Goal: Transaction & Acquisition: Purchase product/service

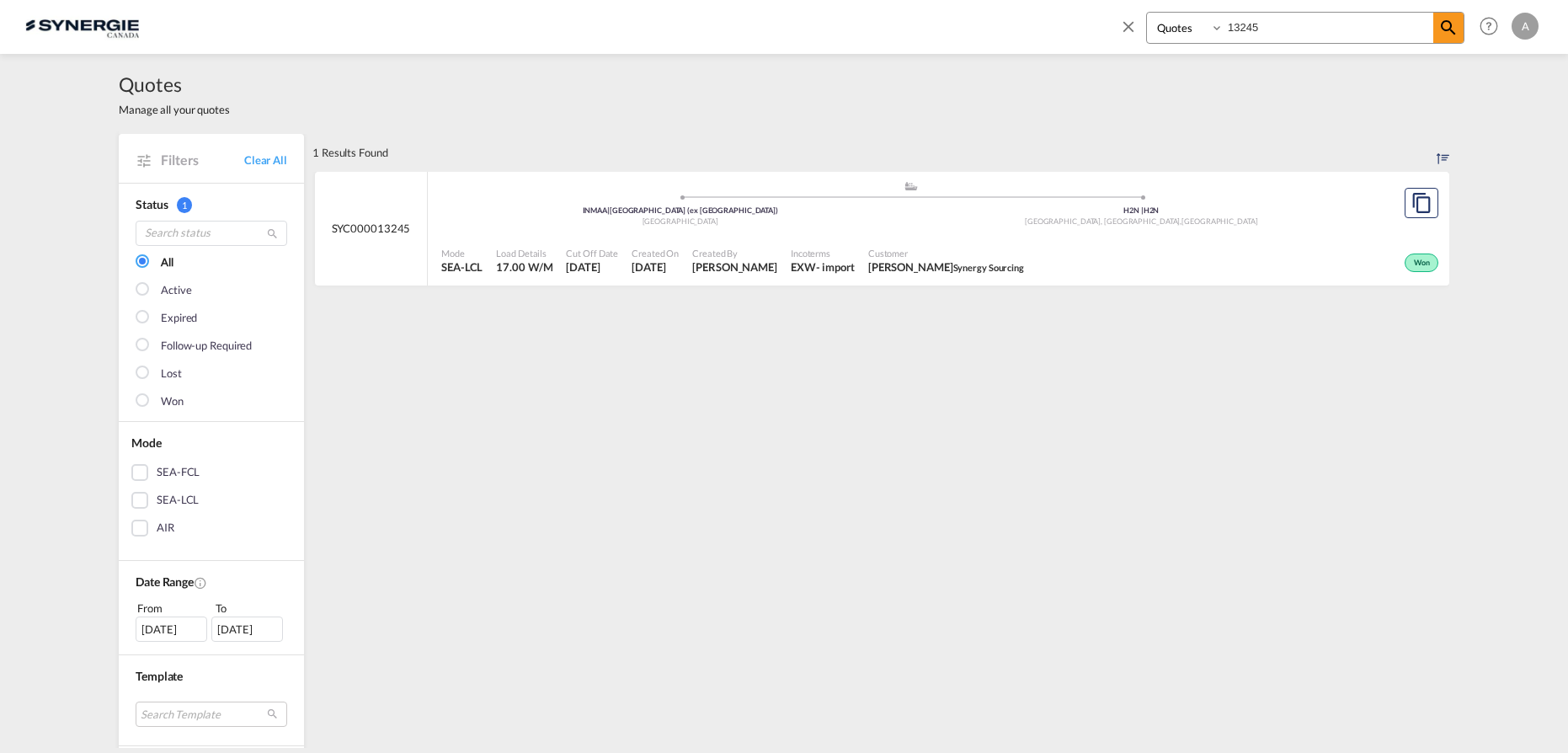
select select "Quotes"
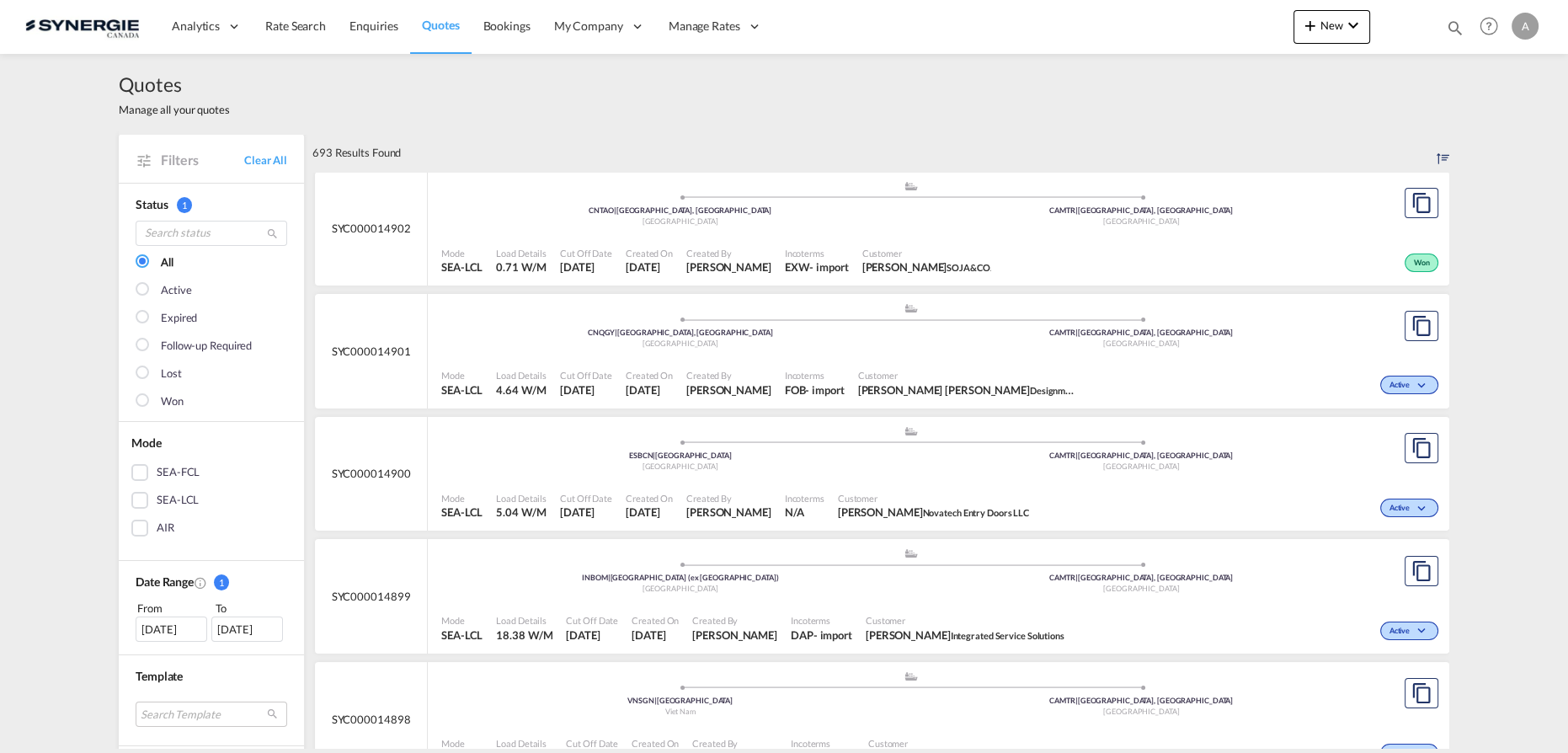
click at [1451, 24] on md-icon "icon-magnify" at bounding box center [1455, 27] width 18 height 18
click at [1187, 43] on div "Bookings Quotes Enquiries" at bounding box center [1305, 27] width 318 height 32
click at [1186, 37] on select "Bookings Quotes Enquiries" at bounding box center [1186, 27] width 80 height 30
select select "Quotes"
click at [1146, 13] on select "Bookings Quotes Enquiries" at bounding box center [1186, 27] width 80 height 30
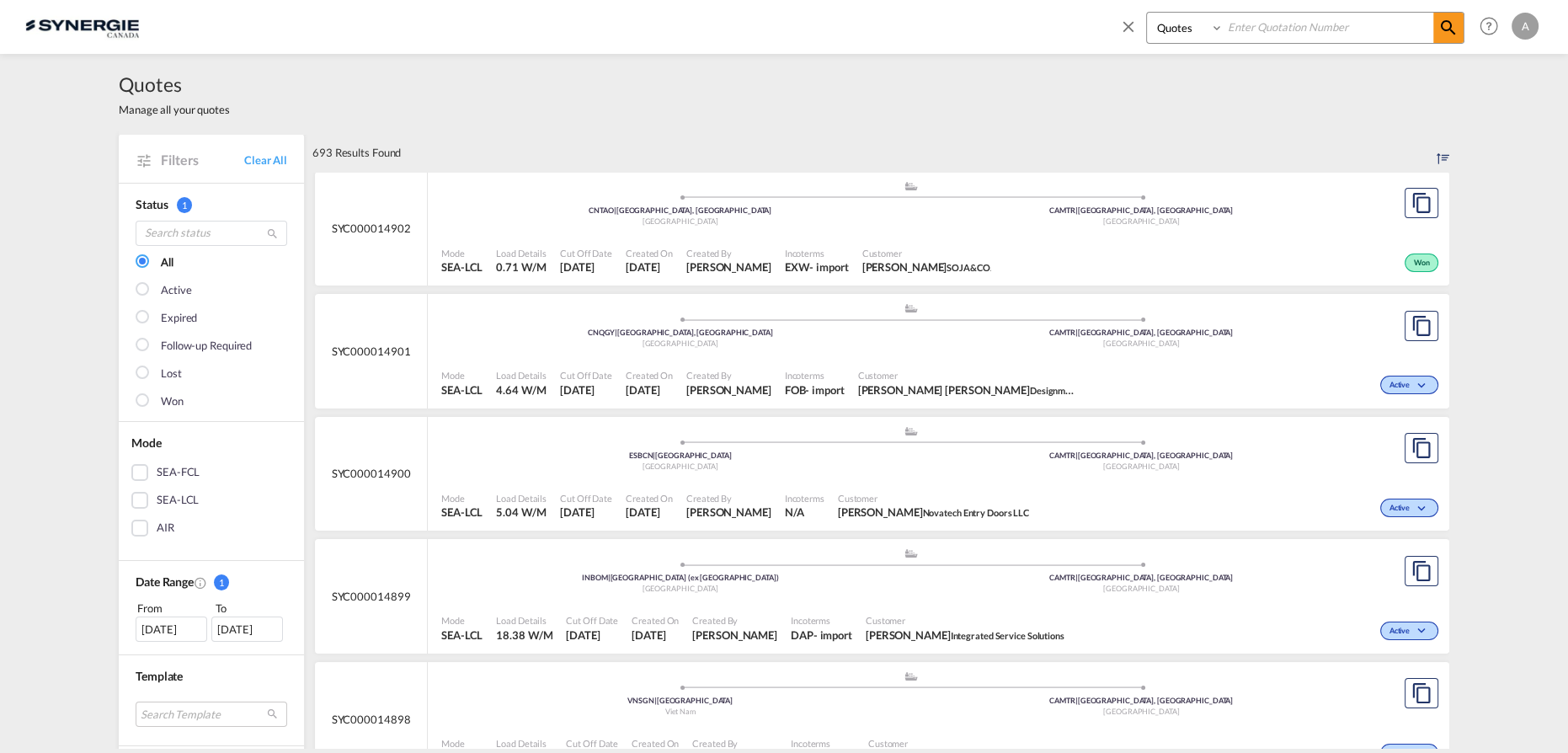
click at [1245, 34] on input at bounding box center [1328, 27] width 210 height 29
type input "1711"
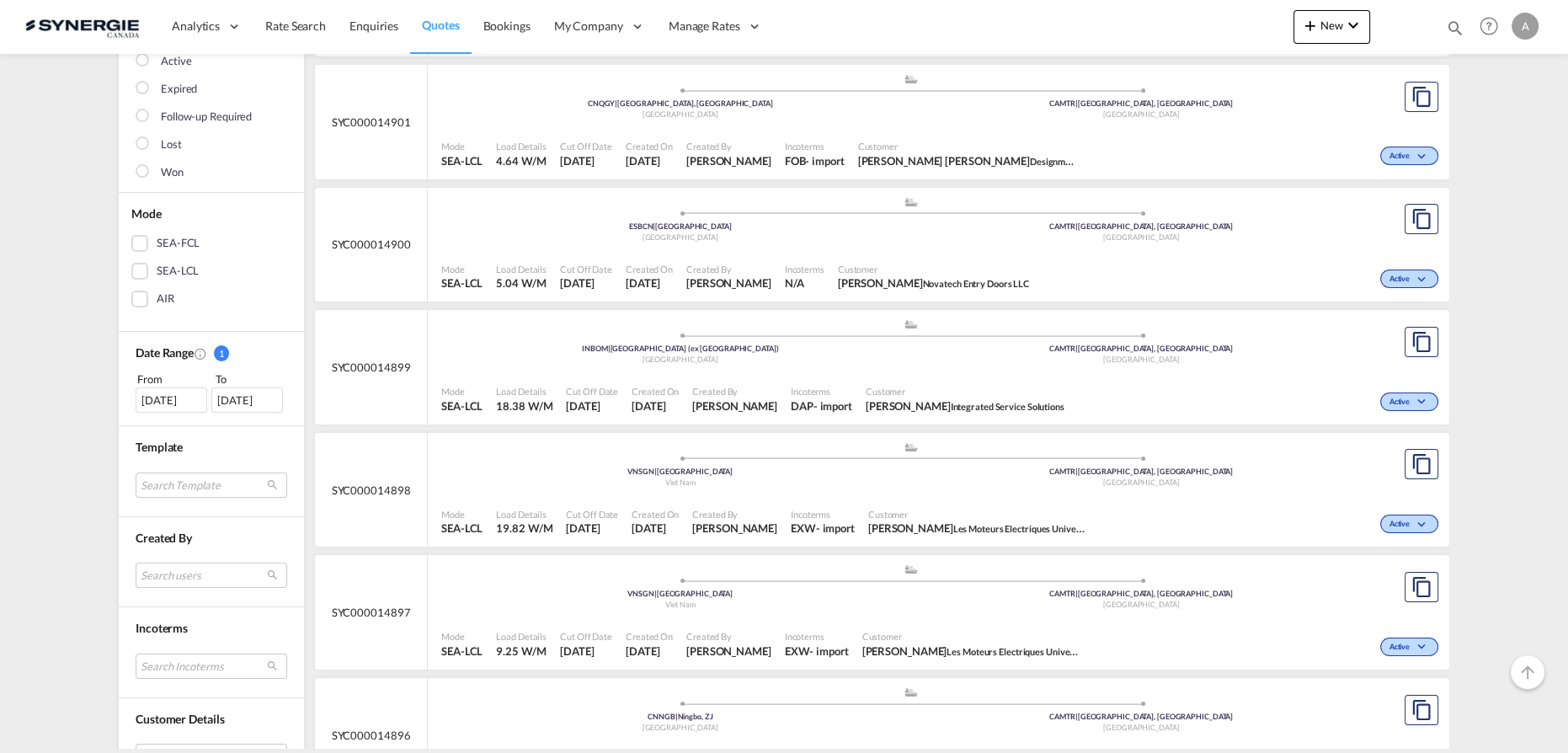
scroll to position [536, 0]
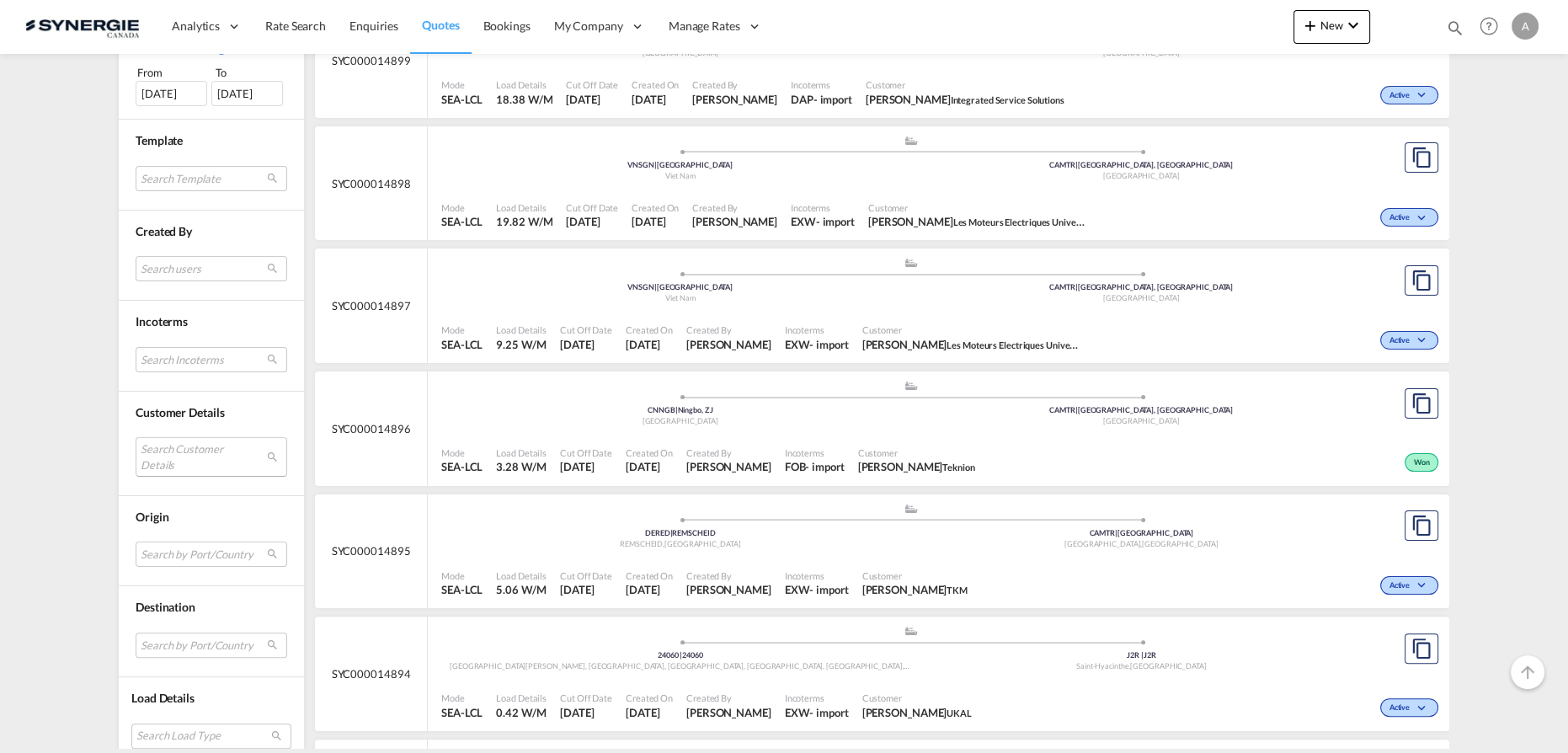
click at [166, 445] on md-select "Search Customer Details user name user ravi Hariharan b.ravi@iss-gf.com | inter…" at bounding box center [211, 456] width 152 height 39
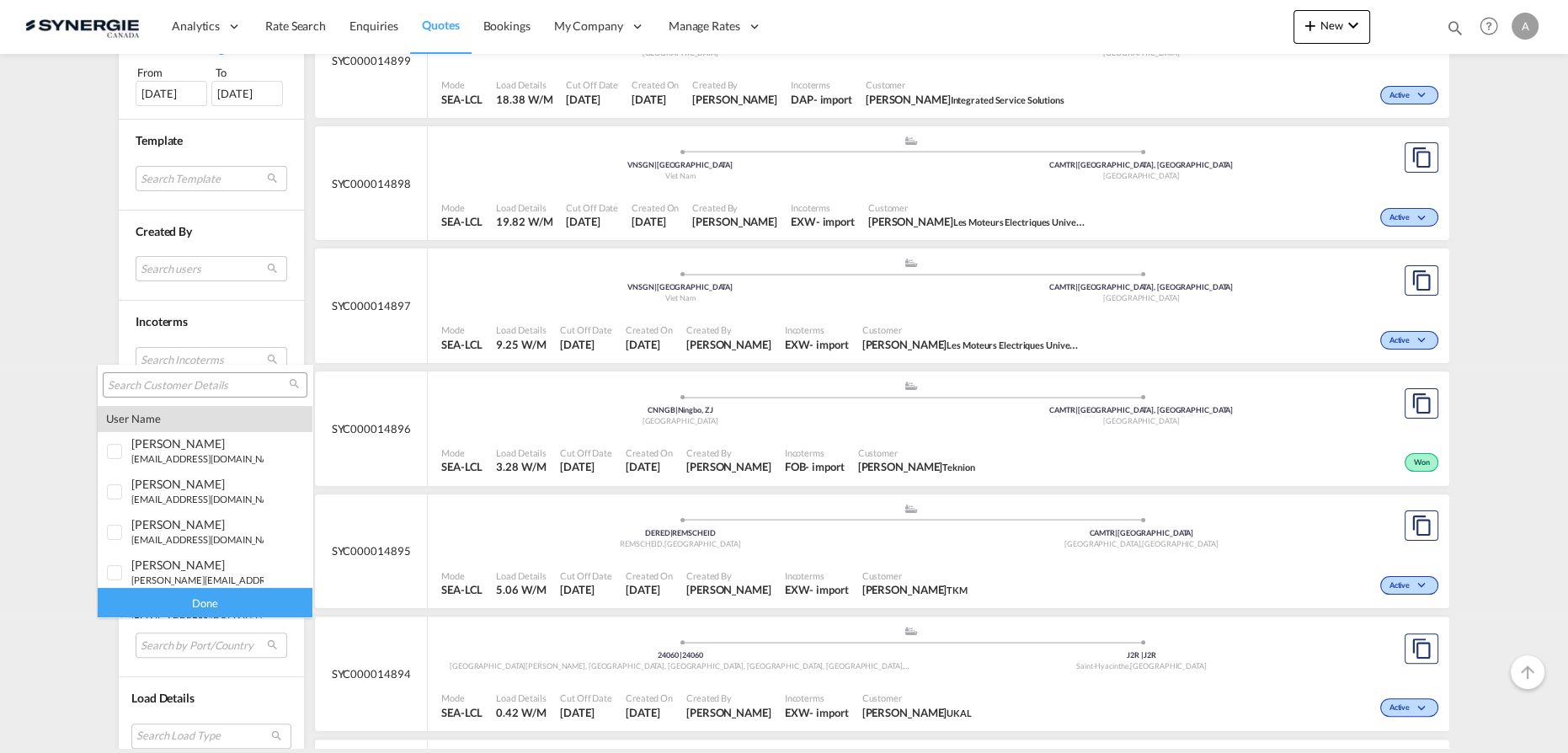
click at [203, 390] on input "search" at bounding box center [198, 385] width 181 height 15
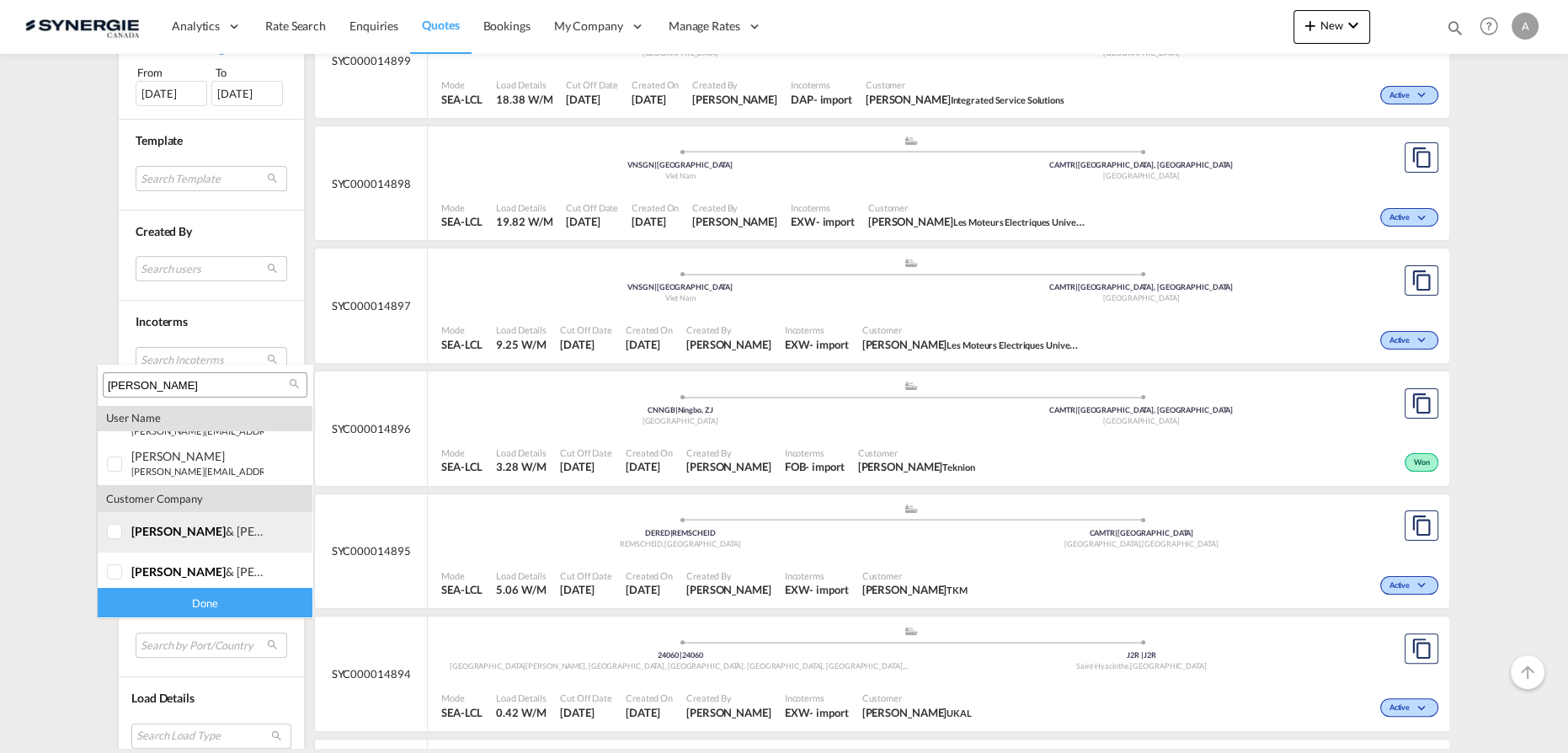
scroll to position [33, 0]
type input "fischer"
drag, startPoint x: 138, startPoint y: 530, endPoint x: 141, endPoint y: 551, distance: 21.2
click at [138, 530] on span "fischer" at bounding box center [179, 526] width 94 height 15
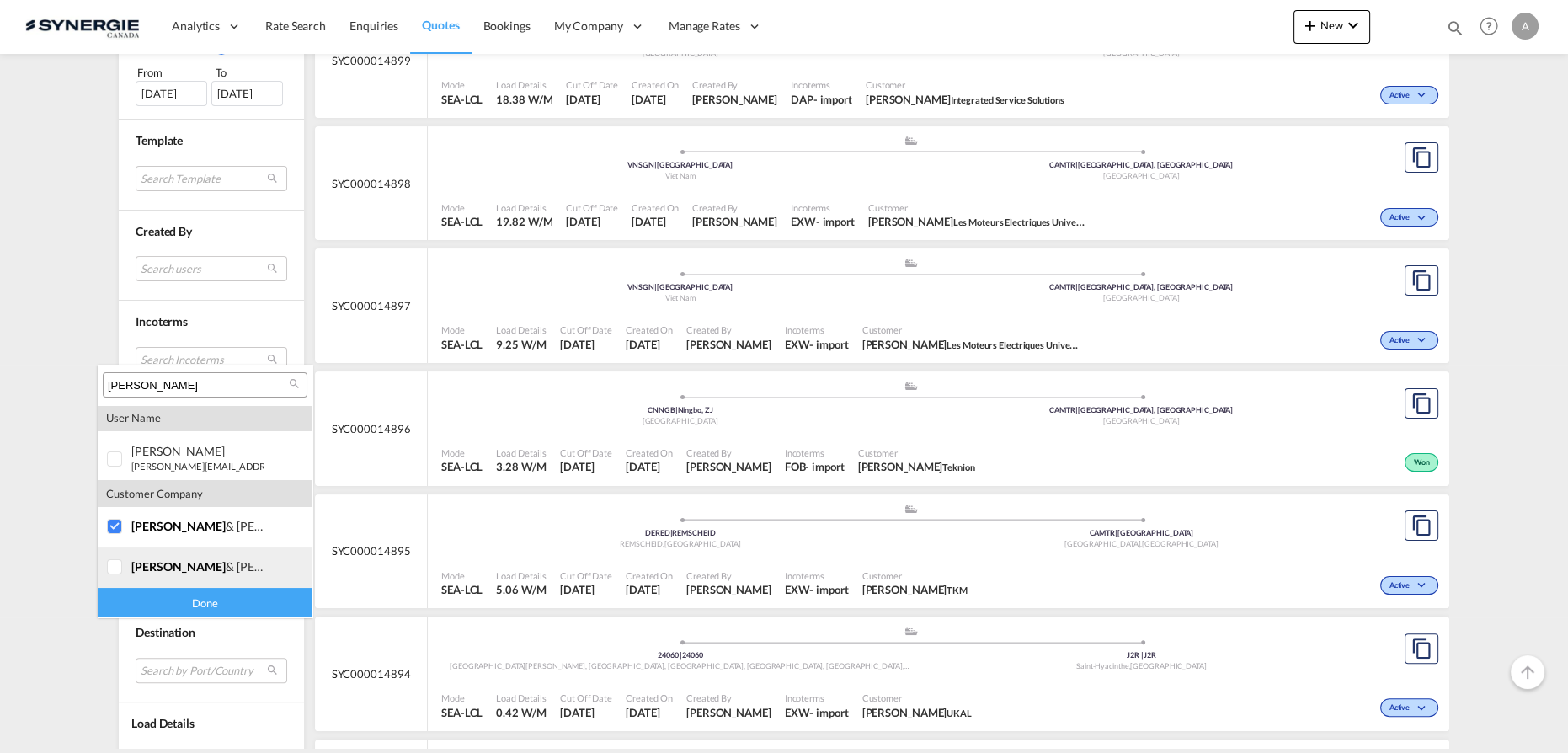
click at [139, 562] on span "fischer" at bounding box center [179, 566] width 94 height 15
click at [152, 599] on div "Done" at bounding box center [205, 602] width 214 height 29
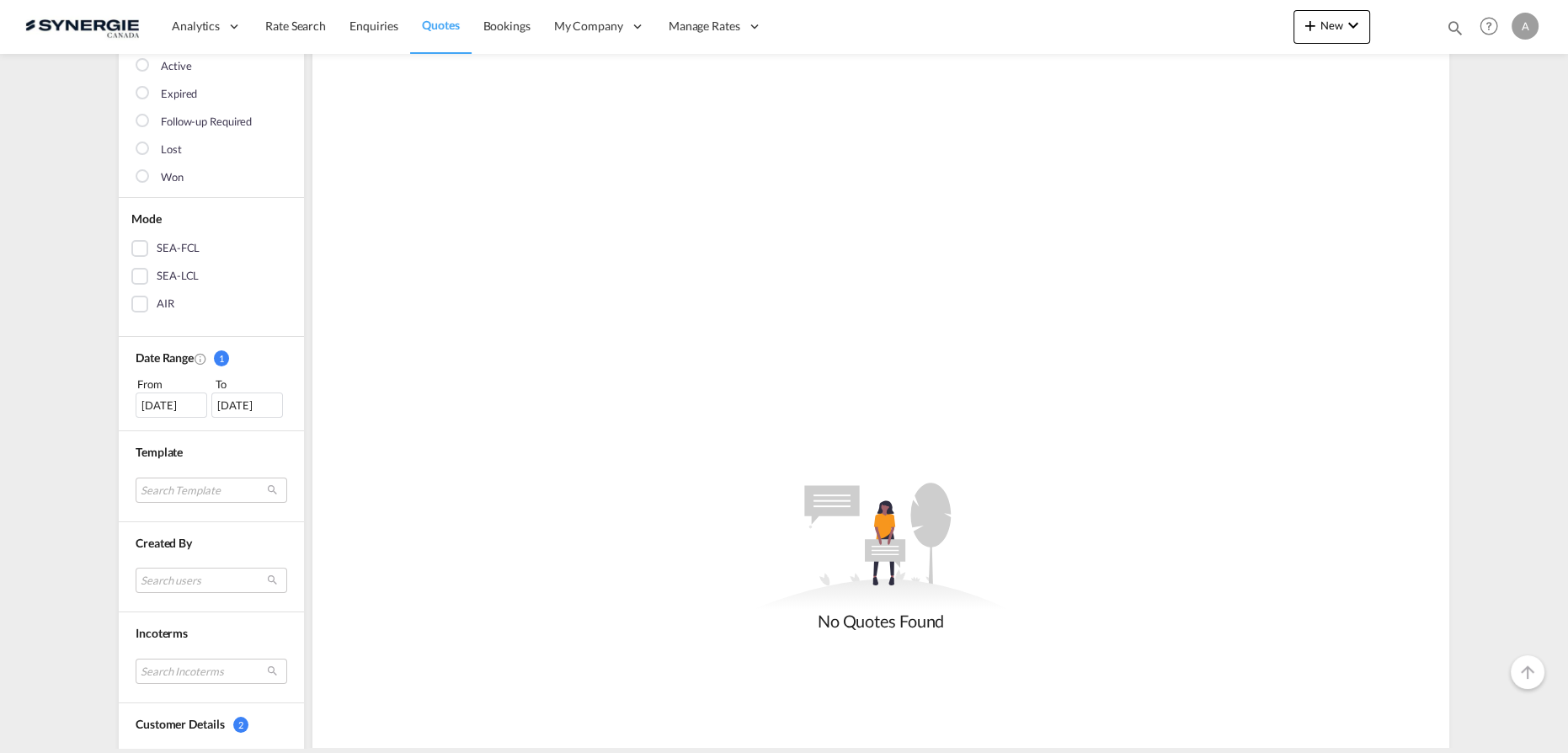
scroll to position [229, 0]
click at [152, 390] on div "[DATE]" at bounding box center [171, 400] width 72 height 25
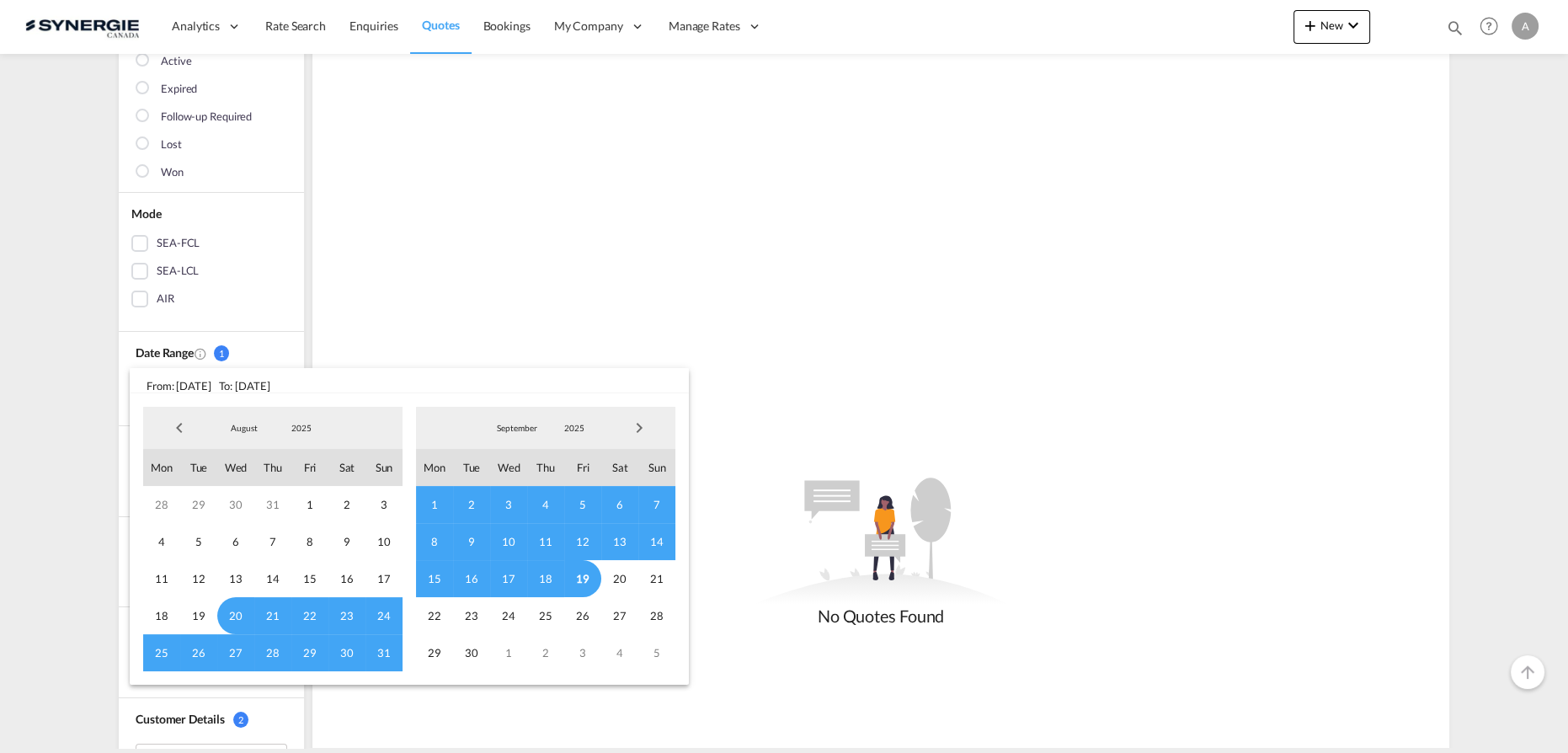
click at [317, 430] on span "2025" at bounding box center [301, 427] width 54 height 12
click at [292, 347] on md-option "2023" at bounding box center [318, 348] width 114 height 40
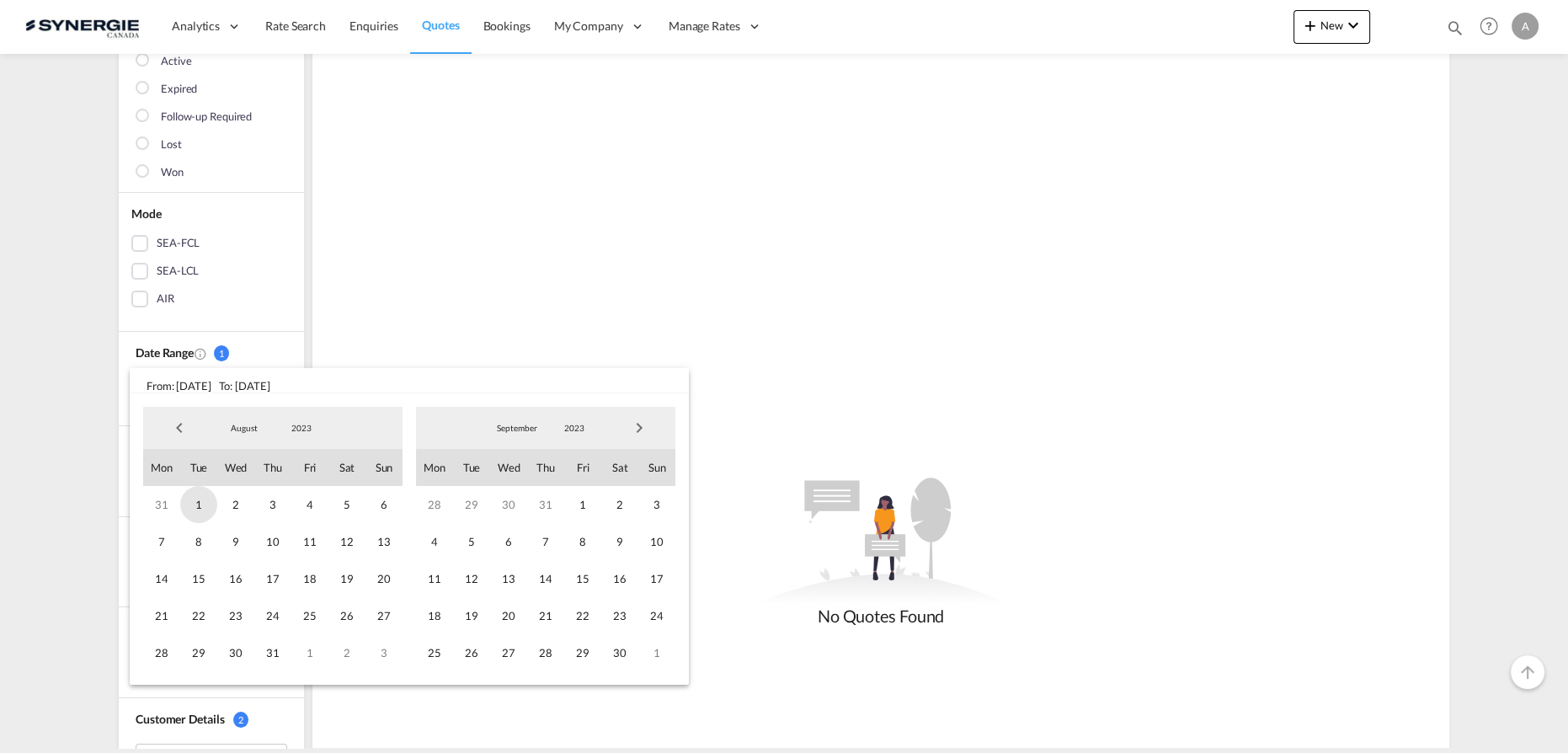
click at [200, 510] on span "1" at bounding box center [198, 504] width 37 height 37
click at [572, 423] on span "2023" at bounding box center [573, 427] width 54 height 12
click at [570, 507] on md-option "2025" at bounding box center [591, 510] width 114 height 40
click at [570, 577] on span "19" at bounding box center [582, 578] width 37 height 37
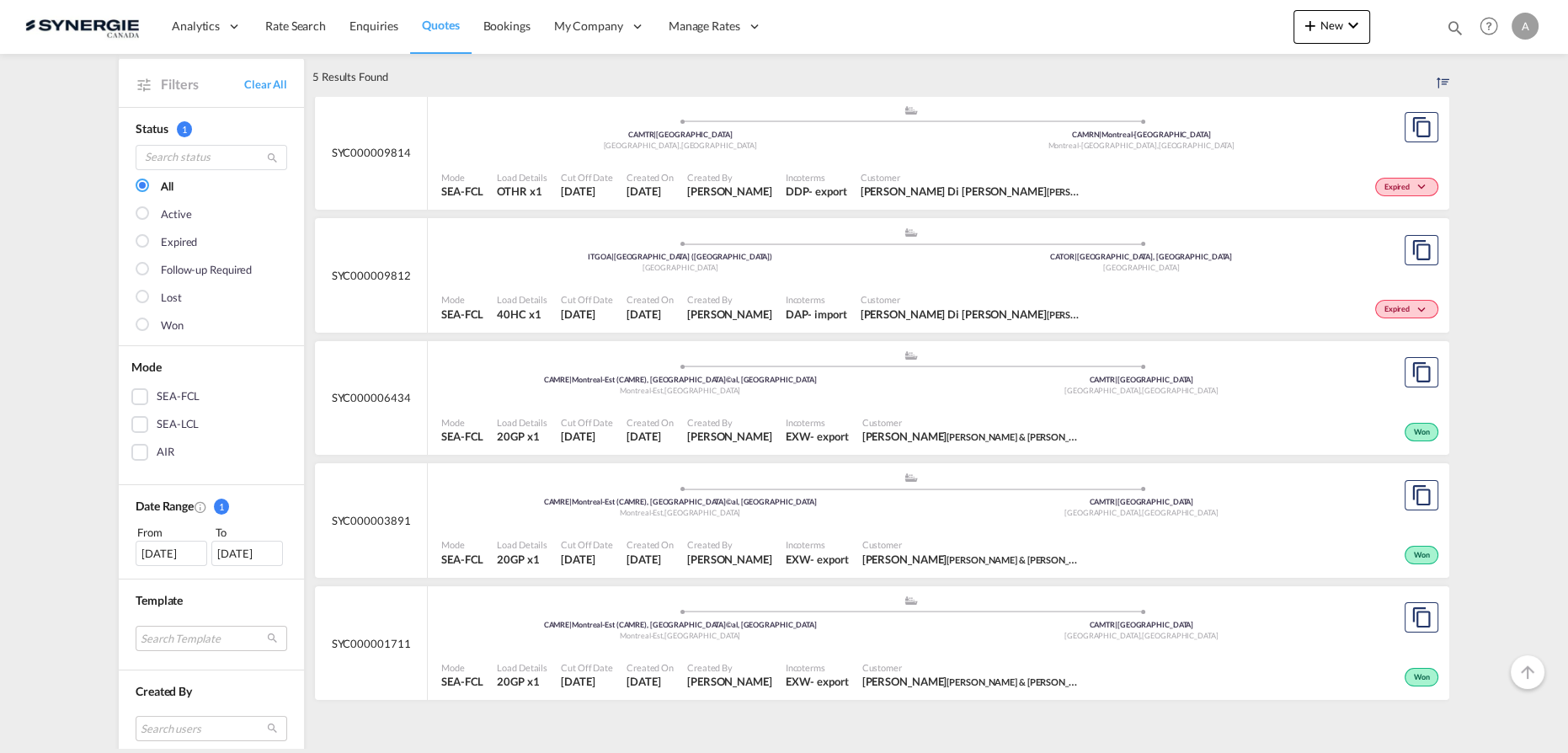
scroll to position [153, 0]
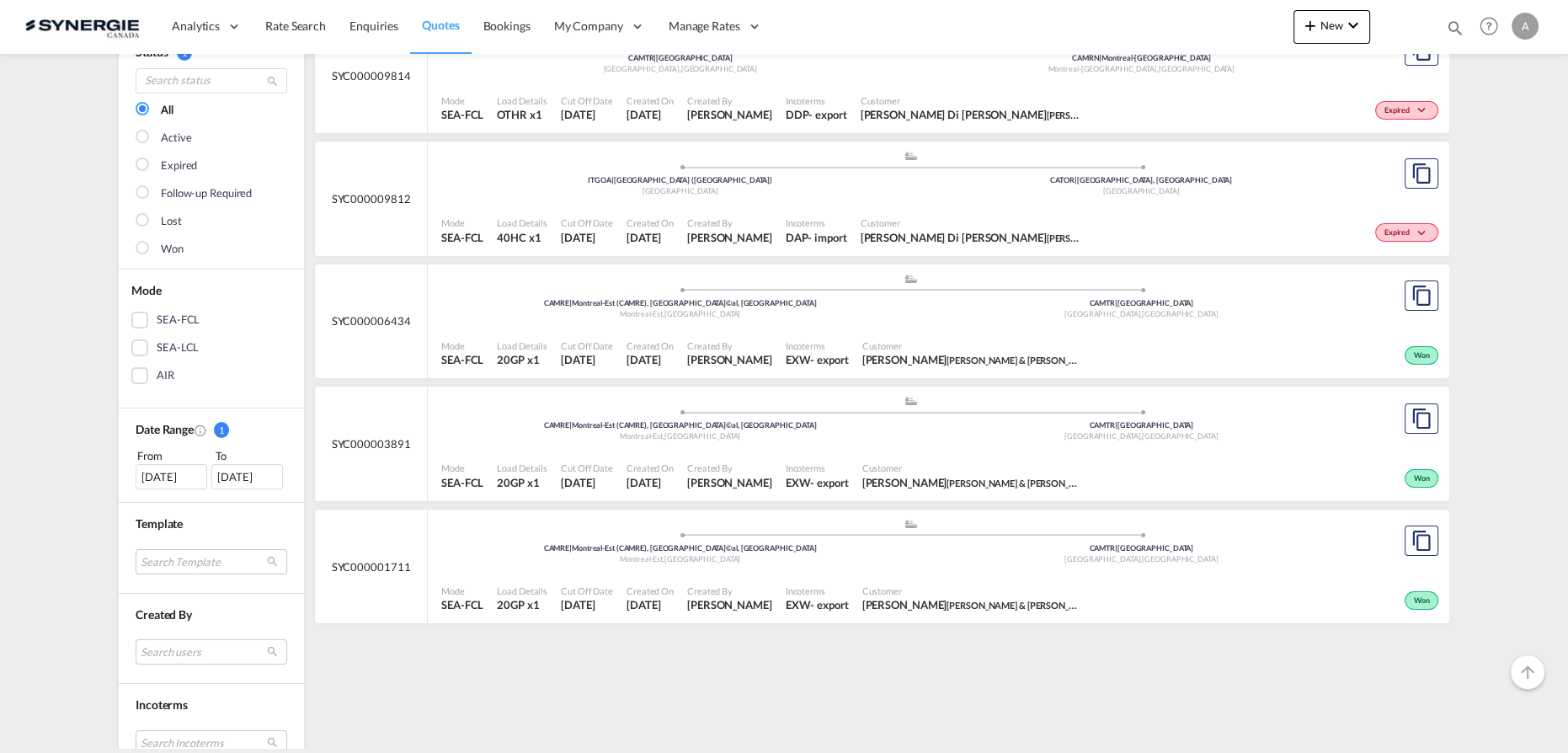
click at [732, 340] on span "Created By" at bounding box center [729, 346] width 85 height 13
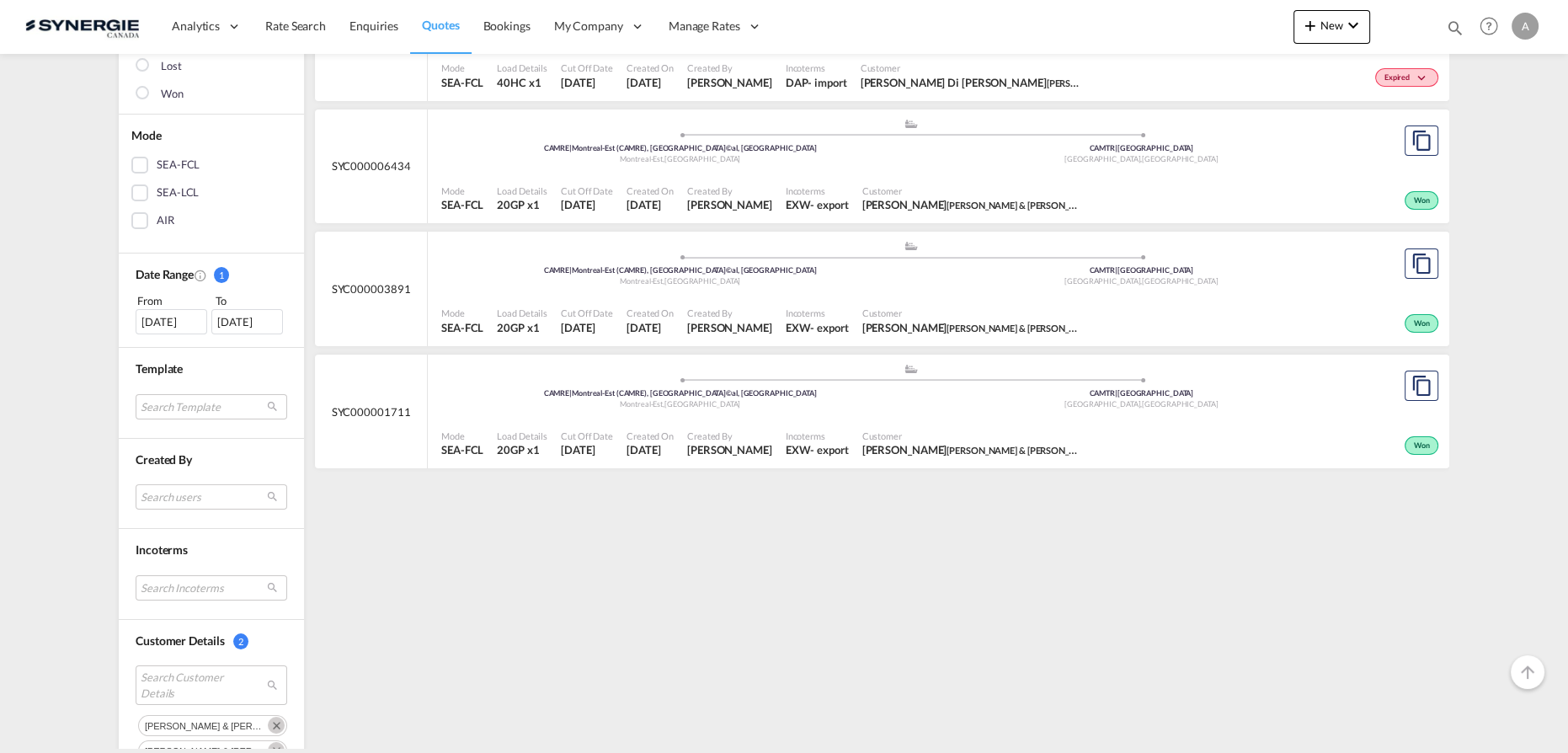
scroll to position [382, 0]
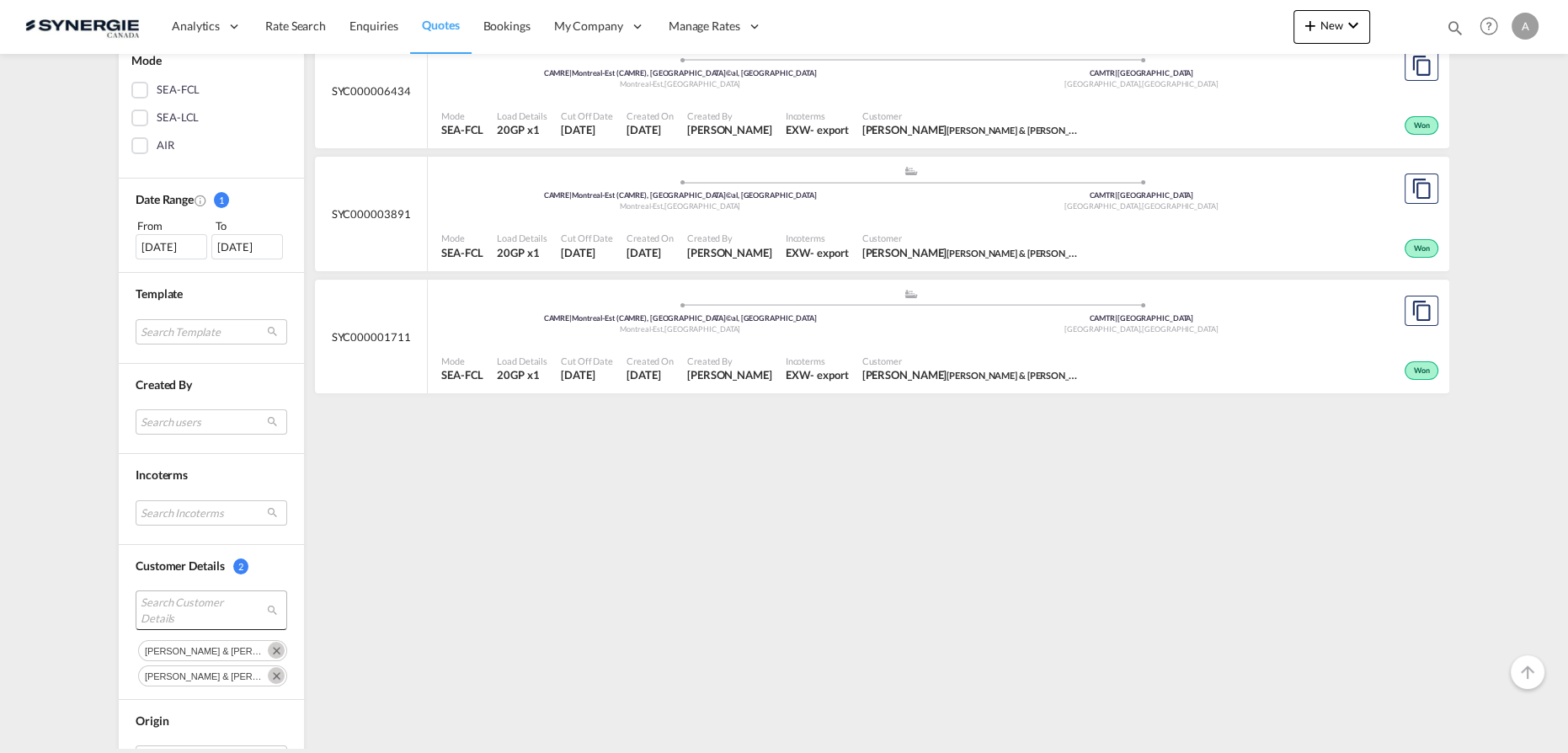
click at [187, 599] on span "Search Customer Details" at bounding box center [198, 609] width 115 height 30
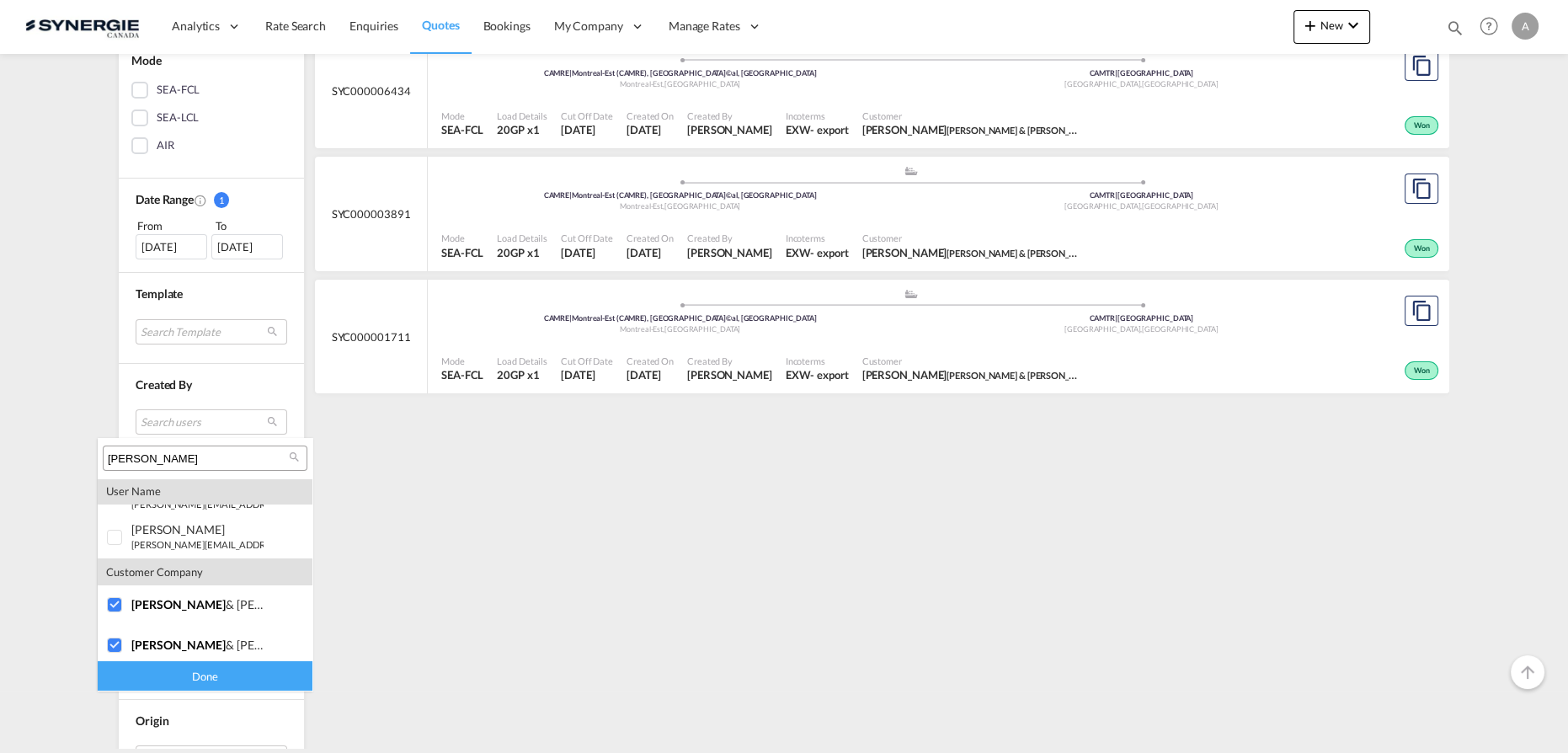
click at [231, 675] on div "Done" at bounding box center [205, 676] width 214 height 29
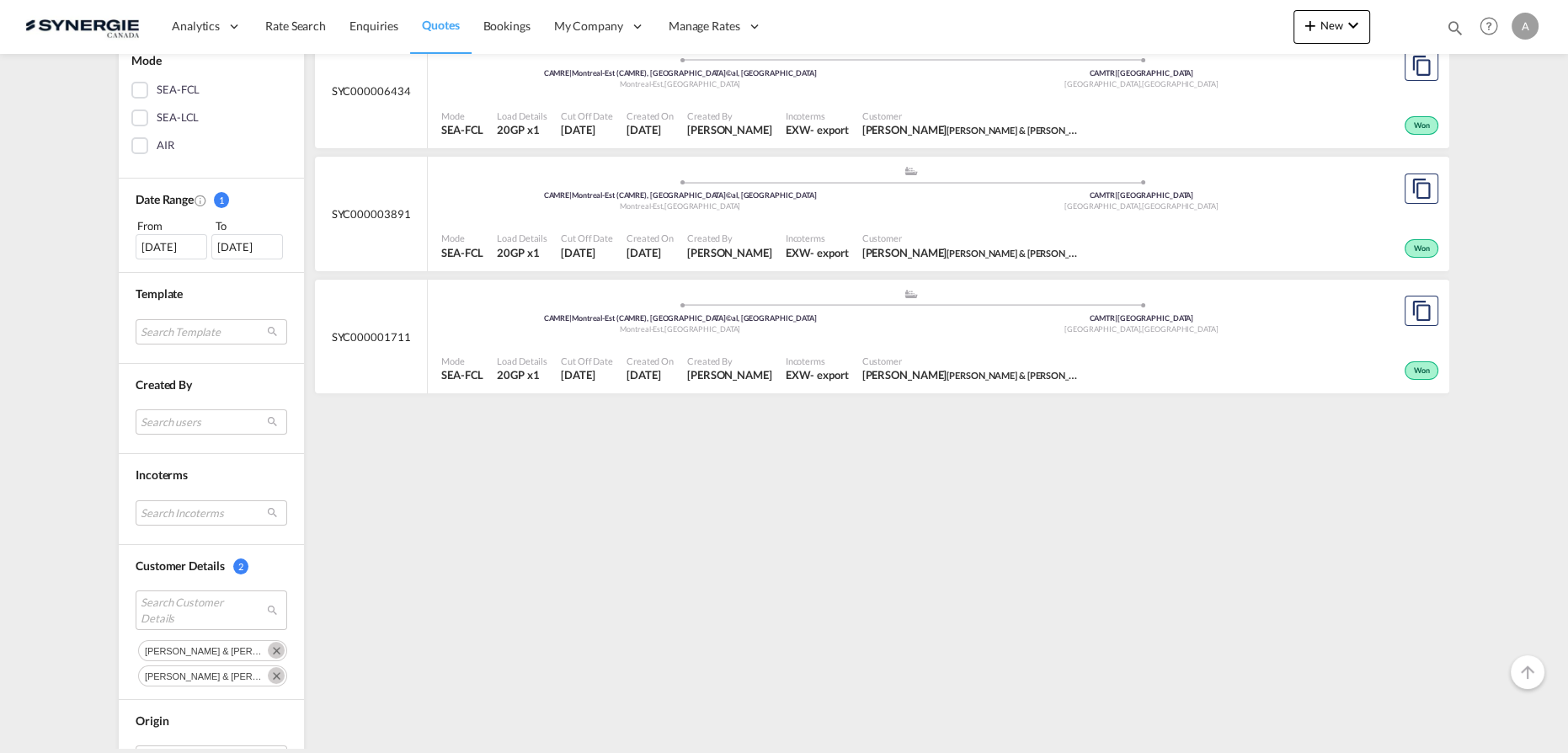
scroll to position [75, 0]
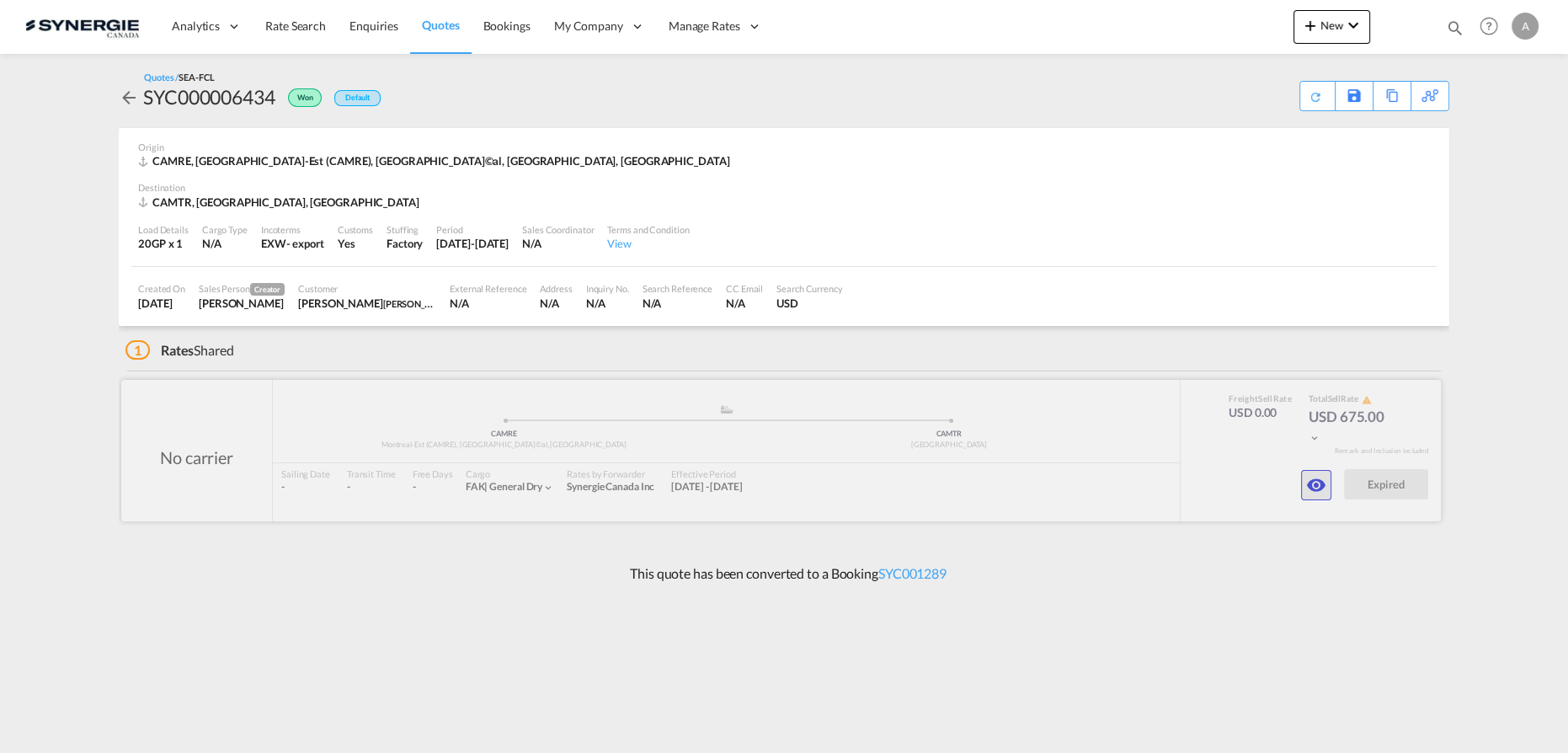
click at [1302, 493] on button "button" at bounding box center [1315, 484] width 30 height 30
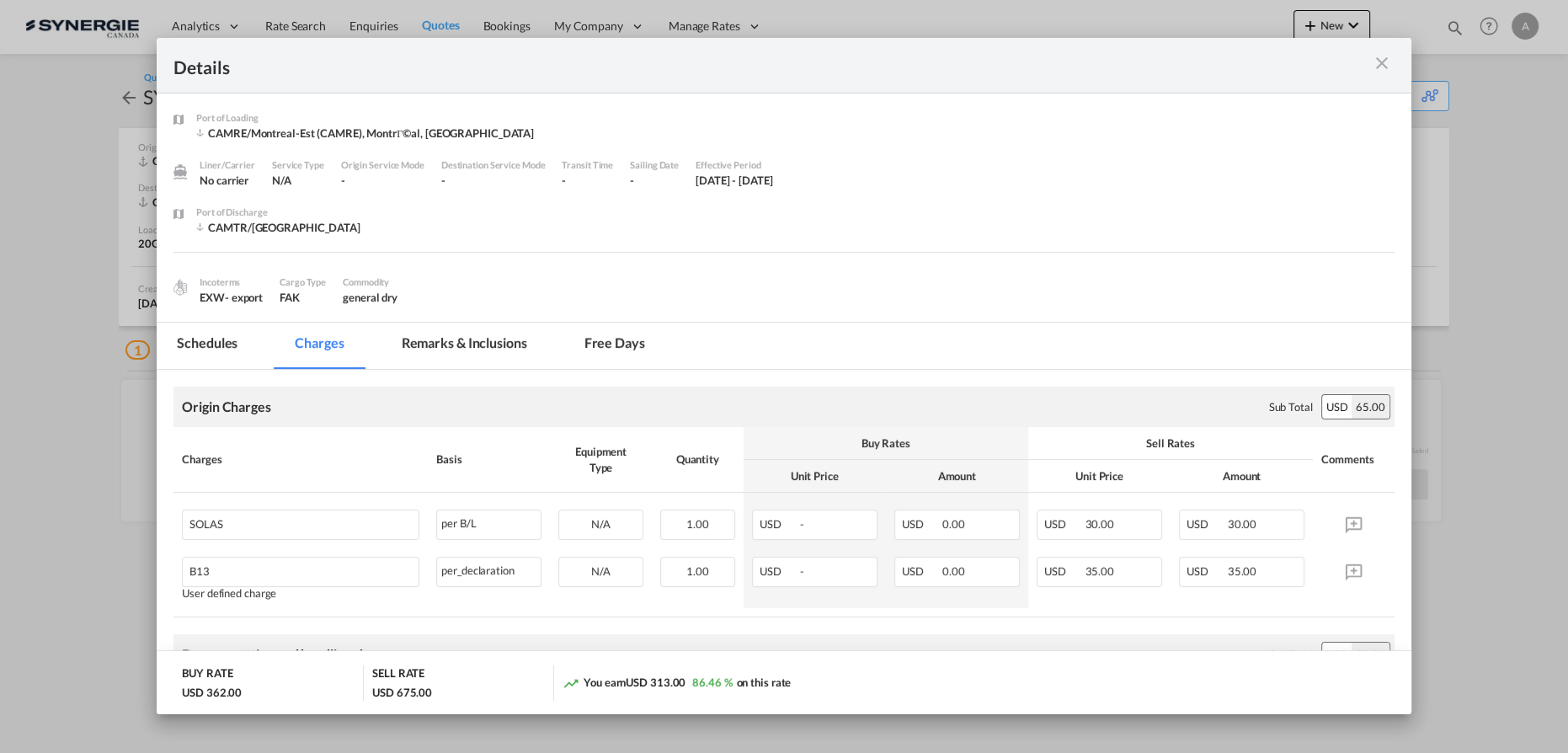
click at [412, 352] on md-tab-item "Remarks & Inclusions" at bounding box center [464, 345] width 166 height 46
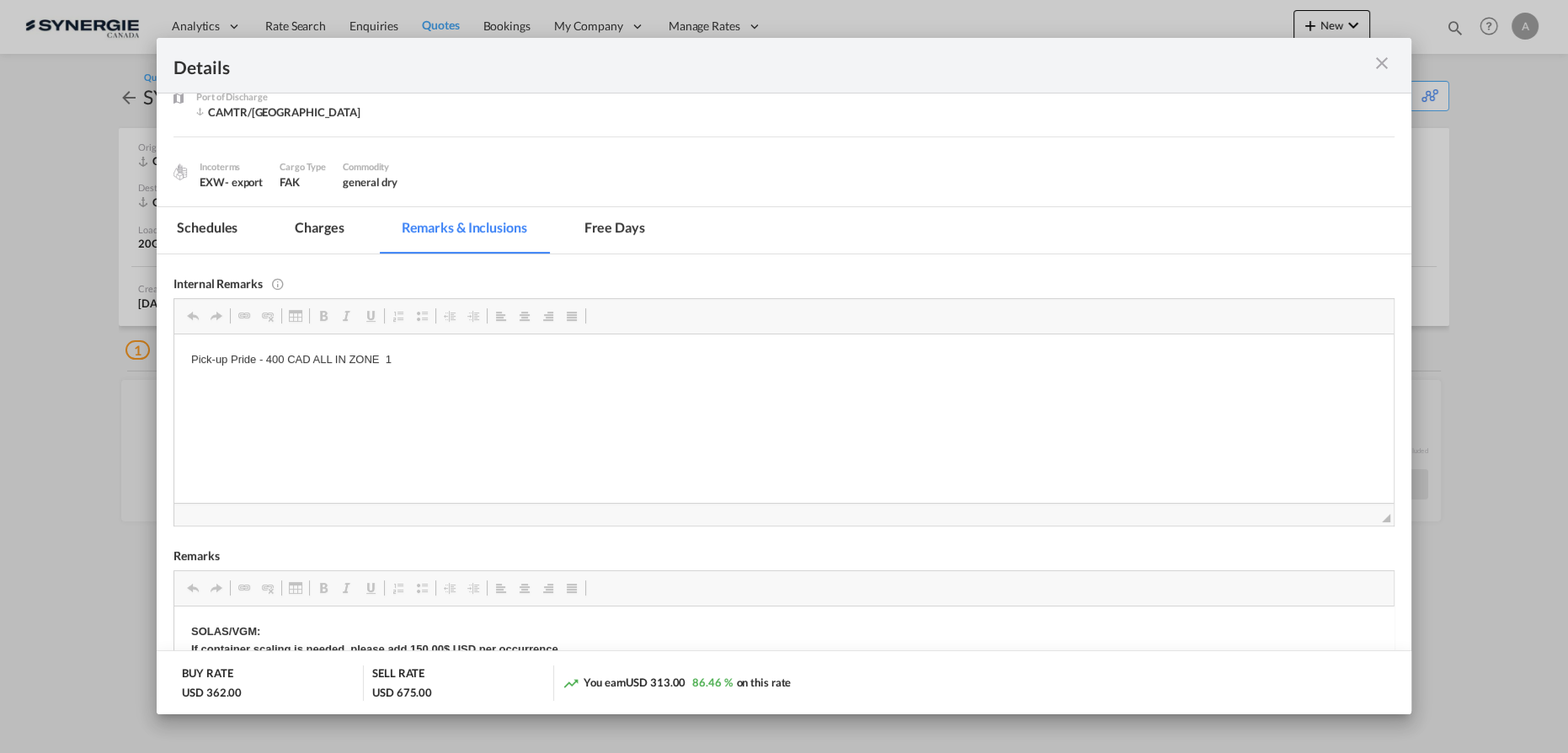
scroll to position [153, 0]
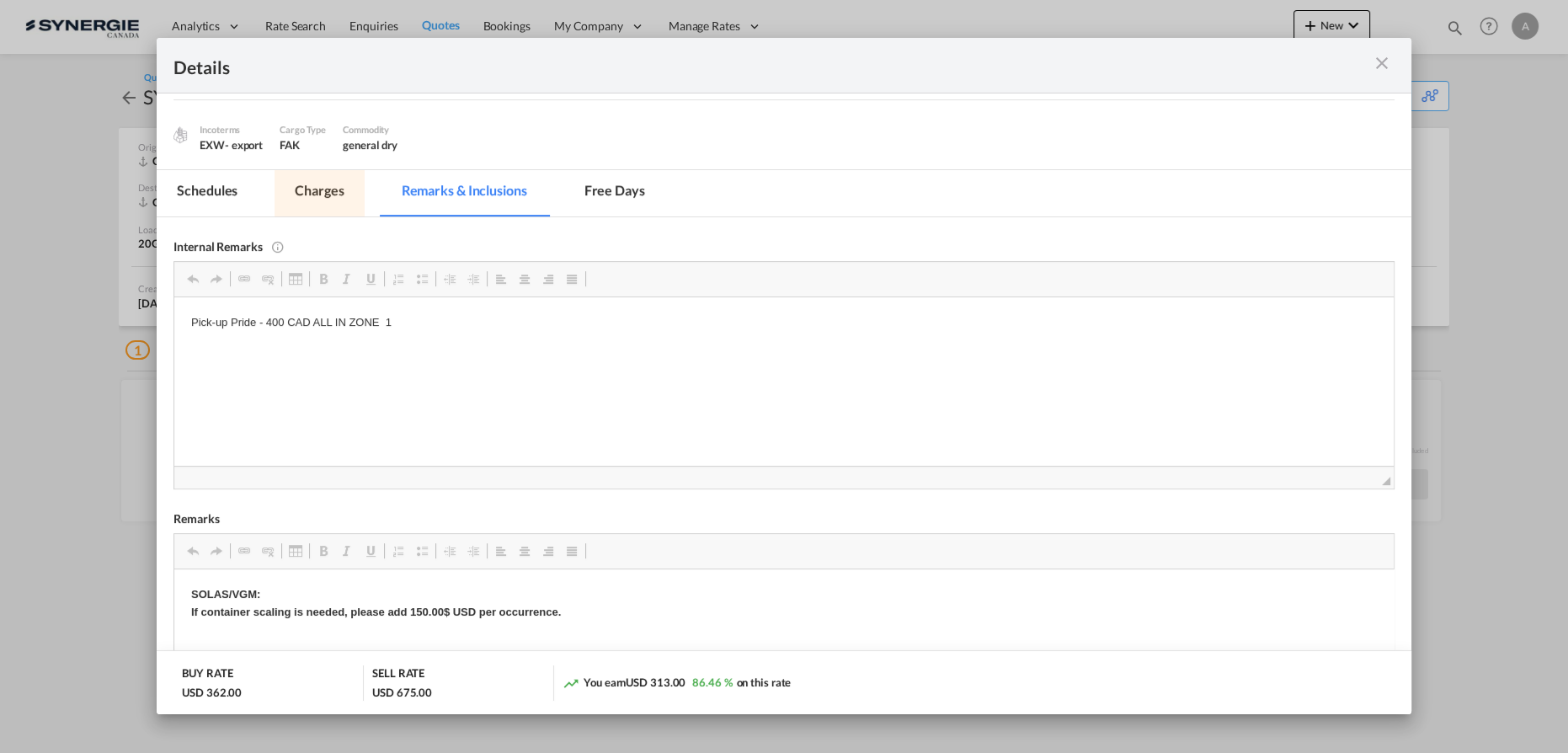
click at [312, 186] on md-tab-item "Charges" at bounding box center [319, 193] width 89 height 46
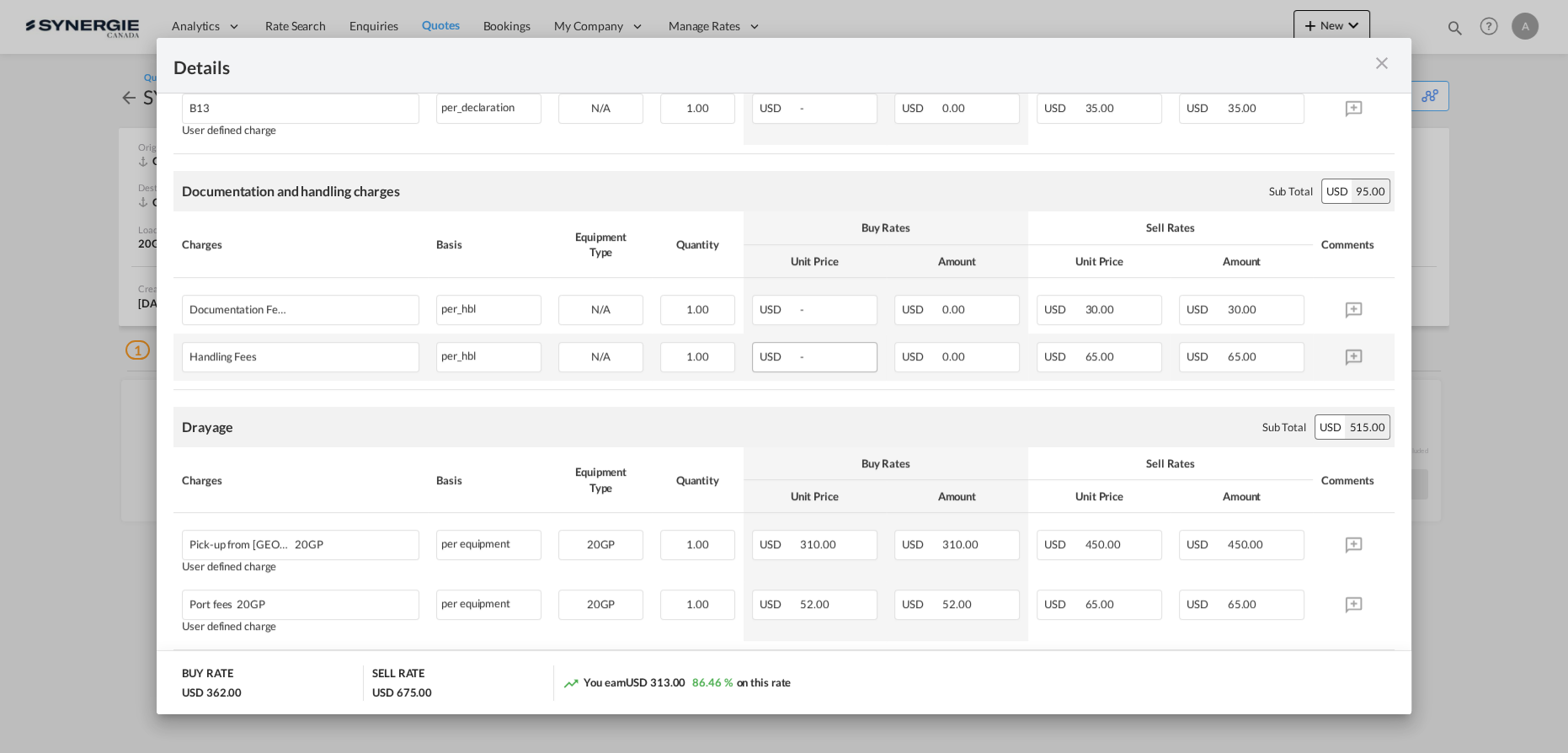
scroll to position [509, 0]
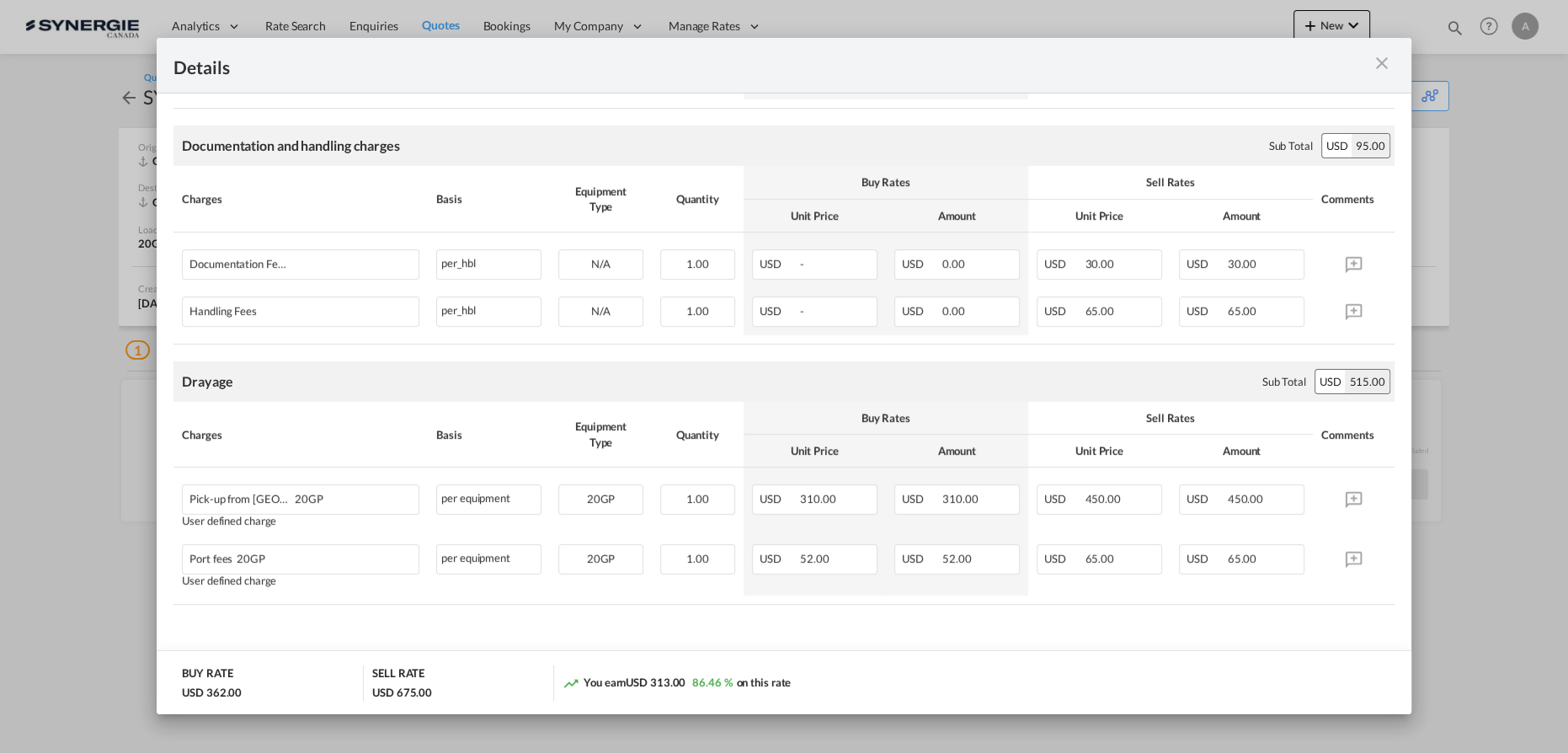
click at [1388, 65] on md-icon "icon-close m-3 fg-AAA8AD cursor" at bounding box center [1382, 63] width 20 height 20
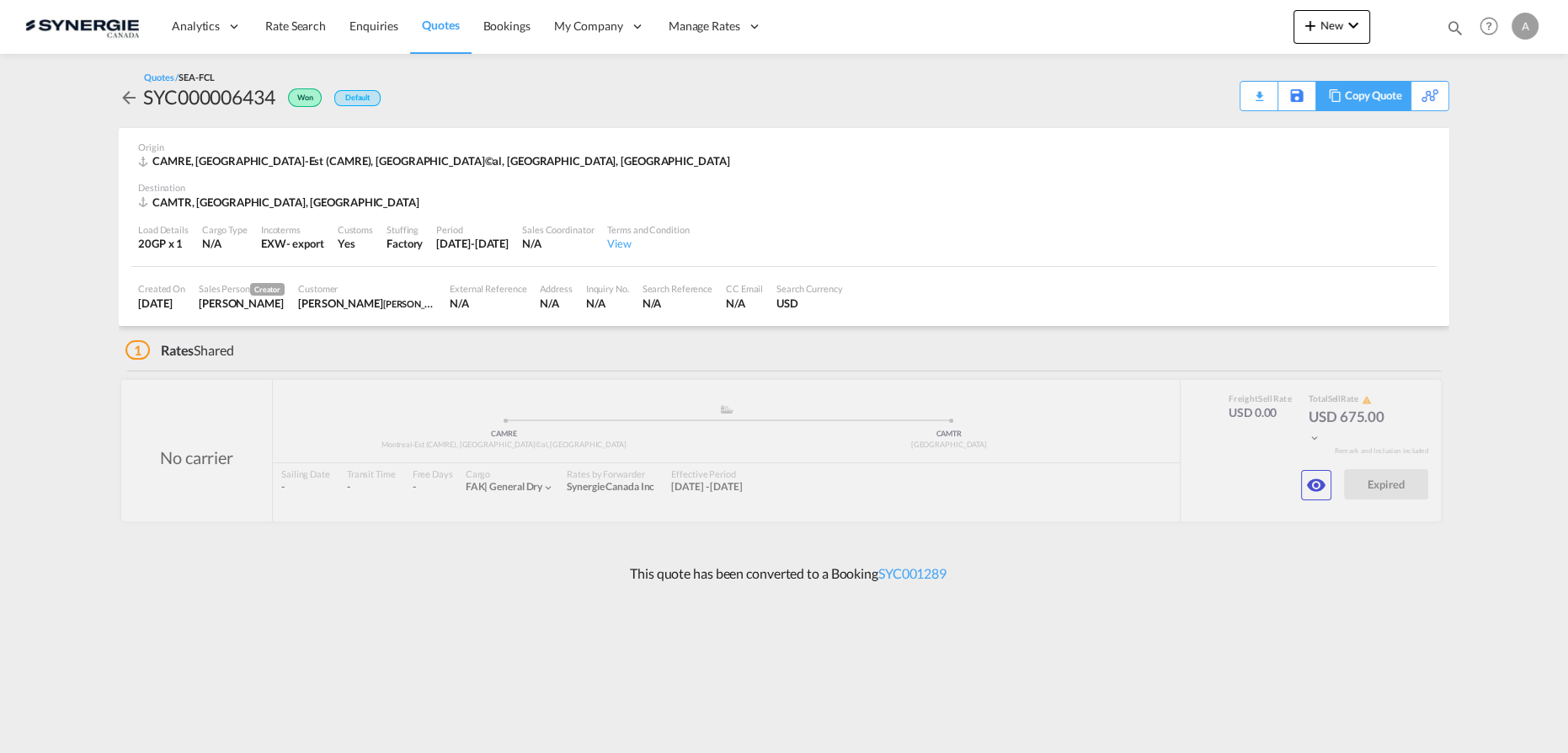
click at [1385, 96] on div "Copy Quote" at bounding box center [1373, 96] width 57 height 29
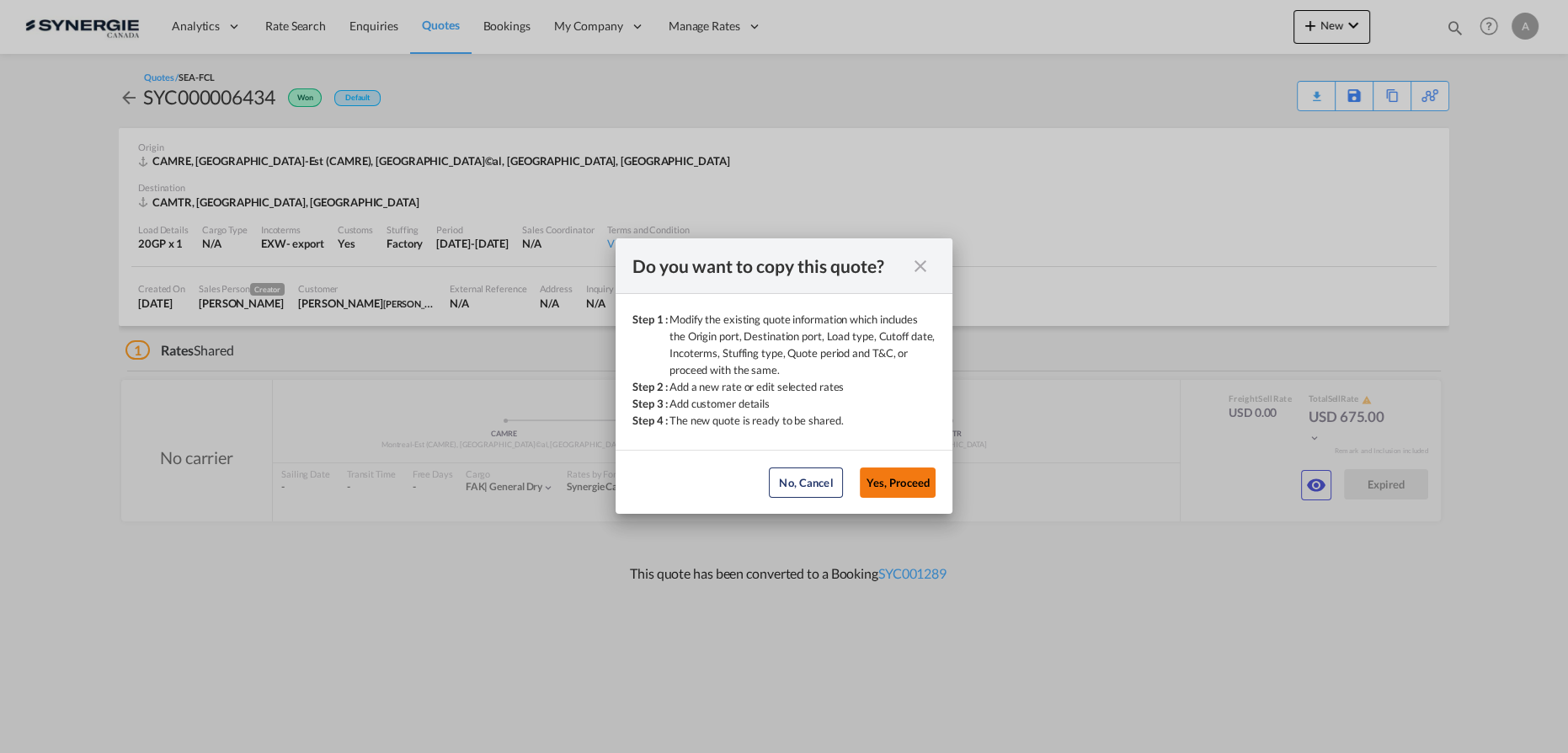
click at [897, 478] on button "Yes, Proceed" at bounding box center [897, 481] width 75 height 30
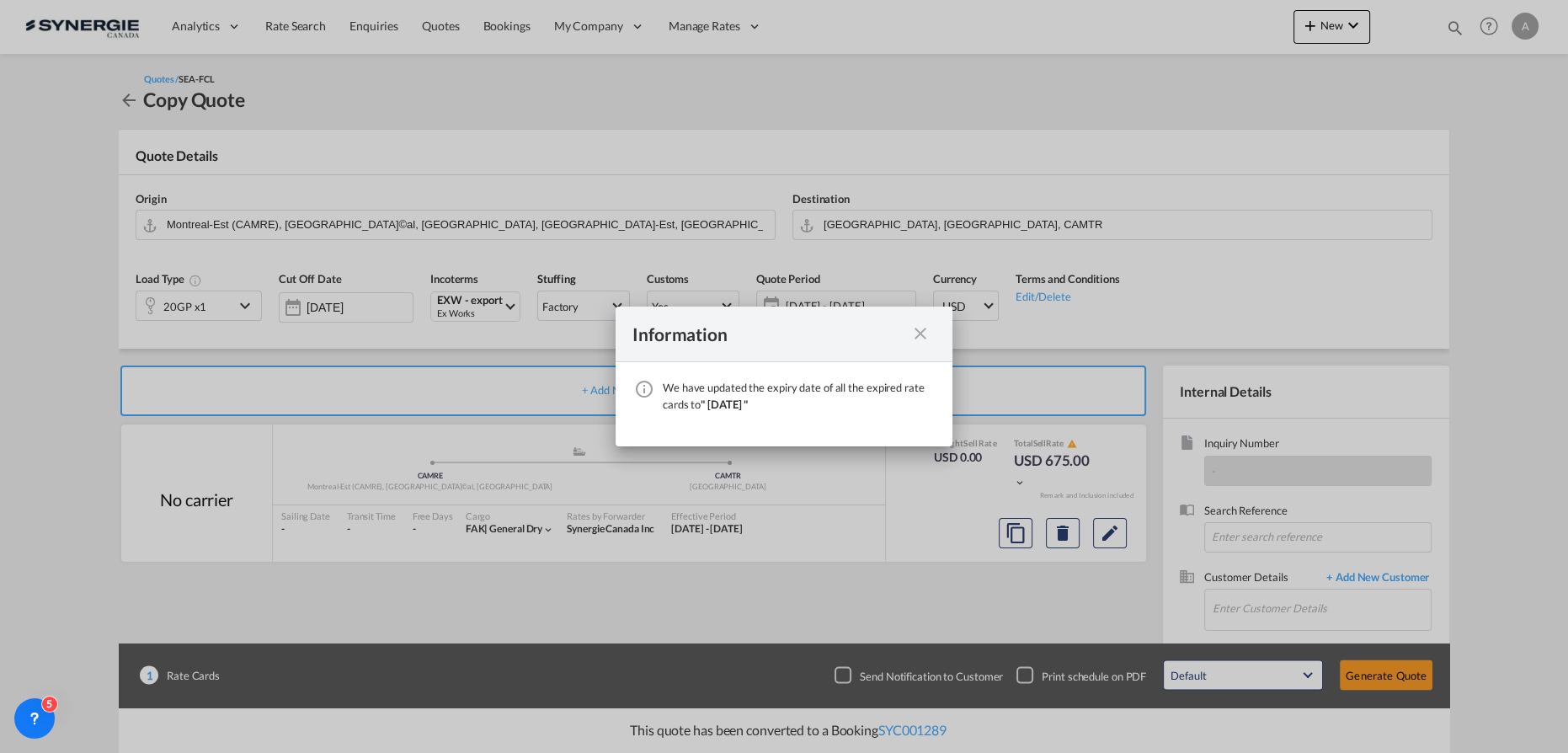
click at [922, 335] on md-icon "icon-close fg-AAA8AD cursor" at bounding box center [920, 333] width 20 height 20
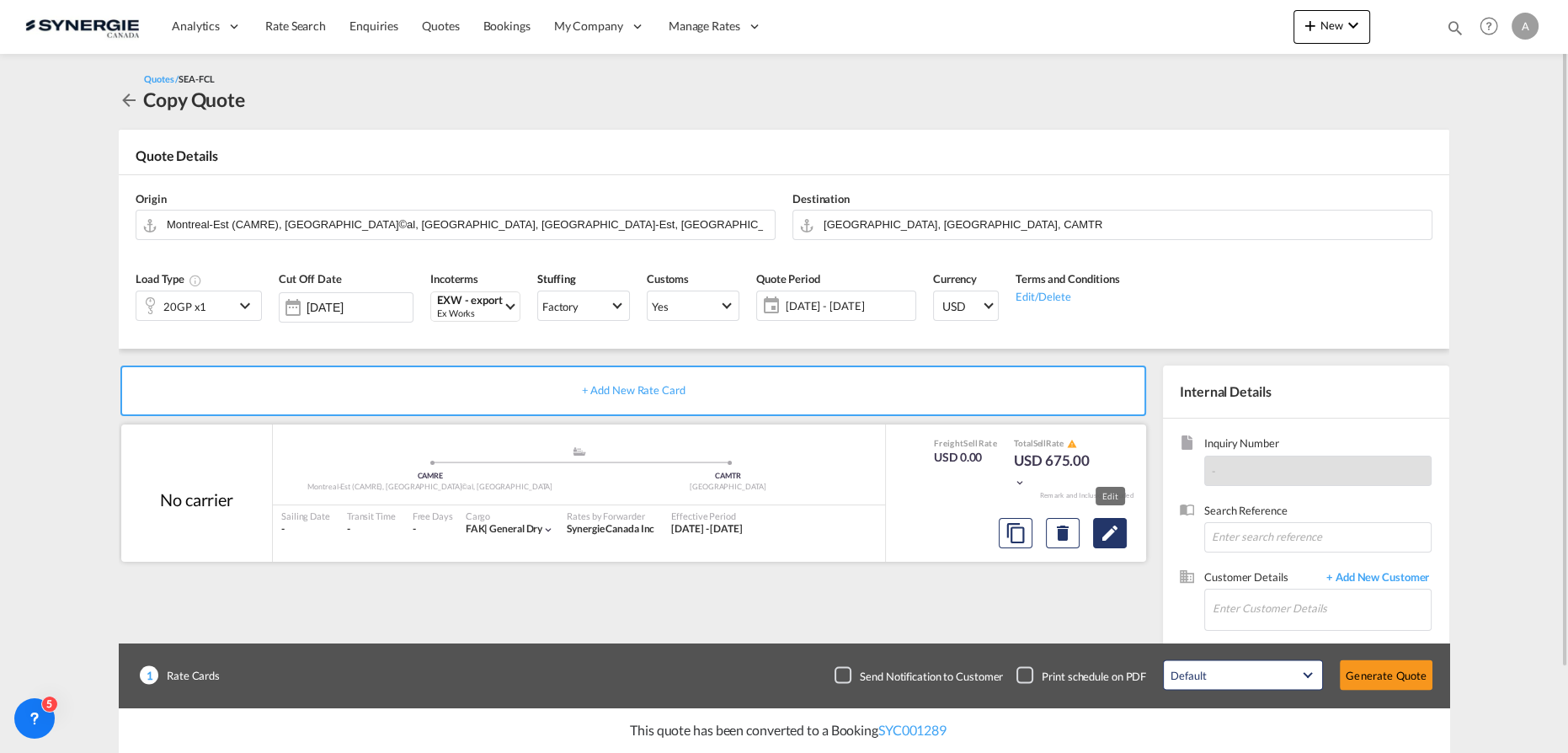
click at [1105, 539] on md-icon "Edit" at bounding box center [1110, 533] width 20 height 20
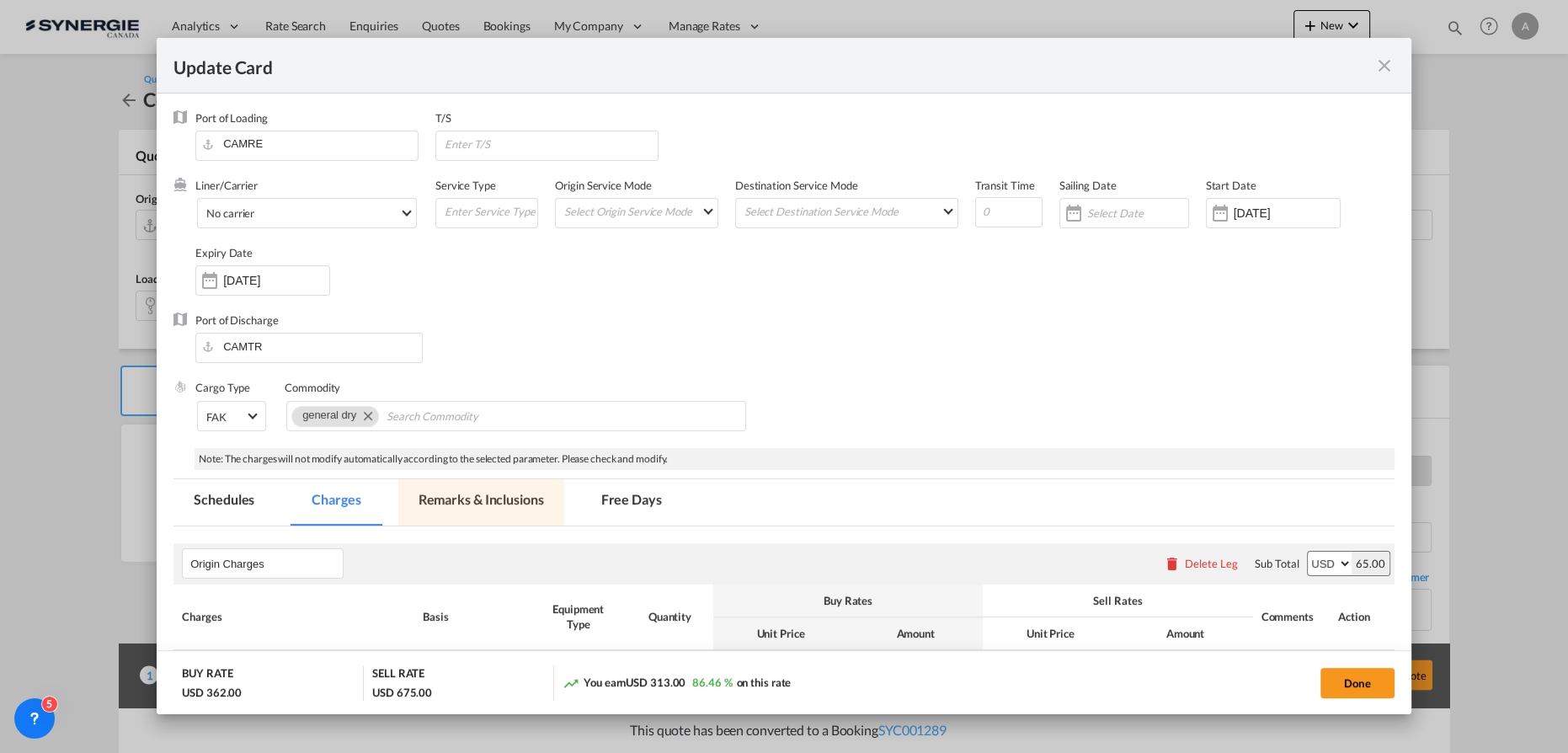
click at [525, 507] on md-tab-item "Remarks & Inclusions" at bounding box center [481, 501] width 166 height 46
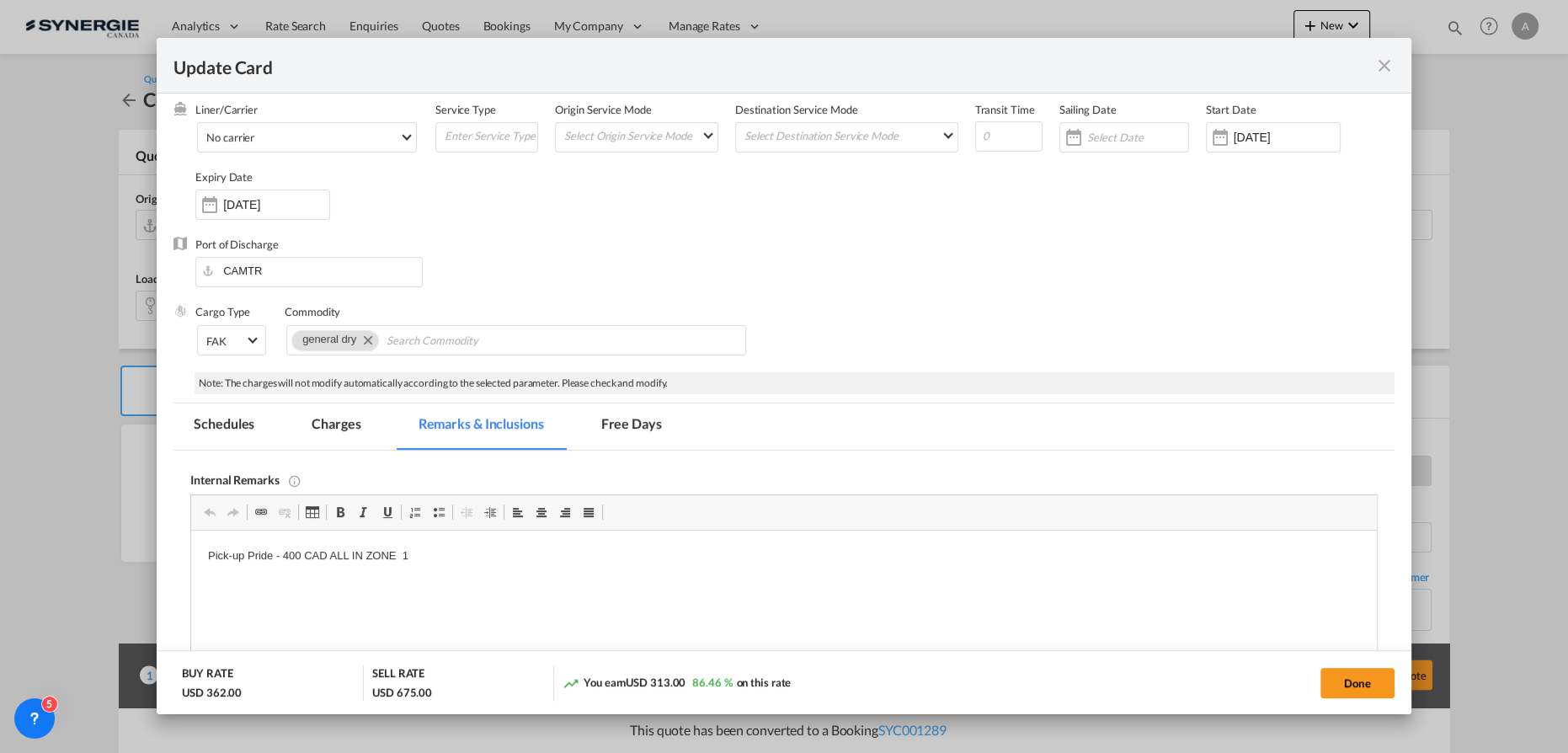
scroll to position [153, 0]
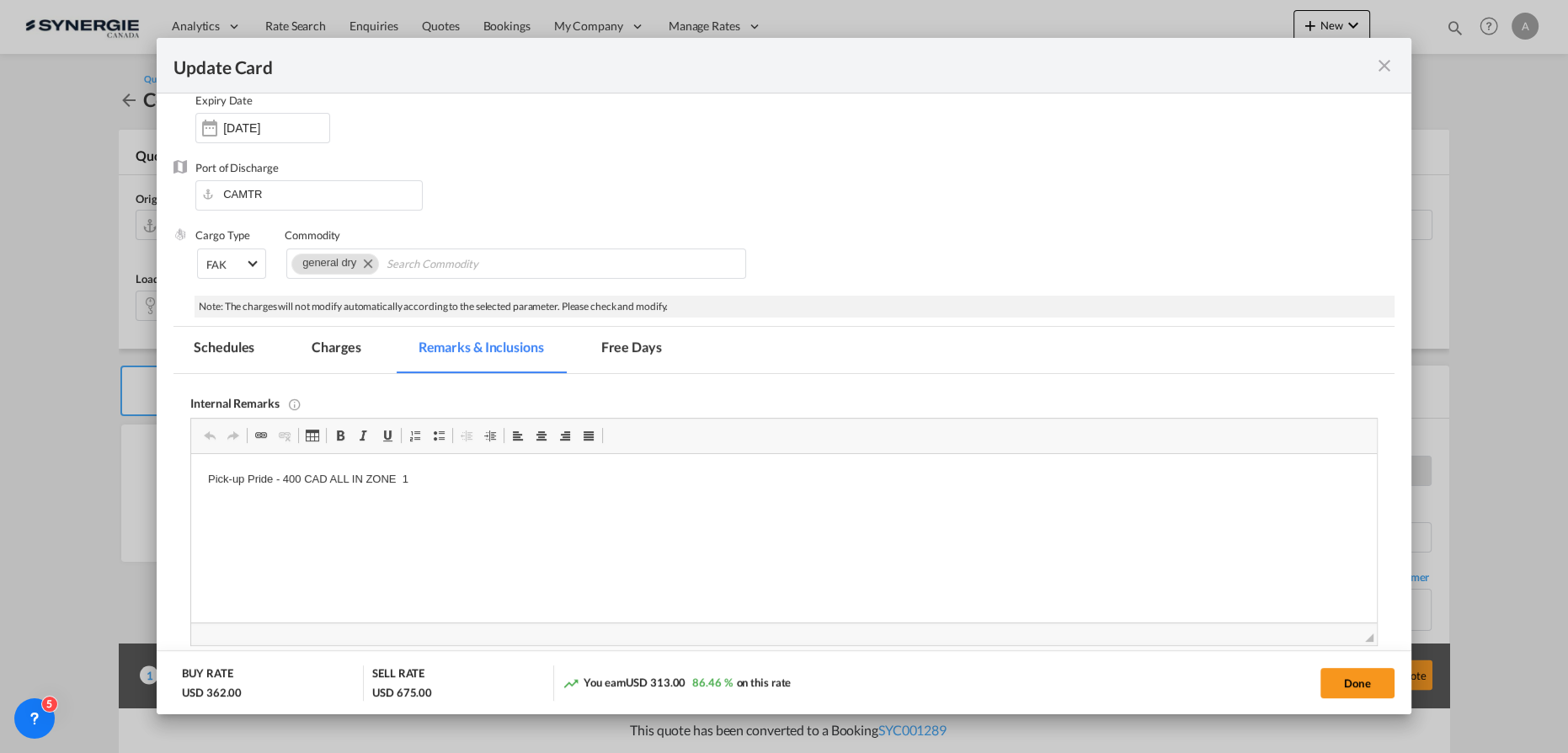
click at [351, 340] on md-tab-item "Charges" at bounding box center [336, 350] width 89 height 46
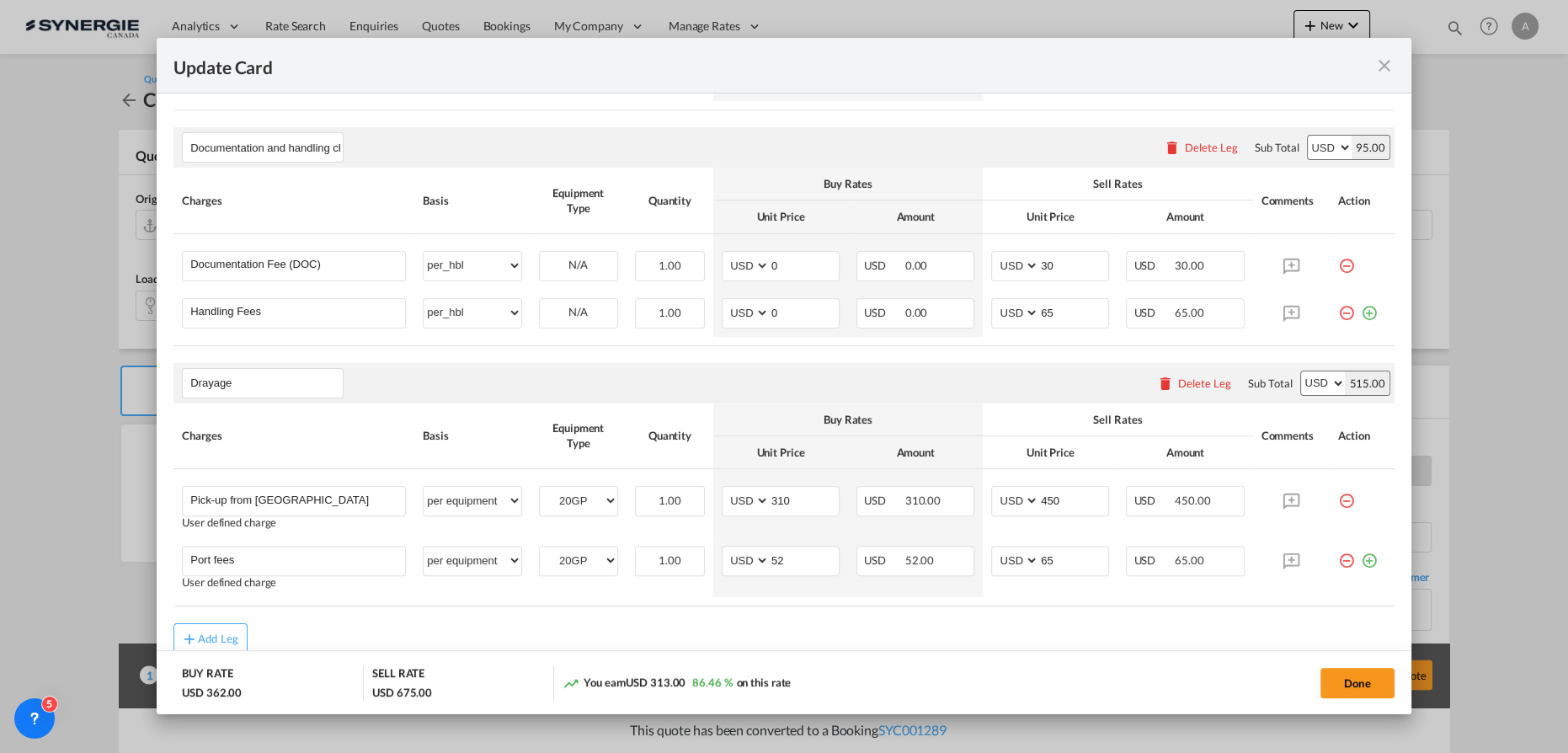
scroll to position [728, 0]
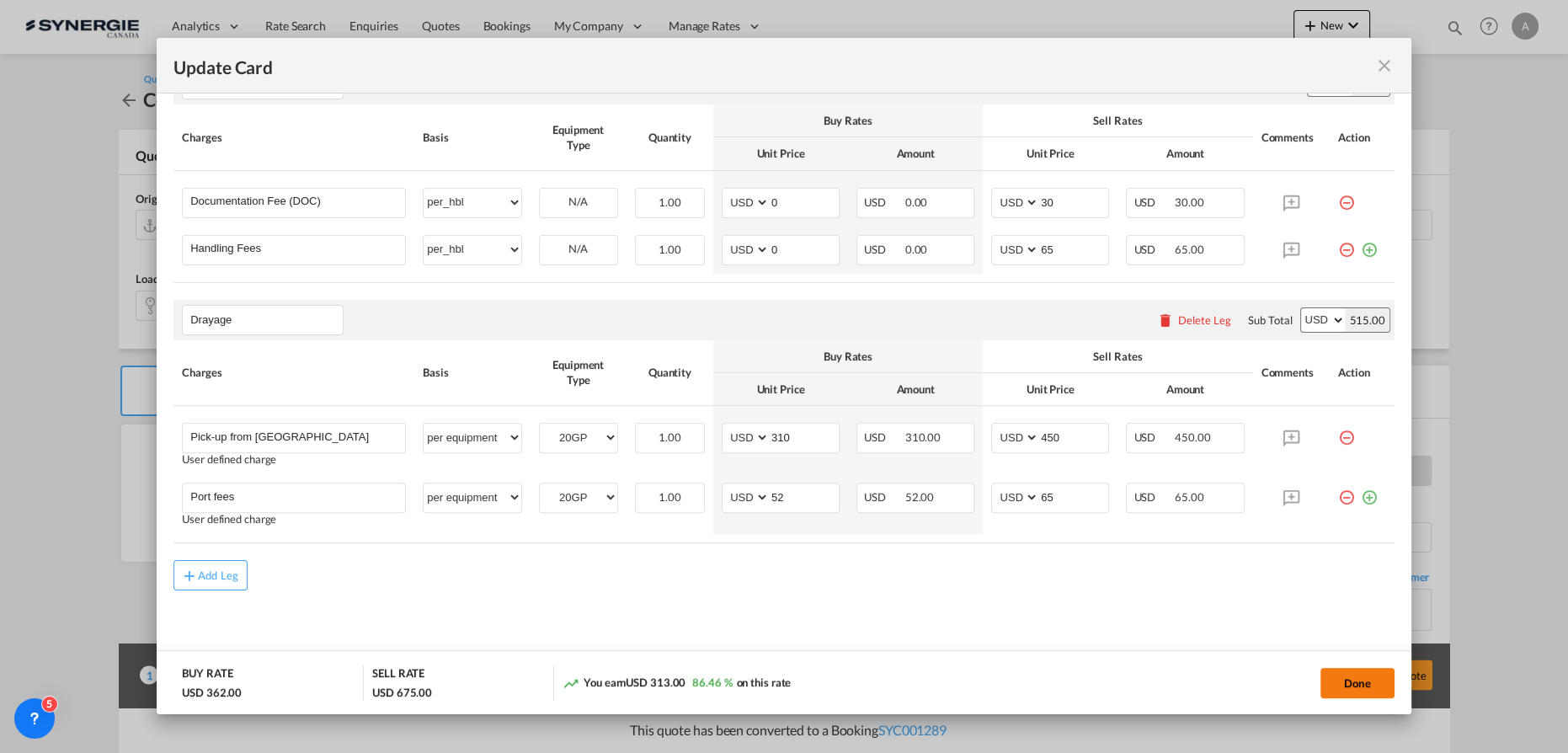
click at [1334, 673] on button "Done" at bounding box center [1357, 682] width 74 height 30
type input "27 Nov 2024"
type input "18 Oct 2025"
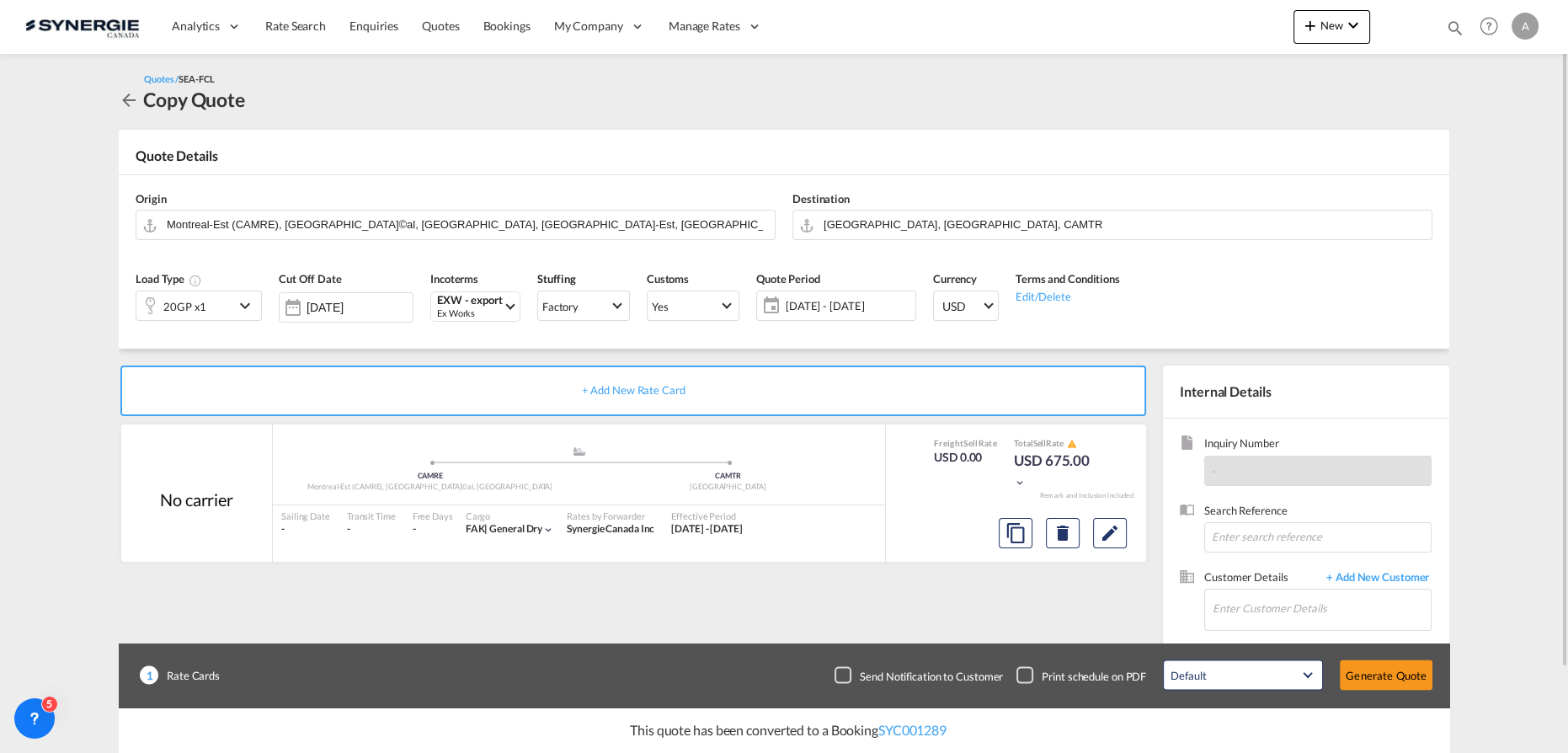
scroll to position [75, 0]
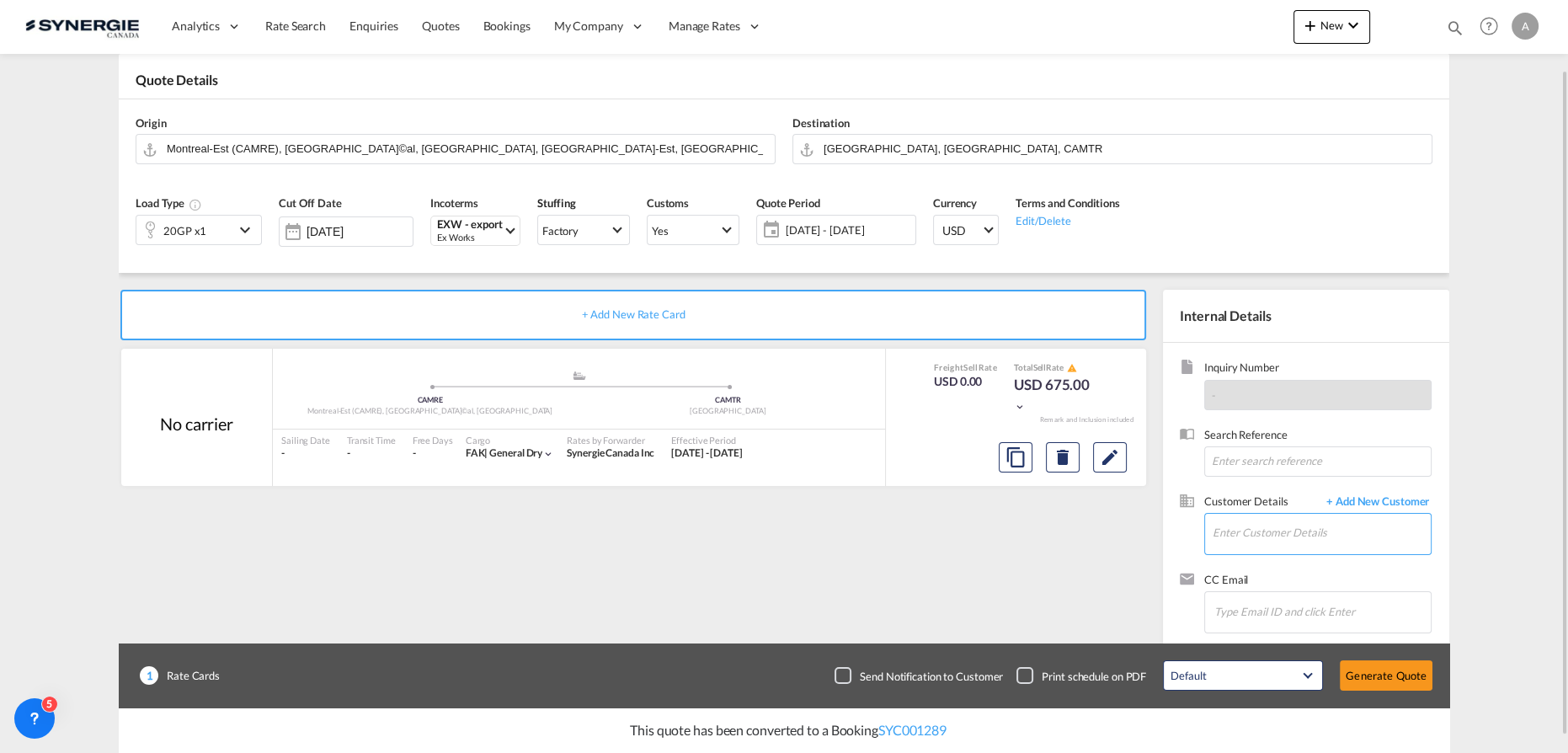
click at [1253, 542] on input "Enter Customer Details" at bounding box center [1322, 532] width 218 height 38
click at [1260, 560] on div "ALESSIA MOLTENI a.molteni @ferfreight.com | FISCHER & RECHSTEINER" at bounding box center [1322, 560] width 220 height 45
type input "FISCHER & RECHSTEINER, ALESSIA MOLTENI, a.molteni@ferfreight.com"
click at [1378, 674] on button "Generate Quote" at bounding box center [1386, 675] width 93 height 30
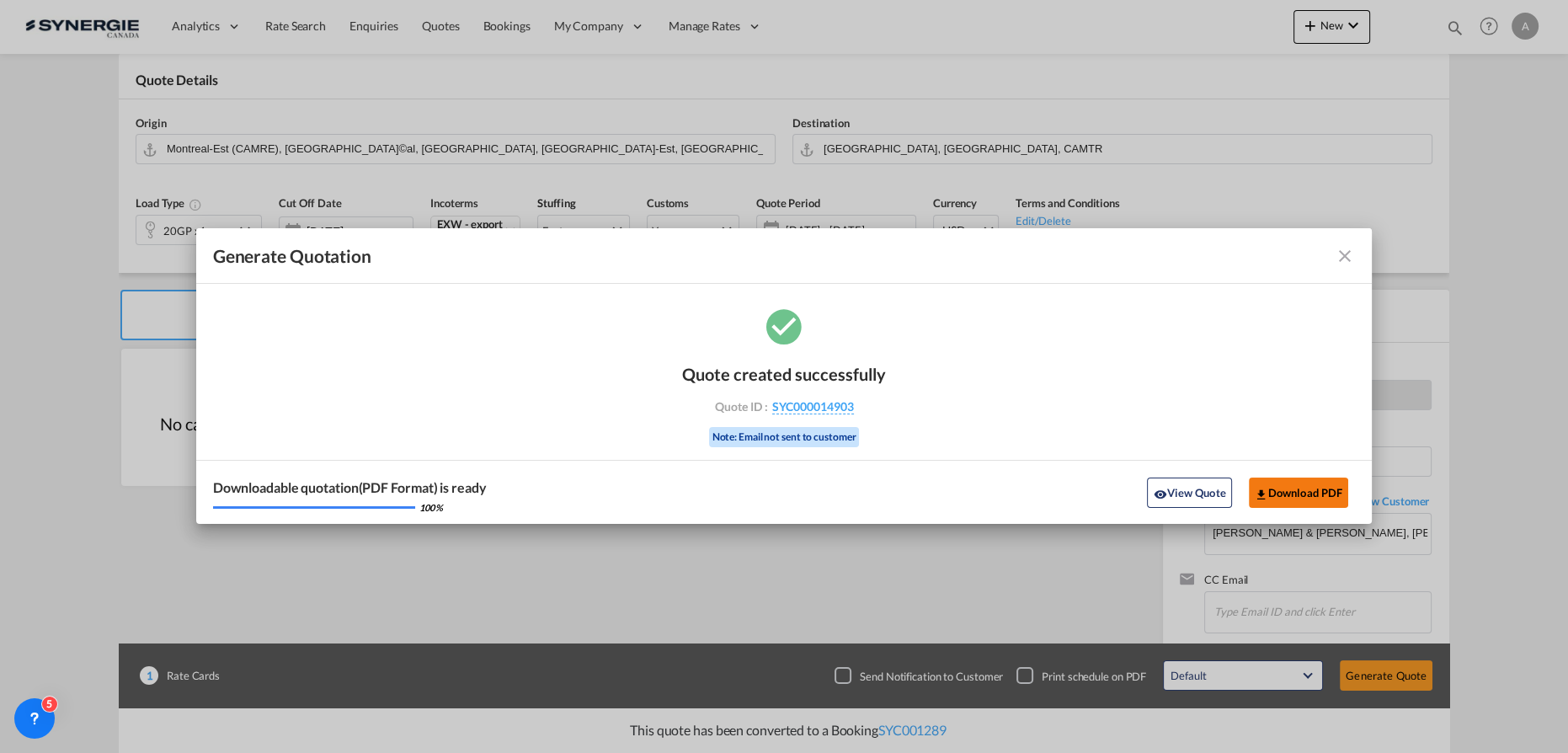
click at [1296, 500] on button "Download PDF" at bounding box center [1299, 492] width 100 height 30
click at [1212, 490] on button "View Quote" at bounding box center [1188, 492] width 84 height 30
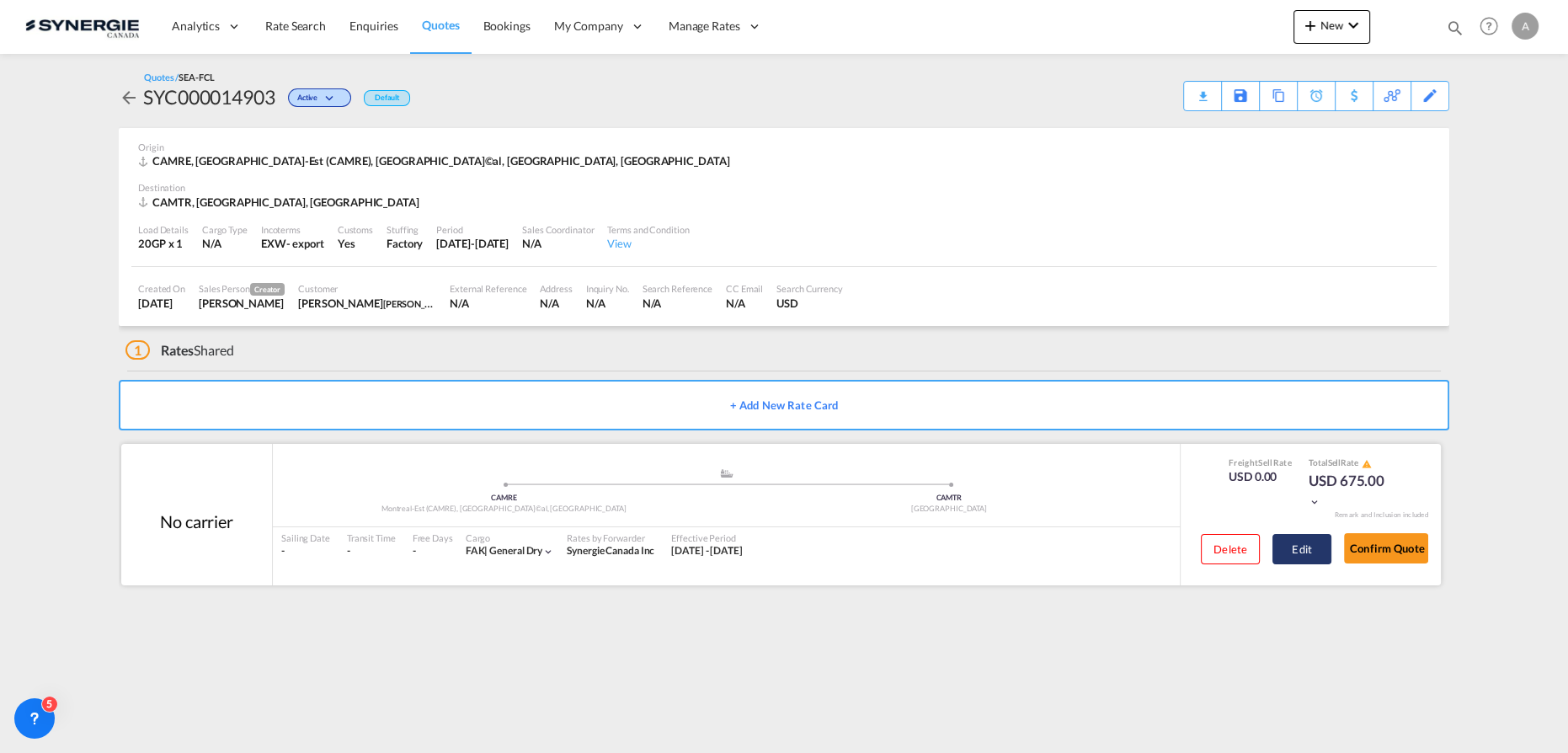
click at [1320, 537] on button "Edit" at bounding box center [1302, 549] width 59 height 30
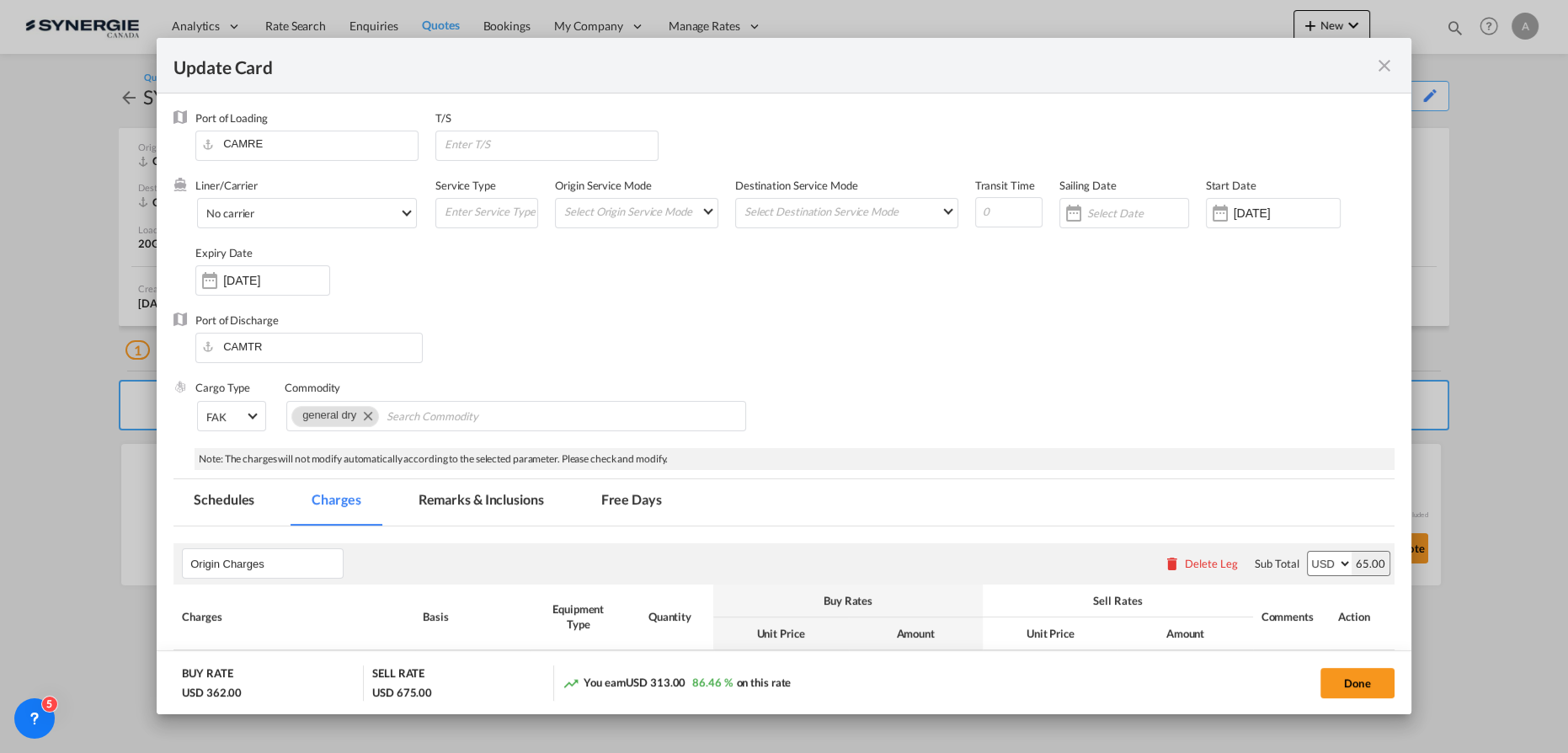
click at [1374, 64] on md-icon "icon-close fg-AAA8AD m-0 pointer" at bounding box center [1384, 65] width 20 height 20
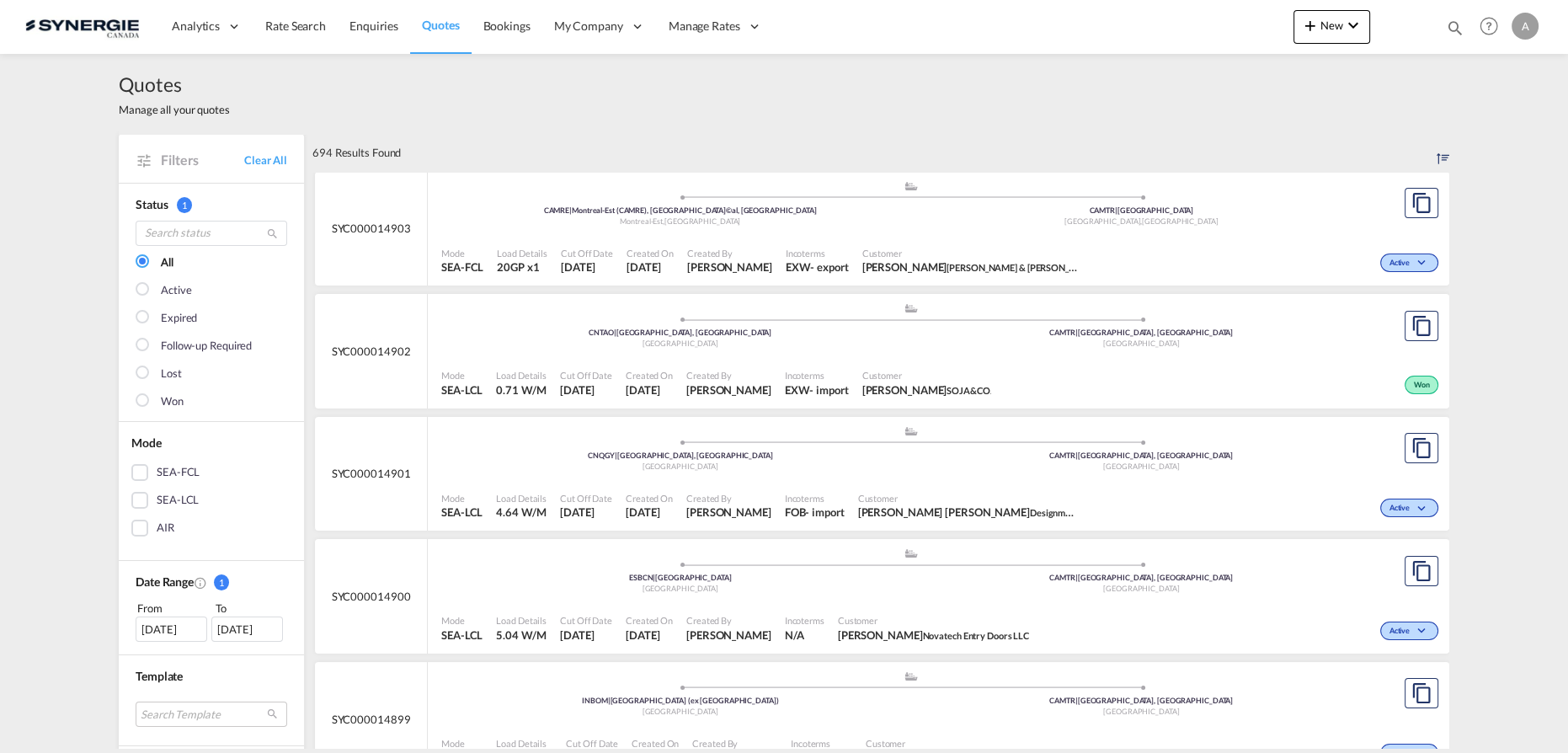
click at [850, 236] on div "Mode SEA-FCL Load Details 20GP x1 Cut Off Date [DATE] Created On [DATE] Created…" at bounding box center [938, 262] width 1021 height 51
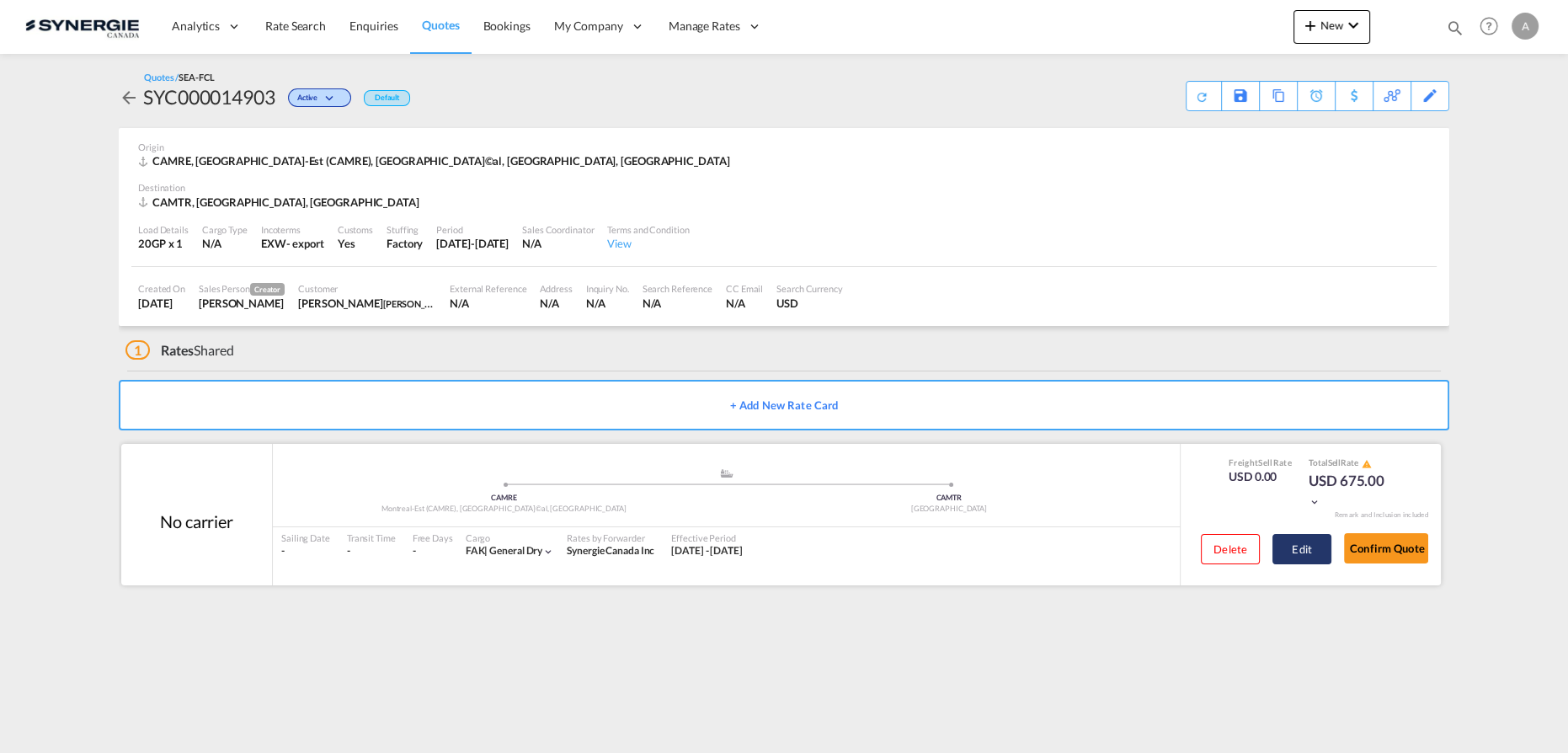
click at [1281, 560] on button "Edit" at bounding box center [1302, 549] width 59 height 30
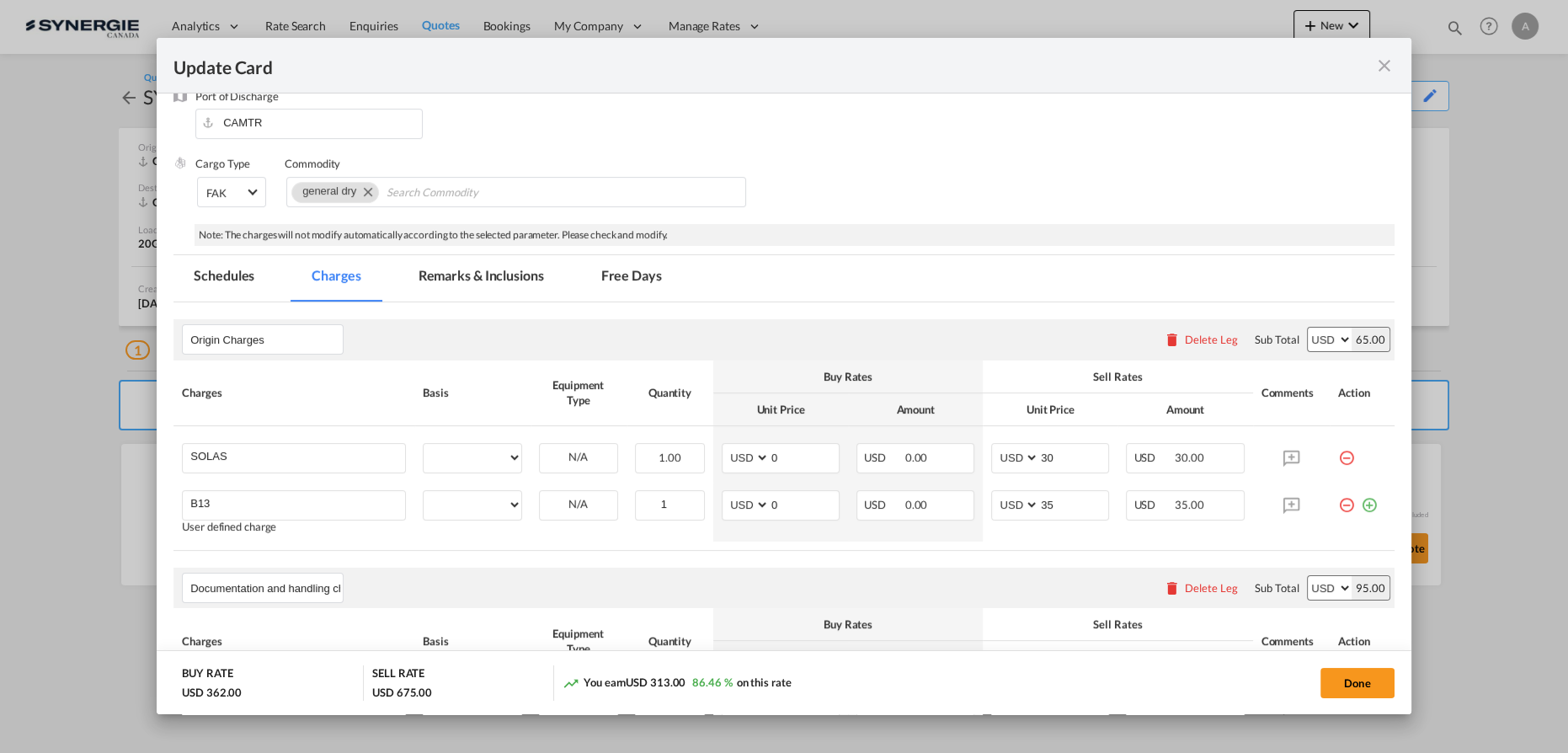
select select "per B/L"
select select "per_declaration"
select select "per_hbl"
select select "per equipment"
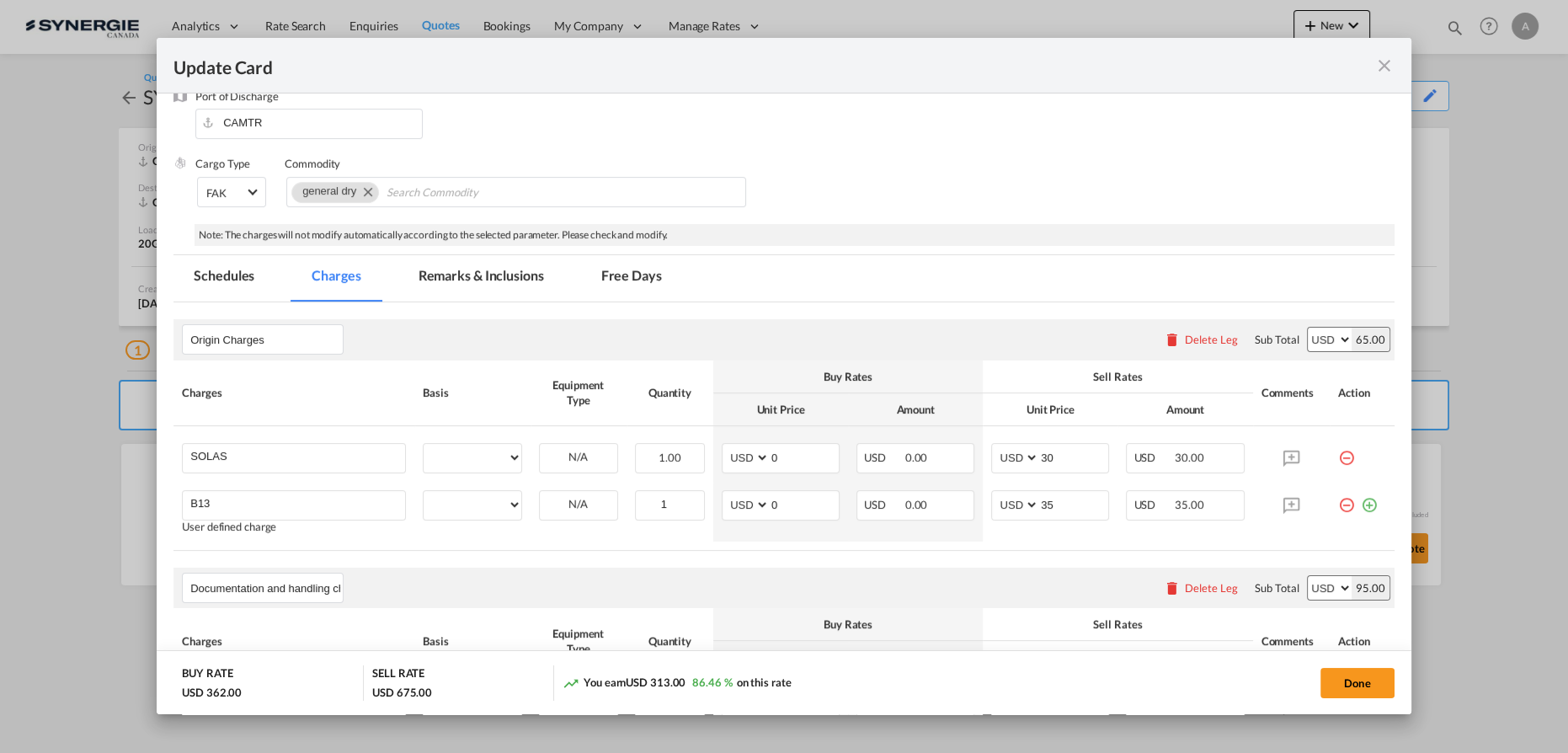
select select "per equipment"
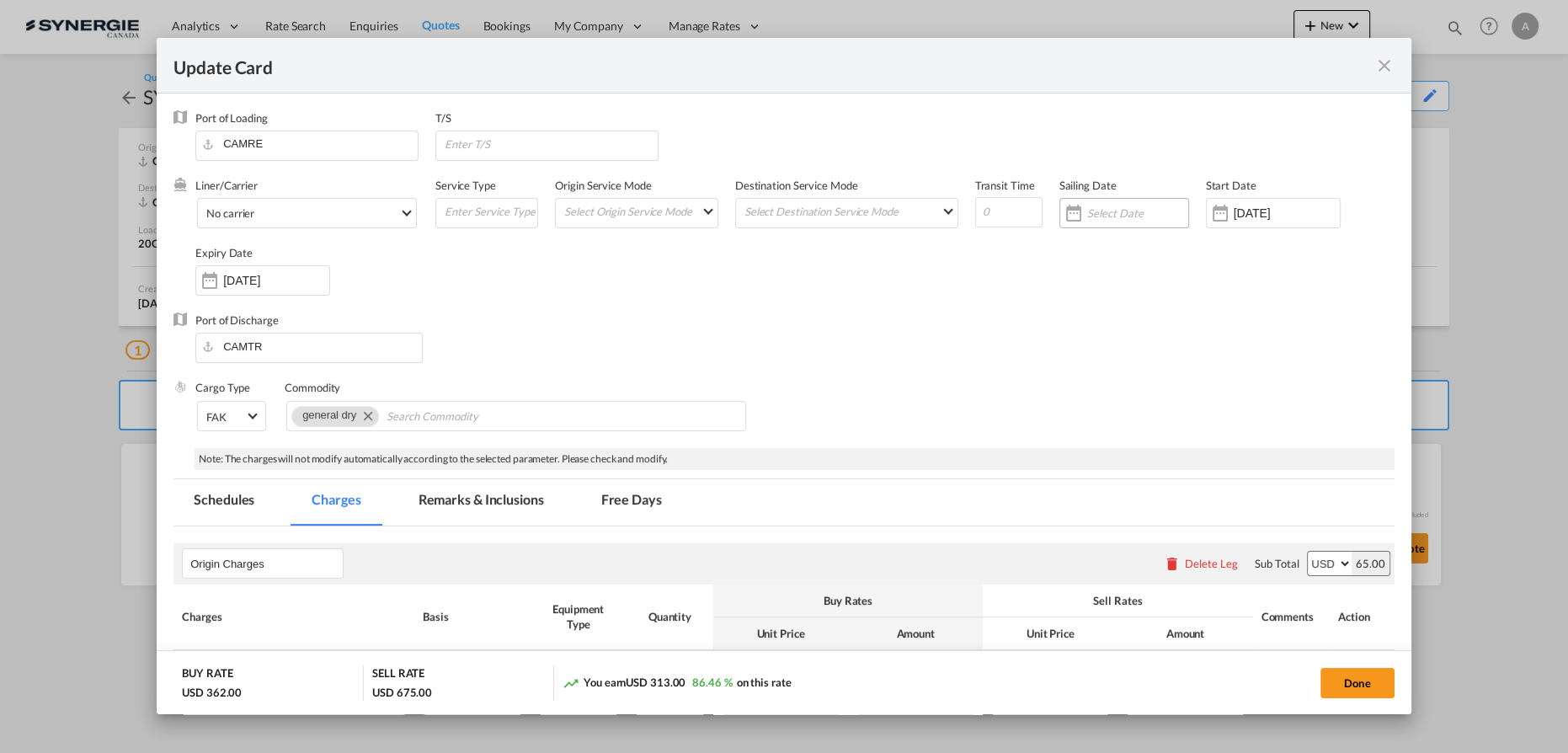
click at [1100, 217] on input "Update CardPort of ..." at bounding box center [1137, 213] width 101 height 14
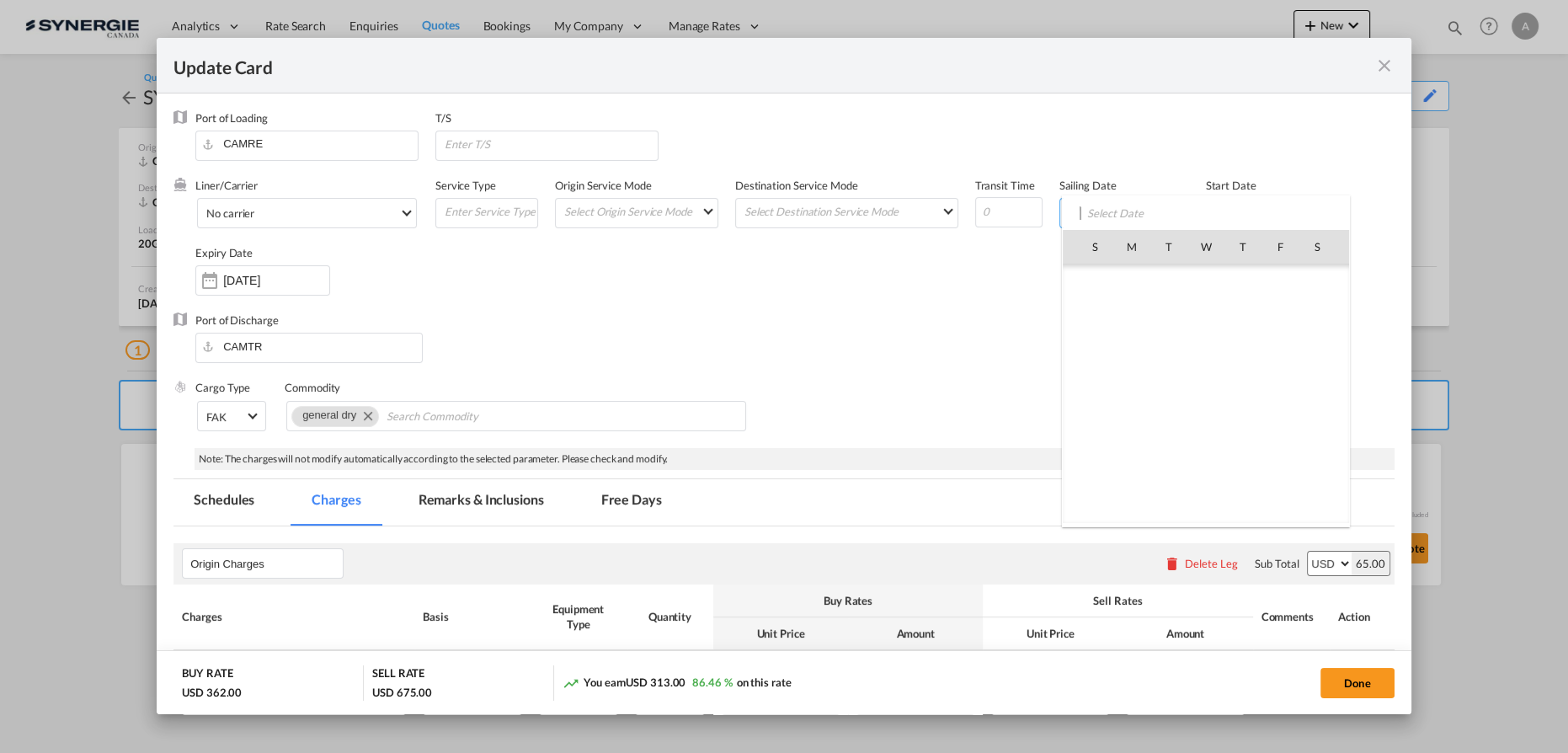
scroll to position [2231, 0]
click at [1282, 398] on span "19" at bounding box center [1279, 393] width 35 height 35
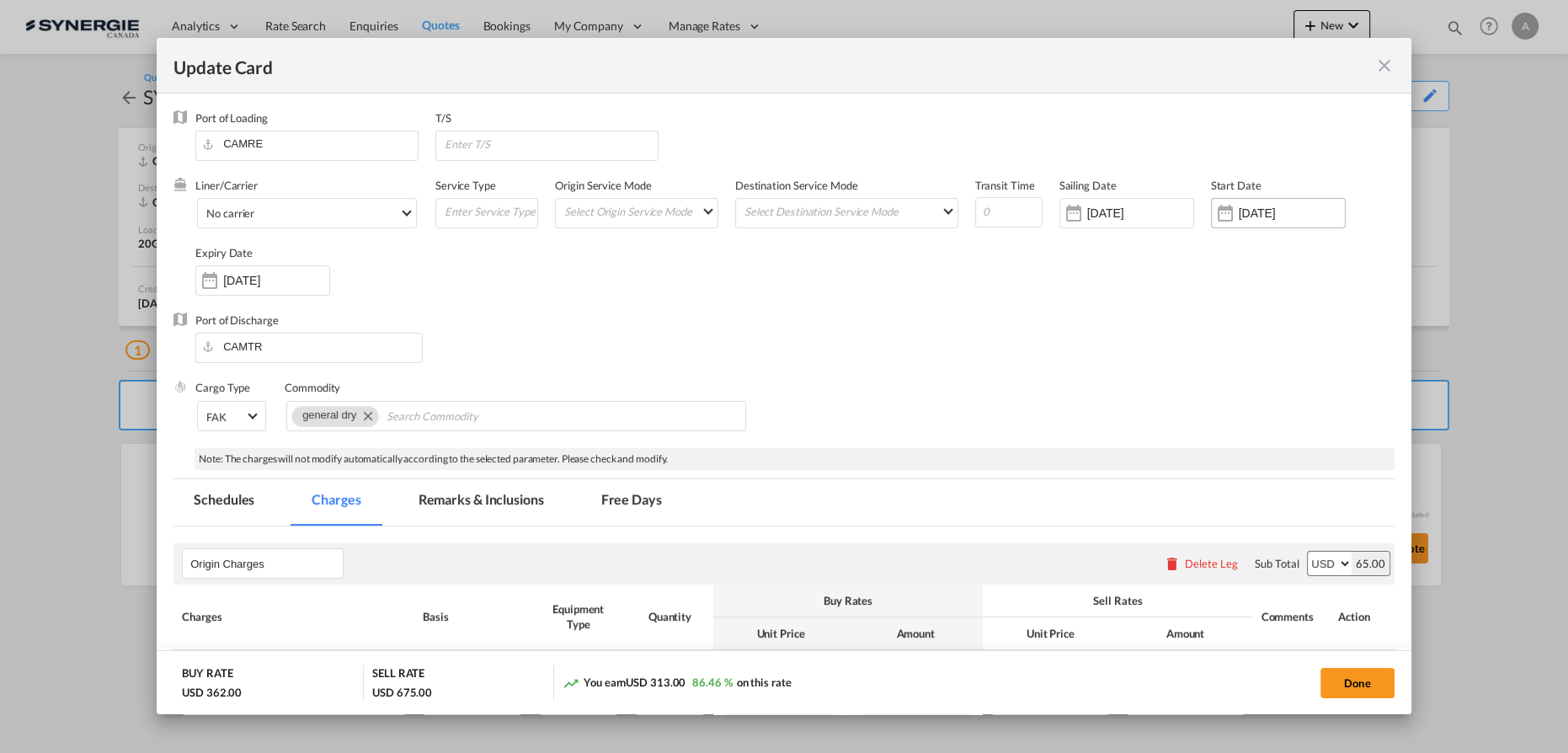
click at [1258, 212] on input "28 Nov 2024" at bounding box center [1292, 213] width 106 height 14
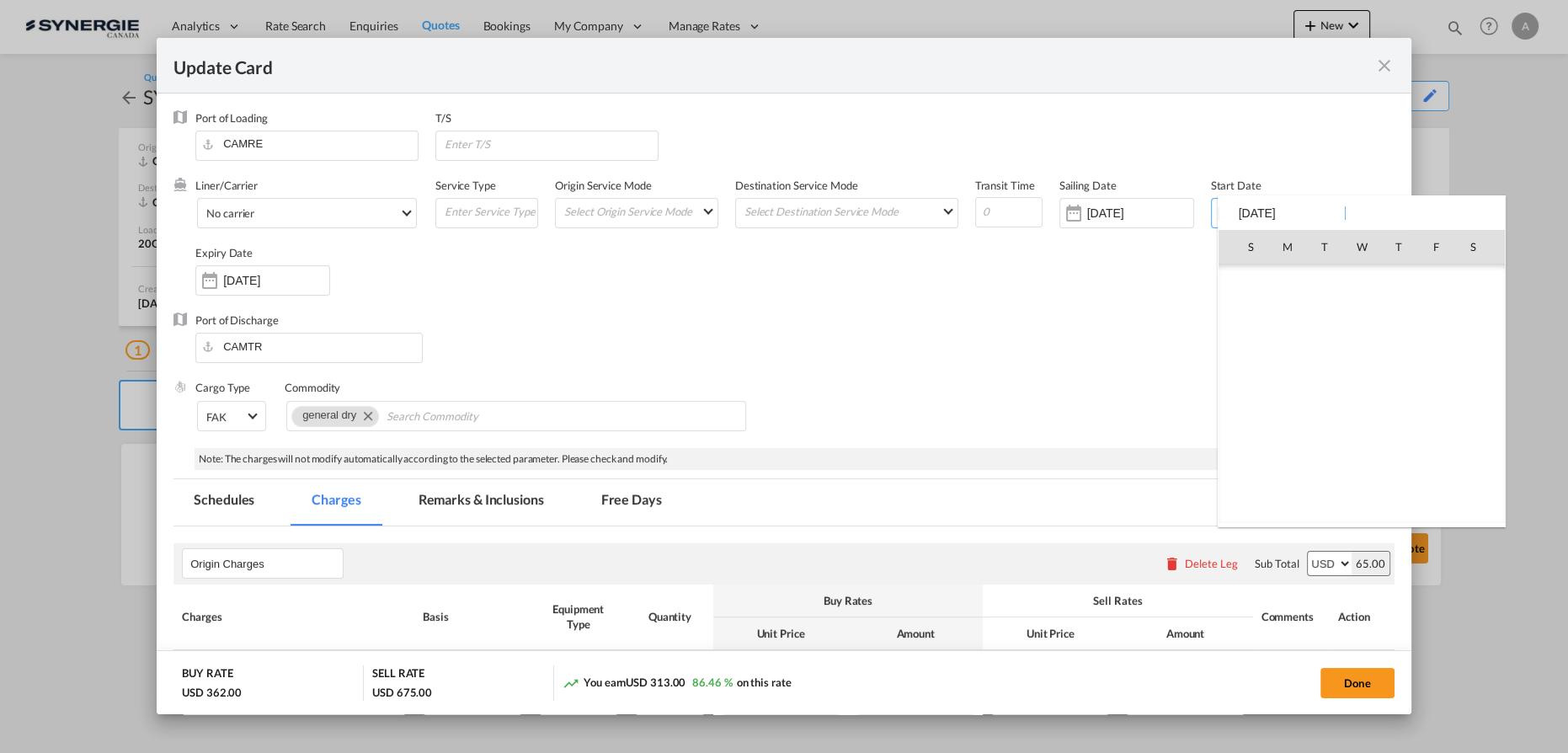
scroll to position [387775, 0]
click at [1035, 238] on div at bounding box center [784, 376] width 1568 height 753
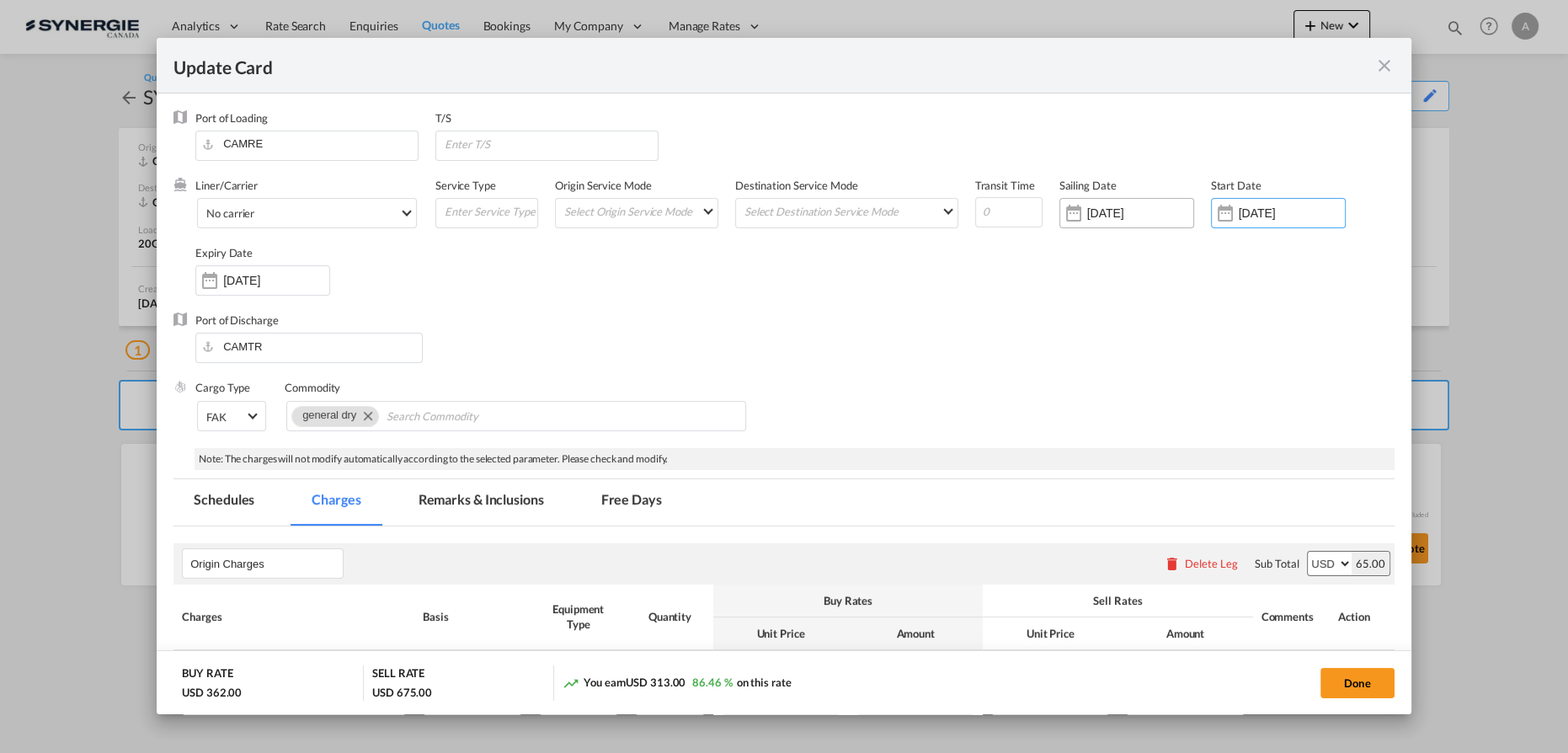
click at [1147, 208] on input "19 Sep 2025" at bounding box center [1140, 213] width 106 height 14
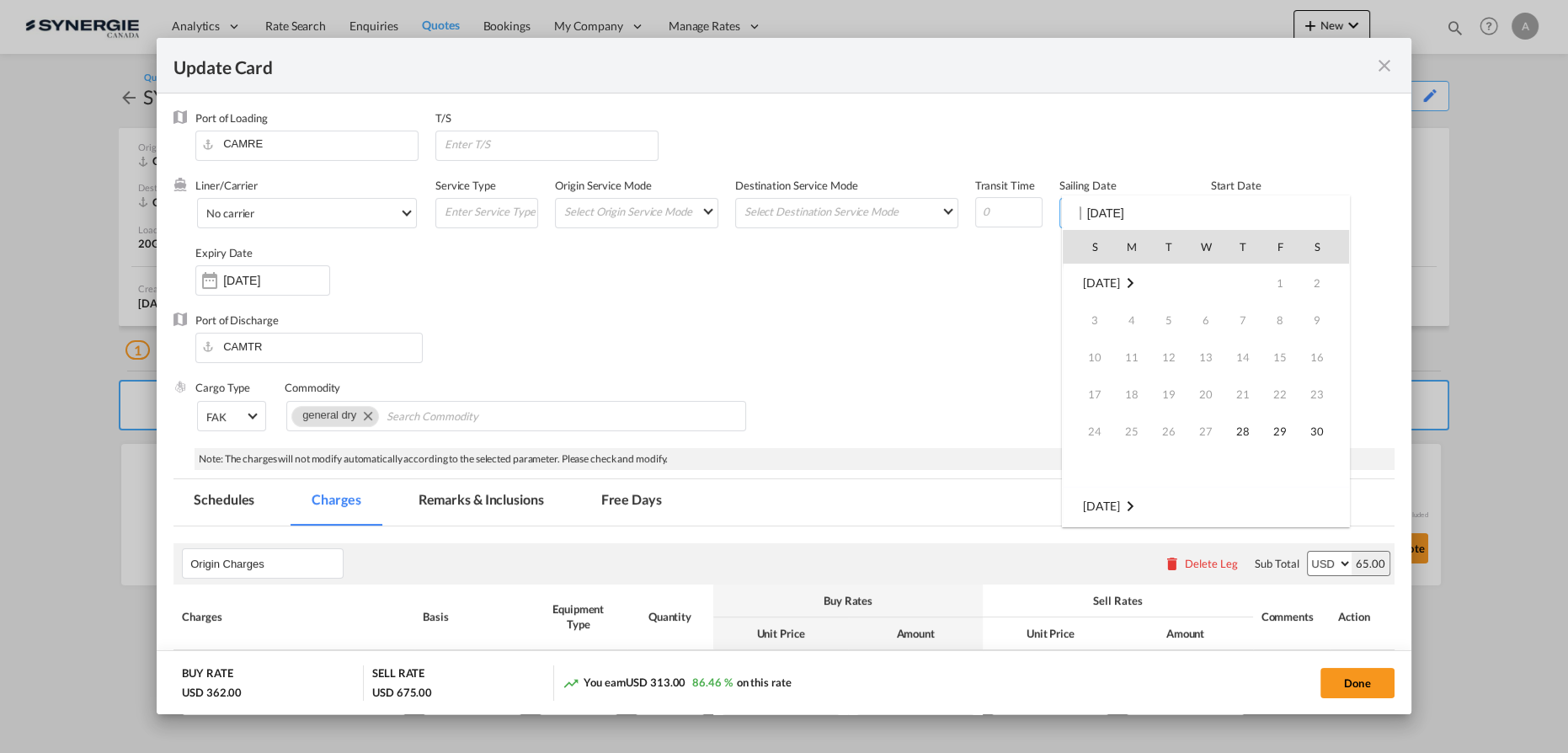
scroll to position [2231, 0]
type input "1"
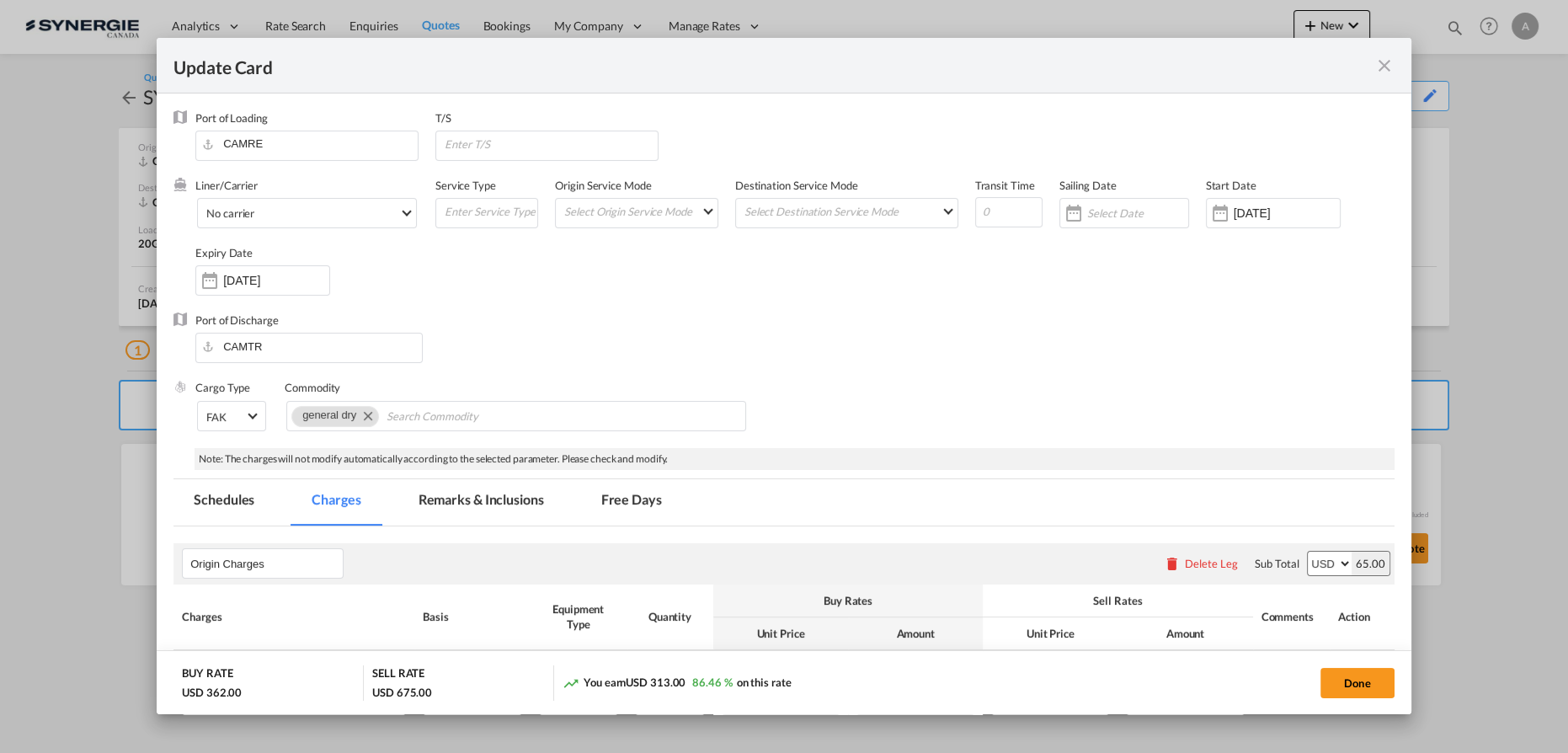
click at [1315, 197] on div "Start Date 28 Nov 2024" at bounding box center [1281, 212] width 152 height 67
click at [1307, 208] on input "28 Nov 2024" at bounding box center [1286, 213] width 106 height 14
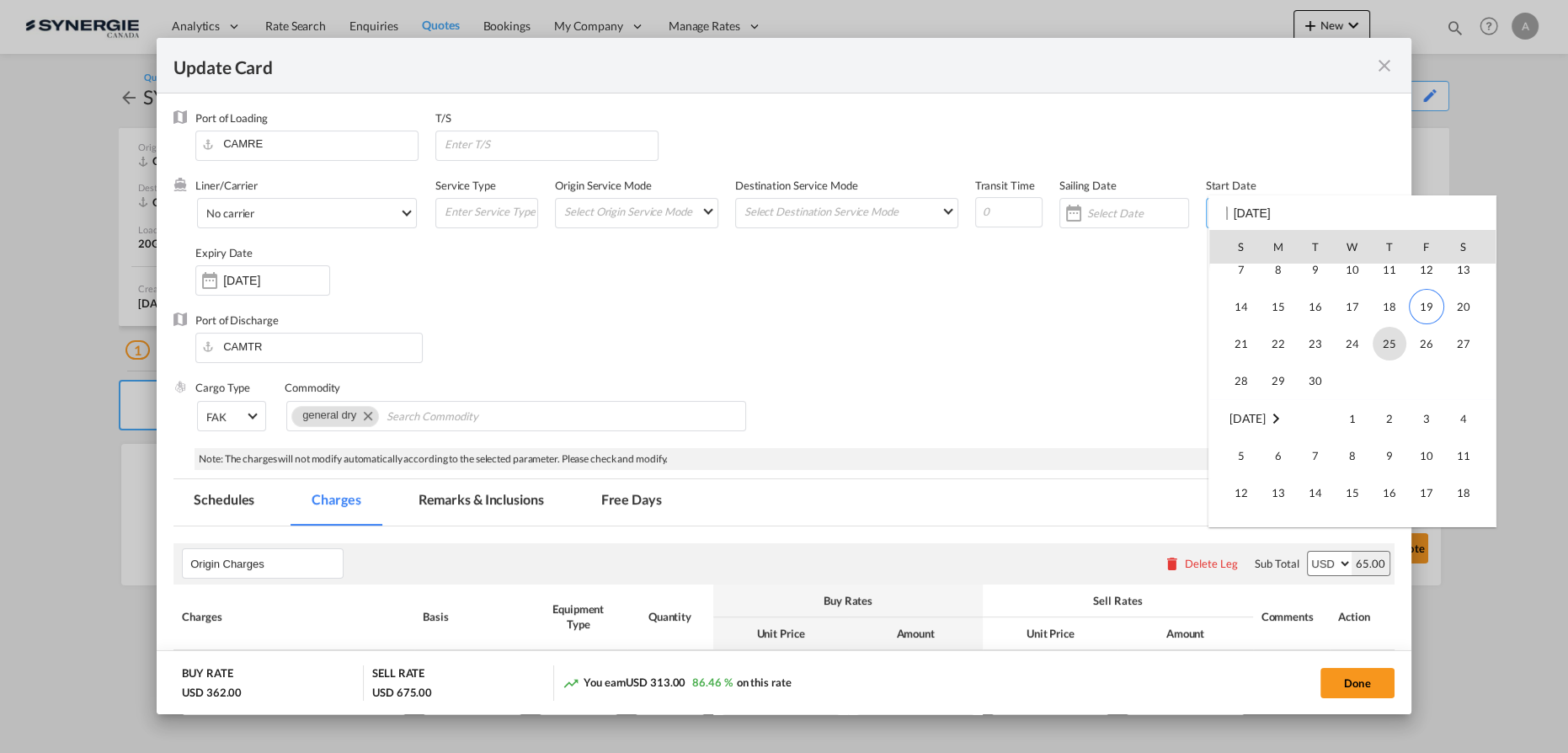
scroll to position [390078, 0]
drag, startPoint x: 1434, startPoint y: 322, endPoint x: 1413, endPoint y: 321, distance: 21.0
click at [1434, 323] on span "19" at bounding box center [1426, 322] width 35 height 35
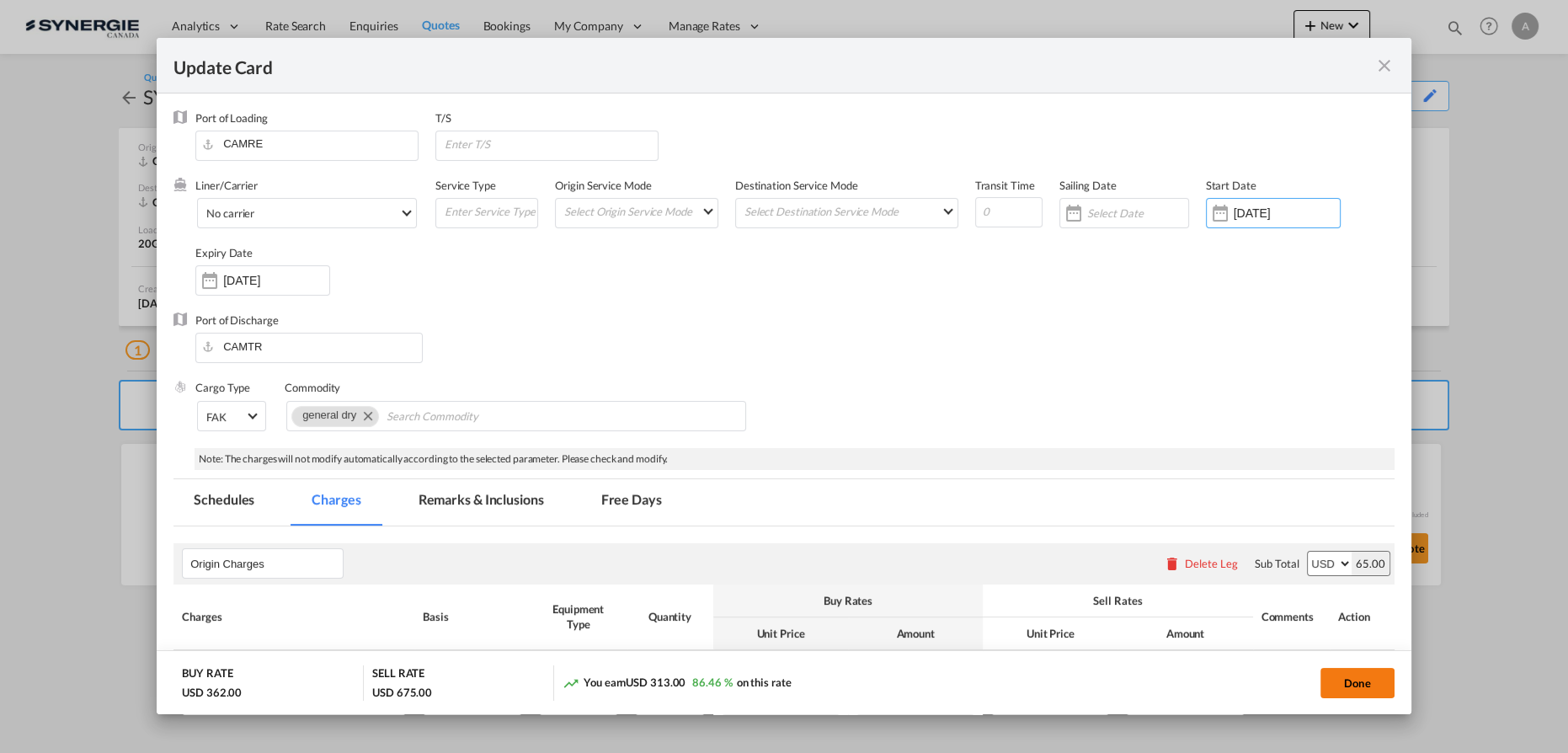
click at [1340, 682] on button "Done" at bounding box center [1357, 682] width 74 height 30
type input "[DATE]"
type input "18 Oct 2025"
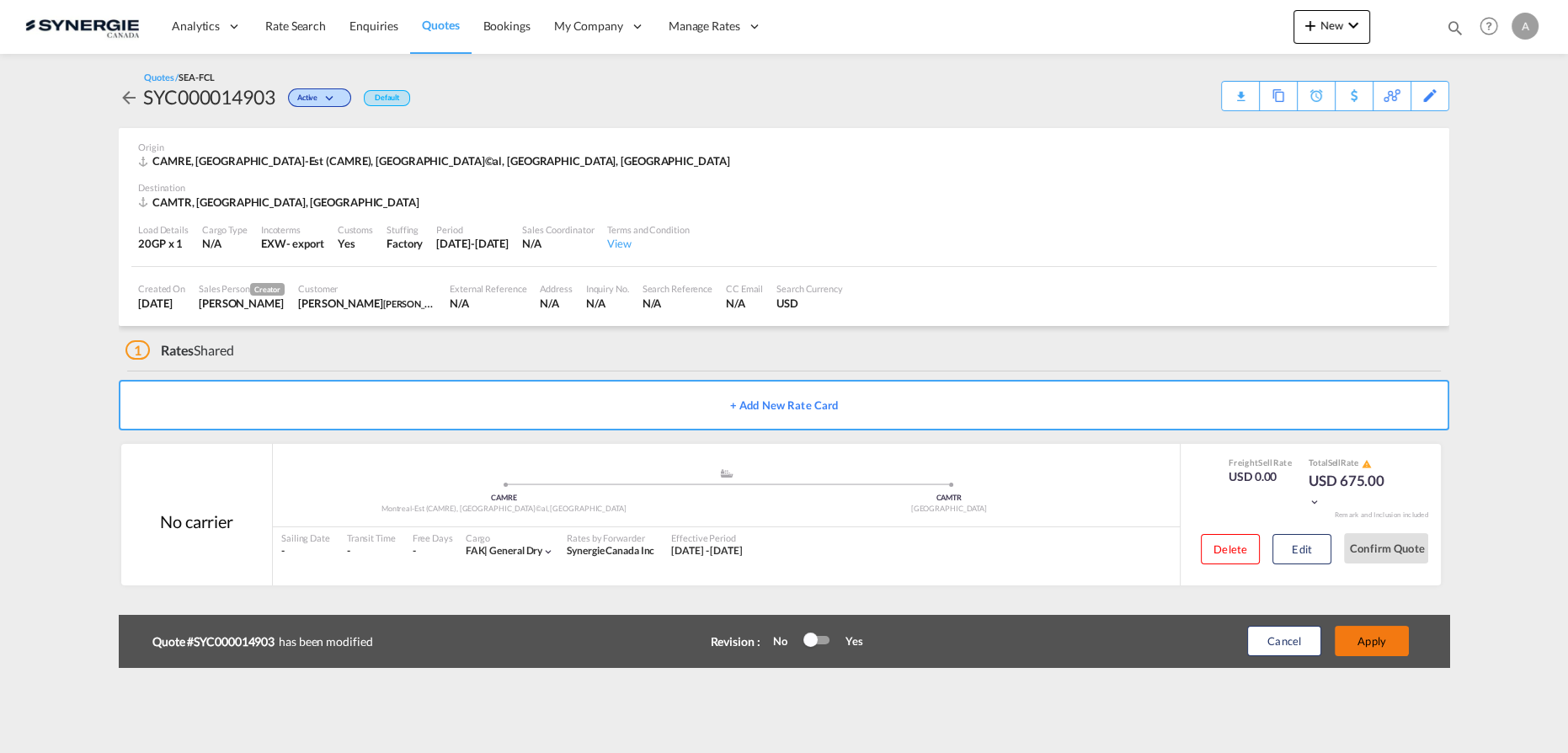
click at [1358, 641] on button "Apply" at bounding box center [1372, 640] width 74 height 30
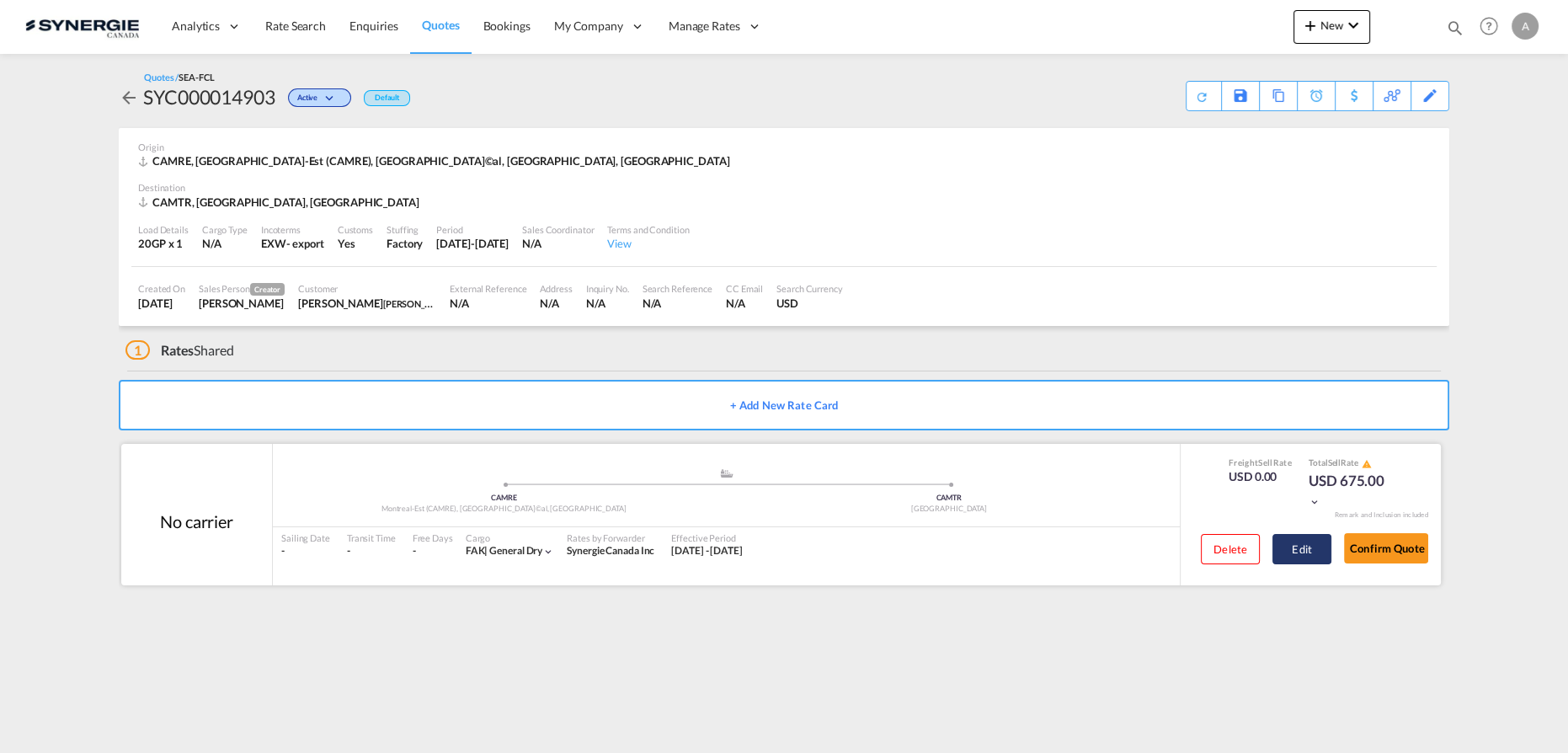
click at [1297, 547] on button "Edit" at bounding box center [1302, 549] width 59 height 30
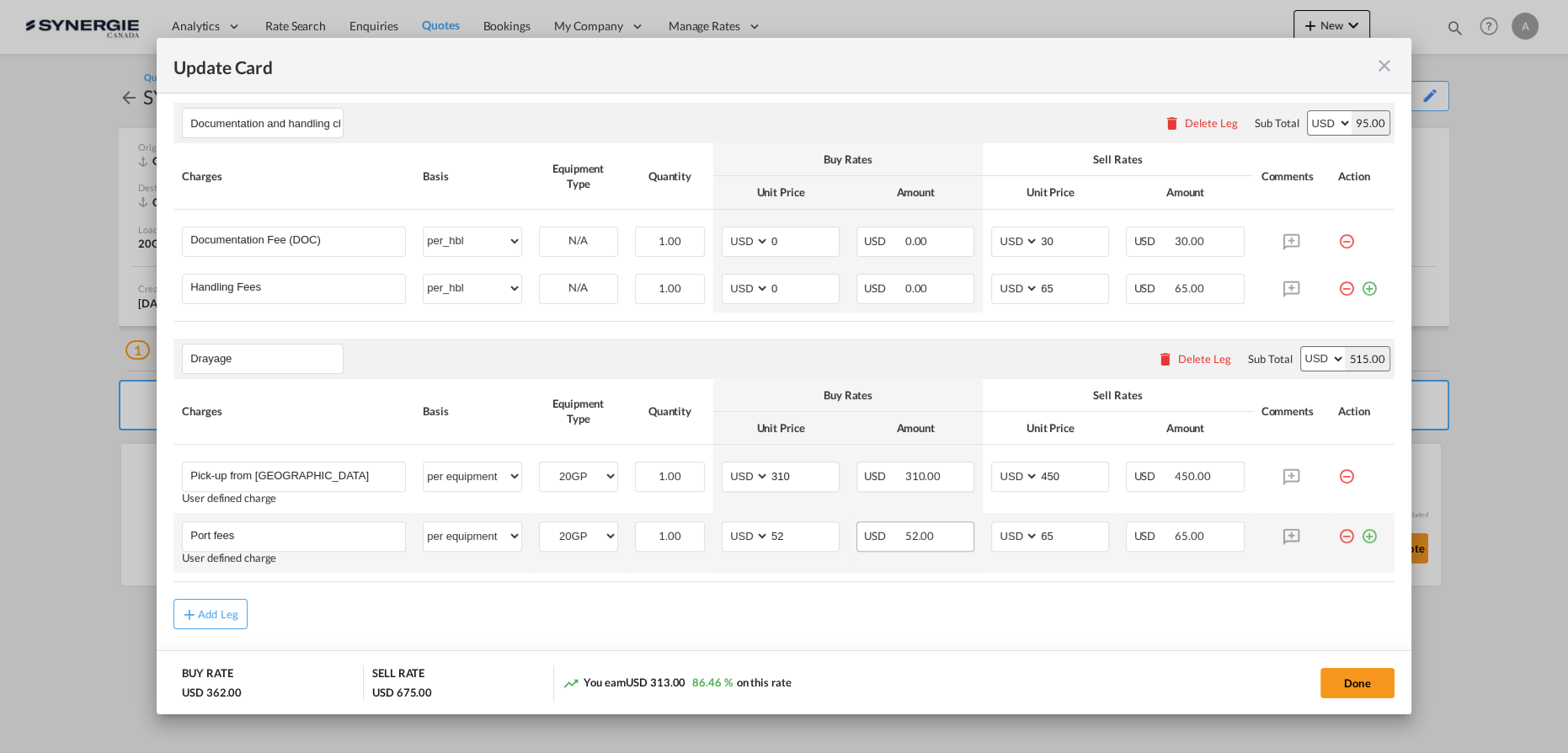
scroll to position [728, 0]
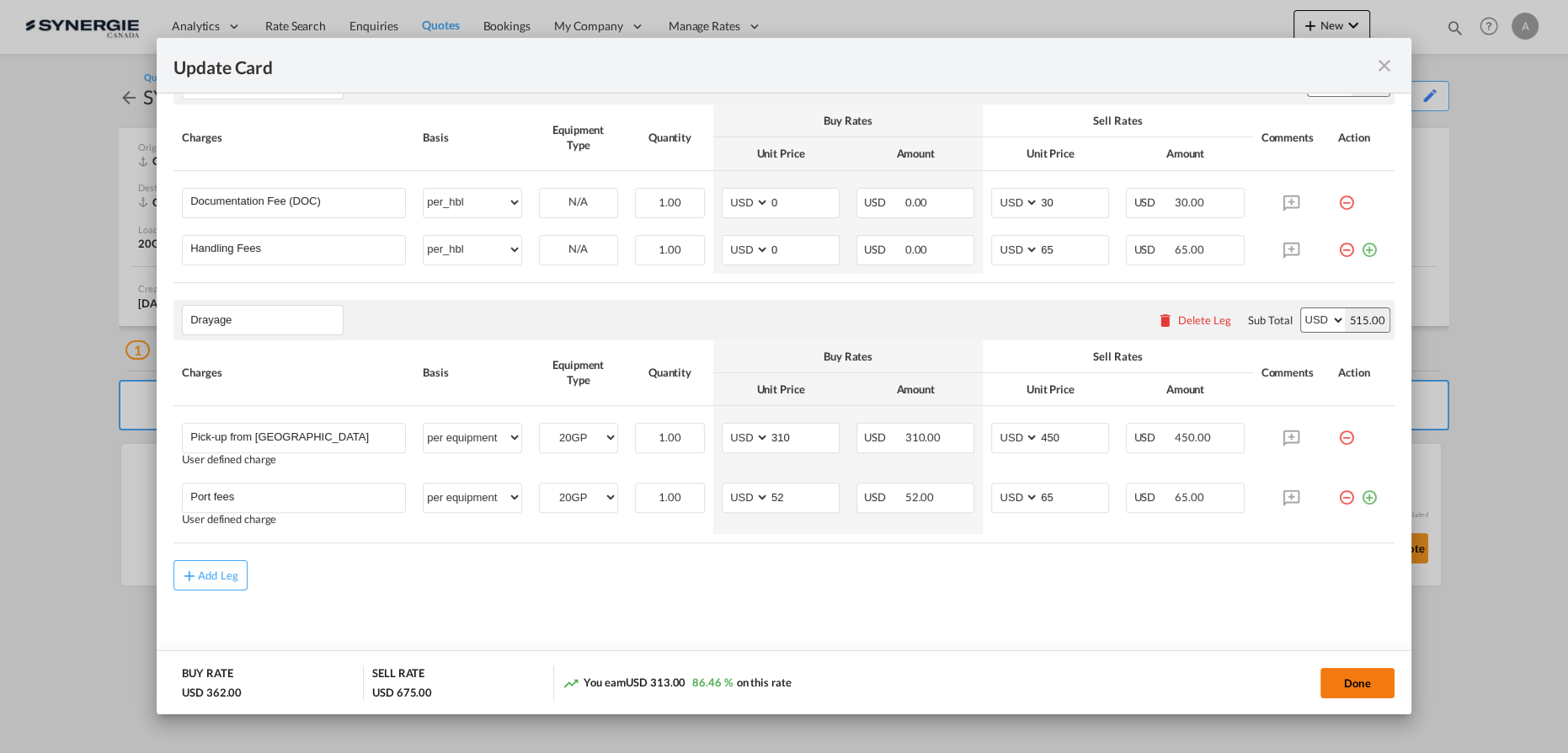
click at [1347, 686] on button "Done" at bounding box center [1357, 682] width 74 height 30
type input "[DATE]"
type input "18 Oct 2025"
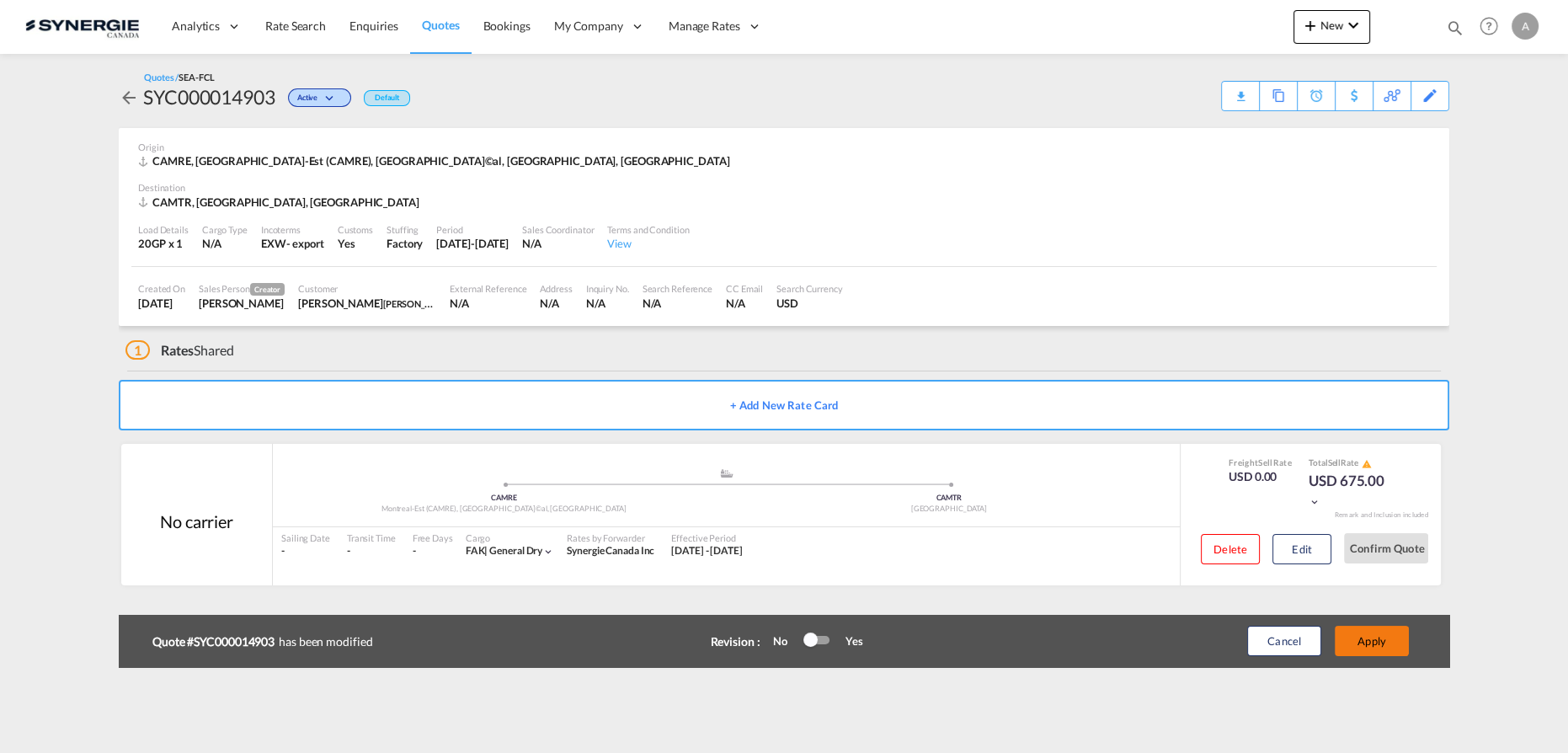
click at [1373, 639] on button "Apply" at bounding box center [1372, 640] width 74 height 30
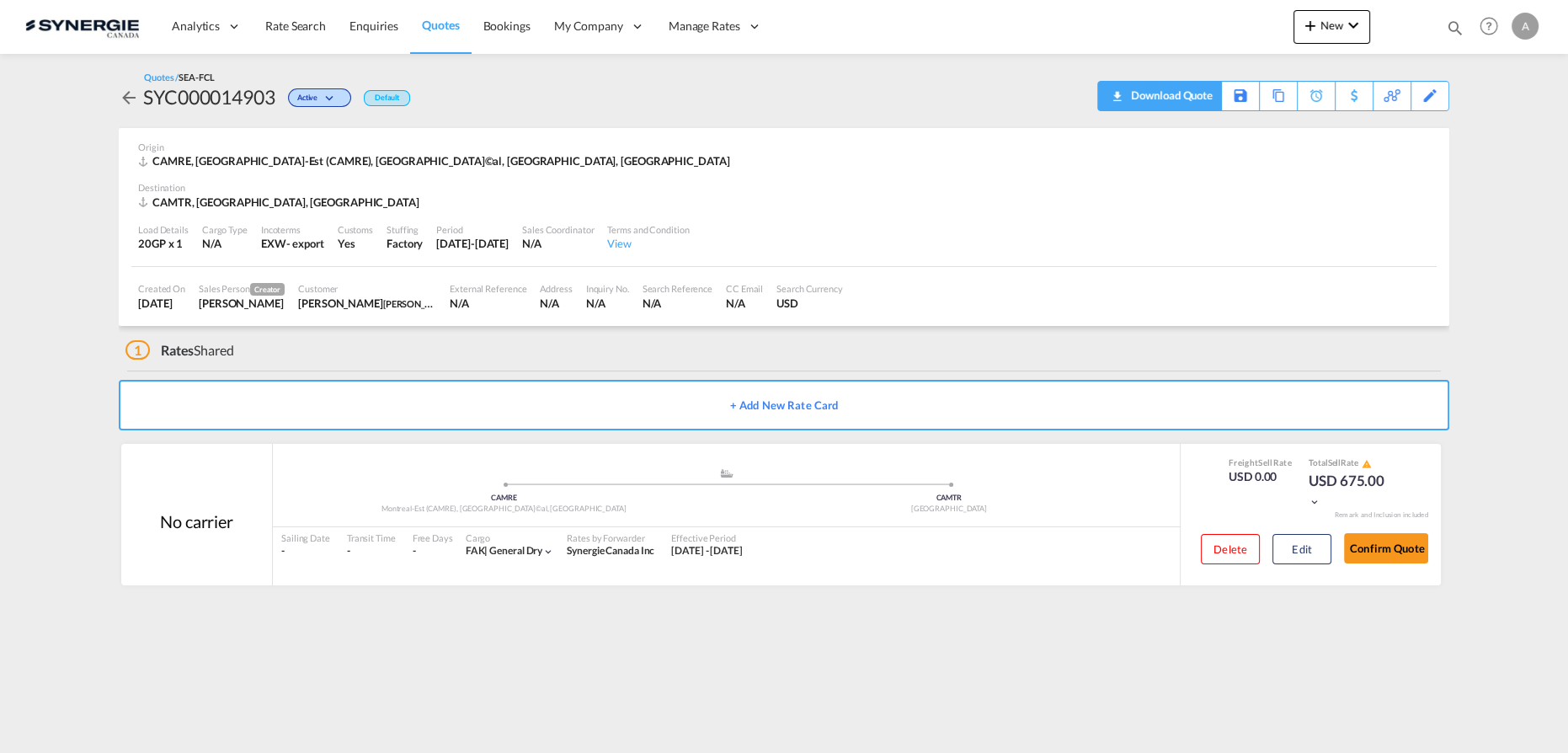
click at [1193, 98] on div "Download Quote" at bounding box center [1169, 95] width 86 height 27
click at [1306, 553] on button "Edit" at bounding box center [1302, 549] width 59 height 30
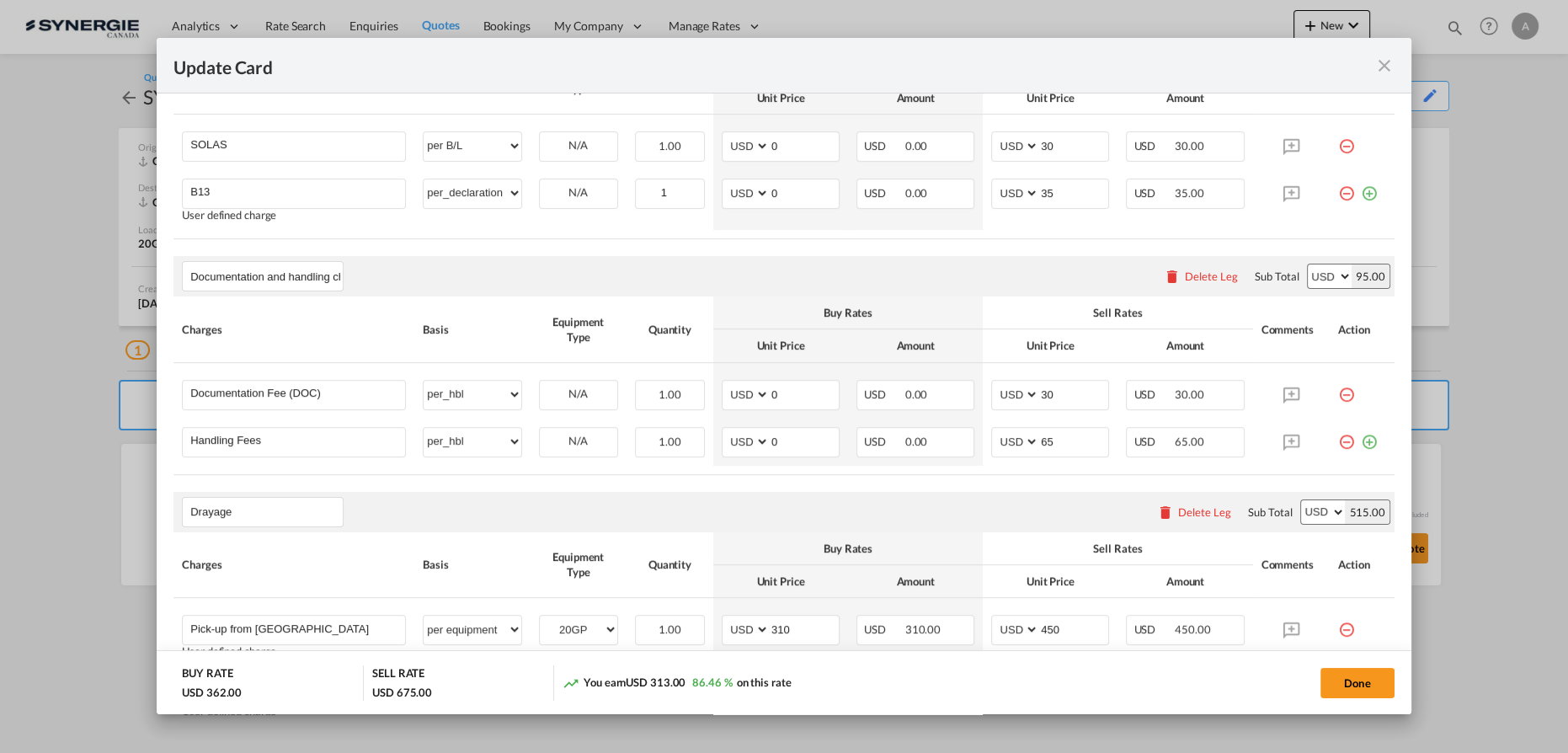
scroll to position [689, 0]
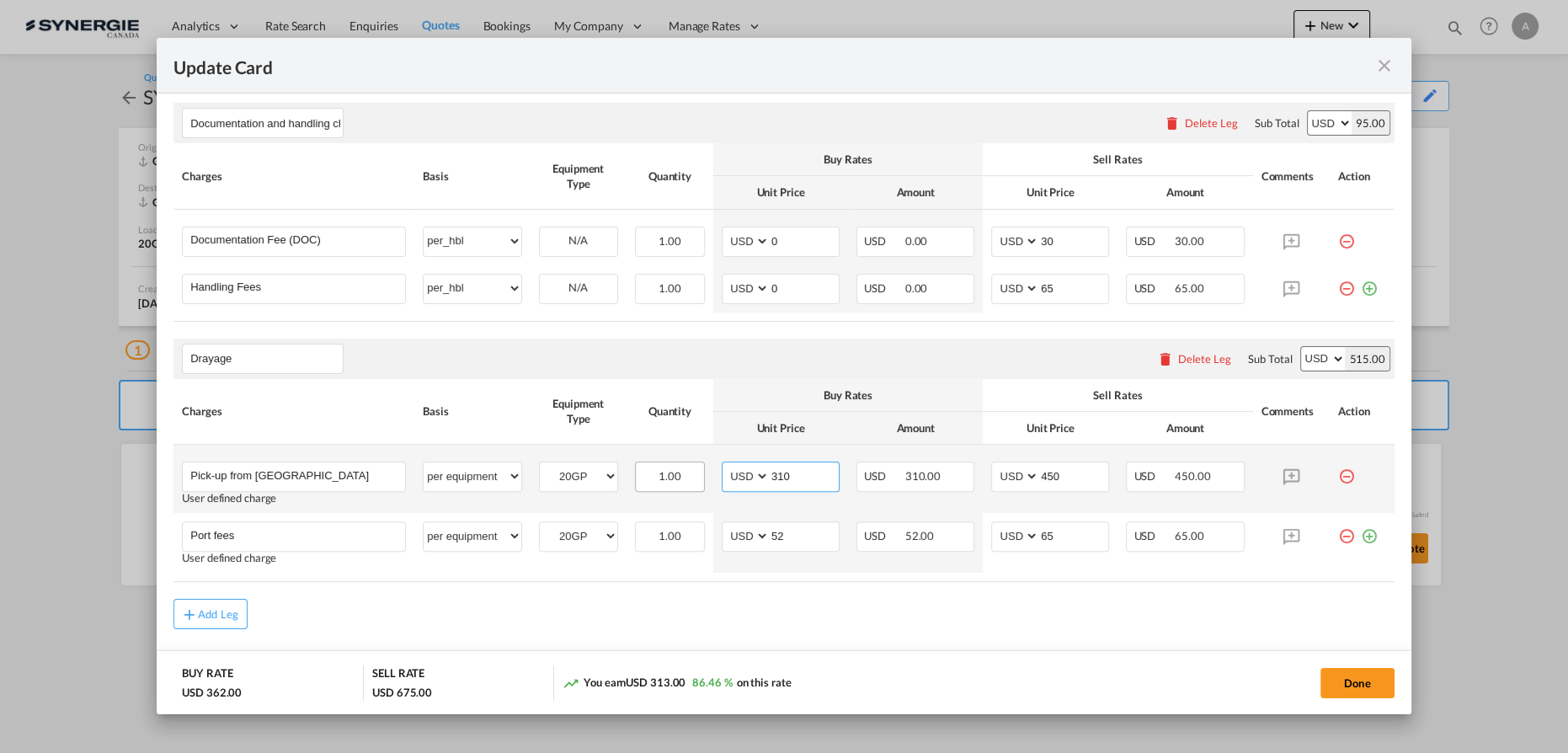
drag, startPoint x: 789, startPoint y: 472, endPoint x: 686, endPoint y: 465, distance: 103.2
click at [686, 465] on tr "Pick-up from MONTREAL QC Please Enter User Defined Charges Cannot Be Published …" at bounding box center [784, 478] width 1221 height 68
type input "345"
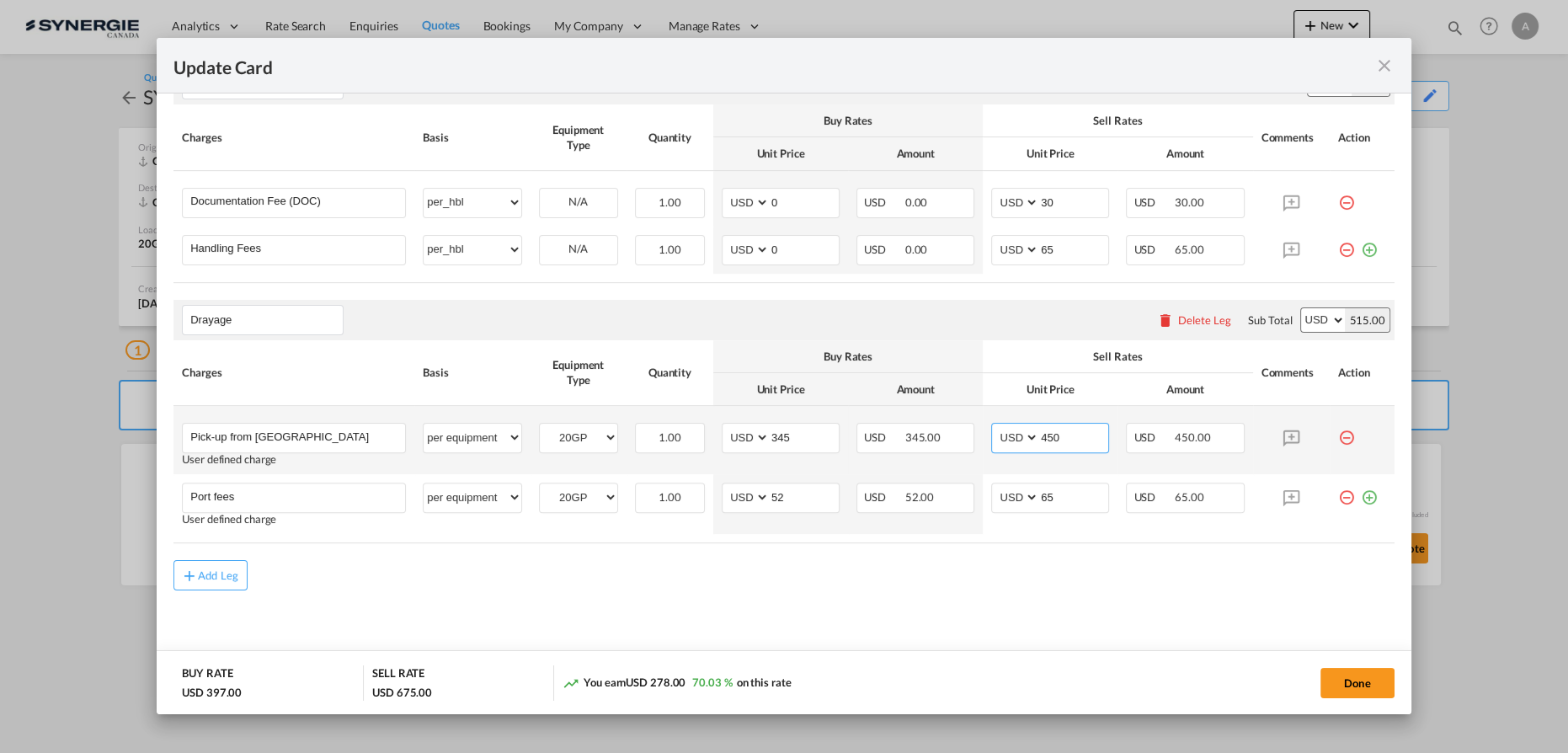
drag, startPoint x: 1068, startPoint y: 431, endPoint x: 1008, endPoint y: 435, distance: 60.1
click at [1008, 435] on md-input-container "AED AFN ALL AMD ANG AOA ARS AUD AWG AZN BAM BBD BDT BGN BHD BIF BMD BND BOB BRL…" at bounding box center [1050, 437] width 118 height 30
type input "475"
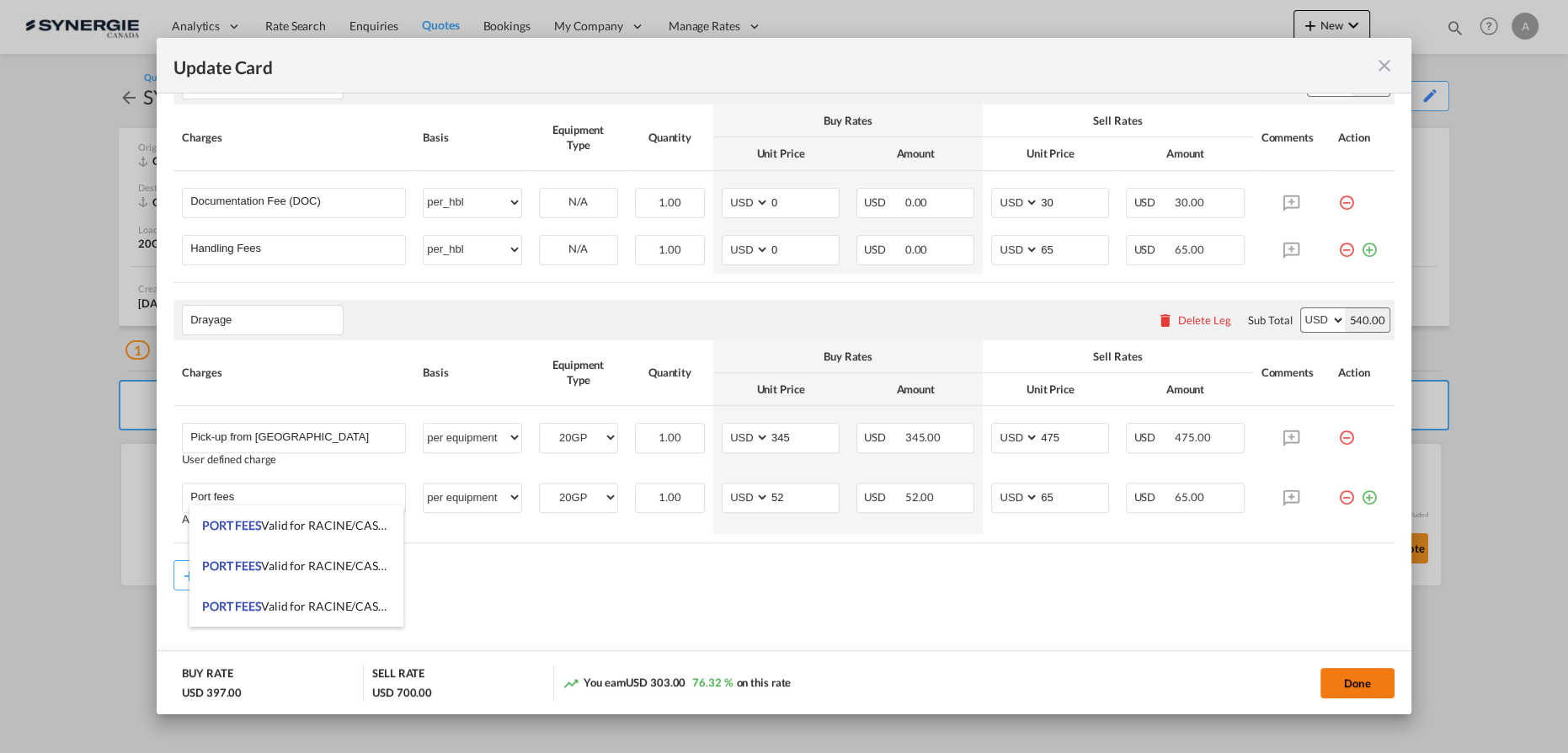
click at [1357, 684] on button "Done" at bounding box center [1357, 682] width 74 height 30
type input "18 Sep 2025"
type input "18 Oct 2025"
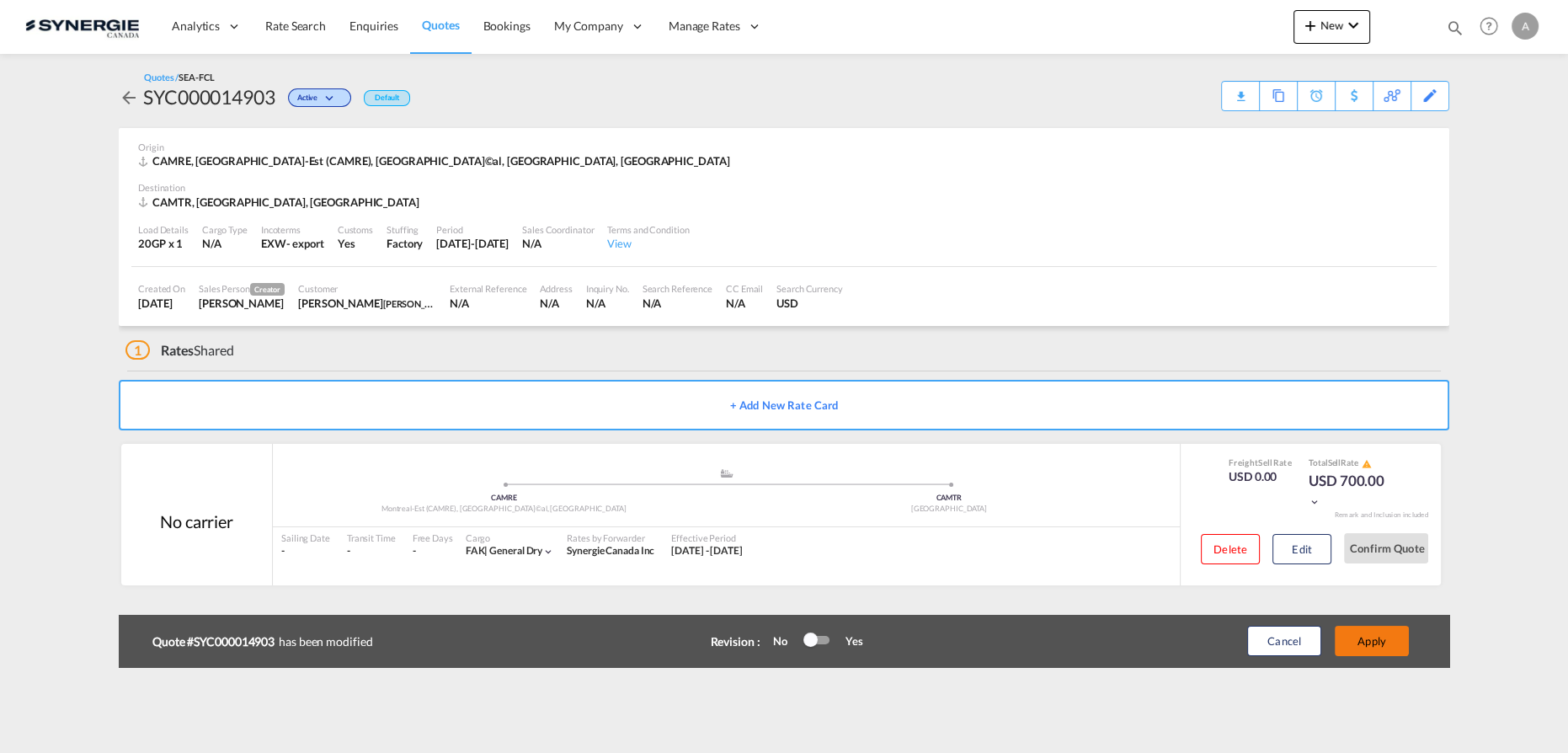
click at [1365, 640] on button "Apply" at bounding box center [1372, 640] width 74 height 30
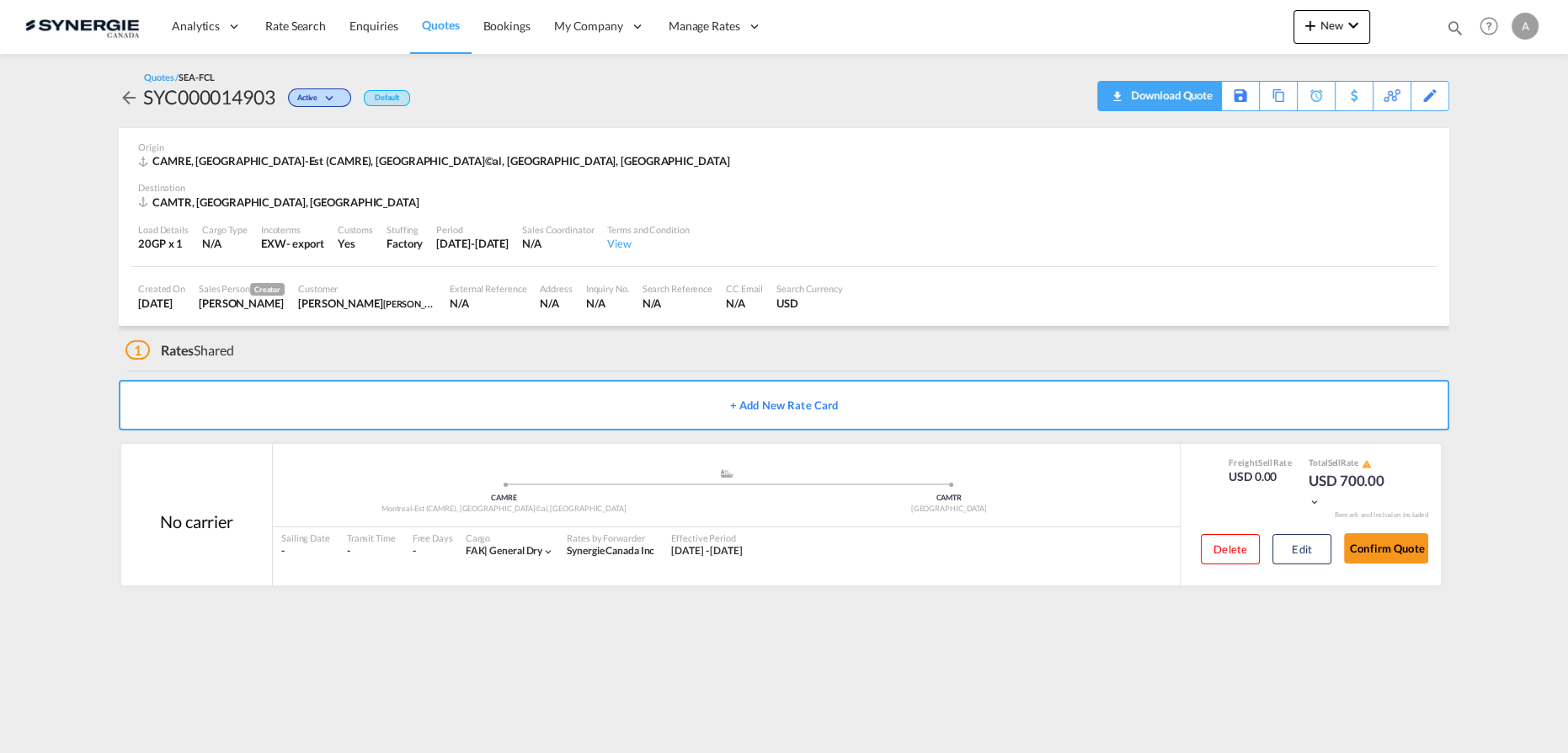
click at [1168, 98] on div "Download Quote" at bounding box center [1169, 95] width 86 height 27
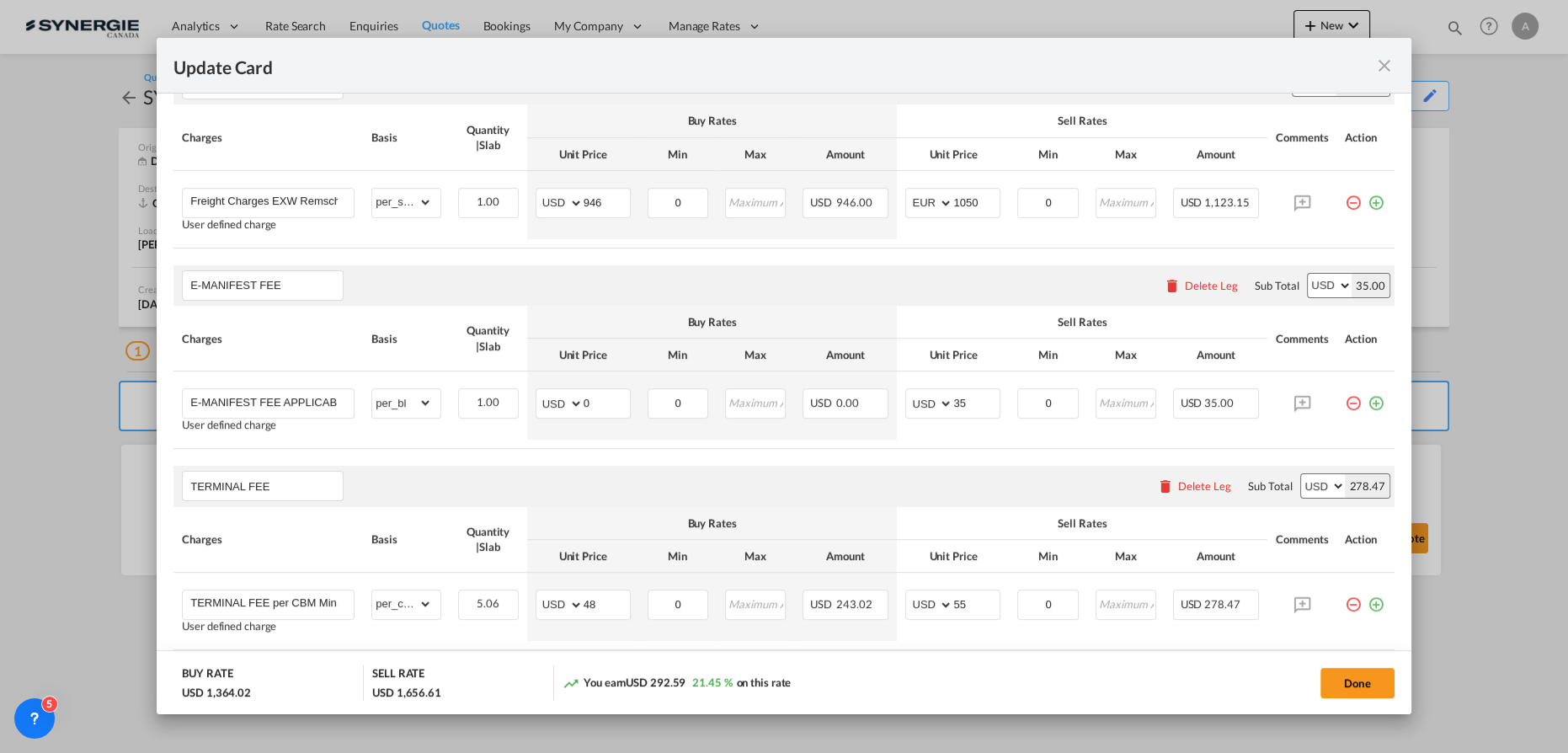
scroll to position [305, 0]
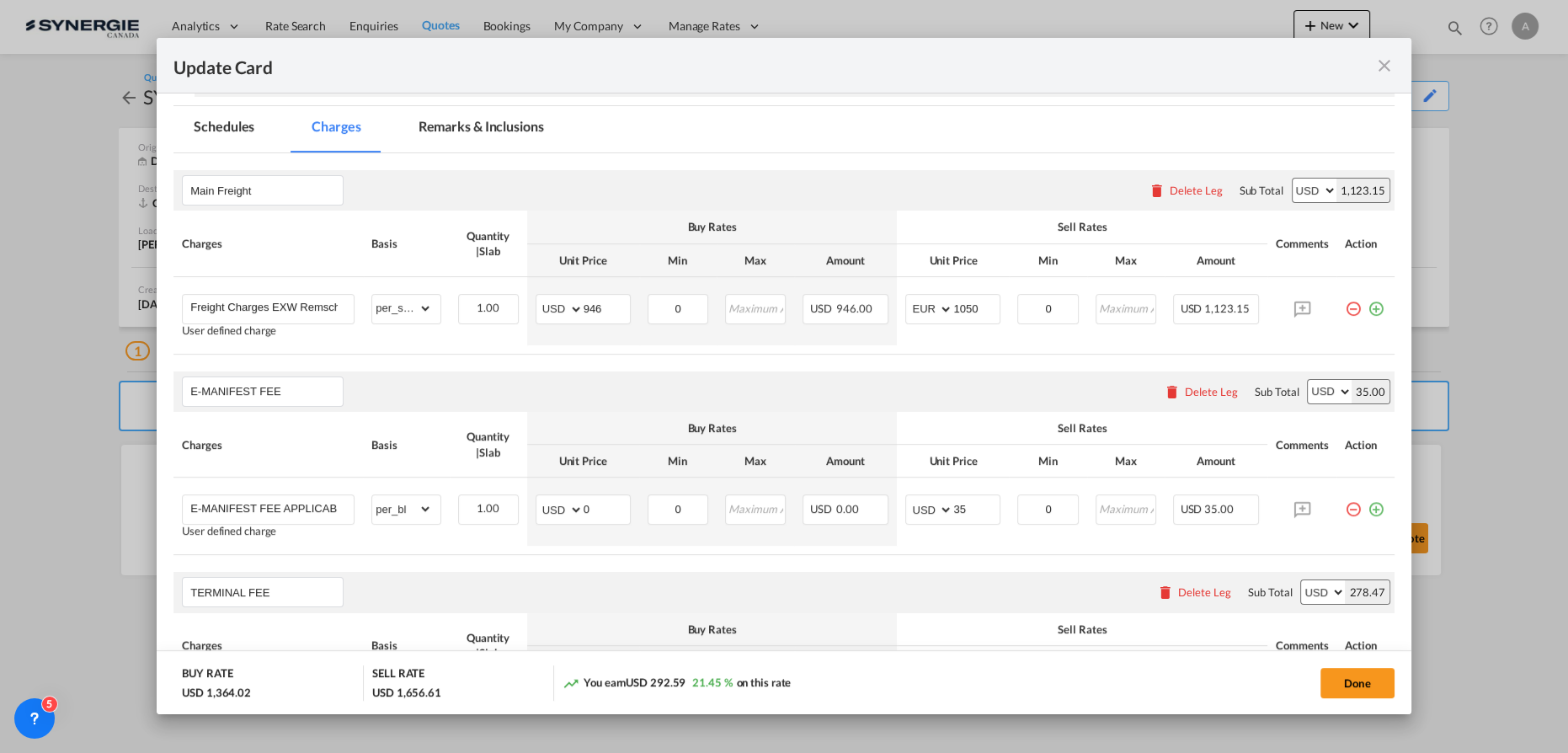
click at [1376, 69] on md-icon "icon-close fg-AAA8AD m-0 pointer" at bounding box center [1384, 65] width 20 height 20
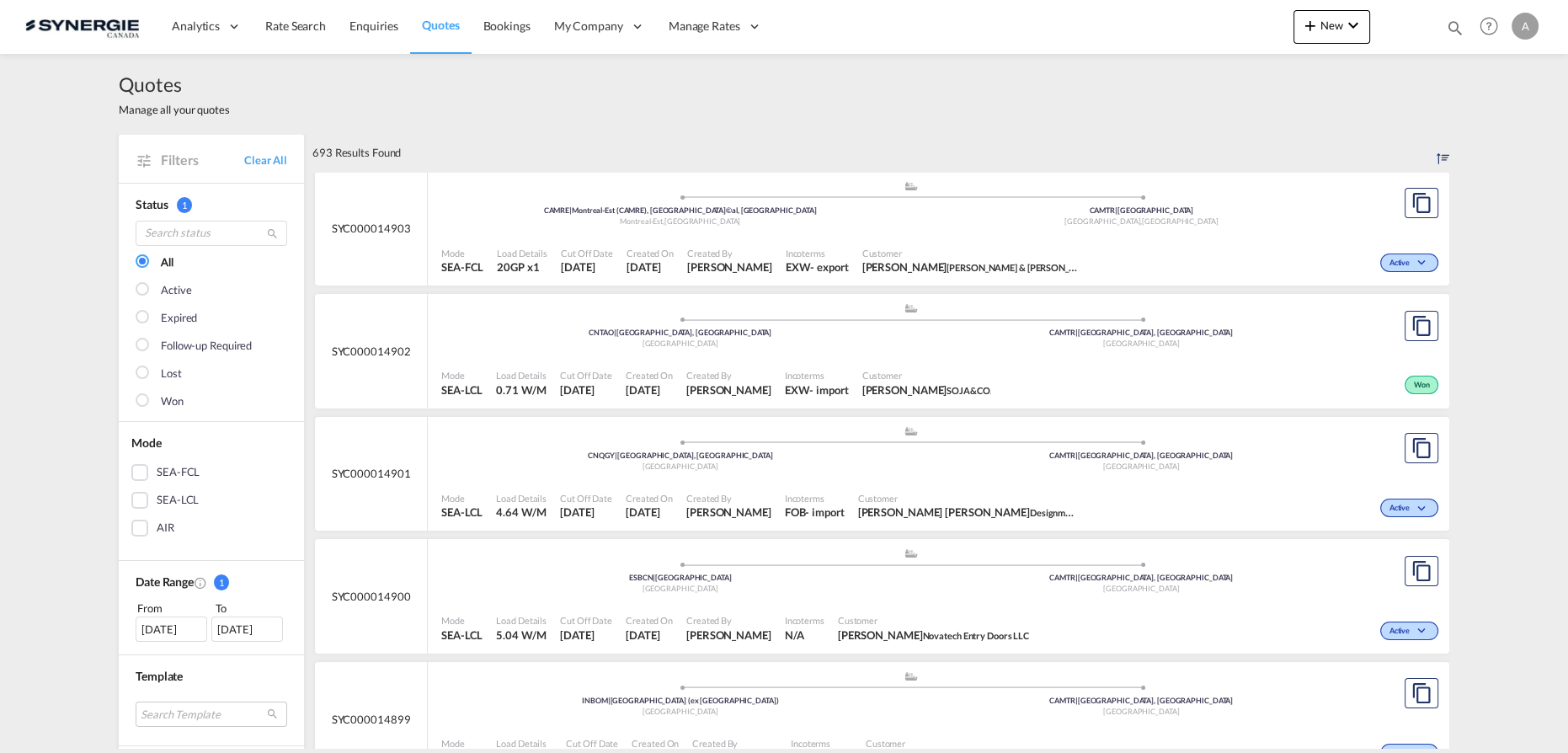
click at [1453, 29] on md-icon "icon-magnify" at bounding box center [1455, 27] width 18 height 18
click at [1176, 30] on select "Bookings Quotes Enquiries" at bounding box center [1186, 27] width 80 height 30
select select "Quotes"
click at [1146, 13] on select "Bookings Quotes Enquiries" at bounding box center [1186, 27] width 80 height 30
click at [1280, 30] on input at bounding box center [1328, 27] width 210 height 29
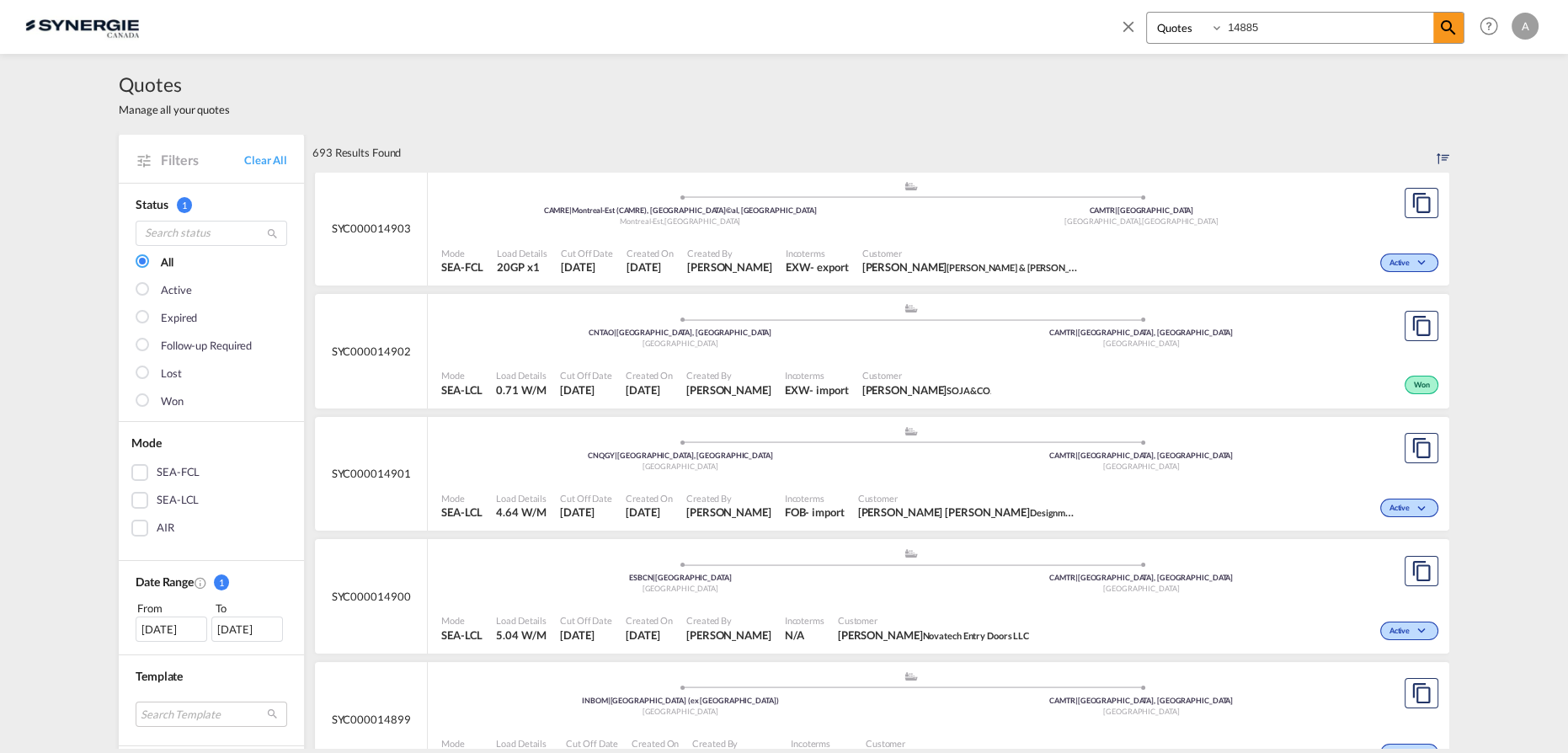
type input "14885"
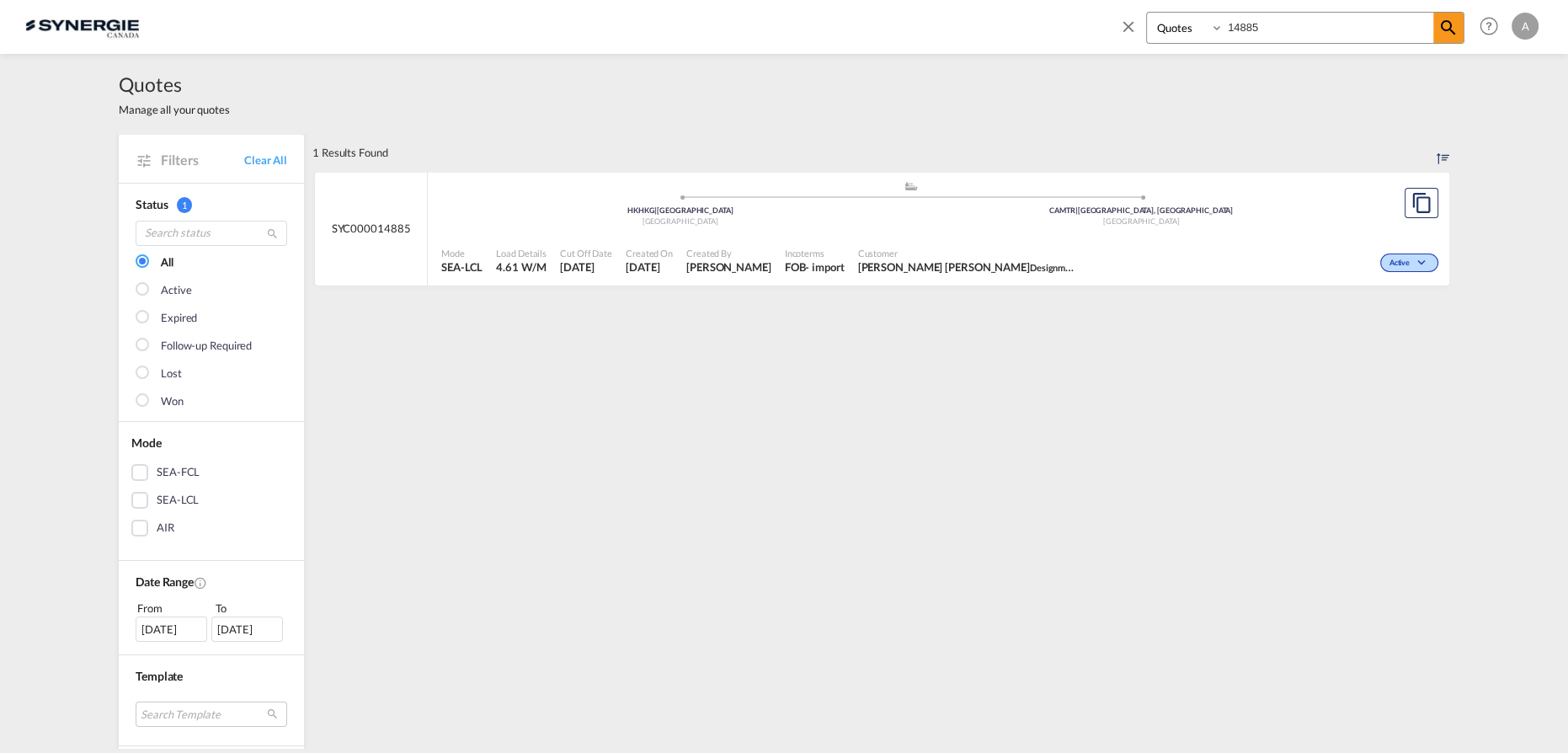
click at [1030, 264] on span "Designme Hair" at bounding box center [1060, 266] width 61 height 14
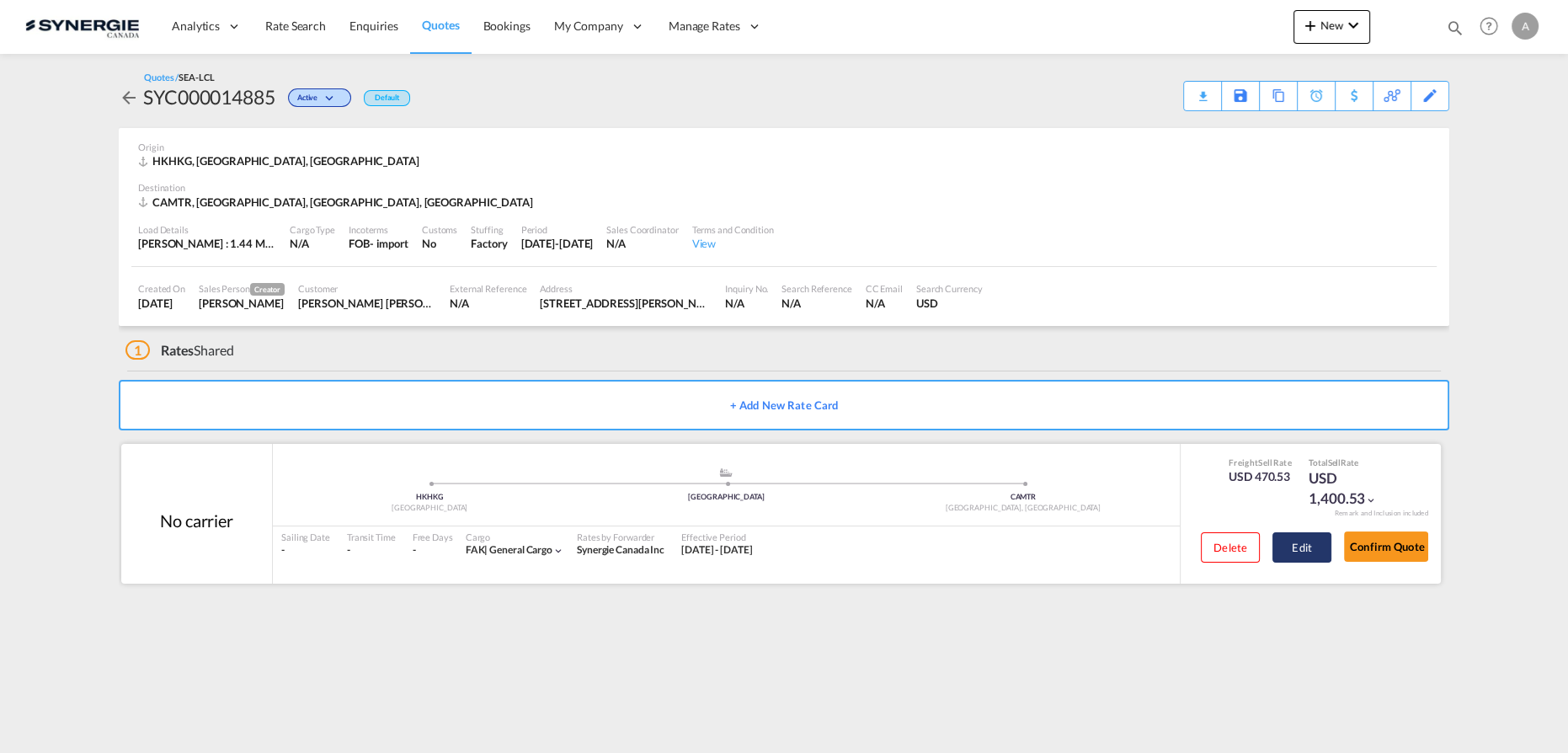
click at [1282, 551] on button "Edit" at bounding box center [1302, 547] width 59 height 30
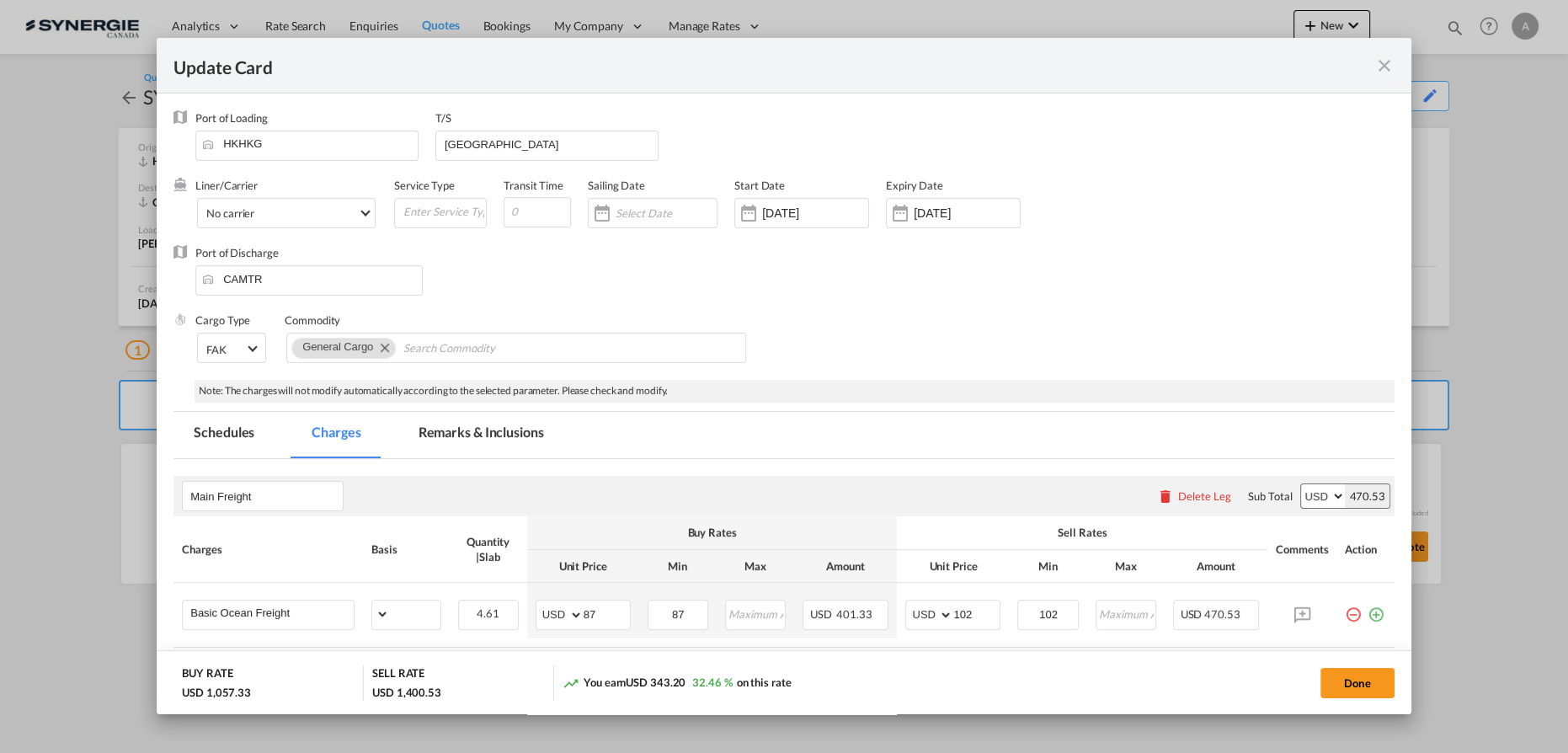
select select "per_w/m"
select select "flat"
select select "per_hbl"
select select "per_bl"
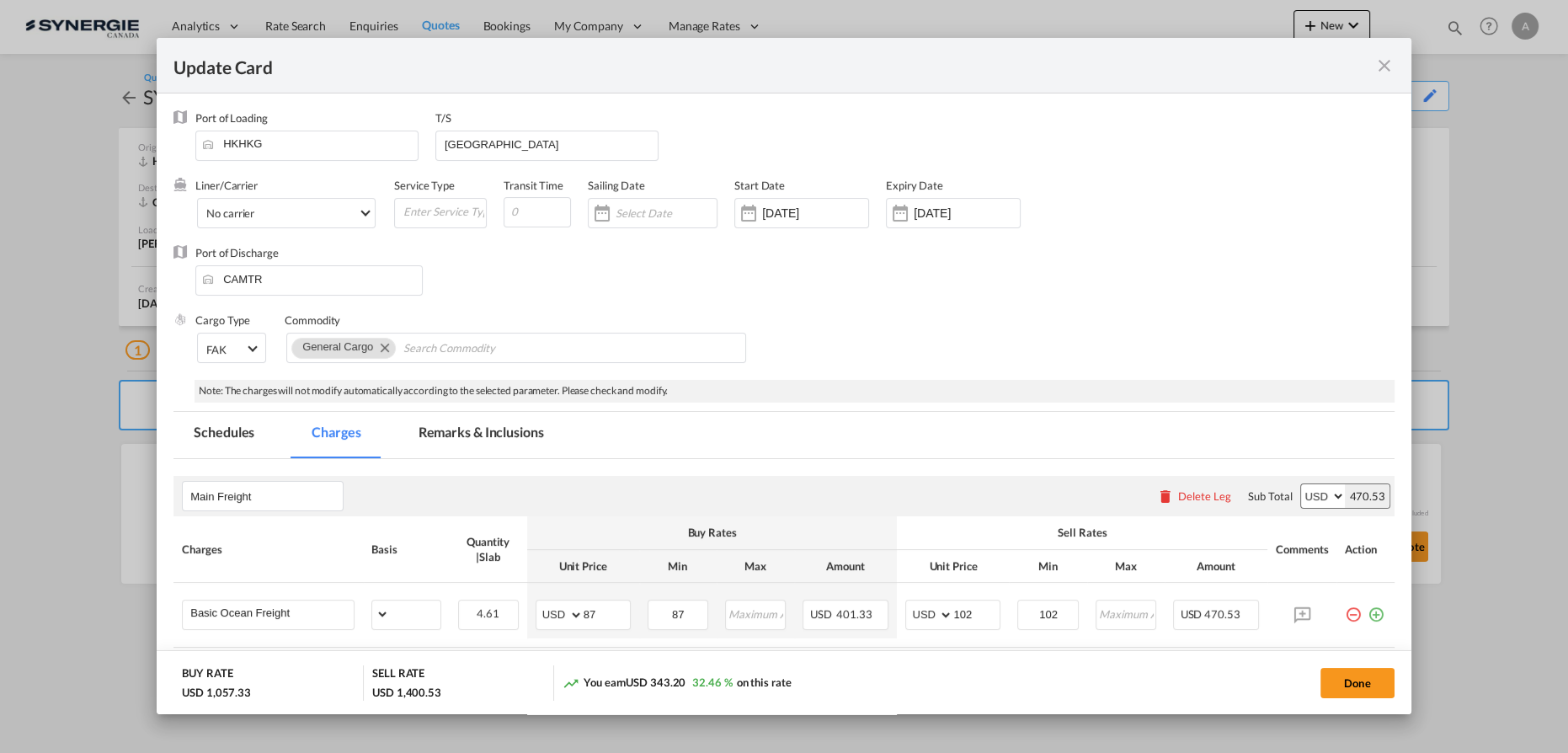
select select "per_bl"
select select "flat"
select select "per_bl"
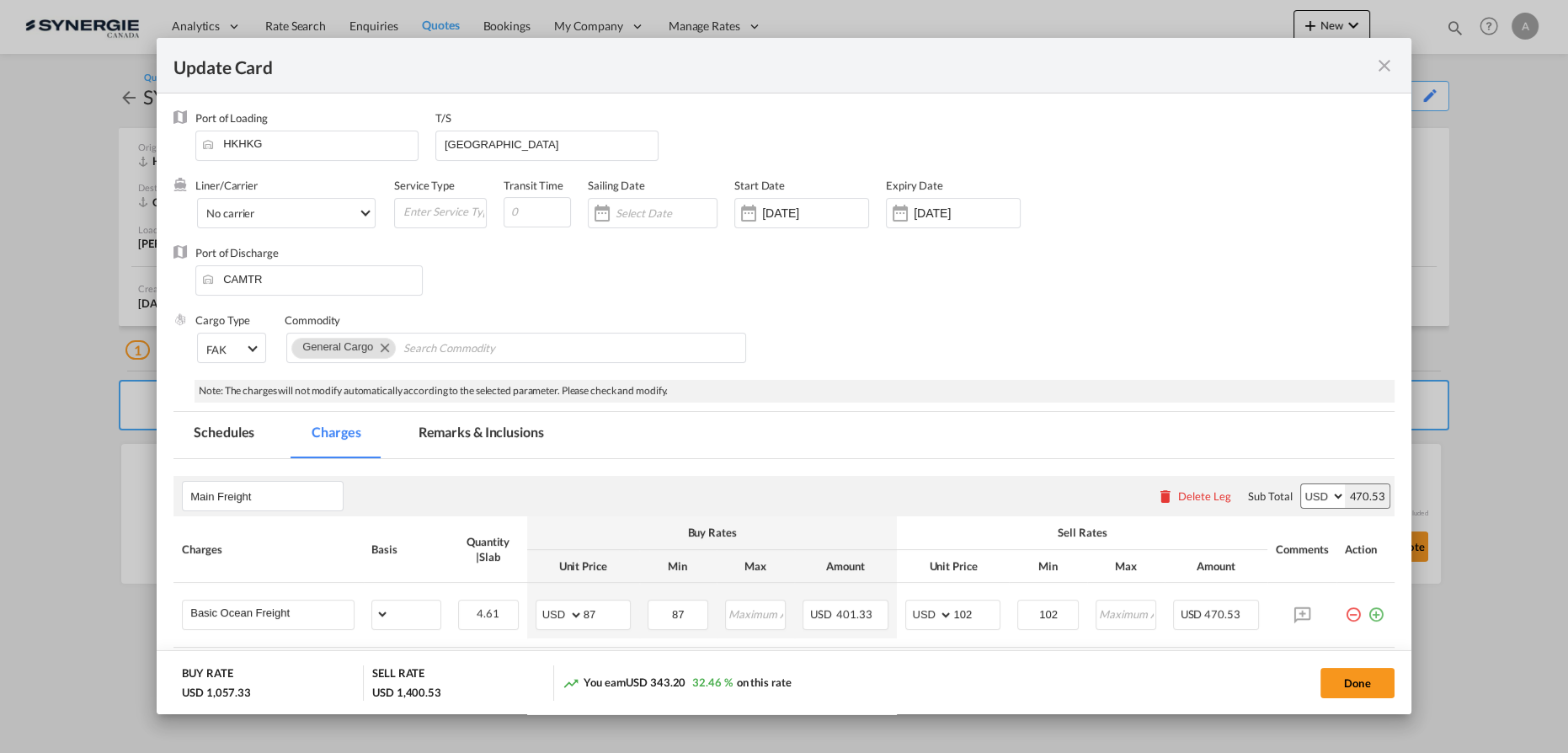
select select "per_bl"
select select "per_shipment"
click at [473, 437] on md-tab-item "Remarks & Inclusions" at bounding box center [481, 434] width 166 height 46
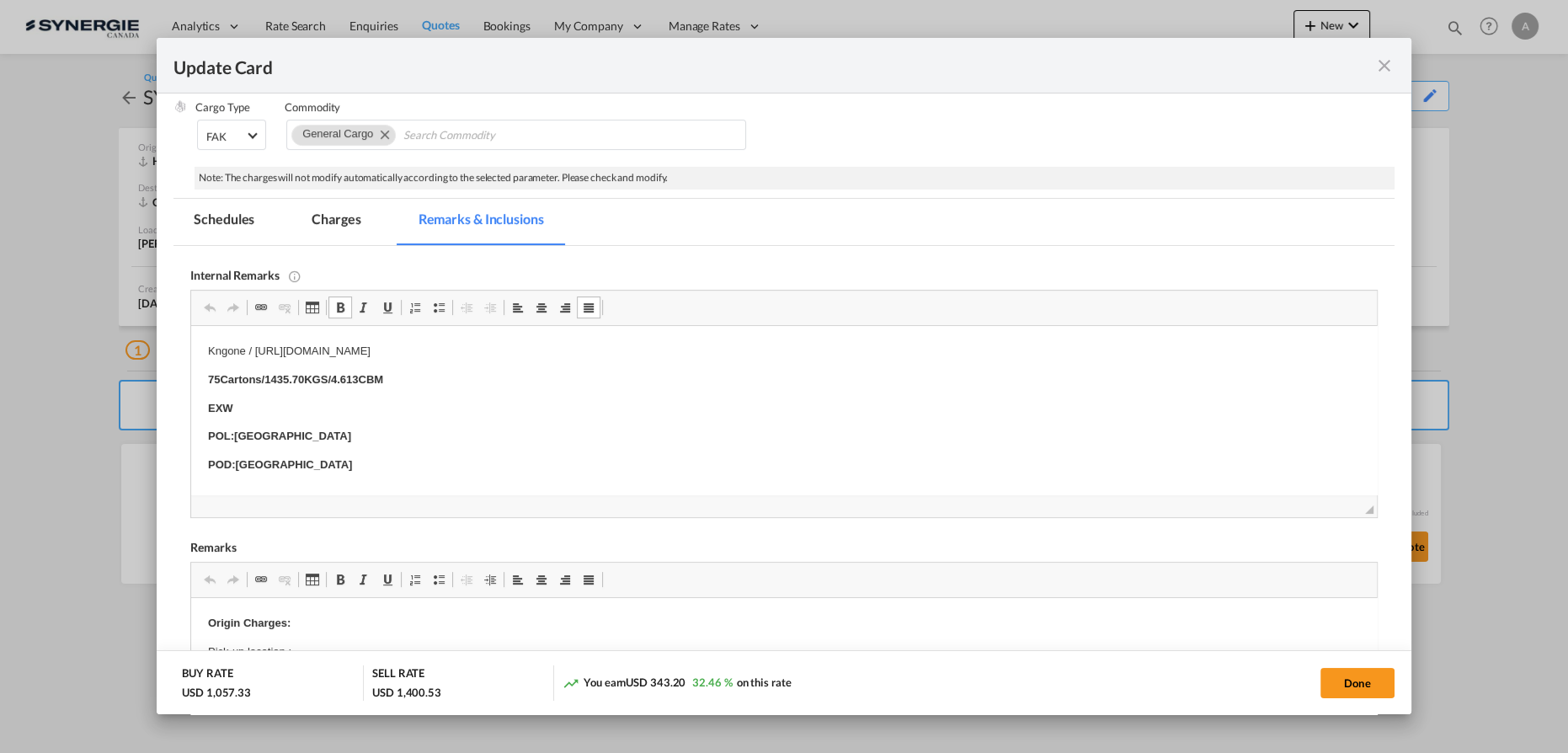
drag, startPoint x: 391, startPoint y: 451, endPoint x: 16, endPoint y: 211, distance: 445.2
click at [191, 326] on html "Kngone / [URL][DOMAIN_NAME] 75 Cartons / 1435.70KGS/ 4.613 CBM EXW POL: [GEOGRA…" at bounding box center [783, 688] width 1186 height 723
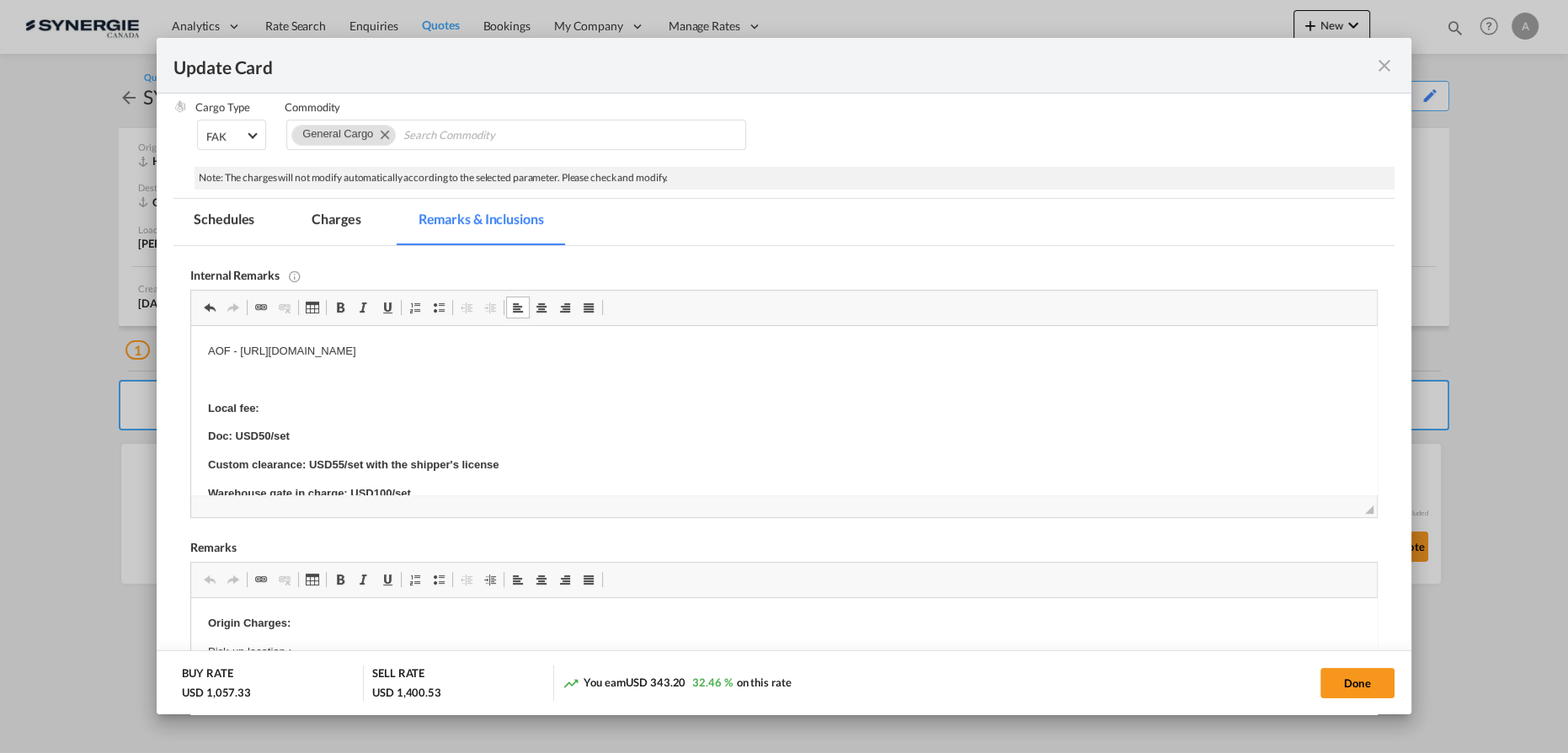
scroll to position [75, 0]
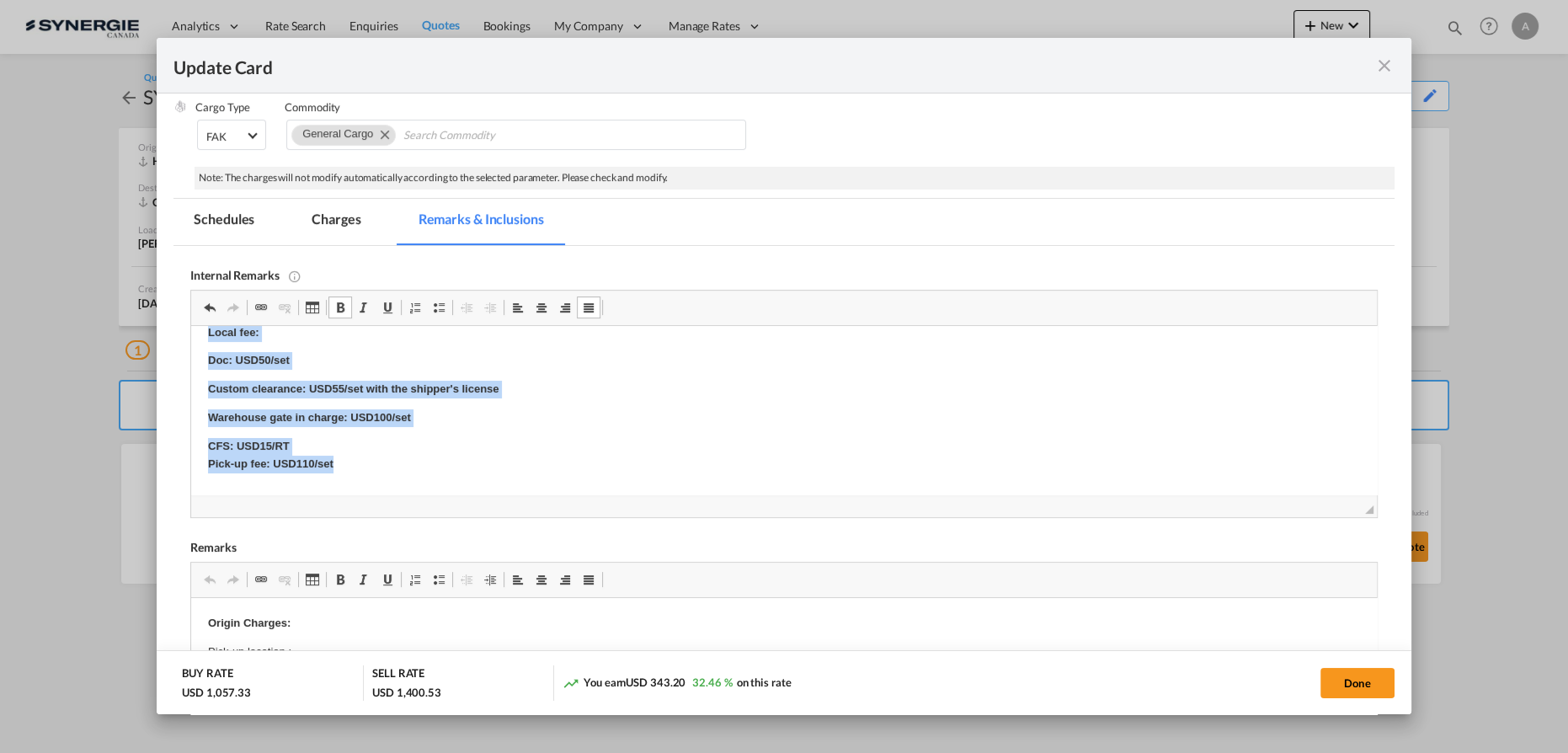
drag, startPoint x: 203, startPoint y: 336, endPoint x: 371, endPoint y: 461, distance: 209.4
click at [371, 461] on html "AOF - [URL][DOMAIN_NAME] Local fee: Doc: USD50/set Custom clearance: USD55/set …" at bounding box center [783, 526] width 1186 height 552
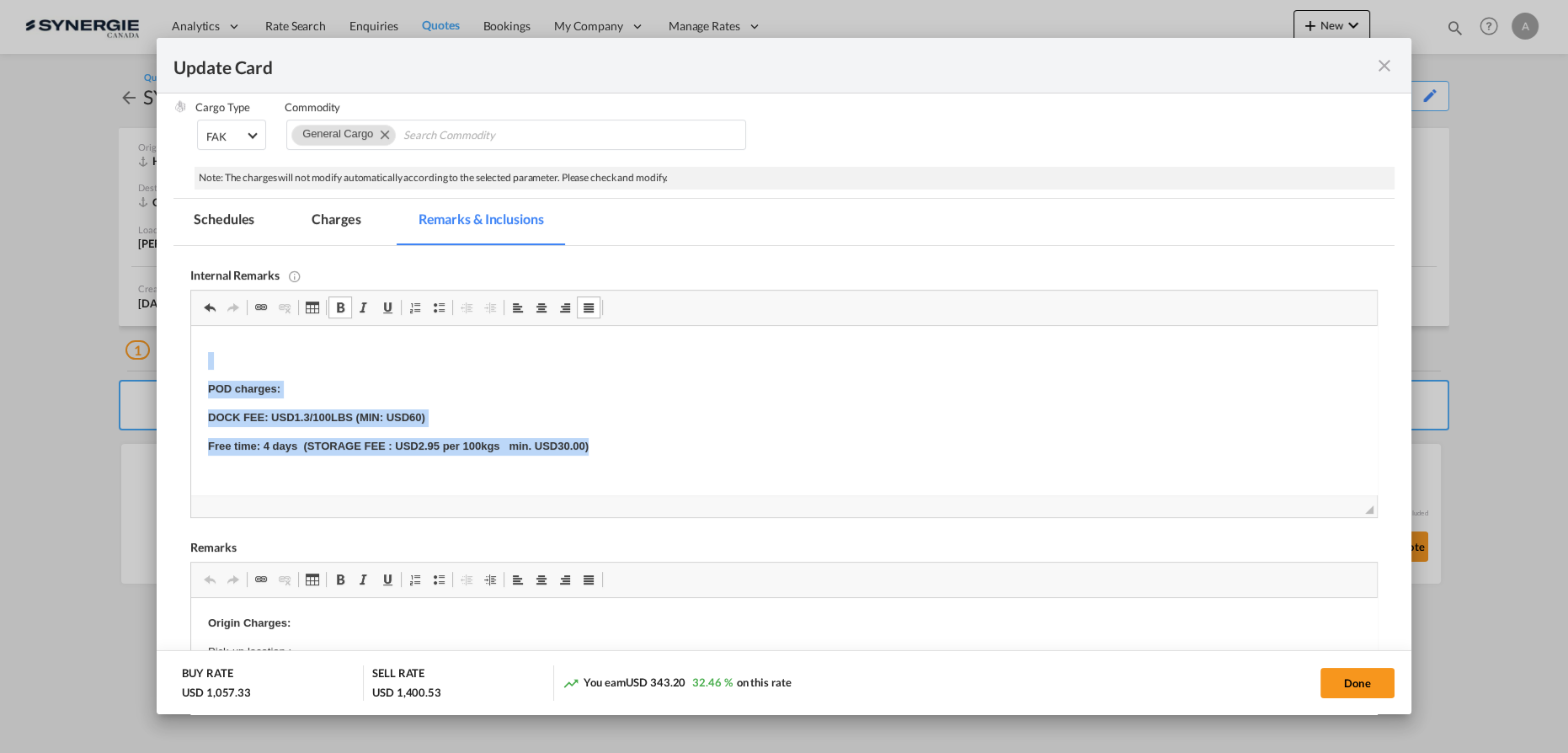
drag, startPoint x: 196, startPoint y: 364, endPoint x: 529, endPoint y: 404, distance: 335.4
click at [617, 444] on html "AOF - [URL][DOMAIN_NAME] POD charges: DOCK FEE: USD1.3/100LBS (MIN: USD60) Free…" at bounding box center [783, 460] width 1186 height 421
drag, startPoint x: 203, startPoint y: 372, endPoint x: 352, endPoint y: 437, distance: 162.6
click at [352, 437] on html "AOF - [URL][DOMAIN_NAME] ​​​​​​​ CLS: THU. ETD: THU. T/T: around 28 days Valid …" at bounding box center [783, 403] width 1186 height 307
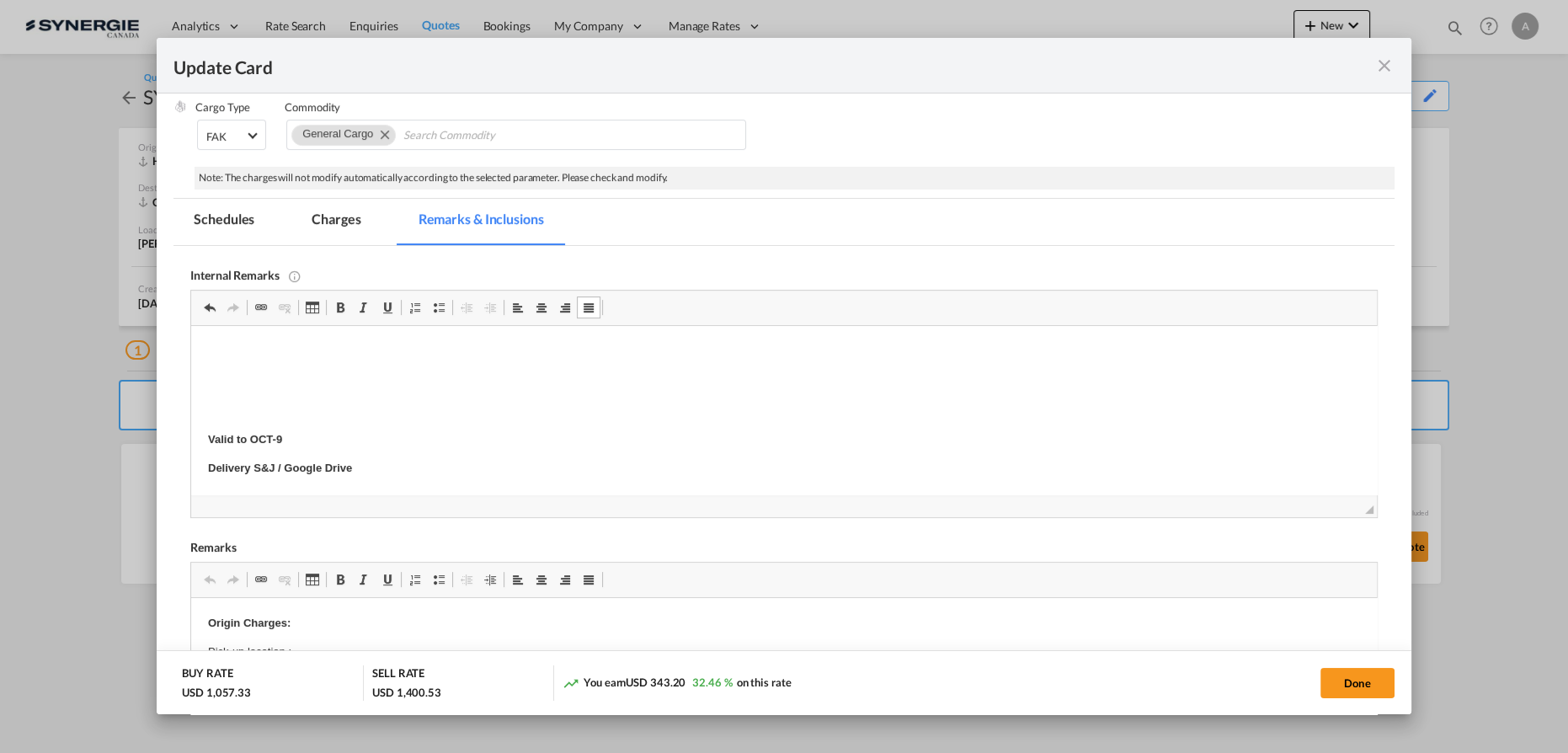
scroll to position [53, 0]
drag, startPoint x: 206, startPoint y: 444, endPoint x: 261, endPoint y: 393, distance: 75.0
click at [354, 449] on html "AOF - https://app.frontapp.com/open/cnv_qfzxo5r?key=T5EQHhCoLLwmu08ZEZ2KPm4N4lG…" at bounding box center [783, 383] width 1186 height 223
click at [282, 470] on strong "Valid to OCT-9" at bounding box center [245, 469] width 74 height 13
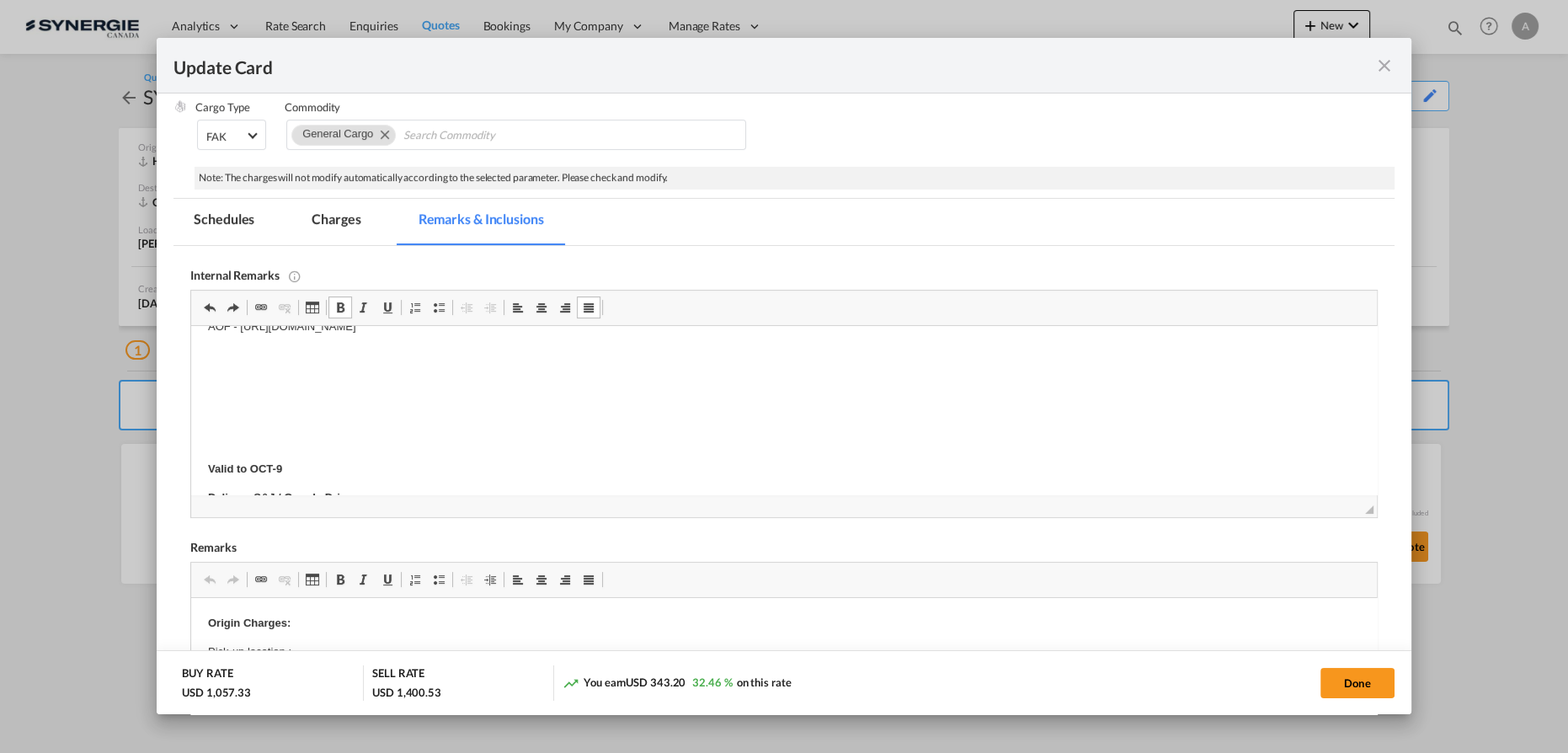
click at [293, 471] on p "Valid to OCT-9" at bounding box center [784, 469] width 1152 height 17
drag, startPoint x: 221, startPoint y: 363, endPoint x: 324, endPoint y: 443, distance: 130.4
click at [330, 451] on body "AOF - https://app.frontapp.com/open/cnv_qfzxo5r?key=T5EQHhCoLLwmu08ZEZ2KPm4N4lG…" at bounding box center [784, 412] width 1152 height 189
click at [382, 409] on p "Delivery S&J / Google Drive" at bounding box center [784, 408] width 1152 height 17
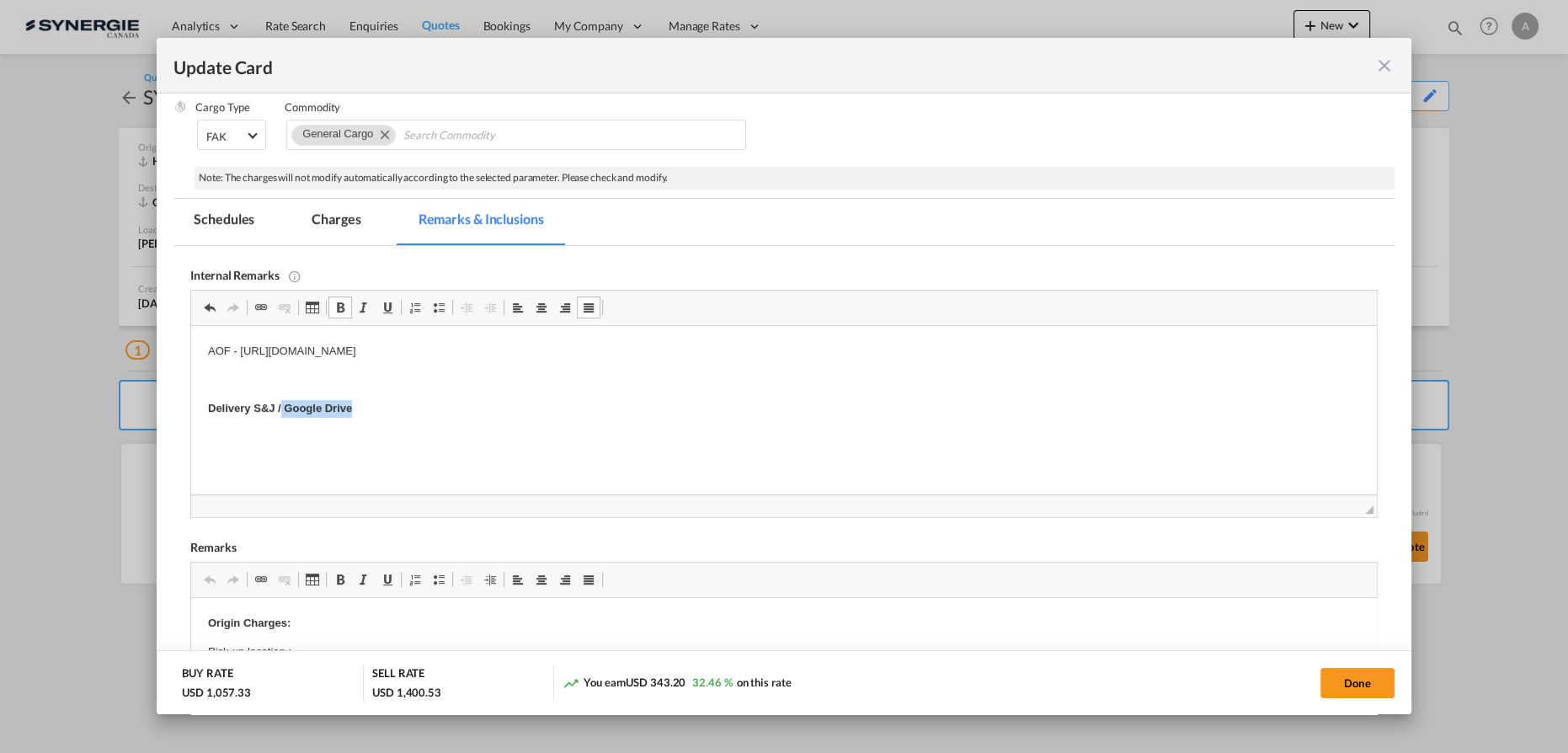
drag, startPoint x: 377, startPoint y: 407, endPoint x: 281, endPoint y: 415, distance: 96.3
click at [281, 415] on p "Delivery S&J / Google Drive" at bounding box center [784, 408] width 1152 height 17
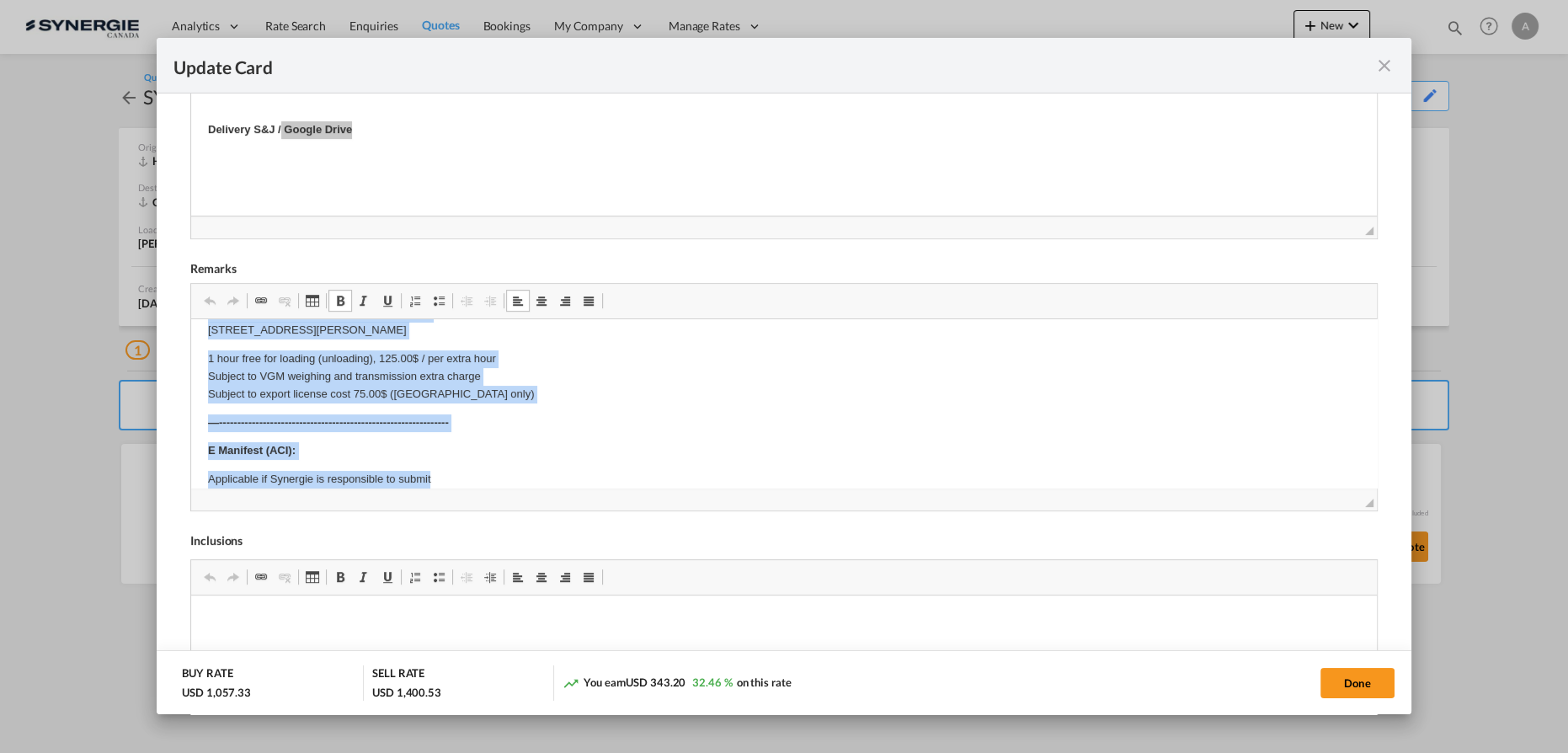
scroll to position [116, 0]
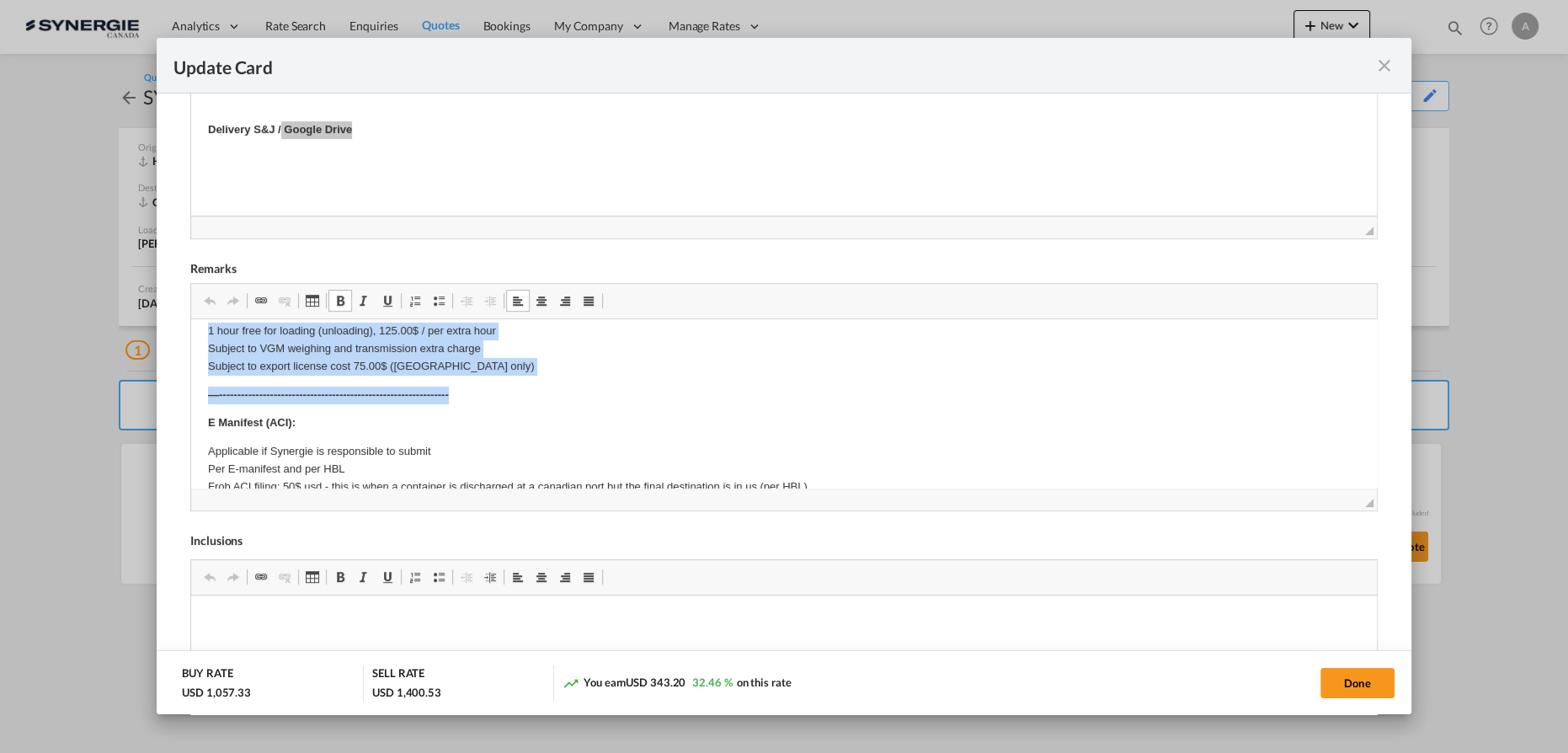
drag, startPoint x: 203, startPoint y: 340, endPoint x: 617, endPoint y: 380, distance: 415.9
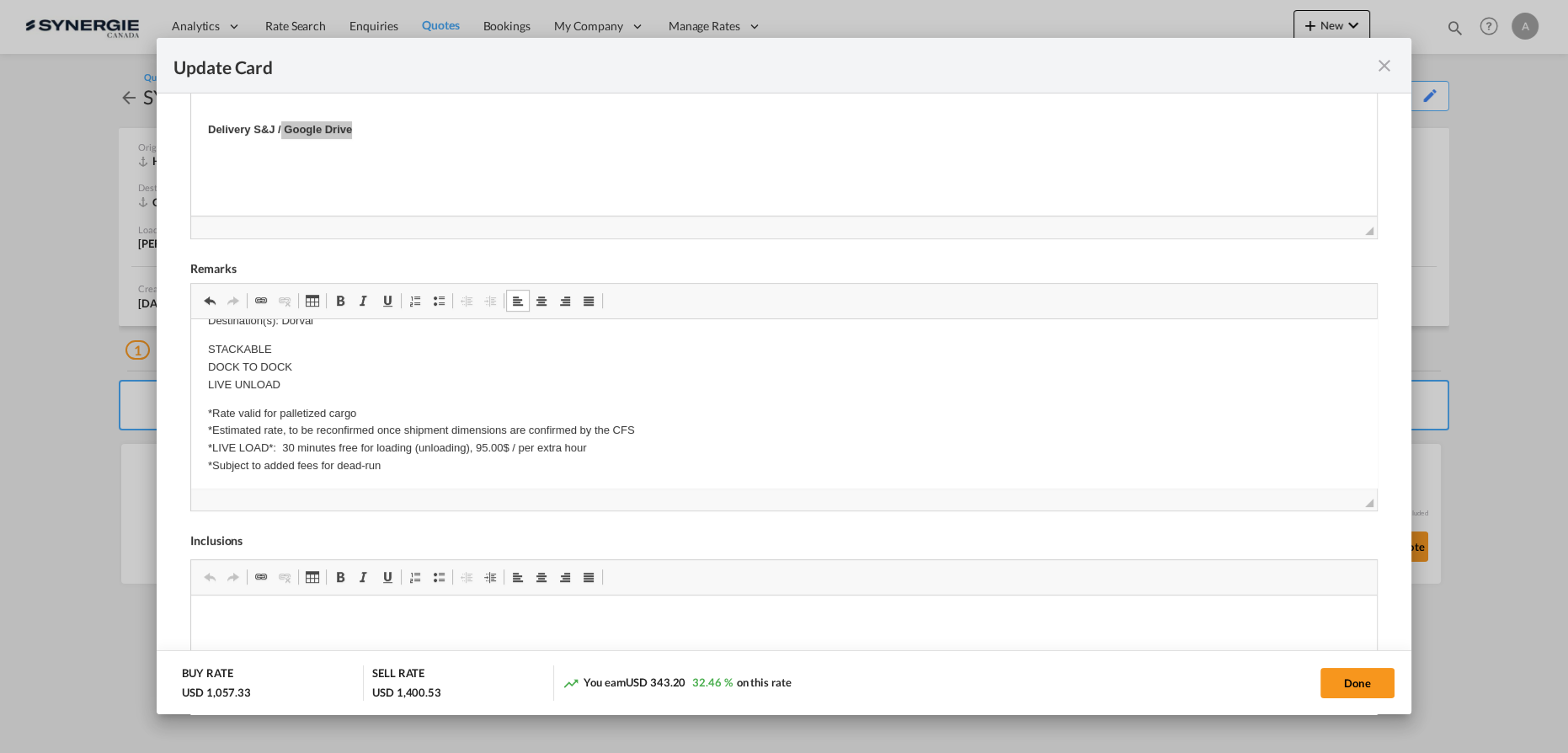
scroll to position [382, 0]
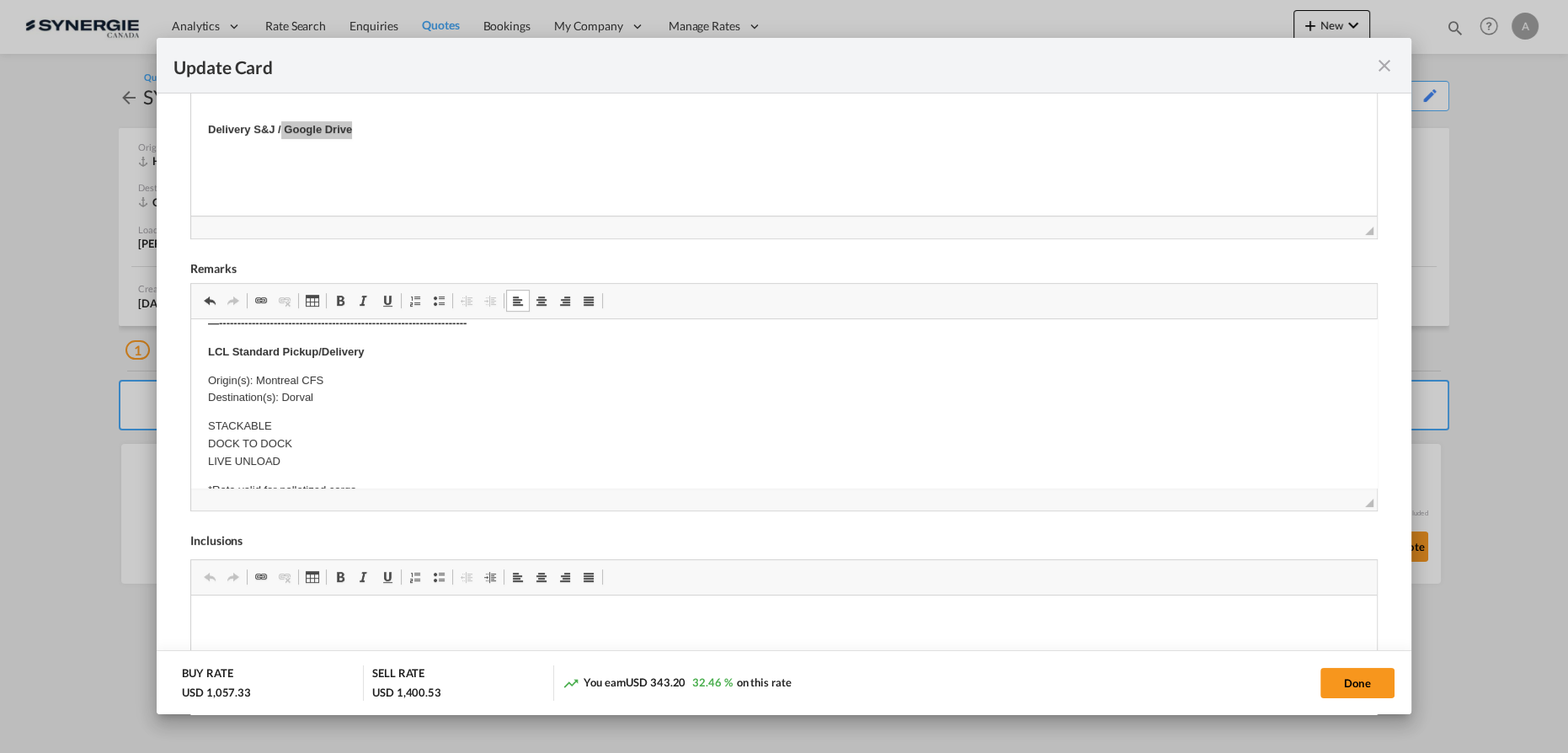
click at [338, 391] on p "Origin(s): Montreal CFS Destination(s): Dorval" at bounding box center [784, 390] width 1152 height 35
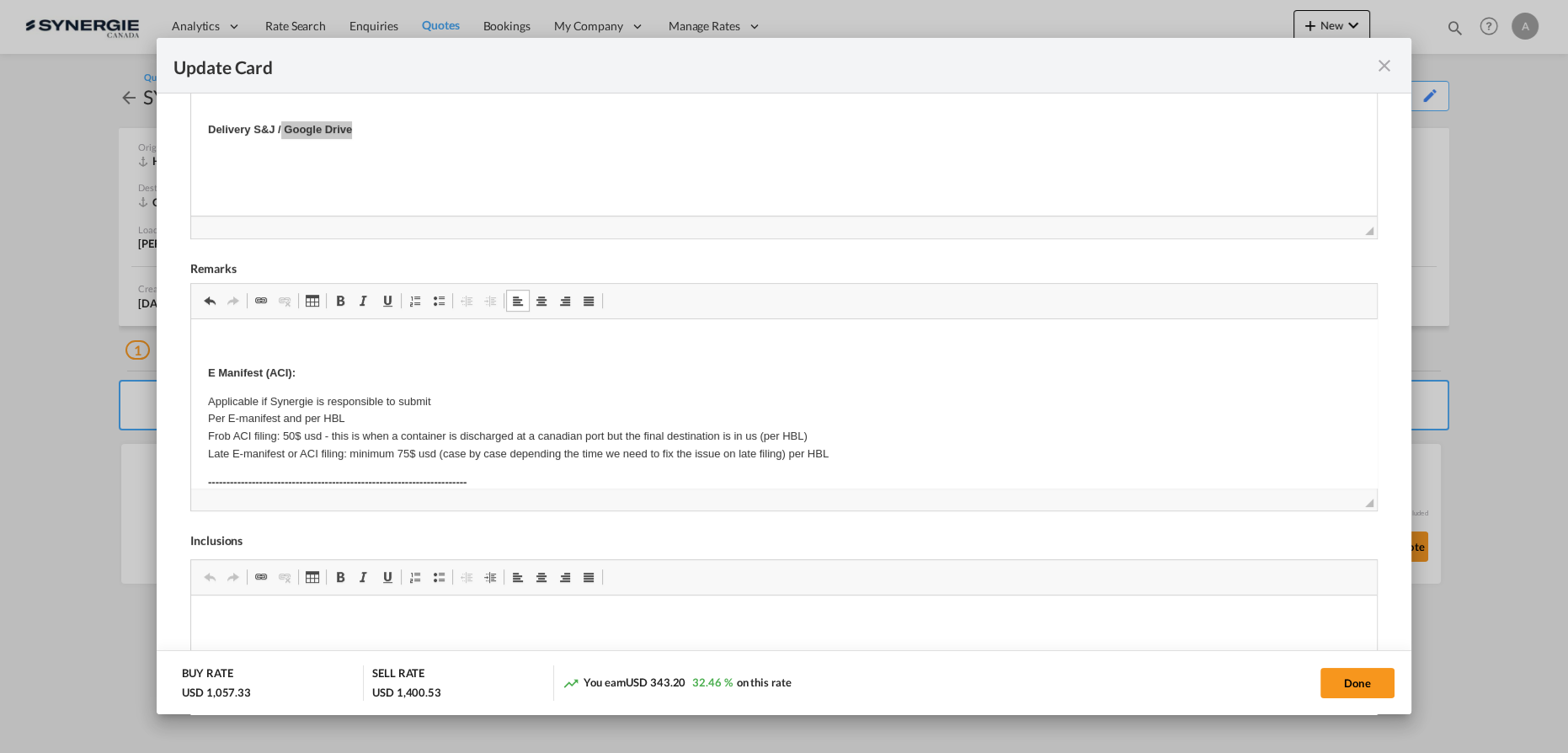
scroll to position [262, 0]
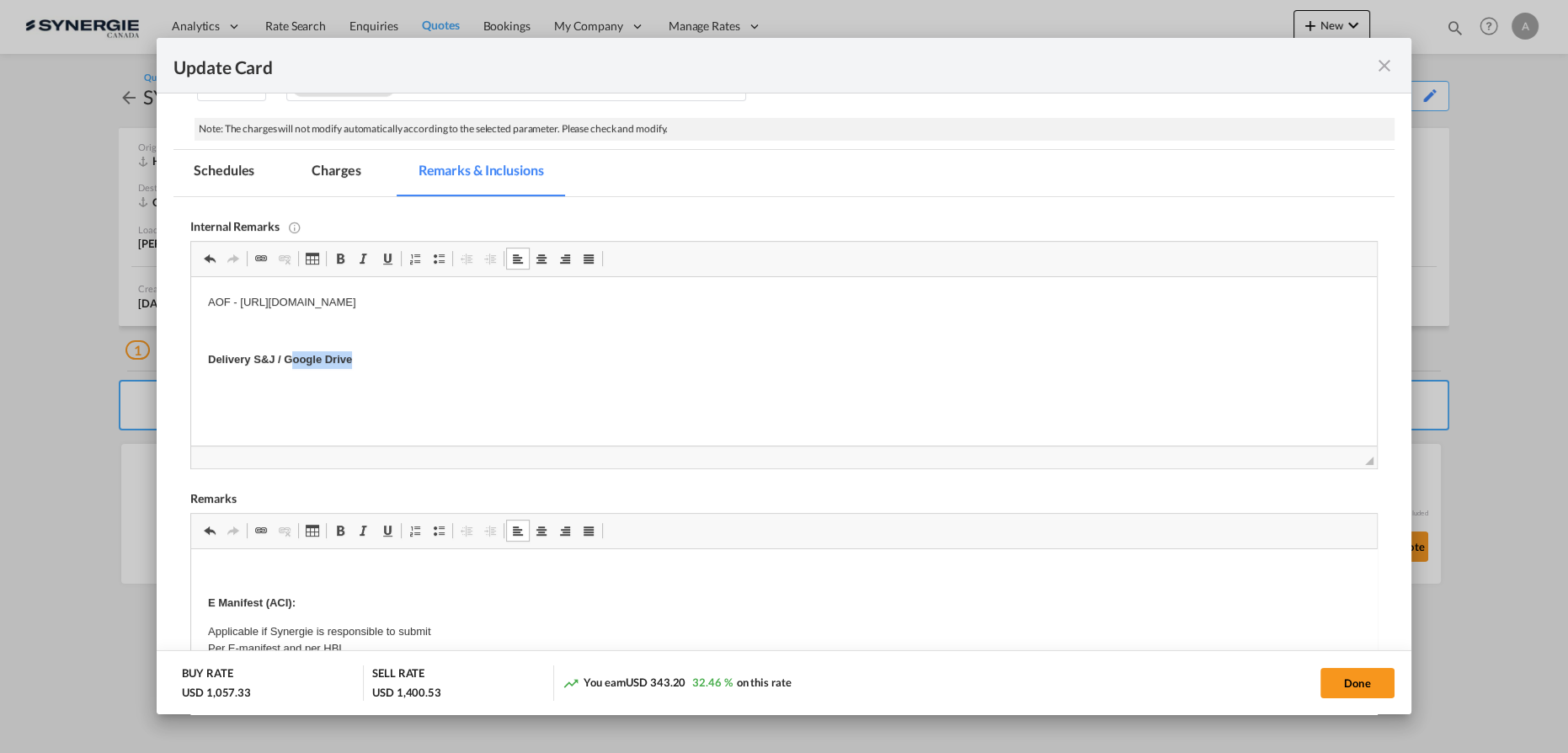
drag, startPoint x: 362, startPoint y: 359, endPoint x: 290, endPoint y: 356, distance: 72.1
click at [290, 356] on p "Delivery S&J / Google Drive" at bounding box center [784, 360] width 1152 height 17
click at [333, 173] on md-tab-item "Charges" at bounding box center [336, 173] width 89 height 46
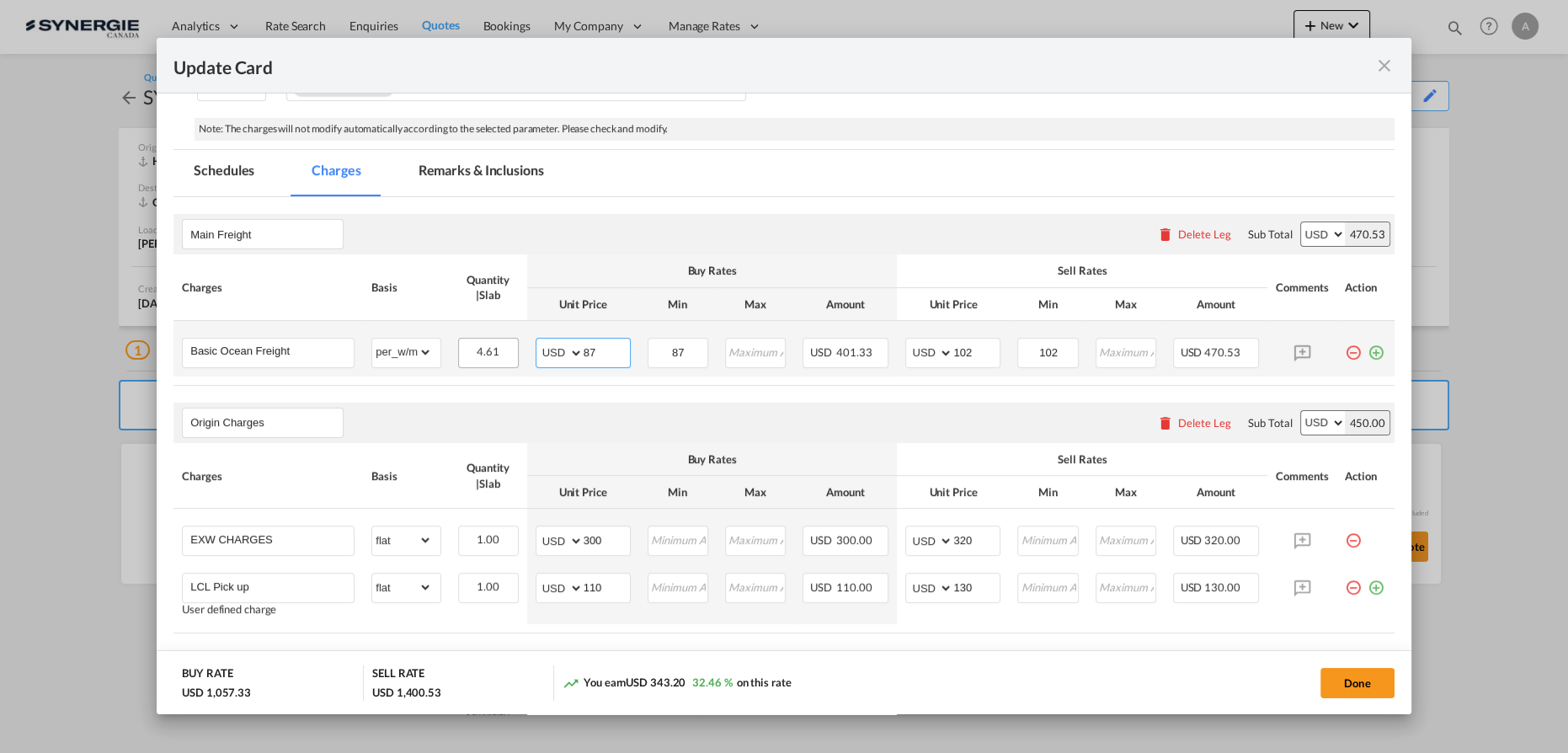
drag, startPoint x: 597, startPoint y: 349, endPoint x: 498, endPoint y: 342, distance: 99.2
click at [510, 345] on tr "Basic Ocean Freight Please Enter Already Exists gross_weight volumetric_weight …" at bounding box center [784, 348] width 1221 height 55
type input "63"
type input "78"
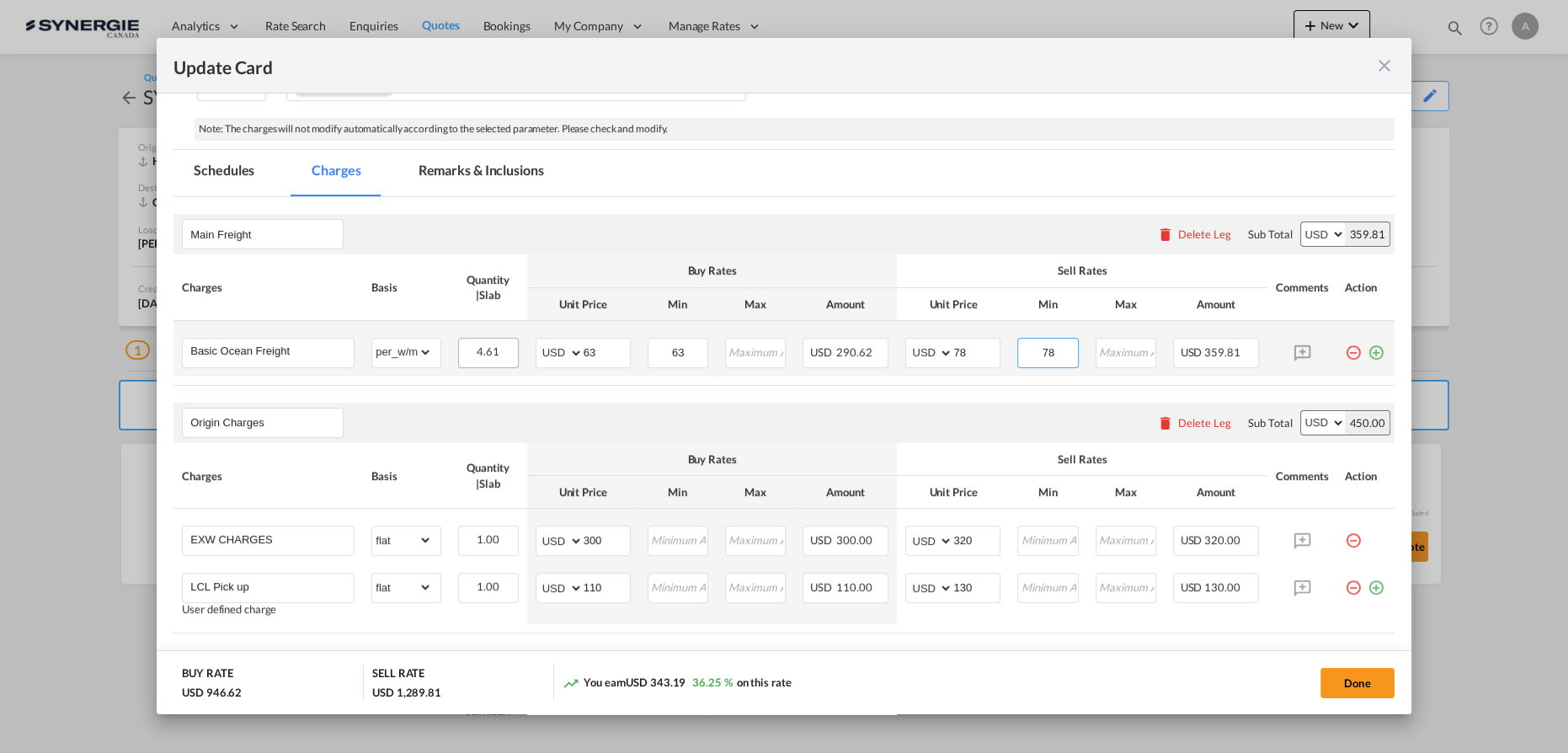
type input "78"
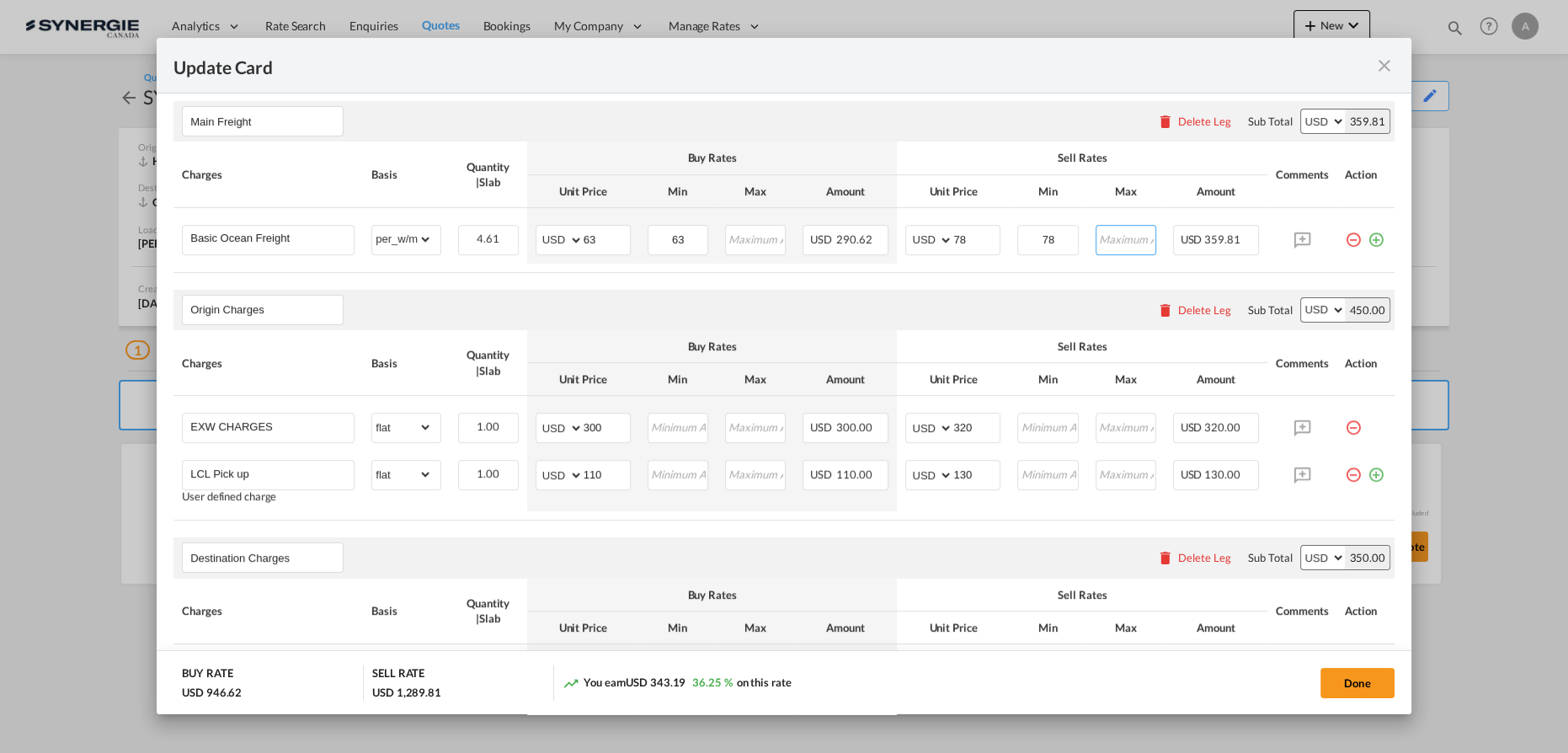
scroll to position [415, 0]
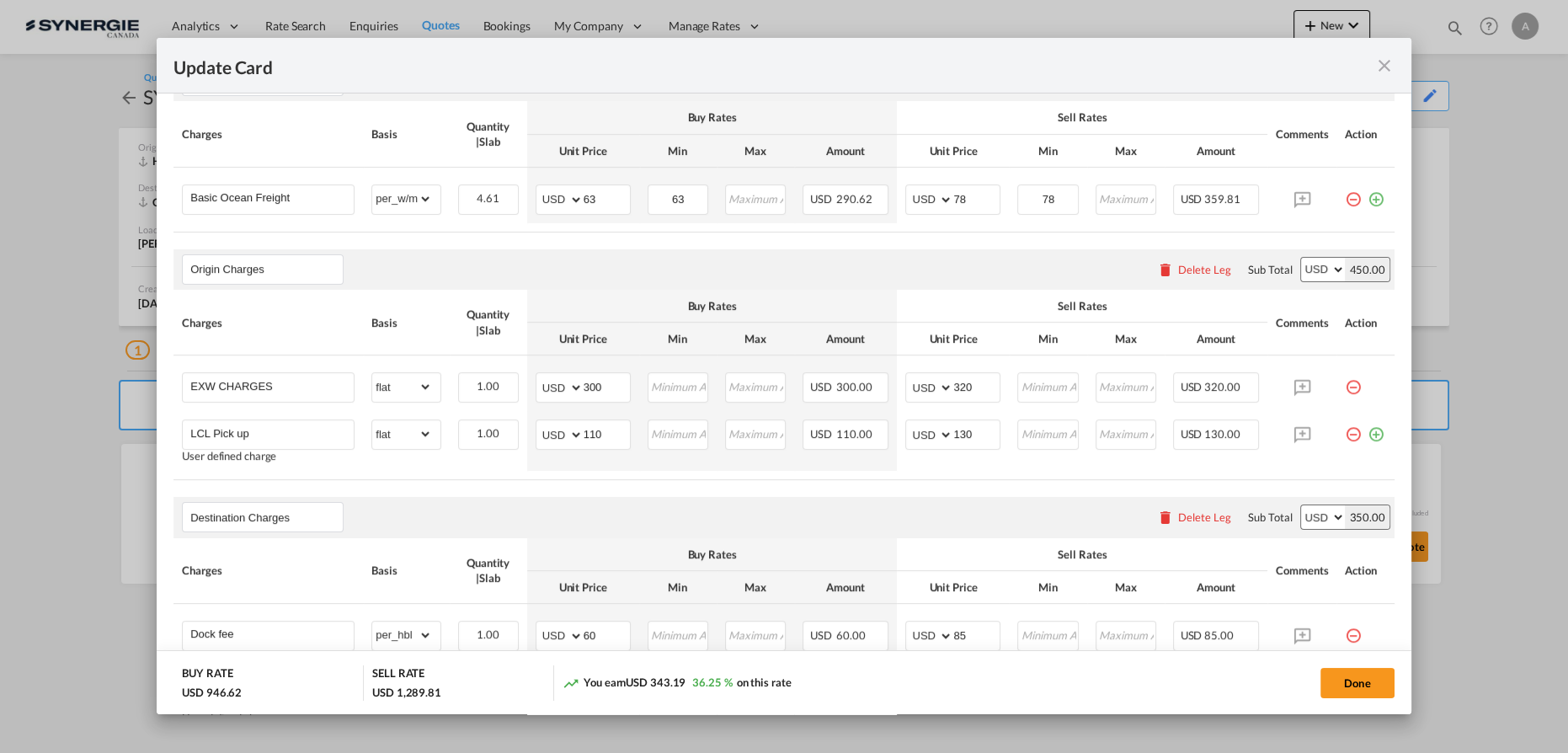
click at [1201, 264] on div "Delete Leg" at bounding box center [1205, 269] width 53 height 14
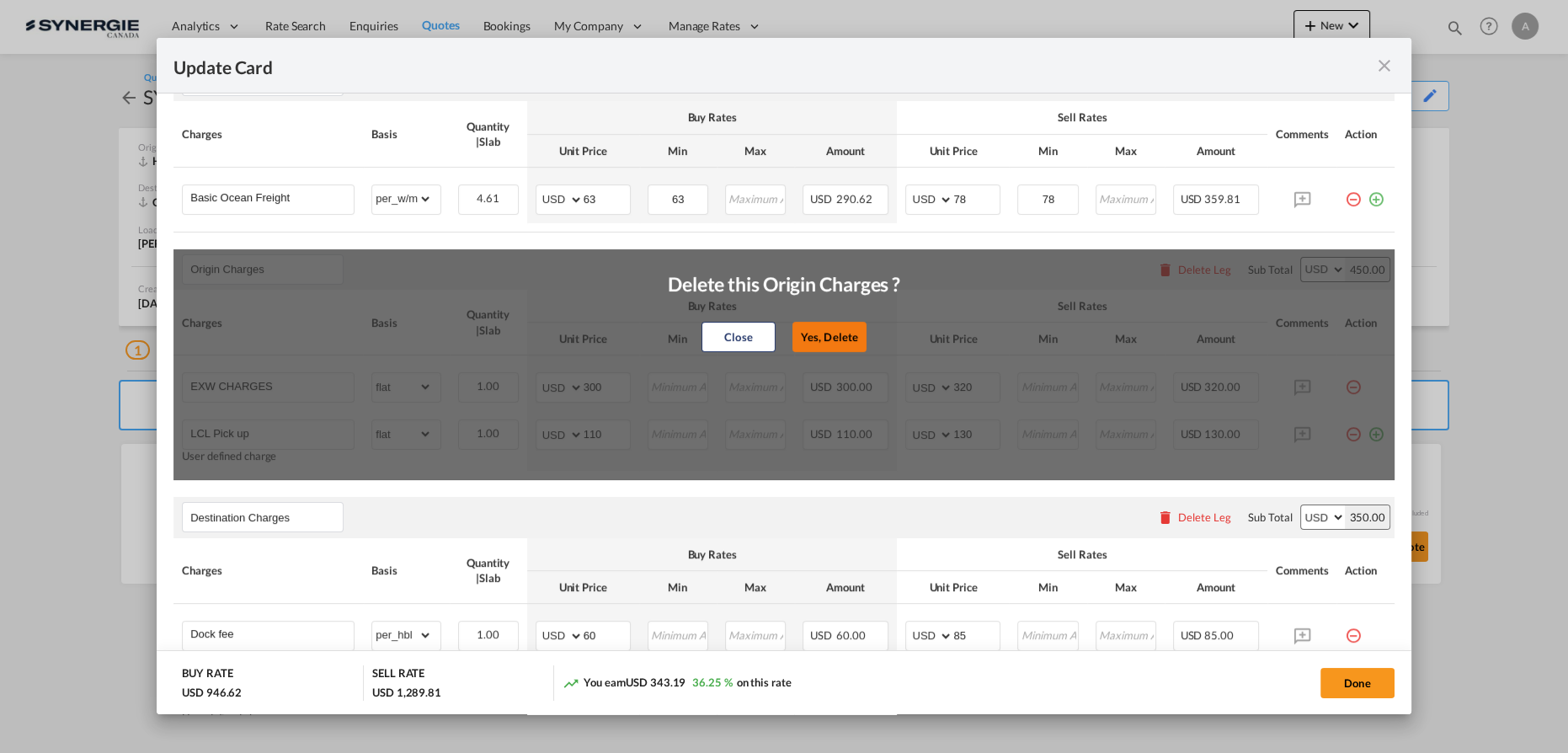
click at [812, 347] on button "Yes, Delete" at bounding box center [829, 336] width 74 height 30
type input "Destination Charges"
type input "Dock fee"
select select "per_hbl"
type input "60"
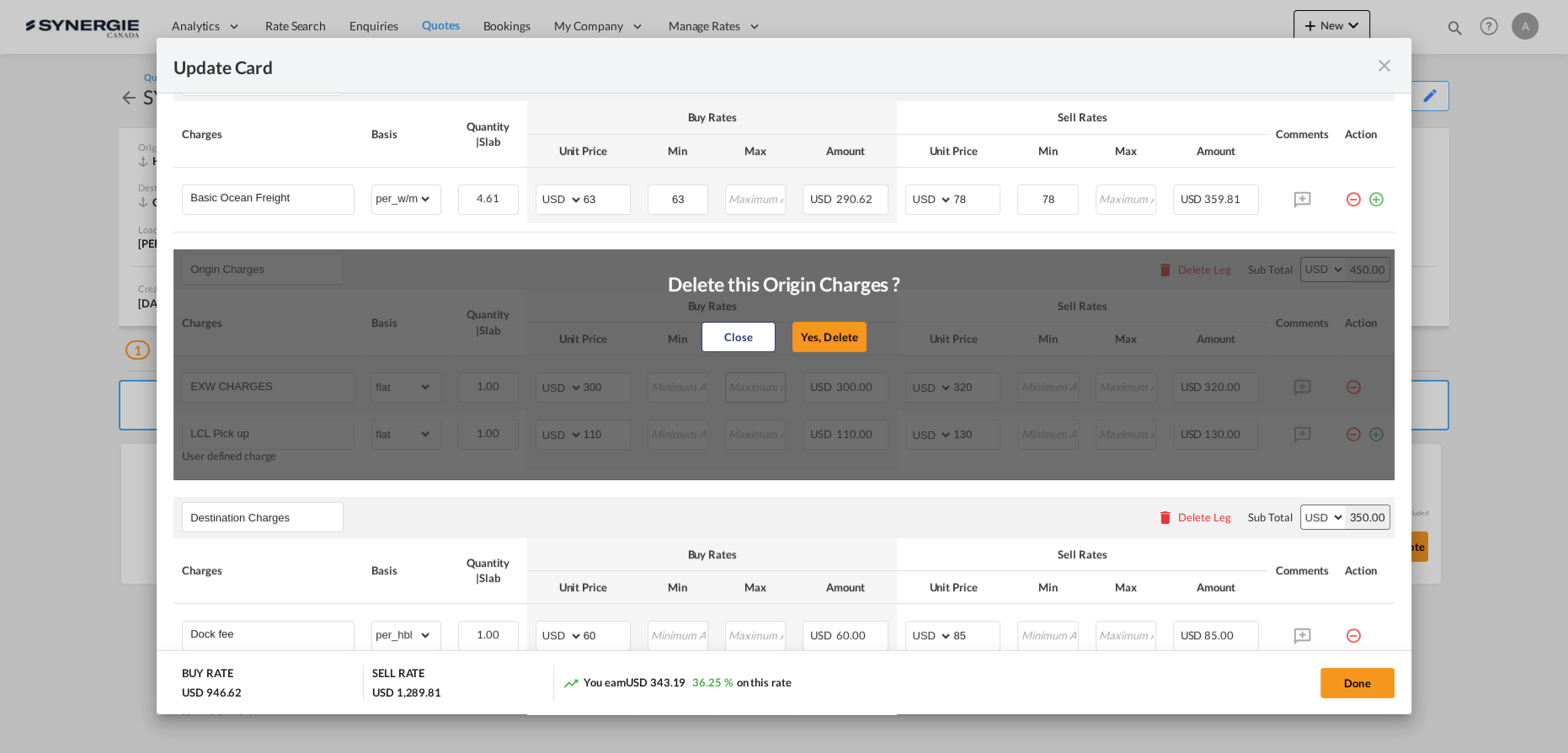
type input "85"
type input "Terminal fee"
select select "per_bl"
type input "60"
type input "100"
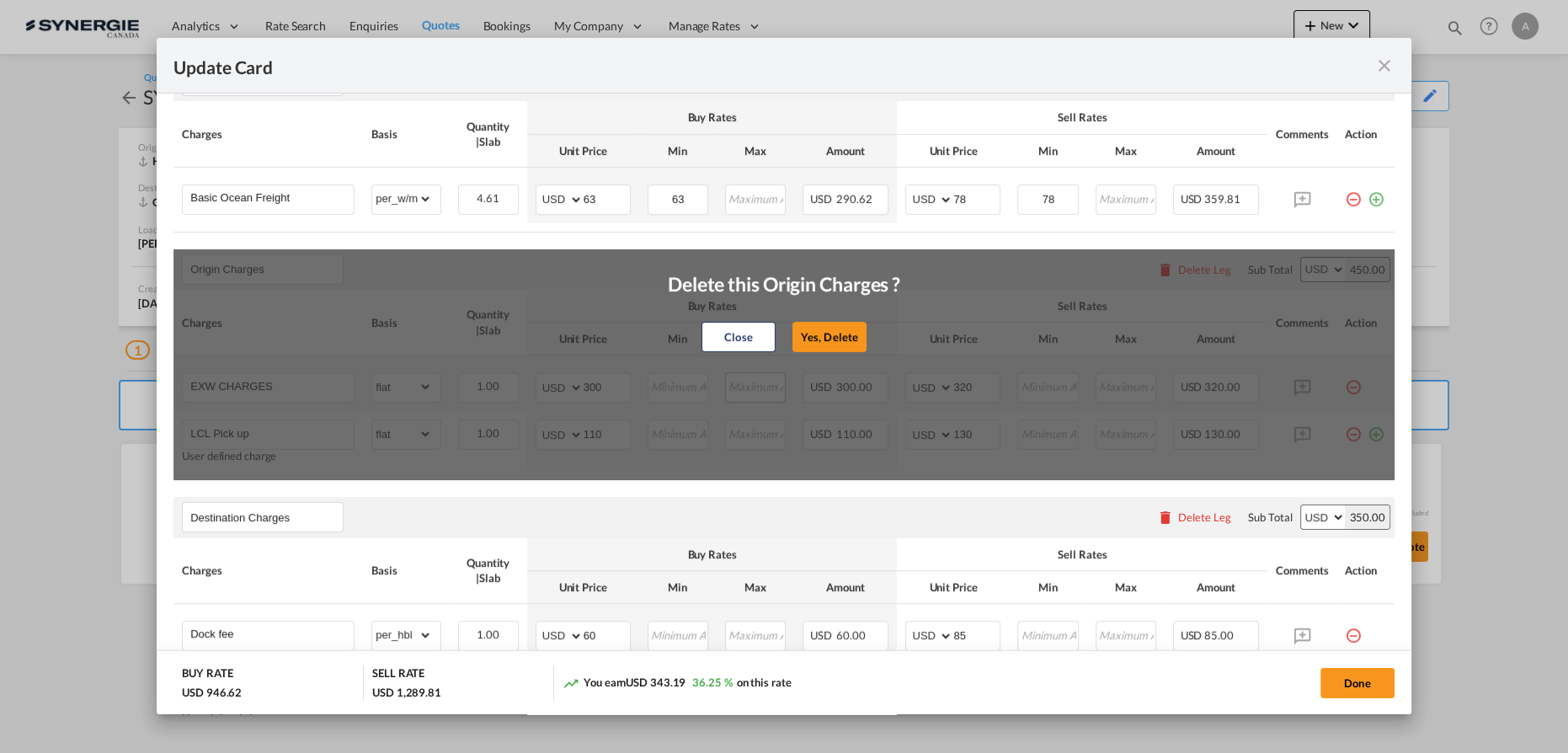
type input "Doc and Handling fee"
type input "E-manifest"
select select "per_bl"
type input "0"
type input "35"
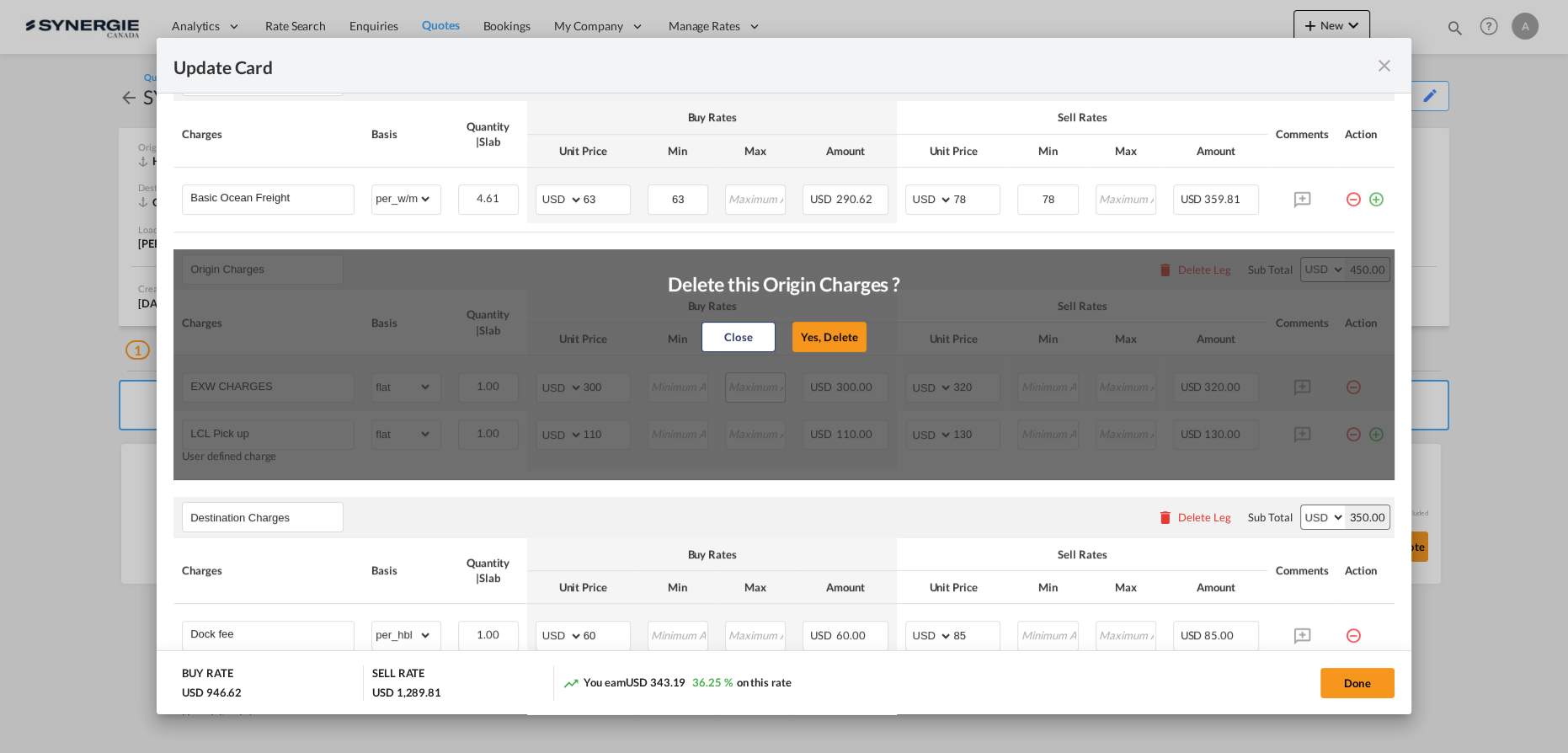
type input "Doc Fee"
type input "0"
type input "30"
type input "Handling fee"
type input "0"
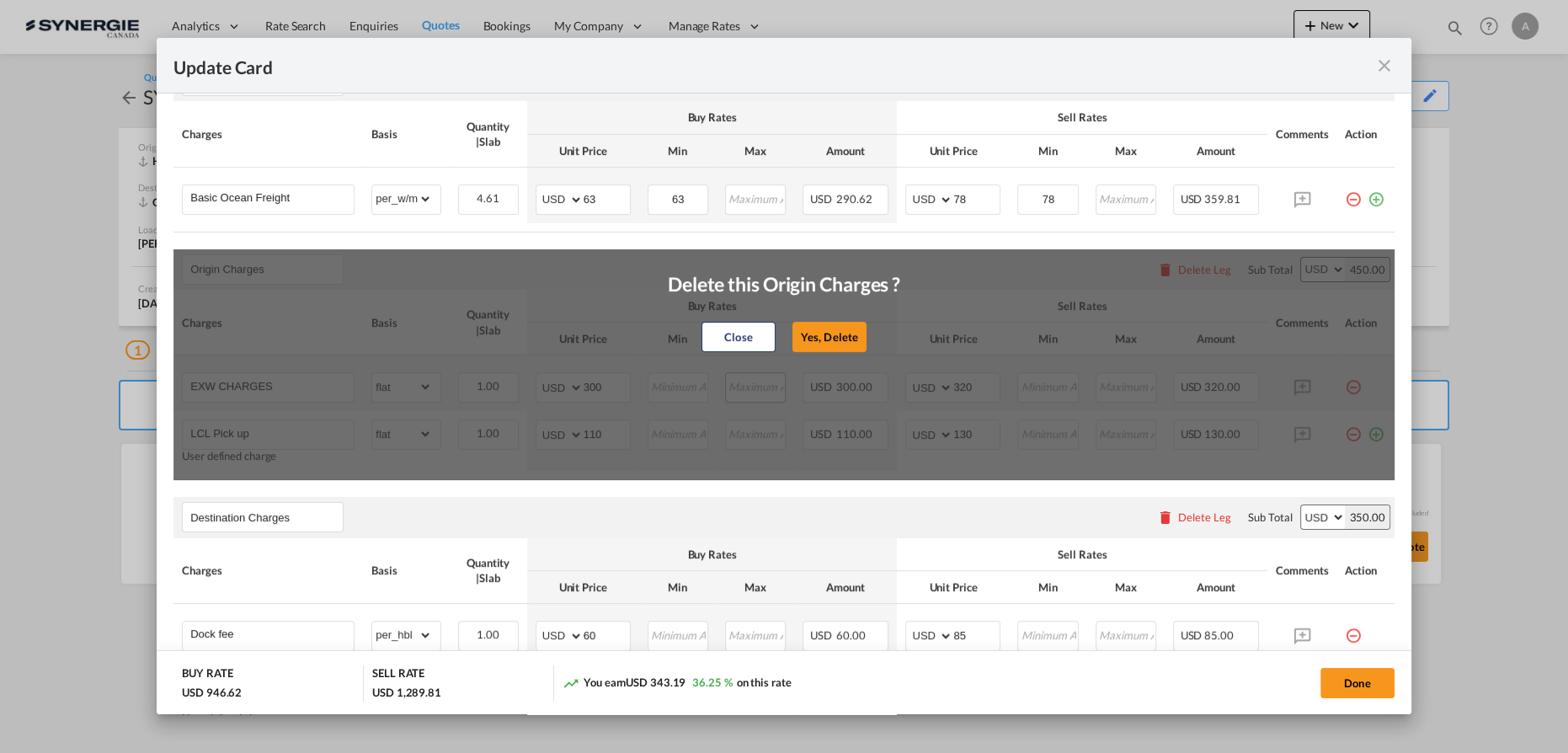
type input "65"
type input "ISF 5+2 - 85 USD if applicable"
select select "per_bl"
type input "0"
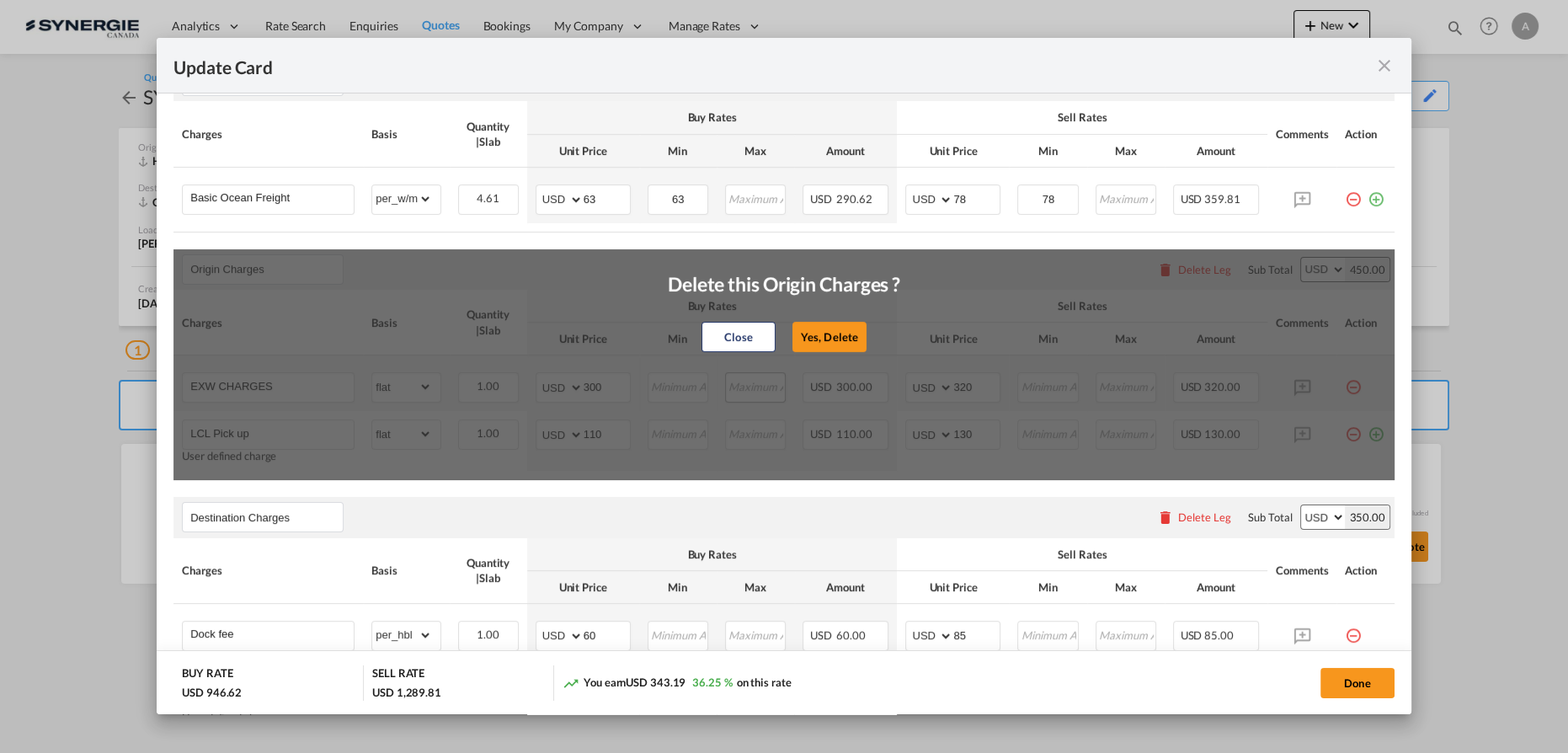
type input "Cargo Coverage"
type input "Cargo Coverage - Rate to be confirmed depending on commodity and value Min 50 U…"
select select "per_shipment"
type input "0"
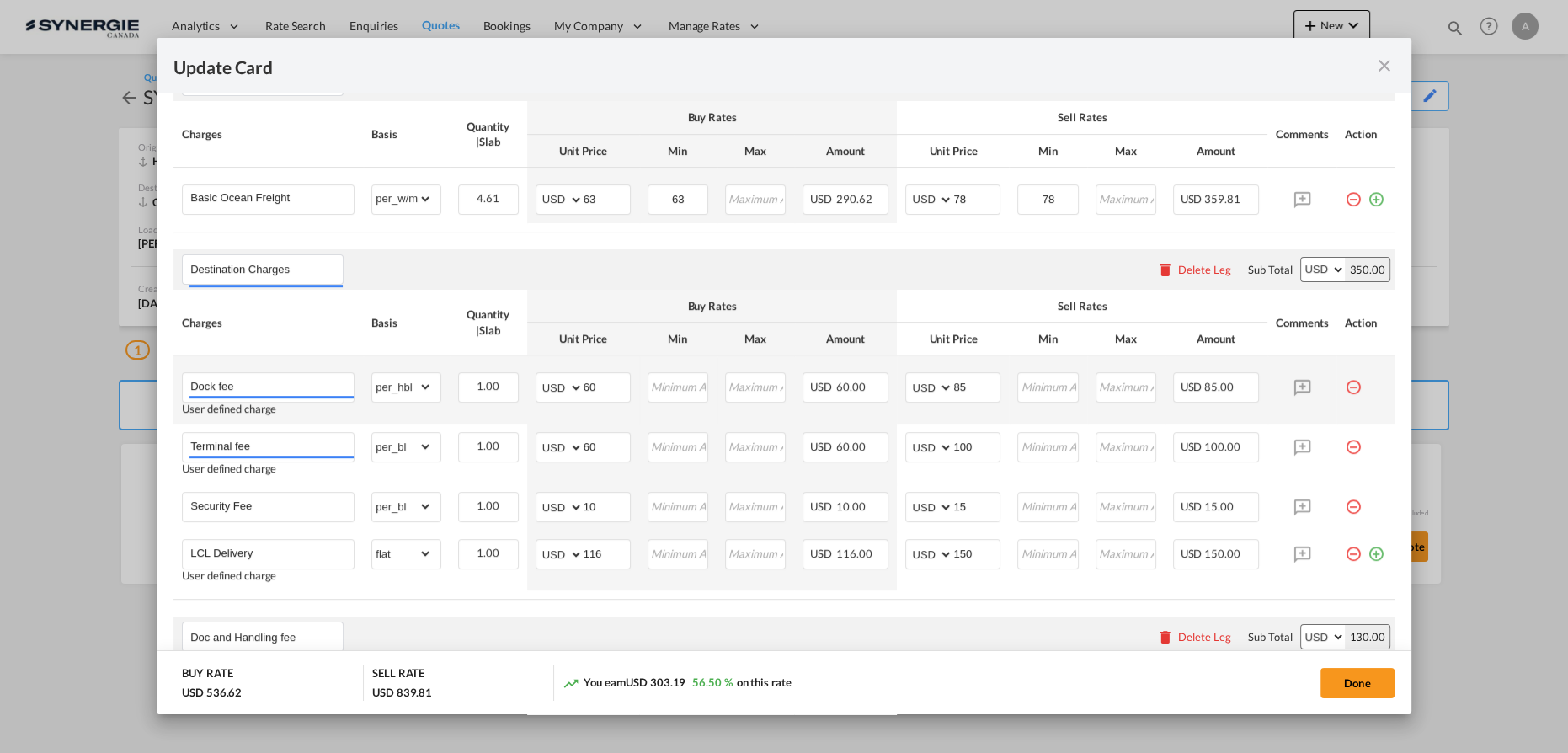
scroll to position [568, 0]
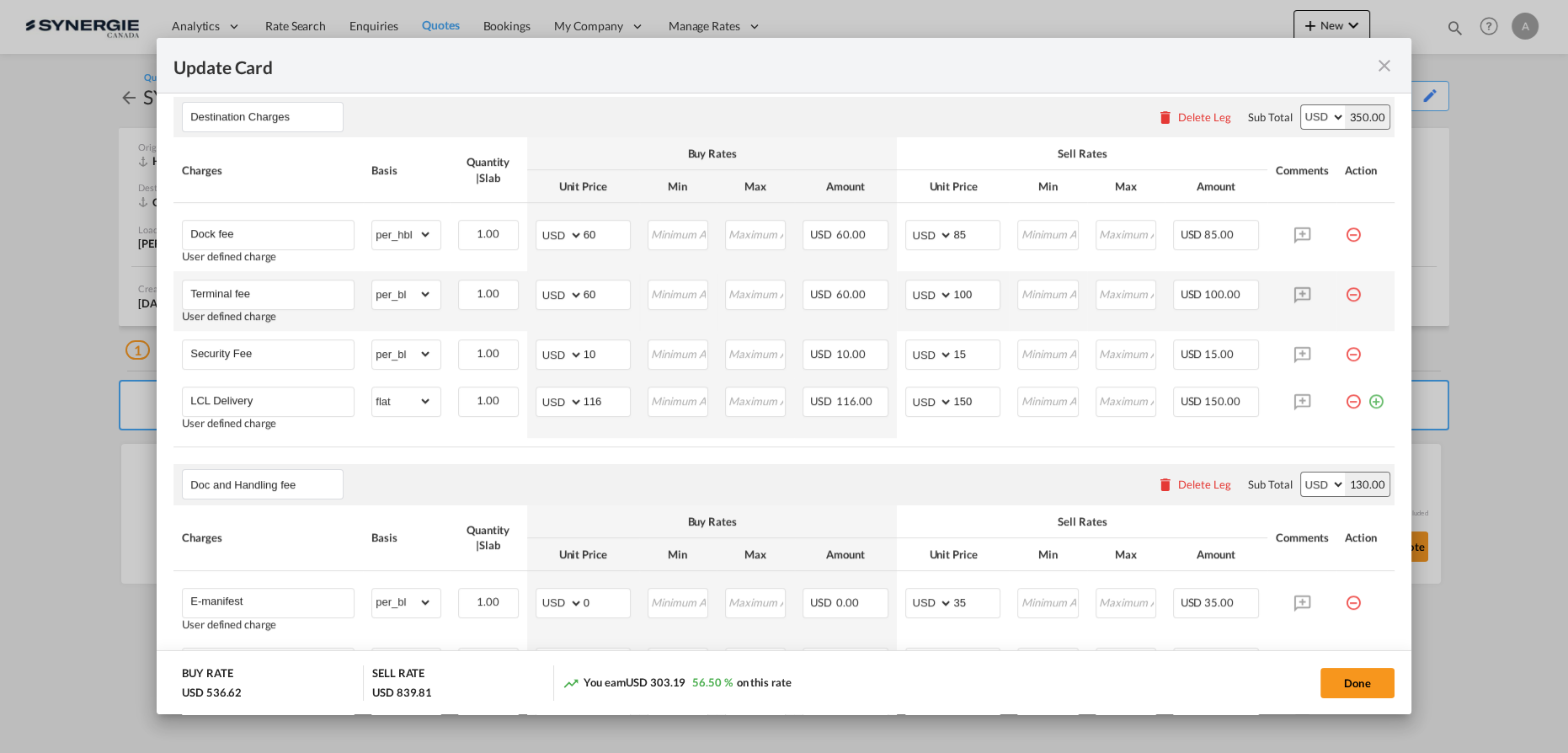
click at [1345, 295] on md-icon "icon-minus-circle-outline red-400-fg pt-7" at bounding box center [1353, 288] width 17 height 17
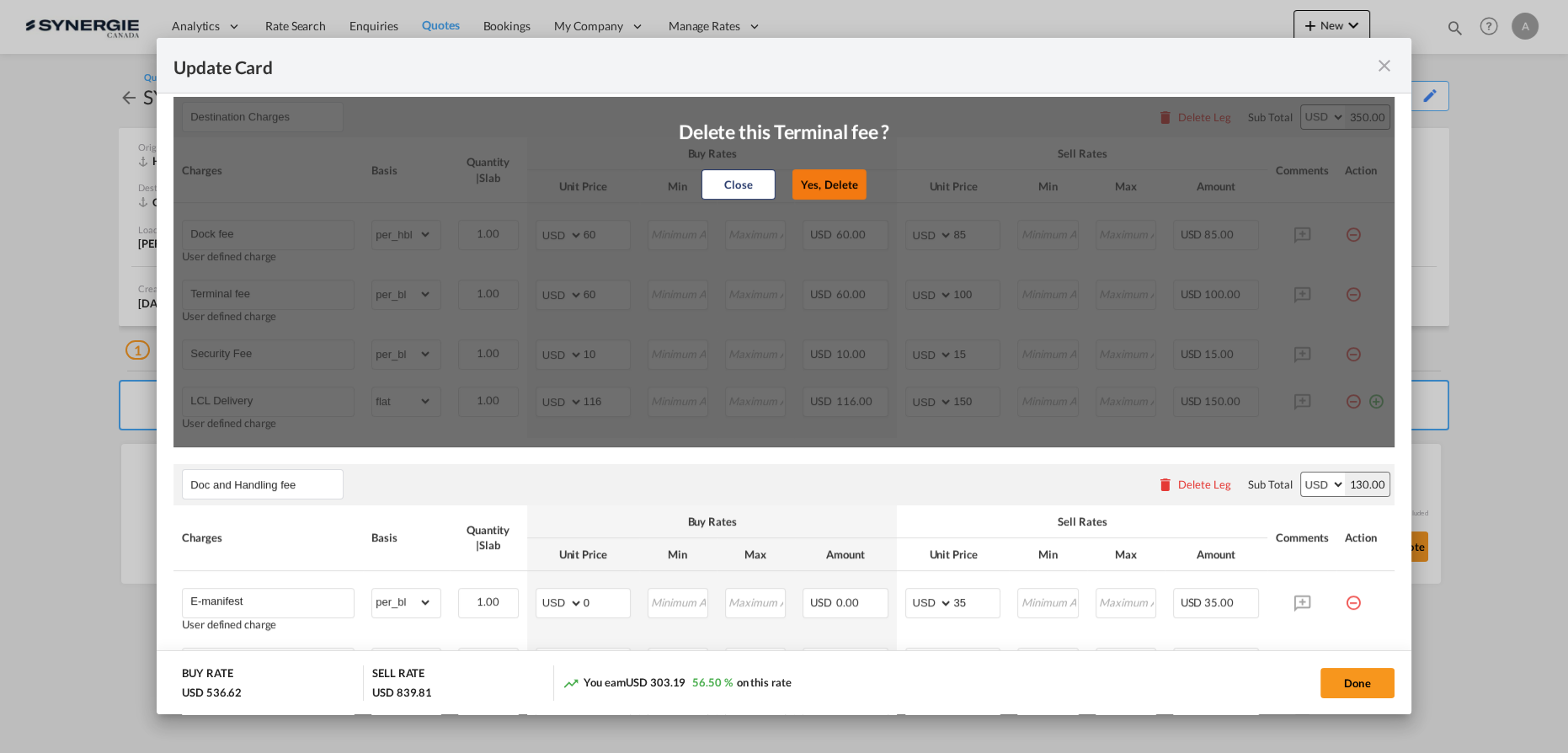
click at [849, 188] on button "Yes, Delete" at bounding box center [829, 183] width 74 height 30
type input "Security Fee"
type input "10"
type input "15"
type input "LCL Delivery"
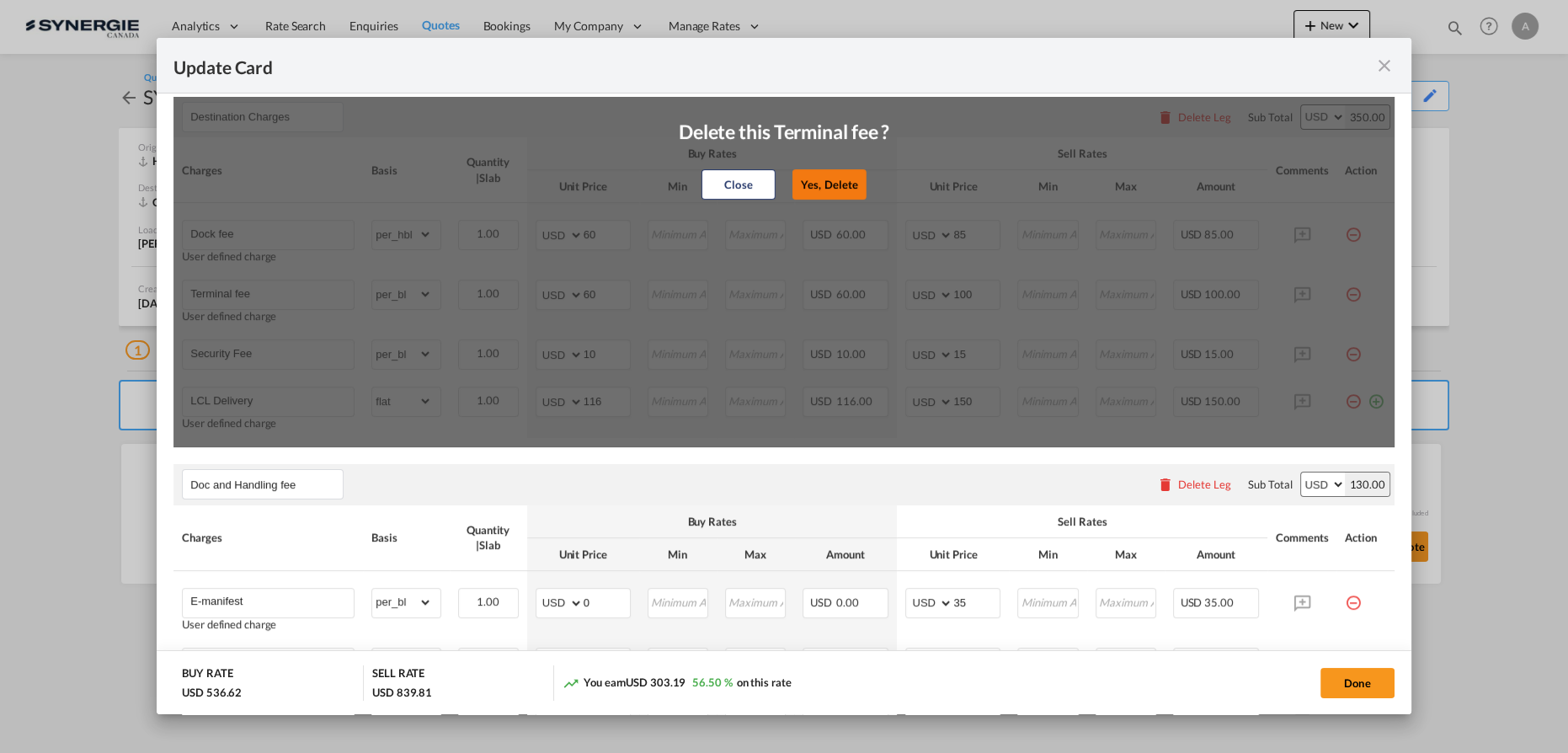
select select "flat"
type input "116"
type input "150"
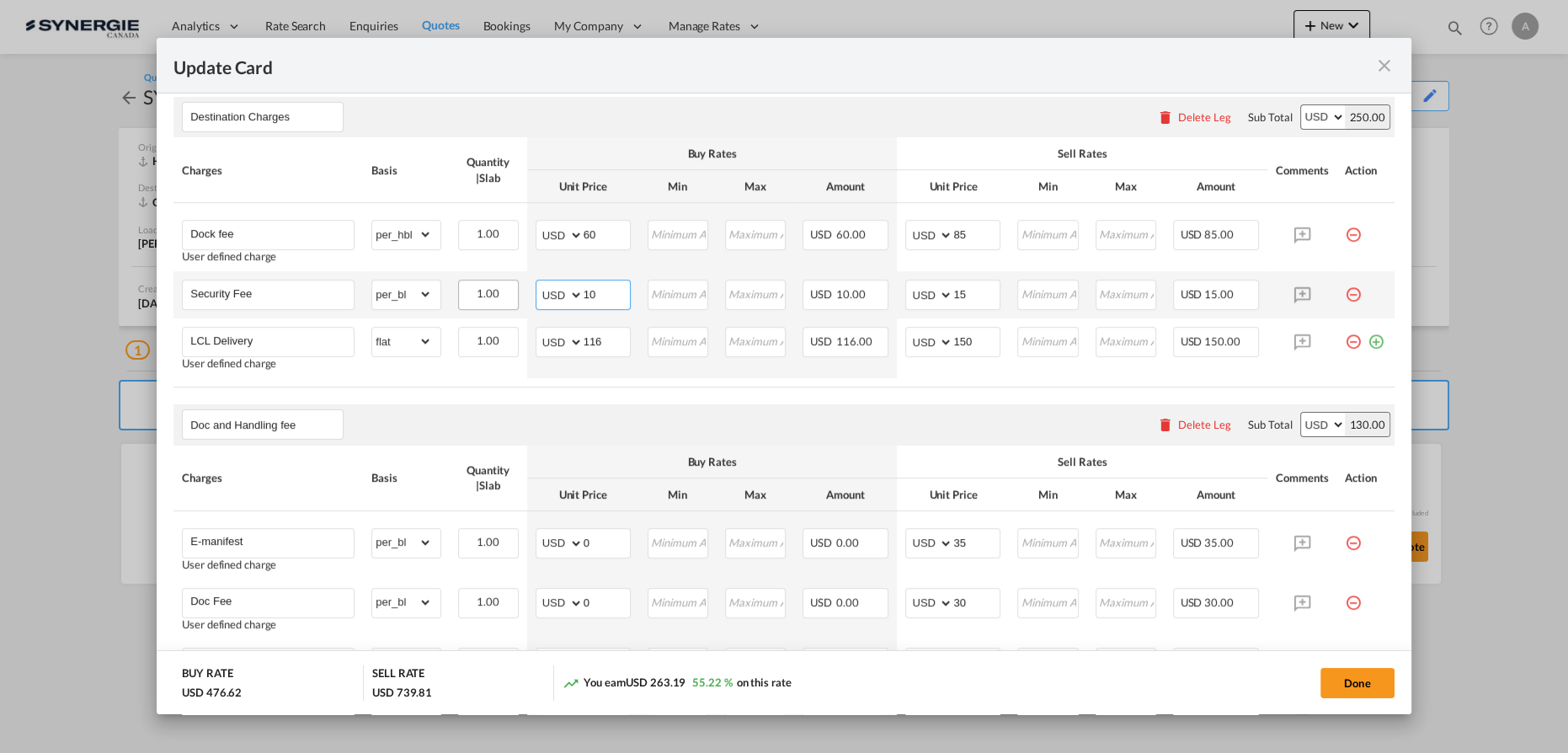
drag, startPoint x: 610, startPoint y: 290, endPoint x: 496, endPoint y: 290, distance: 114.0
click at [496, 289] on tr "Security Fee Please Enter Already Exists gross_weight volumetric_weight per_shi…" at bounding box center [784, 294] width 1221 height 47
type input "7"
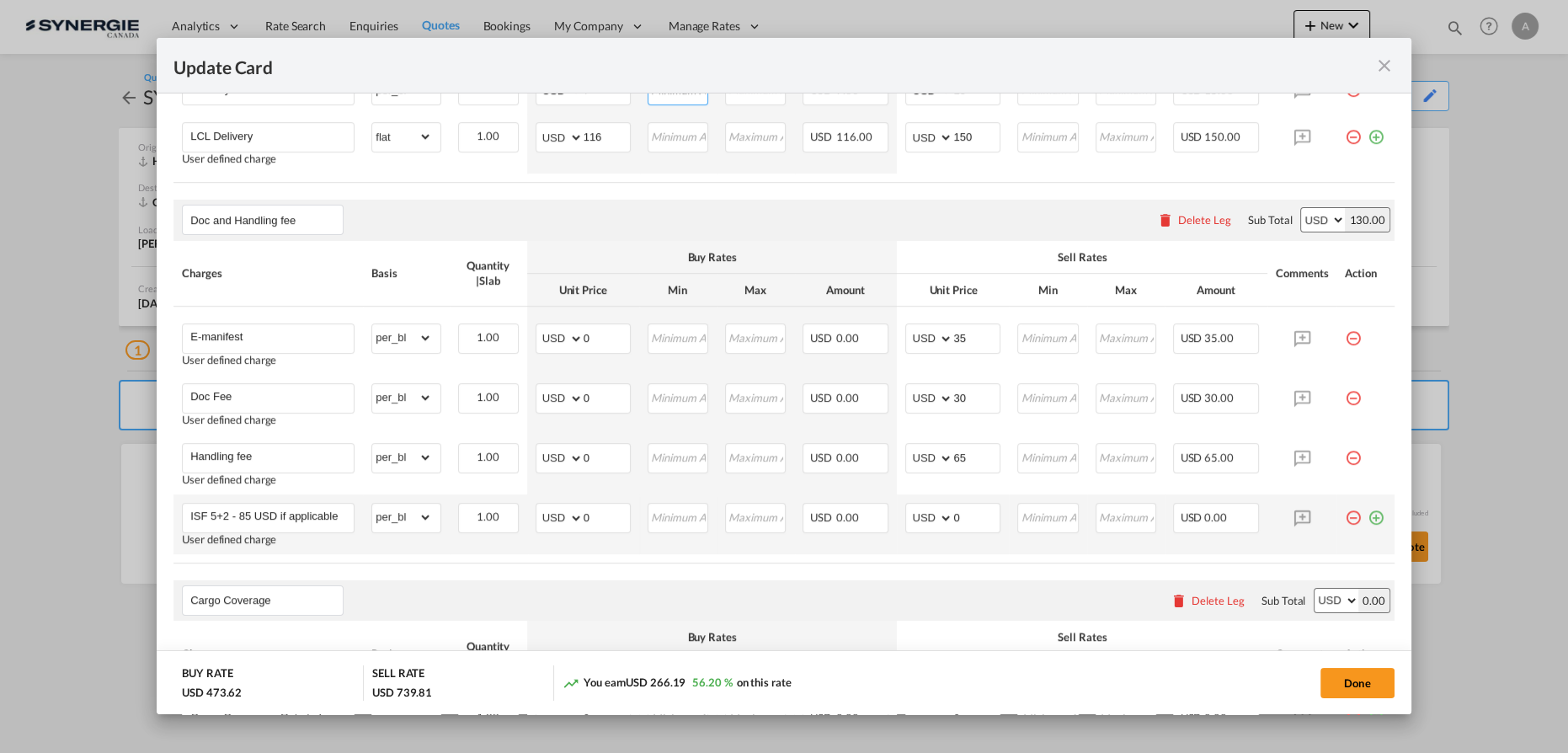
scroll to position [798, 0]
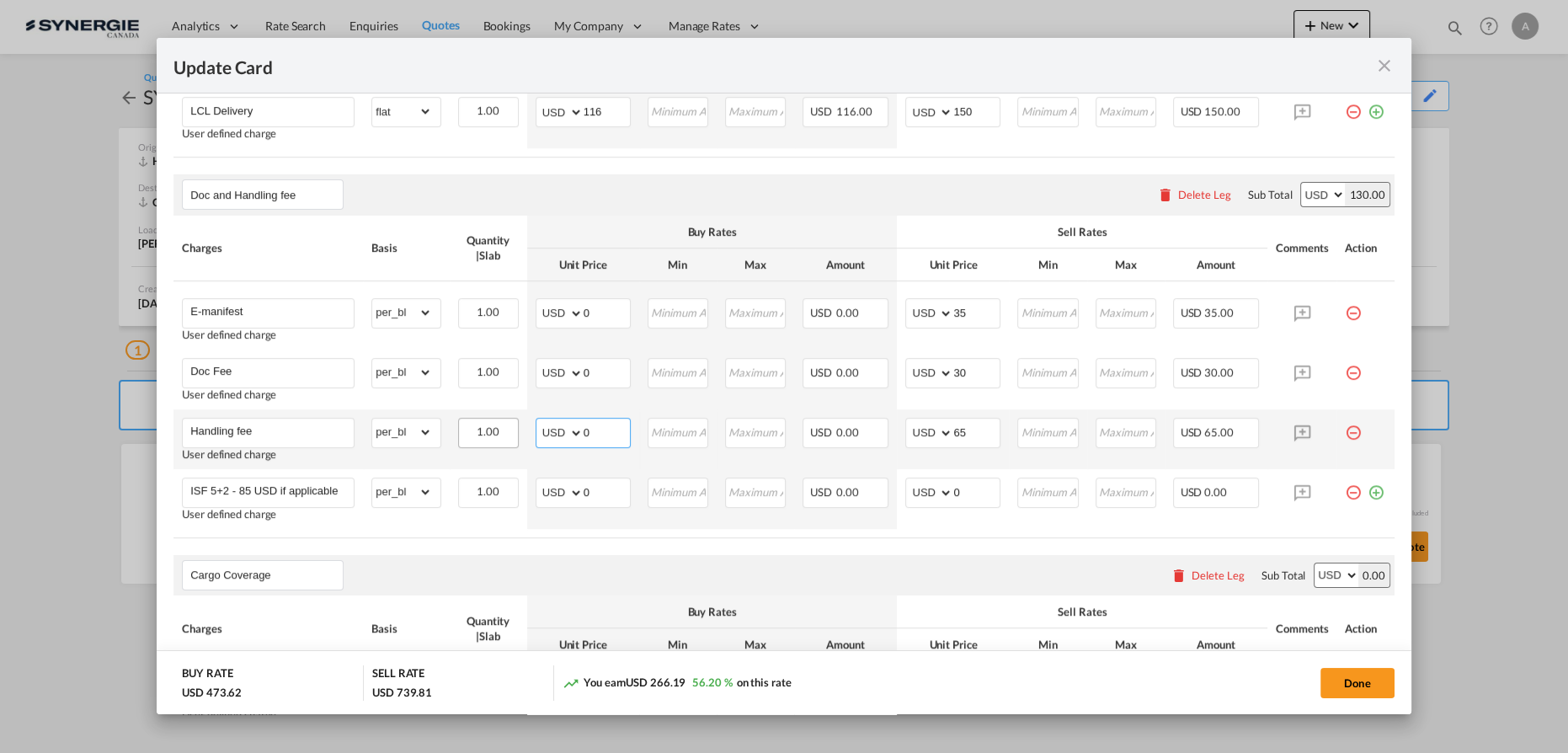
drag, startPoint x: 590, startPoint y: 424, endPoint x: 478, endPoint y: 427, distance: 112.0
click at [486, 428] on tr "Handling fee User defined charge Please Enter Already Exists gross_weight volum…" at bounding box center [784, 439] width 1221 height 60
type input "25"
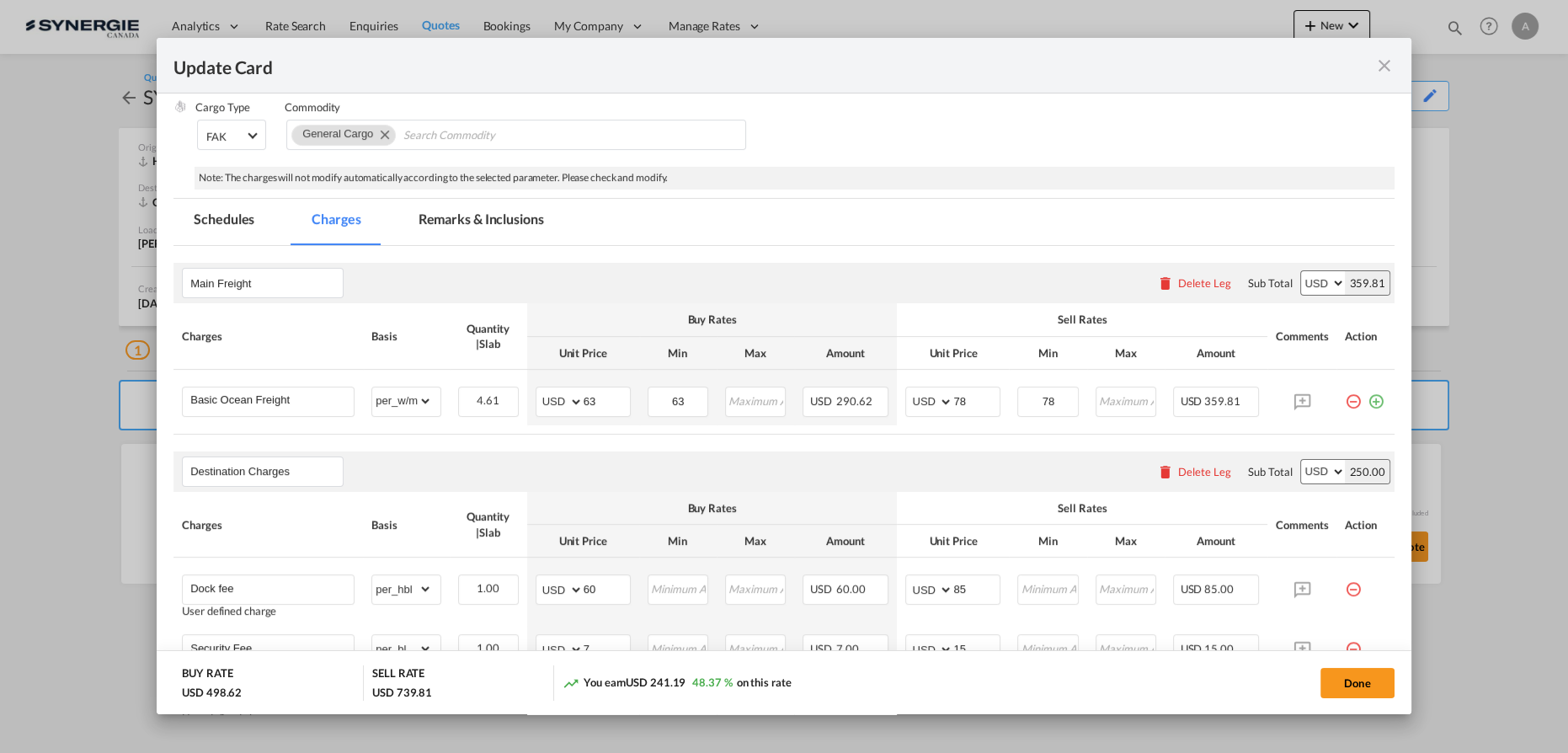
scroll to position [109, 0]
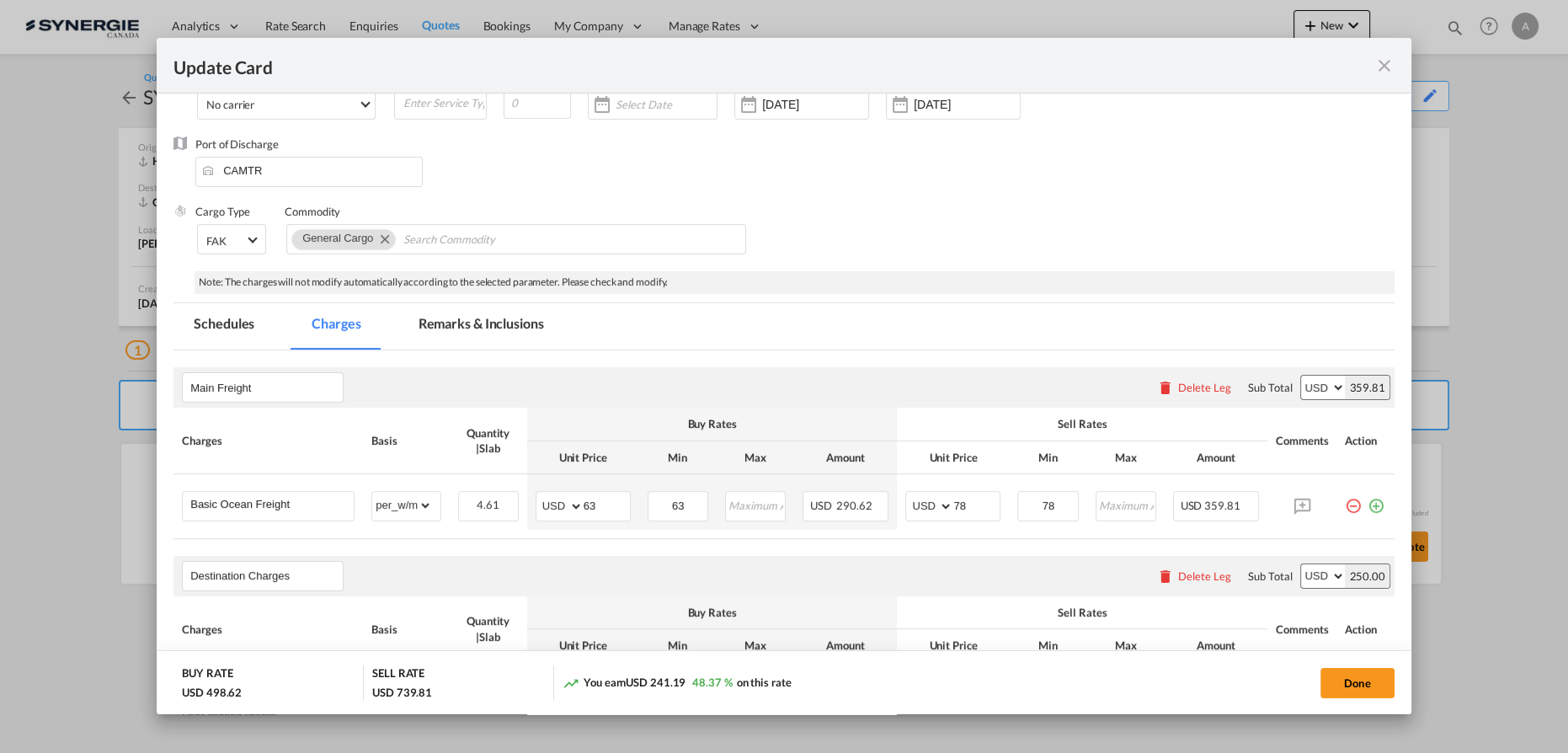
click at [461, 308] on md-tab-item "Remarks & Inclusions" at bounding box center [481, 326] width 166 height 46
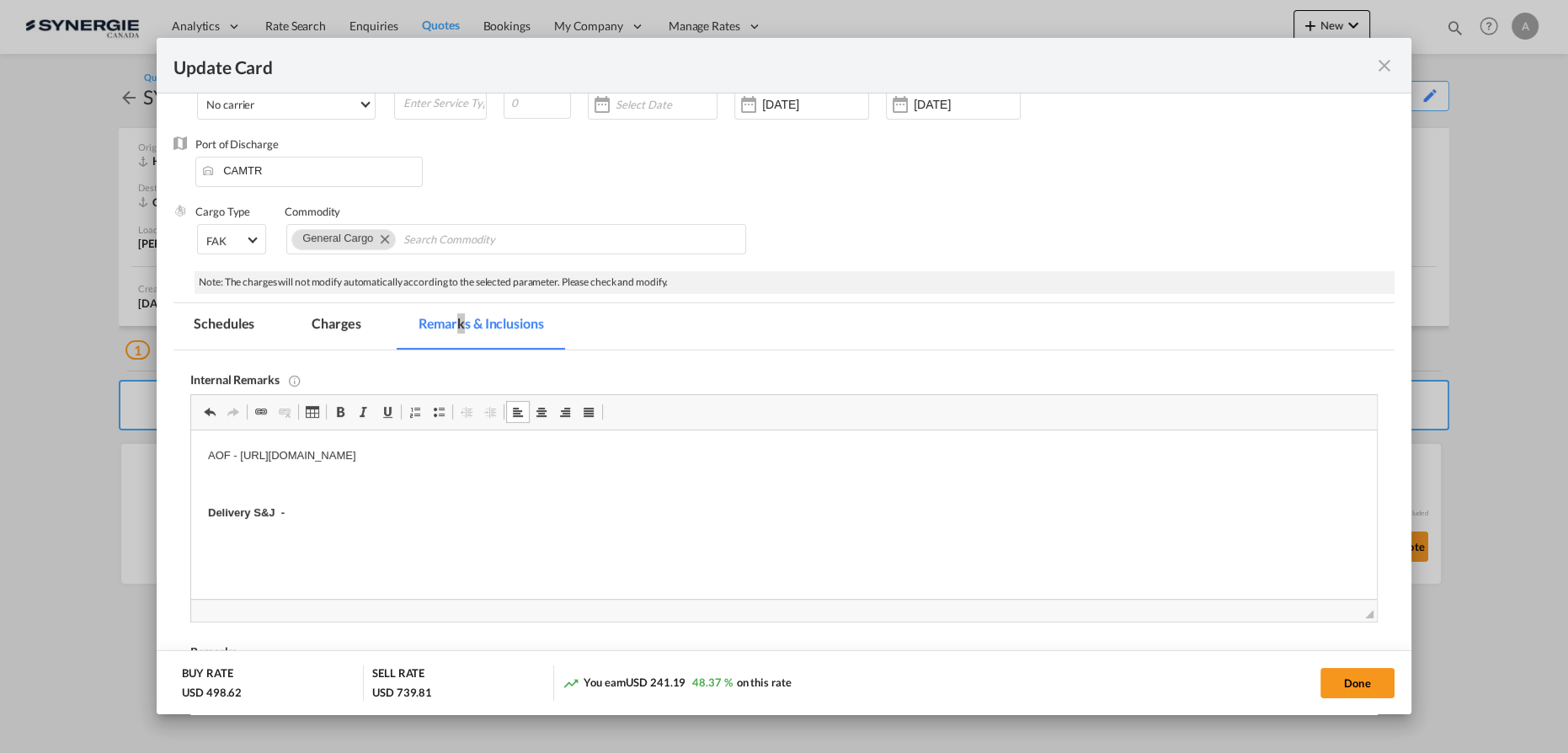
click at [313, 514] on p "Delivery S&J -" at bounding box center [784, 512] width 1152 height 17
click at [329, 311] on md-tab-item "Charges" at bounding box center [336, 326] width 89 height 46
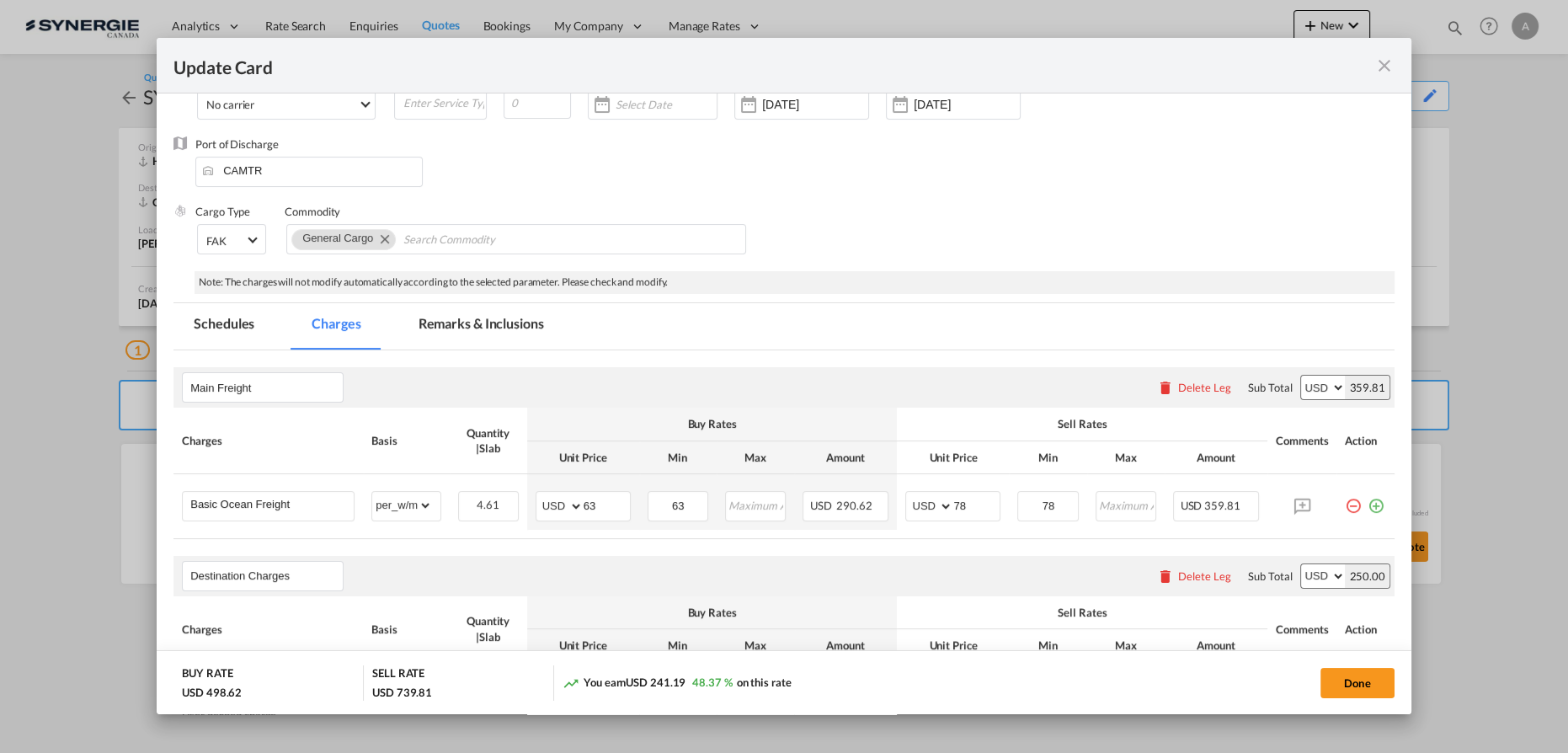
scroll to position [0, 640]
drag, startPoint x: 379, startPoint y: 328, endPoint x: 512, endPoint y: 437, distance: 172.0
click at [379, 328] on md-tabs-canvas "Schedules Charges Remarks & Inclusions Schedules Charges Remarks & Inclusions" at bounding box center [784, 326] width 1221 height 46
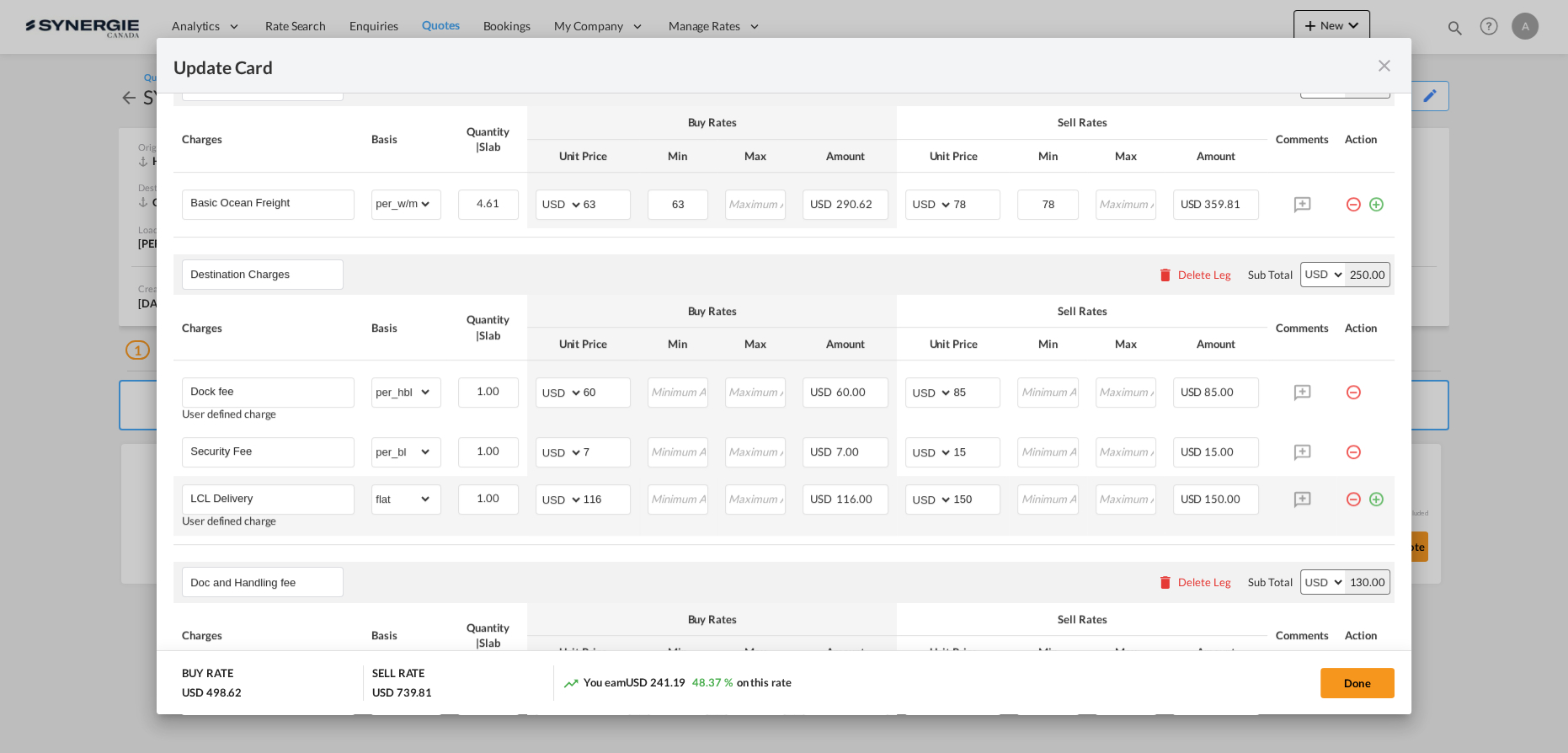
scroll to position [415, 0]
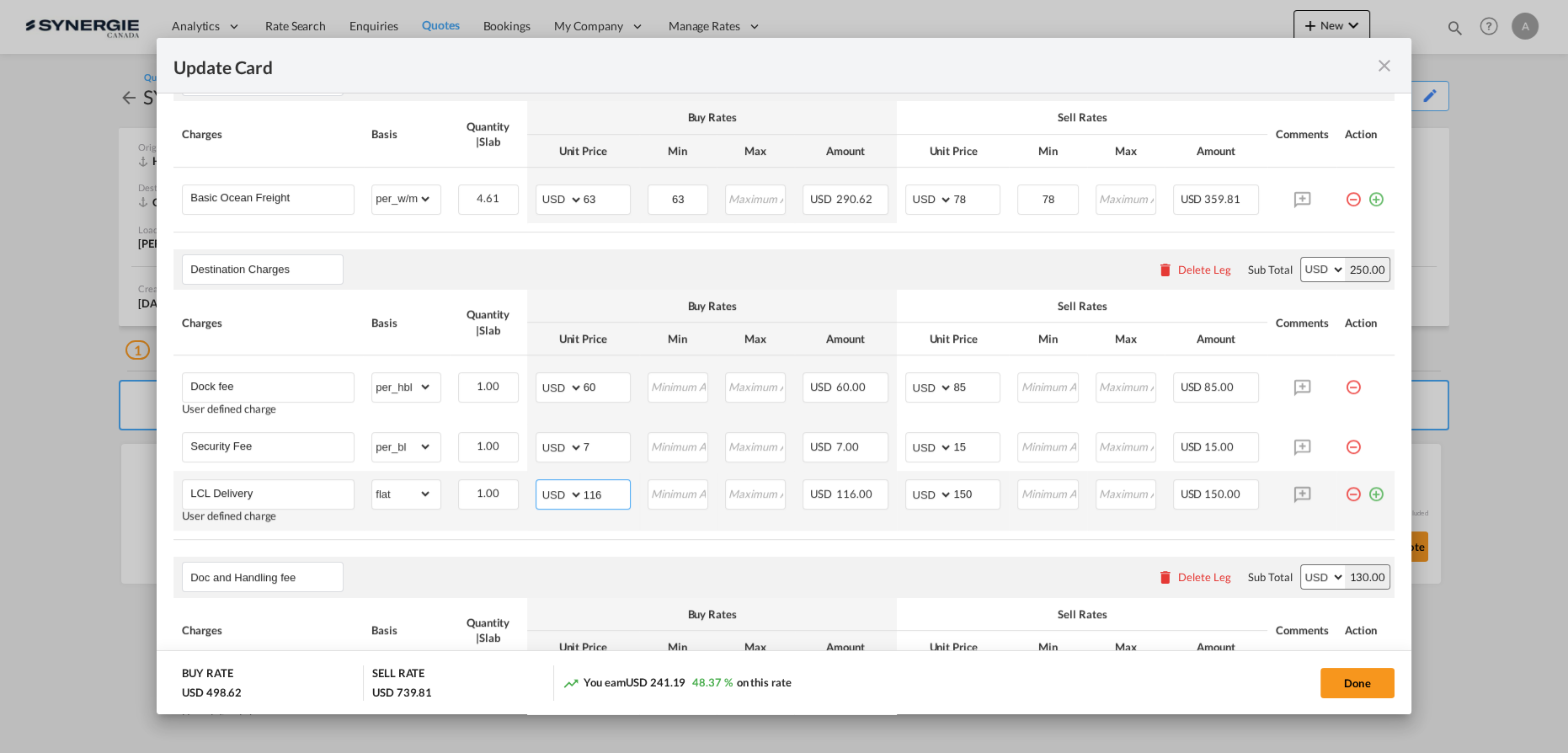
click at [605, 489] on input "116" at bounding box center [606, 492] width 46 height 25
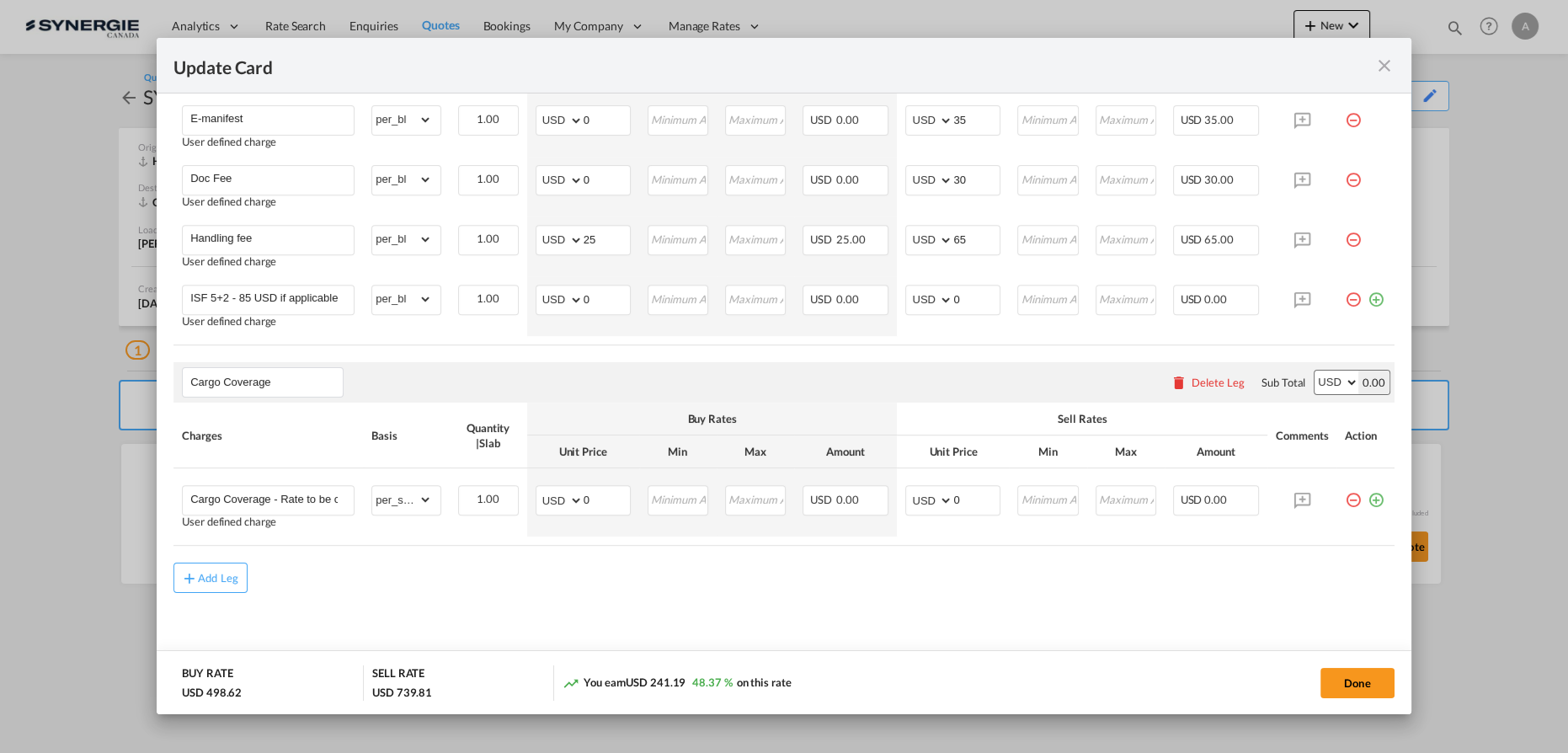
scroll to position [992, 0]
click at [1349, 670] on button "Done" at bounding box center [1357, 682] width 74 height 30
type input "15 Sep 2025"
type input "29 Sep 2025"
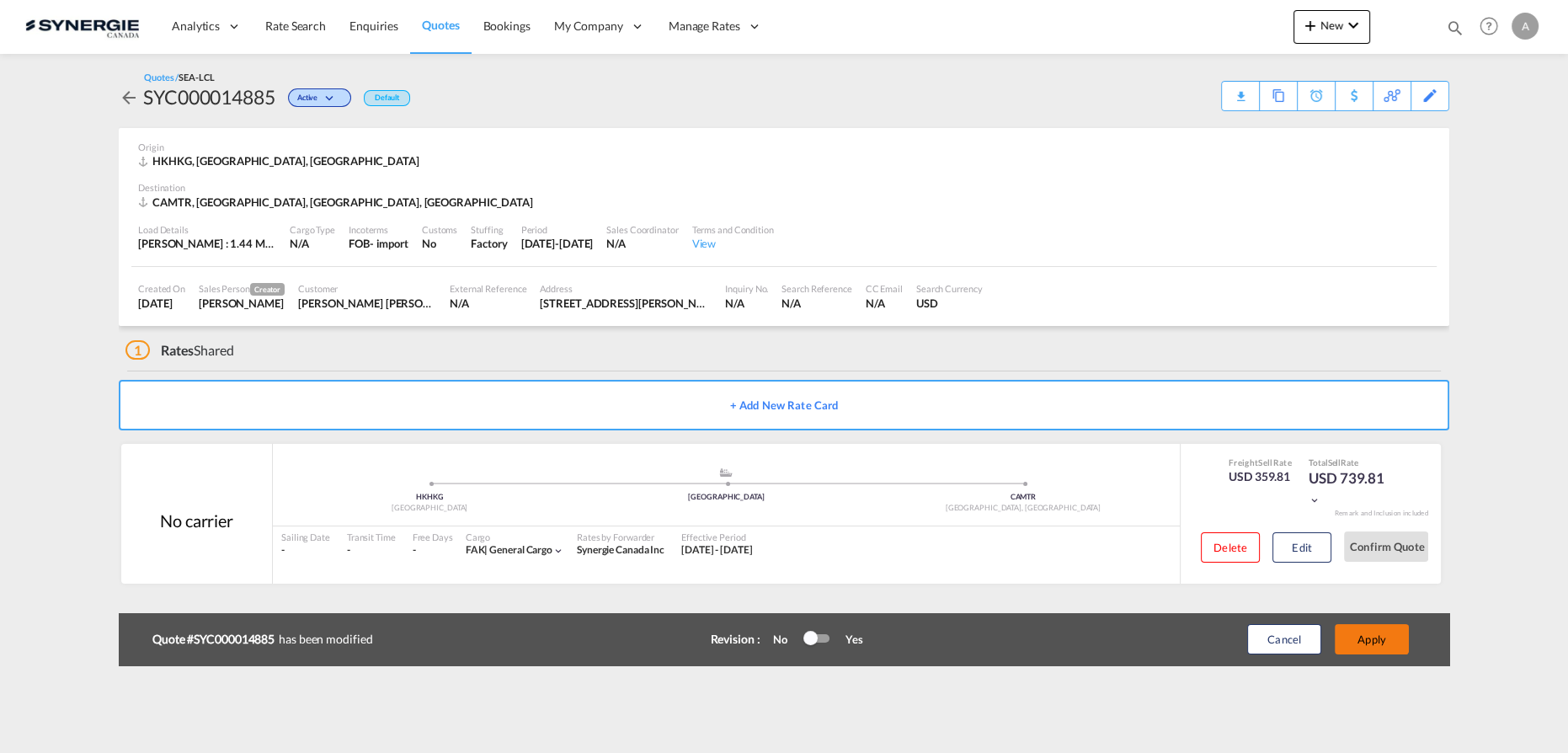
click at [1351, 636] on button "Apply" at bounding box center [1372, 639] width 74 height 30
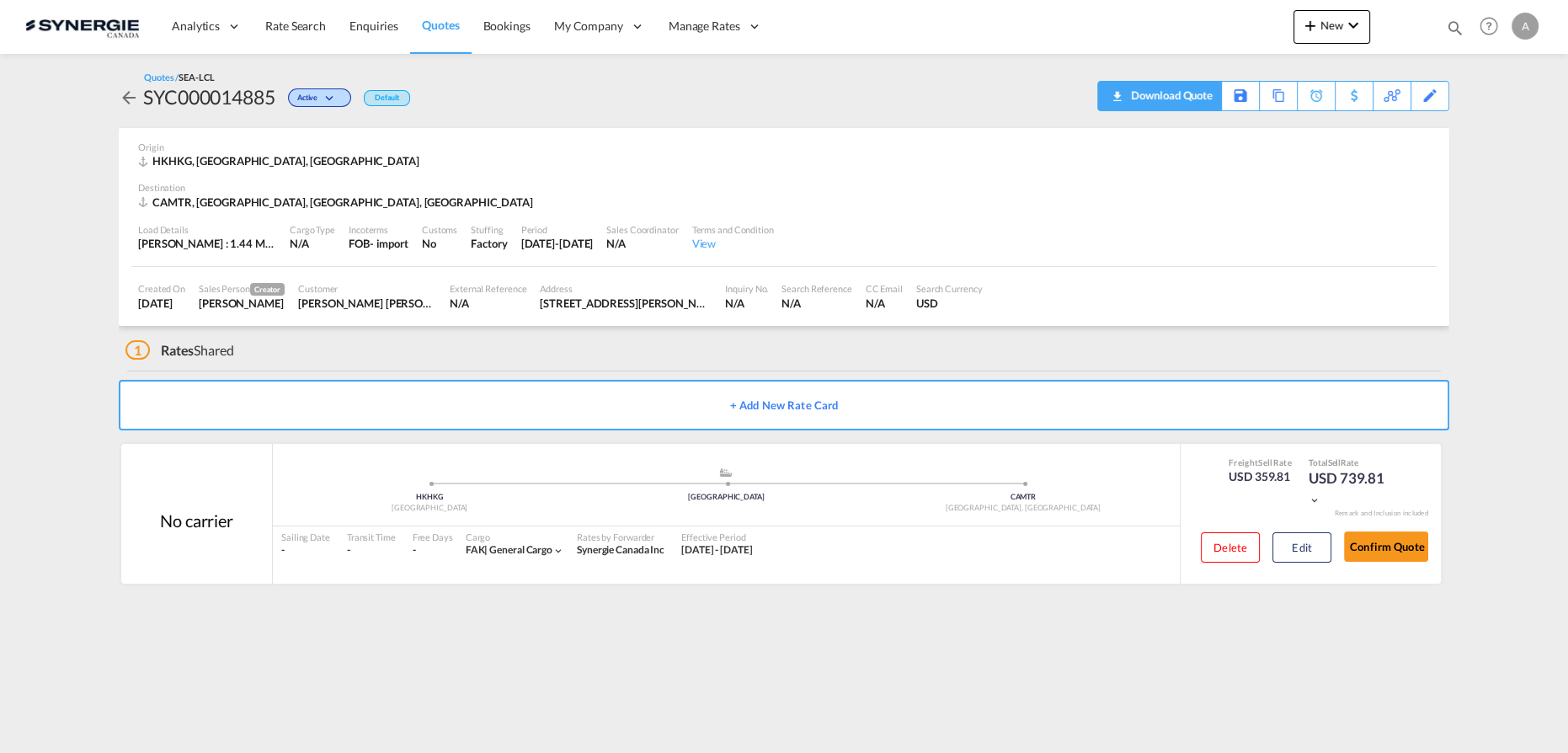
click at [1186, 99] on div "Download Quote" at bounding box center [1169, 95] width 86 height 27
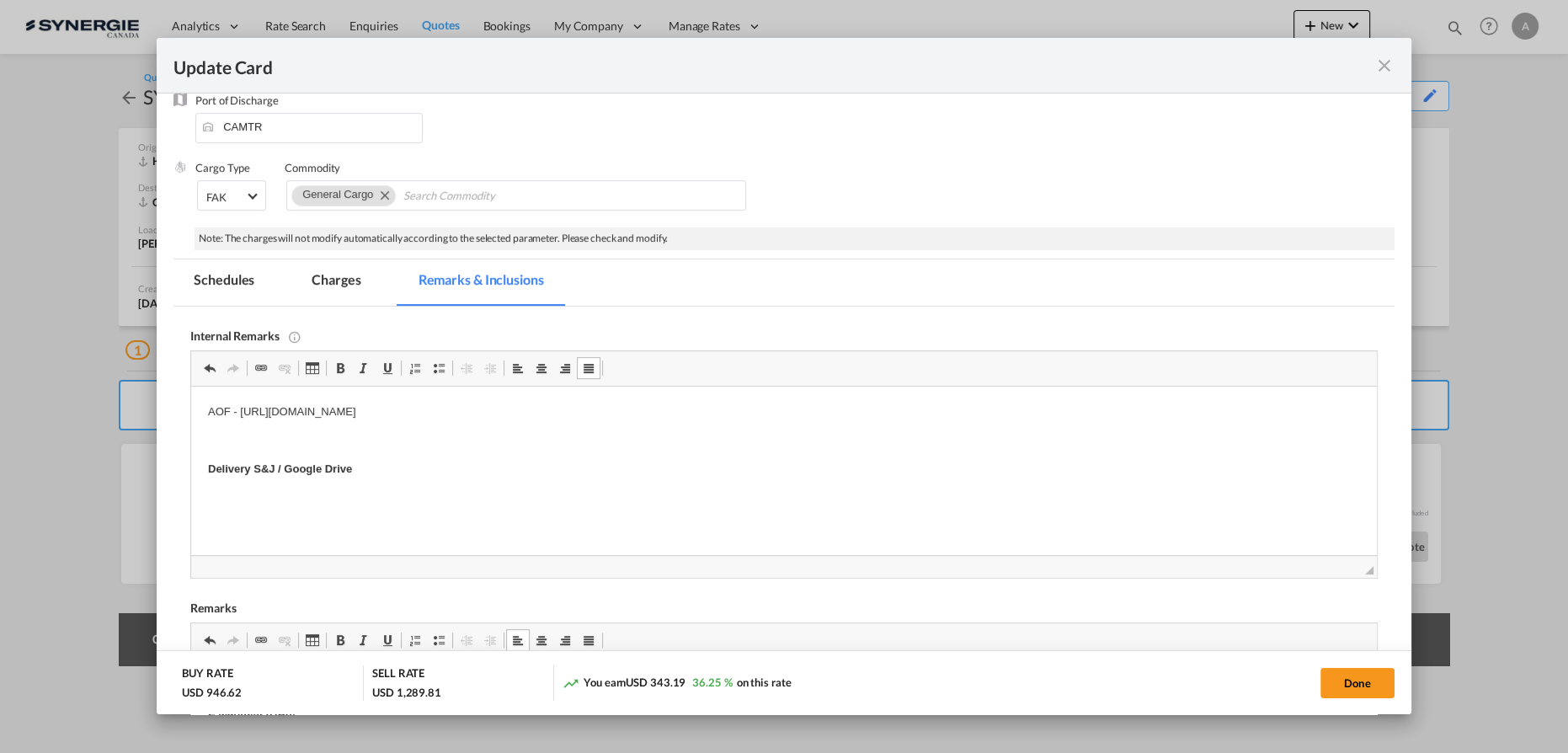
click at [1381, 66] on md-icon "icon-close fg-AAA8AD m-0 pointer" at bounding box center [1384, 65] width 20 height 20
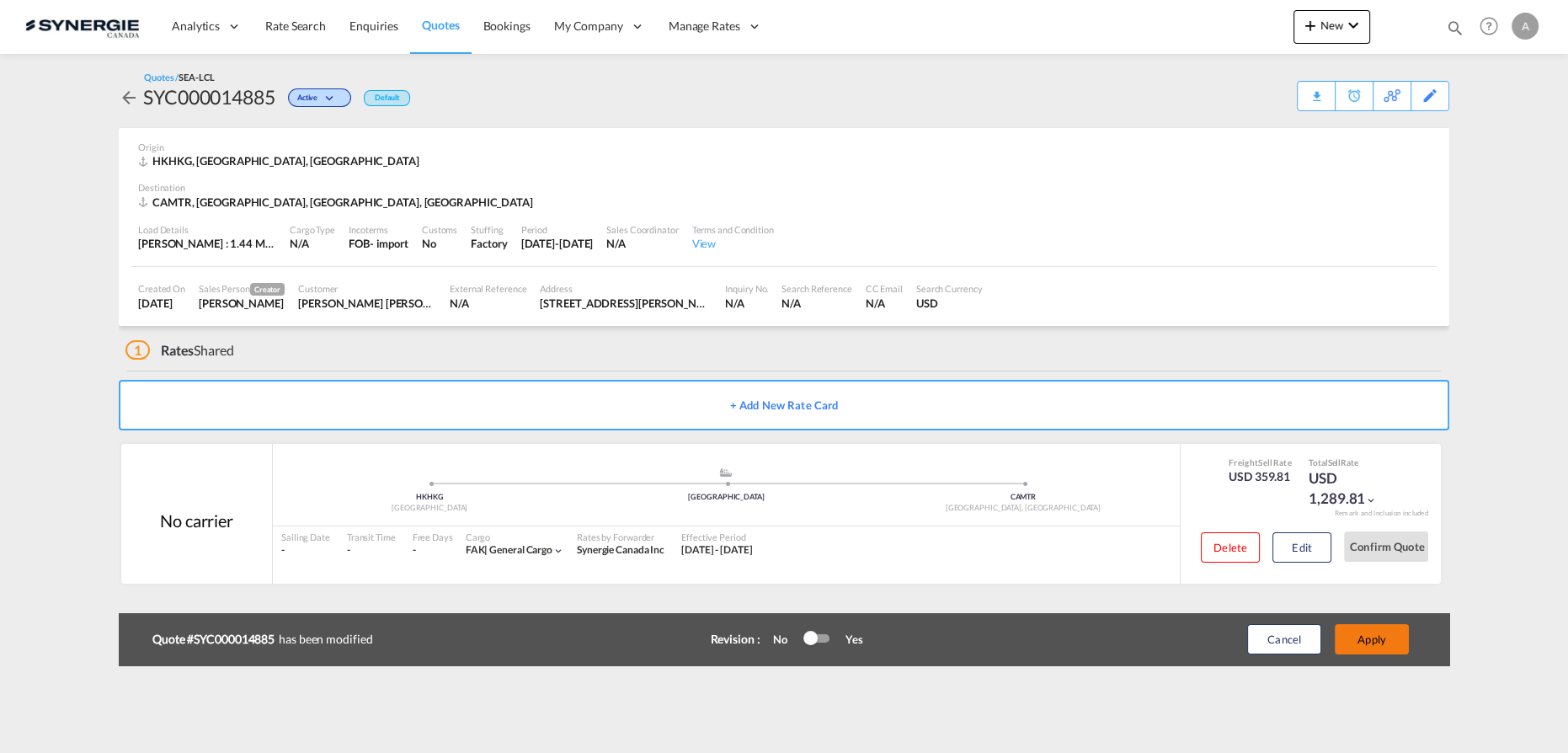
click at [1381, 626] on button "Apply" at bounding box center [1372, 639] width 74 height 30
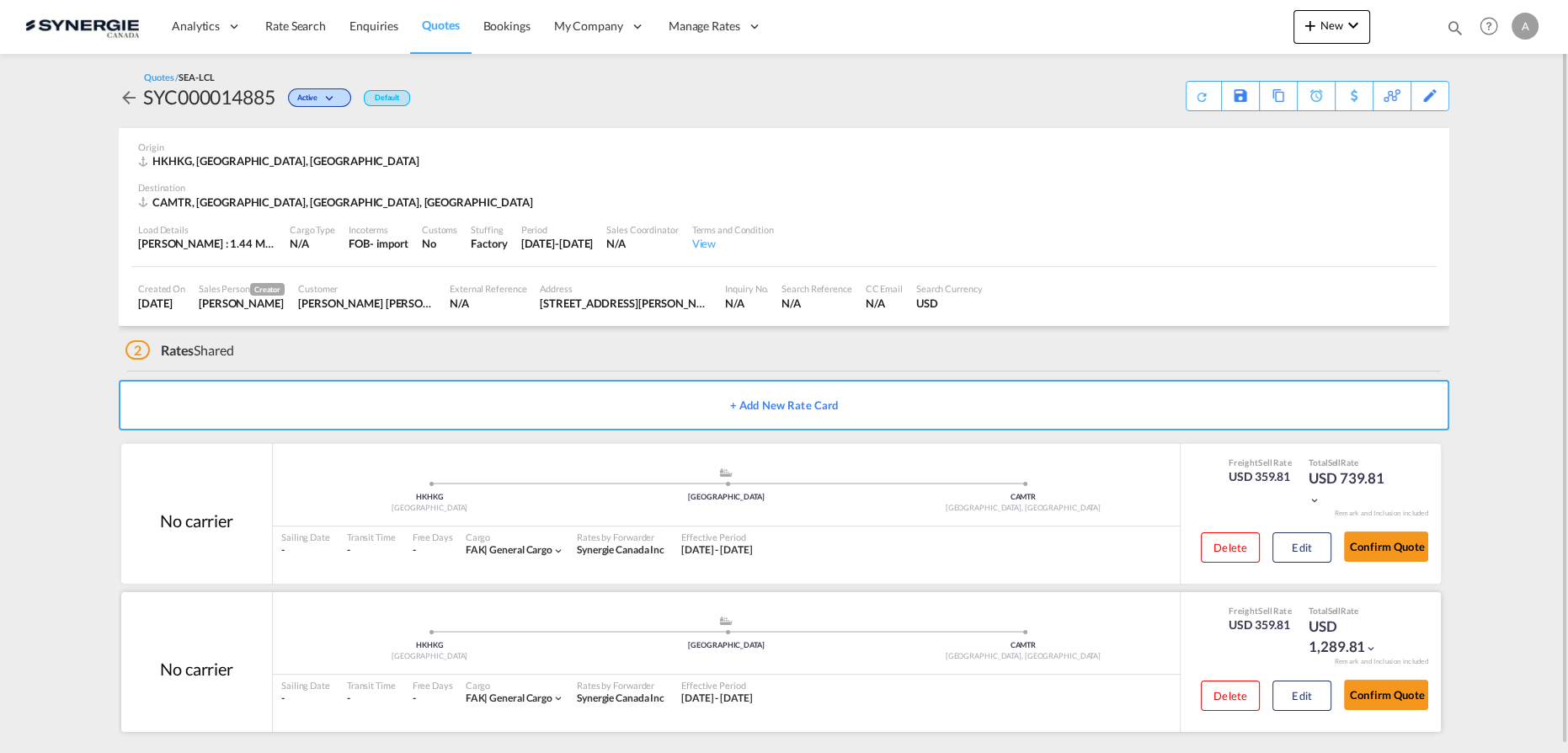
scroll to position [6, 0]
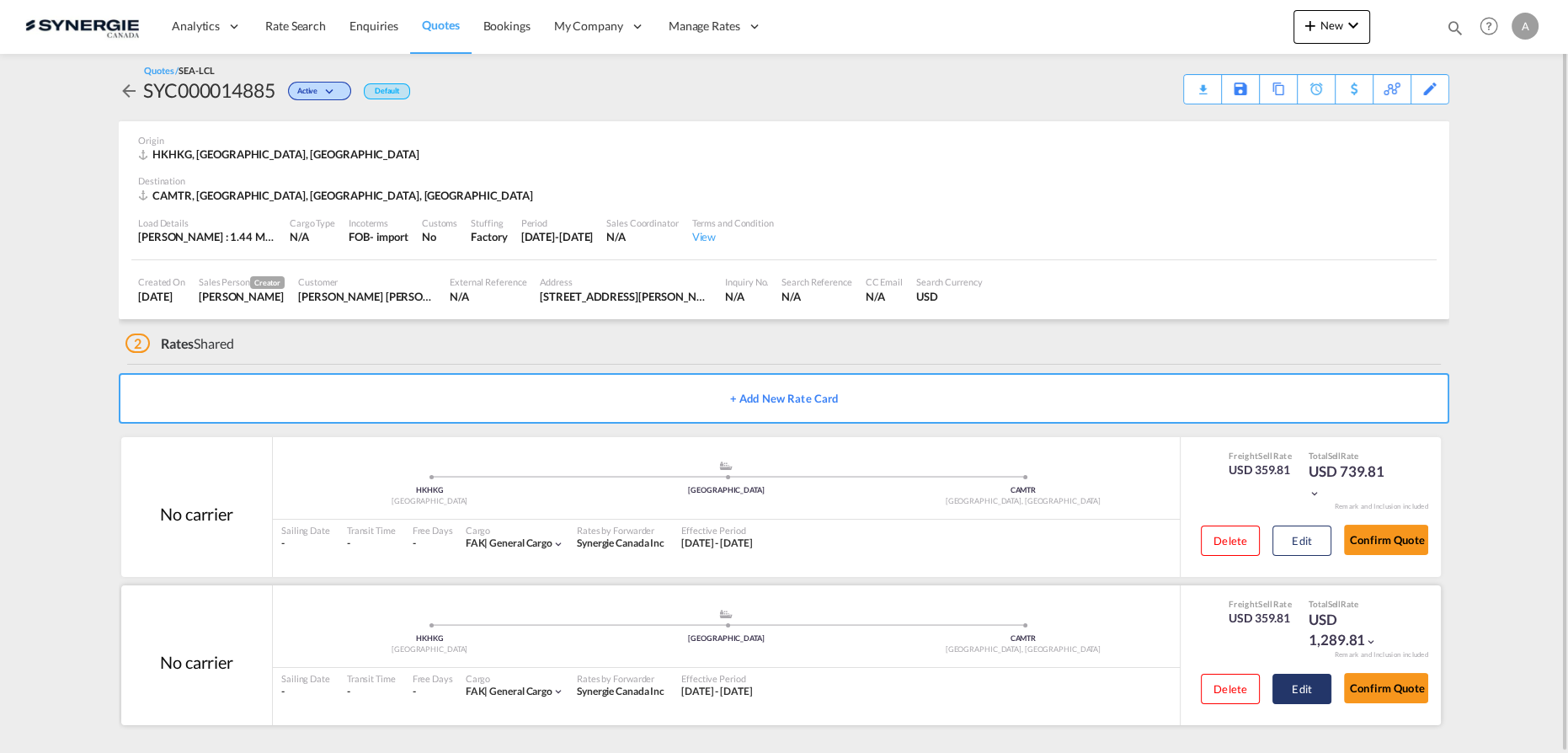
click at [1318, 686] on button "Edit" at bounding box center [1302, 689] width 59 height 30
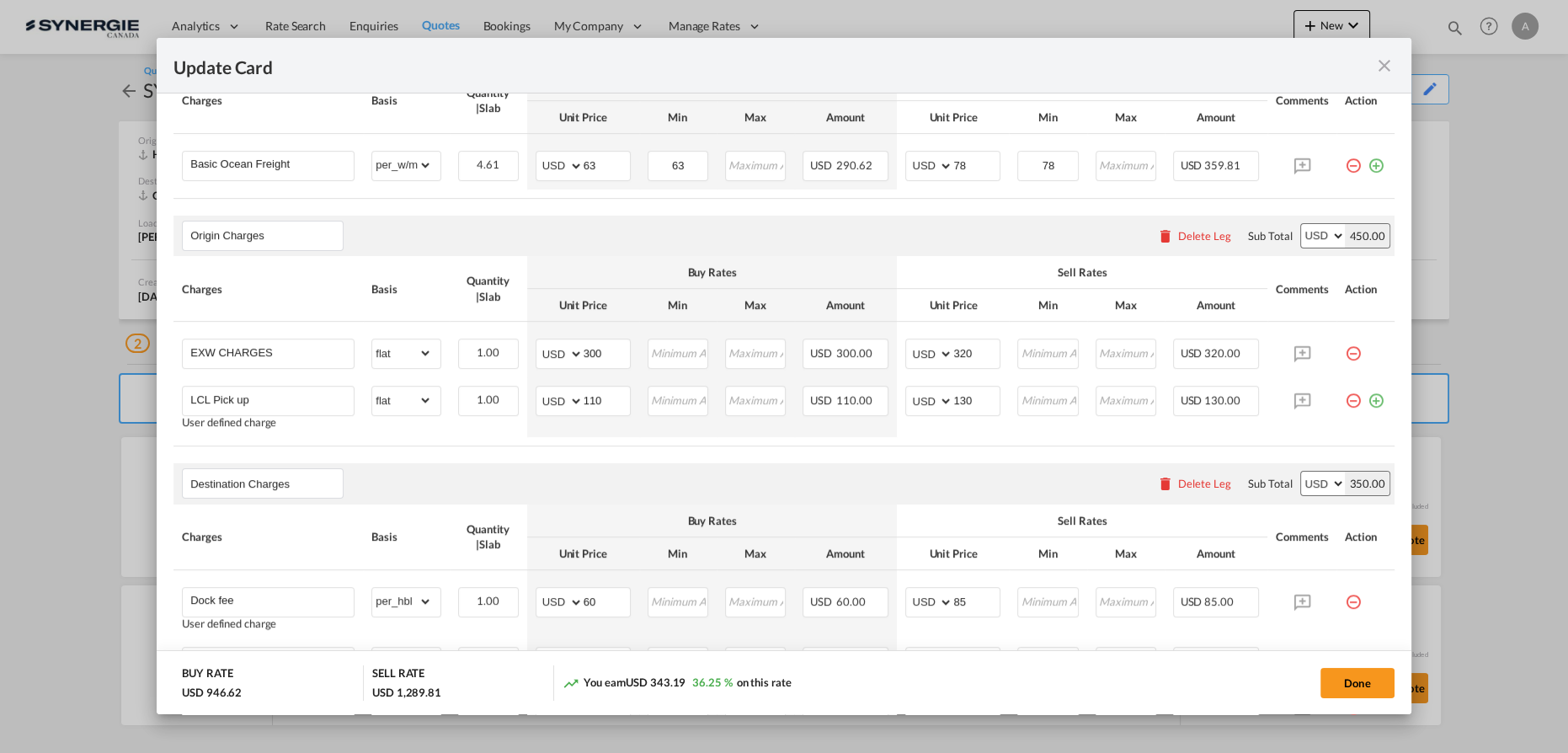
scroll to position [612, 0]
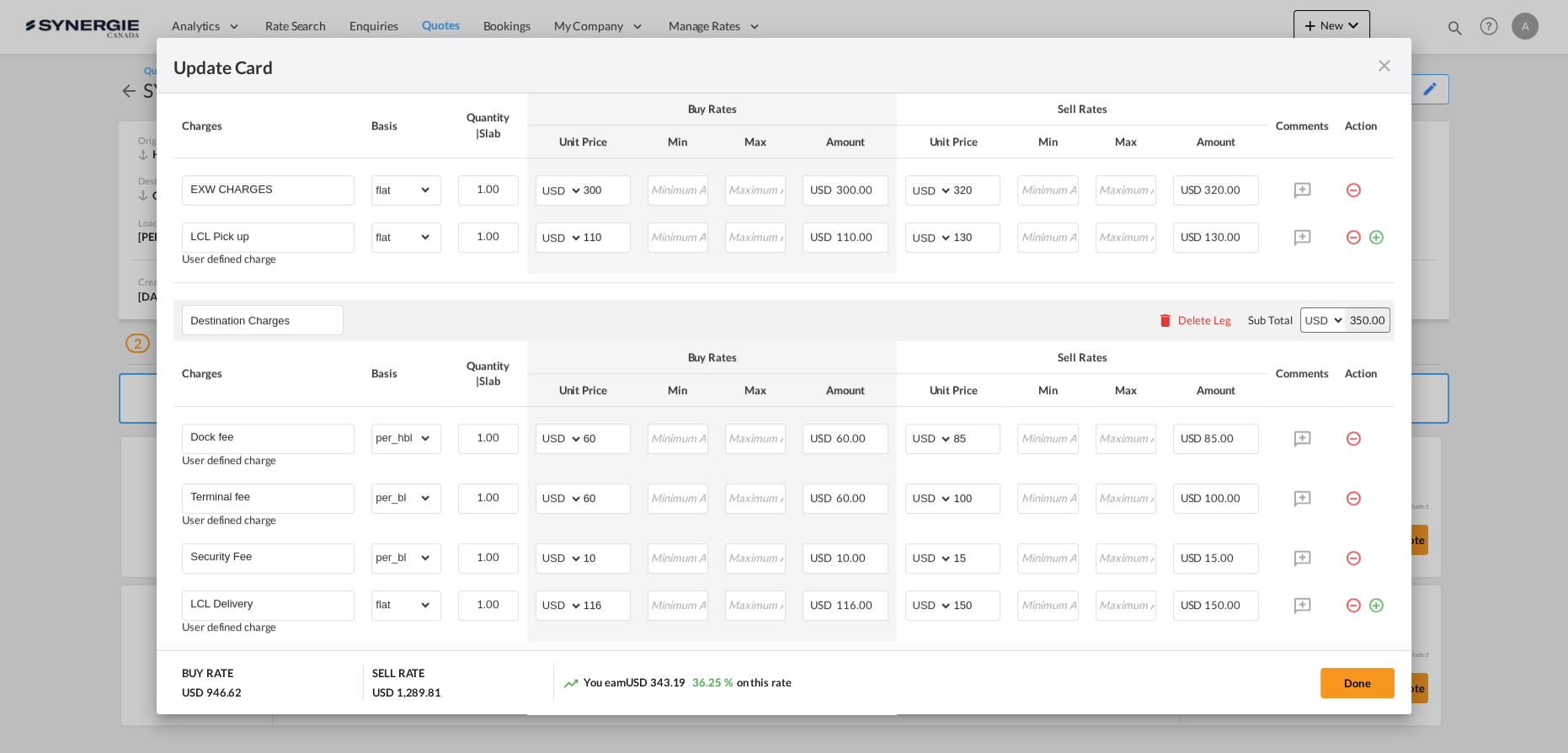
click at [1382, 59] on md-icon "icon-close fg-AAA8AD m-0 pointer" at bounding box center [1384, 65] width 20 height 20
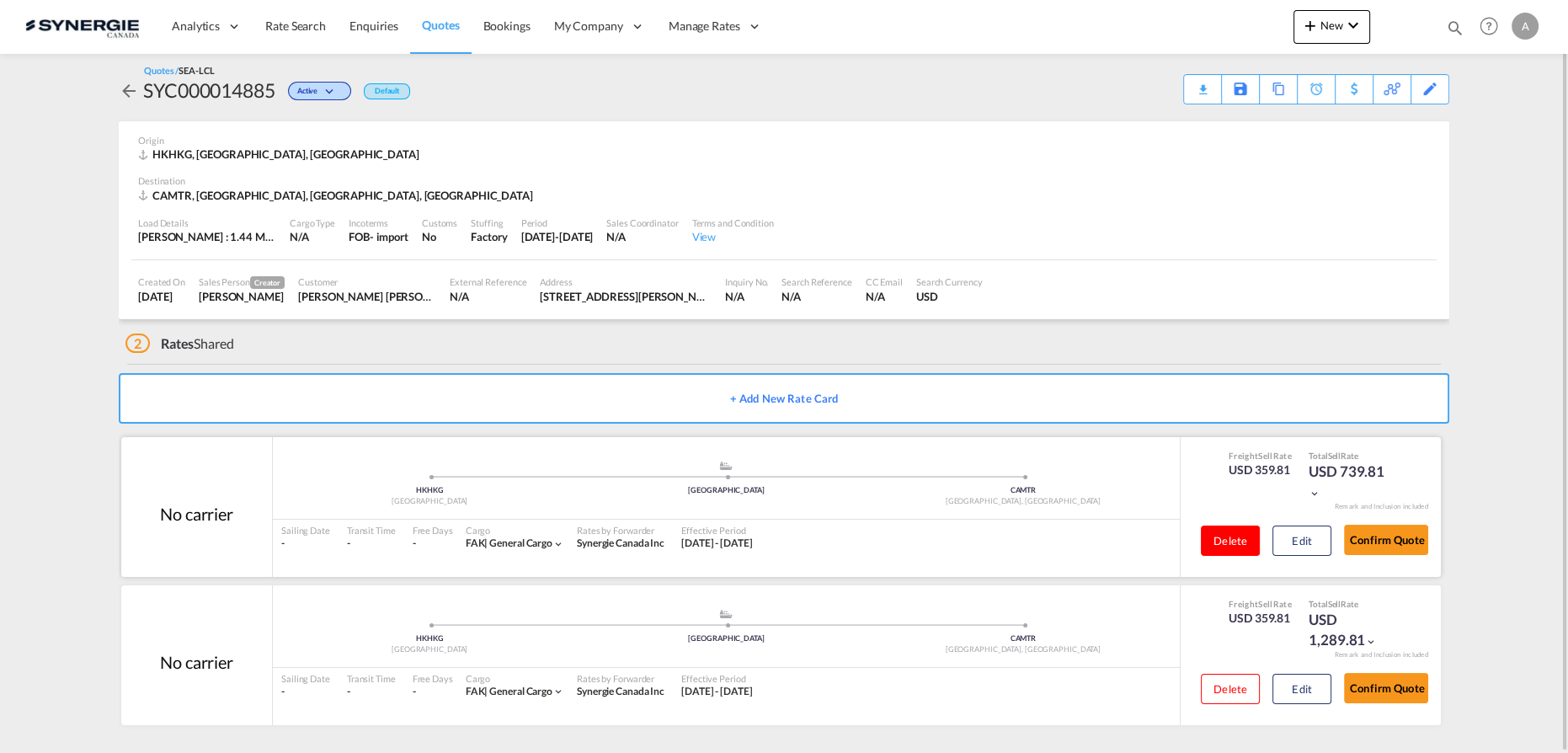
click at [1222, 534] on button "Delete" at bounding box center [1230, 540] width 59 height 30
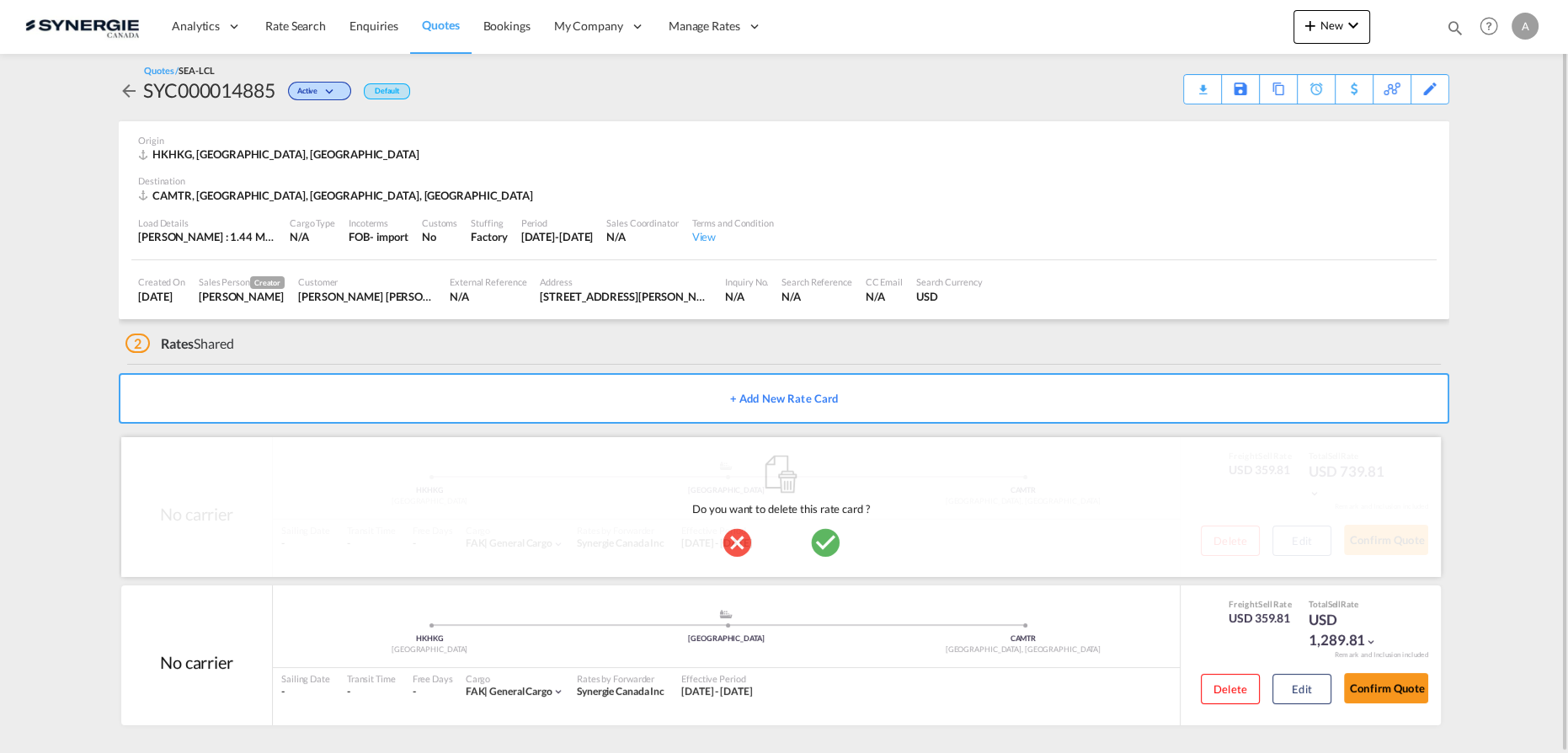
drag, startPoint x: 824, startPoint y: 538, endPoint x: 847, endPoint y: 529, distance: 24.7
click at [825, 538] on md-icon "icon-checkbox-marked-circle" at bounding box center [825, 541] width 34 height 34
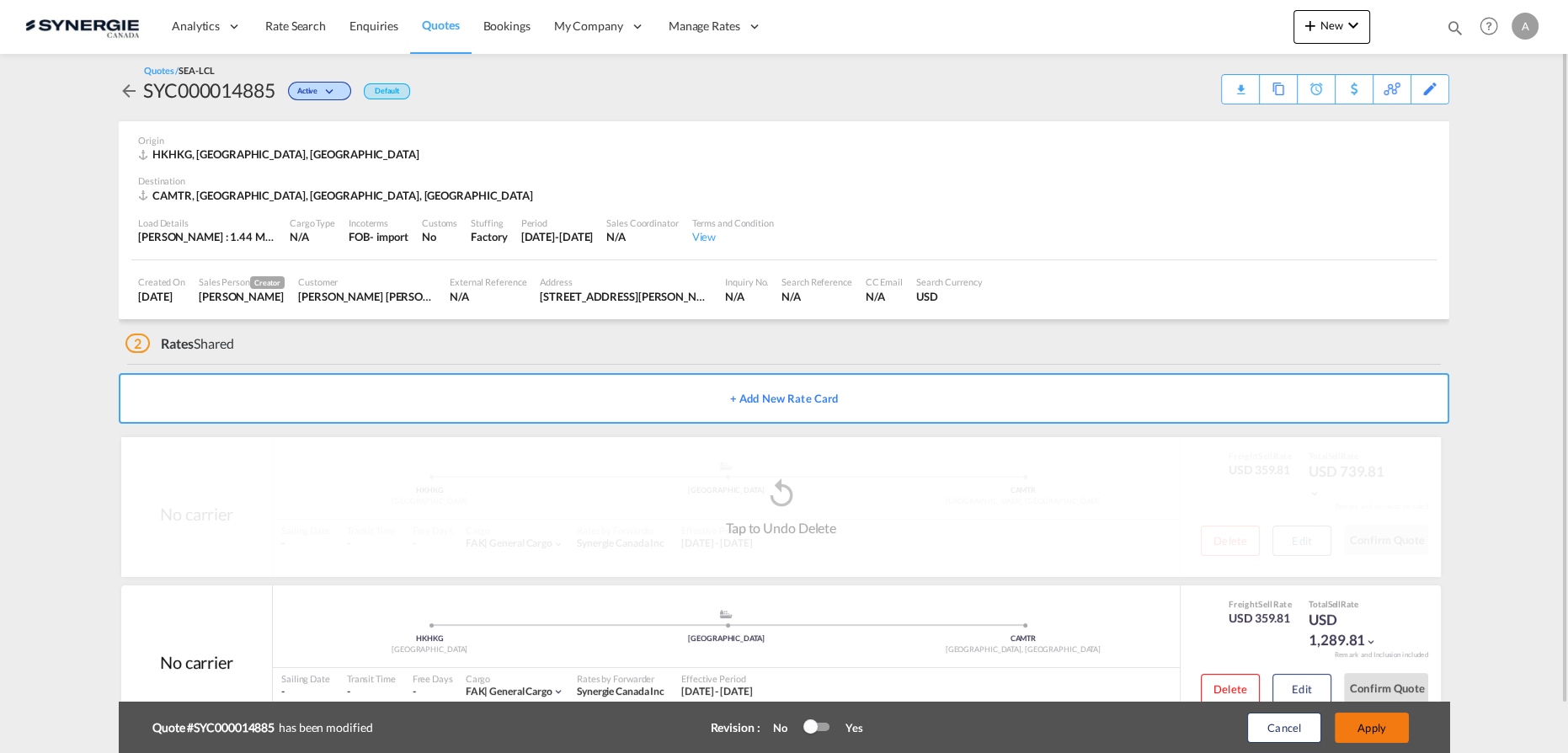
click at [1381, 728] on button "Apply" at bounding box center [1372, 727] width 74 height 30
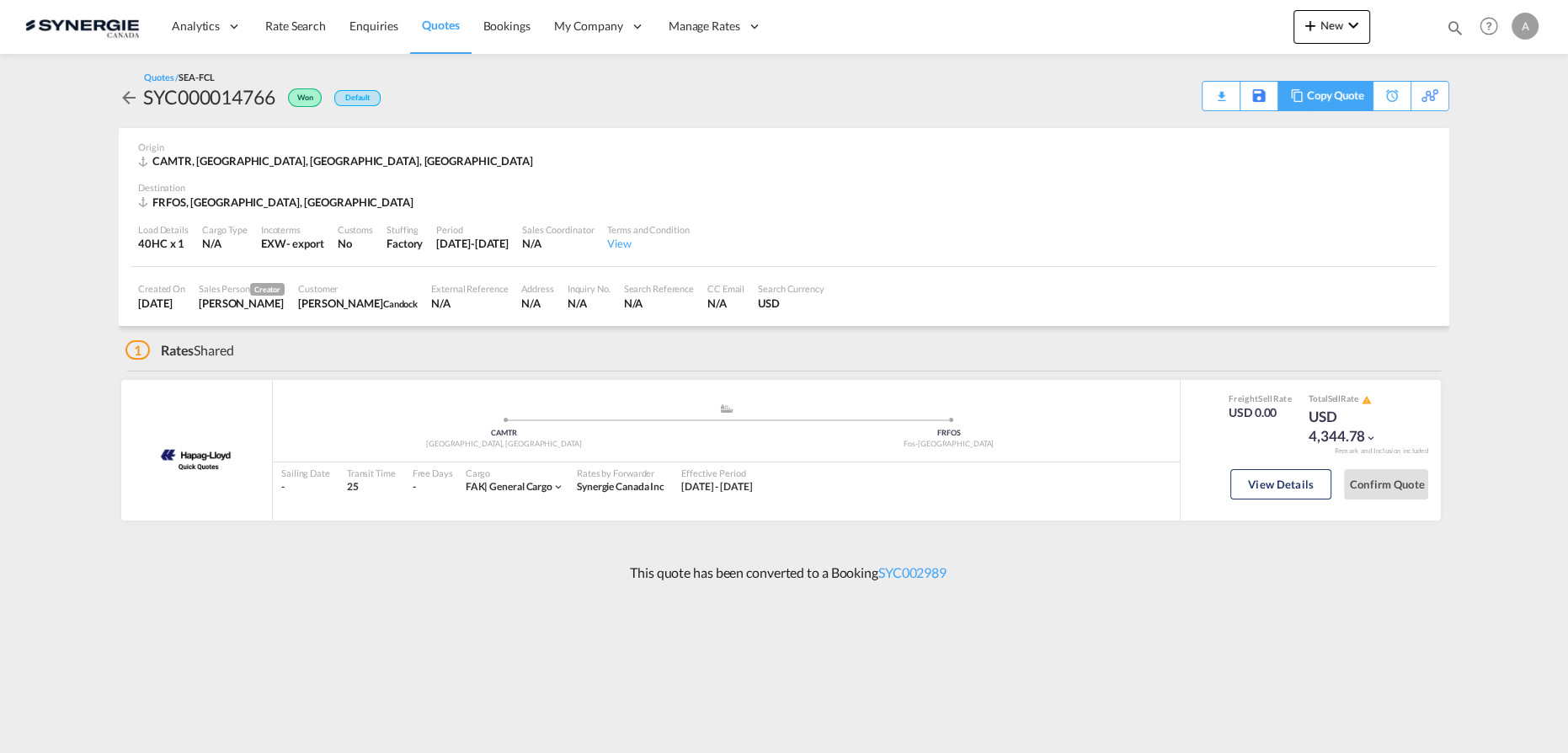
click at [1344, 105] on div "Copy Quote" at bounding box center [1335, 96] width 57 height 29
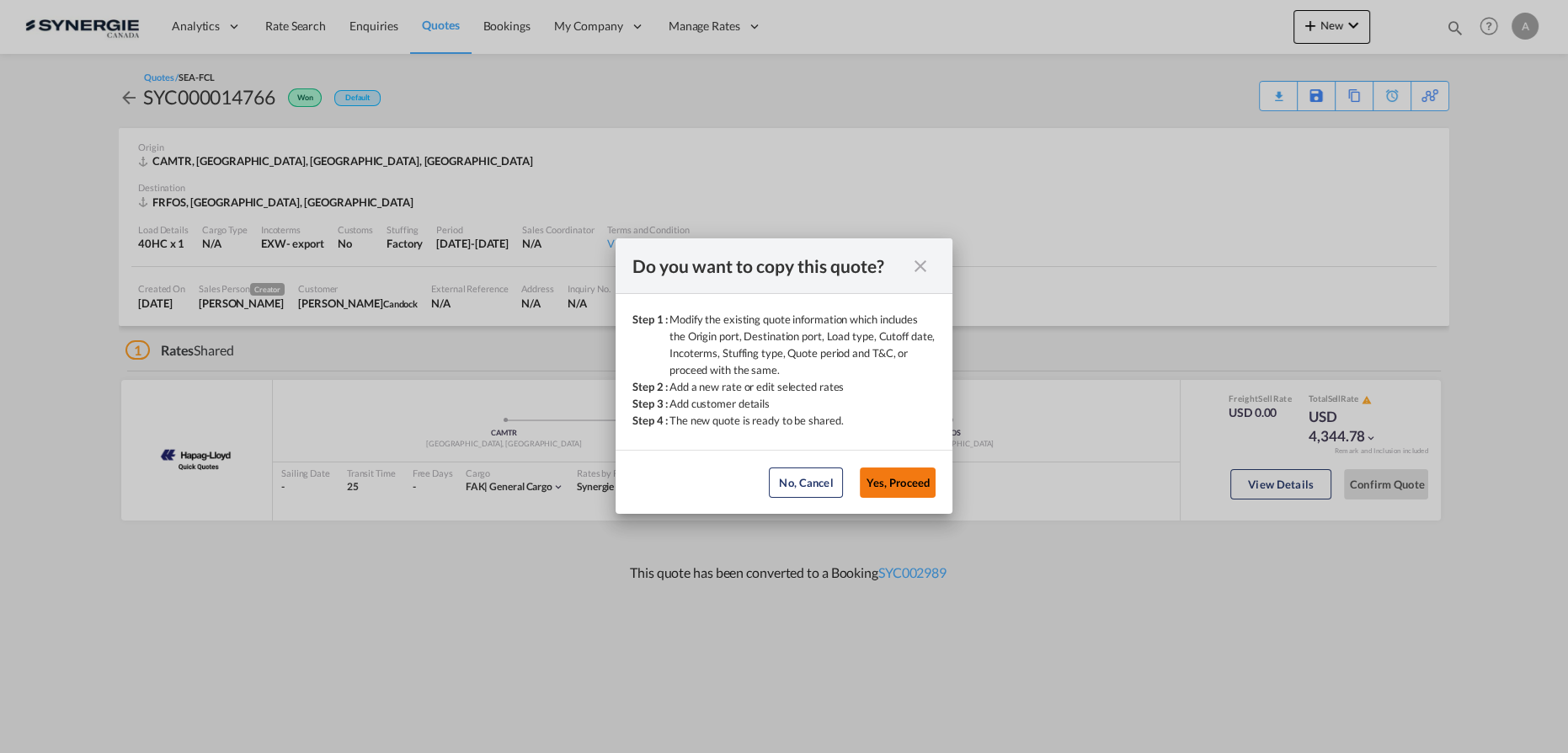
click at [911, 476] on button "Yes, Proceed" at bounding box center [897, 481] width 75 height 30
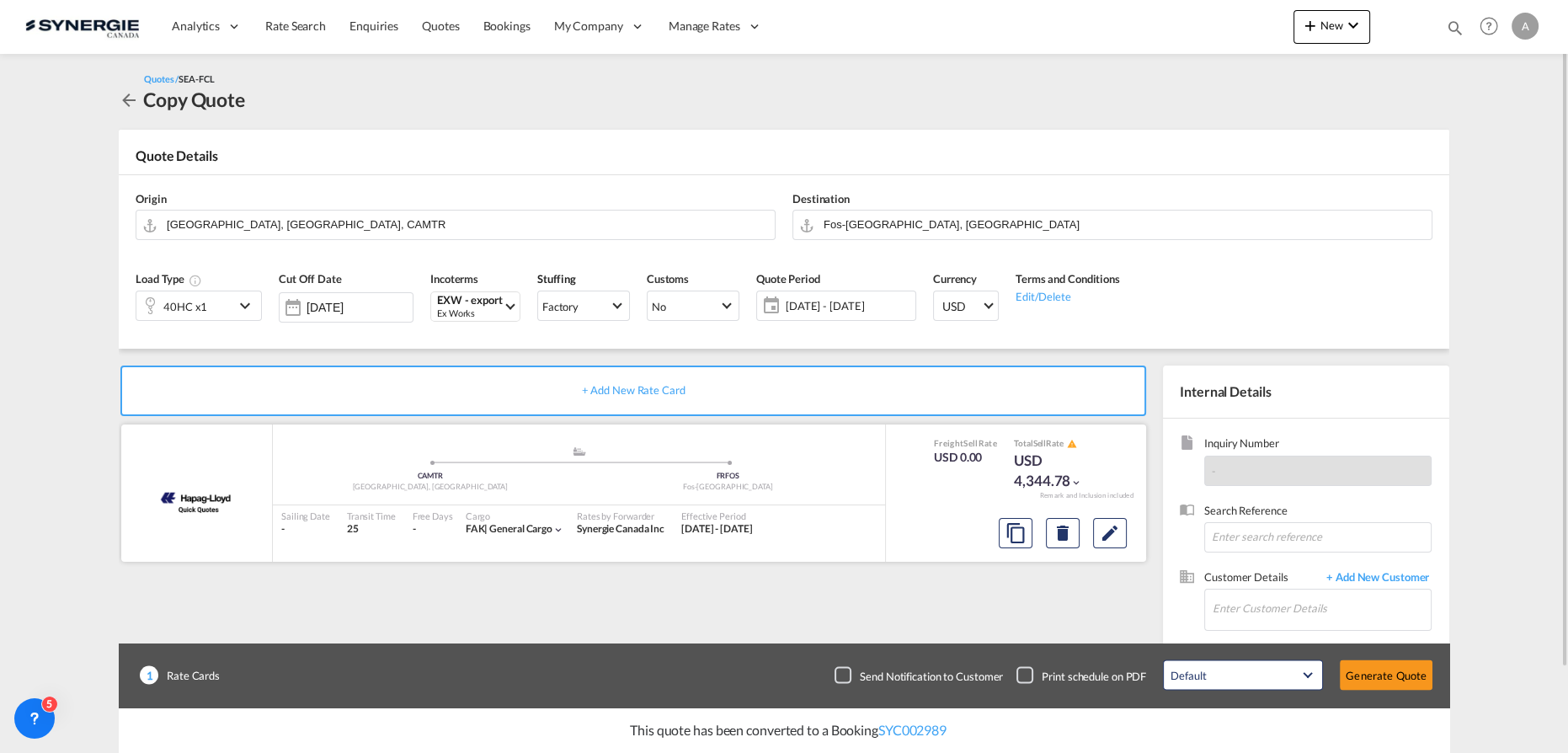
scroll to position [94, 0]
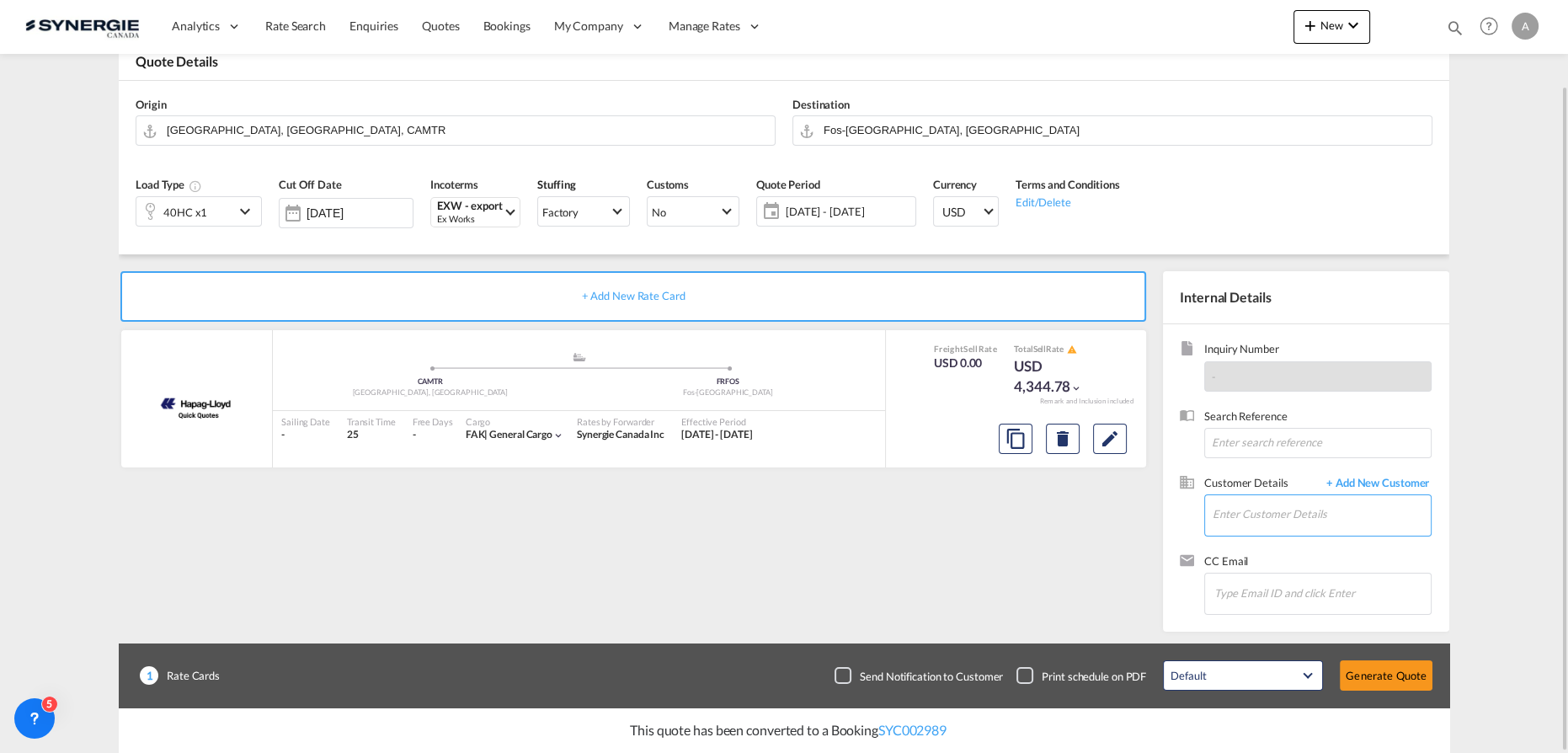
drag, startPoint x: 1253, startPoint y: 511, endPoint x: 1274, endPoint y: 510, distance: 21.0
click at [1253, 511] on input "Enter Customer Details" at bounding box center [1322, 514] width 218 height 38
click at [1281, 513] on body "Analytics Reports Dashboard Rate Search Enquiries Quotes Bookings" at bounding box center [784, 376] width 1568 height 753
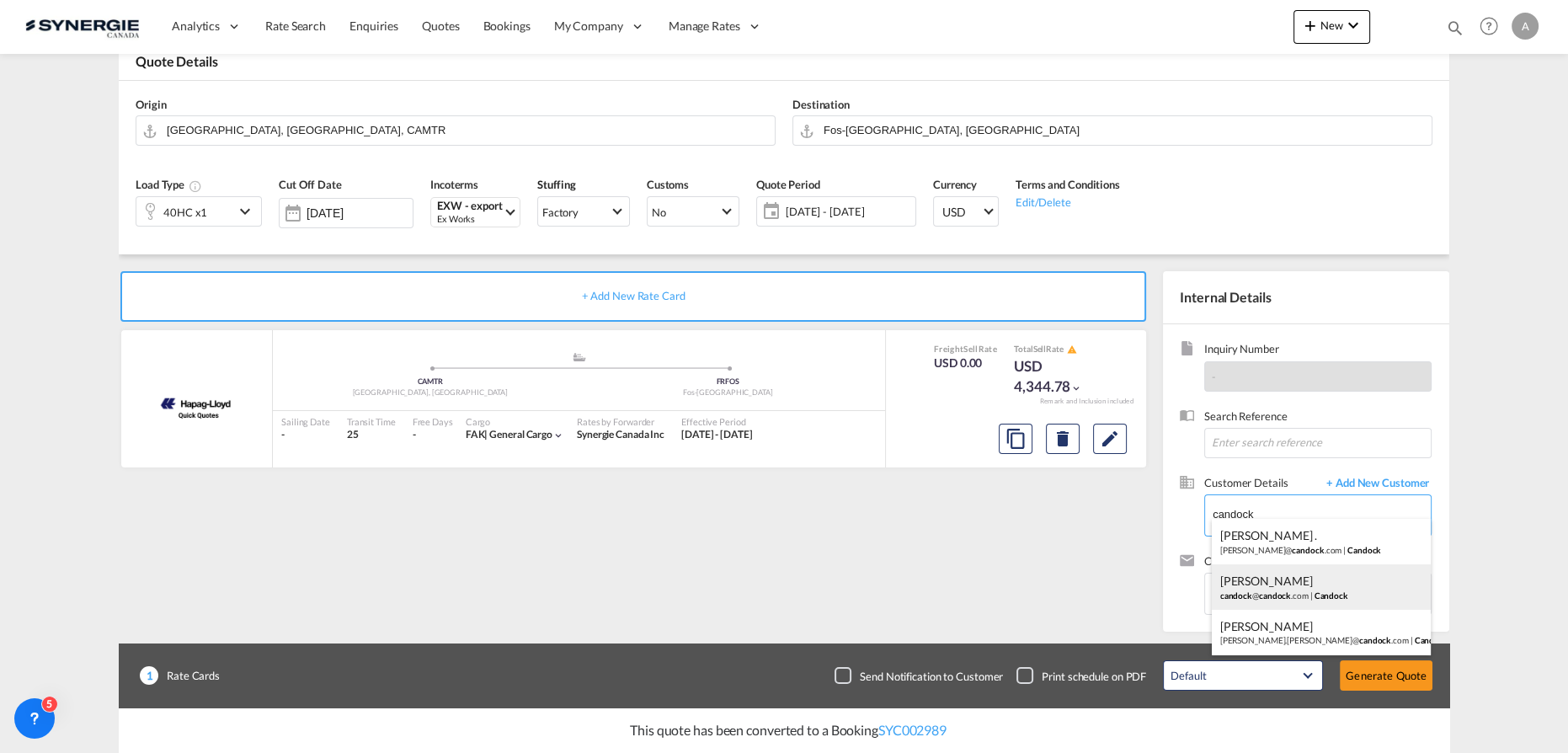
click at [1301, 572] on div "[PERSON_NAME] candock @ candock .com | Candock" at bounding box center [1322, 587] width 220 height 45
type input "Candock, [PERSON_NAME], [EMAIL_ADDRESS][DOMAIN_NAME]"
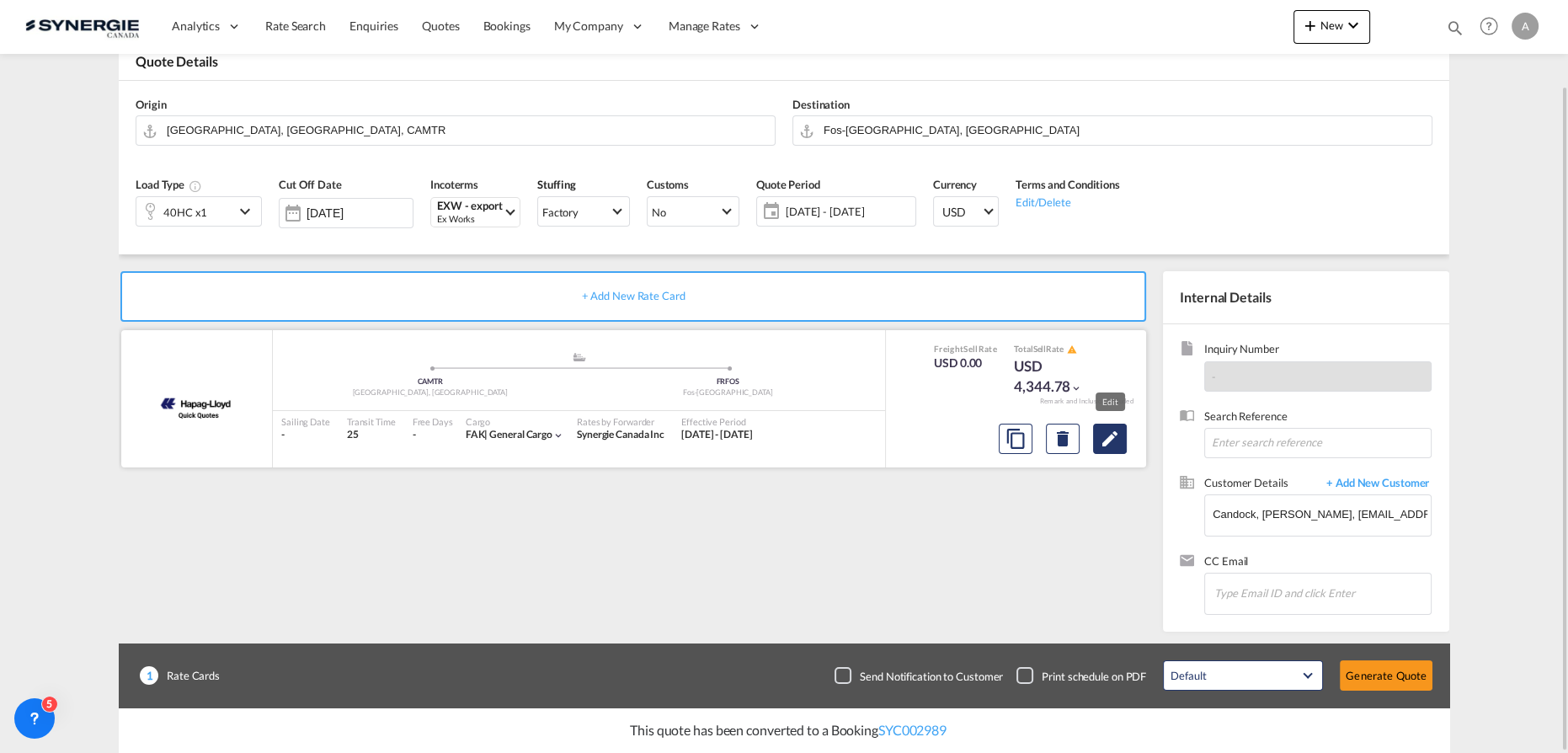
click at [1119, 437] on md-icon "Edit" at bounding box center [1110, 439] width 20 height 20
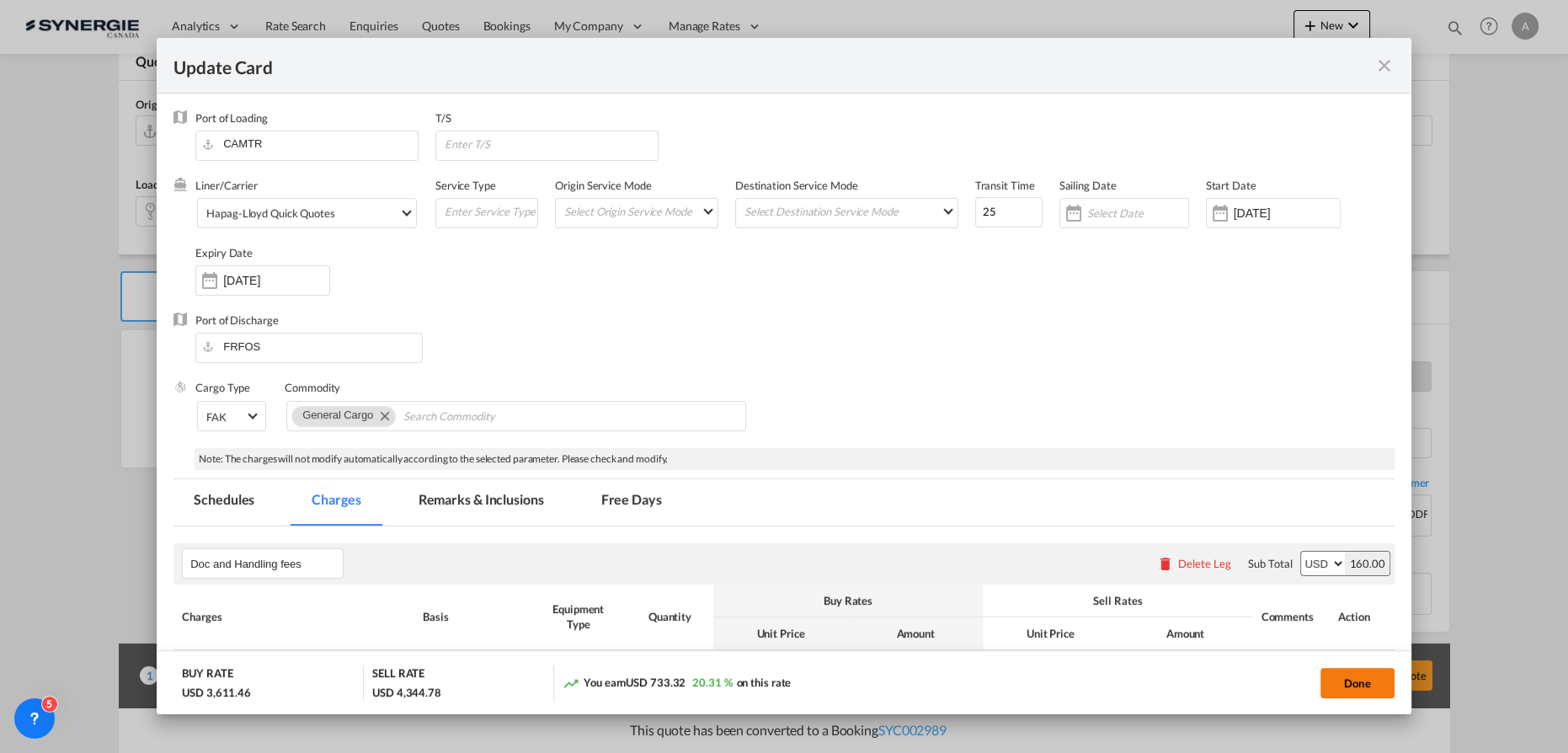
drag, startPoint x: 1347, startPoint y: 681, endPoint x: 1385, endPoint y: 696, distance: 40.9
click at [1347, 681] on button "Done" at bounding box center [1357, 682] width 74 height 30
type input "[DATE]"
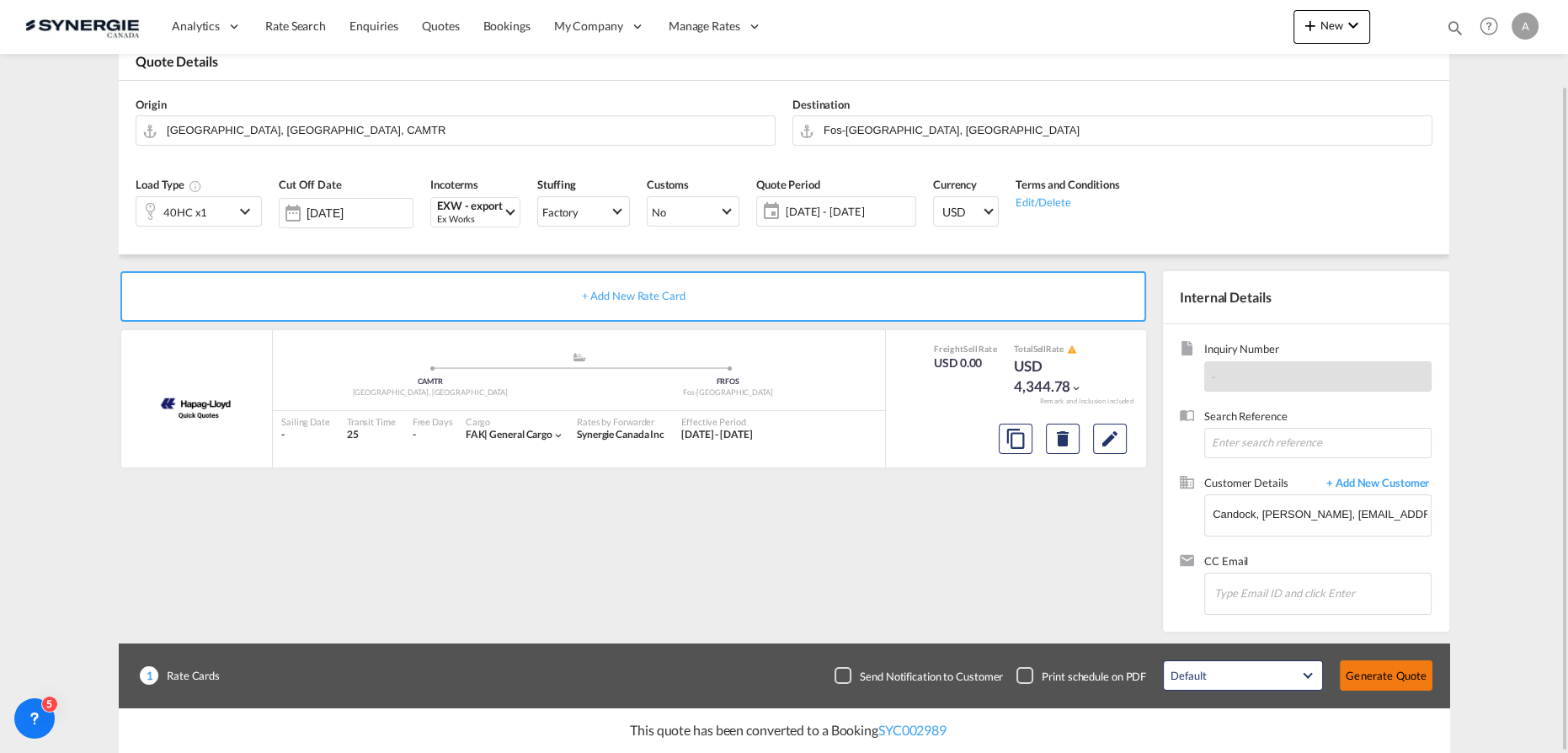
click at [1397, 677] on button "Generate Quote" at bounding box center [1386, 675] width 93 height 30
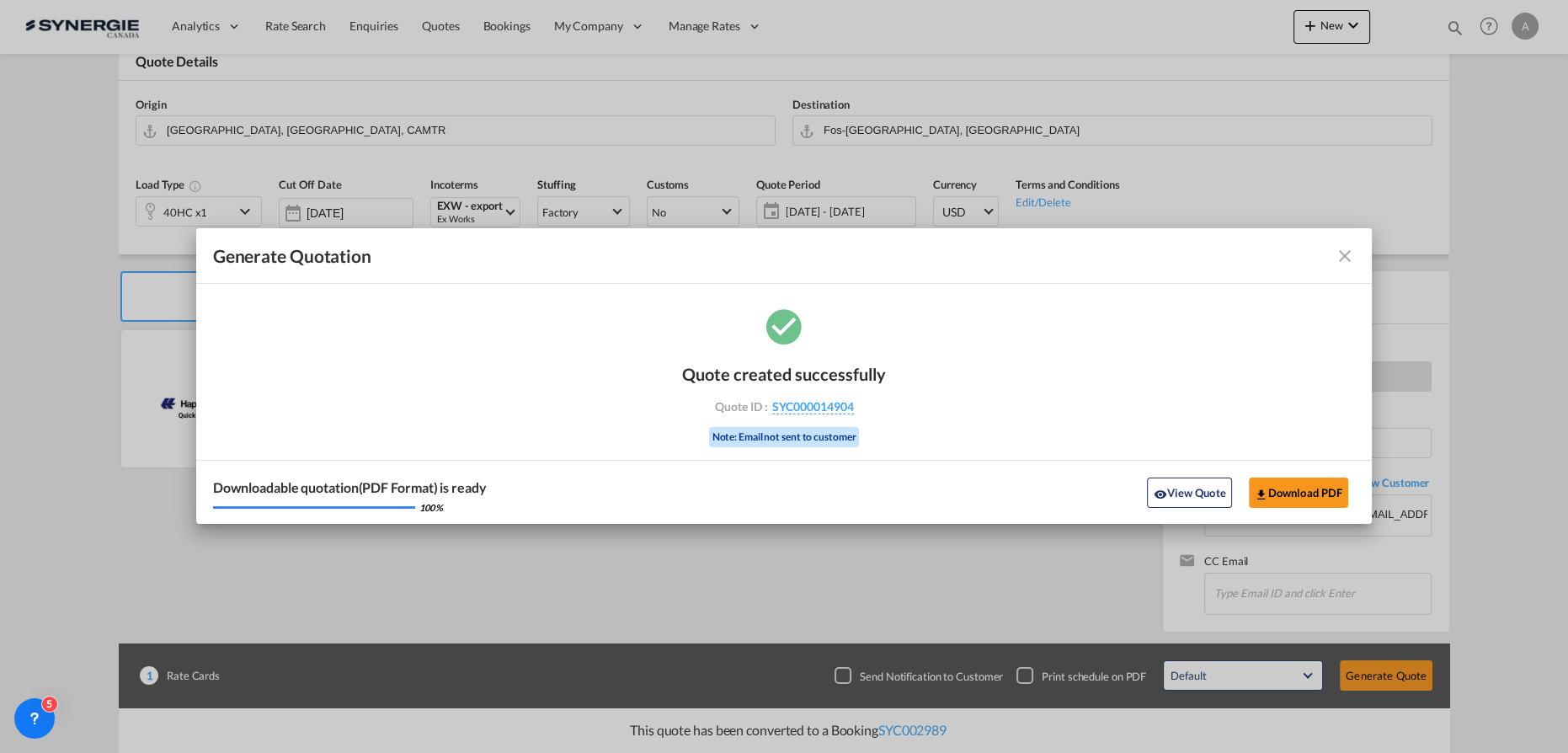
drag, startPoint x: 1204, startPoint y: 490, endPoint x: 1250, endPoint y: 484, distance: 46.4
click at [1204, 490] on button "View Quote" at bounding box center [1188, 492] width 84 height 30
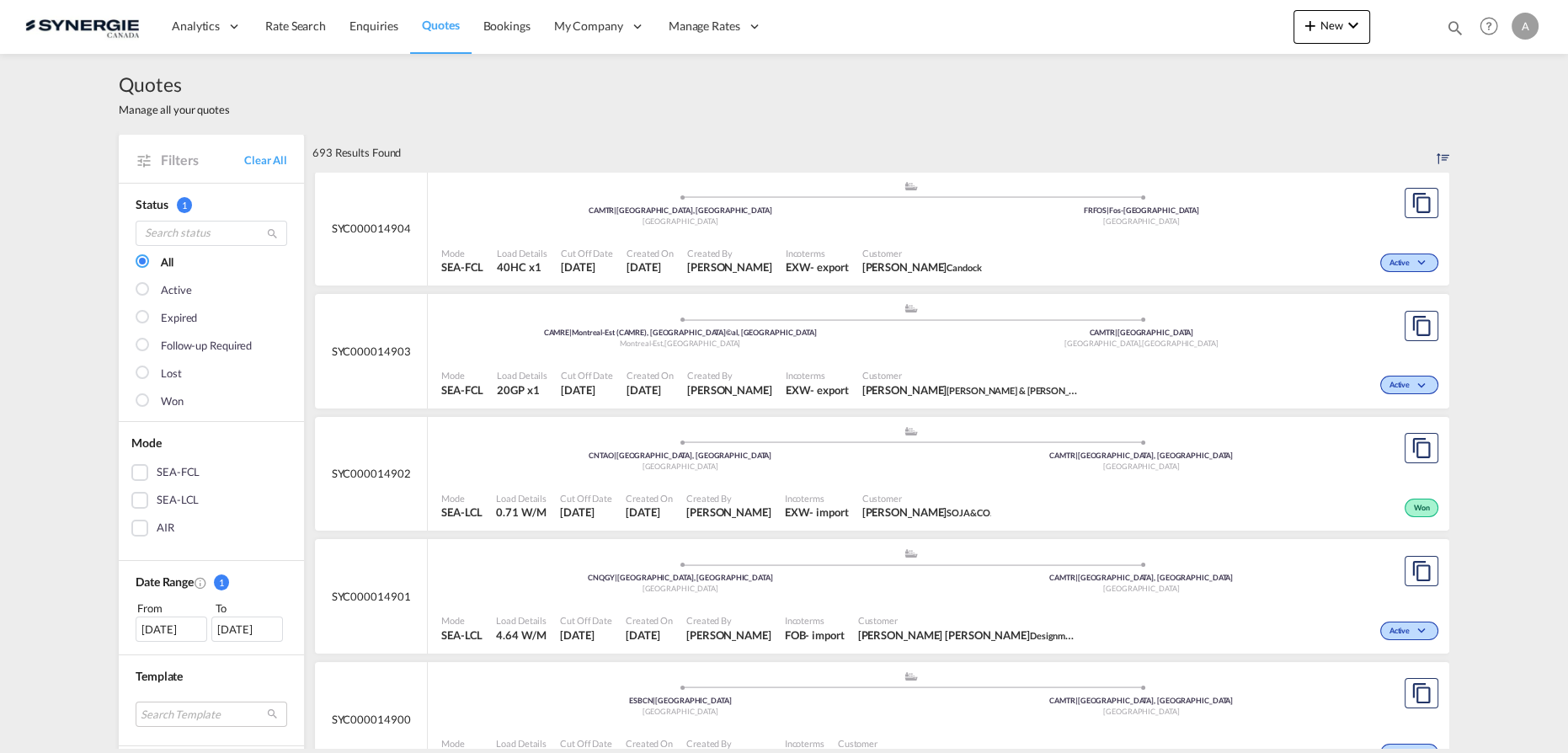
click at [1453, 30] on md-icon "icon-magnify" at bounding box center [1455, 27] width 18 height 18
click at [1195, 39] on select "Bookings Quotes Enquiries" at bounding box center [1186, 27] width 80 height 30
select select "Quotes"
click at [1146, 13] on select "Bookings Quotes Enquiries" at bounding box center [1186, 27] width 80 height 30
click at [1257, 34] on input at bounding box center [1328, 27] width 210 height 29
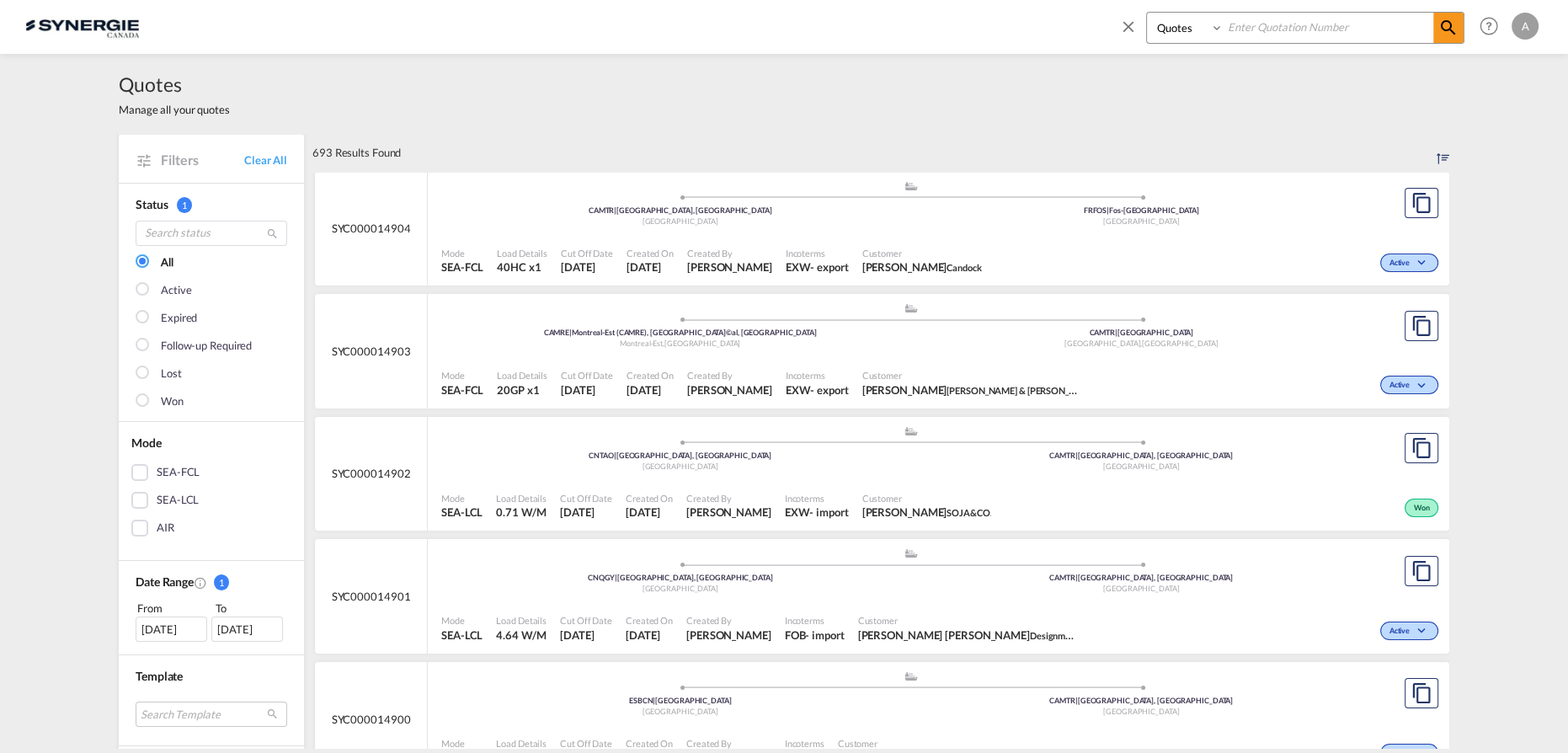
click at [1252, 27] on input at bounding box center [1328, 27] width 210 height 29
type input "14879"
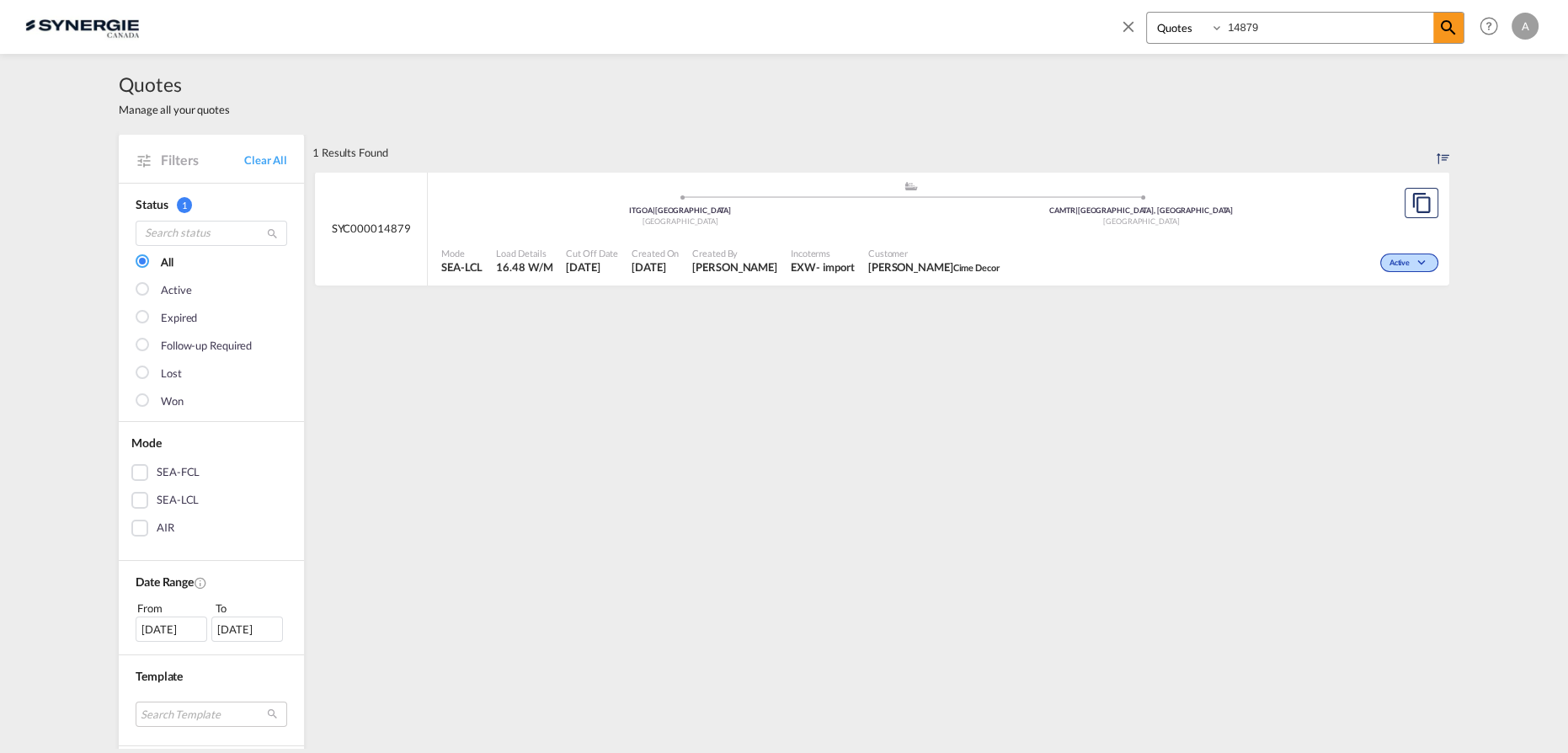
click at [923, 243] on div "Customer Rimana Feghali Cime Decor" at bounding box center [934, 261] width 145 height 42
click at [951, 272] on span "Rimana Feghali Cime Decor" at bounding box center [935, 266] width 133 height 15
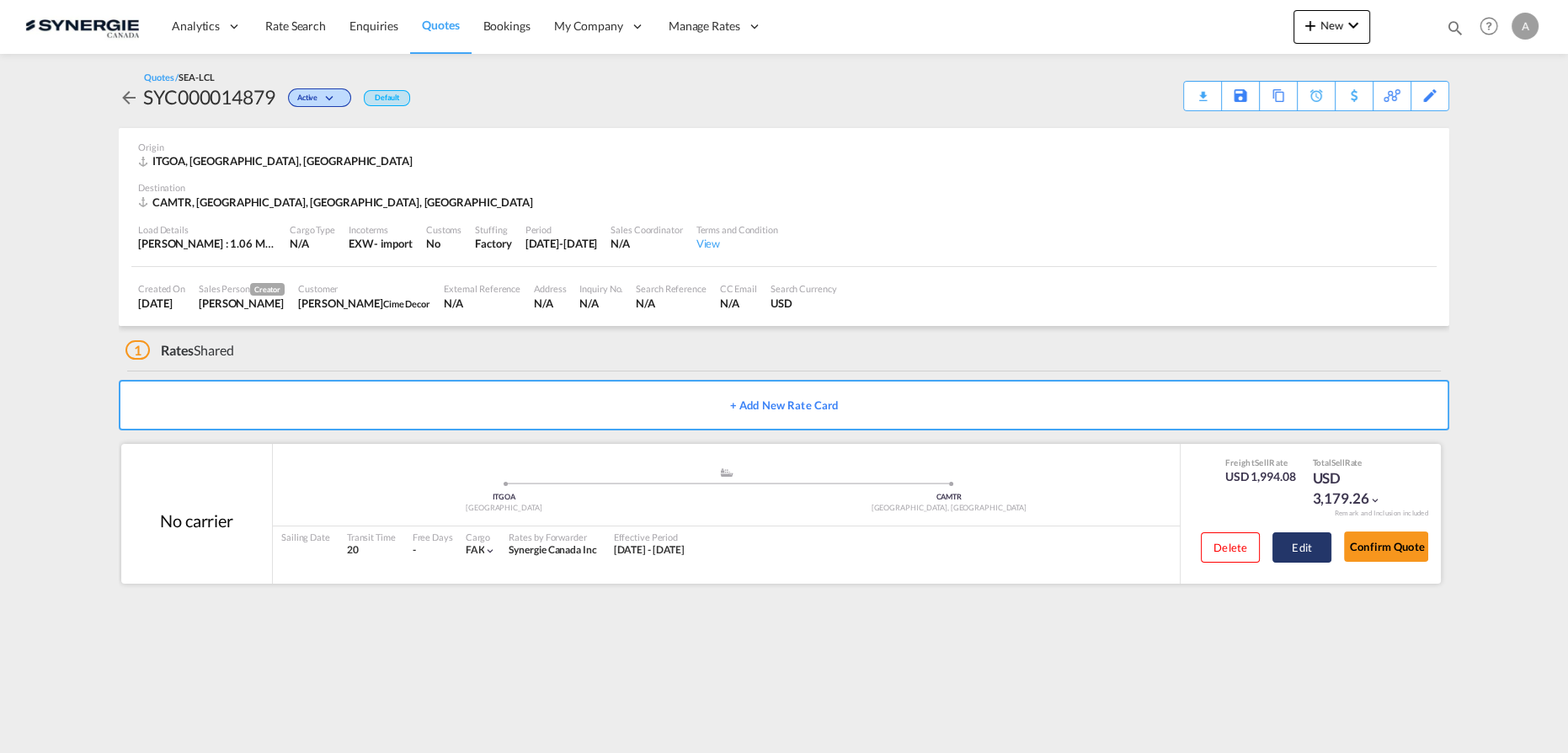
click at [1312, 550] on button "Edit" at bounding box center [1302, 547] width 59 height 30
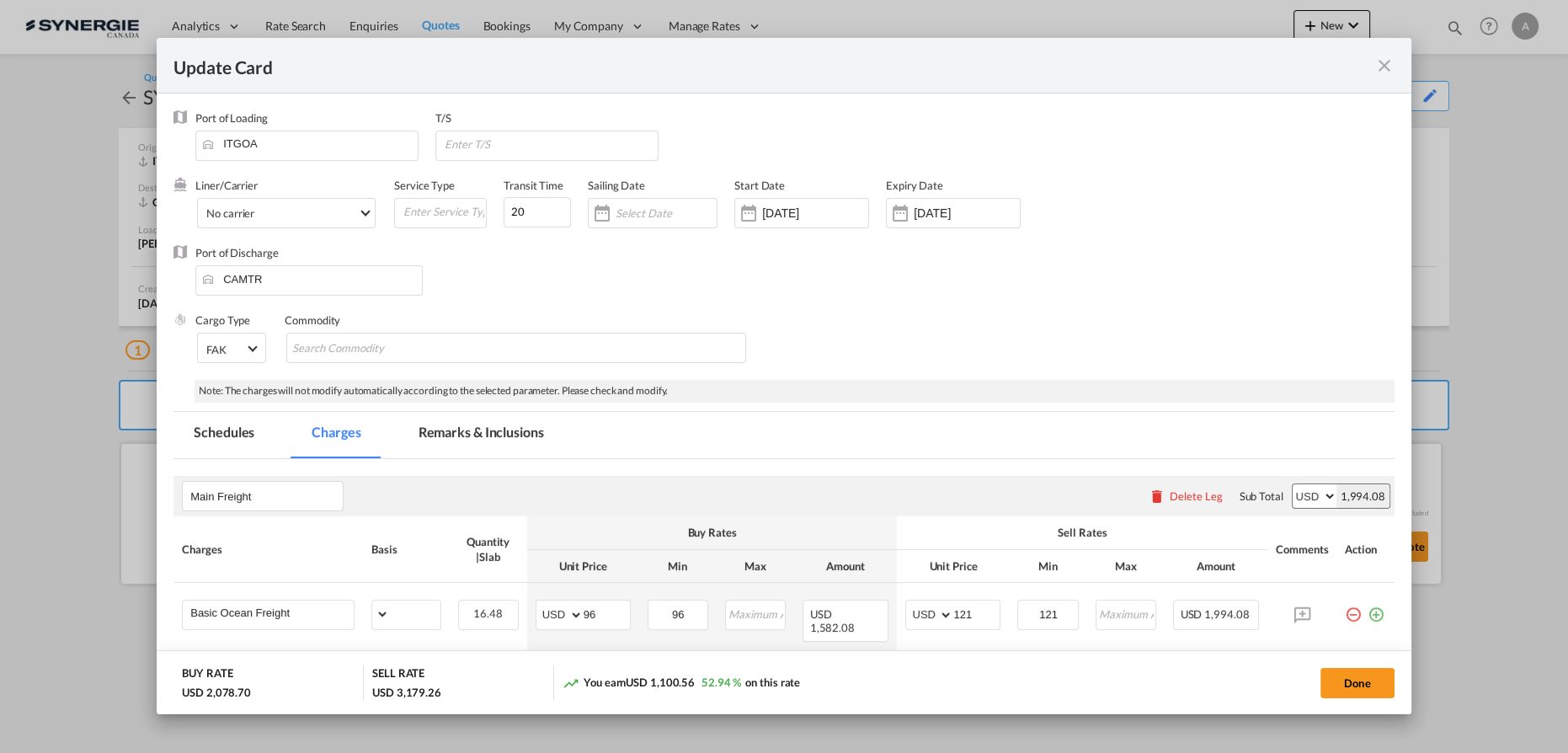
select select "per_w/m"
select select "per_bl"
select select "per_hbl"
select select "flat"
select select "per_bl"
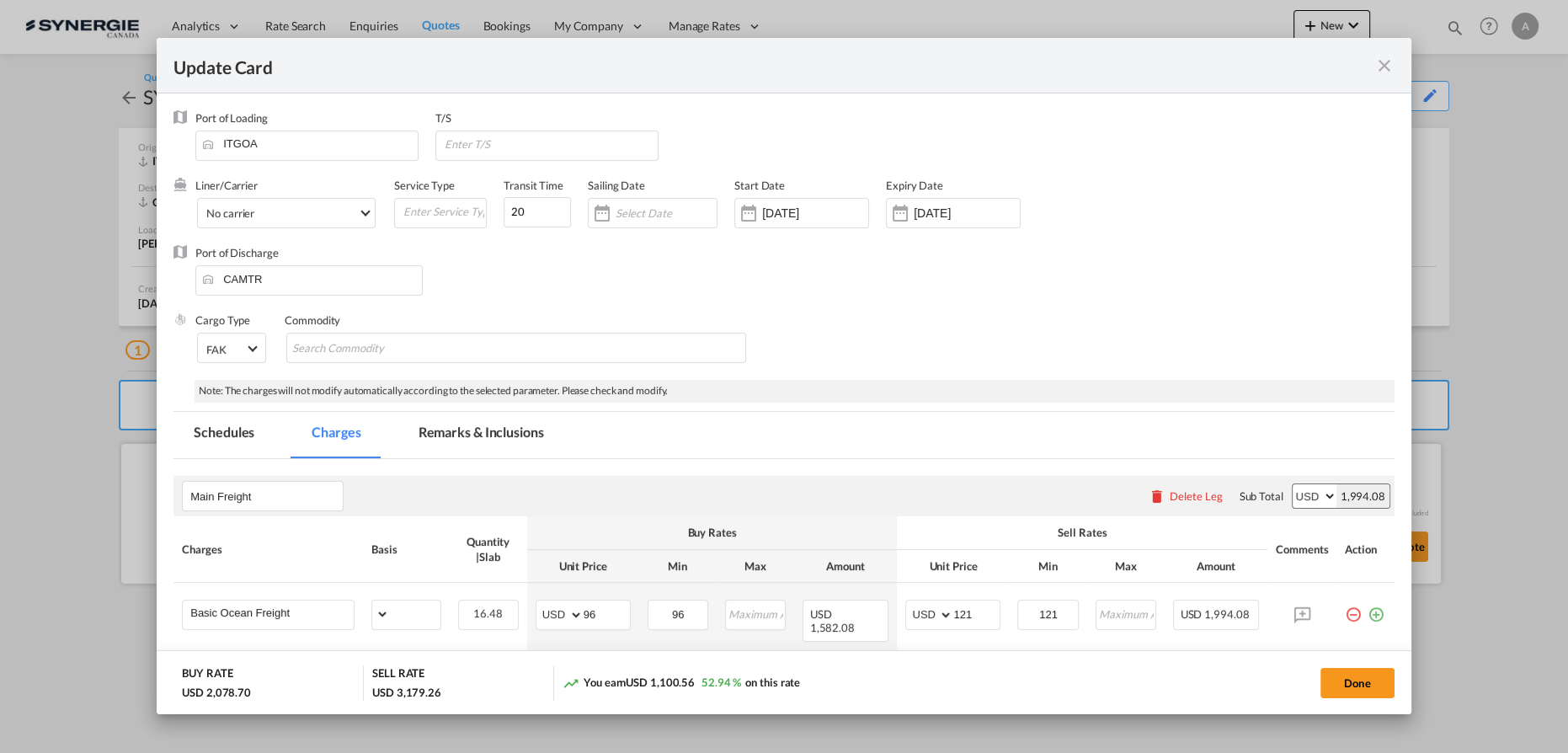
select select "per_bl"
select select "per_shipment"
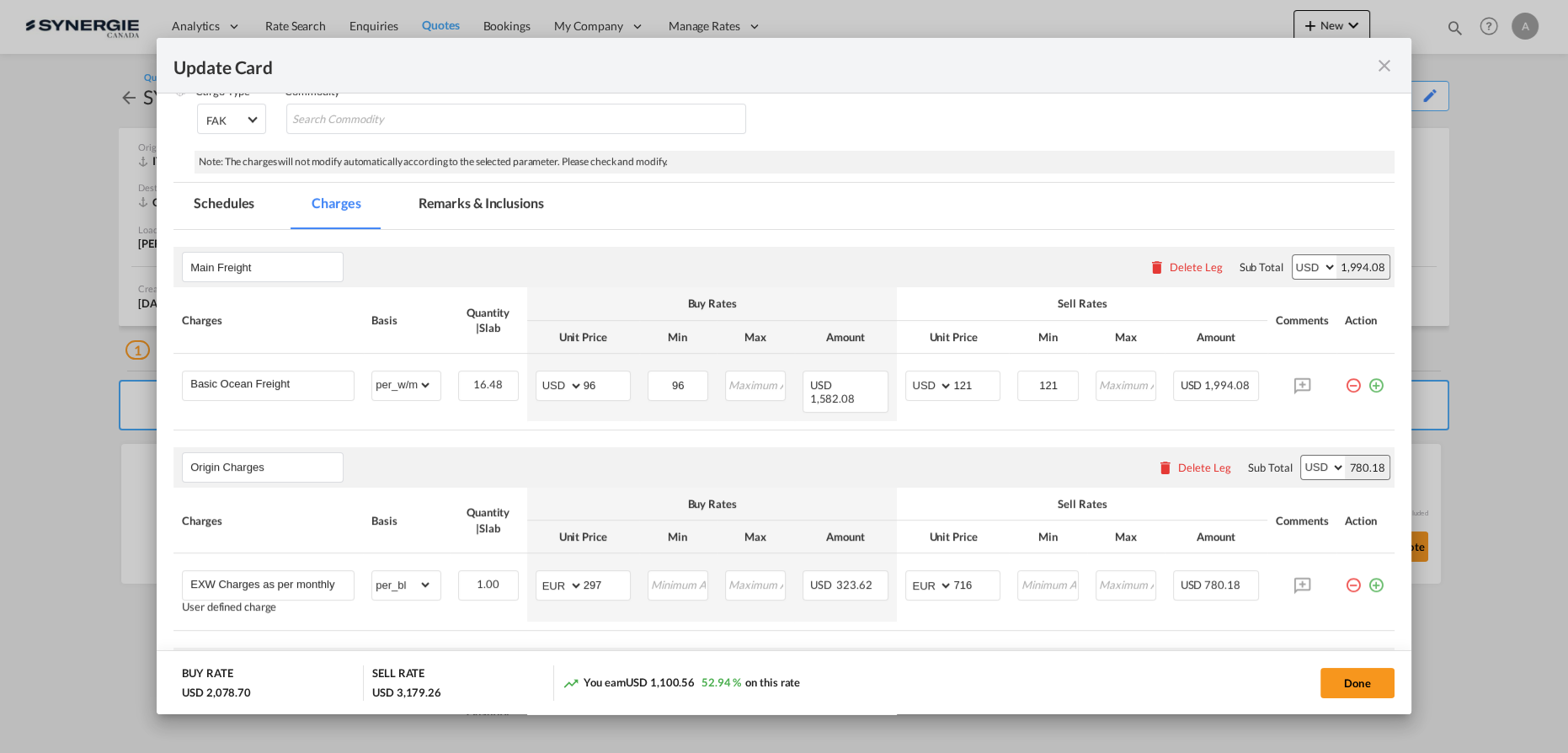
scroll to position [75, 0]
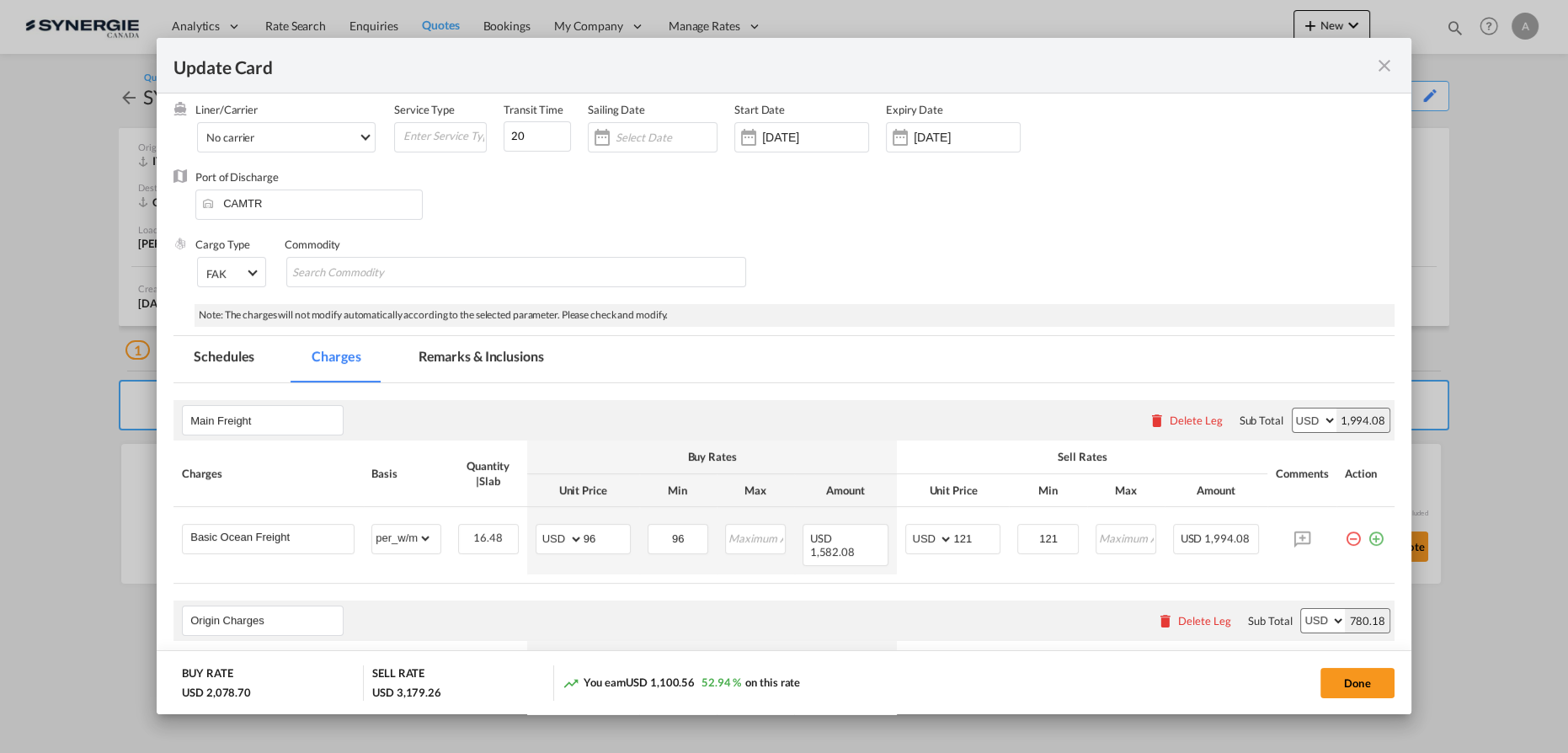
click at [468, 358] on md-tab-item "Remarks & Inclusions" at bounding box center [481, 359] width 166 height 46
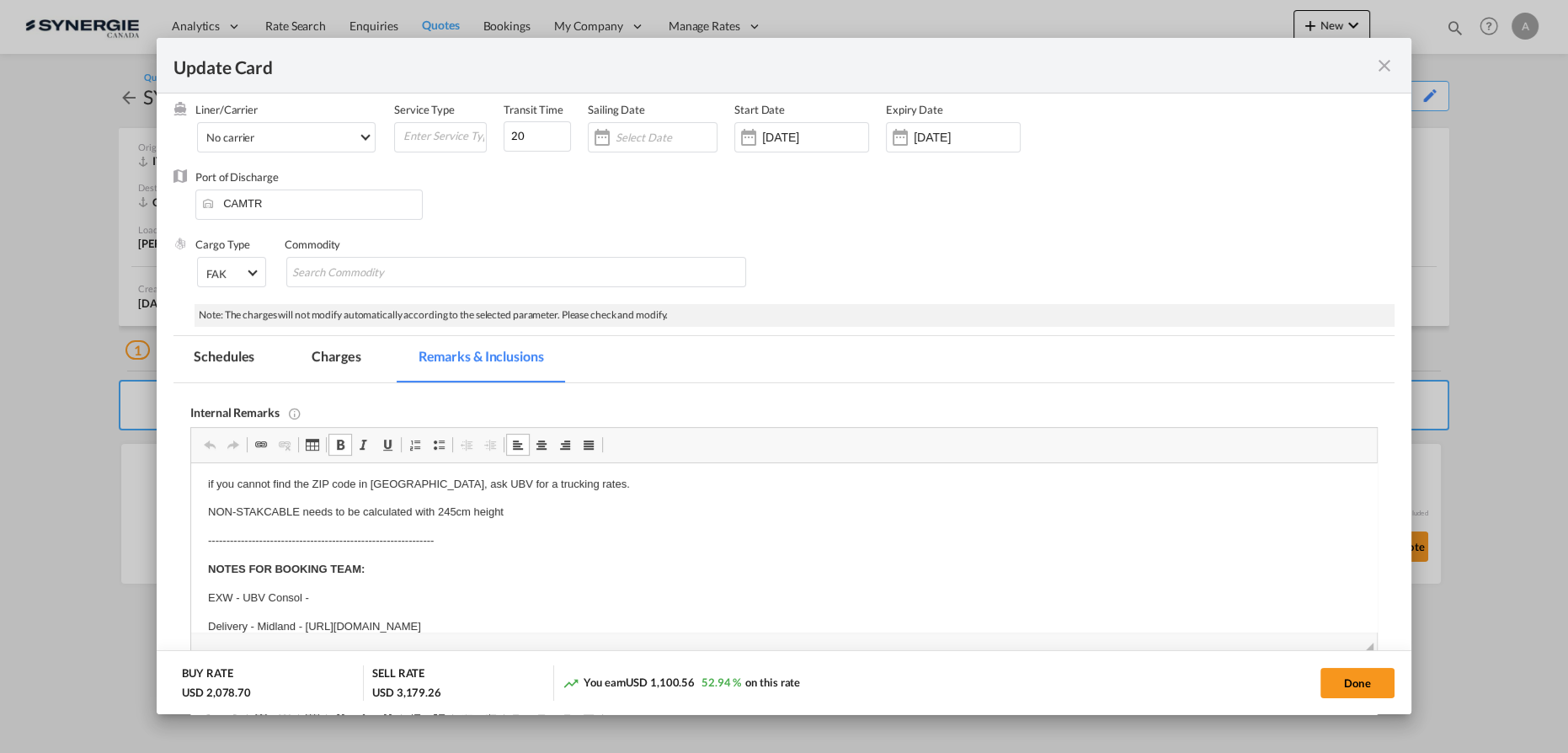
scroll to position [82, 0]
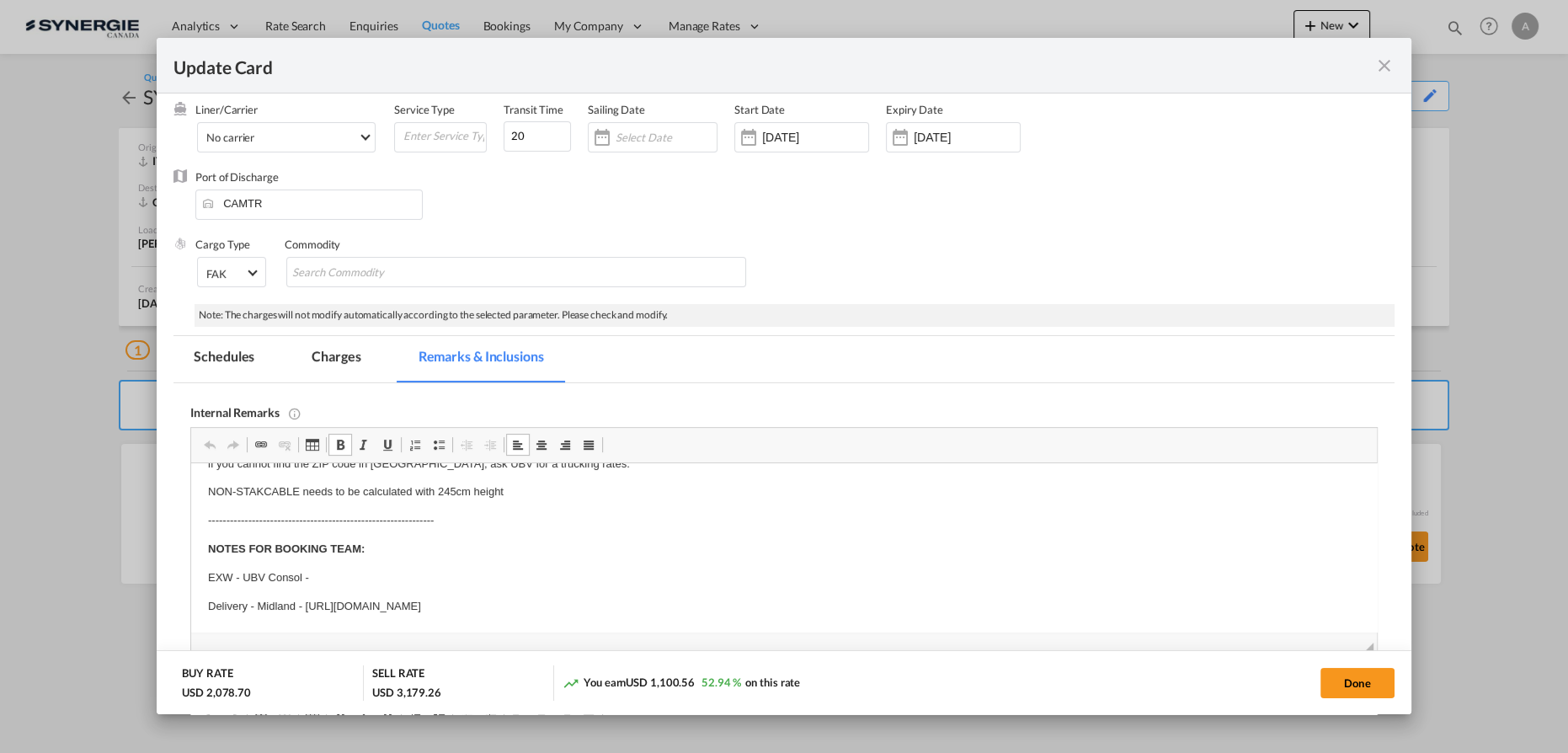
click at [340, 575] on p "EXW - UBV Consol -" at bounding box center [784, 578] width 1152 height 17
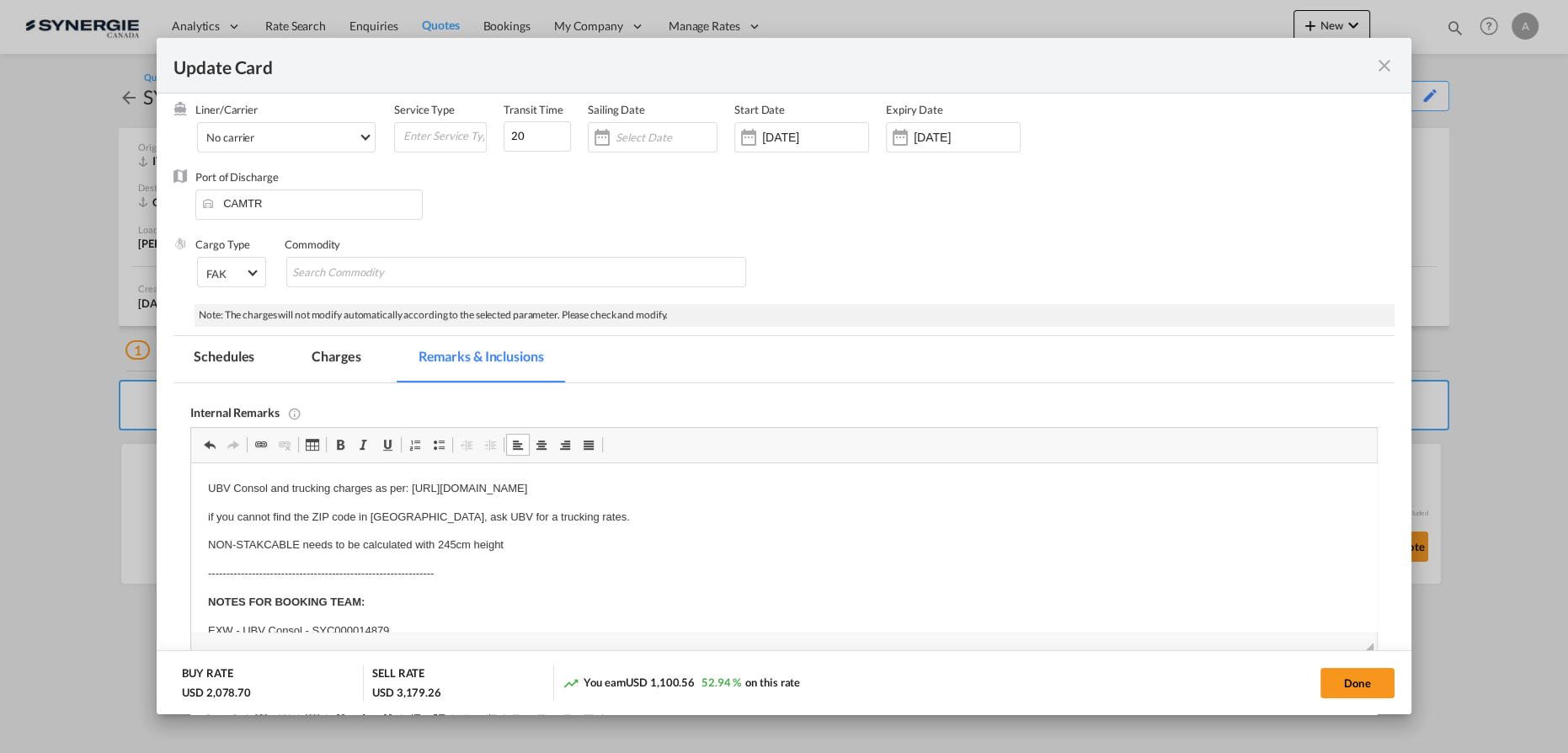
drag, startPoint x: 392, startPoint y: 580, endPoint x: 395, endPoint y: 567, distance: 13.3
click at [392, 577] on p "--------------------------------------------------------------" at bounding box center [784, 573] width 1152 height 17
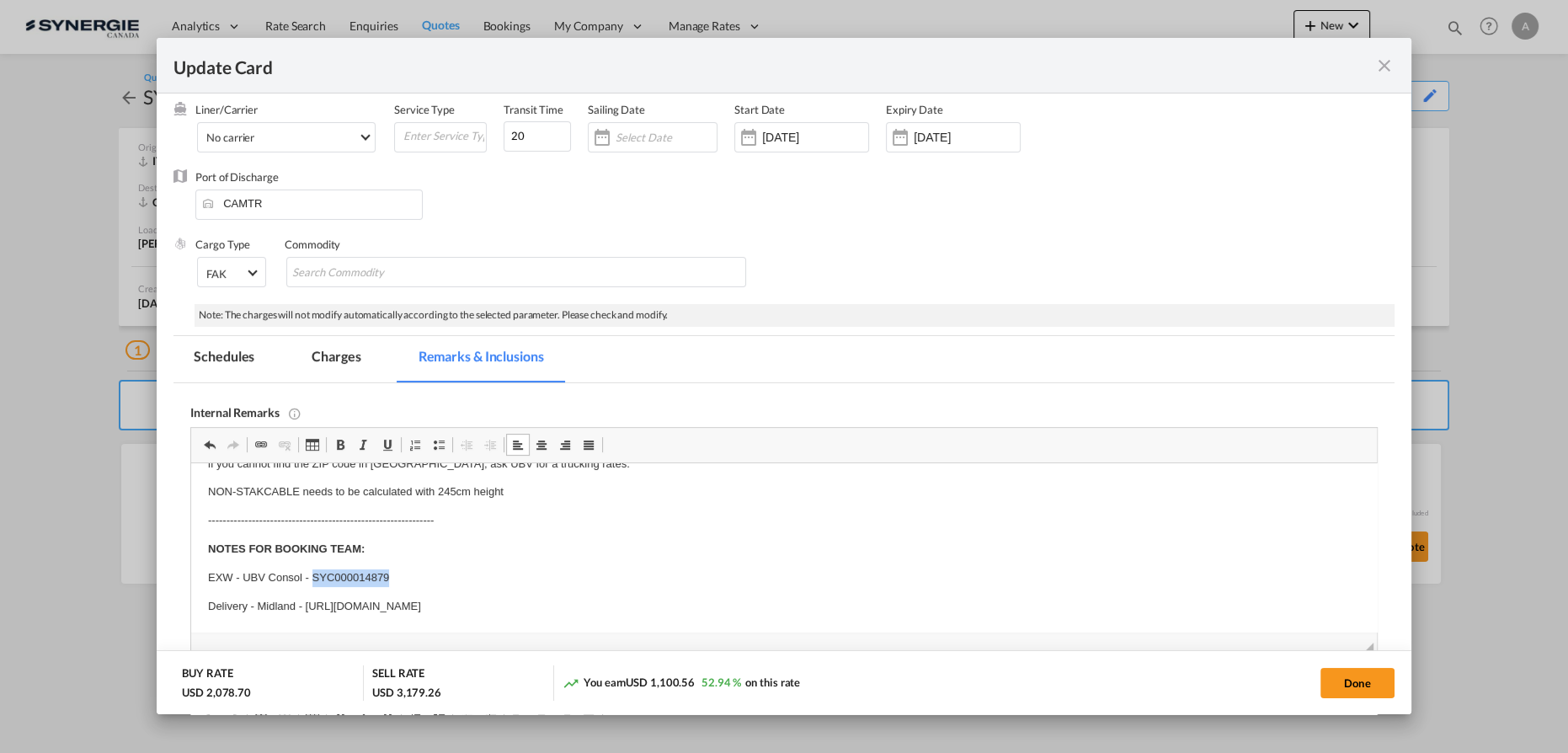
drag, startPoint x: 388, startPoint y: 581, endPoint x: 313, endPoint y: 572, distance: 75.5
click at [313, 572] on p "EXW - UBV Consol - SYC000014879" at bounding box center [784, 578] width 1152 height 17
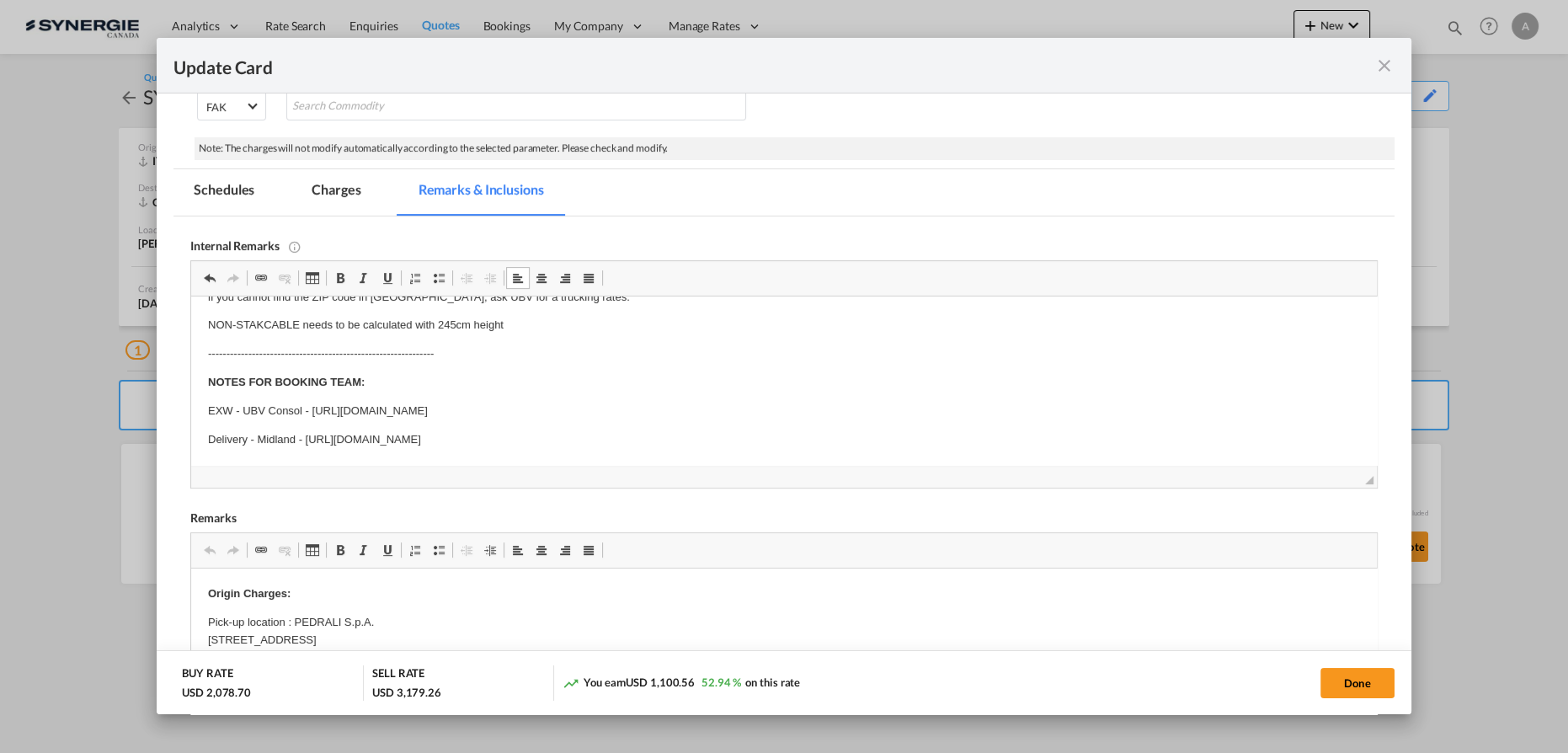
scroll to position [153, 0]
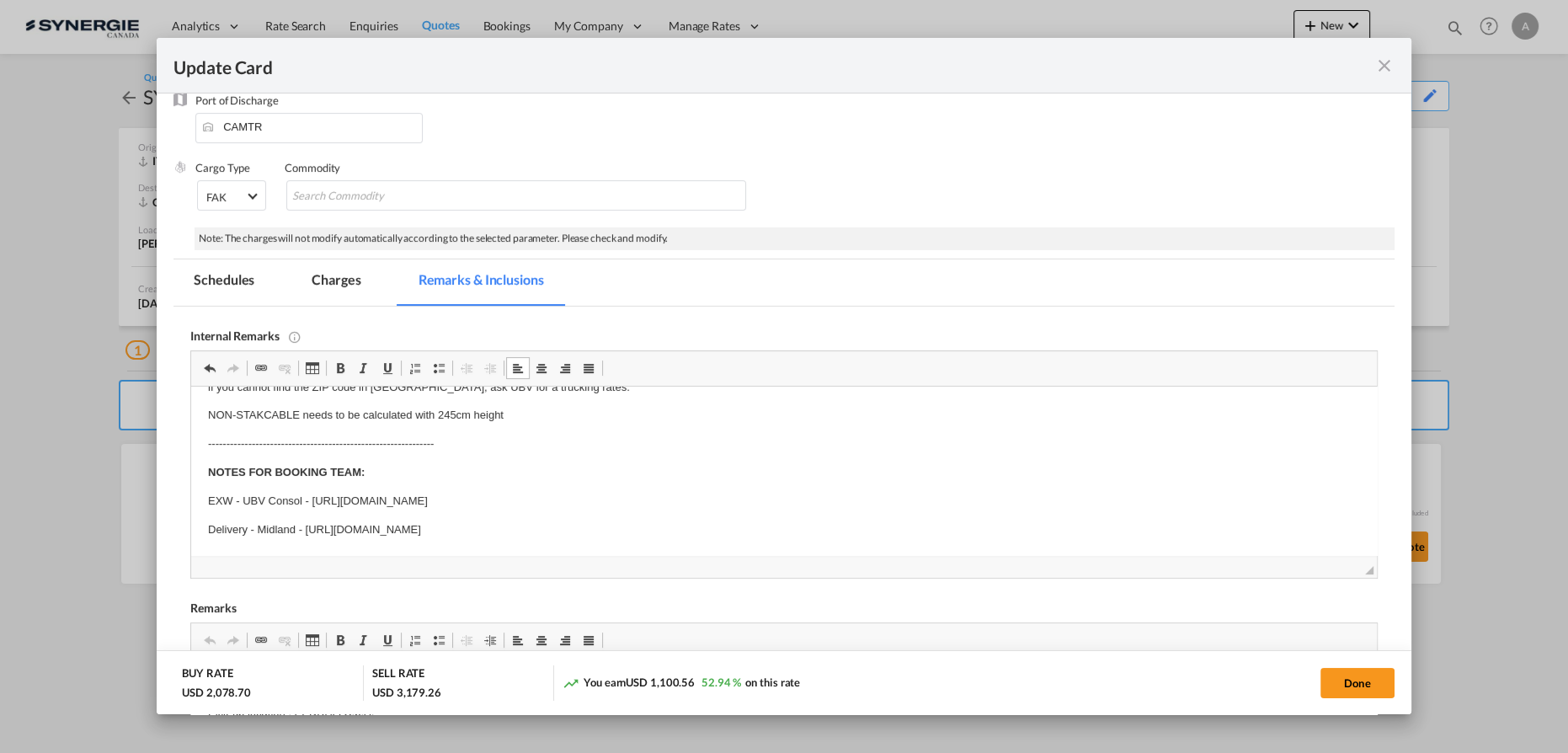
click at [757, 538] on html "IMPORTANT NOTES FOR PRICING: UBV Consol and trucking charges as per: https://do…" at bounding box center [783, 430] width 1186 height 250
drag, startPoint x: 757, startPoint y: 534, endPoint x: 309, endPoint y: 527, distance: 448.1
click at [309, 527] on p "Delivery - Midland - https://app.frontapp.com/open/cnv_orc41cf?key=mBwfnmg71eYw…" at bounding box center [784, 530] width 1152 height 17
copy p "ttps://app.frontapp.com/open/cnv_orc41cf?key=mBwfnmg71eYw56l9bocknmva42c1BJKE"
click at [813, 555] on span "◢" at bounding box center [783, 566] width 1186 height 23
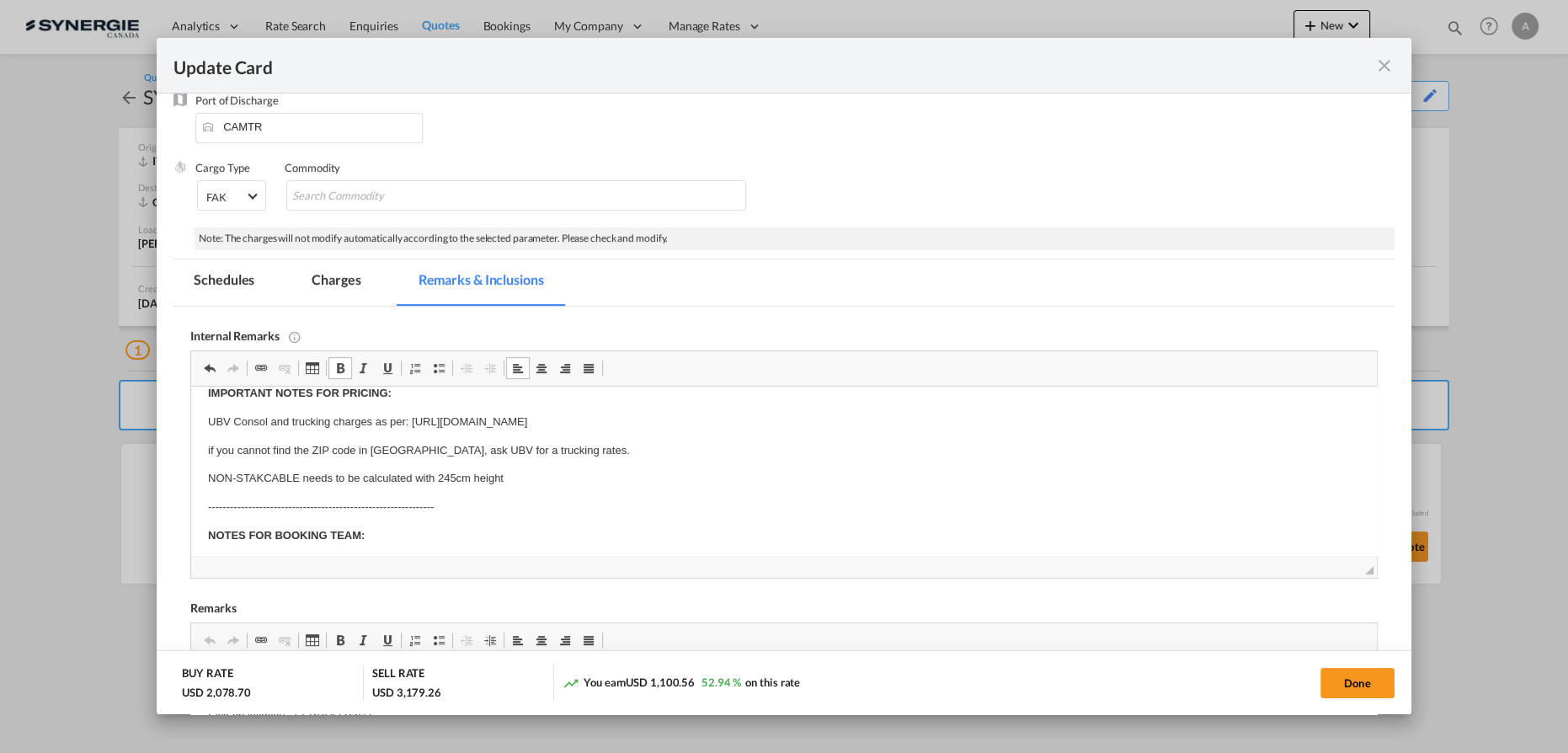
scroll to position [82, 0]
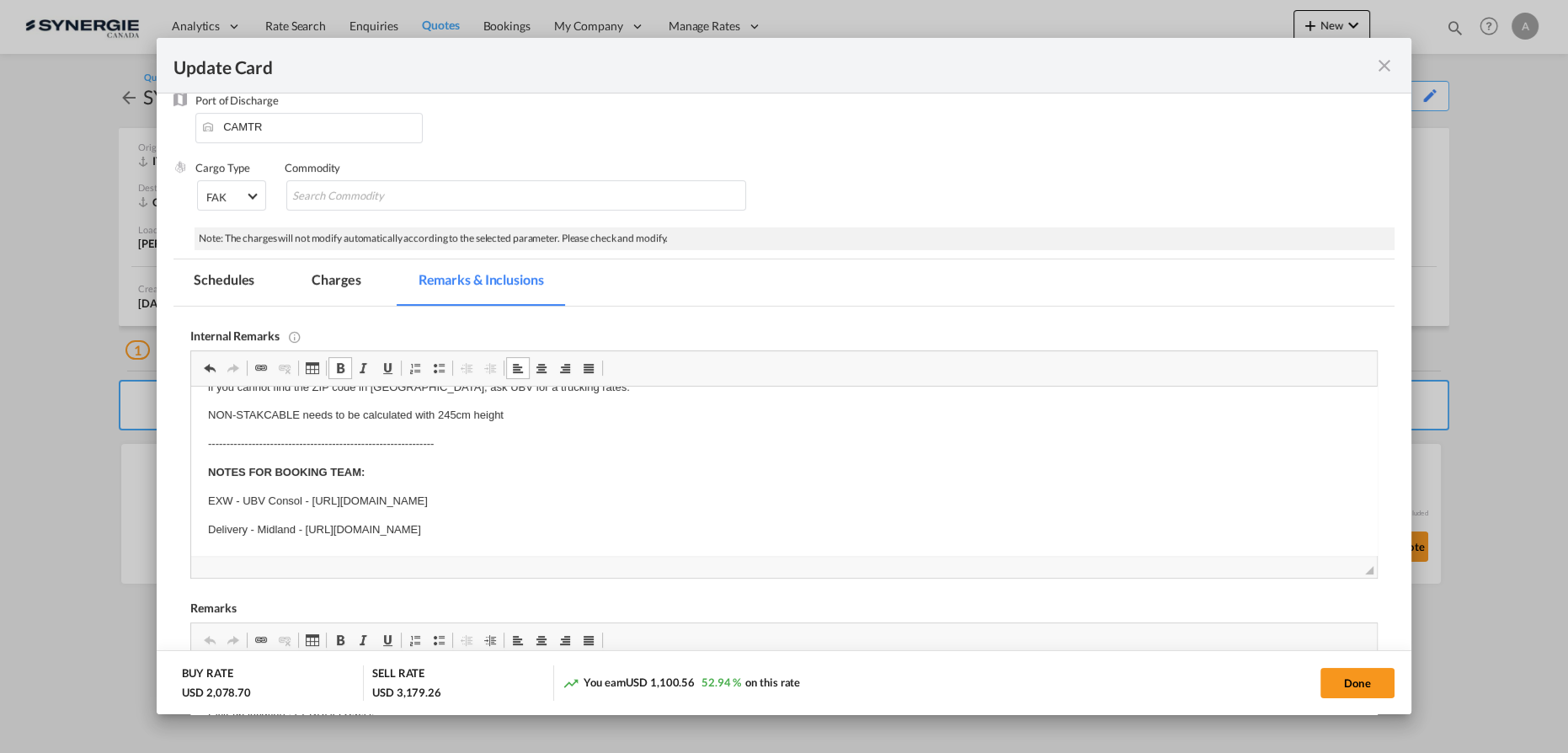
click at [736, 538] on html "IMPORTANT NOTES FOR PRICING: UBV Consol and trucking charges as per: https://do…" at bounding box center [783, 430] width 1186 height 250
drag, startPoint x: 746, startPoint y: 534, endPoint x: 305, endPoint y: 535, distance: 441.0
click at [305, 535] on p "Delivery - Midland - https://app.frontapp.com/open/cnv_orc41cf?key=mBwfnmg71eYw…" at bounding box center [784, 530] width 1152 height 17
copy p "https://app.frontapp.com/open/cnv_orc41cf?key=mBwfnmg71eYw56l9bocknmva42c1BJKE"
click at [737, 526] on p "Delivery - Midland - https://app.frontapp.com/open/cnv_orc41cf?key=mBwfnmg71eYw…" at bounding box center [784, 530] width 1152 height 17
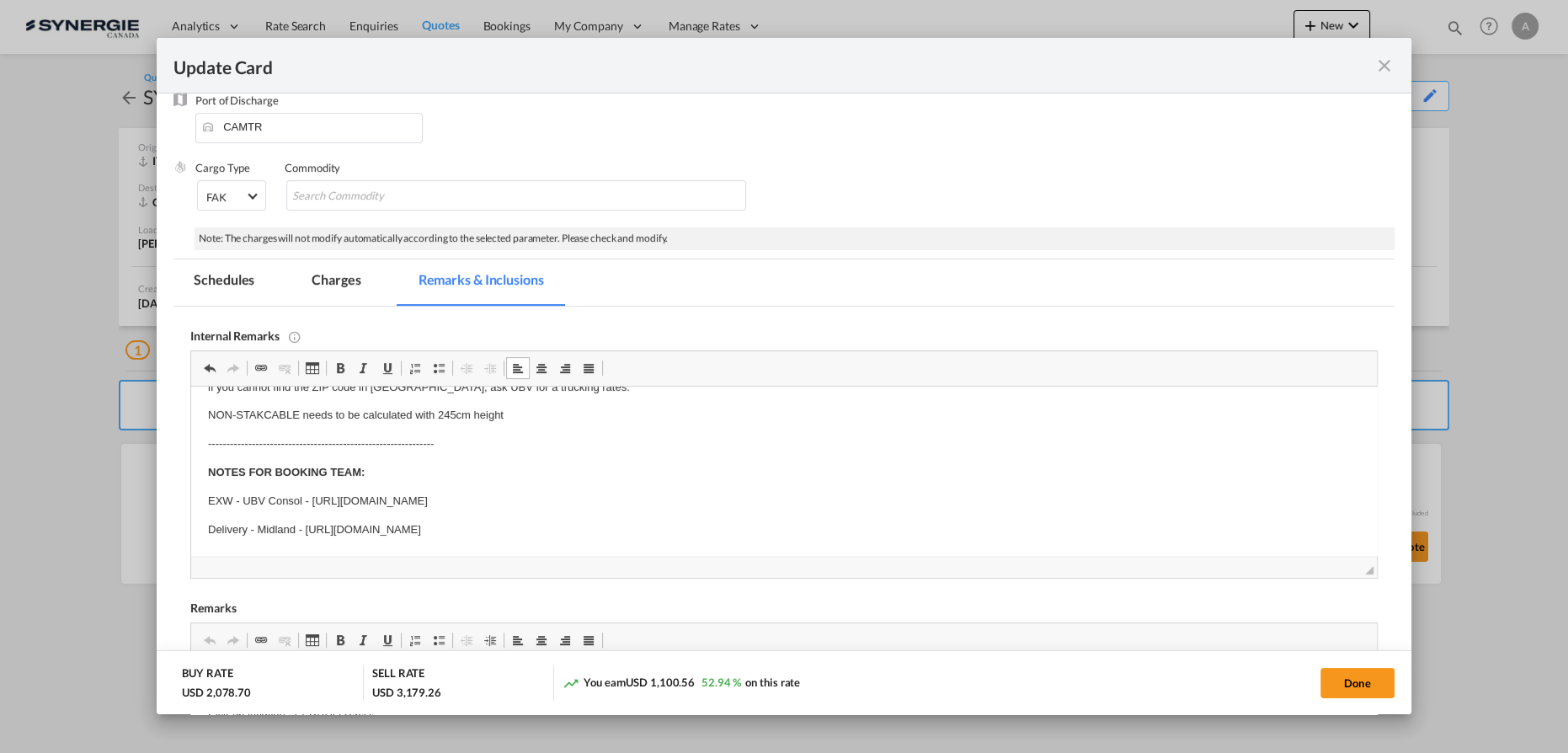
drag, startPoint x: 742, startPoint y: 526, endPoint x: 259, endPoint y: 513, distance: 483.2
click at [259, 513] on body "IMPORTANT NOTES FOR PRICING: UBV Consol and trucking charges as per: https://do…" at bounding box center [784, 430] width 1152 height 216
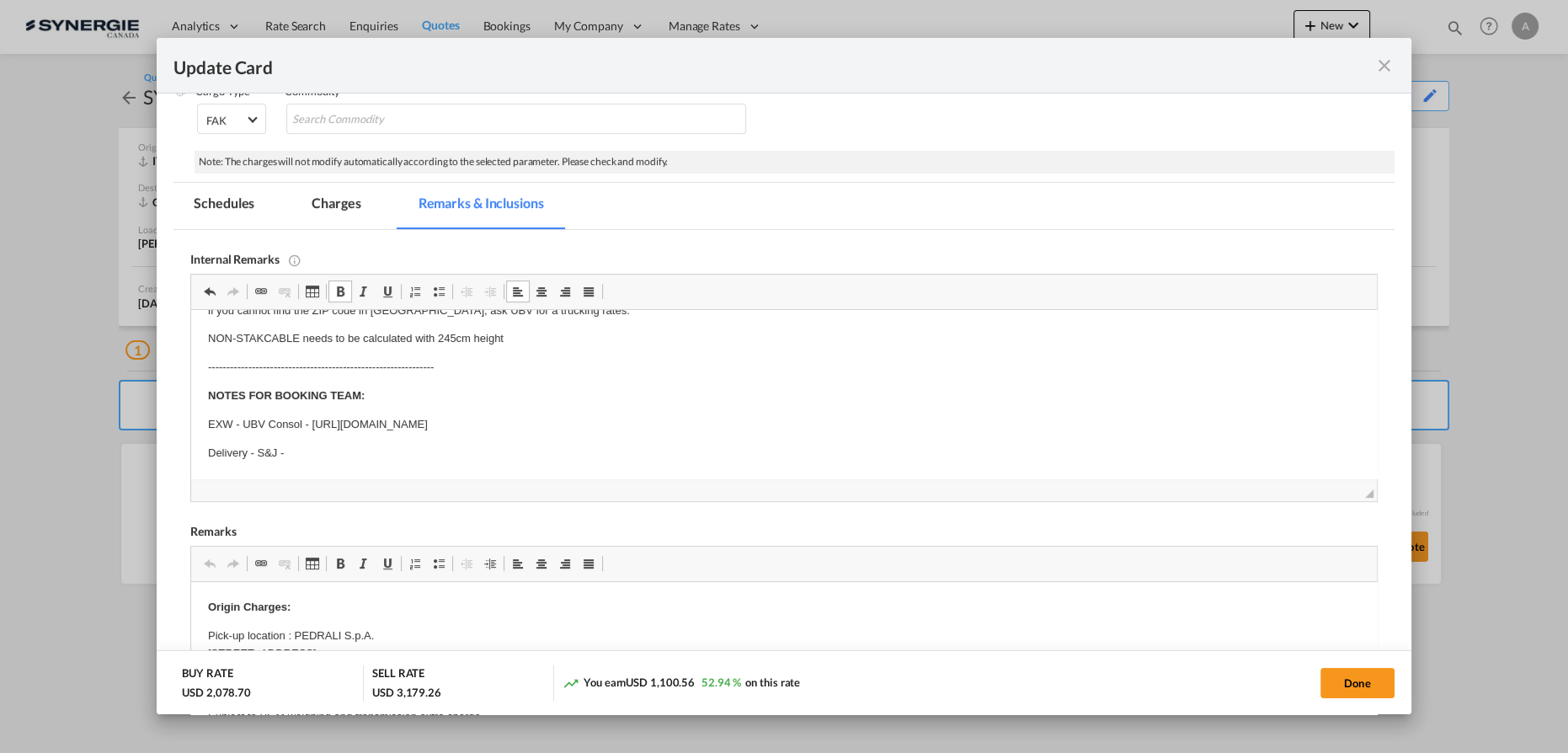
click at [291, 445] on p "Delivery - S&J -" at bounding box center [784, 452] width 1152 height 17
drag, startPoint x: 291, startPoint y: 449, endPoint x: 259, endPoint y: 452, distance: 32.1
click at [259, 452] on p "Delivery - S&J -" at bounding box center [784, 452] width 1152 height 17
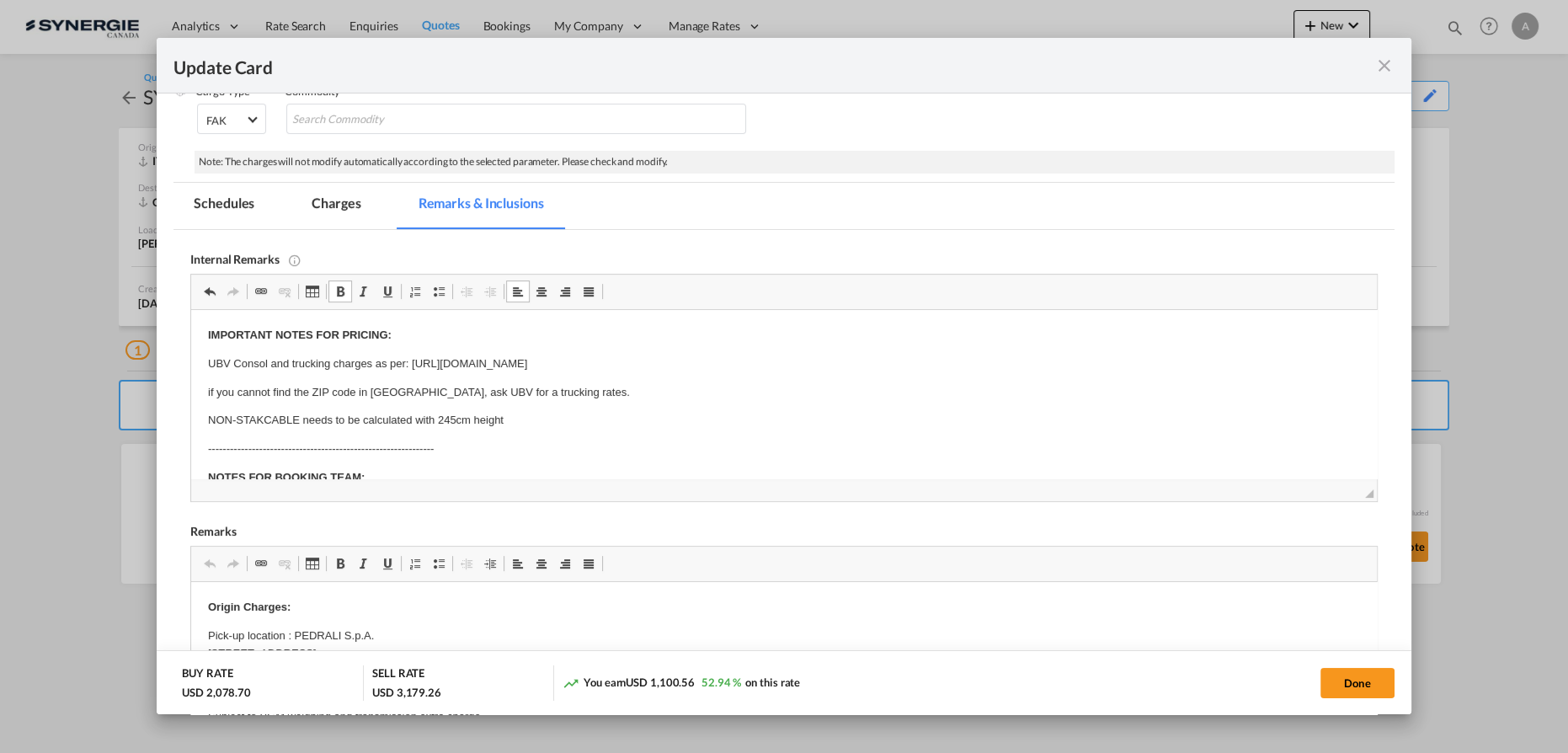
click at [342, 213] on md-tab-item "Charges" at bounding box center [336, 205] width 89 height 46
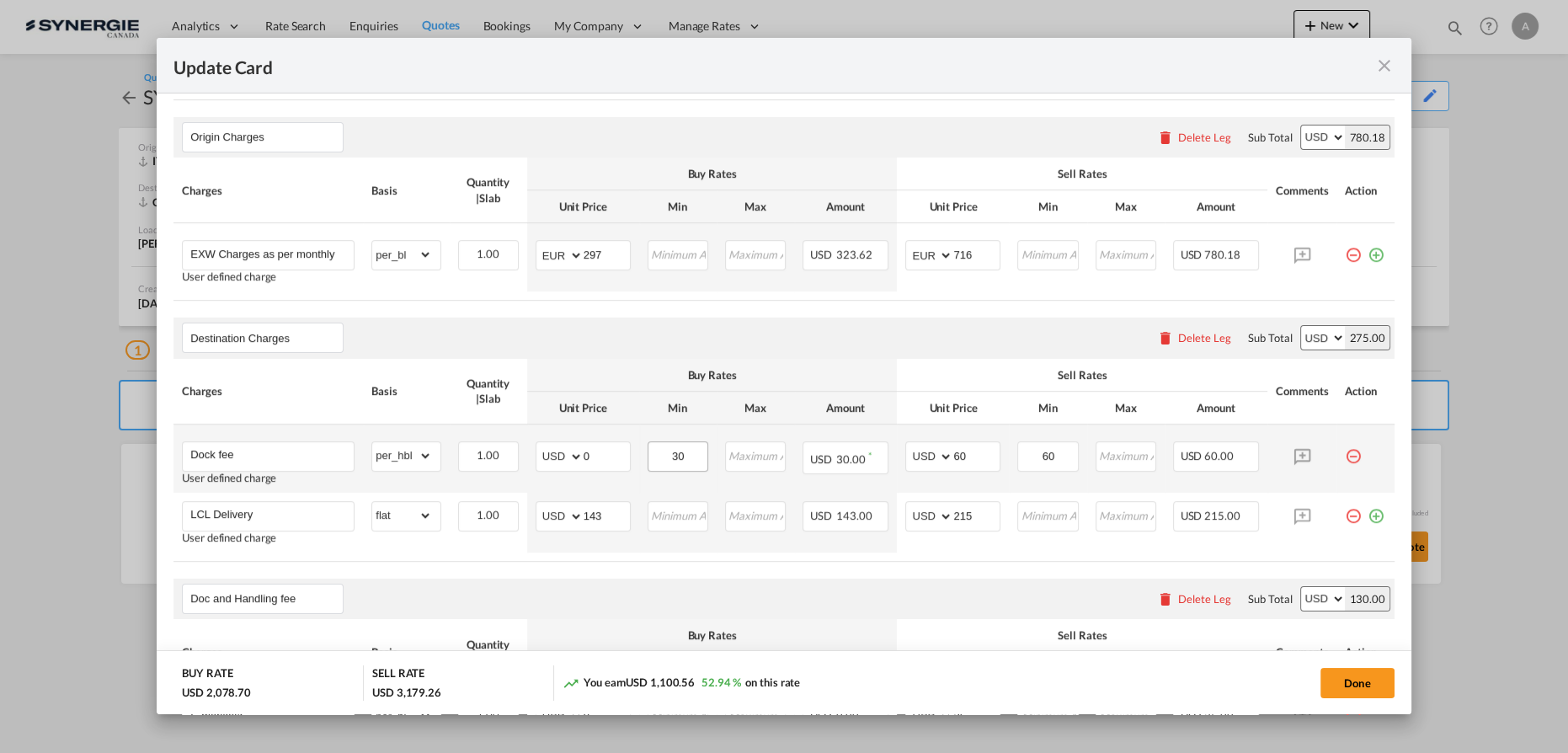
scroll to position [536, 0]
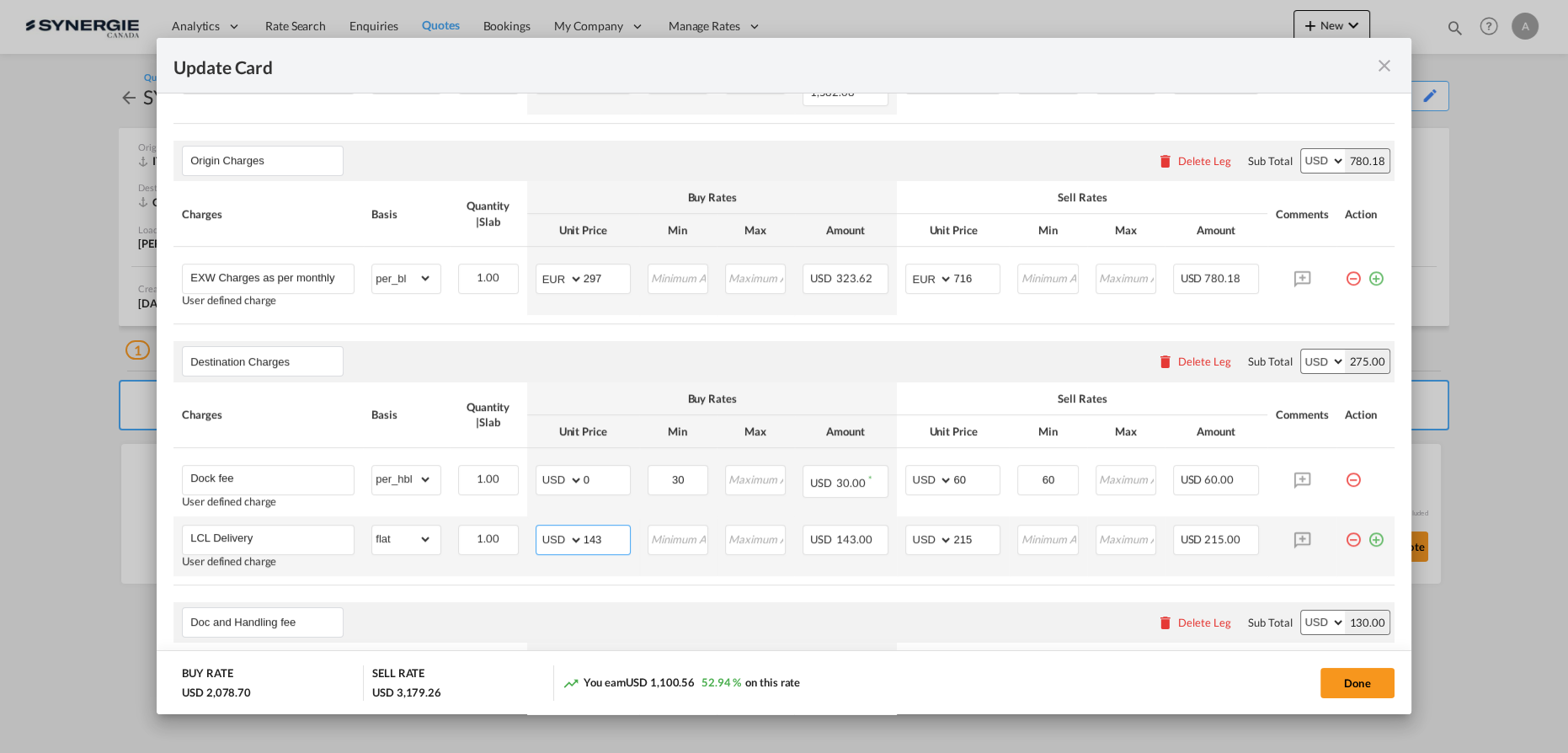
drag, startPoint x: 615, startPoint y: 524, endPoint x: 559, endPoint y: 519, distance: 56.2
click at [542, 524] on md-input-container "AED AFN ALL AMD ANG AOA ARS AUD AWG AZN BAM BBD BDT BGN BHD BIF BMD BND BOB BRL…" at bounding box center [583, 539] width 95 height 30
type input "142"
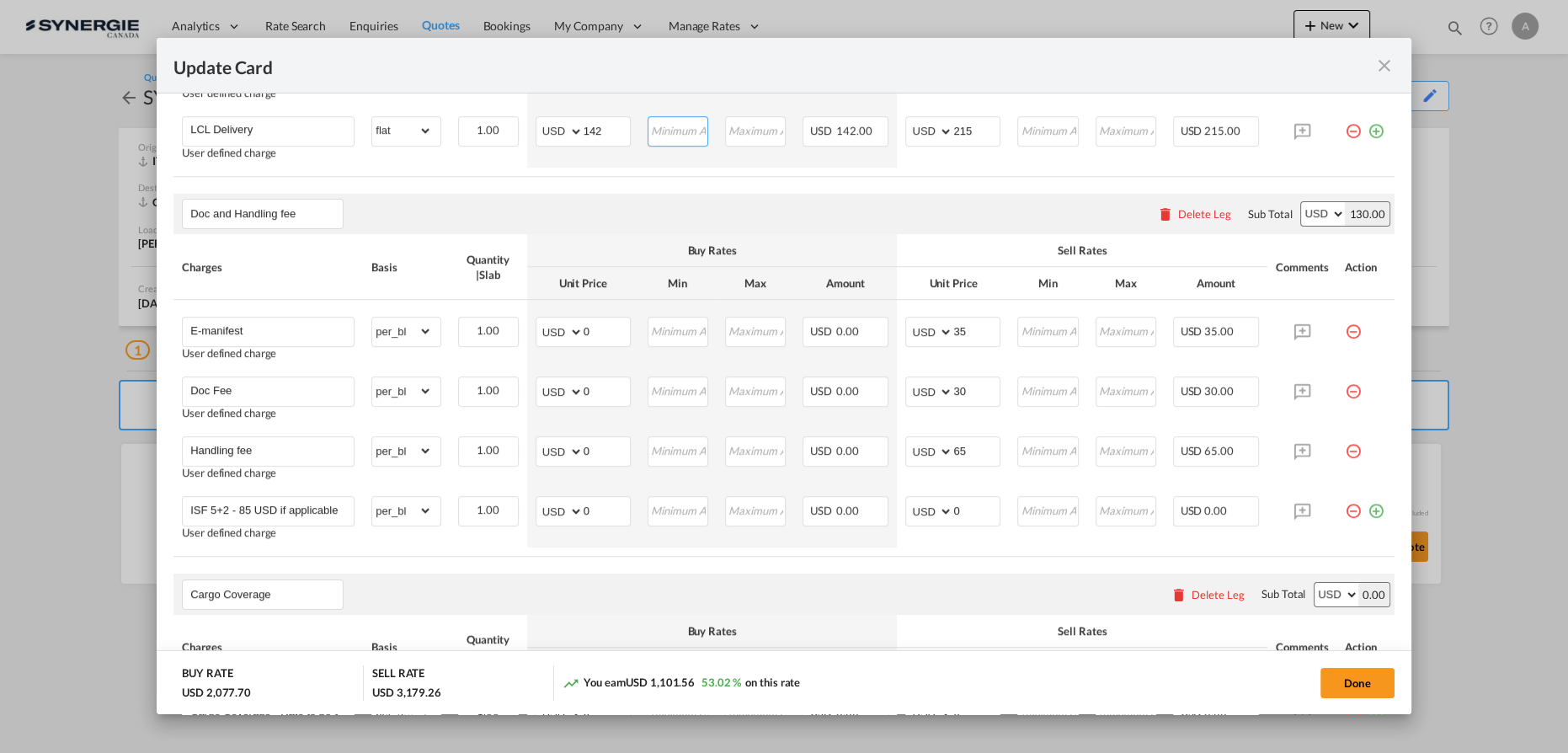
scroll to position [995, 0]
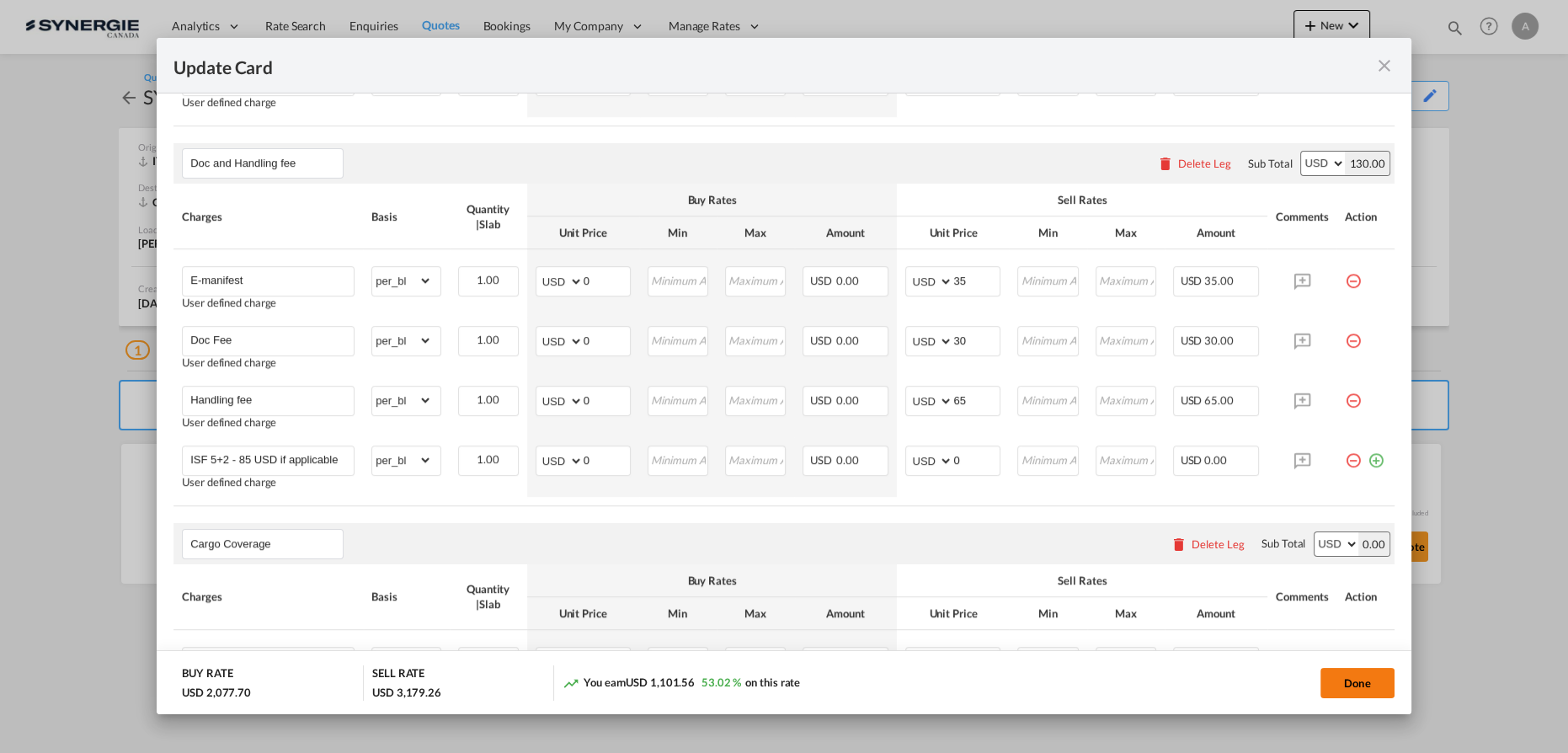
click at [1370, 678] on button "Done" at bounding box center [1357, 682] width 74 height 30
type input "17 Sep 2025"
type input "[DATE]"
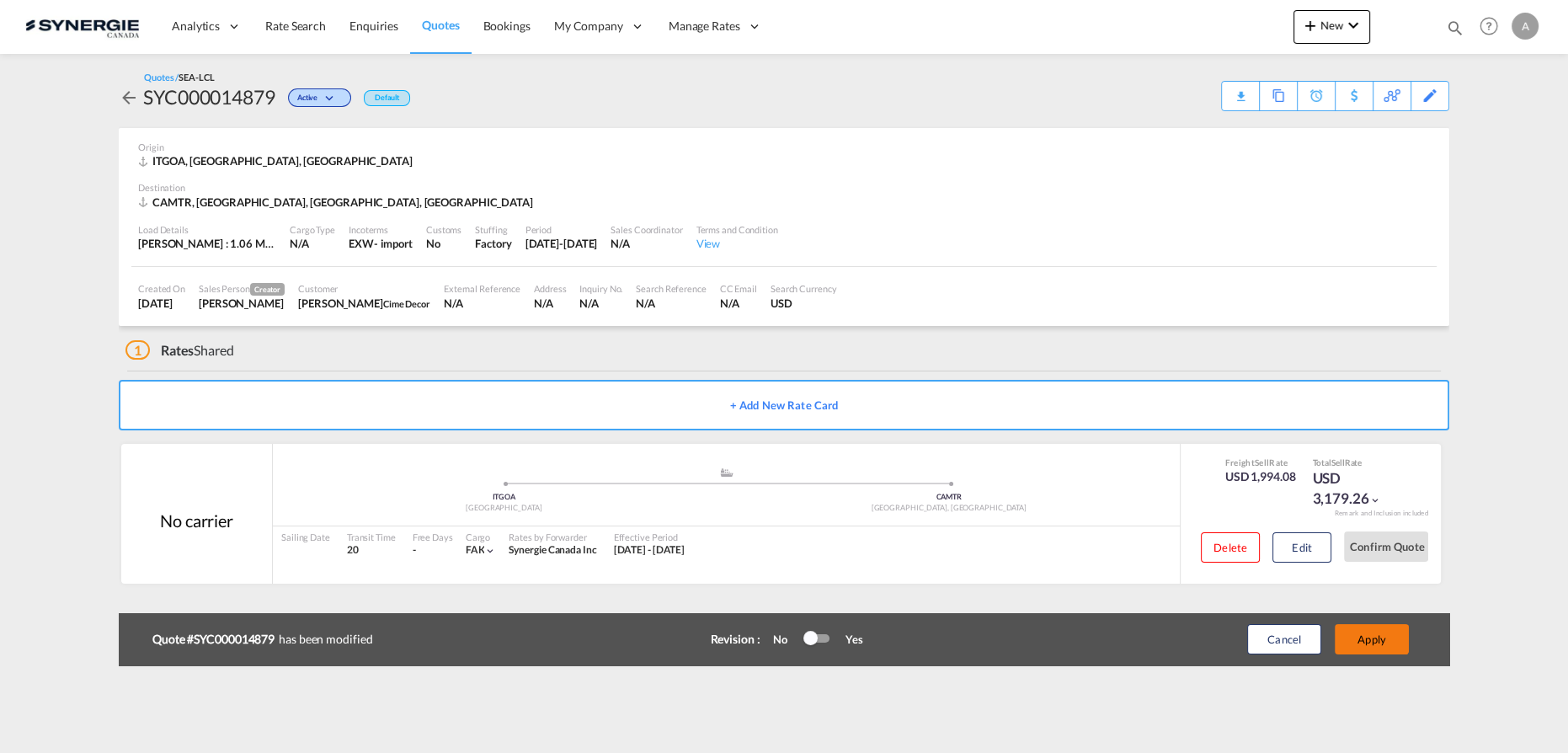
click at [1365, 639] on button "Apply" at bounding box center [1372, 639] width 74 height 30
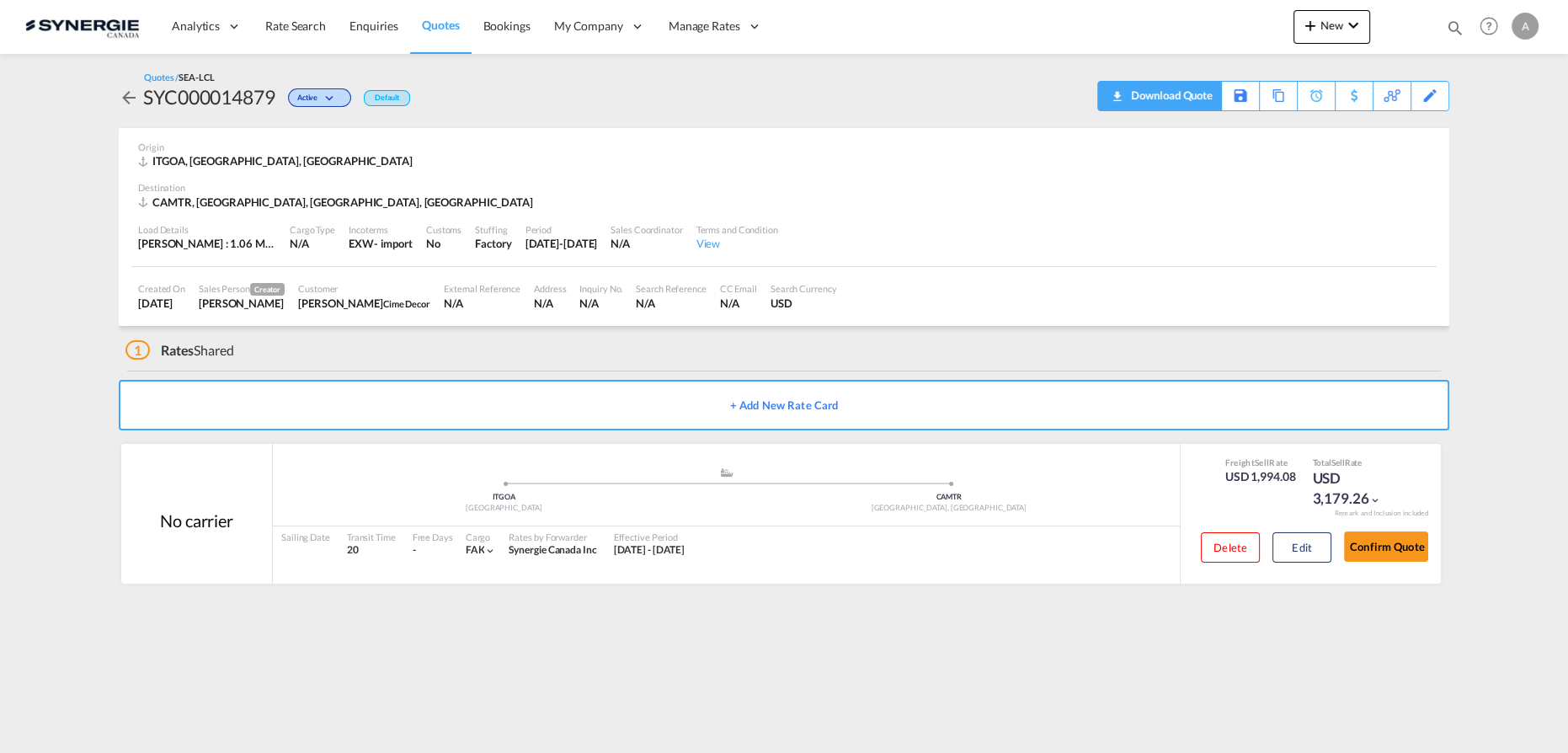
click at [1196, 94] on div "Download Quote" at bounding box center [1169, 95] width 86 height 27
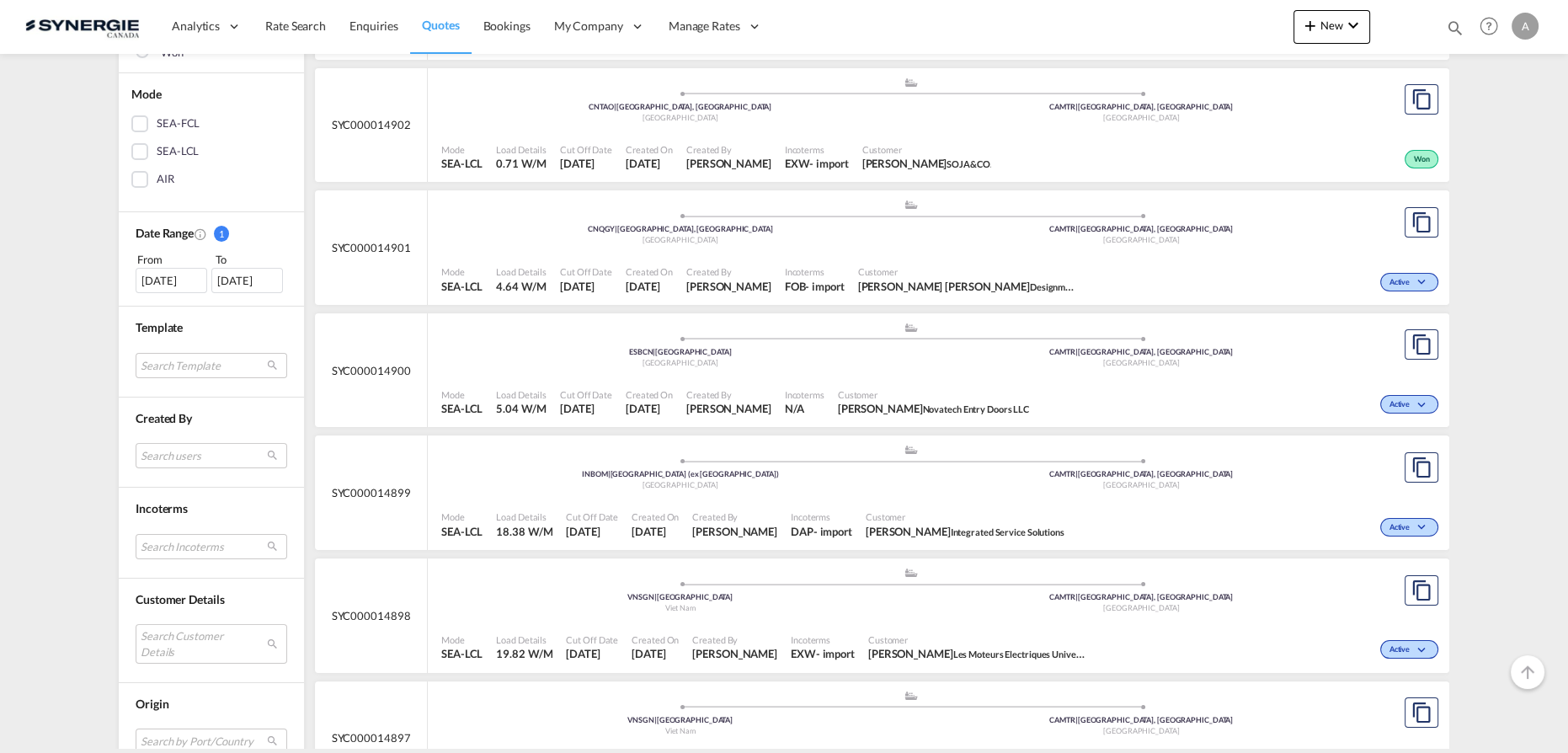
scroll to position [382, 0]
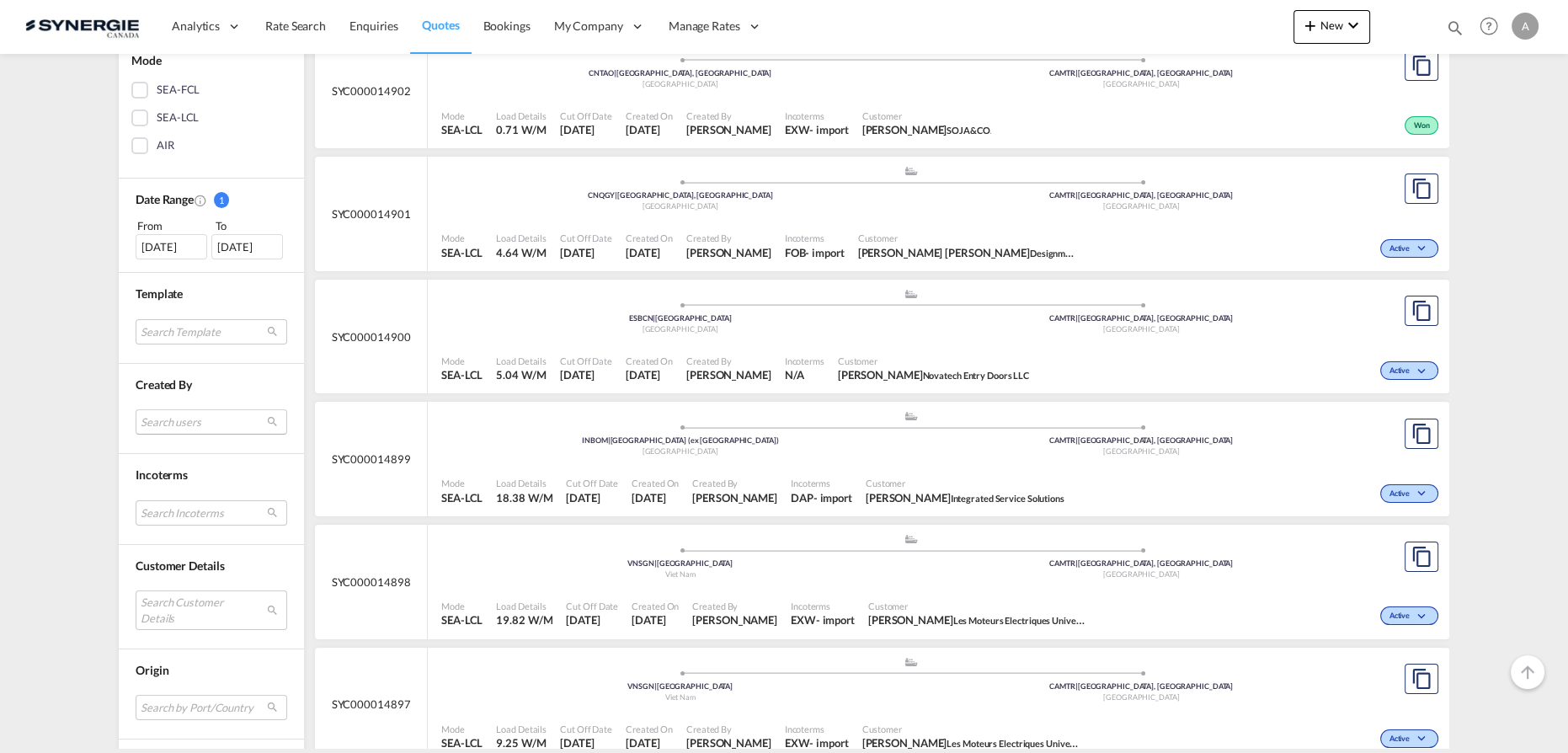
click at [182, 413] on md-select "Search users sugan T sugantha.rajan@freightfy.com raquel Jimenez raquel.jimenez…" at bounding box center [211, 421] width 152 height 25
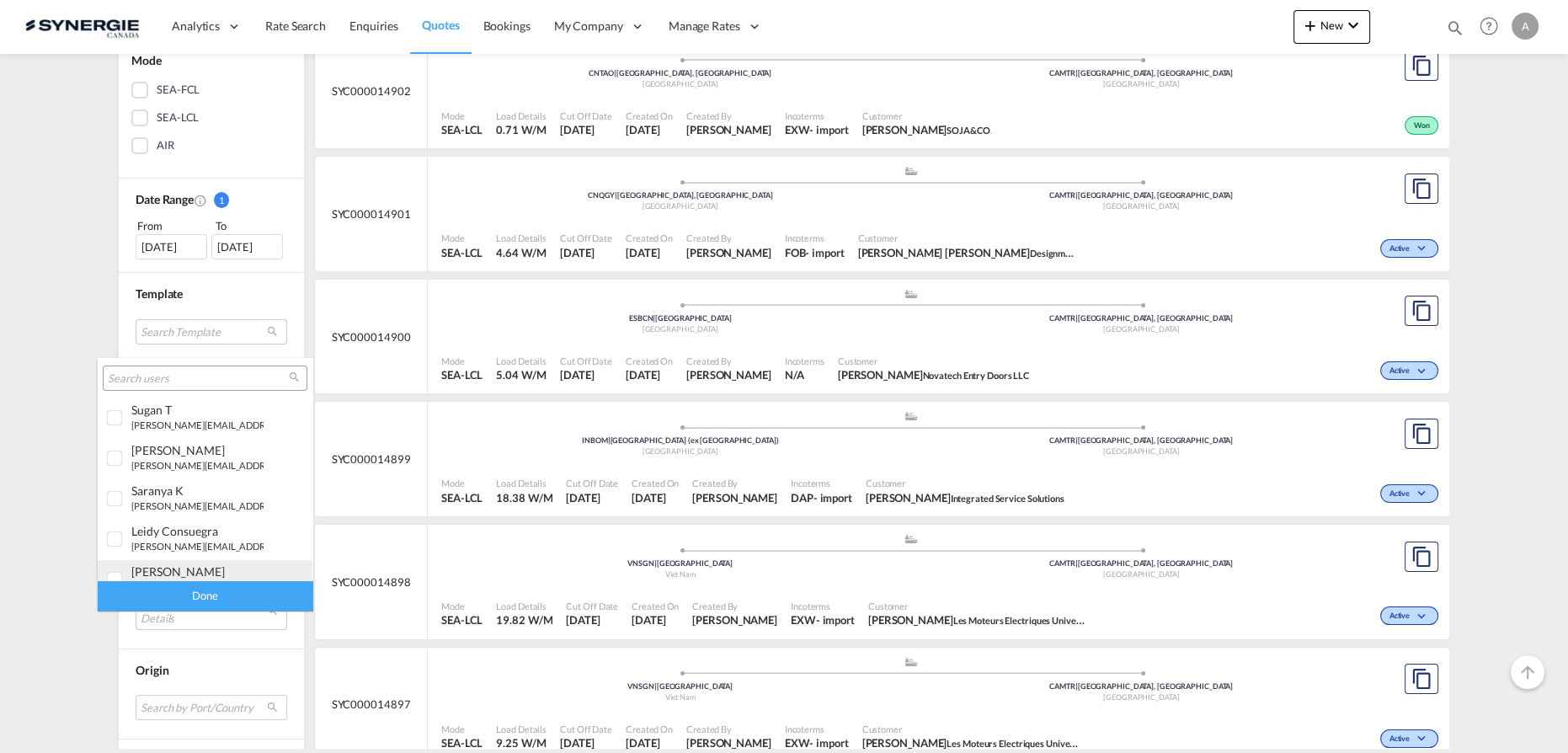
click at [173, 565] on div "adriana Groposila" at bounding box center [198, 571] width 133 height 15
click at [165, 571] on div "adriana Groposila" at bounding box center [198, 571] width 133 height 15
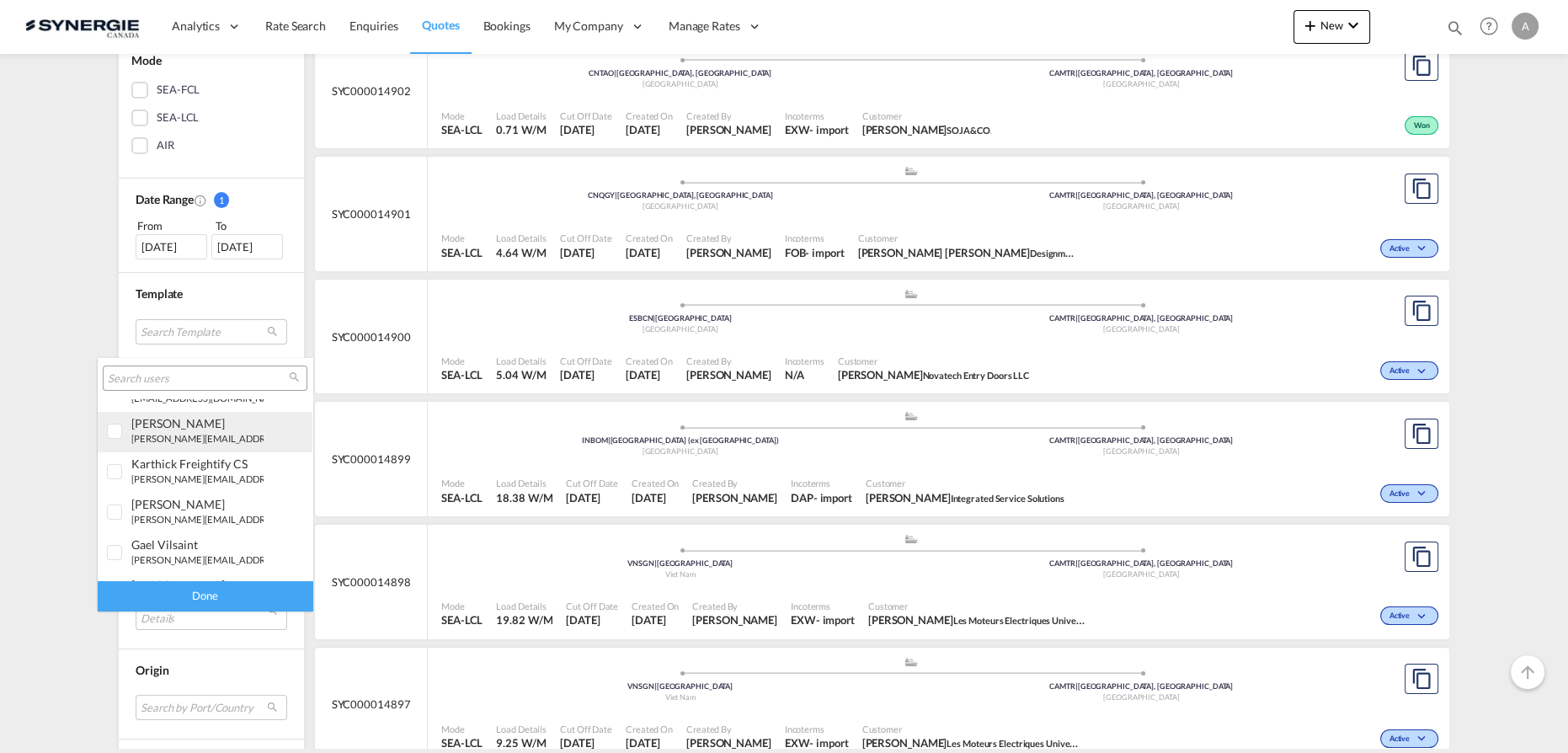
scroll to position [305, 0]
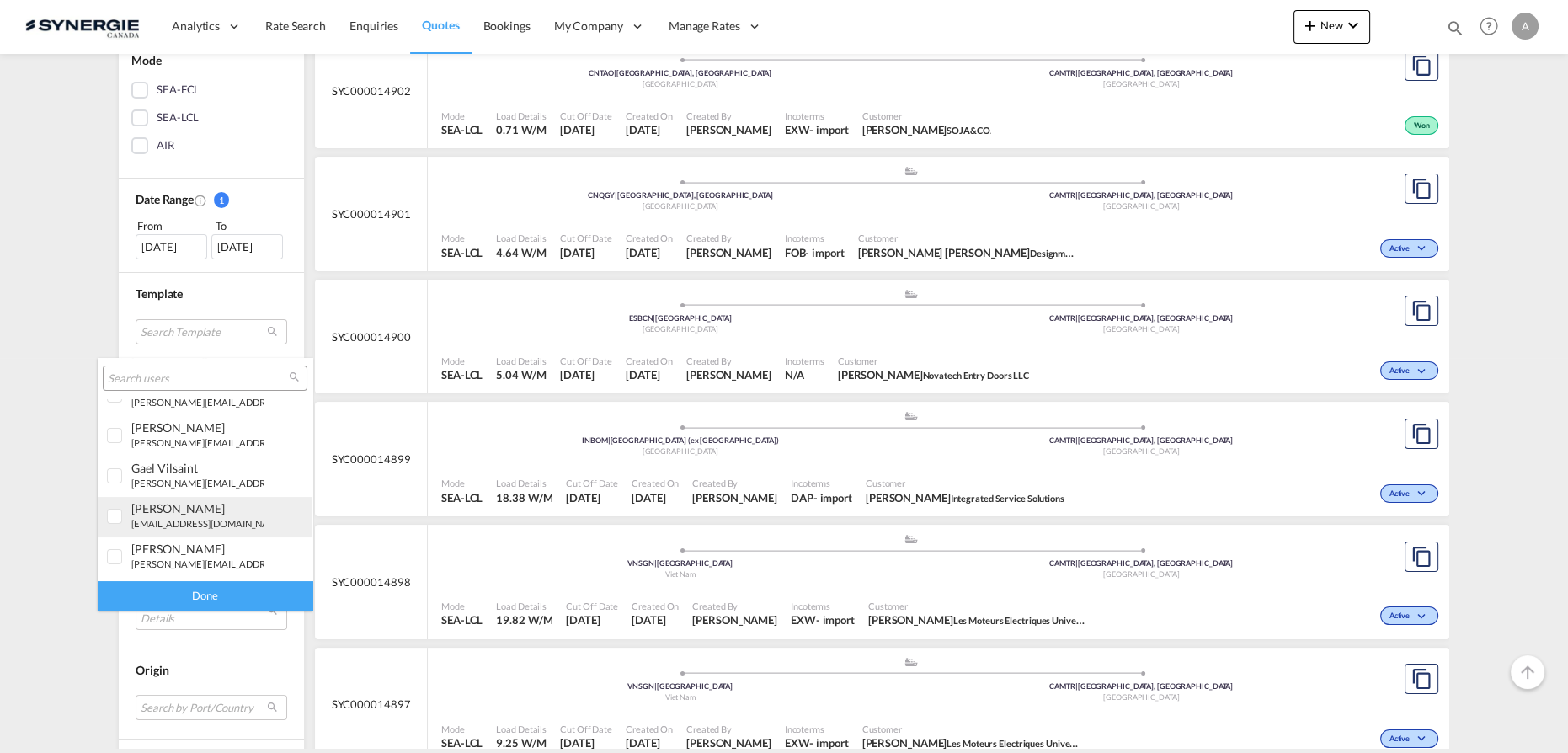
click at [162, 518] on small "d.dico@synergiecanada.com" at bounding box center [209, 523] width 154 height 11
click at [213, 595] on div "Done" at bounding box center [205, 596] width 214 height 29
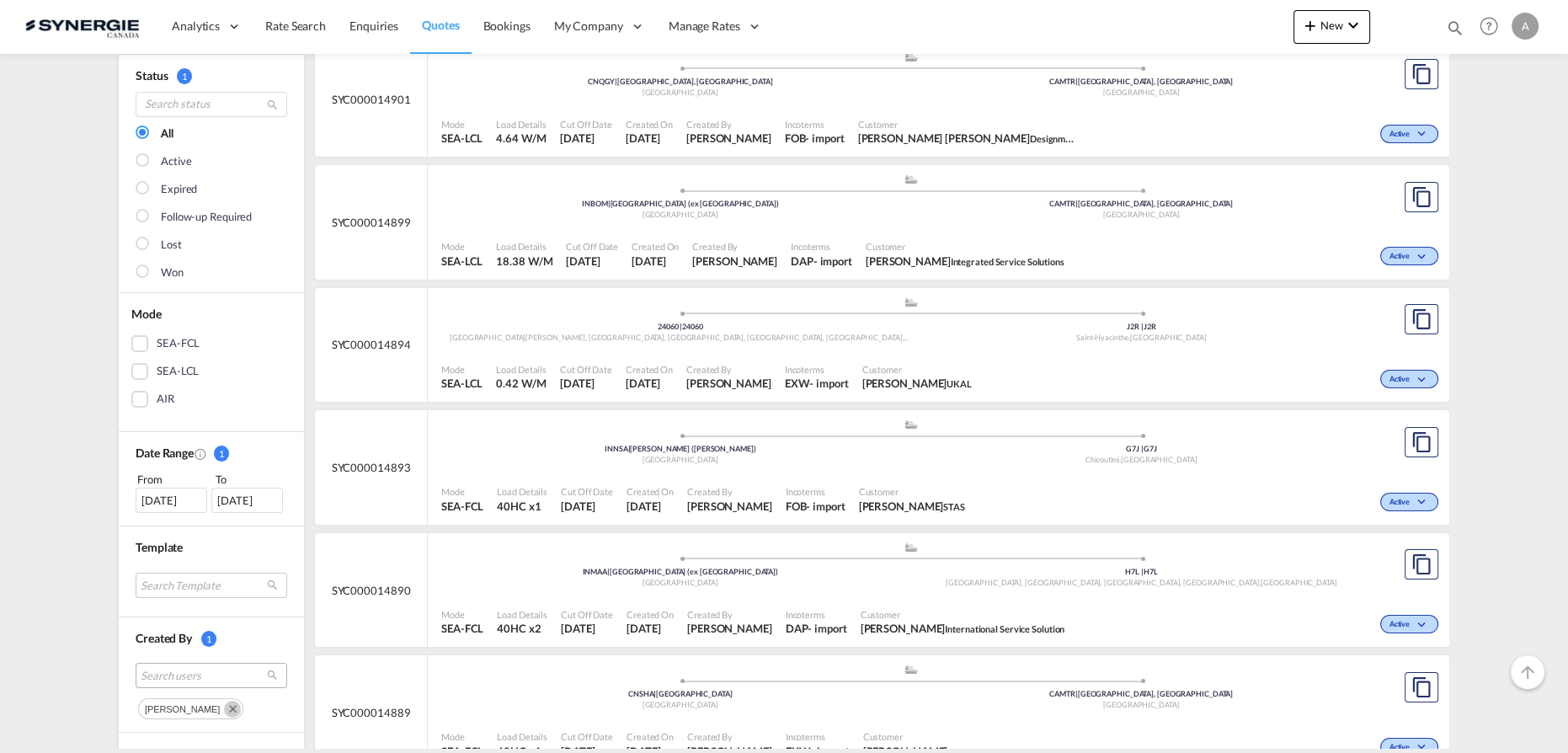
scroll to position [229, 0]
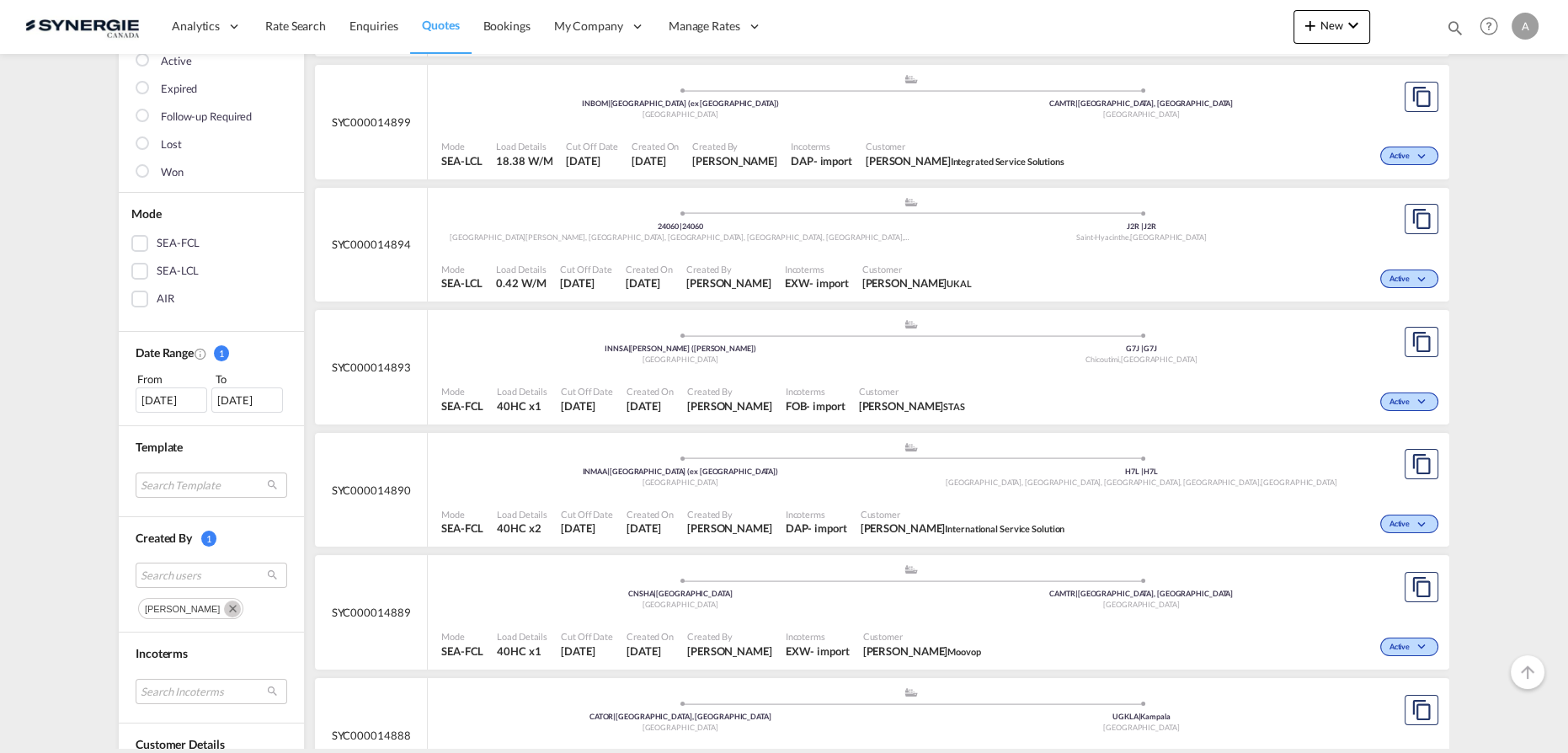
click at [173, 398] on div "20 Aug 2025" at bounding box center [171, 400] width 72 height 25
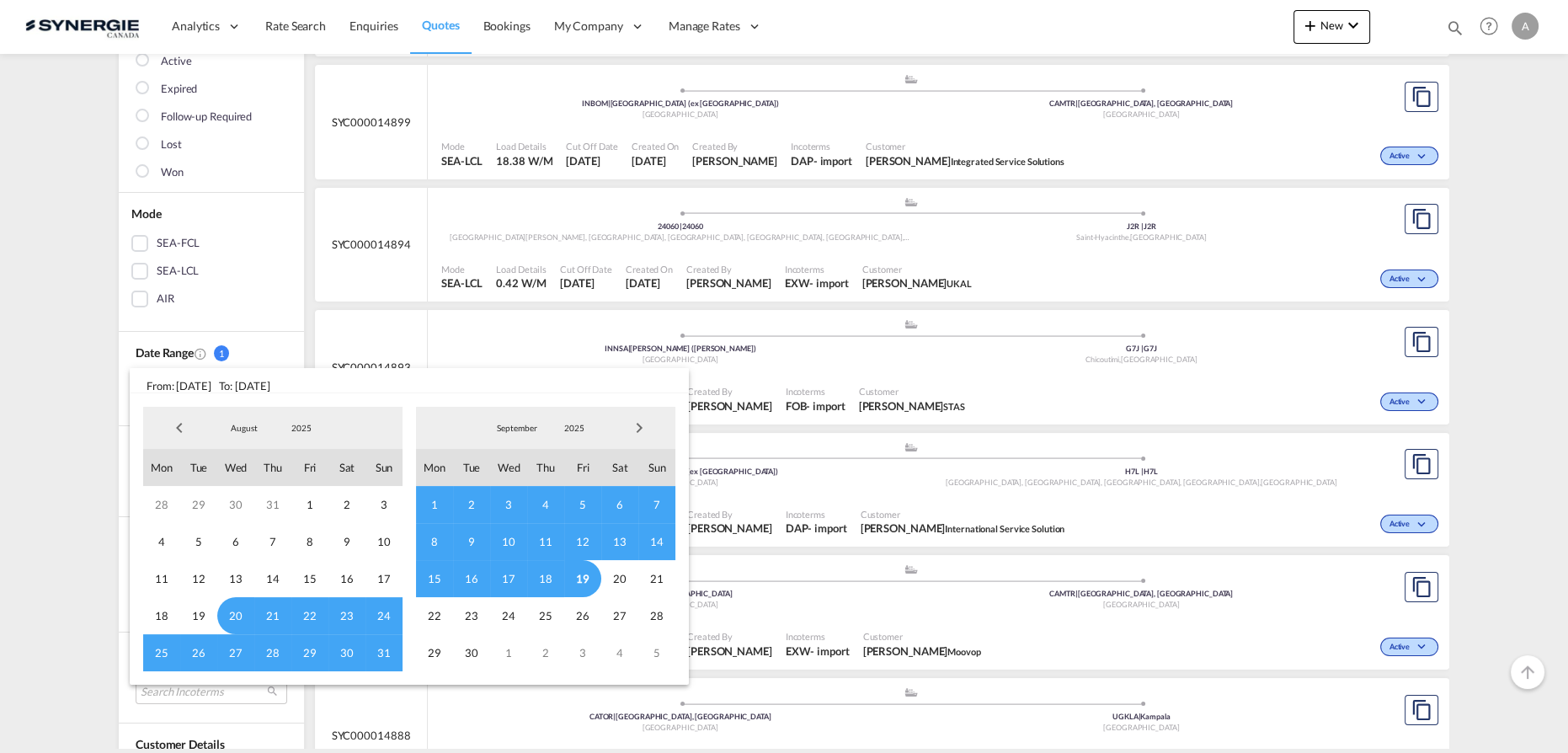
click at [443, 582] on span "15" at bounding box center [434, 578] width 37 height 37
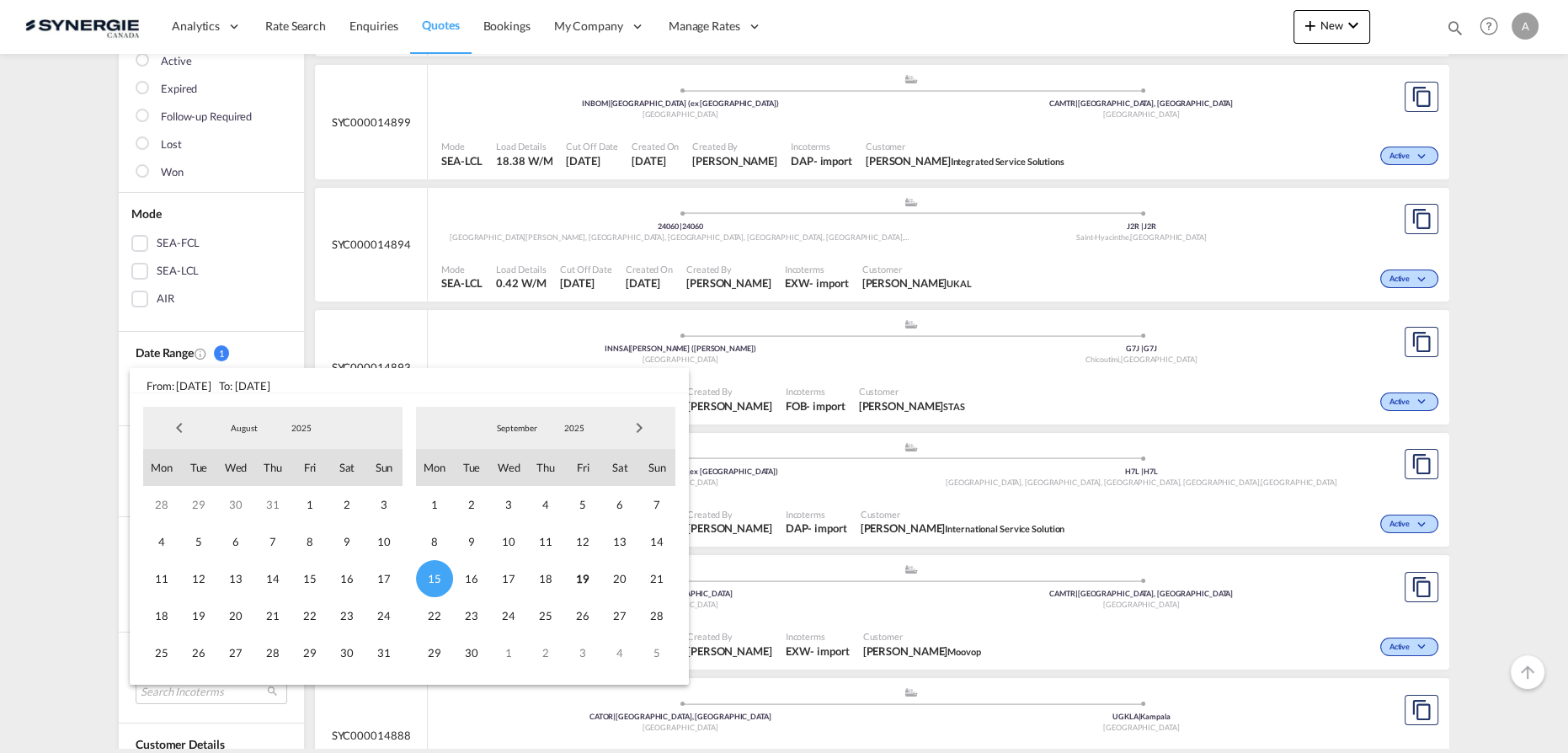
click at [592, 580] on span "19" at bounding box center [582, 578] width 37 height 37
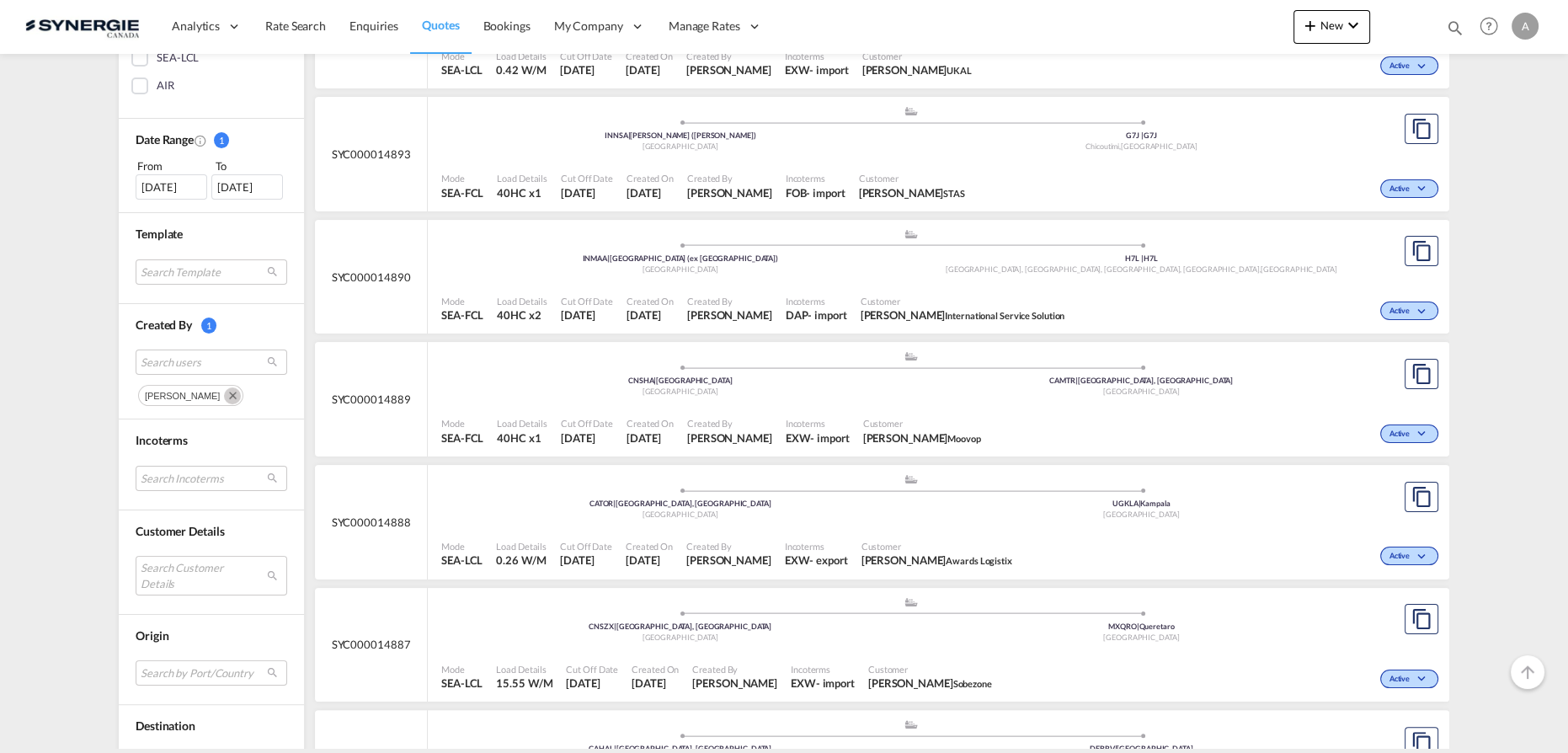
scroll to position [459, 0]
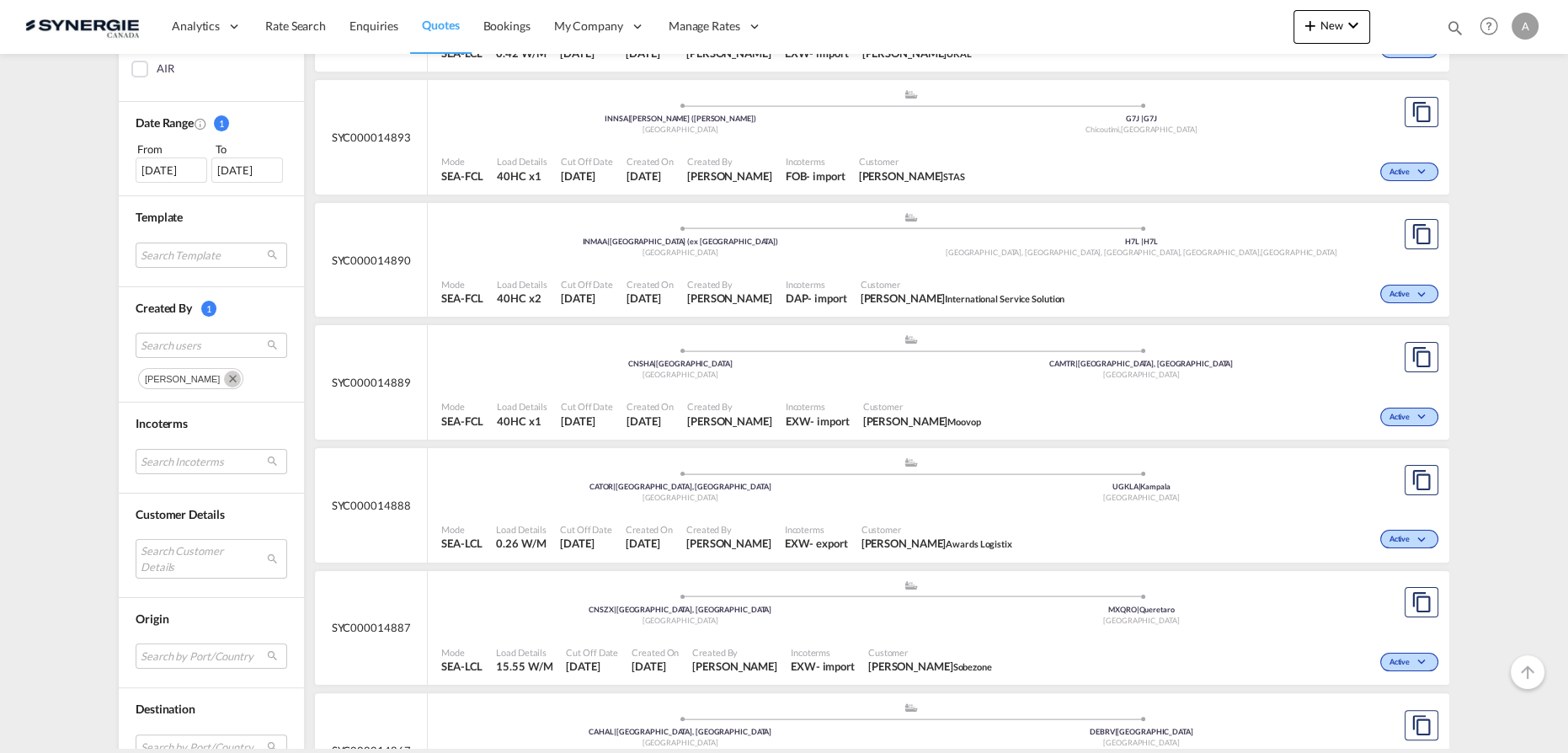
click at [224, 374] on md-icon "Remove" at bounding box center [233, 379] width 17 height 17
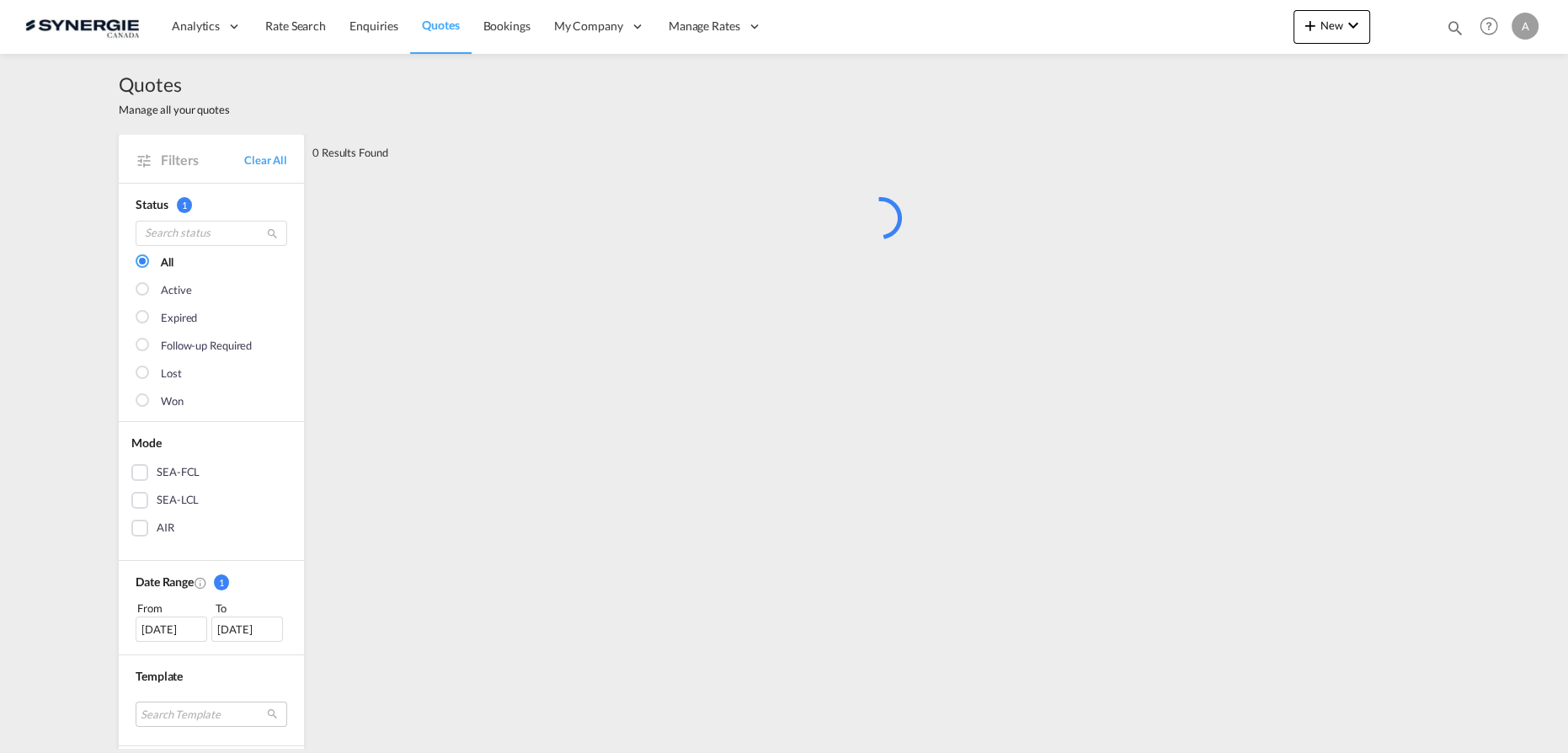
scroll to position [305, 0]
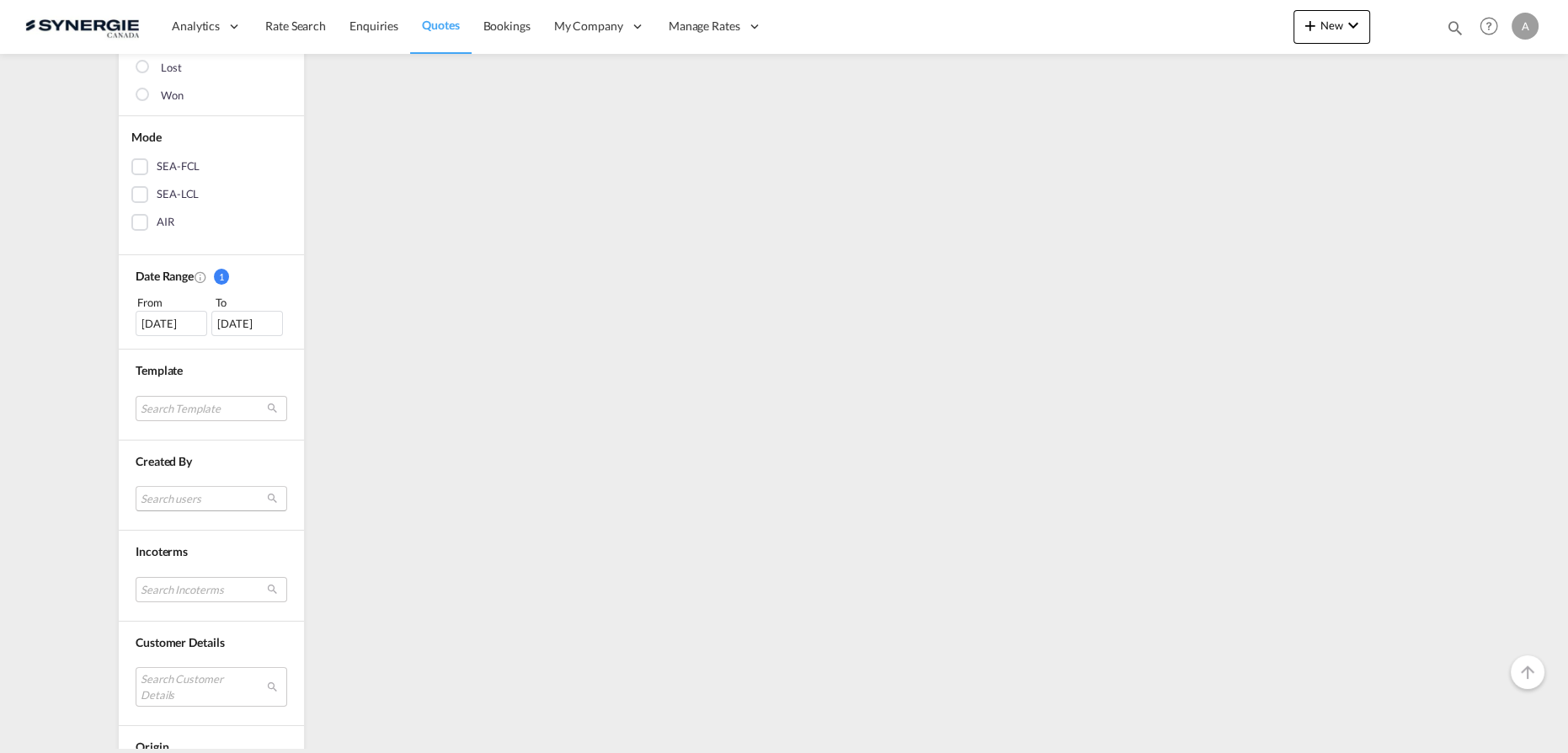
click at [203, 499] on md-select "Search users" at bounding box center [211, 499] width 152 height 25
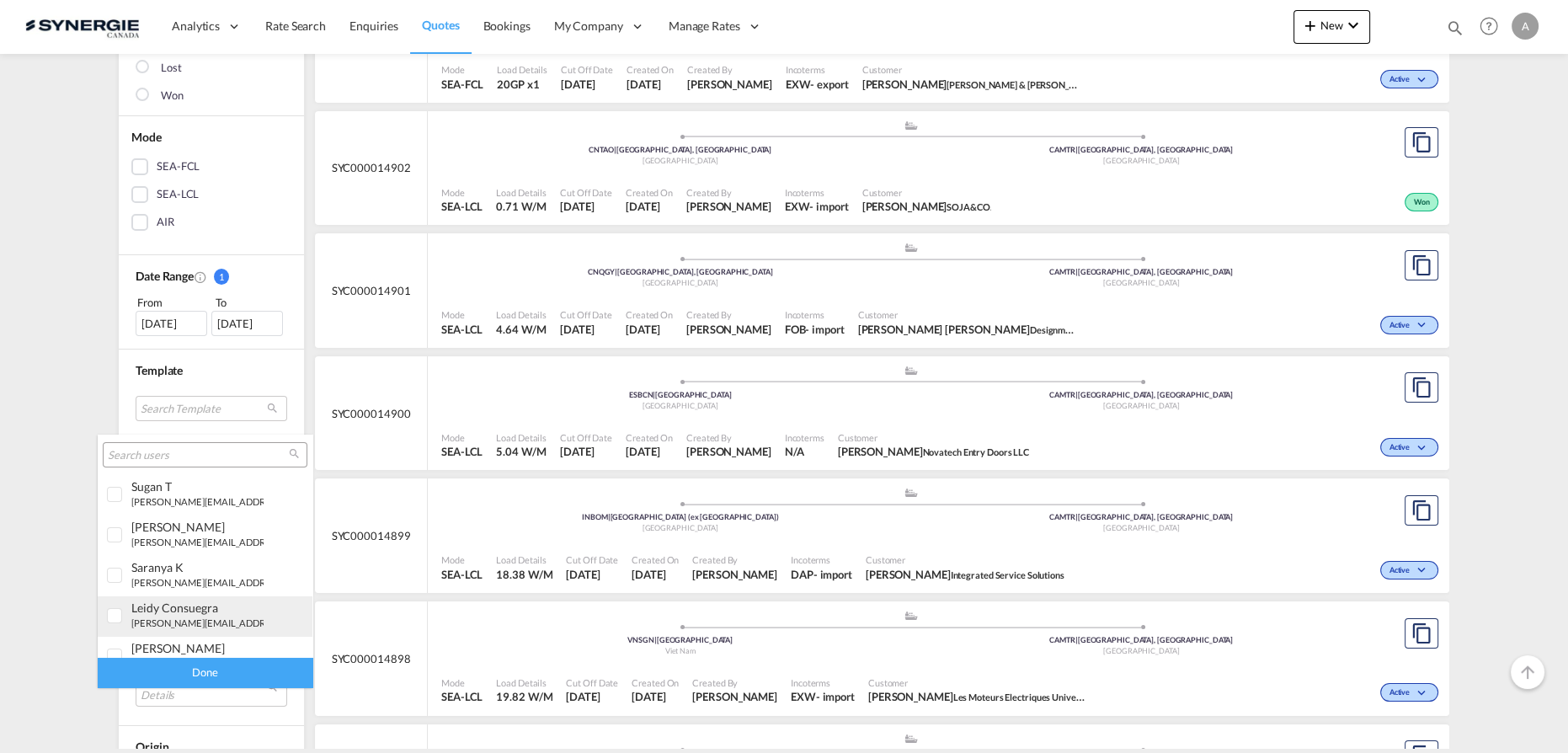
scroll to position [75, 0]
click at [193, 585] on small "a.groposila@synergiecanada.com" at bounding box center [209, 588] width 154 height 11
click at [229, 667] on div "Done" at bounding box center [205, 672] width 214 height 29
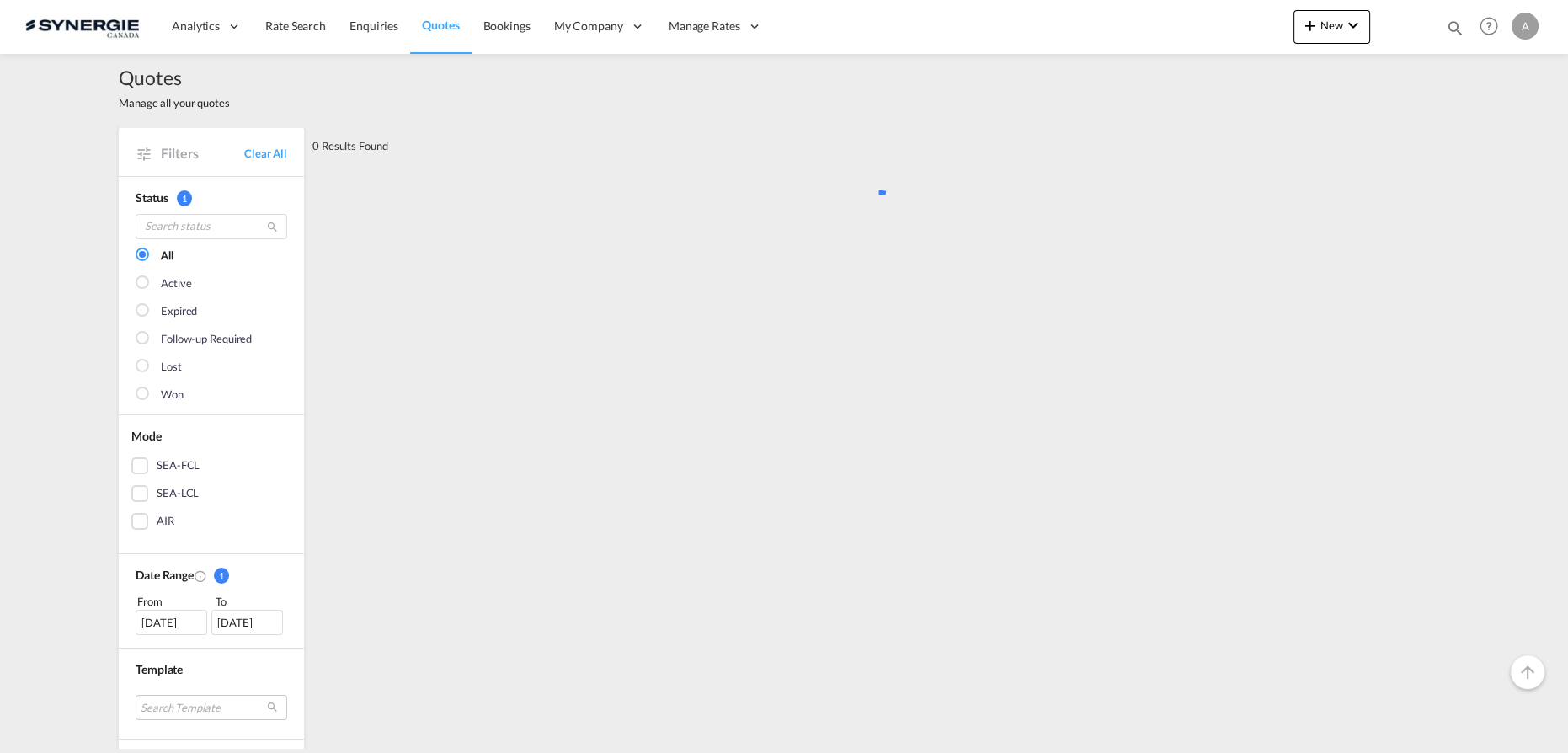
scroll to position [0, 0]
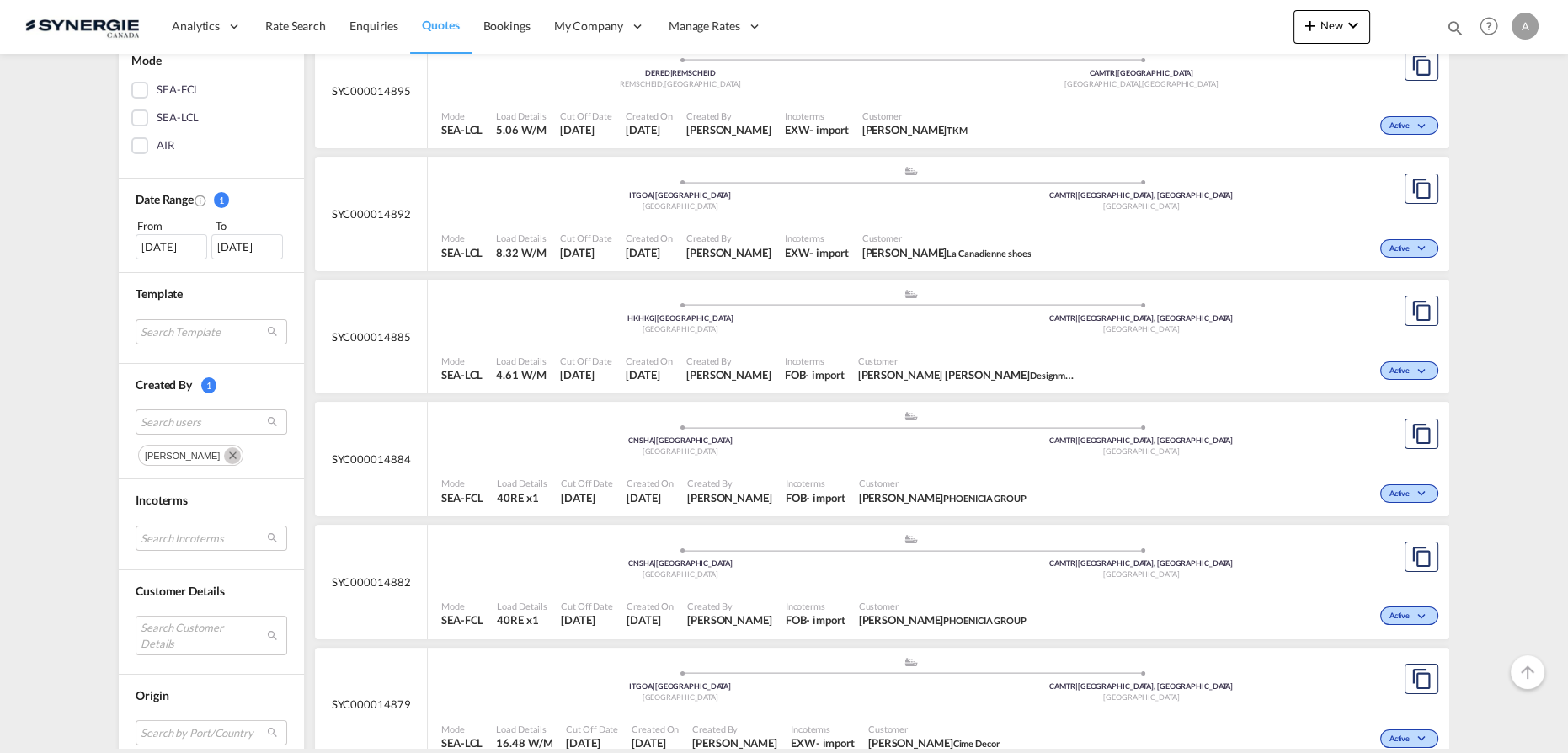
click at [229, 451] on md-icon "Remove" at bounding box center [233, 455] width 17 height 17
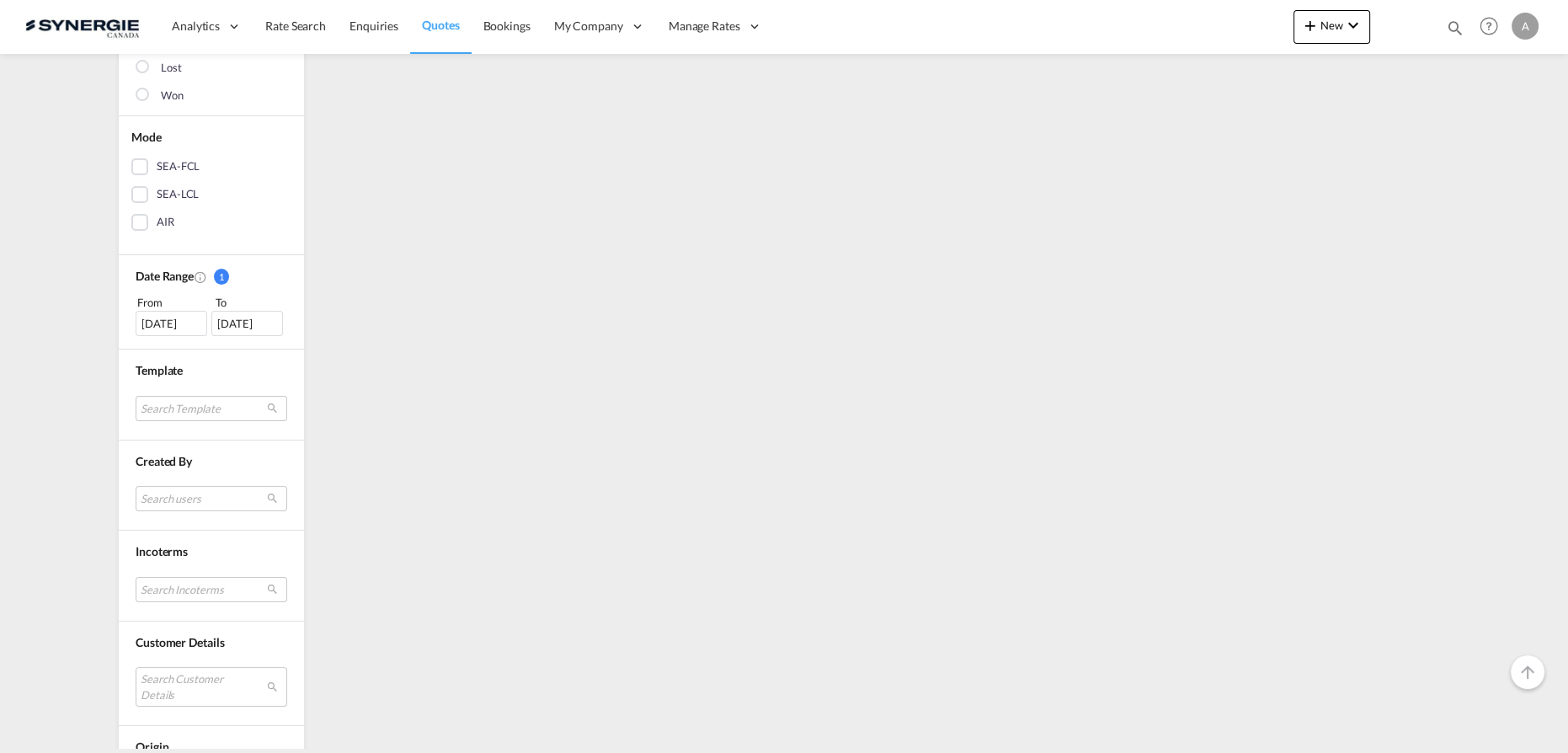
scroll to position [536, 0]
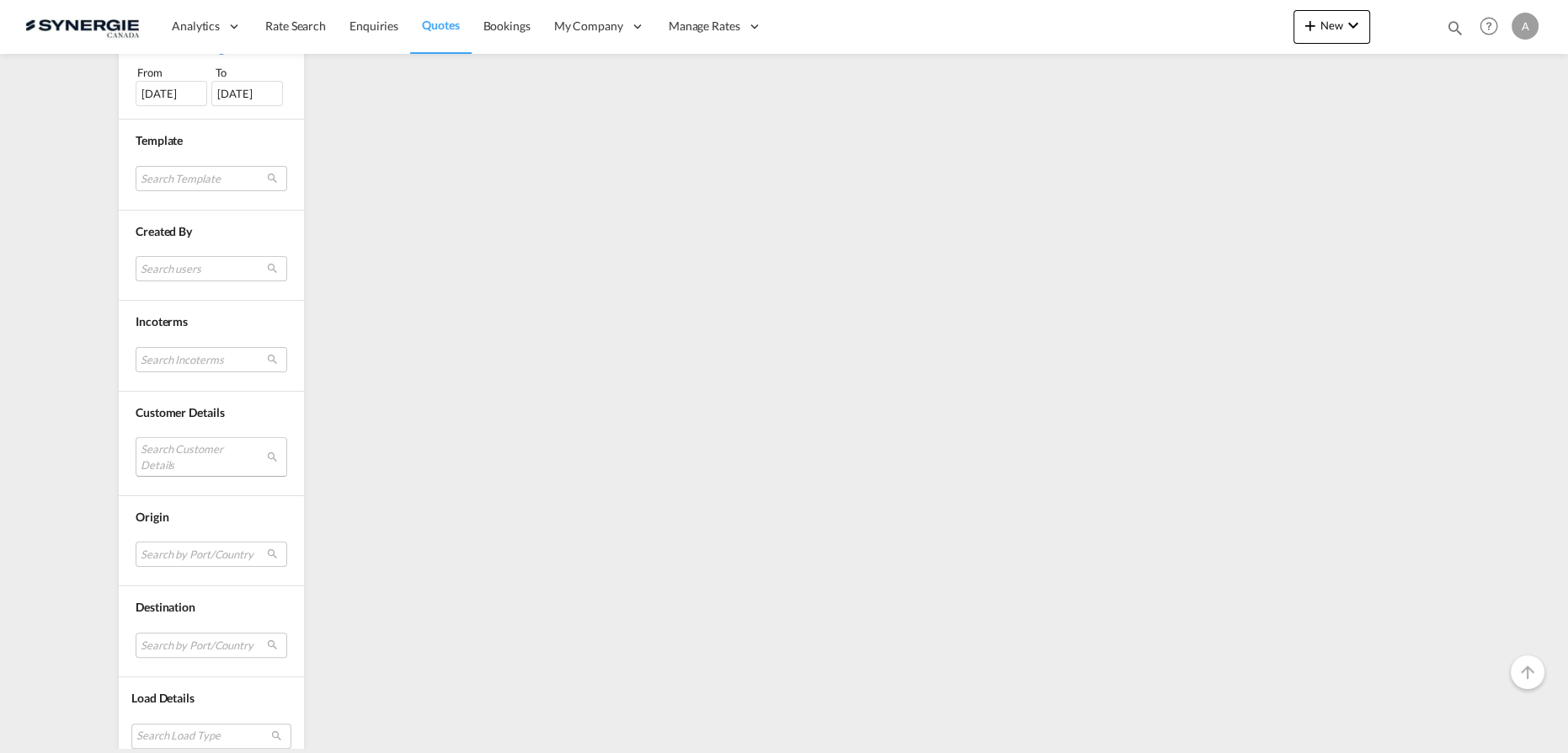
click at [188, 452] on md-select "Search Customer Details user name user ravi Hariharan b.ravi@iss-gf.com | inter…" at bounding box center [211, 456] width 152 height 39
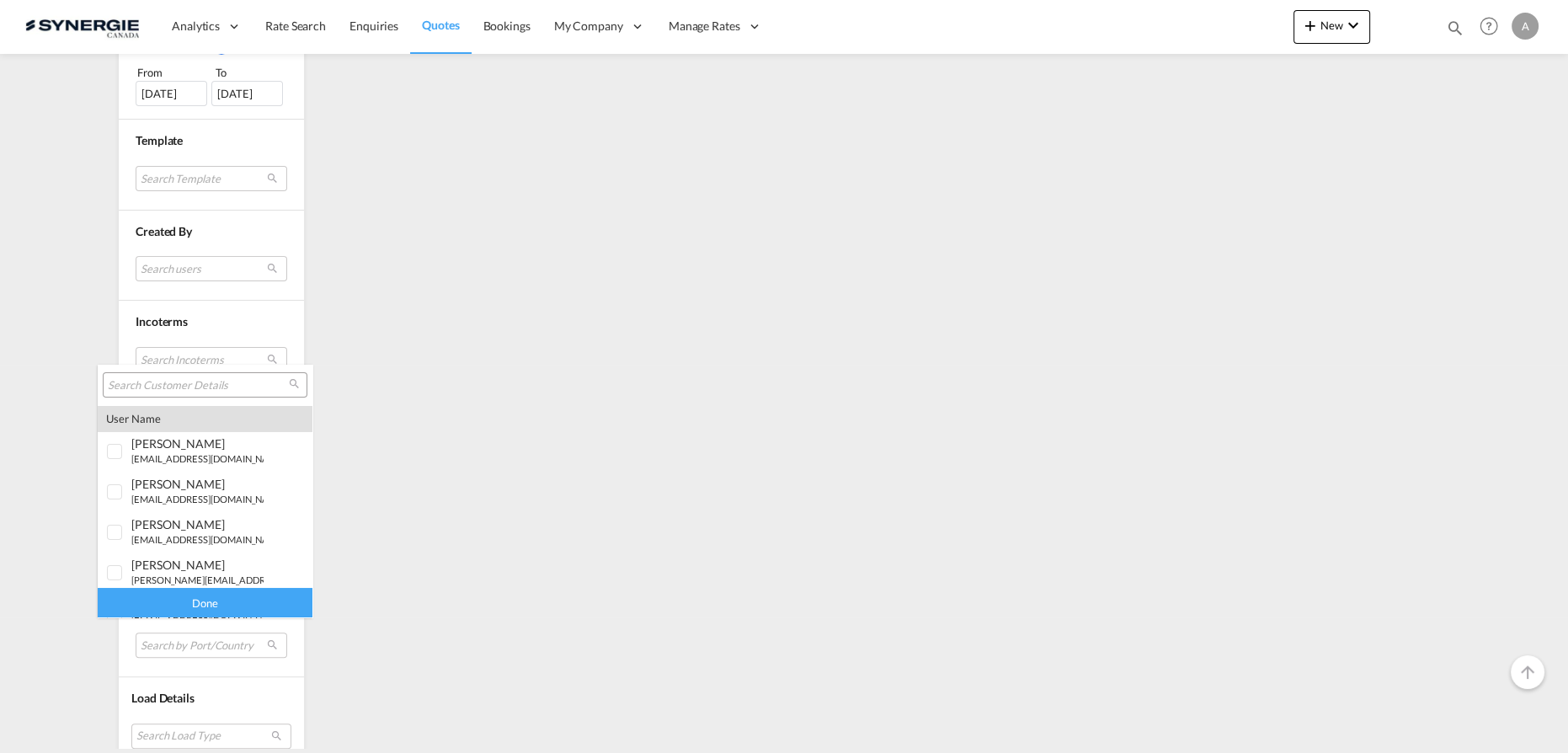
click at [226, 387] on input "search" at bounding box center [198, 385] width 181 height 15
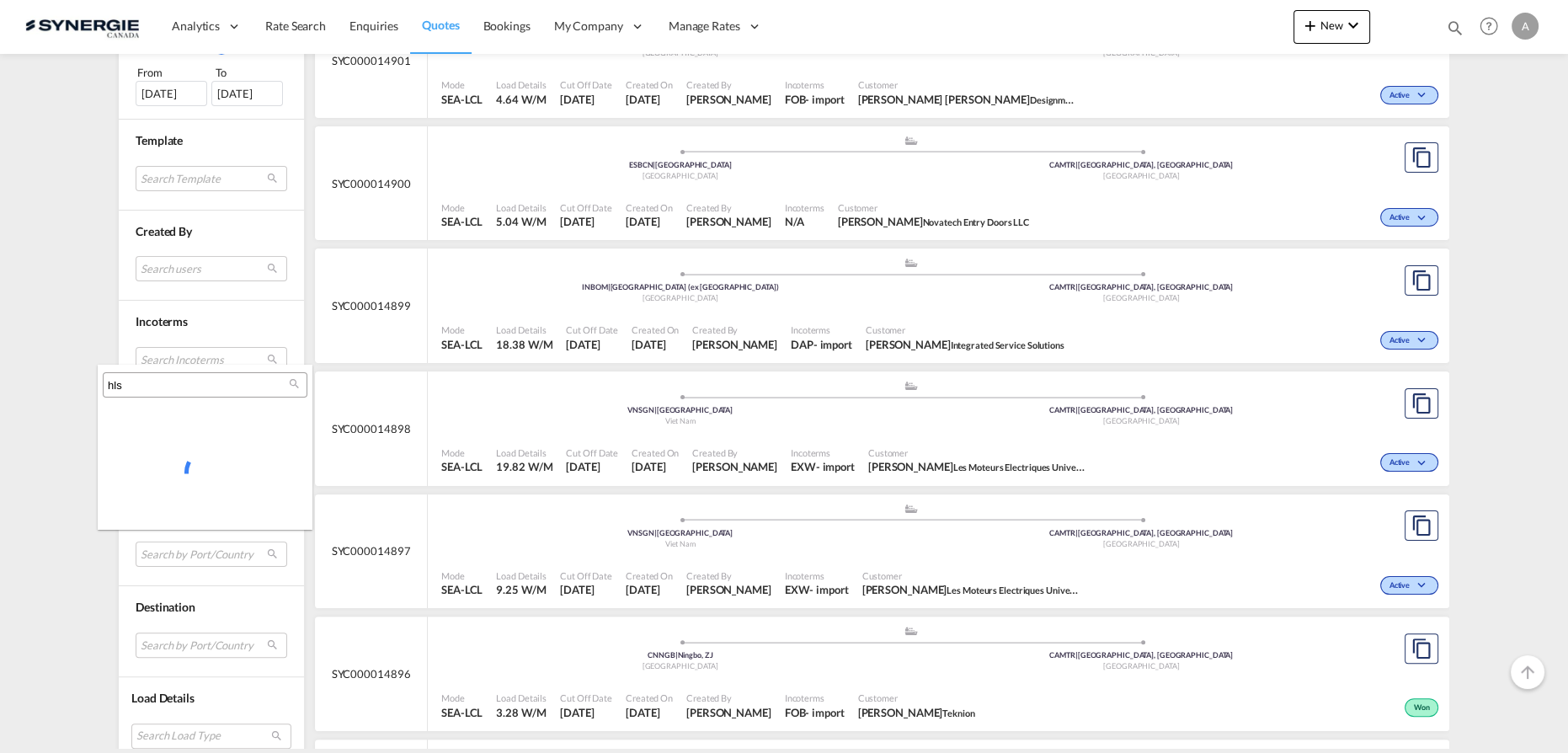
type input "hls"
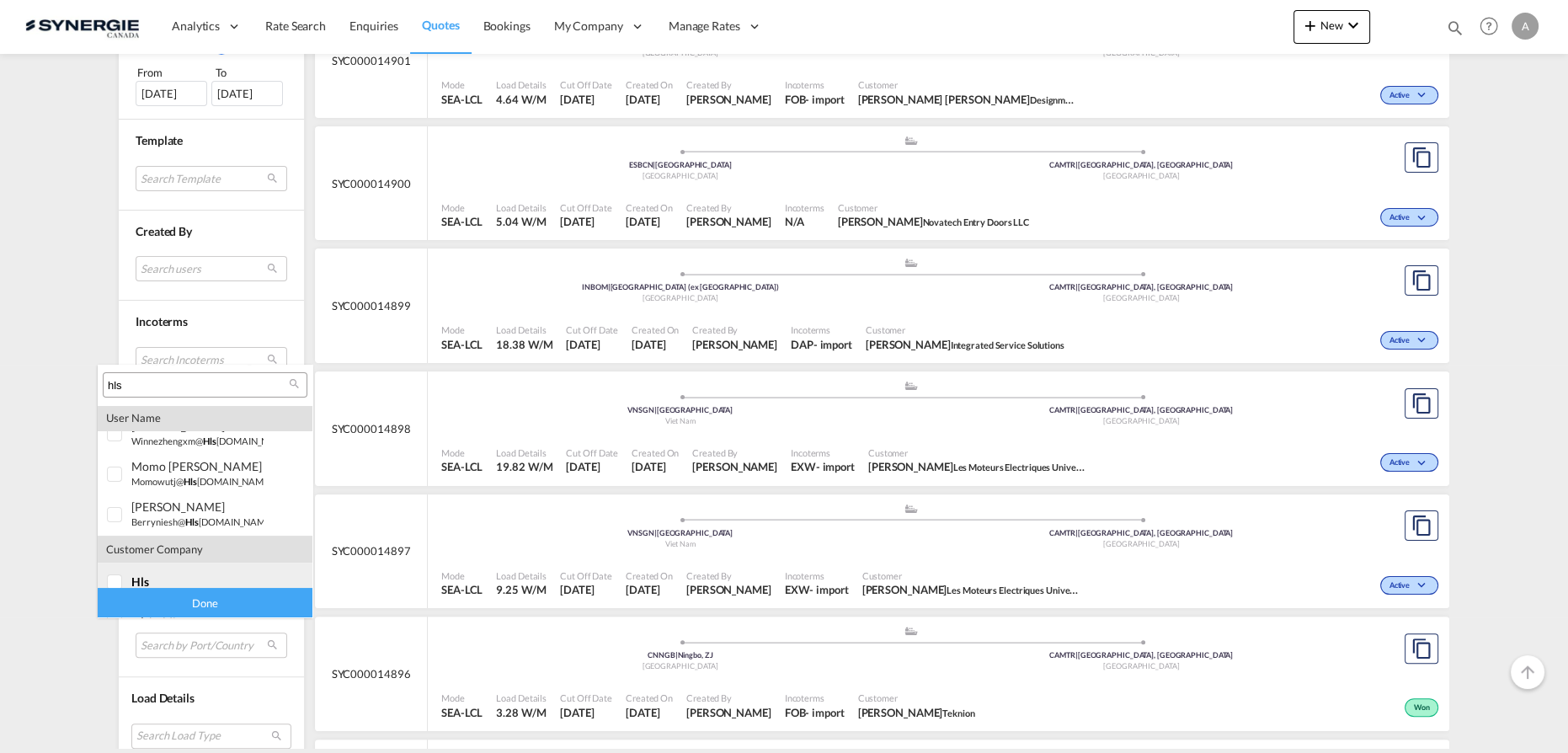
scroll to position [478, 0]
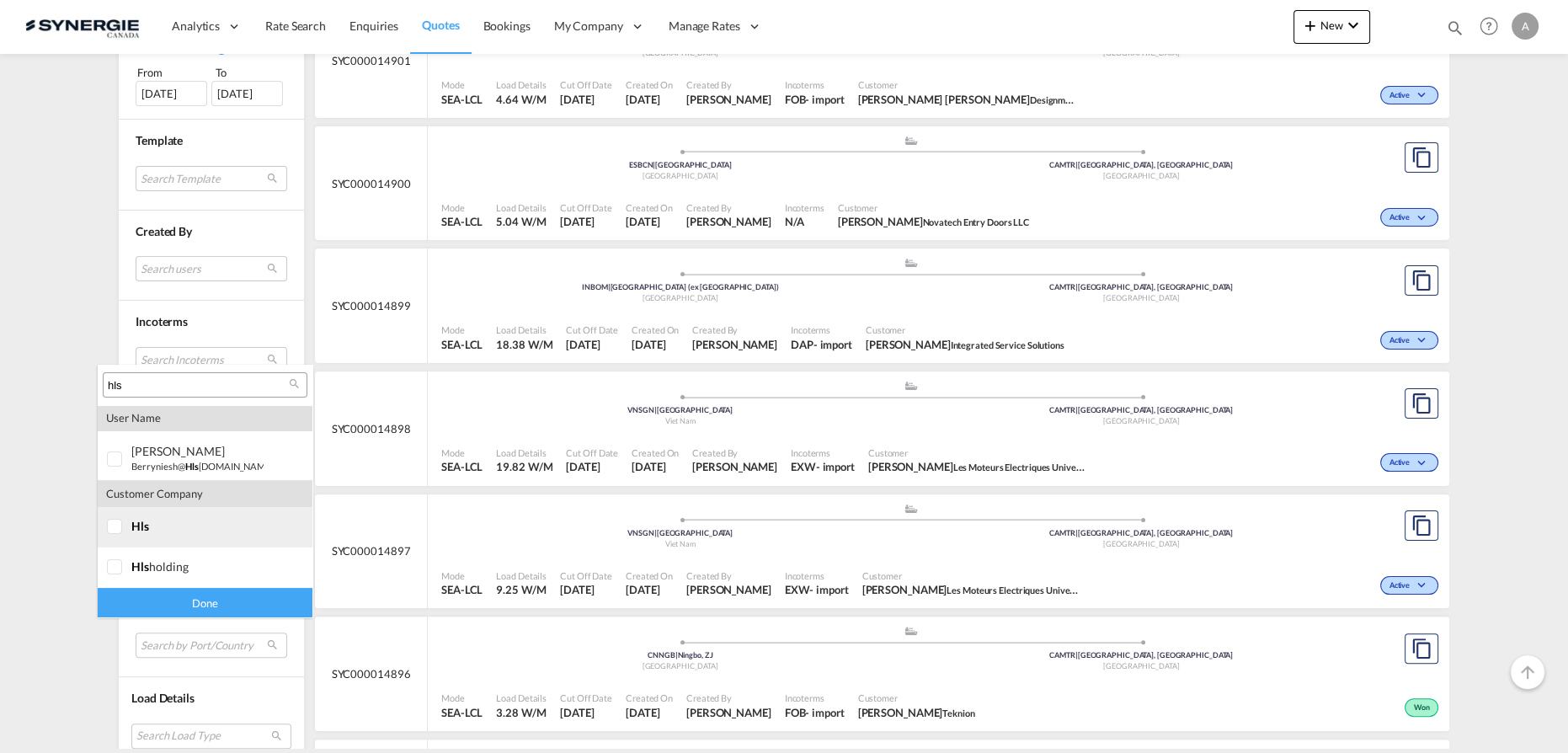
click at [136, 527] on span "hls" at bounding box center [140, 526] width 17 height 15
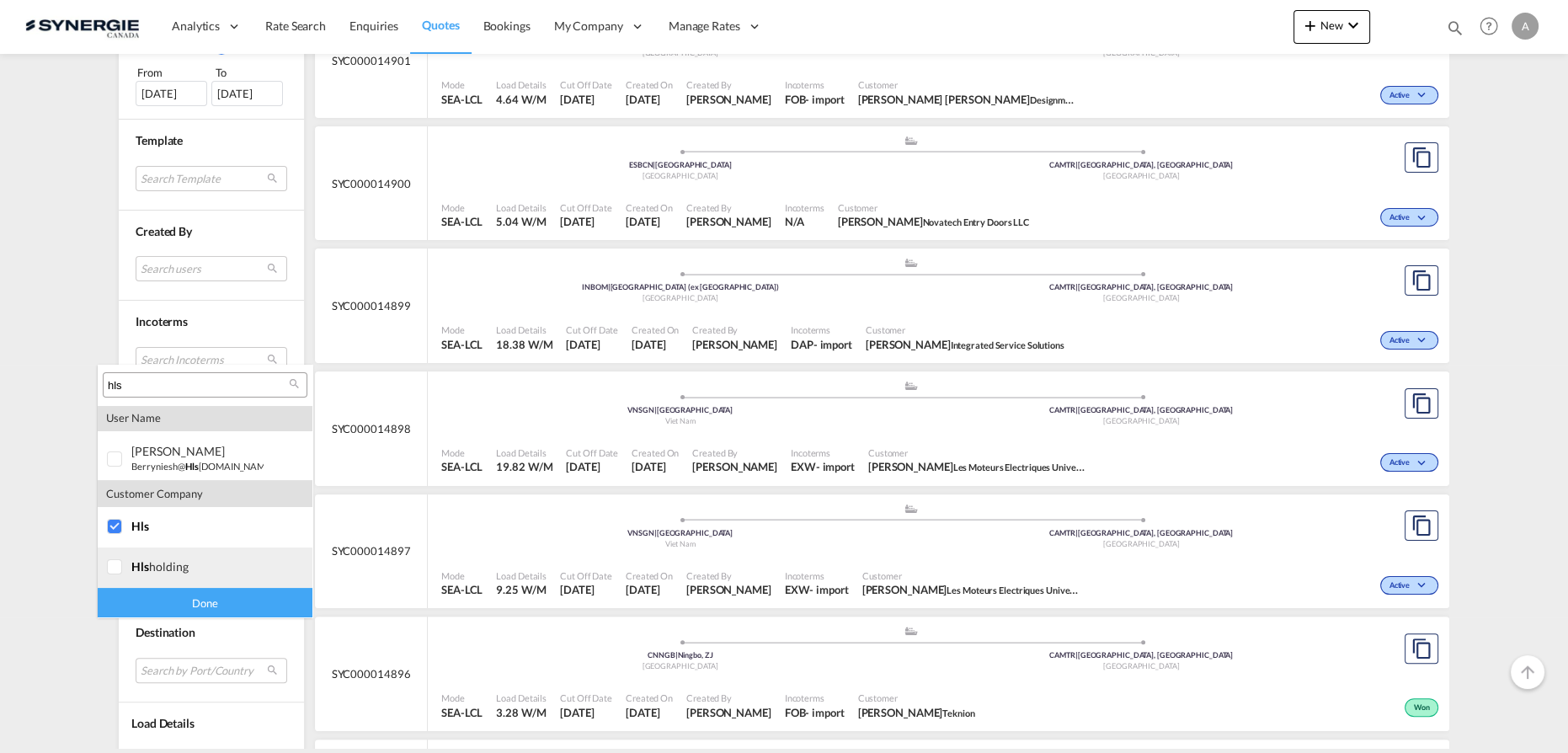
click at [124, 565] on div at bounding box center [115, 567] width 17 height 17
click at [165, 603] on div "Done" at bounding box center [205, 602] width 214 height 29
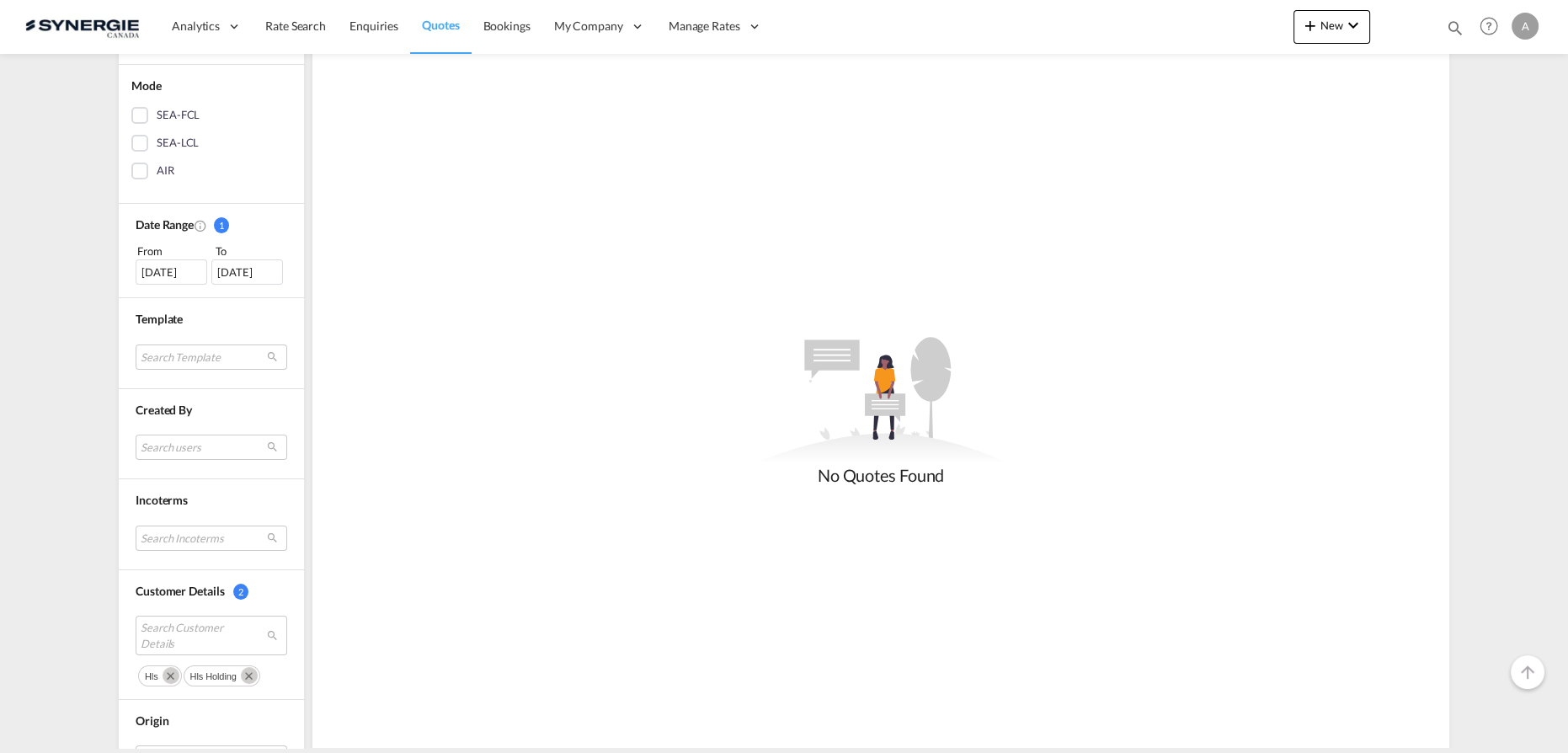
scroll to position [382, 0]
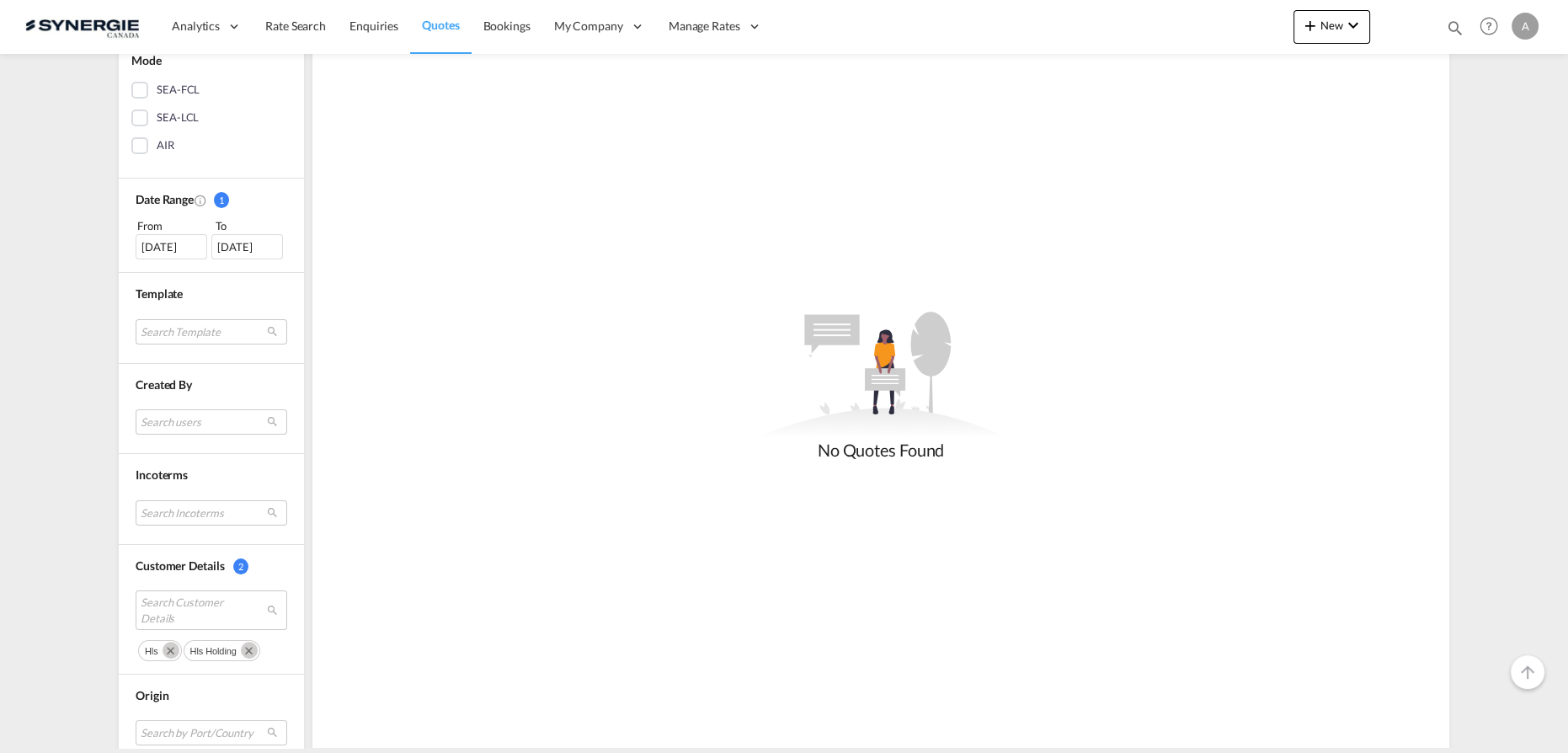
click at [186, 239] on div "15 Sep 2025" at bounding box center [171, 247] width 72 height 25
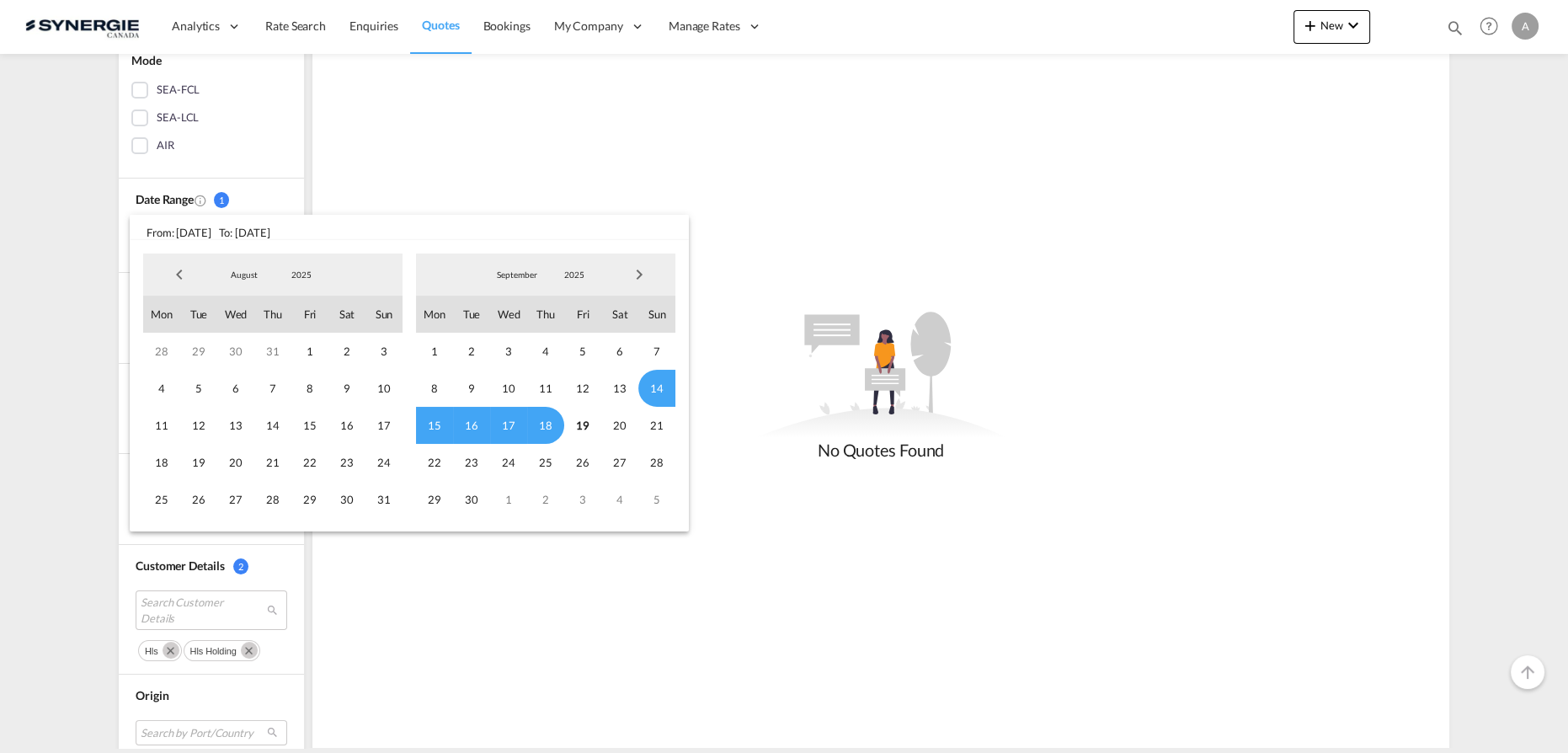
click at [288, 276] on span "2025" at bounding box center [301, 274] width 54 height 12
click at [293, 200] on md-option "2023" at bounding box center [318, 194] width 114 height 40
click at [200, 353] on span "1" at bounding box center [198, 351] width 37 height 37
click at [584, 272] on span "2023" at bounding box center [573, 274] width 54 height 12
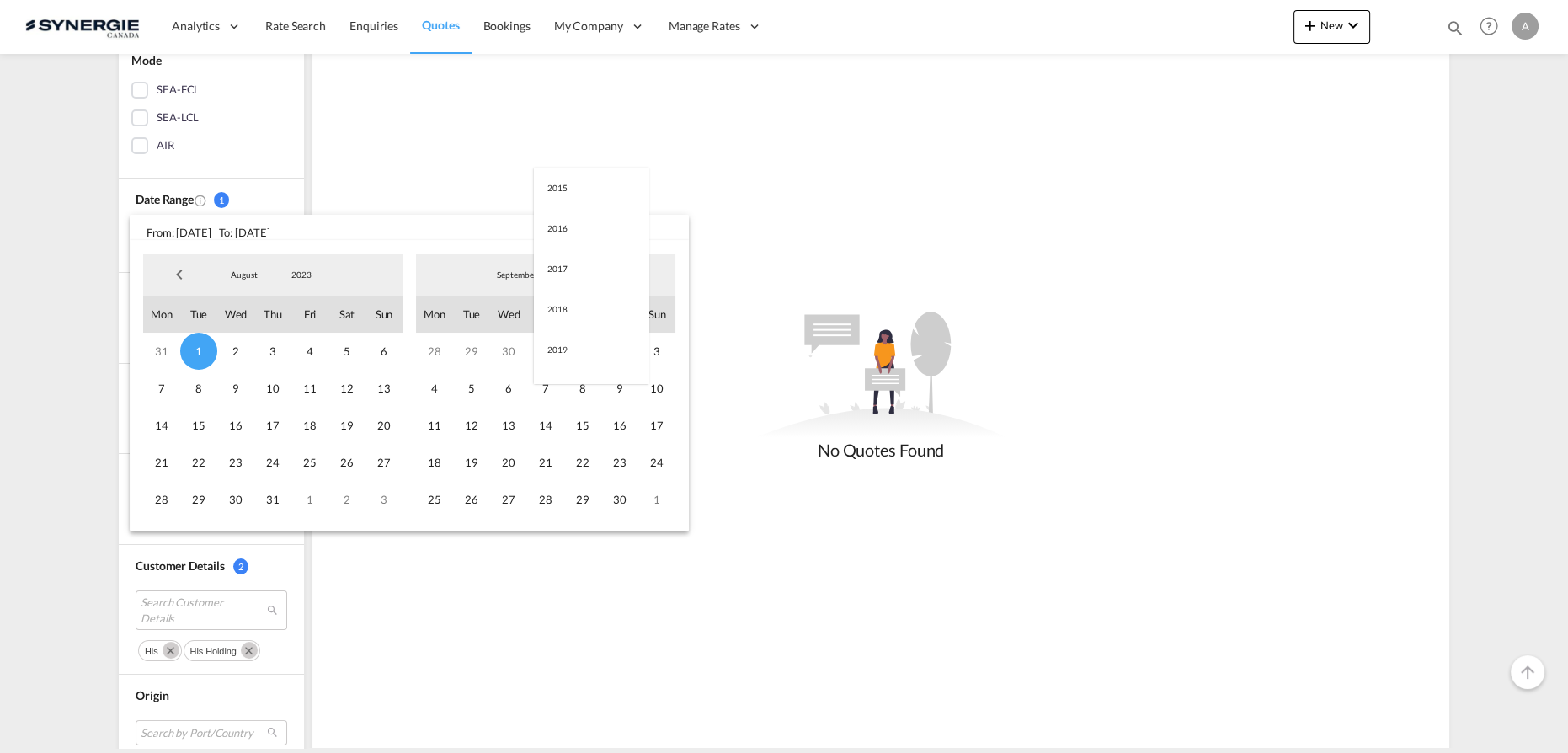
scroll to position [236, 0]
click at [564, 357] on md-option "2025" at bounding box center [591, 356] width 114 height 40
drag, startPoint x: 575, startPoint y: 427, endPoint x: 587, endPoint y: 420, distance: 13.9
click at [577, 427] on span "19" at bounding box center [582, 425] width 37 height 37
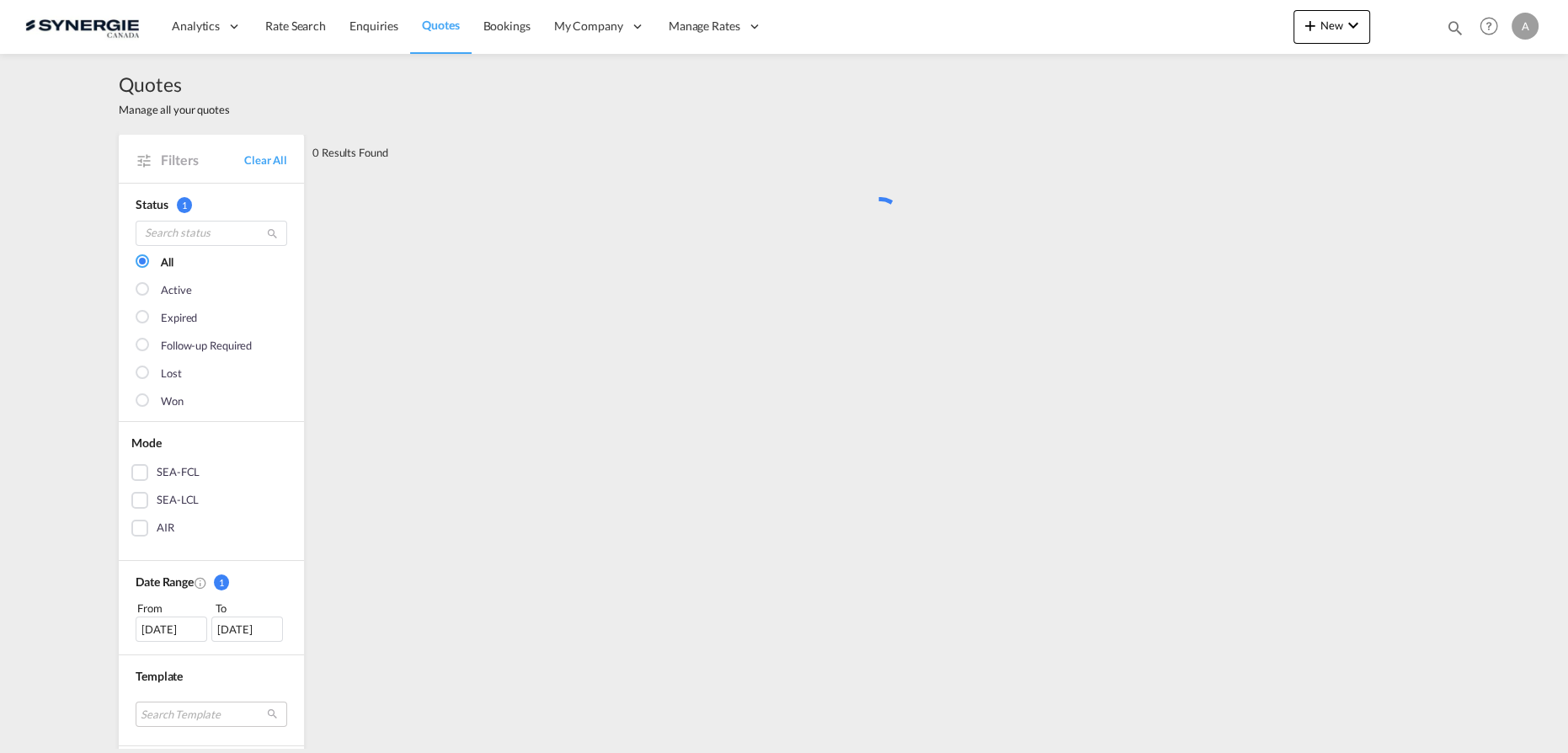
scroll to position [0, 0]
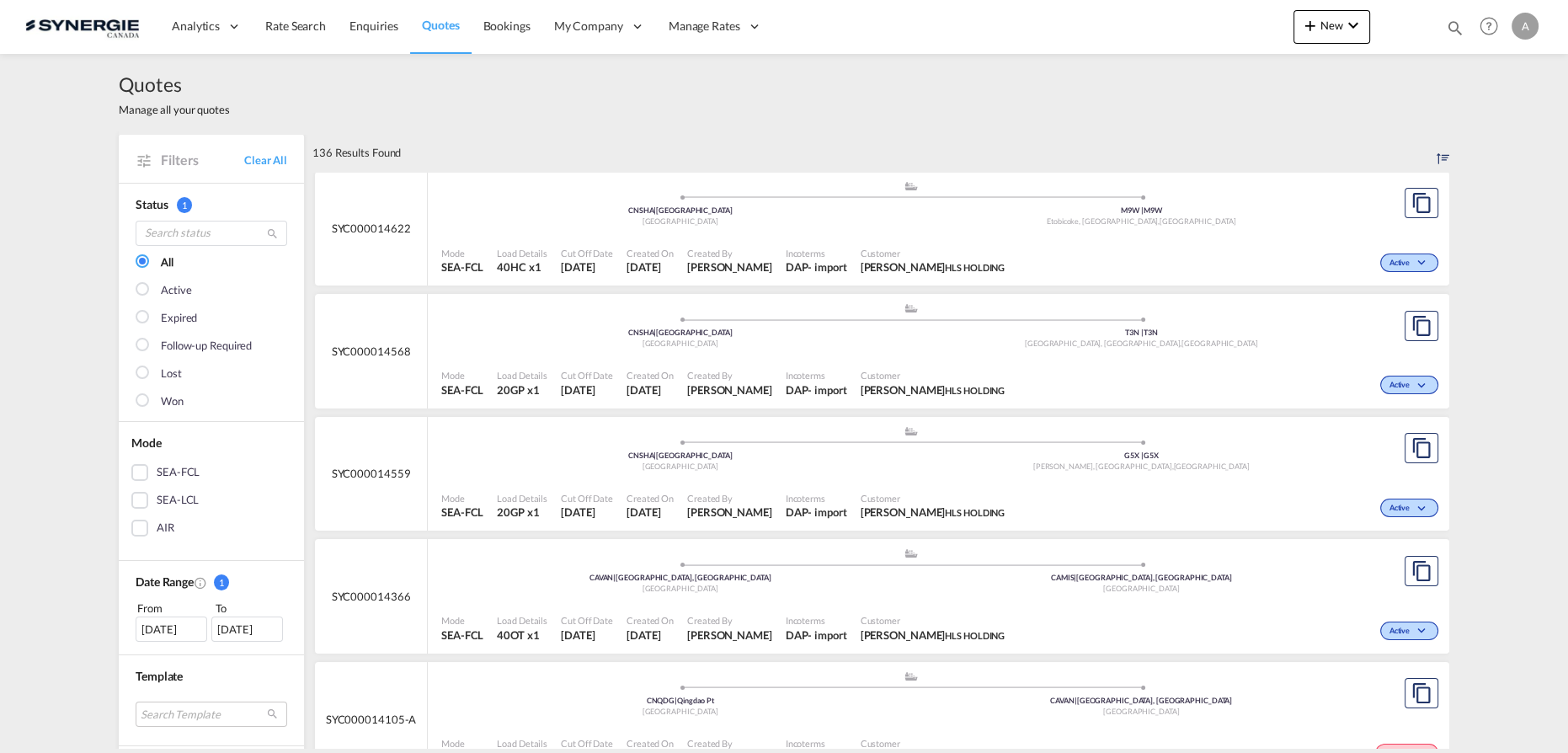
click at [864, 235] on div "Mode SEA-FCL Load Details 40HC x1 Cut Off Date 8 Sep 2025 Created On 8 Sep 2025…" at bounding box center [938, 261] width 1021 height 52
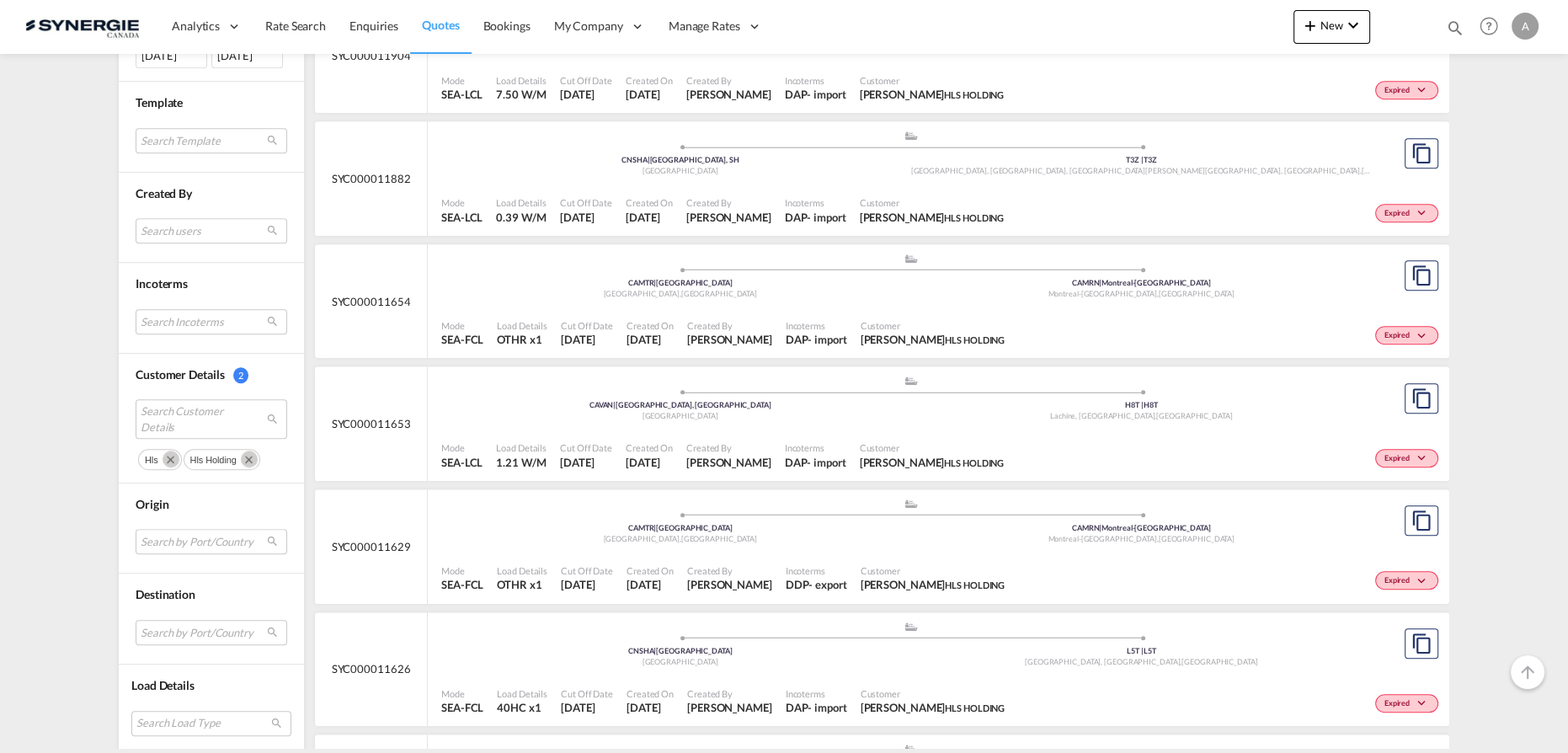
scroll to position [1913, 0]
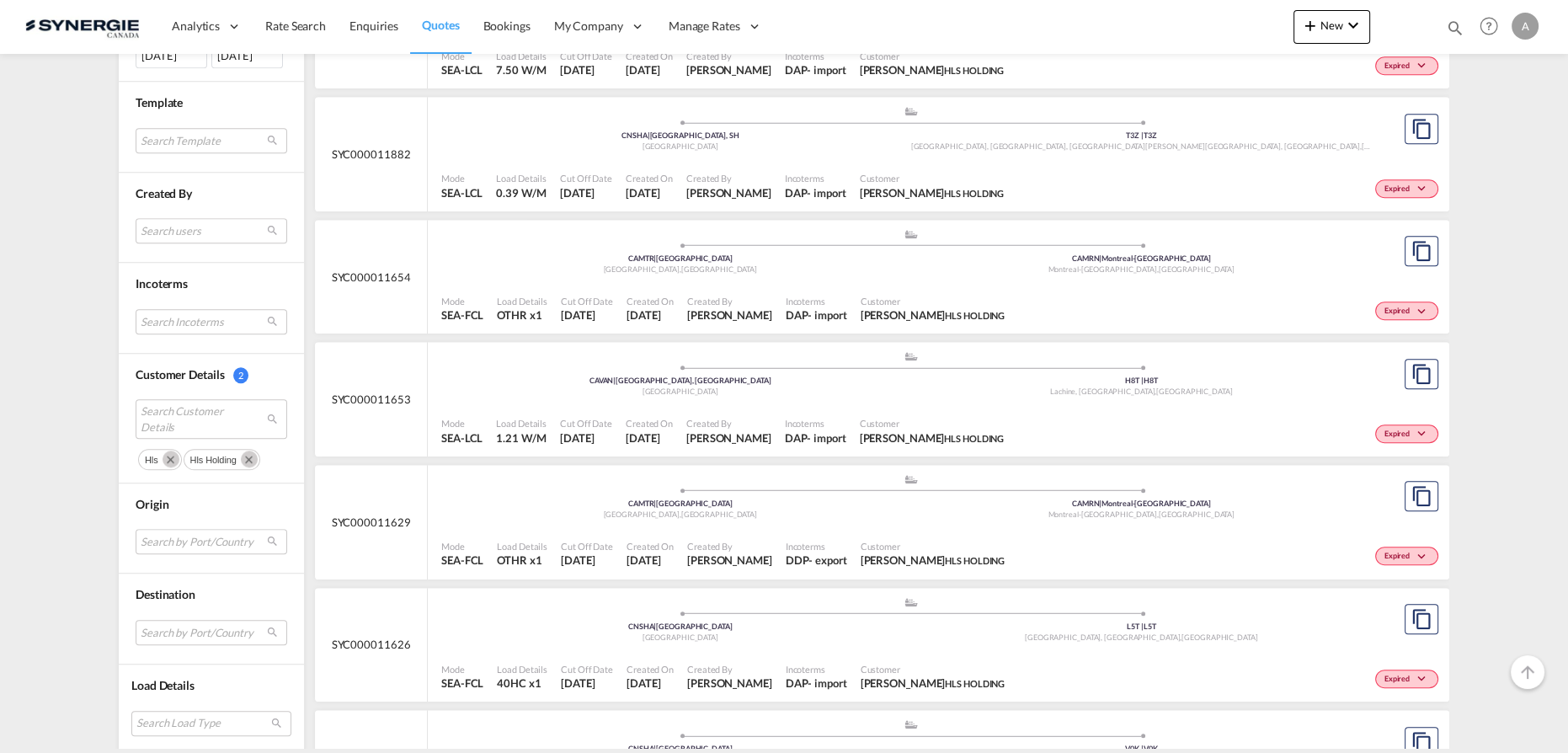
click at [1458, 29] on md-icon "icon-magnify" at bounding box center [1455, 27] width 18 height 18
drag, startPoint x: 1201, startPoint y: 30, endPoint x: 1200, endPoint y: 39, distance: 9.1
click at [1201, 30] on select "Bookings Quotes Enquiries" at bounding box center [1186, 27] width 80 height 30
select select "Quotes"
click at [1146, 13] on select "Bookings Quotes Enquiries" at bounding box center [1186, 27] width 80 height 30
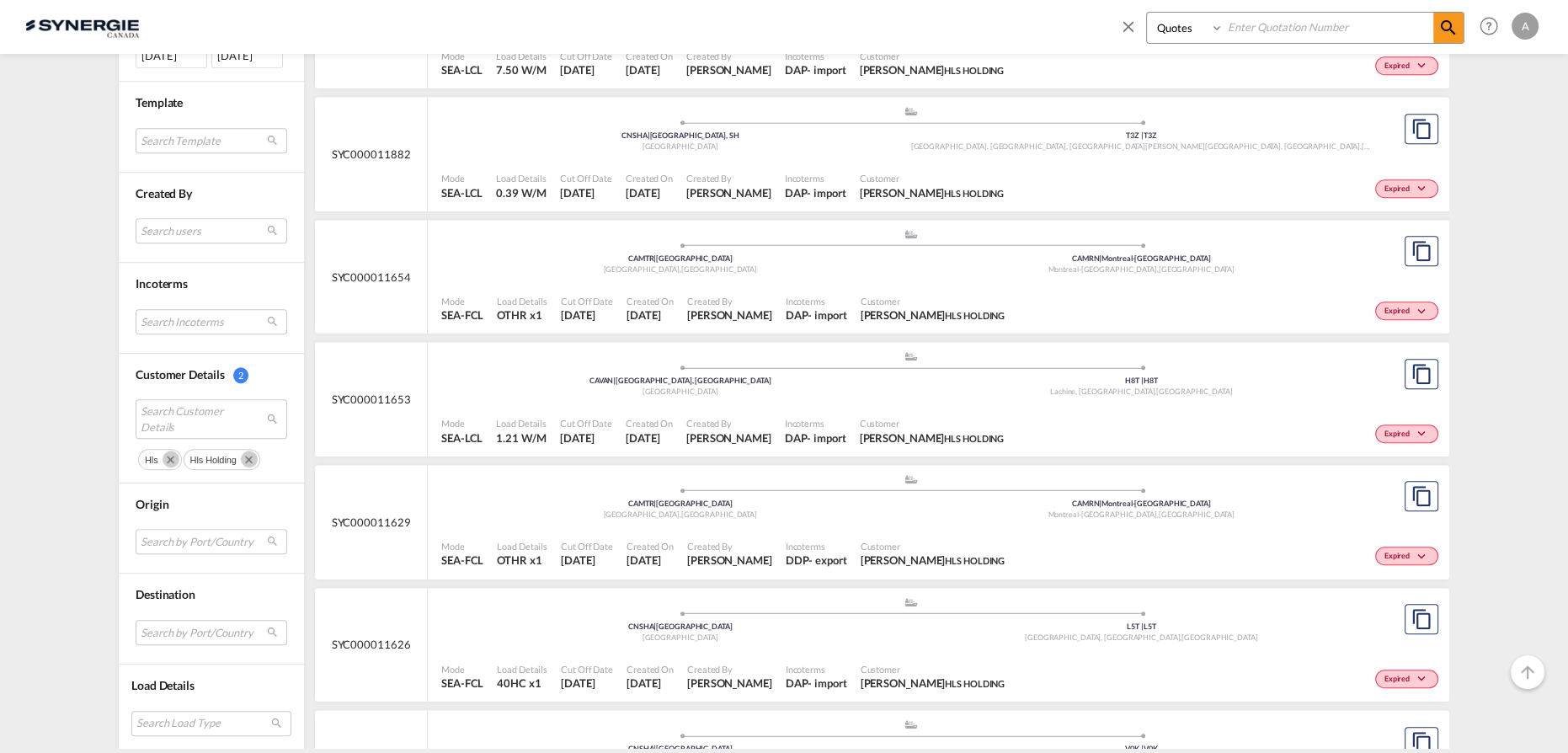
click at [1319, 19] on input at bounding box center [1328, 27] width 210 height 29
type input "13927"
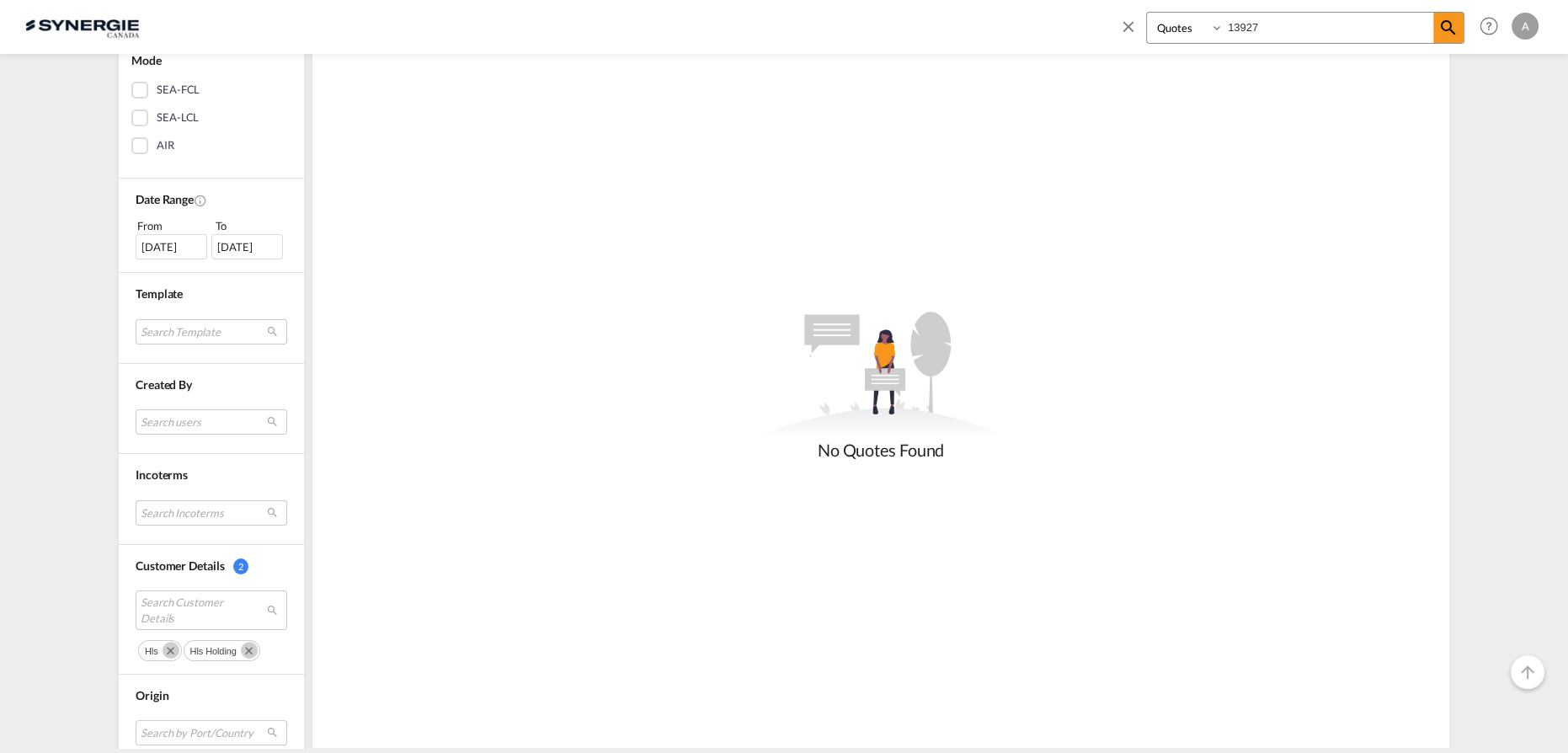
scroll to position [615, 0]
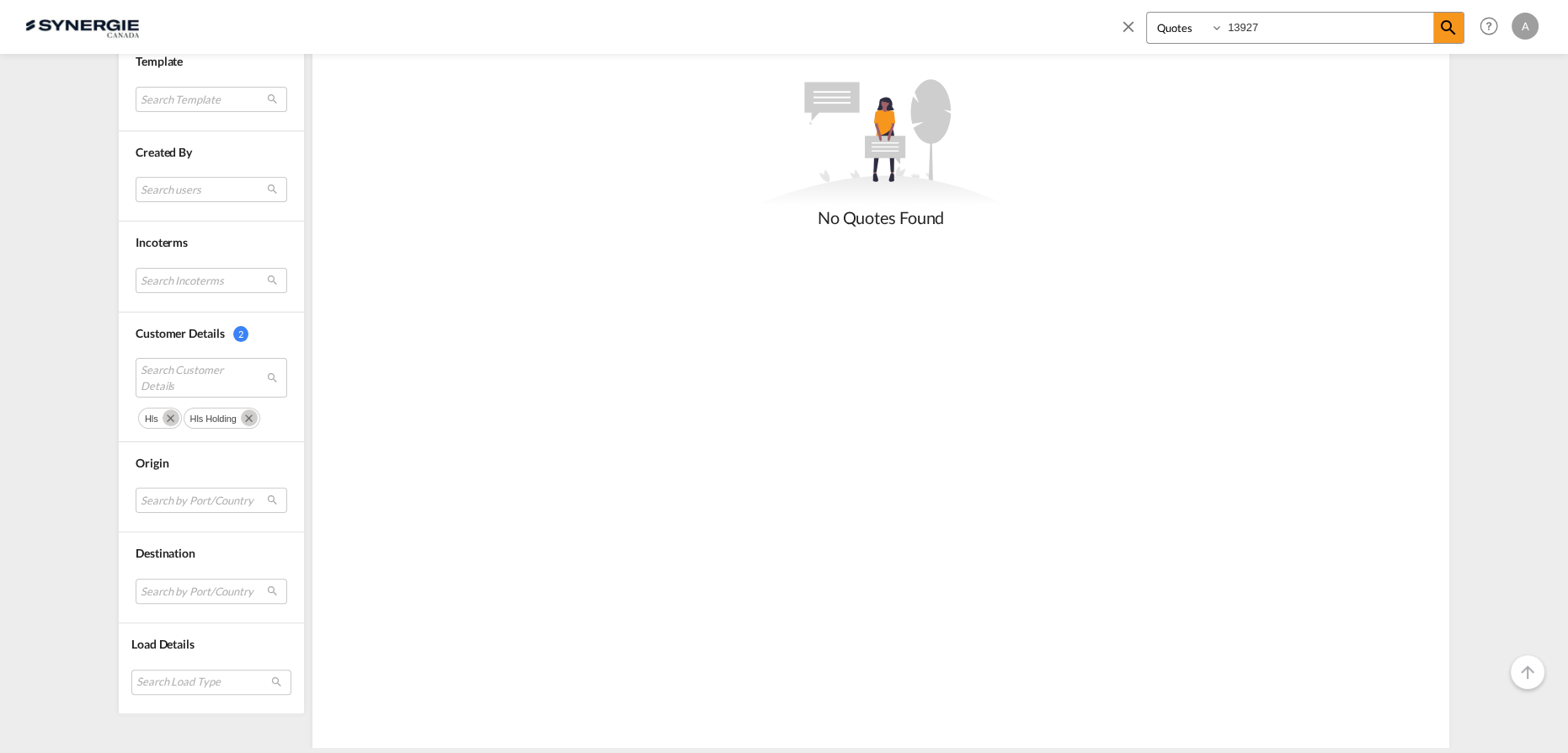
click at [164, 411] on md-icon "Remove" at bounding box center [171, 417] width 17 height 17
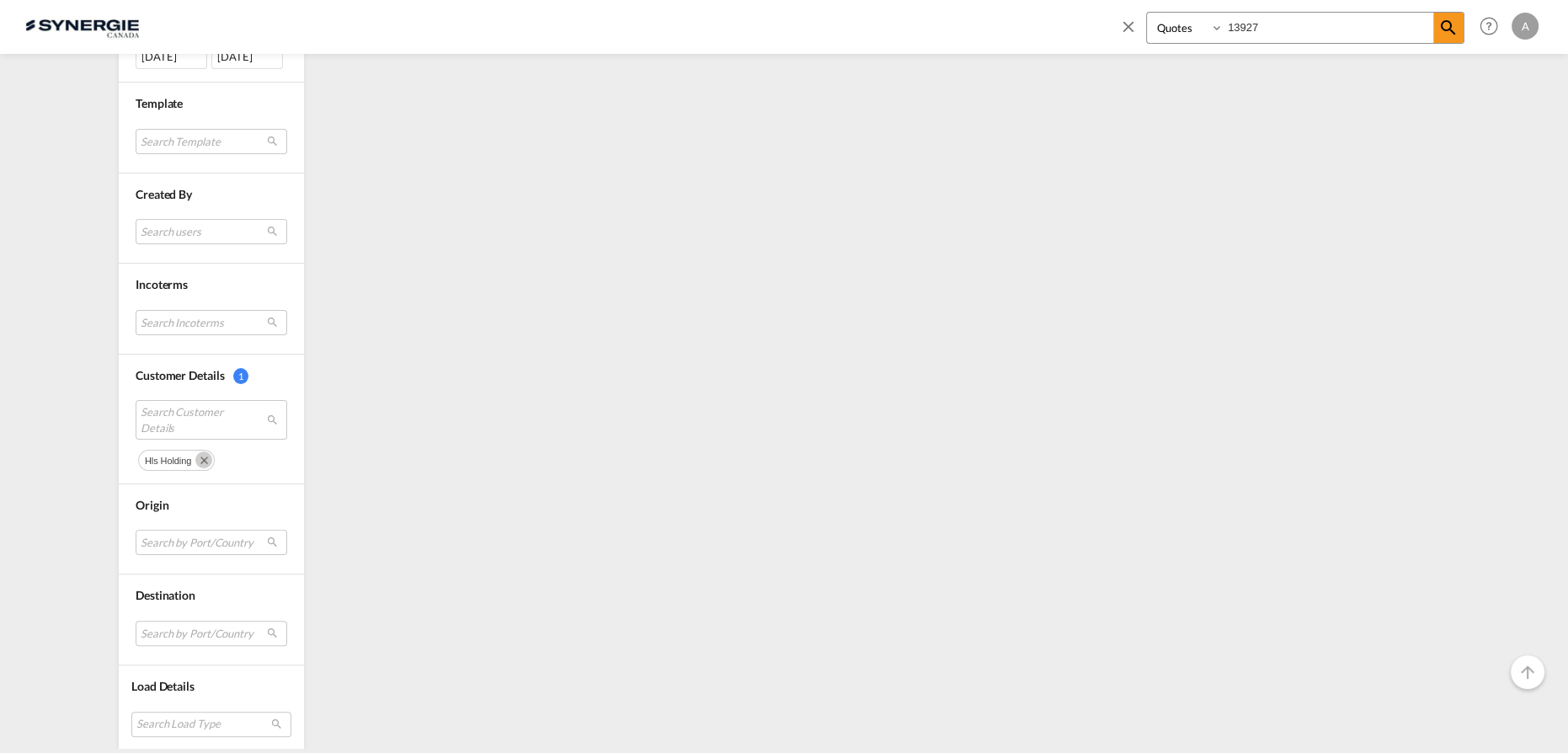
click at [195, 451] on md-icon "Remove" at bounding box center [203, 460] width 17 height 17
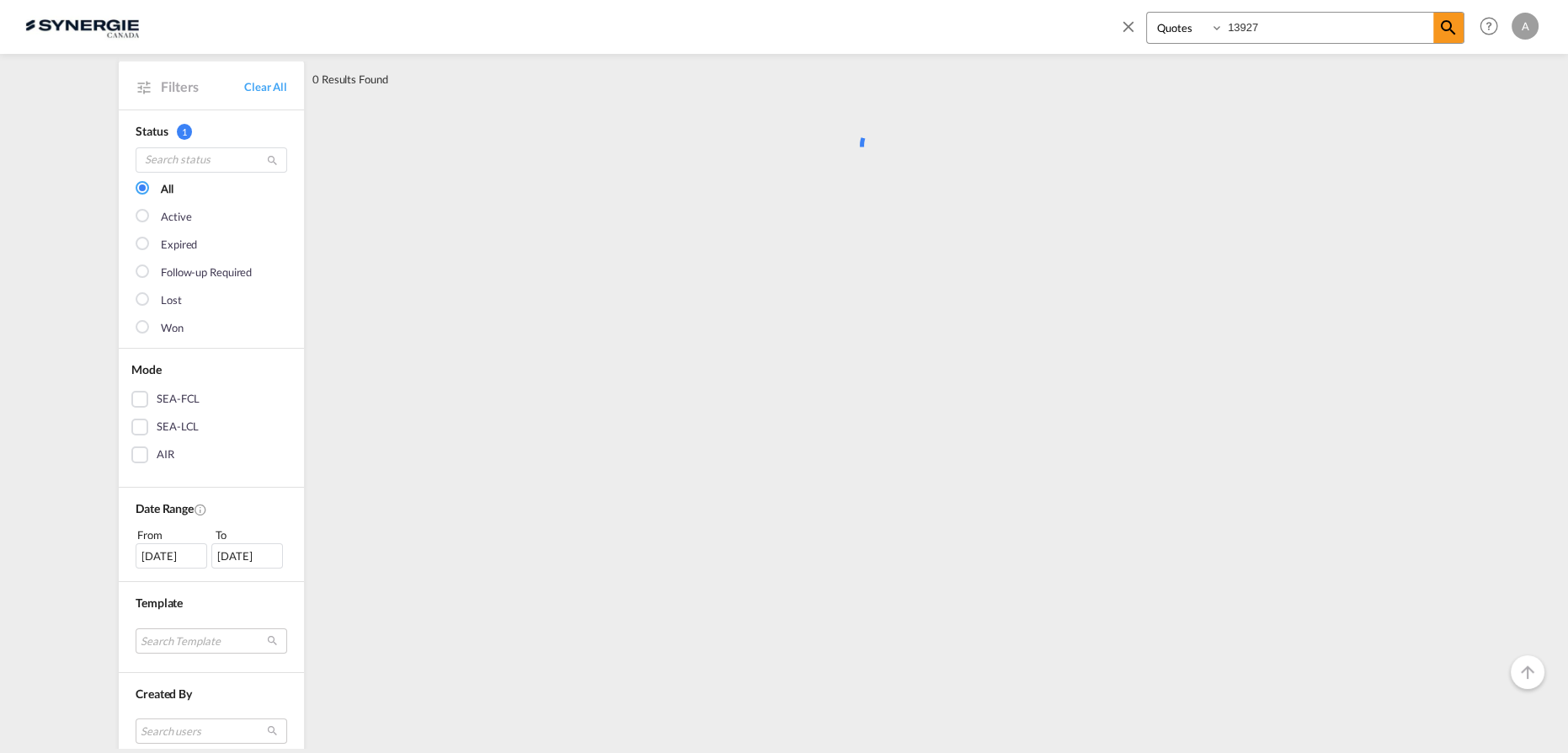
scroll to position [0, 0]
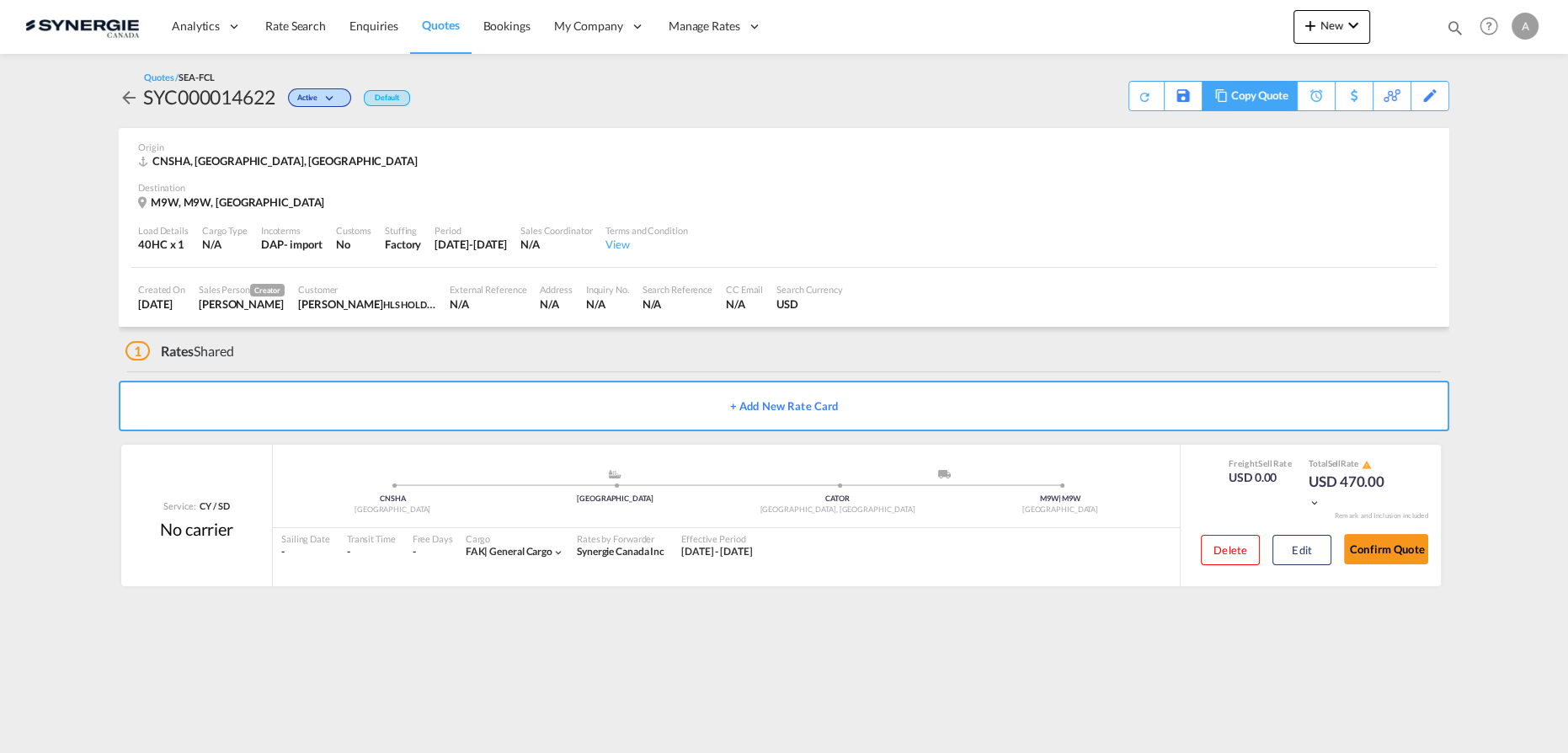
click at [1285, 103] on div "Copy Quote" at bounding box center [1259, 96] width 57 height 29
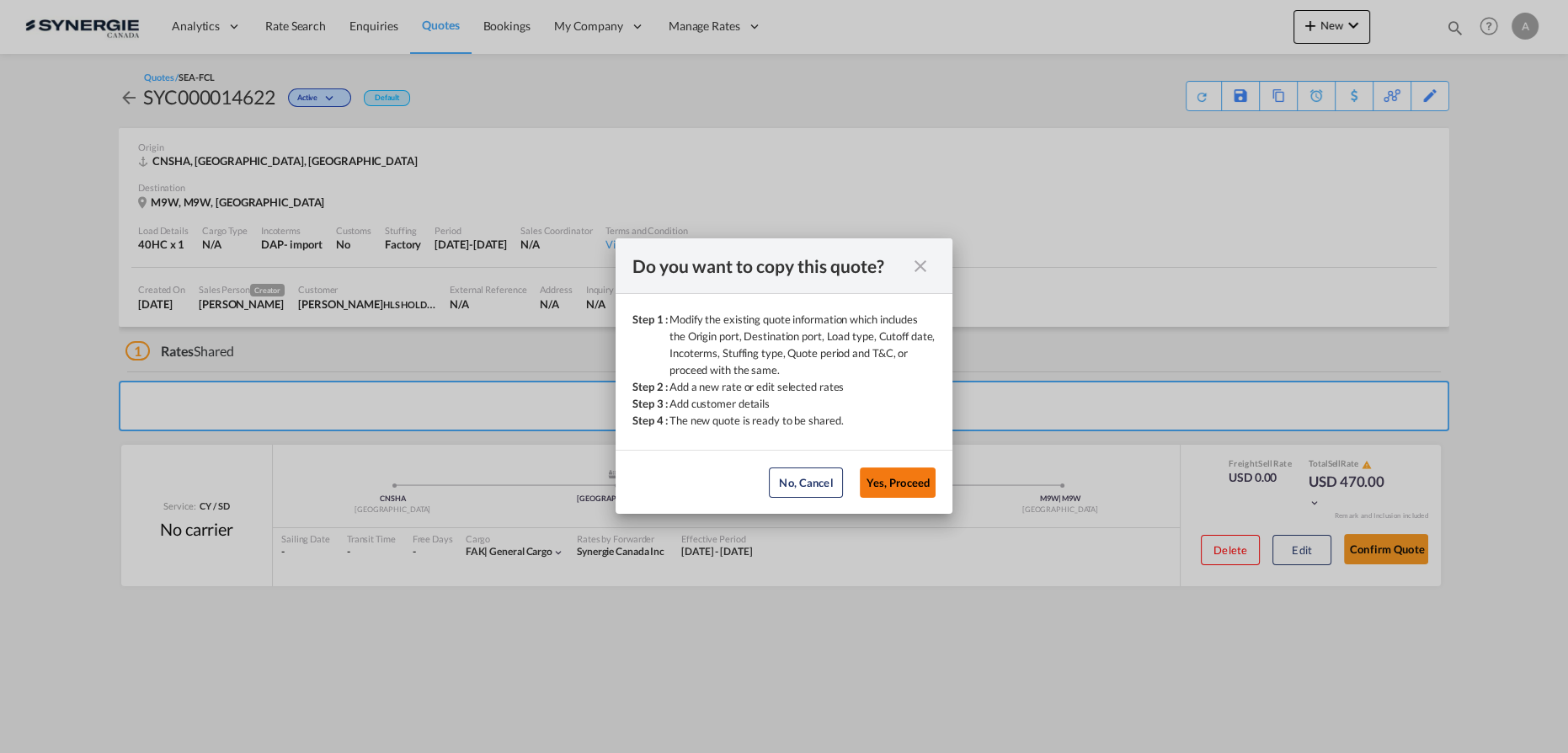
click at [907, 487] on button "Yes, Proceed" at bounding box center [897, 481] width 75 height 30
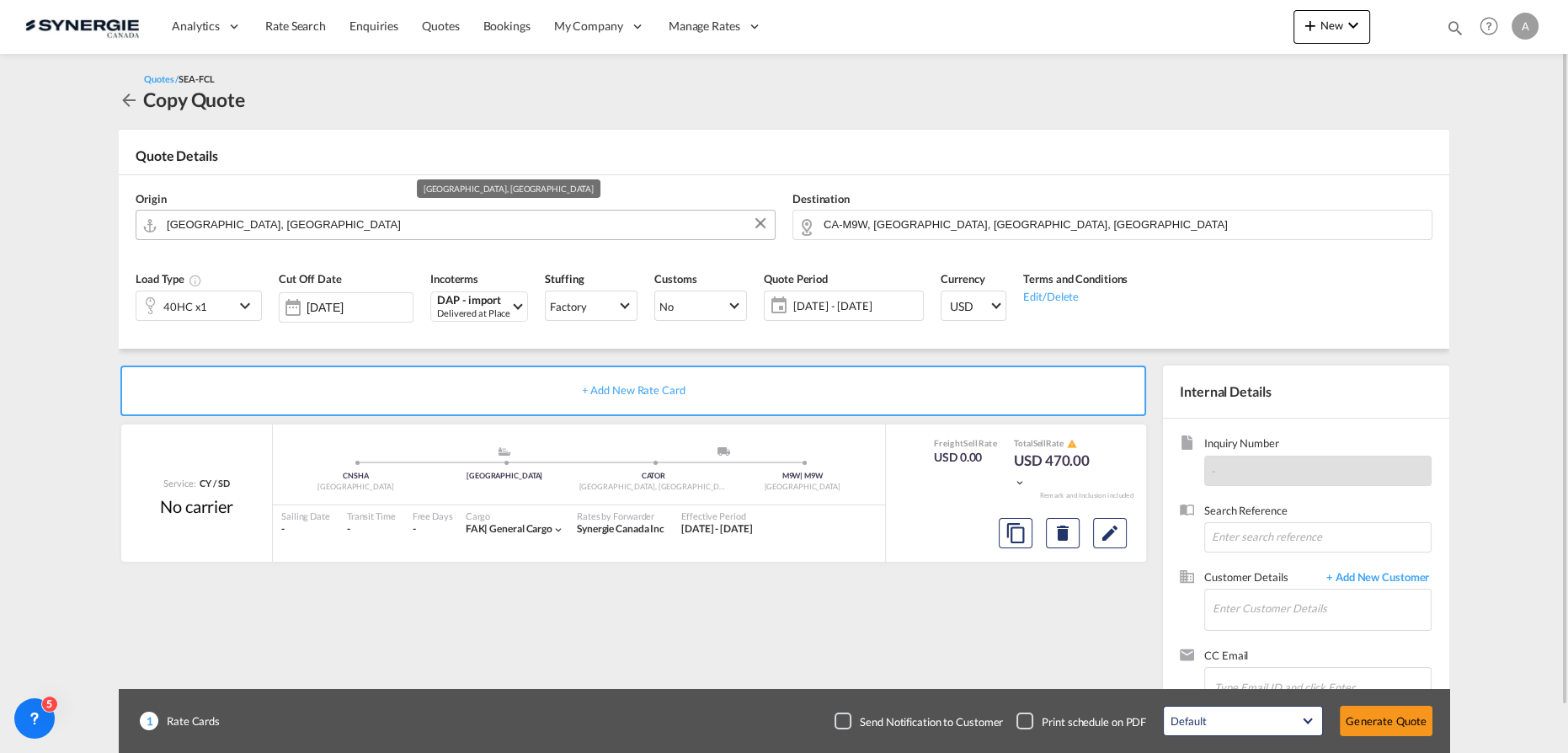
click at [332, 224] on input "[GEOGRAPHIC_DATA], [GEOGRAPHIC_DATA]" at bounding box center [467, 224] width 600 height 29
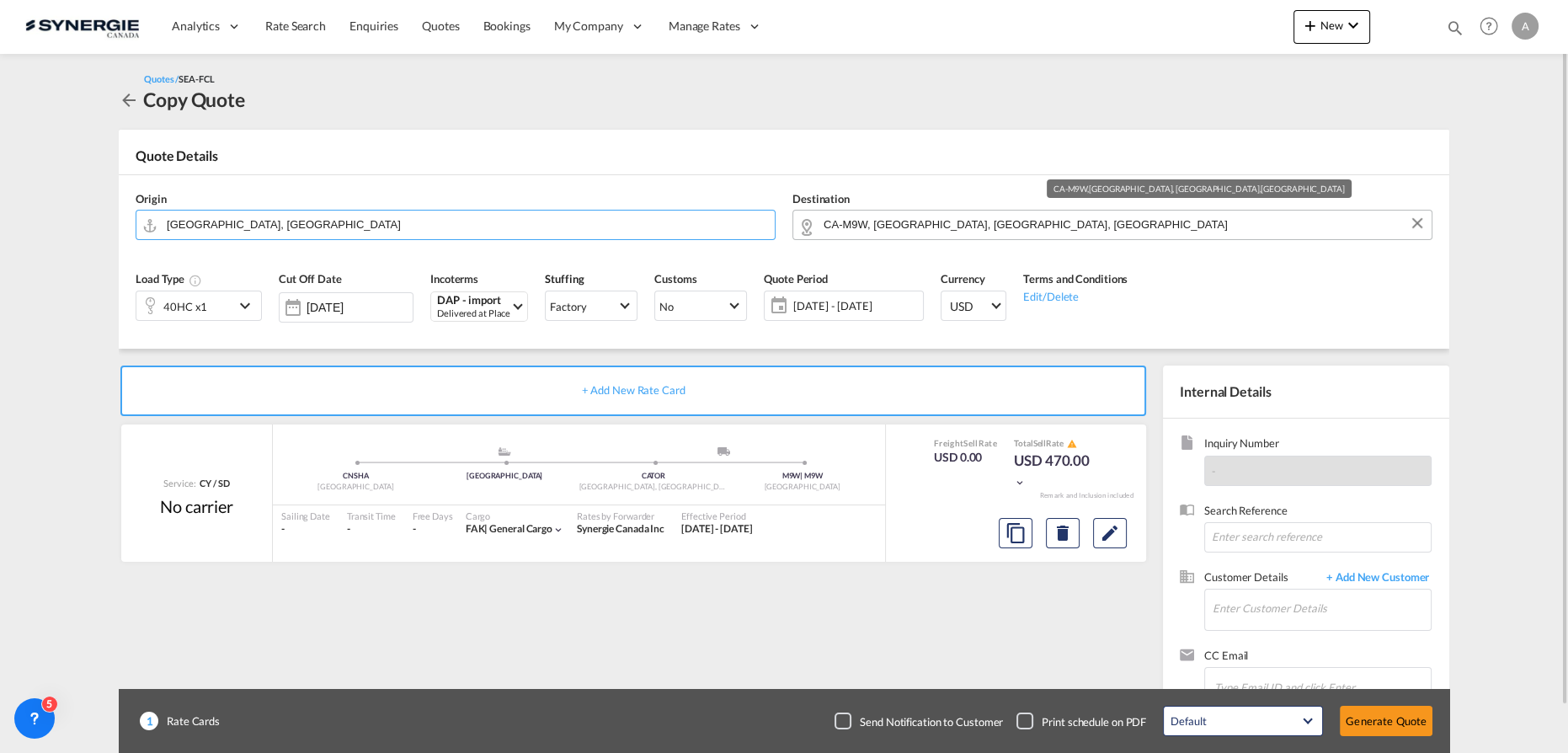
click at [945, 233] on input "CA-M9W, [GEOGRAPHIC_DATA], [GEOGRAPHIC_DATA], [GEOGRAPHIC_DATA]" at bounding box center [1124, 224] width 600 height 29
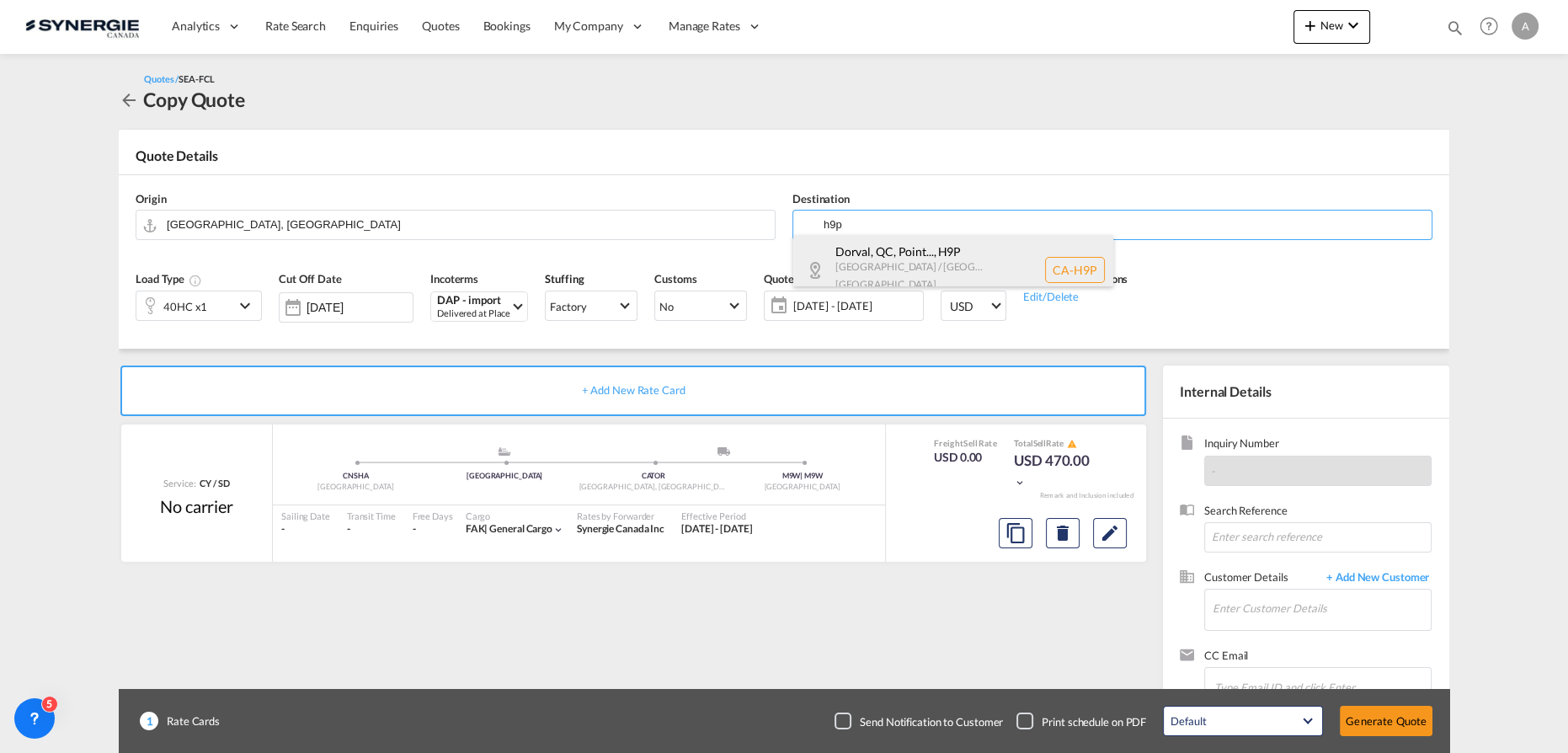
click at [903, 253] on div "Dorval, QC, Point... , H9P [GEOGRAPHIC_DATA] / [GEOGRAPHIC_DATA] [GEOGRAPHIC_DA…" at bounding box center [953, 270] width 320 height 70
type input "CA-H9P, Dorval, [GEOGRAPHIC_DATA], [GEOGRAPHIC_DATA], [GEOGRAPHIC_DATA], [GEOGR…"
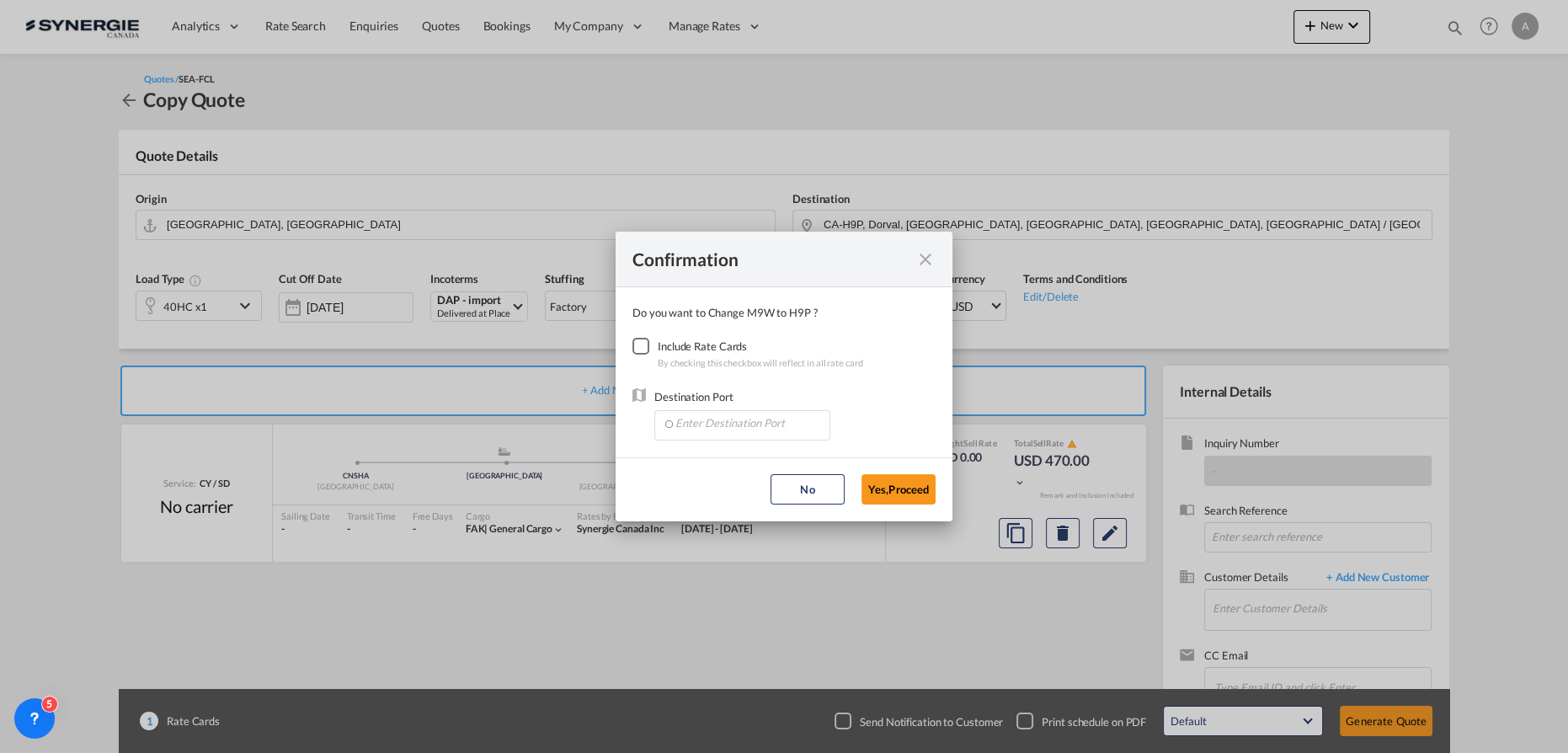
click at [650, 349] on div "Checkbox No Ink" at bounding box center [640, 346] width 17 height 17
click at [685, 421] on input "Enter Destination Port" at bounding box center [746, 423] width 167 height 25
click at [709, 508] on li "CAMTR, [GEOGRAPHIC_DATA], [GEOGRAPHIC_DATA], [GEOGRAPHIC_DATA], [GEOGRAPHIC_DAT…" at bounding box center [742, 500] width 160 height 40
type input "CAMTR, [GEOGRAPHIC_DATA], [GEOGRAPHIC_DATA], [GEOGRAPHIC_DATA], [GEOGRAPHIC_DAT…"
click at [896, 487] on button "Yes,Proceed" at bounding box center [898, 489] width 74 height 30
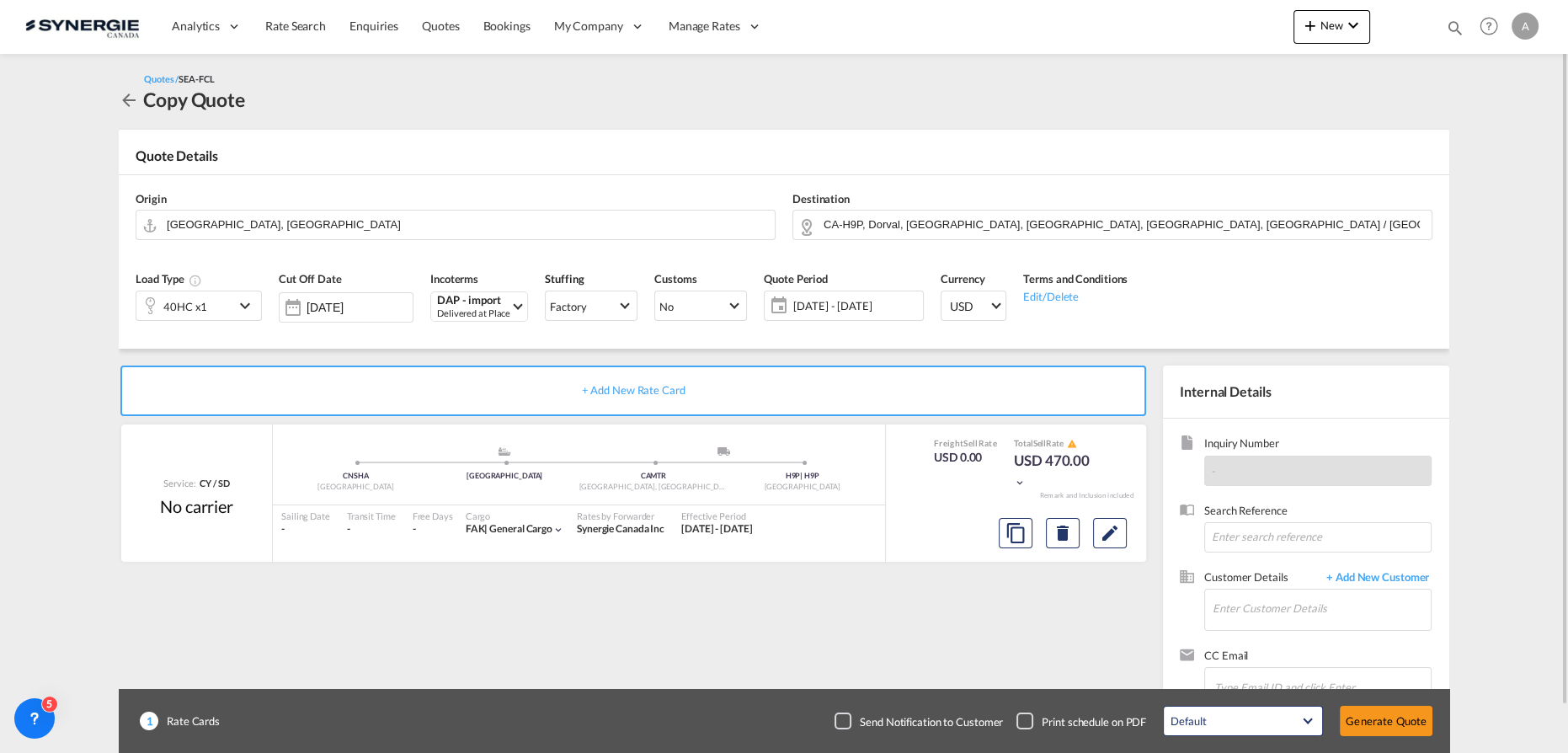
click at [195, 313] on div "40HC x1" at bounding box center [185, 306] width 44 height 24
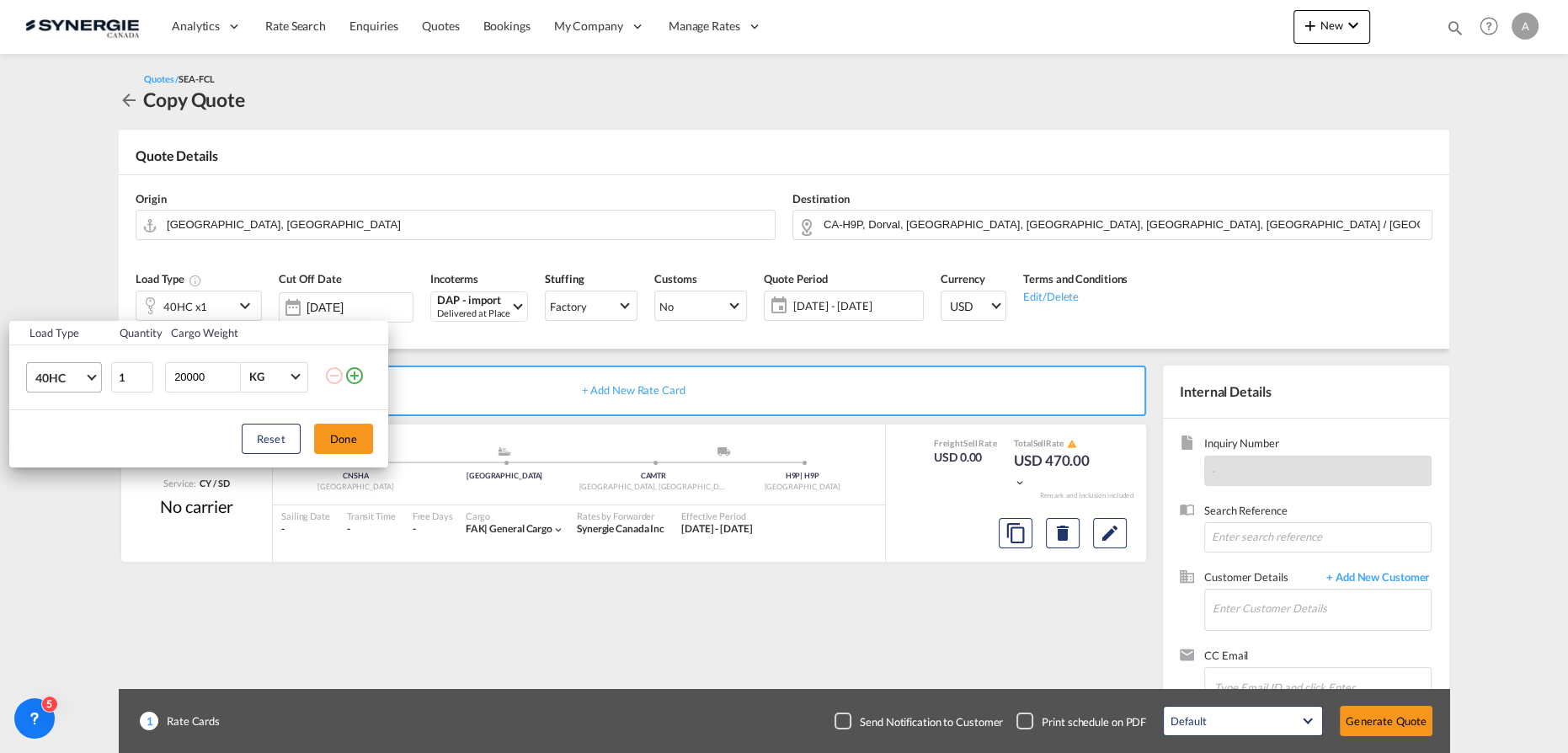
click at [81, 378] on span "40HC" at bounding box center [60, 378] width 49 height 17
click at [65, 296] on md-option "20GP" at bounding box center [78, 296] width 114 height 40
drag, startPoint x: 201, startPoint y: 374, endPoint x: 52, endPoint y: 379, distance: 149.1
click at [52, 380] on tr "20GP 1 20000 KG KG" at bounding box center [198, 376] width 379 height 64
type input "22000"
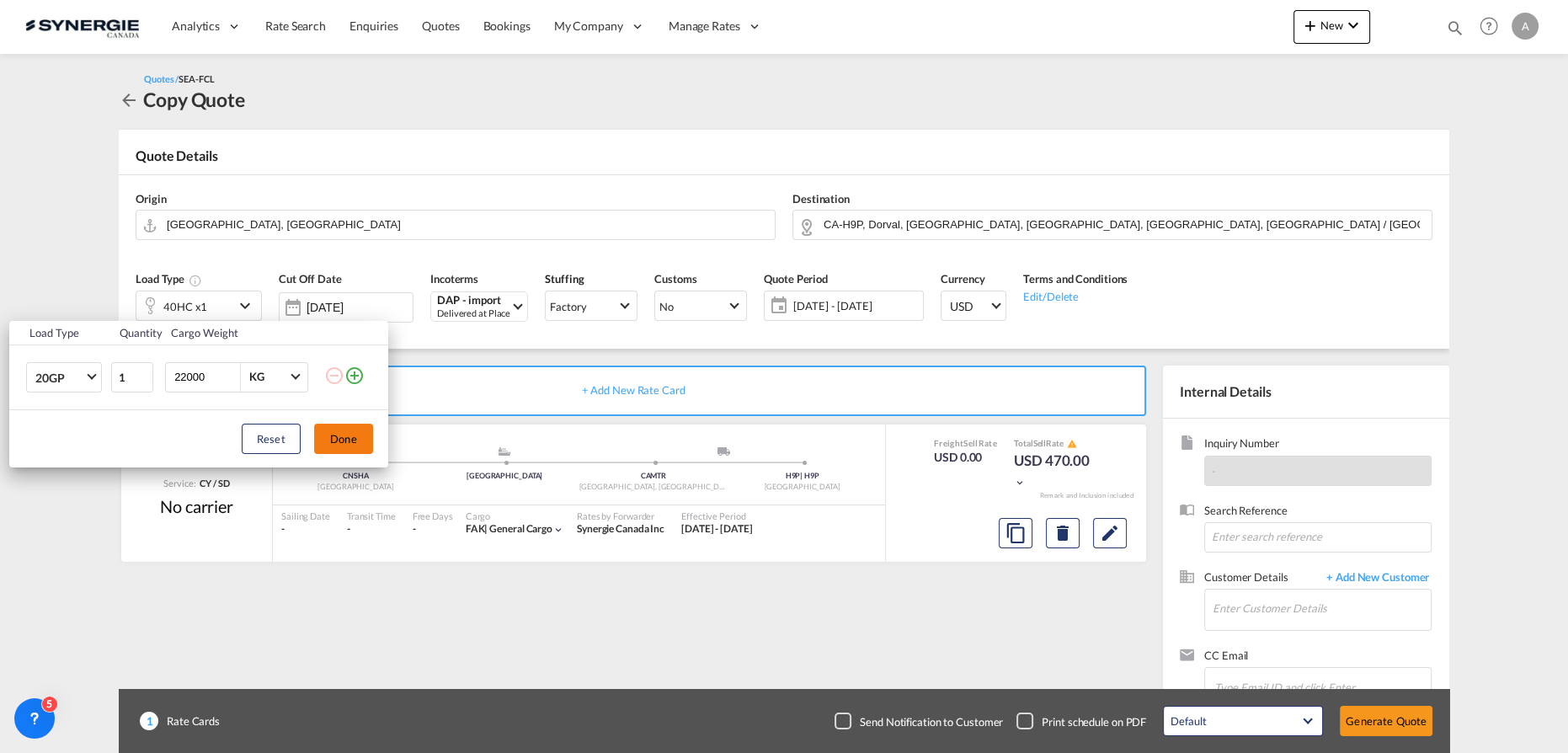
click at [342, 443] on button "Done" at bounding box center [343, 438] width 59 height 30
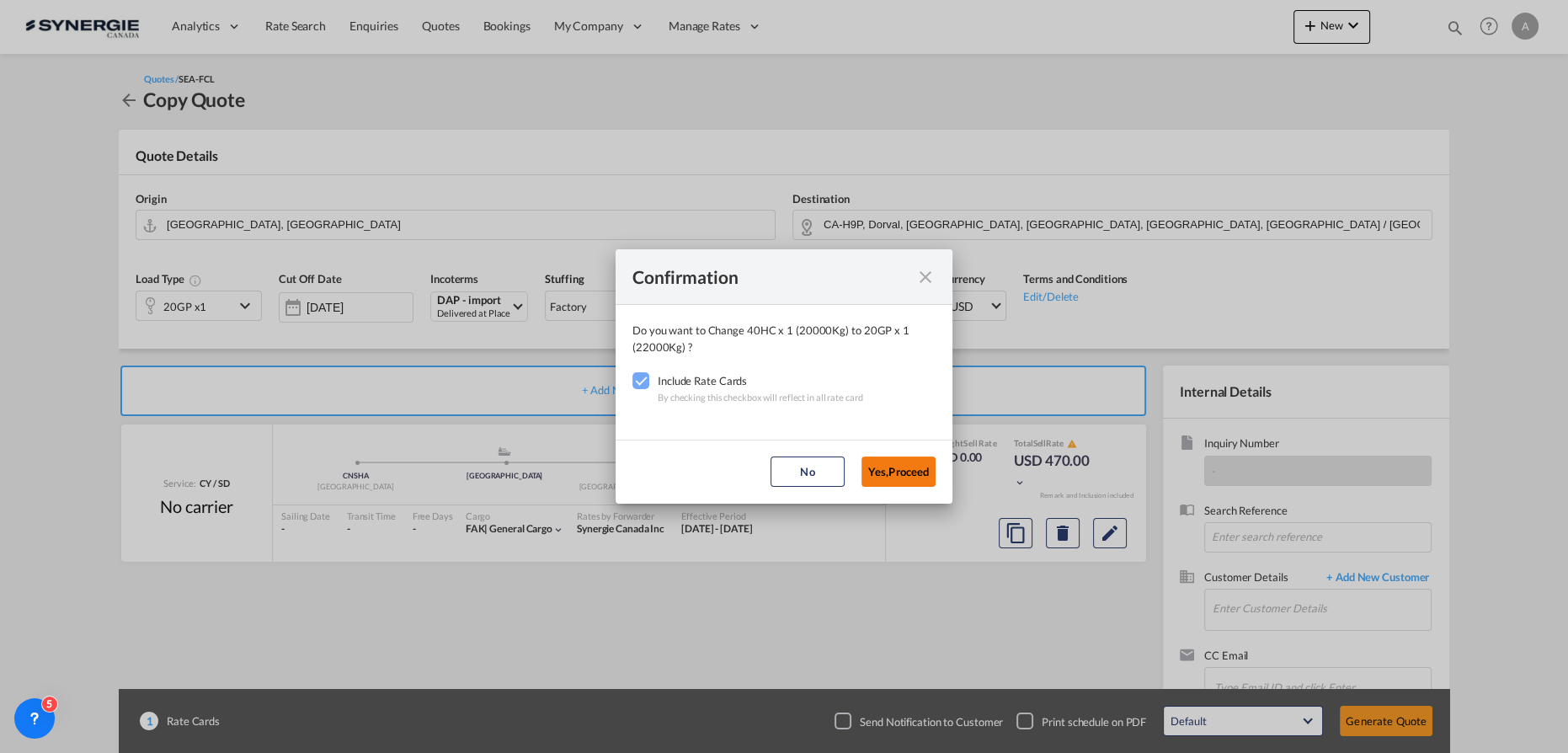
click at [903, 473] on button "Yes,Proceed" at bounding box center [898, 471] width 74 height 30
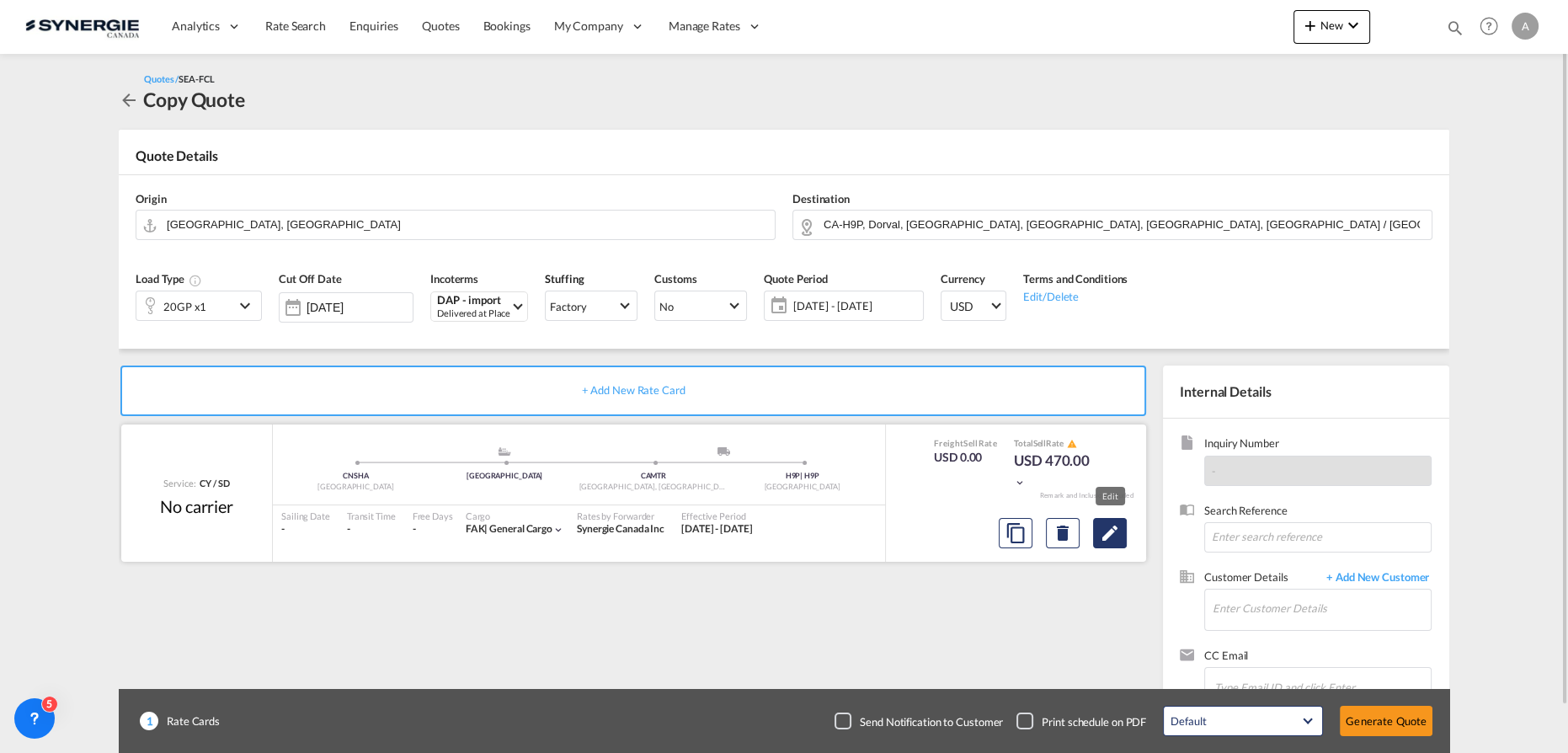
click at [1111, 529] on md-icon "Edit" at bounding box center [1110, 533] width 20 height 20
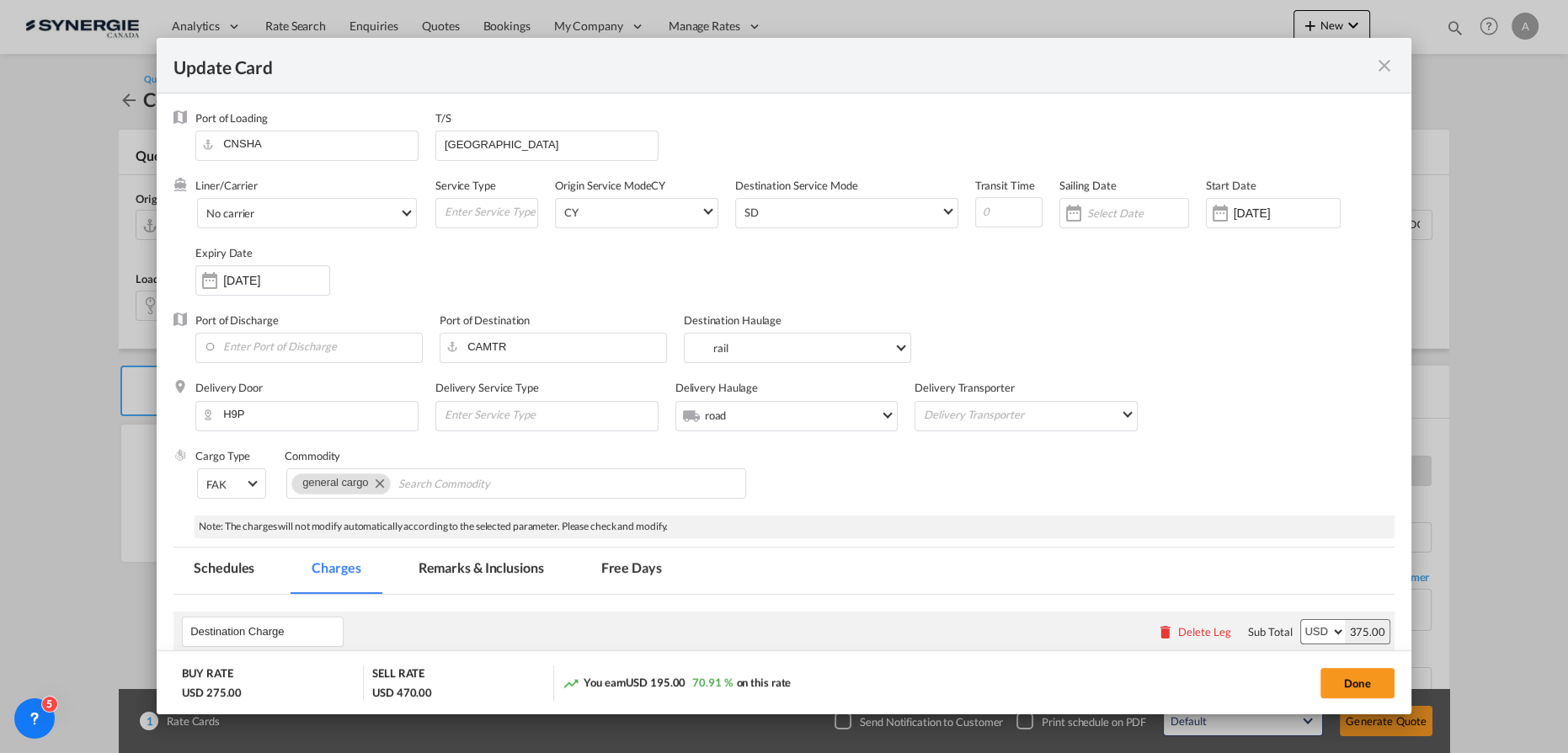
select select "per container"
select select "per B/L"
select select "per shipment"
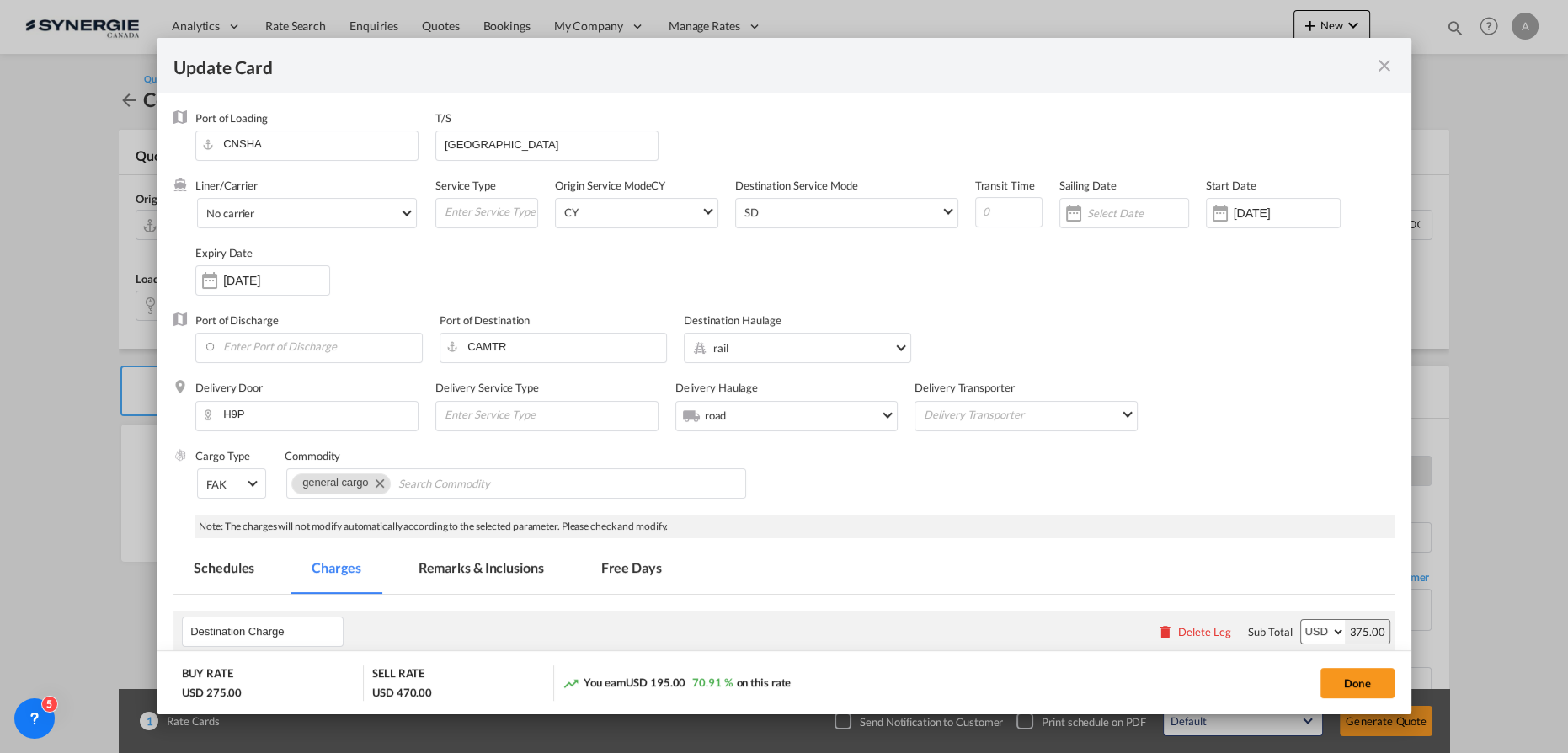
scroll to position [229, 0]
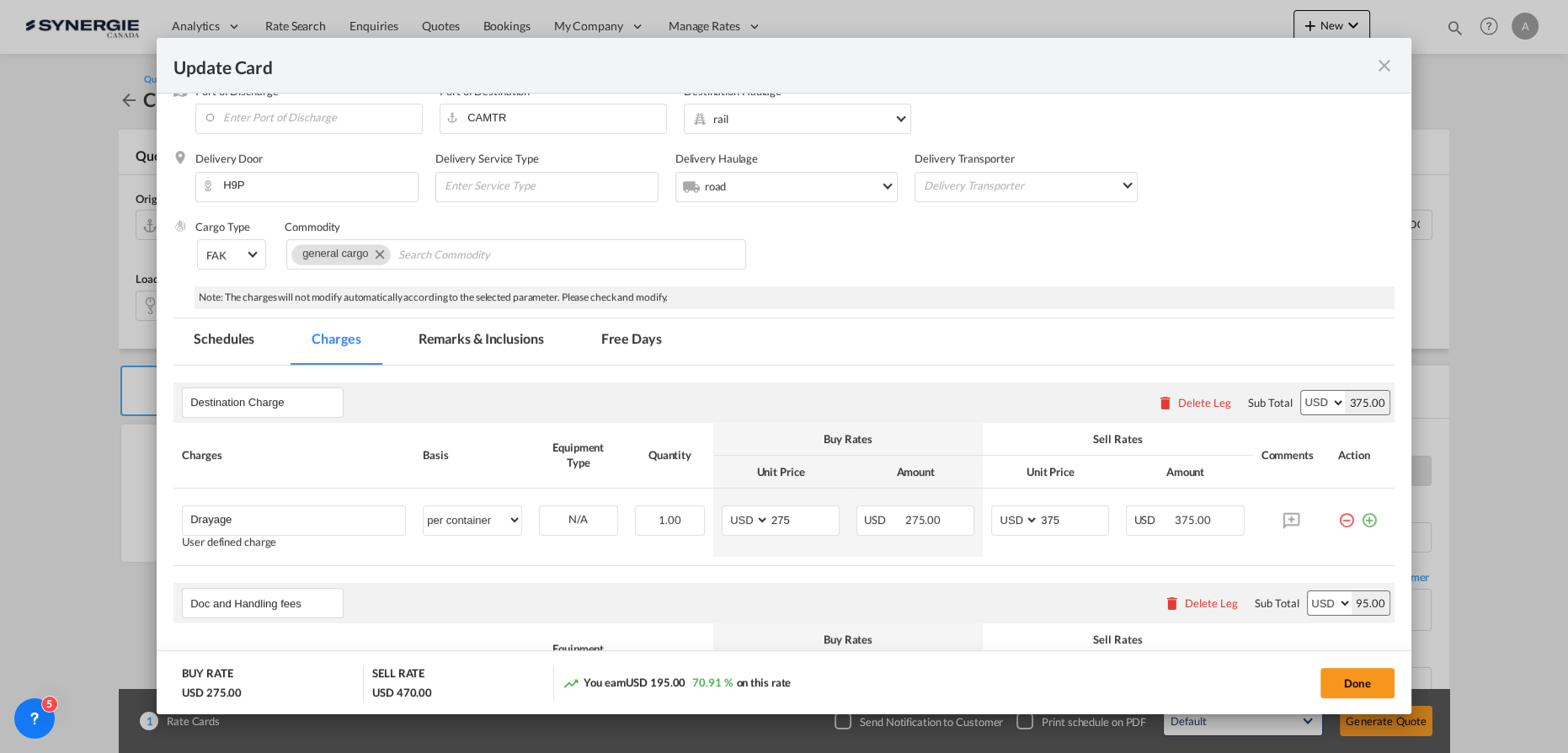
click at [482, 341] on md-tab-item "Remarks & Inclusions" at bounding box center [481, 341] width 166 height 46
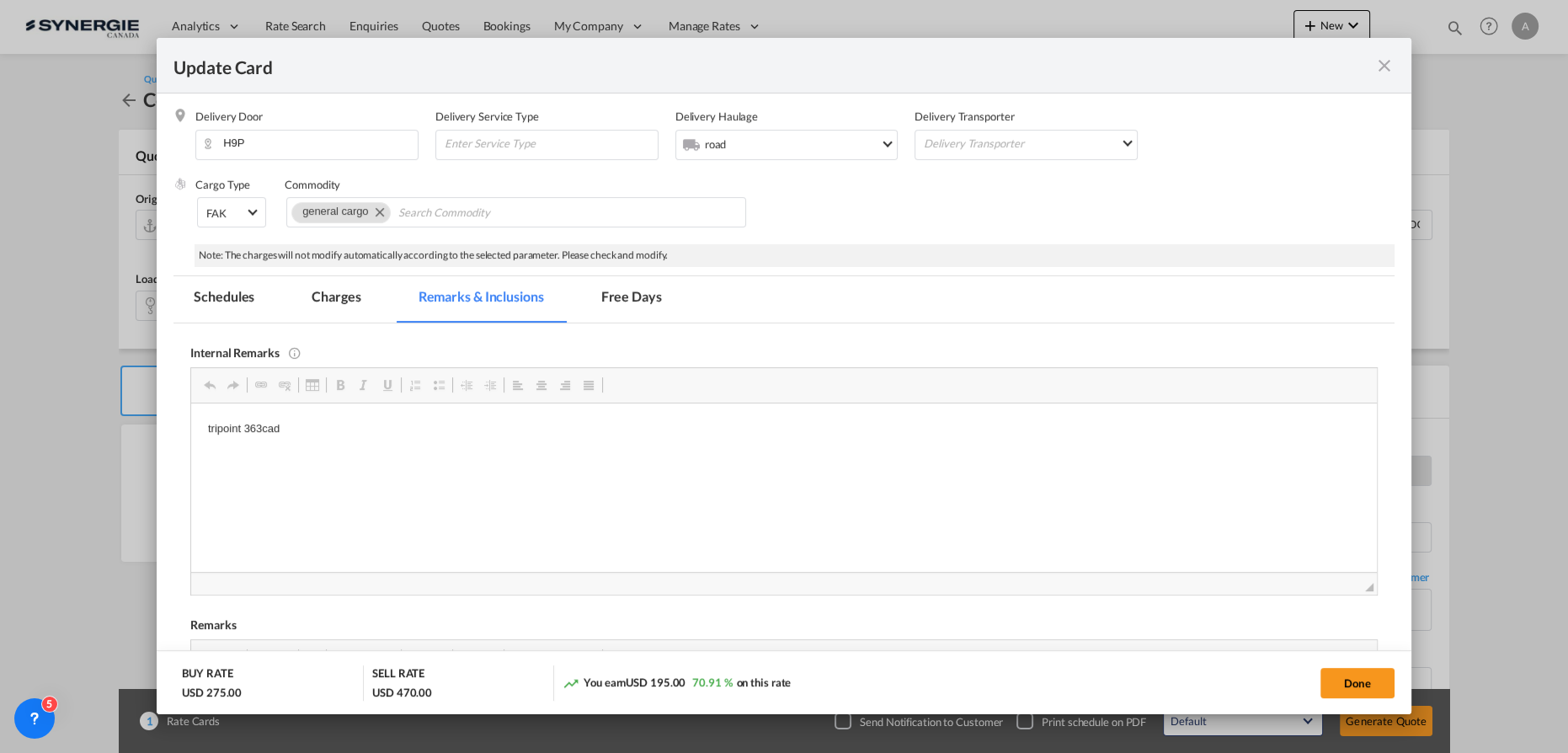
scroll to position [0, 0]
drag, startPoint x: 330, startPoint y: 429, endPoint x: 273, endPoint y: 831, distance: 406.0
click at [191, 433] on html "tripoint 363cad" at bounding box center [783, 442] width 1186 height 80
click at [334, 303] on md-tab-item "Charges" at bounding box center [336, 299] width 89 height 46
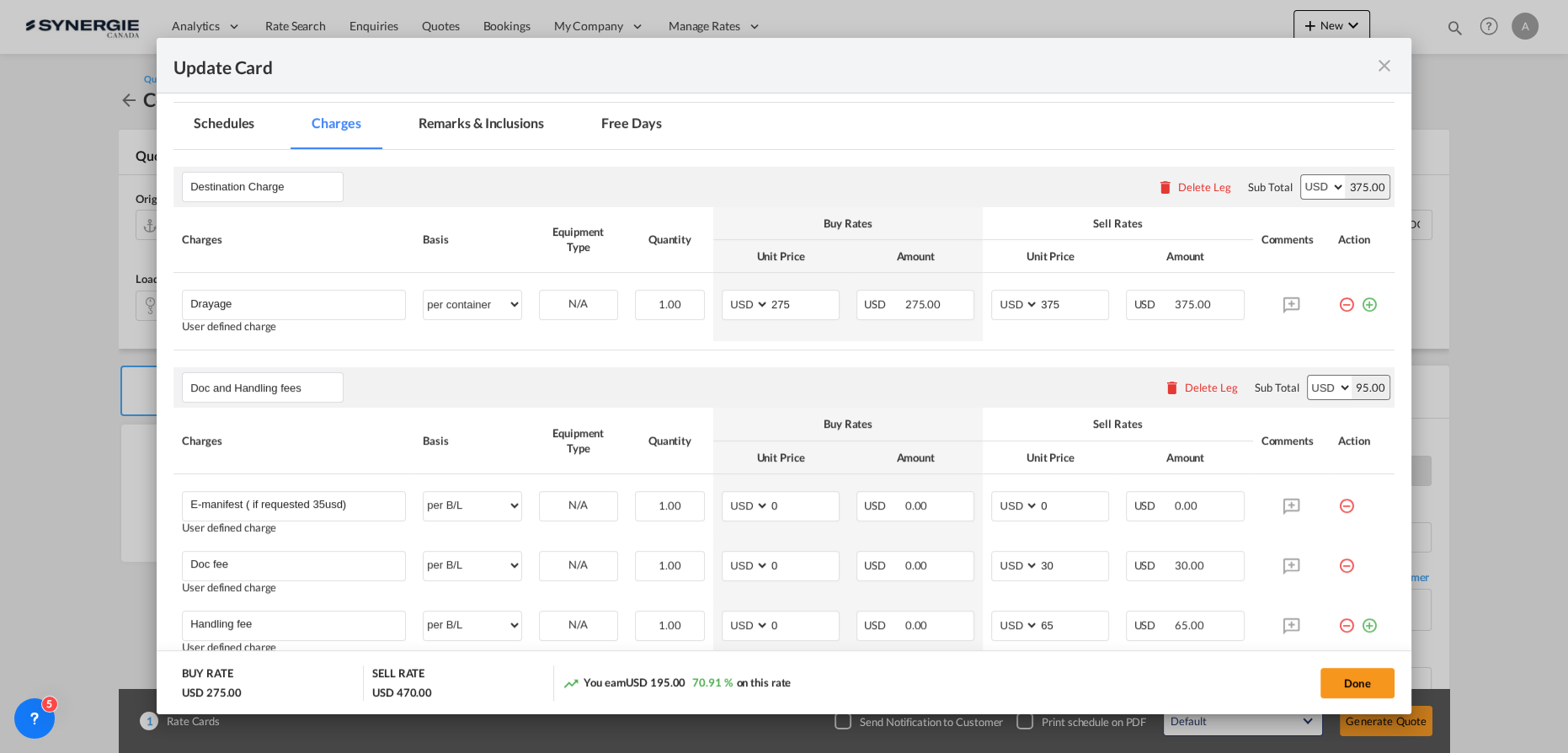
scroll to position [500, 0]
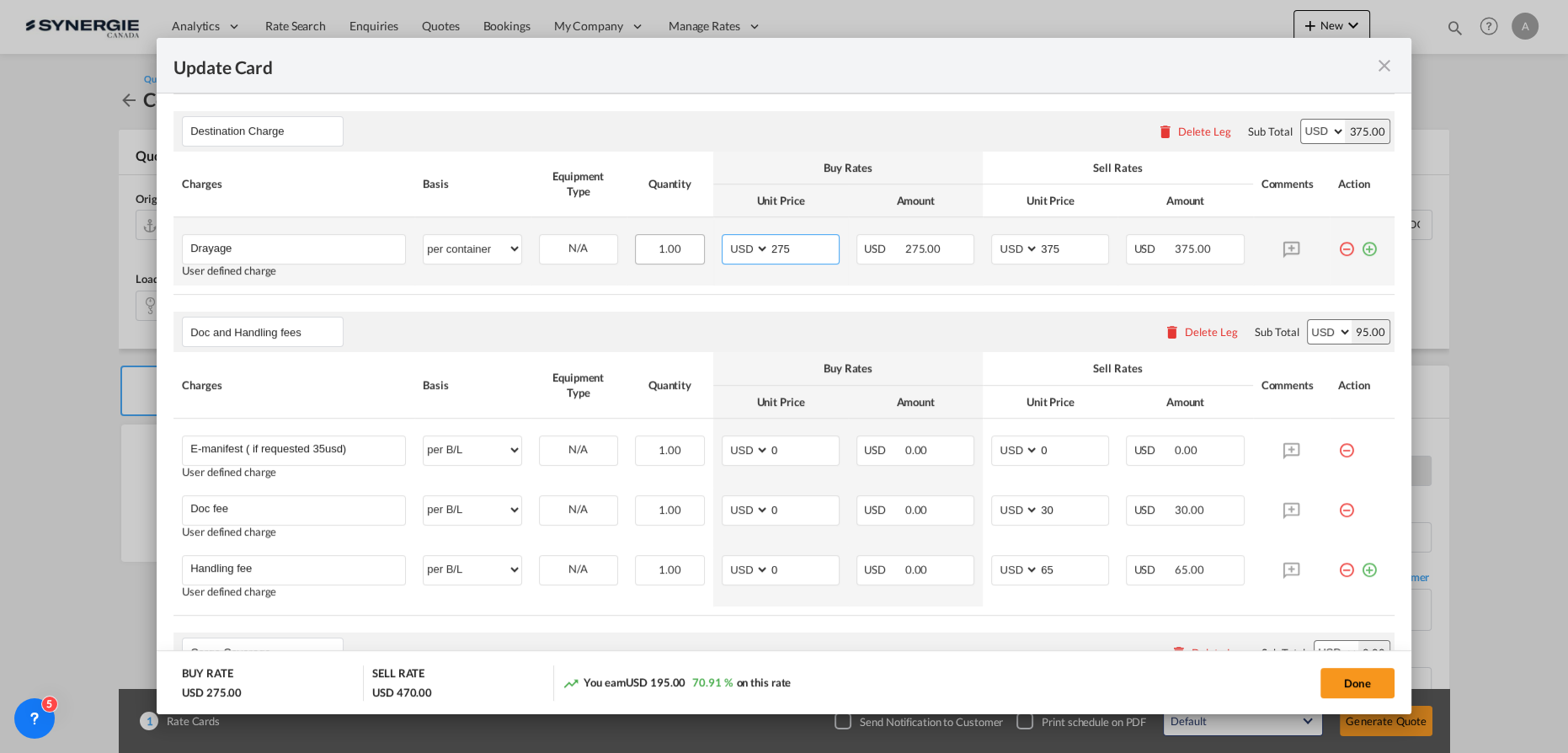
drag, startPoint x: 785, startPoint y: 247, endPoint x: 658, endPoint y: 246, distance: 127.0
click at [667, 244] on tr "Drayage Please Enter User Defined Charges Cannot Be Published User defined char…" at bounding box center [784, 251] width 1221 height 68
type input "303"
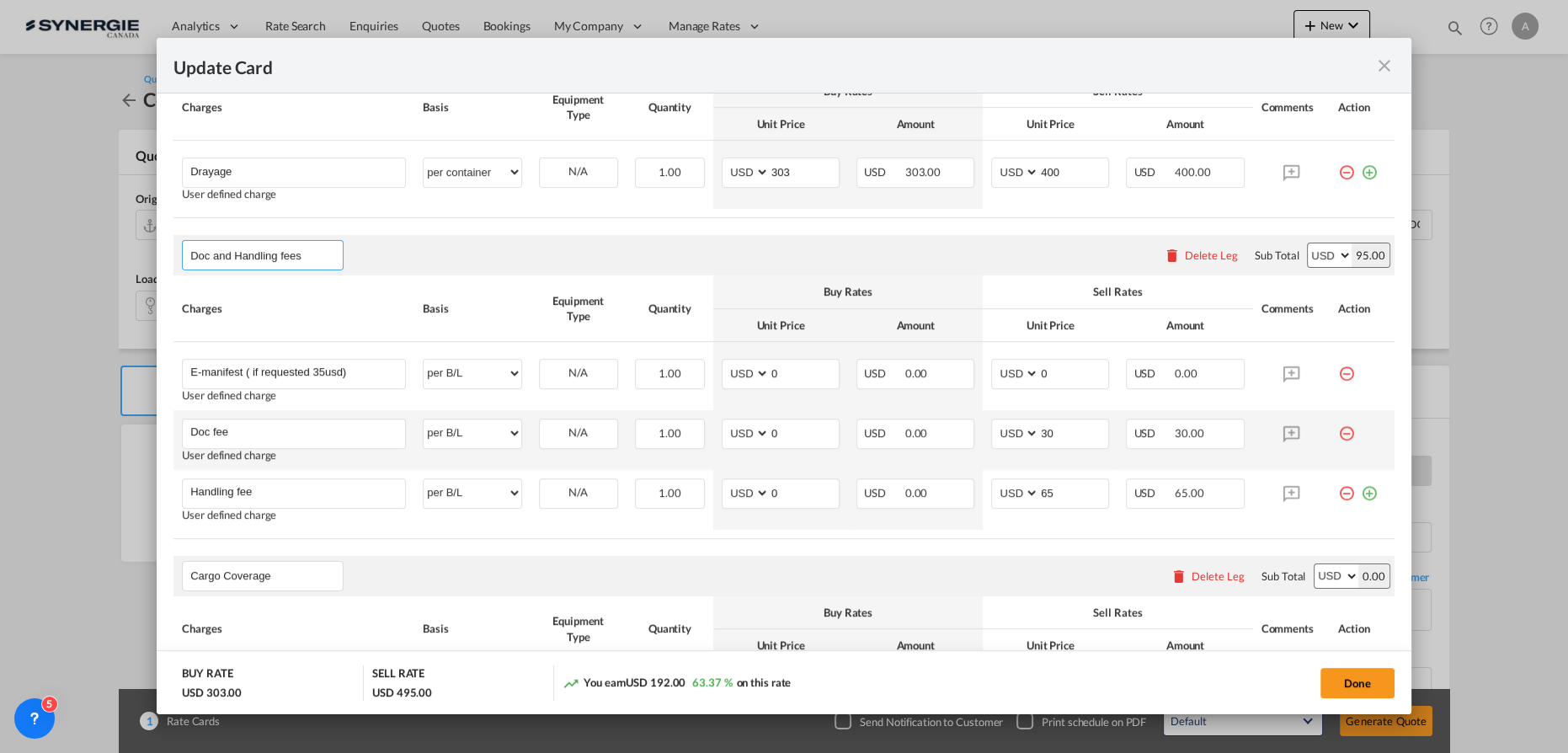
scroll to position [653, 0]
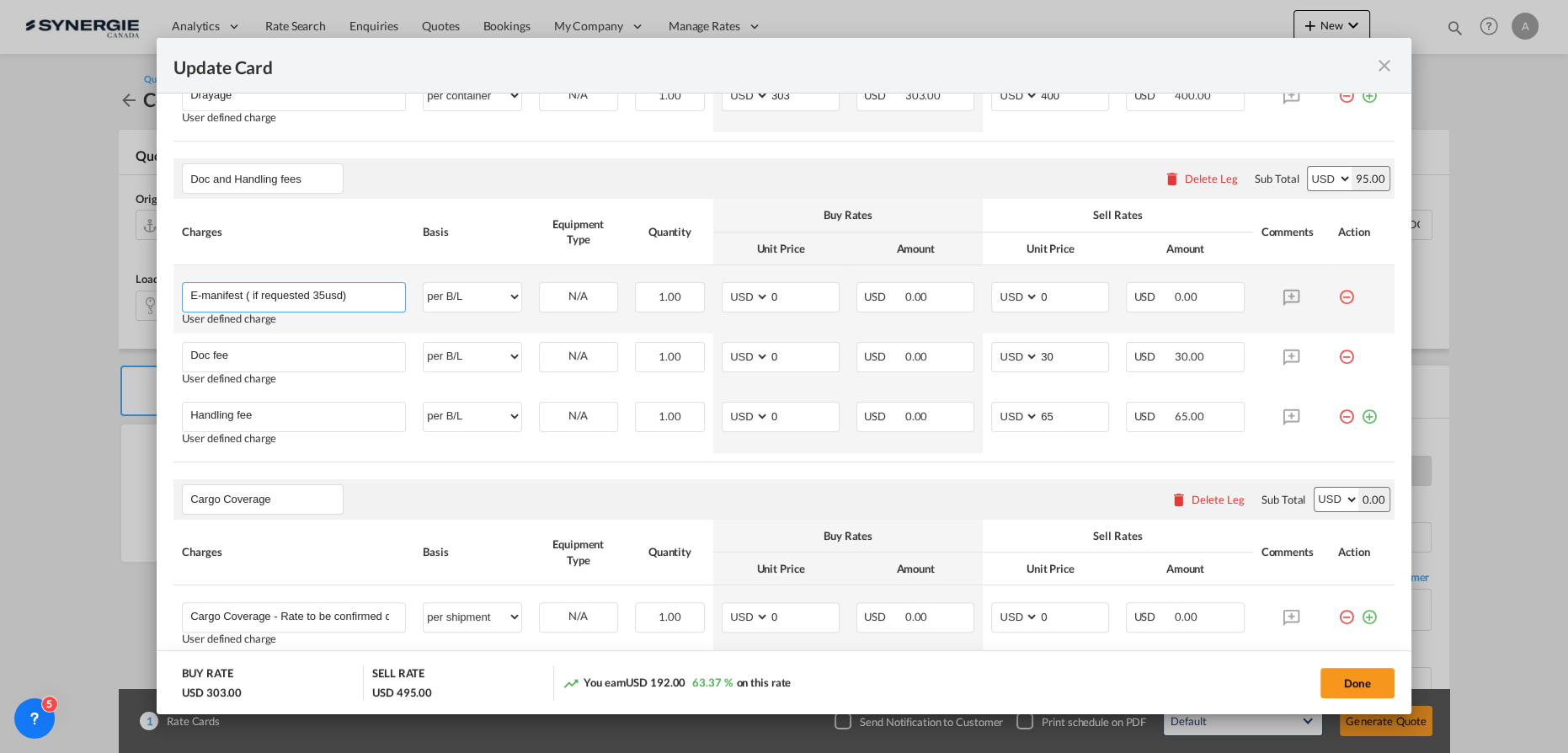
click at [318, 288] on input "E-manifest ( if requested 35usd)" at bounding box center [297, 295] width 214 height 25
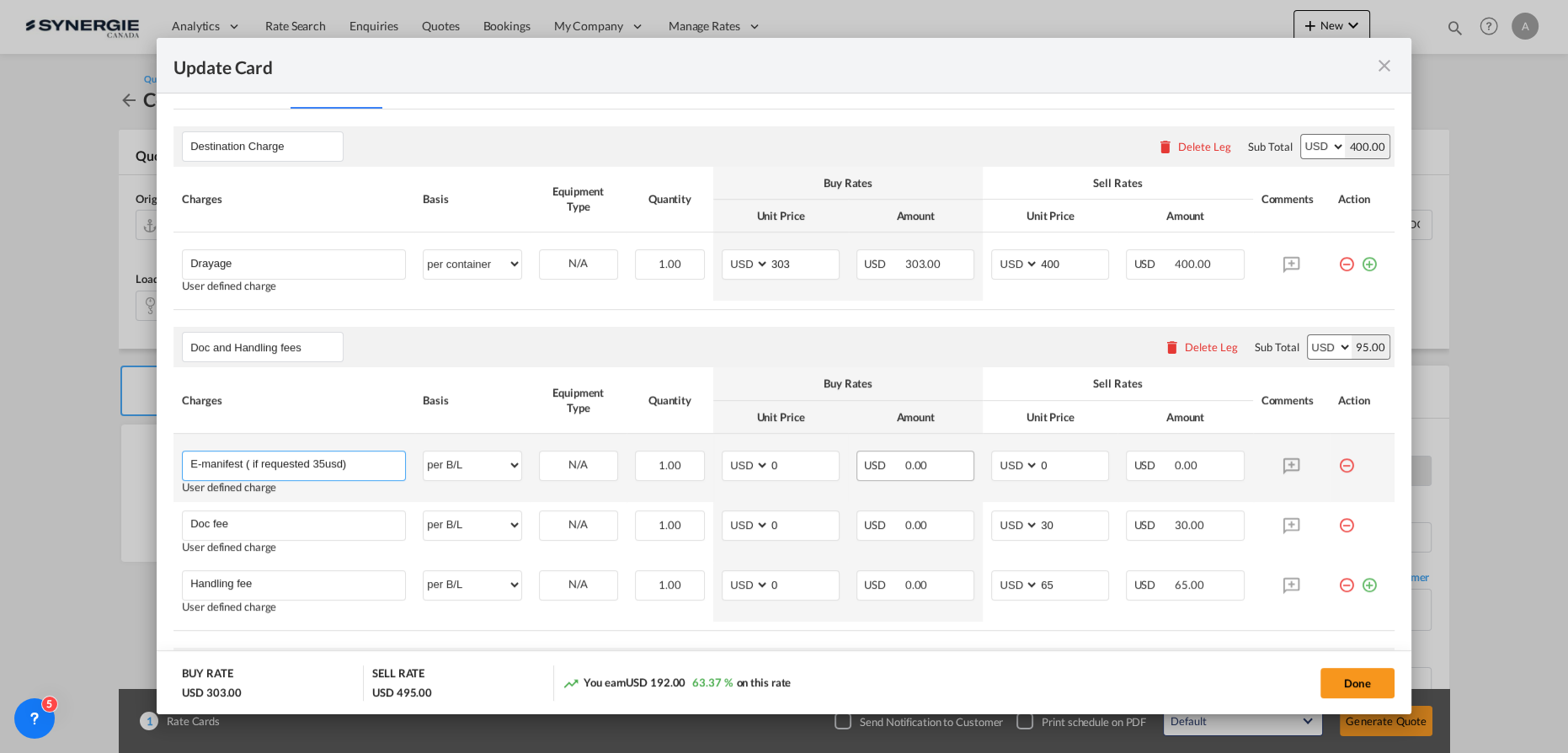
scroll to position [314, 0]
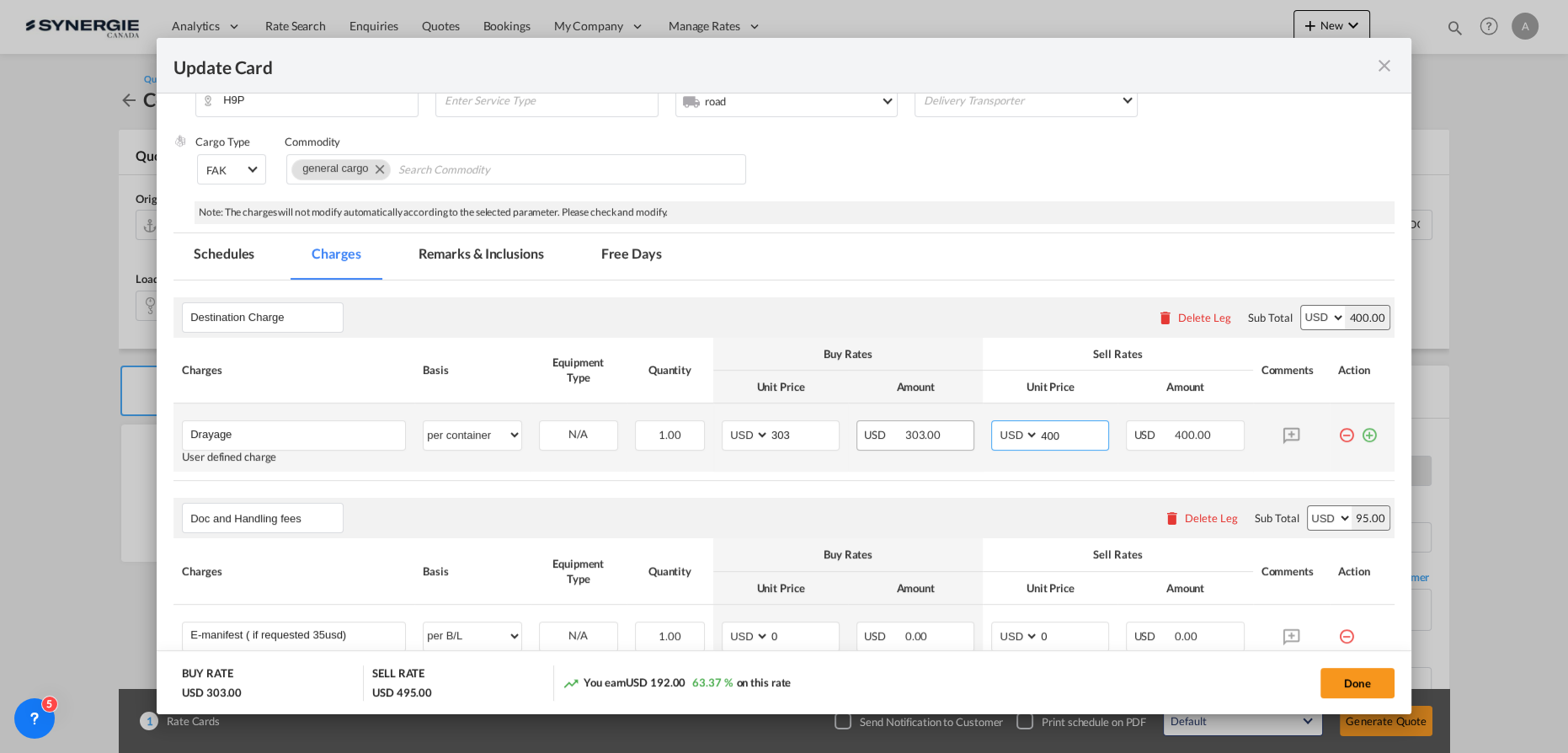
drag, startPoint x: 1061, startPoint y: 427, endPoint x: 905, endPoint y: 436, distance: 156.3
click at [908, 436] on tr "Drayage Please Enter User Defined Charges Cannot Be Published User defined char…" at bounding box center [784, 437] width 1221 height 68
type input "440"
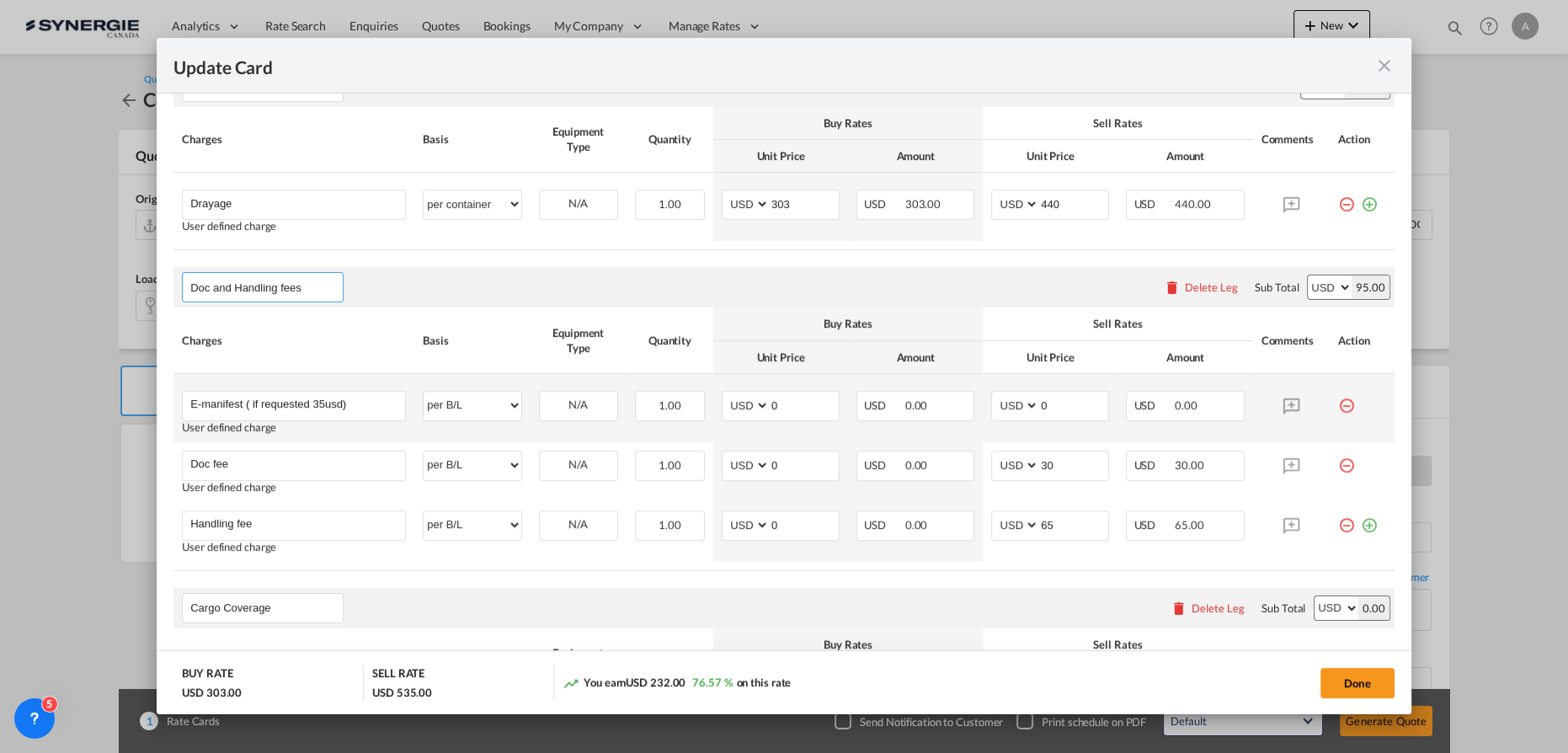
scroll to position [619, 0]
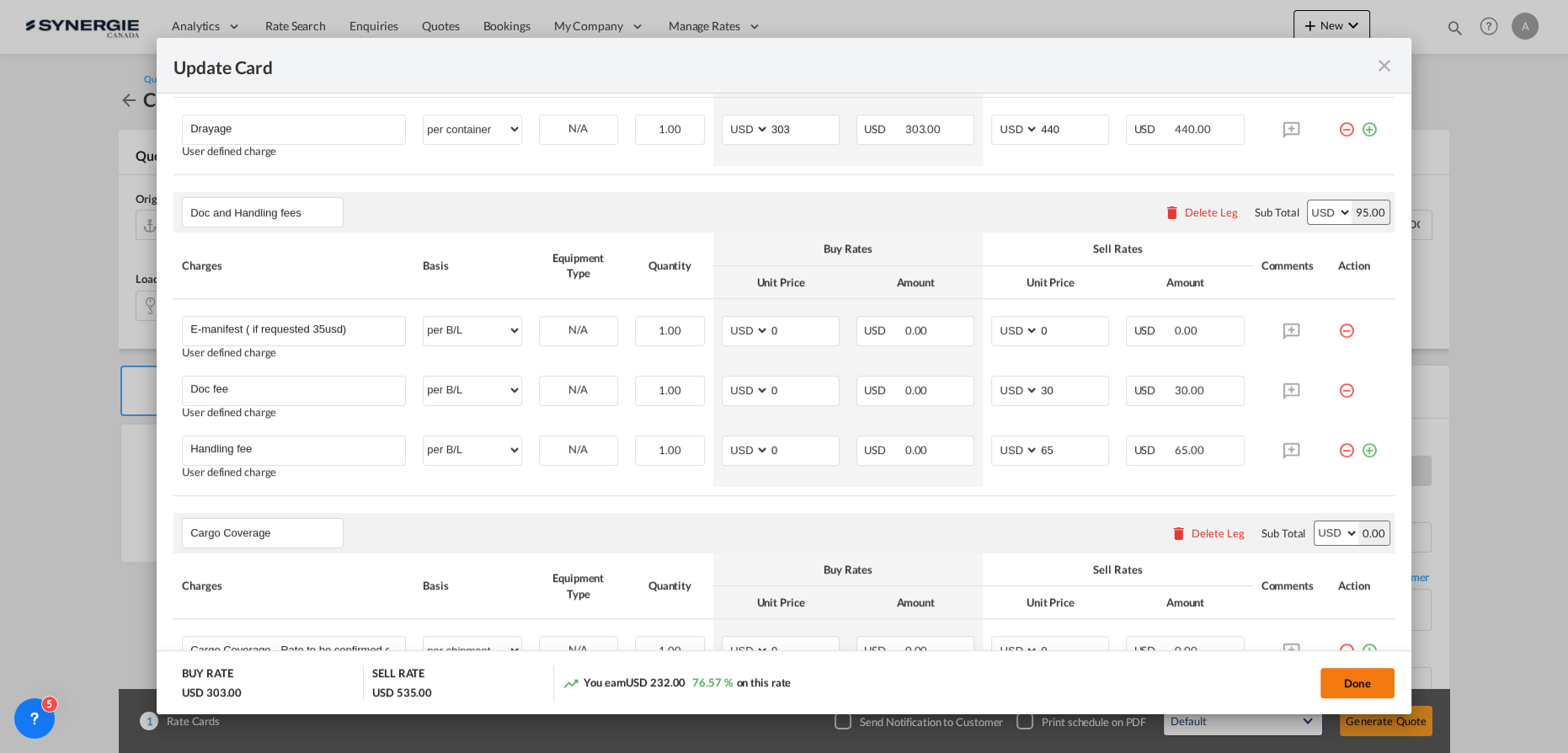
click at [1338, 680] on button "Done" at bounding box center [1357, 682] width 74 height 30
type input "[DATE]"
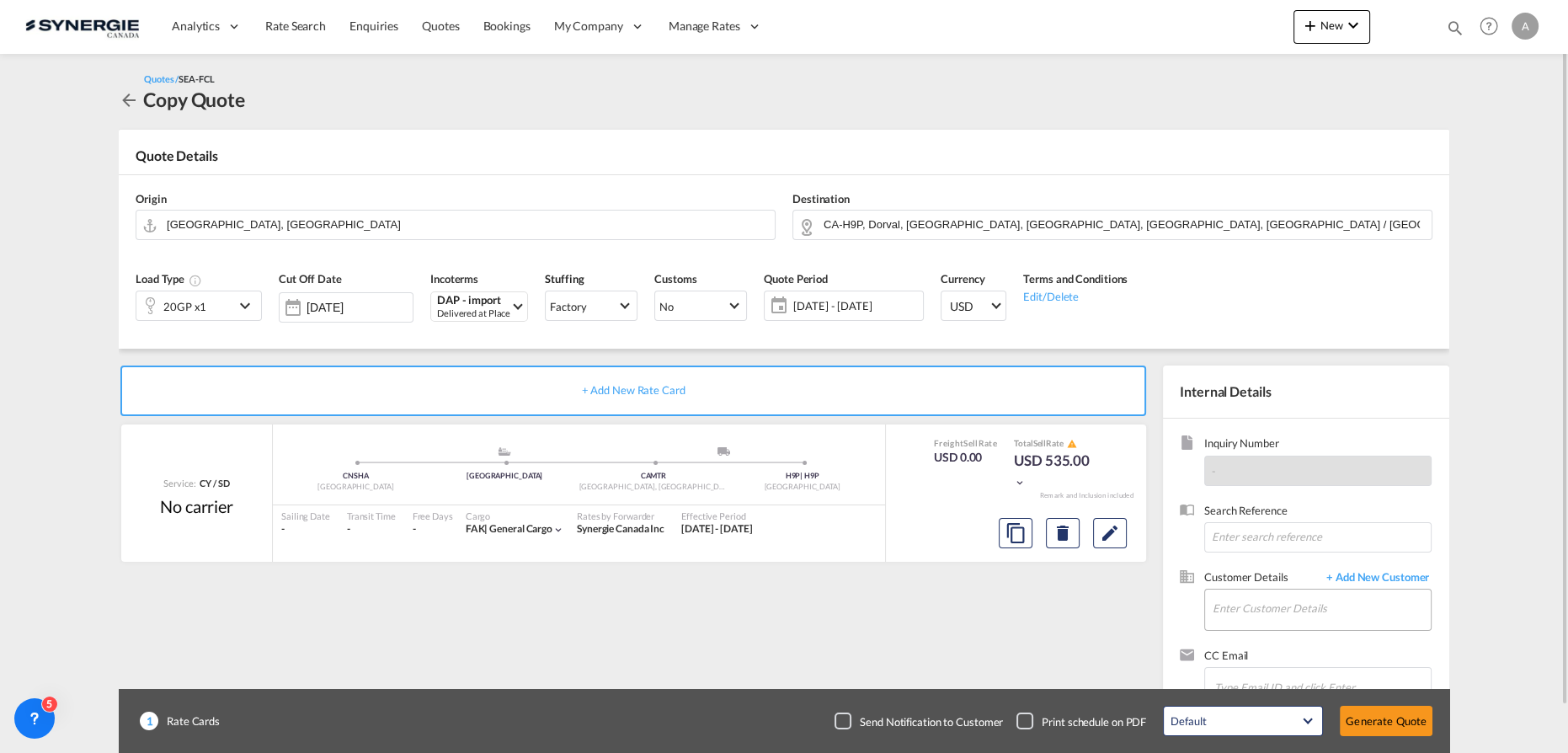
scroll to position [49, 0]
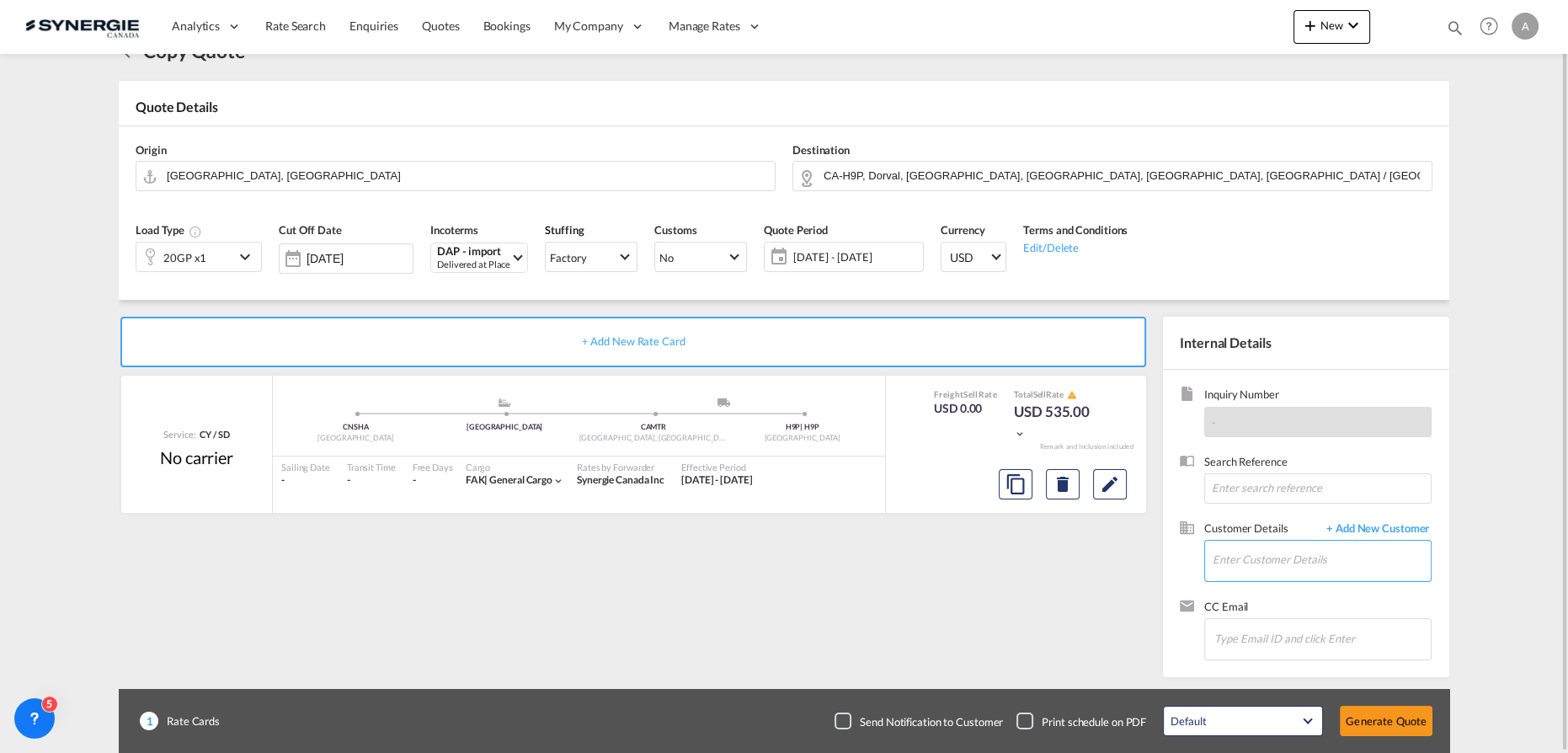
click at [1255, 558] on input "Enter Customer Details" at bounding box center [1322, 560] width 218 height 38
click at [1326, 518] on div "[PERSON_NAME] Nie berry [EMAIL_ADDRESS][DOMAIN_NAME] | HLS HOLDING" at bounding box center [1372, 516] width 320 height 45
type input "HLS HOLDING, [PERSON_NAME], [EMAIL_ADDRESS][DOMAIN_NAME]"
click at [1375, 724] on button "Generate Quote" at bounding box center [1386, 720] width 93 height 30
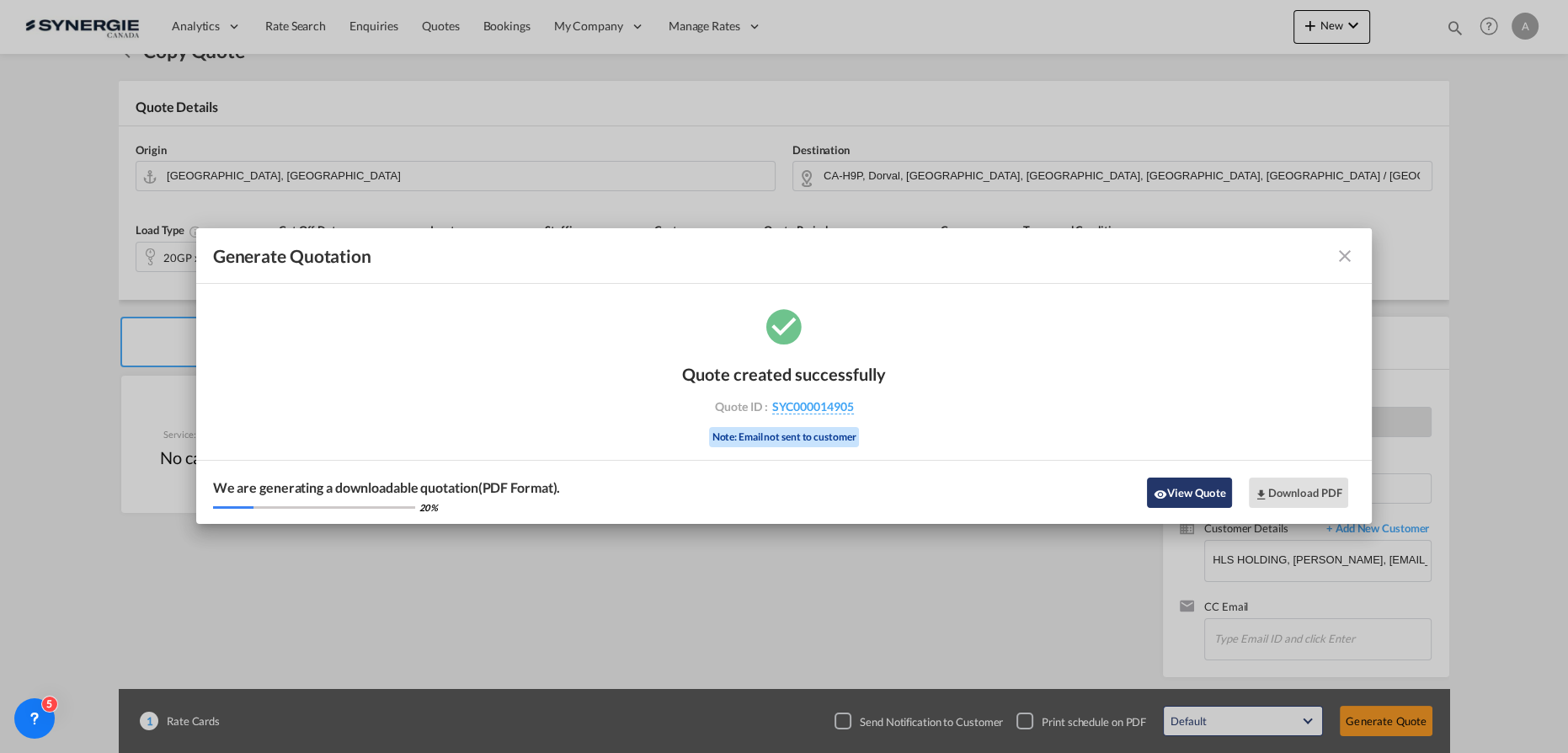
click at [1188, 489] on button "View Quote" at bounding box center [1188, 492] width 84 height 30
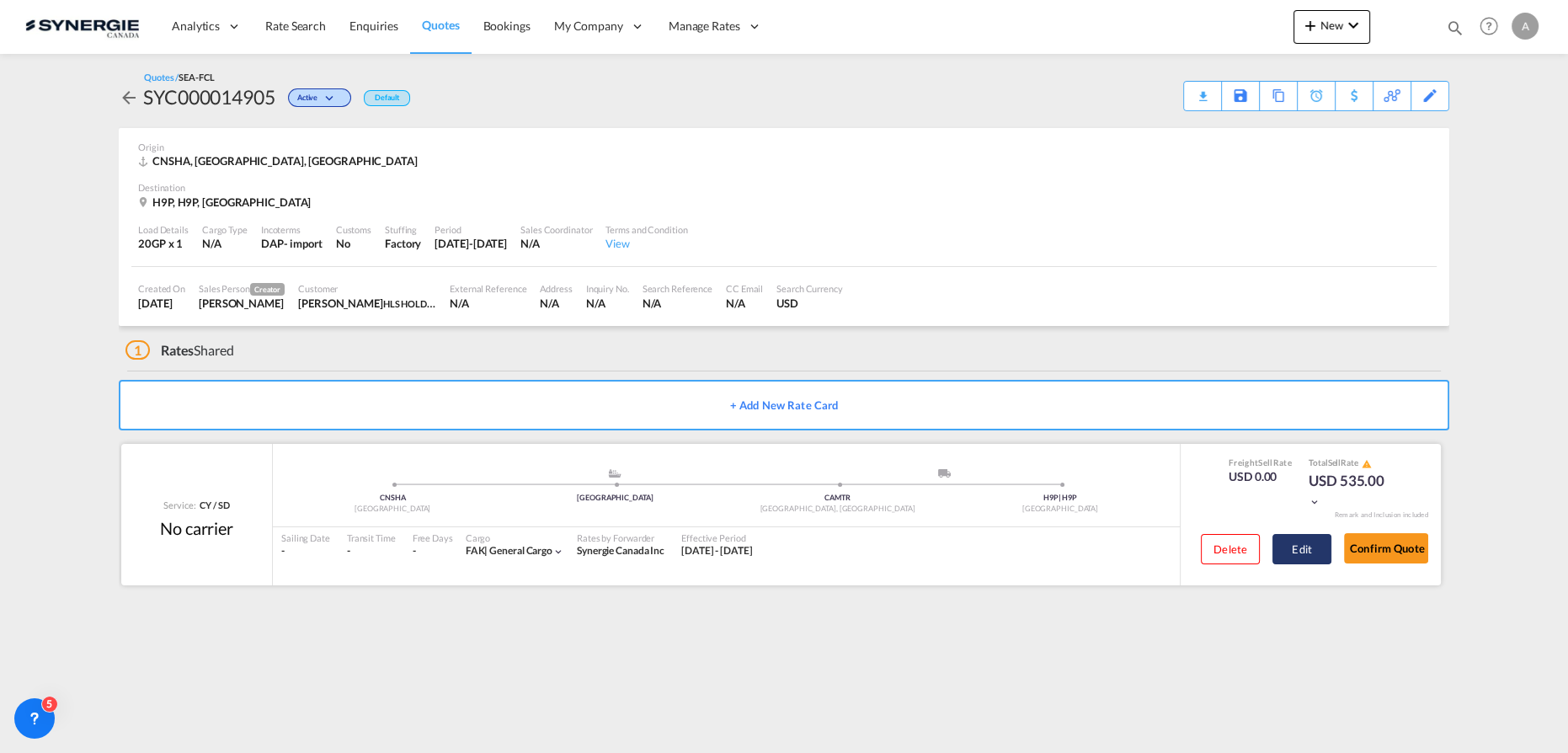
click at [1307, 549] on button "Edit" at bounding box center [1302, 549] width 59 height 30
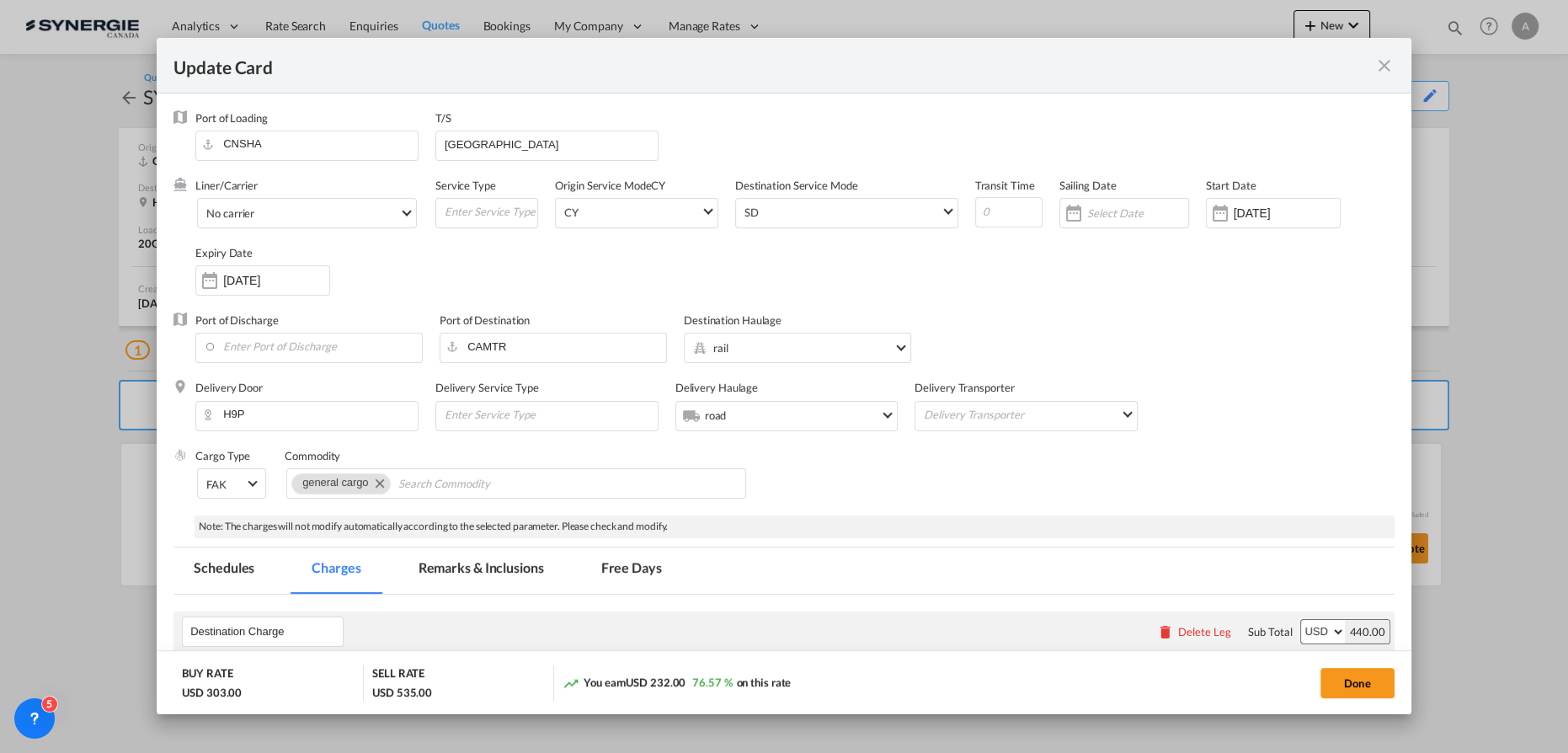
click at [530, 562] on md-tab-item "Remarks & Inclusions" at bounding box center [481, 570] width 166 height 46
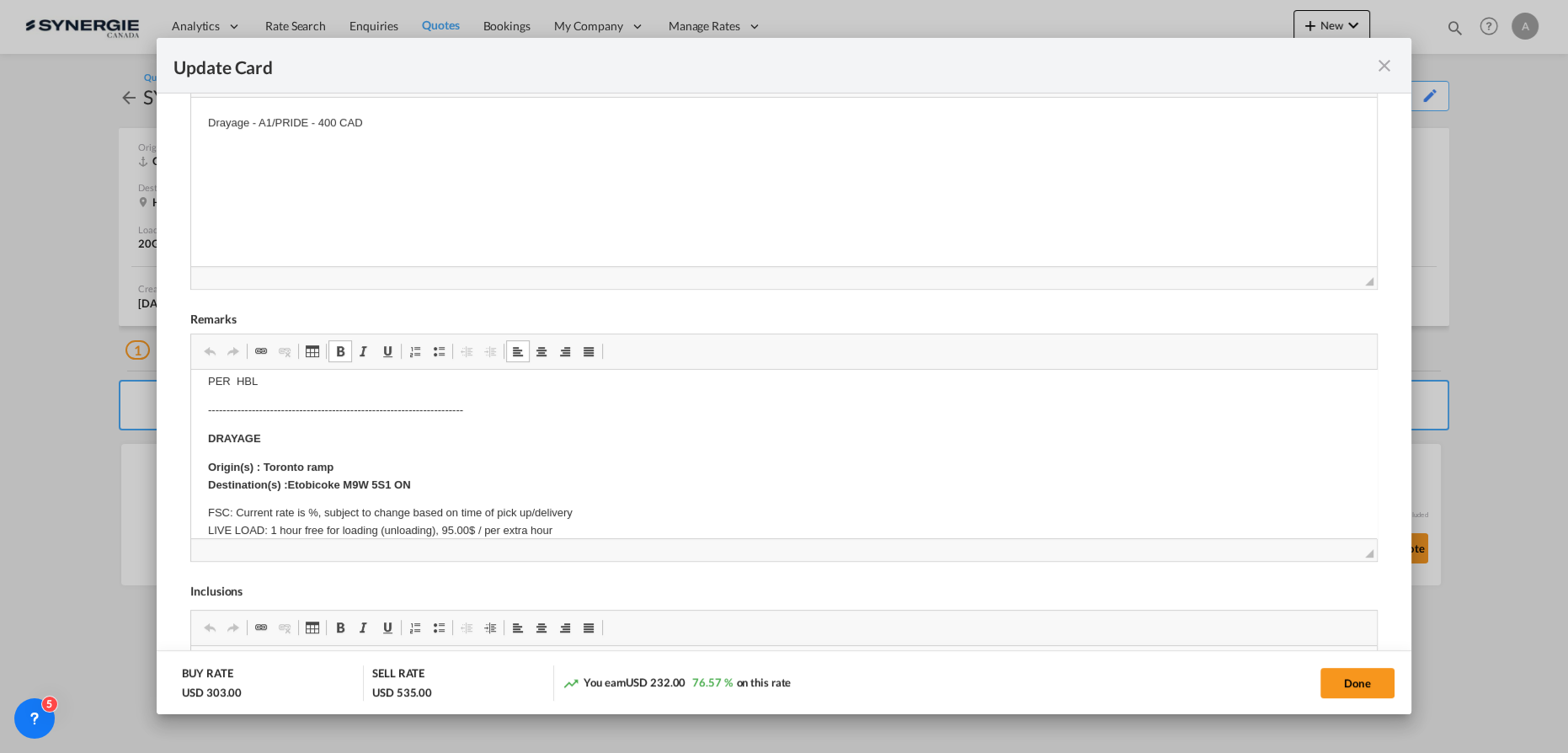
scroll to position [153, 0]
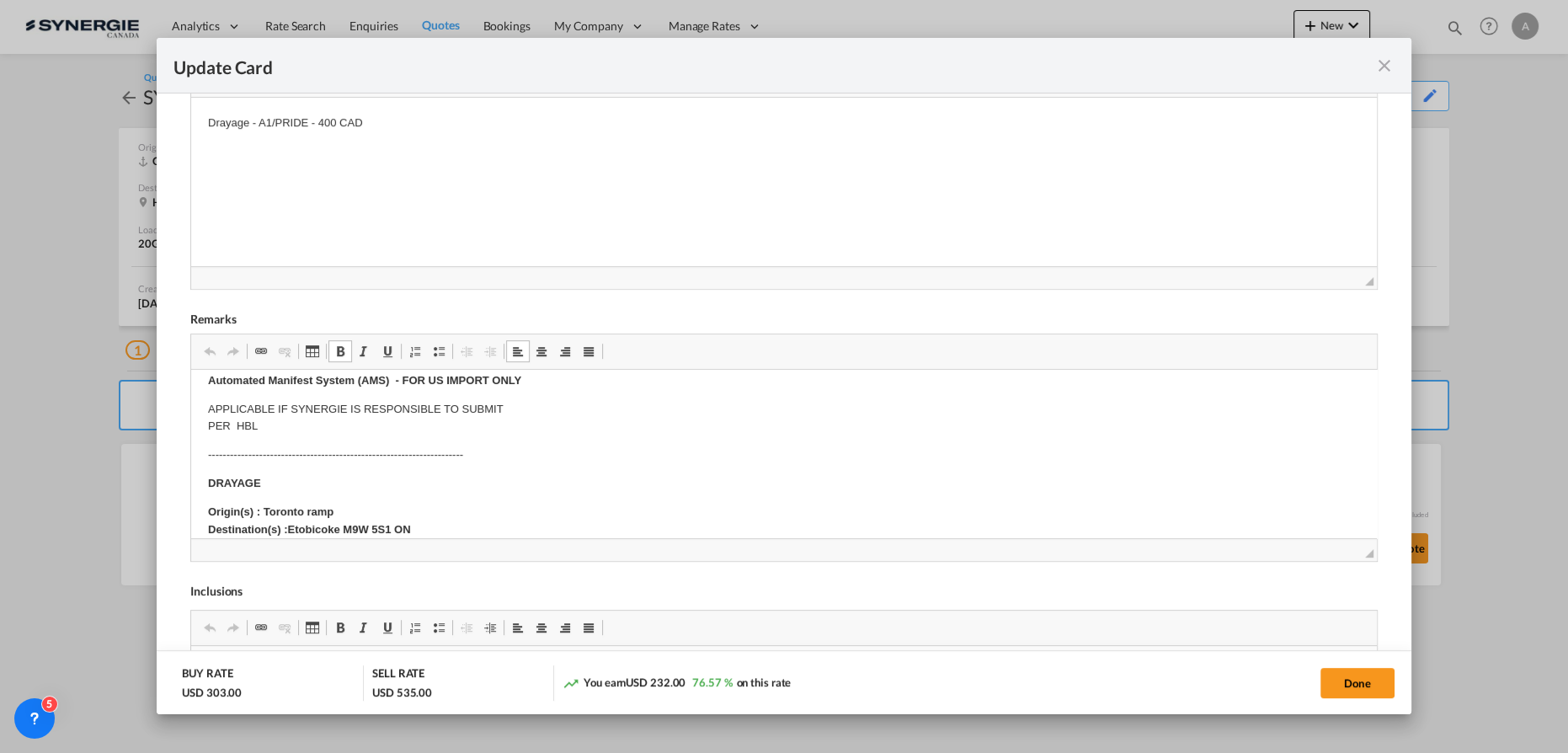
drag, startPoint x: 399, startPoint y: 524, endPoint x: 423, endPoint y: 530, distance: 24.7
click at [400, 524] on strong "Origin(s) : Toronto ramp Destination(s) :Etobicoke M9W 5S1 ON" at bounding box center [309, 519] width 203 height 30
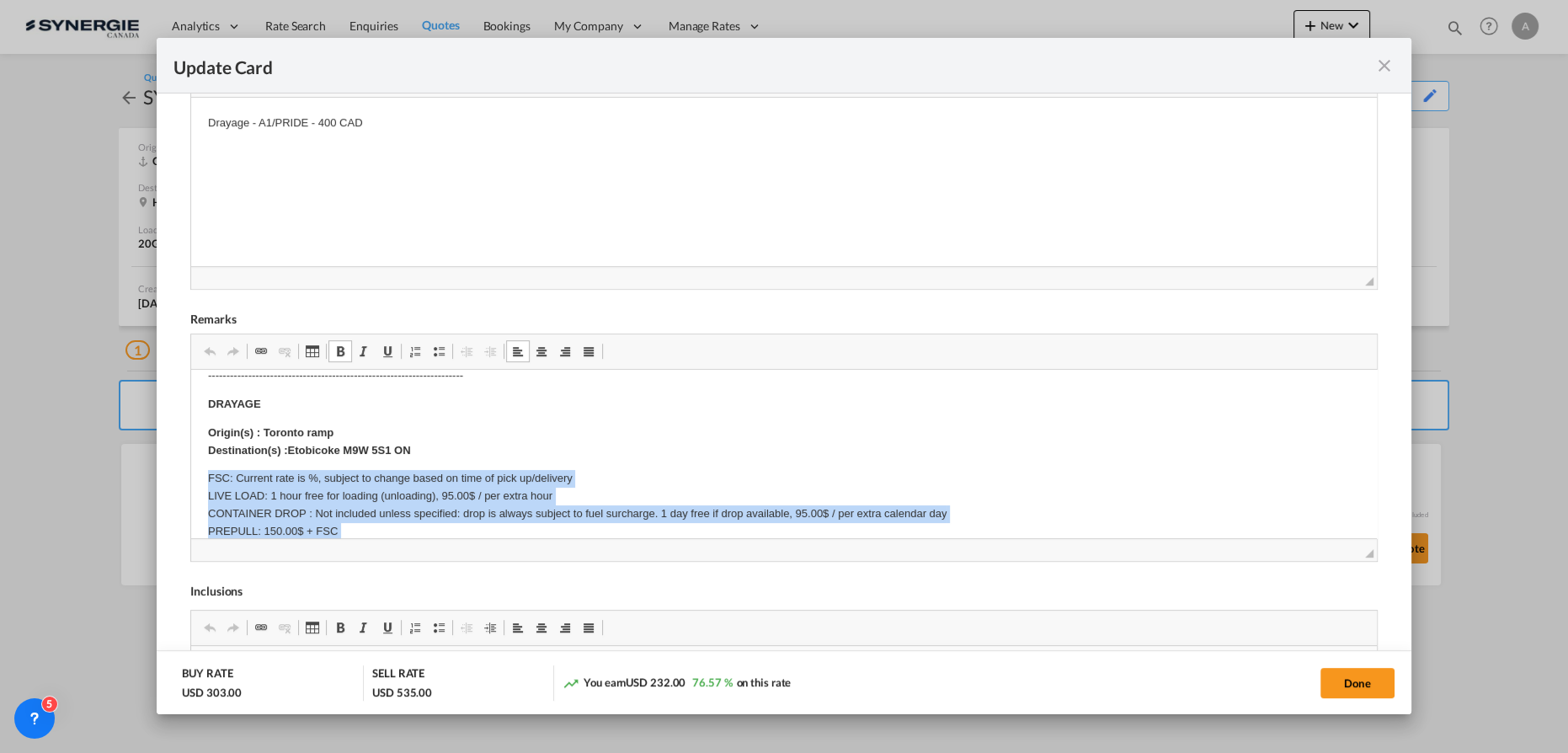
scroll to position [247, 0]
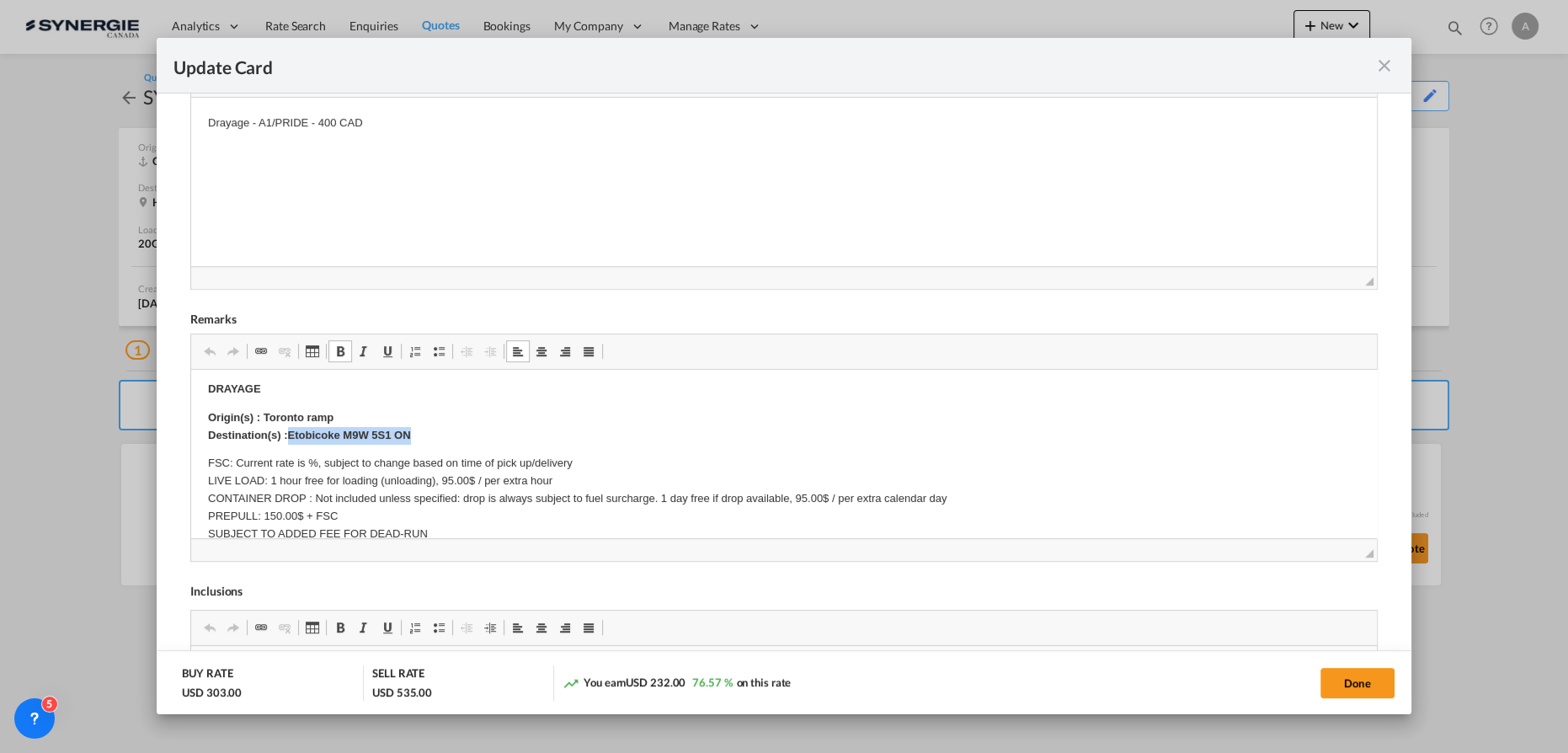
drag, startPoint x: 423, startPoint y: 530, endPoint x: 289, endPoint y: 441, distance: 160.9
click at [289, 441] on p "Origin(s) : Toronto ramp Destination(s) :Etobicoke M9W 5S1 ON" at bounding box center [784, 426] width 1152 height 35
click at [341, 415] on p "Origin(s) : Toronto ramp Destination(s) : DORVAL / QC / H9P 1H7" at bounding box center [784, 426] width 1152 height 35
drag, startPoint x: 341, startPoint y: 415, endPoint x: 261, endPoint y: 411, distance: 80.1
click at [261, 411] on p "Origin(s) : Toronto ramp Destination(s) : DORVAL / QC / H9P 1H7" at bounding box center [784, 426] width 1152 height 35
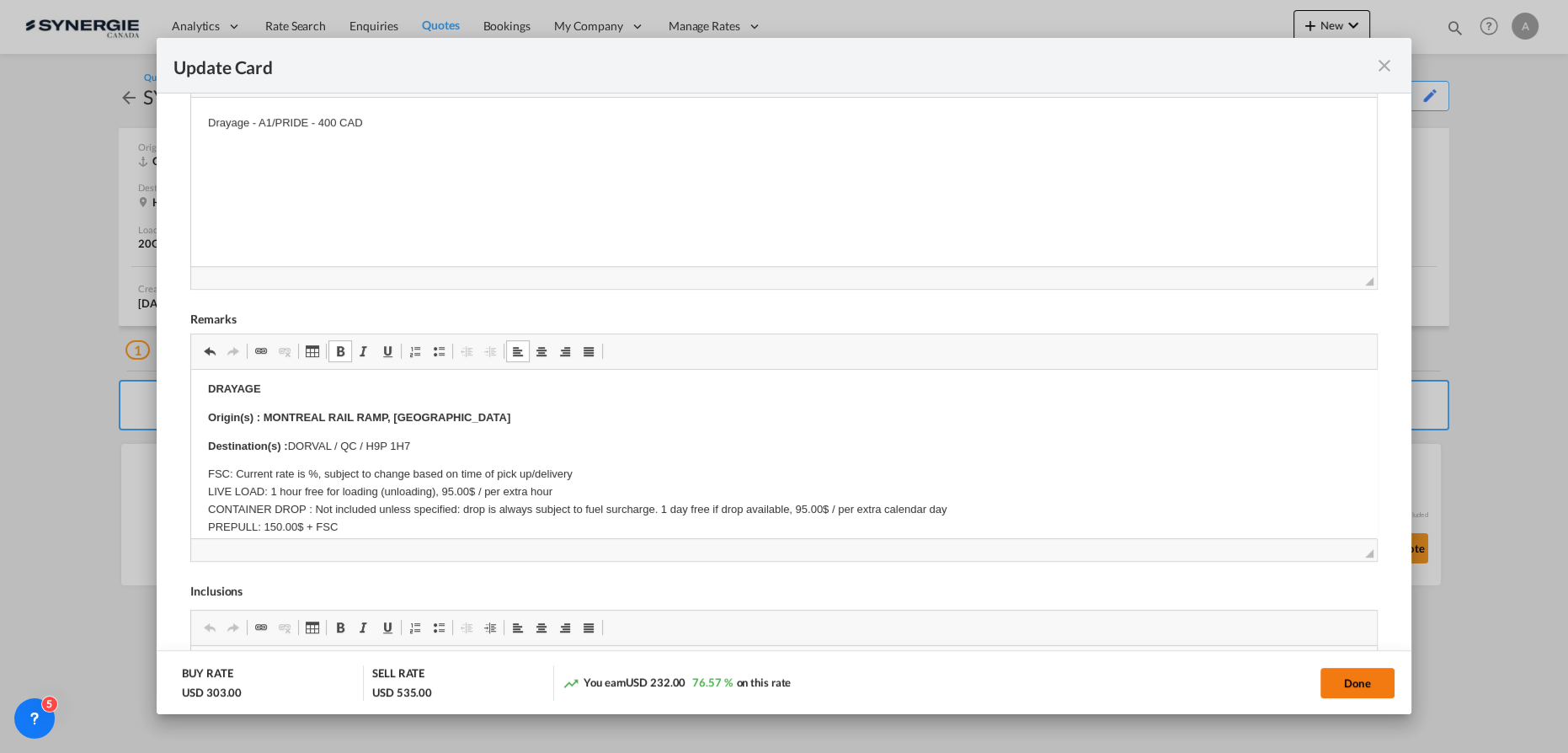
click at [1355, 686] on button "Done" at bounding box center [1357, 682] width 74 height 30
type input "04 Sep 2025"
type input "04 Oct 2025"
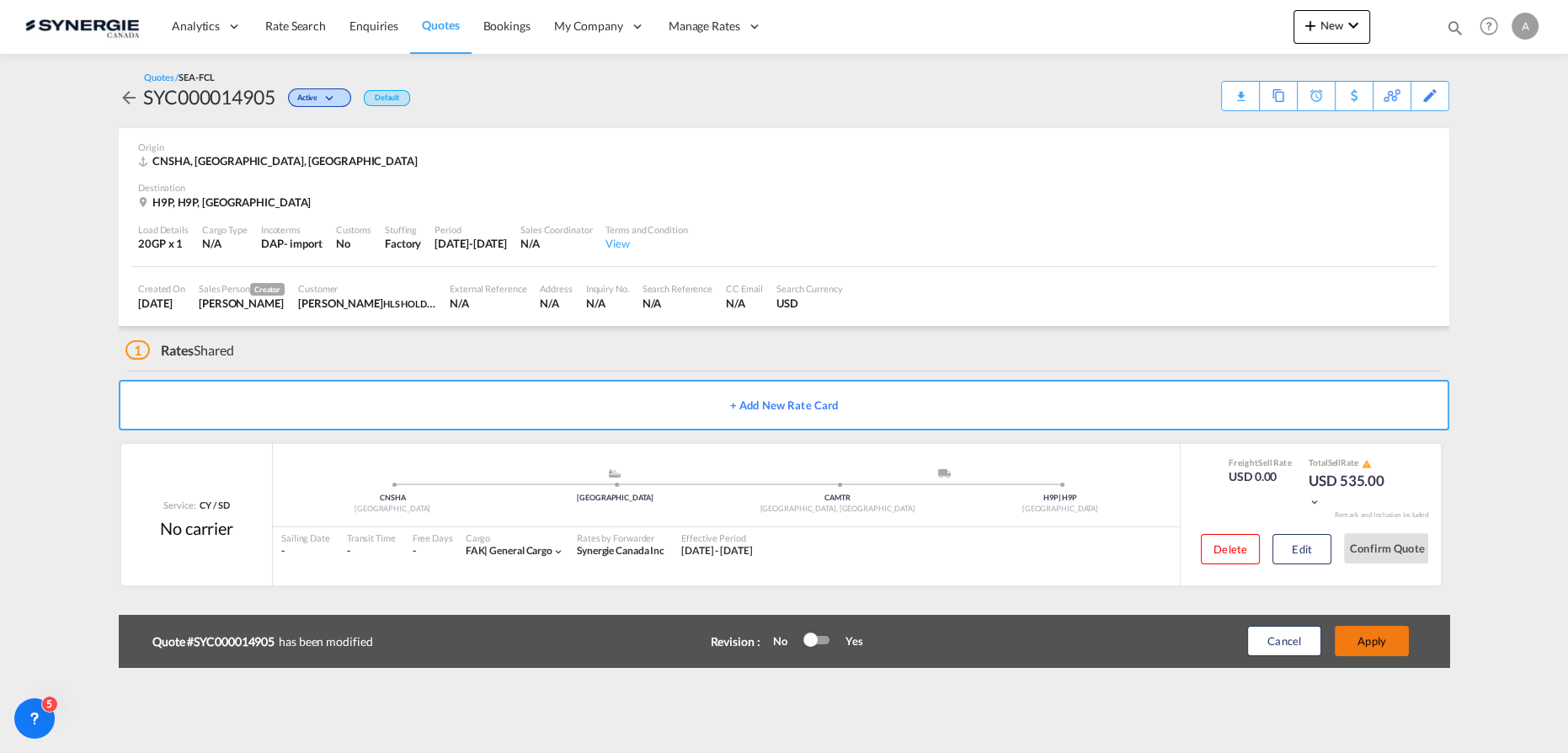
click at [1374, 643] on button "Apply" at bounding box center [1372, 640] width 74 height 30
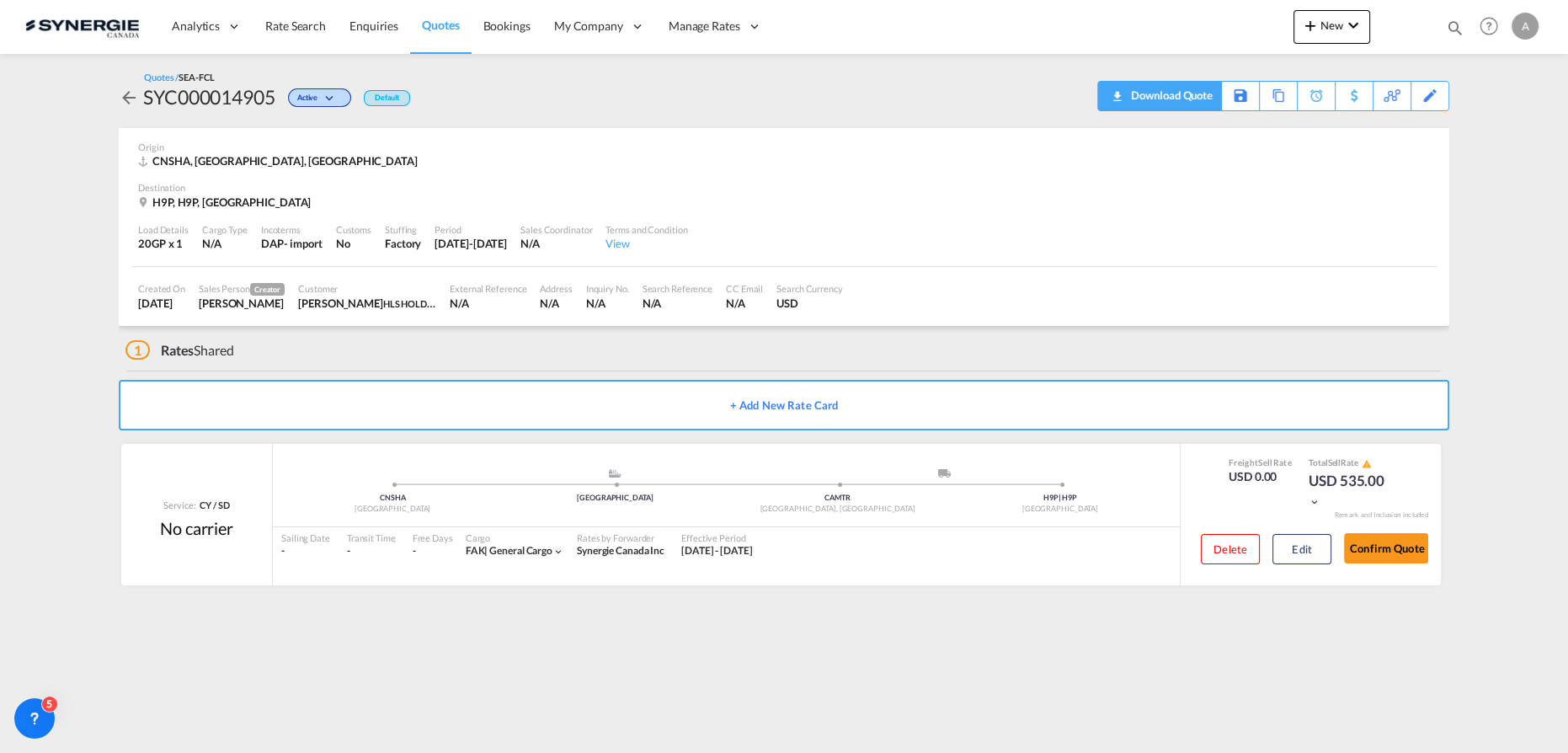
click at [1194, 102] on div "Download Quote" at bounding box center [1169, 95] width 86 height 27
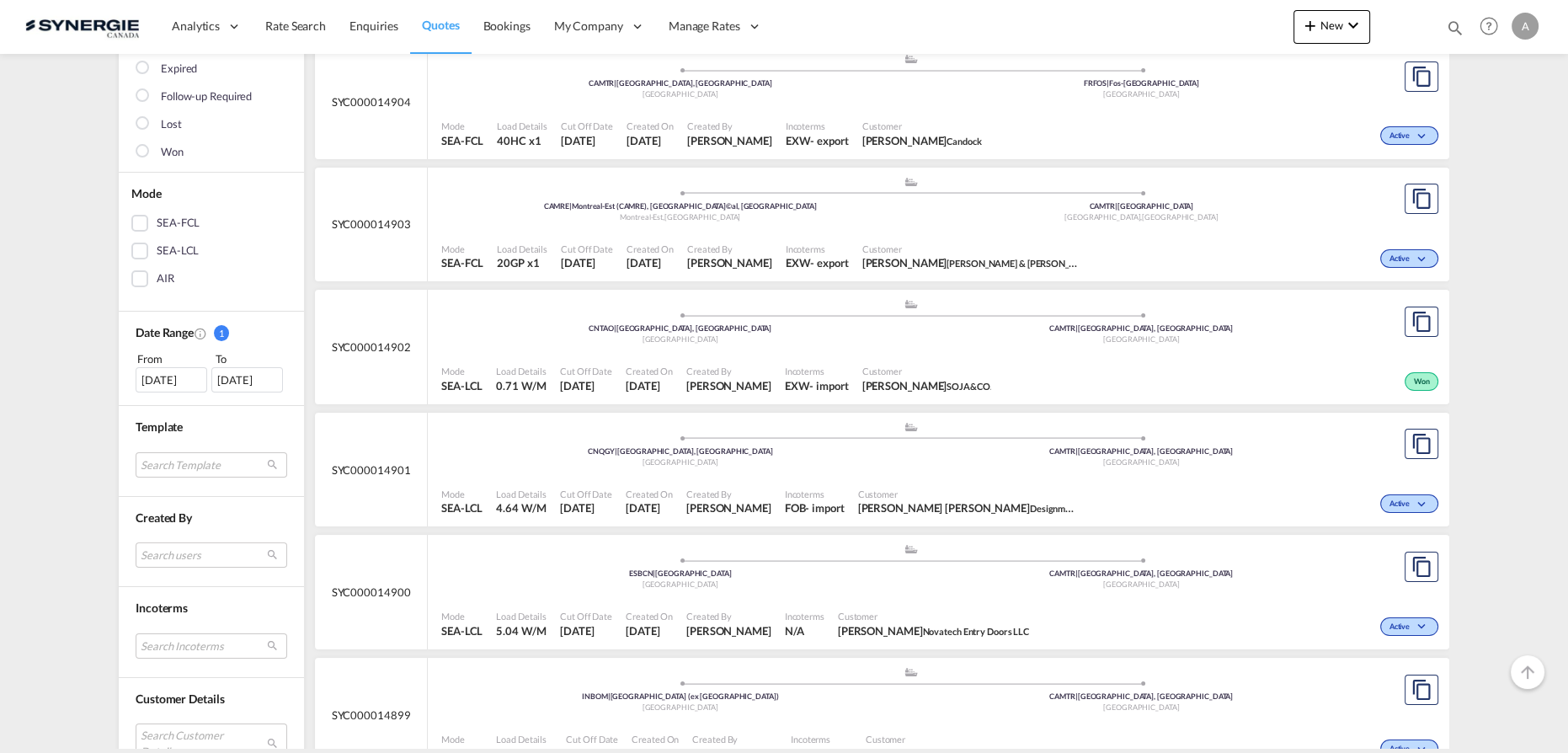
scroll to position [305, 0]
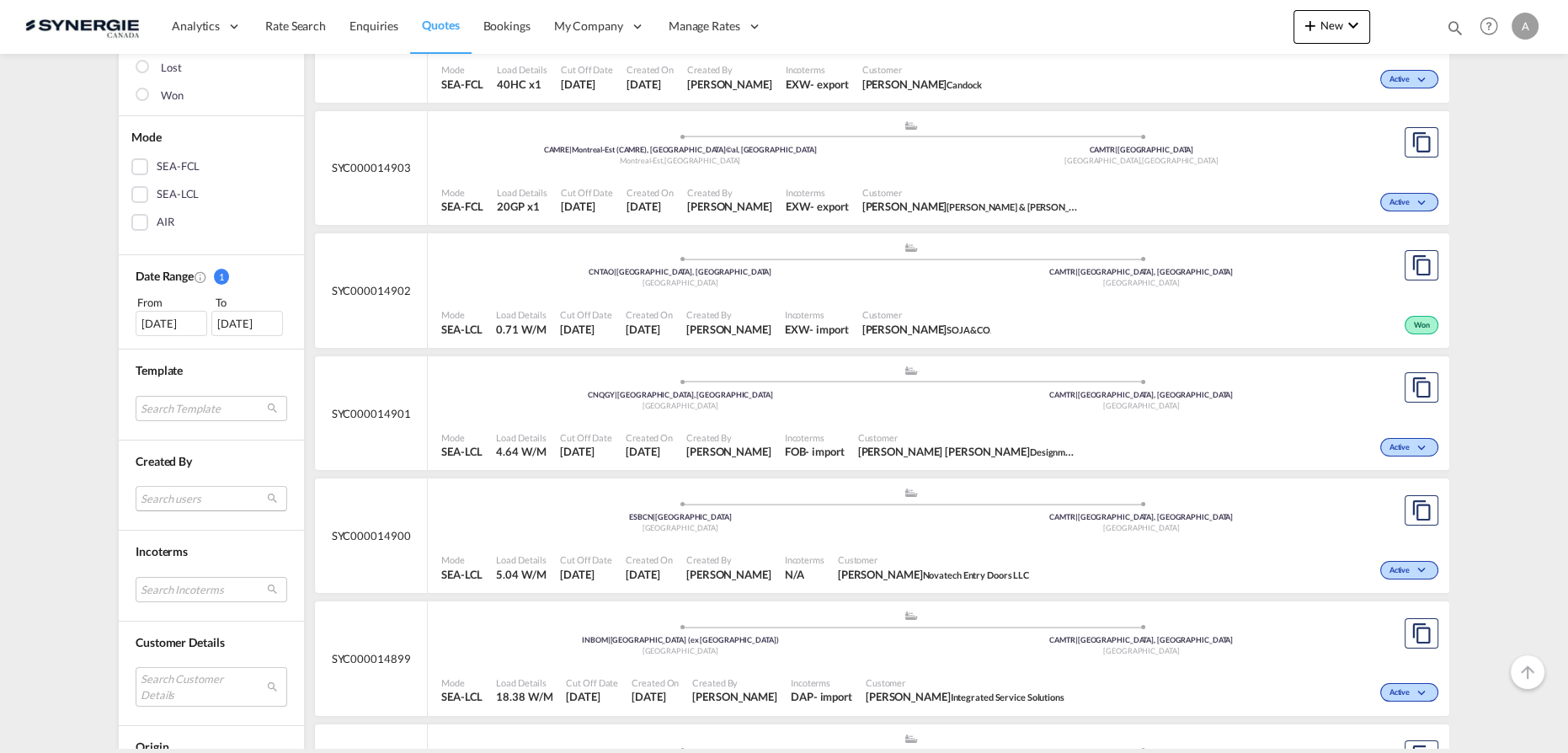
click at [187, 500] on md-select "Search users [PERSON_NAME] [PERSON_NAME][EMAIL_ADDRESS][DOMAIN_NAME] [PERSON_NA…" at bounding box center [211, 499] width 152 height 25
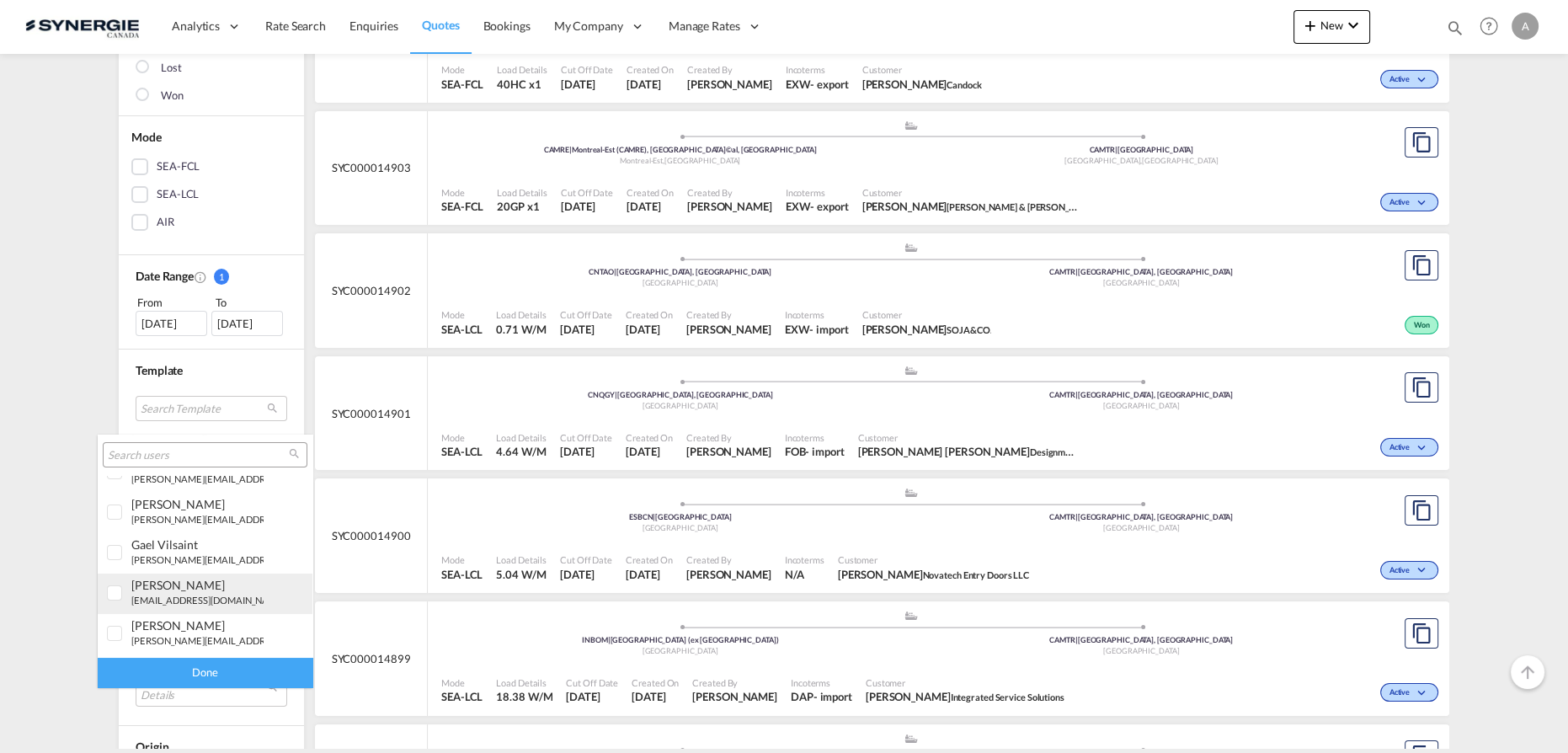
click at [144, 598] on small "[EMAIL_ADDRESS][DOMAIN_NAME]" at bounding box center [209, 599] width 154 height 11
click at [207, 353] on md-backdrop at bounding box center [784, 376] width 1568 height 753
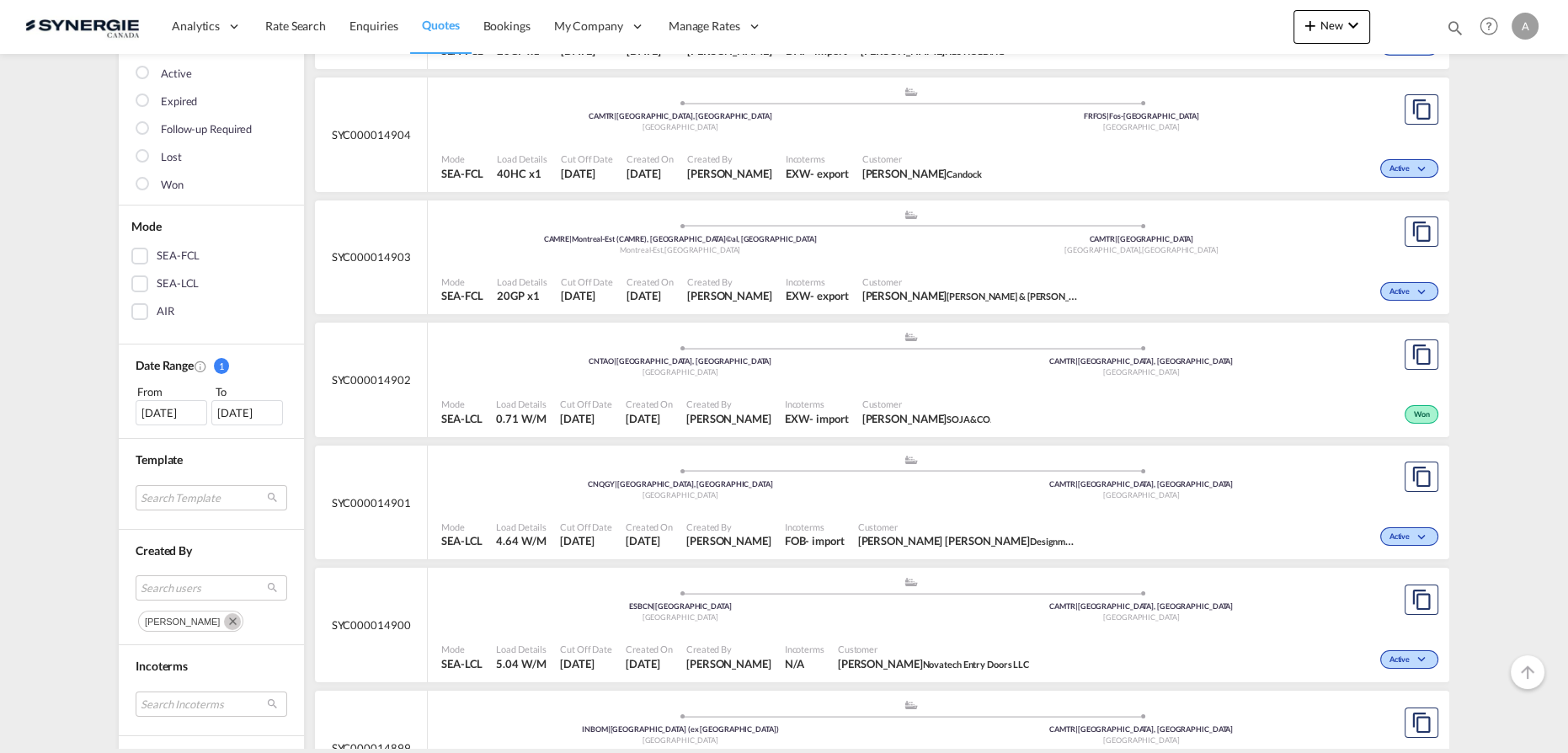
click at [165, 314] on md-list "Status 1 All Active Expired Follow-up Required Lost Won Mode SEA-FCL SEA-LCL AI…" at bounding box center [212, 540] width 185 height 1145
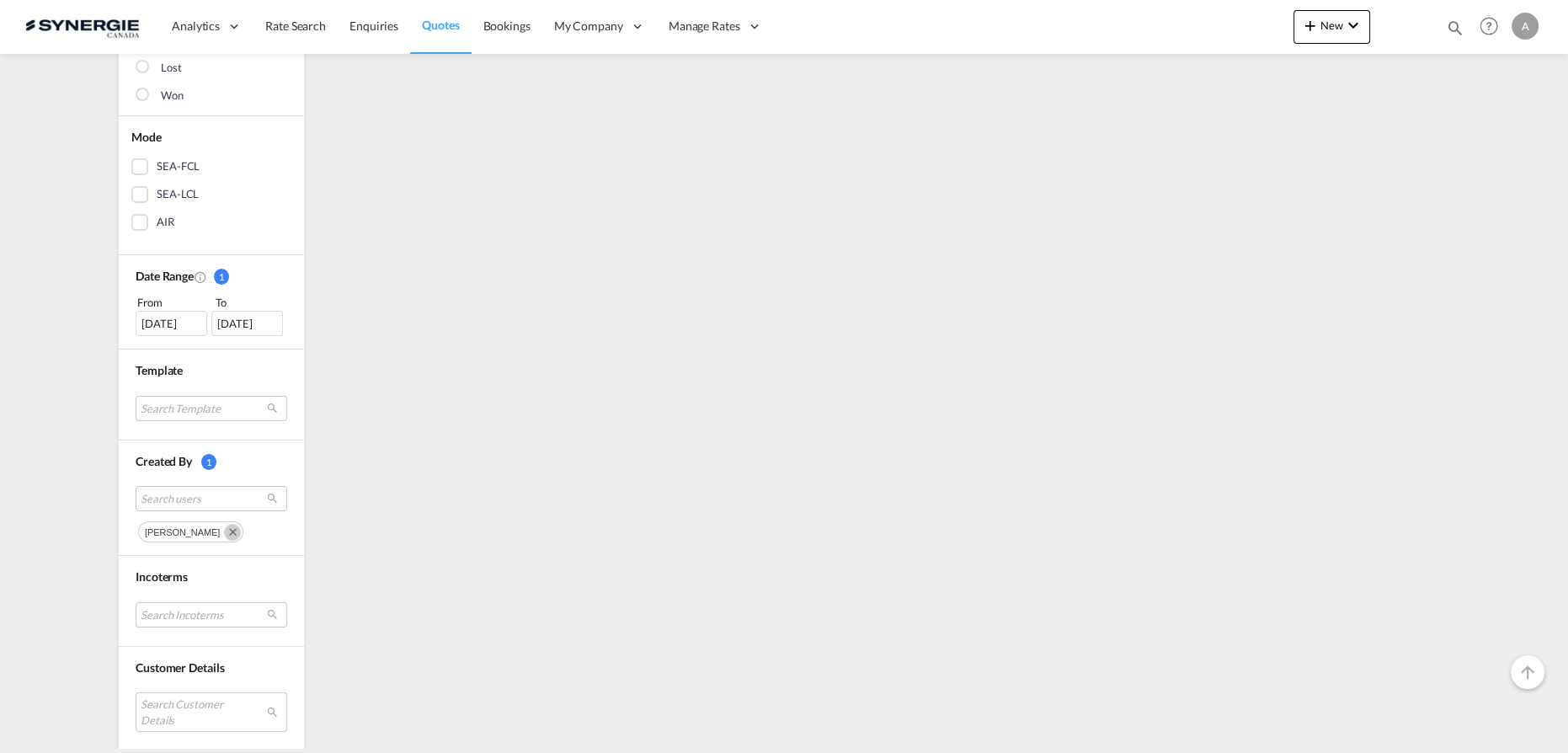
click at [166, 332] on div "20 Aug 2025" at bounding box center [171, 323] width 72 height 25
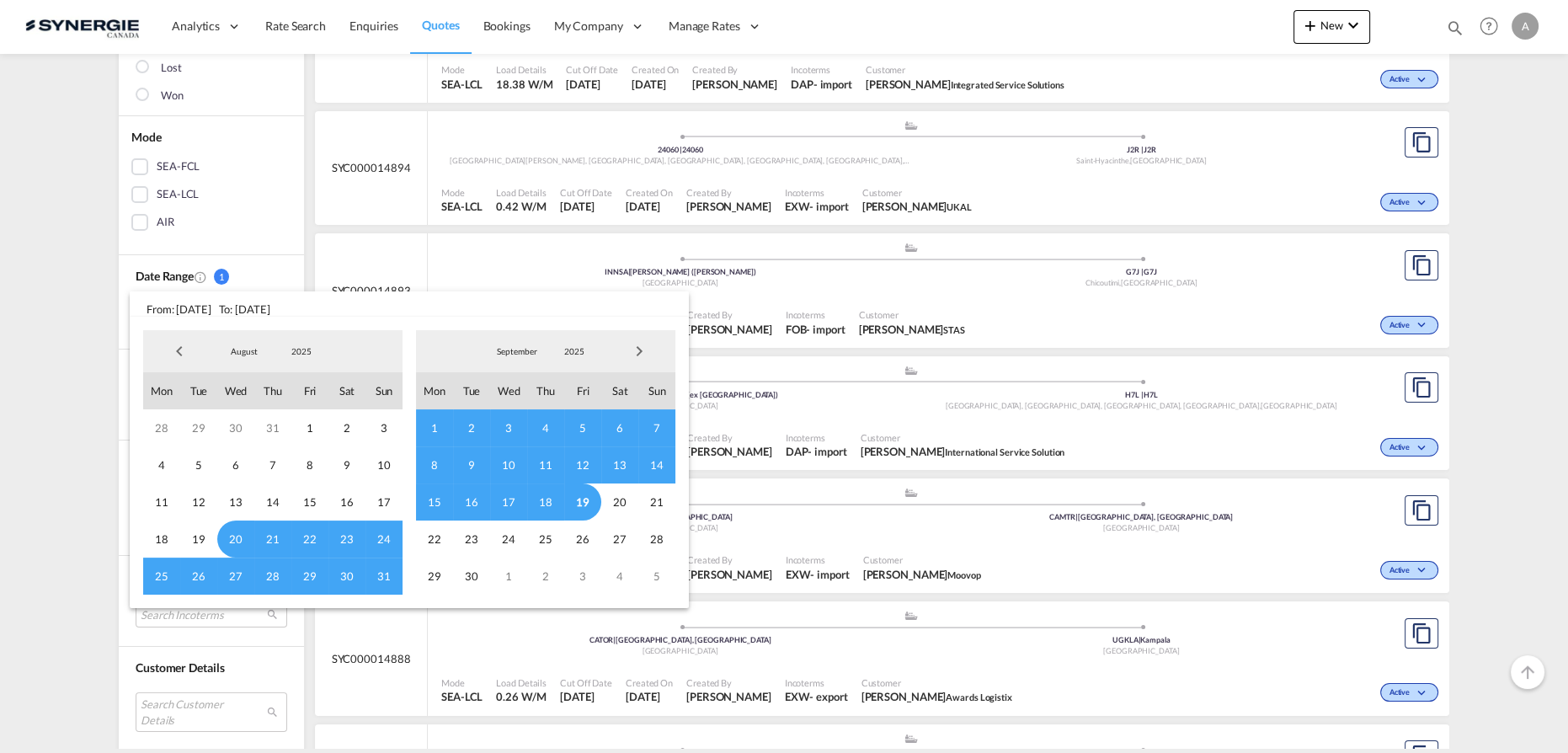
click at [435, 459] on span "8" at bounding box center [434, 464] width 37 height 37
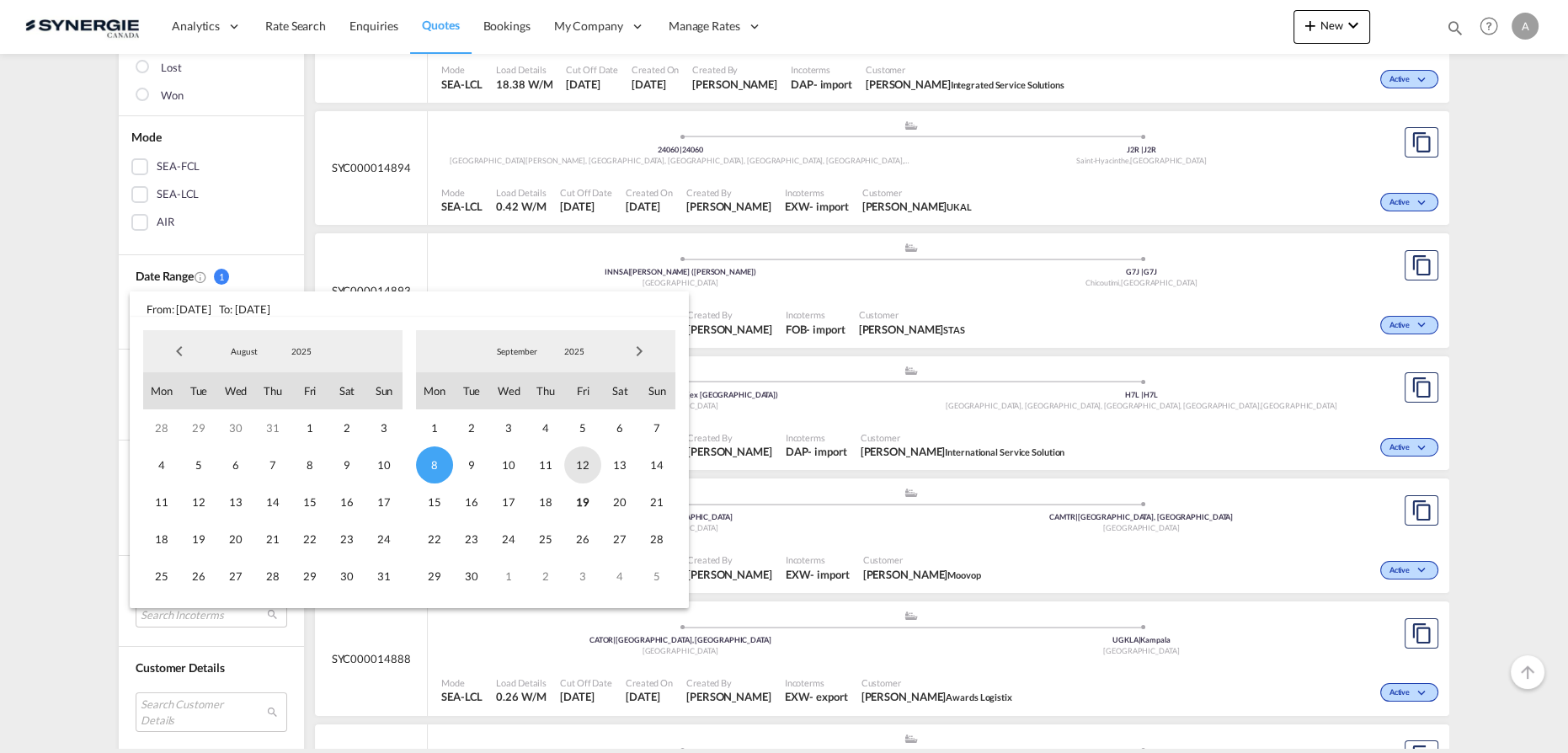
click at [581, 467] on span "12" at bounding box center [582, 464] width 37 height 37
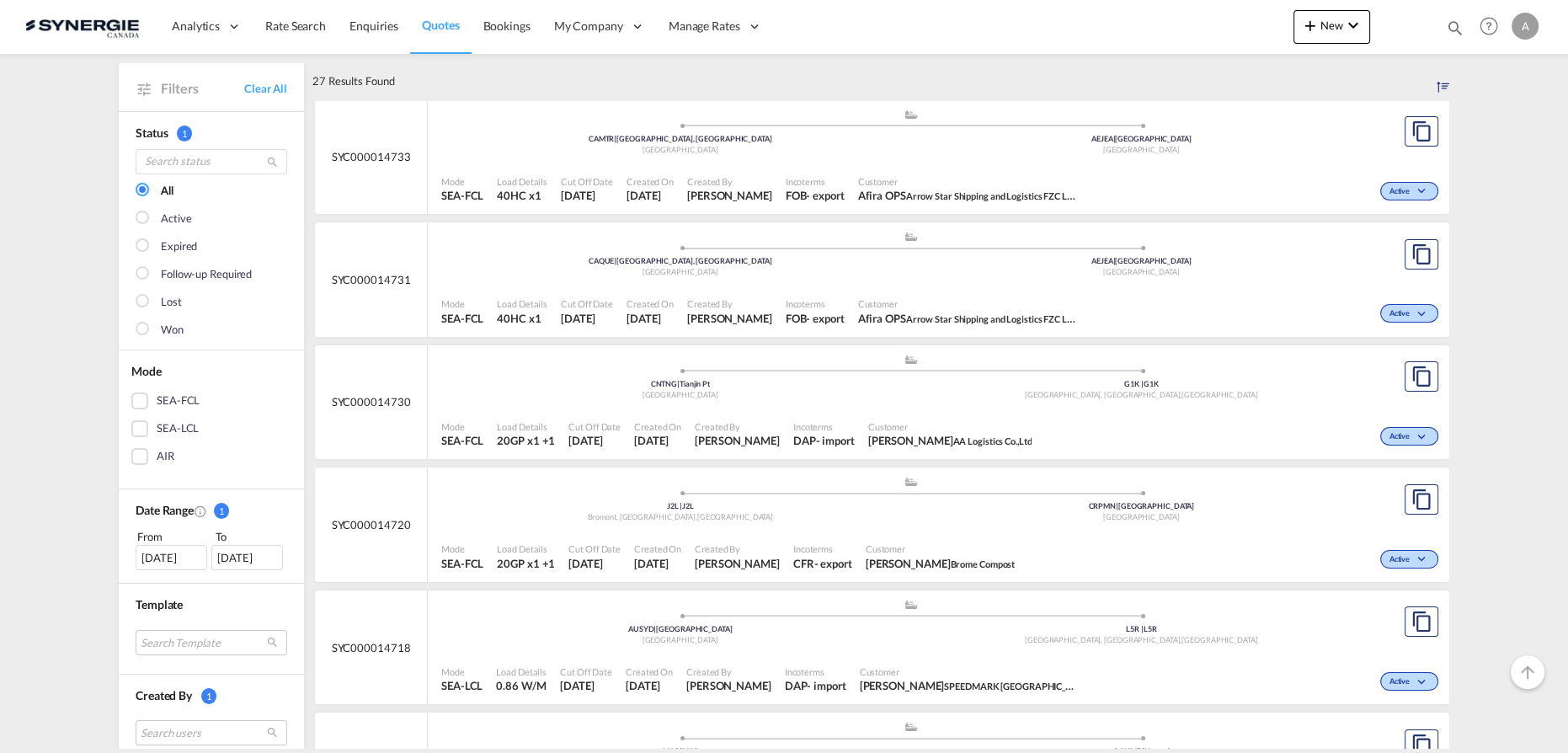
scroll to position [229, 0]
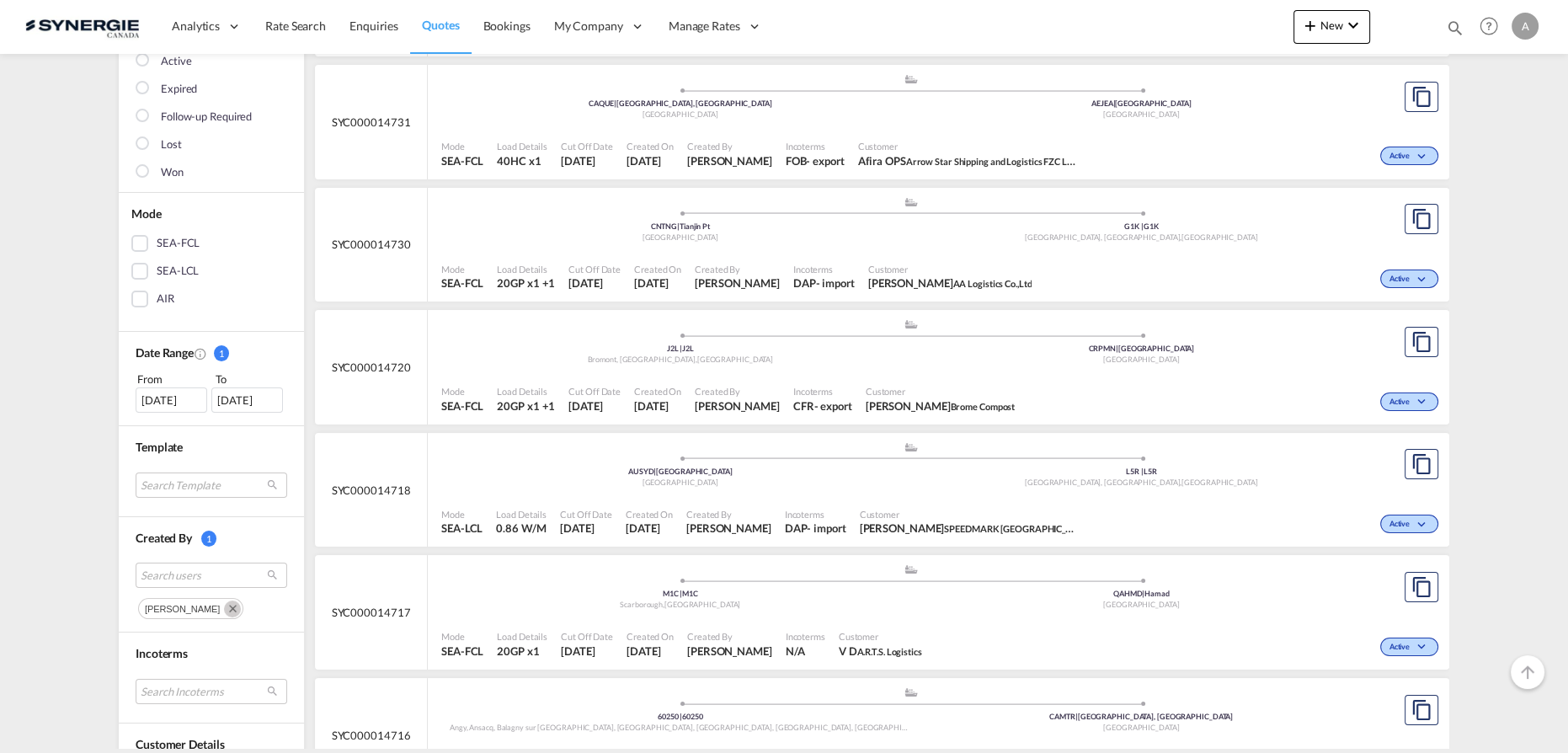
click at [179, 392] on div "08 Sep 2025" at bounding box center [171, 400] width 72 height 25
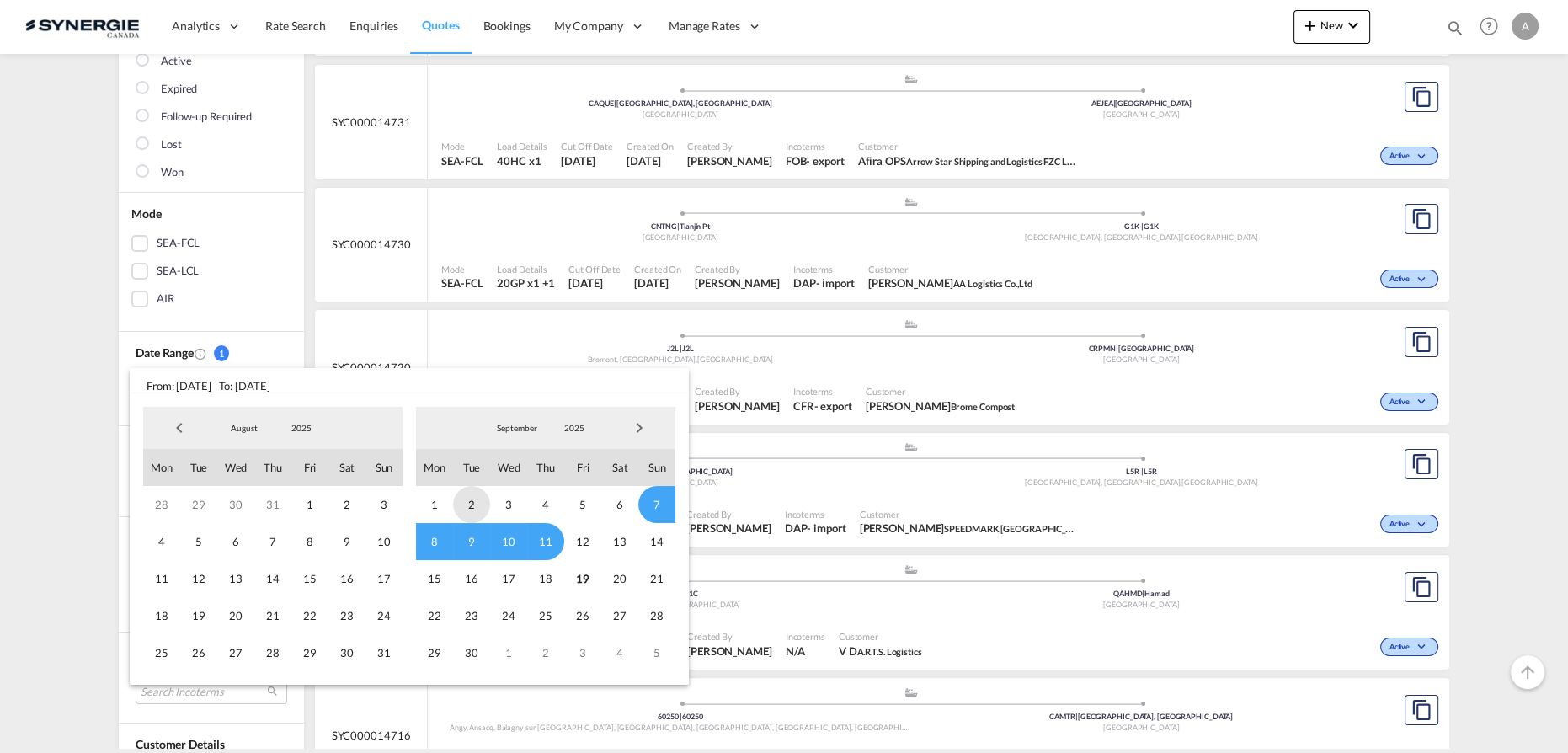
click at [436, 495] on span "1" at bounding box center [434, 504] width 37 height 37
click at [569, 500] on span "5" at bounding box center [582, 504] width 37 height 37
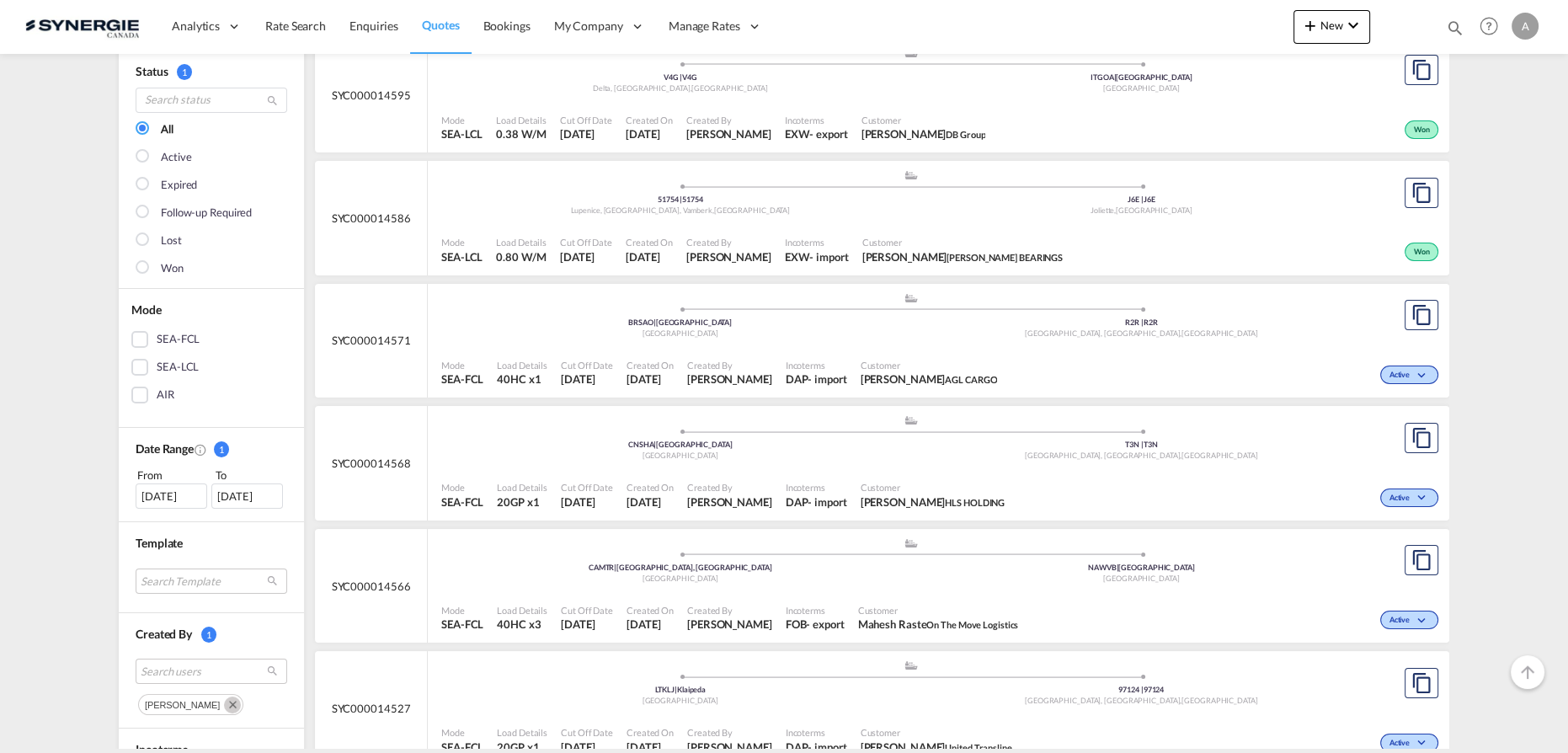
scroll to position [153, 0]
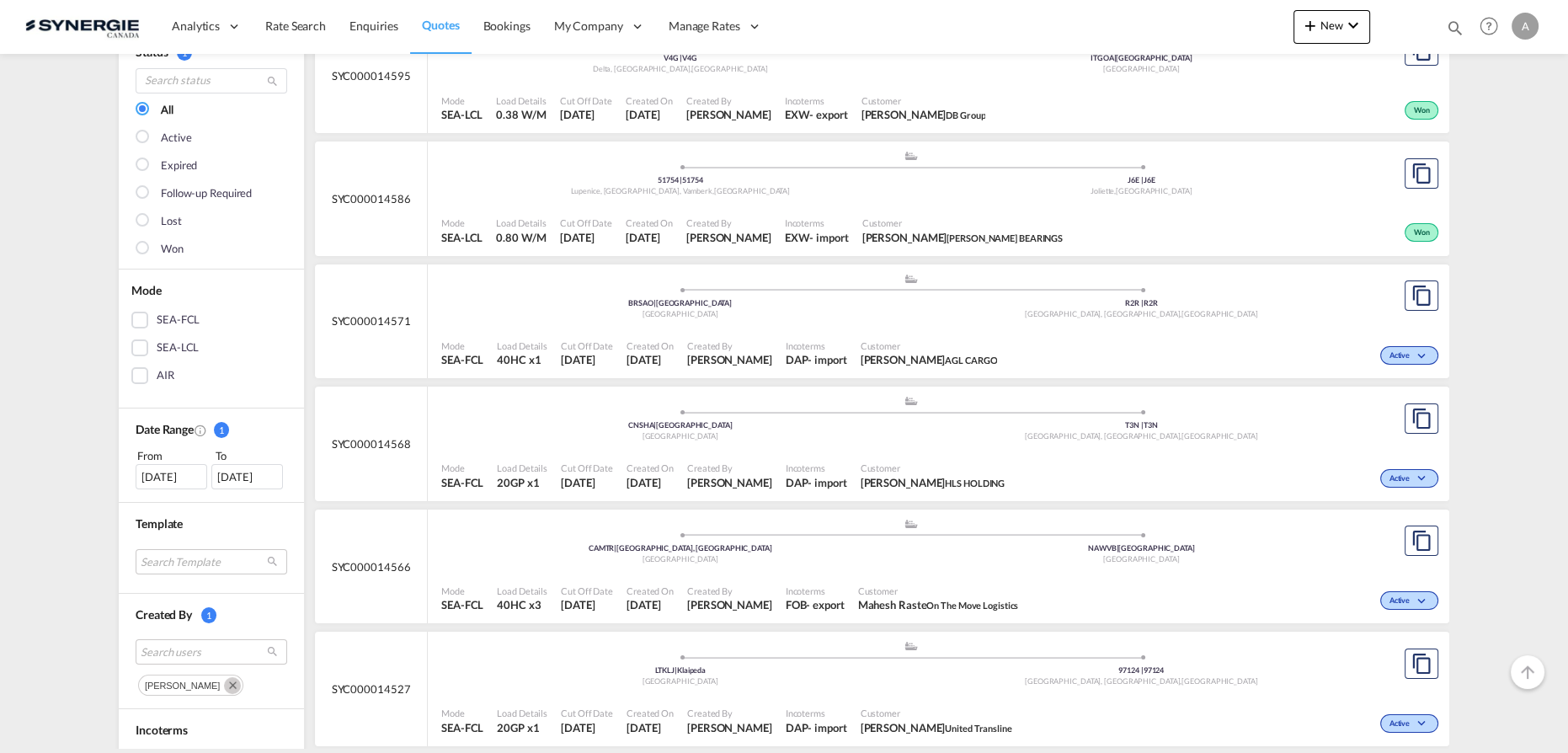
click at [168, 474] on div "01 Sep 2025" at bounding box center [171, 477] width 72 height 25
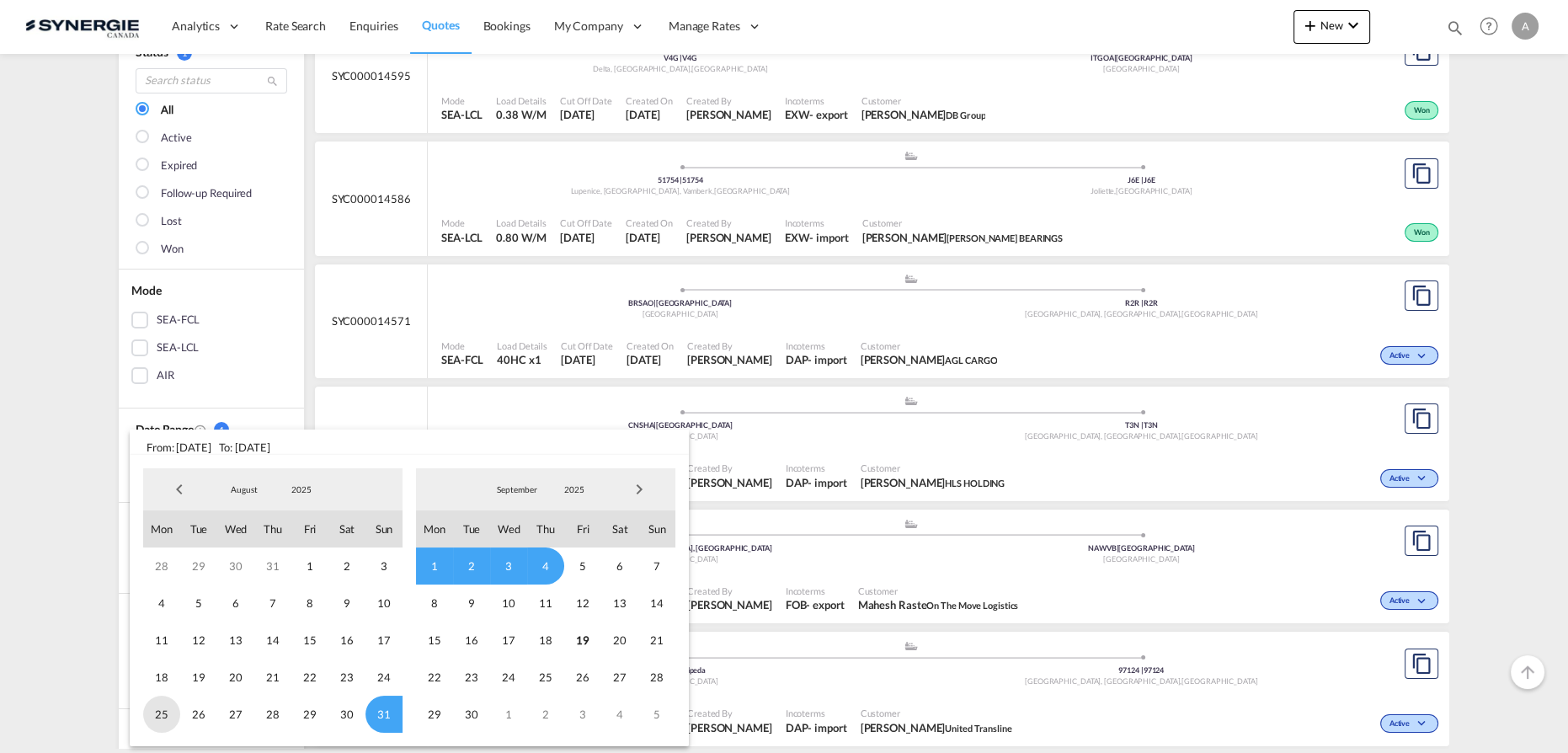
click at [164, 718] on span "25" at bounding box center [162, 714] width 37 height 37
click at [309, 711] on span "29" at bounding box center [310, 714] width 37 height 37
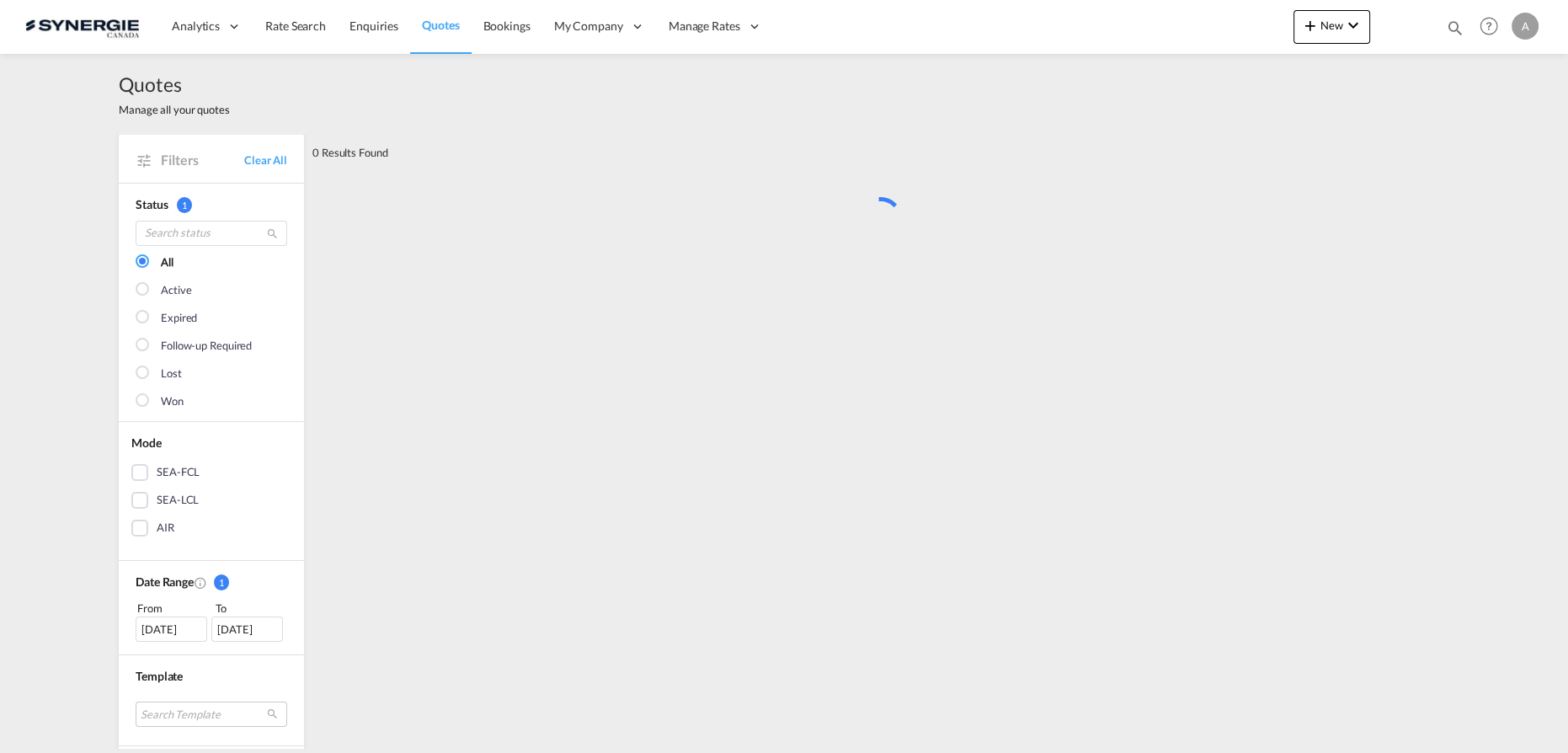
scroll to position [0, 0]
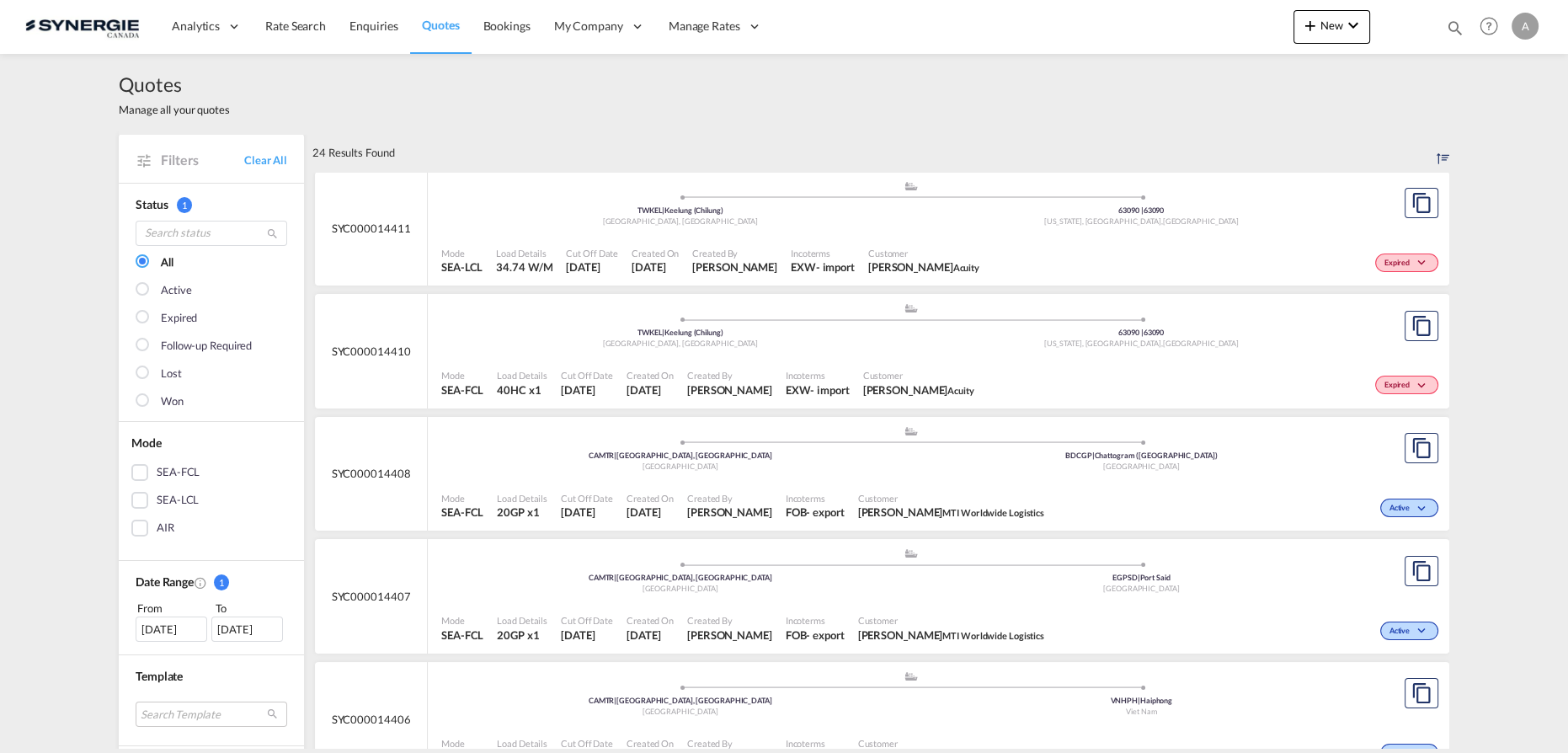
click at [154, 626] on div "25 Aug 2025" at bounding box center [171, 629] width 72 height 25
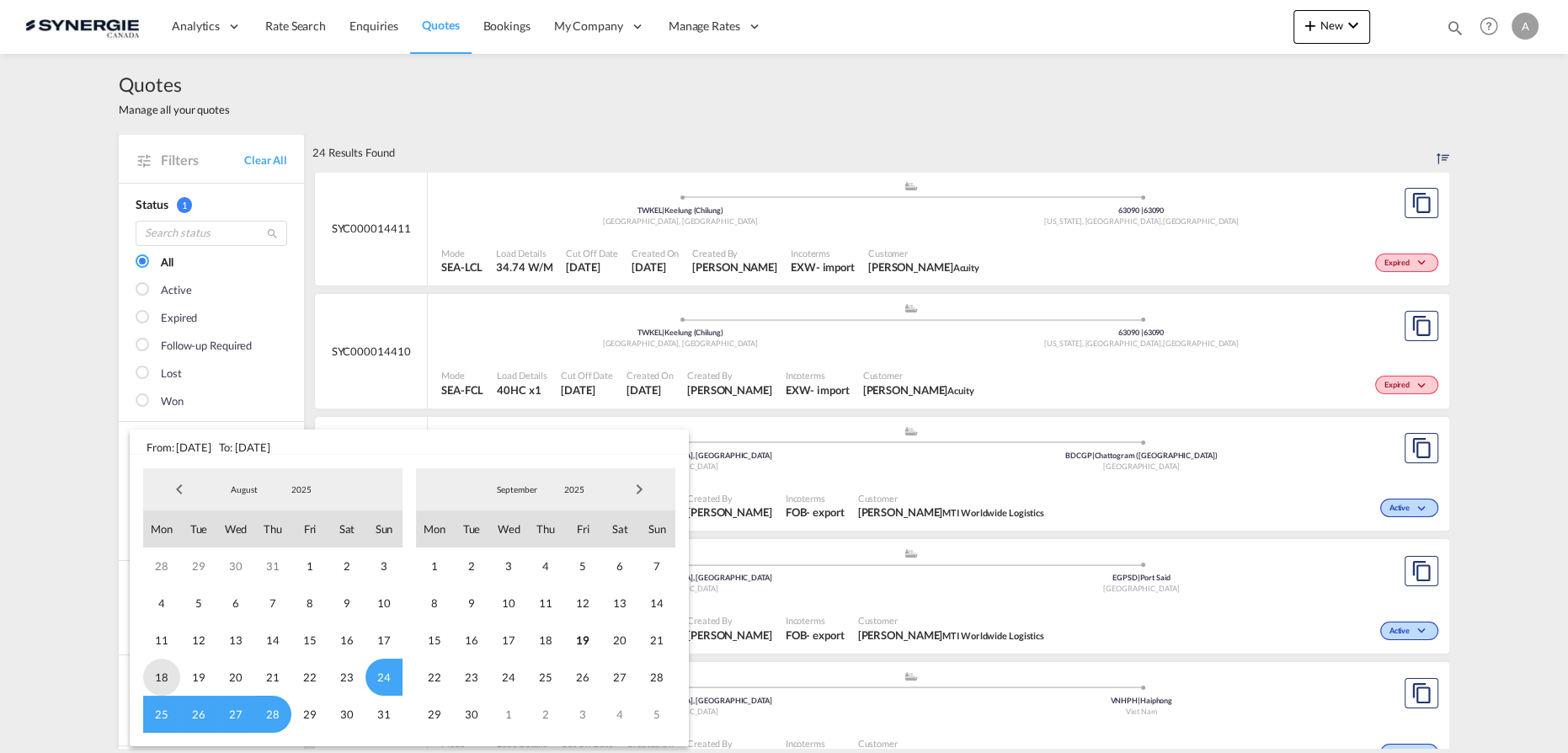
click at [165, 674] on span "18" at bounding box center [162, 677] width 37 height 37
click at [317, 674] on span "22" at bounding box center [310, 677] width 37 height 37
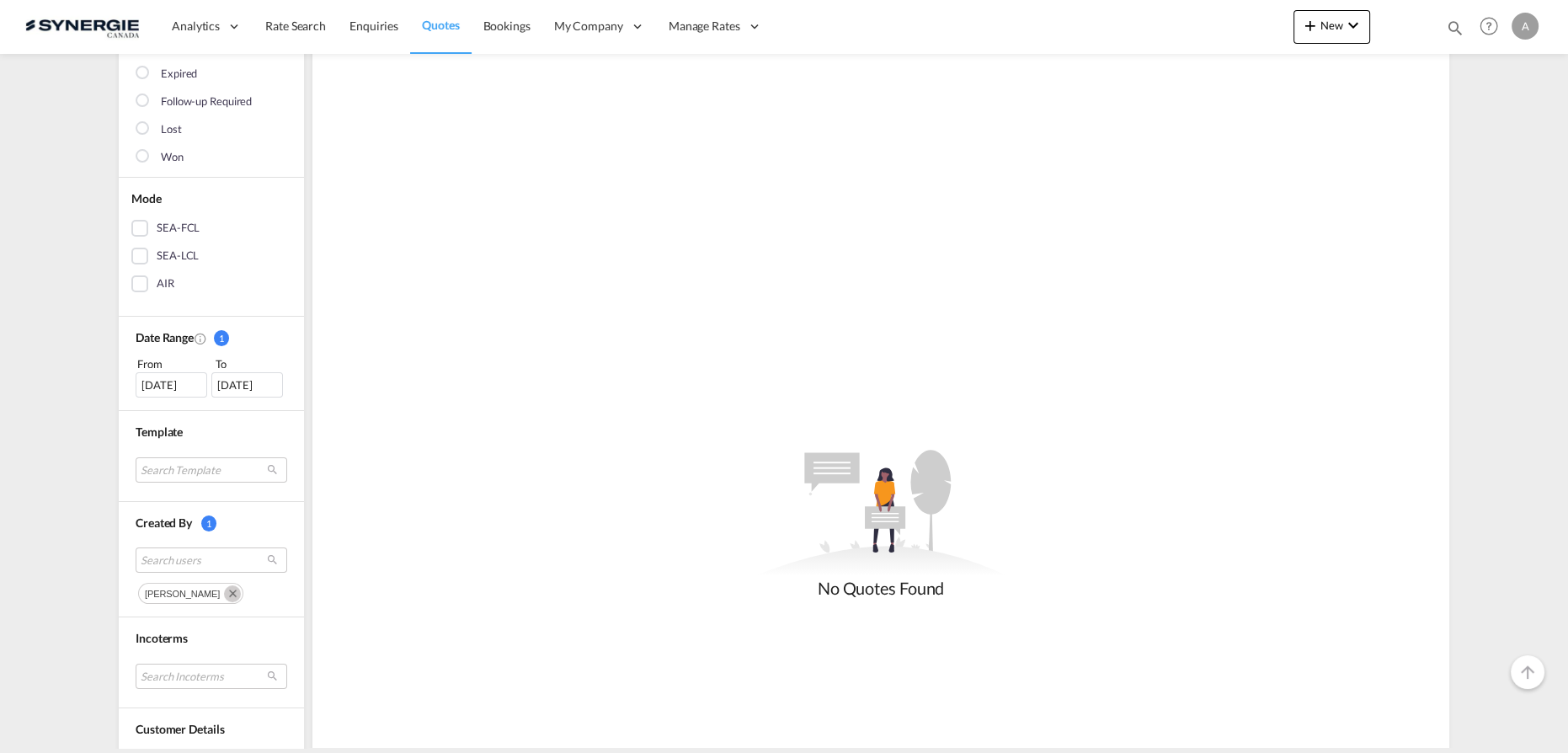
scroll to position [229, 0]
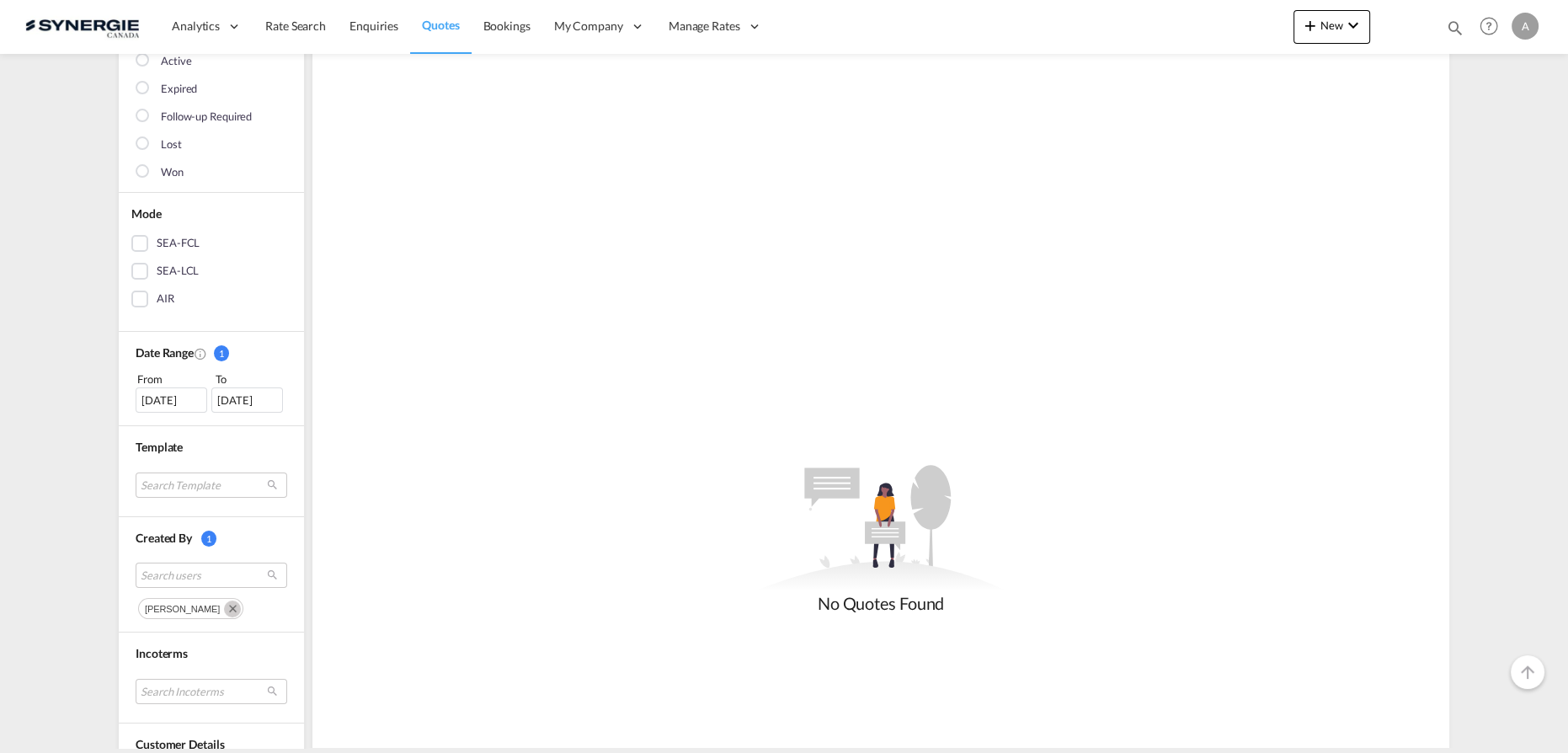
click at [174, 398] on div "18 Aug 2025" at bounding box center [171, 400] width 72 height 25
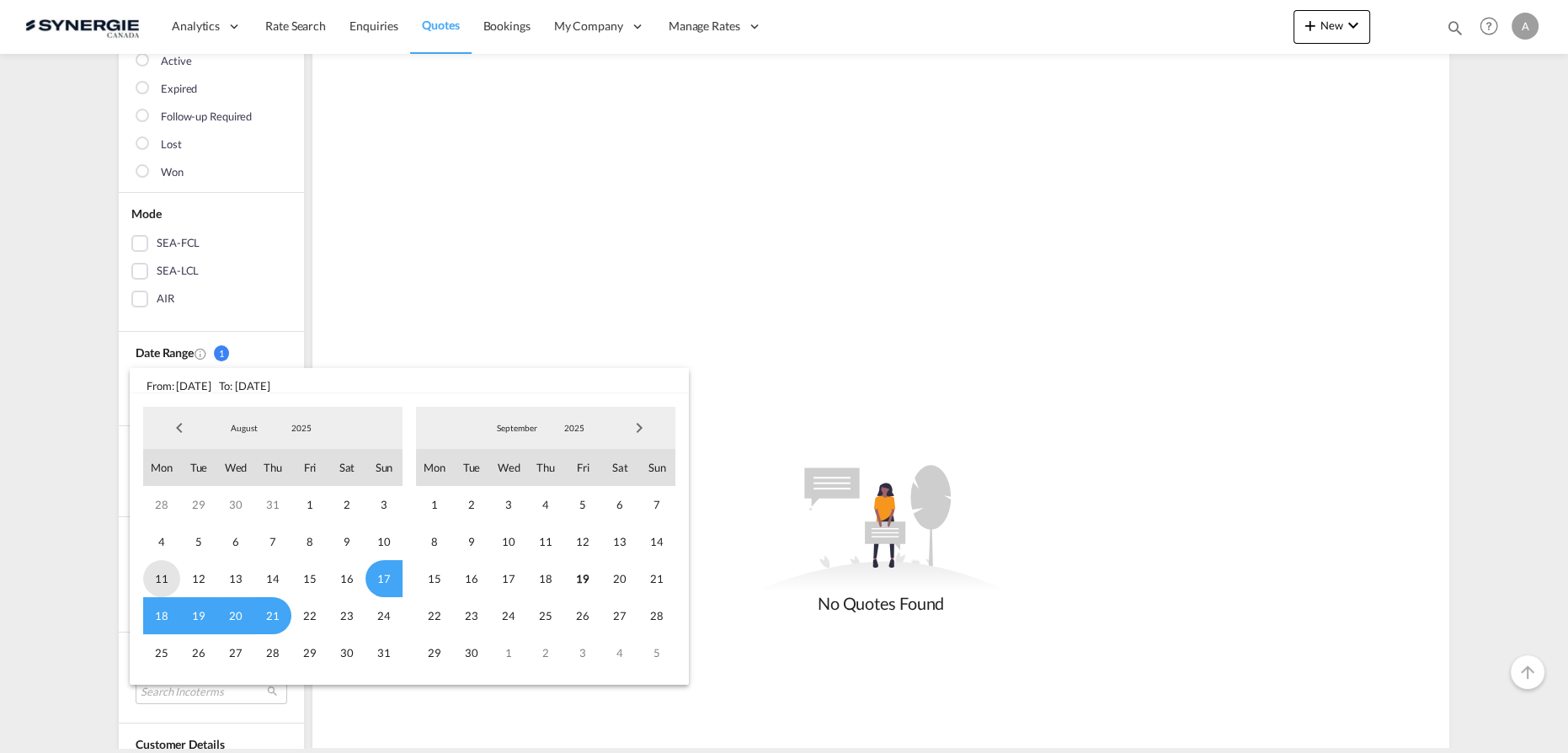
click at [164, 572] on span "11" at bounding box center [162, 578] width 37 height 37
drag, startPoint x: 316, startPoint y: 576, endPoint x: 317, endPoint y: 563, distance: 13.0
click at [315, 577] on span "15" at bounding box center [310, 578] width 37 height 37
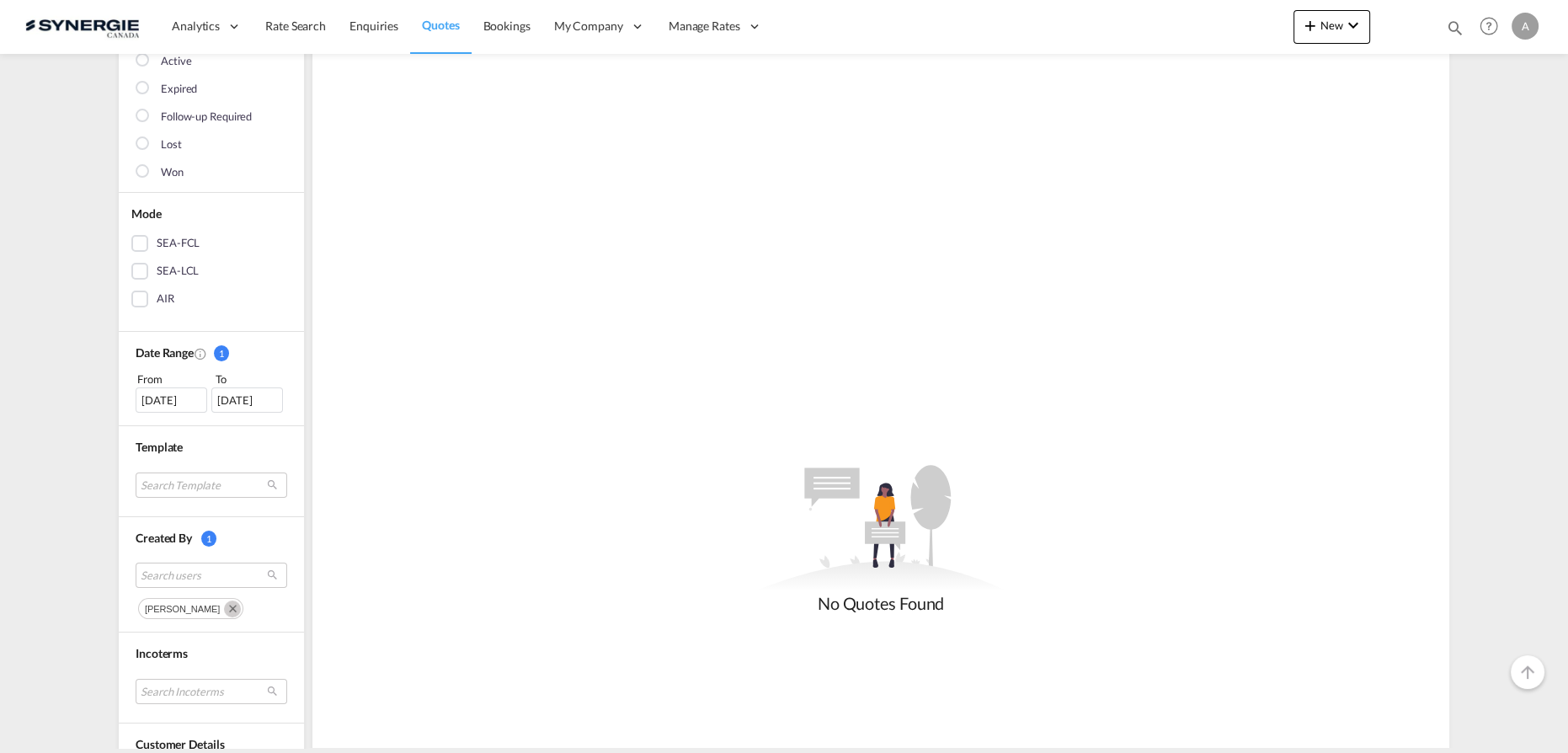
click at [162, 399] on div "11 Aug 2025" at bounding box center [171, 400] width 72 height 25
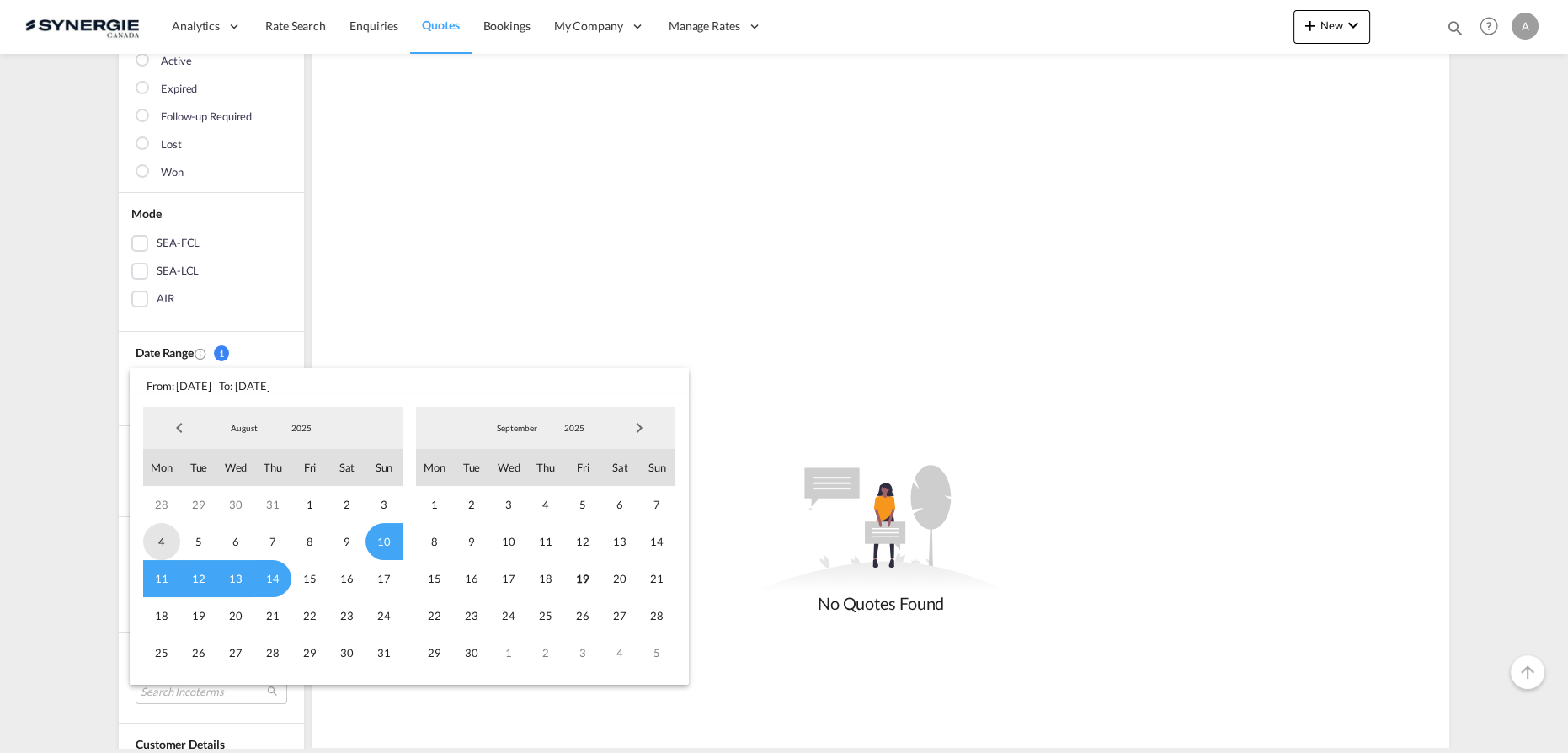
click at [154, 531] on span "4" at bounding box center [162, 541] width 37 height 37
click at [317, 541] on span "8" at bounding box center [310, 541] width 37 height 37
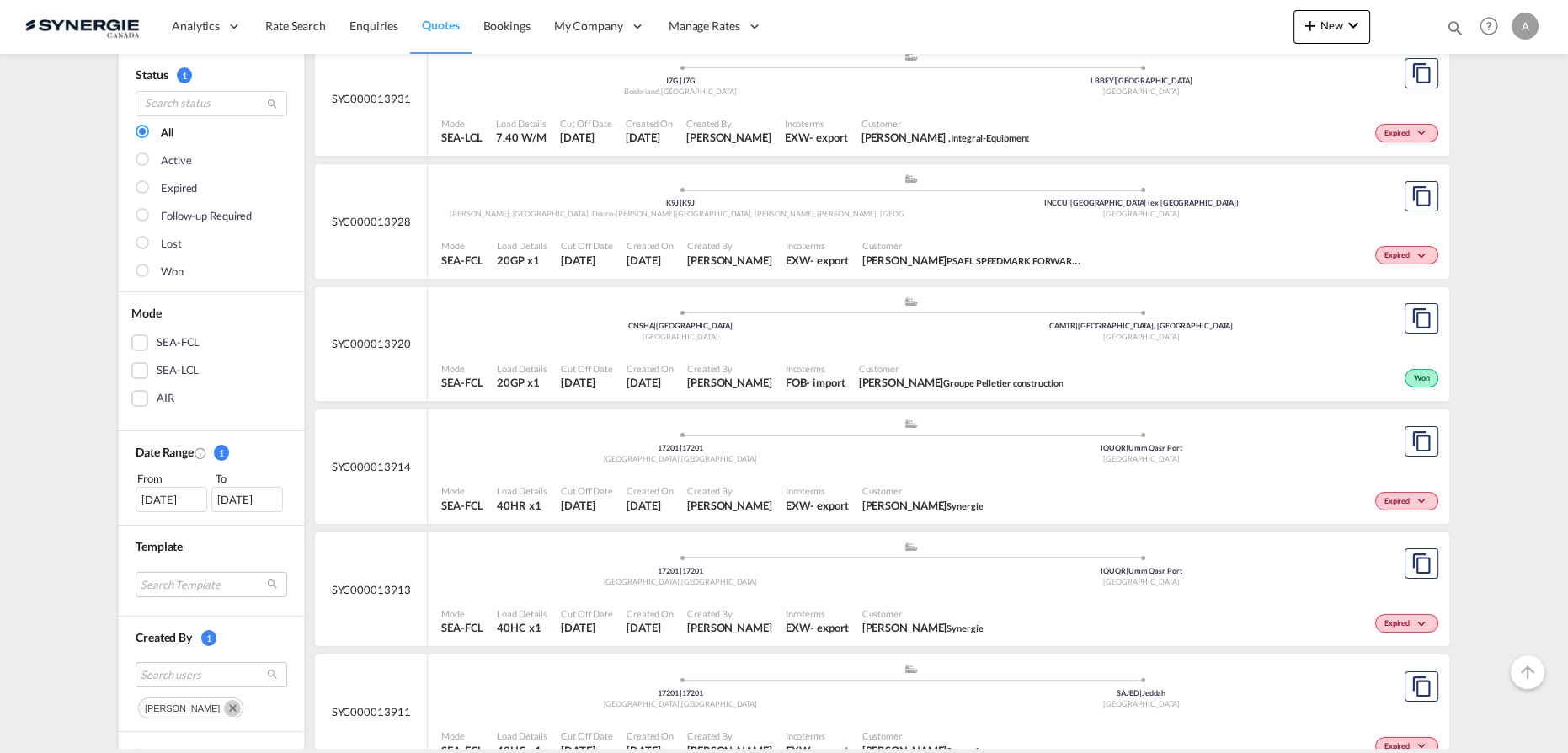
scroll to position [153, 0]
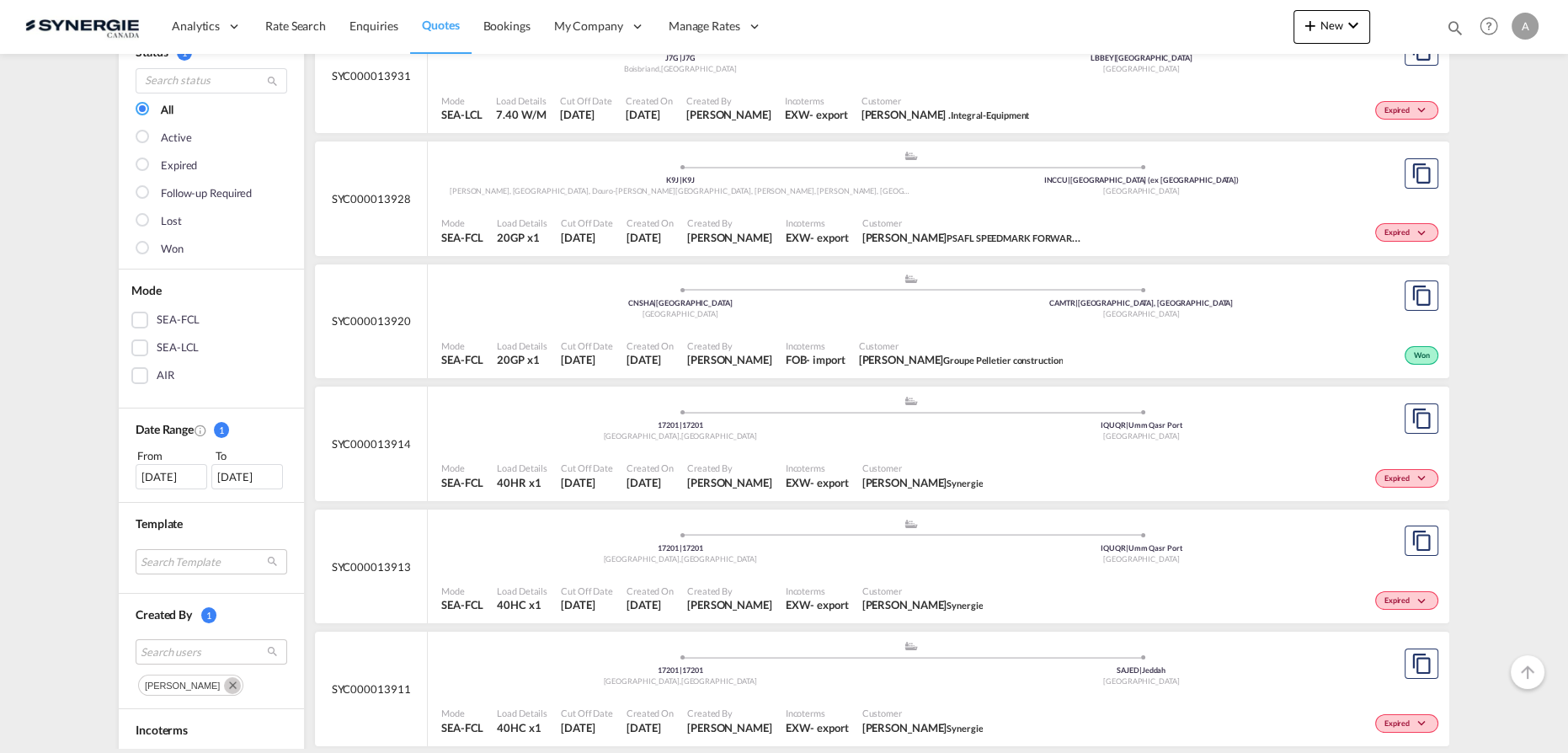
click at [166, 475] on div "04 Aug 2025" at bounding box center [171, 477] width 72 height 25
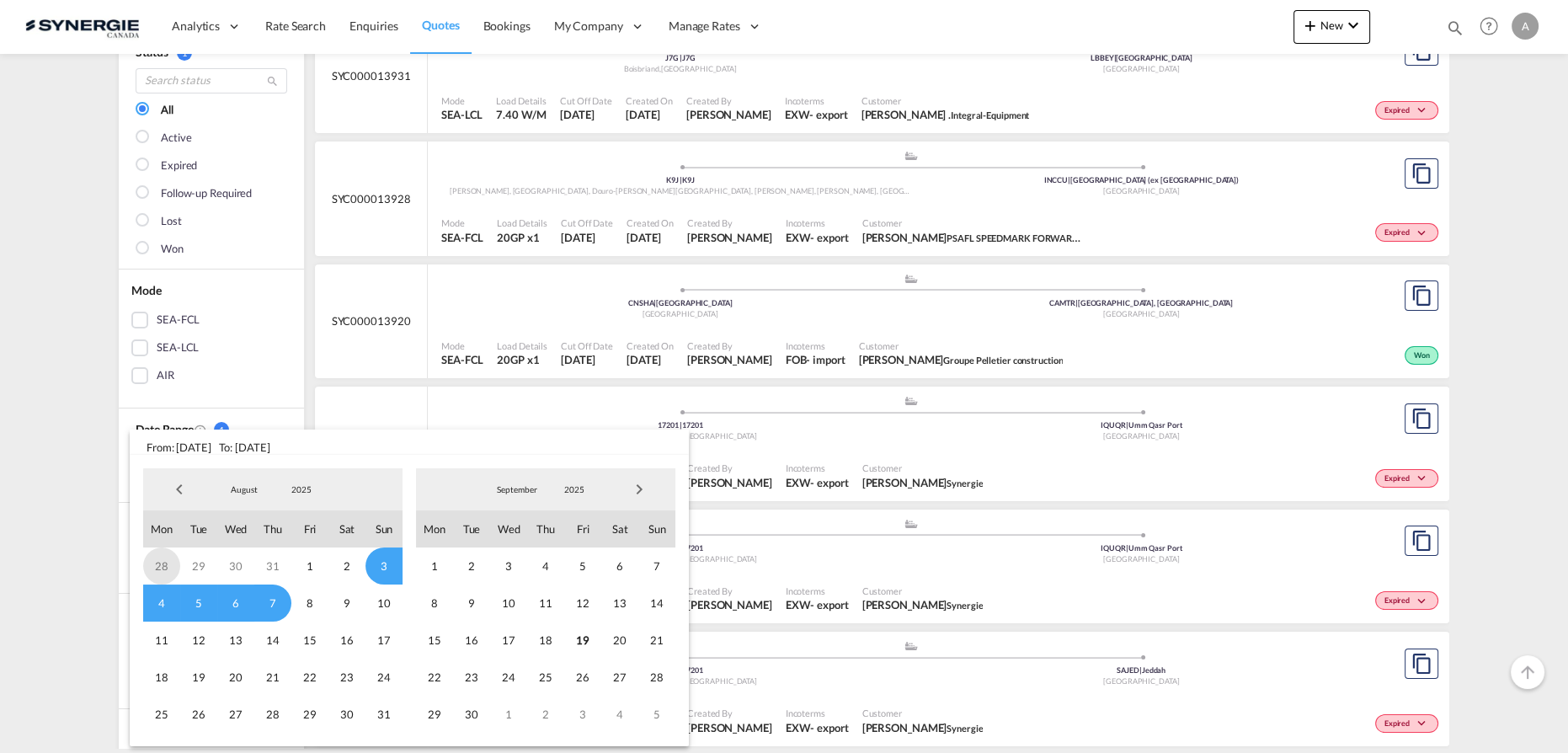
click at [163, 564] on span "28" at bounding box center [162, 565] width 37 height 37
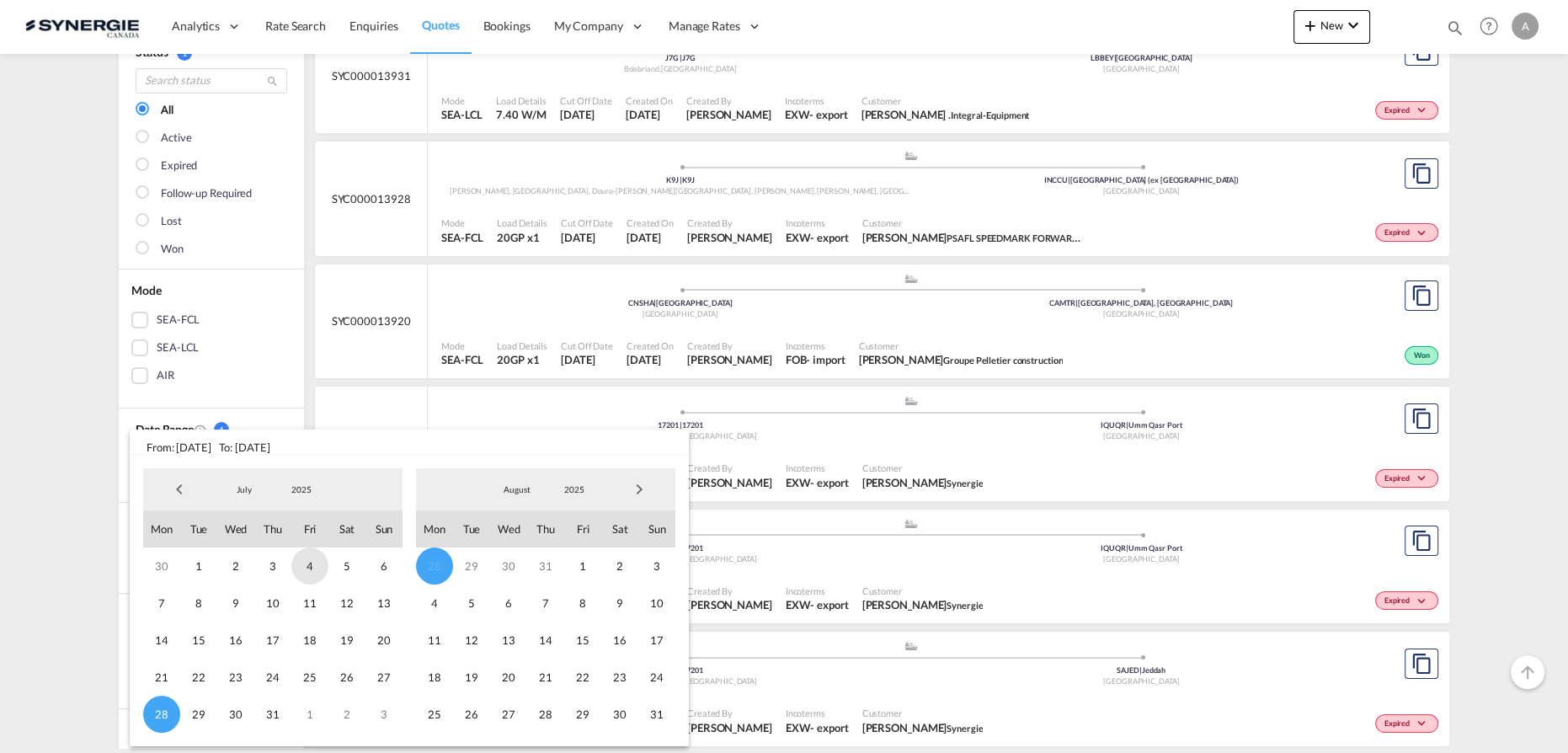
click at [313, 568] on span "4" at bounding box center [310, 565] width 37 height 37
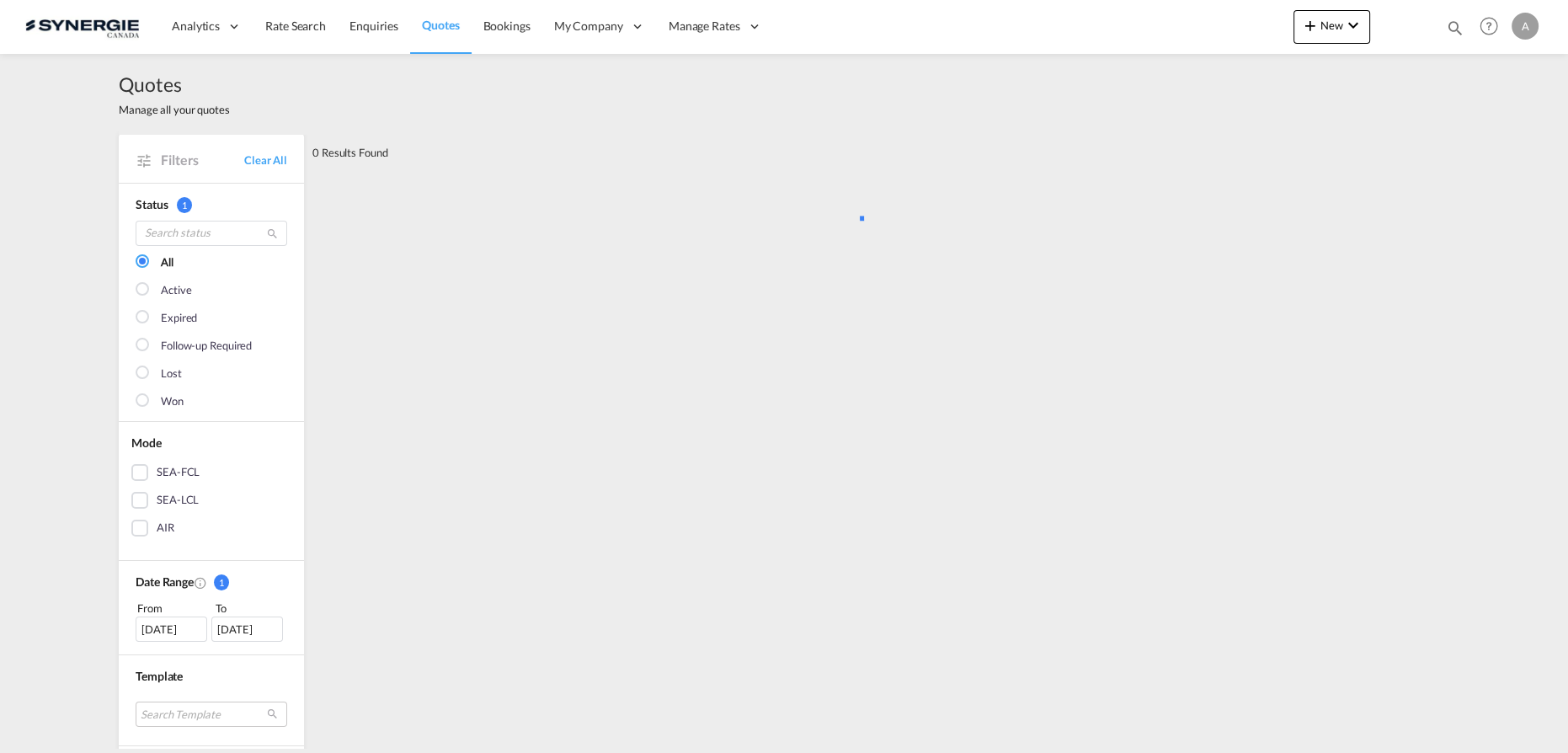
scroll to position [75, 0]
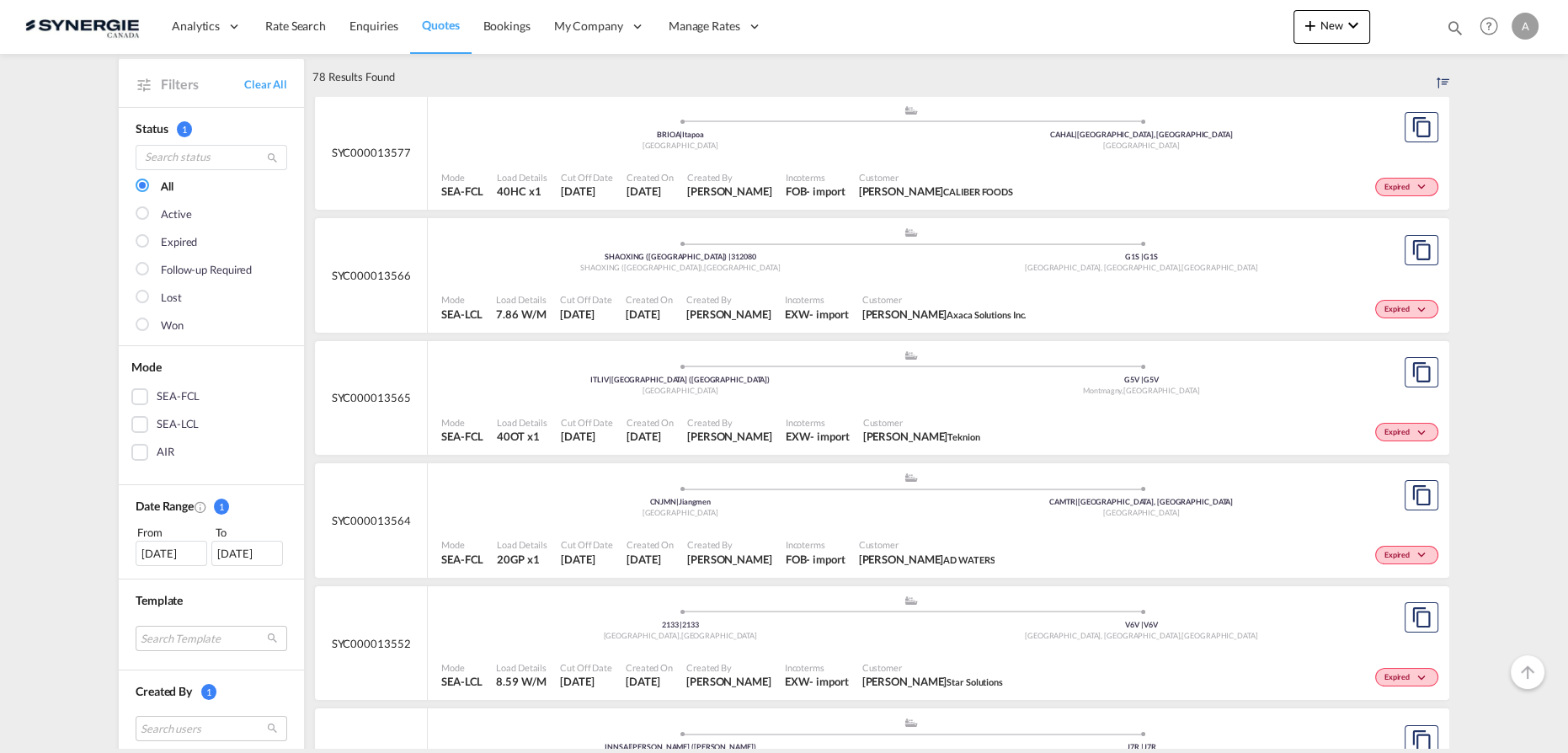
click at [172, 552] on div "04 Jul 2025" at bounding box center [171, 553] width 72 height 25
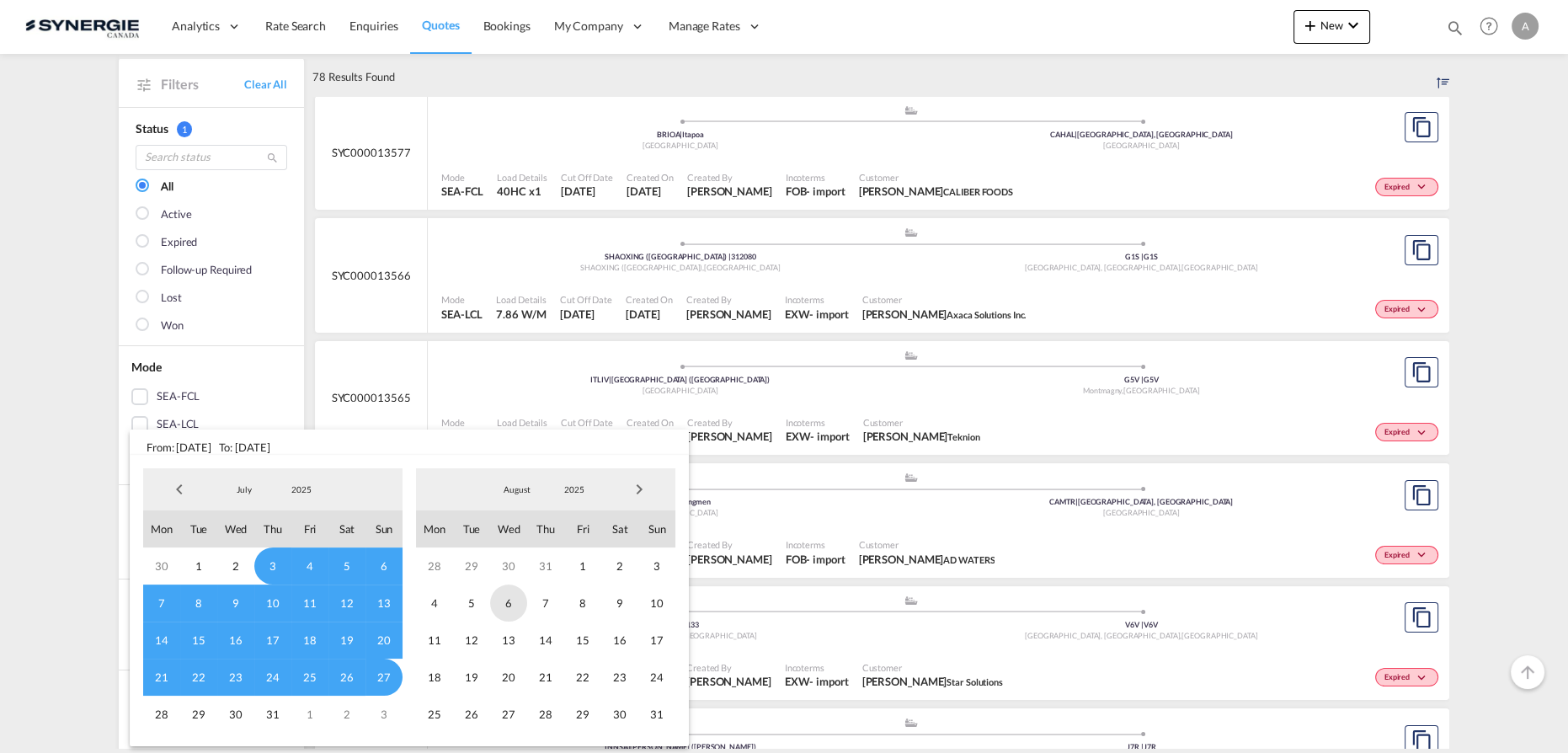
drag, startPoint x: 437, startPoint y: 599, endPoint x: 519, endPoint y: 608, distance: 82.5
click at [438, 599] on span "4" at bounding box center [434, 602] width 37 height 37
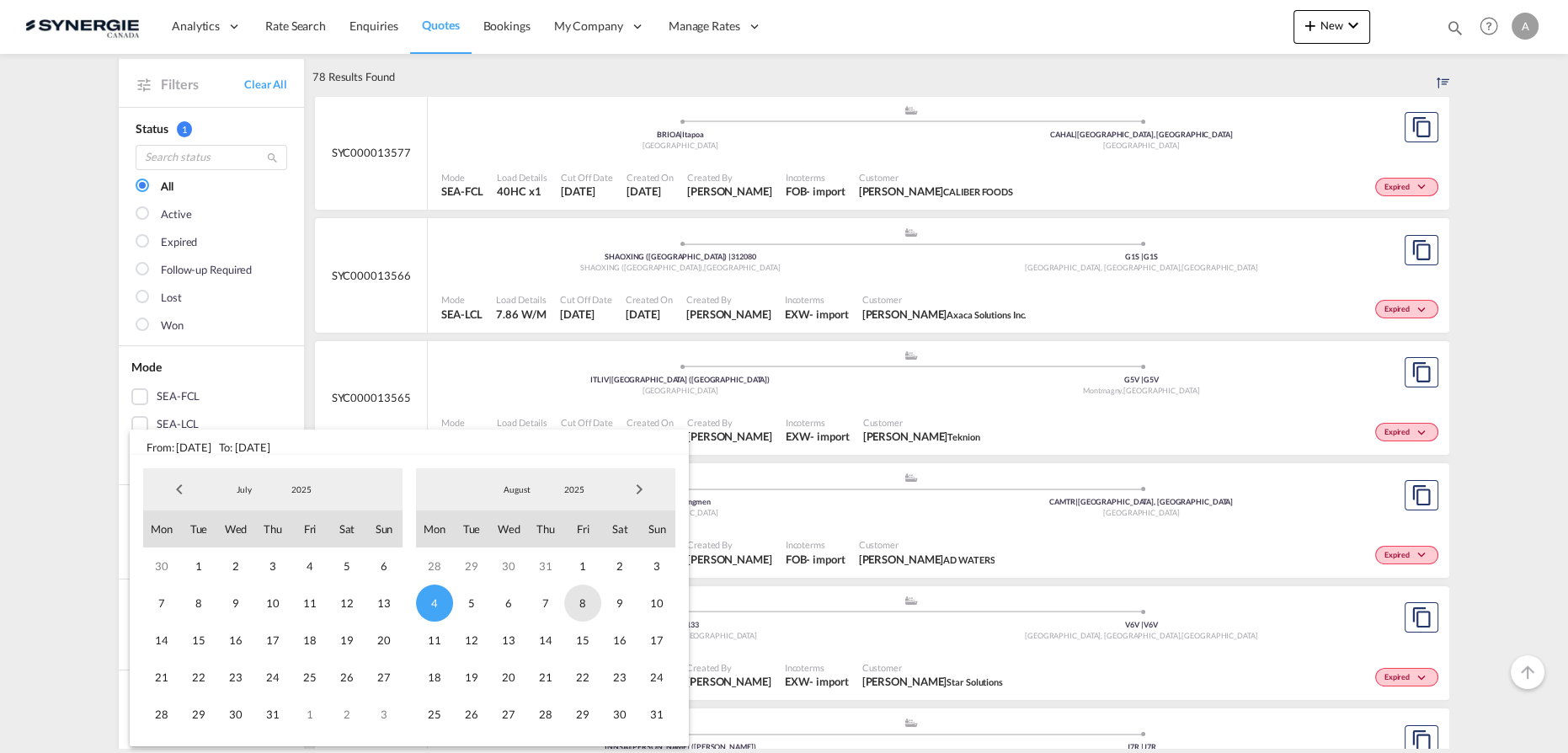
click at [582, 603] on span "8" at bounding box center [582, 602] width 37 height 37
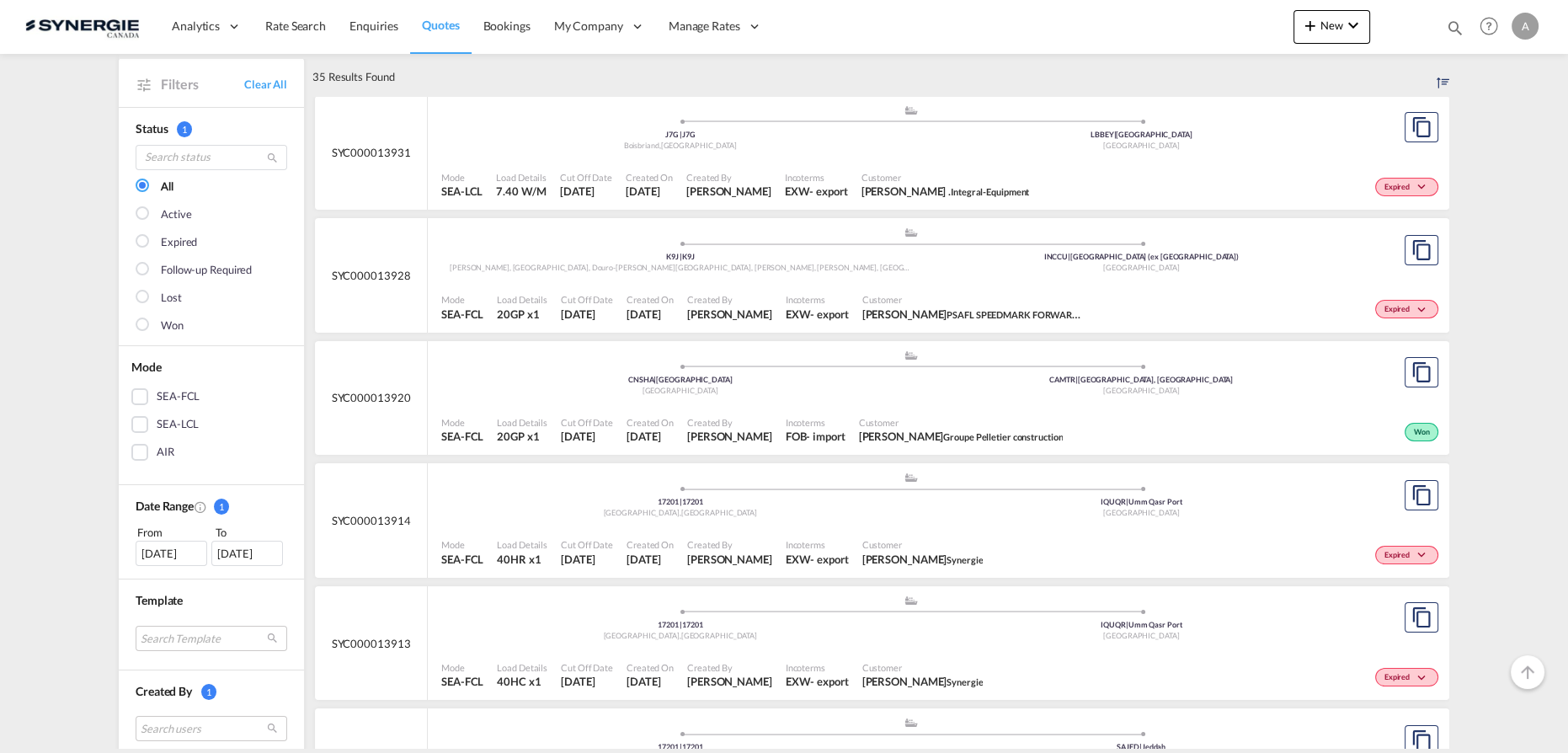
click at [145, 554] on div "04 Aug 2025" at bounding box center [171, 553] width 72 height 25
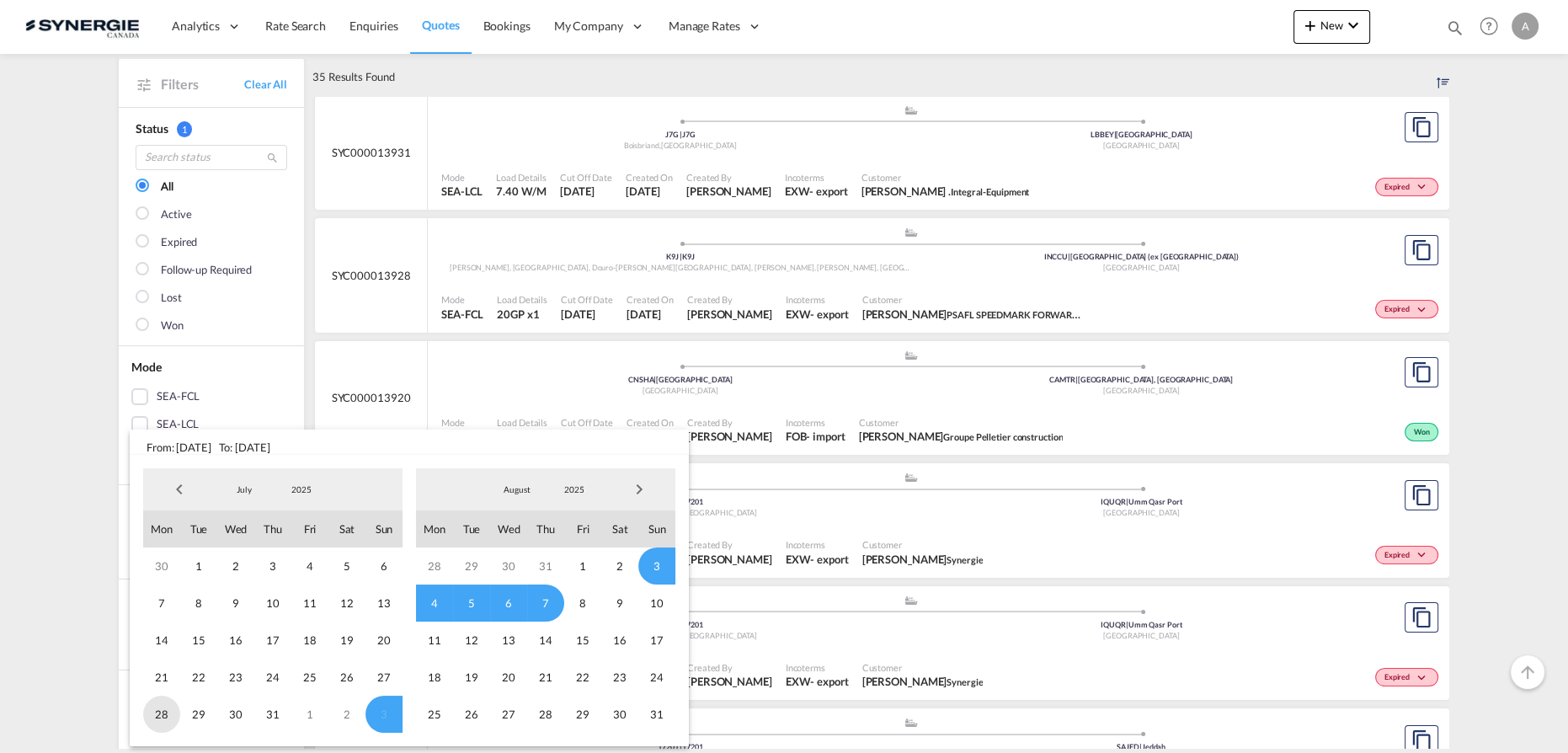
click at [161, 713] on span "28" at bounding box center [162, 714] width 37 height 37
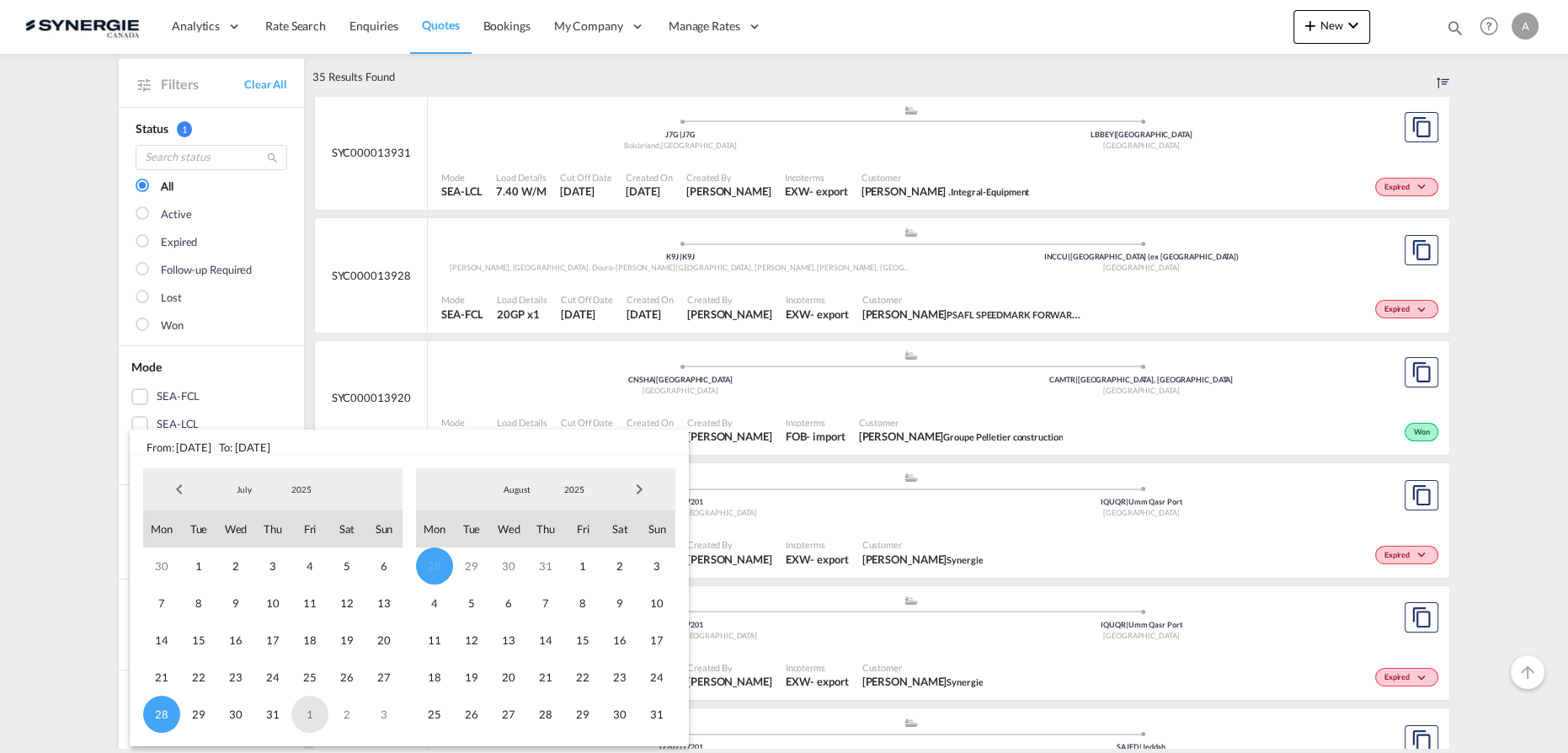
click at [314, 711] on span "1" at bounding box center [310, 714] width 37 height 37
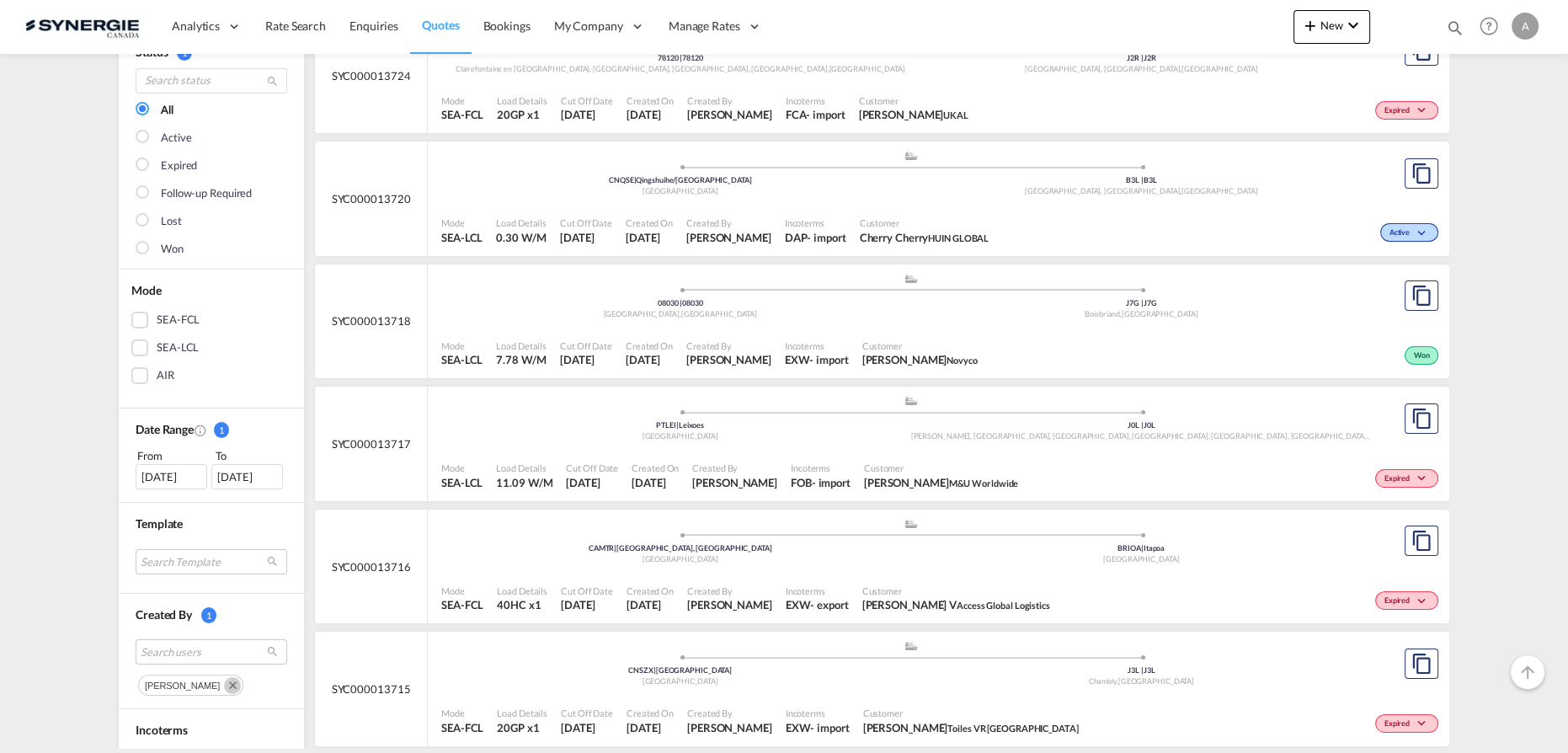
scroll to position [305, 0]
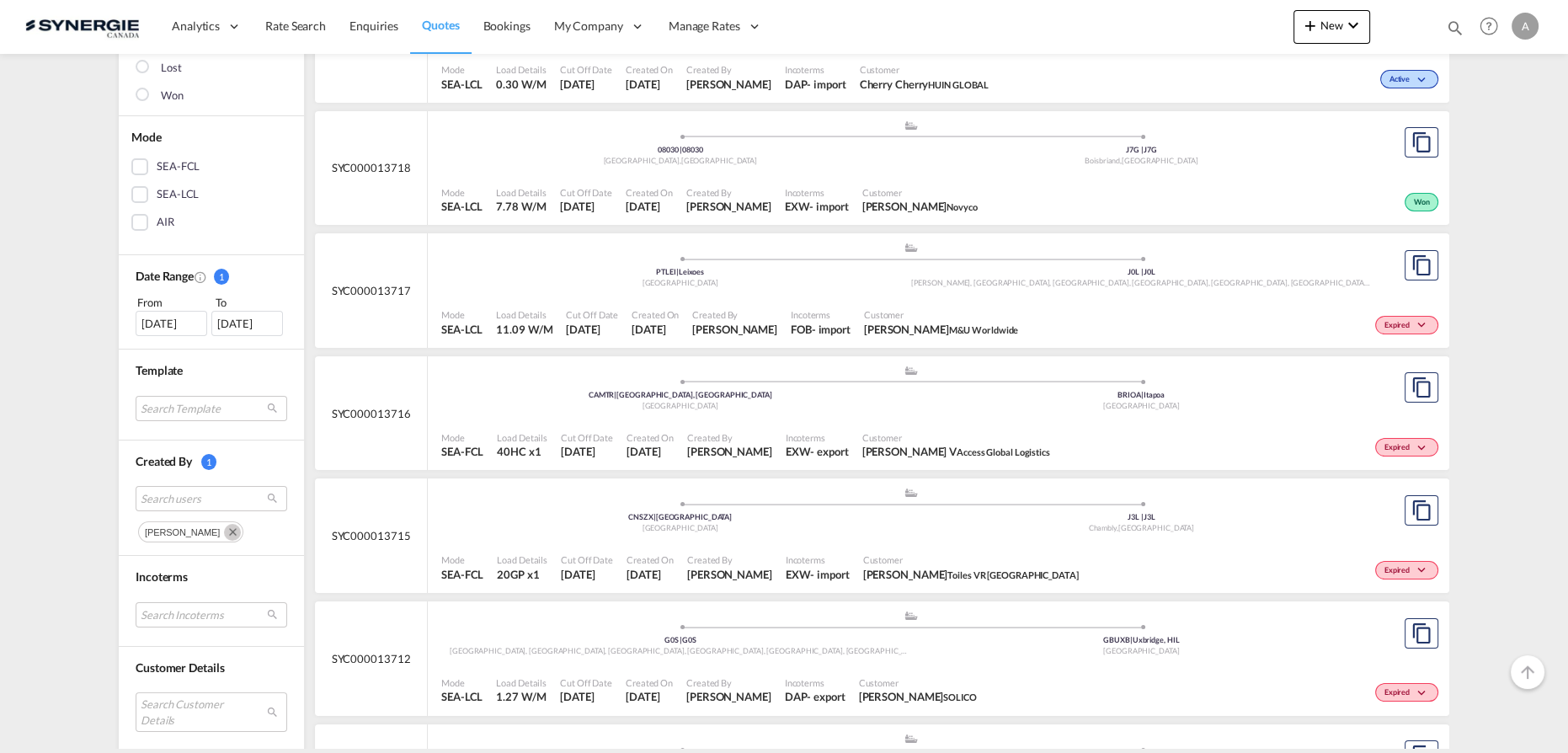
click at [166, 318] on div "28 Jul 2025" at bounding box center [171, 323] width 72 height 25
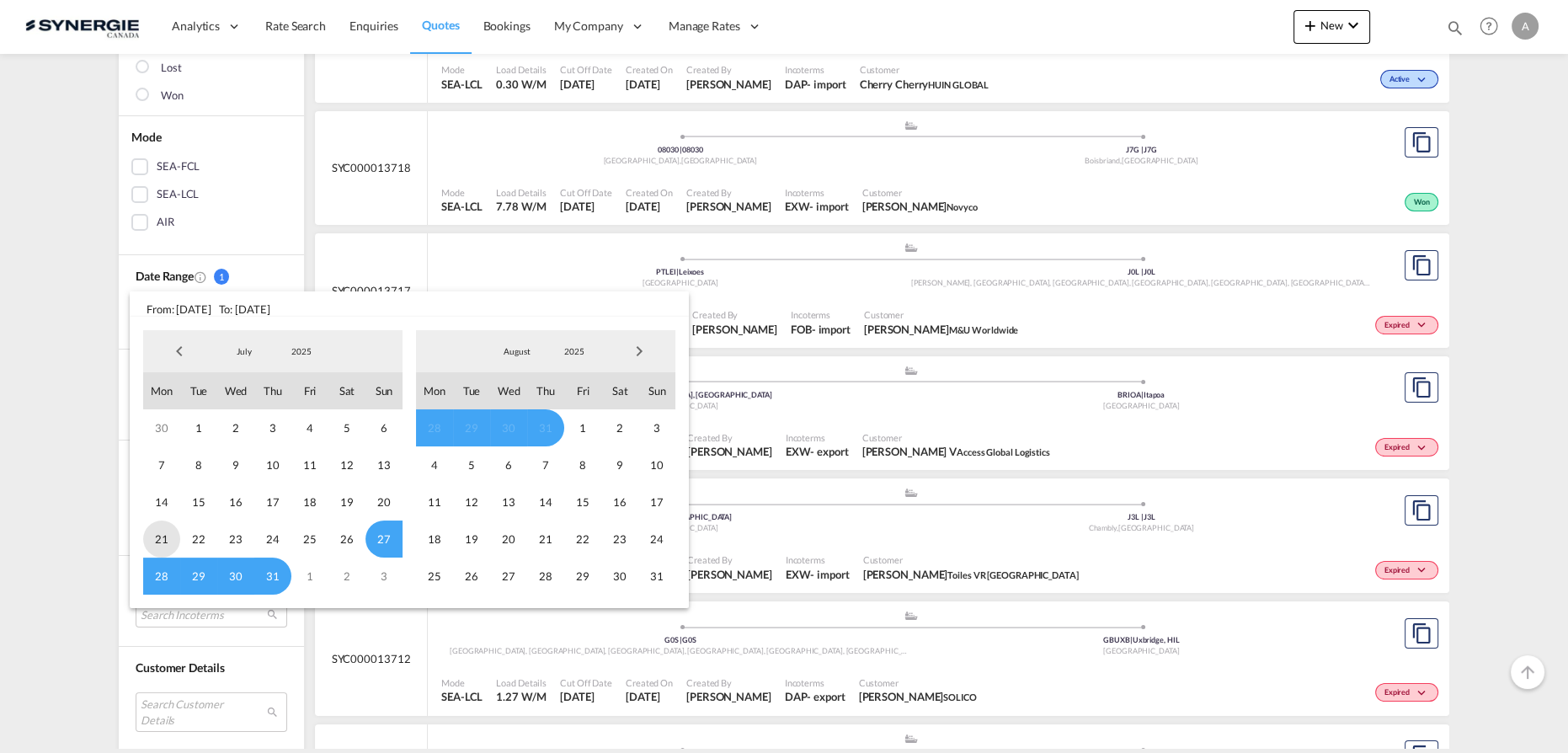
click at [155, 540] on span "21" at bounding box center [162, 539] width 37 height 37
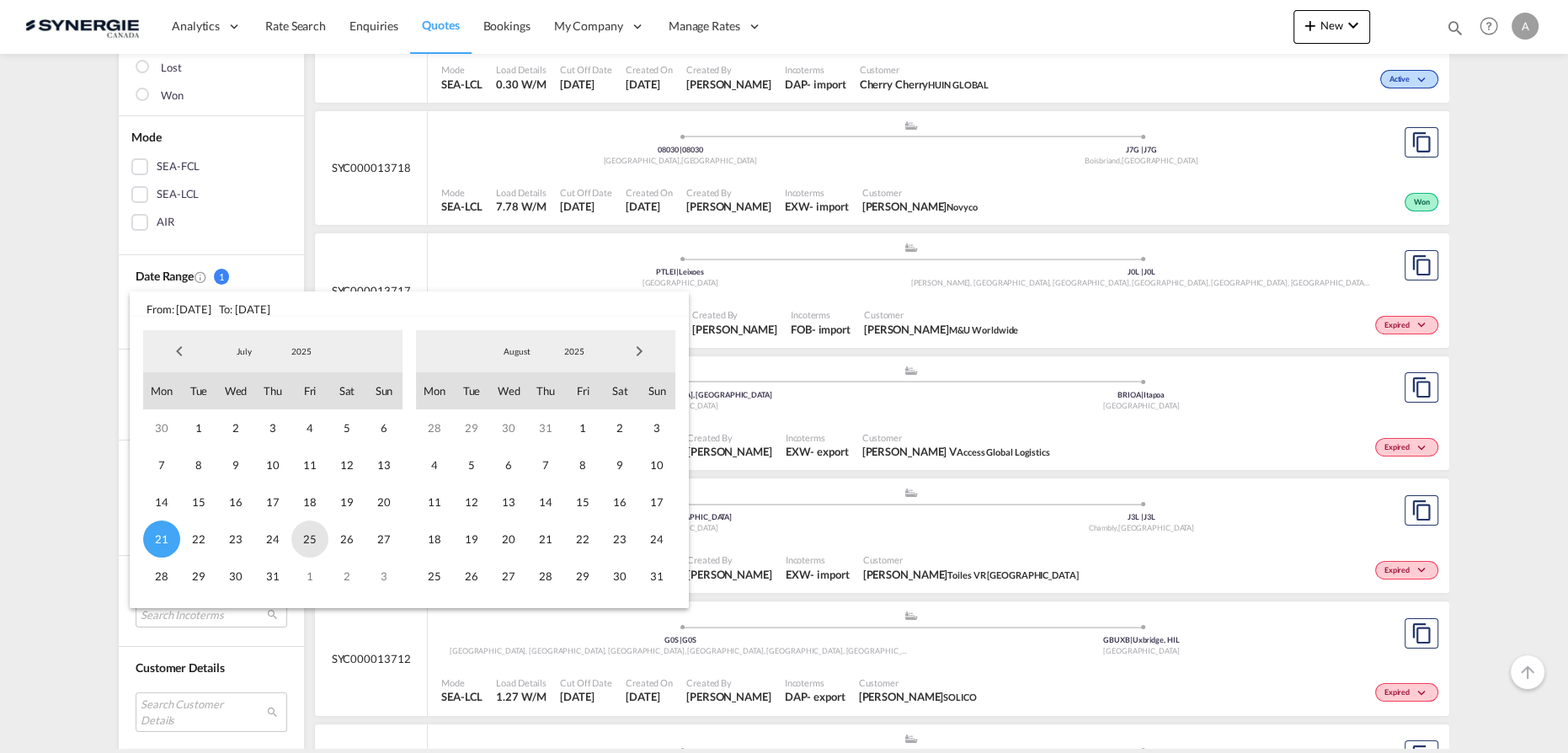
click at [305, 539] on span "25" at bounding box center [310, 539] width 37 height 37
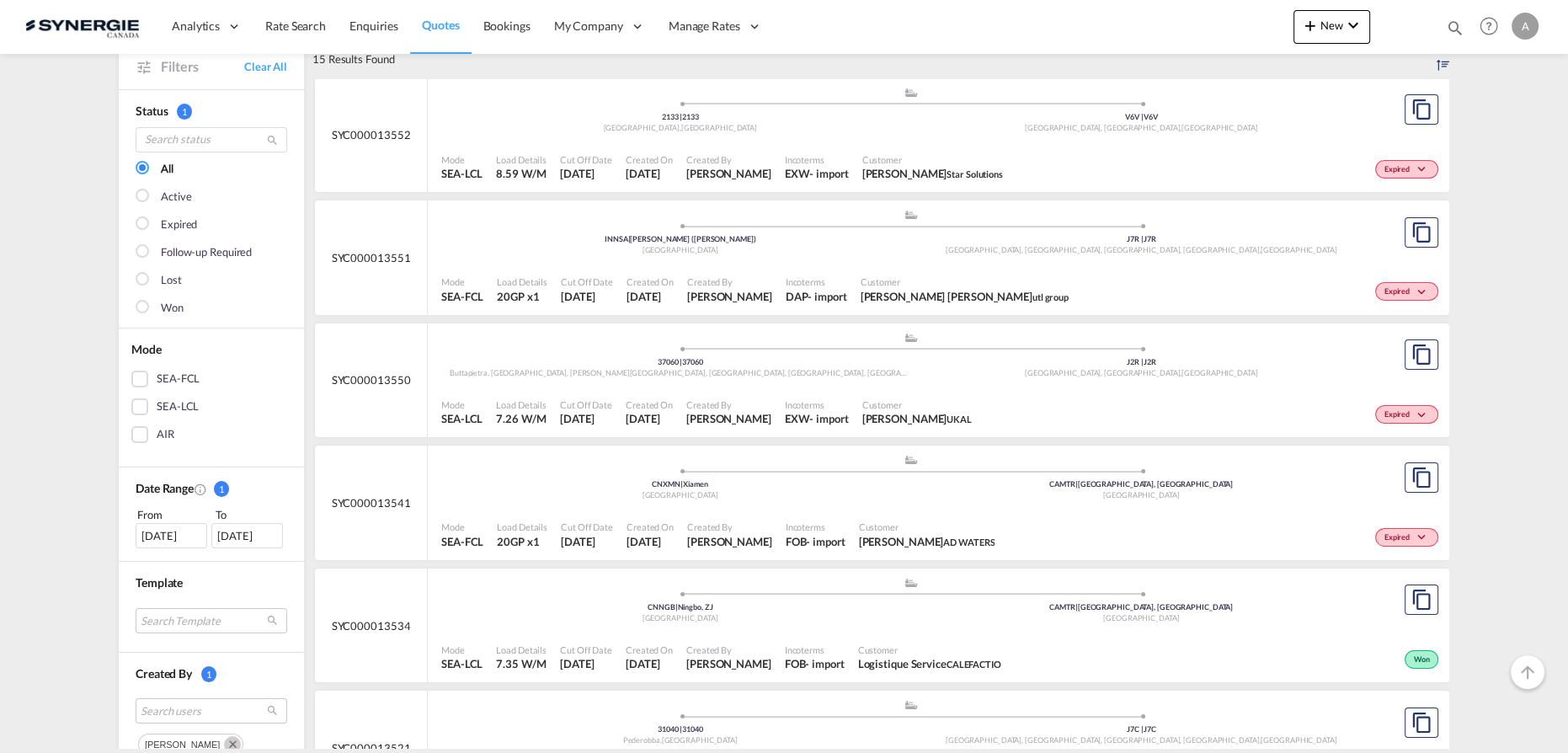
scroll to position [153, 0]
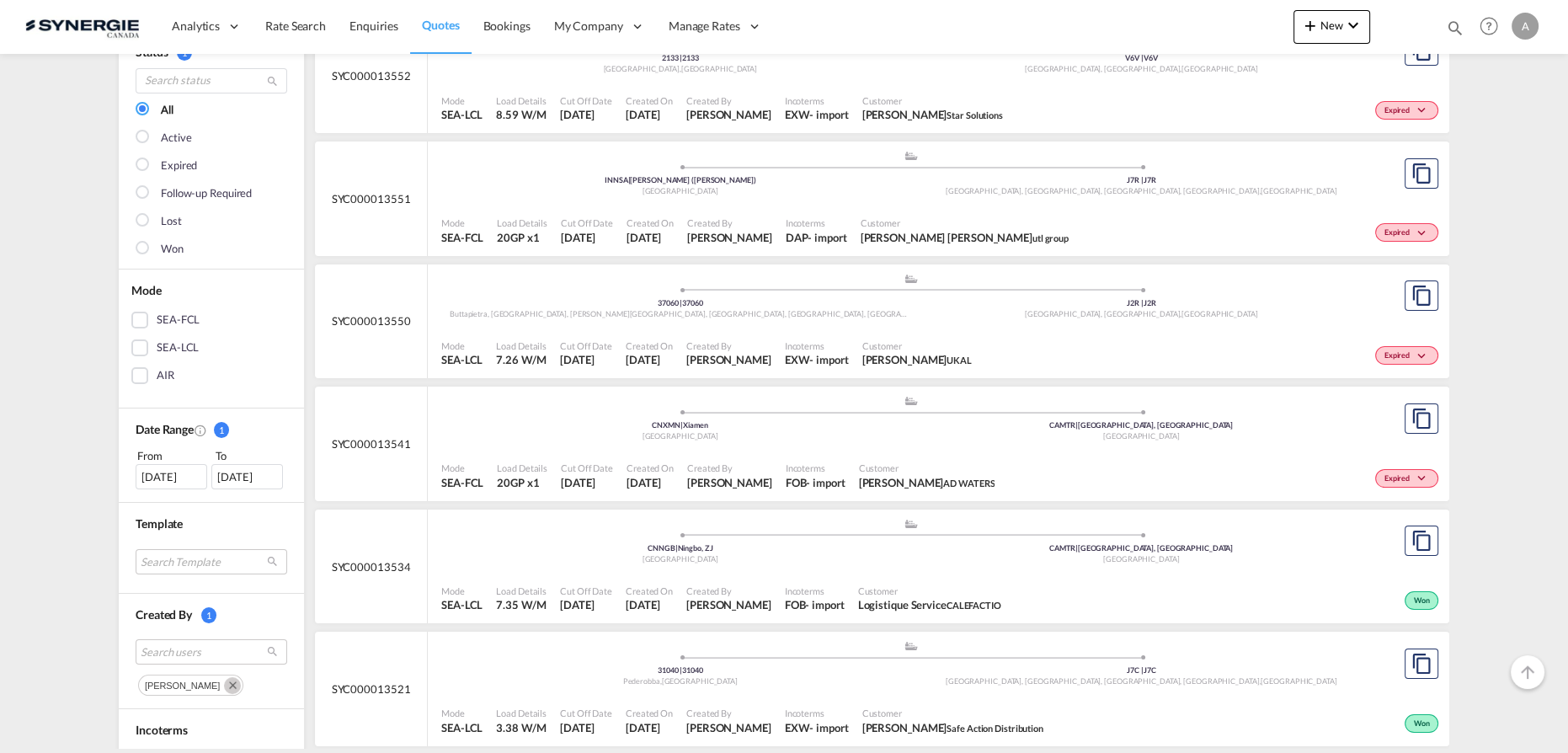
click at [175, 476] on div "21 Jul 2025" at bounding box center [171, 477] width 72 height 25
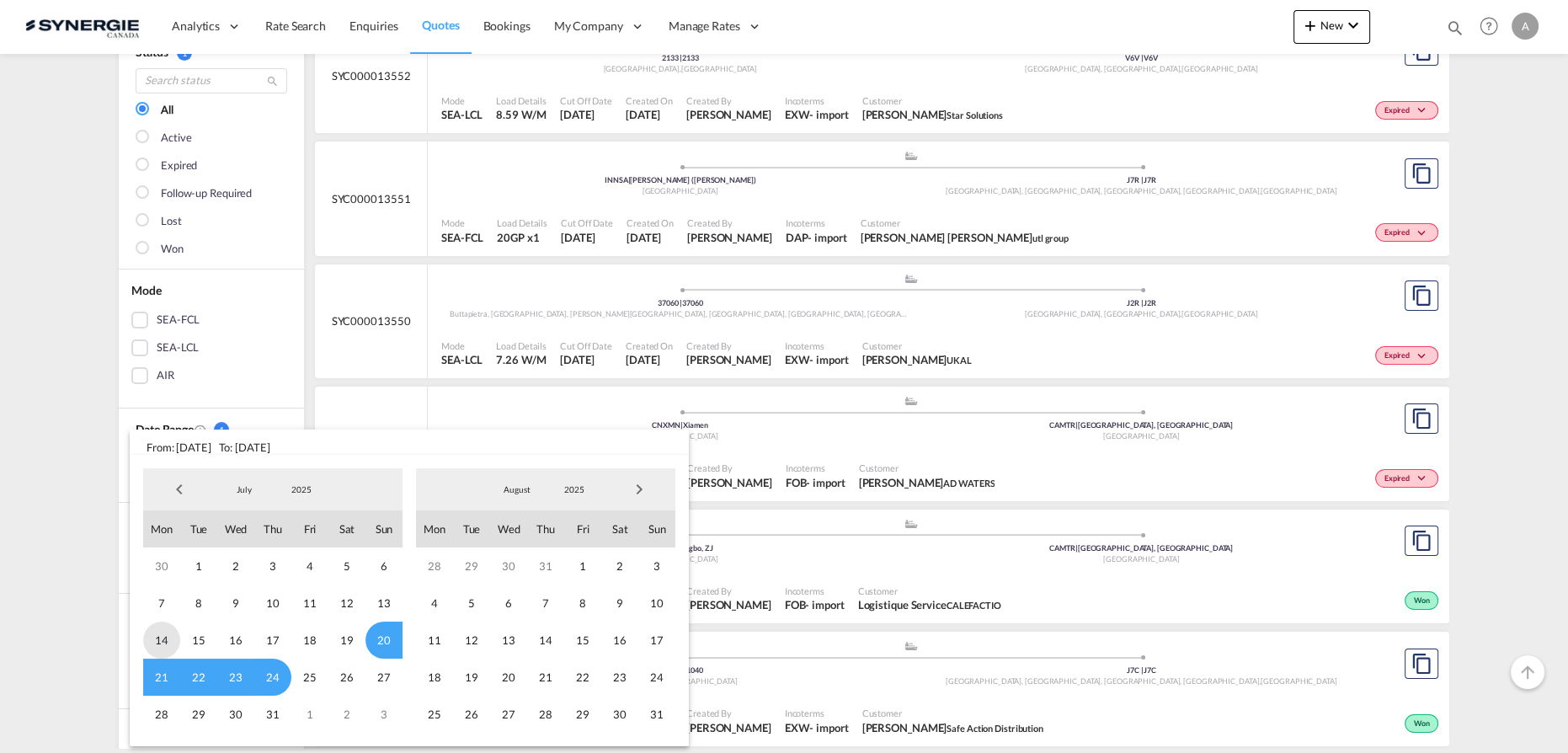
click at [165, 637] on span "14" at bounding box center [162, 639] width 37 height 37
drag, startPoint x: 314, startPoint y: 643, endPoint x: 363, endPoint y: 585, distance: 75.9
click at [314, 643] on span "18" at bounding box center [310, 639] width 37 height 37
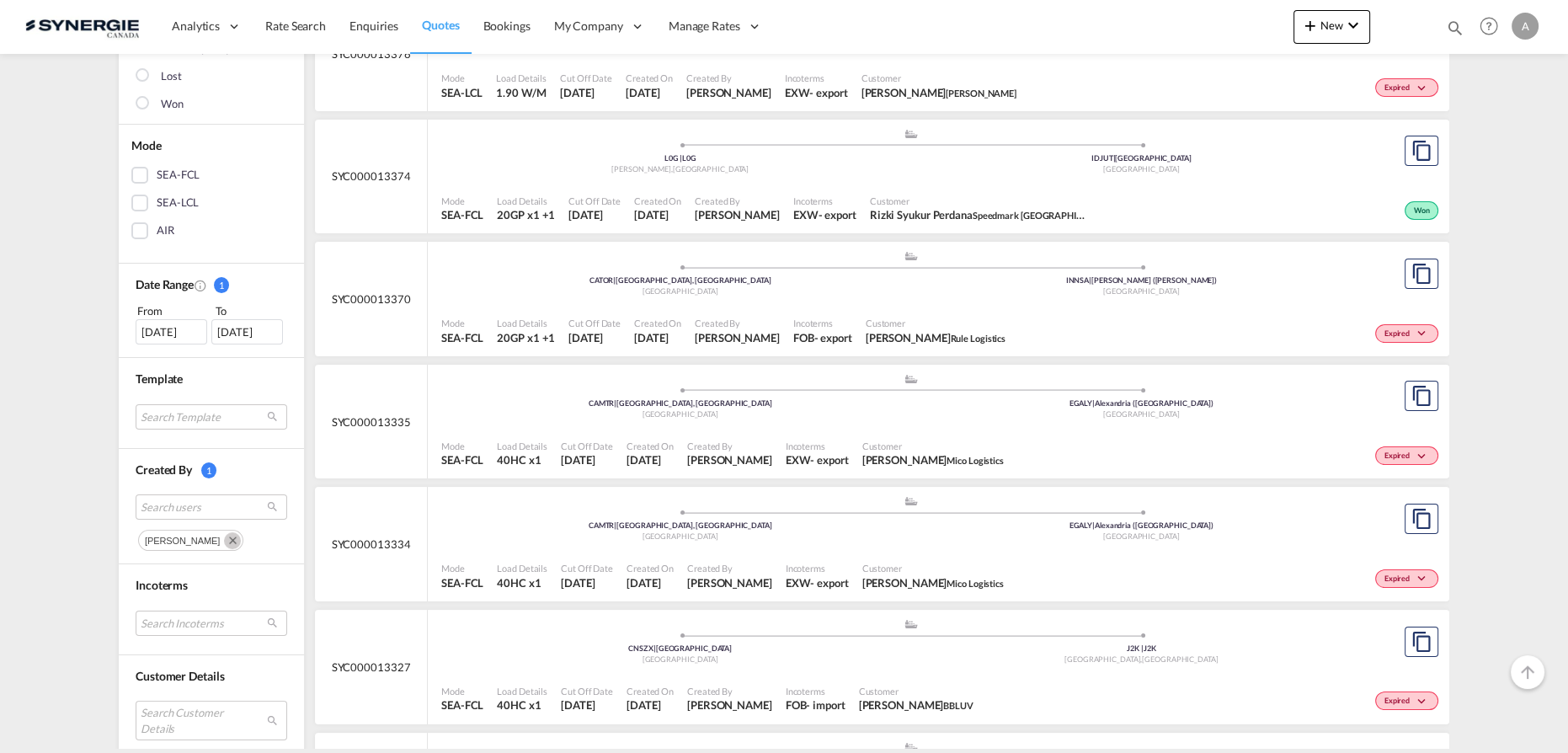
scroll to position [382, 0]
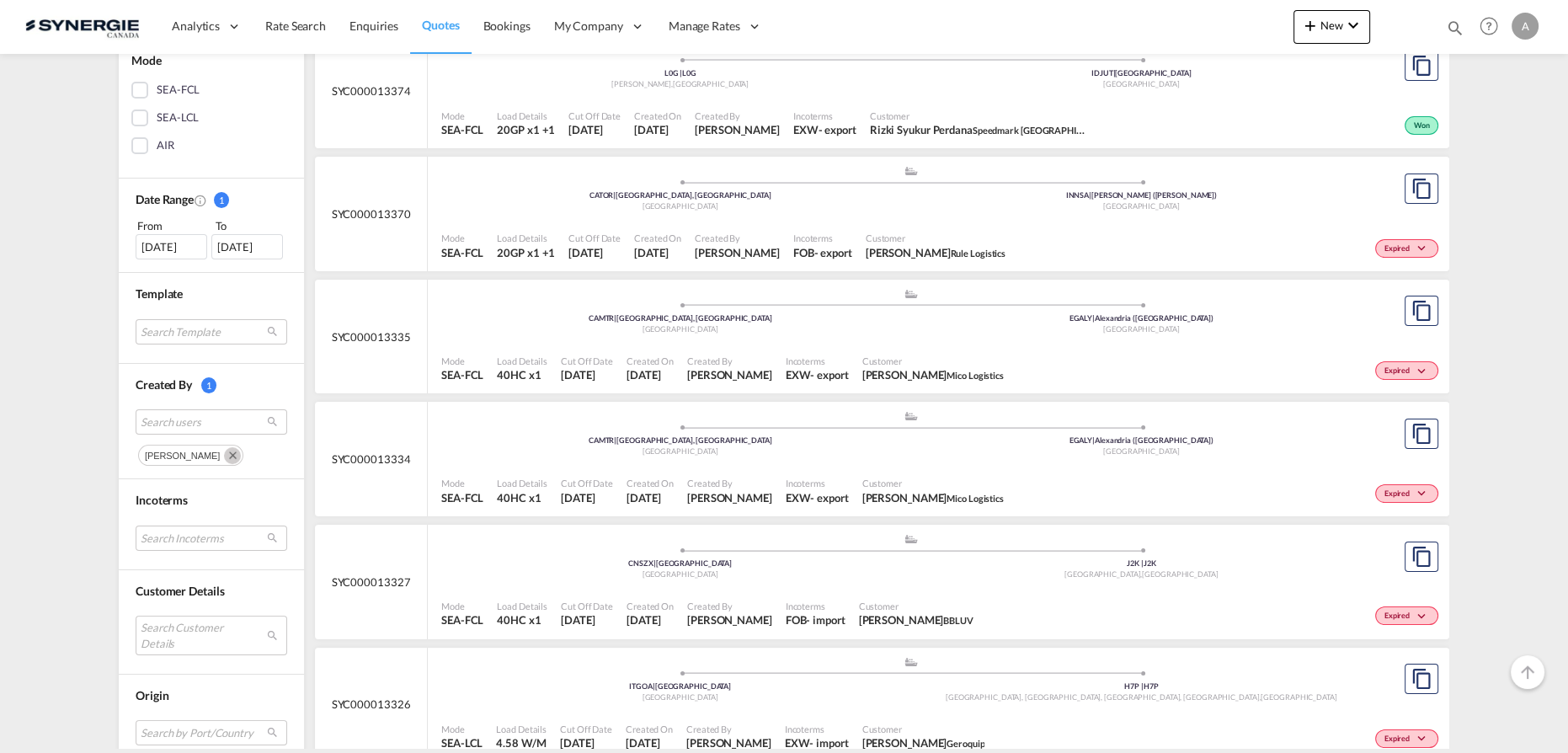
click at [224, 453] on md-icon "Remove" at bounding box center [233, 455] width 17 height 17
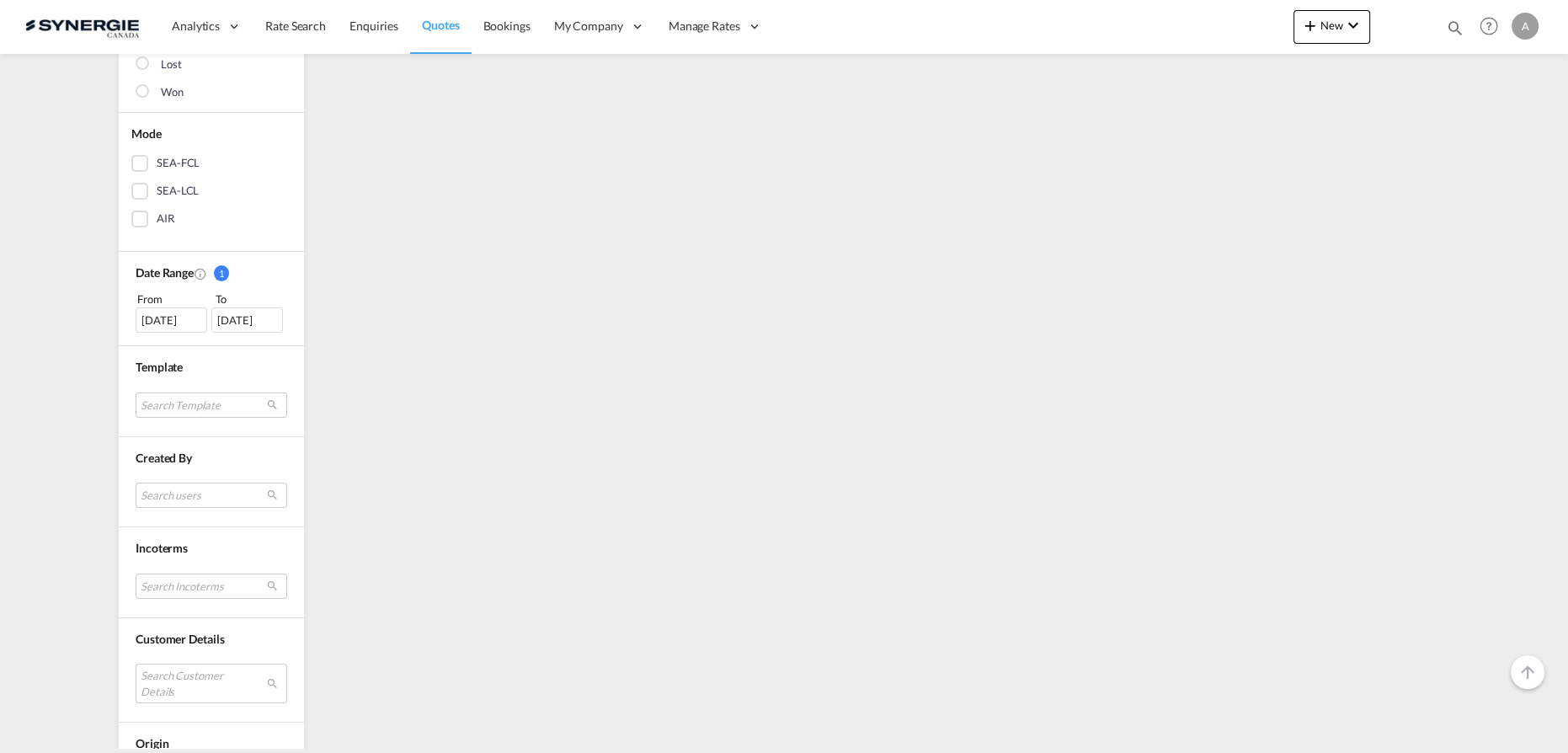
scroll to position [455, 0]
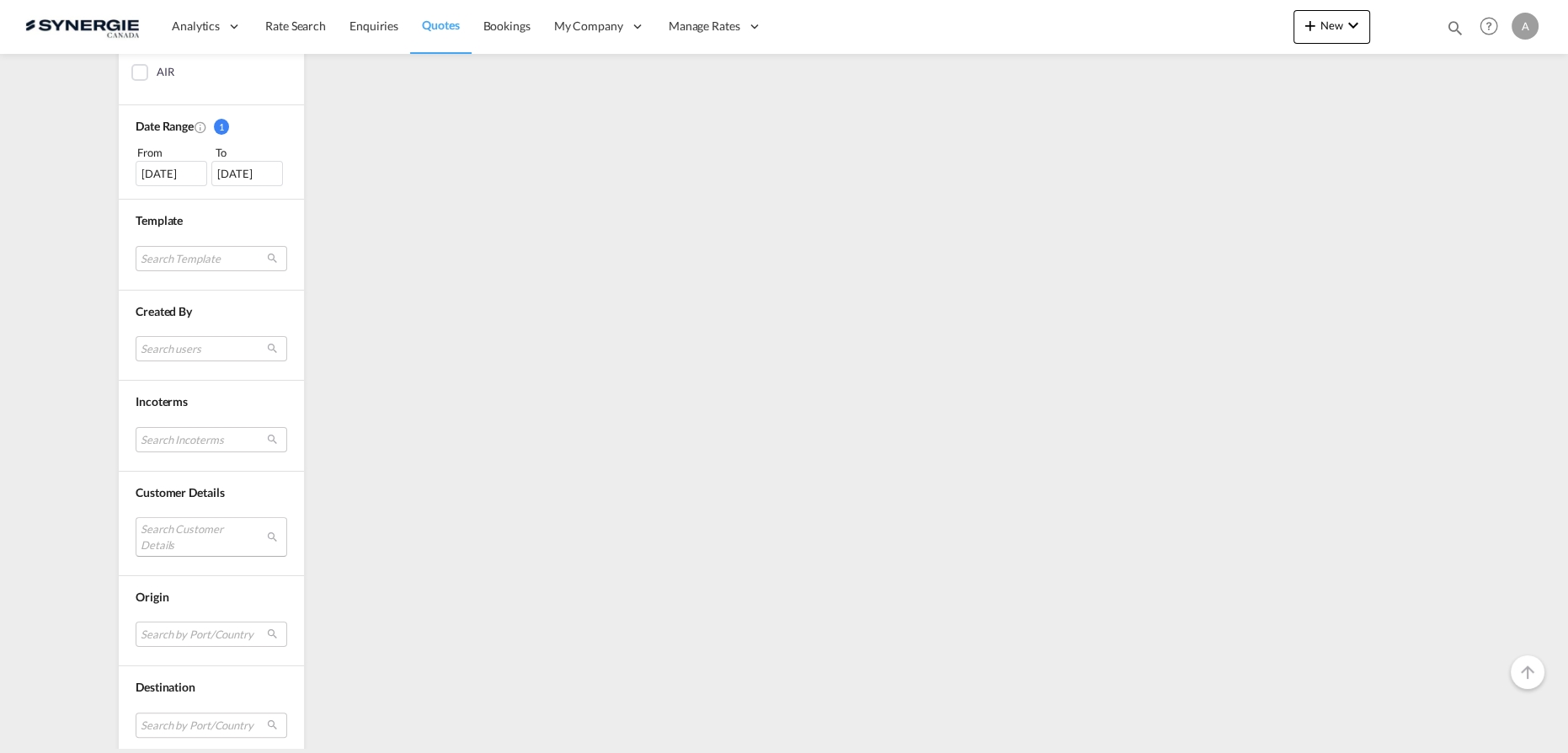
click at [185, 526] on md-select "Search Customer Details user name user ravi Hariharan b.ravi@iss-gf.com | inter…" at bounding box center [211, 536] width 152 height 39
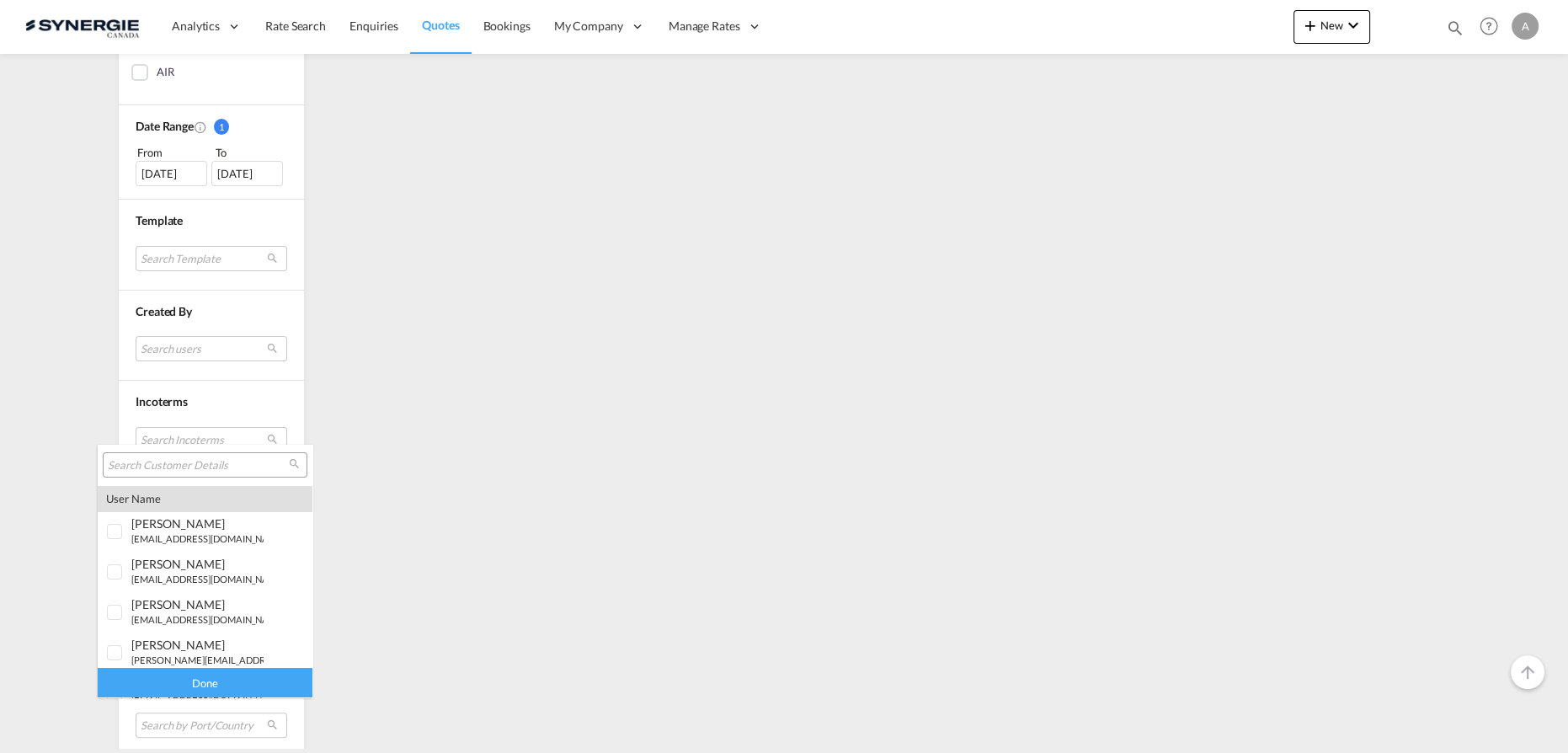
click at [204, 446] on md-select-header at bounding box center [205, 464] width 214 height 40
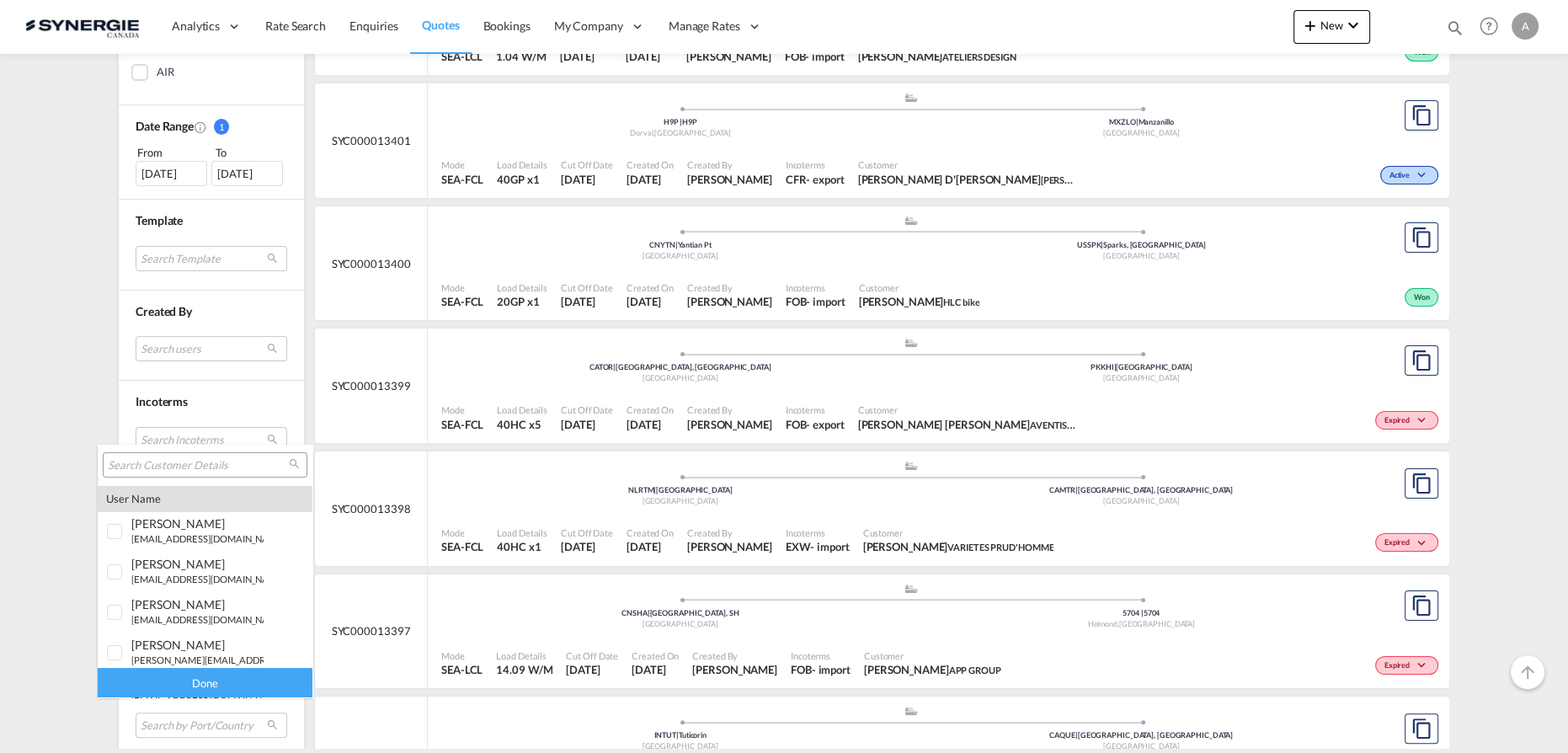
click at [202, 462] on input "search" at bounding box center [198, 465] width 181 height 15
click at [170, 170] on md-backdrop at bounding box center [784, 376] width 1568 height 753
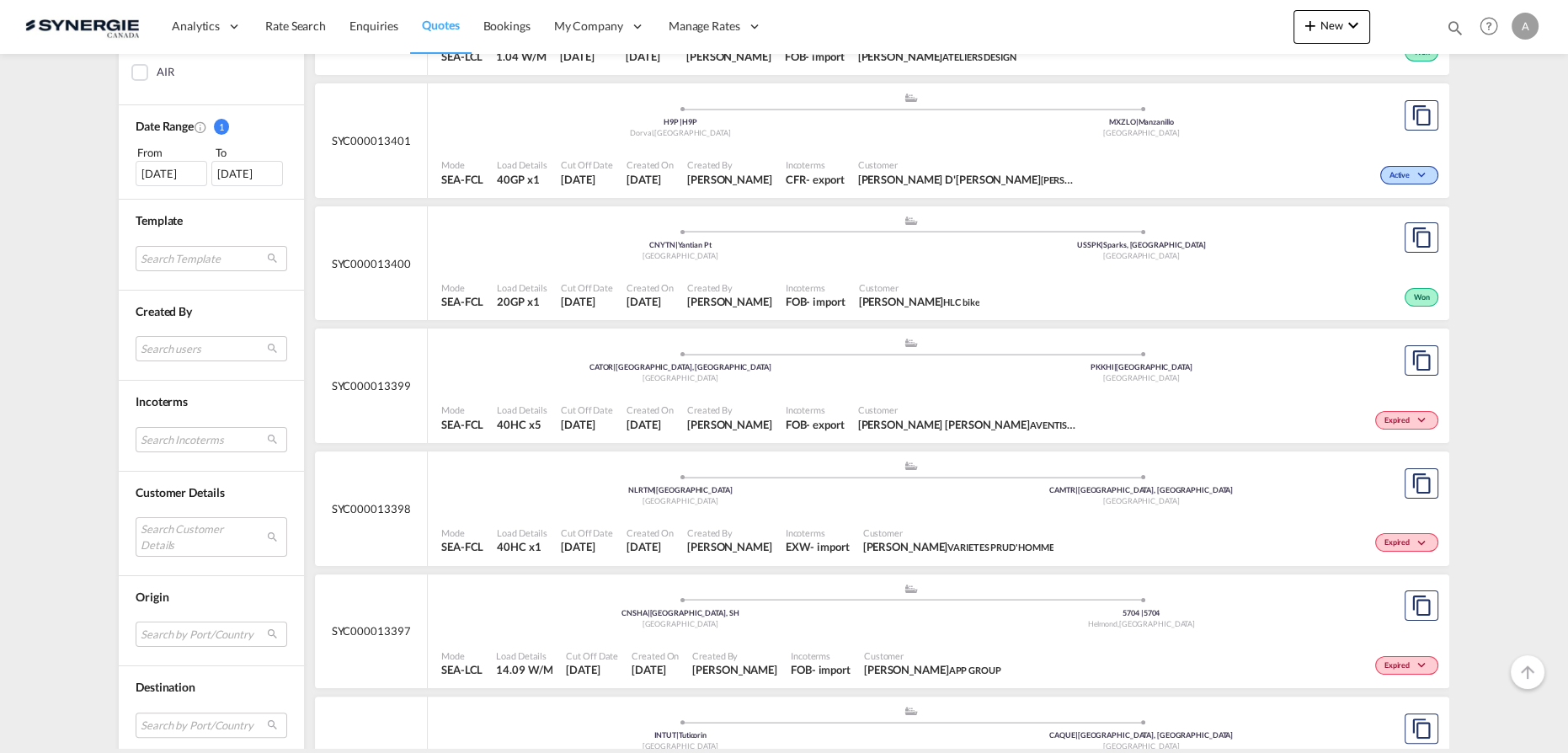
click at [186, 161] on div "14 Jul 2025" at bounding box center [171, 173] width 72 height 25
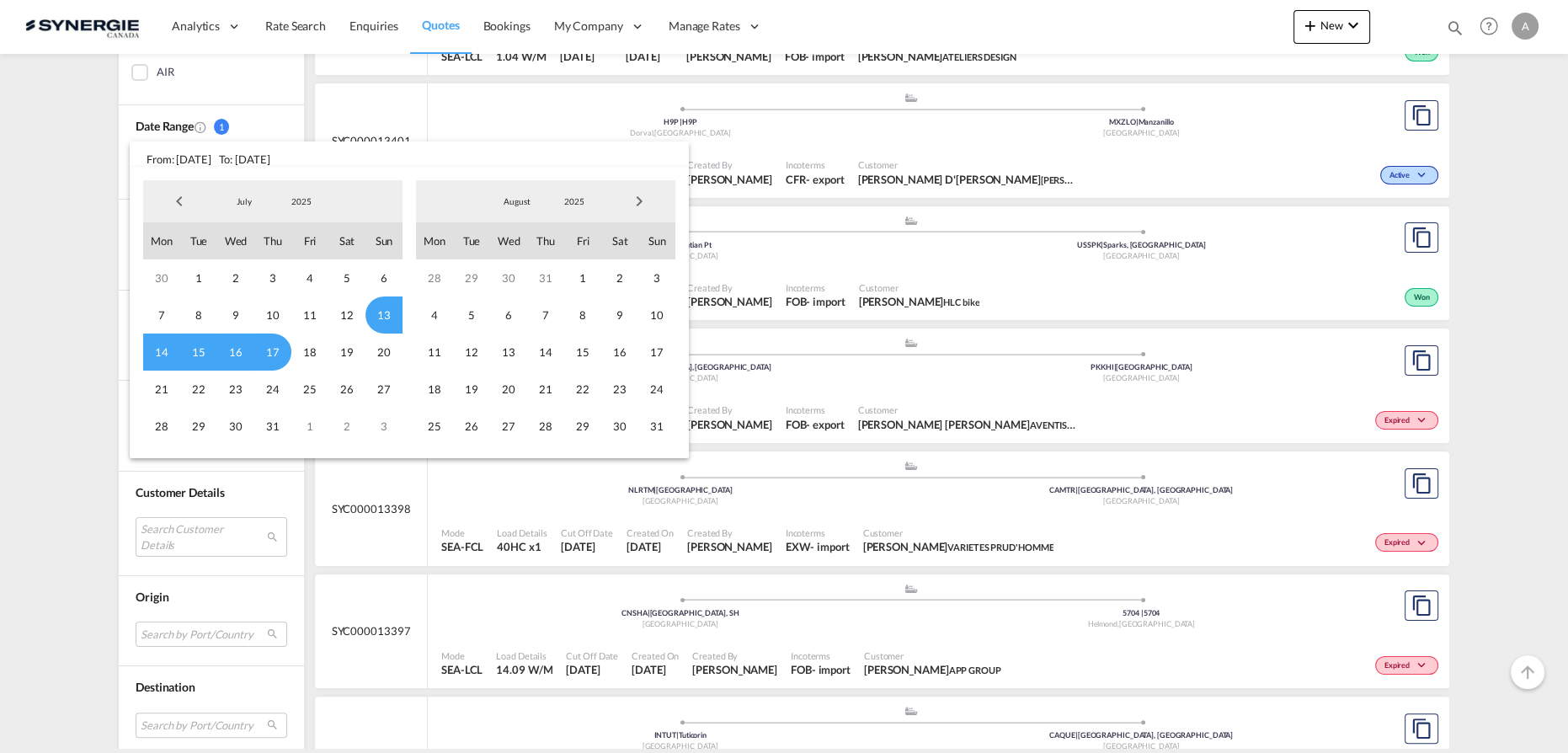
click at [298, 200] on span "2025" at bounding box center [301, 201] width 54 height 12
click at [312, 127] on md-option "2023" at bounding box center [318, 121] width 114 height 40
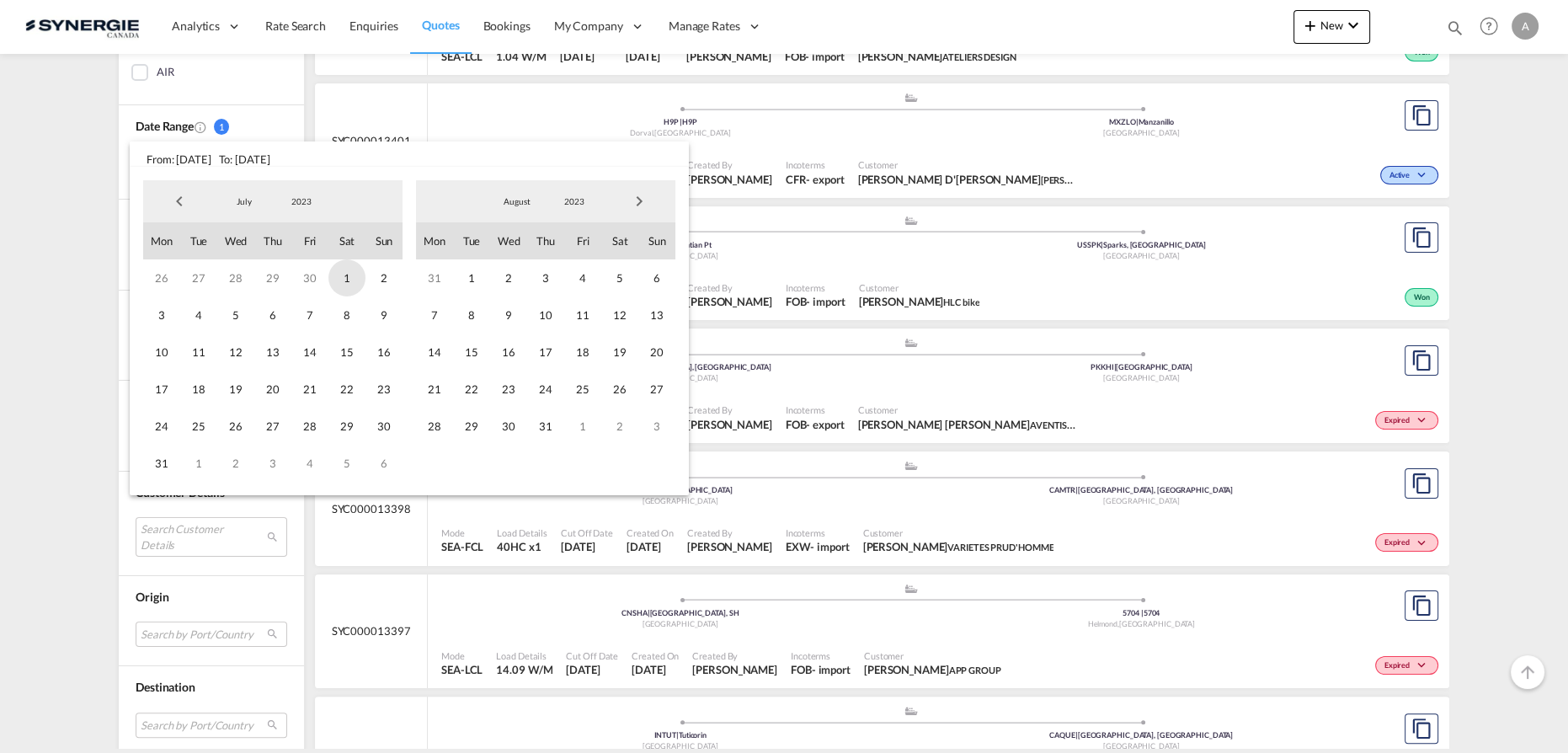
click at [334, 282] on span "1" at bounding box center [346, 277] width 37 height 37
click at [574, 203] on span "2023" at bounding box center [573, 201] width 54 height 12
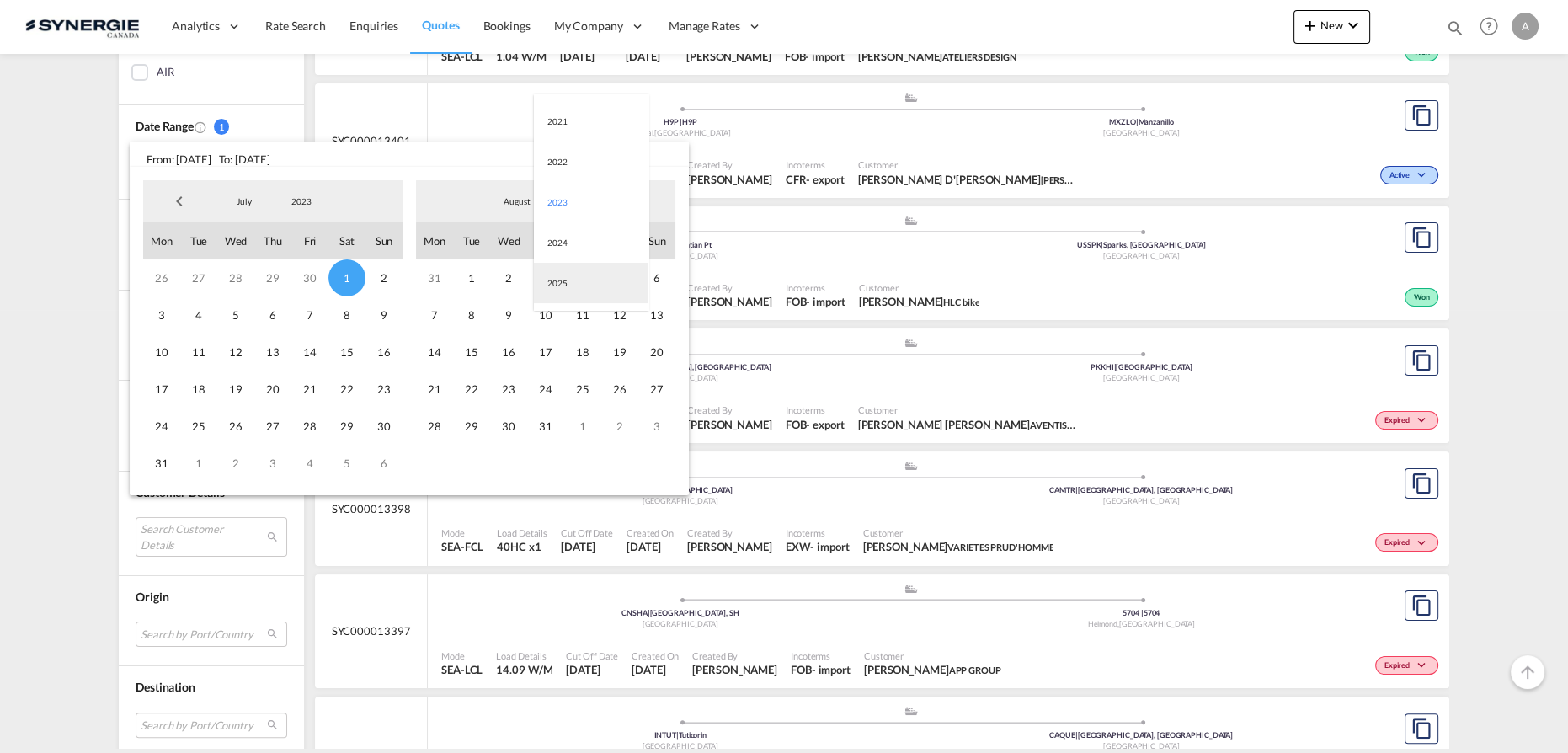
click at [559, 278] on md-option "2025" at bounding box center [591, 282] width 114 height 40
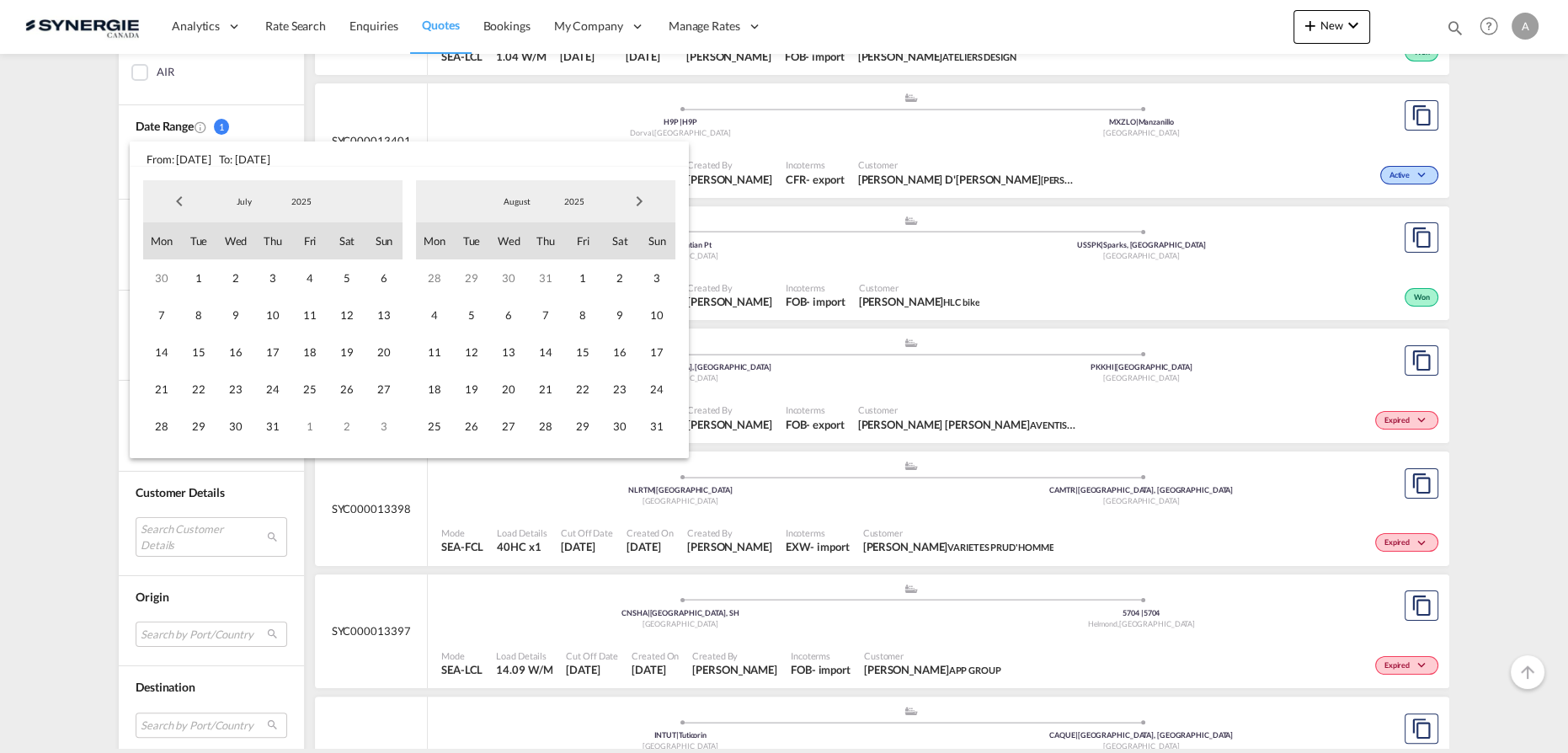
click at [639, 203] on span "Next Month" at bounding box center [639, 201] width 34 height 34
click at [577, 352] on span "19" at bounding box center [582, 352] width 37 height 37
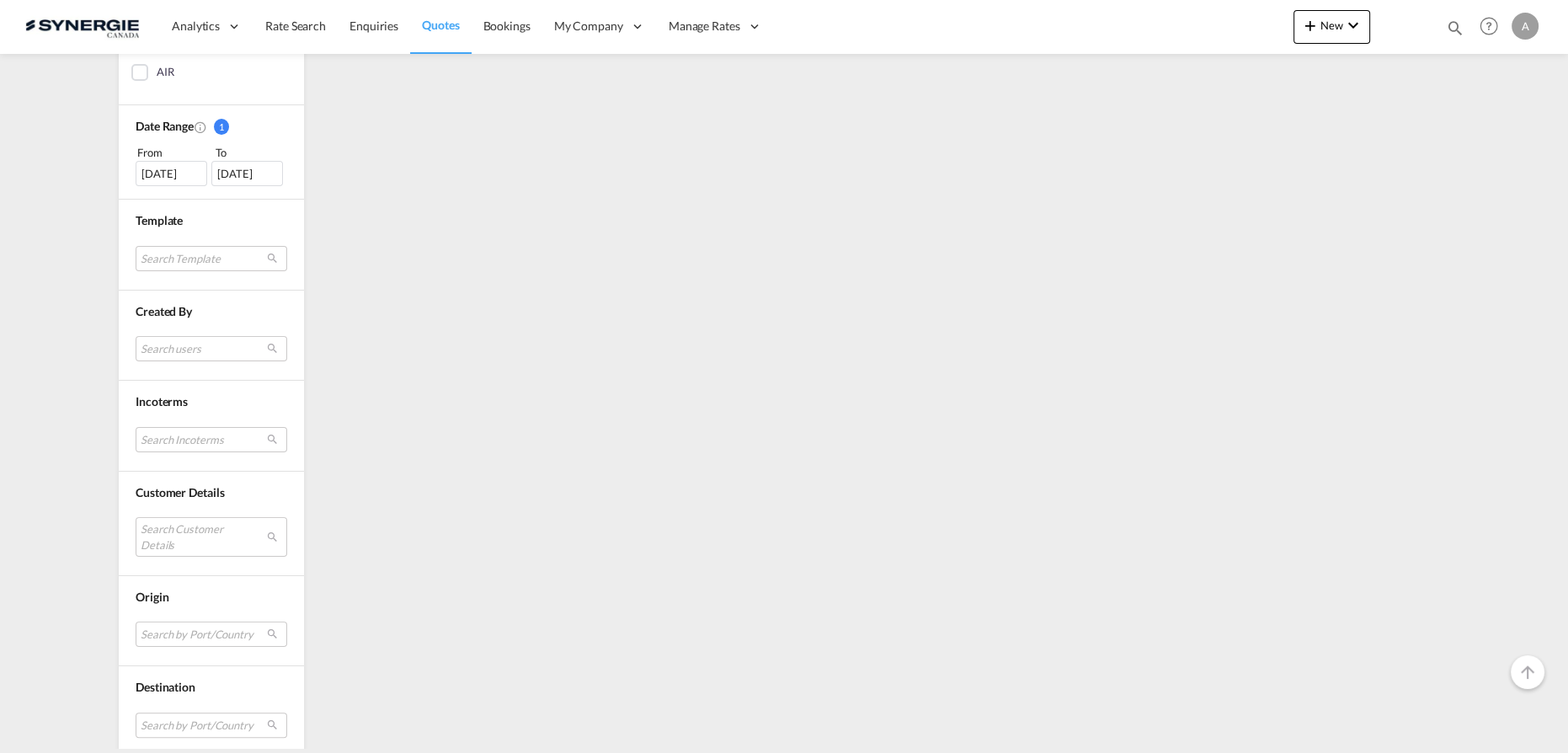
scroll to position [382, 0]
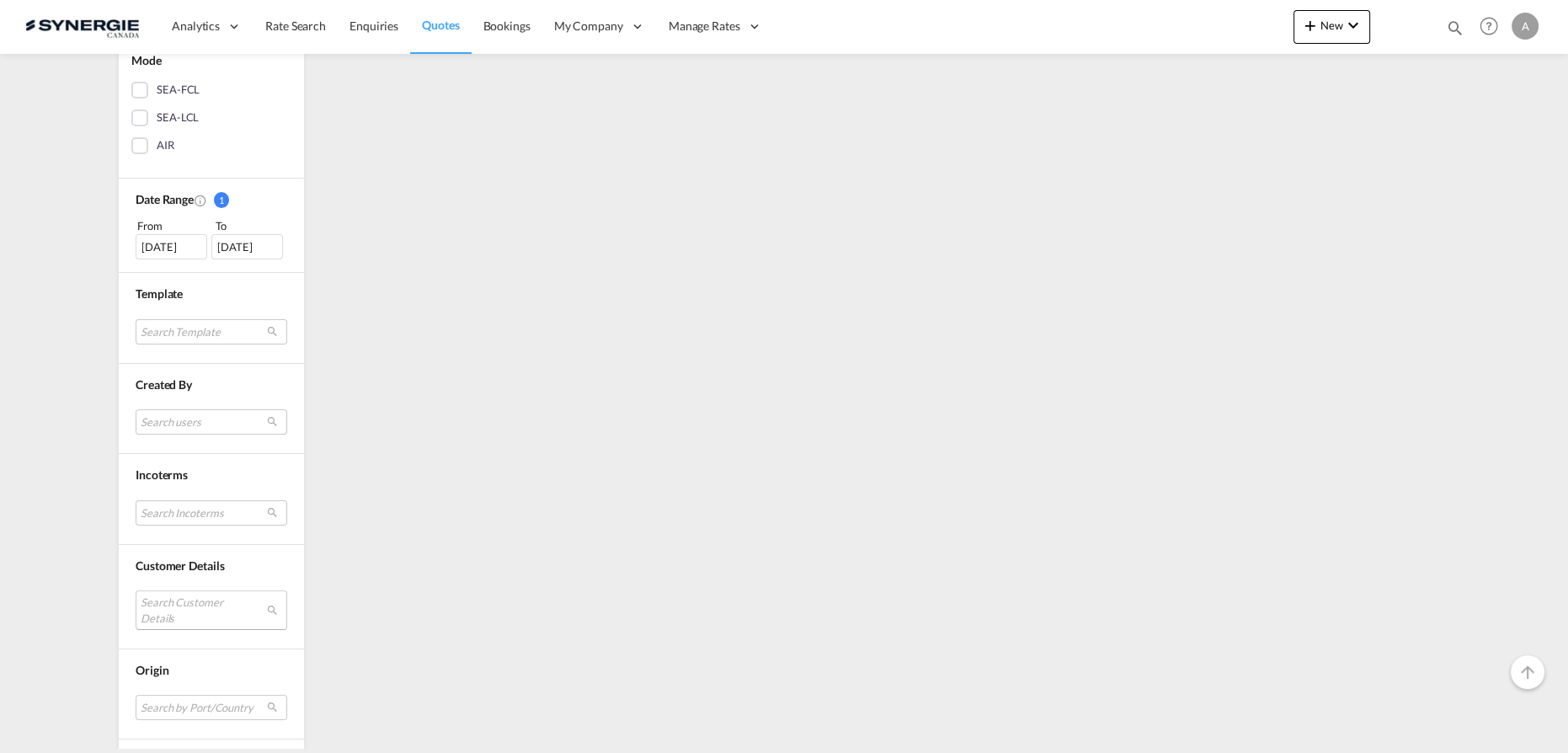
click at [197, 598] on md-select "Search Customer Details" at bounding box center [211, 609] width 152 height 39
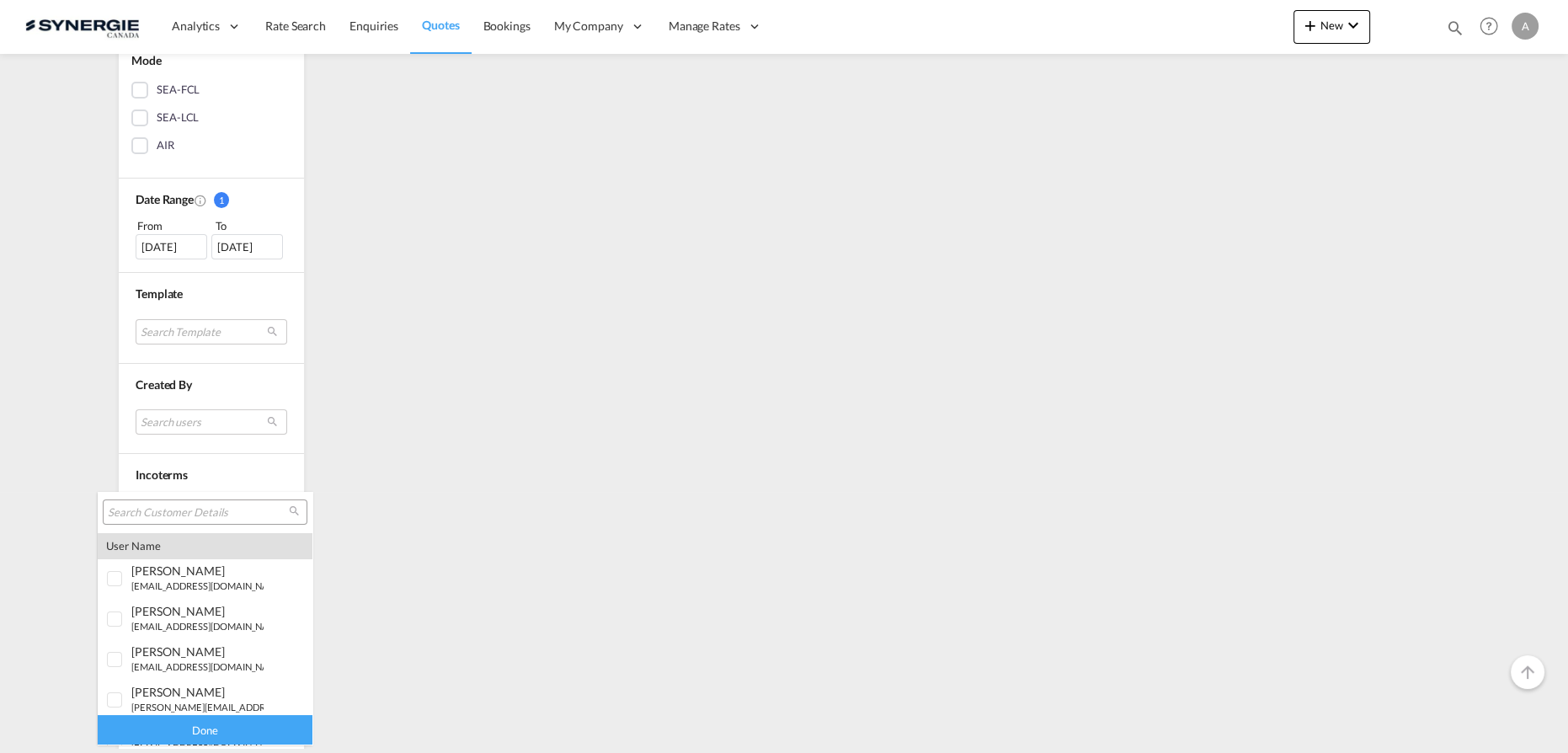
click at [185, 510] on input "search" at bounding box center [198, 512] width 181 height 15
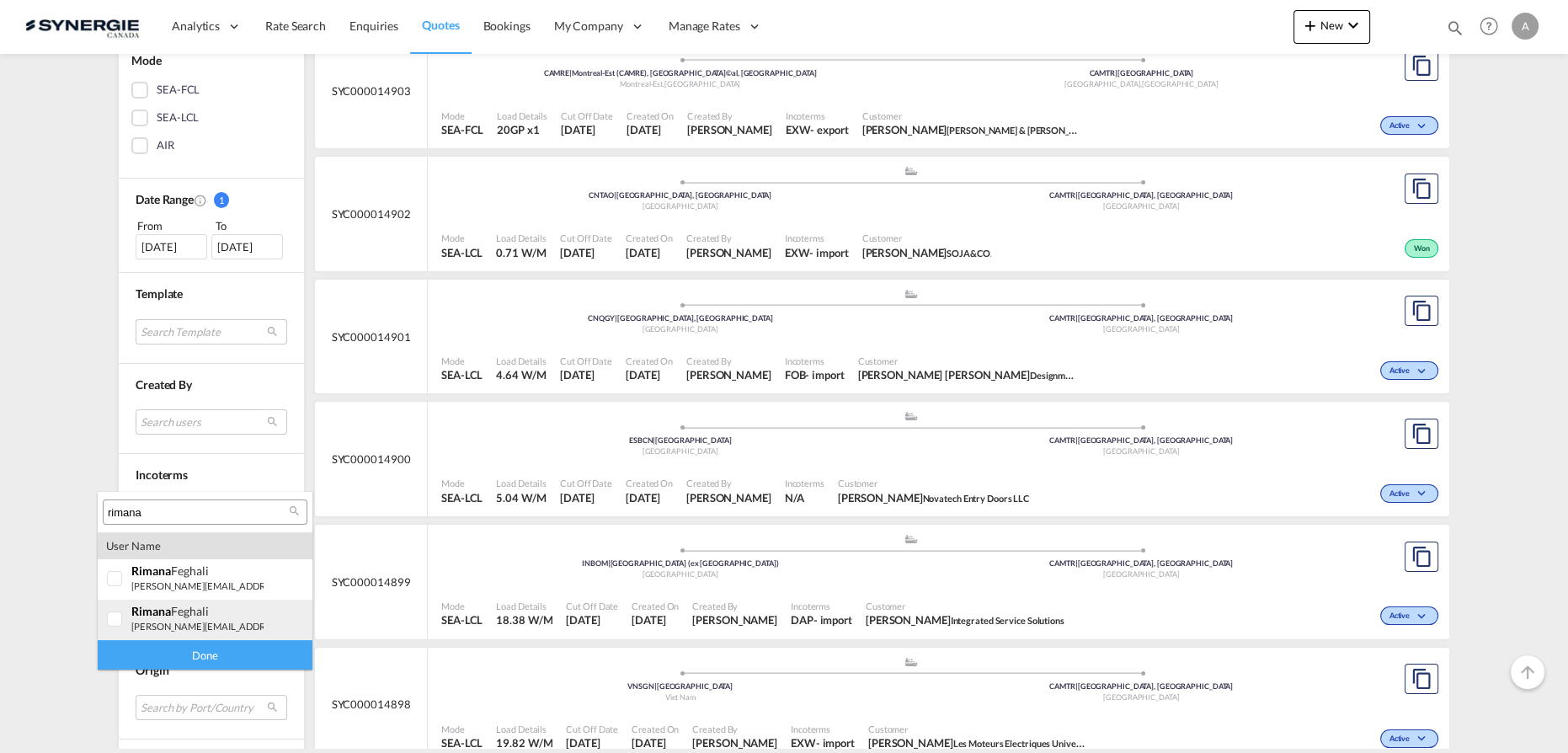
type input "rimana"
click at [177, 615] on div "rimana Feghali" at bounding box center [198, 611] width 133 height 15
drag, startPoint x: 142, startPoint y: 579, endPoint x: 149, endPoint y: 602, distance: 24.0
click at [142, 577] on div "rimana Feghali r.feghali@cimedecor.com | cime" at bounding box center [198, 578] width 133 height 29
click at [166, 645] on div "Done" at bounding box center [205, 654] width 214 height 29
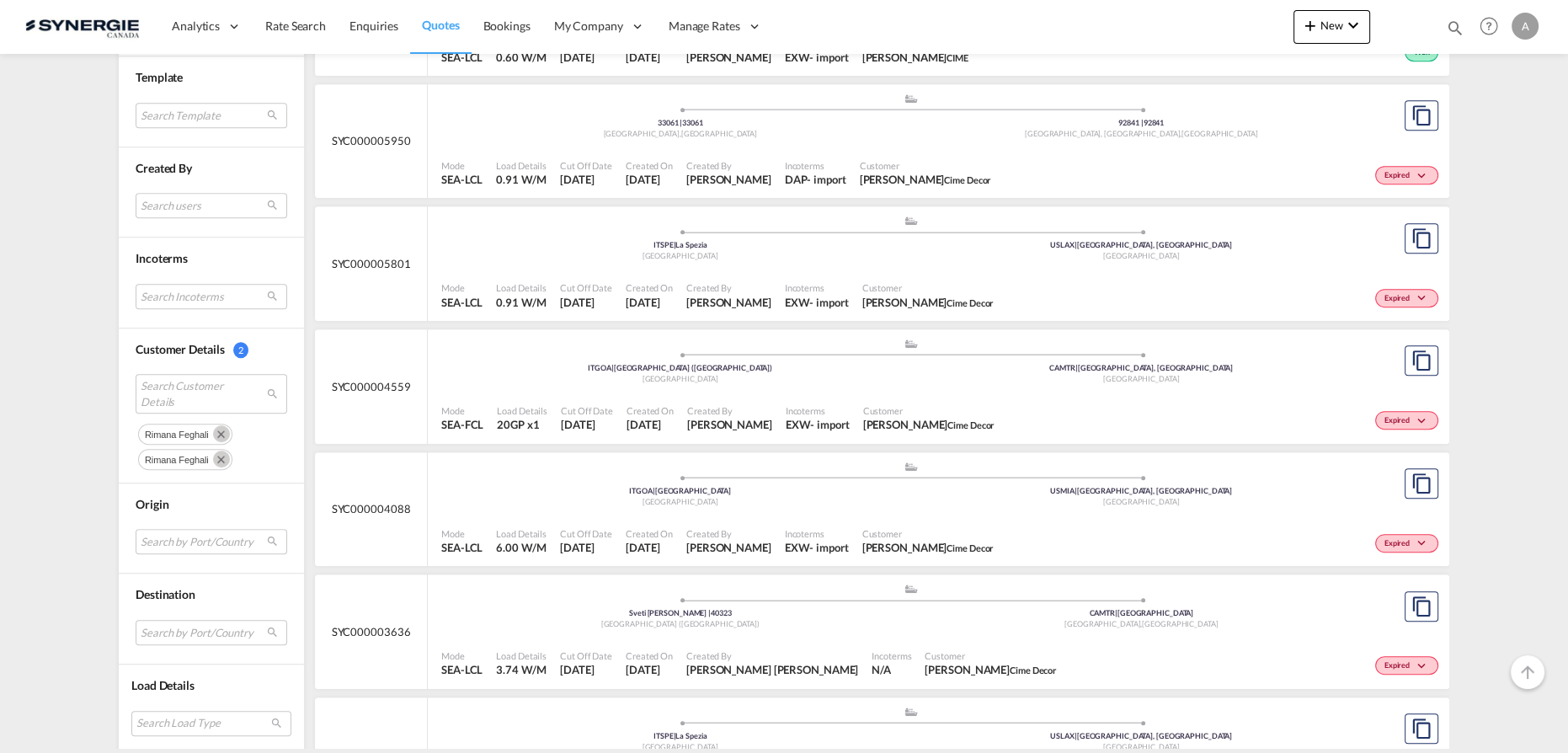
scroll to position [1224, 0]
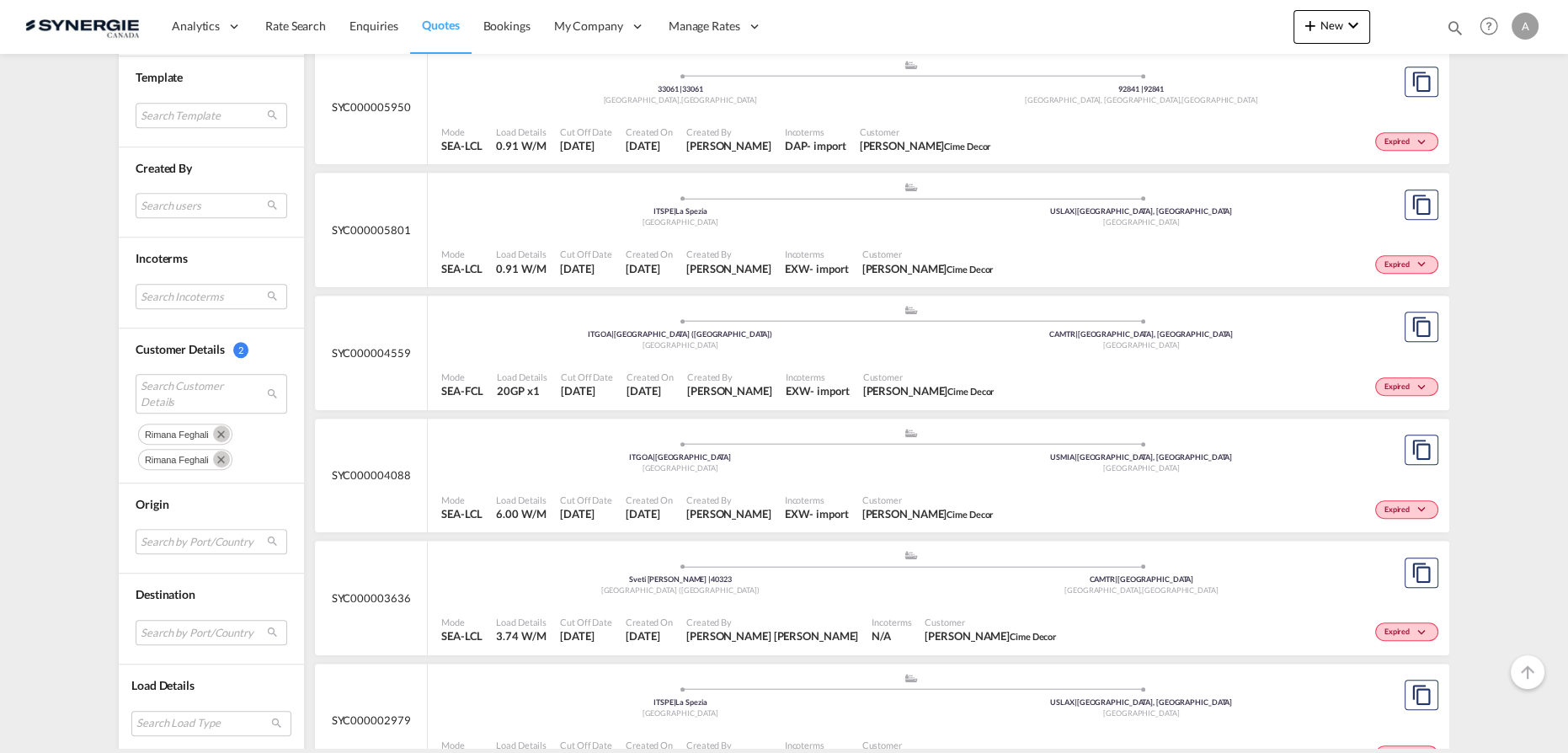
click at [716, 360] on div "Mode SEA-FCL Load Details 20GP x1 Cut Off Date 26 Sep 2024 Created On 26 Sep 20…" at bounding box center [938, 385] width 1021 height 51
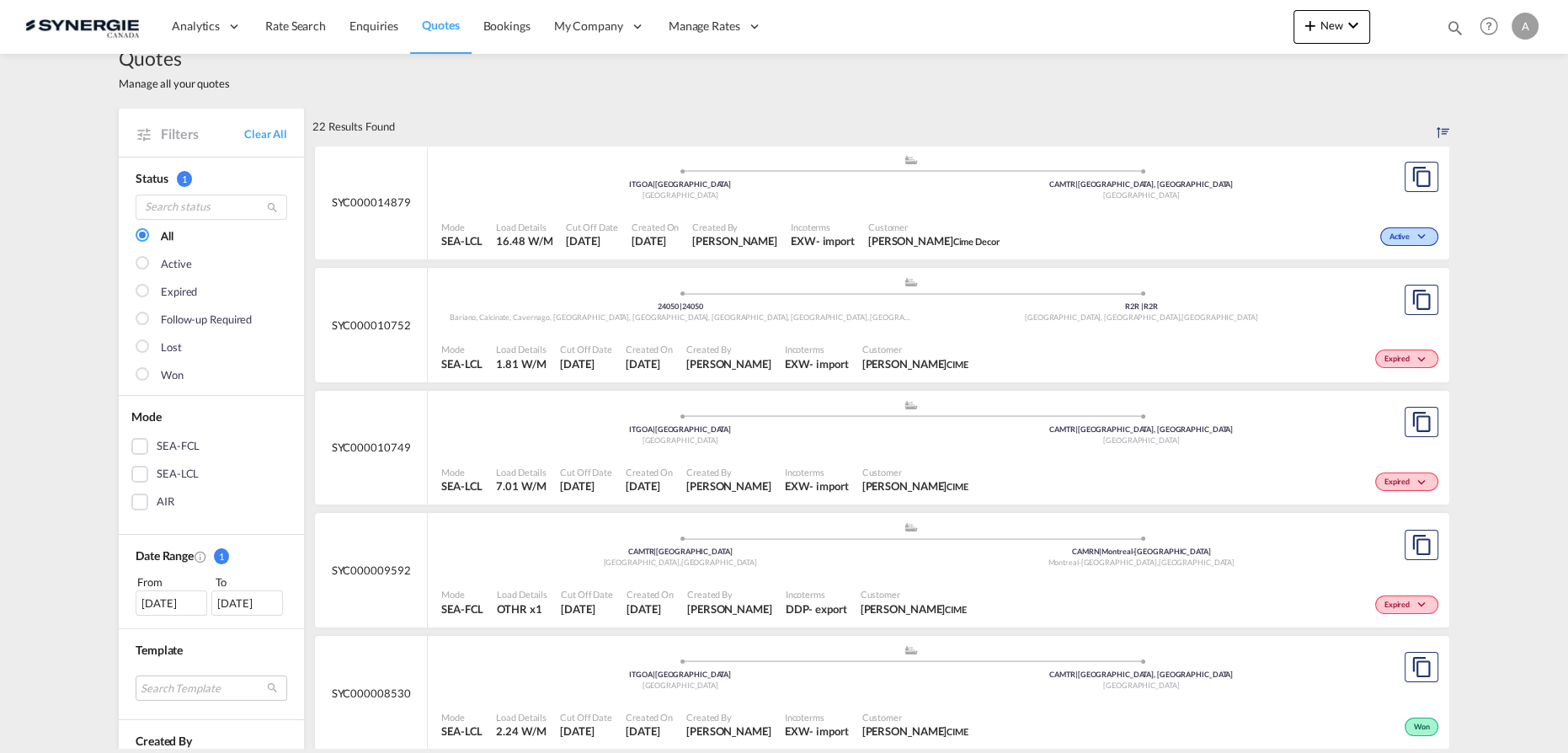
scroll to position [0, 0]
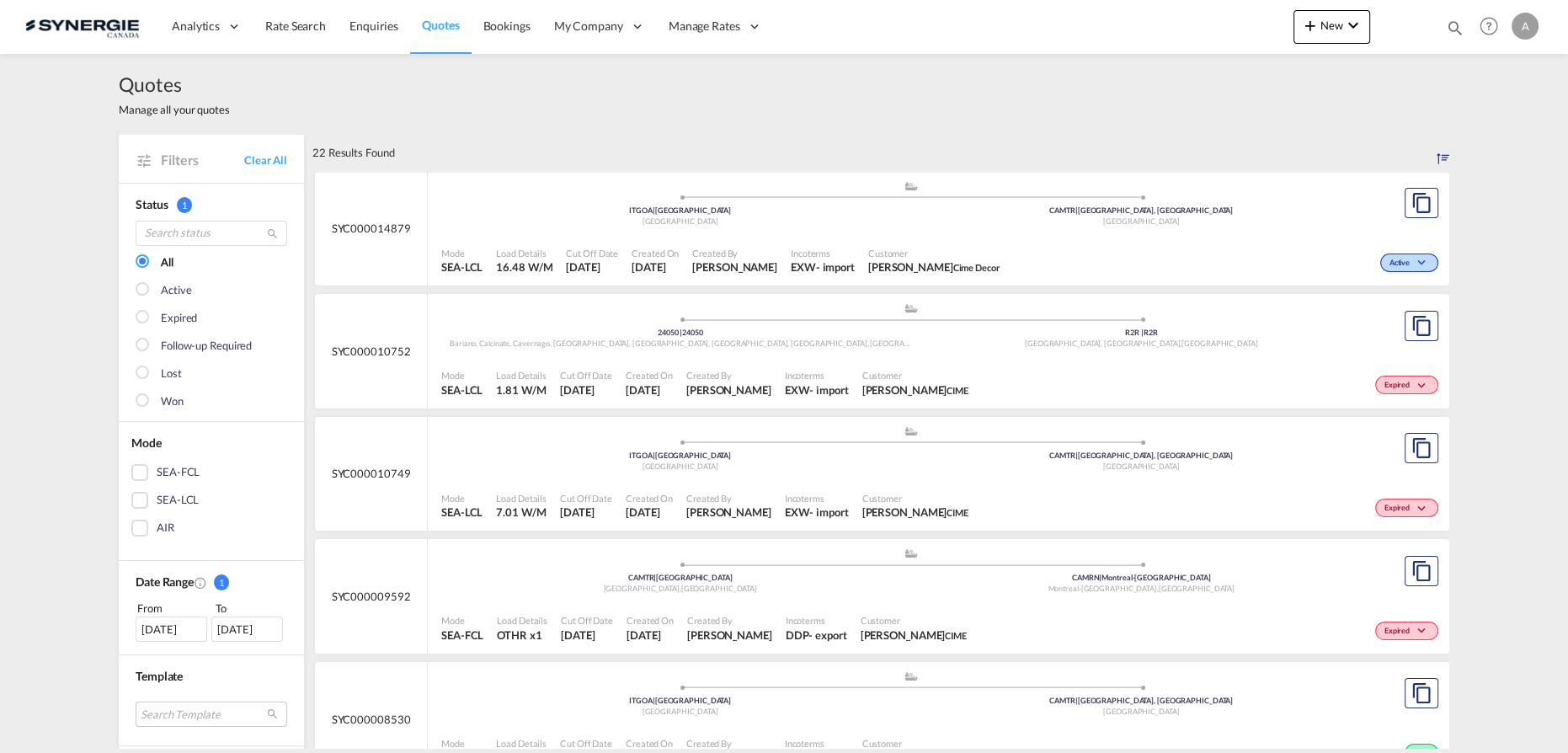
click at [798, 244] on div "Incoterms EXW - import" at bounding box center [822, 261] width 77 height 42
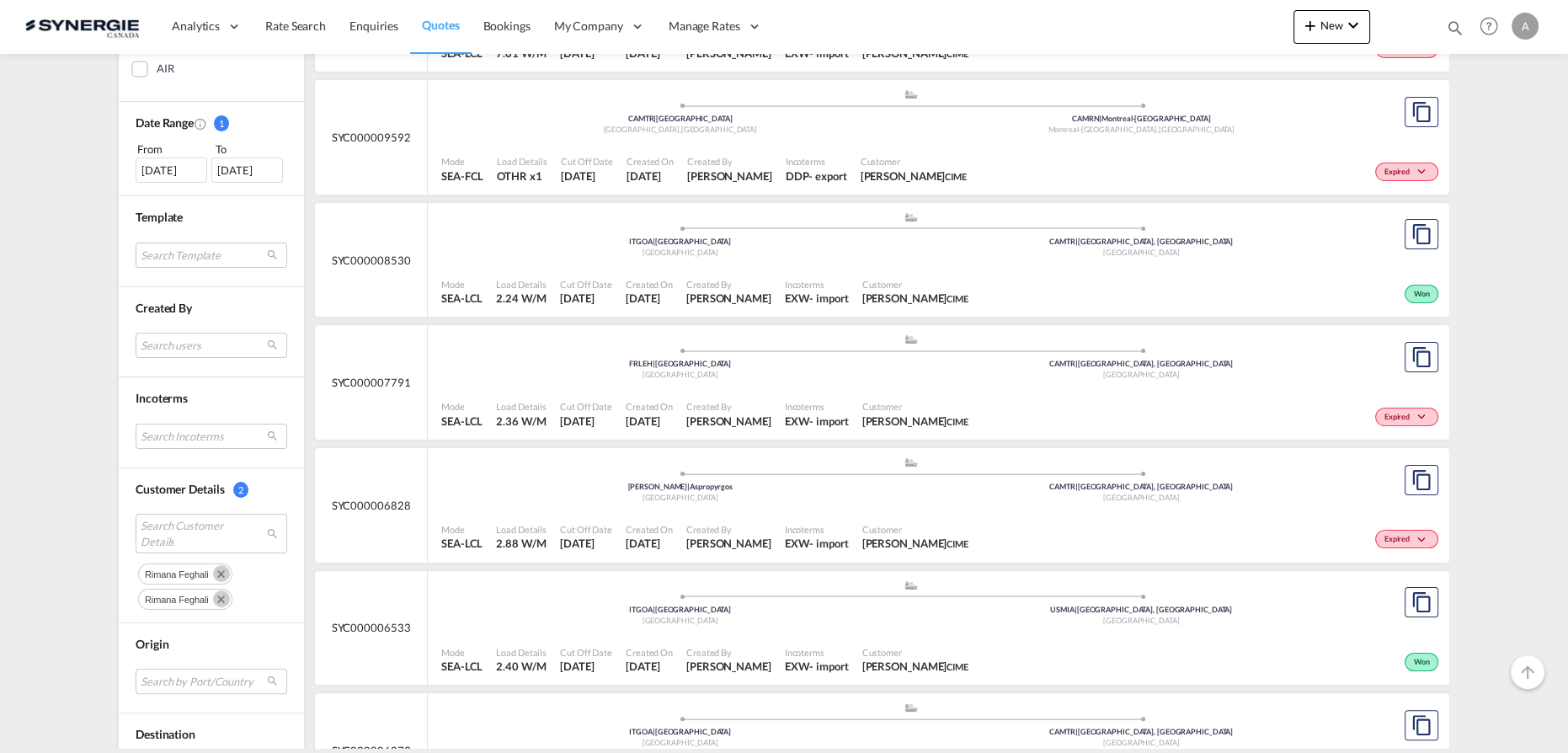
click at [213, 568] on md-icon "Remove" at bounding box center [222, 573] width 17 height 17
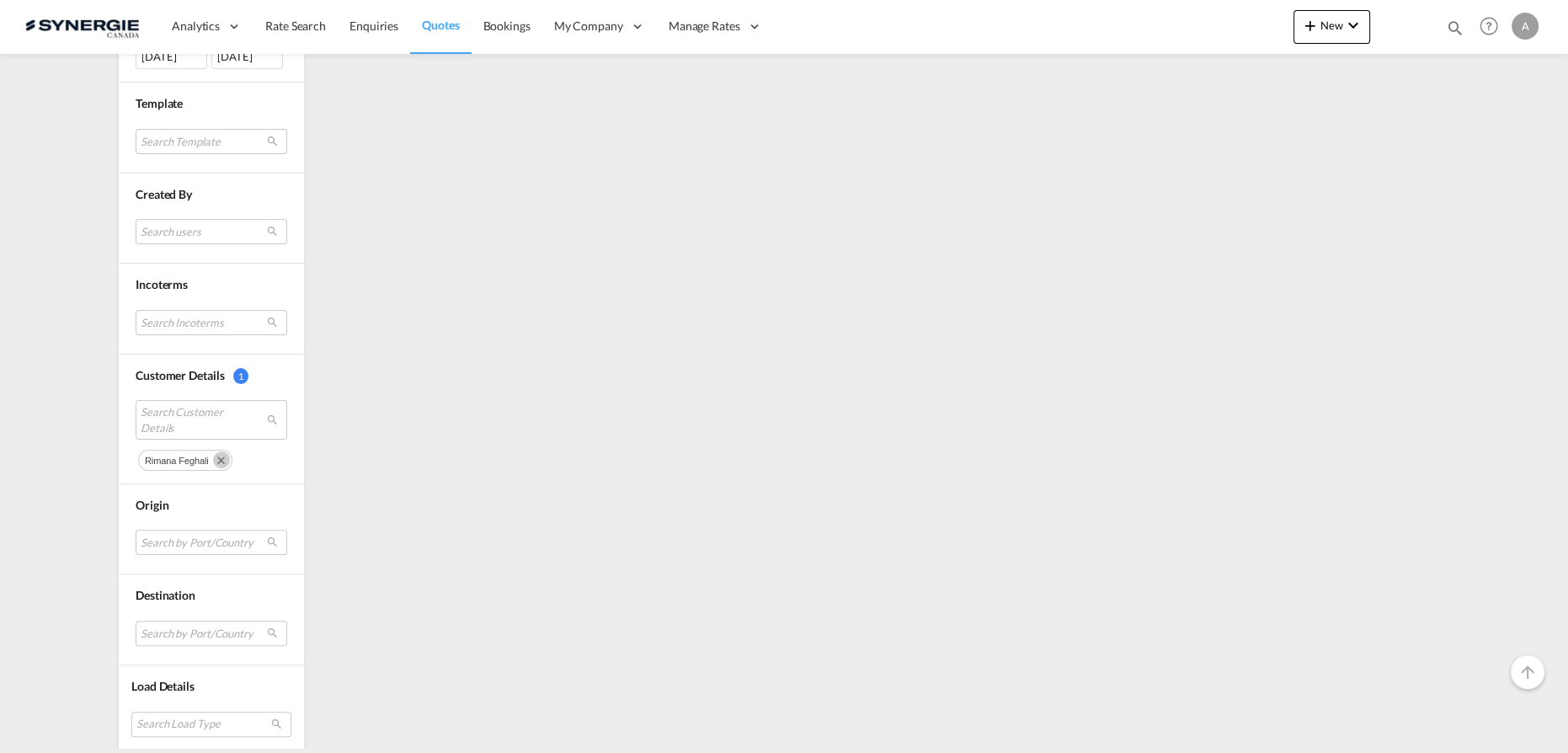
click at [213, 455] on md-icon "Remove" at bounding box center [222, 460] width 17 height 17
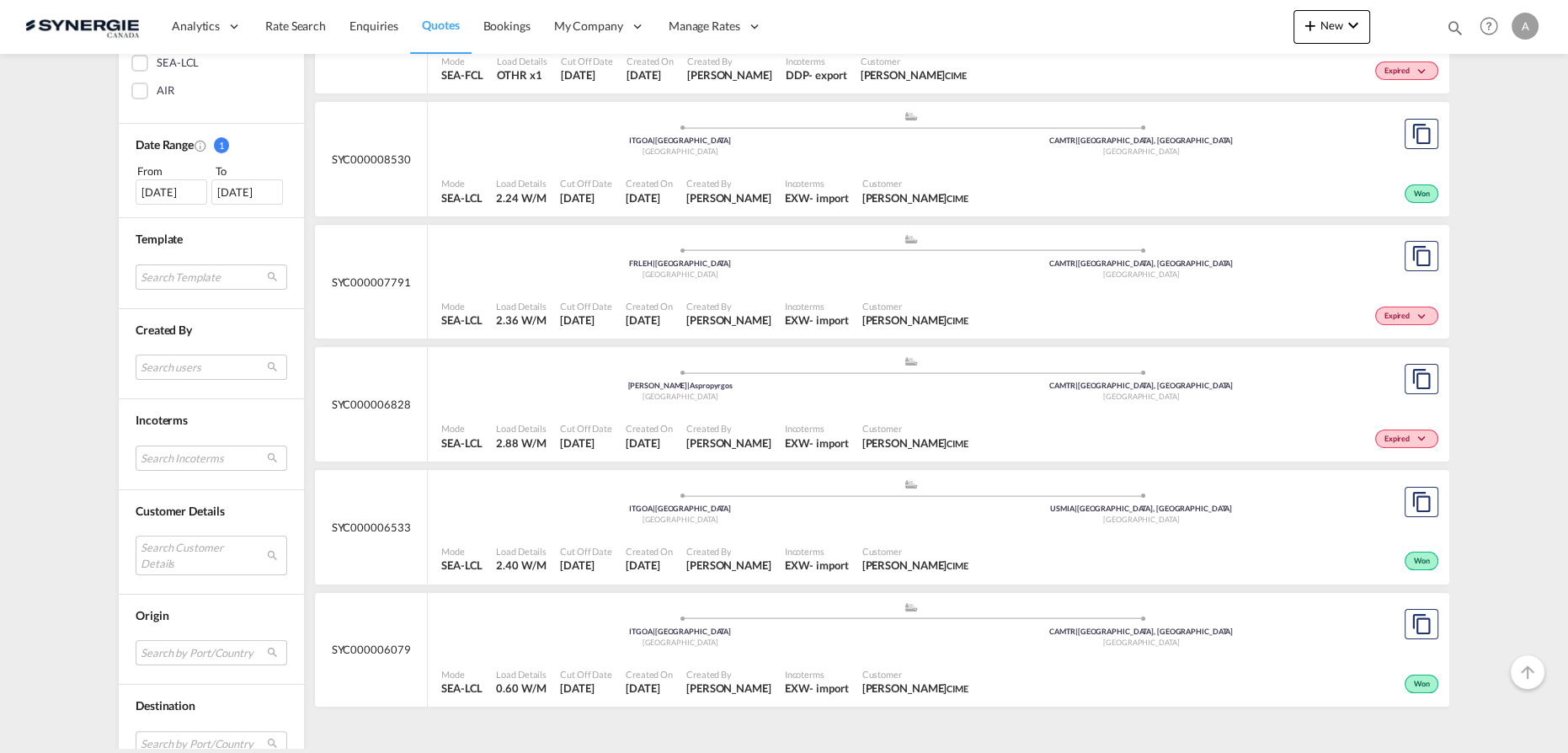
scroll to position [547, 0]
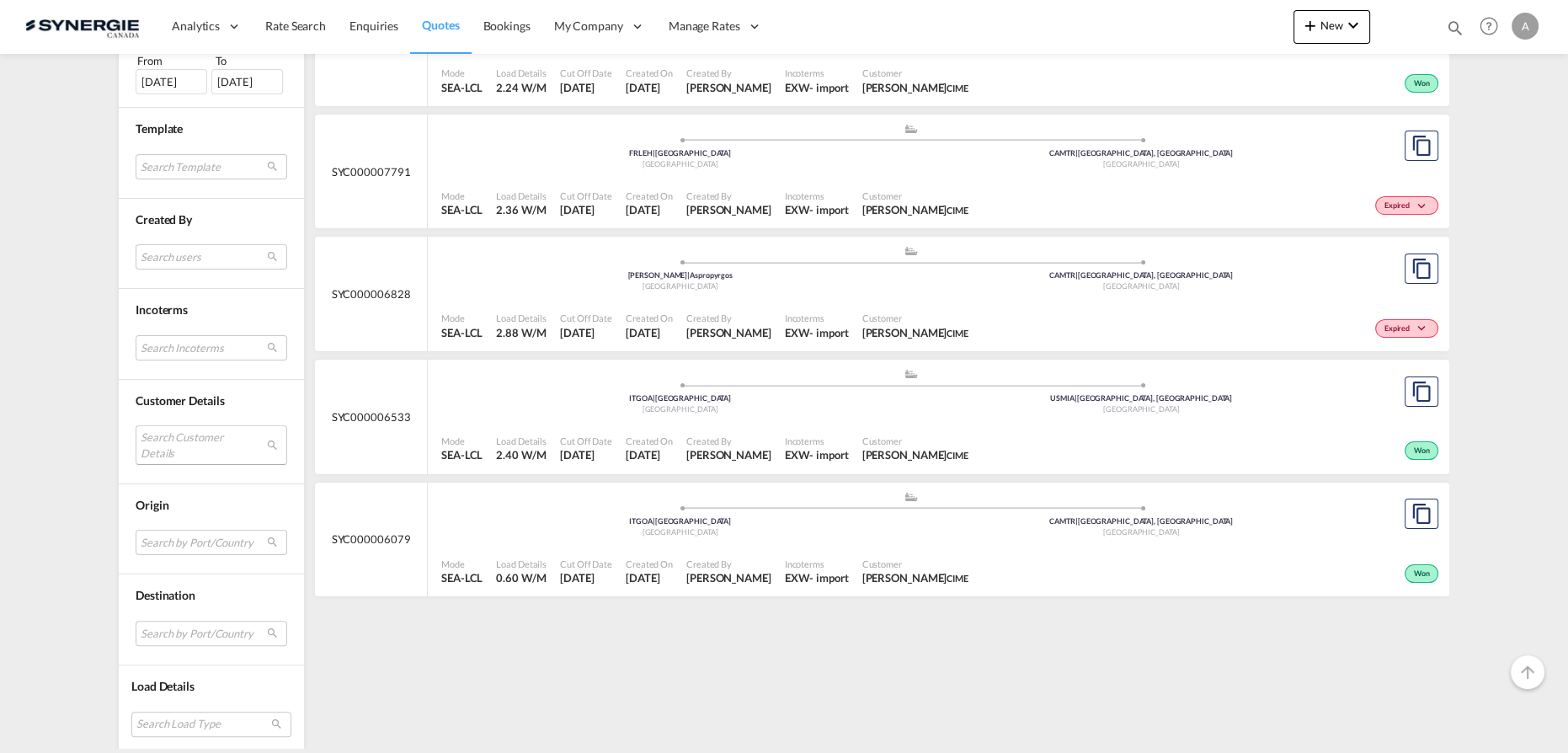
click at [184, 437] on md-select "Search Customer Details" at bounding box center [211, 444] width 152 height 39
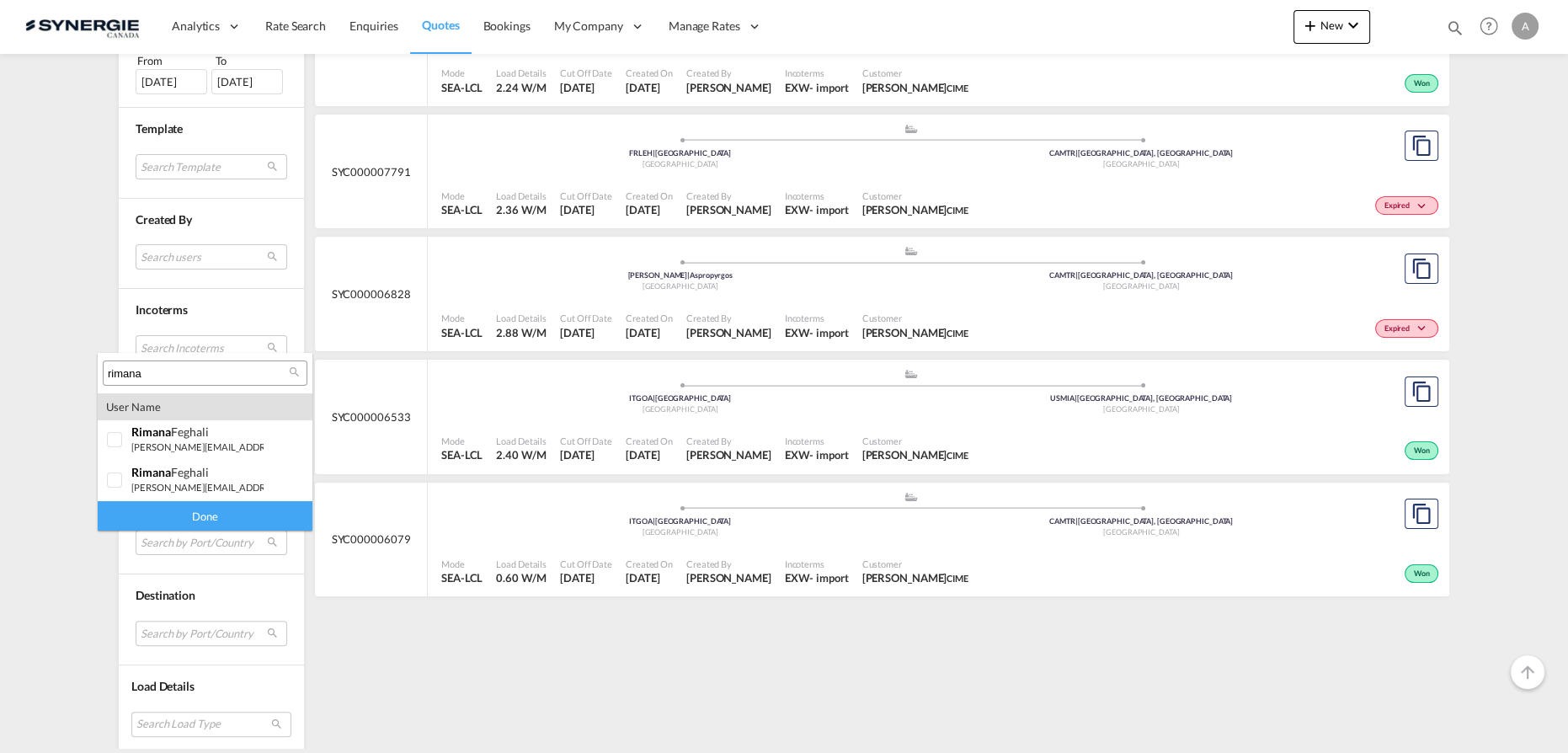
click at [162, 372] on input "rimana" at bounding box center [198, 373] width 181 height 15
type input "N"
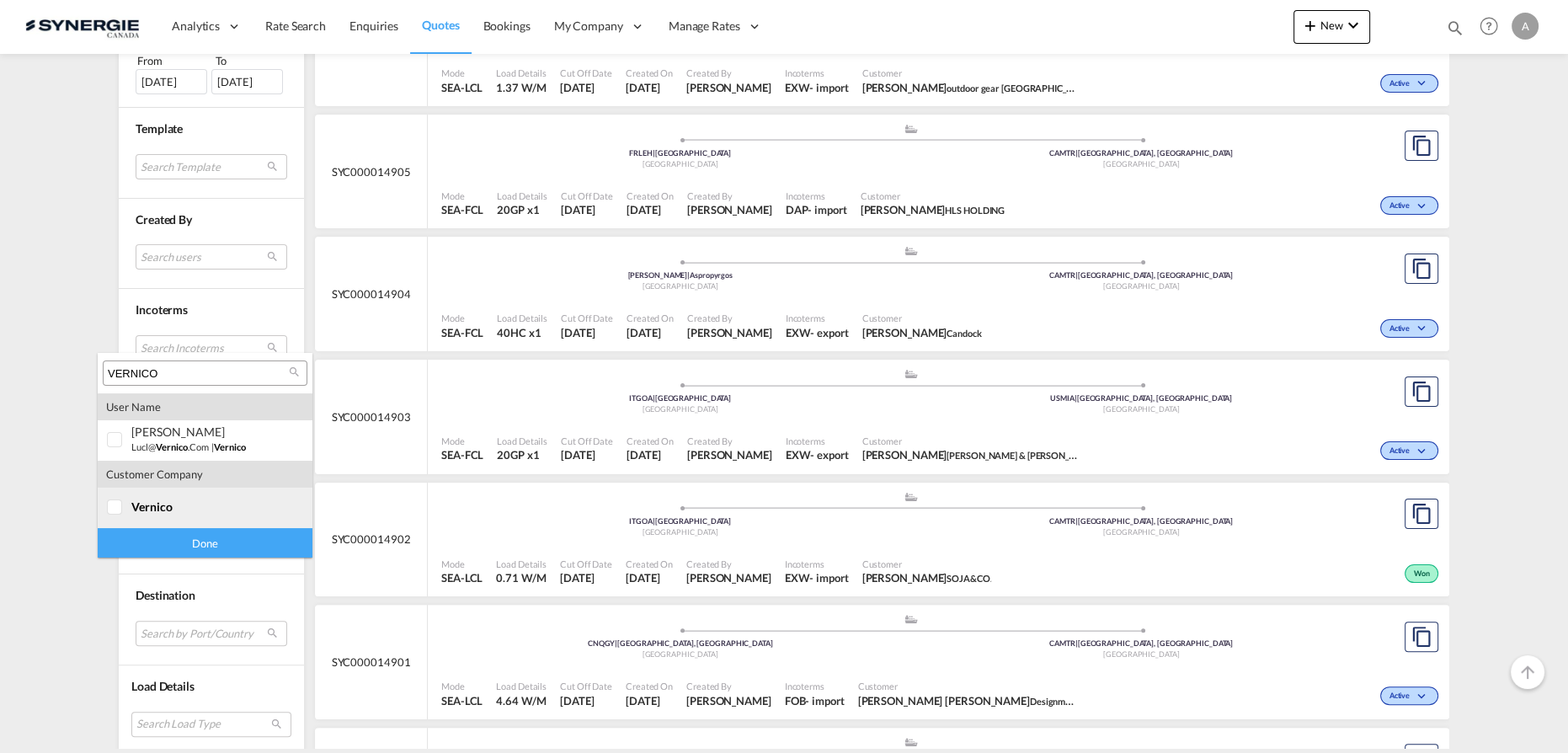
type input "VERNICO"
click at [149, 498] on md-option "company vernico" at bounding box center [205, 508] width 214 height 40
click at [180, 541] on div "Done" at bounding box center [205, 542] width 214 height 29
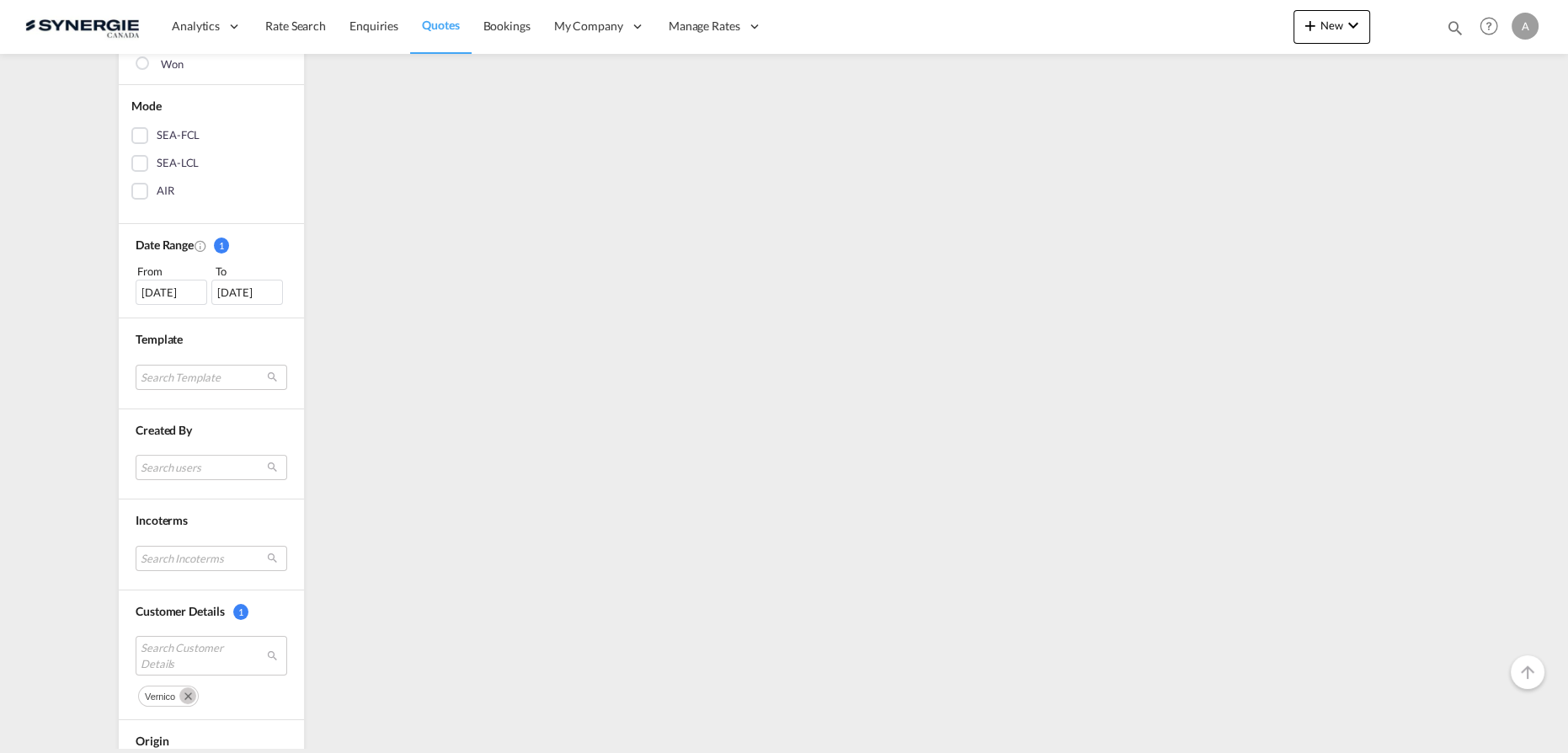
scroll to position [0, 0]
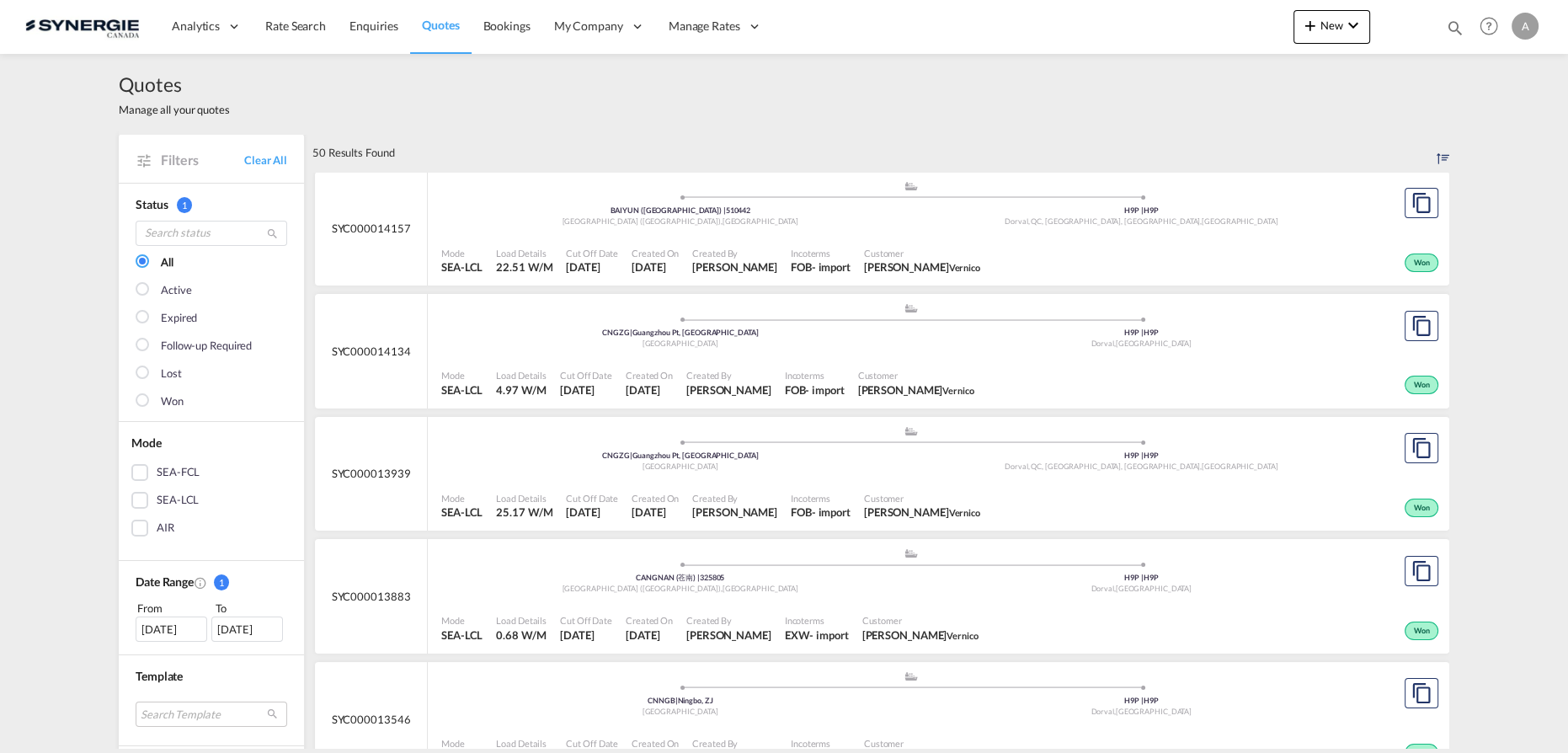
click at [816, 229] on div ".a{fill:#aaa8ad;} .a{fill:#aaa8ad;} BAIYUN (白云区) | 510442 GUANGZHOU (广州市) , Chi…" at bounding box center [911, 205] width 939 height 51
click at [849, 249] on span "Incoterms" at bounding box center [820, 253] width 60 height 13
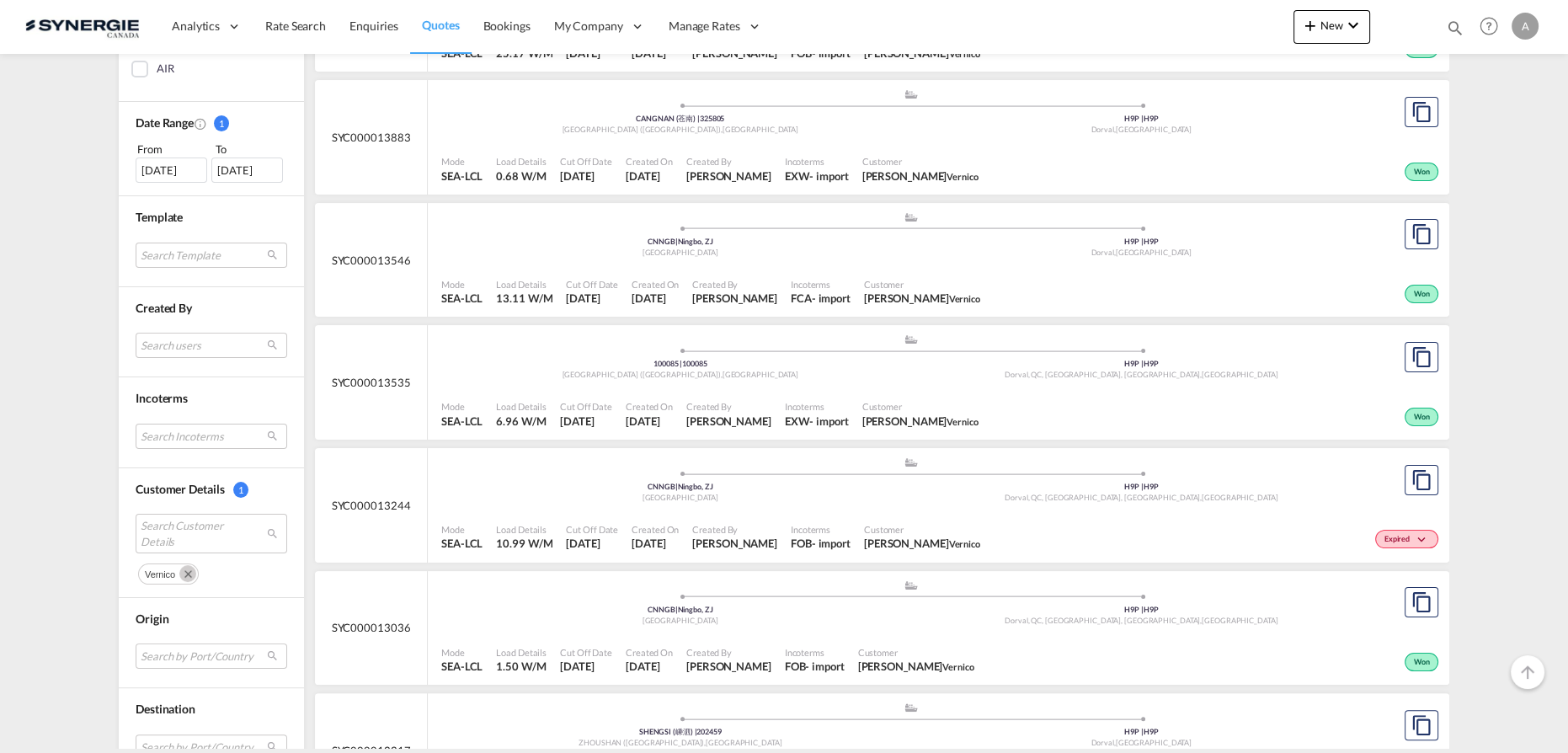
click at [179, 568] on md-icon "Remove" at bounding box center [187, 573] width 17 height 17
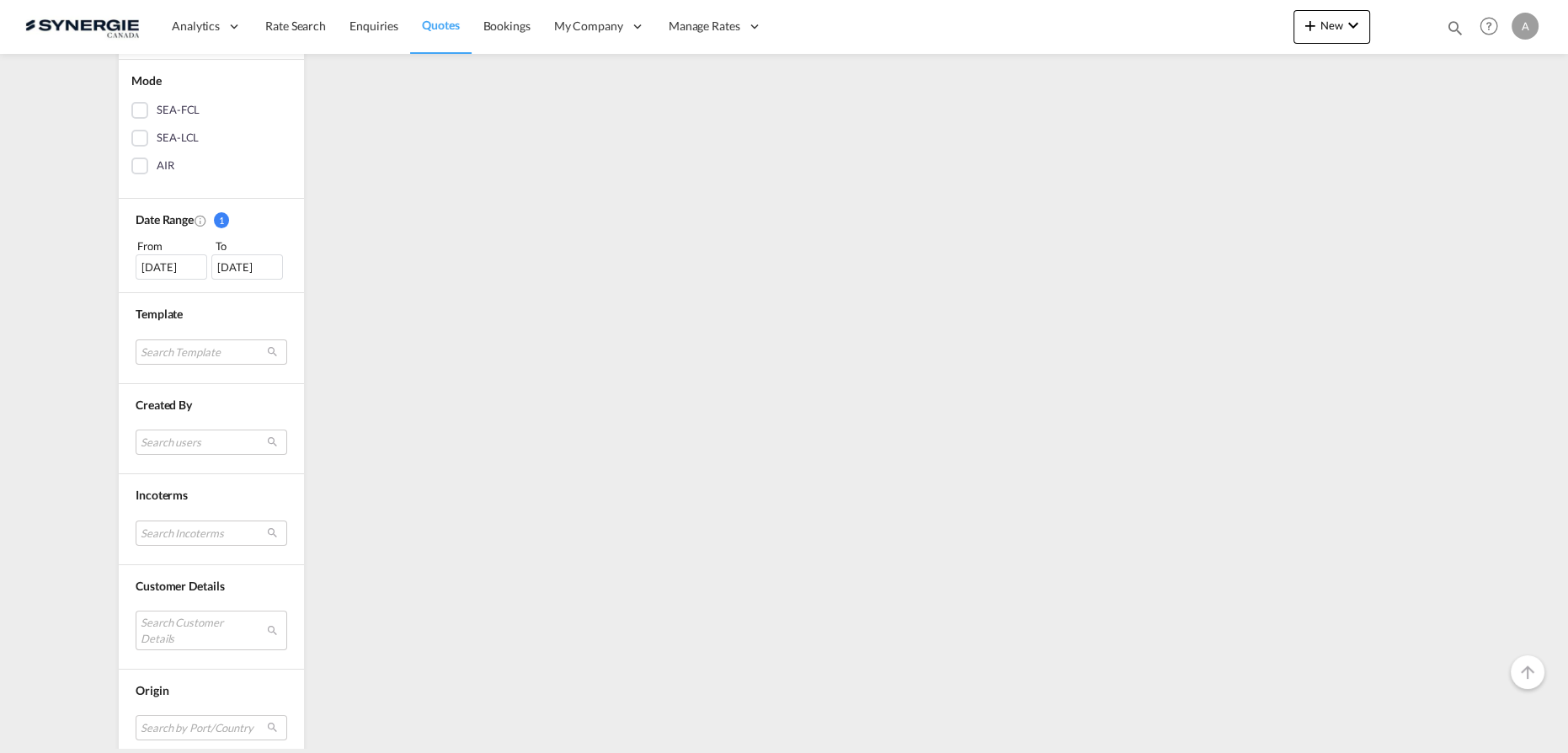
scroll to position [489, 0]
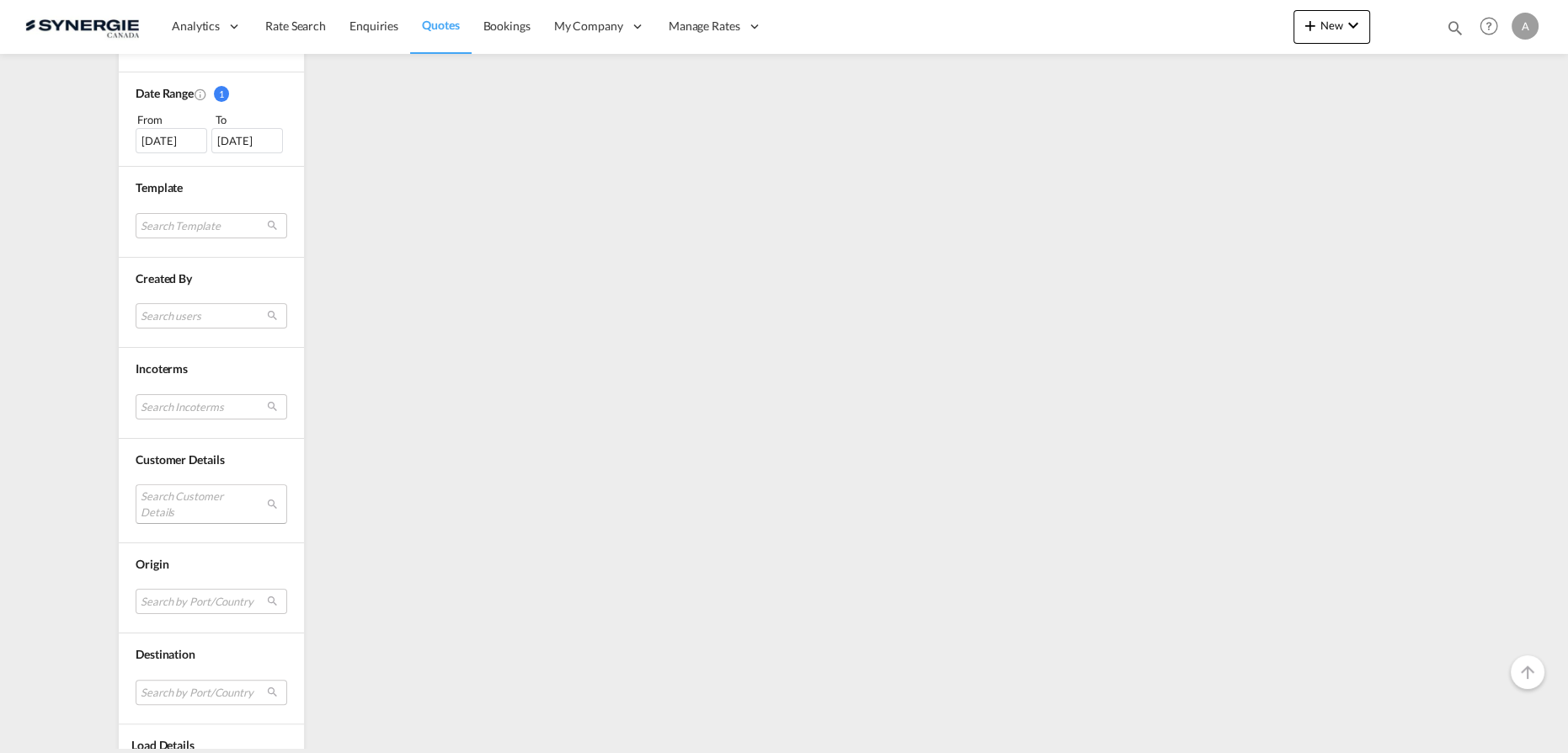
click at [182, 497] on md-select "Search Customer Details" at bounding box center [211, 503] width 152 height 39
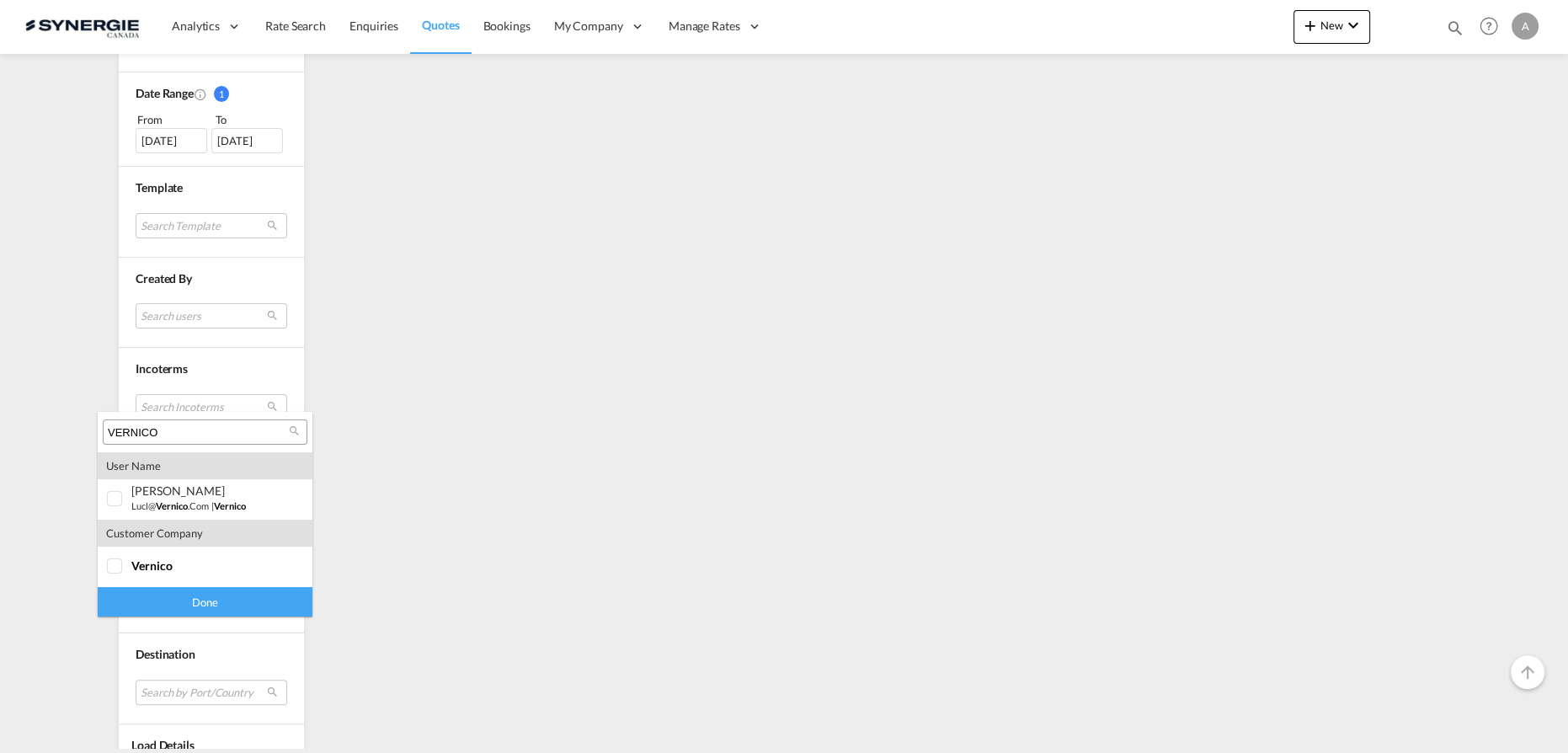
click at [206, 431] on input "VERNICO" at bounding box center [198, 432] width 181 height 15
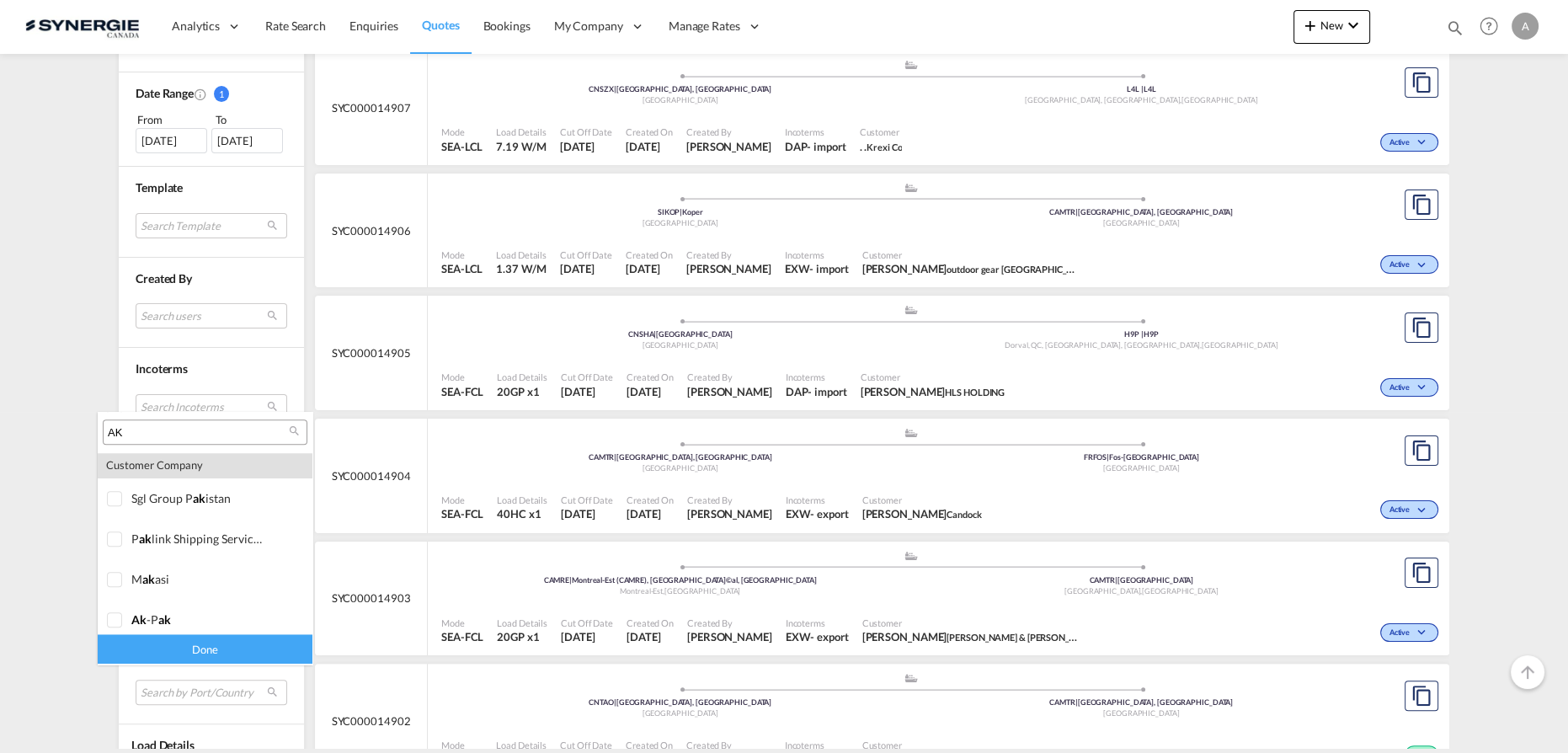
scroll to position [2013, 0]
type input "AK"
click at [119, 617] on div at bounding box center [115, 614] width 17 height 17
drag, startPoint x: 128, startPoint y: 648, endPoint x: 138, endPoint y: 643, distance: 11.2
click at [130, 648] on div "Done" at bounding box center [205, 649] width 214 height 29
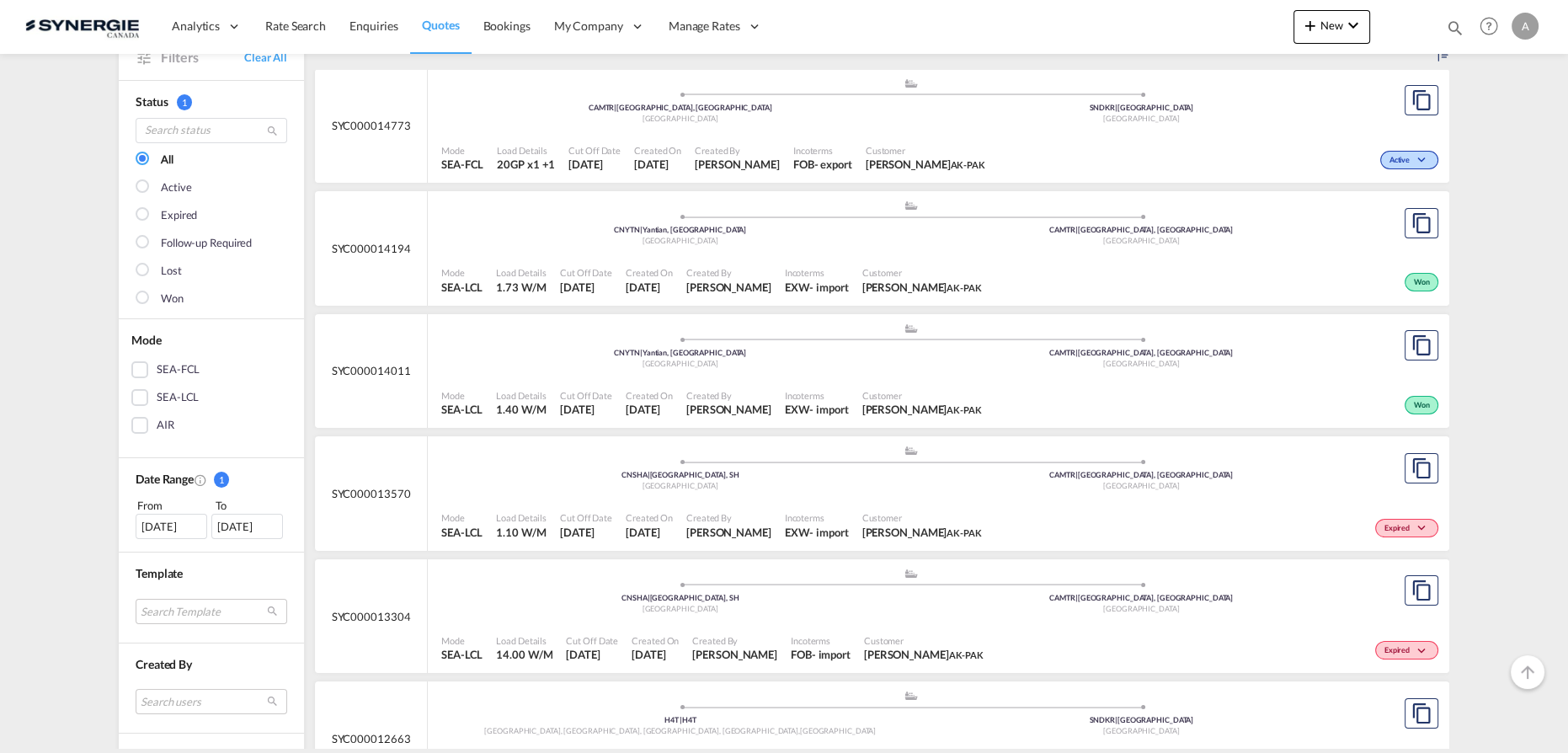
scroll to position [75, 0]
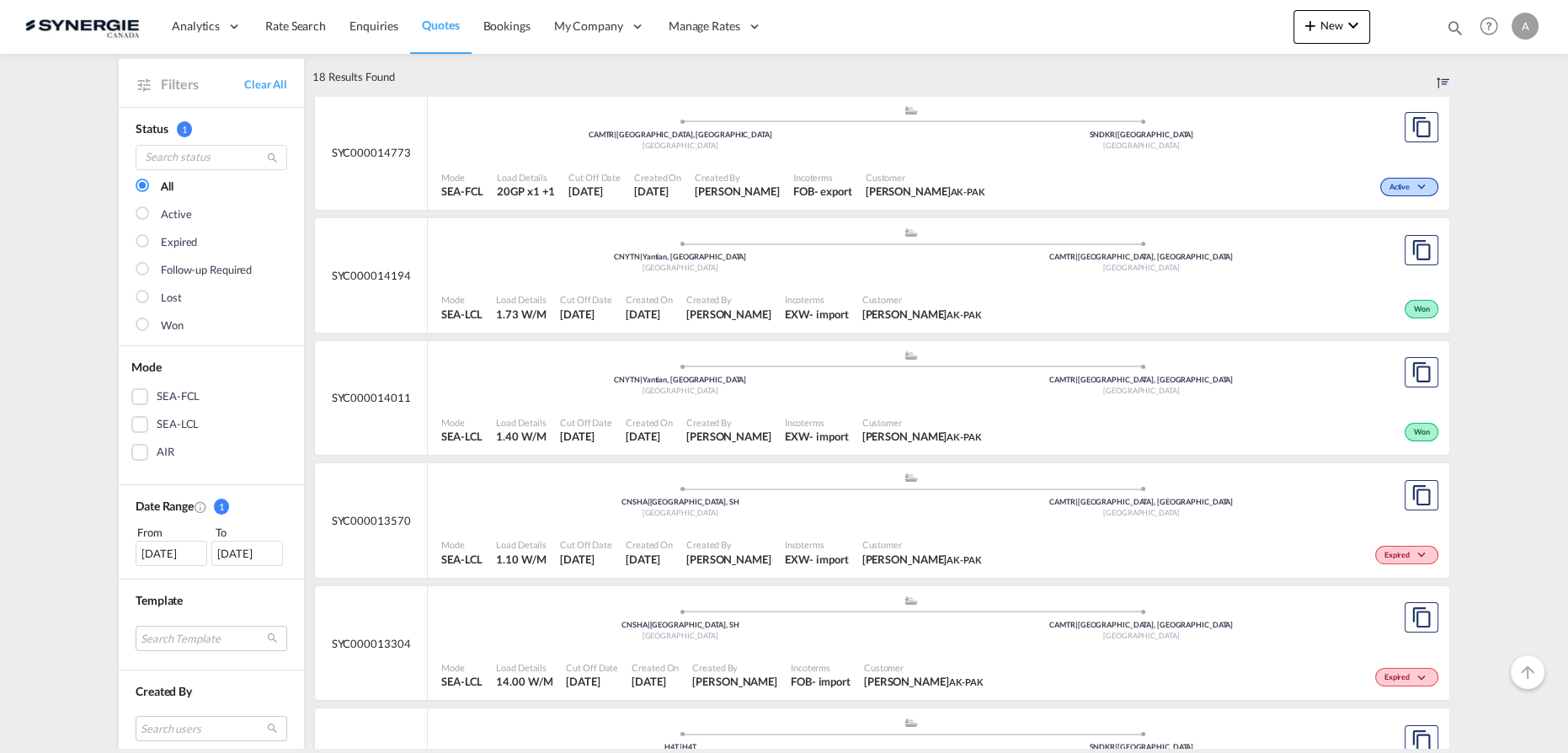
click at [714, 295] on span "Created By" at bounding box center [729, 300] width 85 height 13
click at [1322, 33] on button "New" at bounding box center [1332, 26] width 76 height 34
click at [1293, 132] on span "Quote" at bounding box center [1285, 125] width 18 height 34
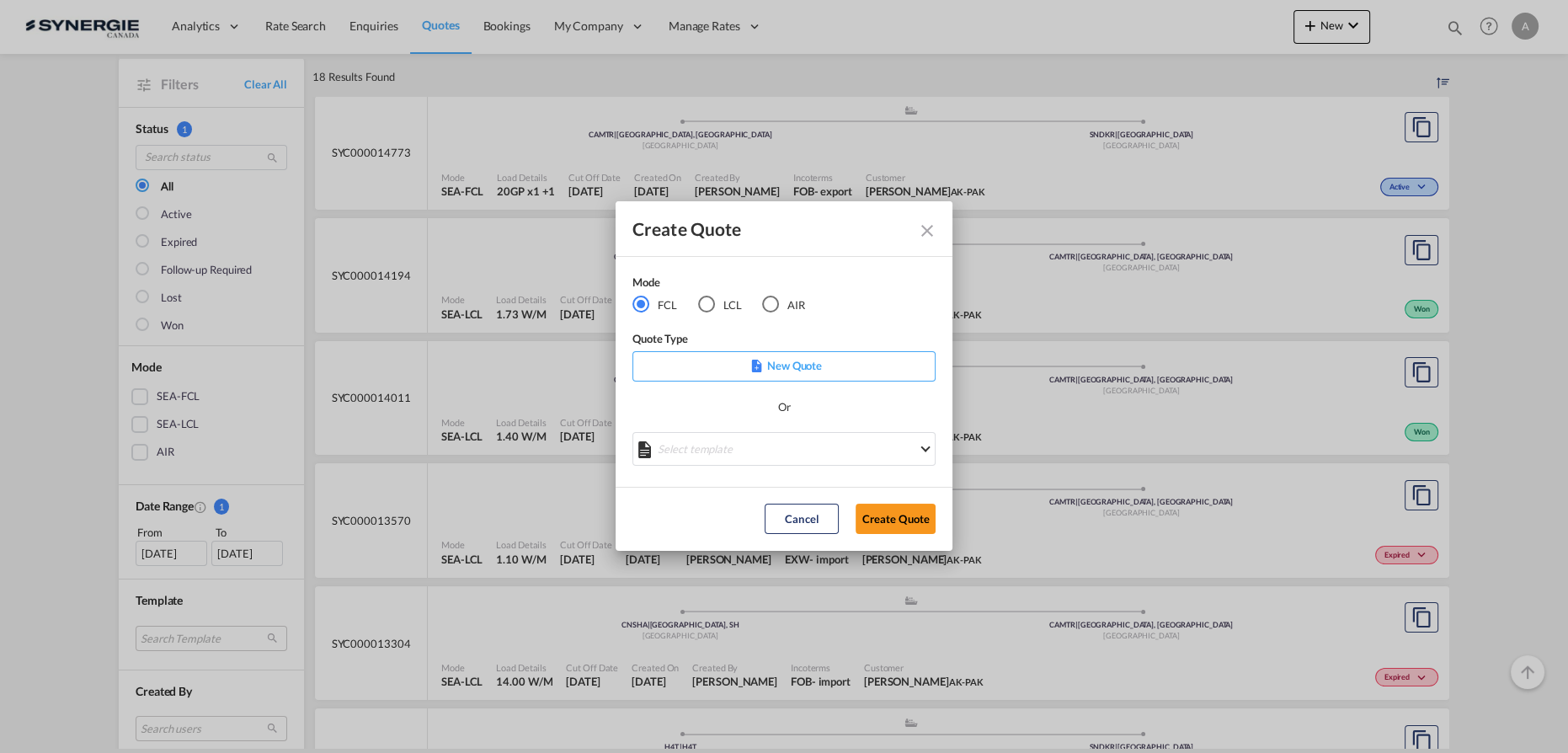
click at [702, 305] on div "LCL" at bounding box center [706, 303] width 17 height 17
click at [719, 455] on div "Create QuoteModeFCL LCLAIR ..." at bounding box center [784, 451] width 303 height 38
click at [720, 461] on md-select "Select template New DAP Import LCL Karen Mercier | 09 Jul 2025 BRAZIL LCL EXPOR…" at bounding box center [784, 449] width 303 height 34
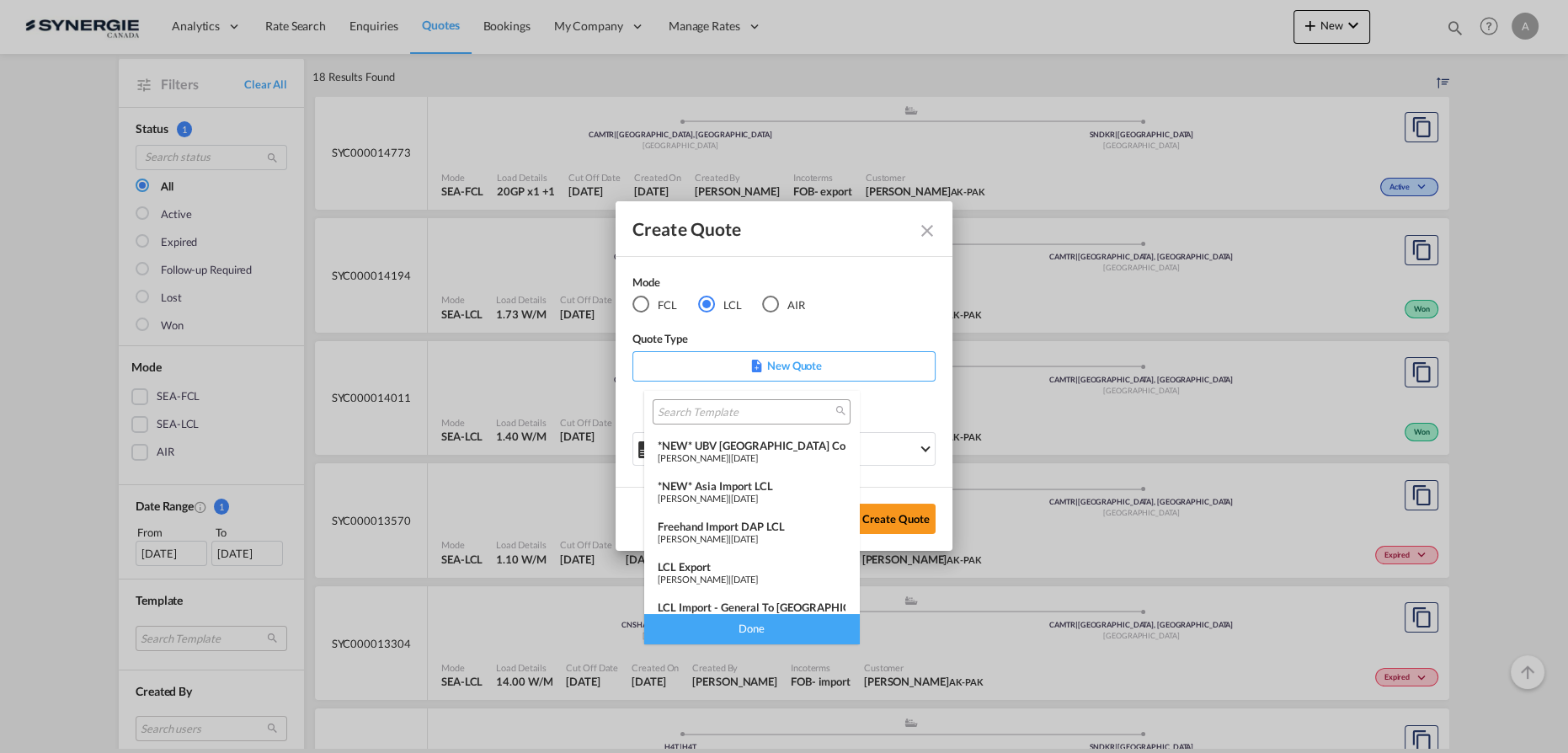
scroll to position [218, 0]
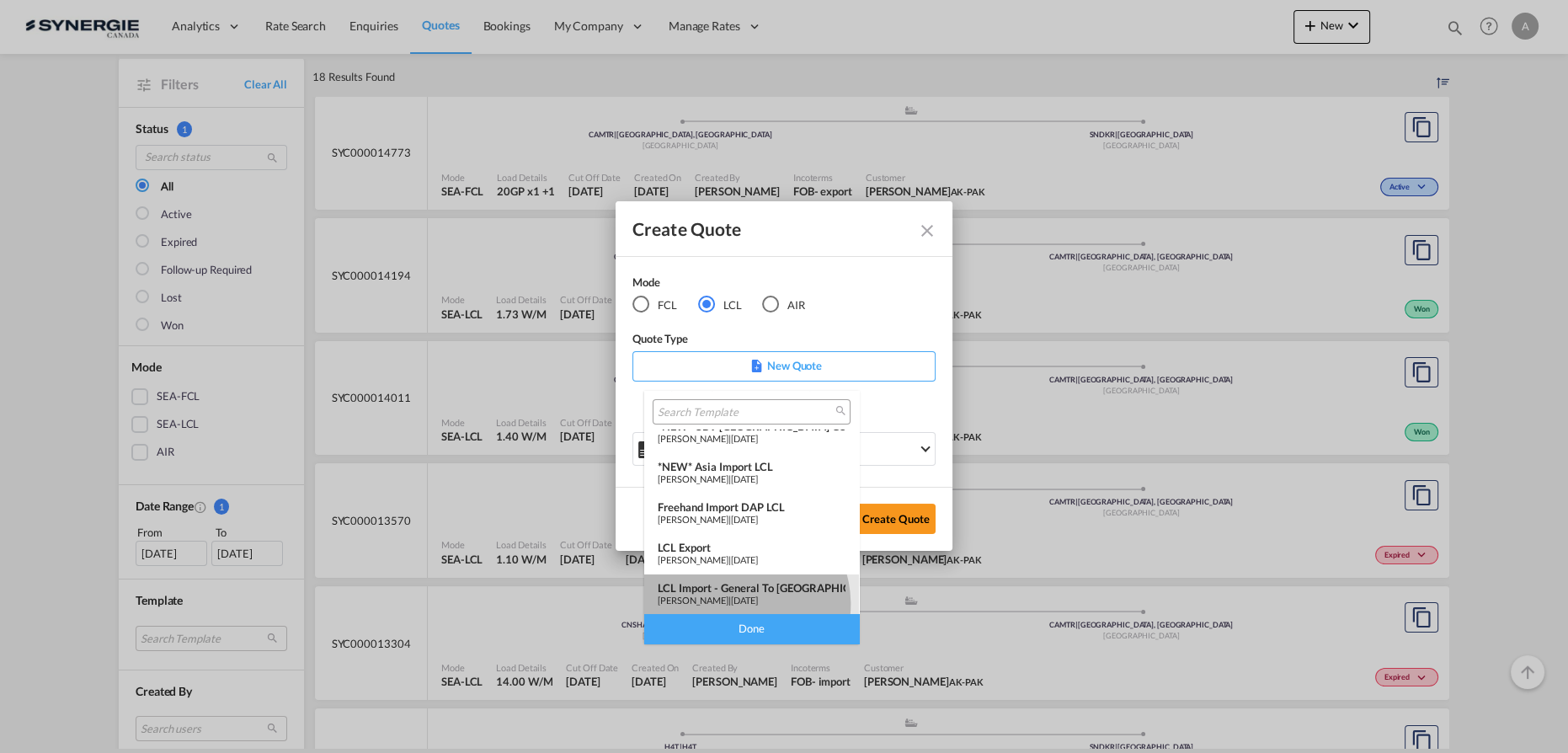
click at [729, 603] on span "Pablo Gomez Saldarriaga" at bounding box center [693, 599] width 71 height 11
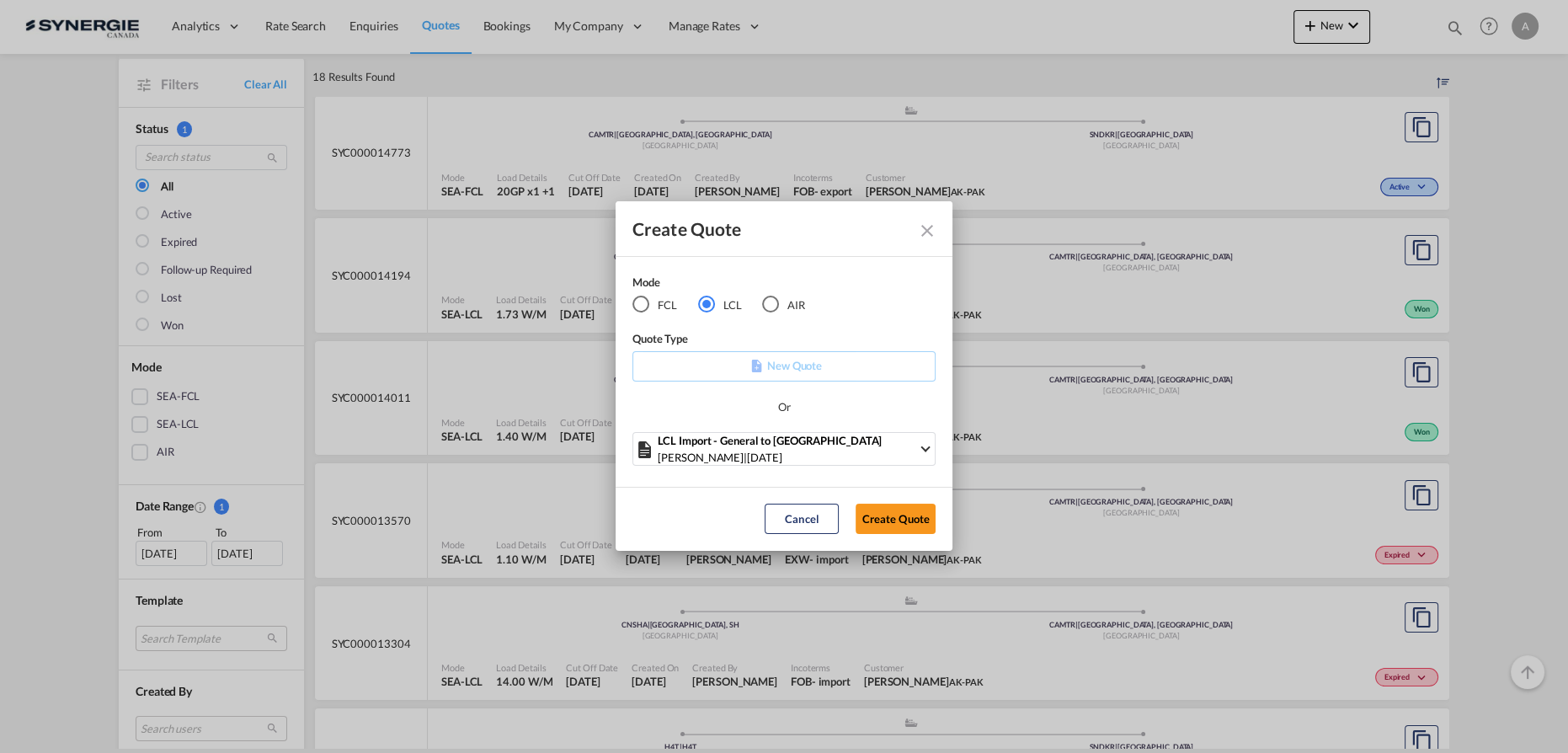
click at [891, 524] on button "Create Quote" at bounding box center [896, 518] width 80 height 30
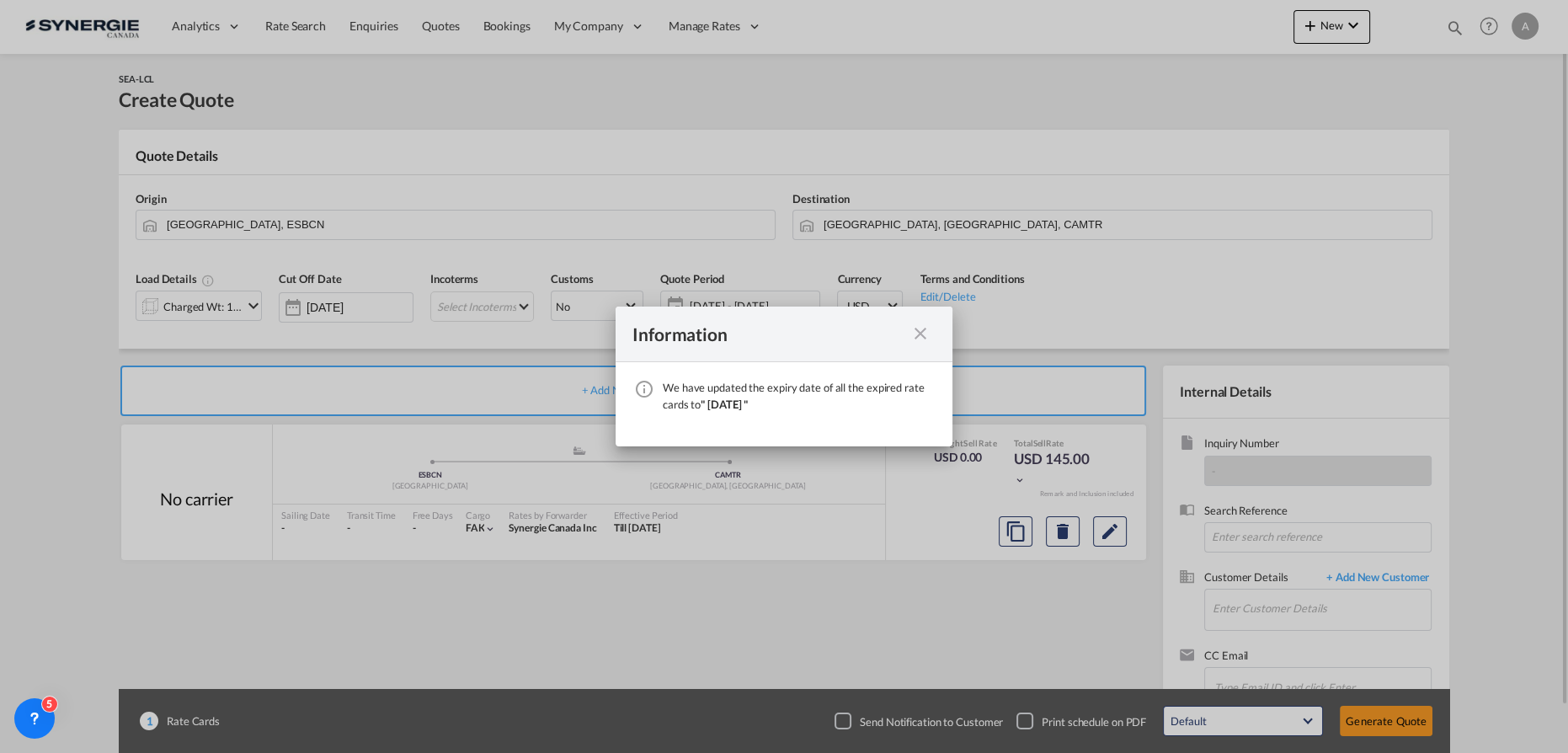
click at [916, 342] on md-icon "icon-close fg-AAA8AD cursor" at bounding box center [920, 333] width 20 height 20
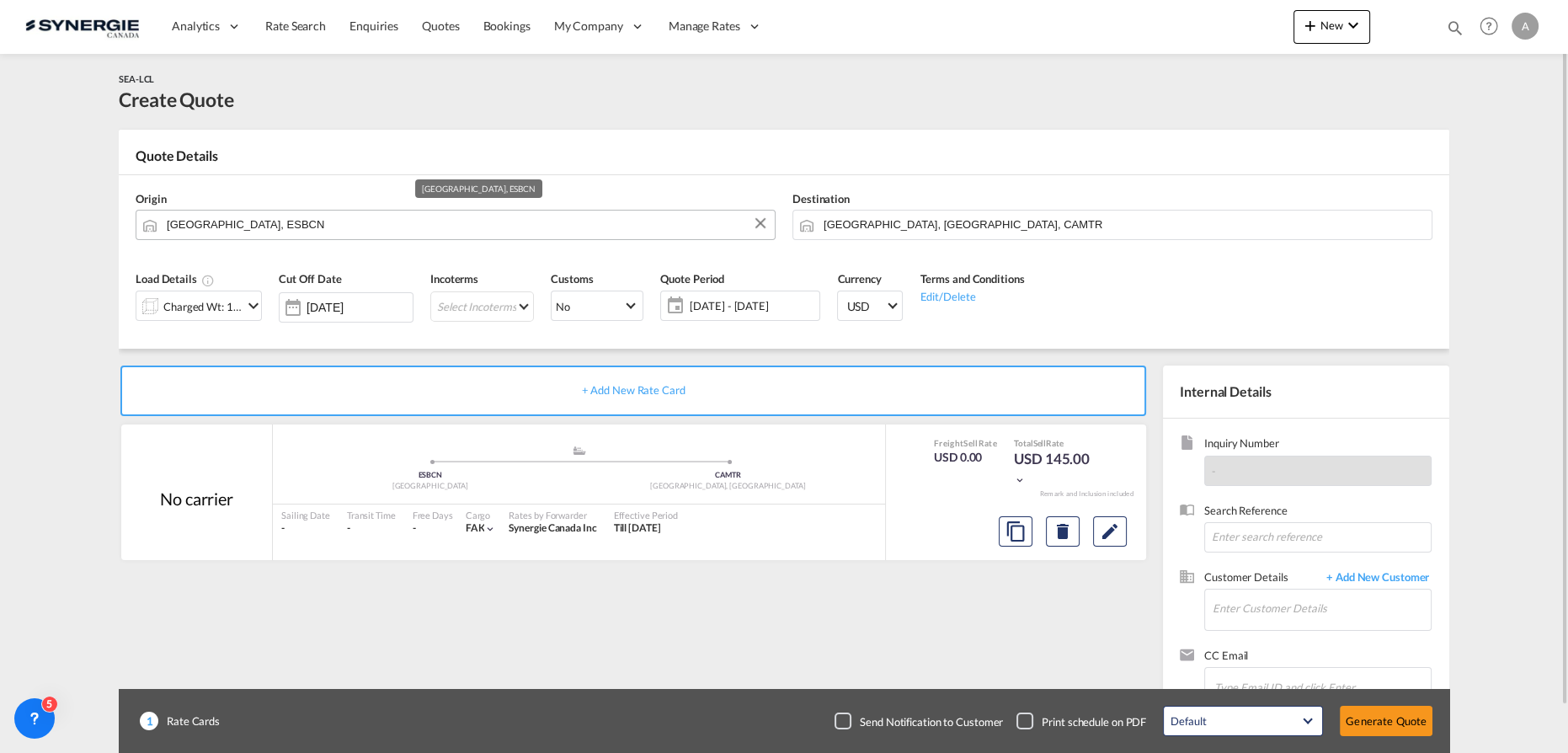
click at [345, 231] on input "Barcelona, ESBCN" at bounding box center [467, 224] width 600 height 29
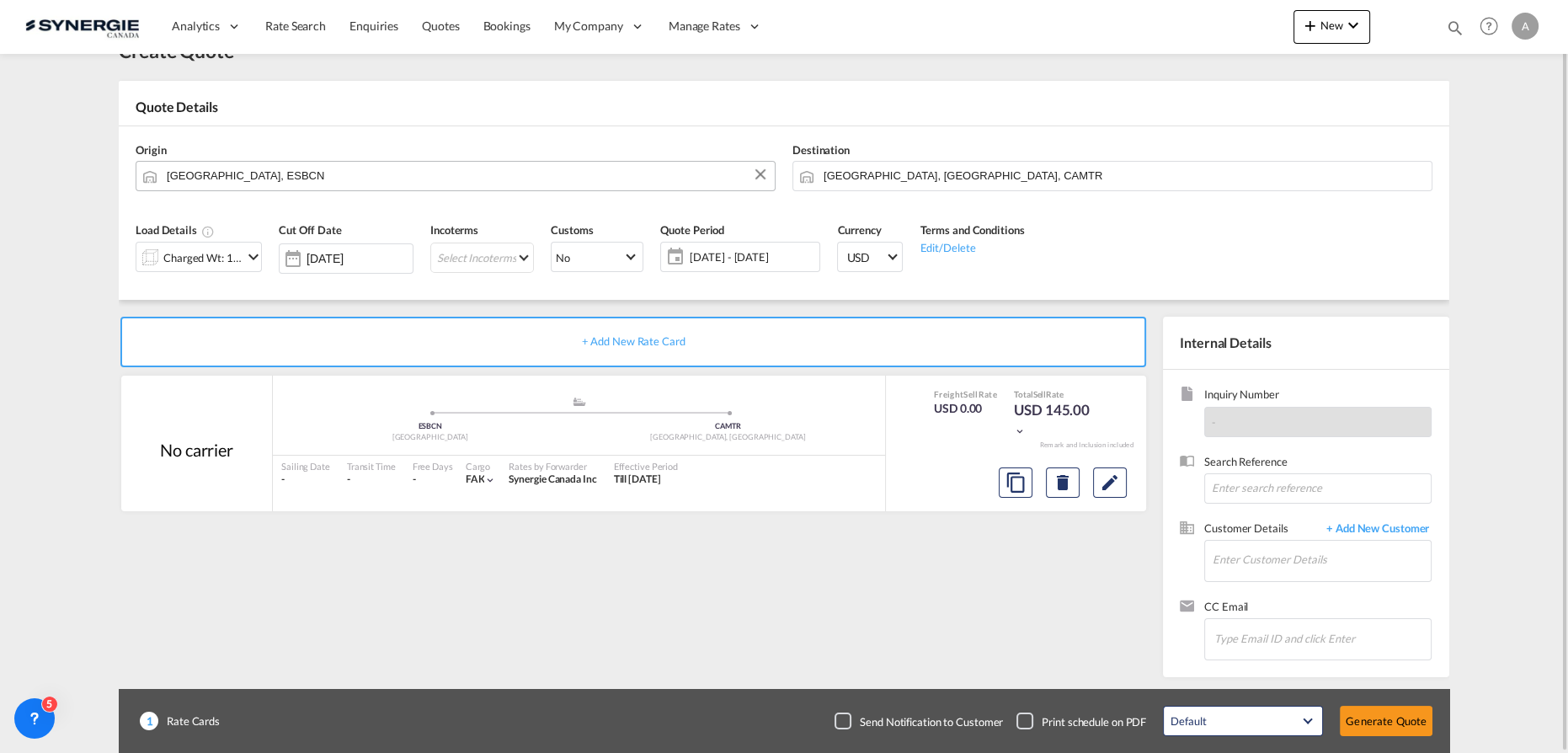
click at [321, 177] on input "Barcelona, ESBCN" at bounding box center [467, 175] width 600 height 29
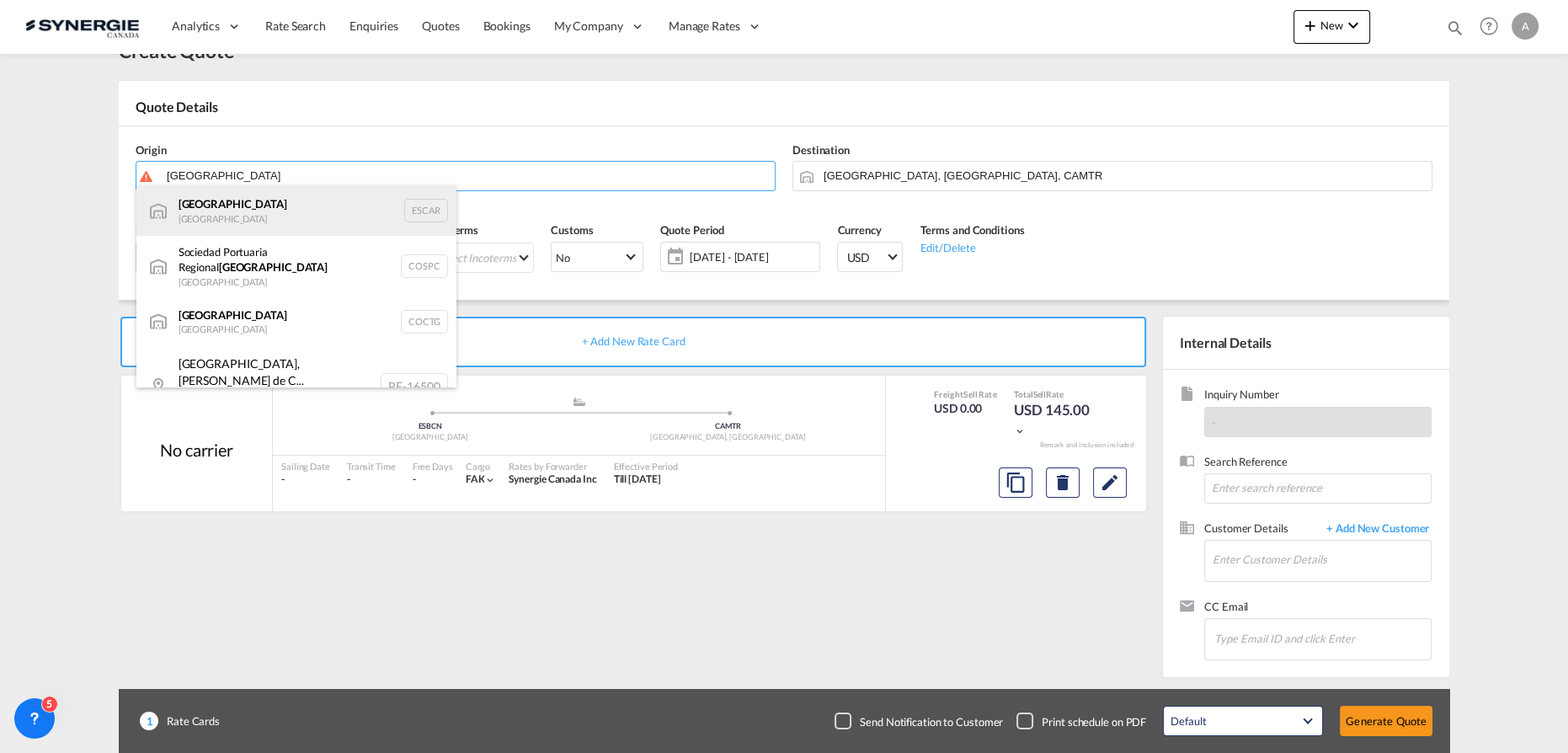
click at [249, 203] on div "Cartagena Spain ESCAR" at bounding box center [296, 211] width 320 height 51
type input "Cartagena, ESCAR"
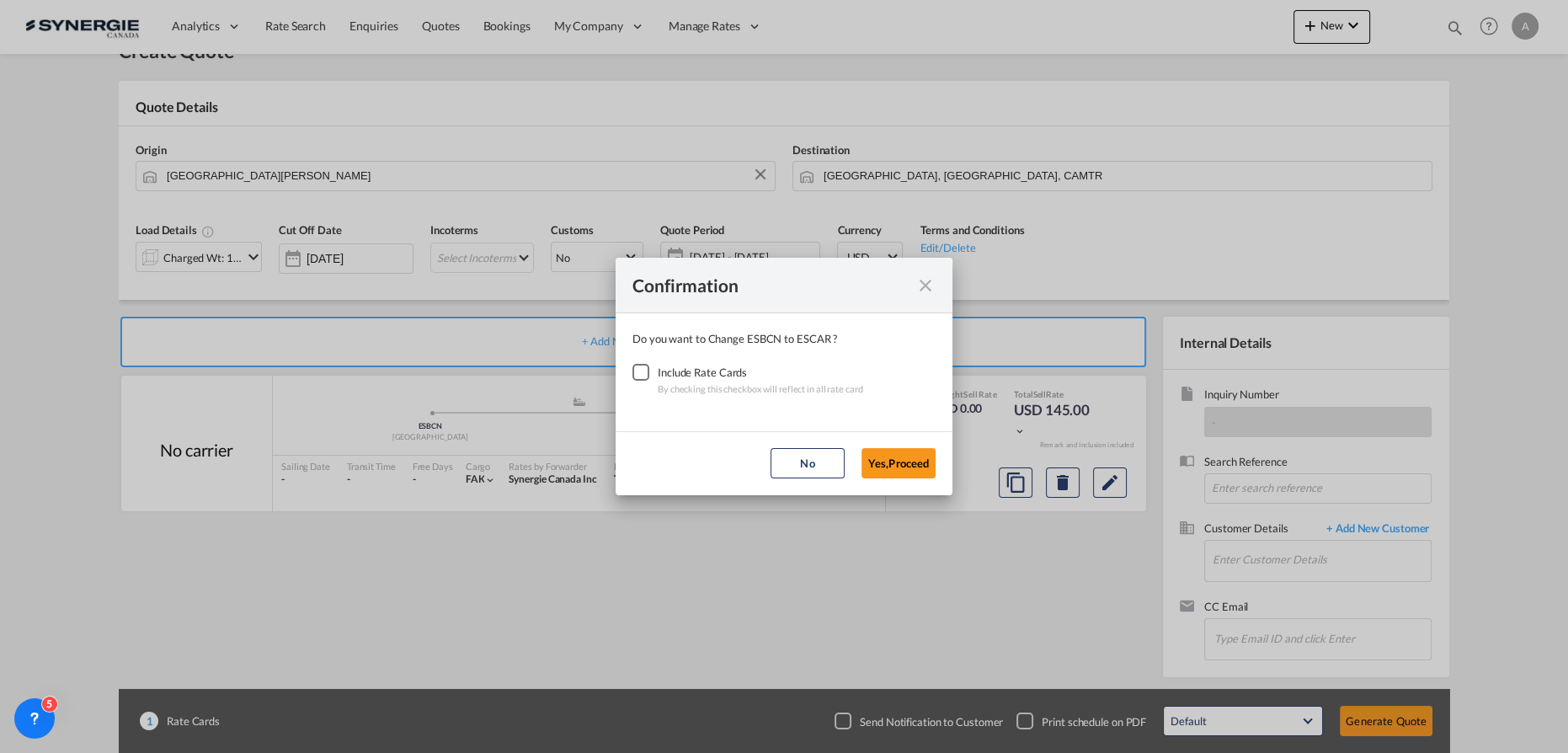
click at [638, 368] on div "Checkbox No Ink" at bounding box center [640, 372] width 17 height 17
click at [883, 464] on button "Yes,Proceed" at bounding box center [898, 462] width 74 height 30
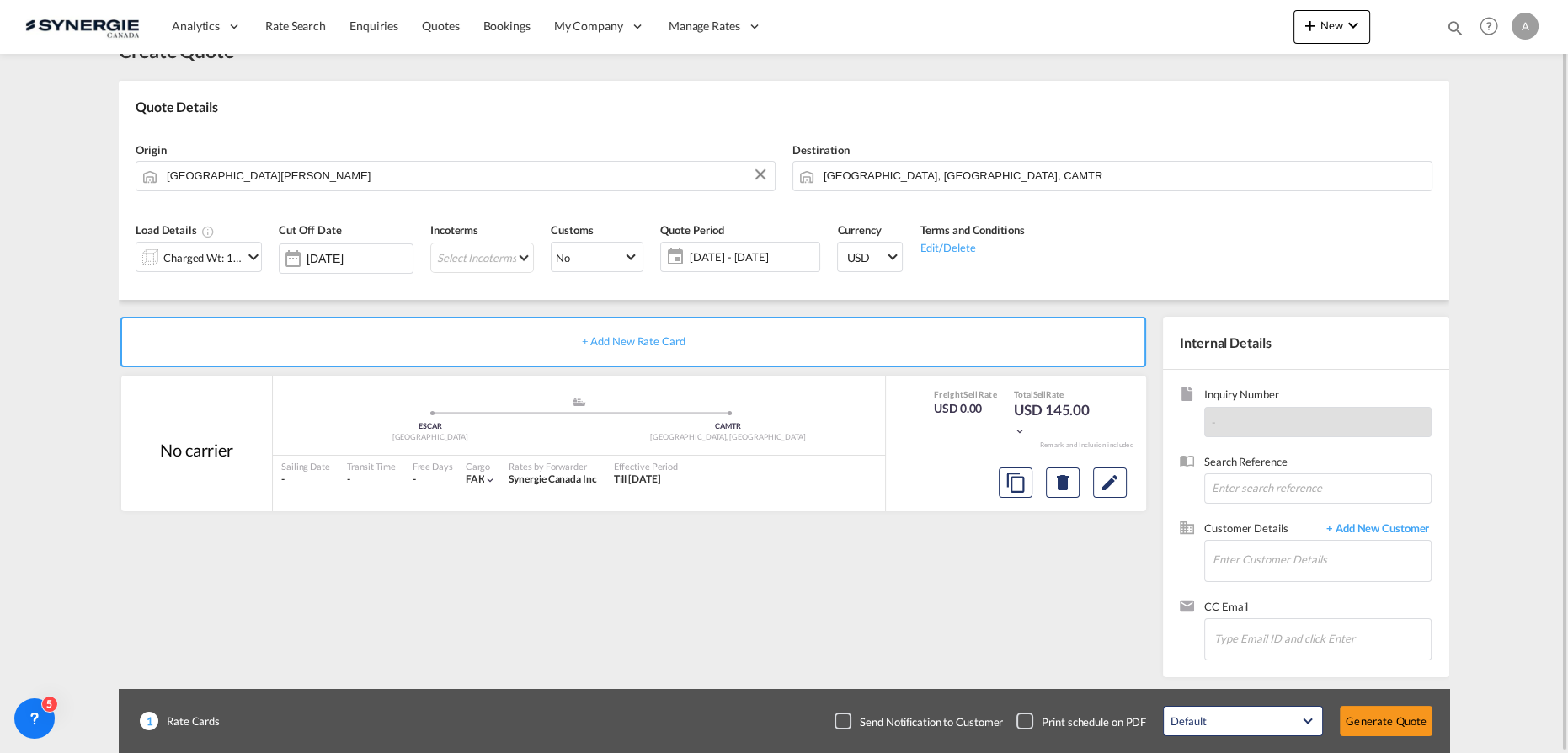
click at [220, 272] on div "Load Details Charged Wt: 1.44 W/M" at bounding box center [199, 253] width 144 height 80
click at [223, 254] on div "Charged Wt: 1.44 W/M" at bounding box center [203, 258] width 79 height 24
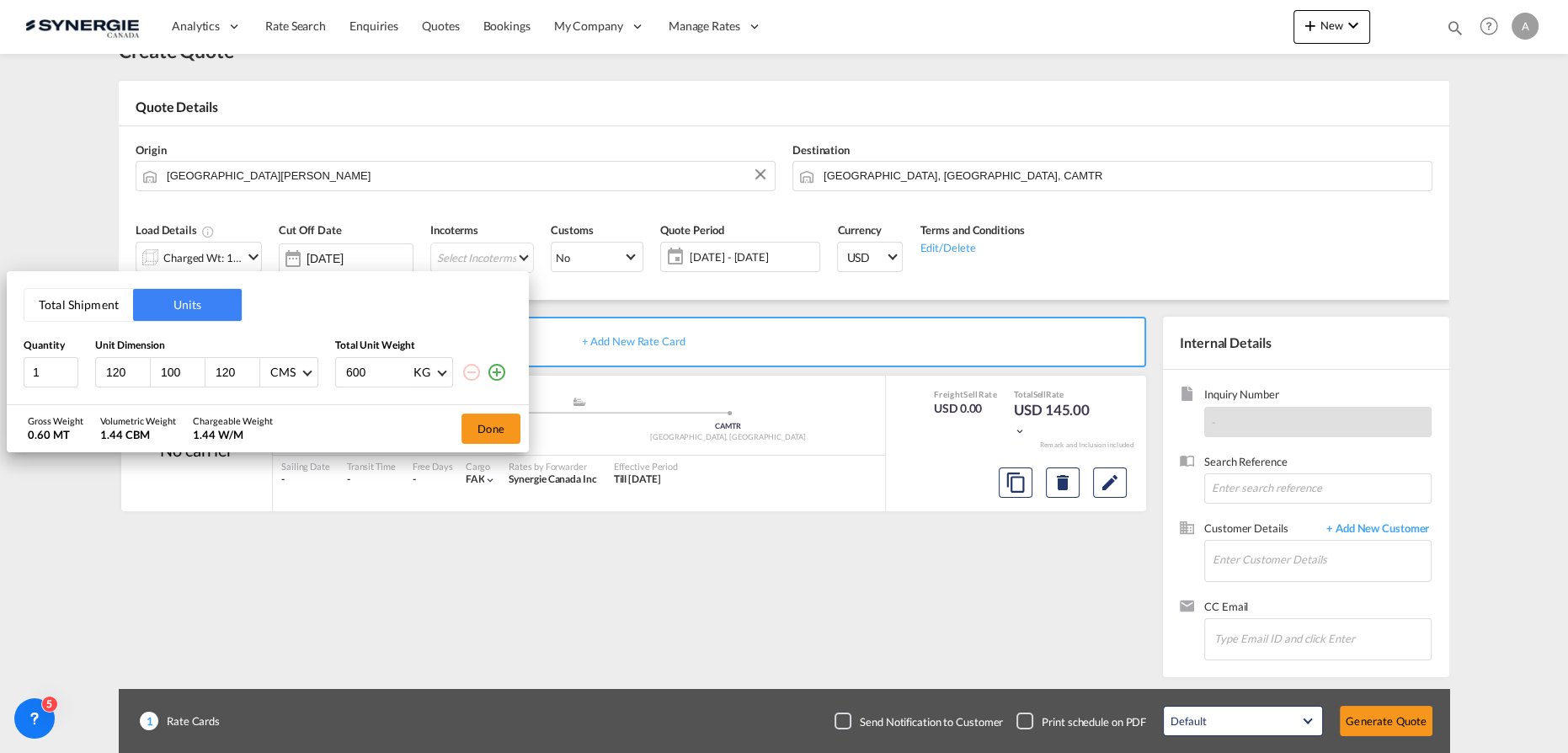
drag, startPoint x: 129, startPoint y: 374, endPoint x: -121, endPoint y: 356, distance: 250.6
click at [0, 356] on html "Analytics Reports Dashboard Rate Search Enquiries Quotes" at bounding box center [784, 376] width 1568 height 753
type input "80"
drag, startPoint x: 185, startPoint y: 363, endPoint x: 67, endPoint y: 359, distance: 118.1
click at [78, 367] on div "1 120 100 80 CMS CMS Inches 600 KG KG LB" at bounding box center [268, 372] width 489 height 30
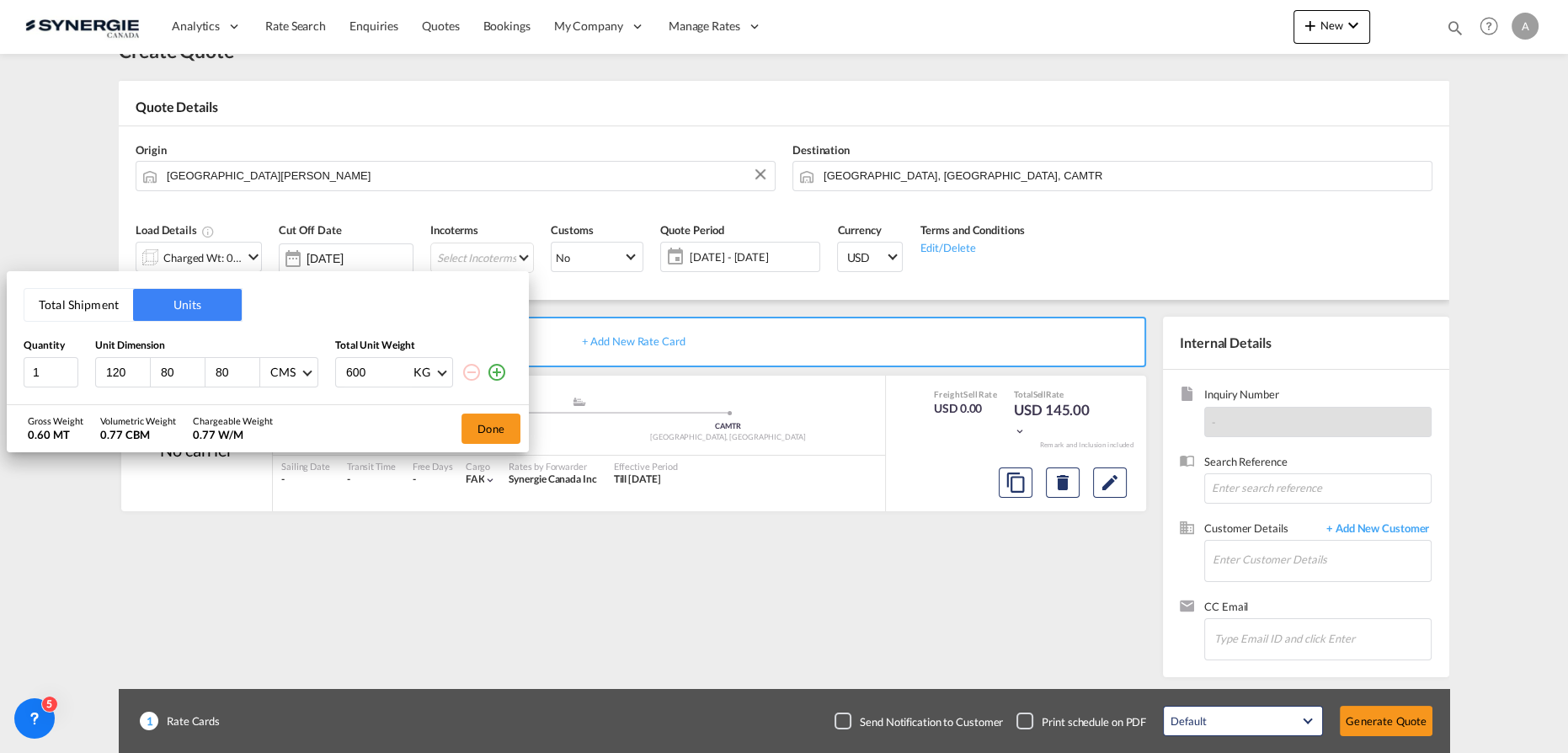
type input "80"
type input "280"
click at [480, 437] on button "Done" at bounding box center [491, 428] width 59 height 30
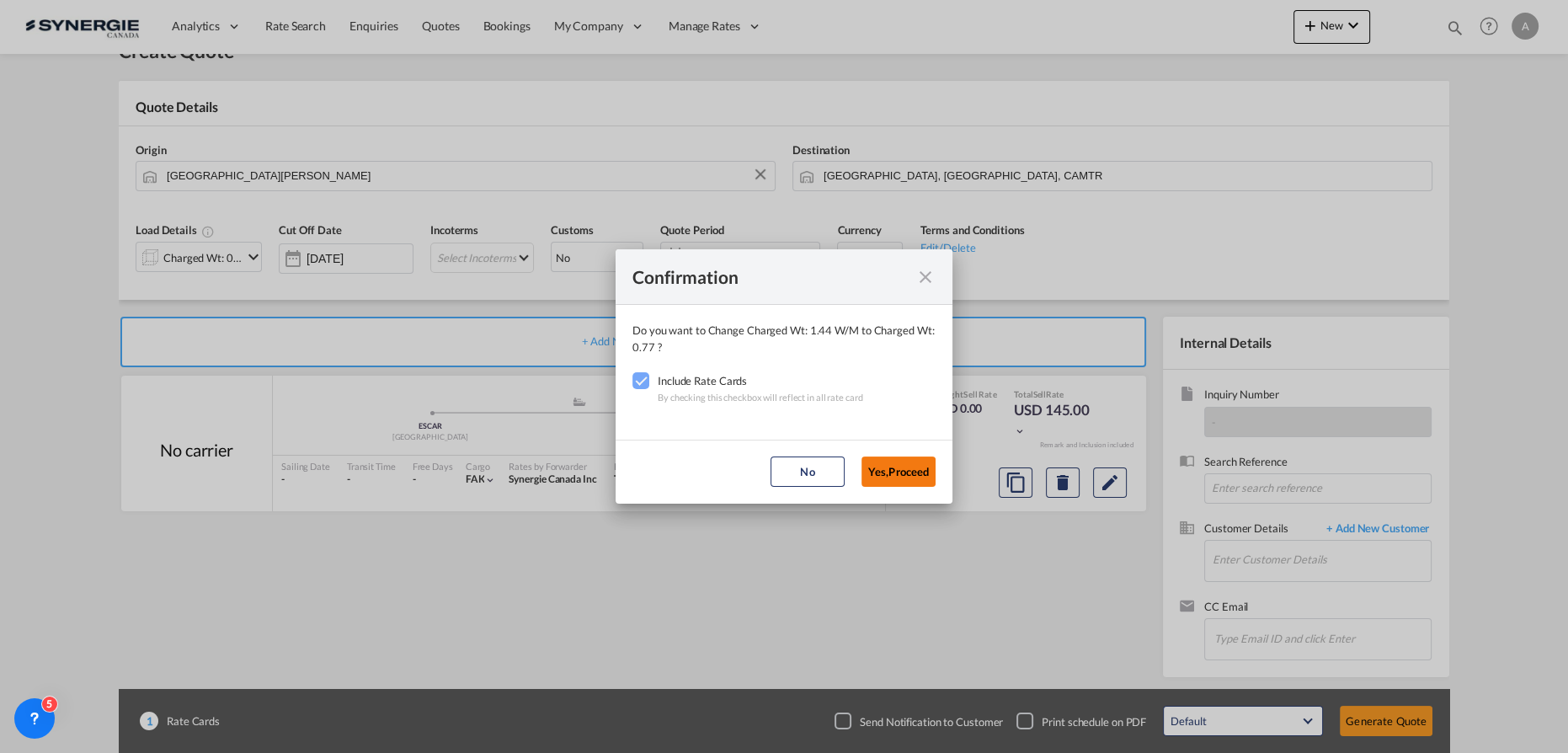
click at [899, 475] on button "Yes,Proceed" at bounding box center [898, 471] width 74 height 30
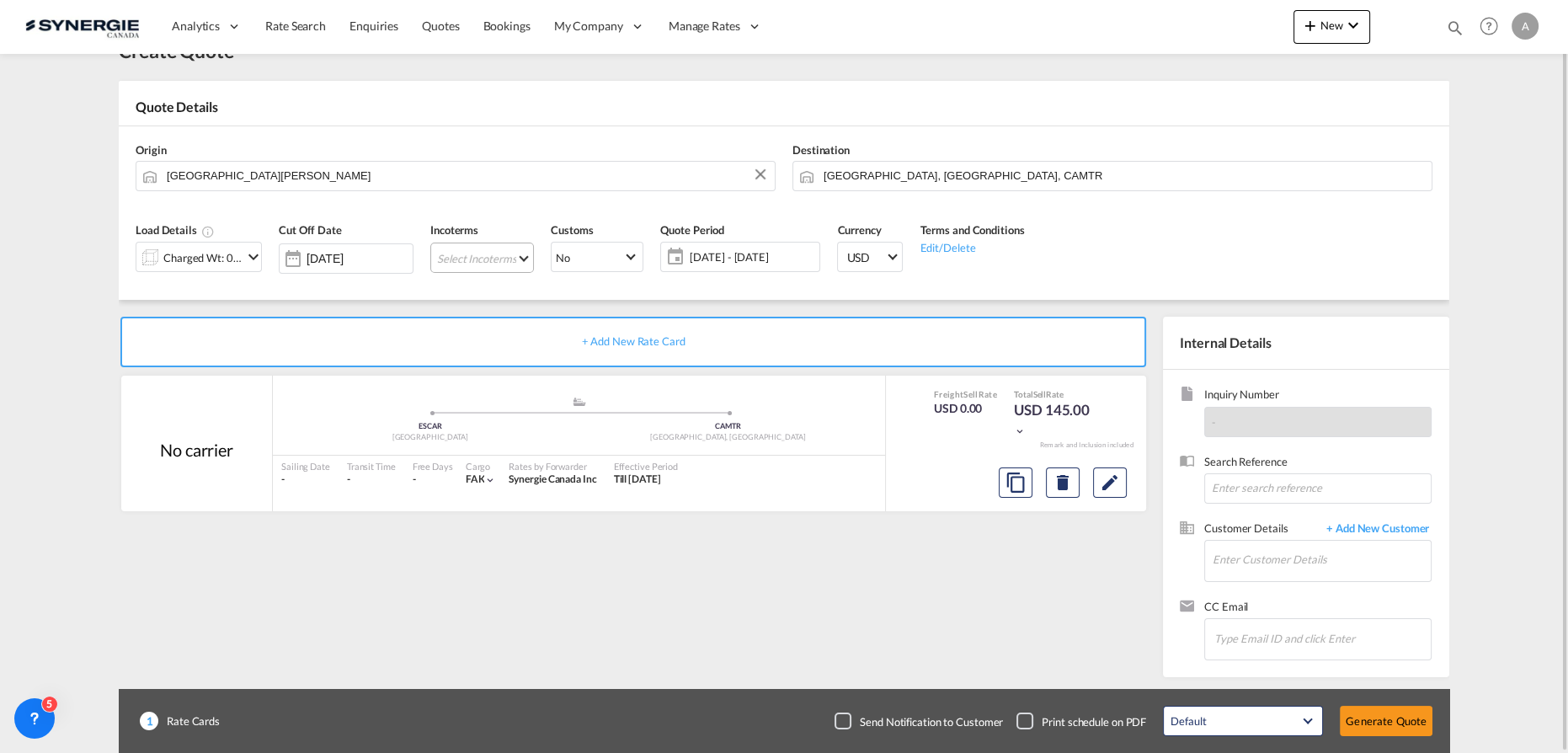
click at [500, 254] on md-select "Select Incoterms FCA - export Free Carrier FCA - import Free Carrier DAP - impo…" at bounding box center [482, 257] width 104 height 30
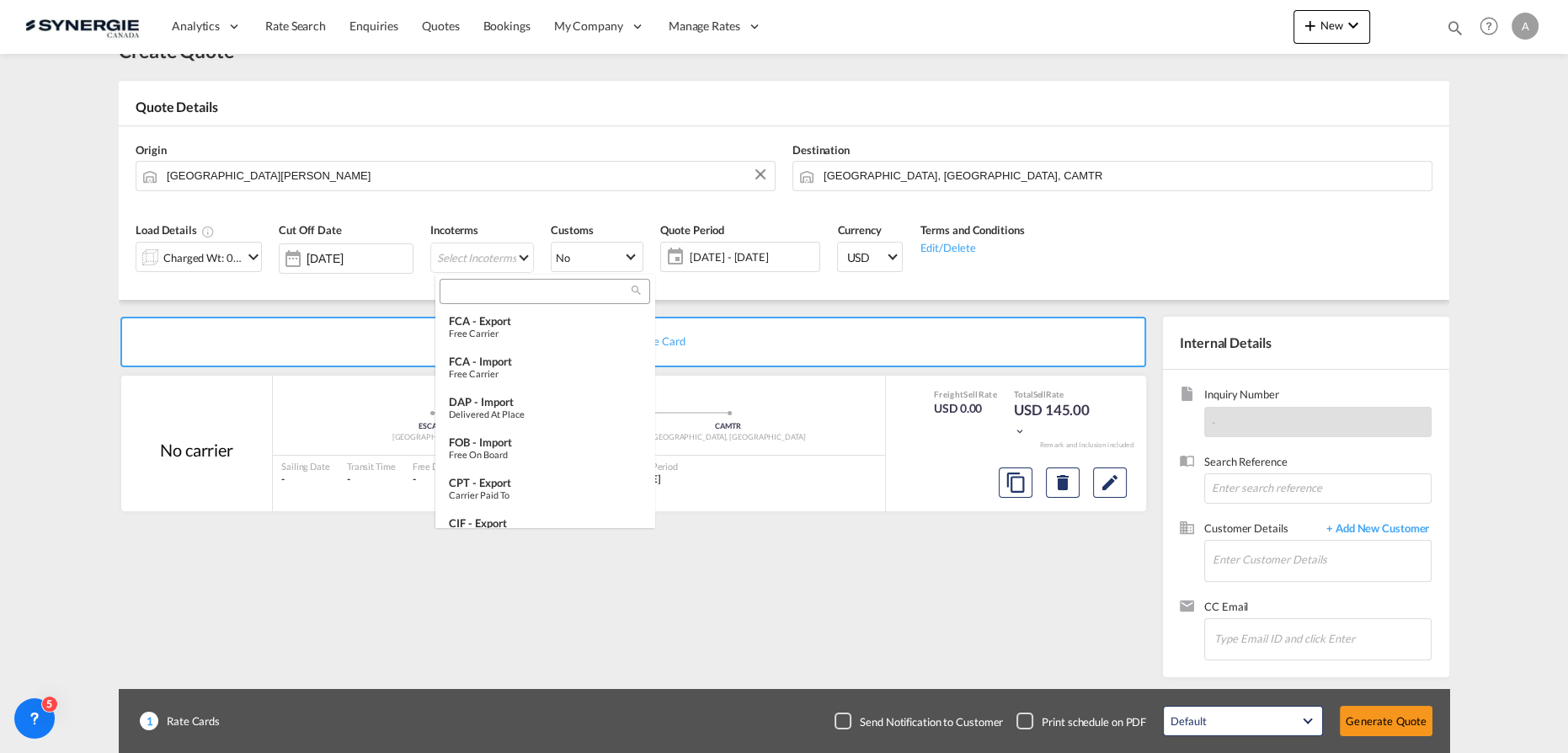
click at [511, 291] on input "search" at bounding box center [538, 291] width 187 height 15
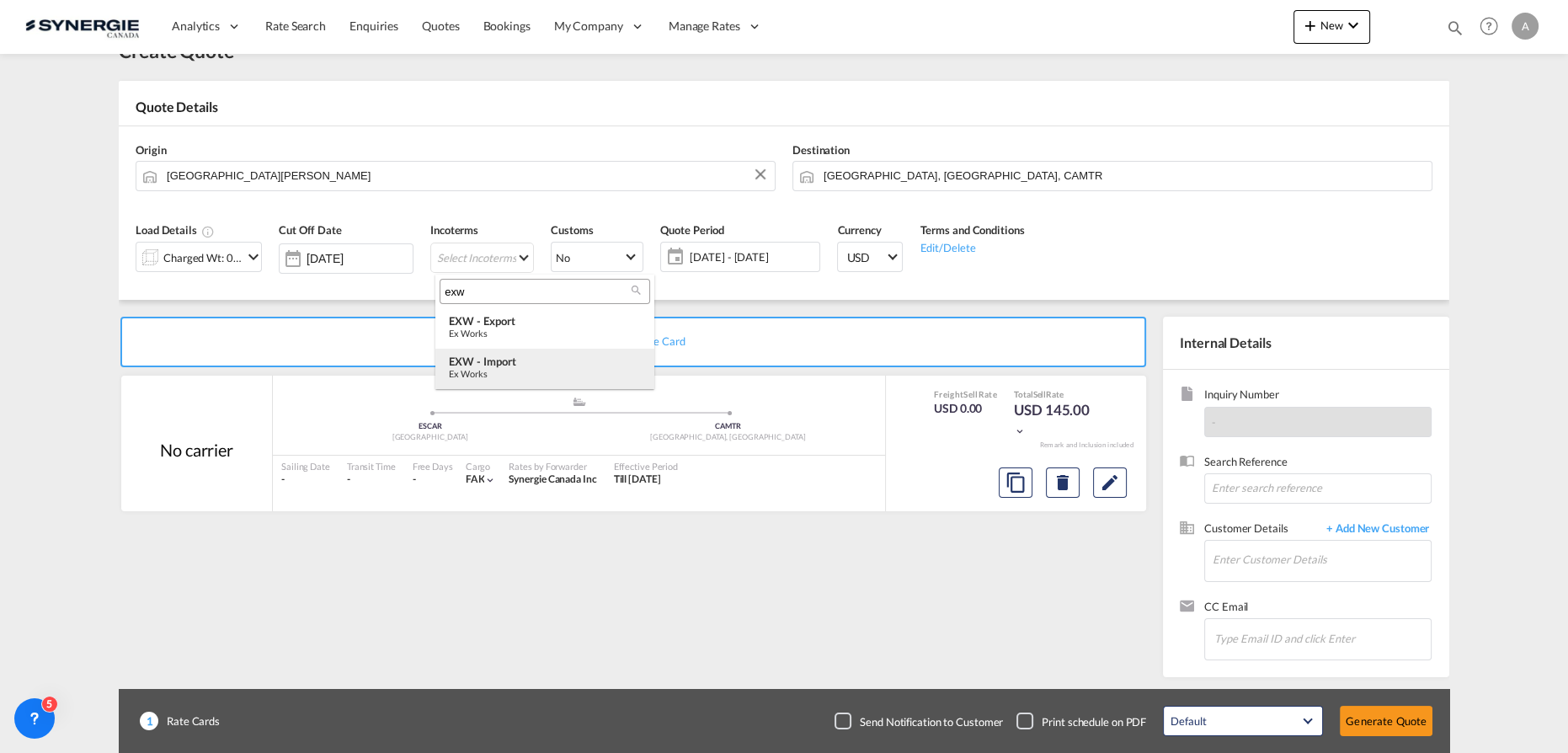
type input "exw"
click at [516, 365] on div "EXW - import" at bounding box center [544, 361] width 192 height 14
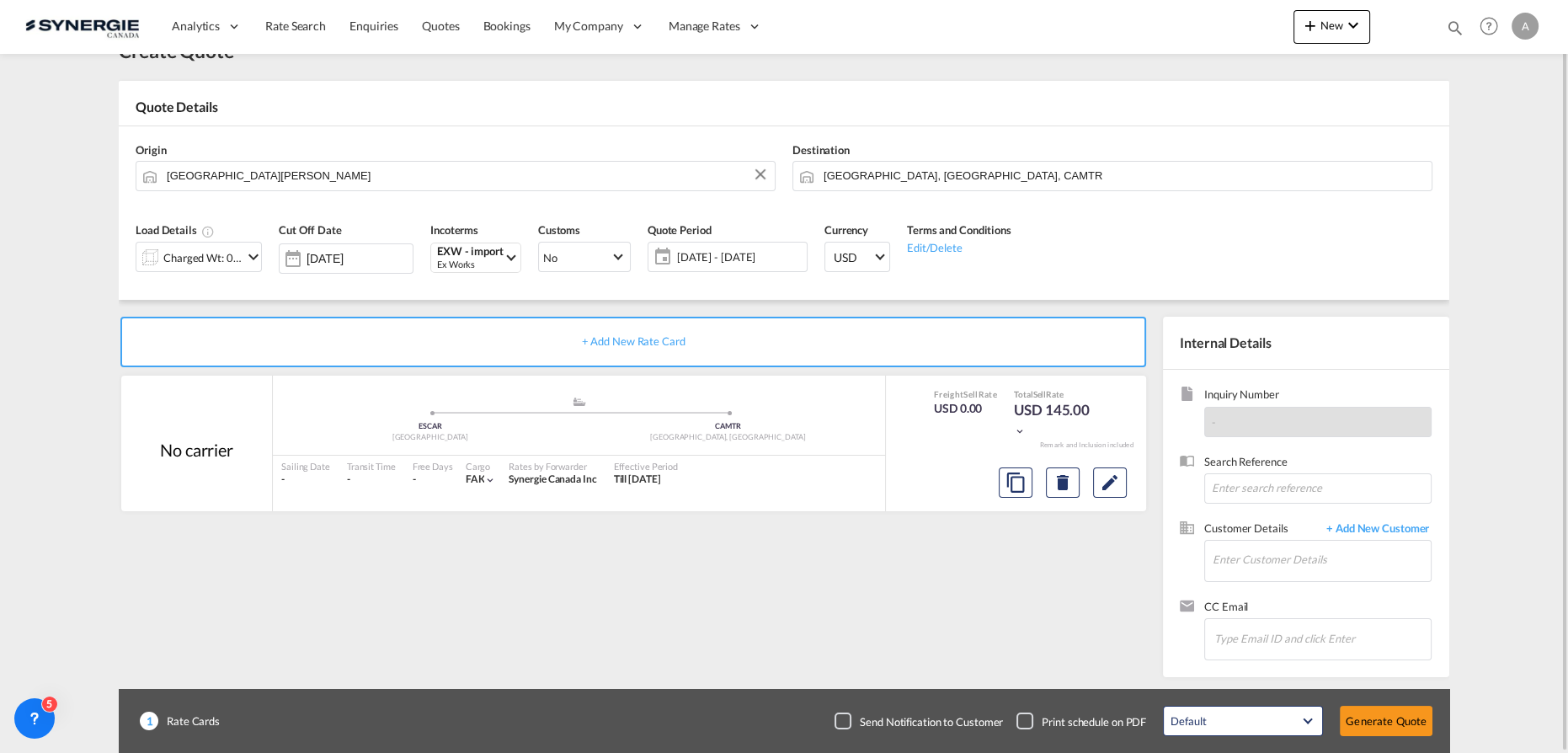
click at [739, 249] on span "[DATE] - [DATE]" at bounding box center [739, 256] width 125 height 15
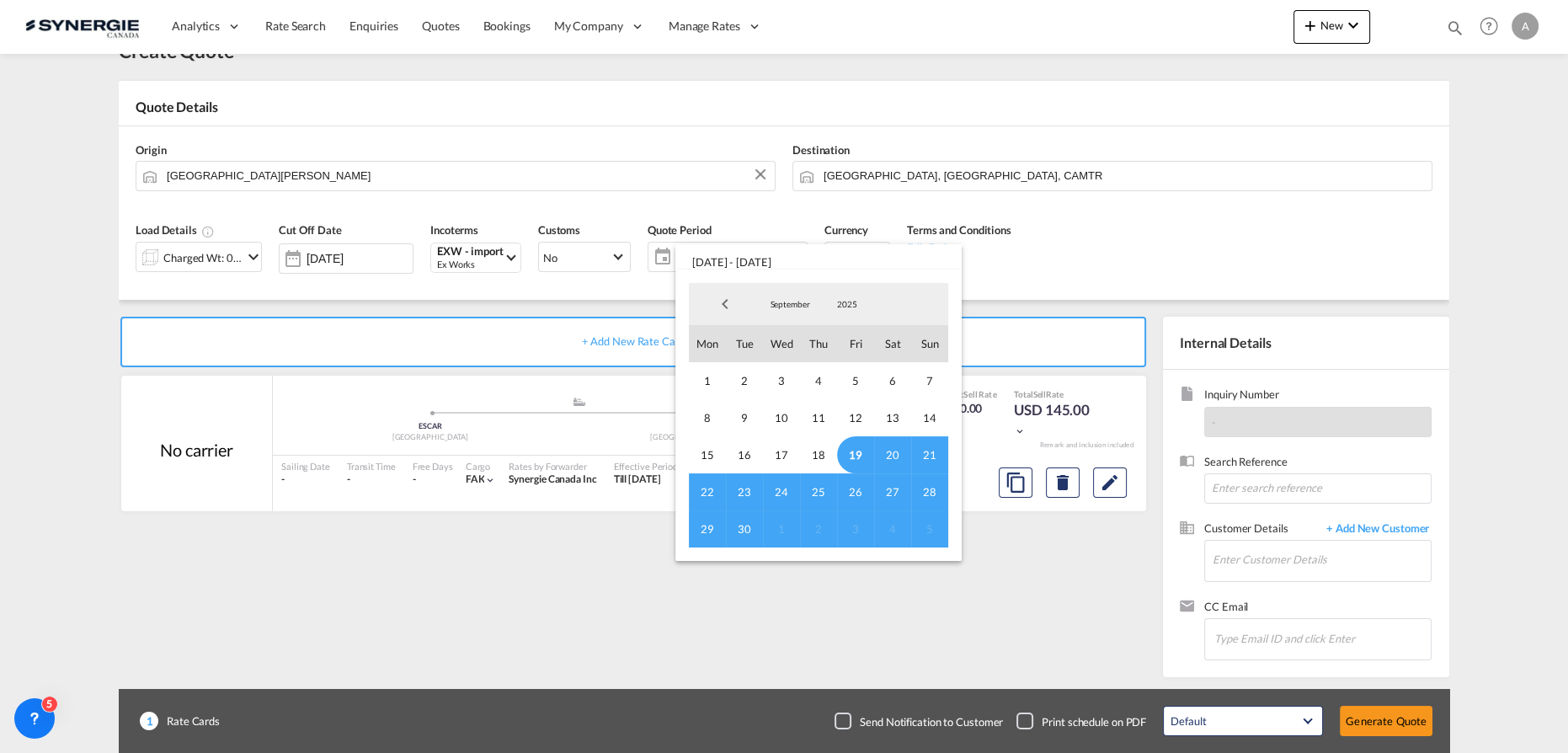
click at [858, 455] on span "19" at bounding box center [855, 454] width 37 height 37
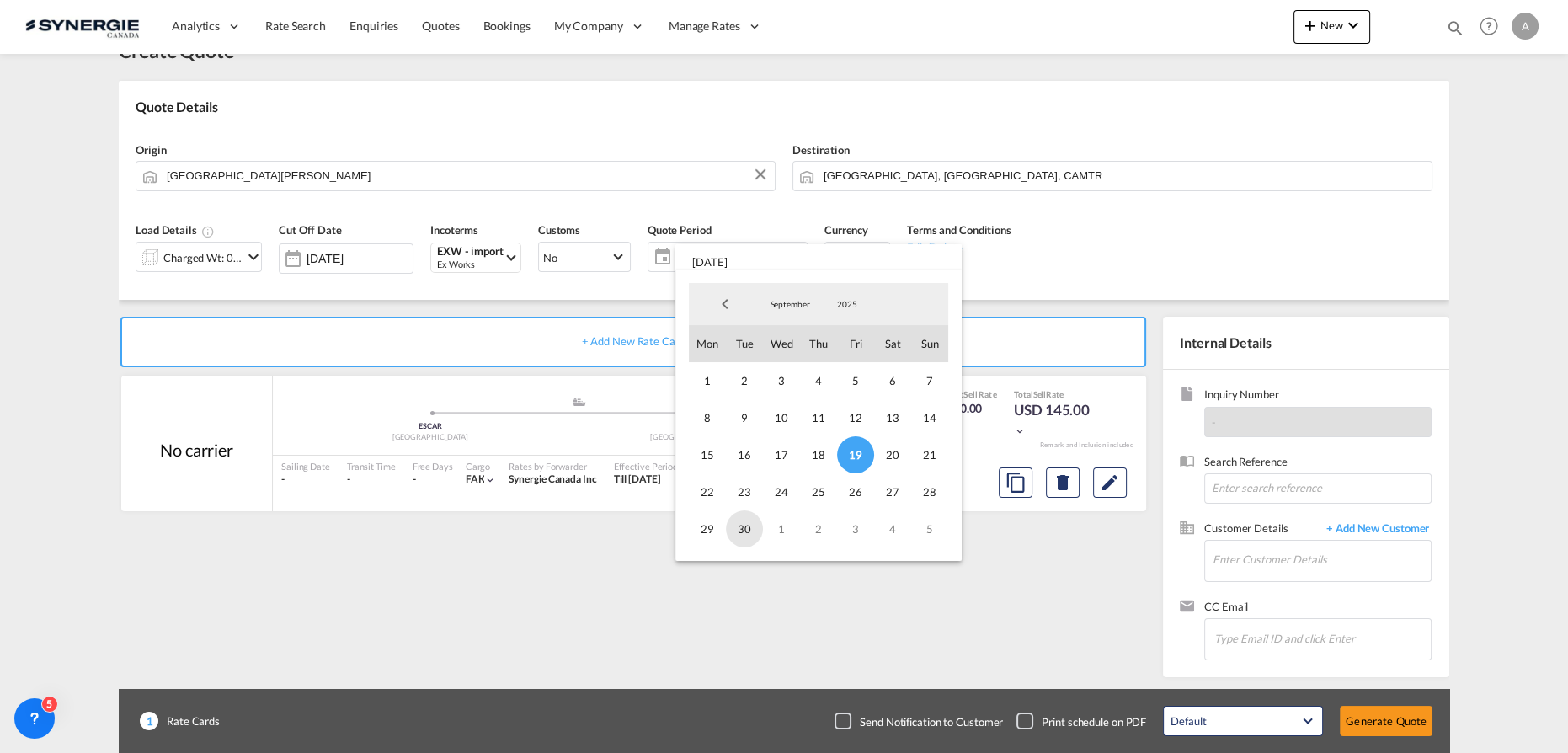
click at [754, 525] on span "30" at bounding box center [744, 529] width 37 height 37
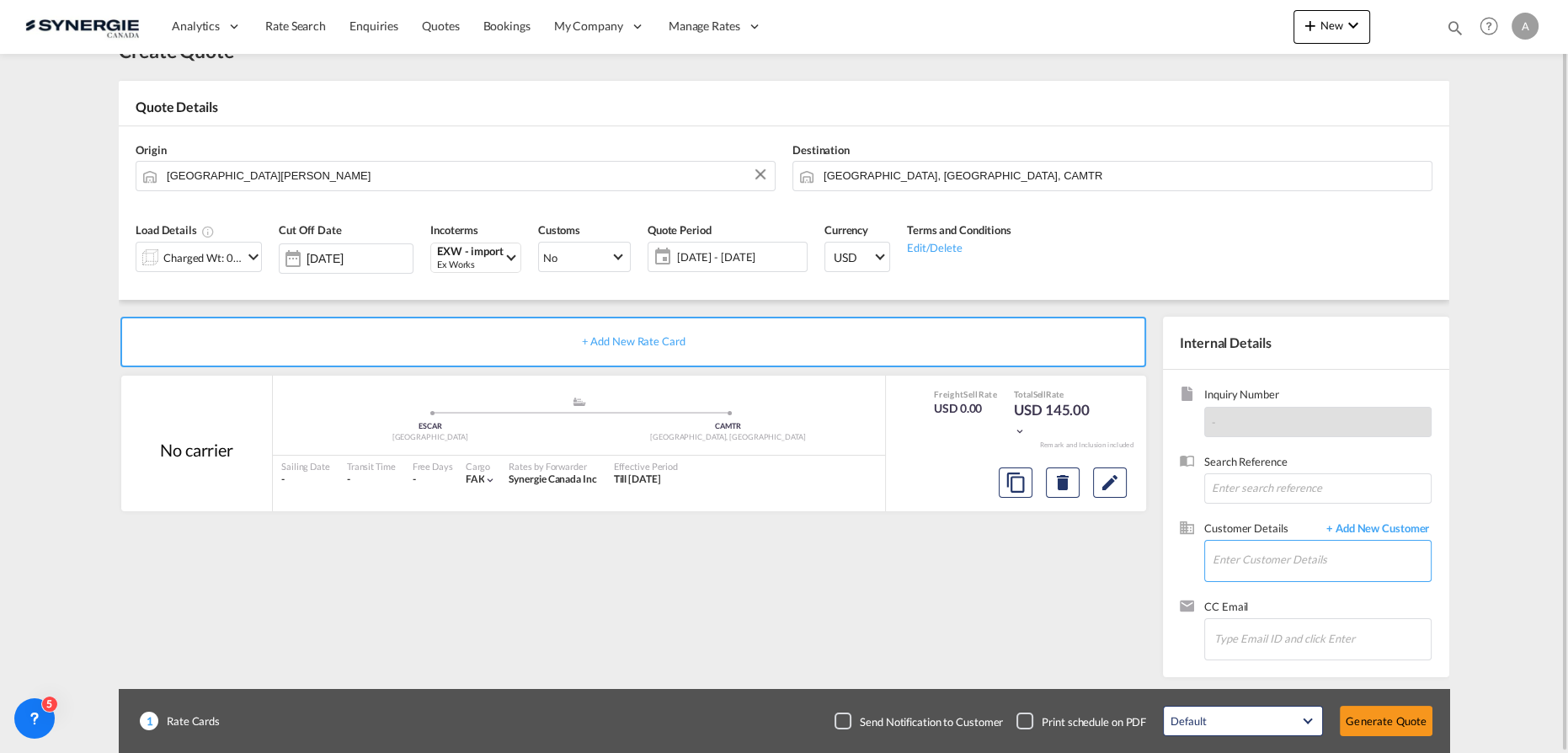
click at [1248, 557] on input "Enter Customer Details" at bounding box center [1322, 560] width 218 height 38
click at [1373, 518] on div "Edouard Doyon e.doyon@synergiecanada.com | Synergie Canada" at bounding box center [1372, 516] width 320 height 45
type input "Synergie Canada, Edouard Doyon, e.doyon@synergiecanada.com"
click at [1113, 485] on md-icon "Edit" at bounding box center [1110, 482] width 20 height 20
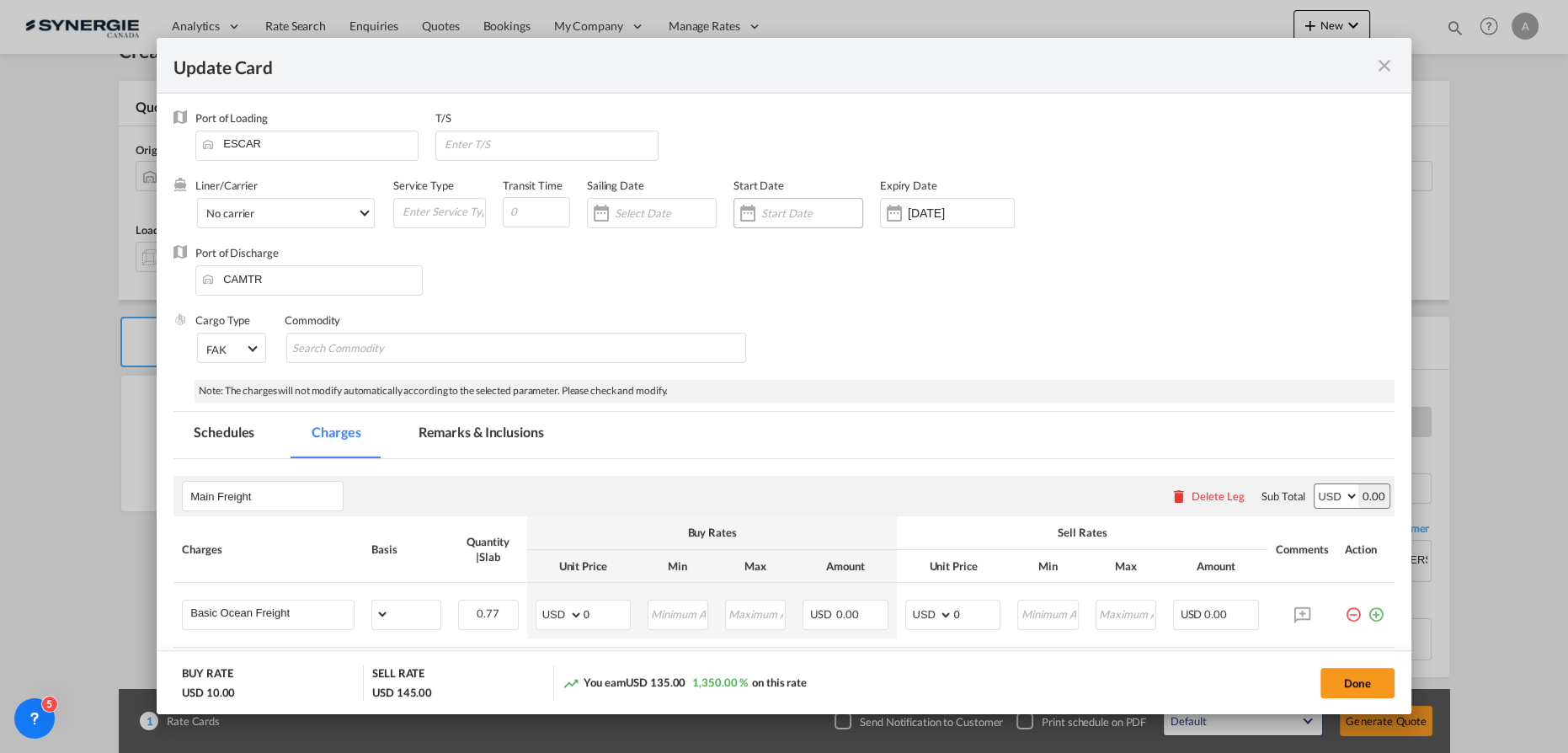
select select "per_w/m"
select select "flat"
select select "per_hbl"
select select "per_w/m"
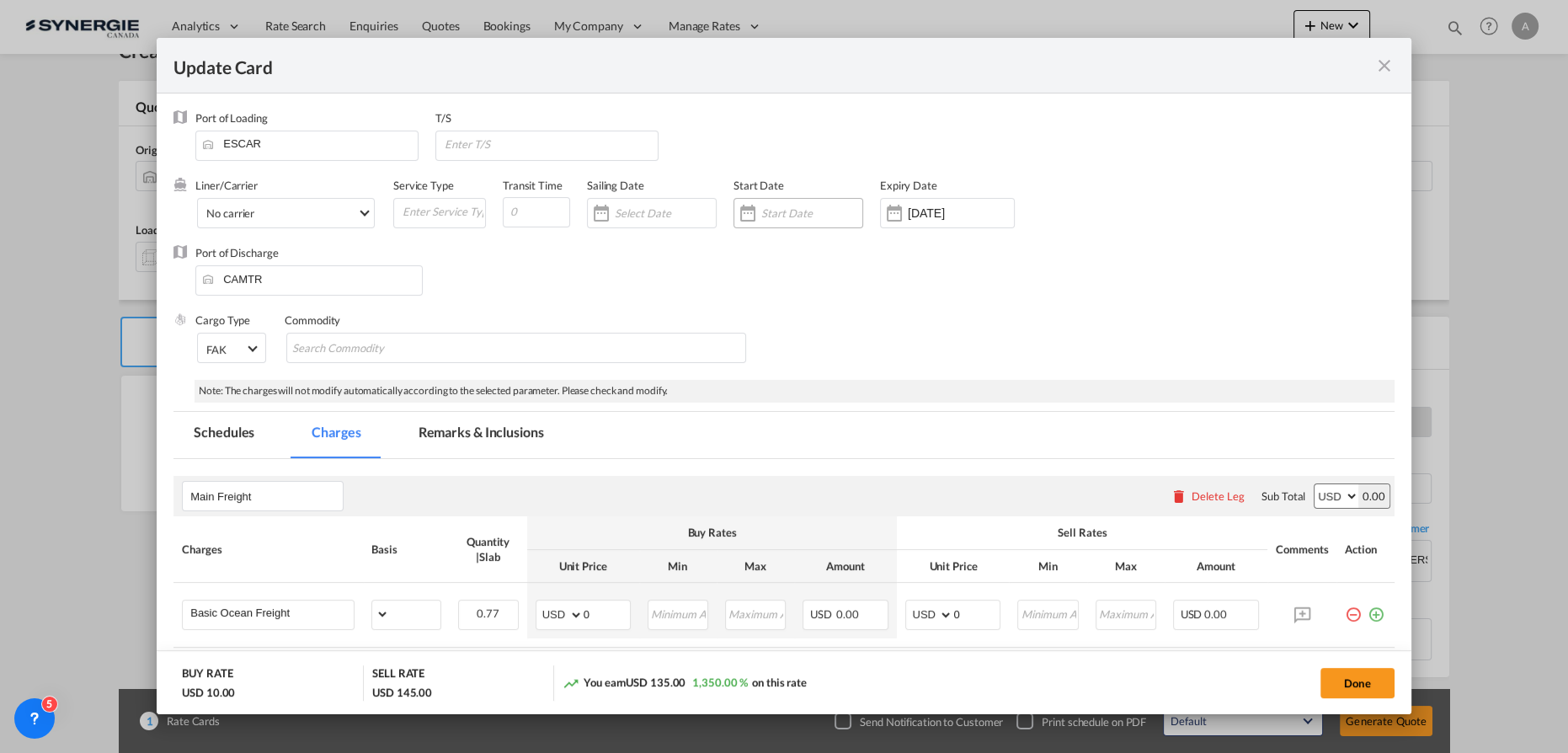
select select "per_bl"
select select "flat"
select select "per_bl"
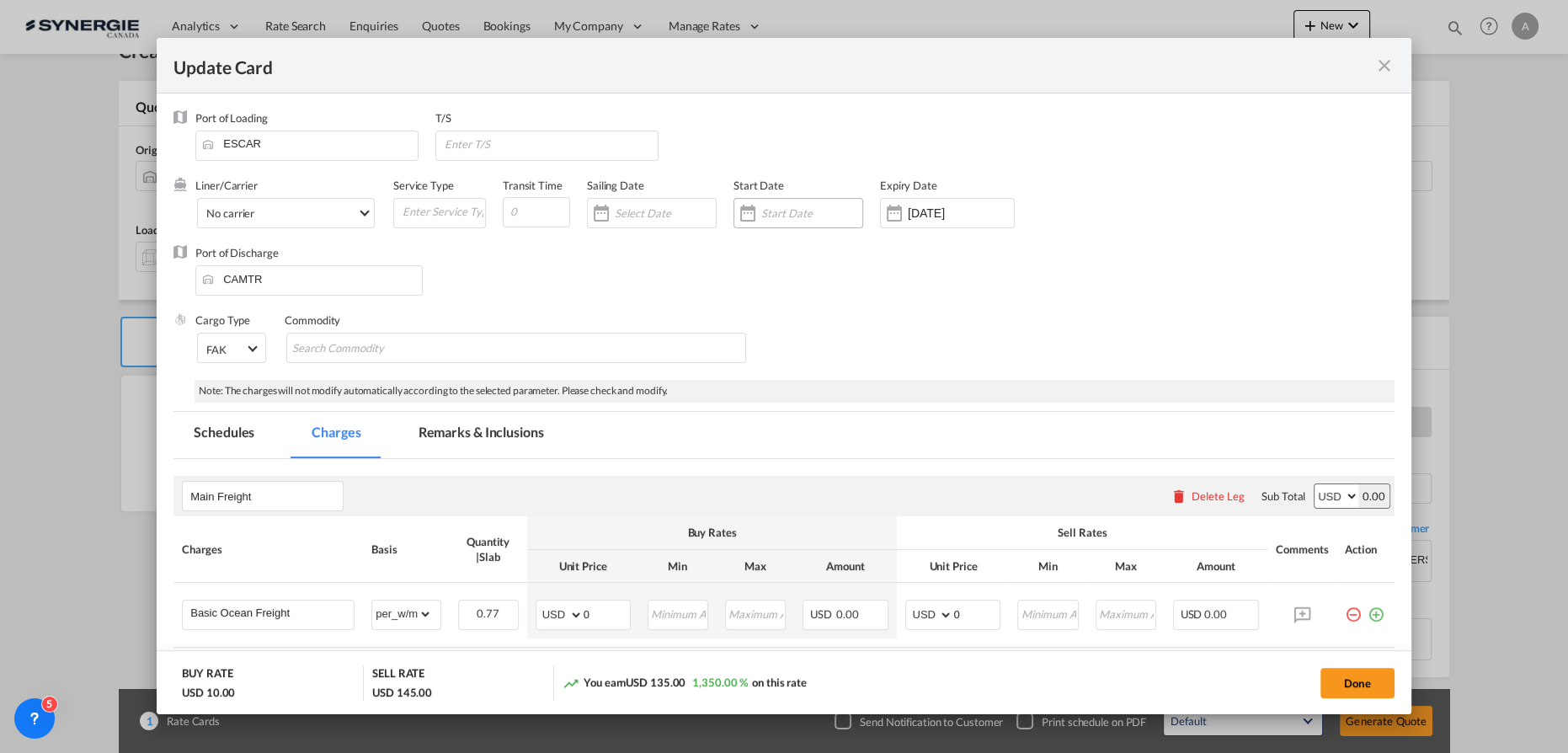
click at [822, 214] on input "Update CardPort of ..." at bounding box center [811, 213] width 101 height 14
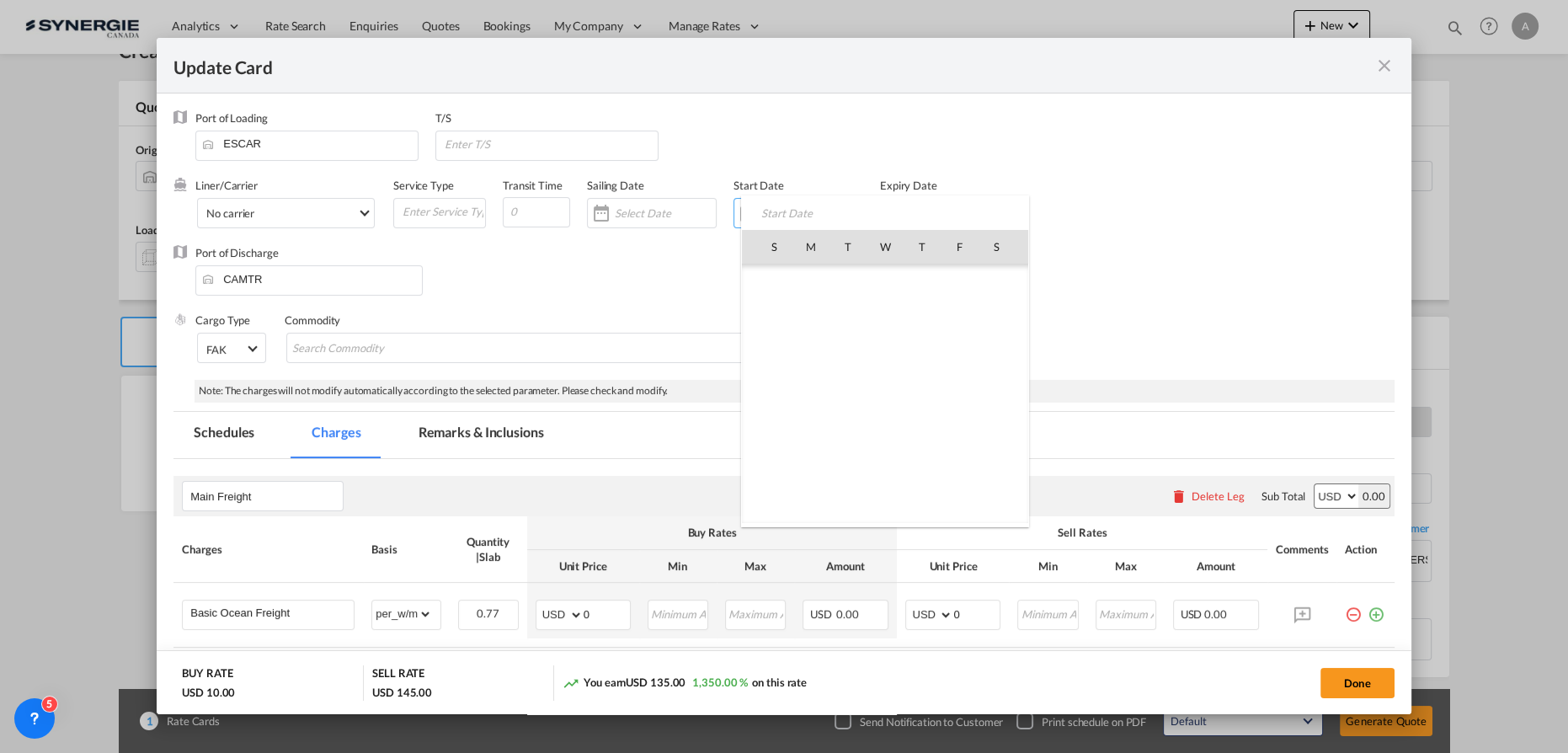
scroll to position [390006, 0]
click at [957, 390] on span "19" at bounding box center [958, 393] width 35 height 35
type input "[DATE]"
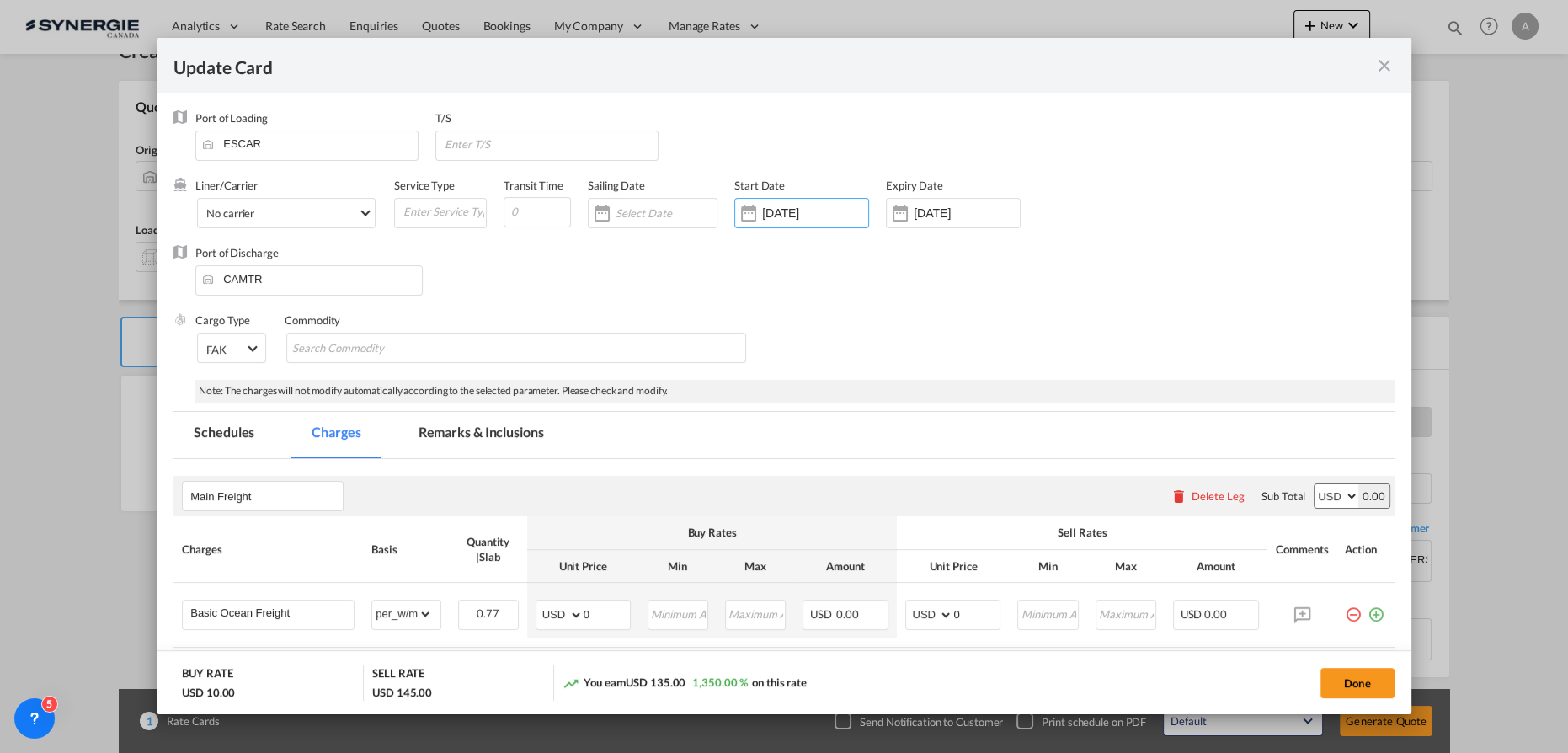
click at [945, 203] on div "[DATE]" at bounding box center [953, 213] width 134 height 30
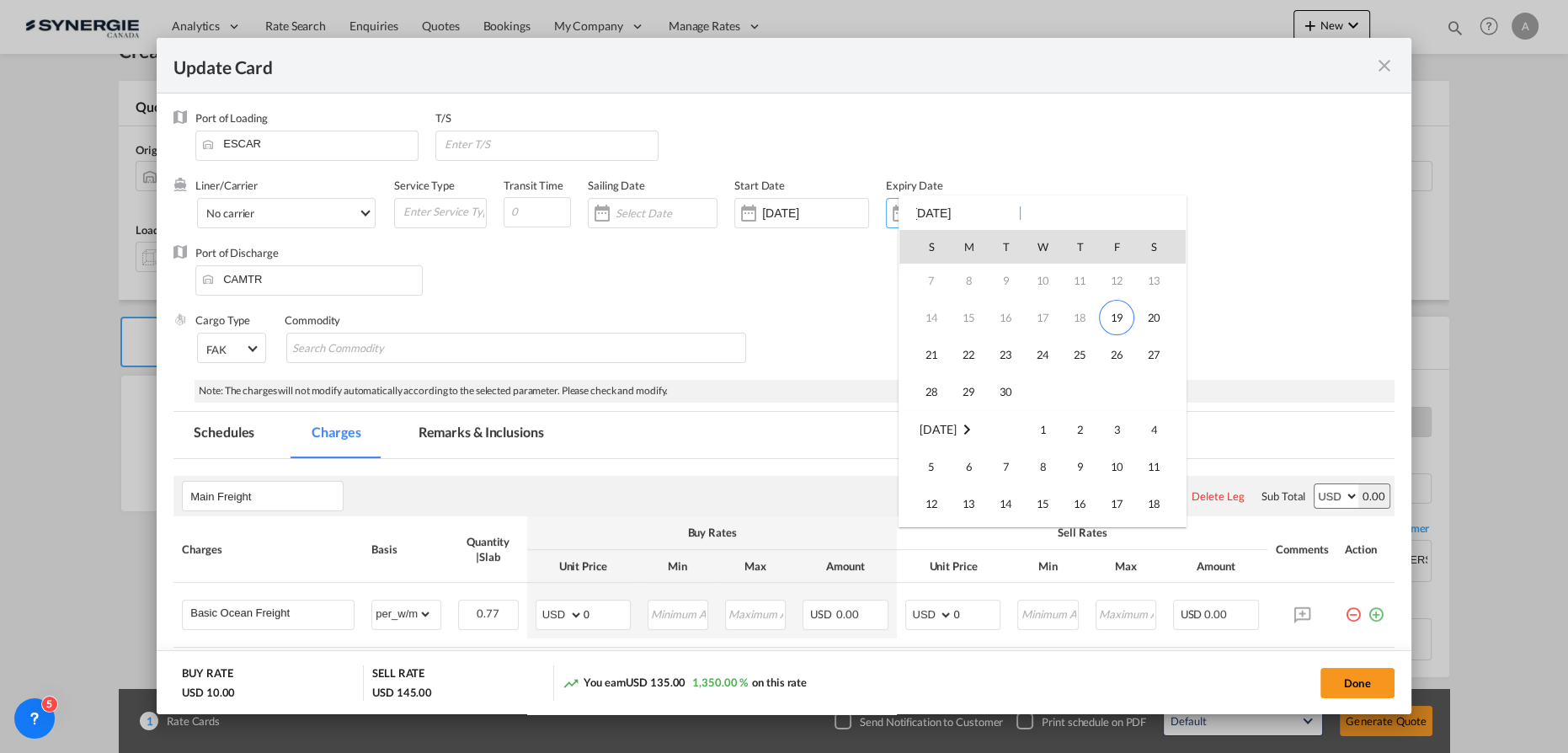
scroll to position [69, 0]
click at [1006, 401] on span "30" at bounding box center [1005, 399] width 34 height 34
type input "[DATE]"
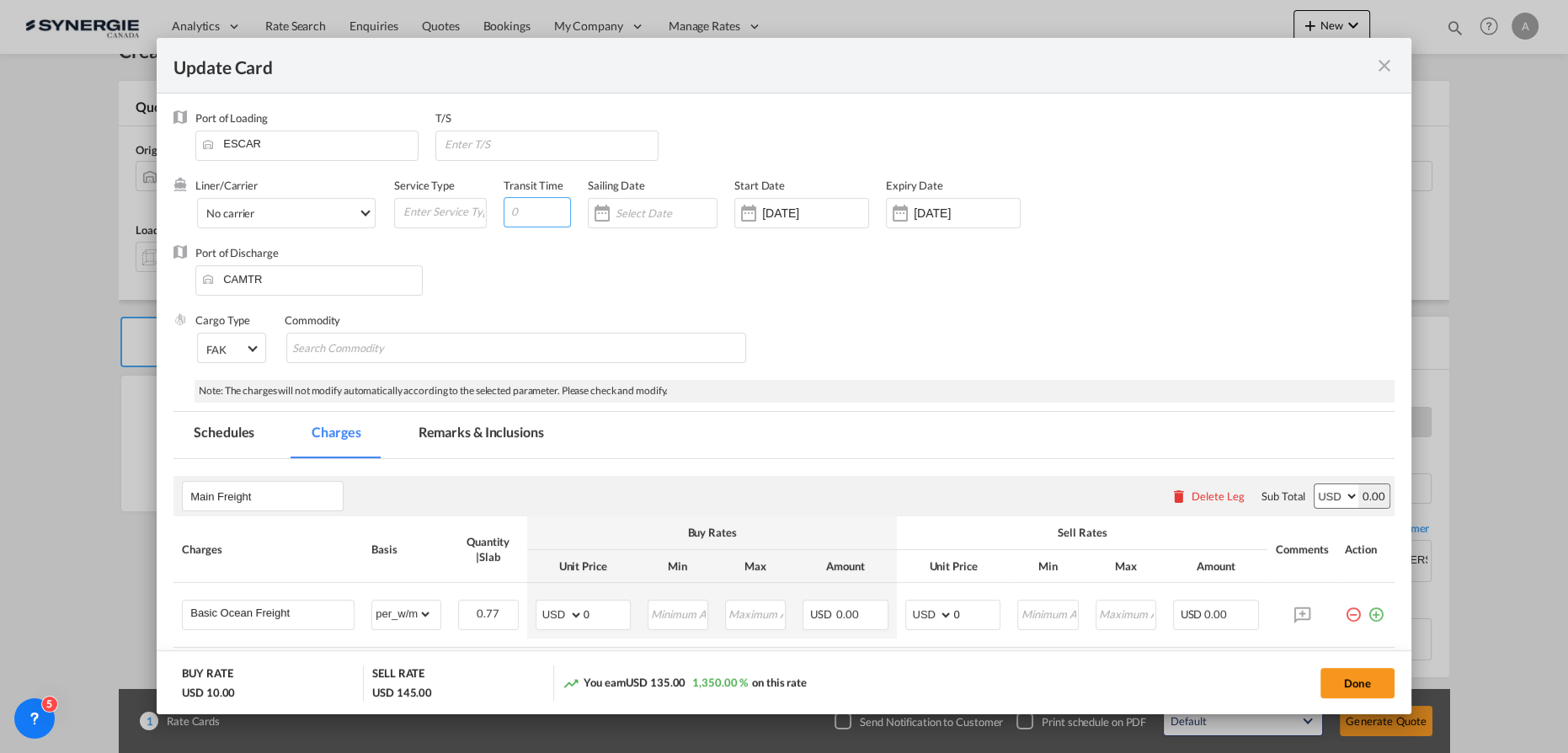
click at [511, 203] on input "Update CardPort of ..." at bounding box center [537, 212] width 67 height 30
type input "14"
click at [1343, 678] on button "Done" at bounding box center [1357, 682] width 74 height 30
type input "[DATE]"
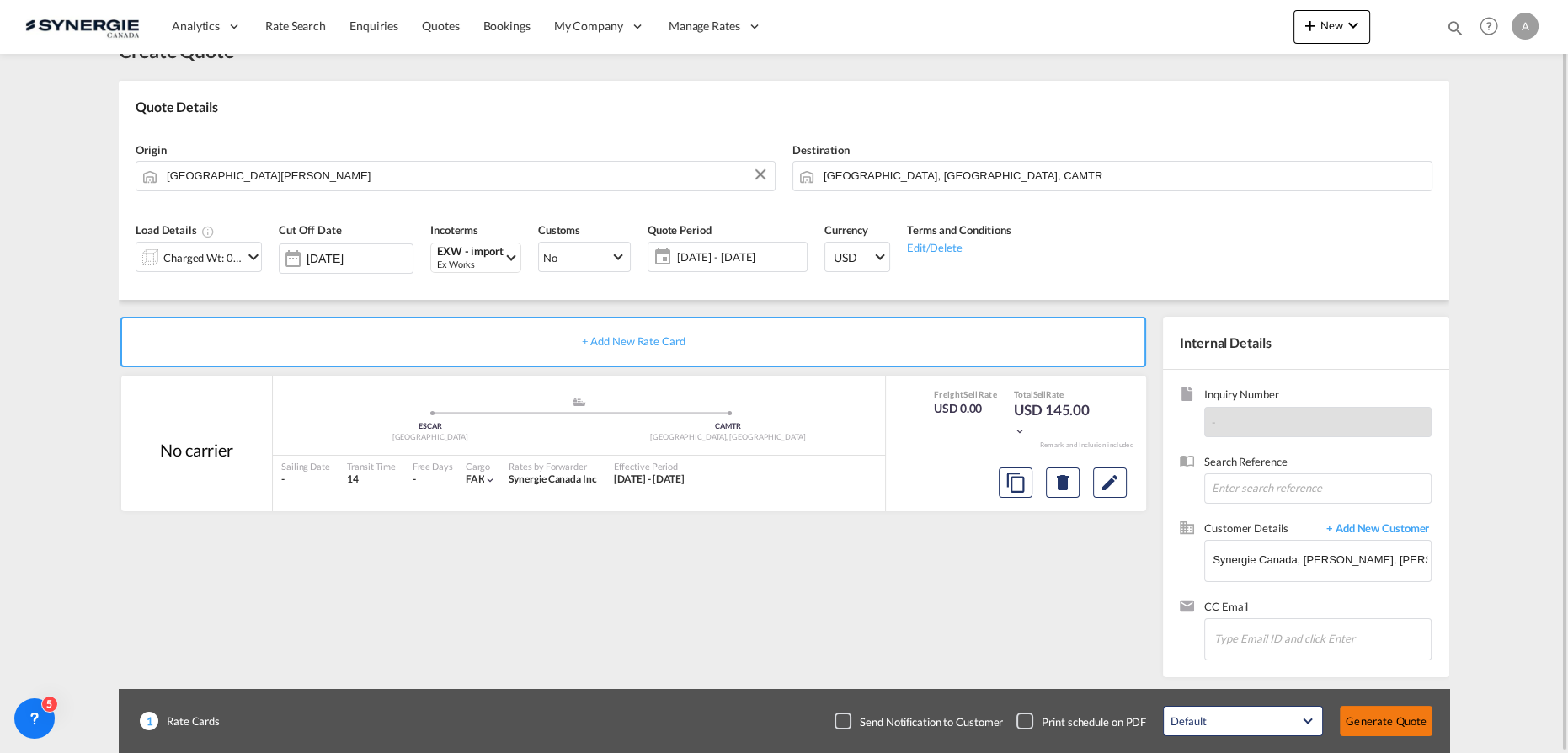
click at [1368, 716] on button "Generate Quote" at bounding box center [1386, 720] width 93 height 30
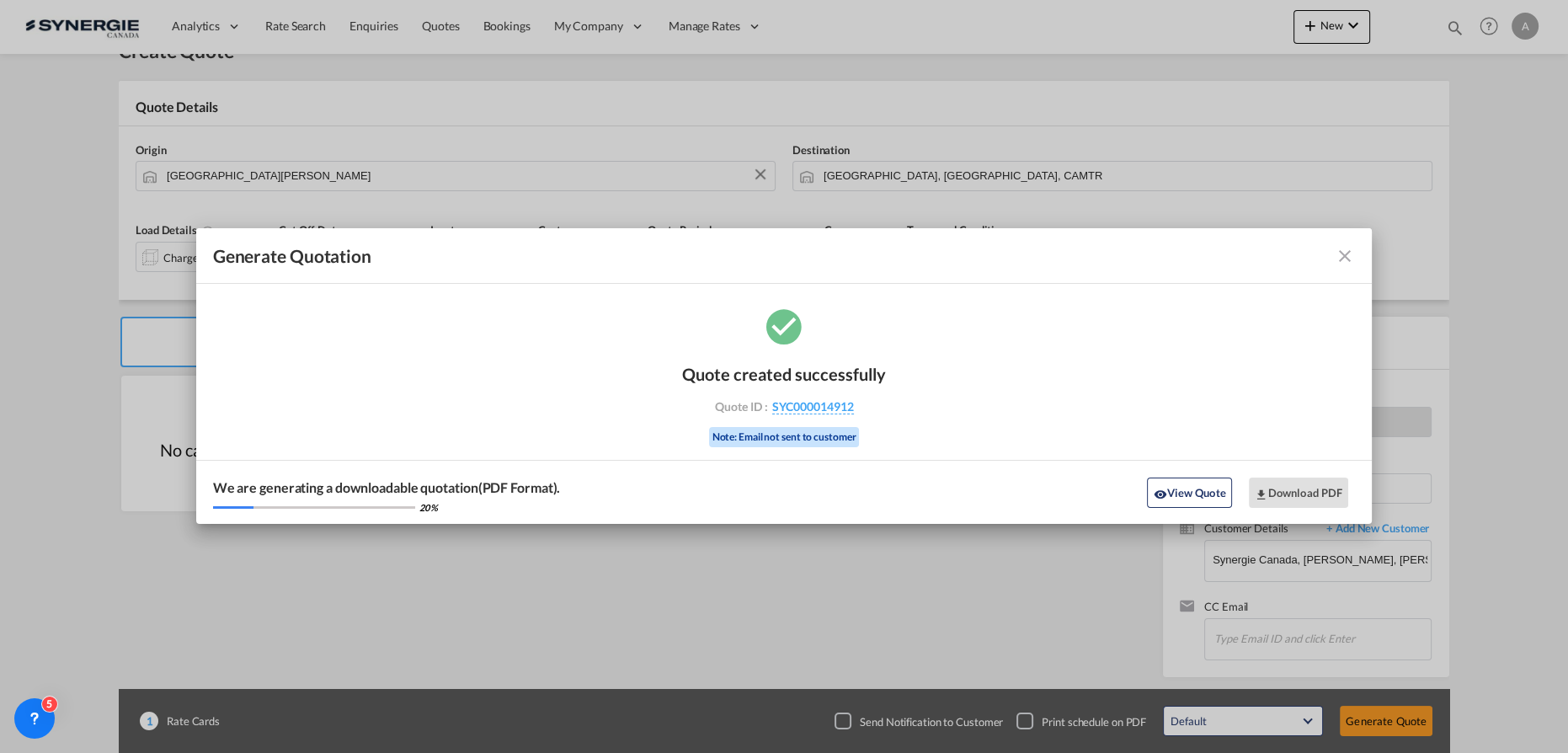
drag, startPoint x: 1208, startPoint y: 481, endPoint x: 1243, endPoint y: 420, distance: 70.3
click at [1208, 481] on button "View Quote" at bounding box center [1188, 492] width 84 height 30
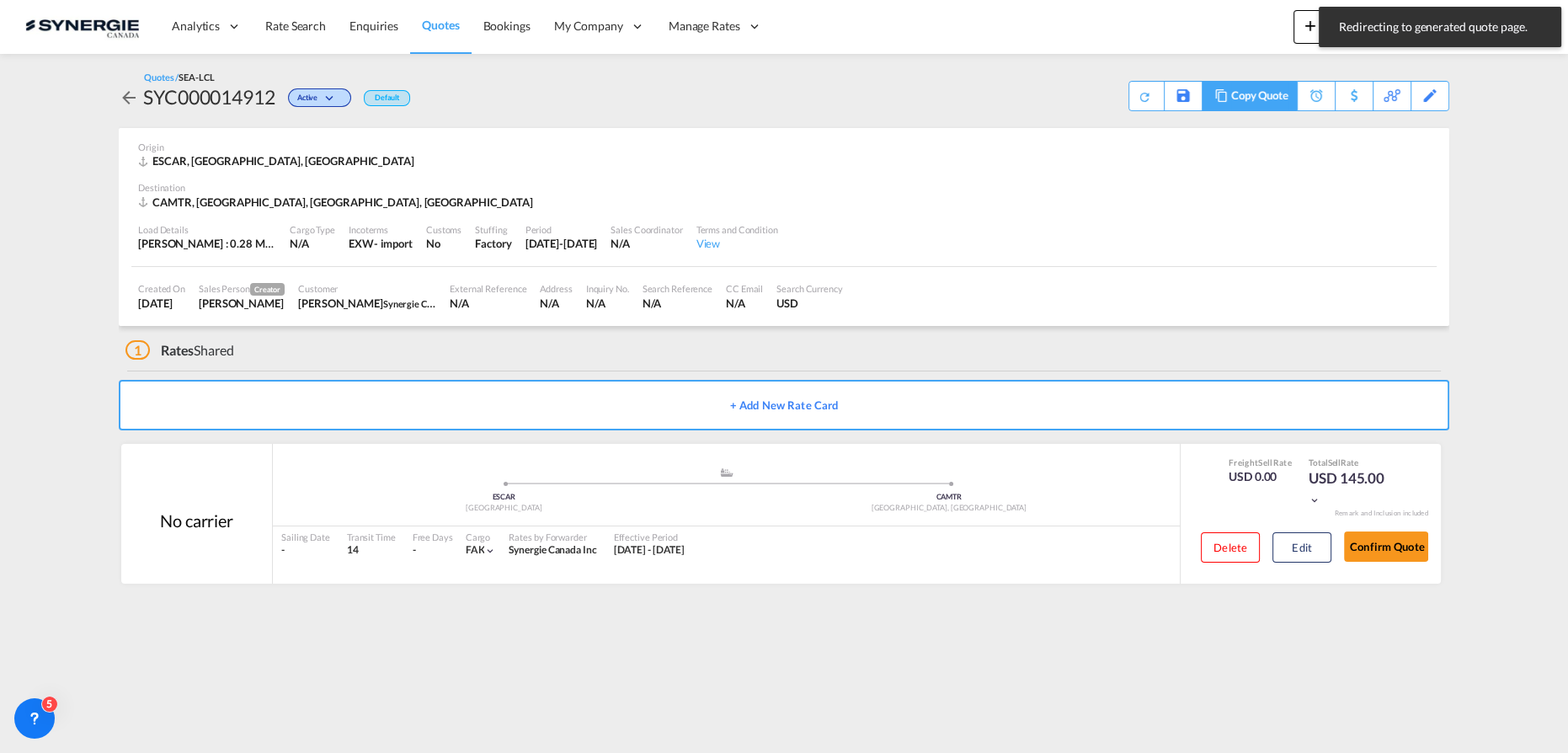
click at [1277, 104] on div "Copy Quote" at bounding box center [1259, 96] width 57 height 29
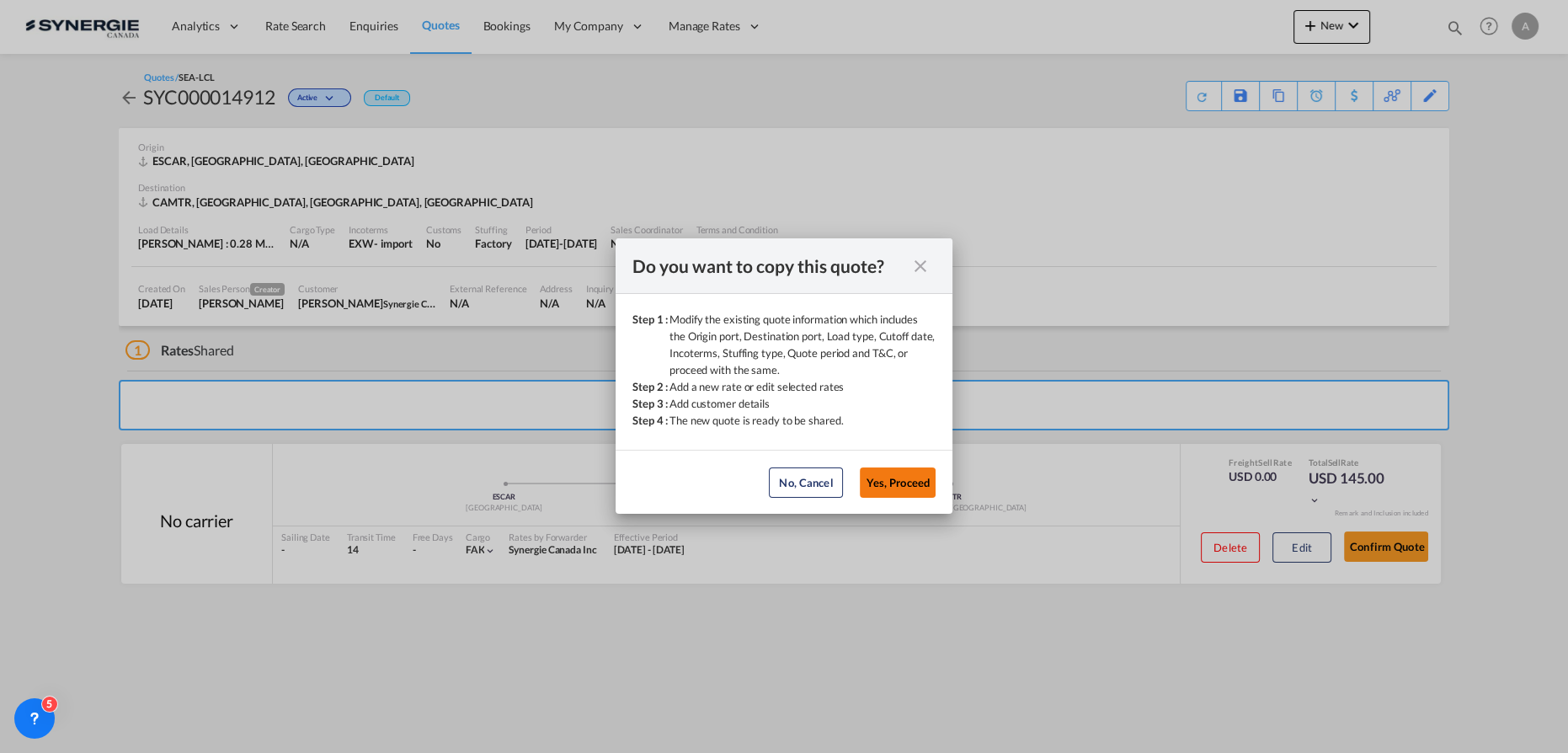
click at [898, 481] on button "Yes, Proceed" at bounding box center [897, 481] width 75 height 30
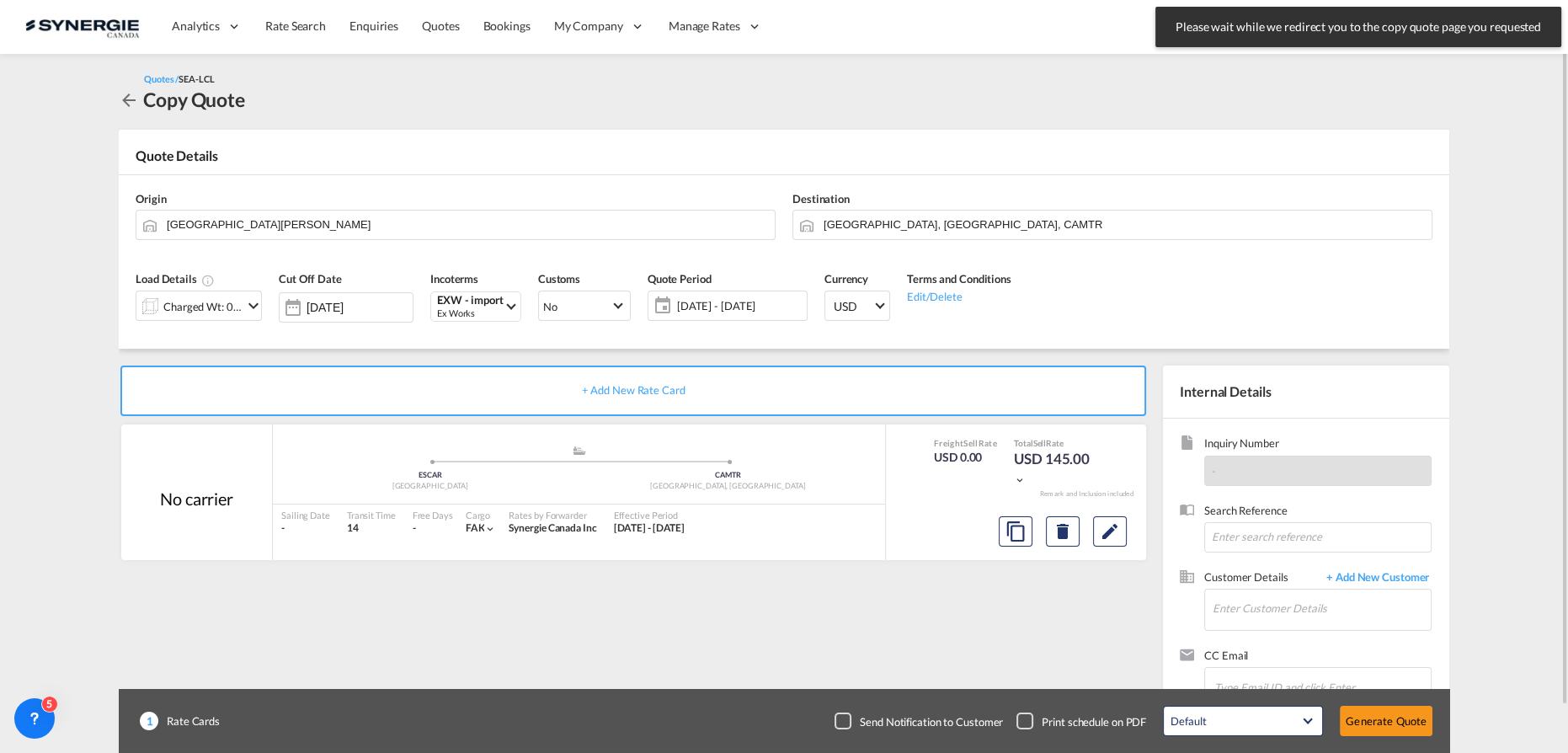
click at [179, 304] on div "Charged Wt: 0.77 W/M" at bounding box center [203, 306] width 79 height 24
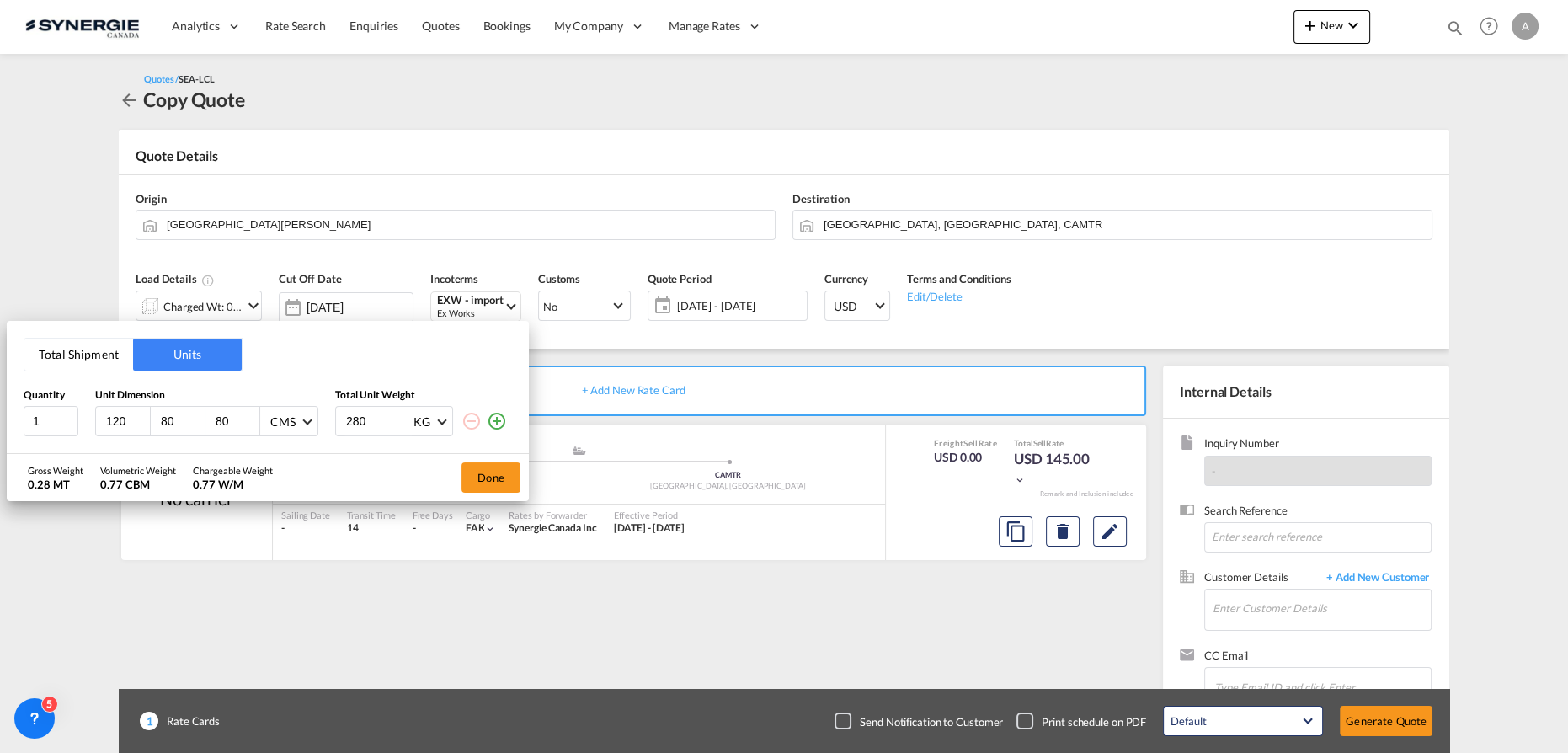
drag, startPoint x: 128, startPoint y: 421, endPoint x: -16, endPoint y: 417, distance: 144.1
click at [0, 417] on html "Analytics Reports Dashboard Rate Search Enquiries Quotes" at bounding box center [784, 376] width 1568 height 753
type input "120"
type input "630"
click at [491, 471] on button "Done" at bounding box center [491, 477] width 59 height 30
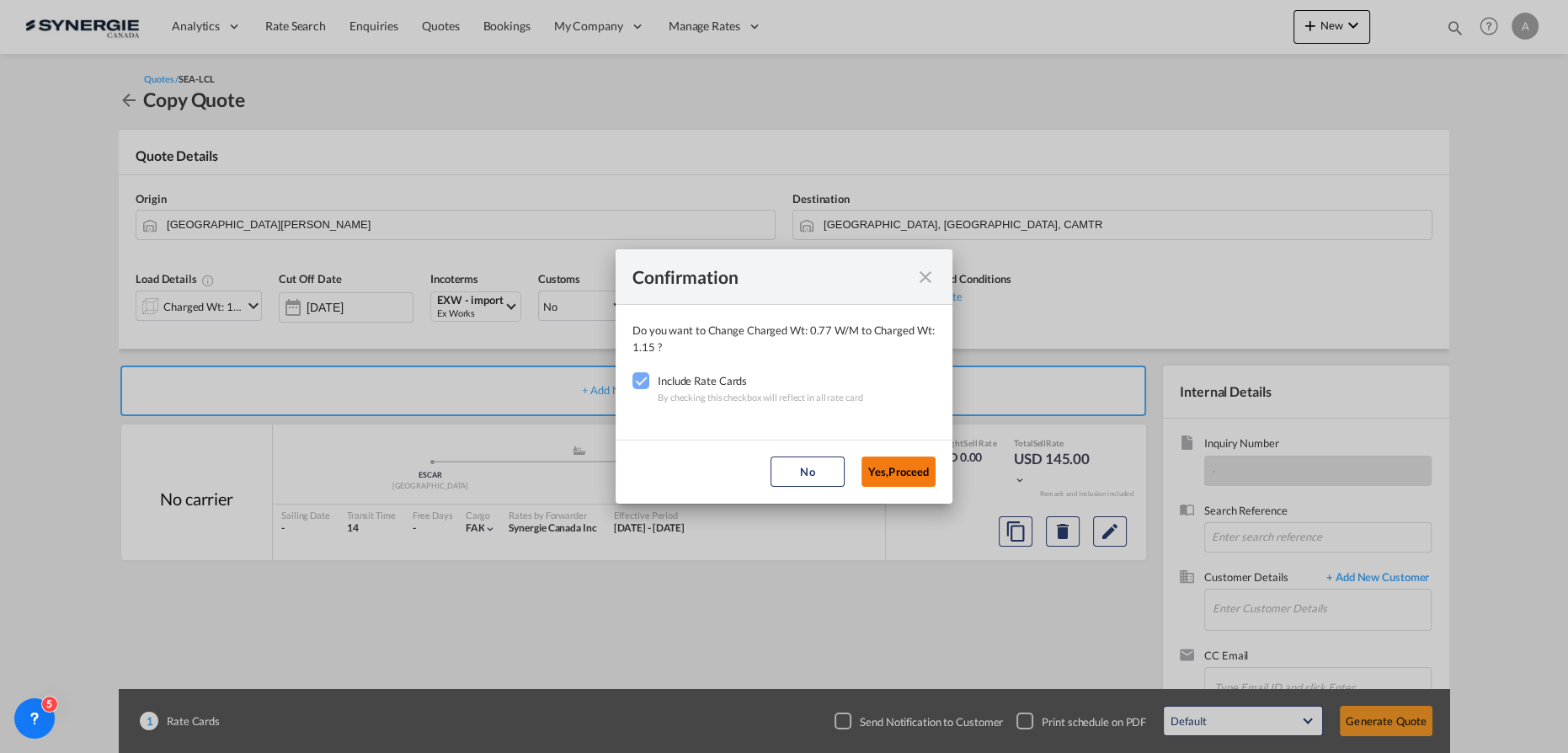
drag, startPoint x: 918, startPoint y: 464, endPoint x: 1056, endPoint y: 536, distance: 155.7
click at [918, 464] on button "Yes,Proceed" at bounding box center [898, 471] width 74 height 30
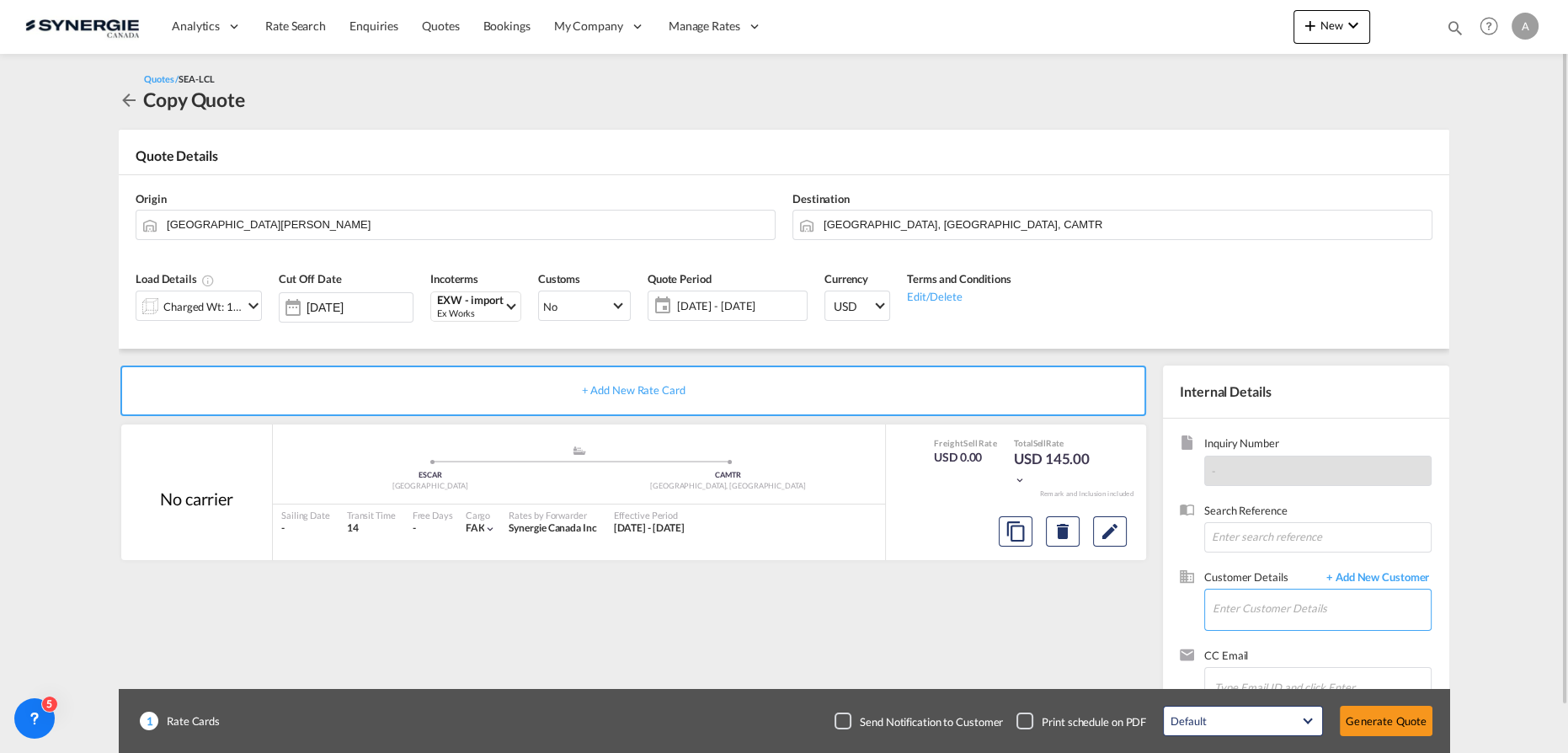
drag, startPoint x: 1293, startPoint y: 619, endPoint x: 1293, endPoint y: 609, distance: 10.0
click at [1292, 619] on input "Enter Customer Details" at bounding box center [1322, 609] width 218 height 38
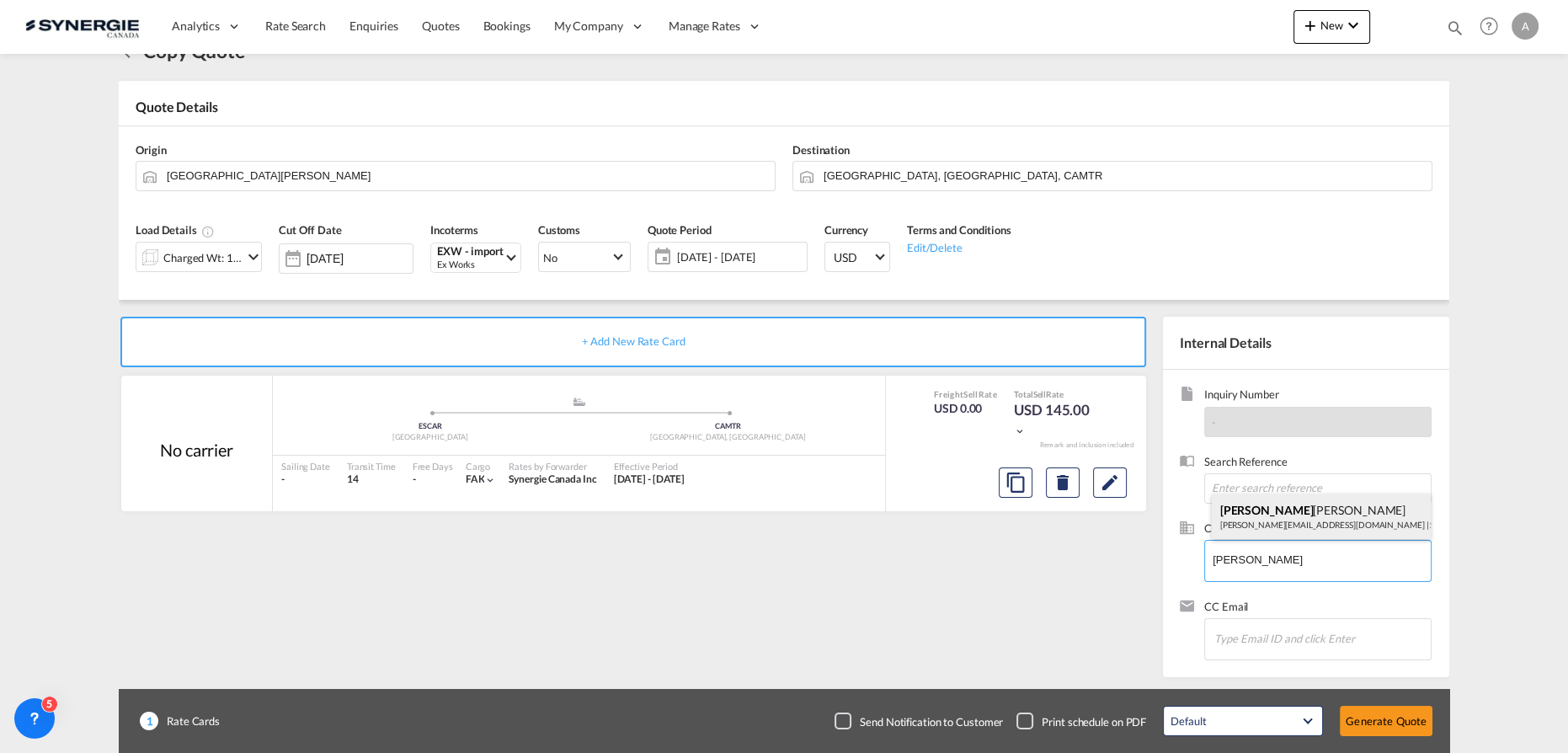
click at [1254, 511] on div "Edouard Doyon e.doyon@synergiecanada.com | Synergie Canada" at bounding box center [1322, 516] width 220 height 45
type input "Synergie Canada, Edouard Doyon, e.doyon@synergiecanada.com"
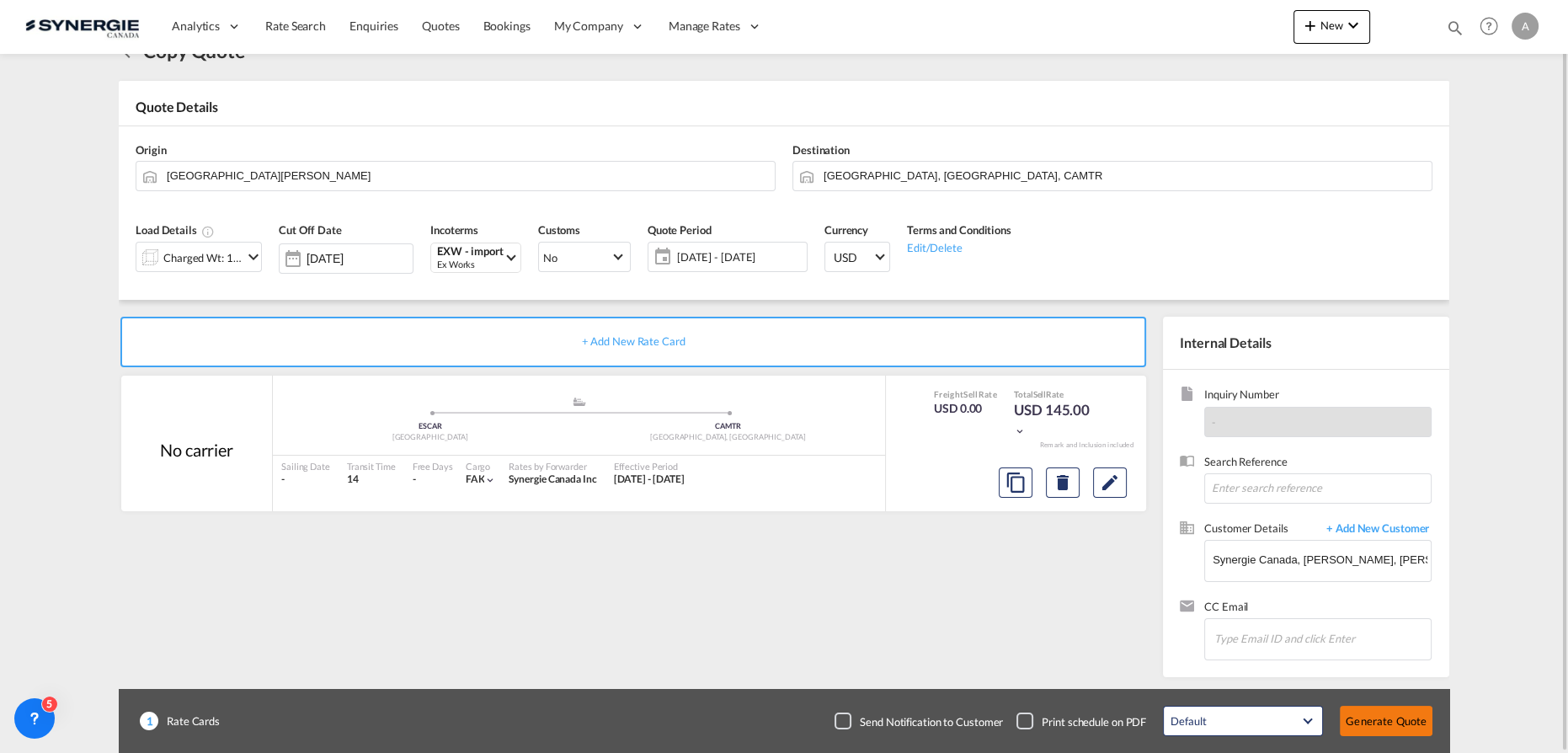
click at [1384, 728] on button "Generate Quote" at bounding box center [1386, 720] width 93 height 30
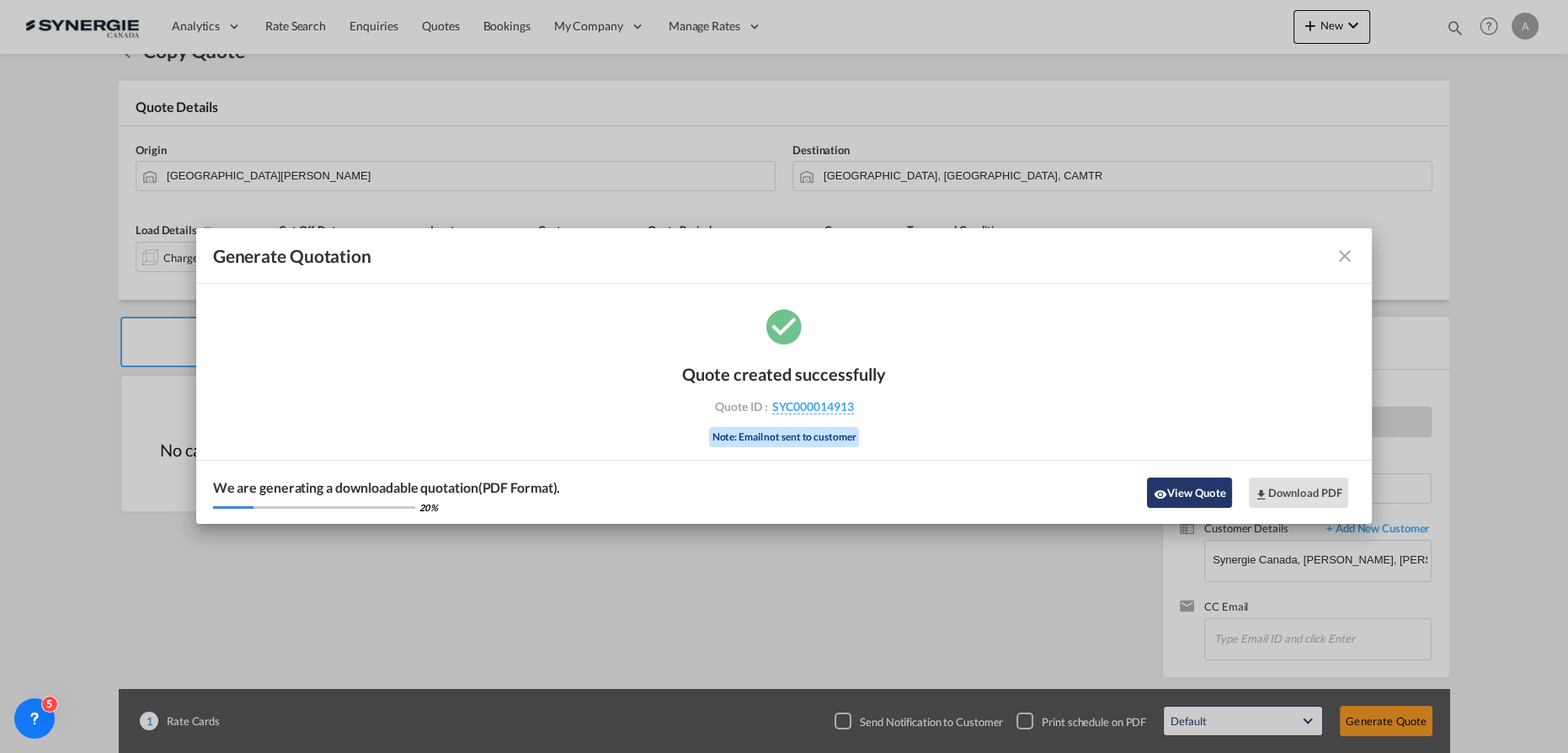
click at [1204, 486] on button "View Quote" at bounding box center [1188, 492] width 84 height 30
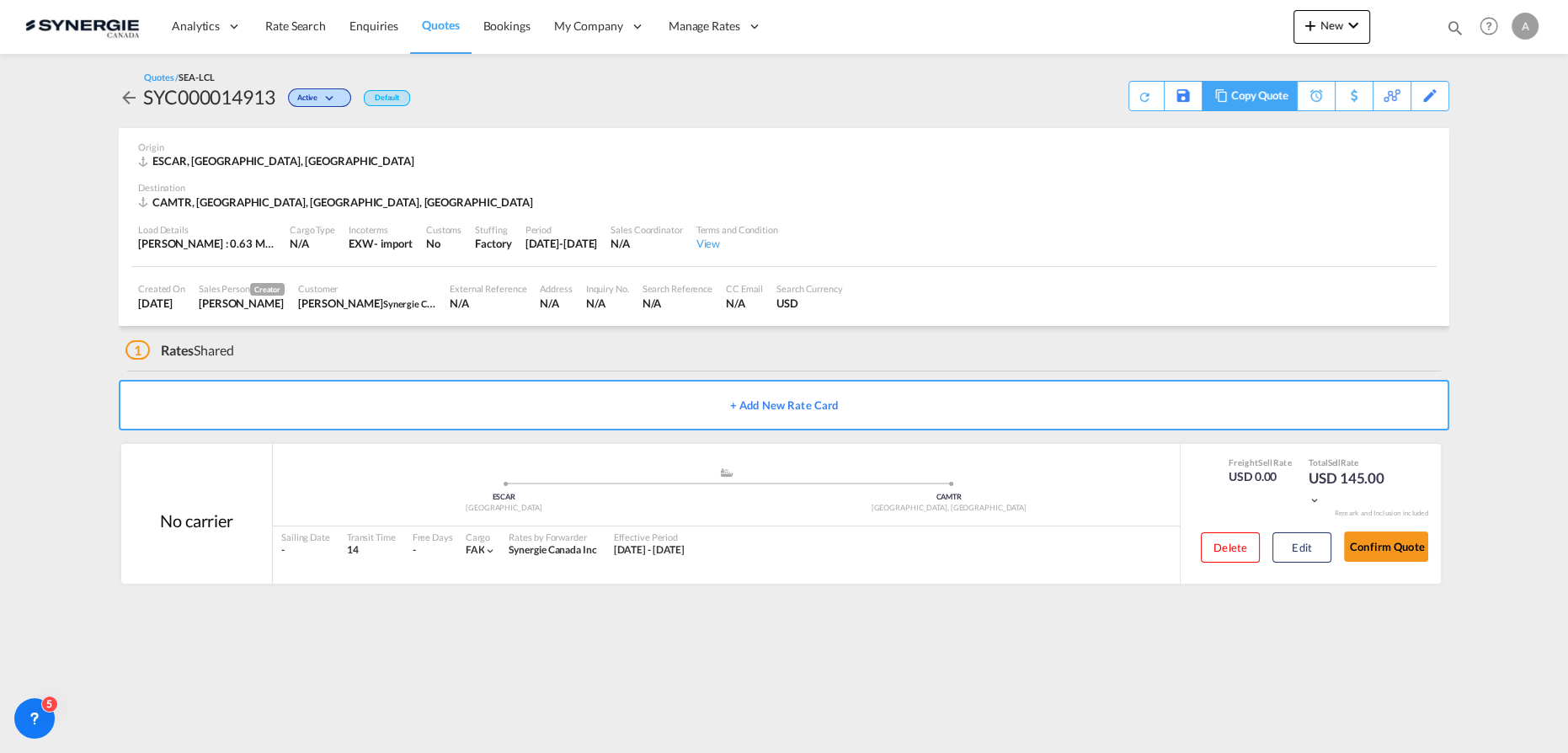
click at [1248, 98] on div "Copy Quote" at bounding box center [1259, 96] width 57 height 29
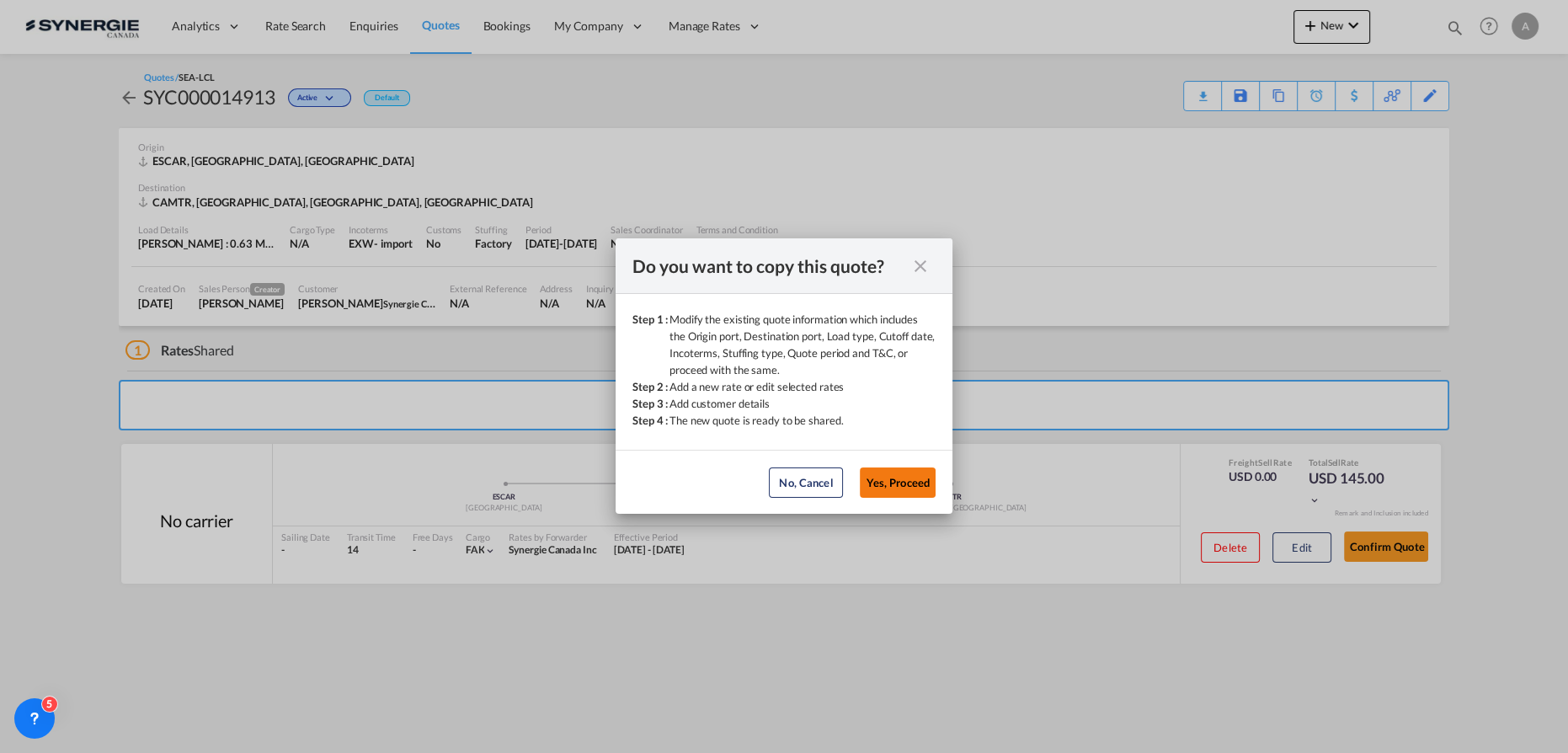
click at [880, 486] on button "Yes, Proceed" at bounding box center [897, 481] width 75 height 30
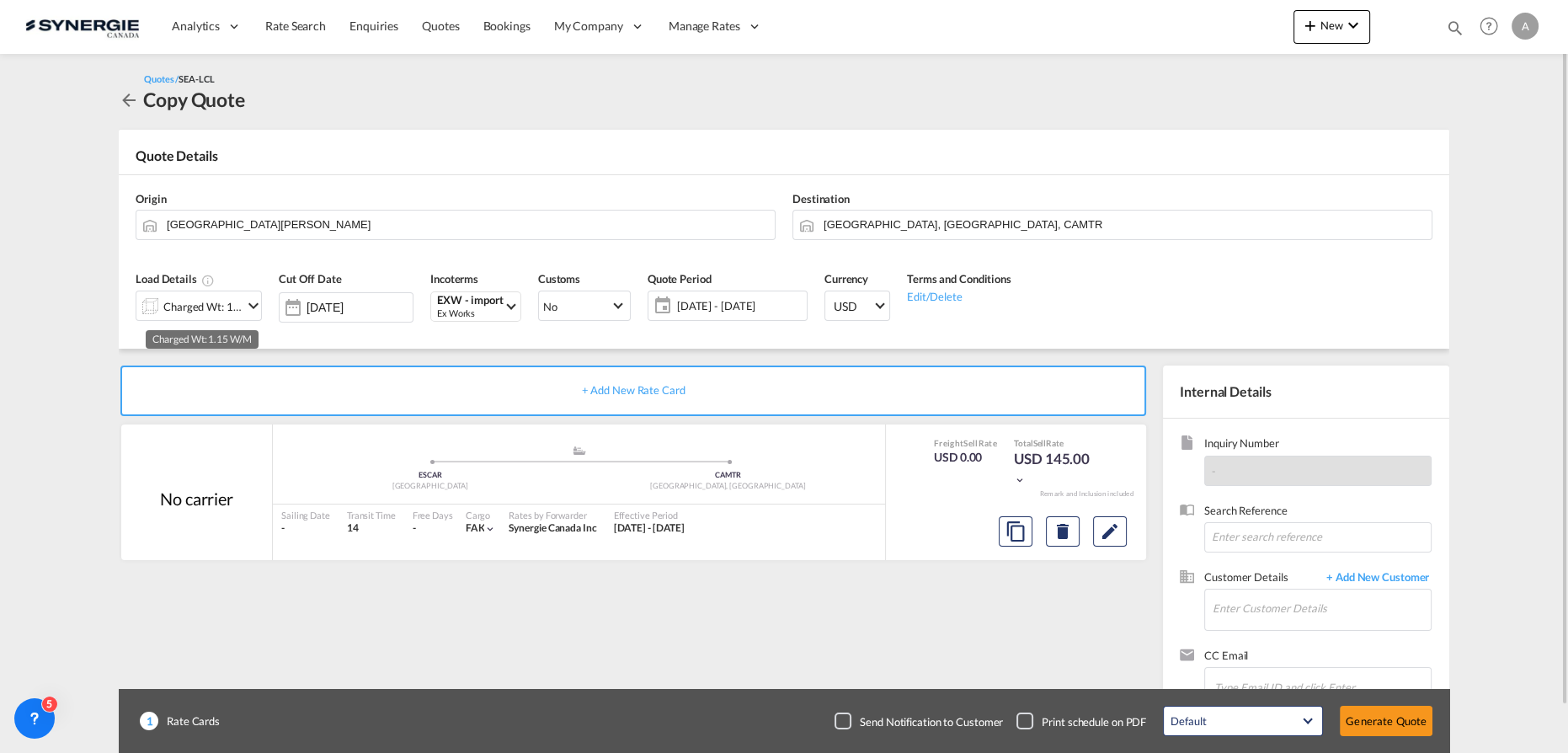
click at [195, 311] on div "Charged Wt: 1.15 W/M" at bounding box center [203, 306] width 79 height 24
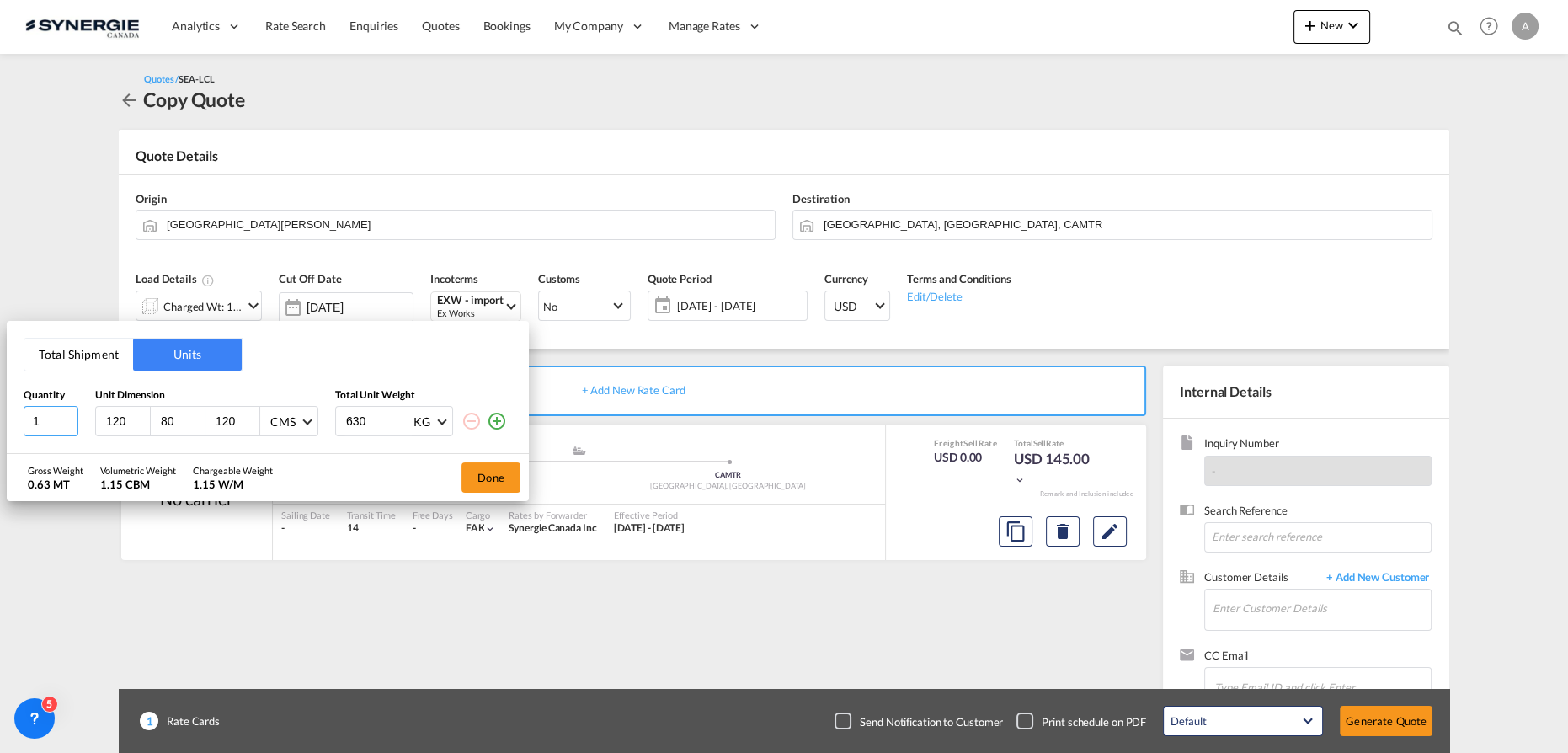
drag, startPoint x: 38, startPoint y: 421, endPoint x: -101, endPoint y: 408, distance: 139.6
click at [0, 408] on html "Analytics Reports Dashboard Rate Search Enquiries Quotes" at bounding box center [784, 376] width 1568 height 753
type input "2"
type input "490"
click at [491, 478] on button "Done" at bounding box center [491, 477] width 59 height 30
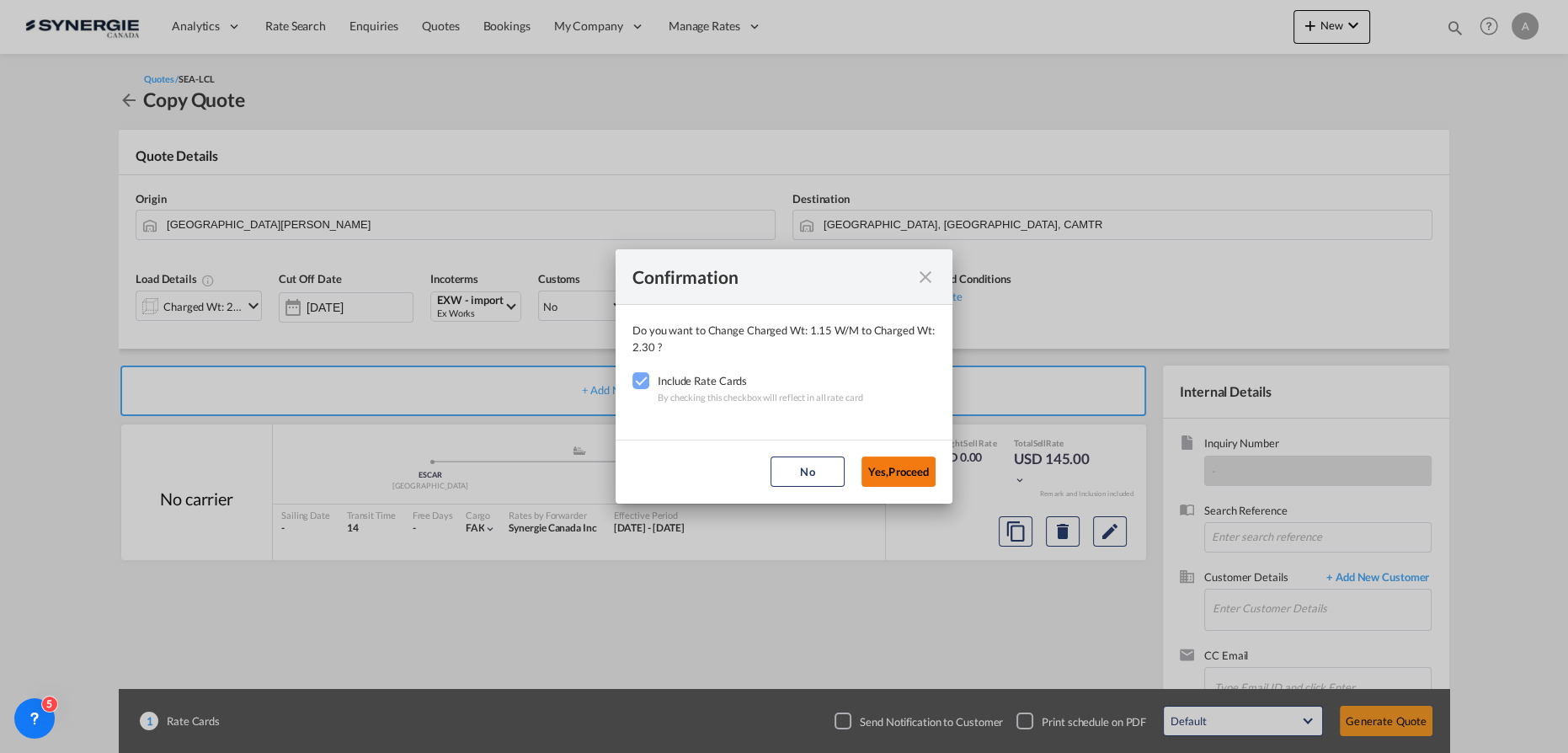
click at [903, 465] on button "Yes,Proceed" at bounding box center [898, 471] width 74 height 30
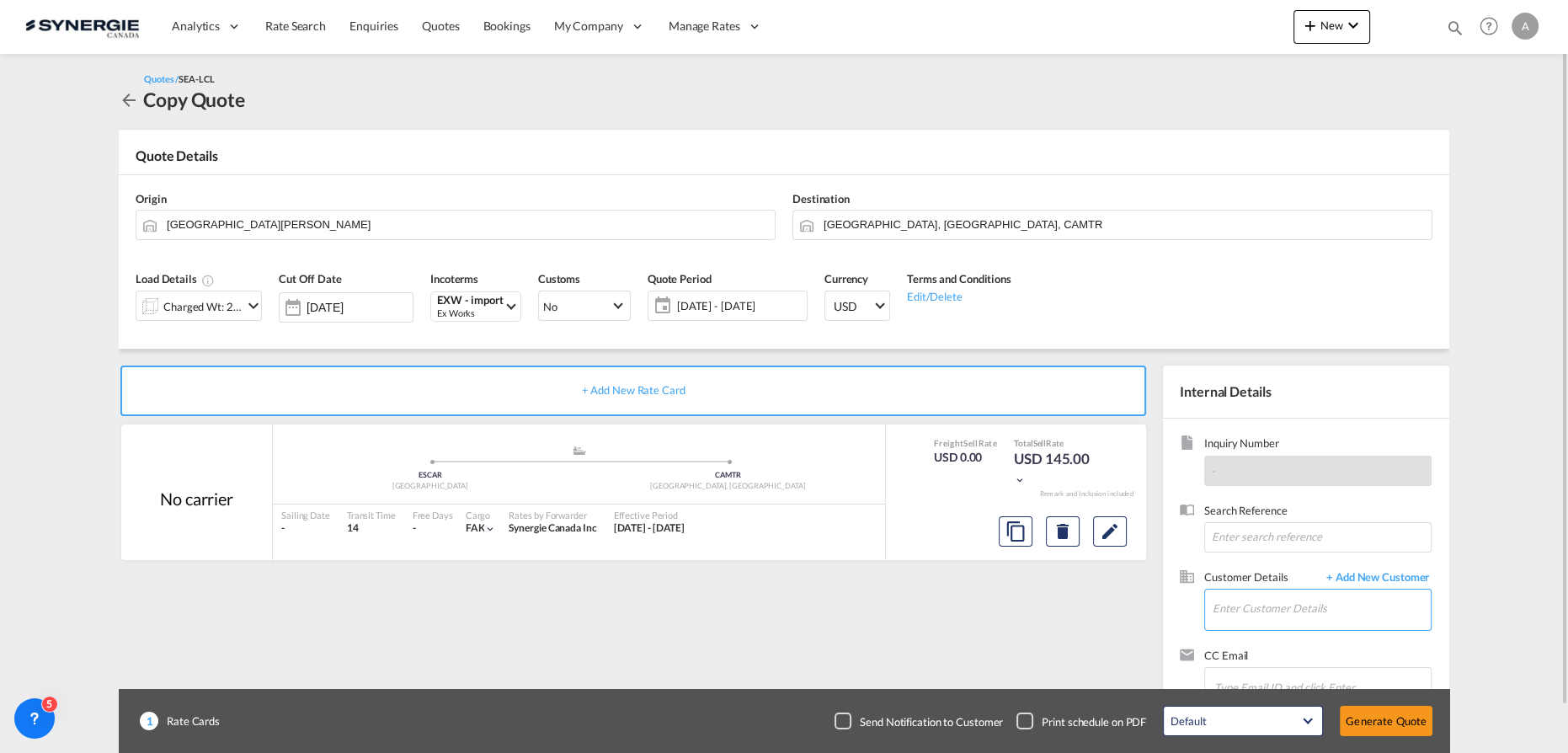
drag, startPoint x: 1255, startPoint y: 629, endPoint x: 1252, endPoint y: 621, distance: 8.5
click at [1255, 629] on md-autocomplete at bounding box center [1321, 610] width 219 height 42
drag, startPoint x: 1247, startPoint y: 615, endPoint x: 1236, endPoint y: 611, distance: 11.7
click at [1244, 615] on input "Enter Customer Details" at bounding box center [1322, 609] width 218 height 38
click at [1300, 574] on div "Edouard Doyon e.doyon@synergiecanada.com | Synergie Canada" at bounding box center [1322, 566] width 220 height 45
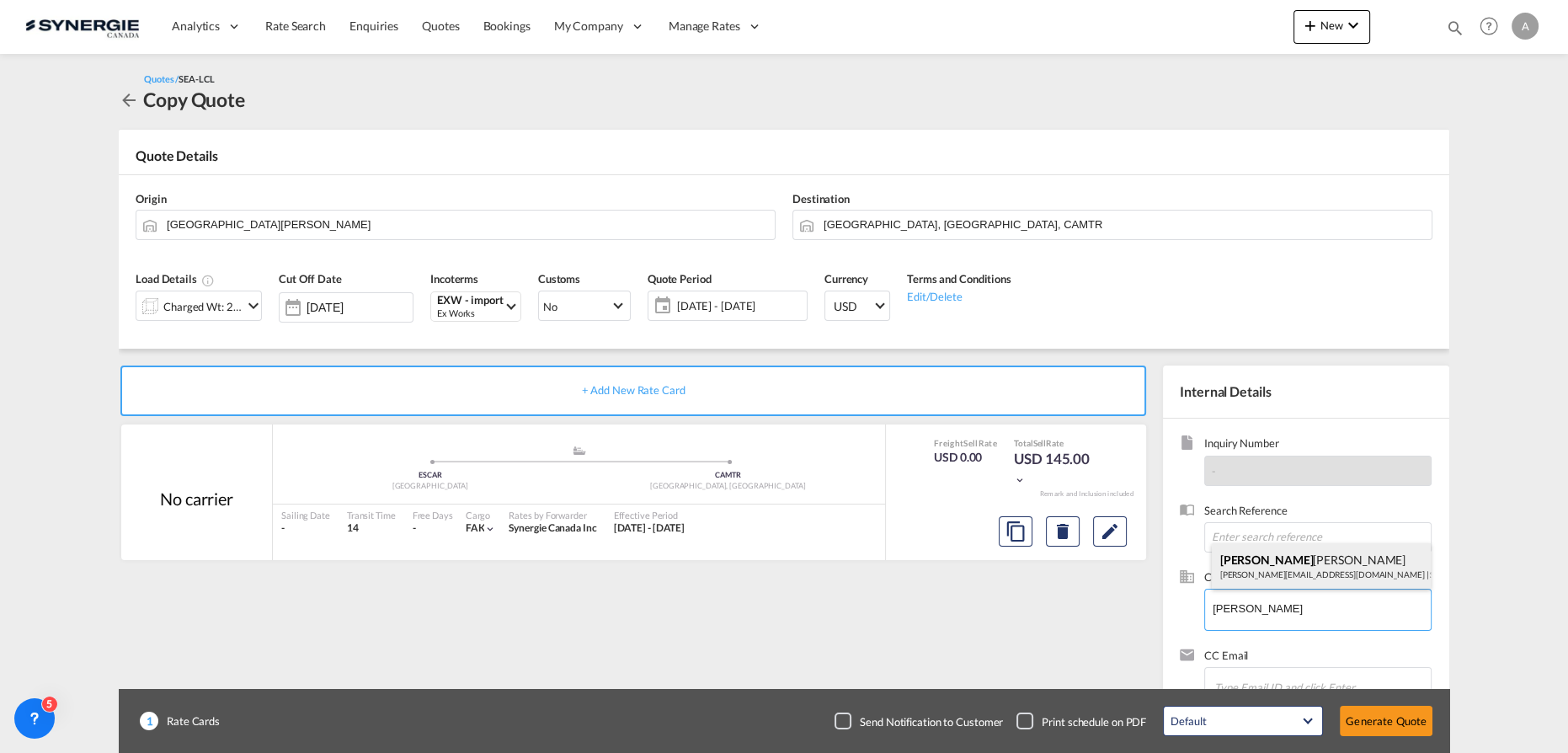
type input "Synergie Canada, Edouard Doyon, e.doyon@synergiecanada.com"
click at [1412, 718] on button "Generate Quote" at bounding box center [1386, 720] width 93 height 30
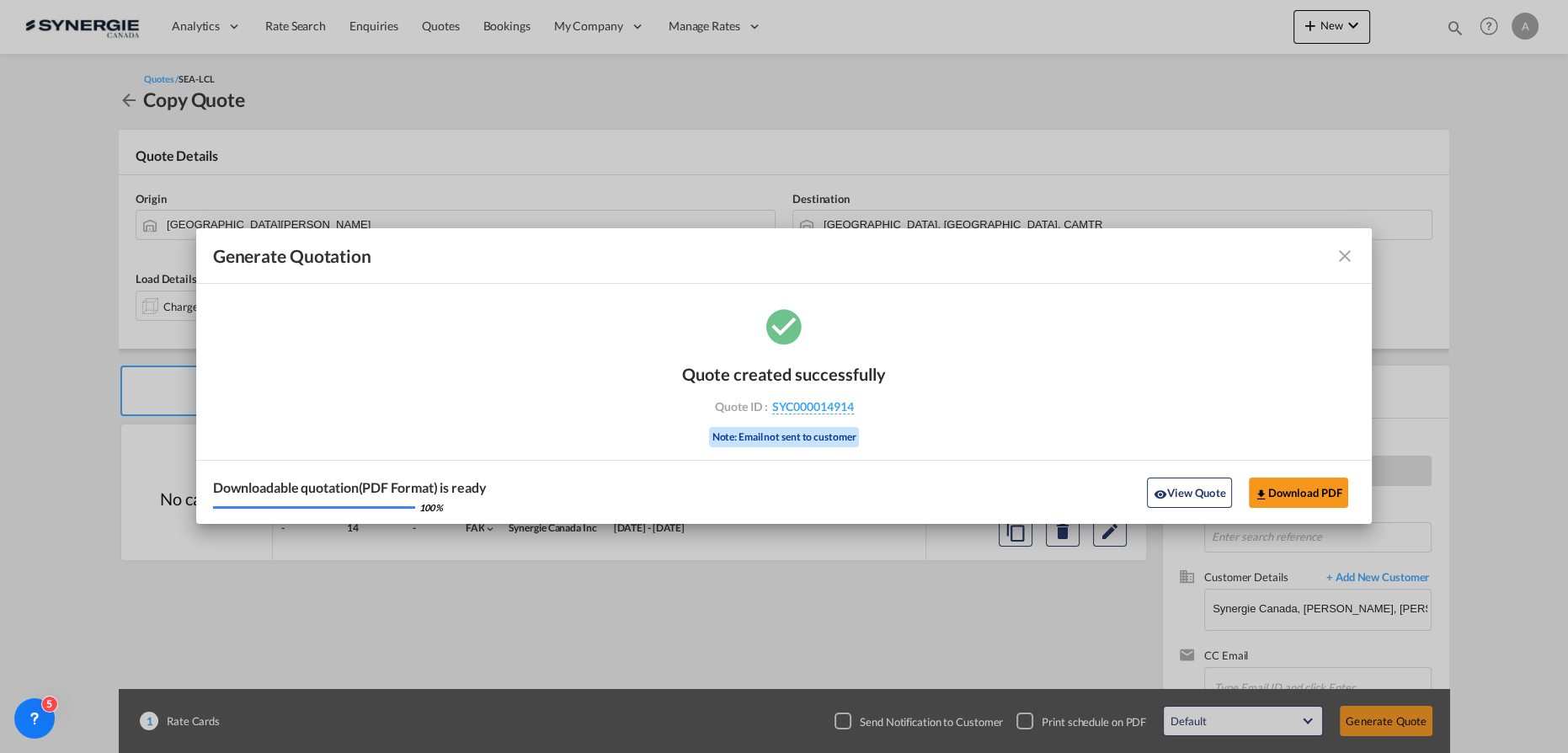
drag, startPoint x: 1179, startPoint y: 490, endPoint x: 1408, endPoint y: 471, distance: 229.8
click at [1181, 490] on button "View Quote" at bounding box center [1188, 492] width 84 height 30
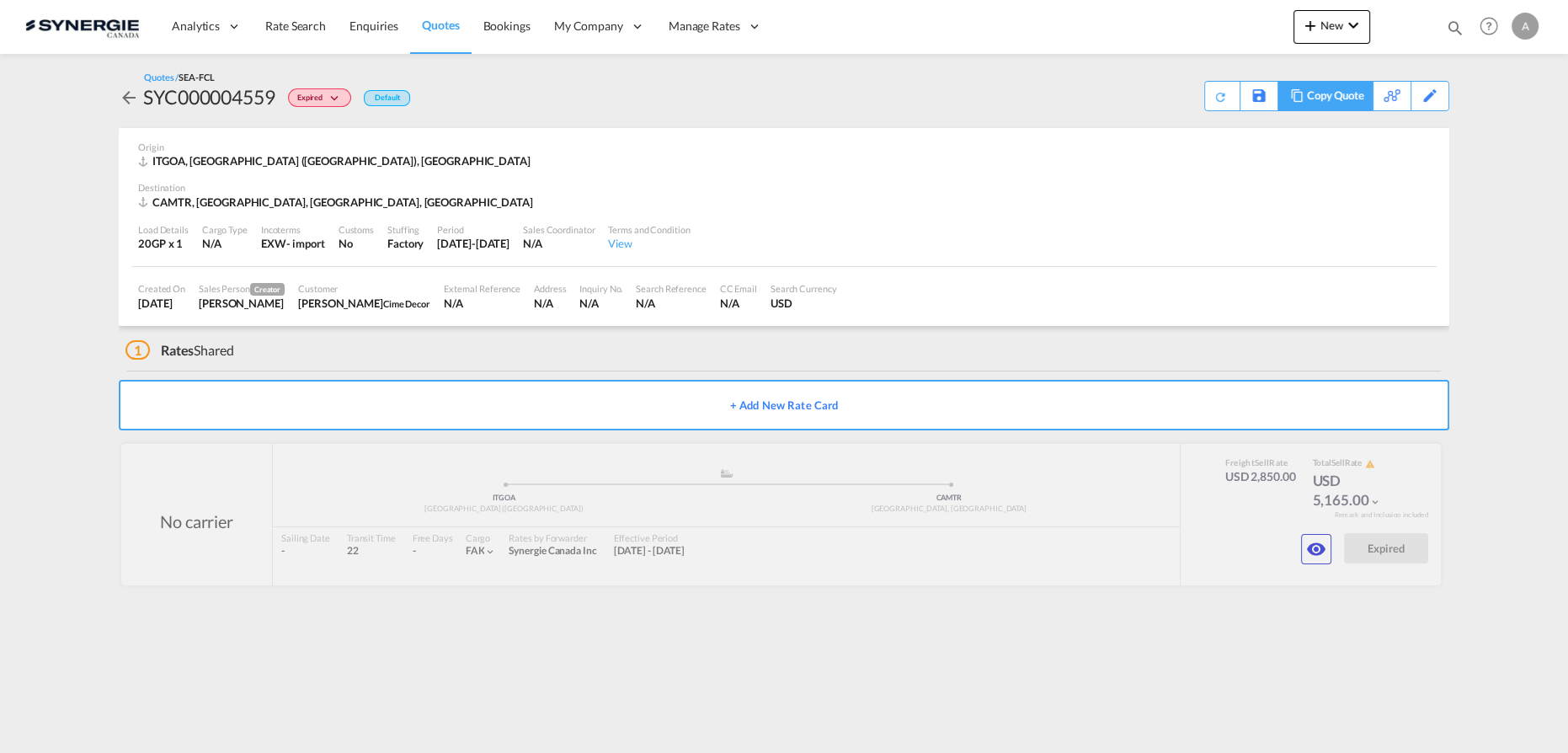
click at [1339, 94] on div "Copy Quote" at bounding box center [1335, 96] width 57 height 29
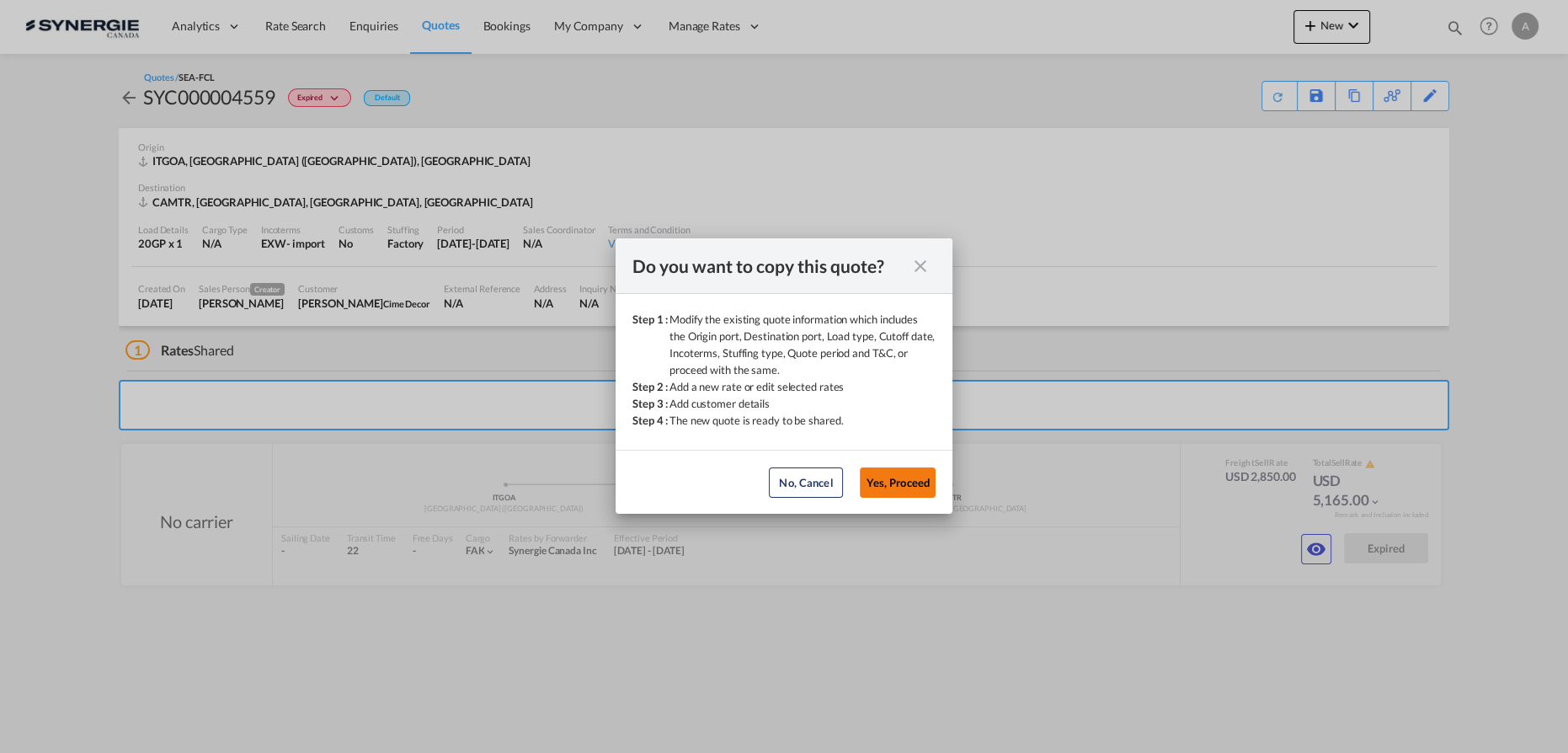
click at [894, 481] on button "Yes, Proceed" at bounding box center [897, 481] width 75 height 30
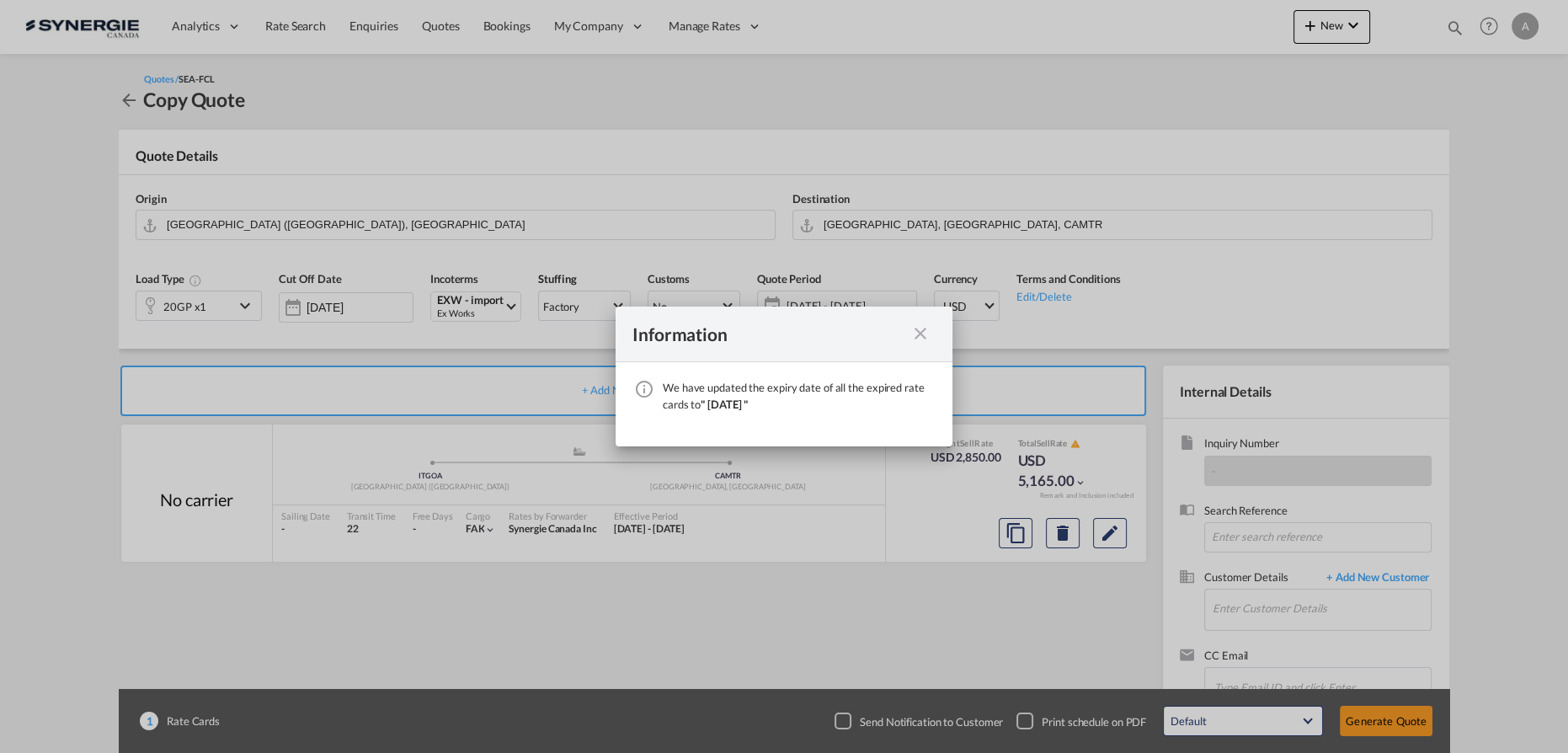
click at [923, 328] on md-icon "icon-close fg-AAA8AD cursor" at bounding box center [920, 333] width 20 height 20
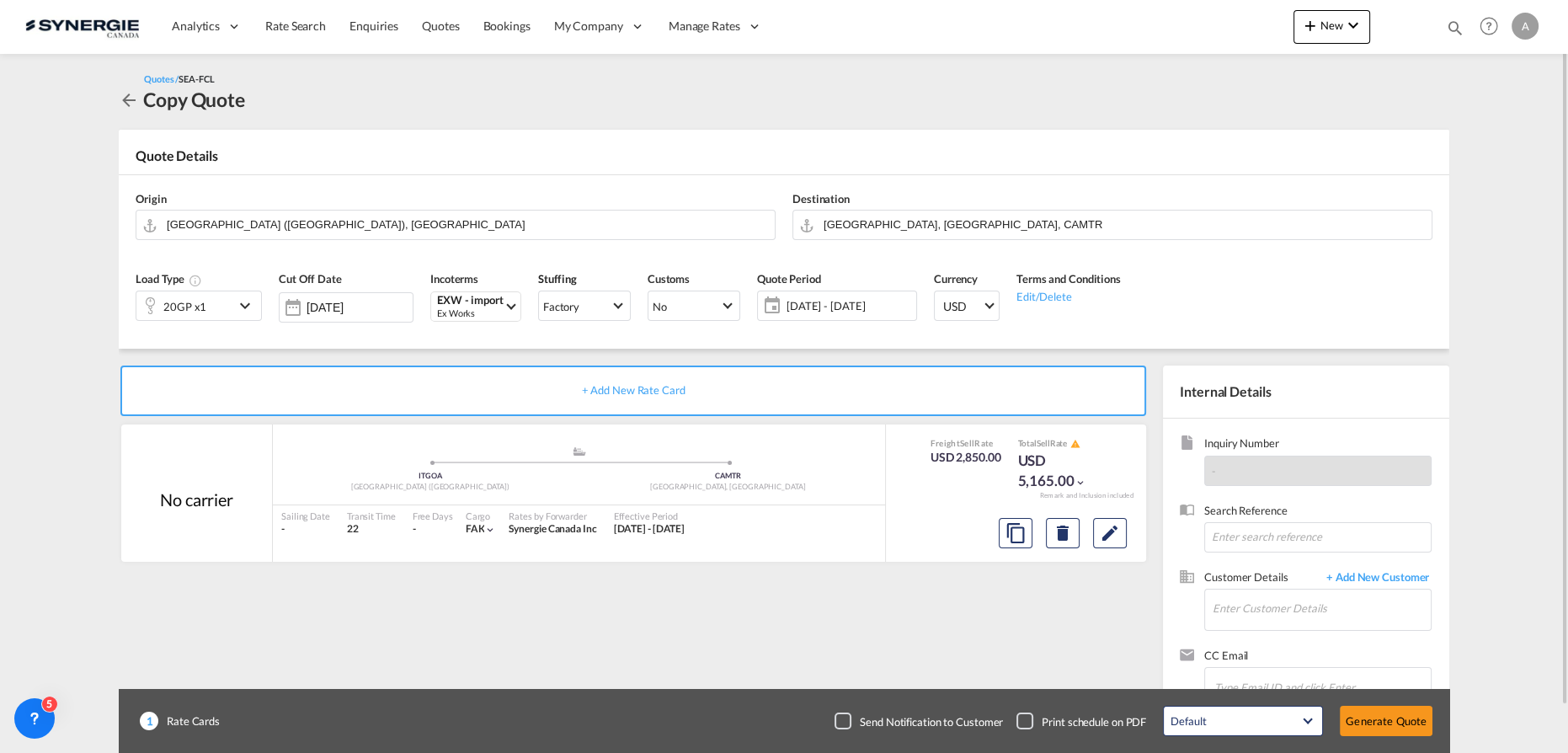
click at [213, 312] on div "20GP x1" at bounding box center [185, 306] width 98 height 29
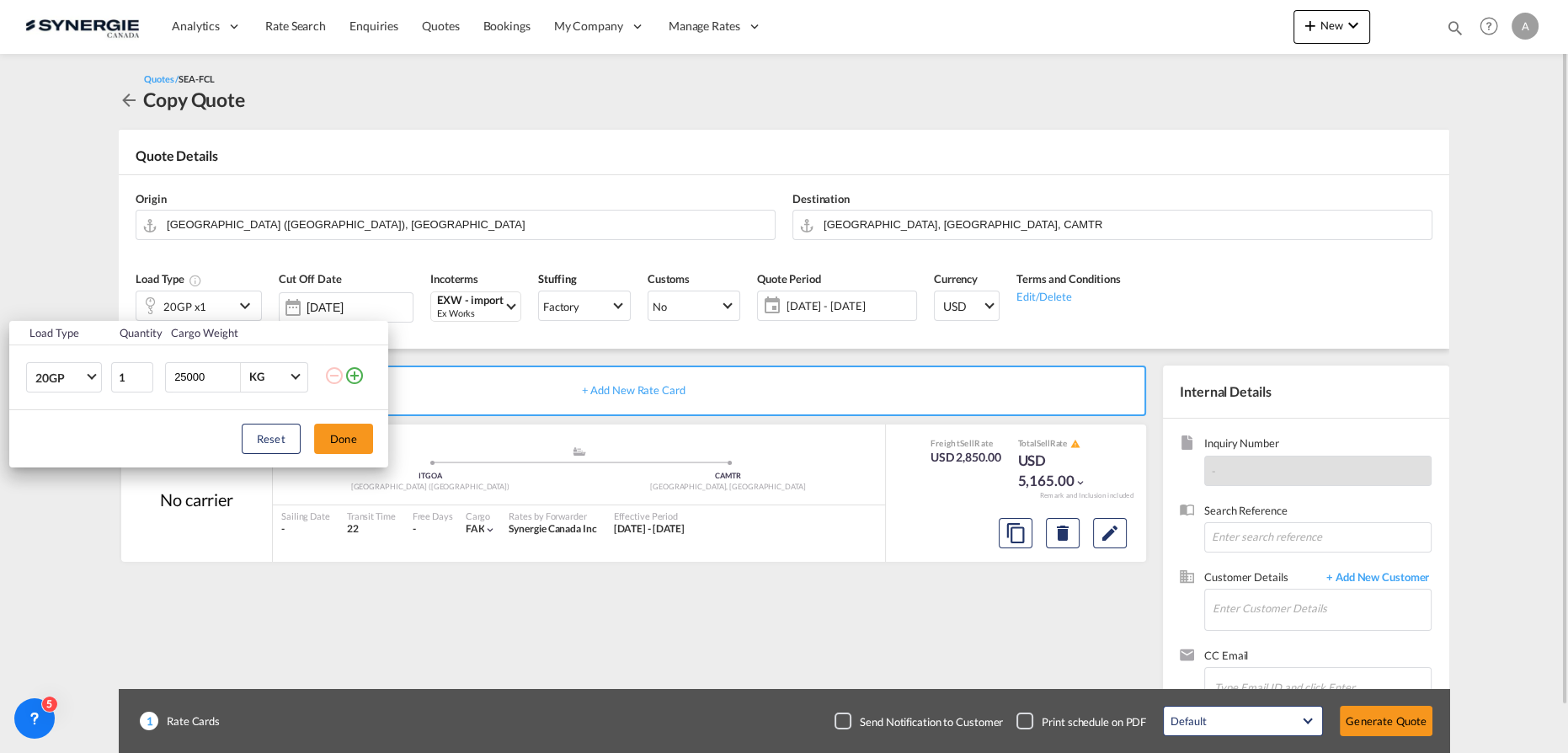
click at [815, 310] on div "Load Type Quantity Cargo Weight 20GP 20GP 40GP 40HC 45HC 20RE 40RE 40HR 20OT 40…" at bounding box center [784, 376] width 1568 height 753
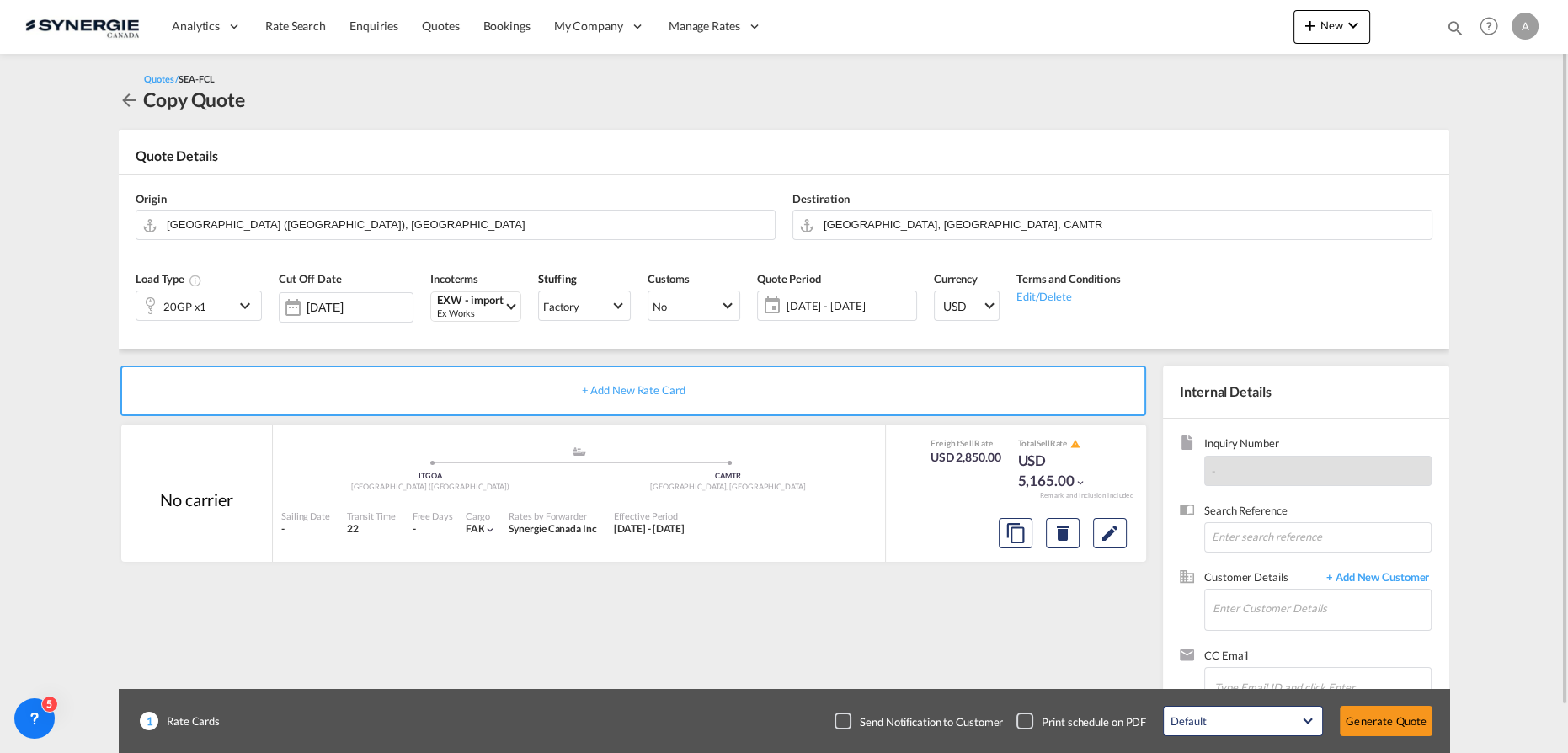
click at [821, 305] on span "[DATE] - [DATE]" at bounding box center [849, 305] width 125 height 15
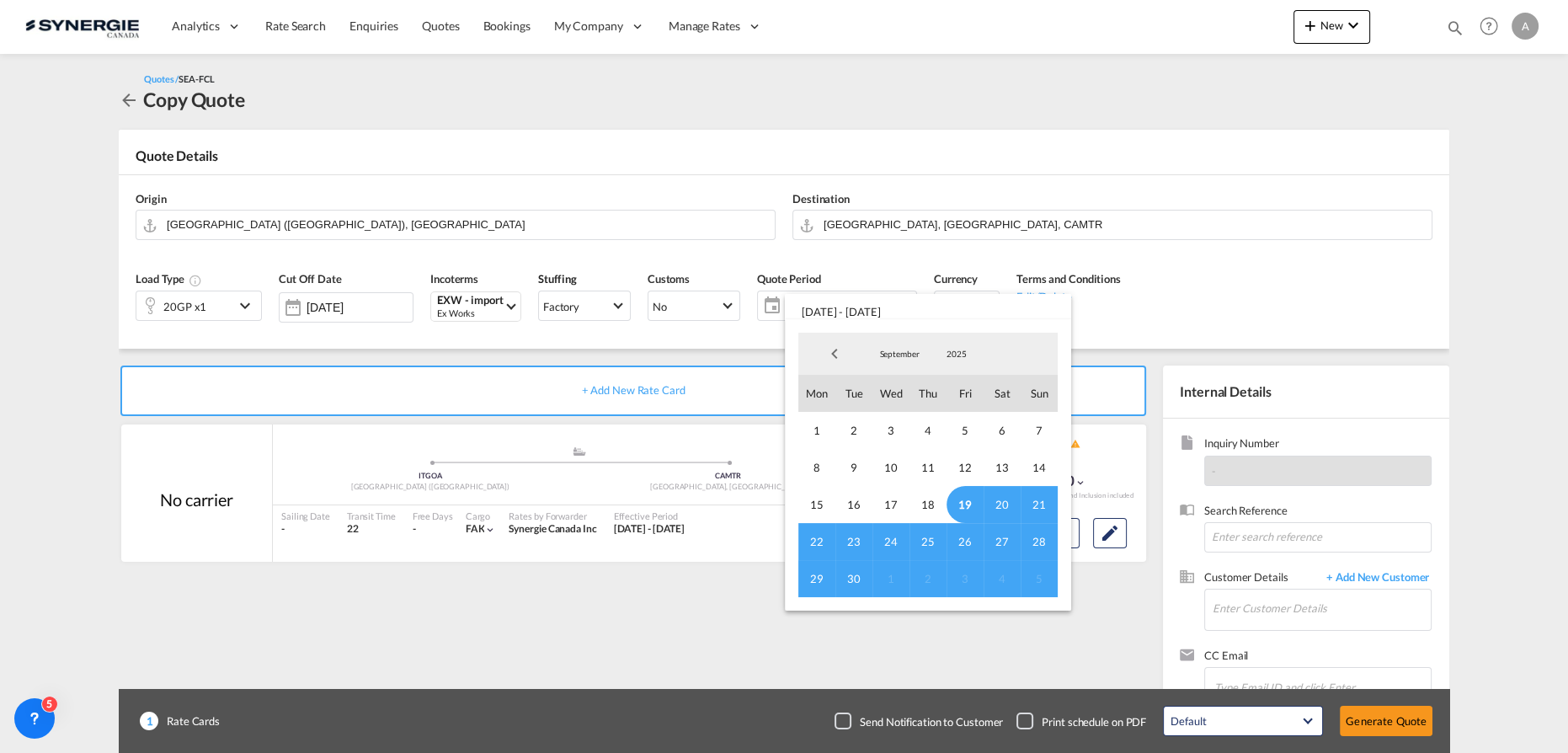
click at [970, 499] on span "19" at bounding box center [965, 504] width 37 height 37
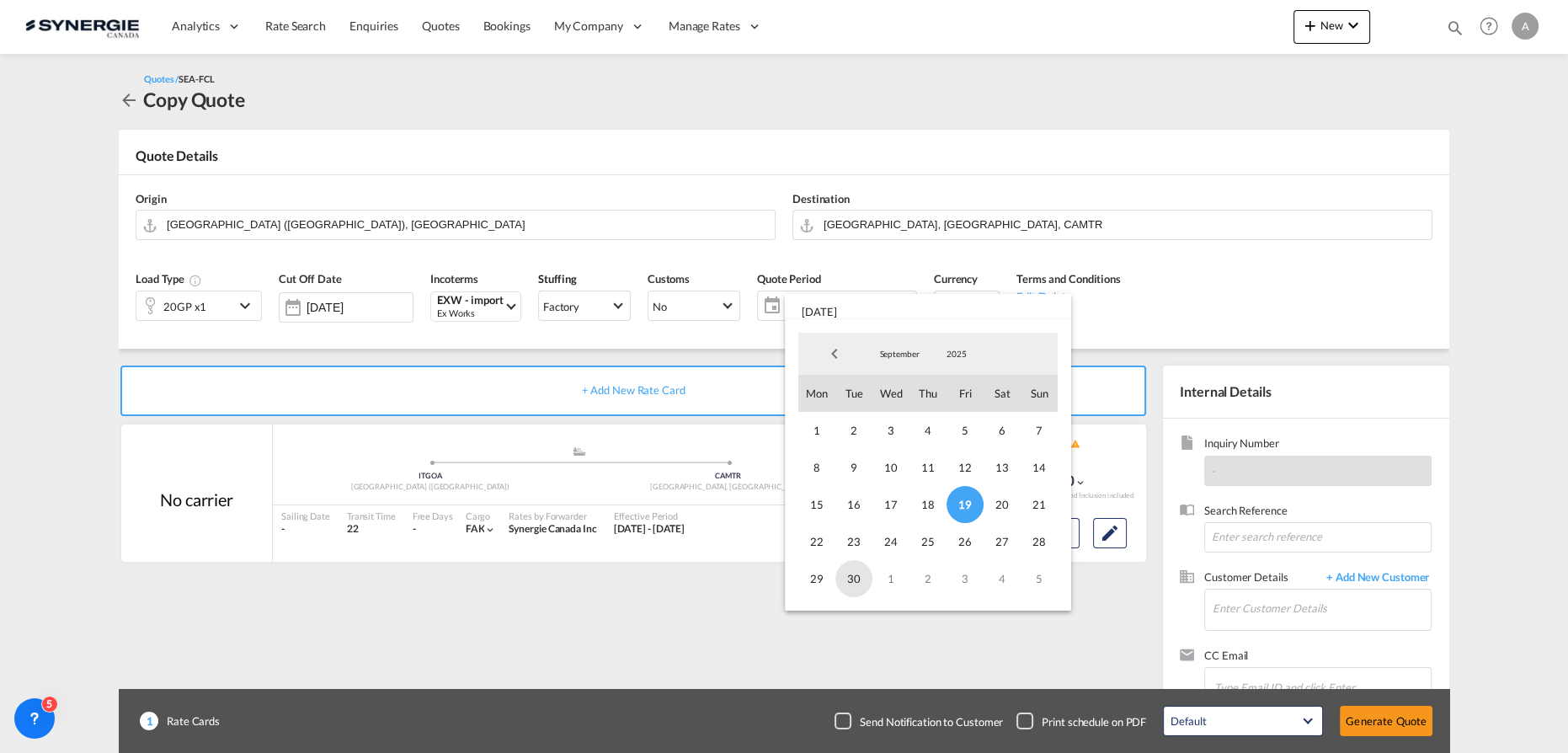
click at [849, 581] on span "30" at bounding box center [854, 578] width 37 height 37
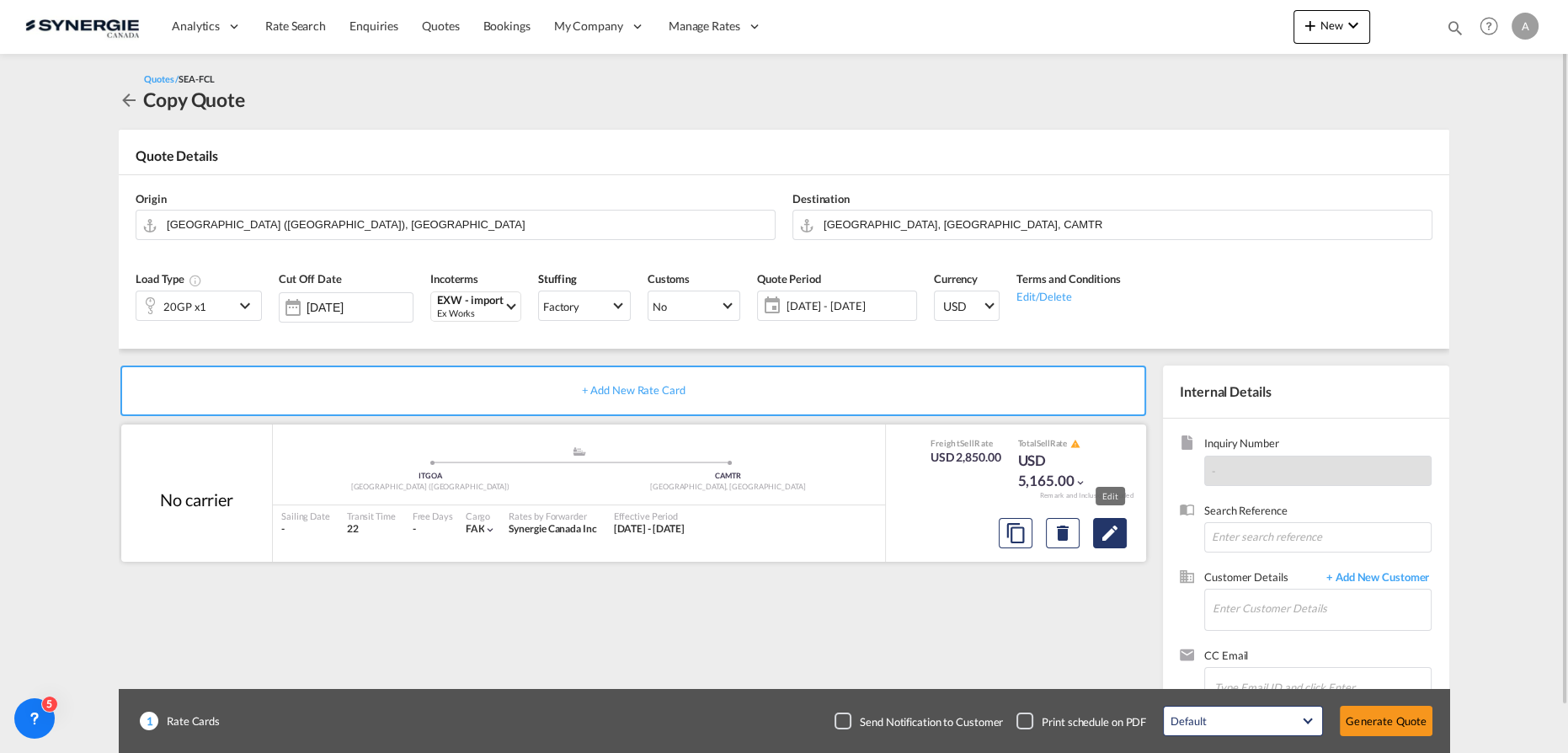
click at [1108, 537] on md-icon "Edit" at bounding box center [1110, 533] width 20 height 20
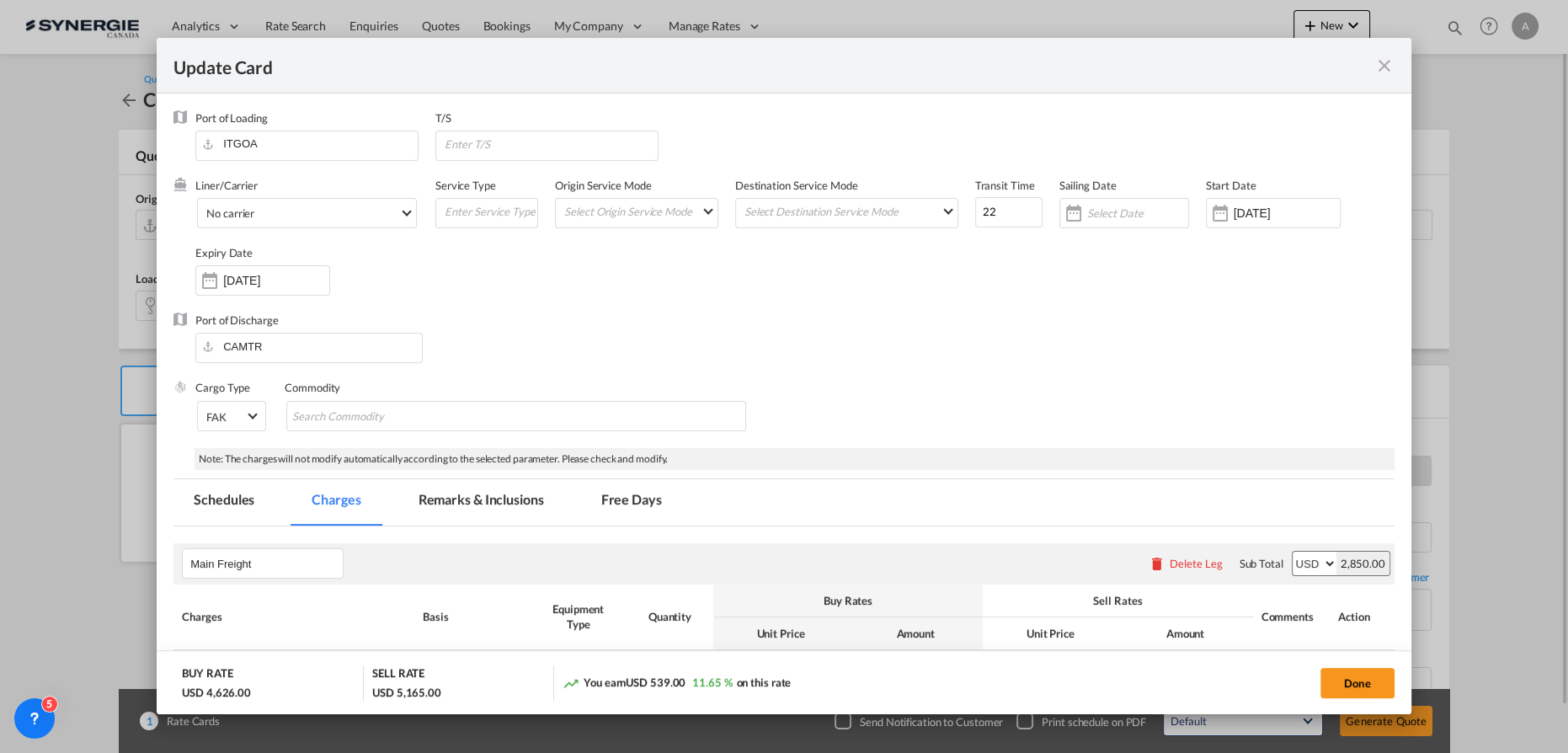
select select "per container"
select select "per B/L"
select select "per equipment"
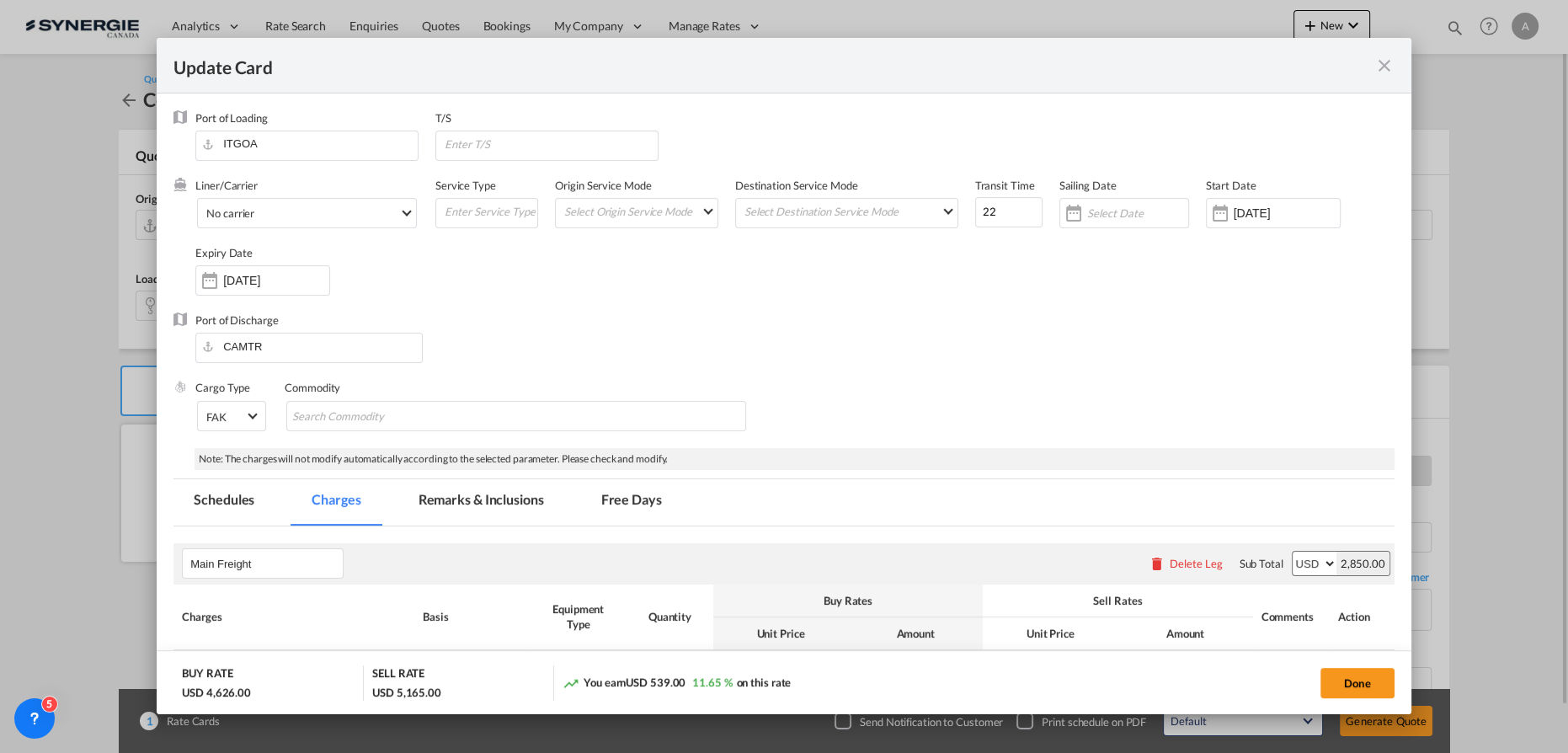
select select "per container"
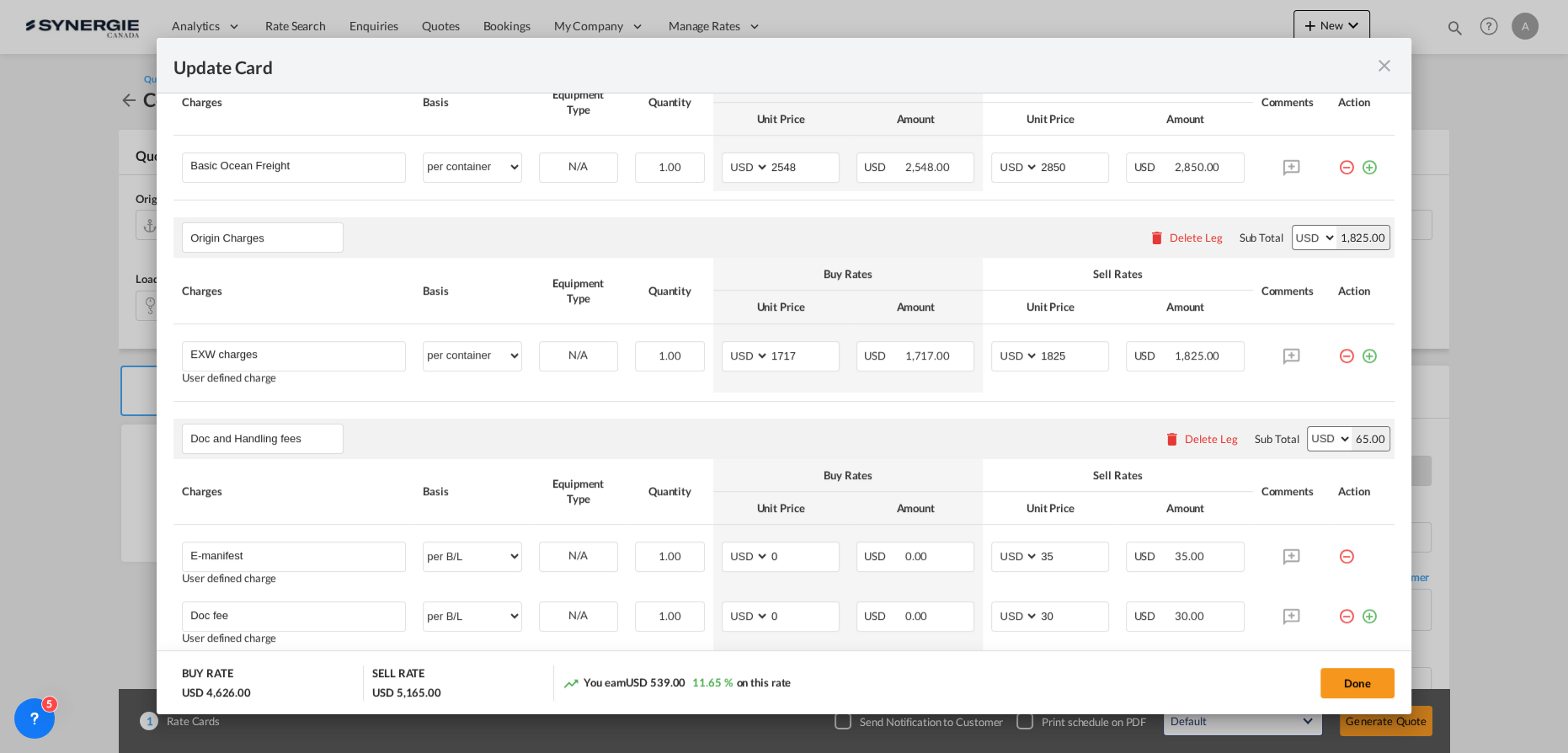
scroll to position [536, 0]
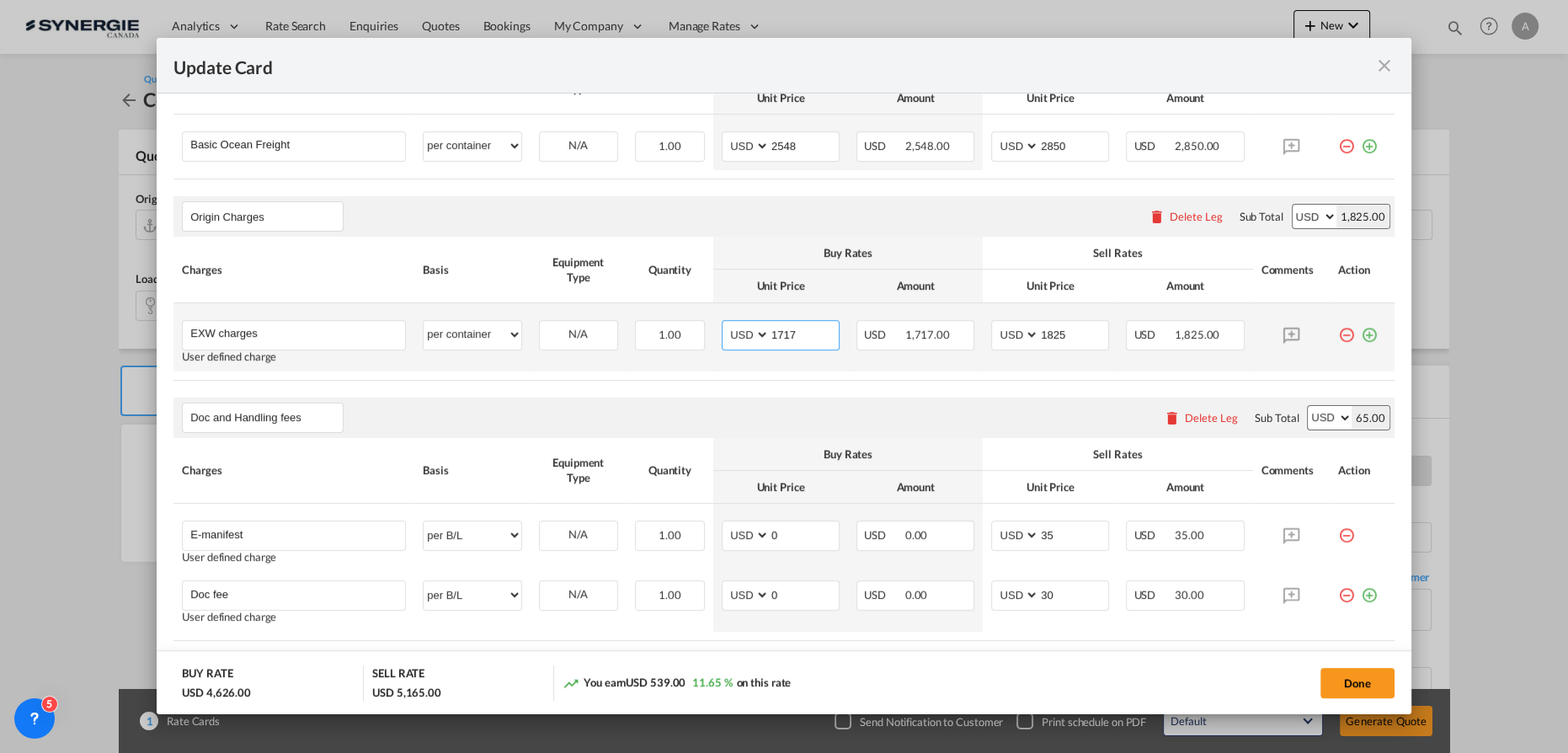
drag, startPoint x: 803, startPoint y: 332, endPoint x: 714, endPoint y: 339, distance: 89.3
click at [731, 337] on md-input-container "AED AFN ALL AMD ANG AOA ARS AUD AWG AZN BAM BBD BDT BGN BHD BIF BMD BND [PERSON…" at bounding box center [780, 334] width 118 height 30
type input "1900"
type input "2040"
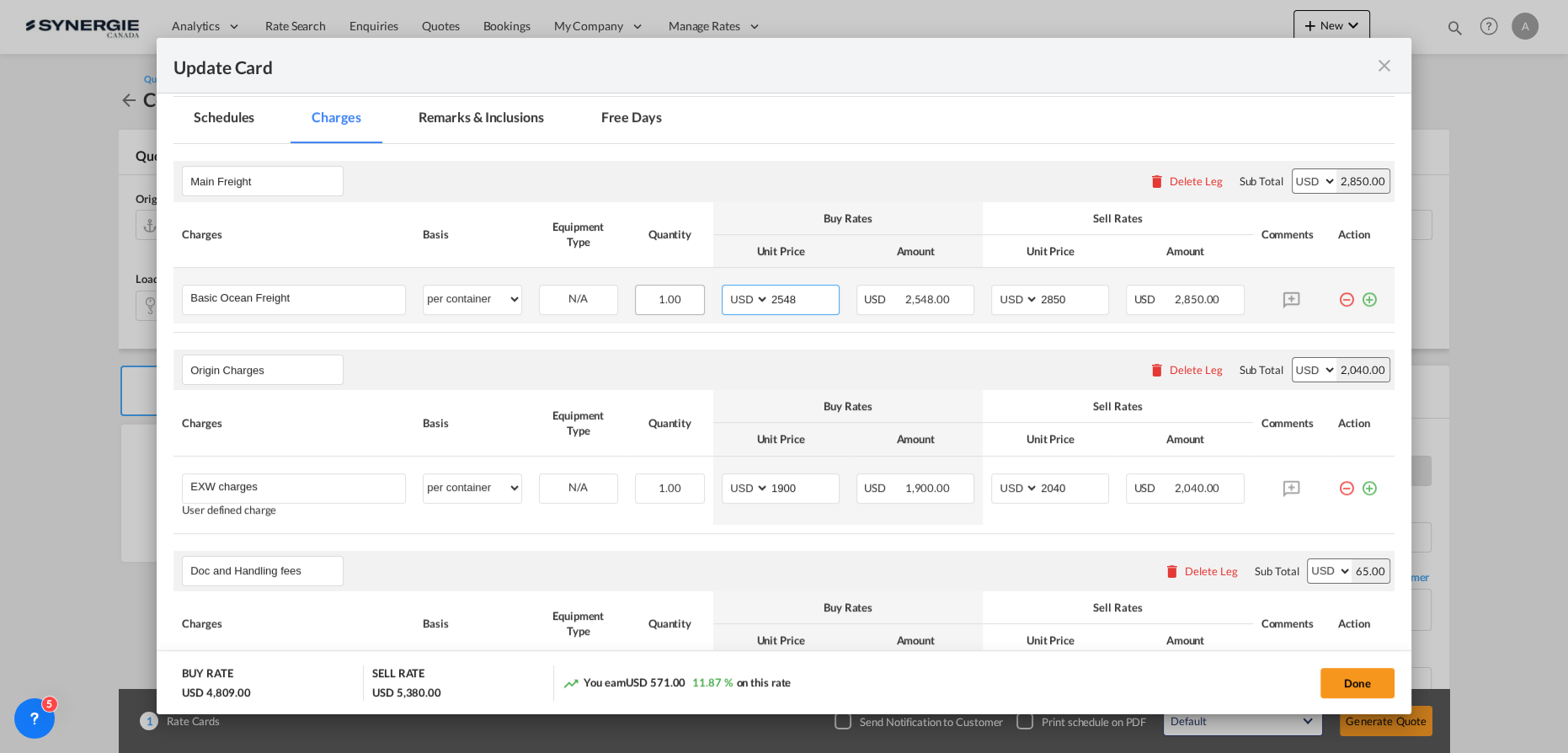
drag, startPoint x: 797, startPoint y: 296, endPoint x: 671, endPoint y: 302, distance: 126.1
click at [675, 301] on tr "Basic Ocean Freight Please Enter User Defined Charges Cannot Be Published per e…" at bounding box center [784, 295] width 1221 height 55
type input "2871"
type input "3170"
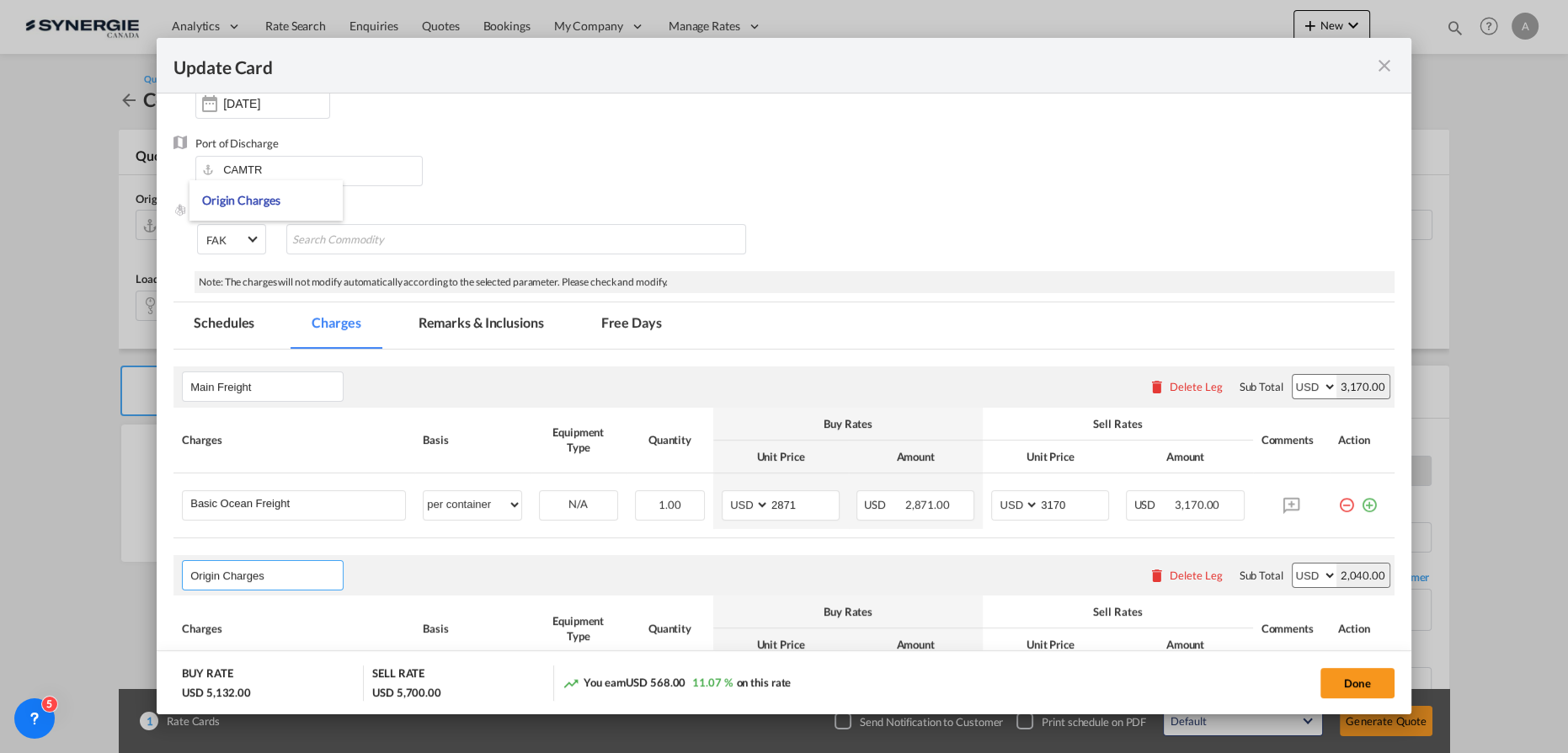
scroll to position [128, 0]
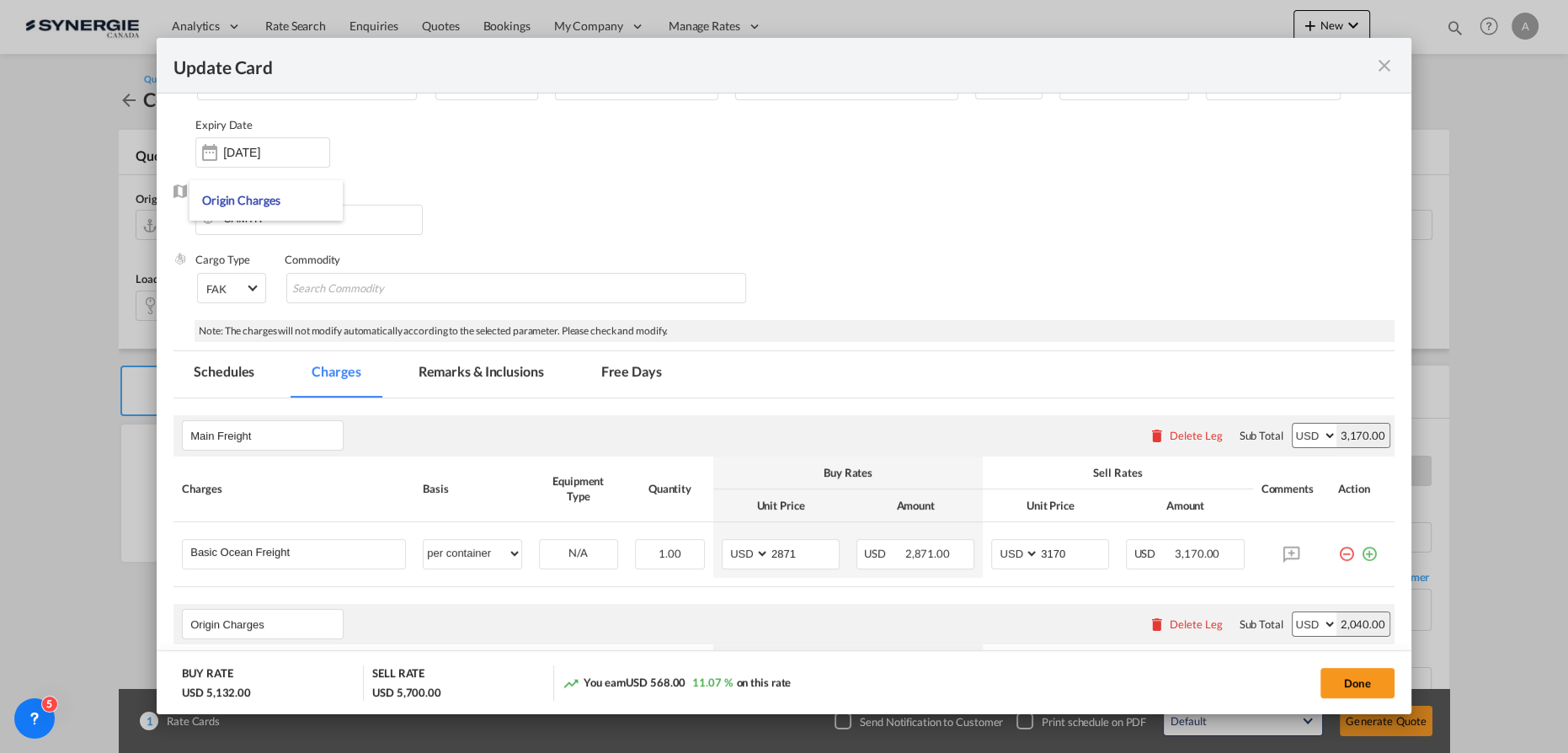
click at [481, 385] on md-tab-item "Remarks & Inclusions" at bounding box center [481, 374] width 166 height 46
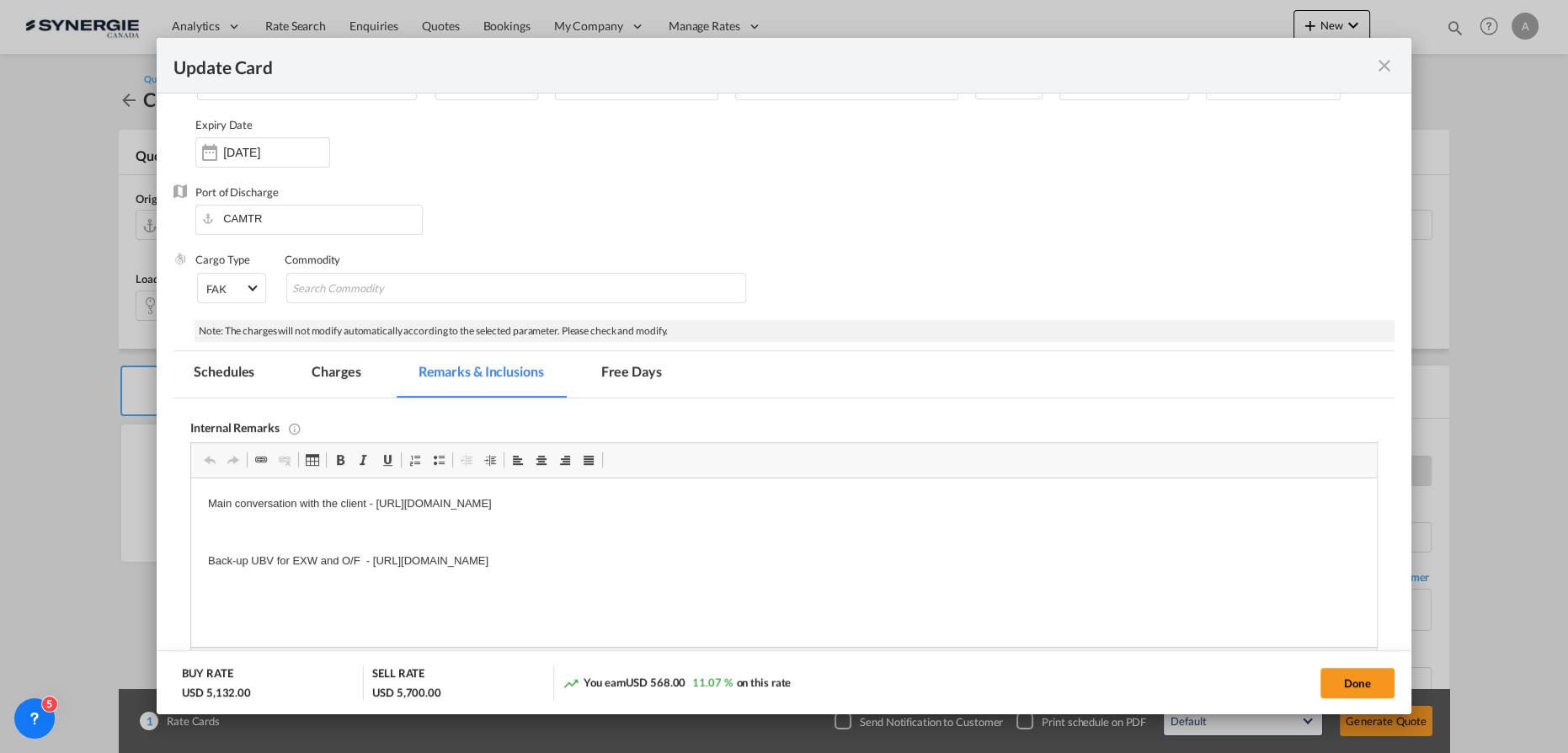
scroll to position [0, 0]
click at [829, 558] on p "Back-up UBV for EXW and O/F - [URL][DOMAIN_NAME]" at bounding box center [784, 560] width 1152 height 17
drag, startPoint x: 840, startPoint y: 565, endPoint x: 294, endPoint y: 568, distance: 546.0
click at [294, 568] on p "Back-up UBV for EXW and O/F - [URL][DOMAIN_NAME]" at bounding box center [784, 560] width 1152 height 17
drag, startPoint x: 839, startPoint y: 501, endPoint x: 374, endPoint y: 510, distance: 465.1
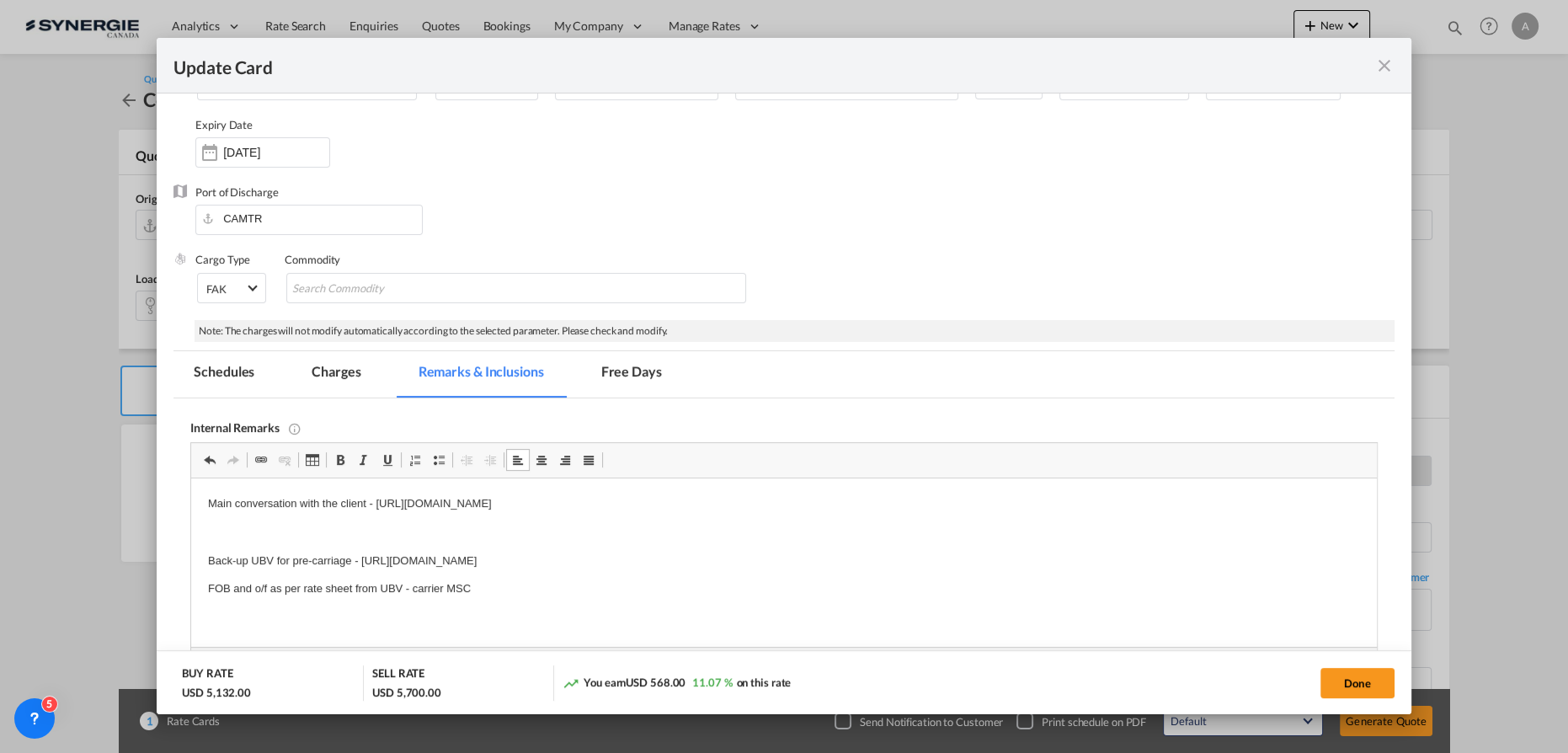
click at [374, 510] on p "Main conversation with the client - [URL][DOMAIN_NAME]" at bounding box center [784, 503] width 1152 height 17
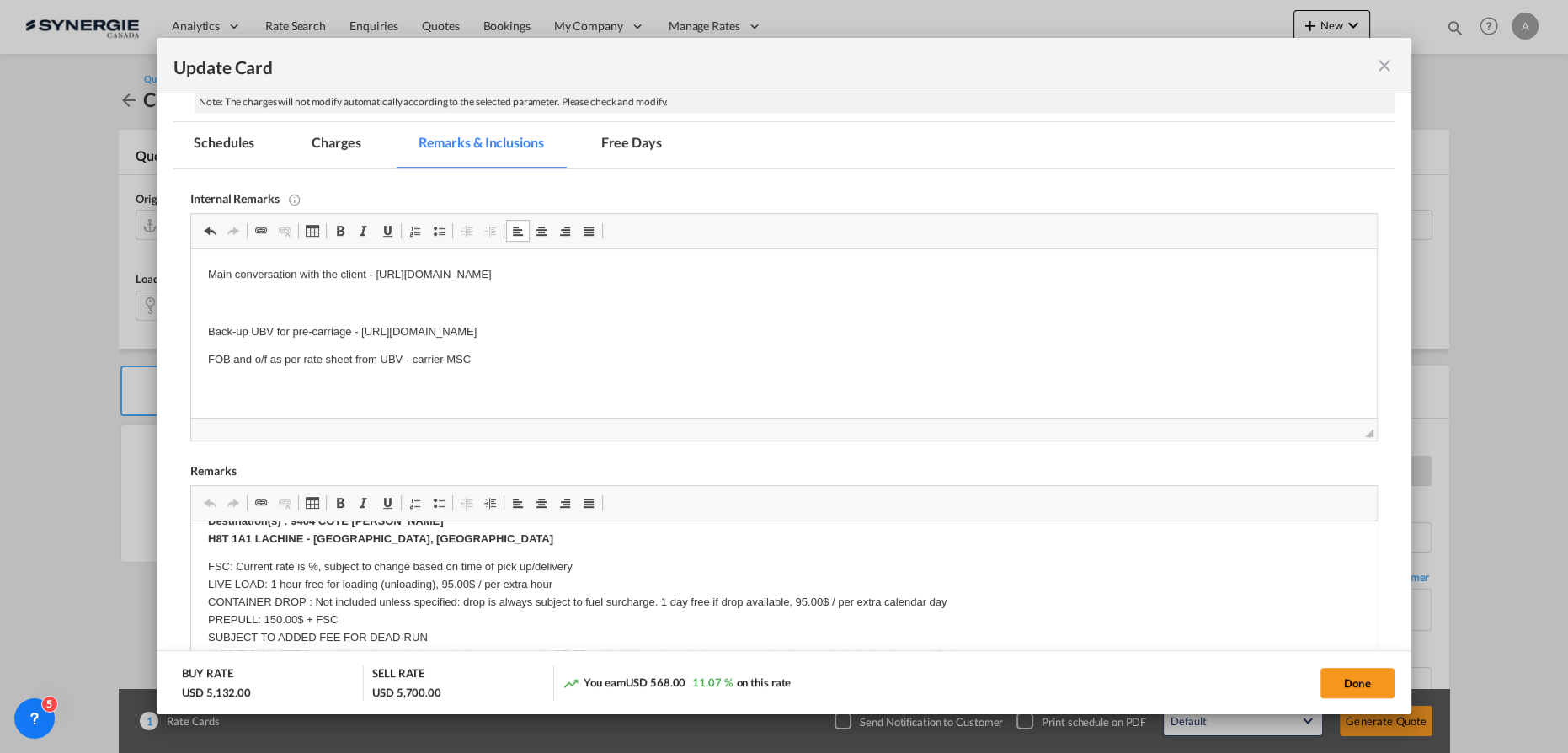
scroll to position [305, 0]
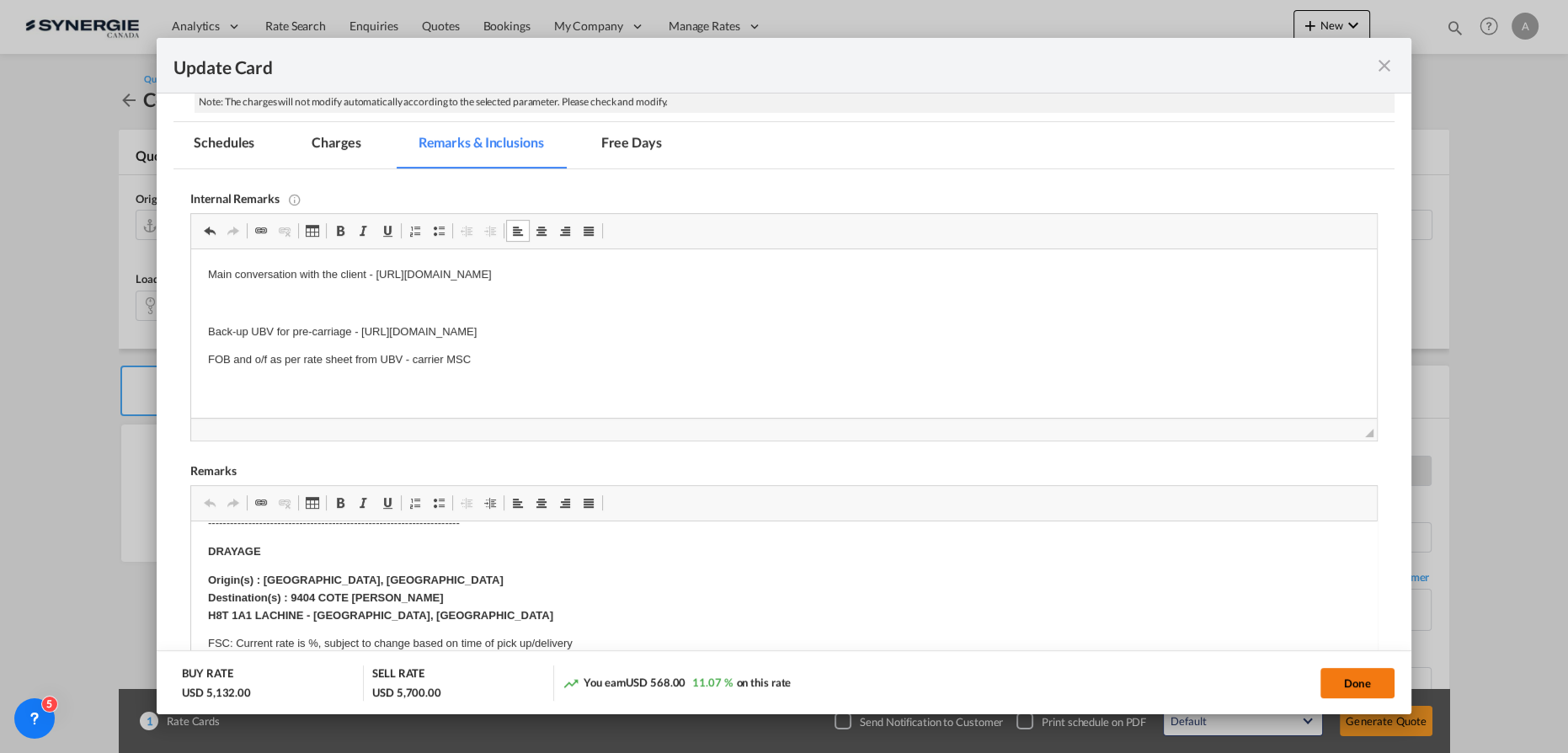
click at [1337, 680] on button "Done" at bounding box center [1357, 682] width 74 height 30
type input "25 Sep 2024"
type input "18 Oct 2025"
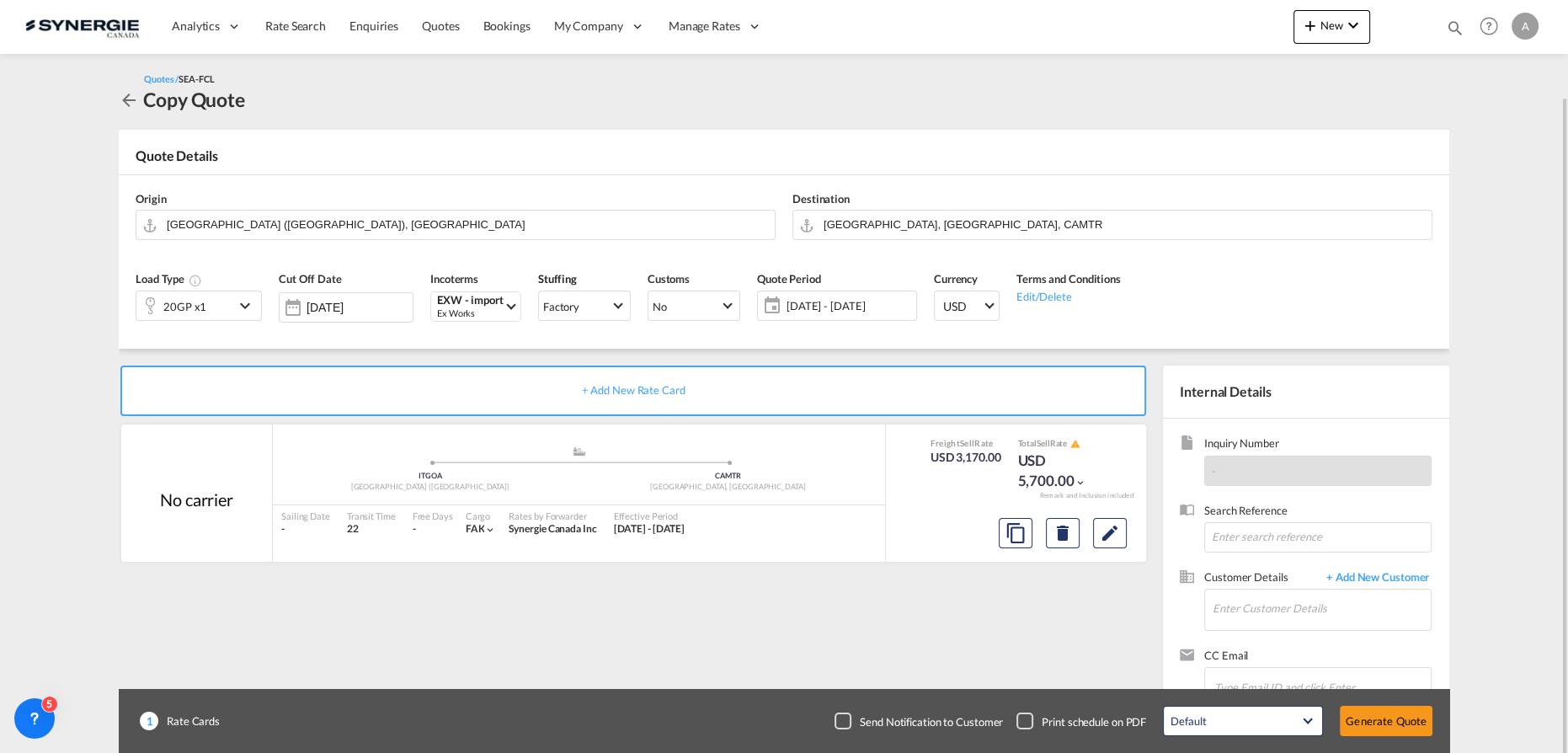
scroll to position [49, 0]
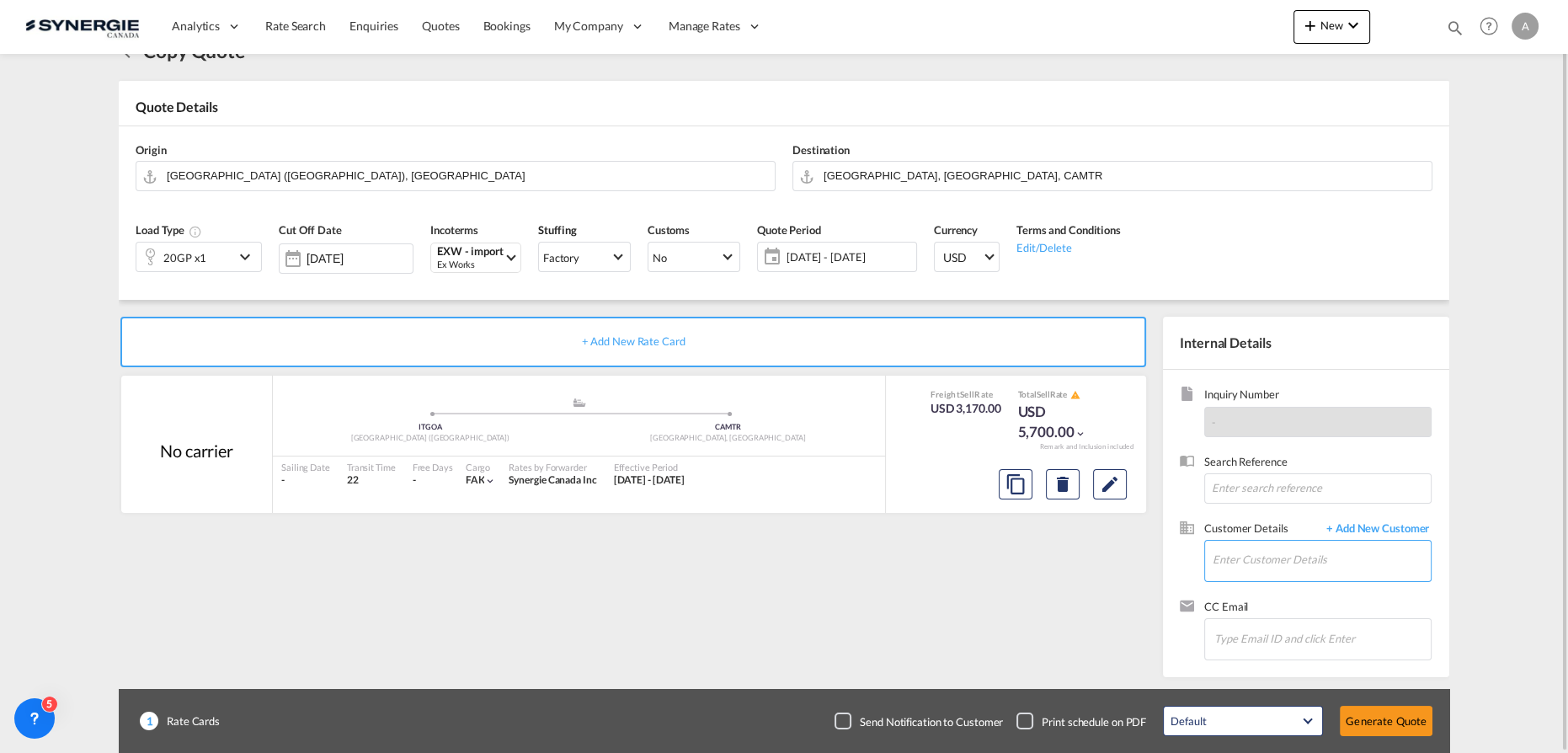
click at [1244, 560] on input "Enter Customer Details" at bounding box center [1322, 560] width 218 height 38
click at [1275, 516] on div "Rimana Feghali r.feghali@cimedecor.ca | Cime Decor" at bounding box center [1322, 516] width 220 height 45
type input "Cime Decor, Rimana Feghali, r.feghali@cimedecor.ca"
click at [1106, 479] on md-icon "Edit" at bounding box center [1110, 484] width 20 height 20
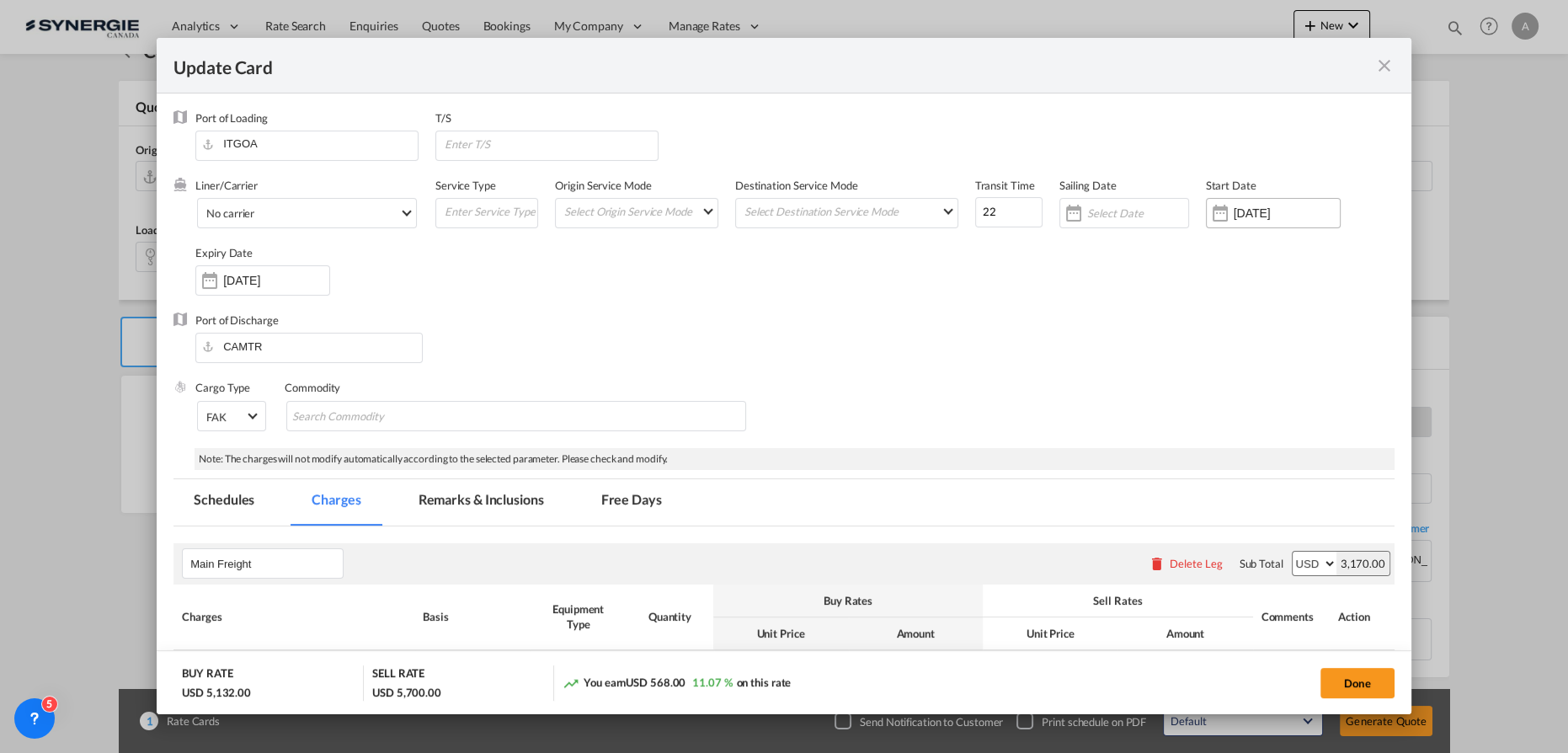
click at [1234, 214] on input "26 Sep 2024" at bounding box center [1286, 213] width 106 height 14
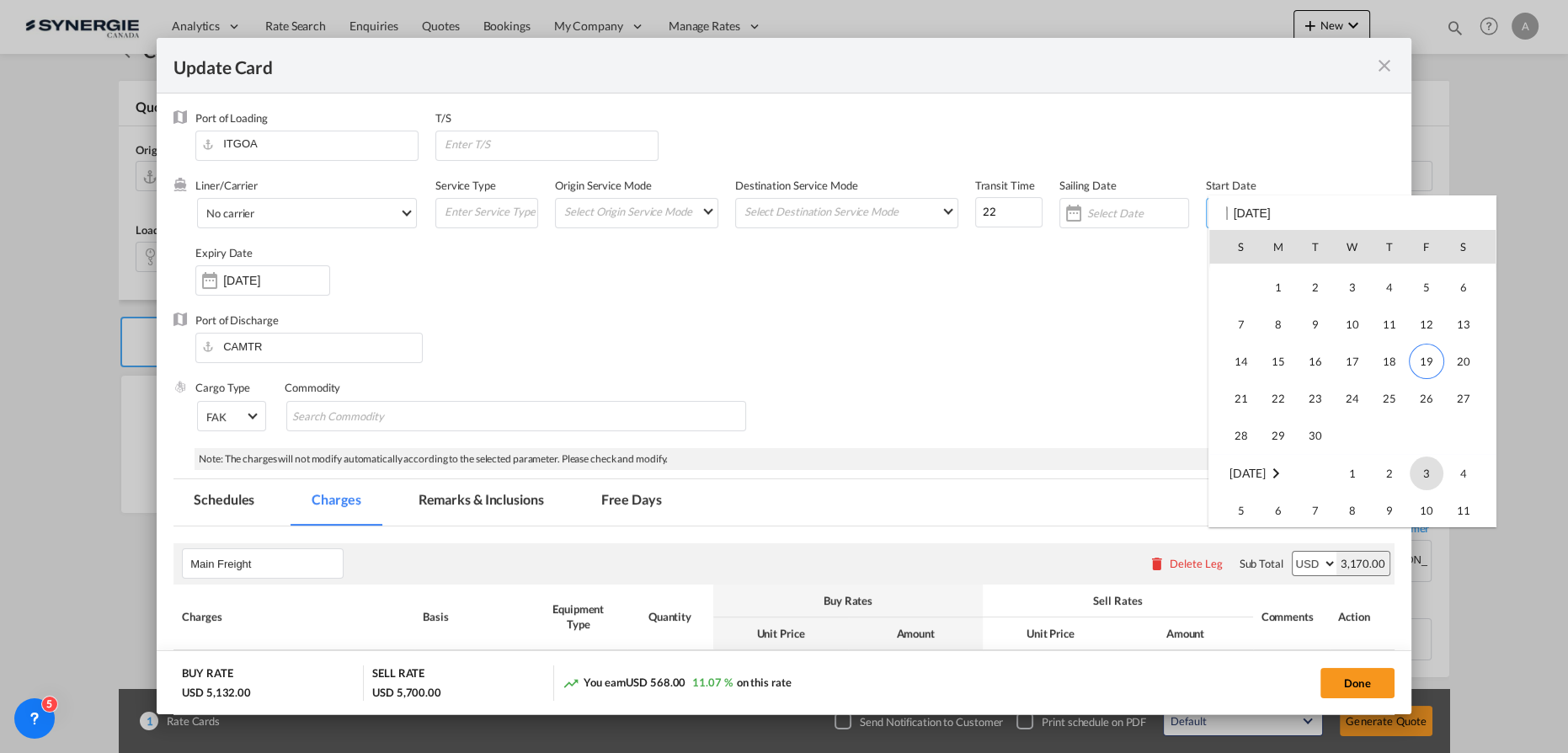
scroll to position [390083, 0]
click at [1427, 320] on span "19" at bounding box center [1426, 316] width 35 height 35
type input "[DATE]"
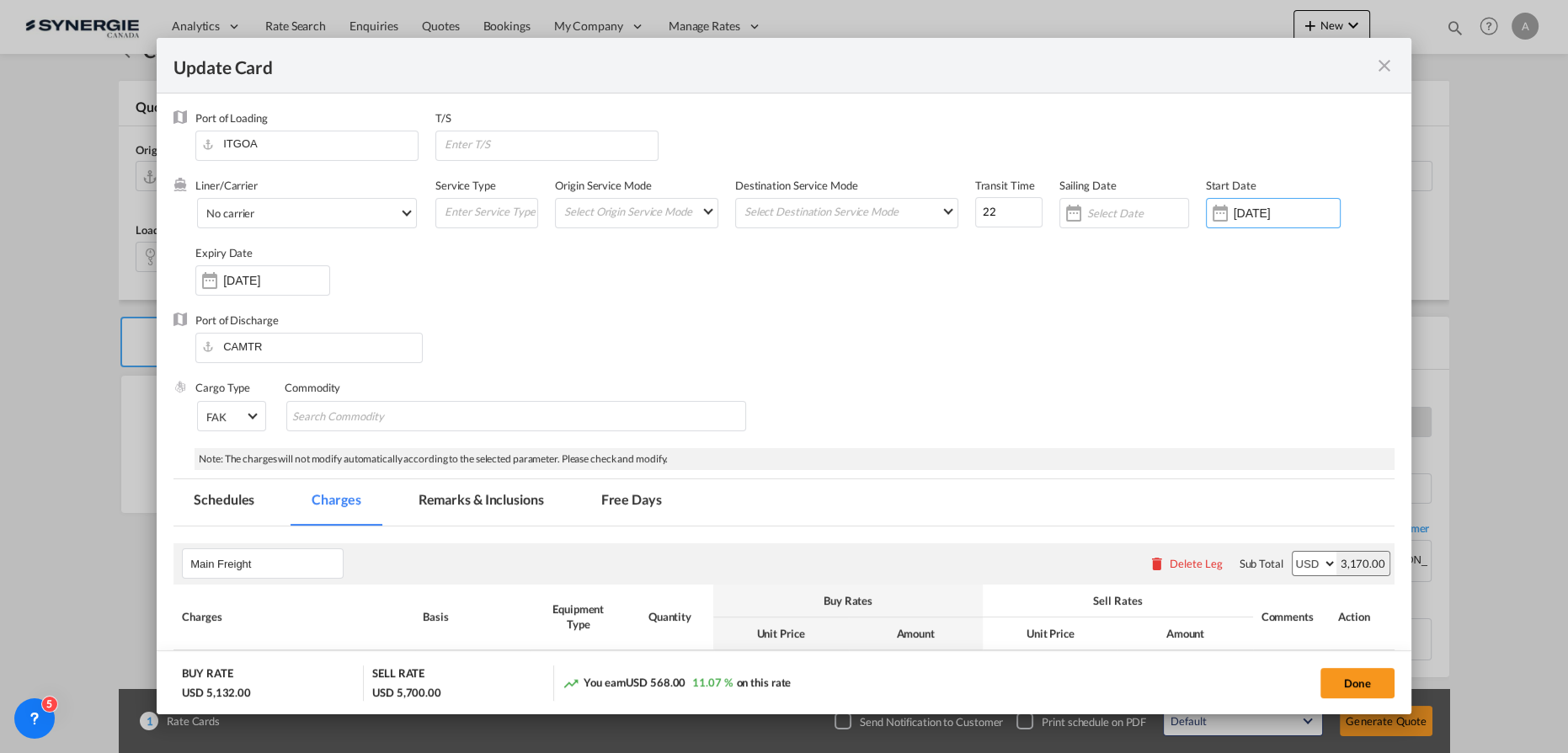
click at [271, 278] on input "[DATE]" at bounding box center [276, 280] width 106 height 14
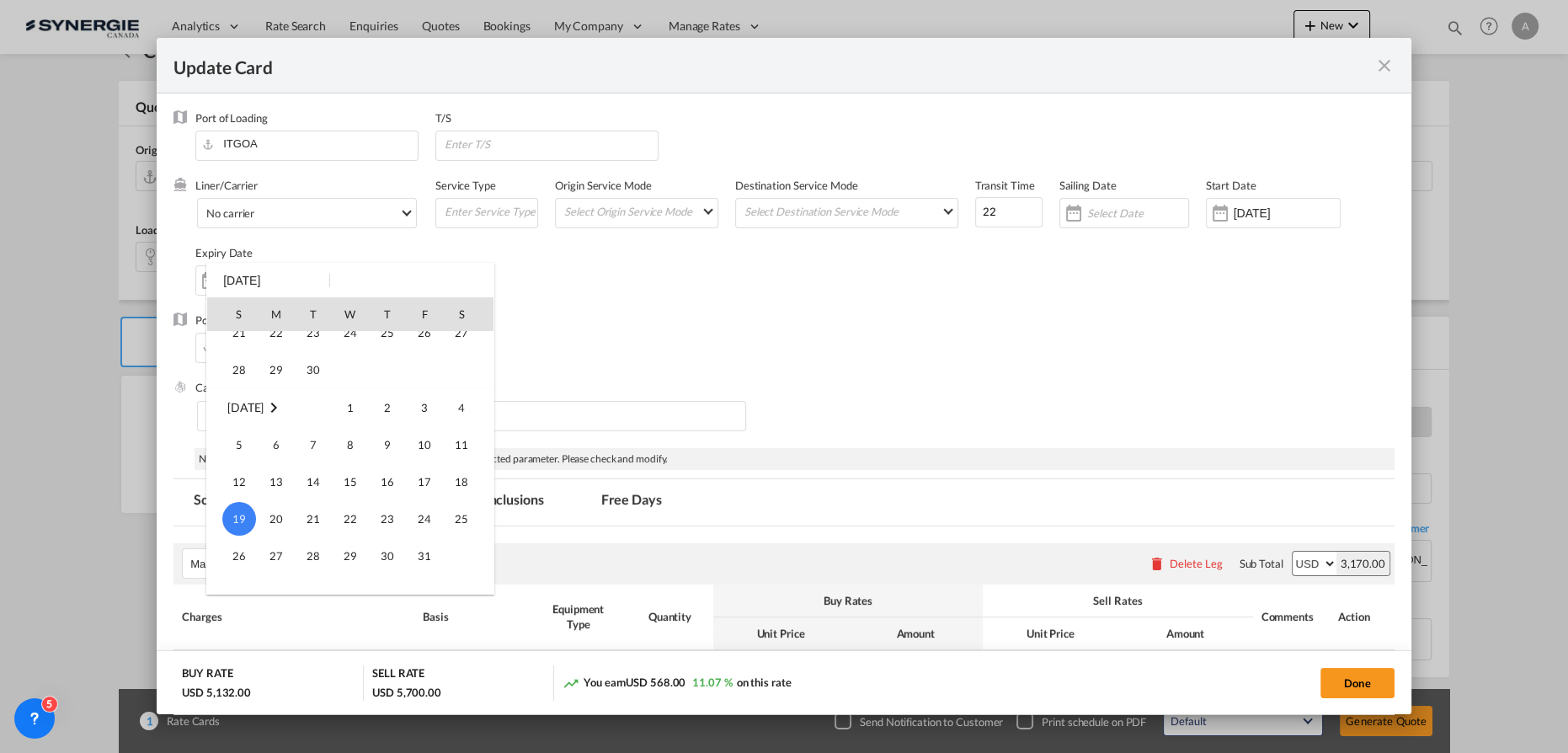
scroll to position [145, 0]
click at [319, 383] on span "30" at bounding box center [313, 390] width 34 height 34
type input "[DATE]"
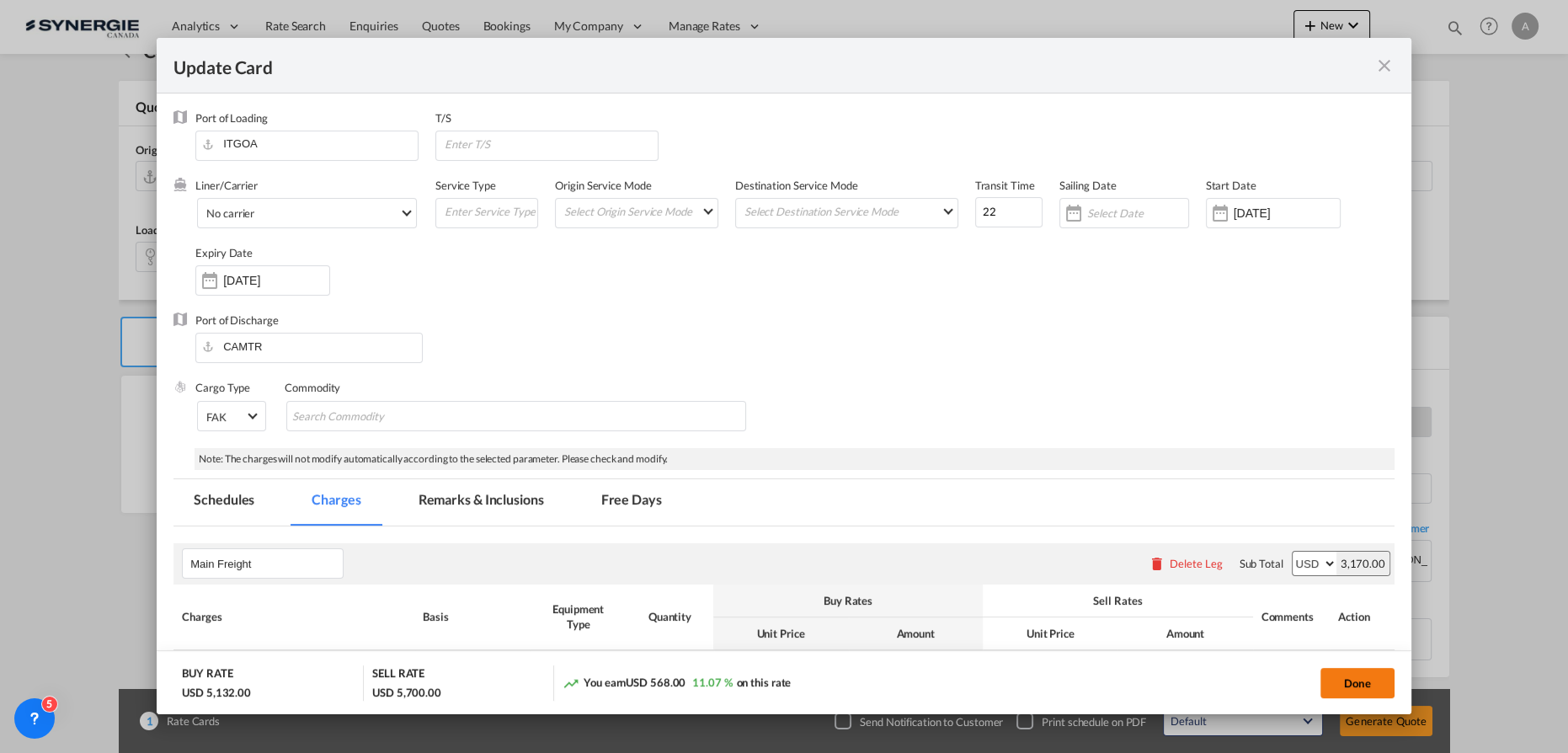
click at [1374, 683] on button "Done" at bounding box center [1357, 682] width 74 height 30
type input "[DATE]"
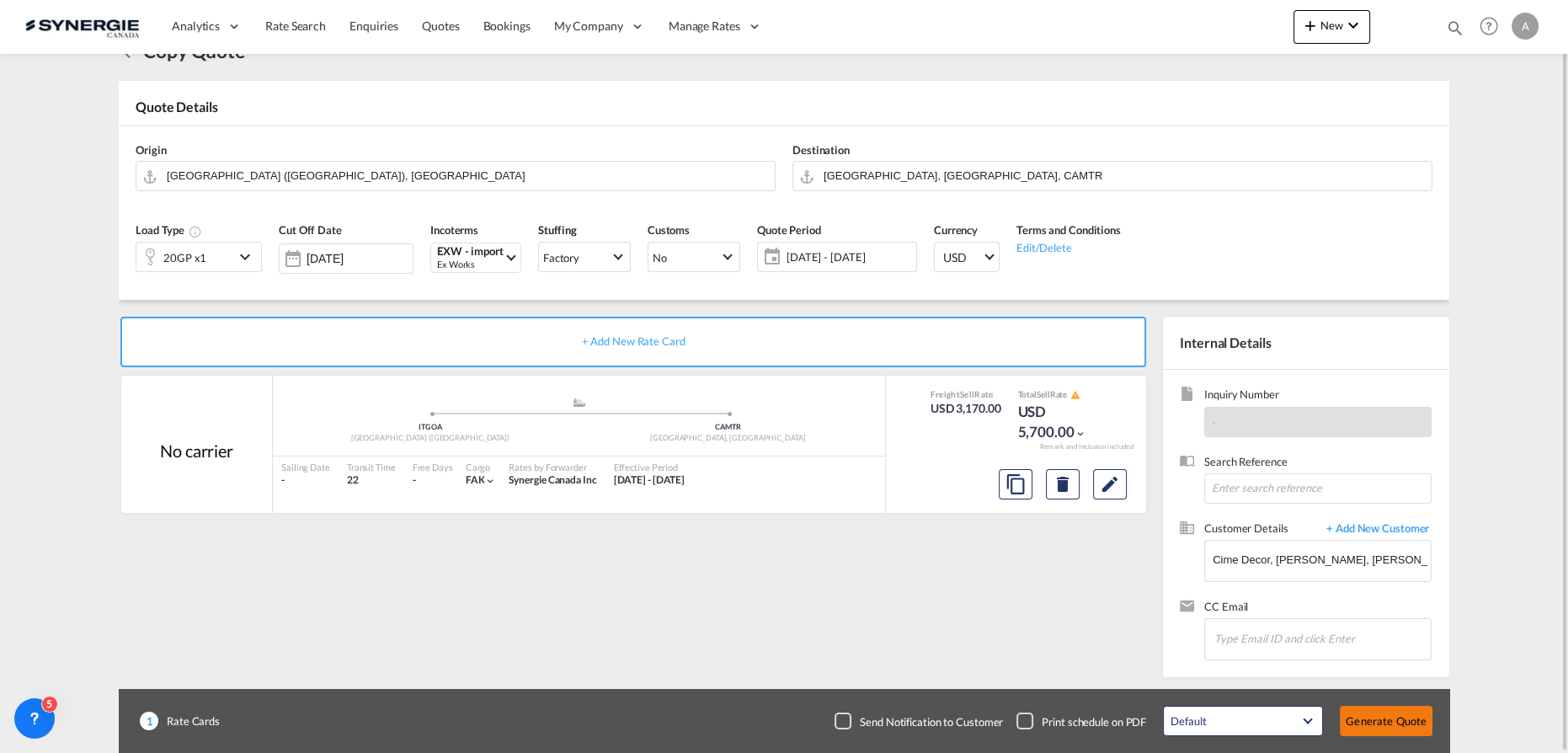
click at [1385, 720] on button "Generate Quote" at bounding box center [1386, 720] width 93 height 30
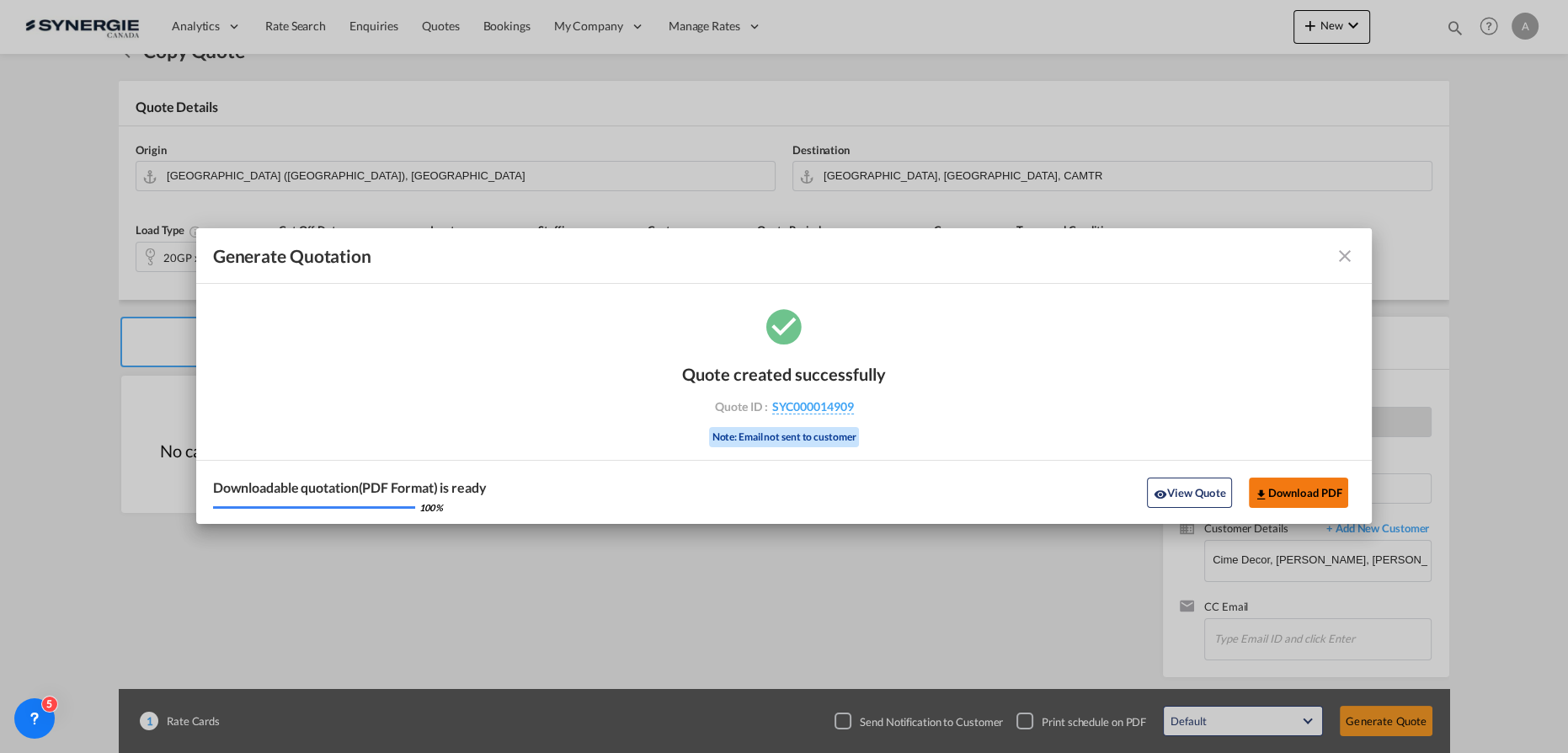
click at [1294, 493] on button "Download PDF" at bounding box center [1299, 492] width 100 height 30
click at [1199, 495] on button "View Quote" at bounding box center [1188, 492] width 84 height 30
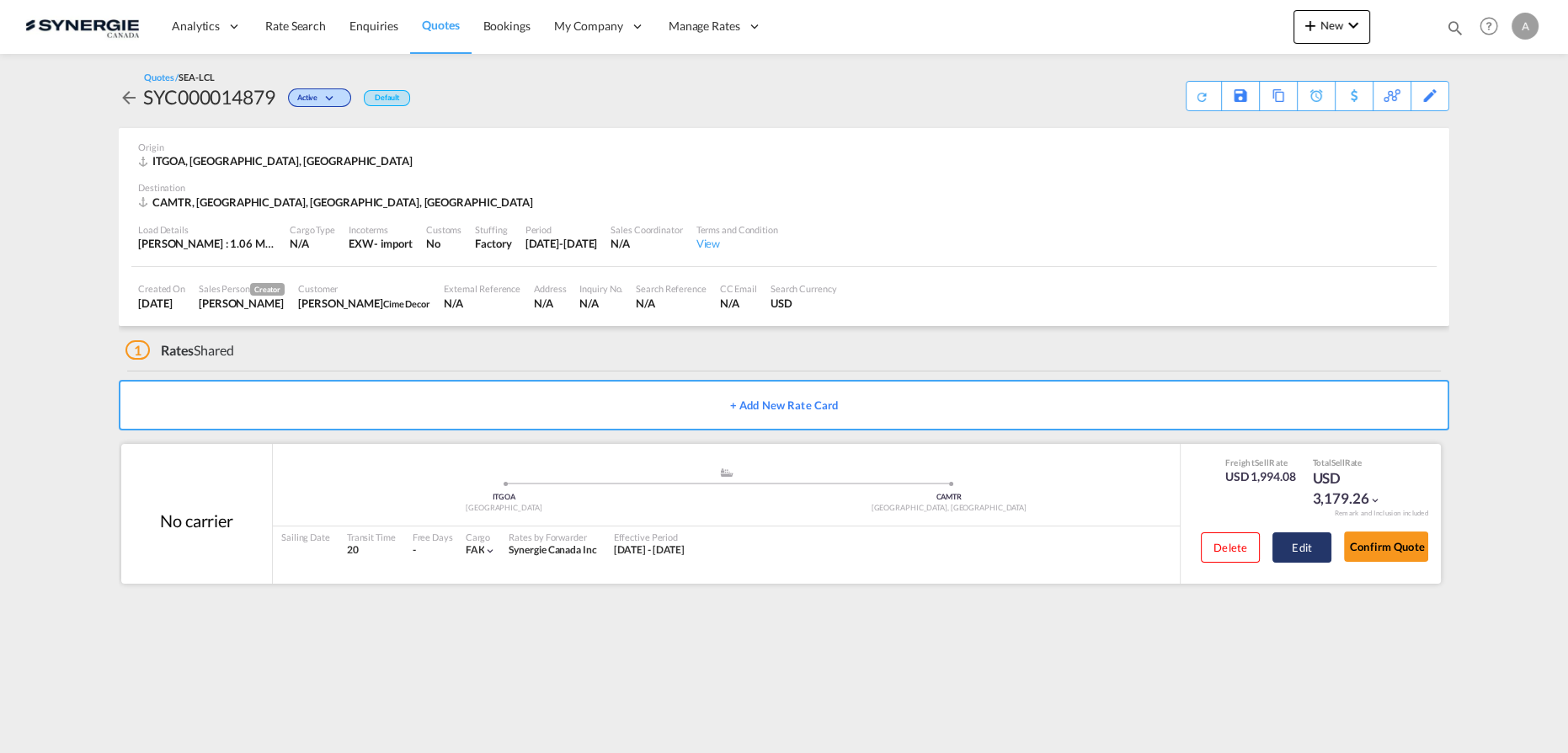
click at [1280, 544] on button "Edit" at bounding box center [1302, 547] width 59 height 30
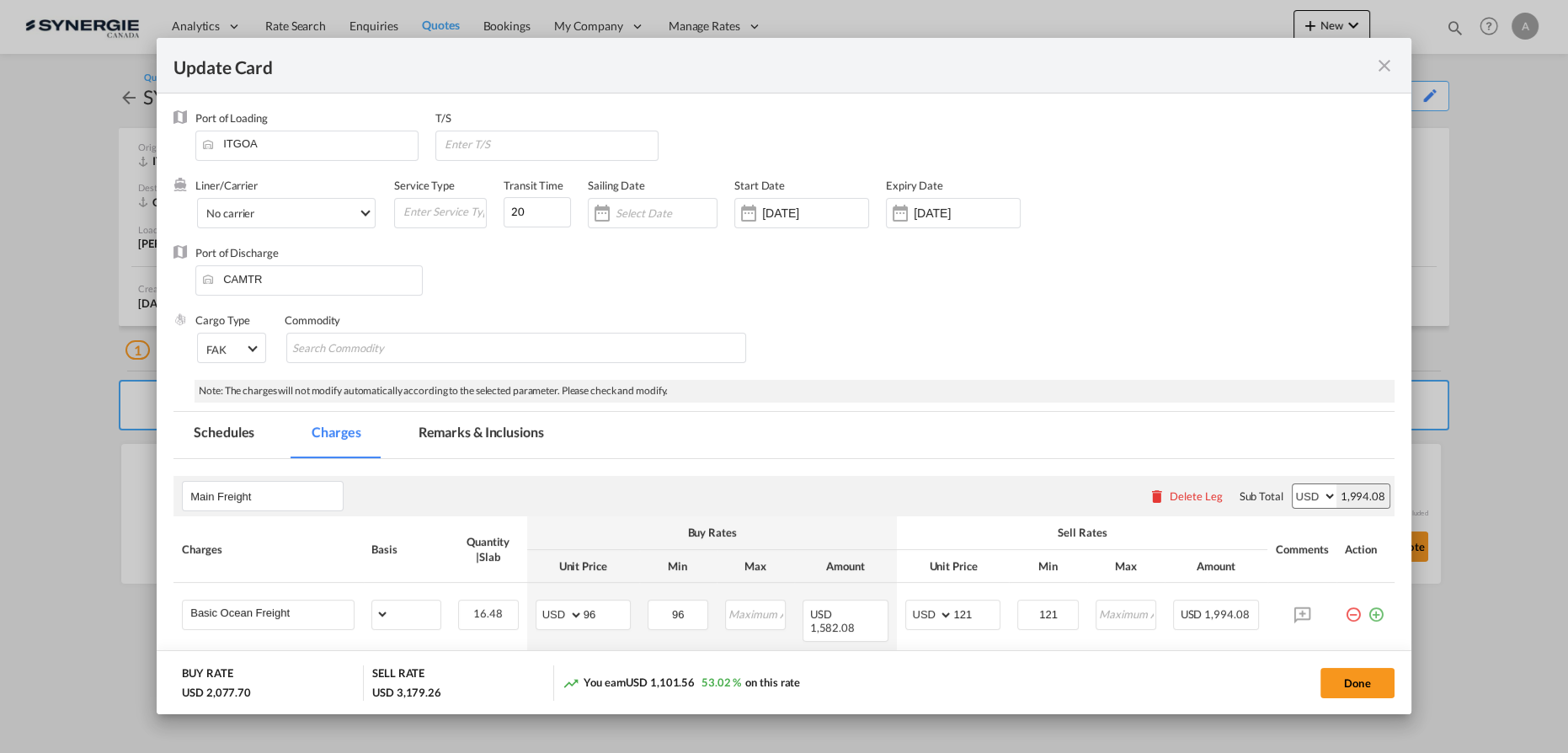
select select "per_w/m"
select select "per_bl"
select select "per_hbl"
select select "flat"
select select "per_bl"
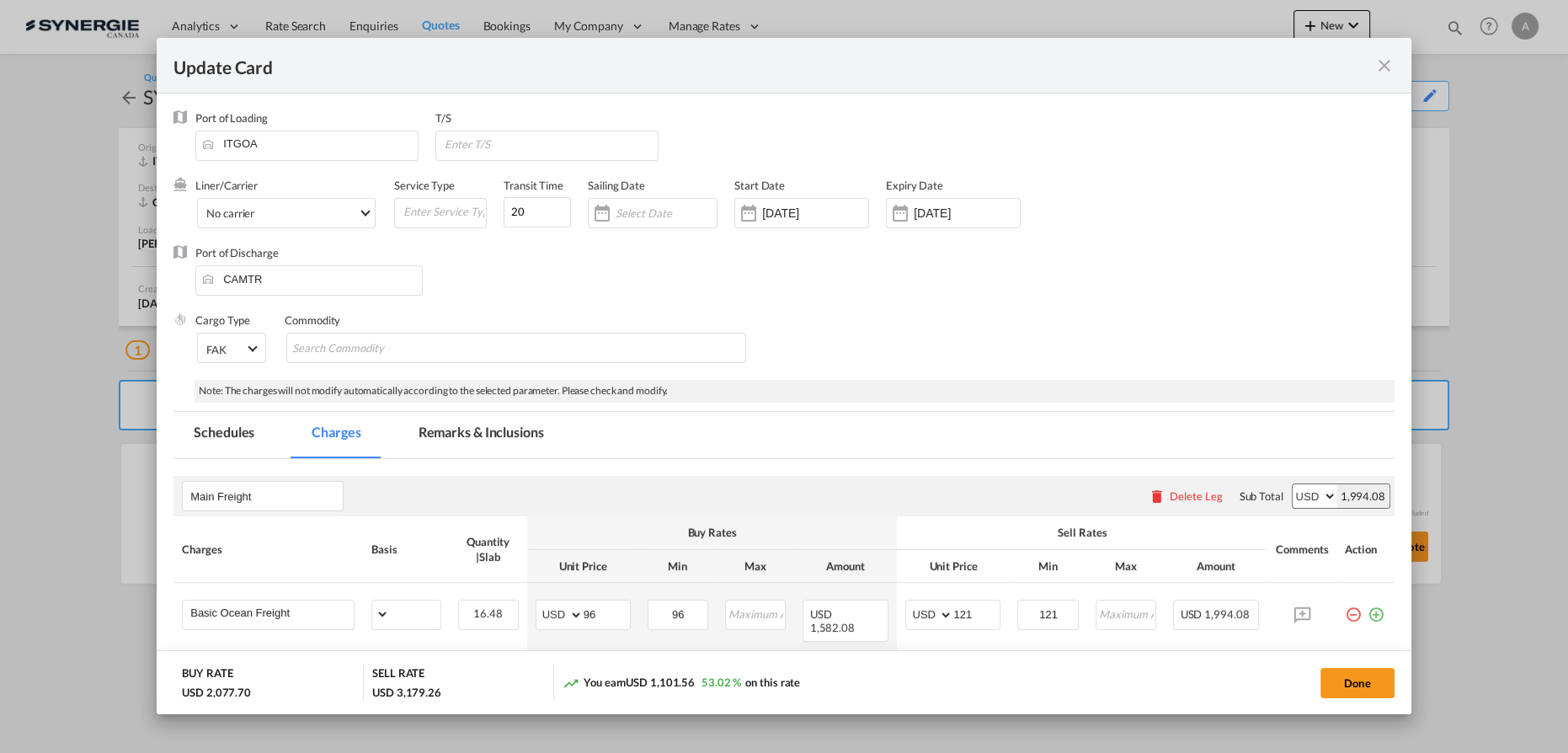
select select "per_bl"
select select "per_shipment"
click at [1381, 65] on md-icon "icon-close fg-AAA8AD m-0 pointer" at bounding box center [1384, 65] width 20 height 20
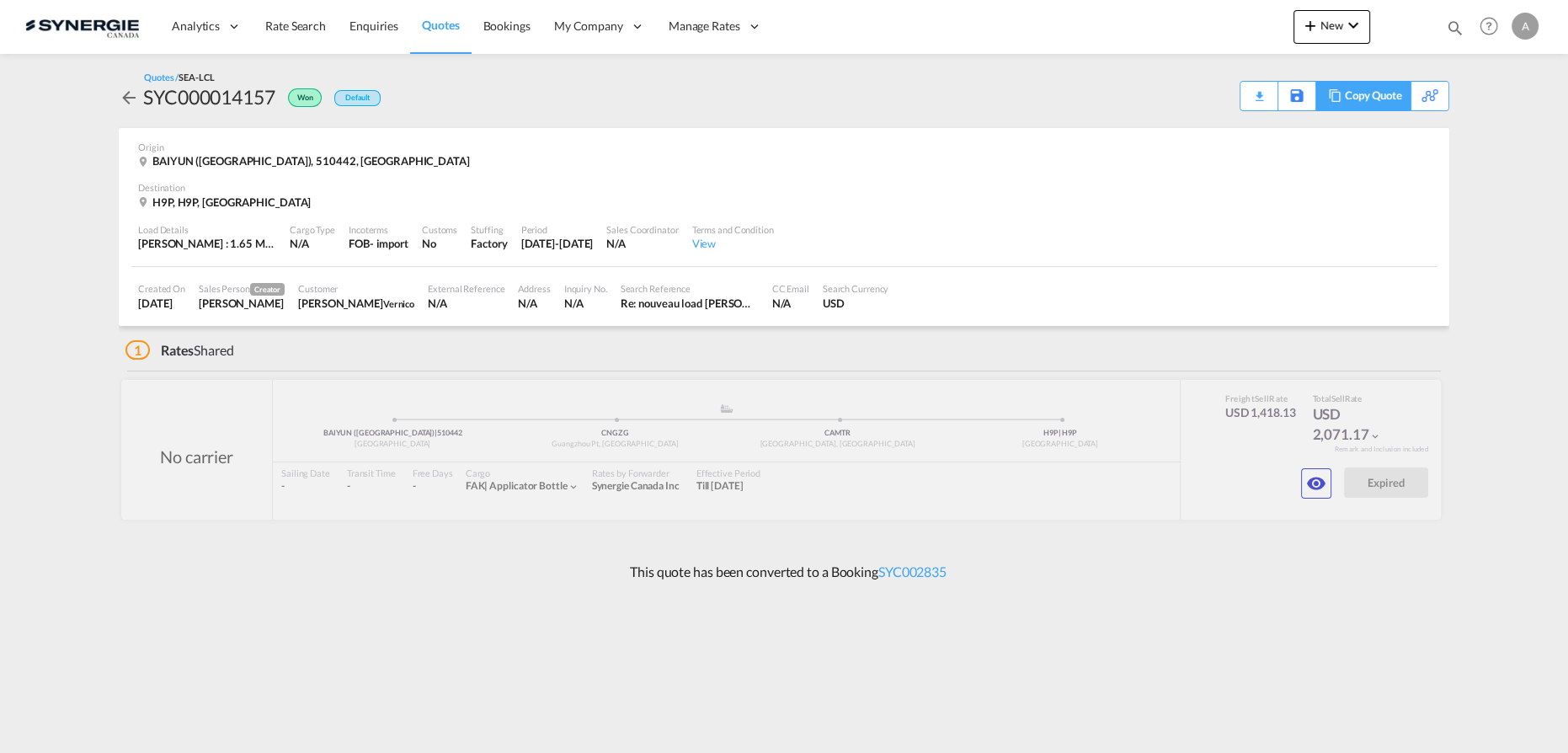
click at [1388, 107] on div "Copy Quote" at bounding box center [1373, 96] width 57 height 29
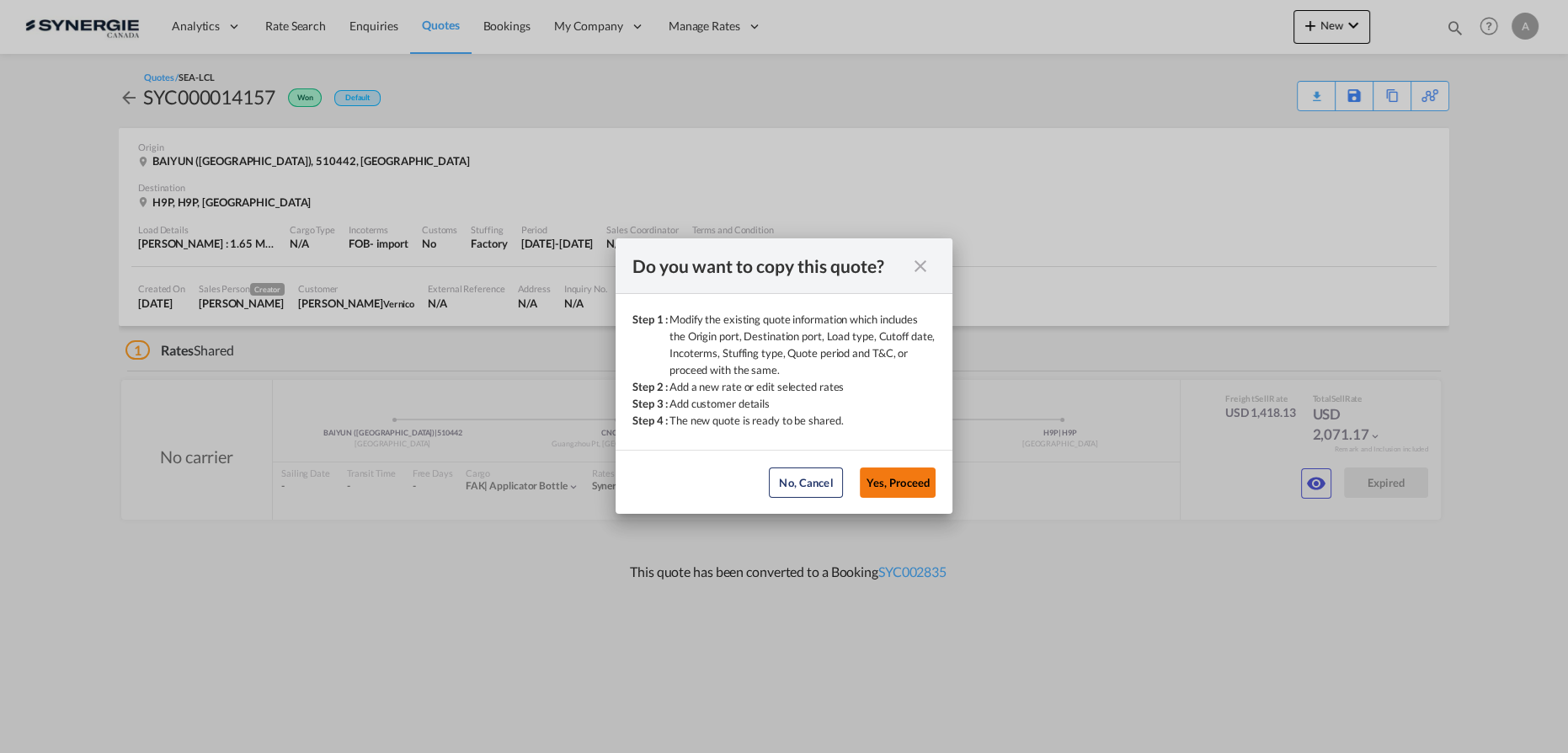
click at [900, 487] on button "Yes, Proceed" at bounding box center [897, 481] width 75 height 30
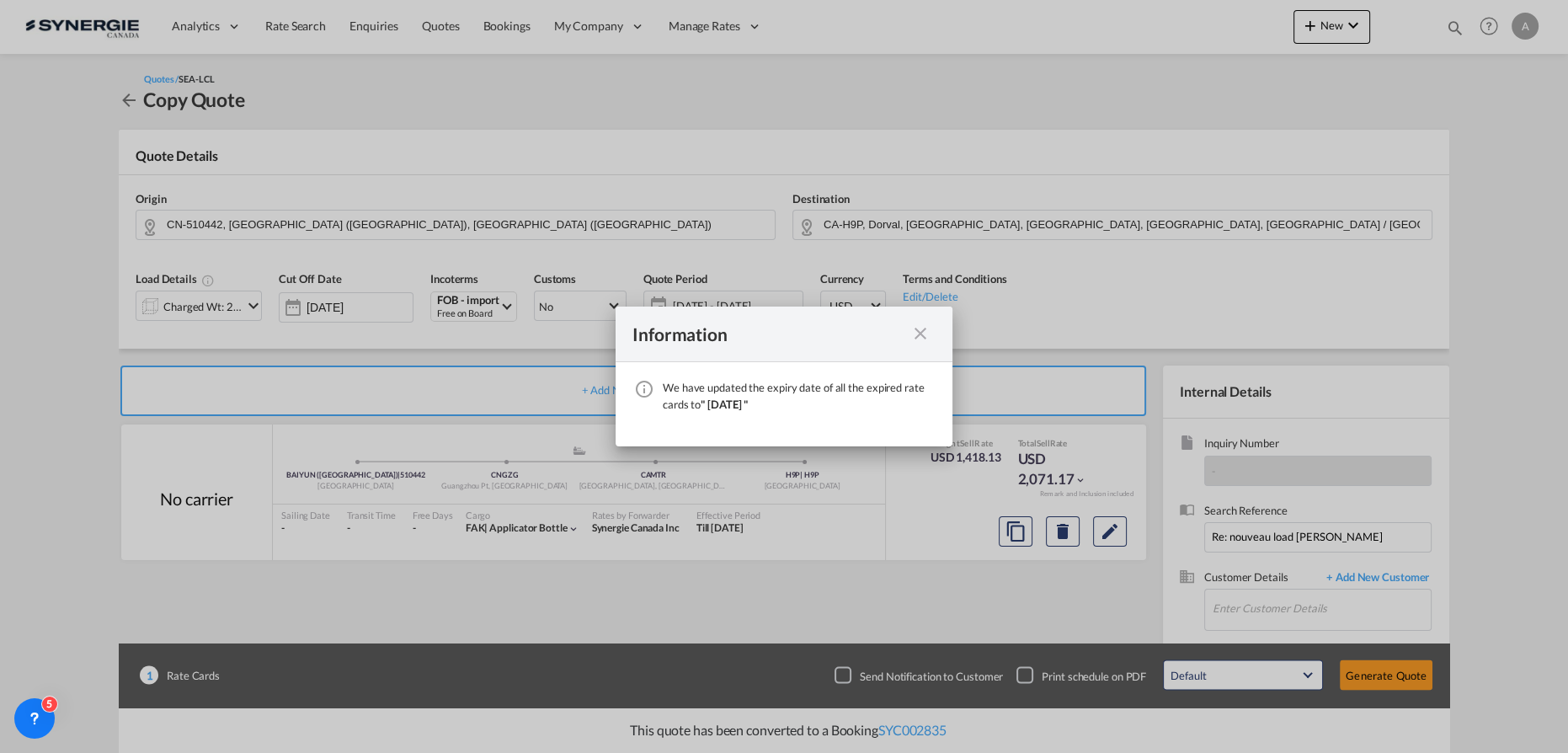
click at [917, 332] on md-icon "icon-close fg-AAA8AD cursor" at bounding box center [920, 333] width 20 height 20
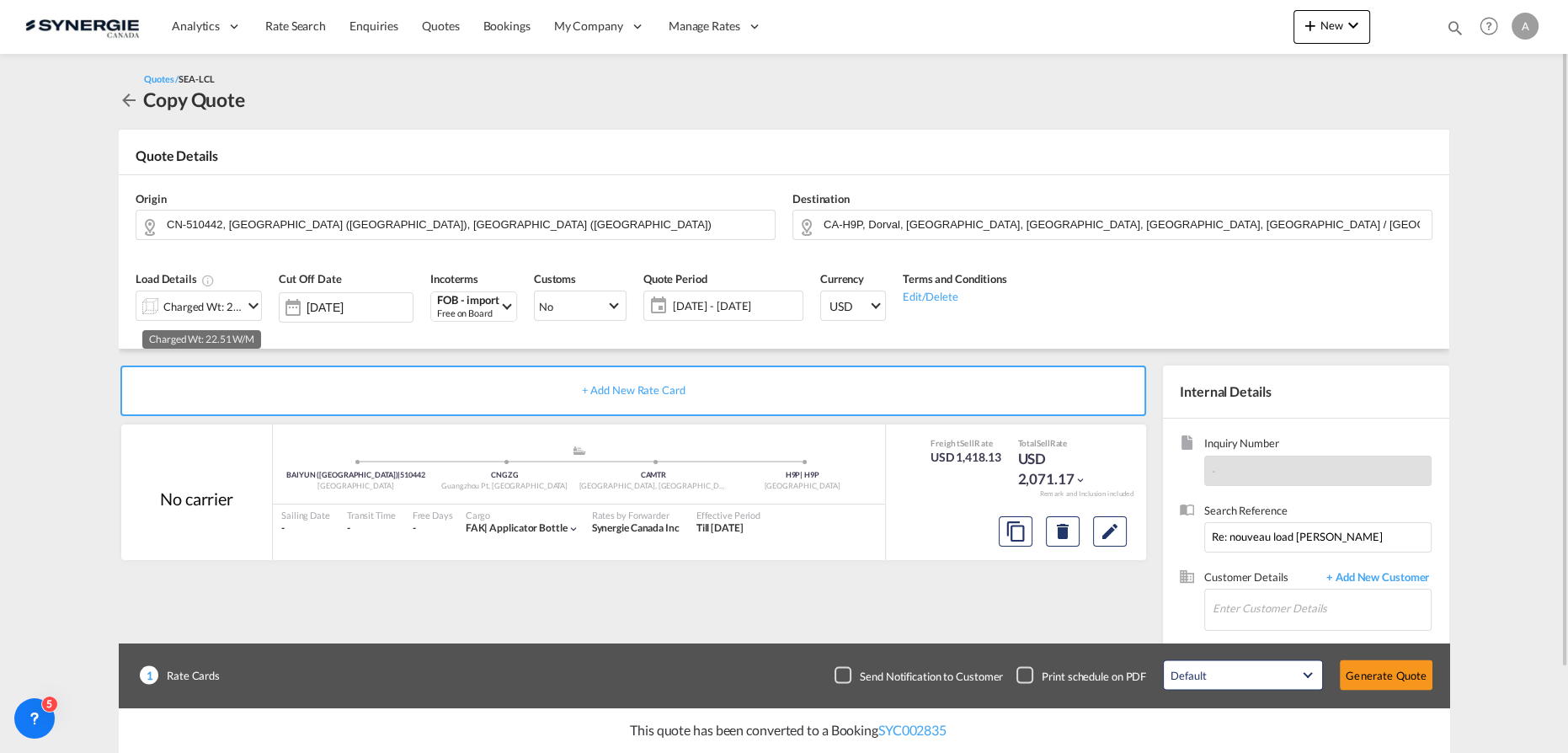
click at [185, 312] on div "Charged Wt: 22.51 W/M" at bounding box center [203, 306] width 79 height 24
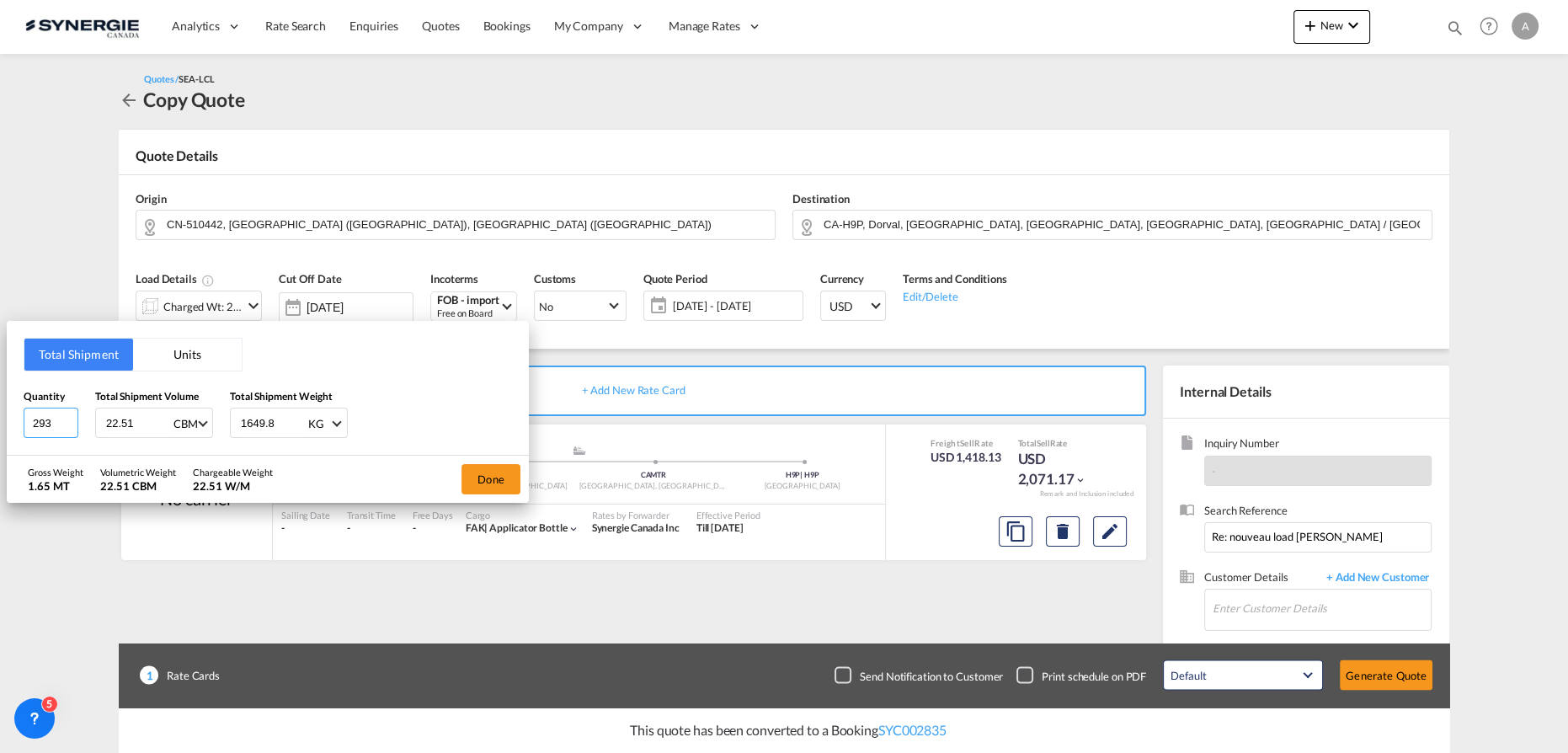
drag, startPoint x: 57, startPoint y: 420, endPoint x: -64, endPoint y: 423, distance: 121.0
click at [0, 423] on html "Analytics Reports Dashboard Rate Search Enquiries Quotes" at bounding box center [784, 376] width 1568 height 753
type input "137"
type input "14.34"
type input "2310.40"
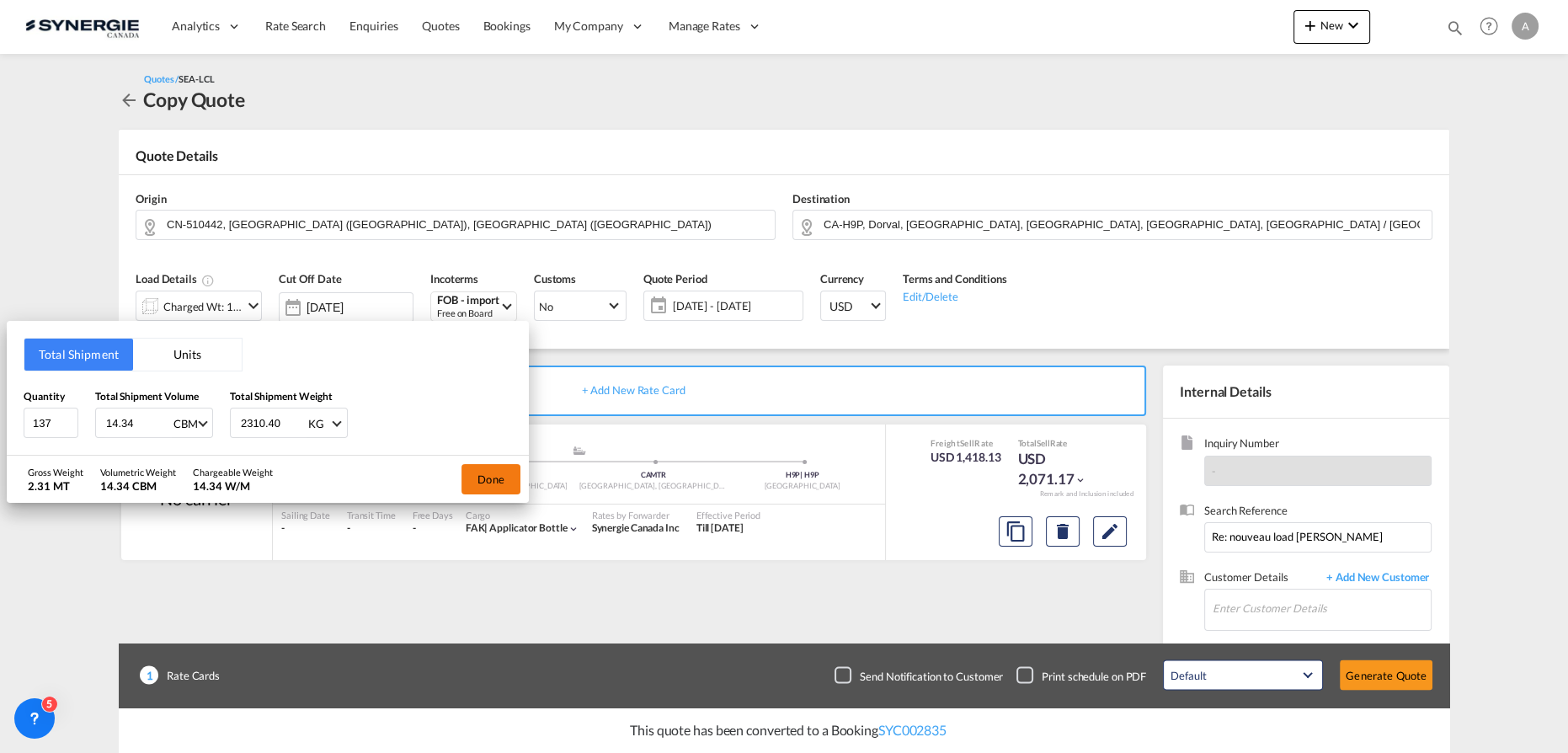
click at [492, 480] on button "Done" at bounding box center [491, 479] width 59 height 30
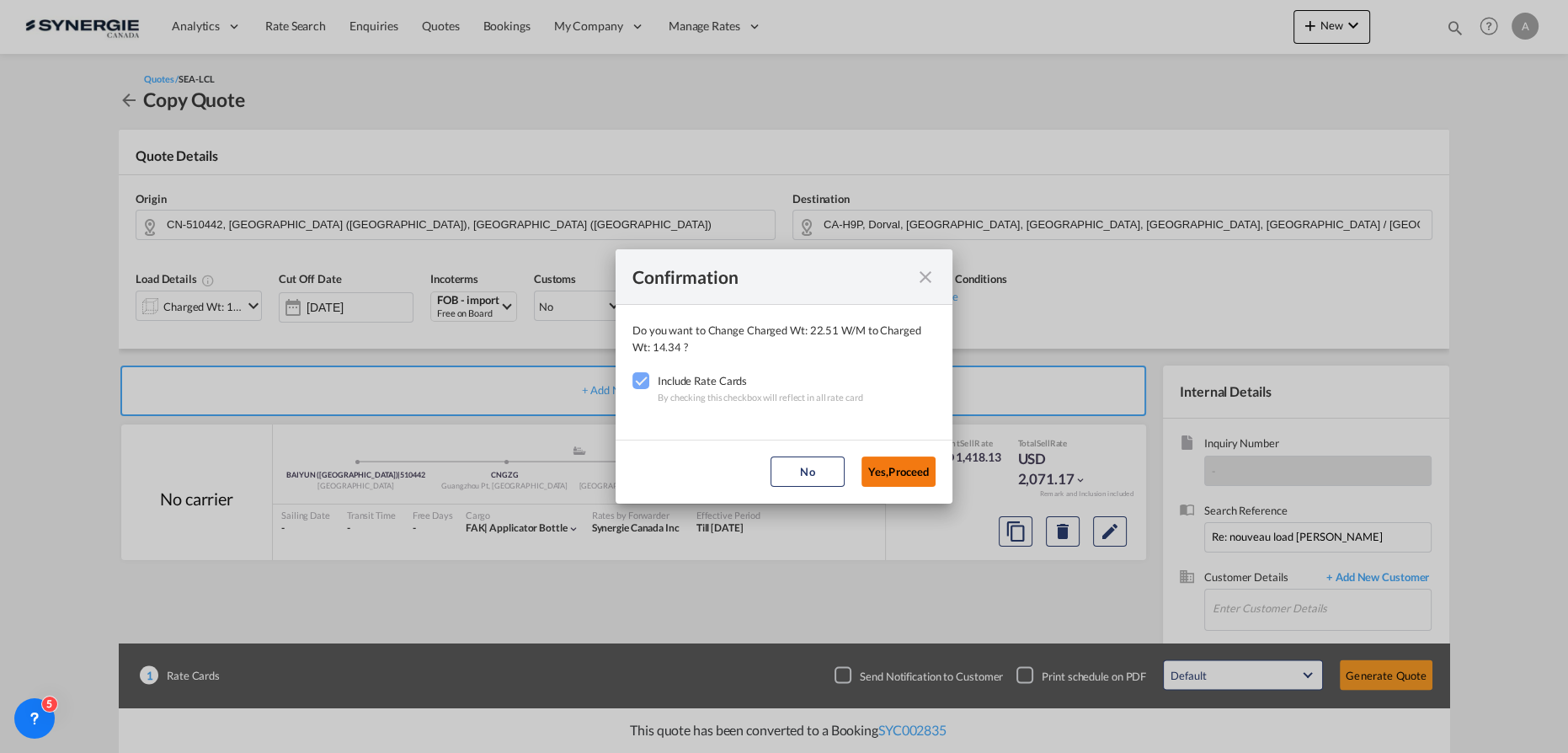
click at [891, 465] on button "Yes,Proceed" at bounding box center [898, 471] width 74 height 30
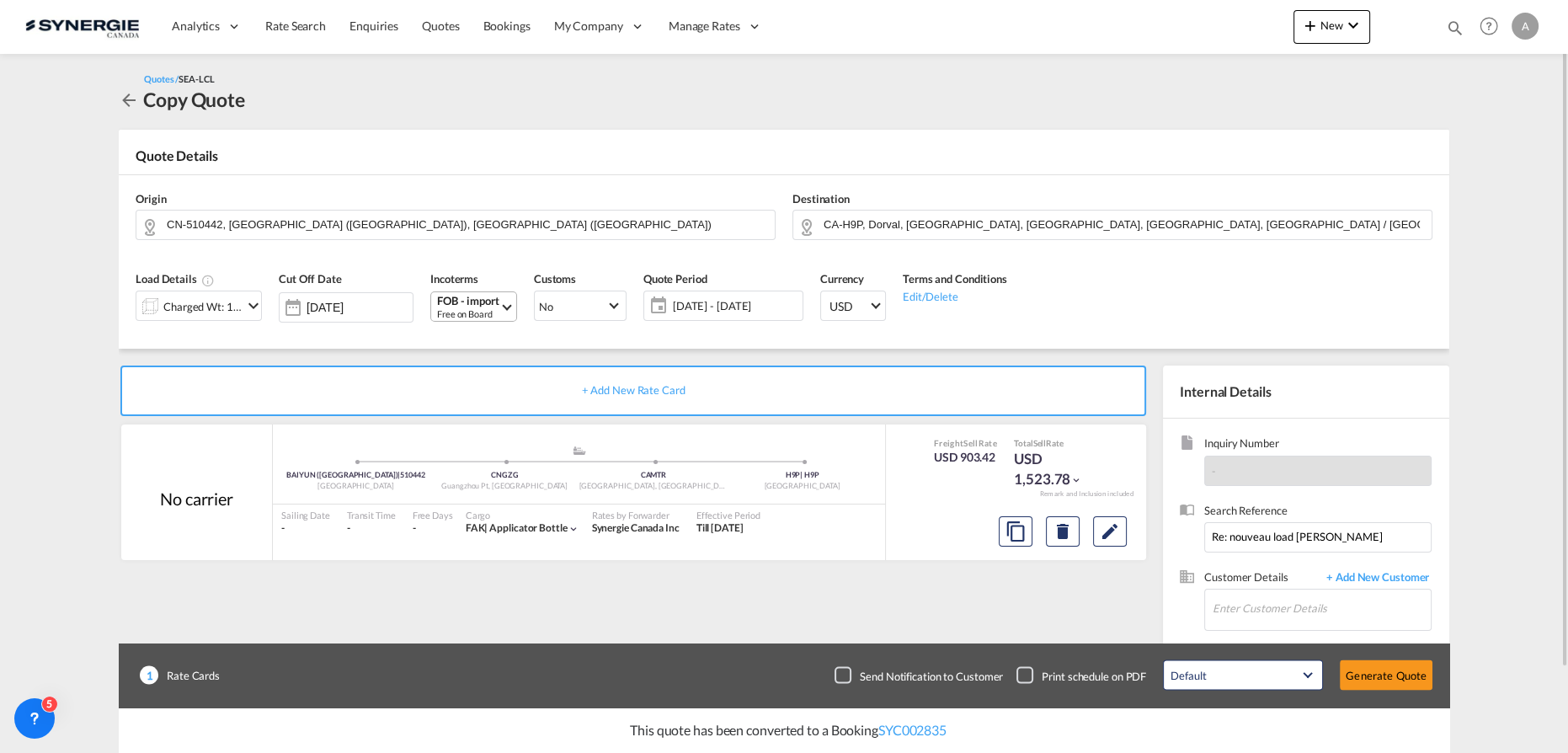
click at [512, 301] on md-select-value "FOB - import Free on Board" at bounding box center [475, 307] width 81 height 29
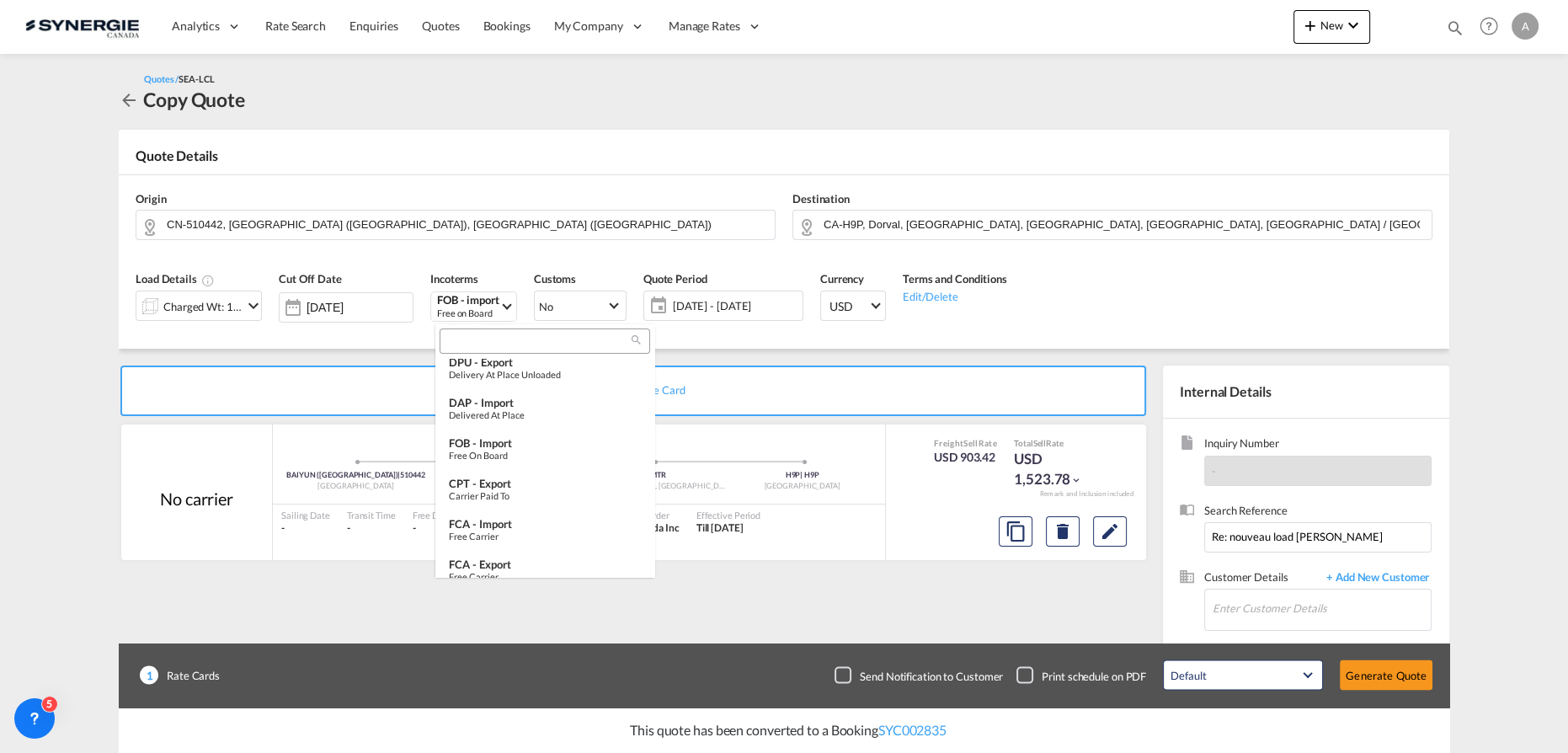
click at [506, 336] on input "search" at bounding box center [538, 342] width 187 height 15
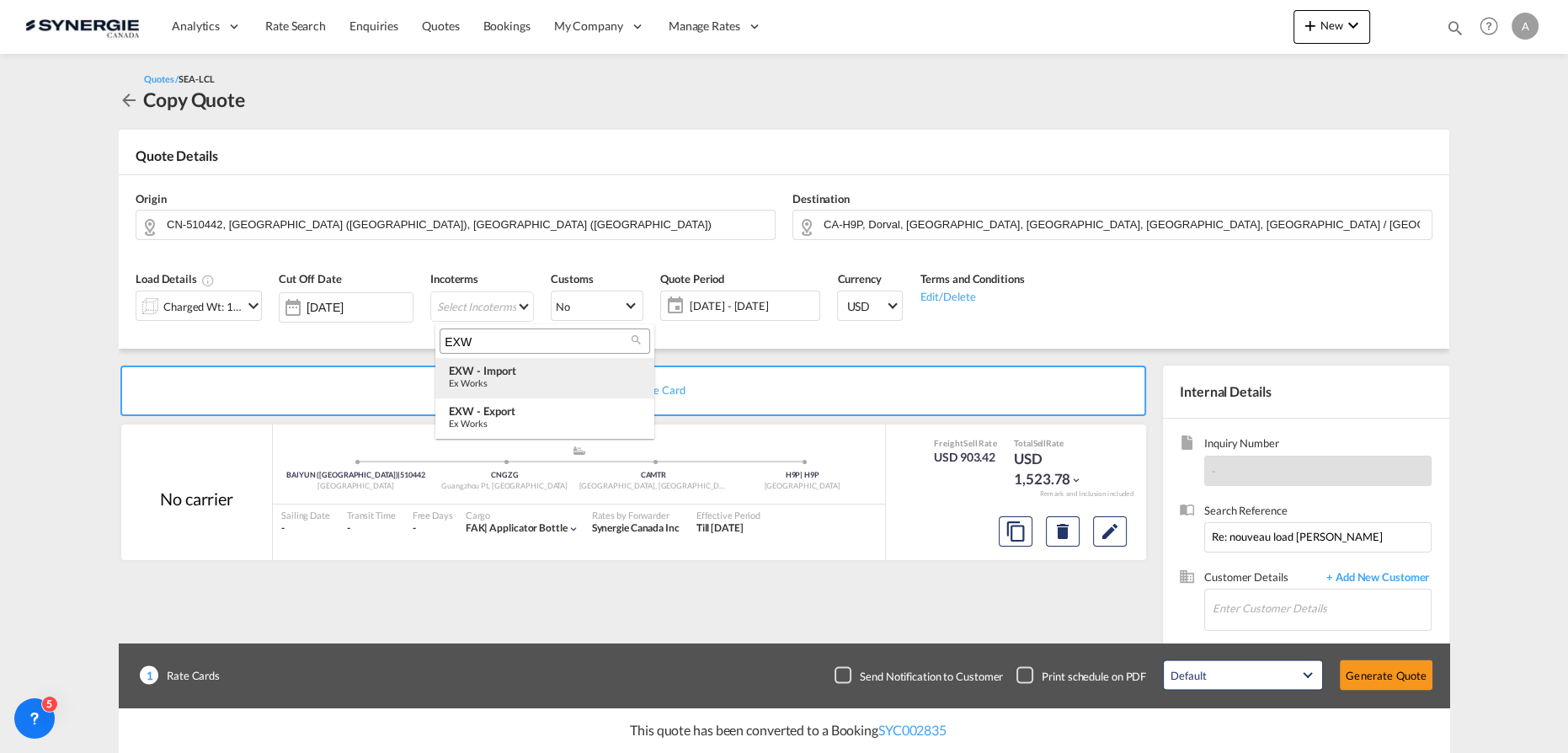
type input "EXW"
click at [519, 382] on div "Ex Works" at bounding box center [544, 382] width 192 height 11
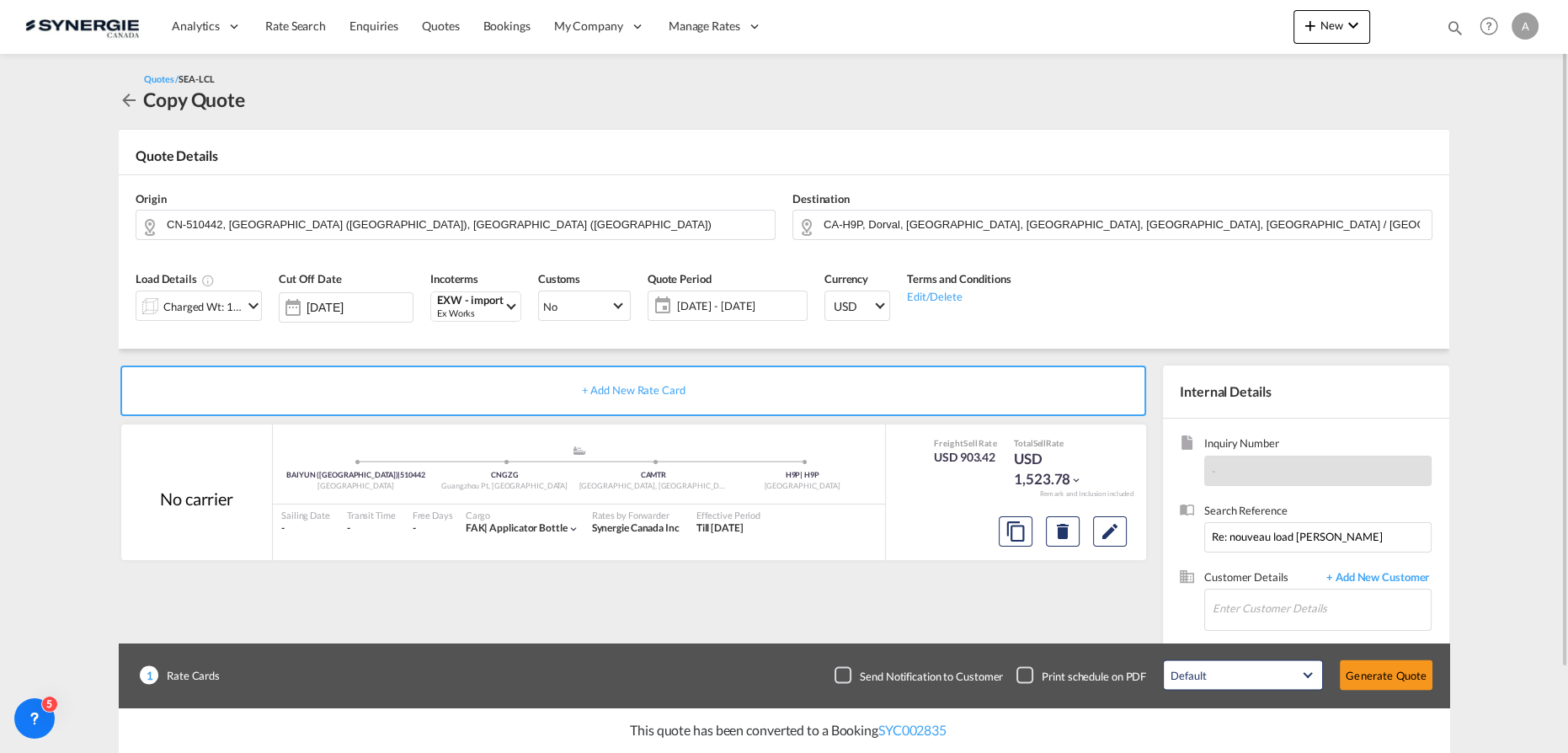
click at [765, 296] on span "[DATE] - [DATE]" at bounding box center [739, 305] width 134 height 24
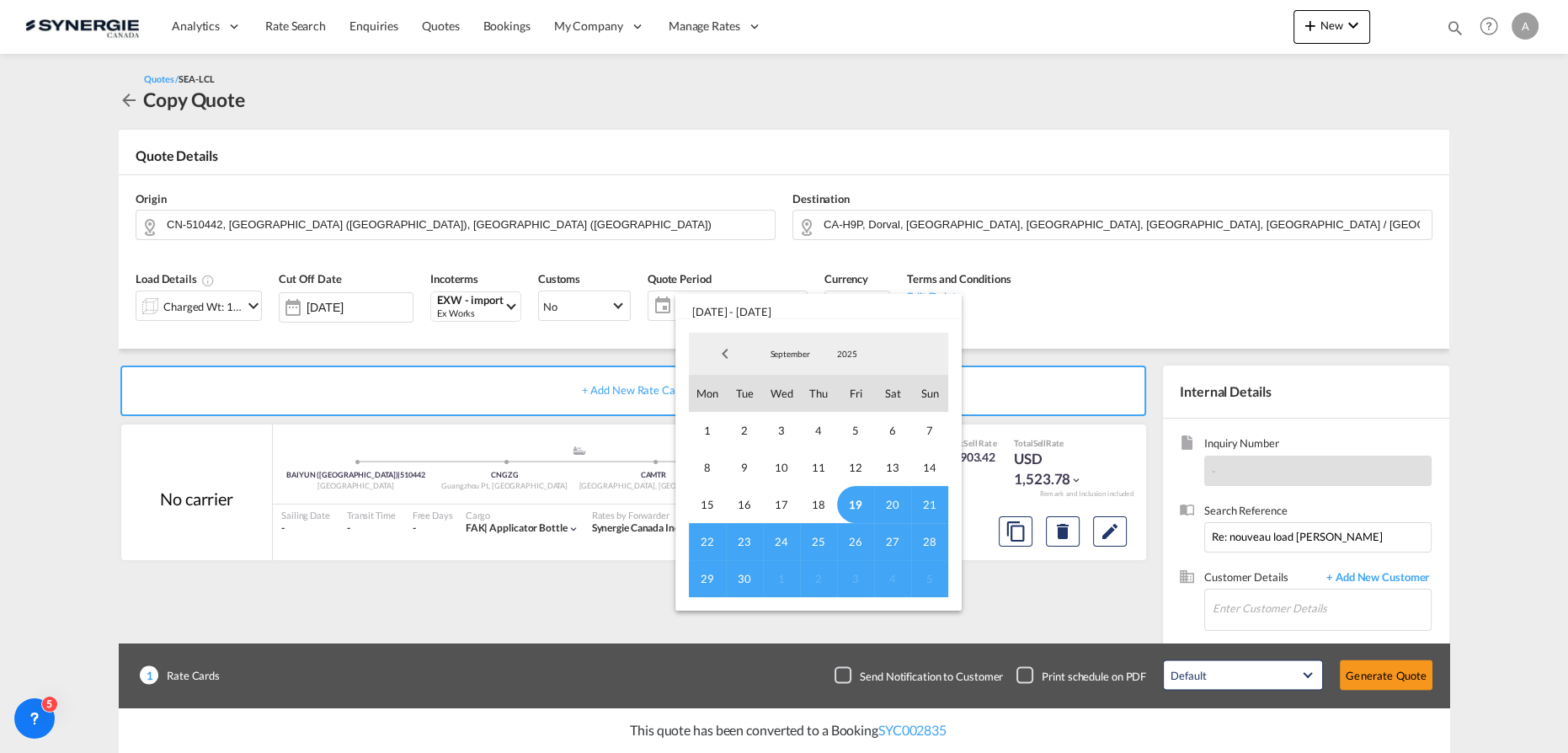
click at [859, 501] on span "19" at bounding box center [855, 504] width 37 height 37
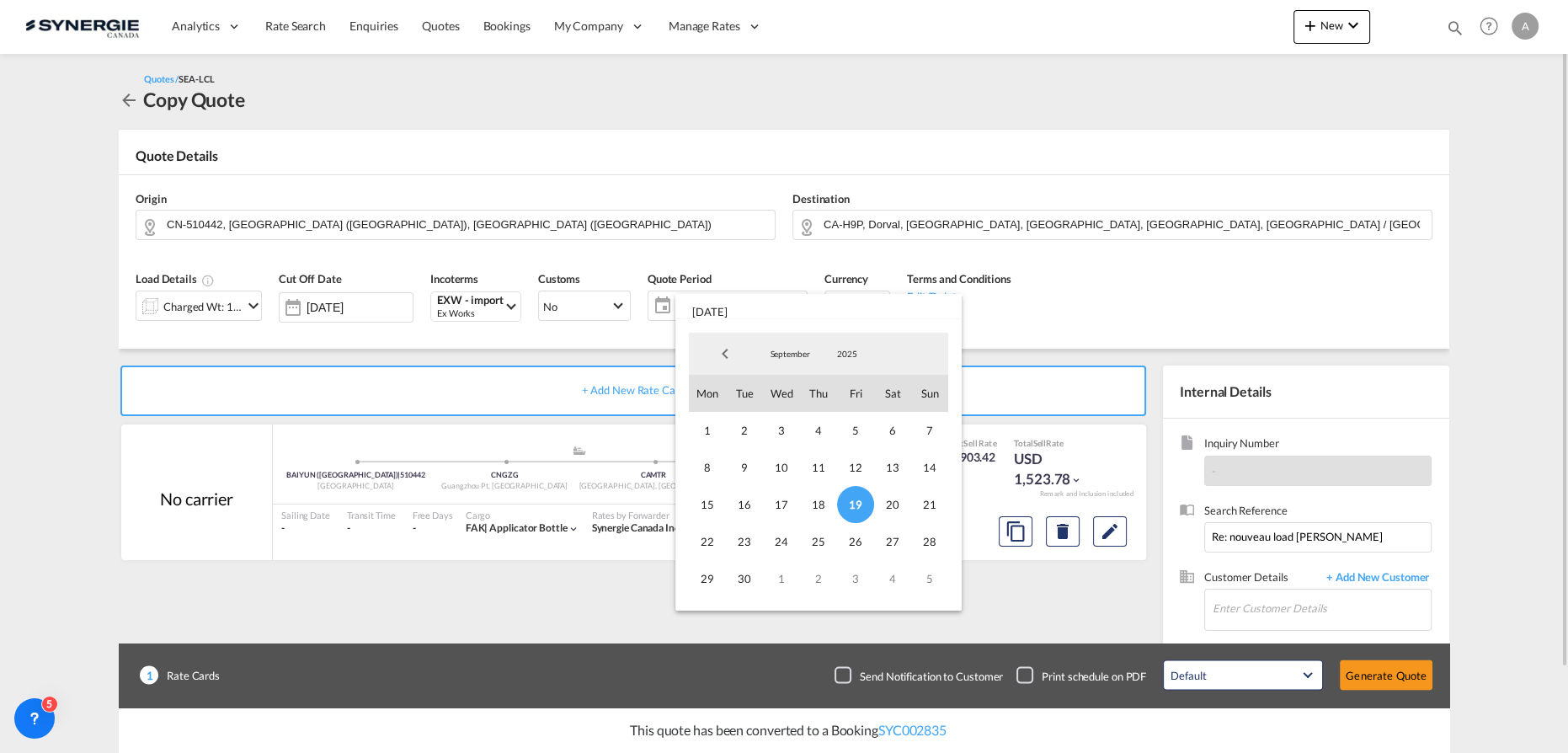
click at [743, 582] on span "30" at bounding box center [744, 578] width 37 height 37
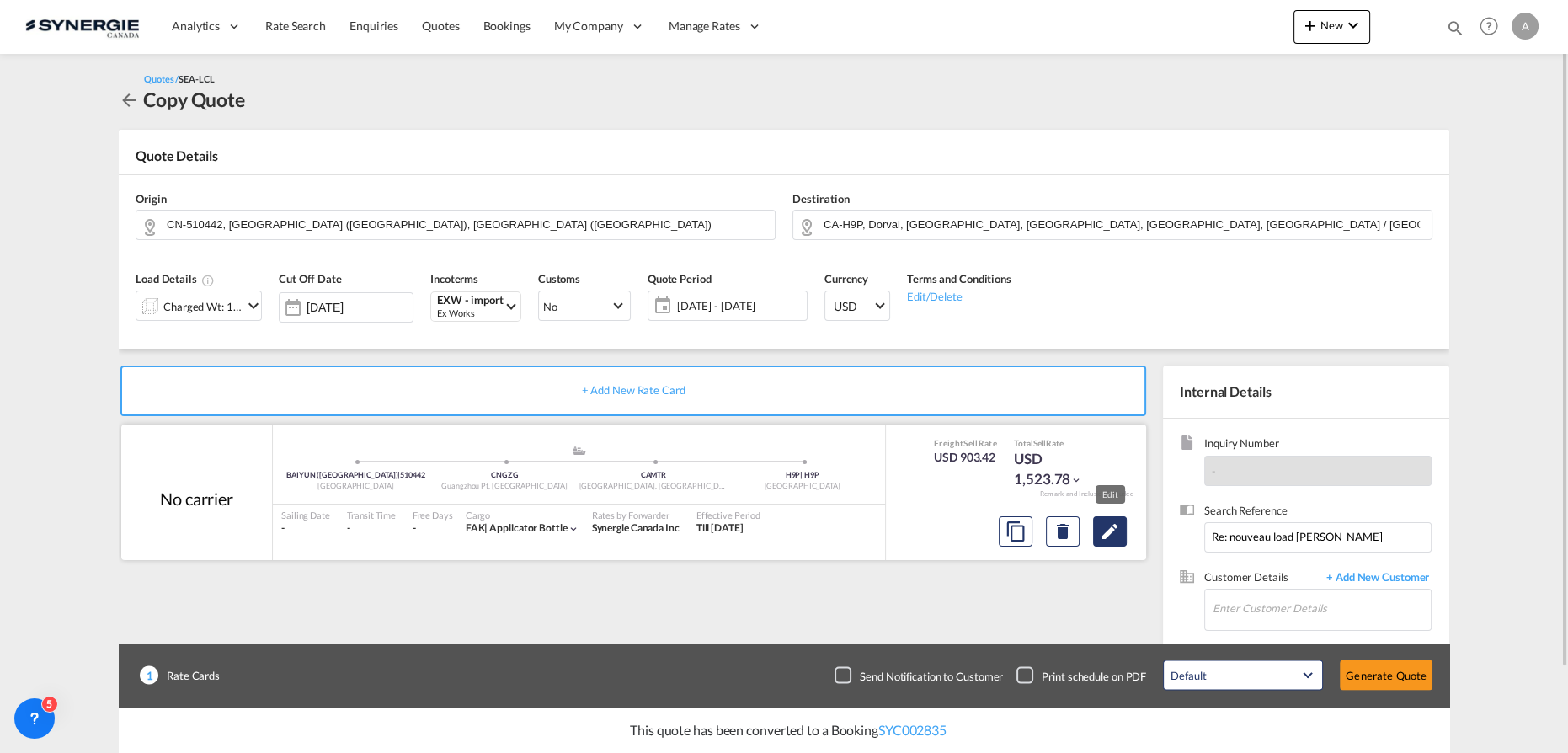
click at [1108, 534] on md-icon "Edit" at bounding box center [1110, 531] width 20 height 20
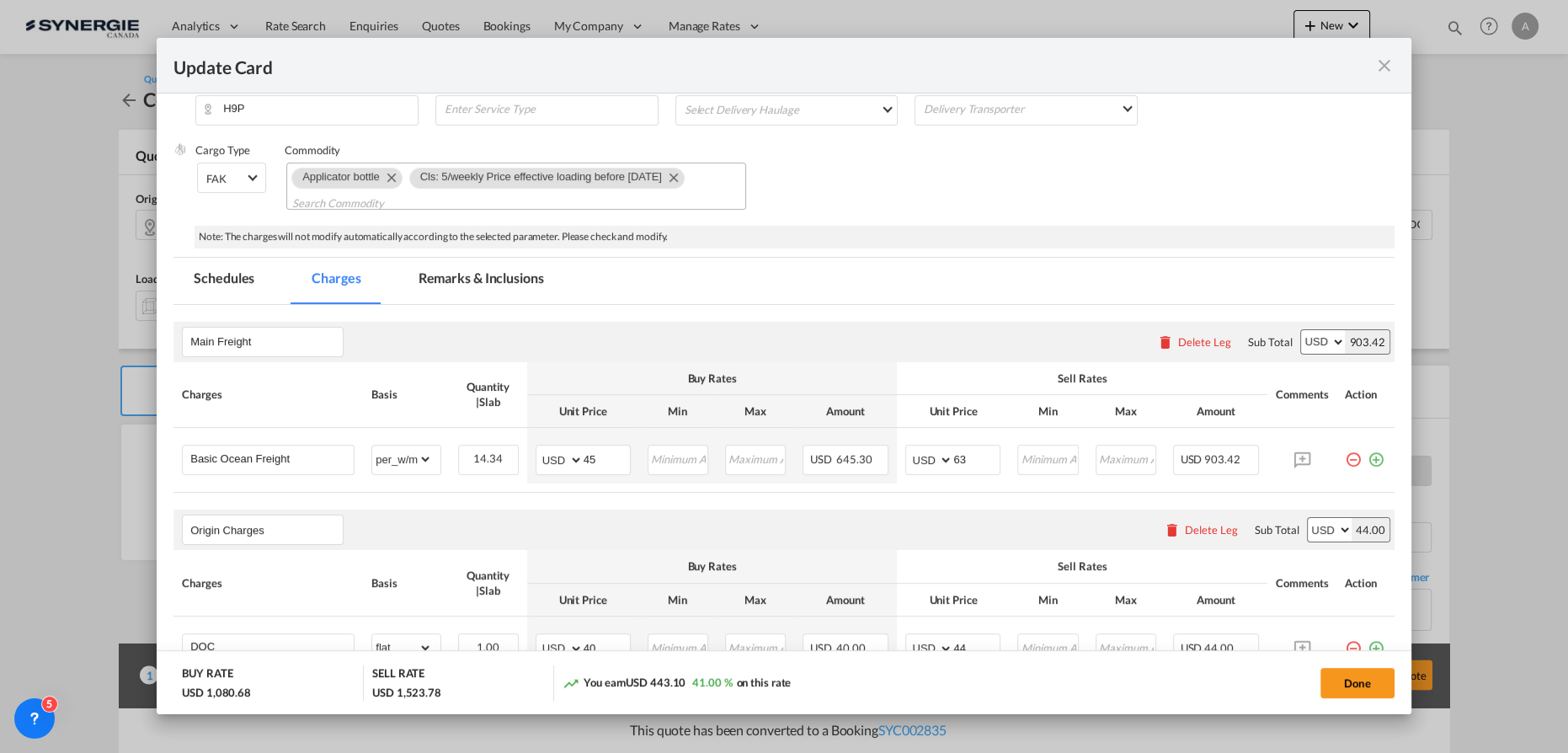
select select "per_w/m"
select select "flat"
select select "per_kg"
select select "per_w/m"
select select "flat"
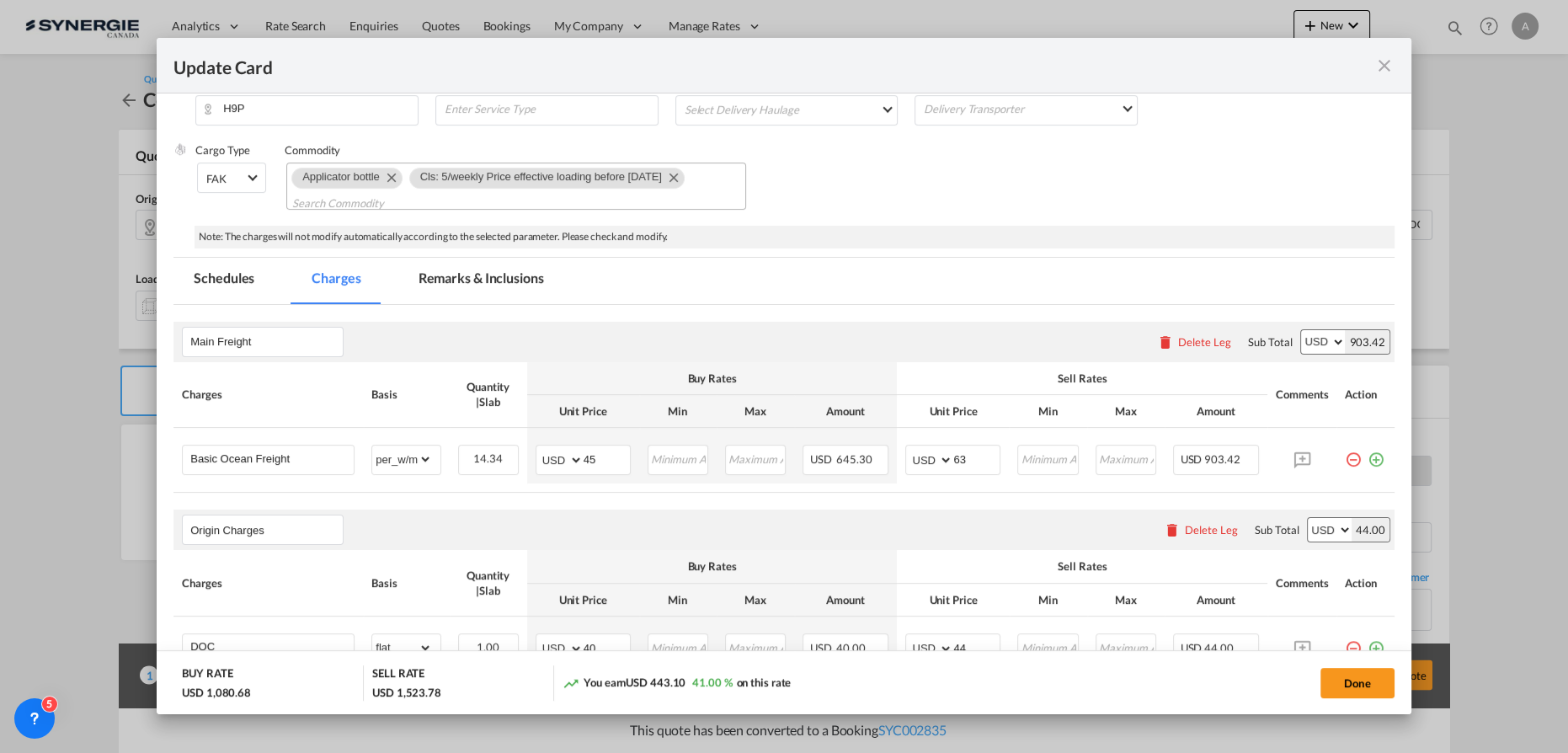
select select "per_bl"
select select "per_shipment"
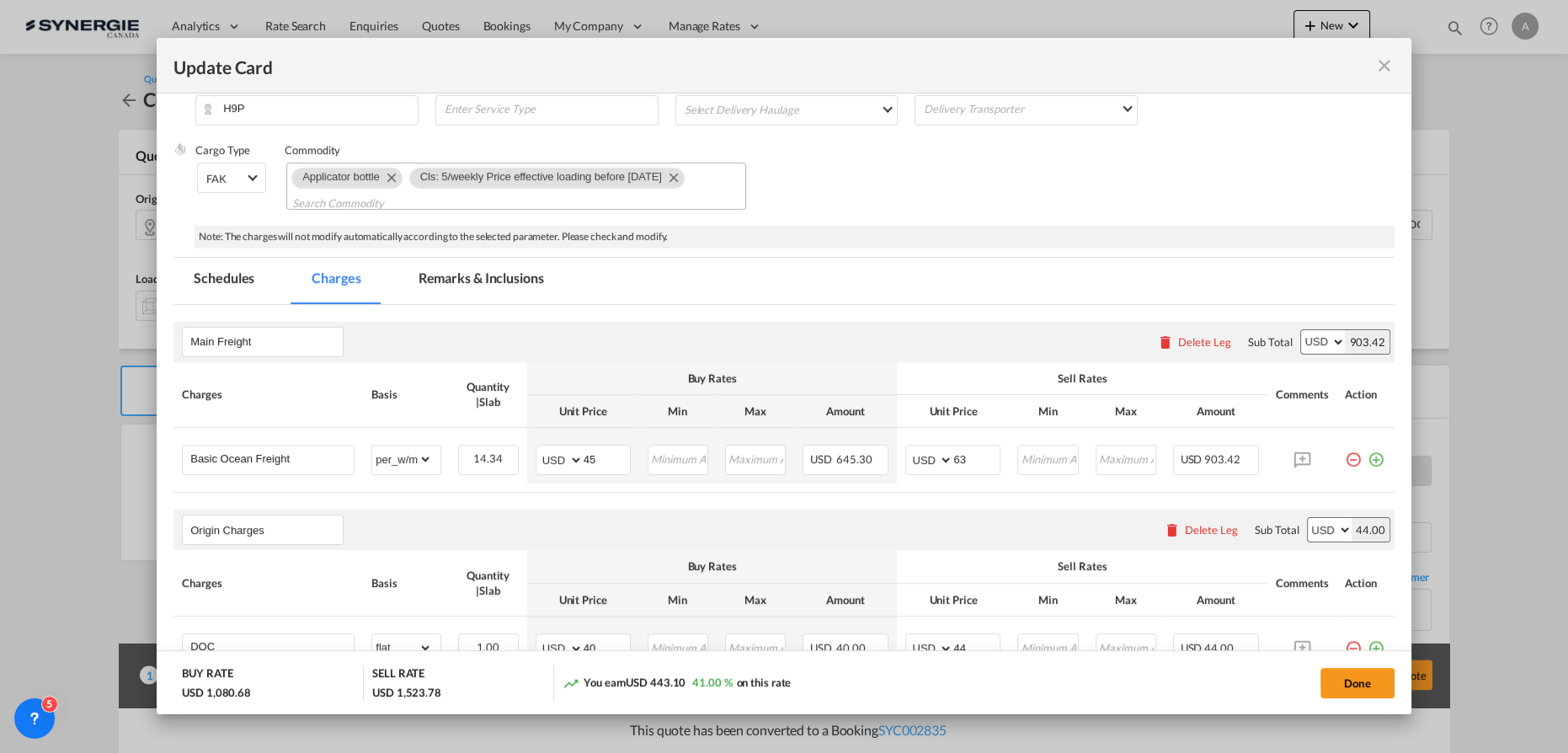
scroll to position [305, 0]
click at [683, 176] on md-icon "Remove Cls: 5/weekly Price effective loading before 28.Aug.2025" at bounding box center [672, 177] width 20 height 20
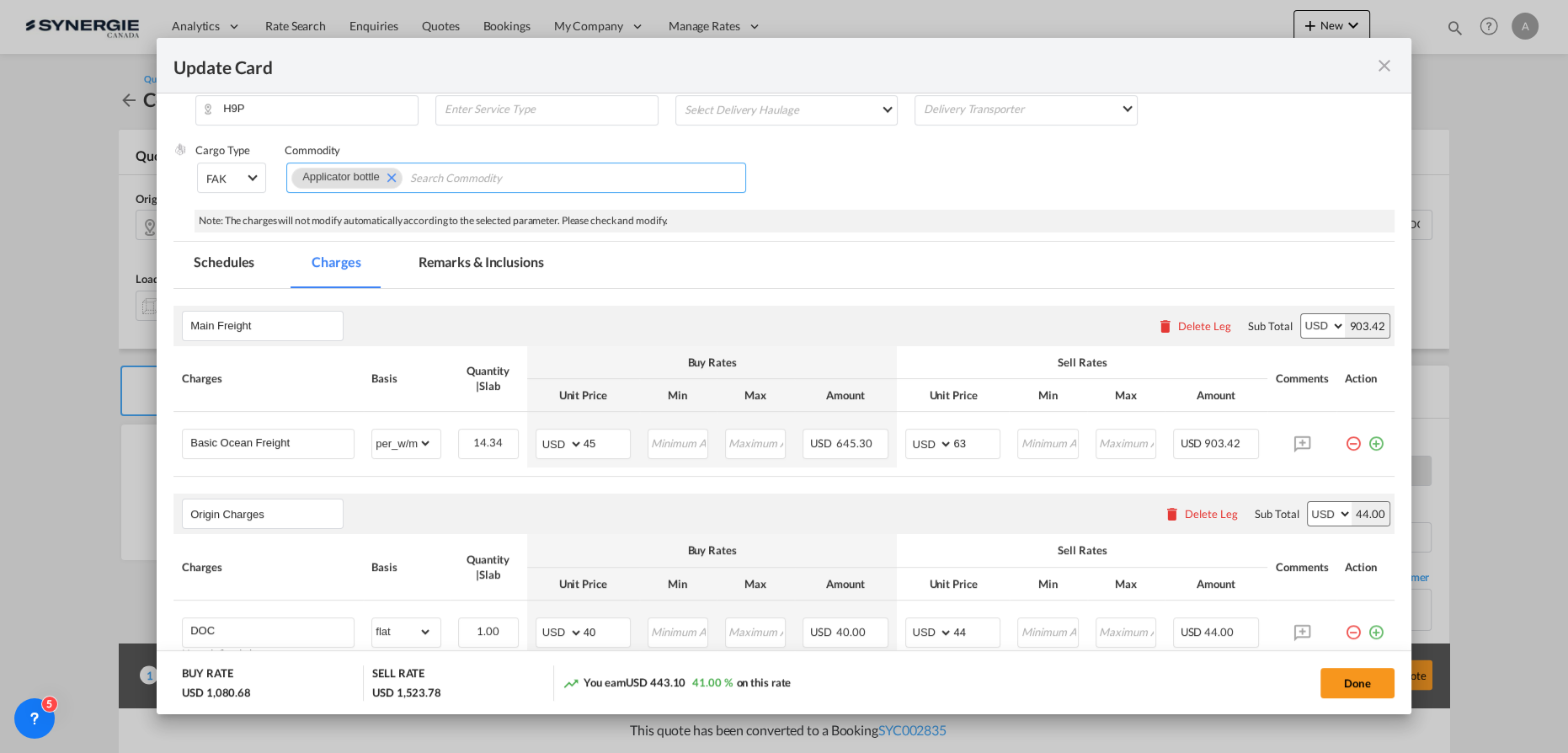
scroll to position [0, 0]
click at [394, 178] on md-icon "Remove Applicator bottle" at bounding box center [391, 177] width 20 height 20
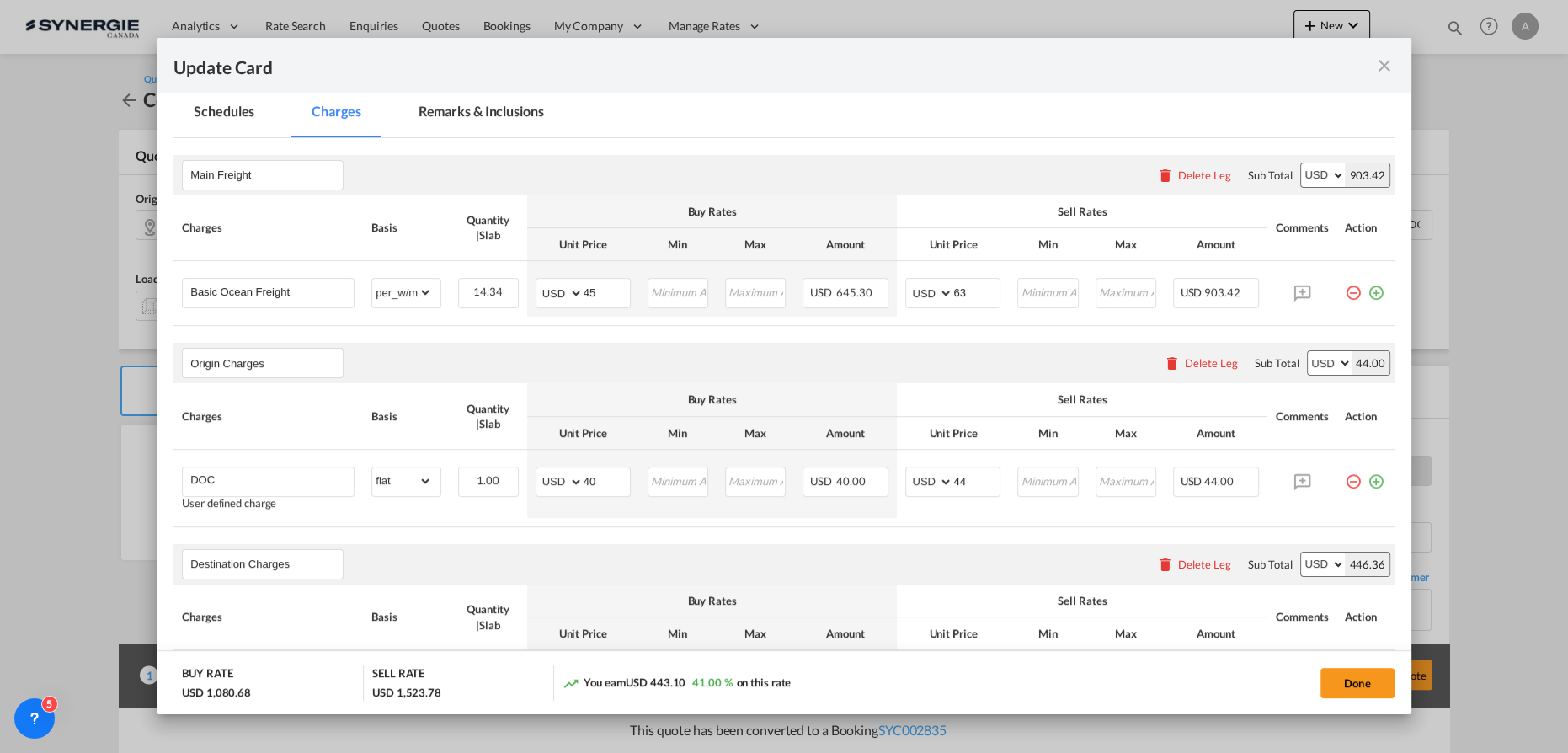
scroll to position [459, 0]
drag, startPoint x: 593, startPoint y: 289, endPoint x: 499, endPoint y: 298, distance: 94.4
click at [547, 296] on md-input-container "AED AFN ALL AMD ANG AOA ARS AUD AWG AZN BAM BBD BDT BGN BHD BIF BMD BND BOB BRL…" at bounding box center [583, 290] width 95 height 30
type input "64"
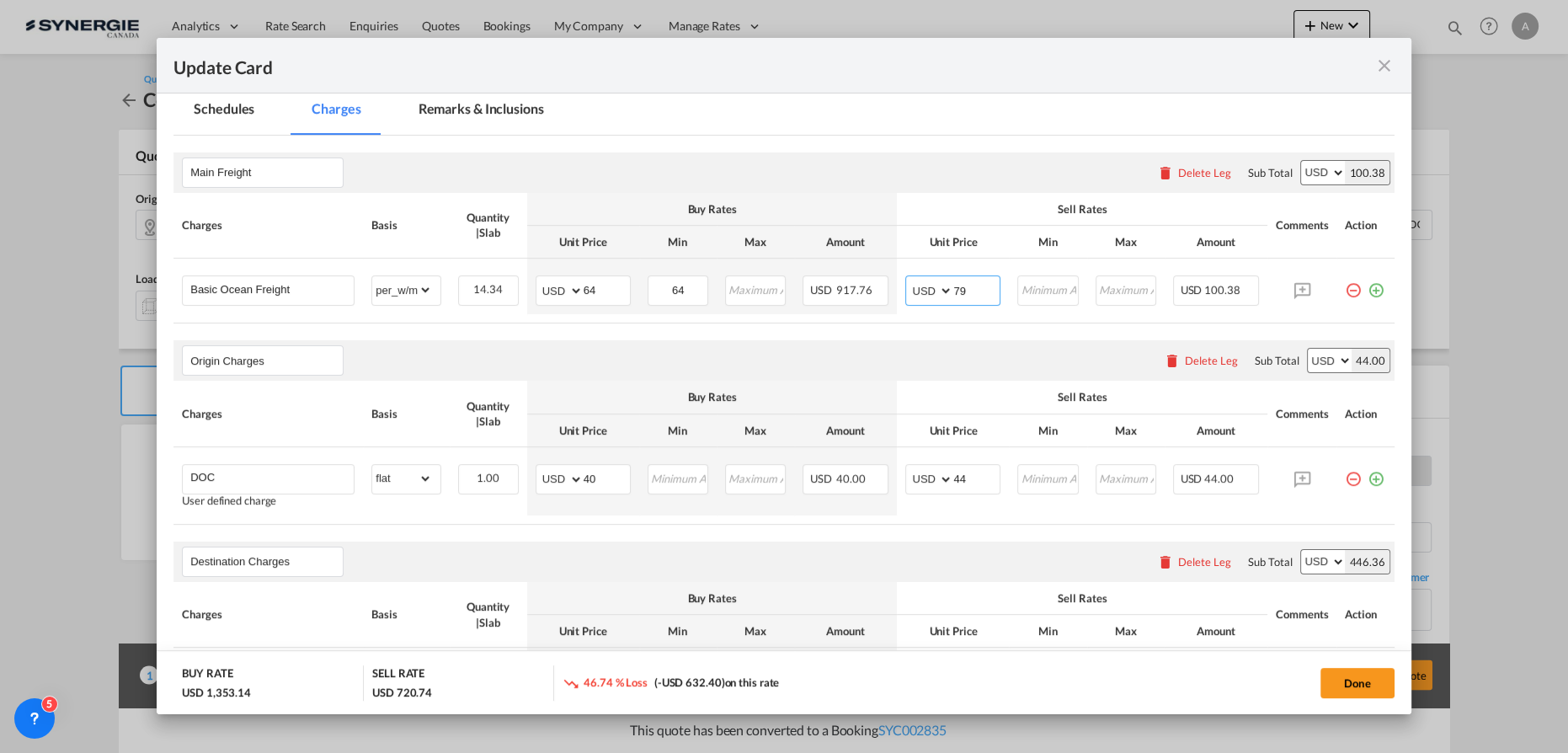
type input "79"
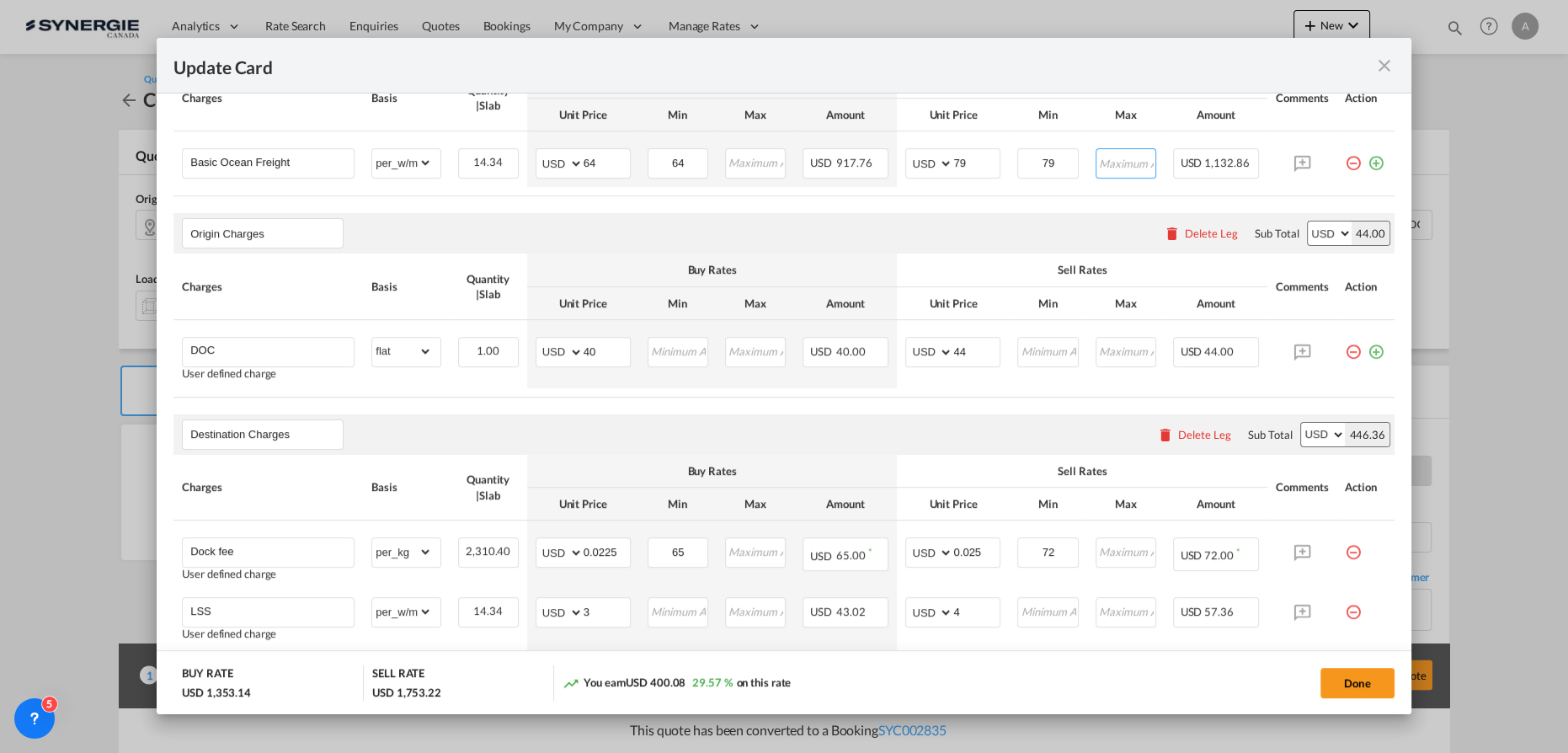
scroll to position [612, 0]
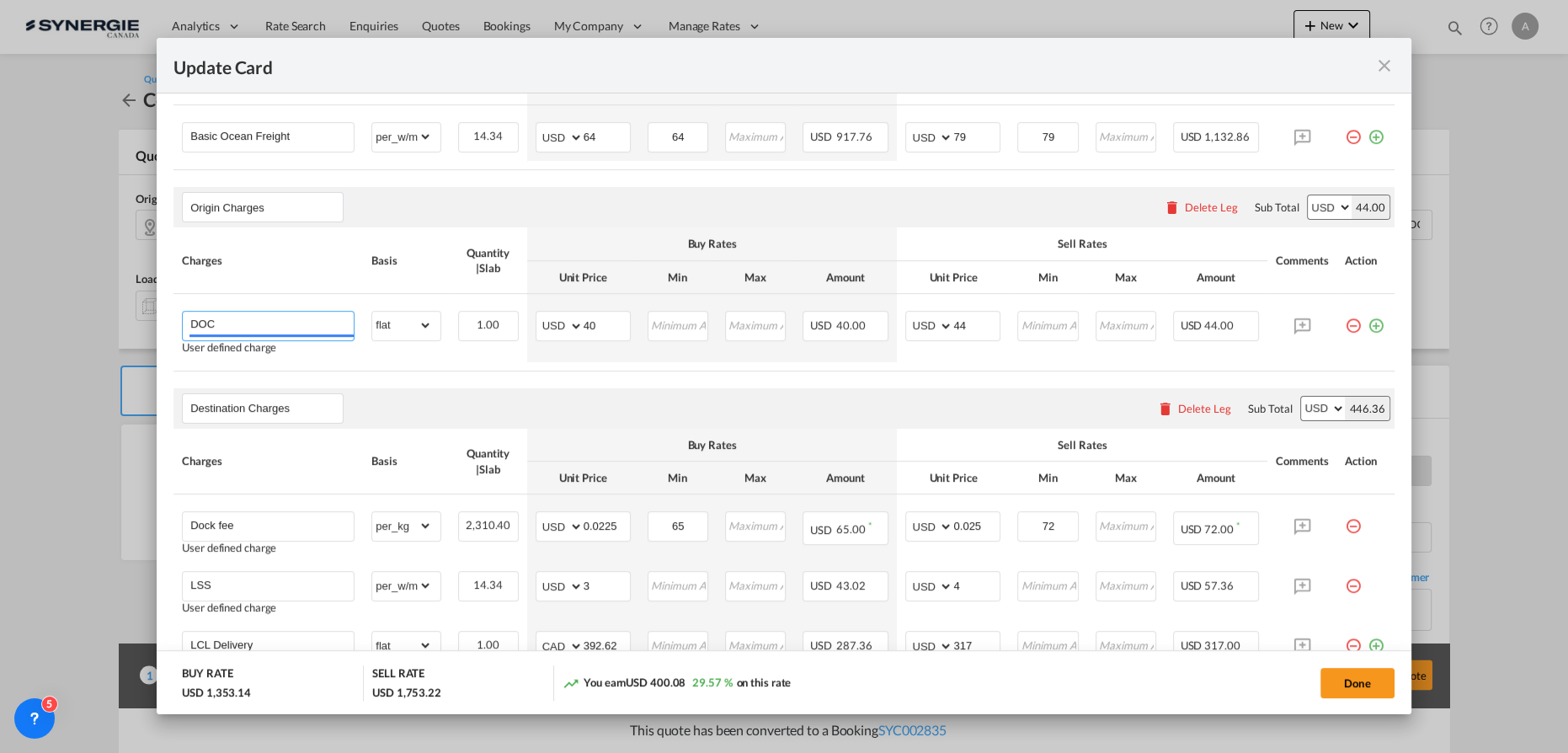
drag, startPoint x: 202, startPoint y: 320, endPoint x: 150, endPoint y: 306, distance: 53.9
click at [146, 318] on div "Update Card Pickup Door BAIYUN (白云区) Pickup Service Type Pickup Haulage Select …" at bounding box center [784, 376] width 1568 height 752
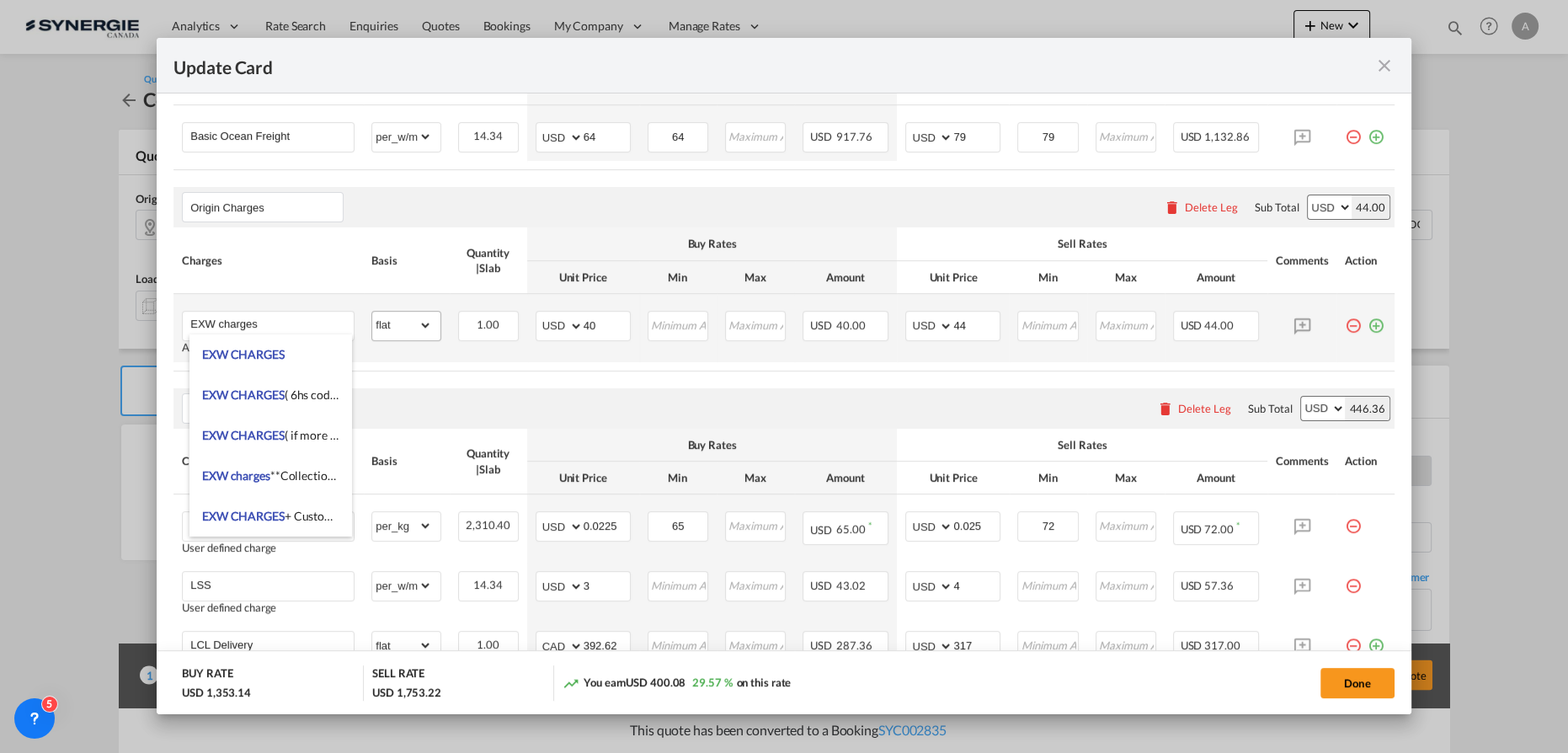
drag, startPoint x: 272, startPoint y: 355, endPoint x: 418, endPoint y: 337, distance: 147.1
click at [276, 355] on span "EXW CHARGES" at bounding box center [243, 354] width 83 height 15
type input "EXW CHARGES"
type input "0"
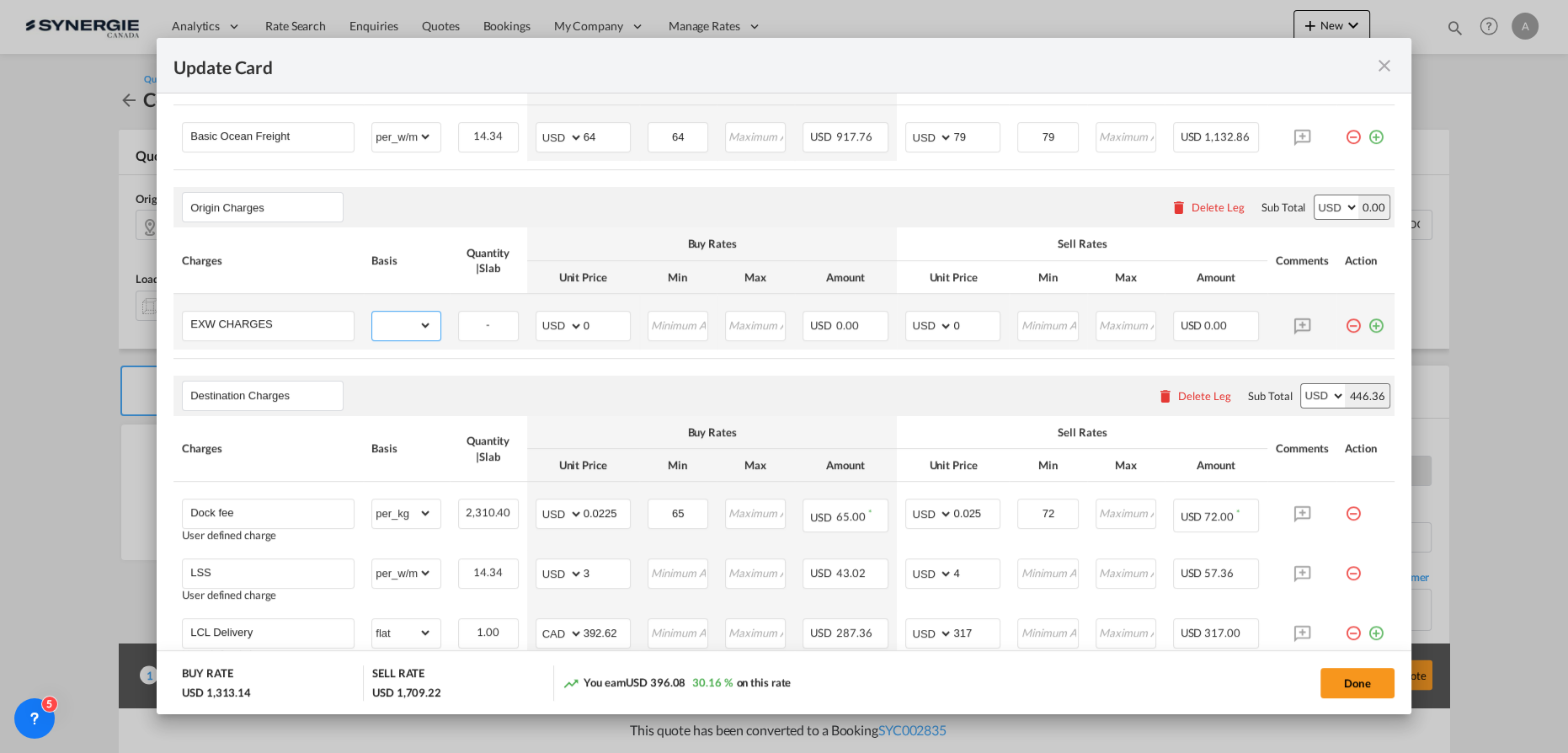
drag, startPoint x: 412, startPoint y: 320, endPoint x: 422, endPoint y: 334, distance: 17.2
click at [412, 320] on select "gross_weight volumetric_weight per_shipment per_bl per_km per_hawb per_kg flat …" at bounding box center [402, 325] width 59 height 27
select select "per_shipment"
click at [372, 312] on select "gross_weight volumetric_weight per_shipment per_bl per_km per_hawb per_kg flat …" at bounding box center [402, 325] width 59 height 27
click at [600, 318] on input "0" at bounding box center [606, 324] width 46 height 25
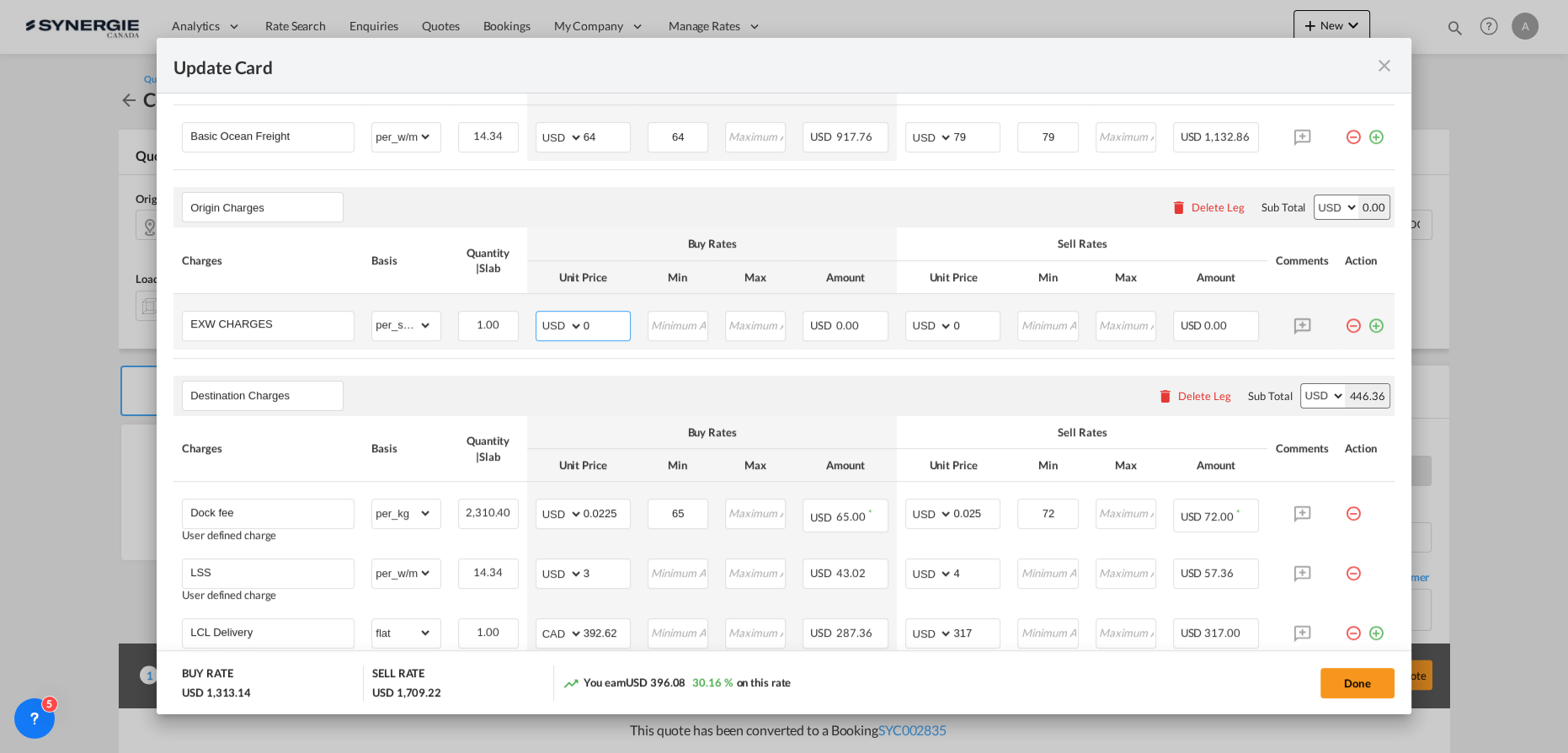
drag, startPoint x: 600, startPoint y: 320, endPoint x: 543, endPoint y: 316, distance: 57.1
click at [539, 316] on md-input-container "AED AFN ALL AMD ANG AOA ARS AUD AWG AZN BAM BBD BDT BGN BHD BIF BMD BND BOB BRL…" at bounding box center [583, 325] width 95 height 30
type input "465"
type input "535"
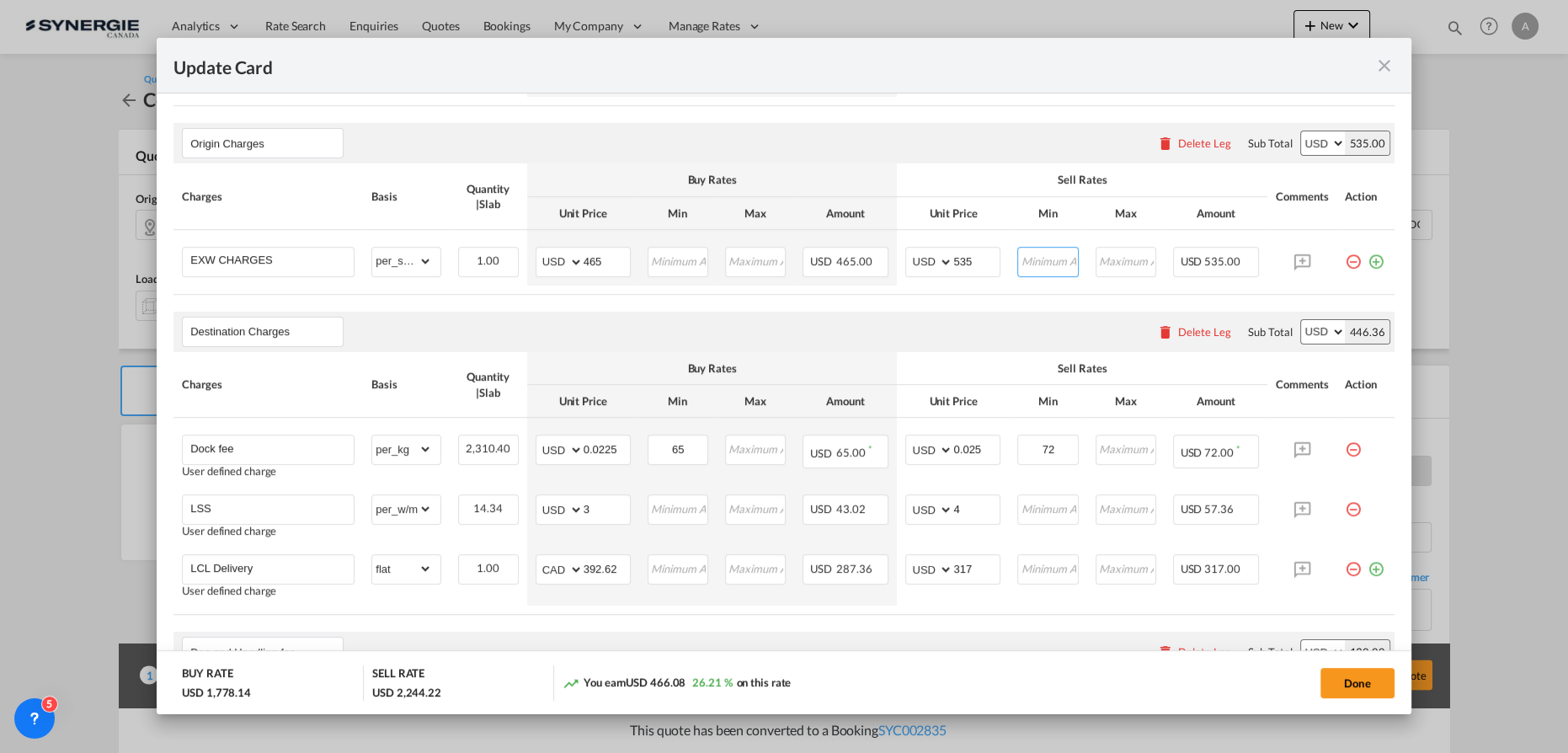
scroll to position [766, 0]
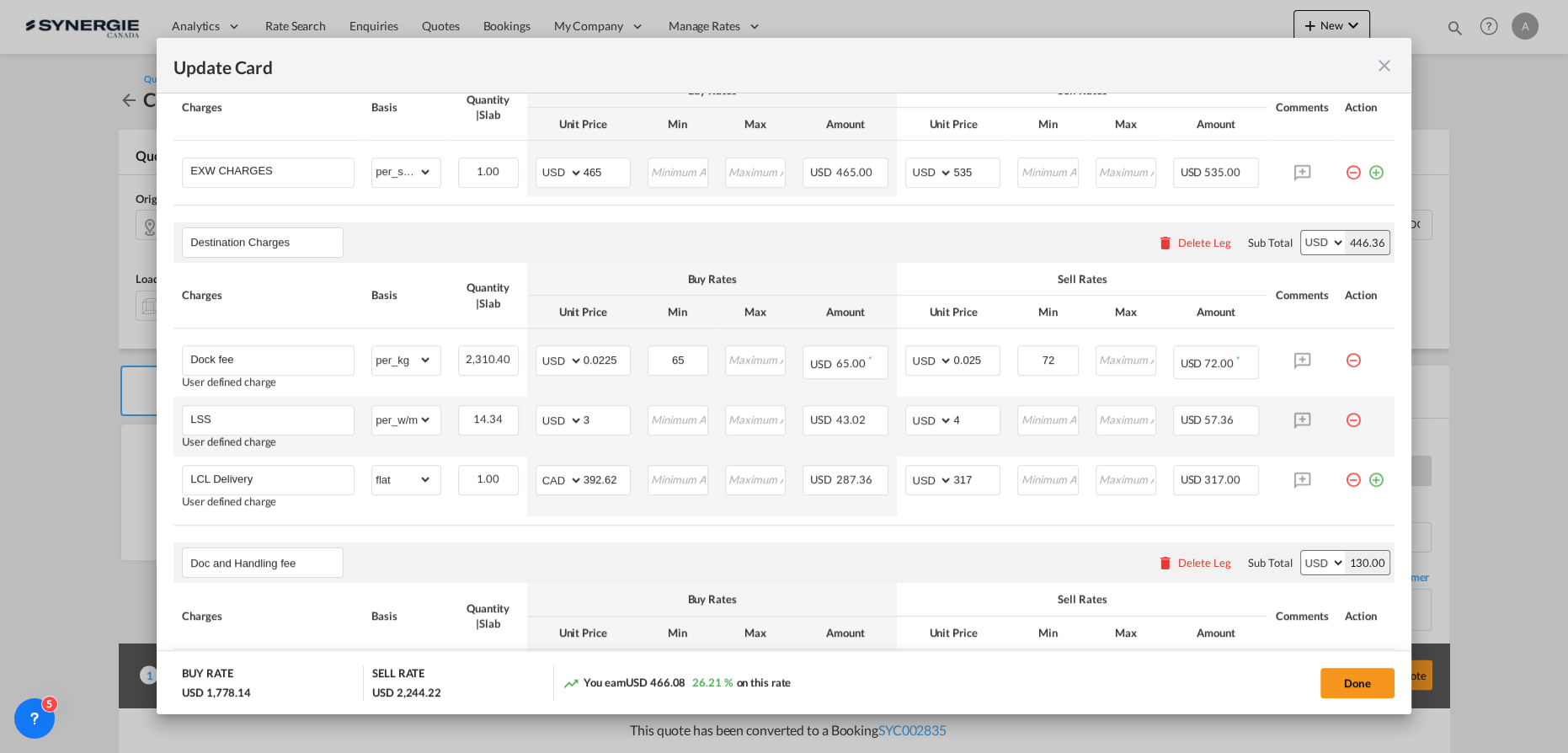
click at [1345, 415] on md-icon "icon-minus-circle-outline red-400-fg pt-7" at bounding box center [1353, 413] width 17 height 17
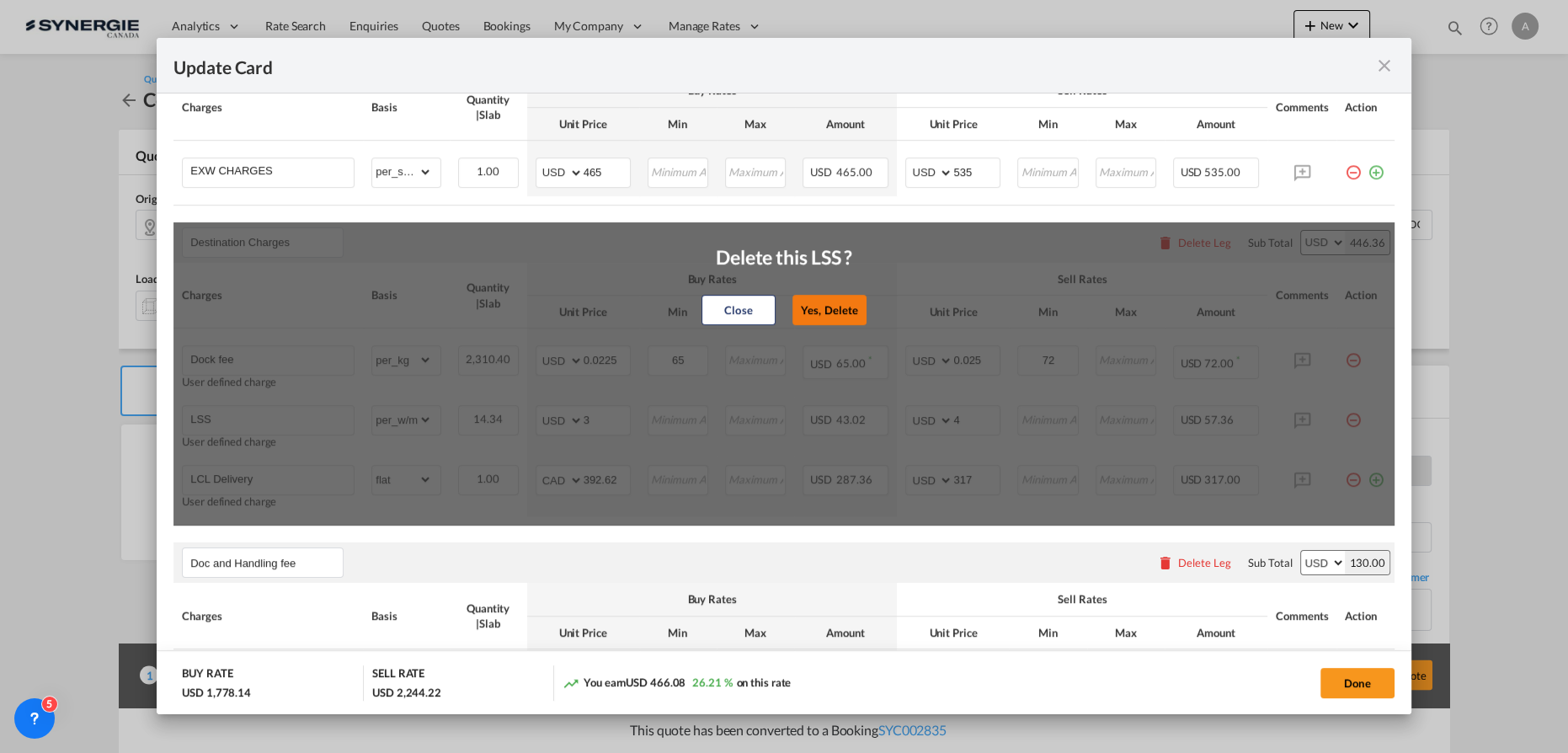
click at [829, 307] on button "Yes, Delete" at bounding box center [829, 309] width 74 height 30
type input "LCL Delivery"
select select "flat"
select select "string:CAD"
type input "392.62"
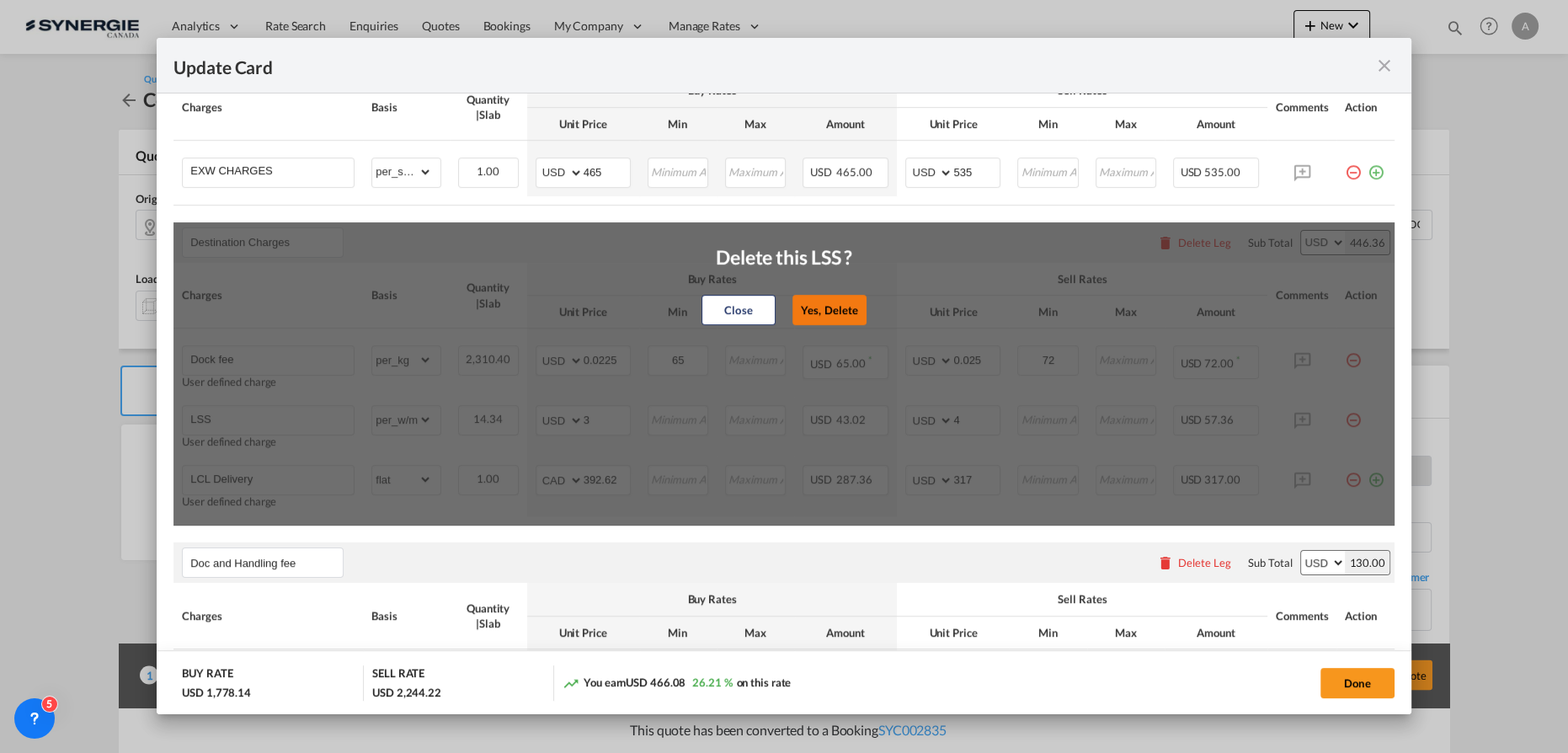
type input "317"
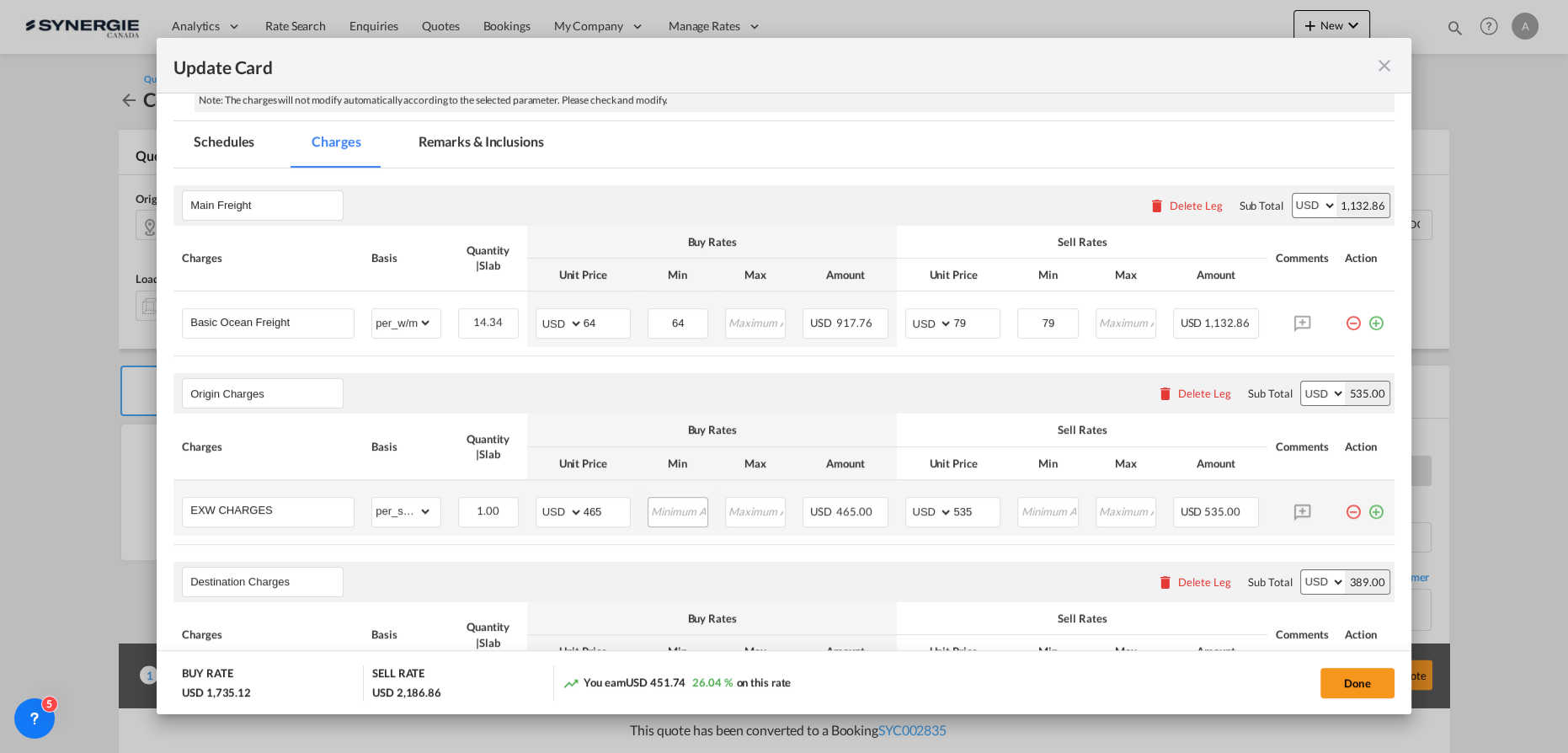
scroll to position [350, 0]
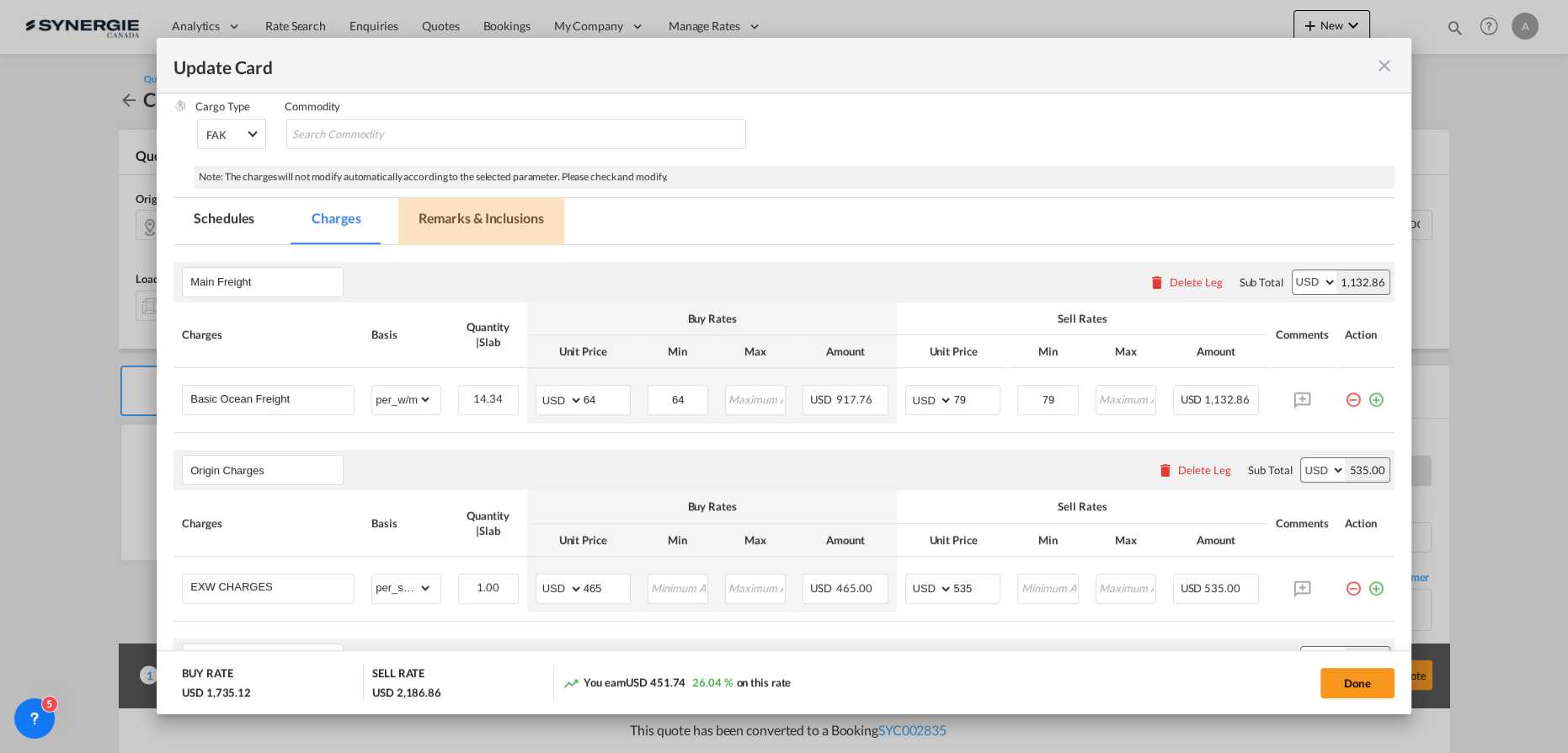
drag, startPoint x: 495, startPoint y: 216, endPoint x: 1519, endPoint y: 183, distance: 1024.5
click at [495, 218] on md-tab-item "Remarks & Inclusions" at bounding box center [481, 221] width 166 height 46
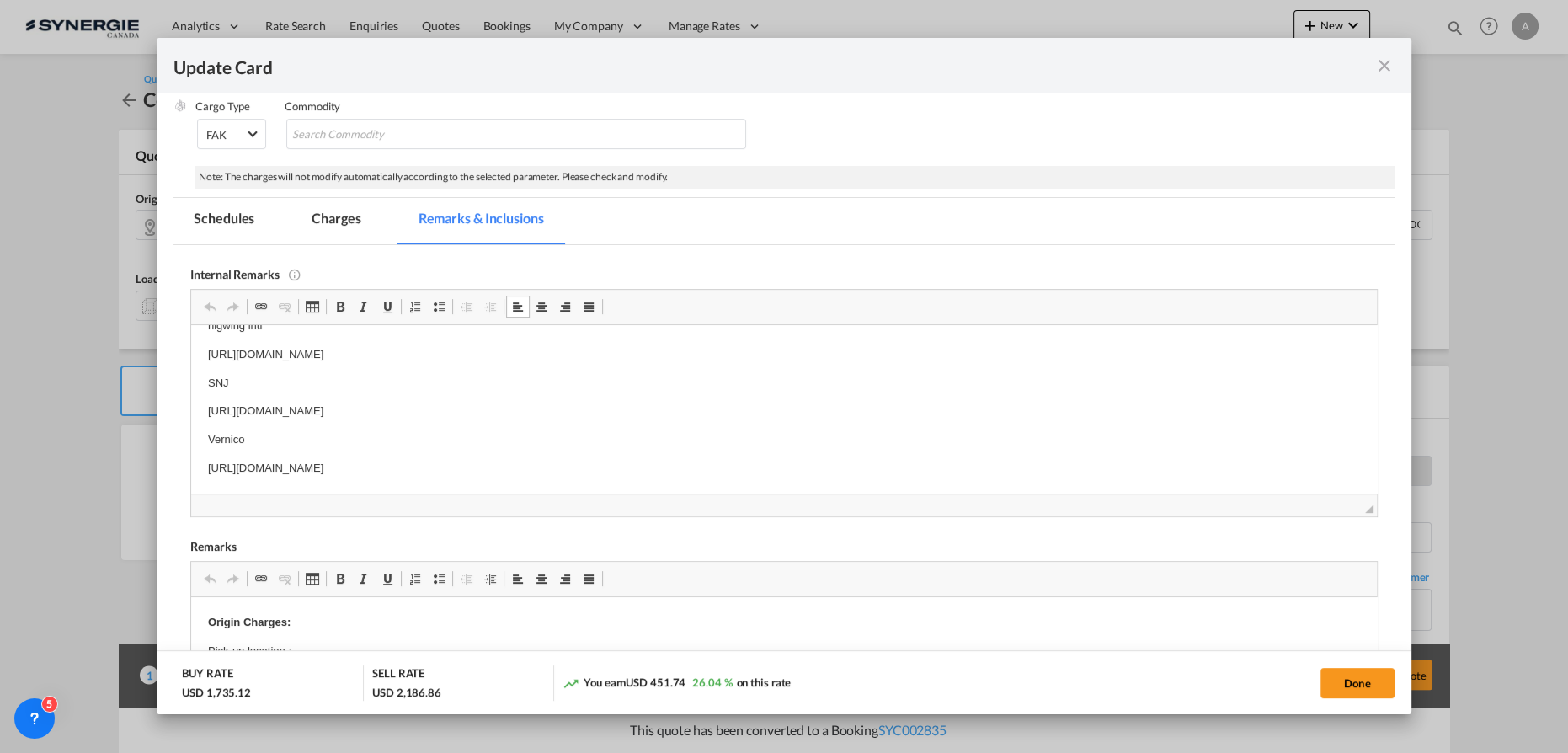
scroll to position [0, 0]
drag, startPoint x: 213, startPoint y: 352, endPoint x: 673, endPoint y: 376, distance: 460.6
click at [673, 376] on html "higwing intl https://app.frontapp.com/open/msg_1h59y18v?key=a-km58GmX7lU1hIn1o-…" at bounding box center [783, 421] width 1186 height 193
click at [622, 399] on p "https://app.frontapp.com/open/msg_1h4lr39r?key=LZJBrwLoV4rq2pTCLbfPx_dtlBM0F4Dj" at bounding box center [784, 406] width 1152 height 17
drag, startPoint x: 657, startPoint y: 401, endPoint x: 205, endPoint y: 397, distance: 452.0
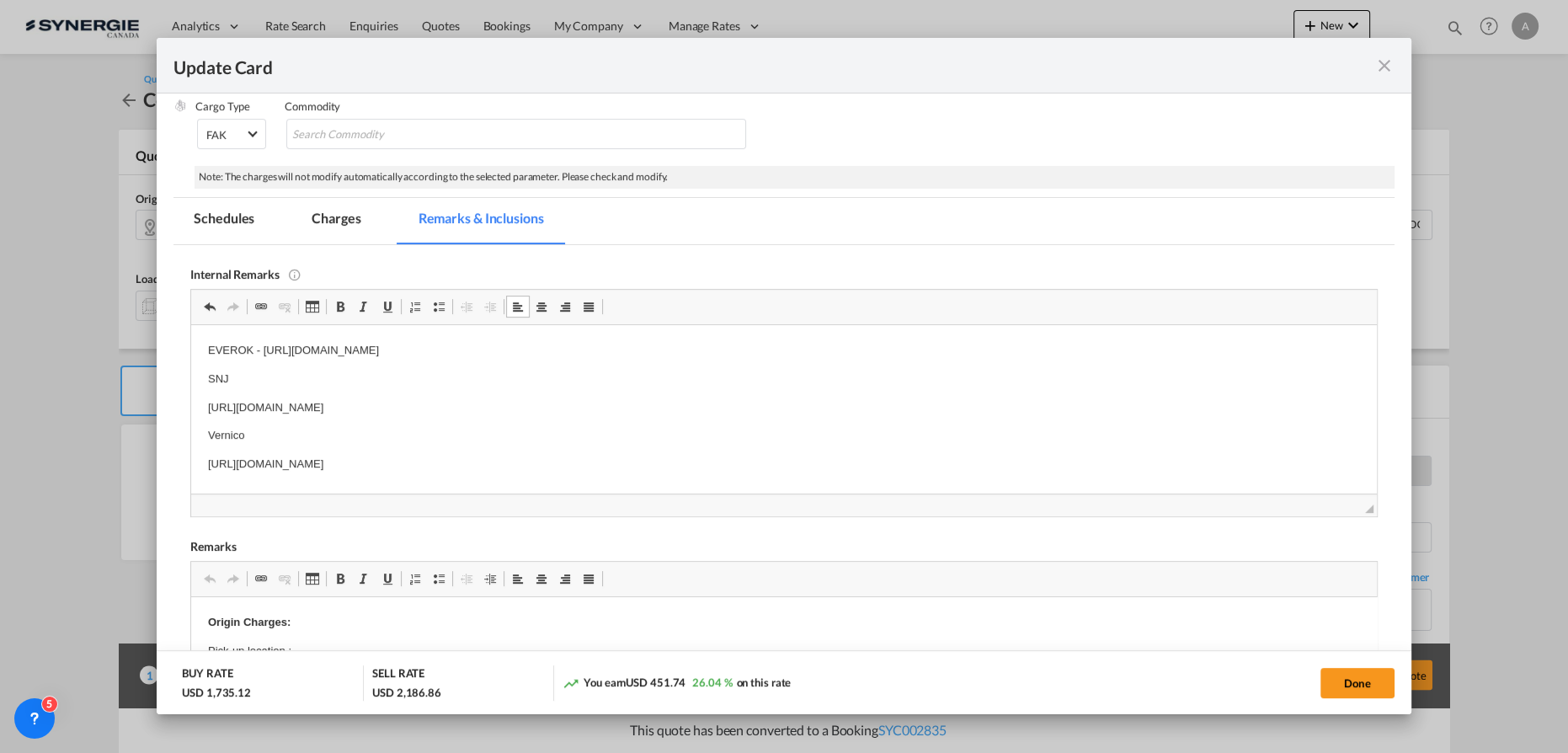
click at [206, 398] on html "EVEROK - https://app.frontapp.com/open/cnv_qg07cpb?key=EwzkH5rCkAHsBdKrfzjsj-7D…" at bounding box center [783, 407] width 1186 height 165
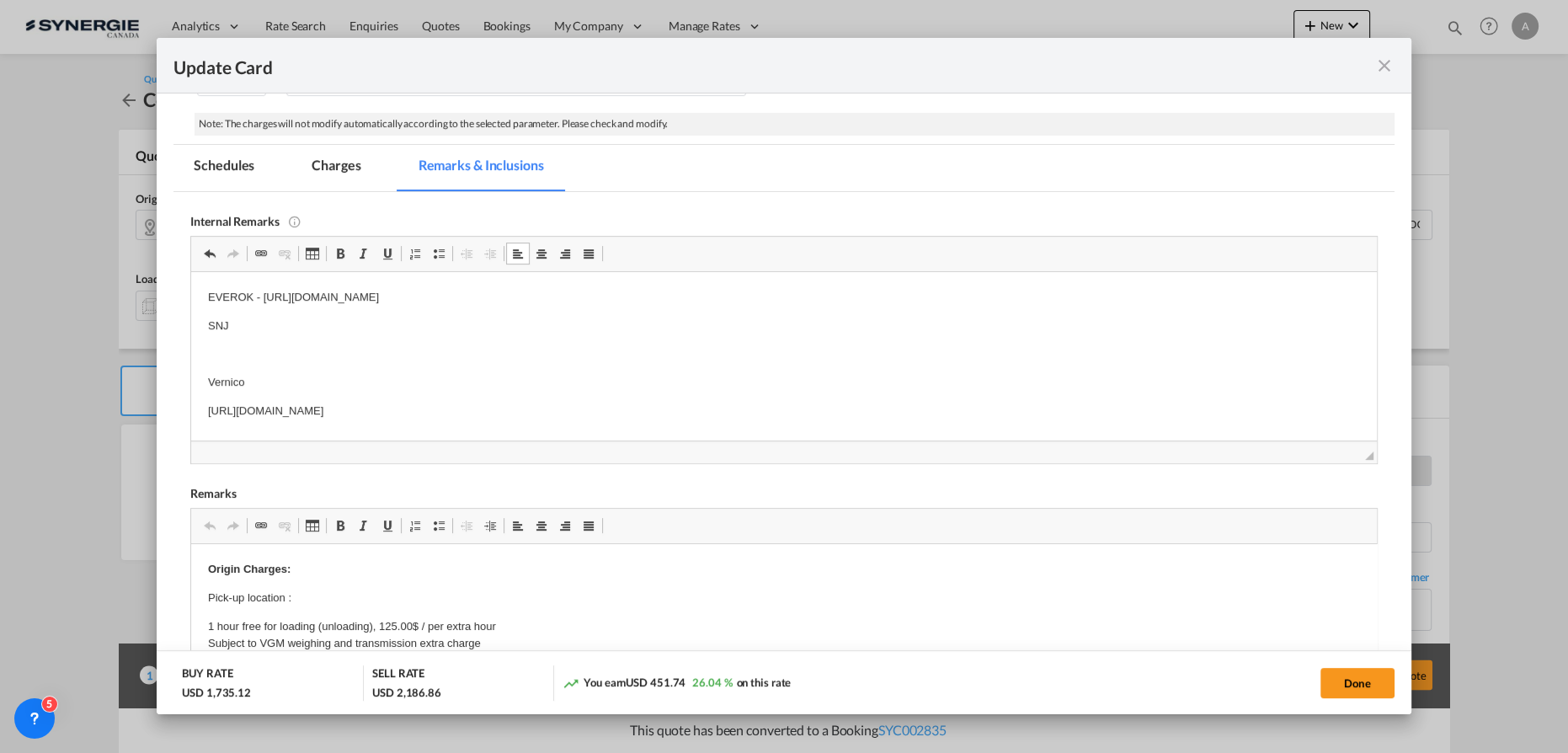
scroll to position [426, 0]
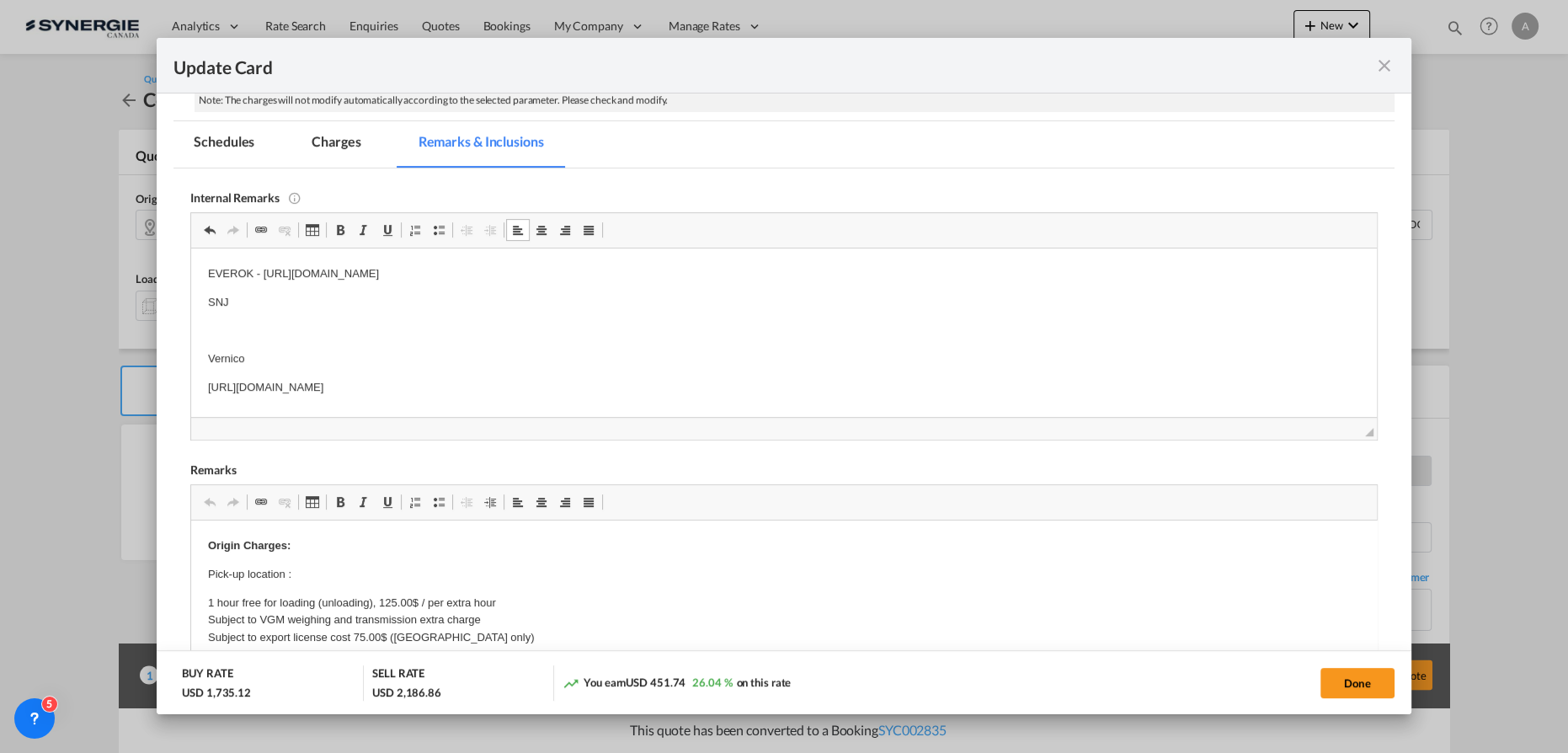
click at [644, 372] on html "EVEROK - https://app.frontapp.com/open/cnv_qg07cpb?key=EwzkH5rCkAHsBdKrfzjsj-7D…" at bounding box center [783, 331] width 1186 height 165
drag, startPoint x: 667, startPoint y: 383, endPoint x: 124, endPoint y: 380, distance: 543.0
click at [191, 380] on html "EVEROK - https://app.frontapp.com/open/cnv_qg07cpb?key=EwzkH5rCkAHsBdKrfzjsj-7D…" at bounding box center [783, 331] width 1186 height 165
drag, startPoint x: 230, startPoint y: 359, endPoint x: 265, endPoint y: 358, distance: 35.0
click at [235, 359] on p "Vernico" at bounding box center [784, 358] width 1152 height 17
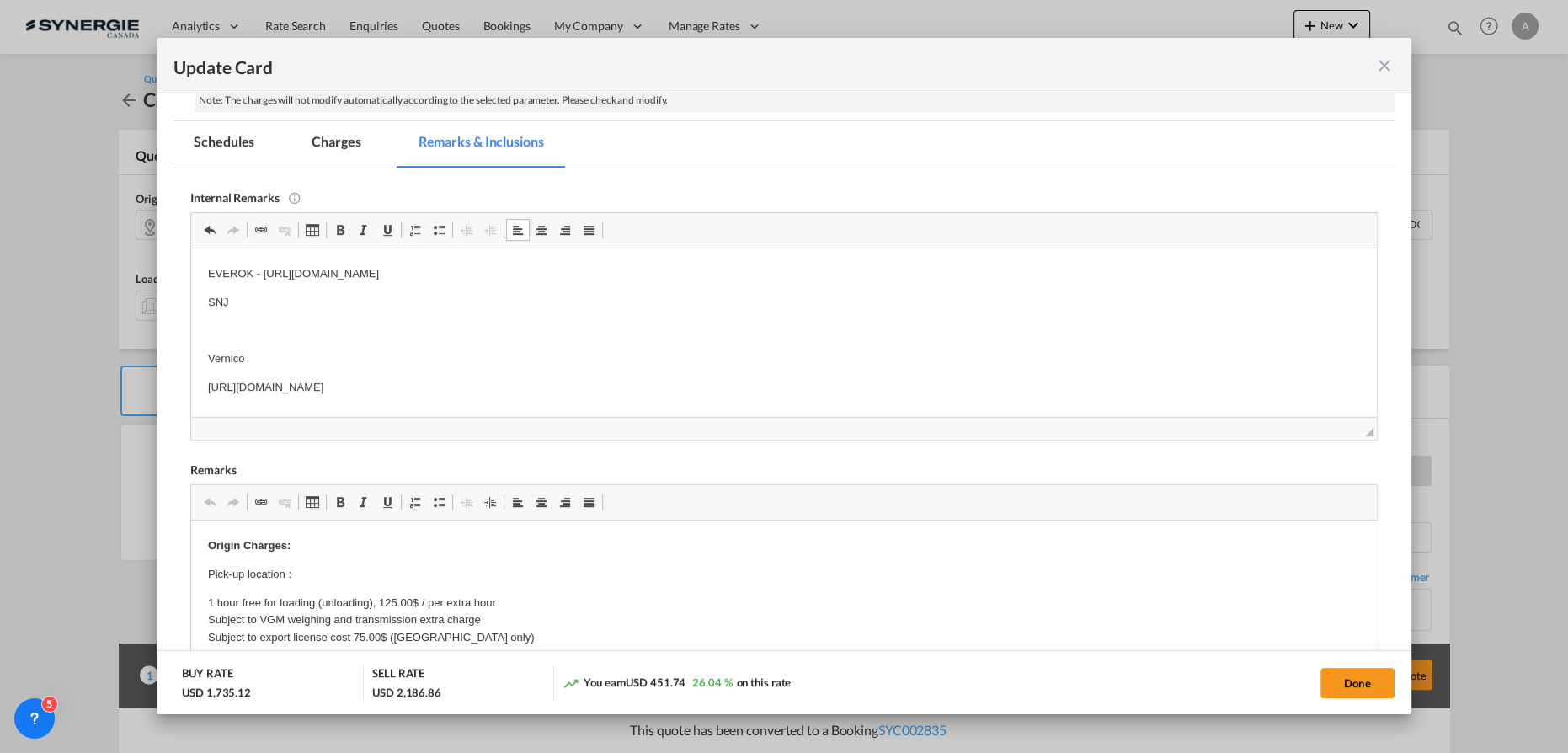
click at [270, 358] on p "Vernico" at bounding box center [784, 358] width 1152 height 17
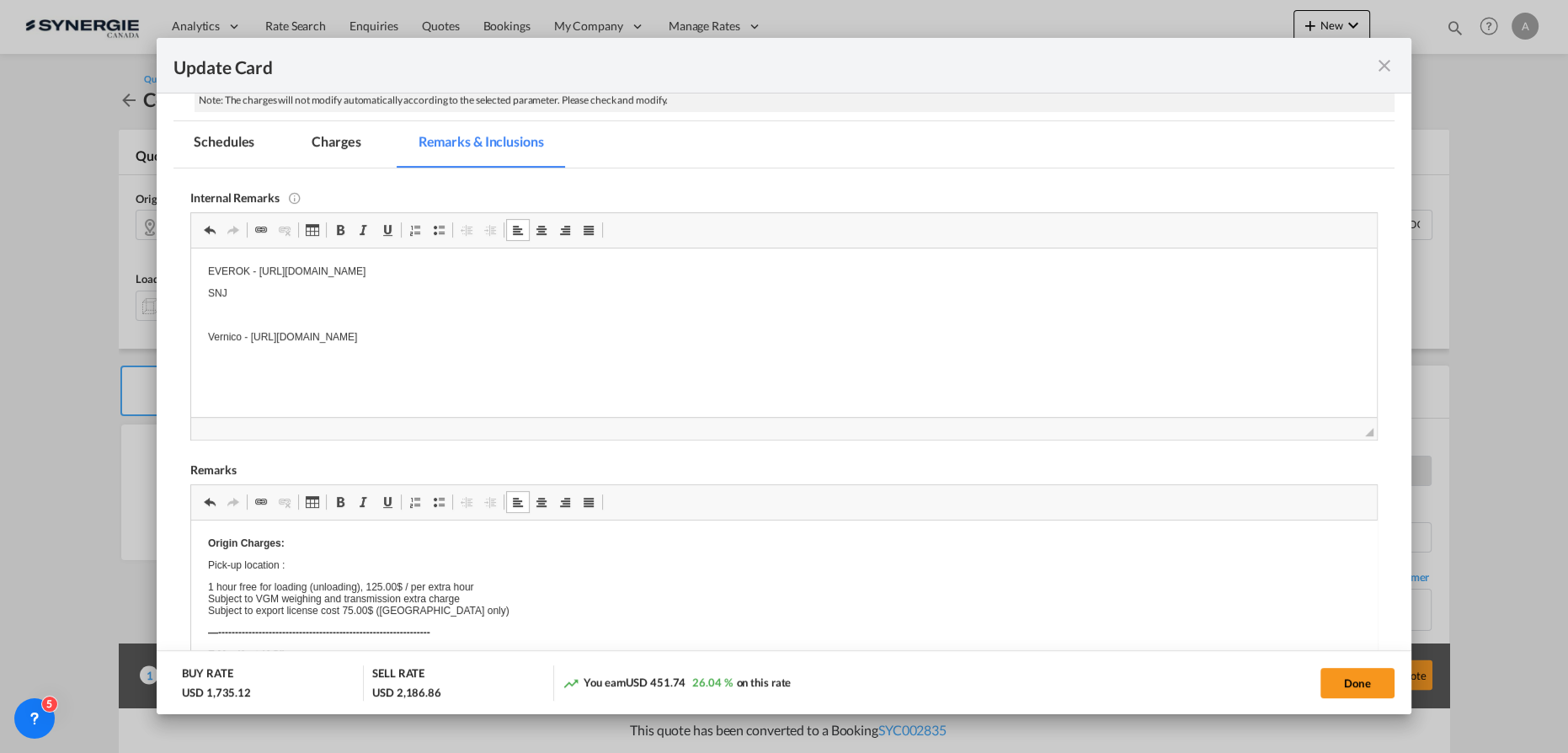
click at [342, 565] on p "Pick-up location :" at bounding box center [784, 564] width 1152 height 12
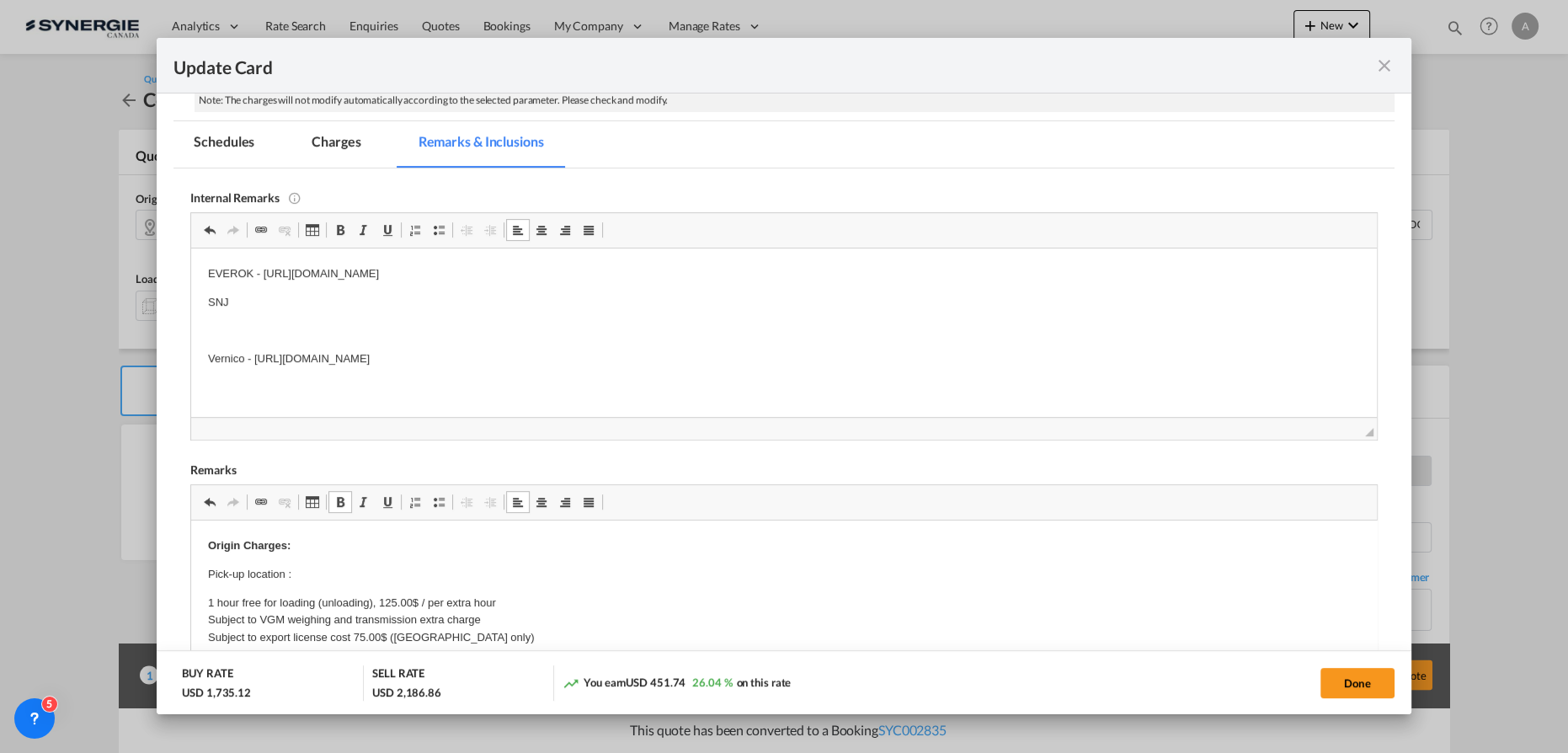
click at [301, 570] on p "Pick-up location :" at bounding box center [784, 573] width 1152 height 17
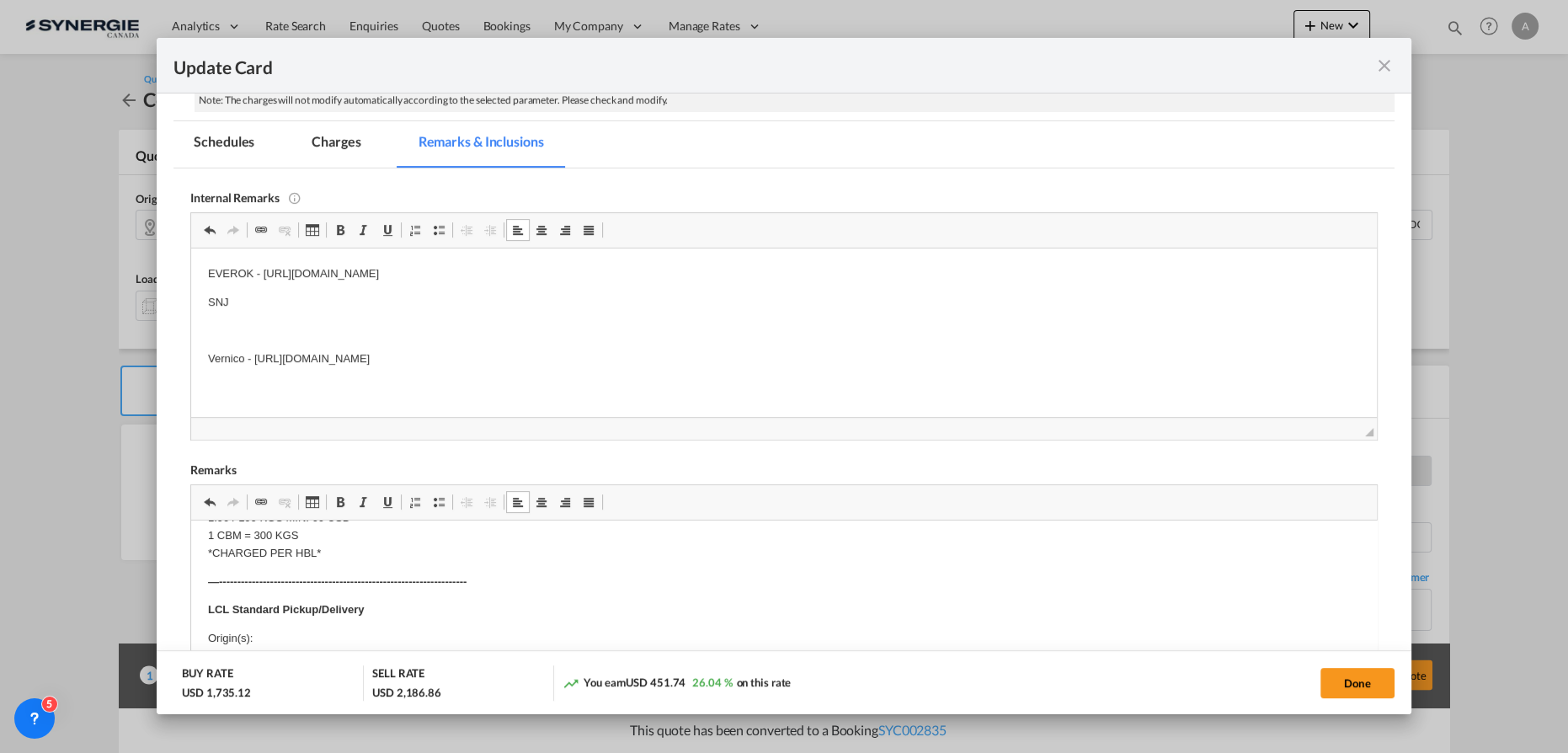
scroll to position [536, 0]
click at [313, 593] on body "Origin Charges: Pick-up location : Hi-Quality Industrial Co.,Limited Add: No.2,…" at bounding box center [784, 560] width 1152 height 1118
click at [307, 620] on p "Origin(s): MONTREAL CFS, QC Destination(s):" at bounding box center [784, 613] width 1152 height 35
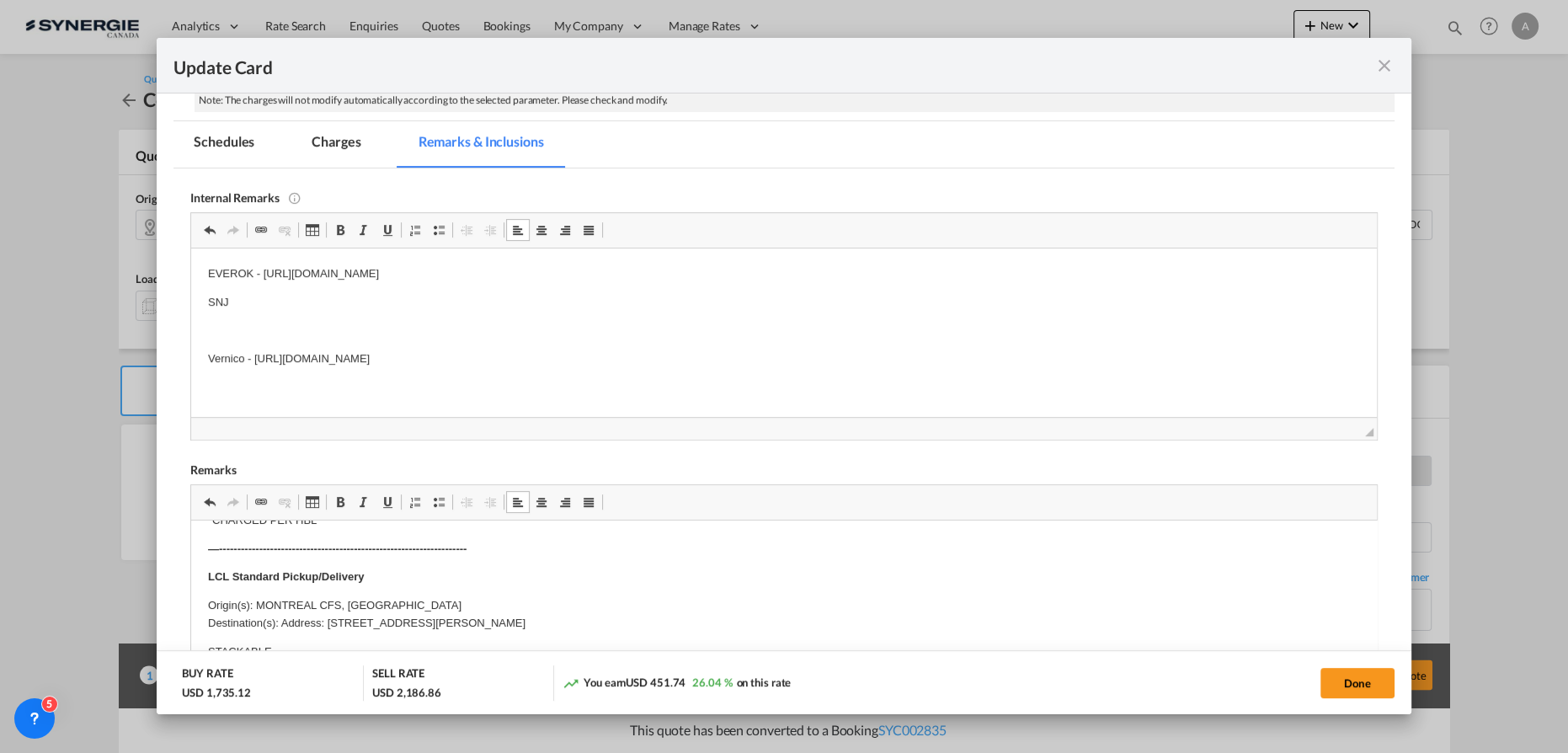
scroll to position [272, 0]
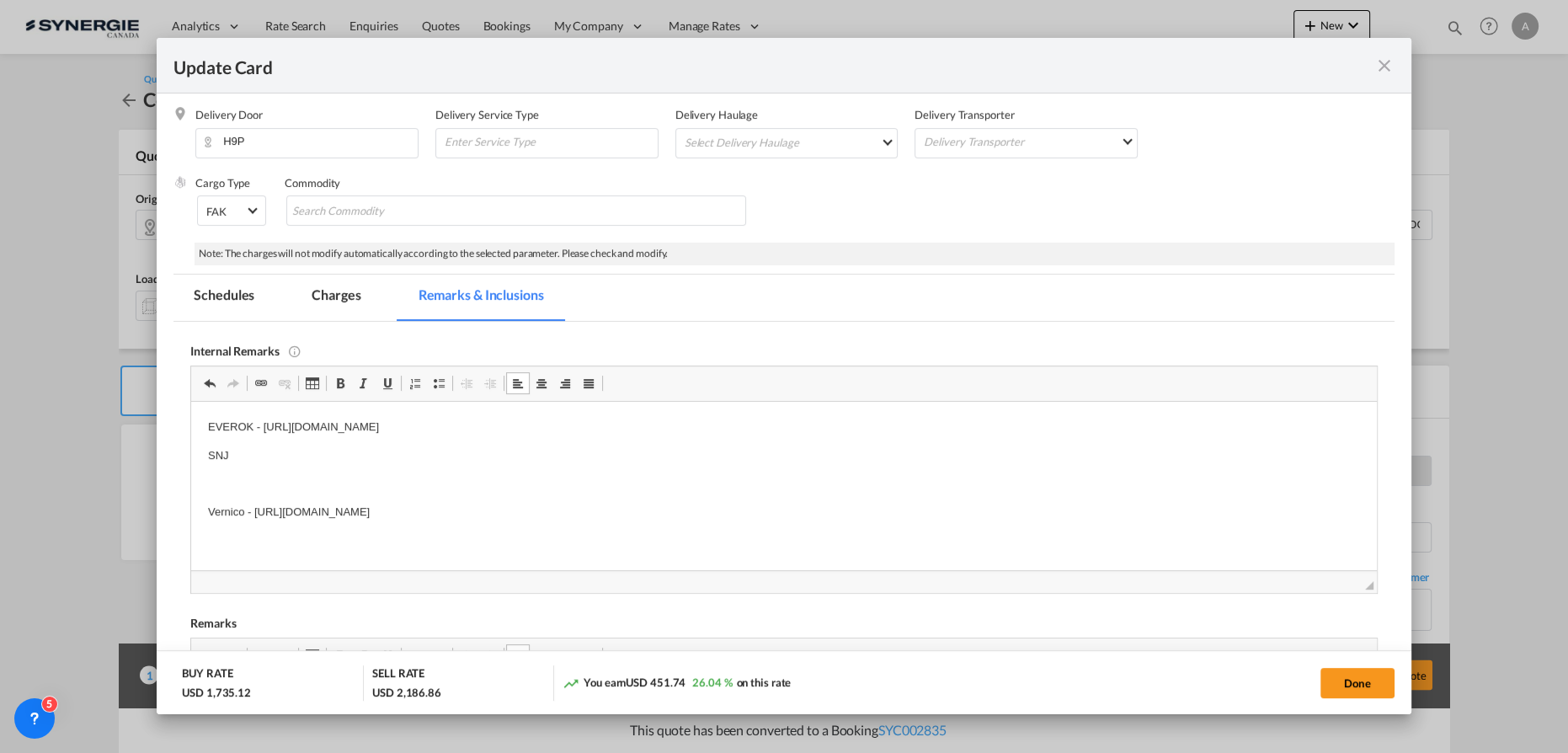
click at [280, 455] on p "SNJ" at bounding box center [784, 454] width 1152 height 17
click at [362, 471] on body "EVEROK - https://app.frontapp.com/open/cnv_qg07cpb?key=EwzkH5rCkAHsBdKrfzjsj-7D…" at bounding box center [784, 469] width 1152 height 103
click at [337, 451] on p "SNJ -" at bounding box center [784, 454] width 1152 height 17
click at [336, 297] on md-tab-item "Charges" at bounding box center [336, 297] width 89 height 46
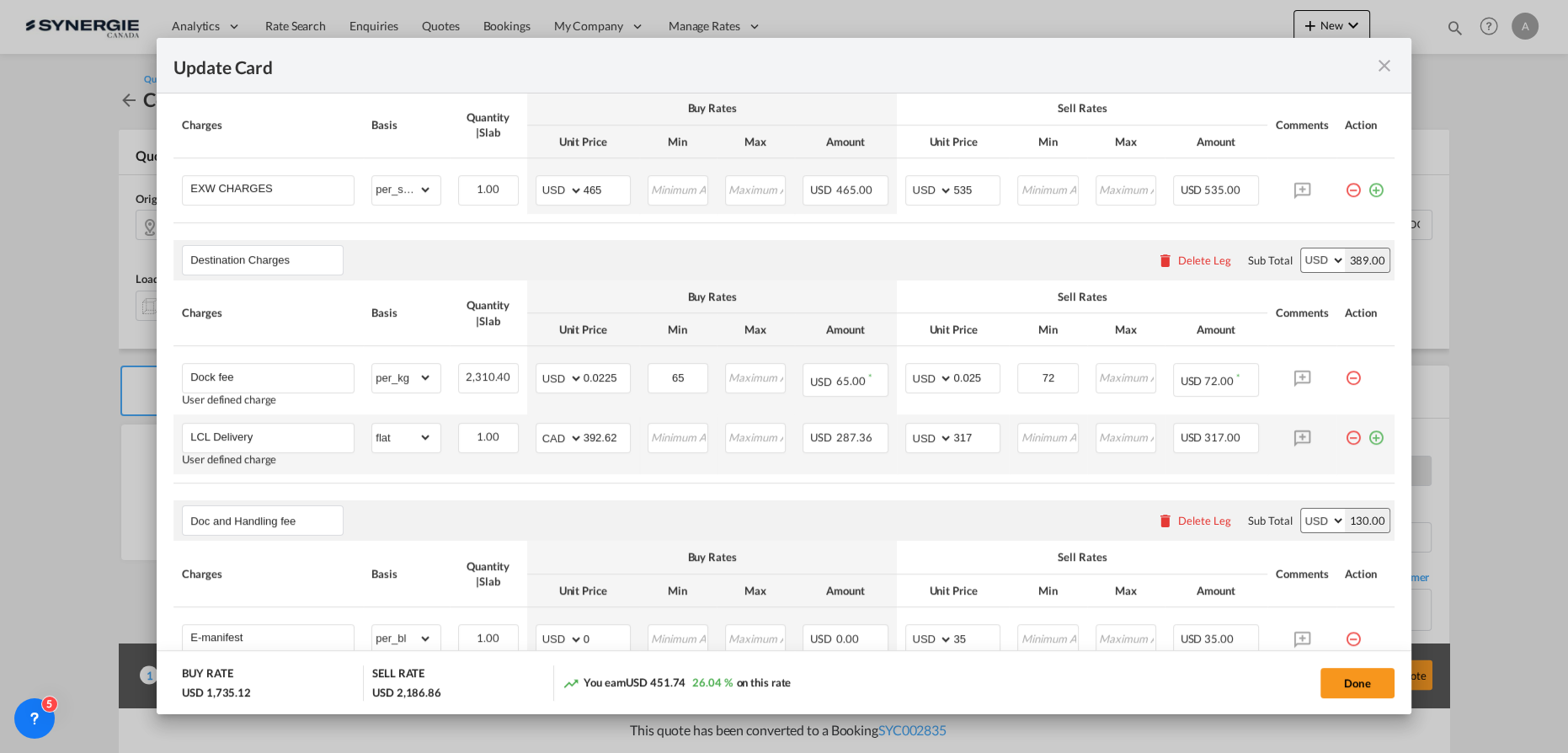
scroll to position [808, 0]
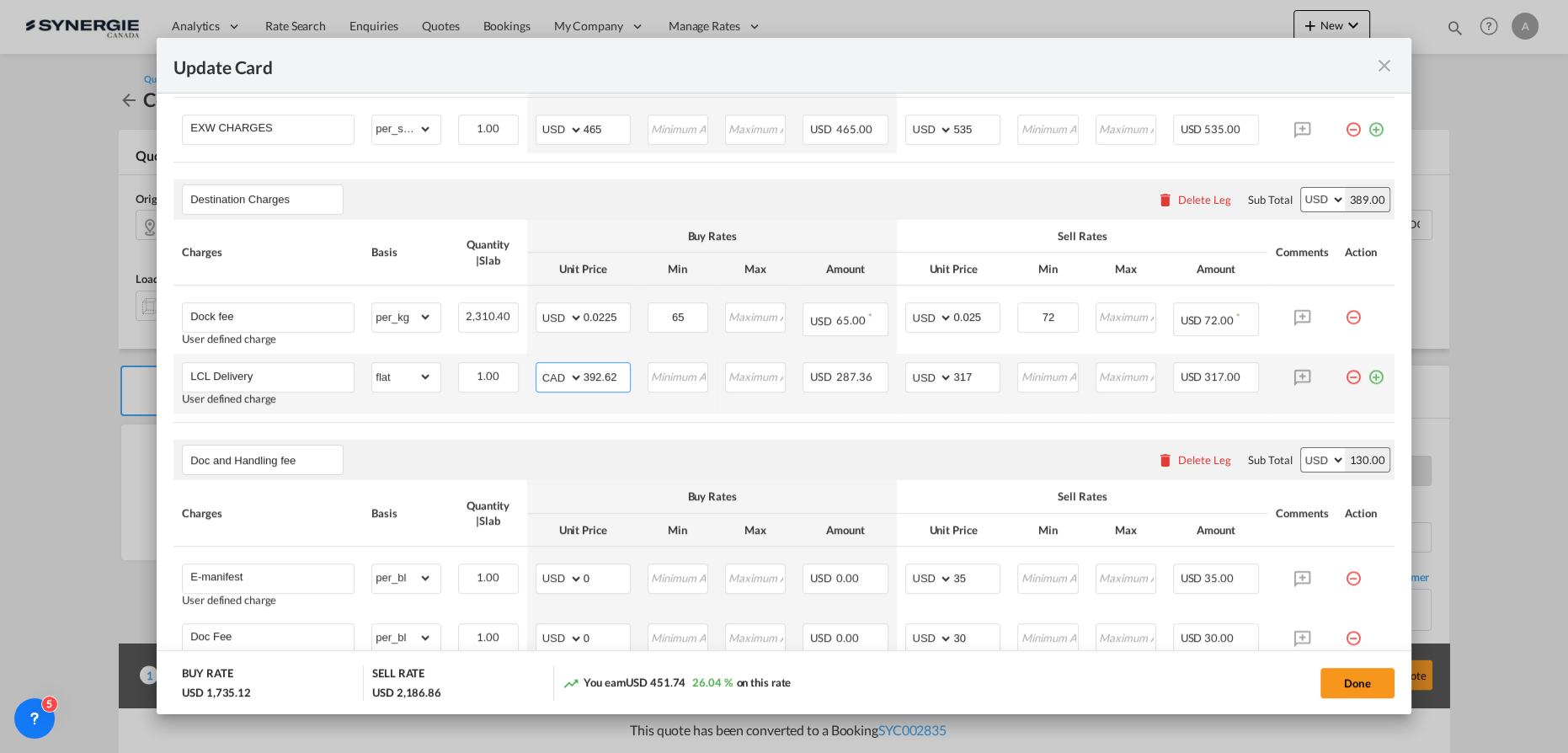
click at [553, 374] on select "AED AFN ALL AMD ANG AOA ARS AUD AWG AZN BAM BBD BDT BGN BHD BIF BMD BND BOB BRL…" at bounding box center [561, 377] width 44 height 24
select select "string:USD"
click at [539, 365] on select "AED AFN ALL AMD ANG AOA ARS AUD AWG AZN BAM BBD BDT BGN BHD BIF BMD BND BOB BRL…" at bounding box center [561, 377] width 44 height 24
type input "222"
type input "265"
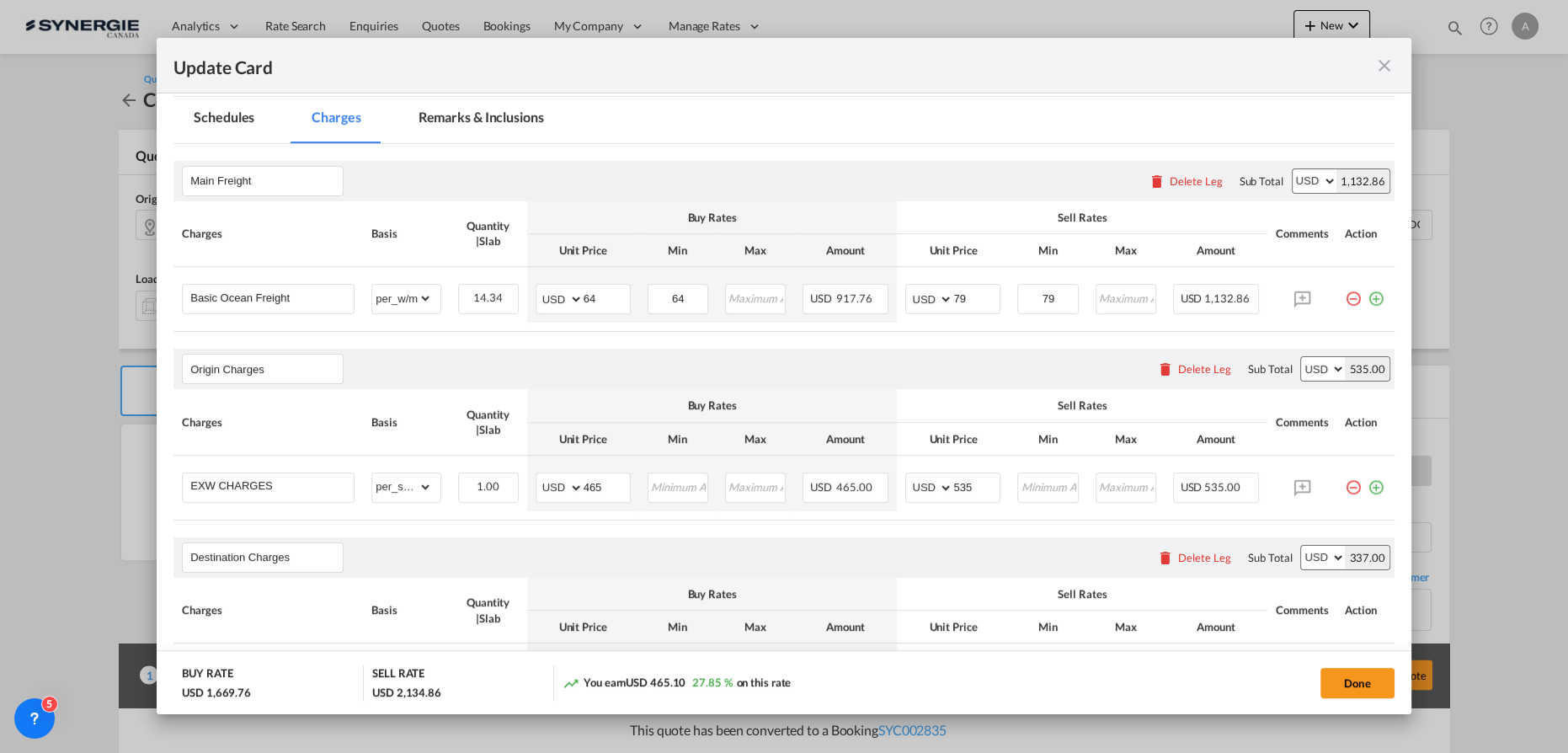
scroll to position [426, 0]
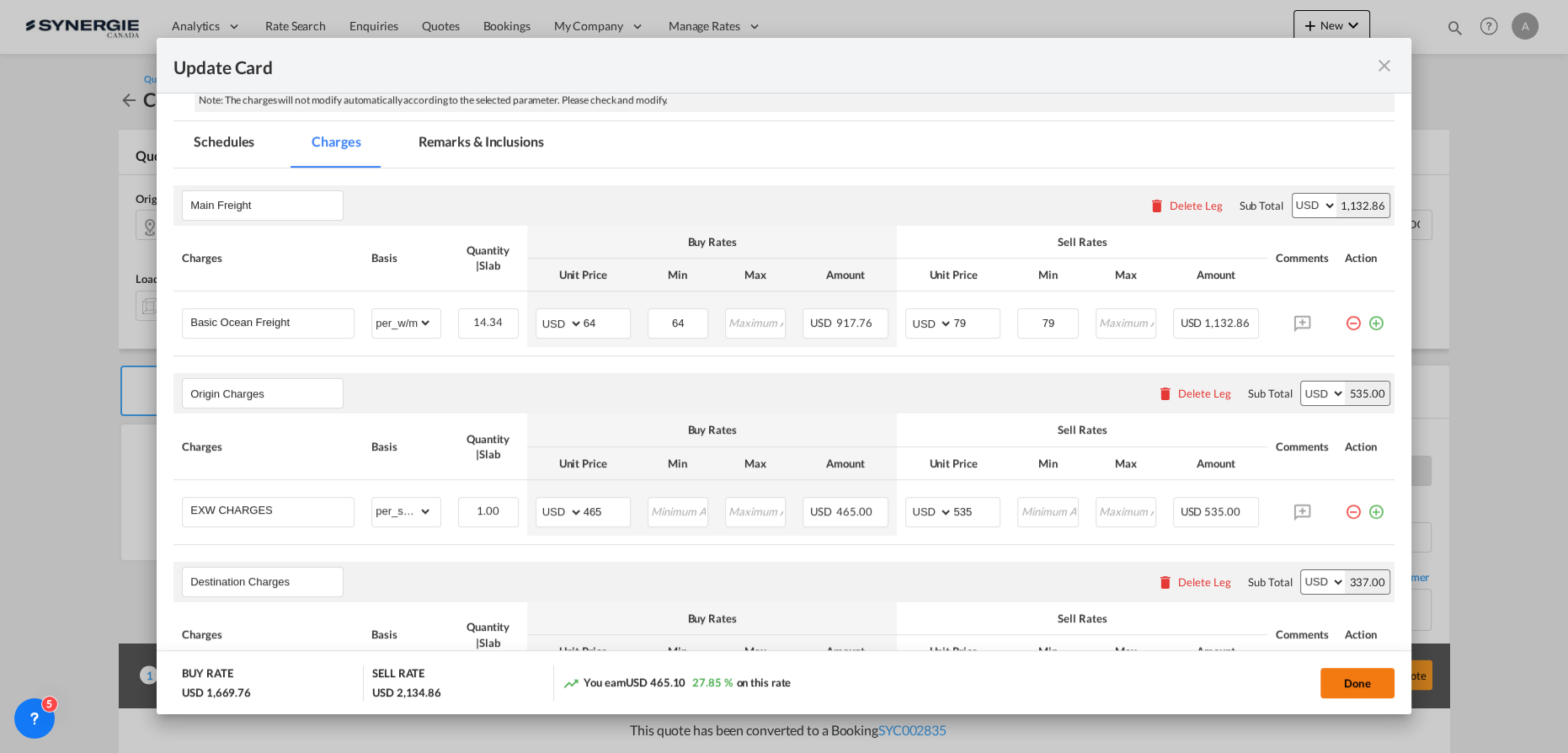
click at [1335, 687] on button "Done" at bounding box center [1357, 682] width 74 height 30
type input "18 Oct 2025"
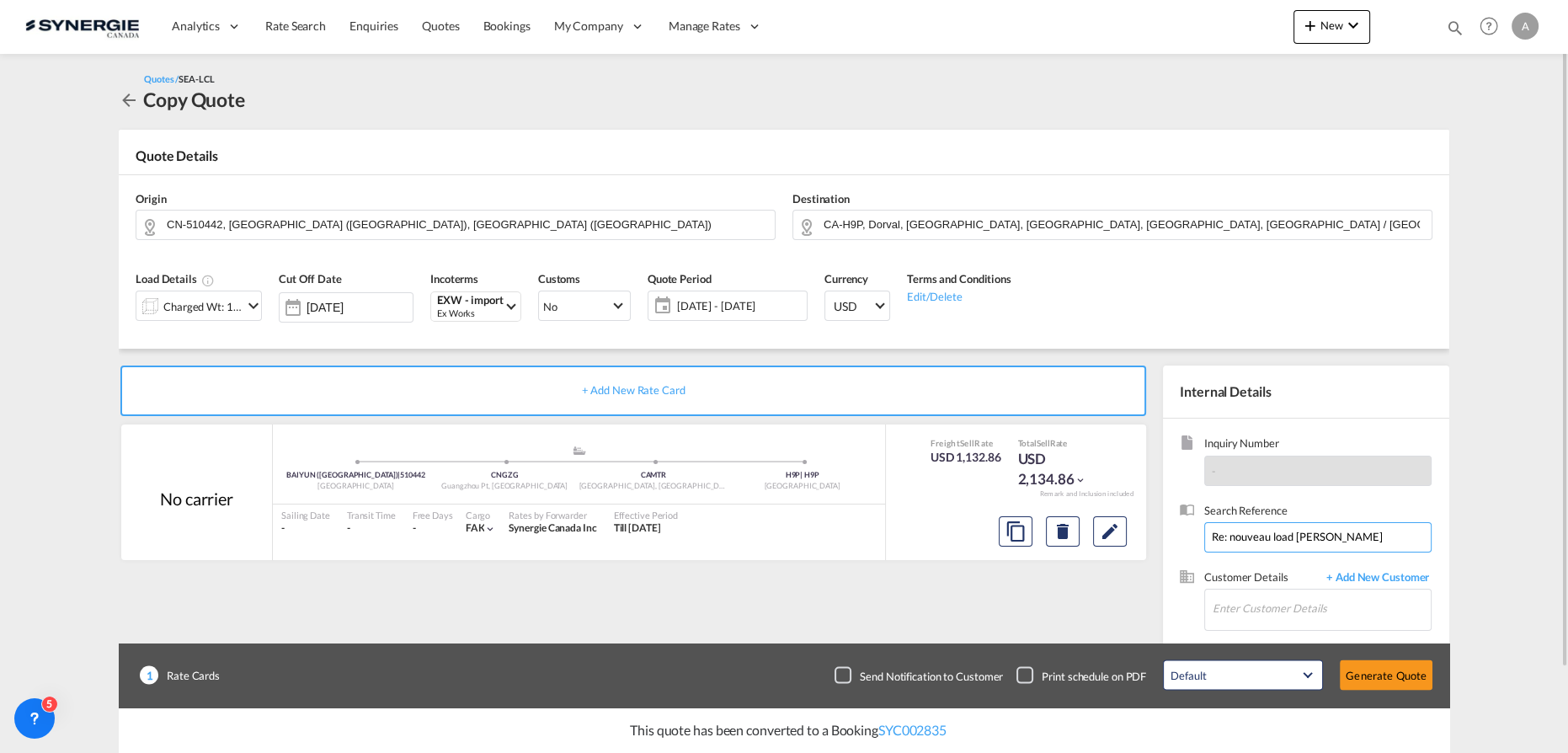
drag, startPoint x: 1322, startPoint y: 538, endPoint x: 1053, endPoint y: 568, distance: 270.7
click at [1054, 568] on div "+ Add New Rate Card No carrier added by you BAIYUN (白云区) | 510442 China .a{fill…" at bounding box center [784, 537] width 1331 height 377
click at [1265, 589] on md-input-container "Enter Customer Details" at bounding box center [1317, 609] width 227 height 42
click at [1265, 608] on input "Enter Customer Details" at bounding box center [1322, 609] width 218 height 38
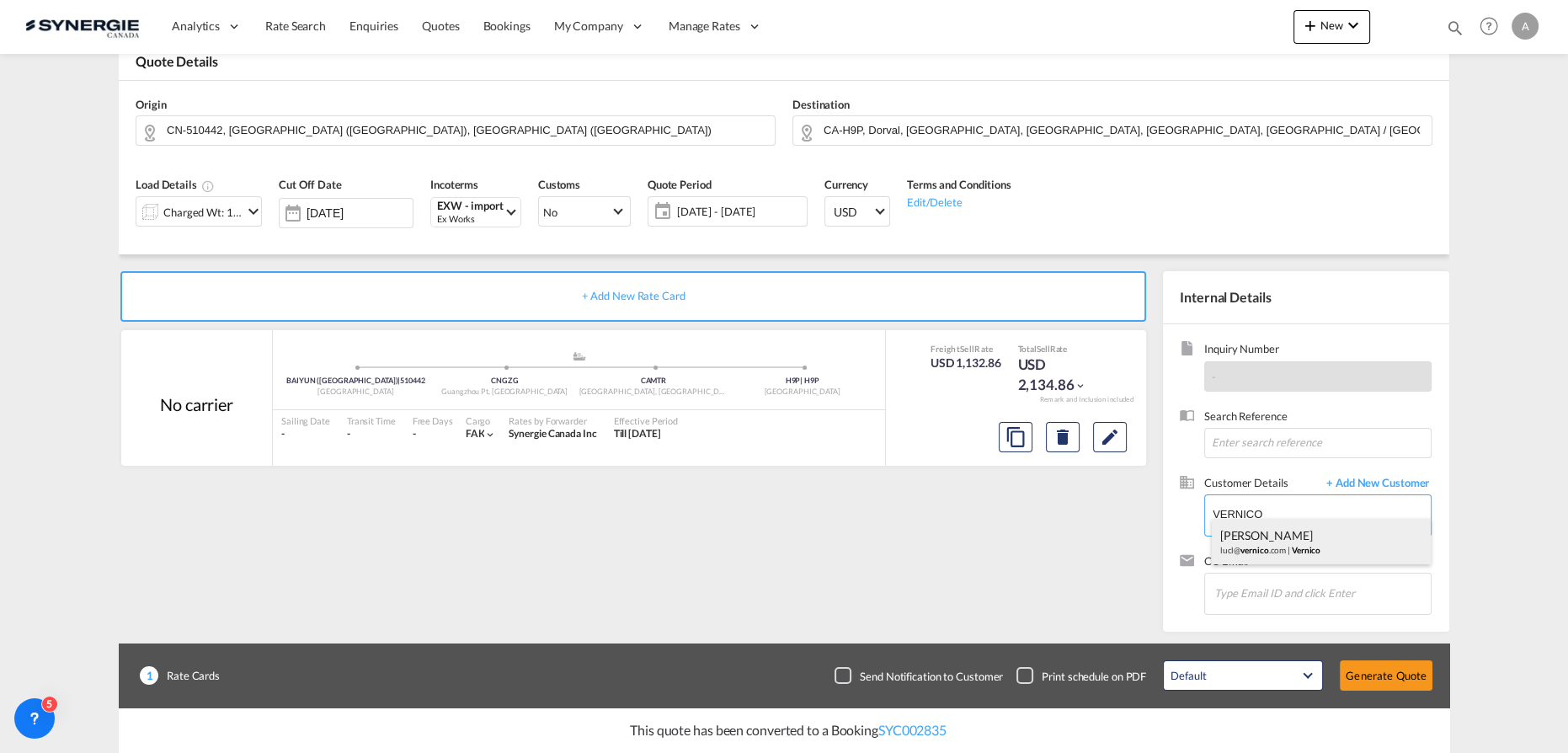
click at [1286, 545] on div "Luc Lacroix lucl@ vernico .com | Vernico" at bounding box center [1322, 541] width 220 height 45
type input "Vernico, Luc Lacroix, lucl@vernico.com"
click at [1112, 430] on md-icon "Edit" at bounding box center [1110, 437] width 20 height 20
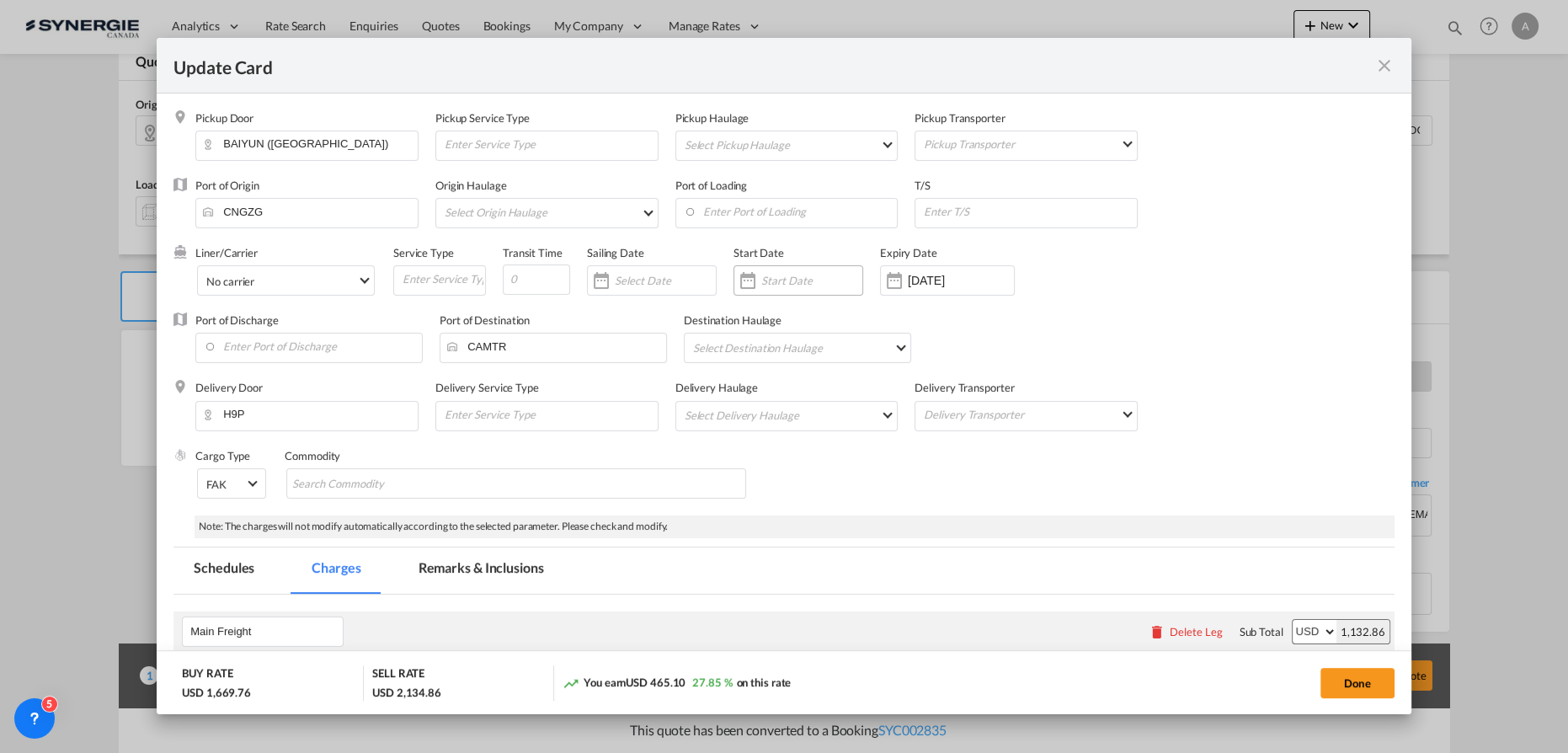
click at [796, 283] on input "Update Card Pickup ..." at bounding box center [811, 280] width 101 height 14
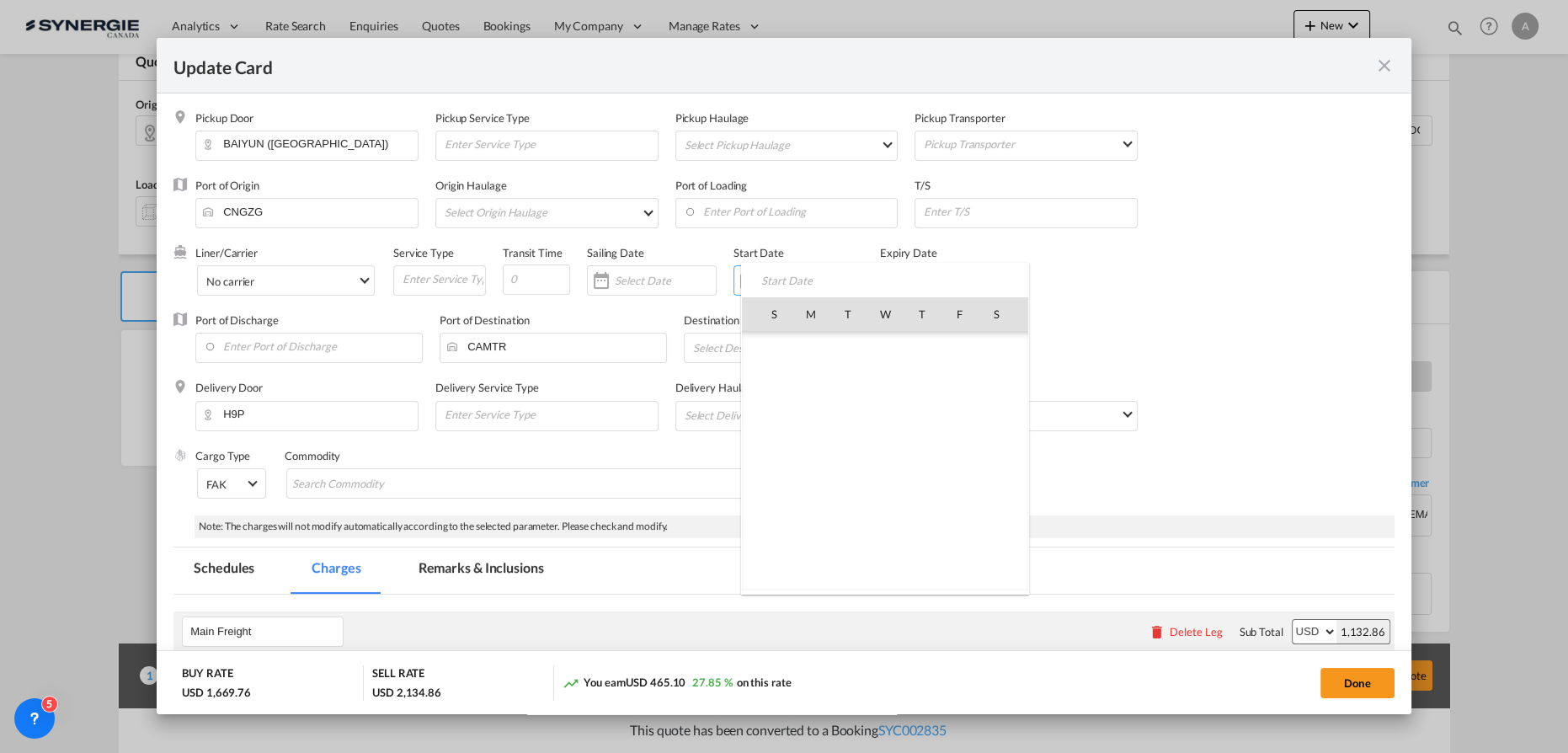
scroll to position [390006, 0]
click at [957, 454] on span "19" at bounding box center [958, 461] width 35 height 35
type input "[DATE]"
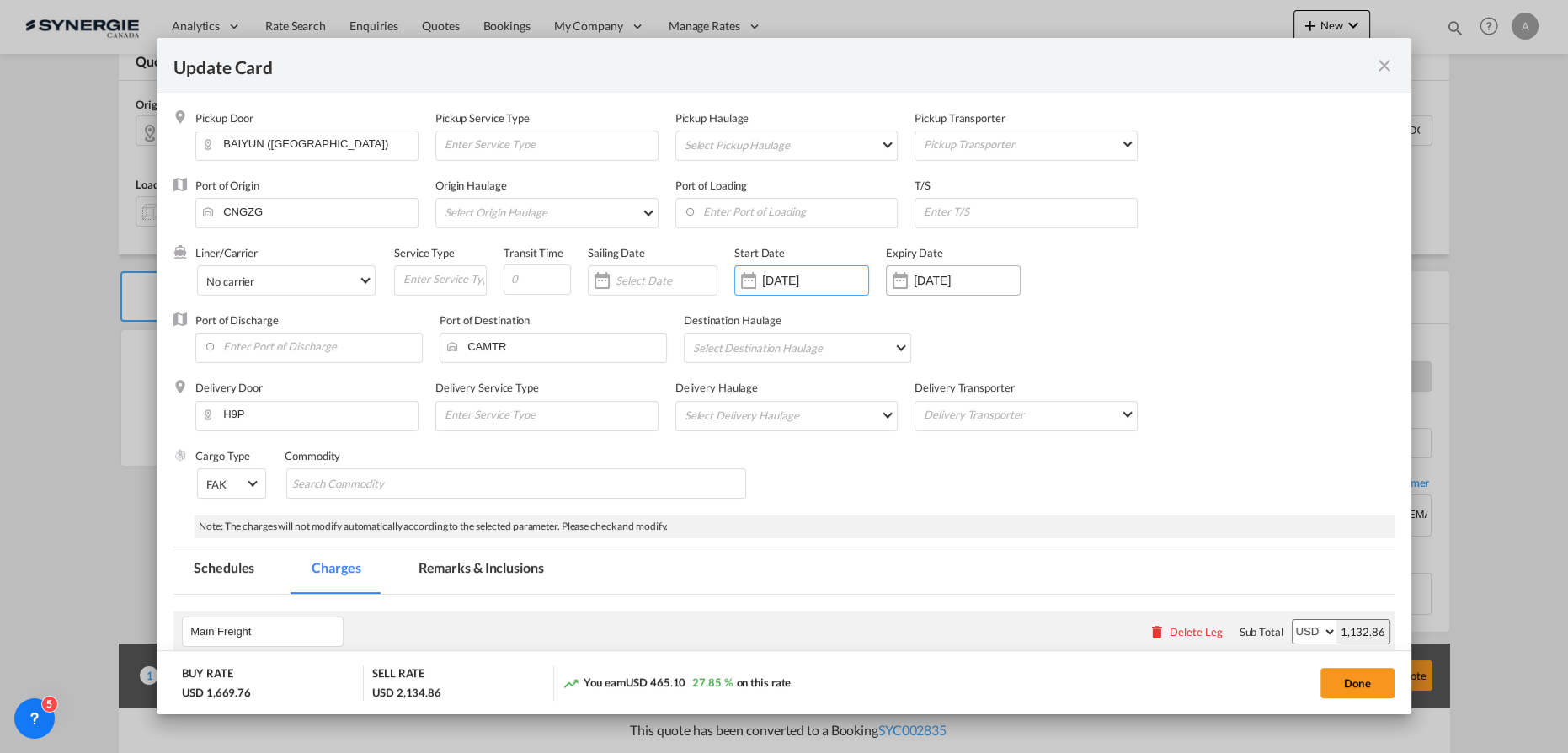
click at [972, 285] on input "[DATE]" at bounding box center [967, 280] width 106 height 14
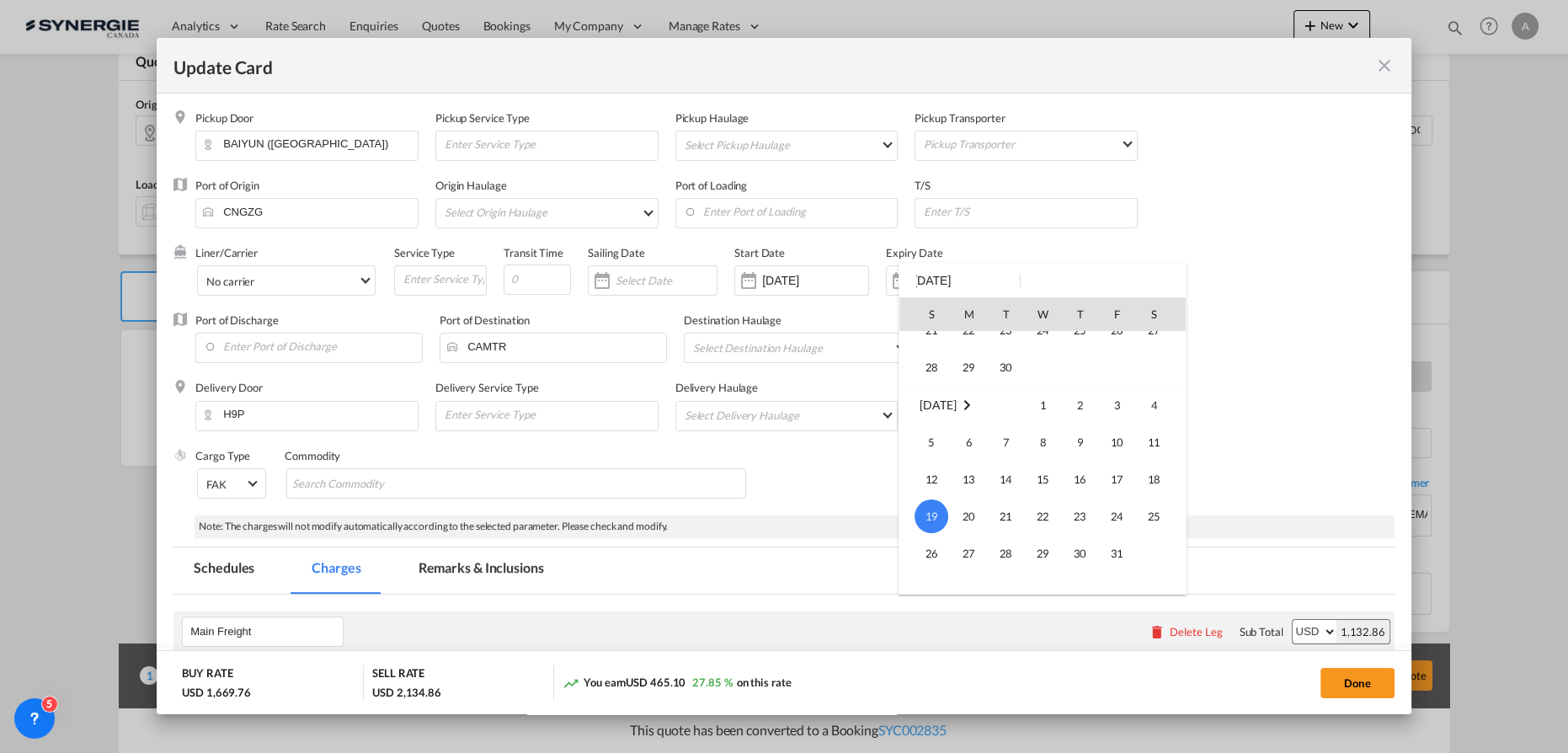
scroll to position [145, 0]
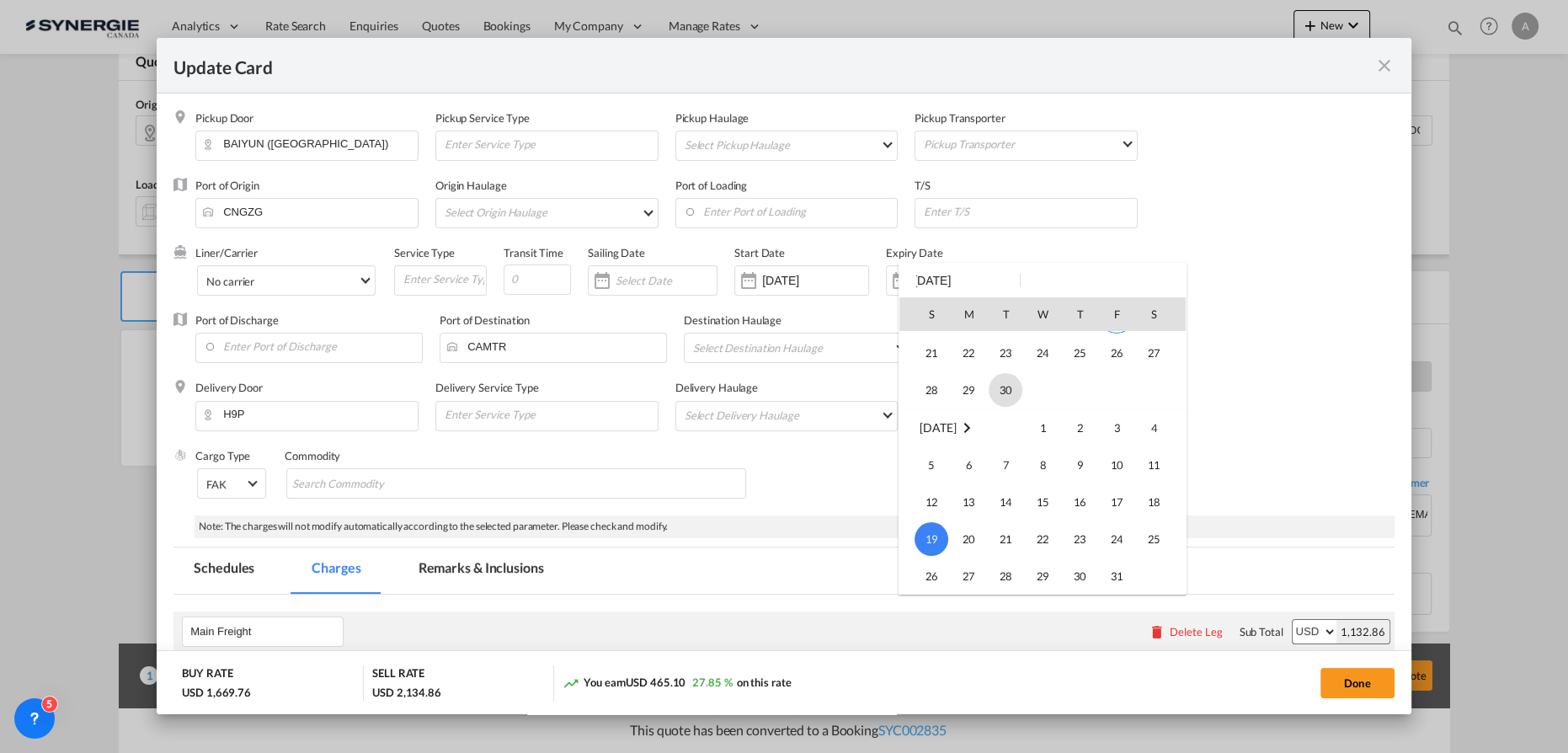
click at [1007, 386] on span "30" at bounding box center [1005, 390] width 34 height 34
type input "[DATE]"
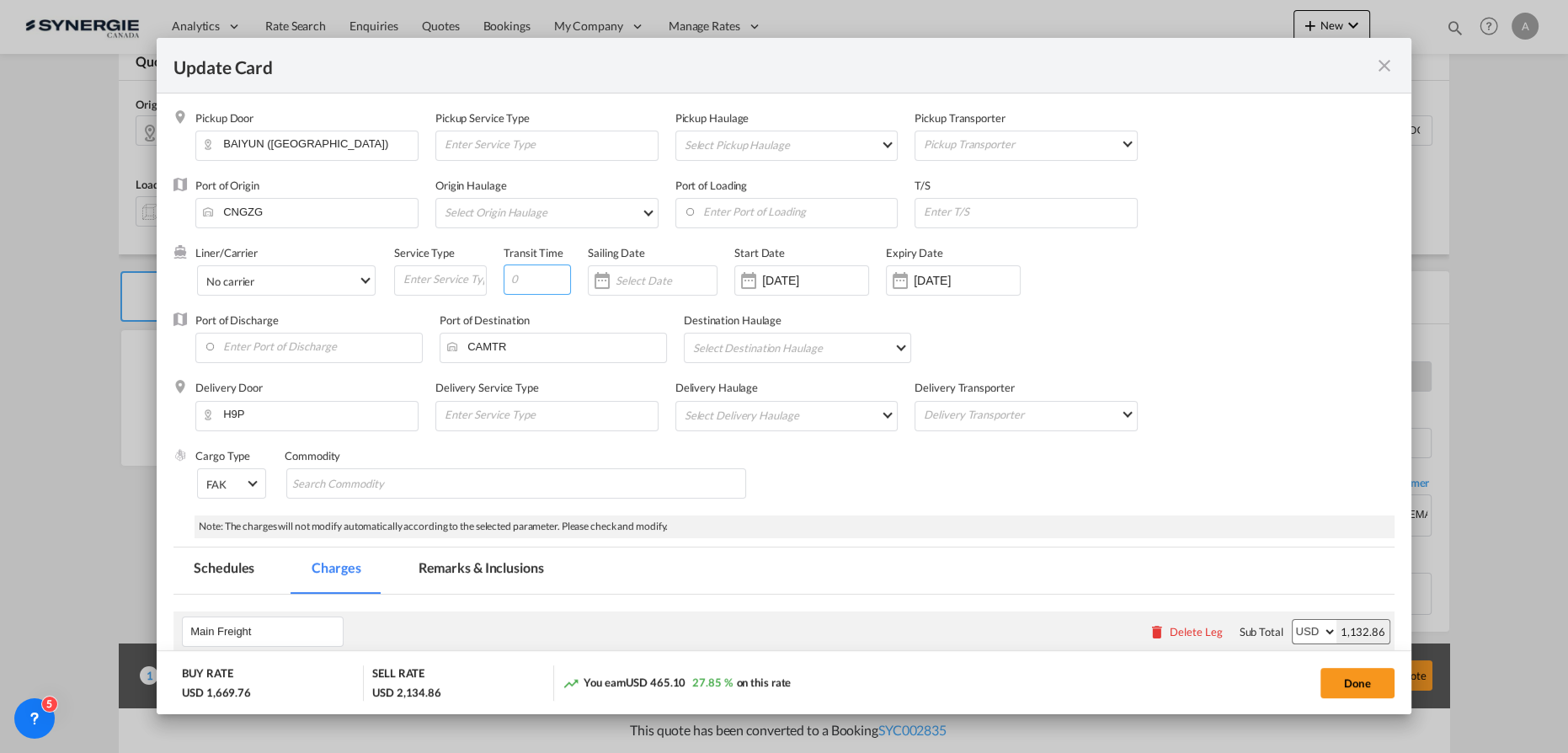
click at [533, 285] on input "Update Card Pickup ..." at bounding box center [537, 279] width 67 height 30
type input "35"
drag, startPoint x: 1341, startPoint y: 678, endPoint x: 217, endPoint y: 342, distance: 1173.1
click at [1341, 678] on button "Done" at bounding box center [1357, 682] width 74 height 30
type input "[DATE]"
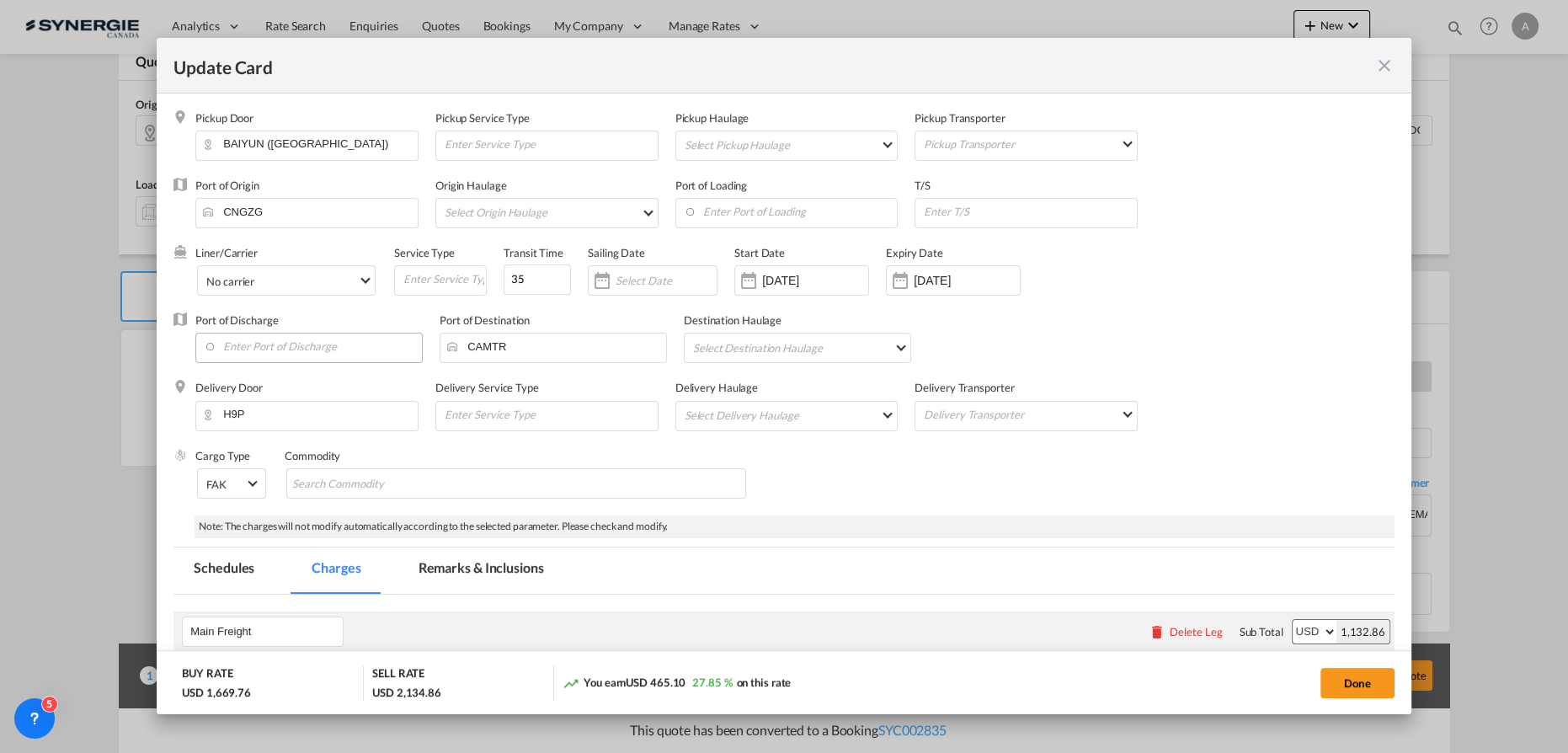
type input "[DATE]"
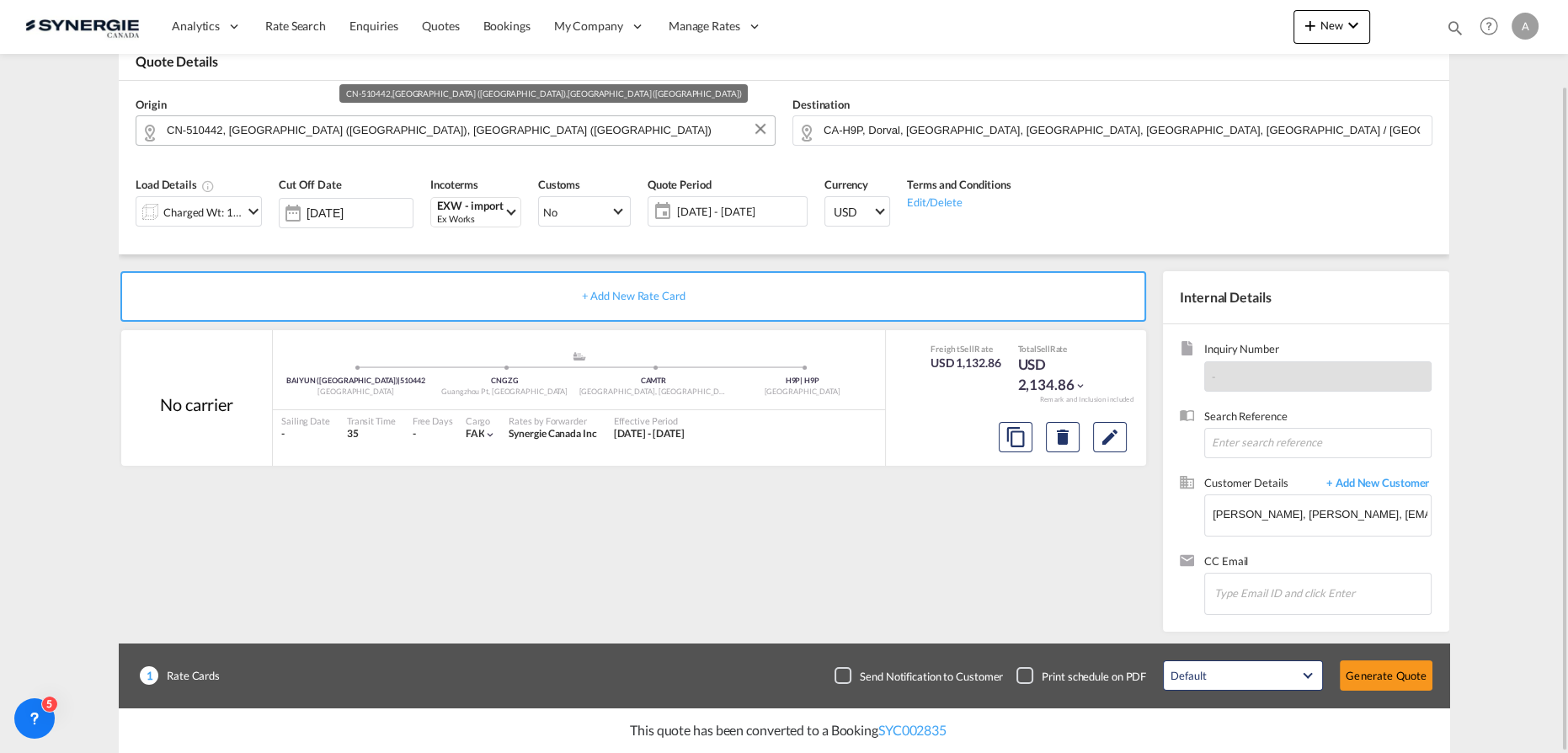
click at [484, 127] on input "CN-510442, GUANGZHOU (广州市), GUANGDONG (广东省)" at bounding box center [467, 130] width 600 height 29
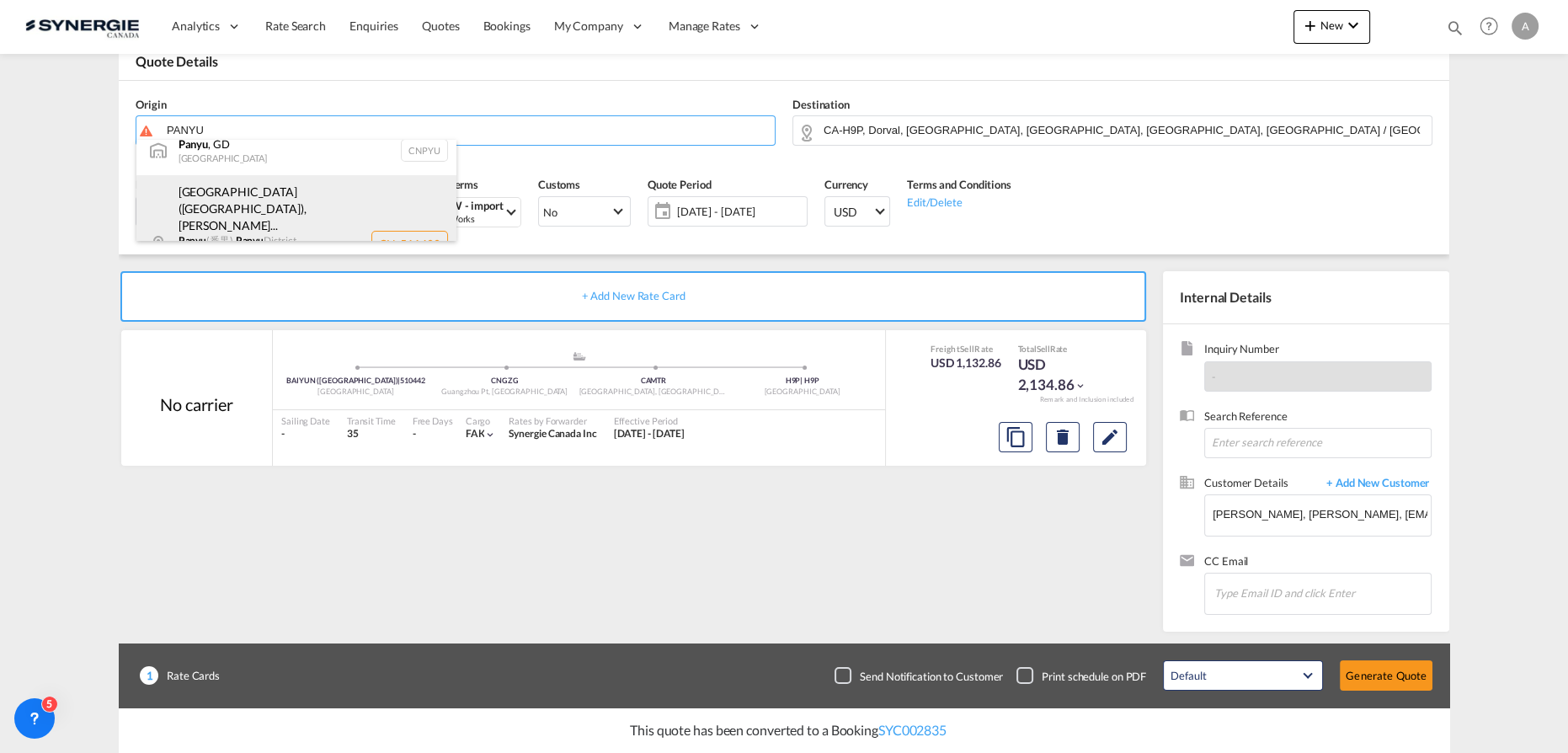
scroll to position [27, 0]
click at [202, 185] on div "Guangzhou (广州市) , Shiqiao Subdistri... Panyu (番禺), Panyu District (番禺区), Shi...…" at bounding box center [296, 232] width 320 height 137
type input "CN-511400, Guangzhou (广州市), Guangdong (广东省)"
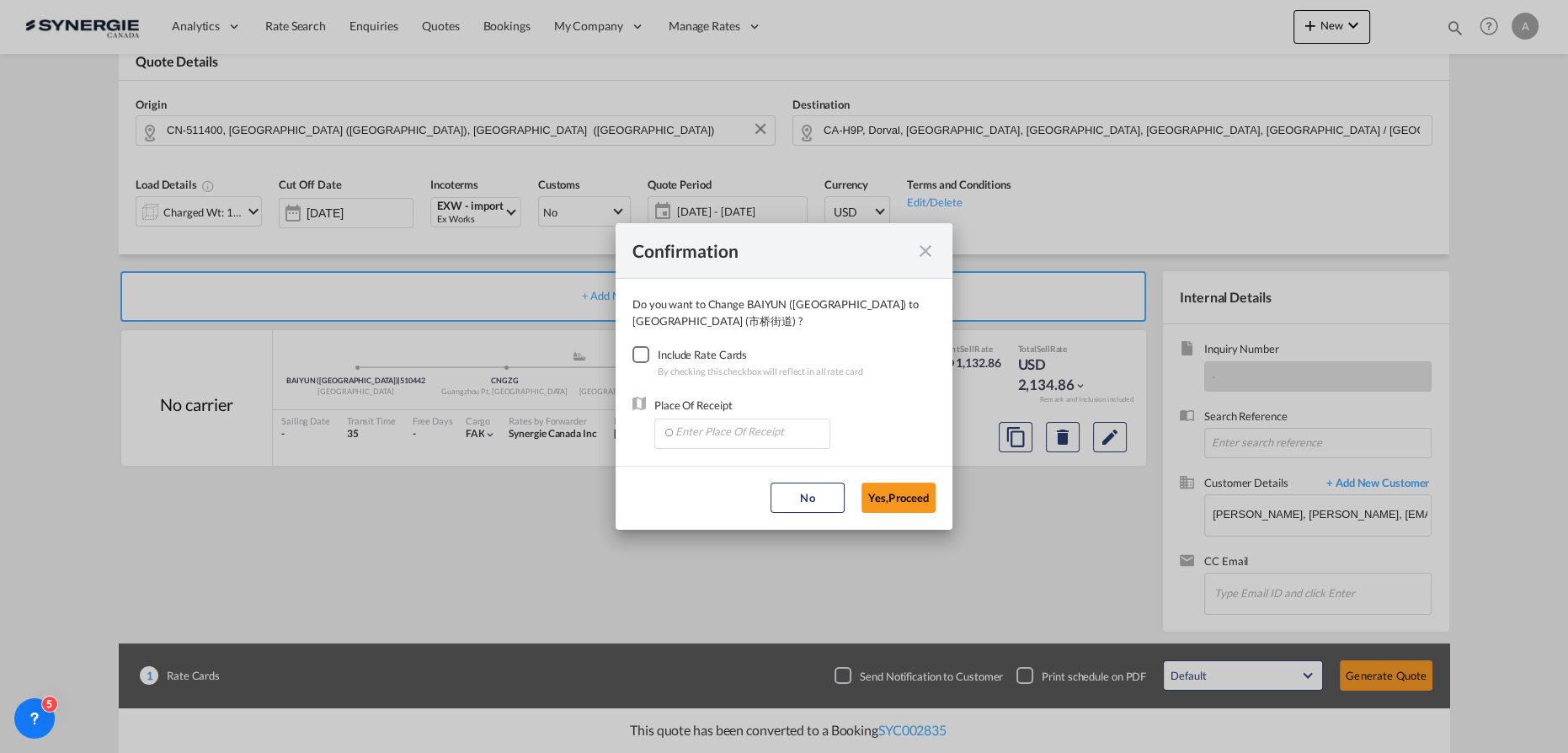
click at [639, 360] on div "Checkbox No Ink" at bounding box center [640, 354] width 17 height 17
click at [688, 437] on input "Enter Place Of Receipt" at bounding box center [746, 432] width 167 height 25
click at [704, 437] on input "Enter Place Of Receipt" at bounding box center [746, 432] width 167 height 25
drag, startPoint x: 727, startPoint y: 471, endPoint x: 915, endPoint y: 503, distance: 190.7
click at [728, 473] on span "CNYTN, Yantian, GD, China, Greater China & Far East Asia, Asia Pacific" at bounding box center [1030, 469] width 712 height 15
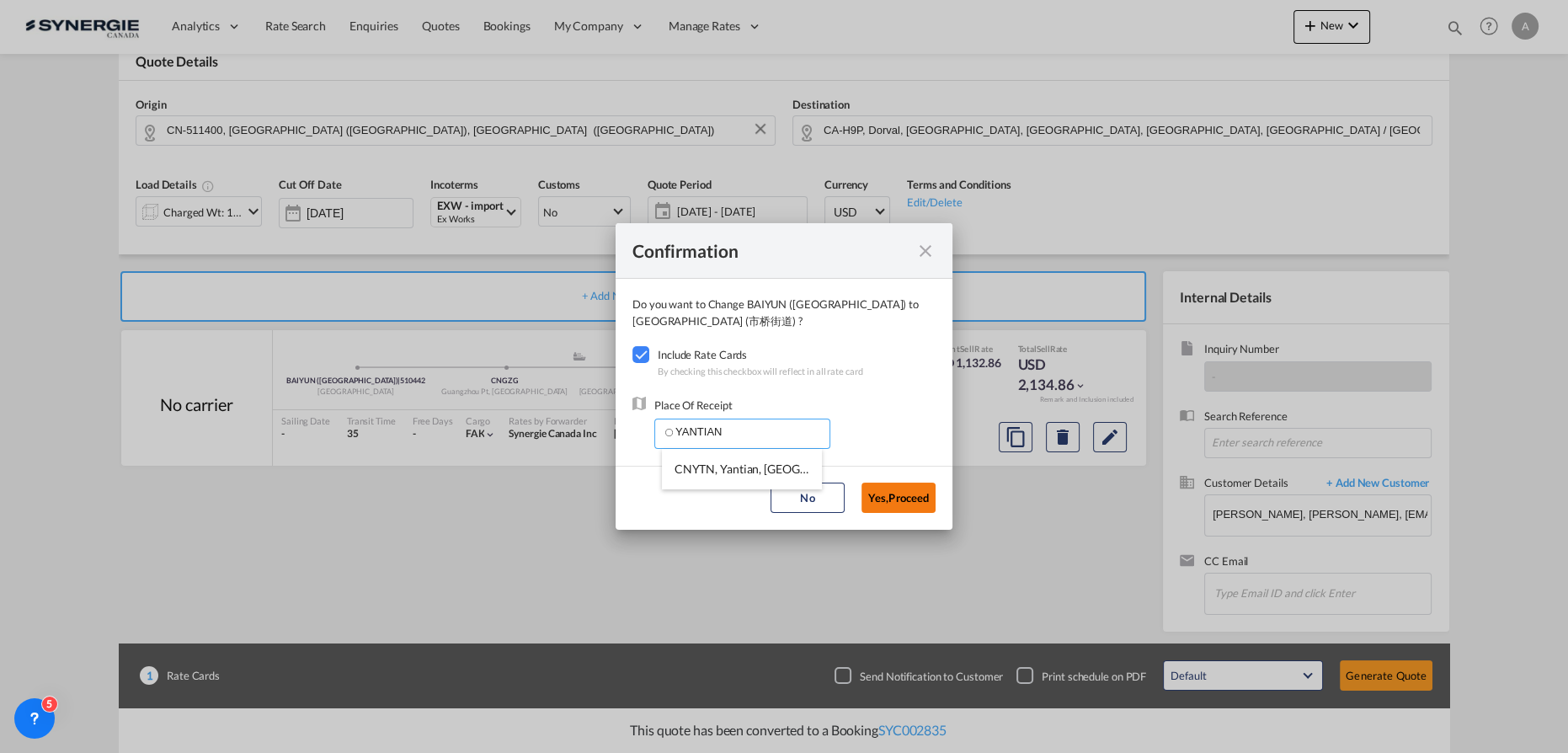
type input "CNYTN, Yantian, GD, China, Greater China & Far East Asia, Asia Pacific"
click at [914, 499] on button "Yes,Proceed" at bounding box center [898, 497] width 74 height 30
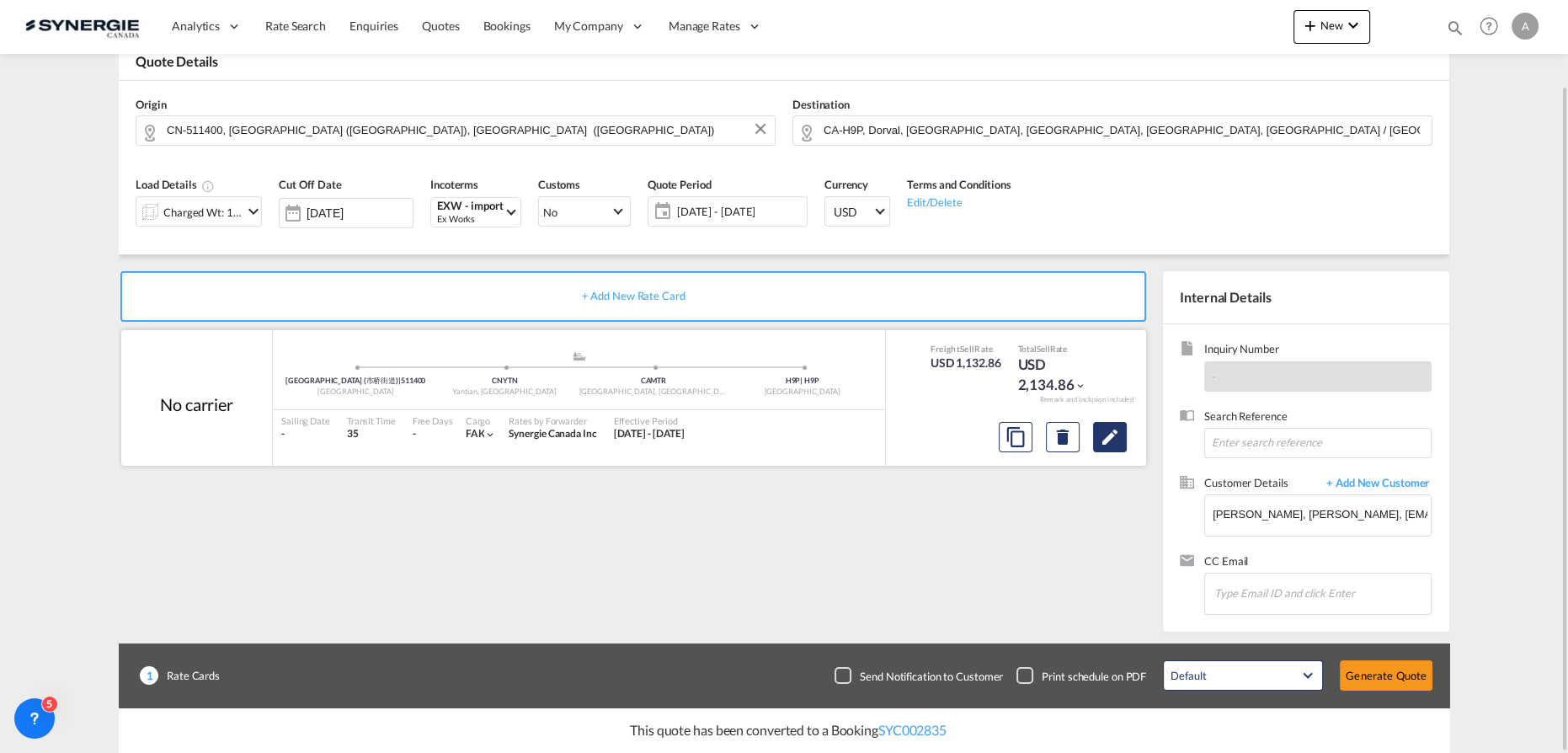
click at [1100, 446] on button "Edit" at bounding box center [1109, 436] width 34 height 30
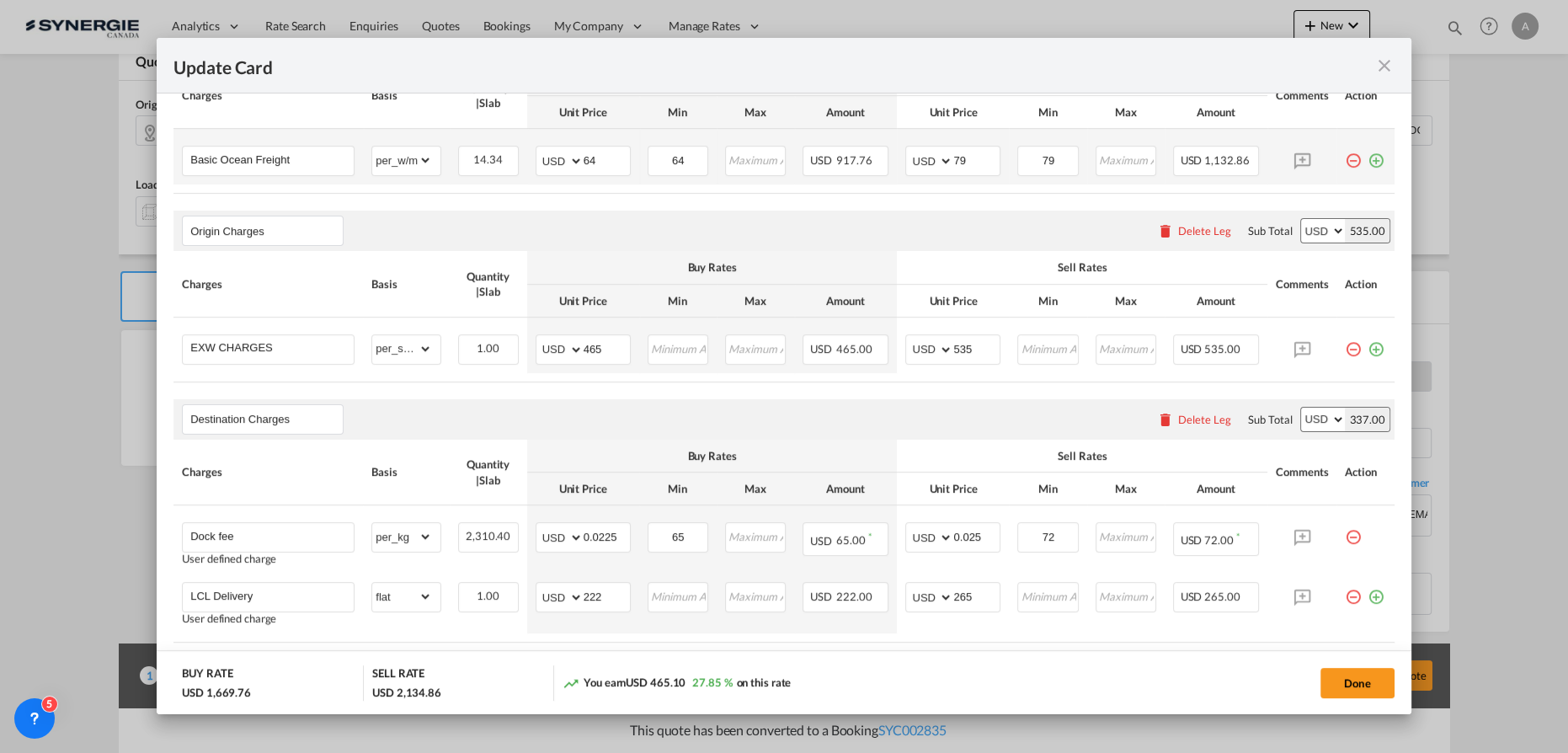
scroll to position [612, 0]
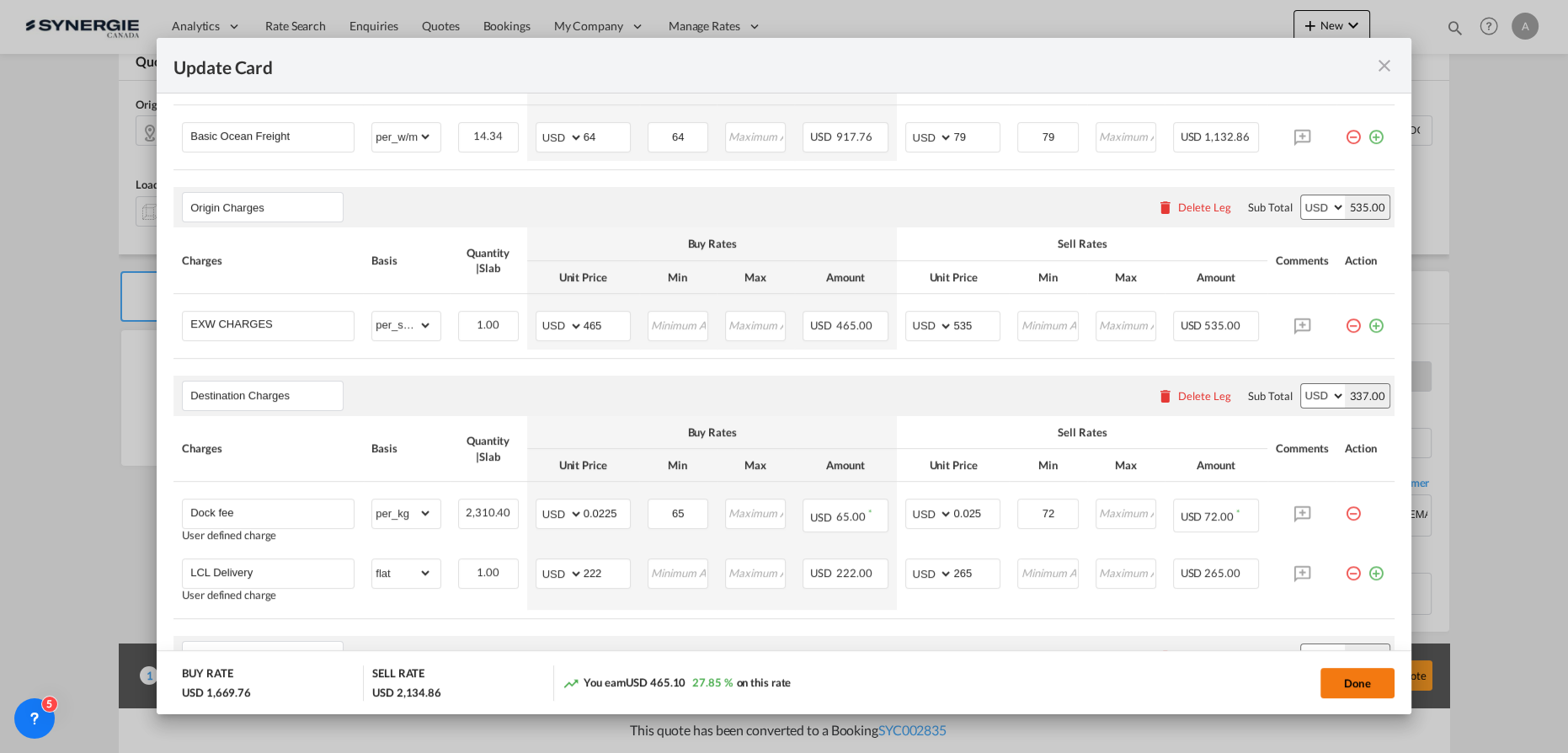
click at [1355, 683] on button "Done" at bounding box center [1357, 682] width 74 height 30
type input "18 Sep 2025"
type input "29 Sep 2025"
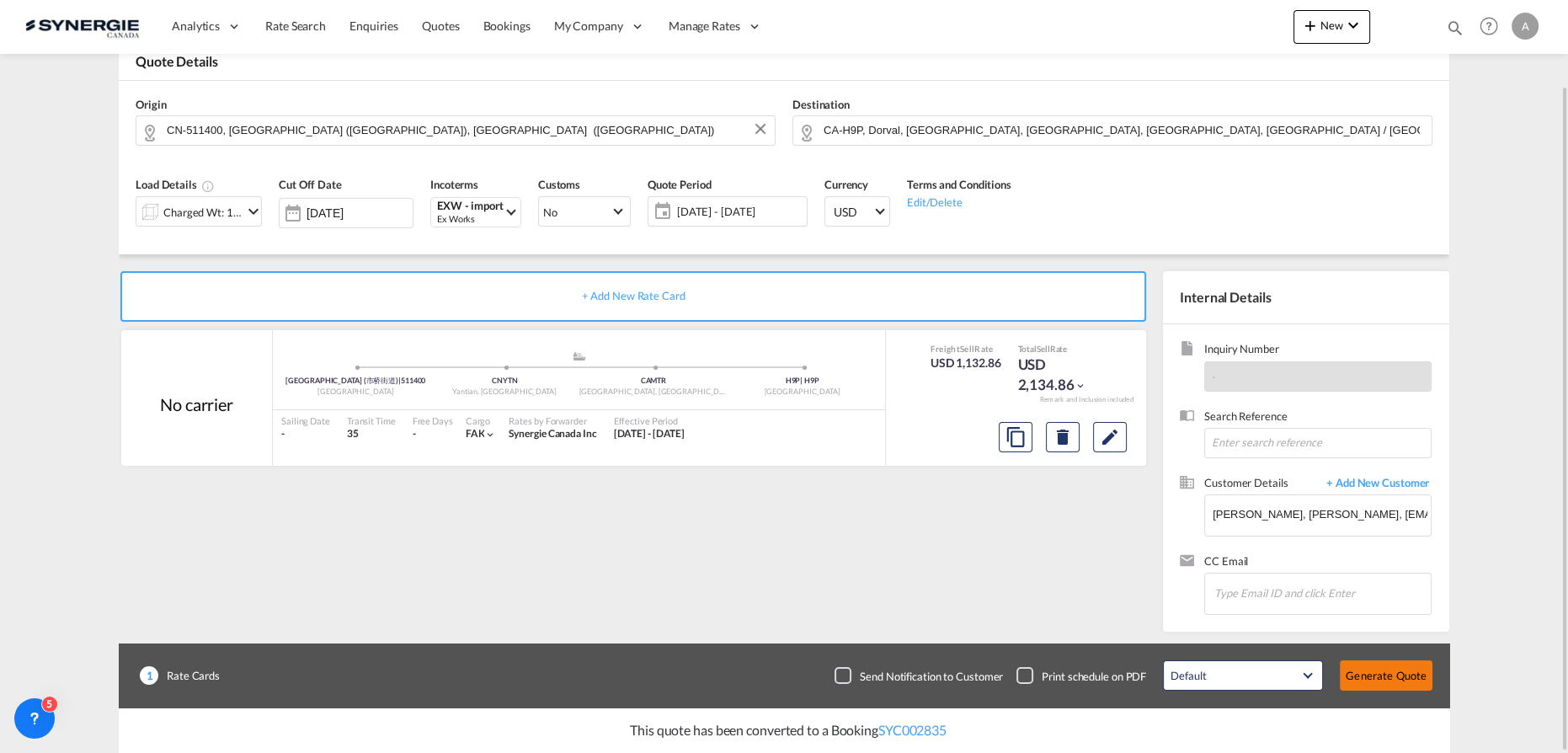
click at [1374, 674] on button "Generate Quote" at bounding box center [1386, 675] width 93 height 30
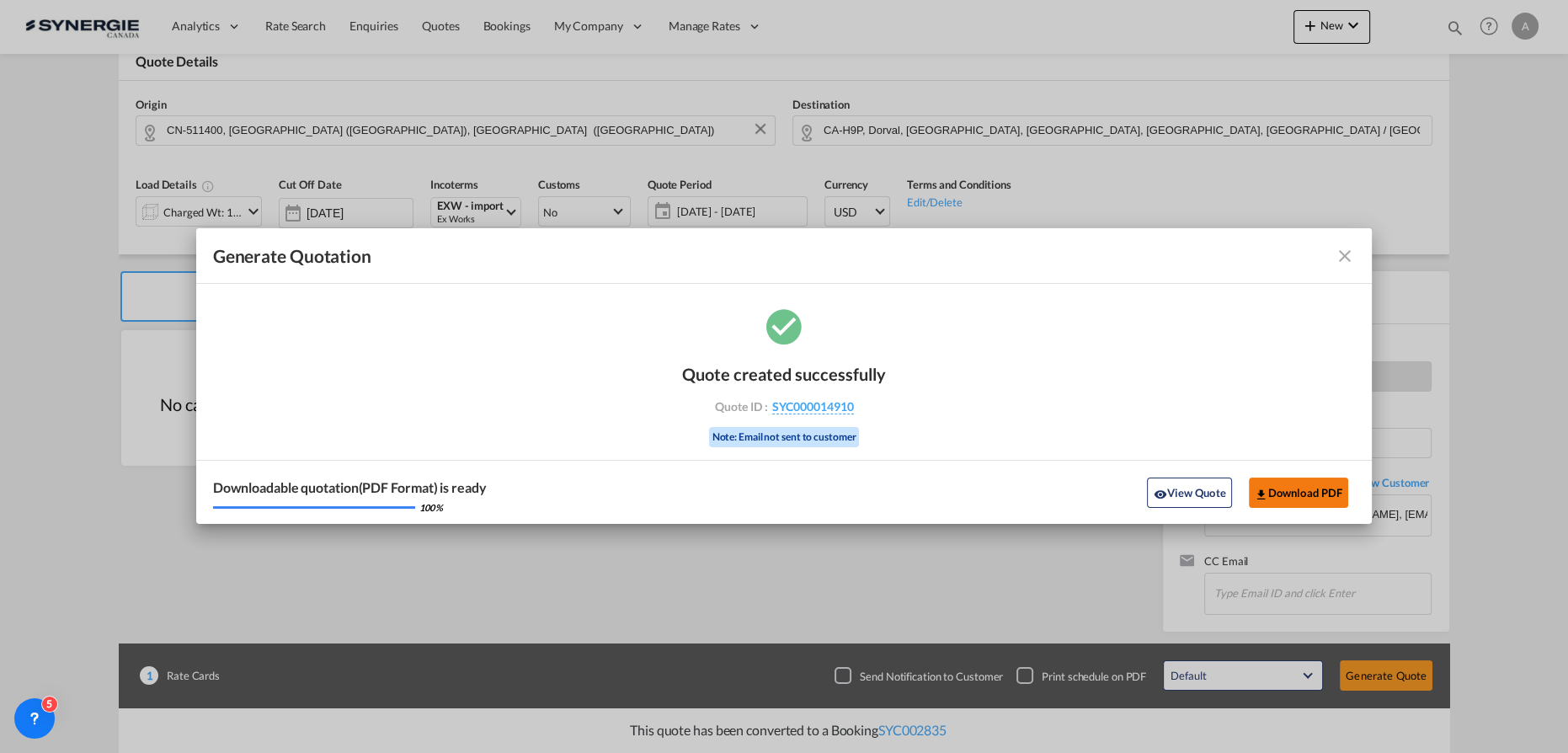
click at [1332, 484] on button "Download PDF" at bounding box center [1299, 492] width 100 height 30
click at [1181, 494] on button "View Quote" at bounding box center [1188, 492] width 84 height 30
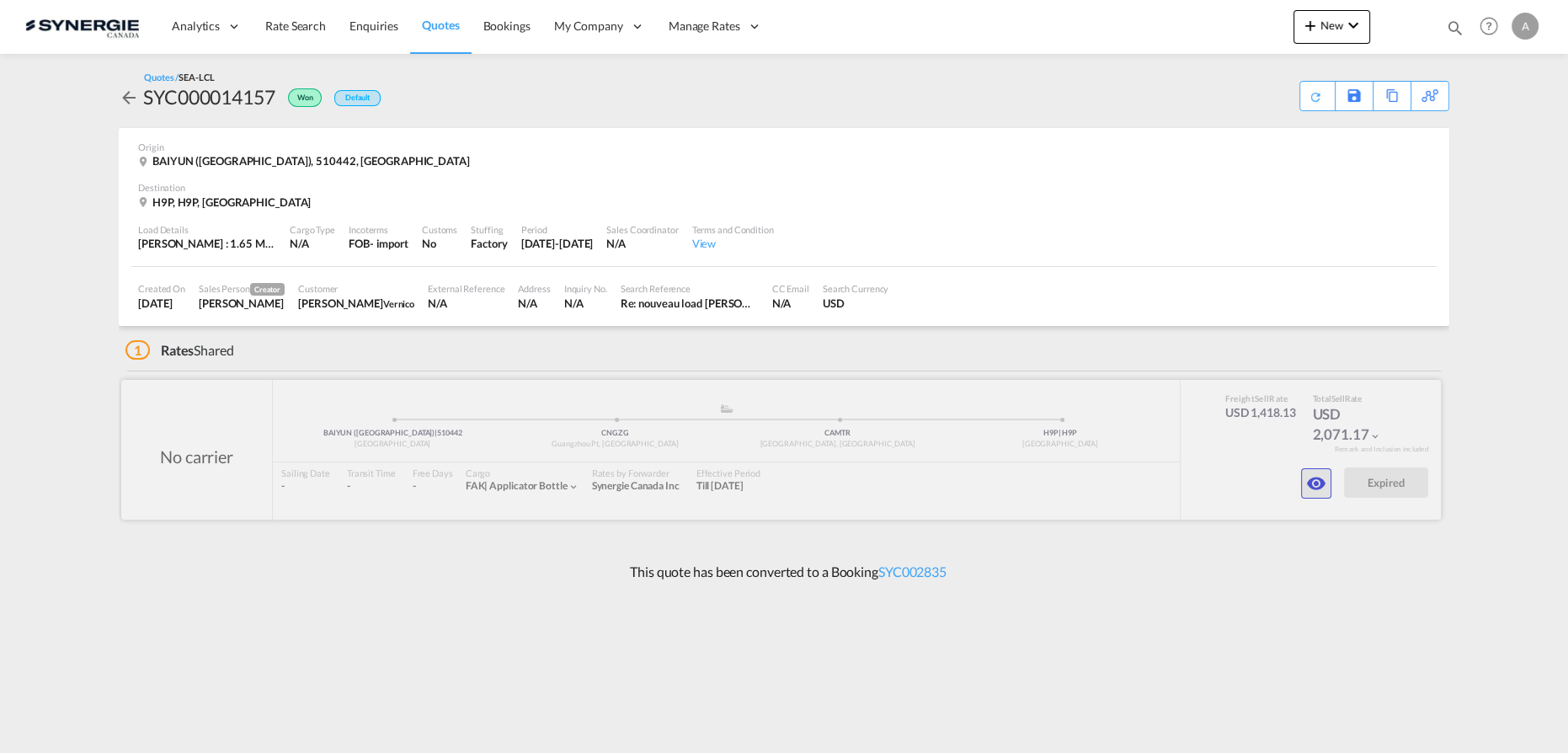
click at [1306, 490] on md-icon "icon-eye" at bounding box center [1316, 483] width 20 height 20
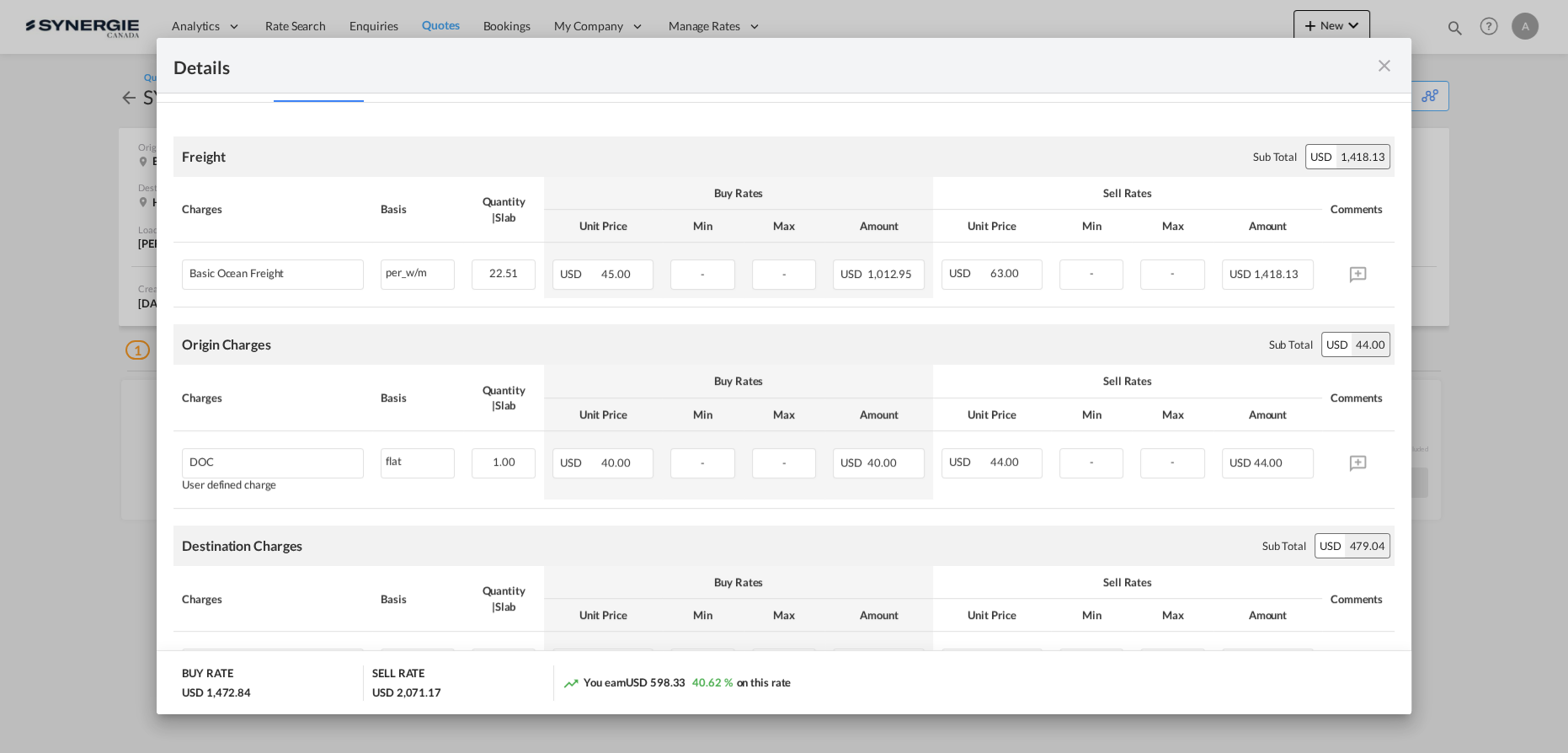
scroll to position [382, 0]
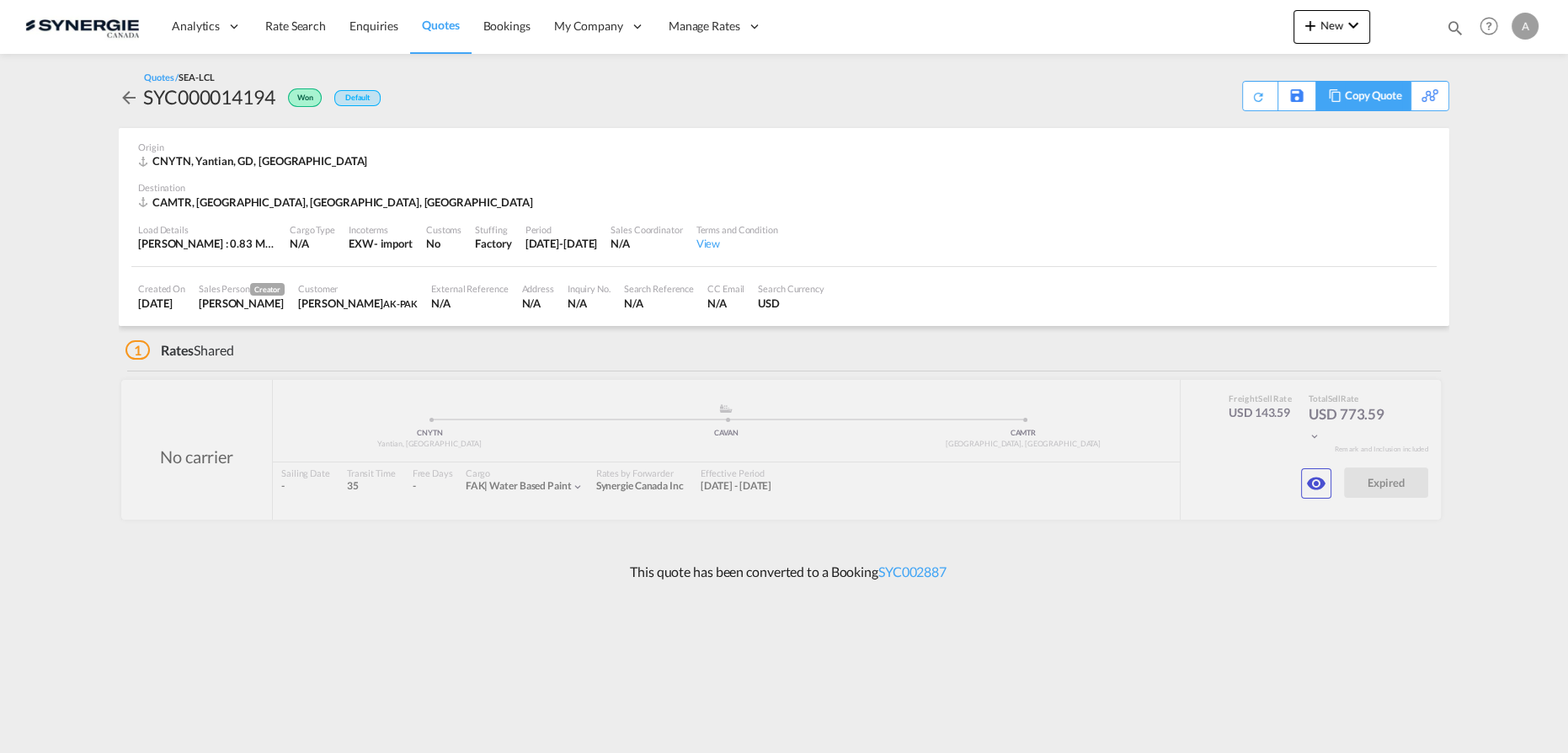
click at [1377, 103] on div "Copy Quote" at bounding box center [1373, 96] width 57 height 29
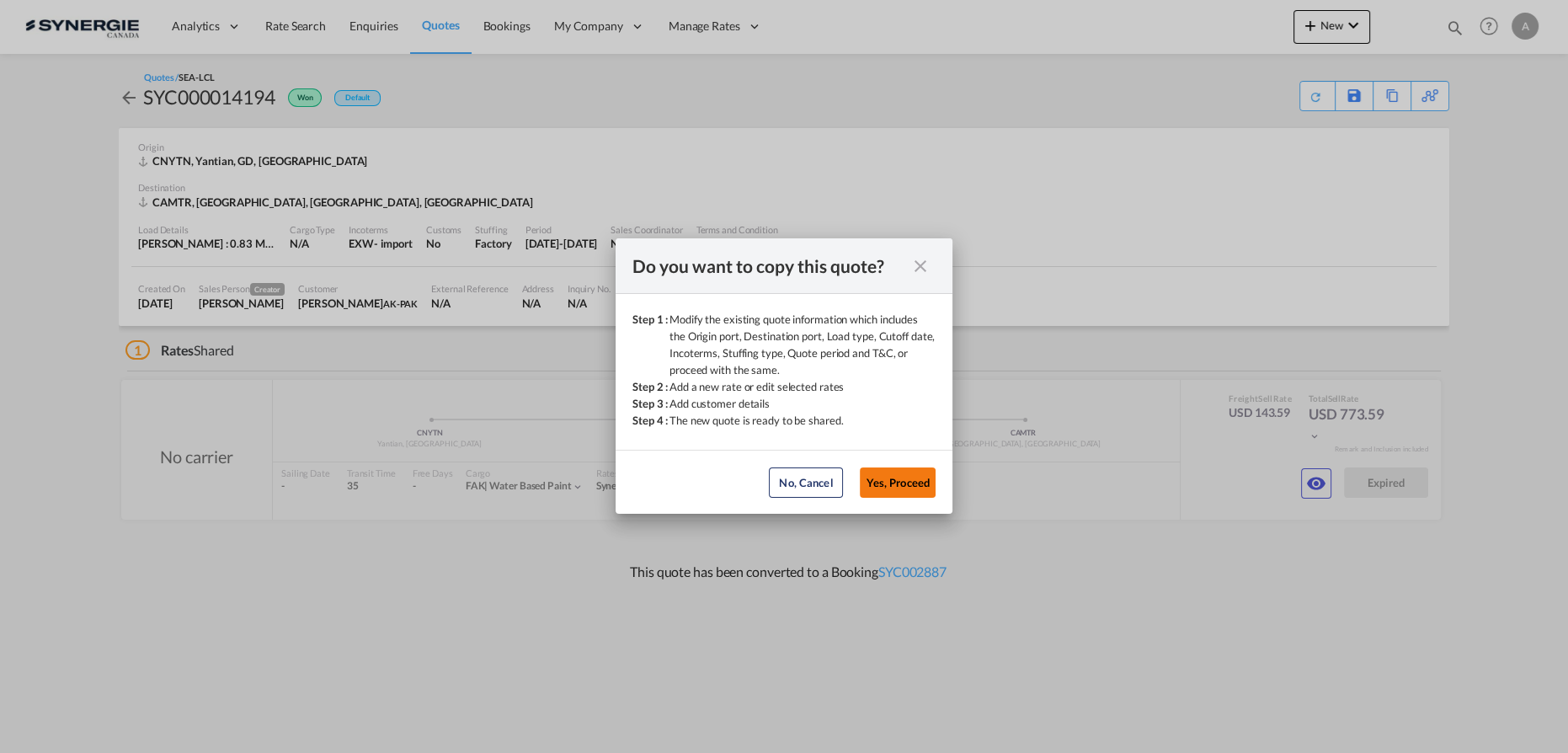
click at [881, 492] on button "Yes, Proceed" at bounding box center [897, 481] width 75 height 30
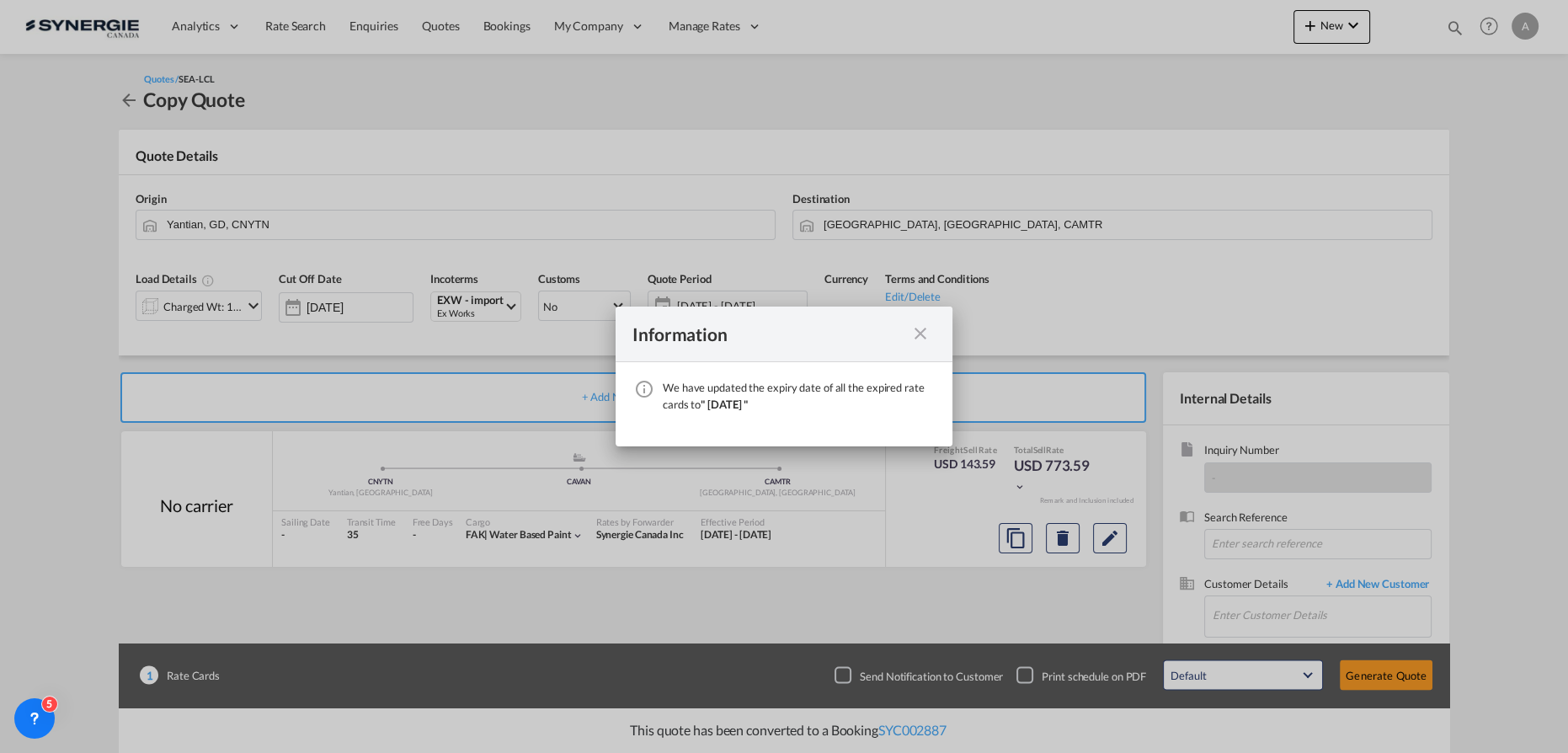
click at [919, 337] on md-icon "icon-close fg-AAA8AD cursor" at bounding box center [920, 333] width 20 height 20
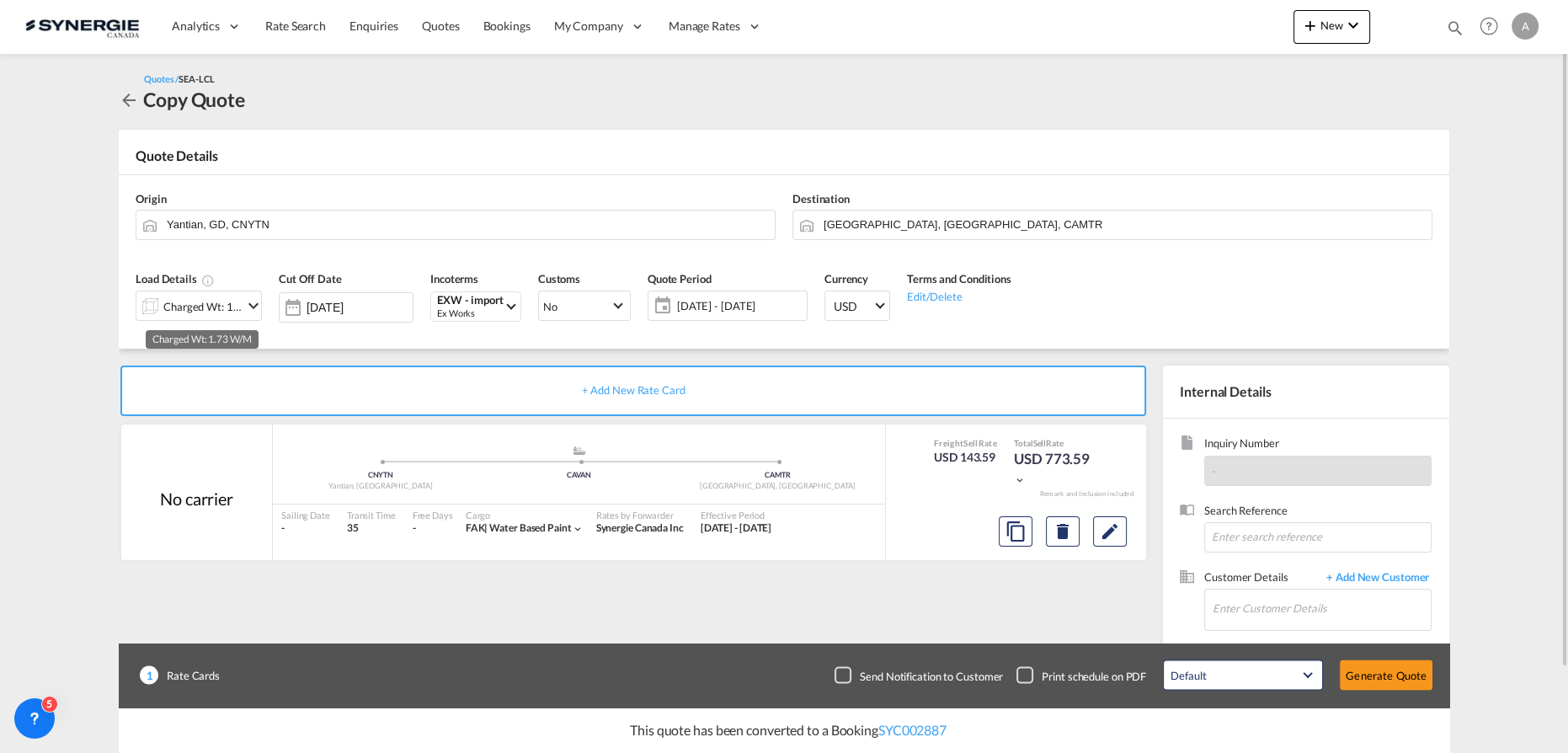
click at [228, 312] on div "Charged Wt: 1.73 W/M" at bounding box center [203, 306] width 79 height 24
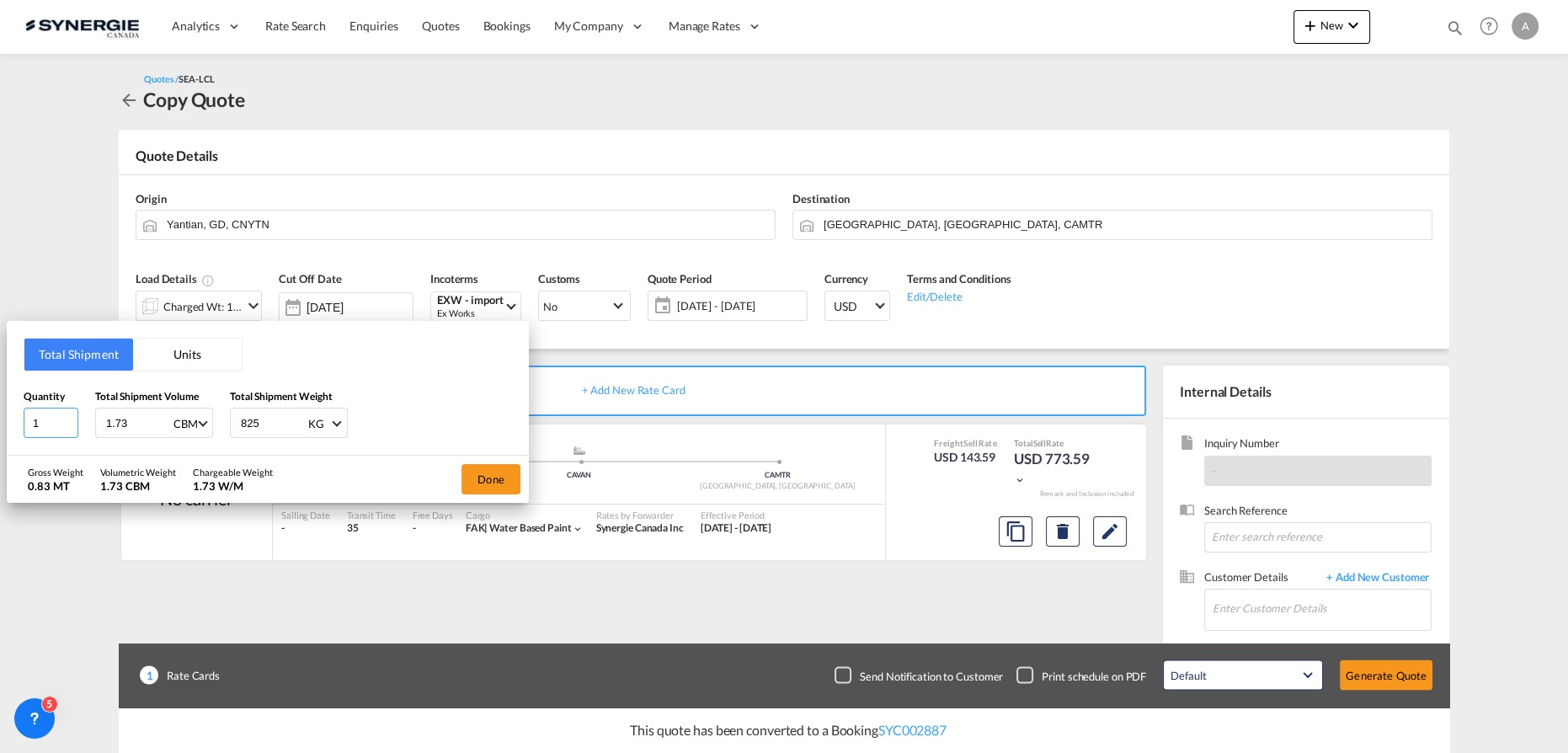
drag, startPoint x: 48, startPoint y: 428, endPoint x: -75, endPoint y: 420, distance: 123.3
click at [0, 420] on html "Analytics Reports Dashboard Rate Search Enquiries Quotes" at bounding box center [784, 376] width 1568 height 753
click at [42, 424] on input "1" at bounding box center [51, 422] width 55 height 30
drag, startPoint x: 42, startPoint y: 424, endPoint x: 14, endPoint y: 406, distance: 33.3
click at [5, 418] on div "Total Shipment Units Quantity 1 Total Shipment Volume 1.73 CBM CBM CFT Total Sh…" at bounding box center [784, 376] width 1568 height 753
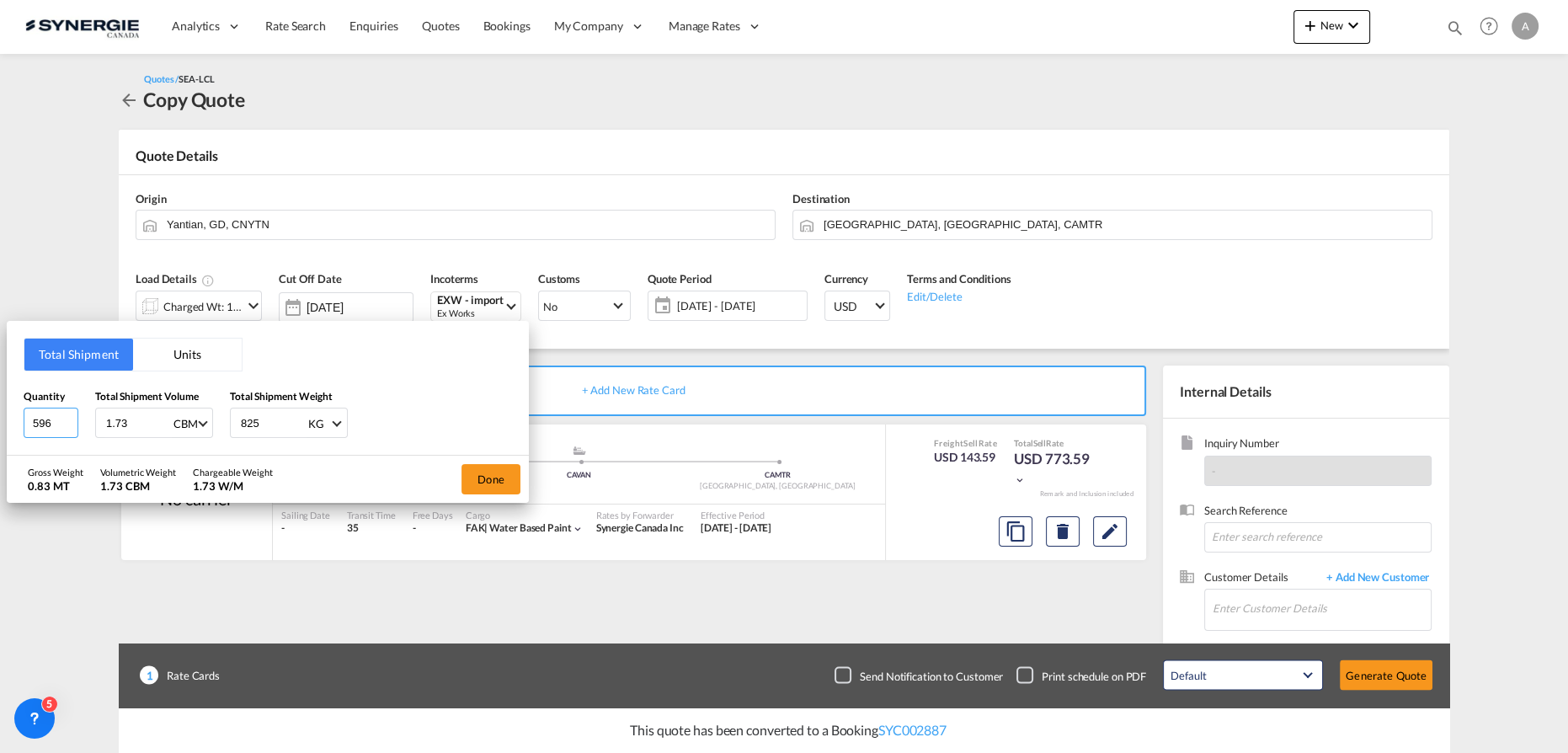
type input "596"
type input "13.5"
type input "6359"
click at [507, 471] on button "Done" at bounding box center [491, 479] width 59 height 30
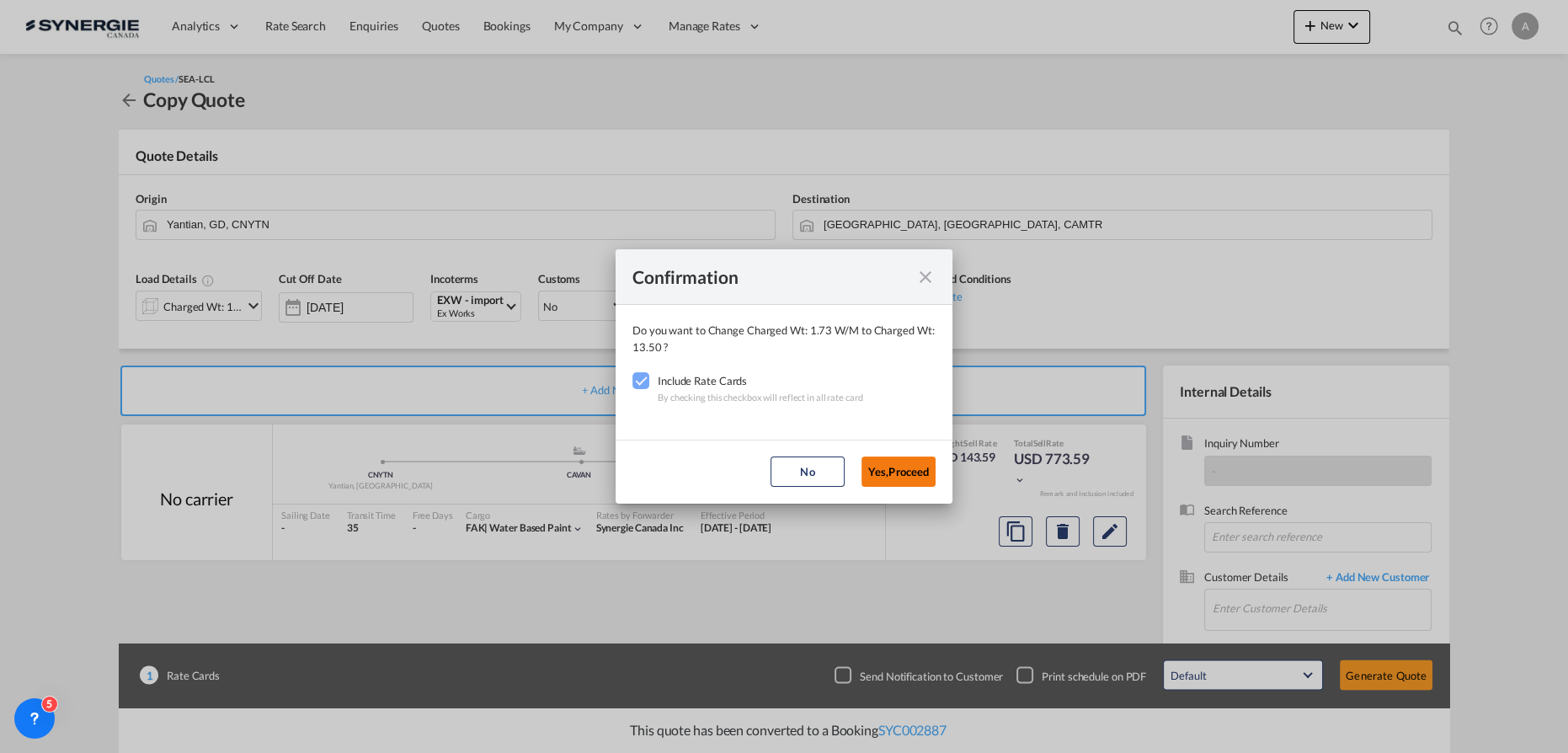
click at [903, 475] on button "Yes,Proceed" at bounding box center [898, 471] width 74 height 30
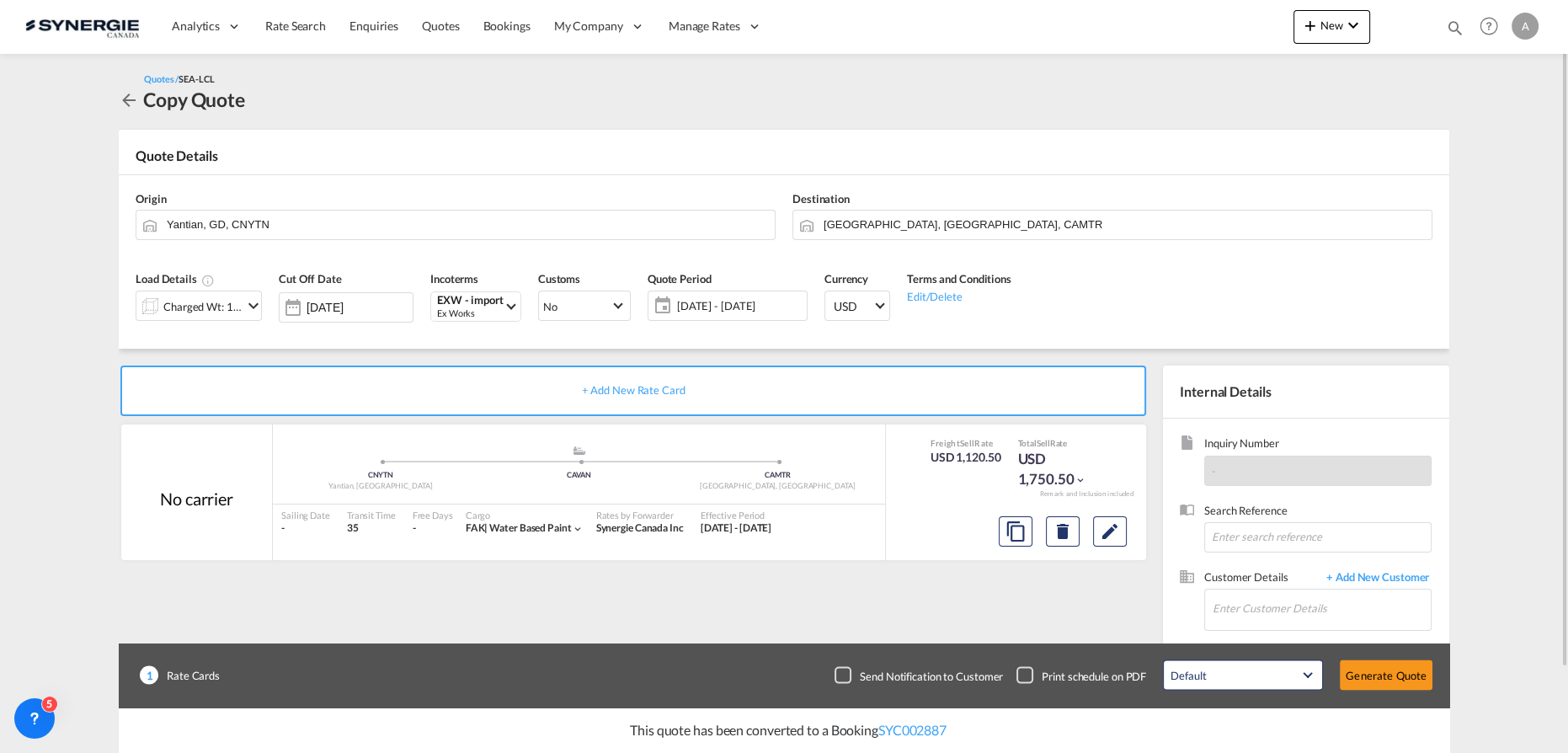
click at [717, 309] on span "[DATE] - [DATE]" at bounding box center [739, 305] width 125 height 15
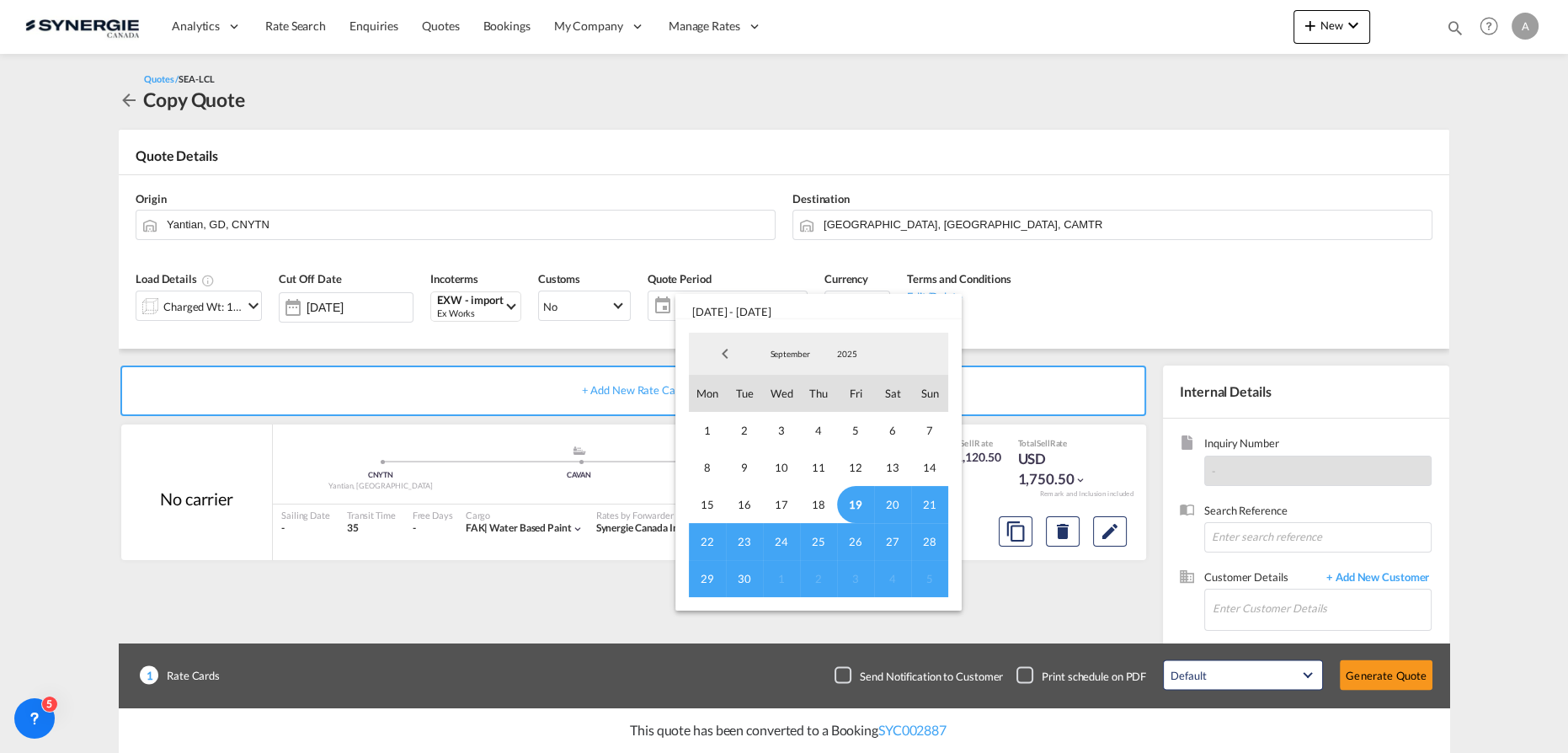
click at [848, 506] on span "19" at bounding box center [855, 504] width 37 height 37
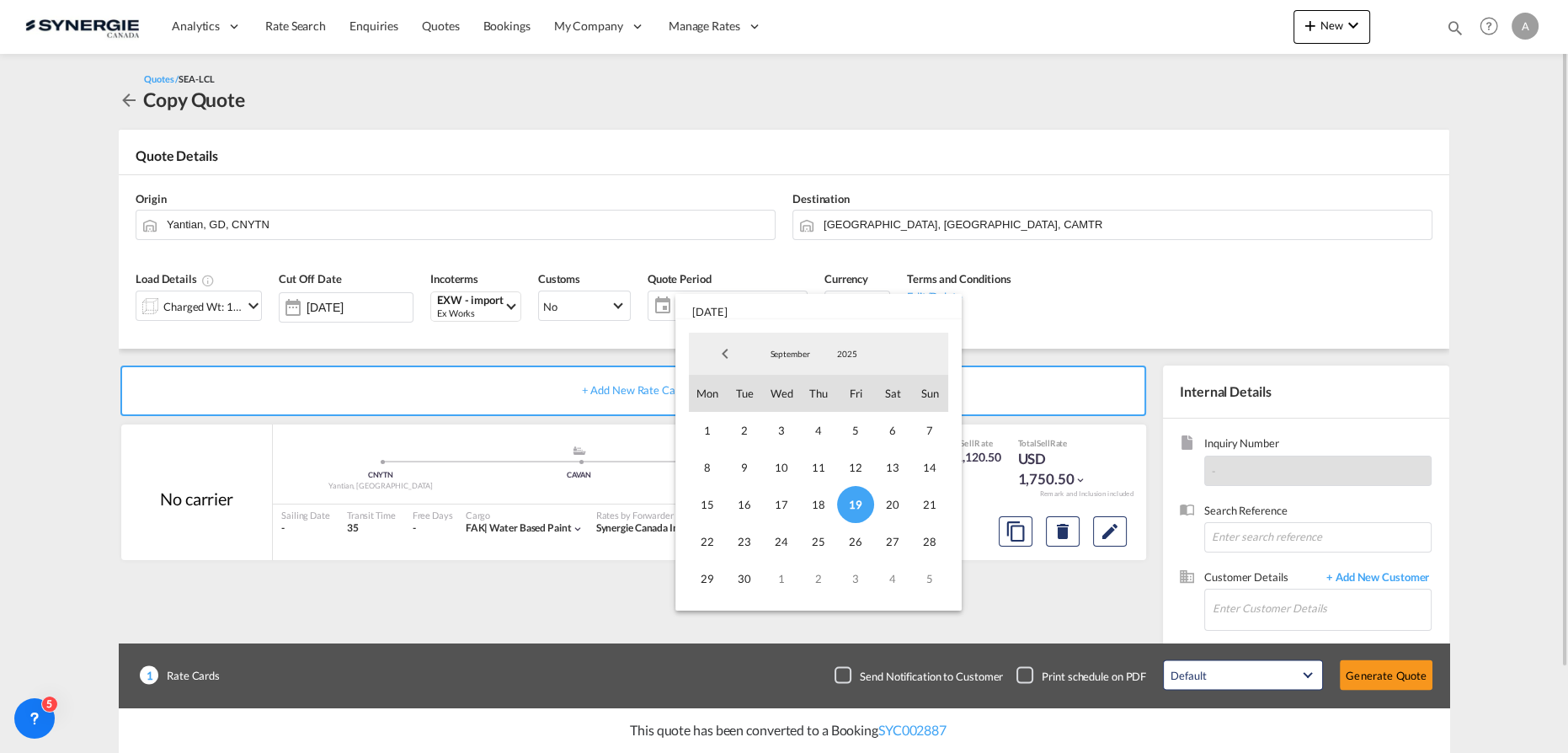
click at [745, 579] on span "30" at bounding box center [744, 578] width 37 height 37
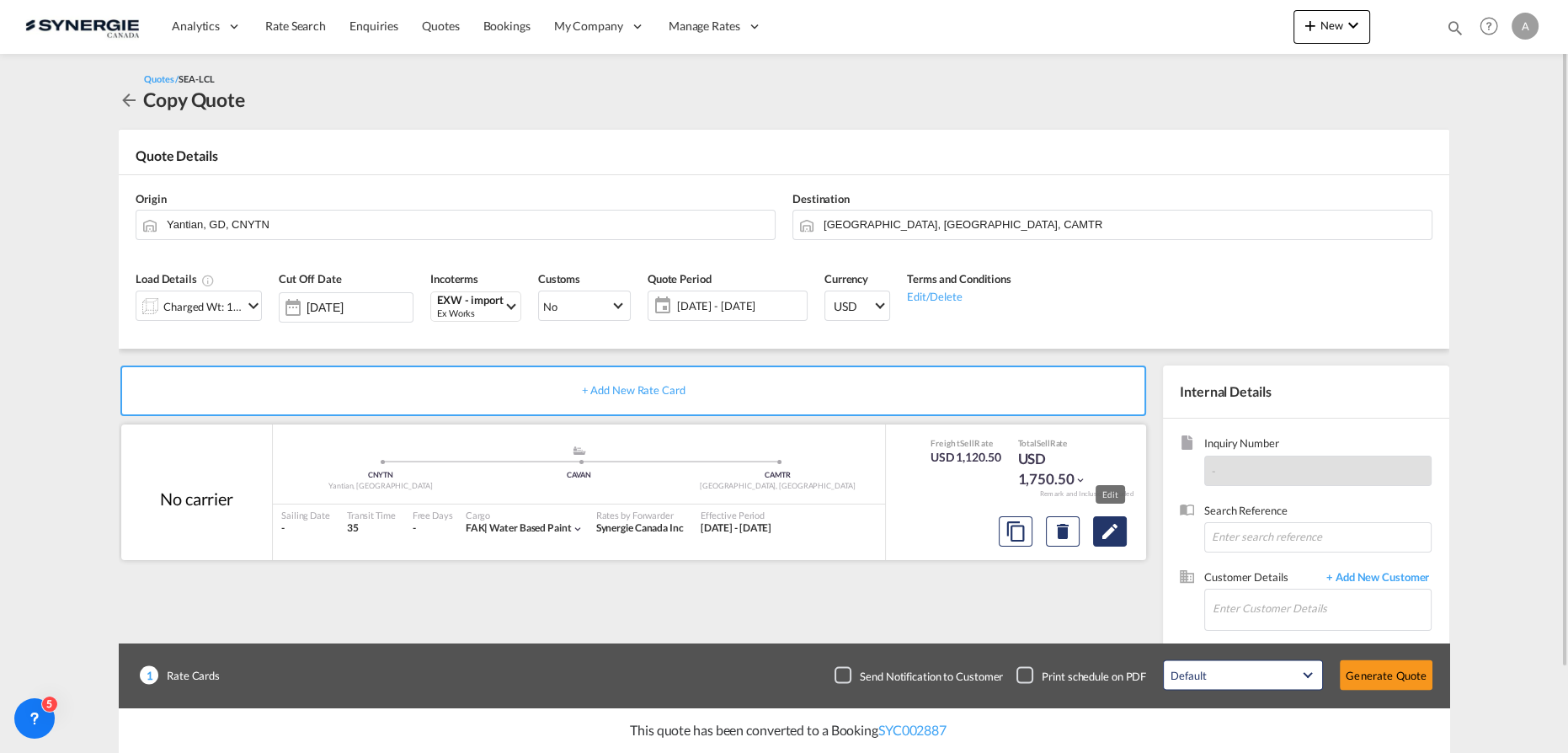
click at [1104, 536] on md-icon "Edit" at bounding box center [1110, 531] width 20 height 20
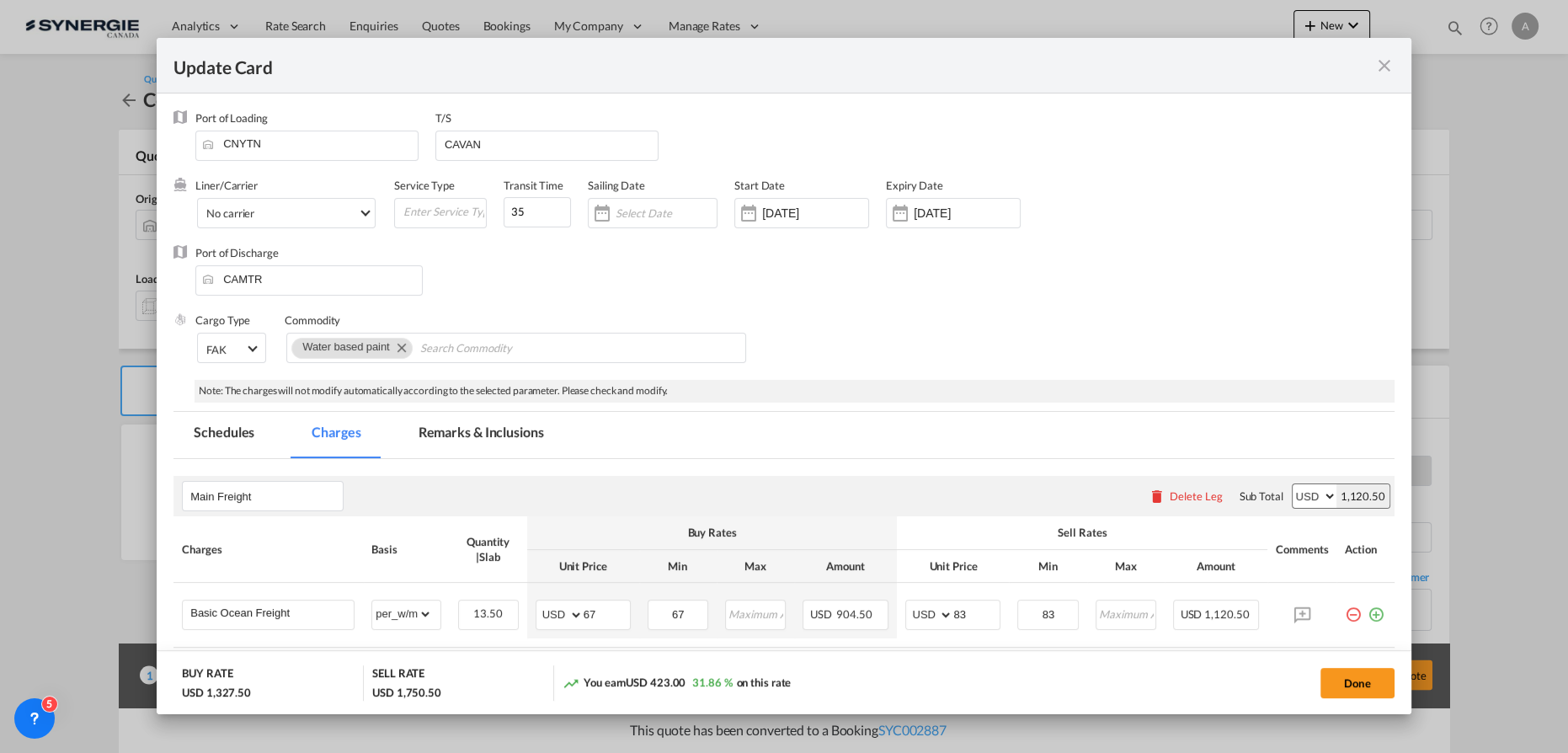
select select "per_w/m"
select select "flat"
select select "per_hbl"
select select "per_bl"
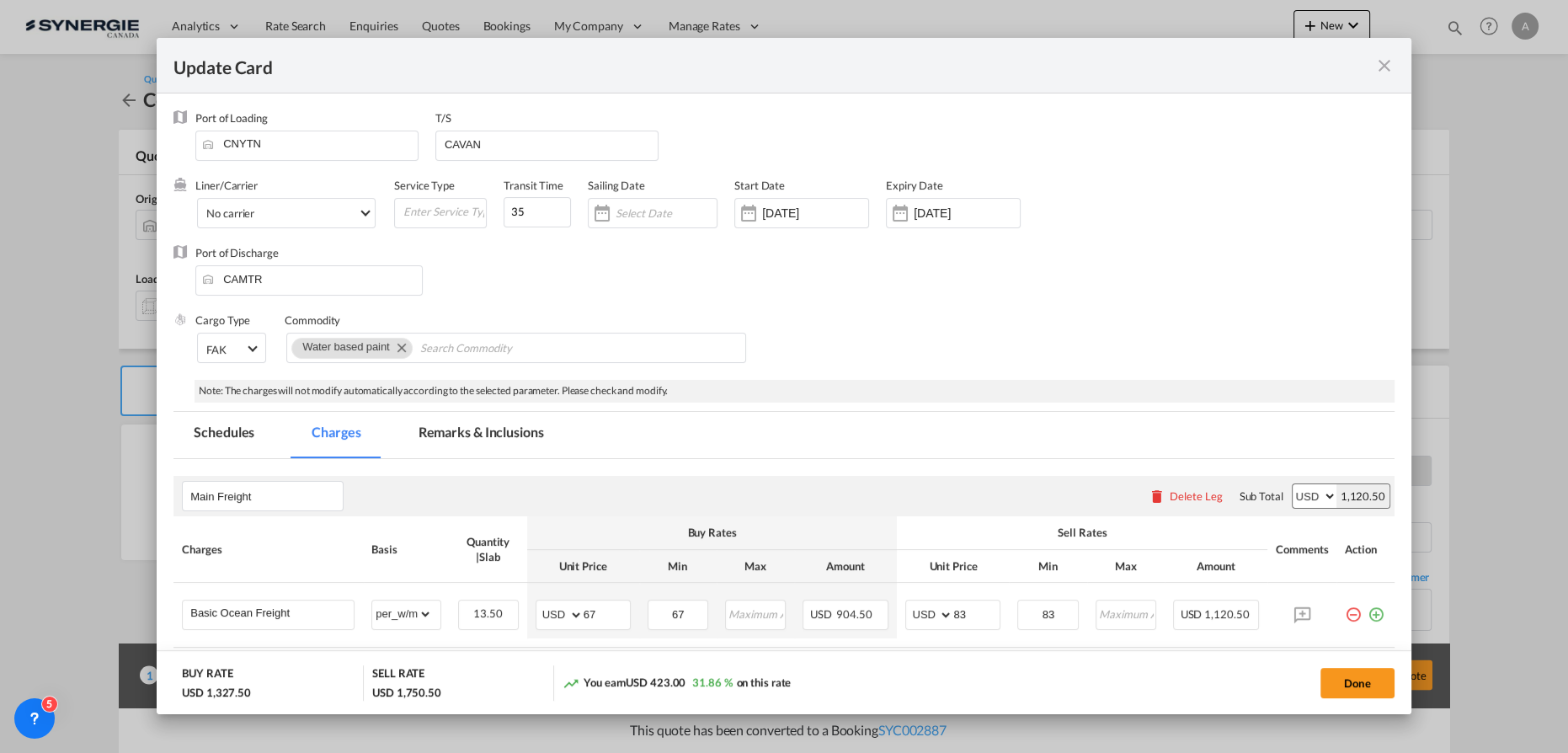
select select "per_bl"
select select "per_shipment"
click at [823, 217] on input "[DATE]" at bounding box center [815, 213] width 106 height 14
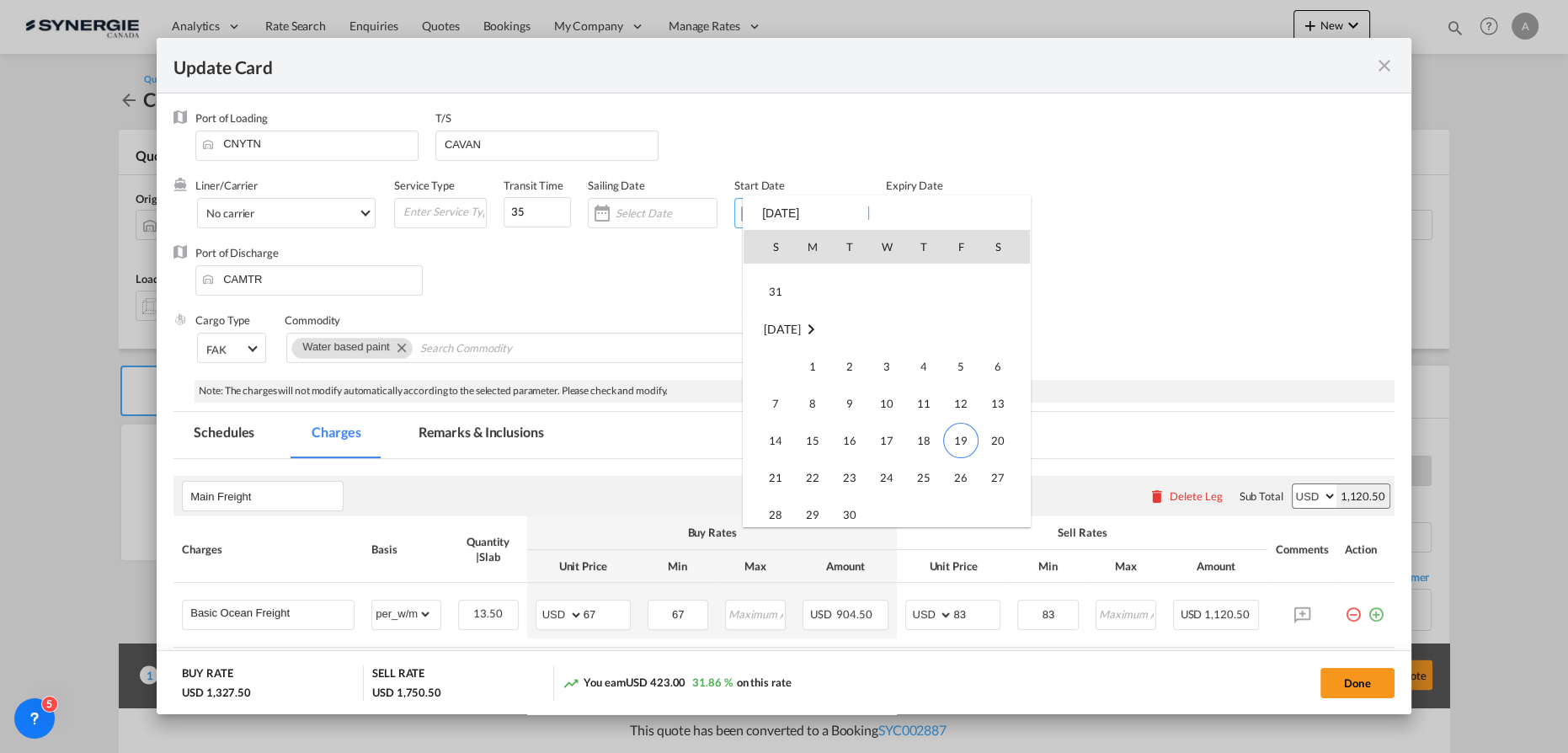
scroll to position [390011, 0]
click at [963, 386] on span "19" at bounding box center [960, 388] width 35 height 35
type input "[DATE]"
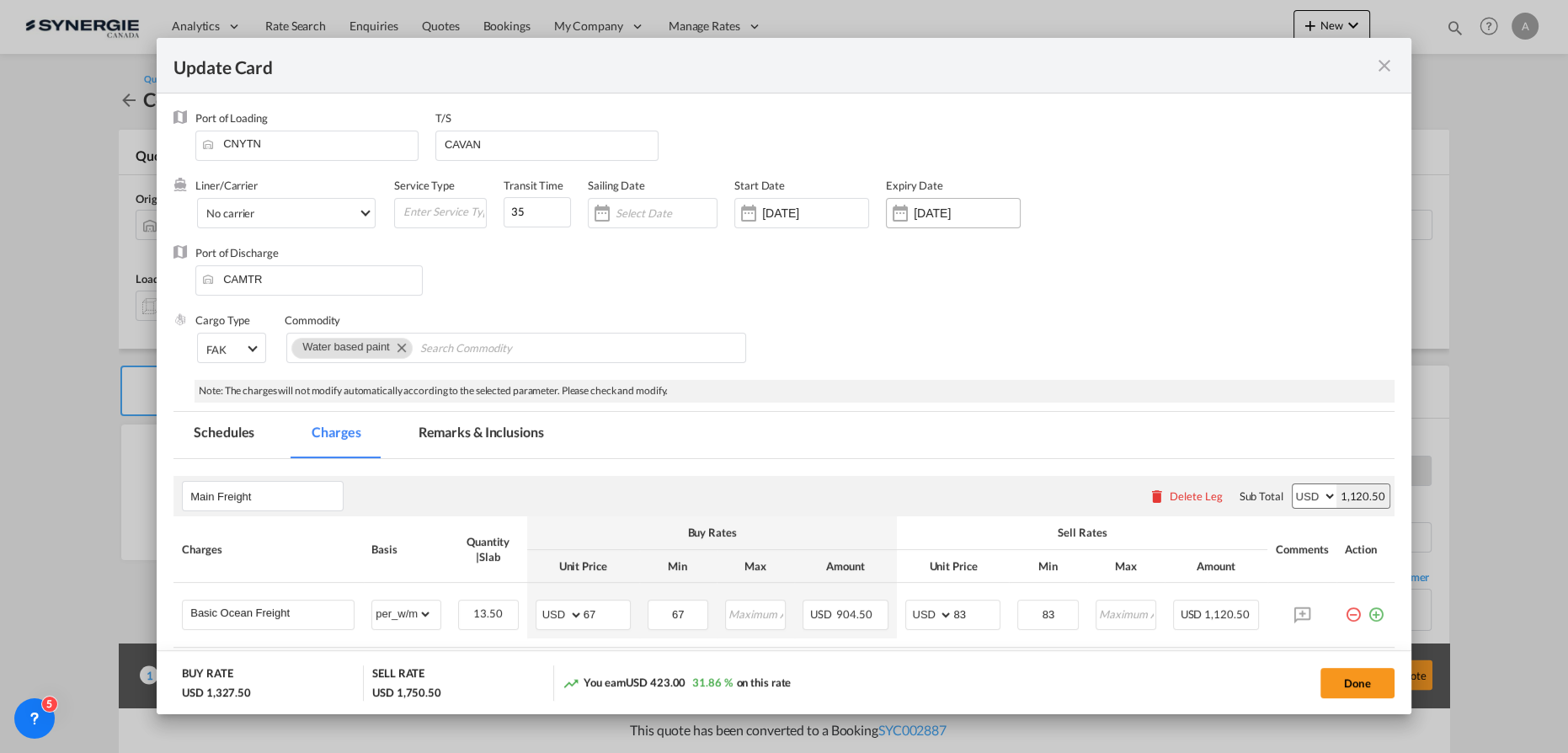
click at [971, 211] on input "[DATE]" at bounding box center [967, 213] width 106 height 14
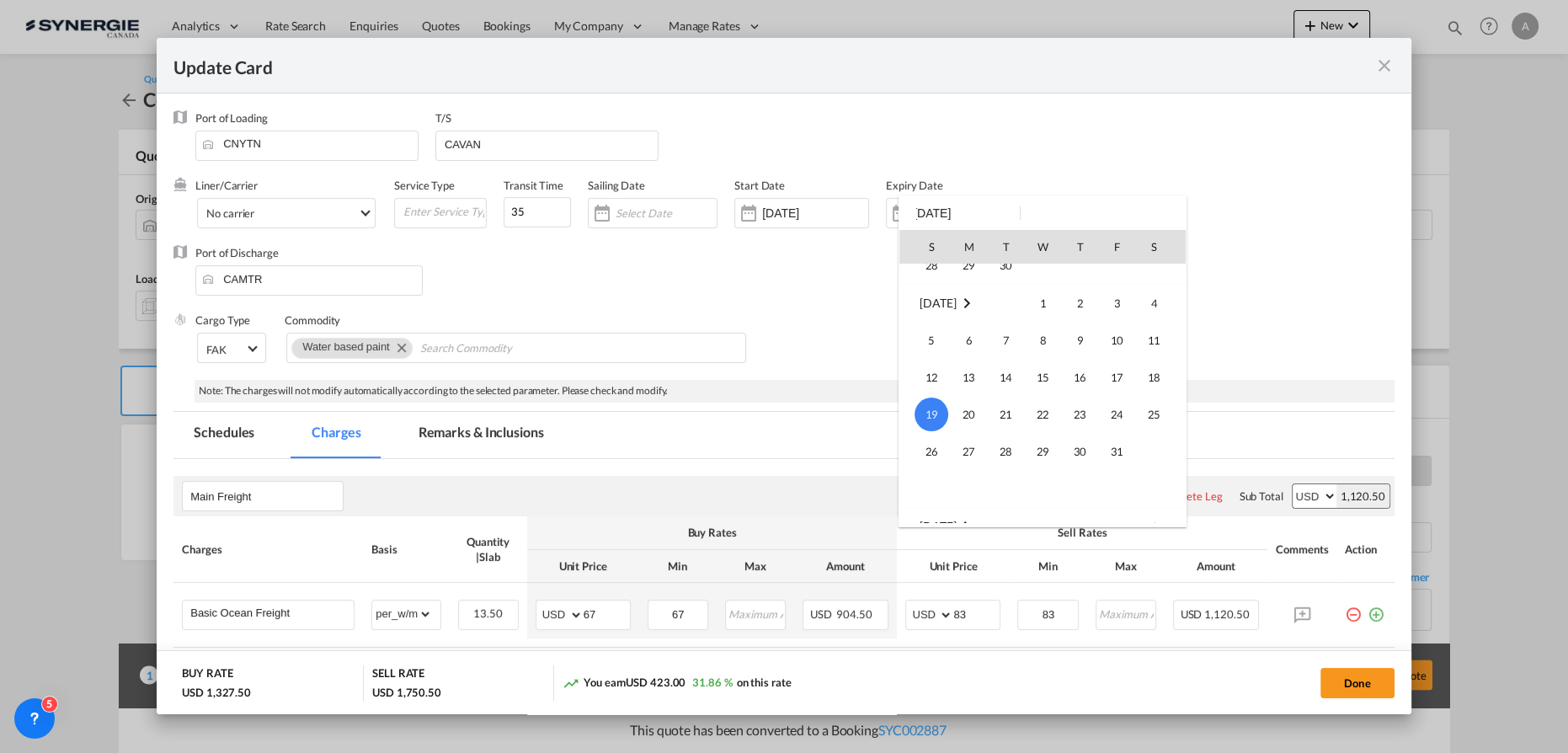
scroll to position [145, 0]
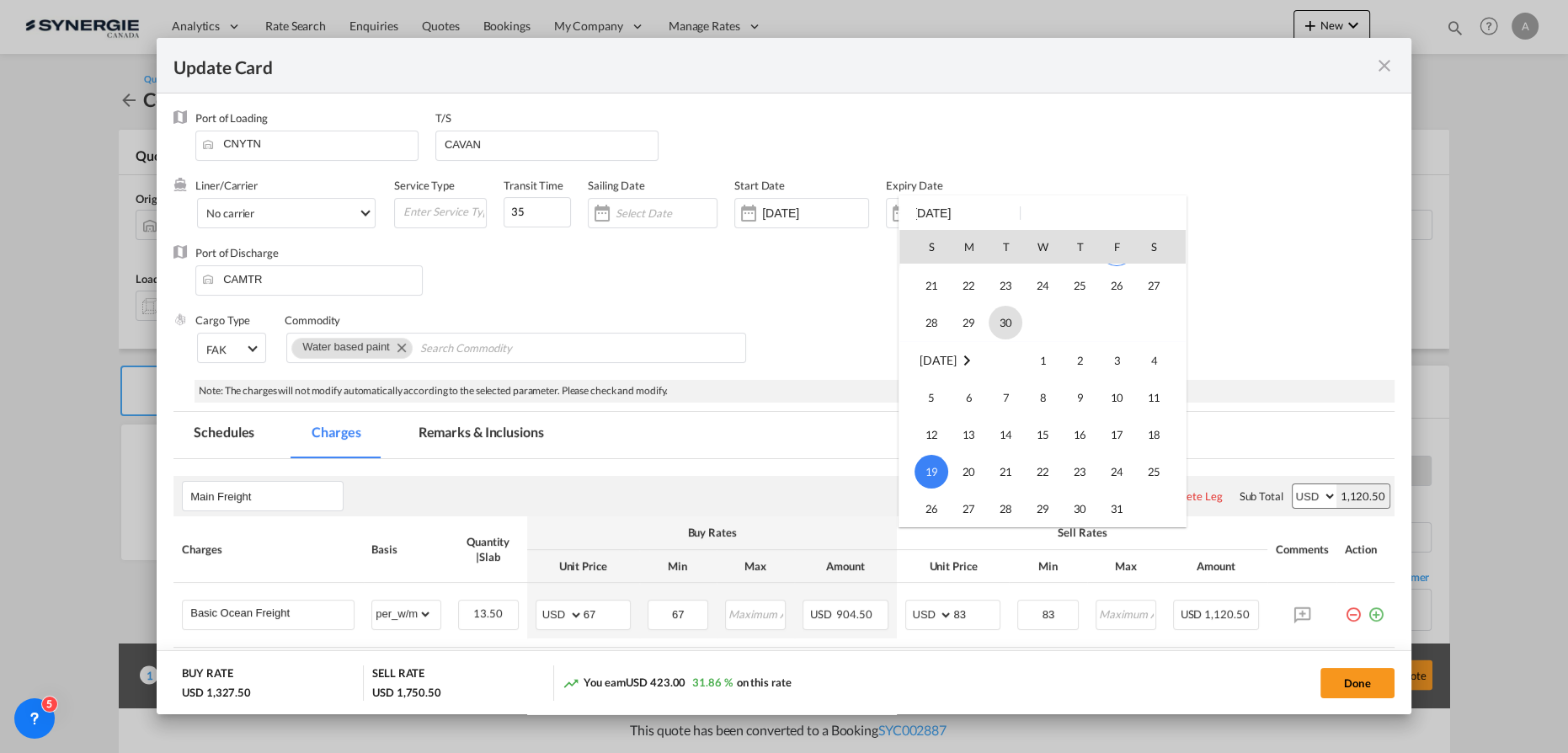
click at [1006, 325] on span "30" at bounding box center [1005, 322] width 34 height 34
type input "[DATE]"
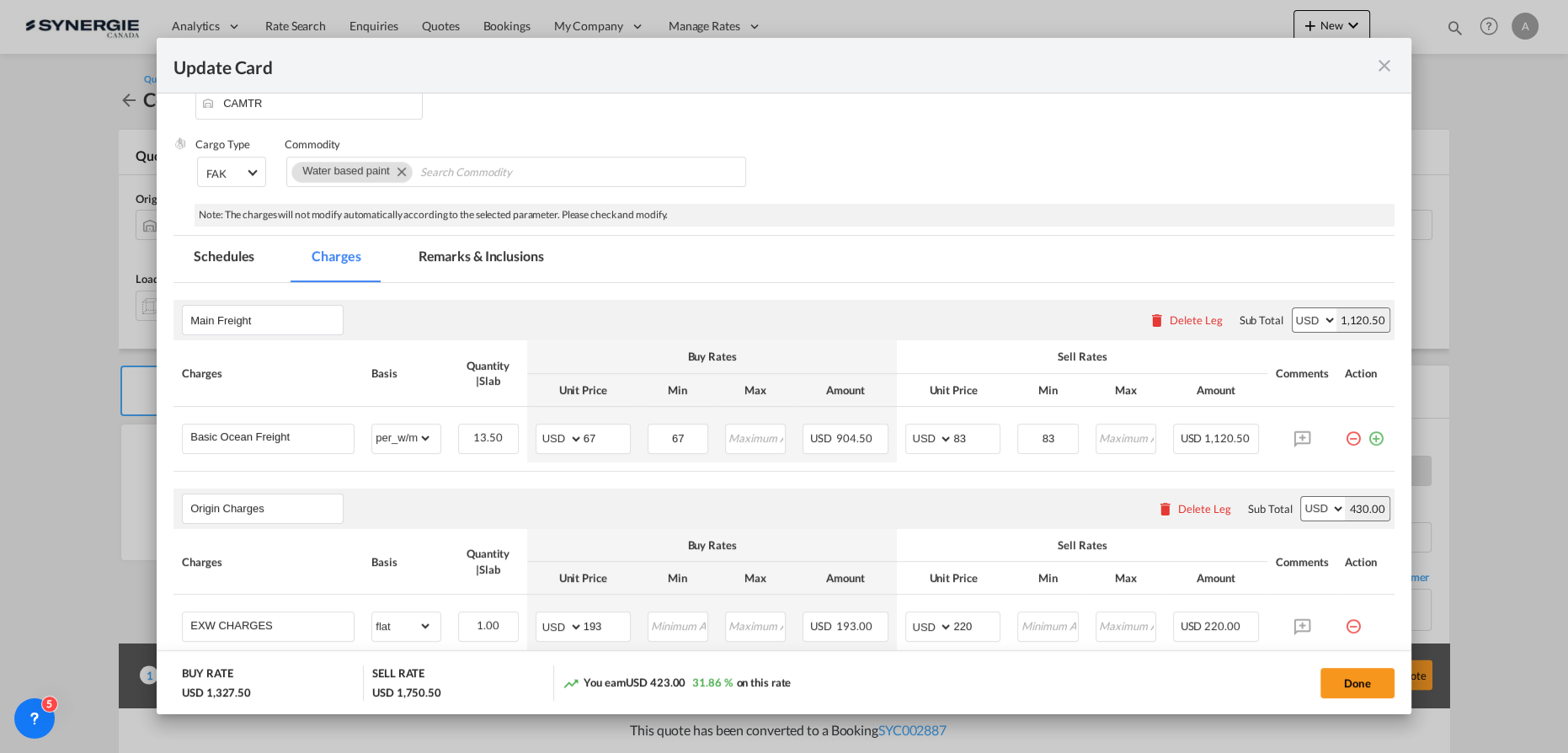
scroll to position [153, 0]
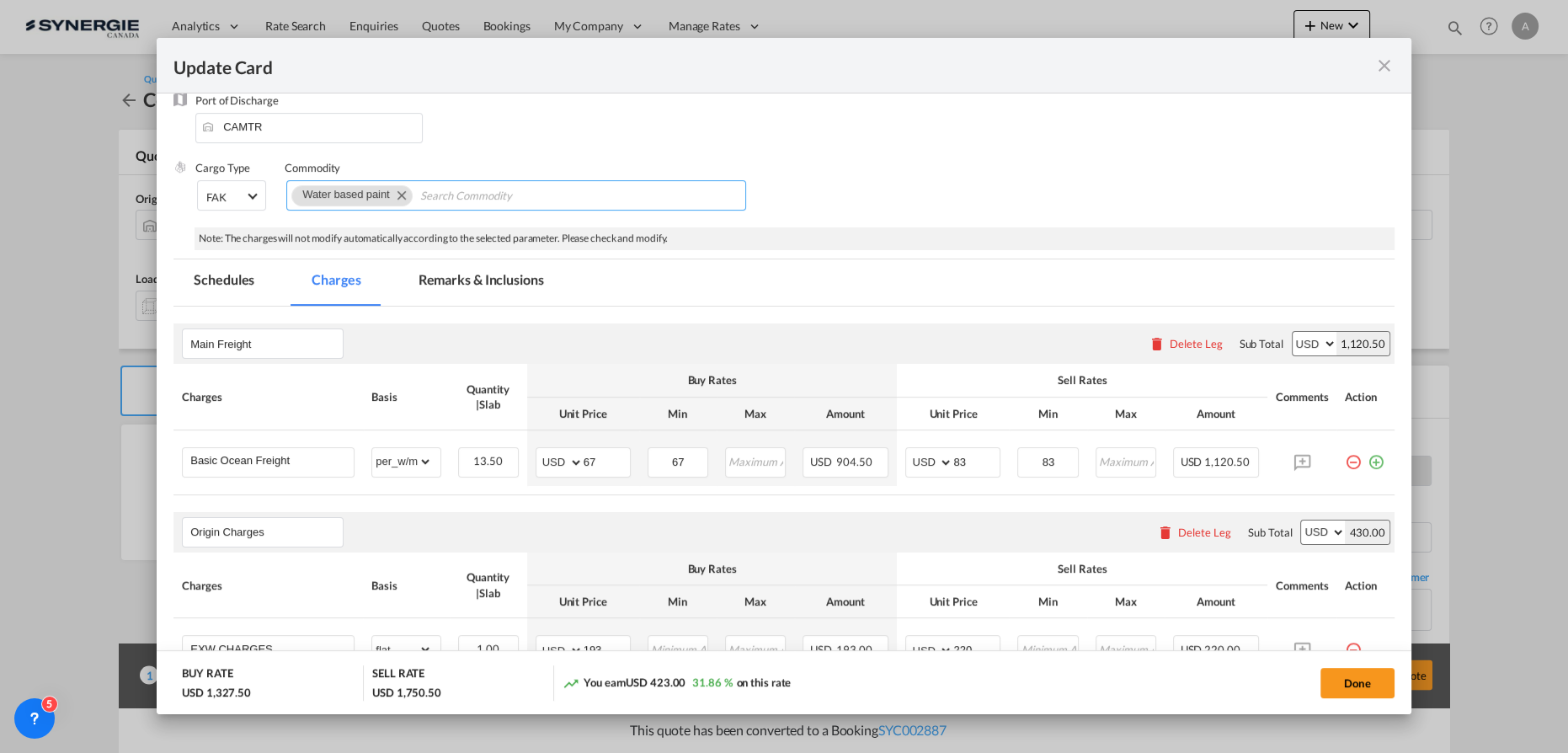
click at [394, 195] on md-icon "Remove Water based paint" at bounding box center [401, 194] width 20 height 20
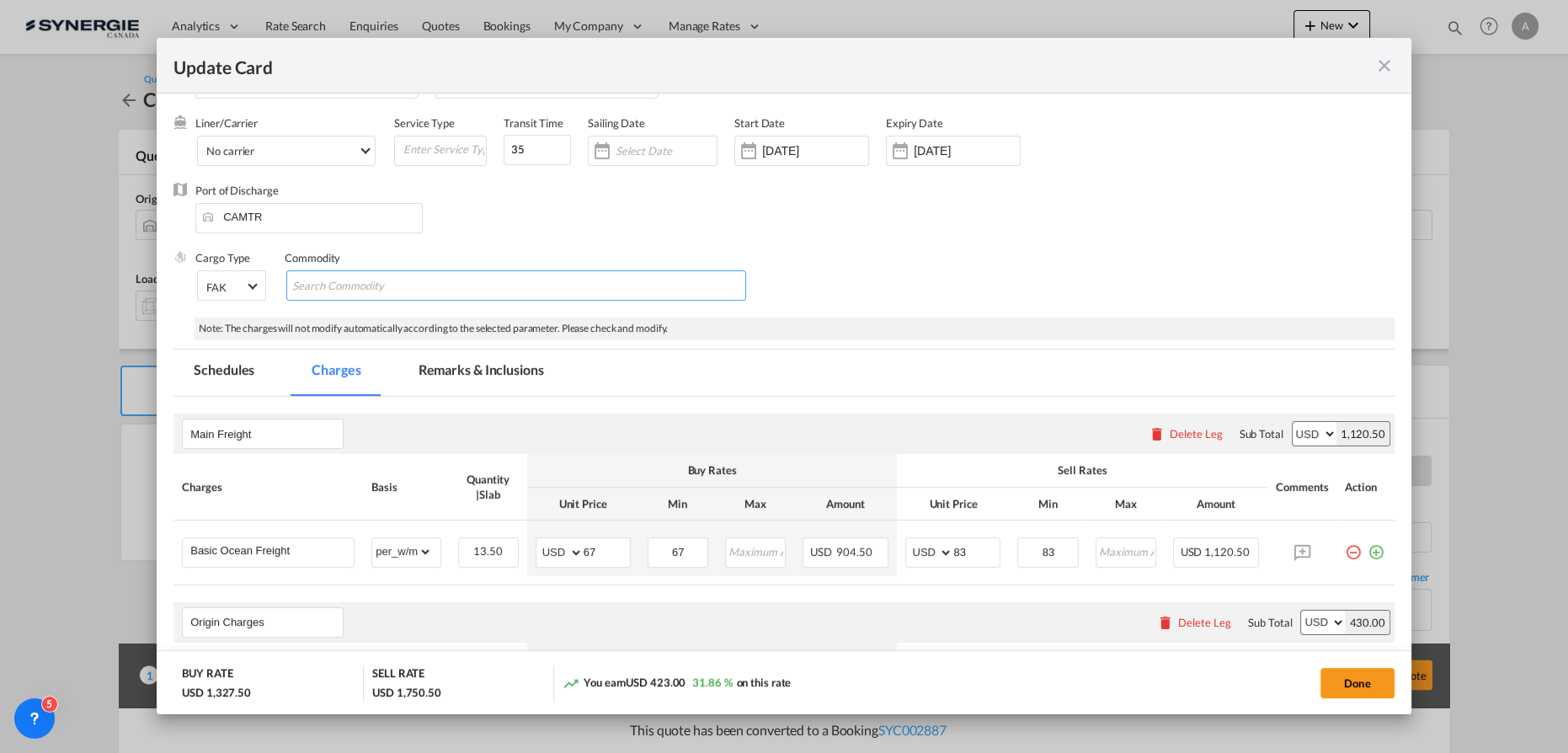
scroll to position [0, 0]
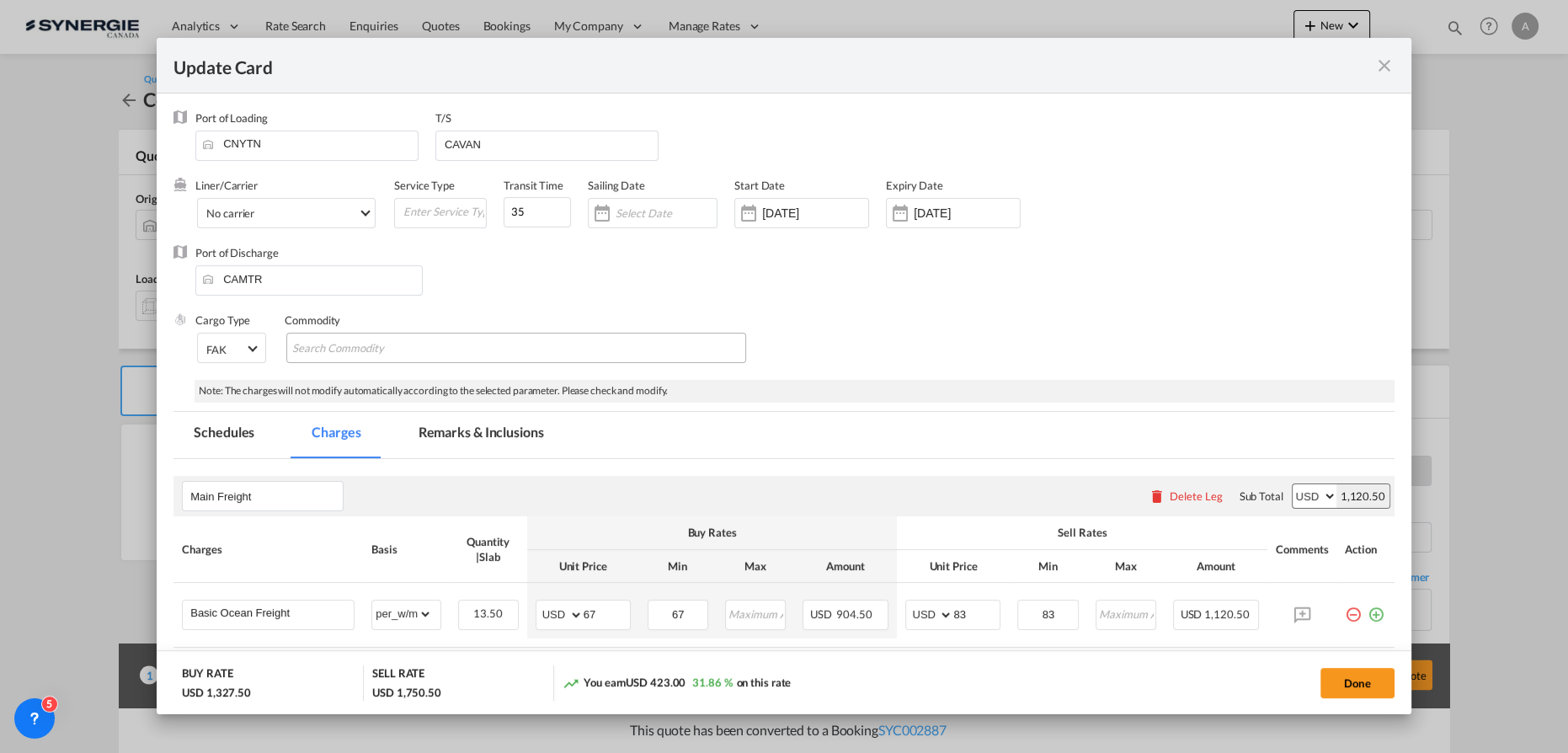
drag, startPoint x: 443, startPoint y: 441, endPoint x: 458, endPoint y: 480, distance: 41.8
click at [444, 441] on md-tab-item "Remarks & Inclusions" at bounding box center [481, 434] width 166 height 46
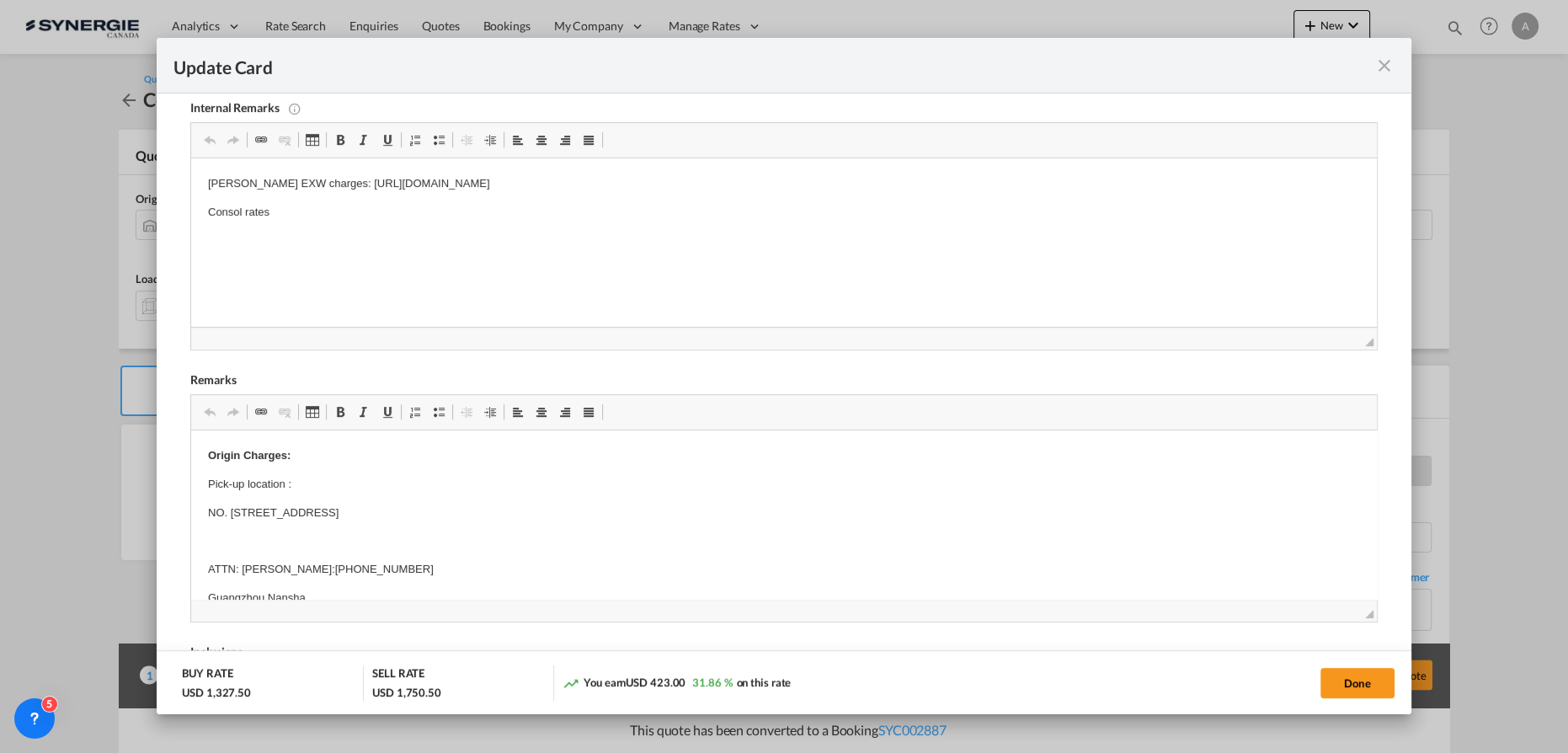
scroll to position [458, 0]
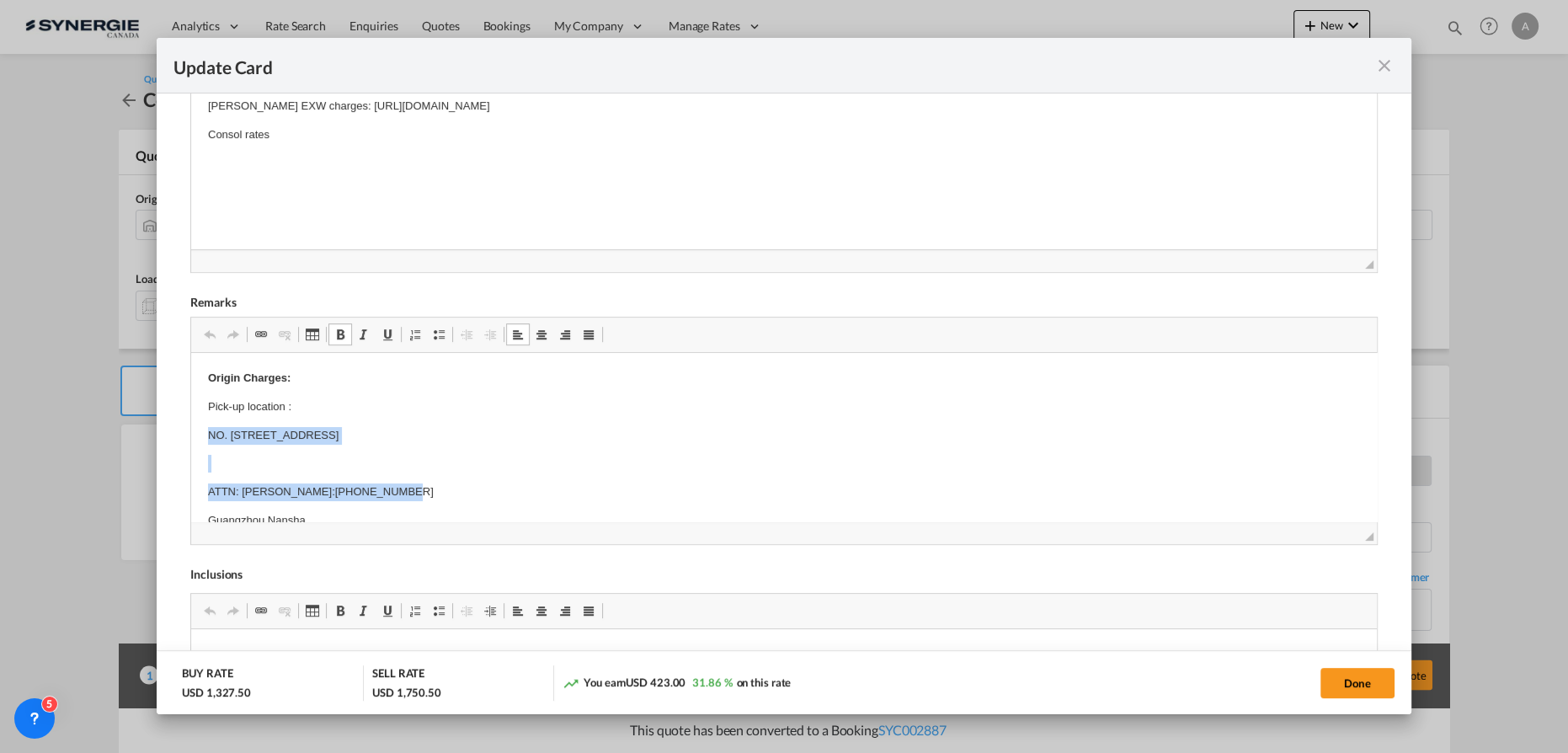
drag, startPoint x: 212, startPoint y: 435, endPoint x: 505, endPoint y: 500, distance: 300.1
click at [505, 500] on body "Origin Charges: Pick-up location : NO. 5 NANPU INDUSTRIAL ZONE, JUN'AN TOWN [GE…" at bounding box center [784, 750] width 1152 height 762
drag, startPoint x: 321, startPoint y: 462, endPoint x: 195, endPoint y: 442, distance: 127.6
click at [195, 442] on html "Origin Charges: Pick-up location : [GEOGRAPHIC_DATA] Nansha 1 hour free for loa…" at bounding box center [783, 721] width 1186 height 738
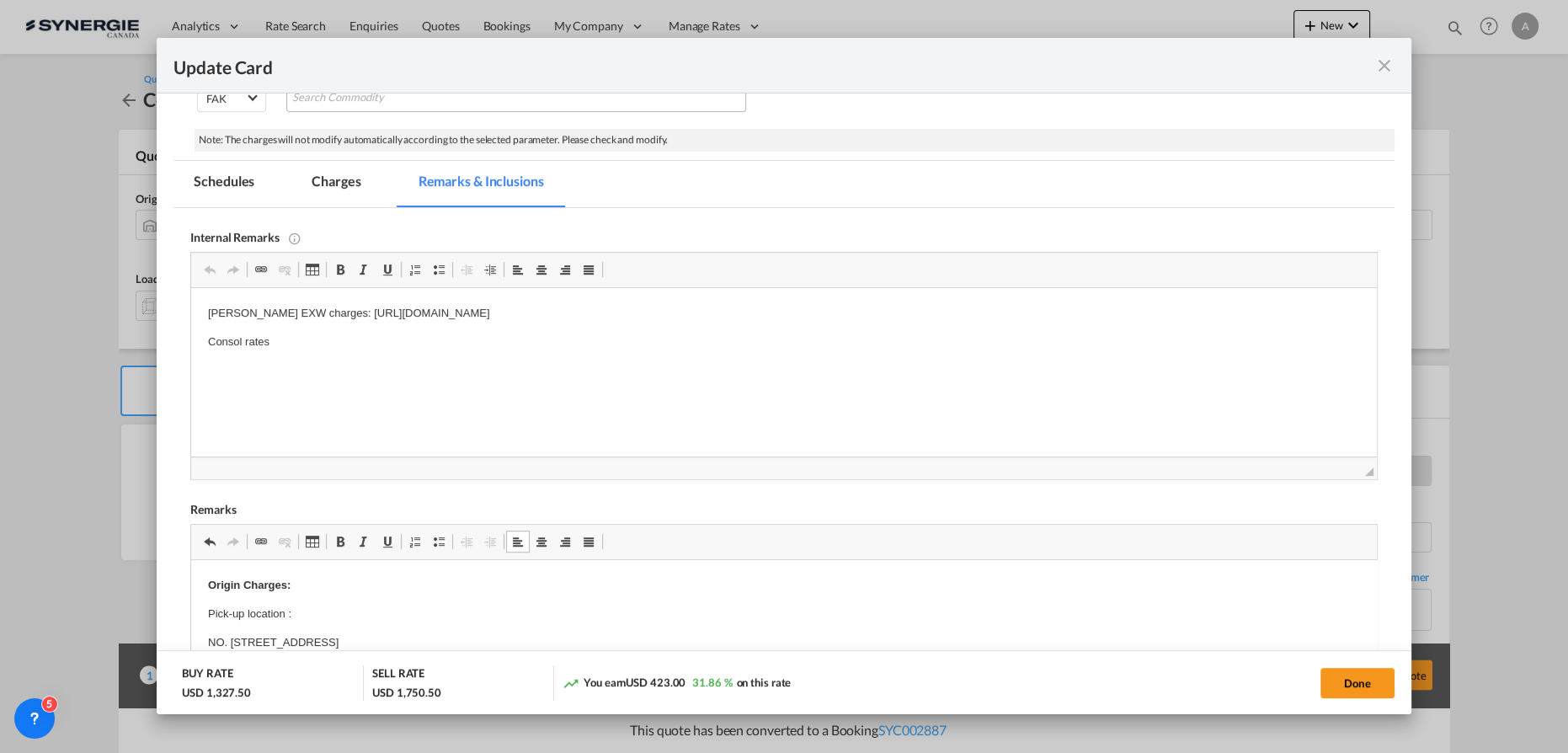
scroll to position [229, 0]
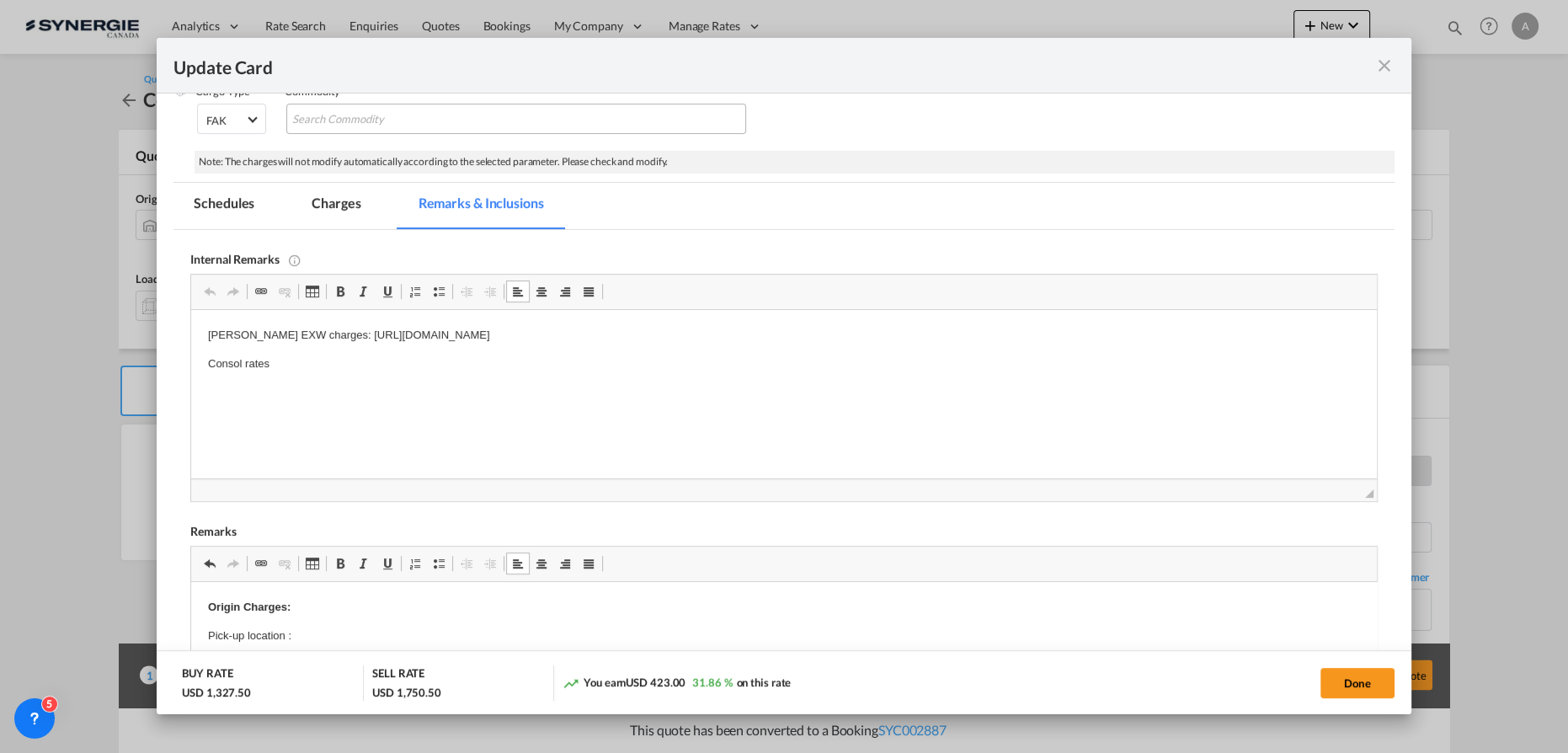
drag, startPoint x: 678, startPoint y: 332, endPoint x: 316, endPoint y: 328, distance: 362.0
click at [316, 328] on p "[PERSON_NAME] EXW charges: [URL][DOMAIN_NAME]" at bounding box center [784, 335] width 1152 height 17
click at [273, 357] on p "Consol rates" at bounding box center [784, 363] width 1152 height 17
click at [283, 362] on p "Consol rates" at bounding box center [784, 363] width 1152 height 17
click at [305, 224] on md-tab-item "Charges" at bounding box center [336, 205] width 89 height 46
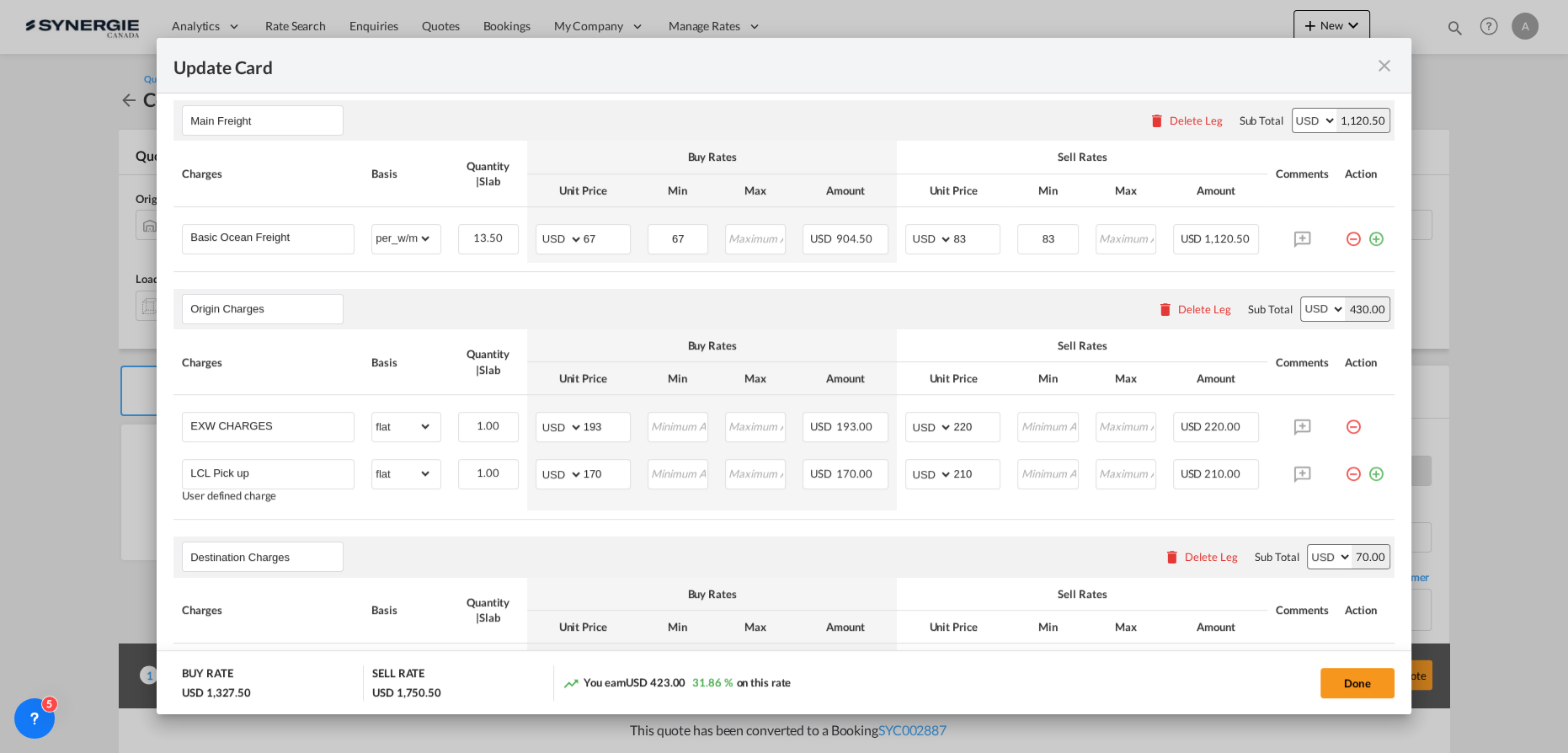
scroll to position [381, 0]
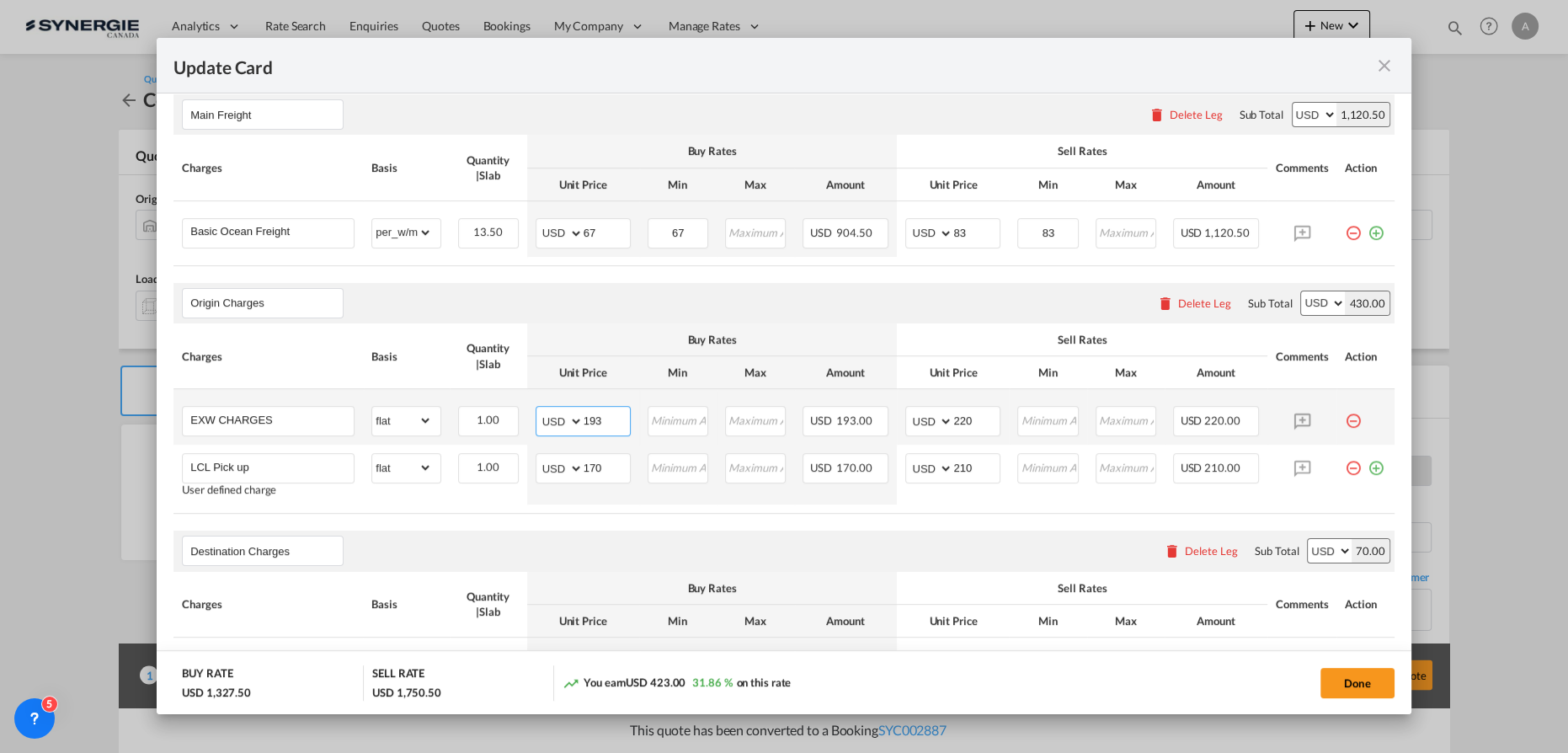
click at [615, 427] on input "193" at bounding box center [606, 420] width 46 height 25
drag, startPoint x: 610, startPoint y: 421, endPoint x: 531, endPoint y: 416, distance: 79.2
click at [536, 418] on md-input-container "AED AFN ALL AMD ANG AOA ARS AUD AWG AZN BAM BBD BDT BGN BHD BIF BMD BND [PERSON…" at bounding box center [583, 421] width 95 height 30
type input "268"
type input "310"
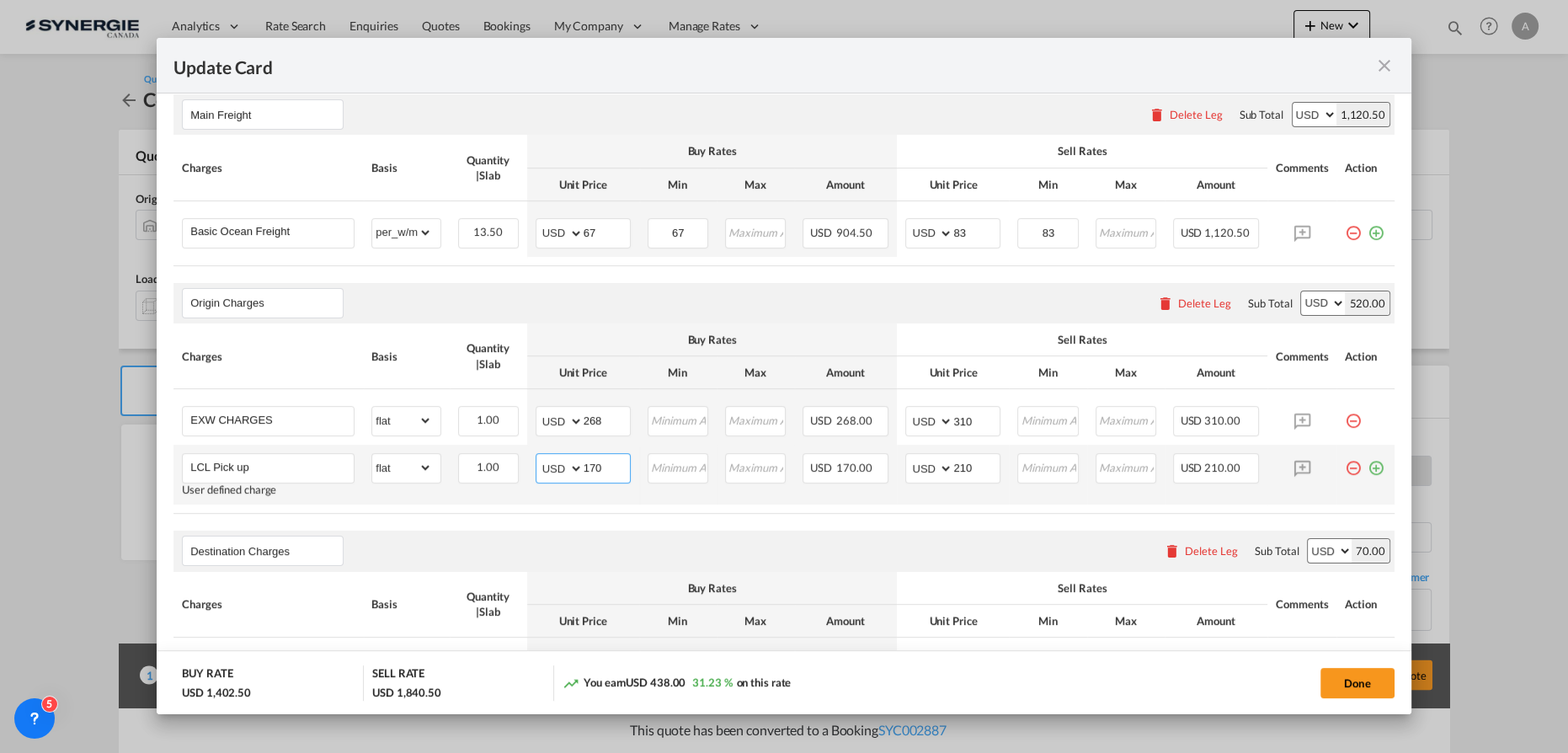
click at [590, 468] on input "170" at bounding box center [606, 467] width 46 height 25
type input "120"
type input "160"
drag, startPoint x: 604, startPoint y: 233, endPoint x: 481, endPoint y: 213, distance: 124.6
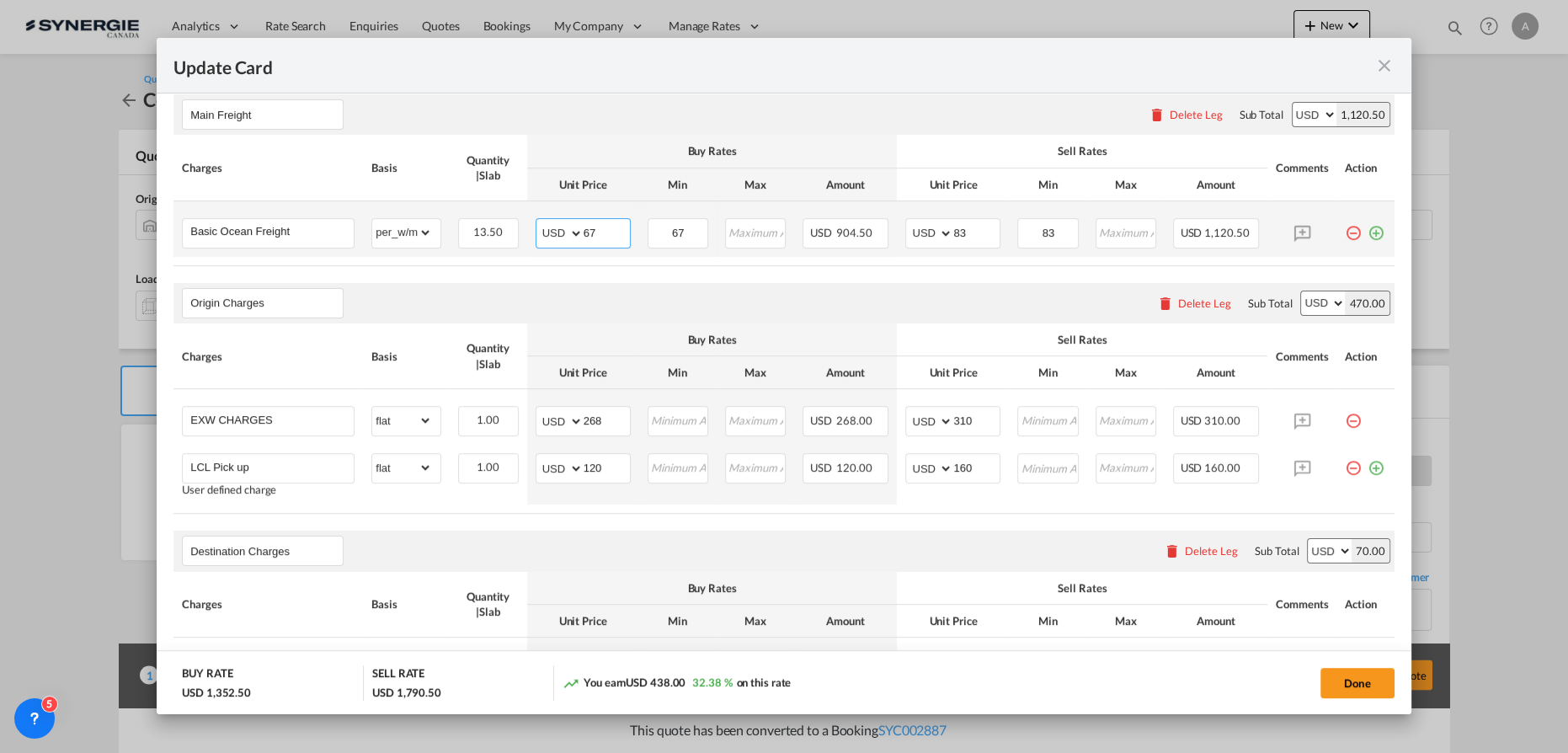
click at [536, 229] on md-input-container "AED AFN ALL AMD ANG AOA ARS AUD AWG AZN BAM BBD BDT BGN BHD BIF BMD BND [PERSON…" at bounding box center [583, 233] width 95 height 30
type input "64"
type input "79"
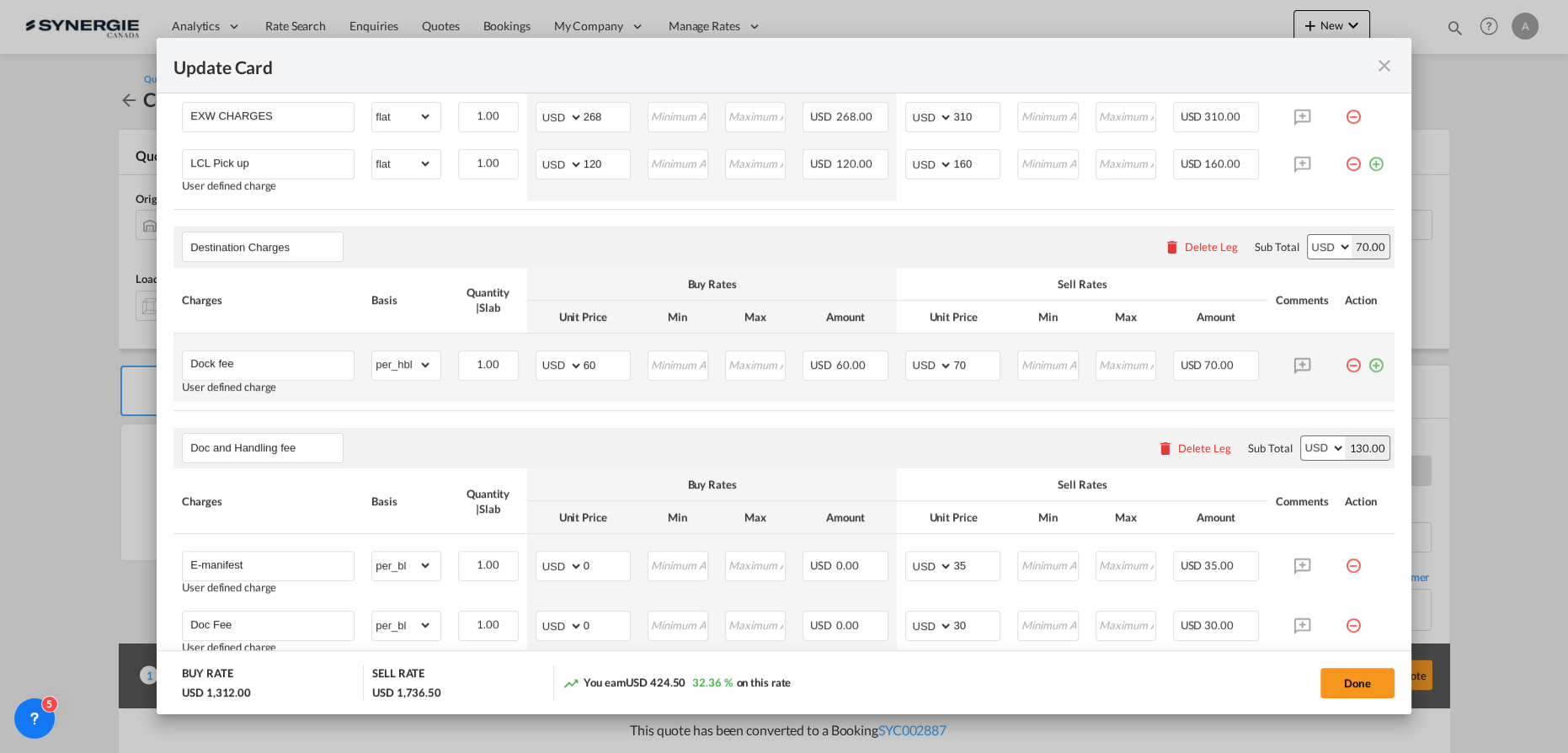
scroll to position [688, 0]
drag, startPoint x: 544, startPoint y: 356, endPoint x: 651, endPoint y: 347, distance: 107.4
click at [511, 353] on tr "Dock fee User defined charge Please Enter Already Exists gross_weight volumetri…" at bounding box center [784, 364] width 1221 height 68
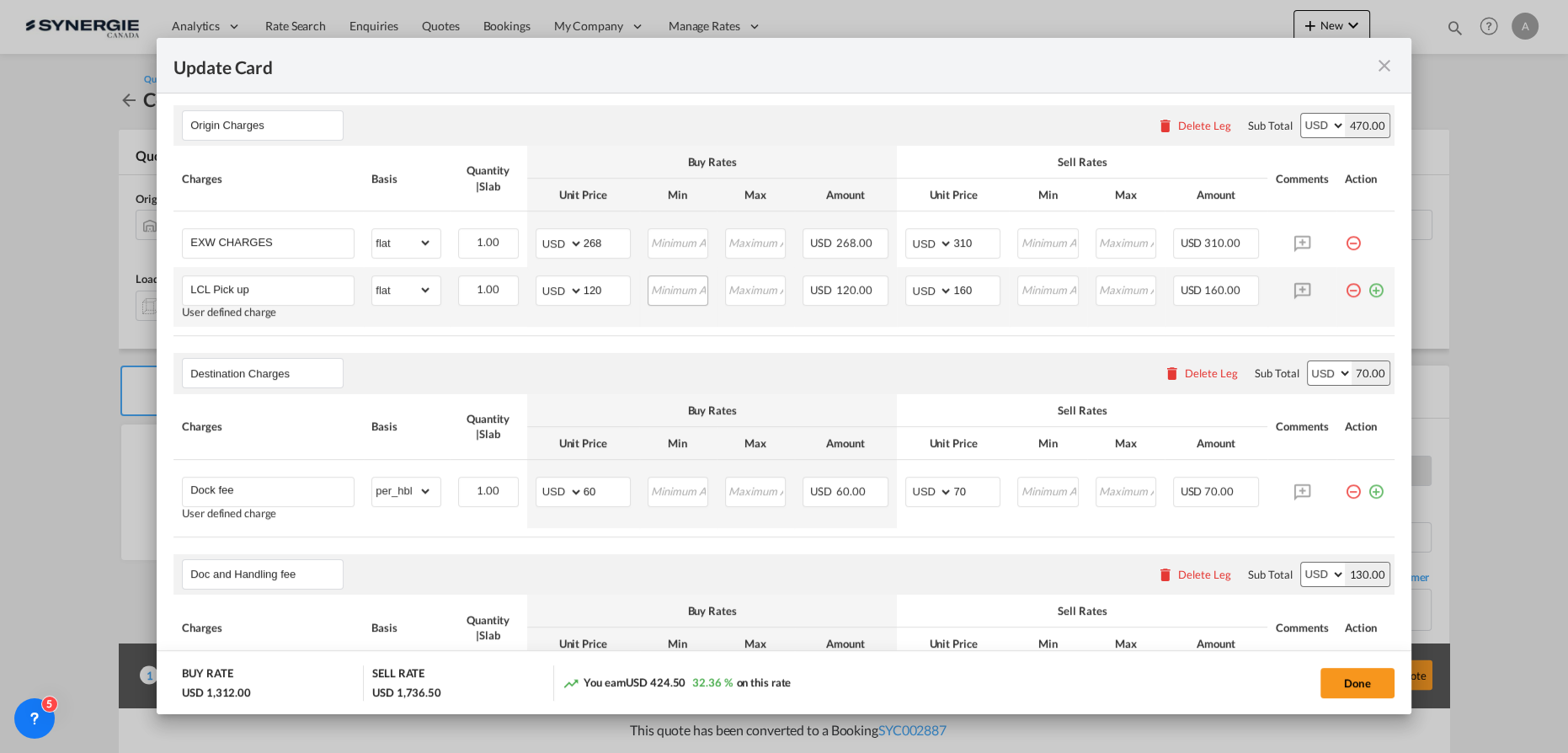
scroll to position [611, 0]
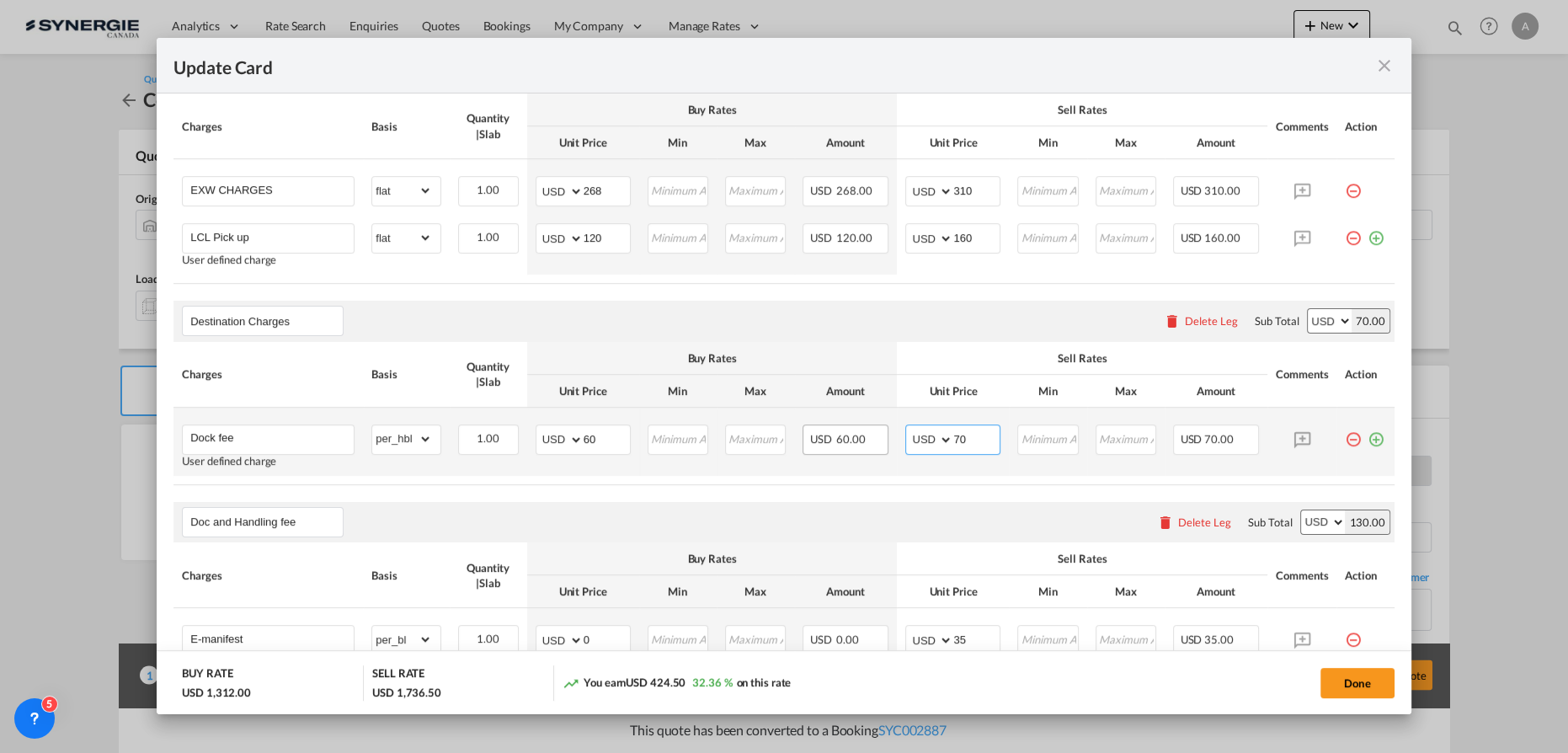
drag, startPoint x: 966, startPoint y: 441, endPoint x: 881, endPoint y: 438, distance: 85.1
click at [888, 439] on tr "Dock fee User defined charge Please Enter Already Exists gross_weight volumetri…" at bounding box center [784, 441] width 1221 height 68
type input "77"
drag, startPoint x: 601, startPoint y: 437, endPoint x: 519, endPoint y: 432, distance: 82.2
click at [527, 437] on td "AED AFN ALL AMD ANG AOA ARS AUD AWG AZN BAM BBD BDT BGN BHD BIF BMD BND BOB BRL…" at bounding box center [582, 441] width 112 height 68
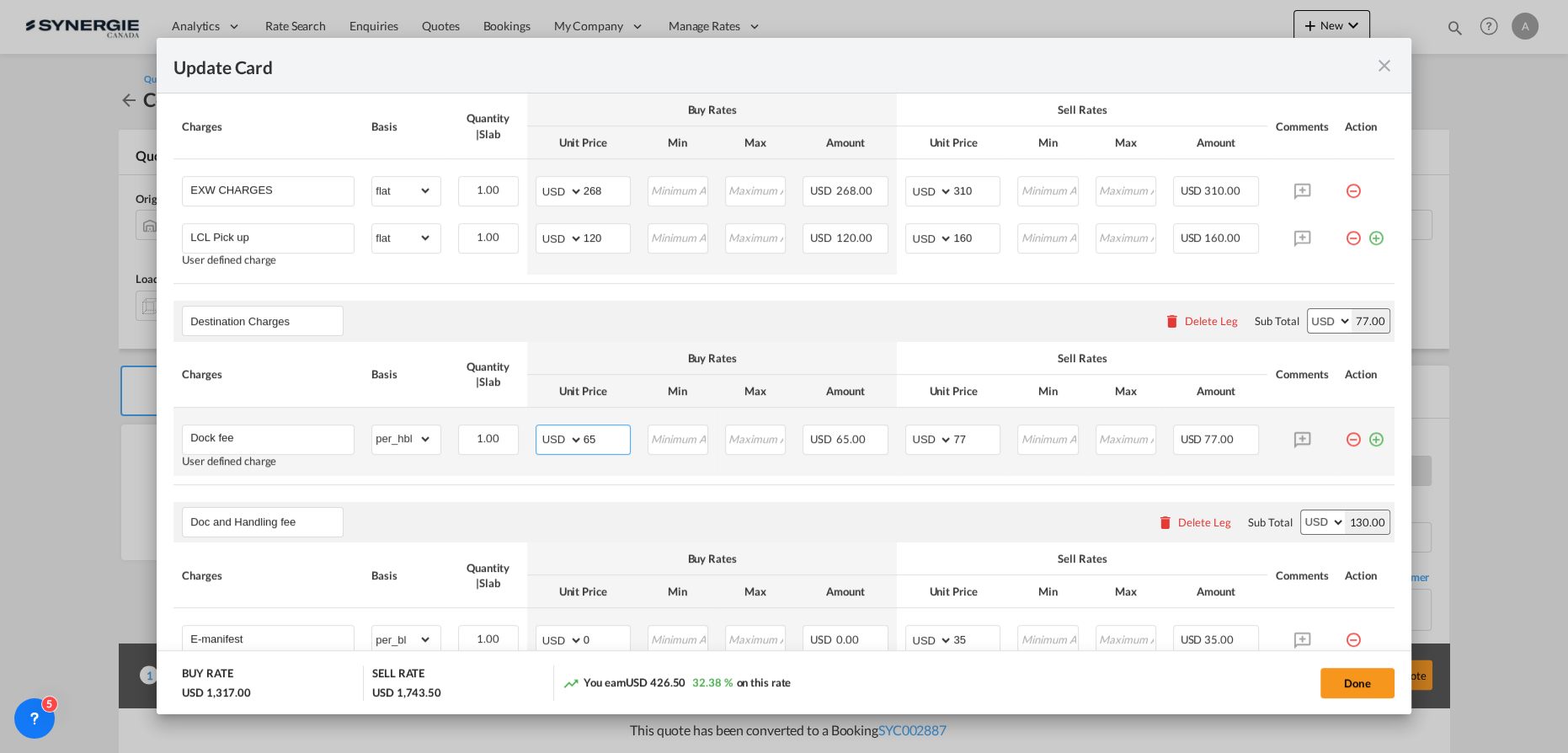
type input "65"
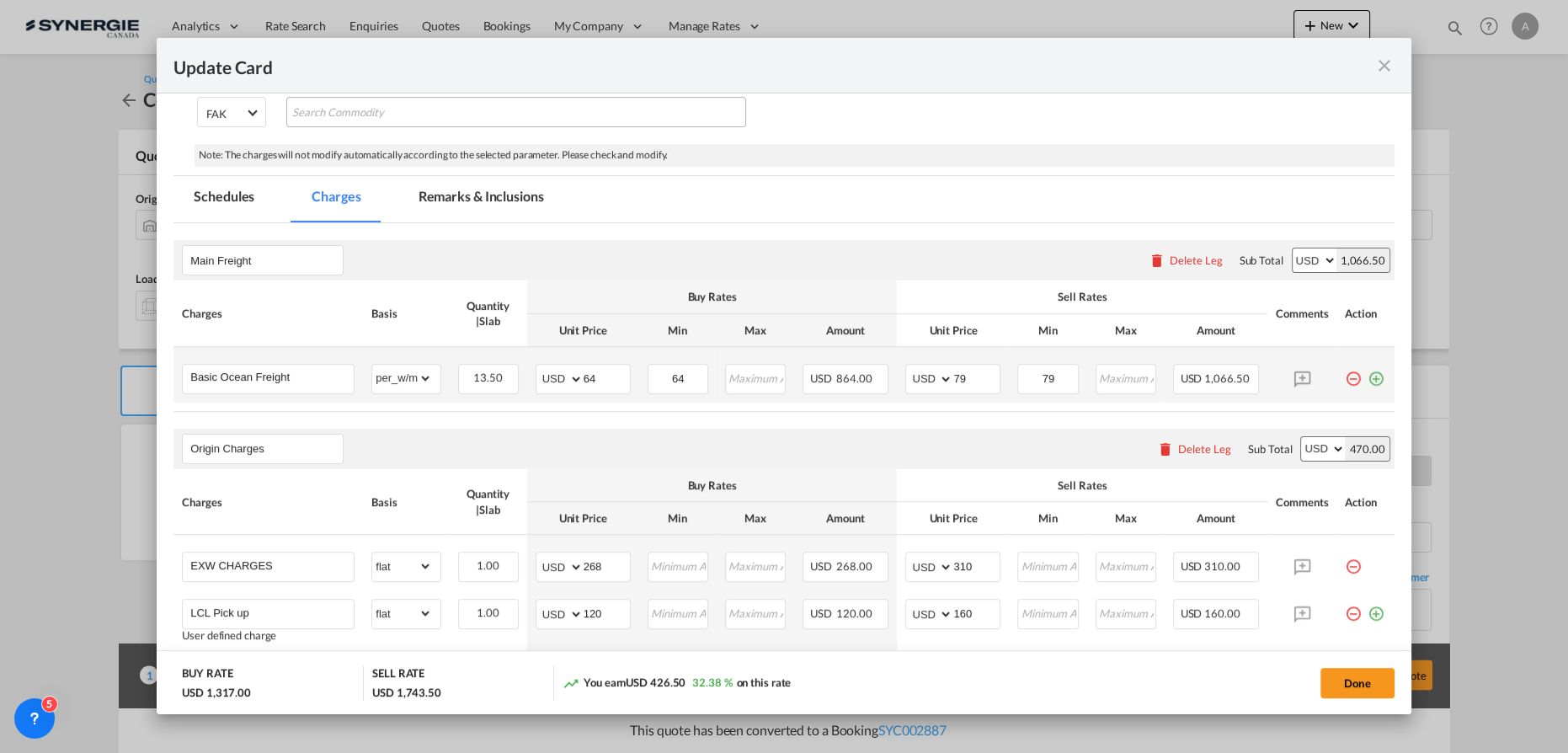
scroll to position [214, 0]
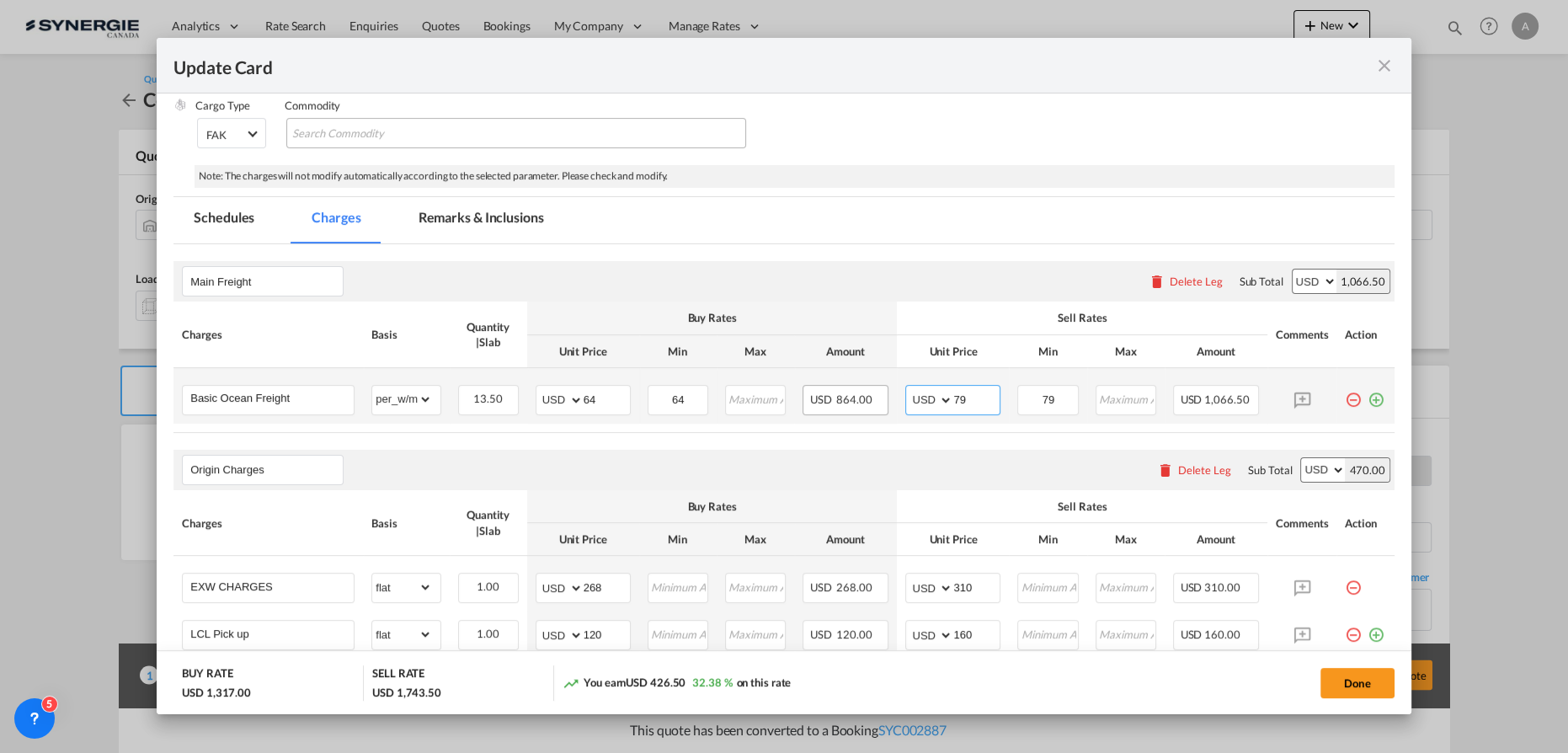
drag, startPoint x: 920, startPoint y: 395, endPoint x: 878, endPoint y: 386, distance: 43.0
click at [897, 393] on td "AED AFN ALL AMD ANG AOA ARS AUD AWG AZN BAM BBD BDT BGN BHD BIF BMD BND BOB BRL…" at bounding box center [952, 395] width 112 height 55
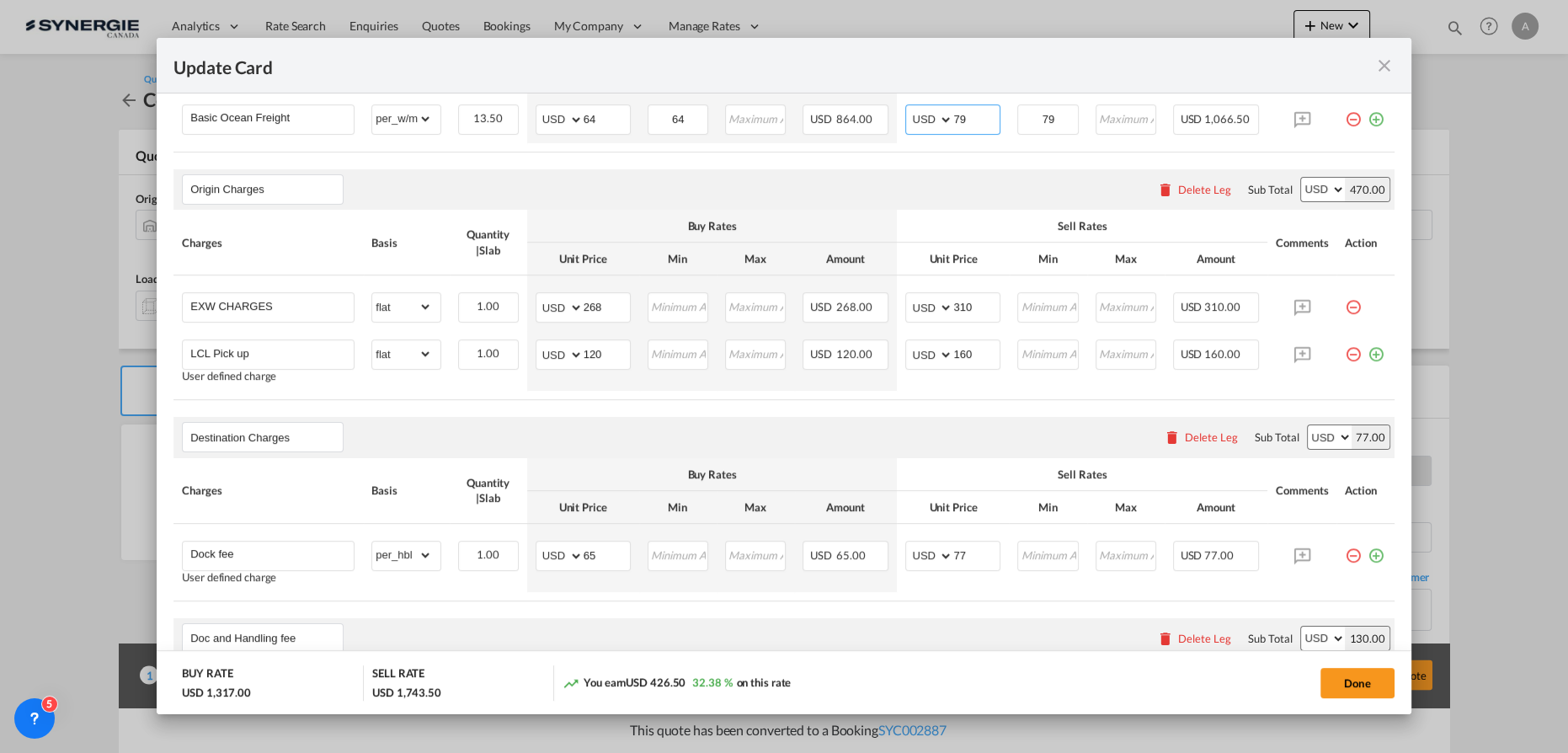
scroll to position [520, 0]
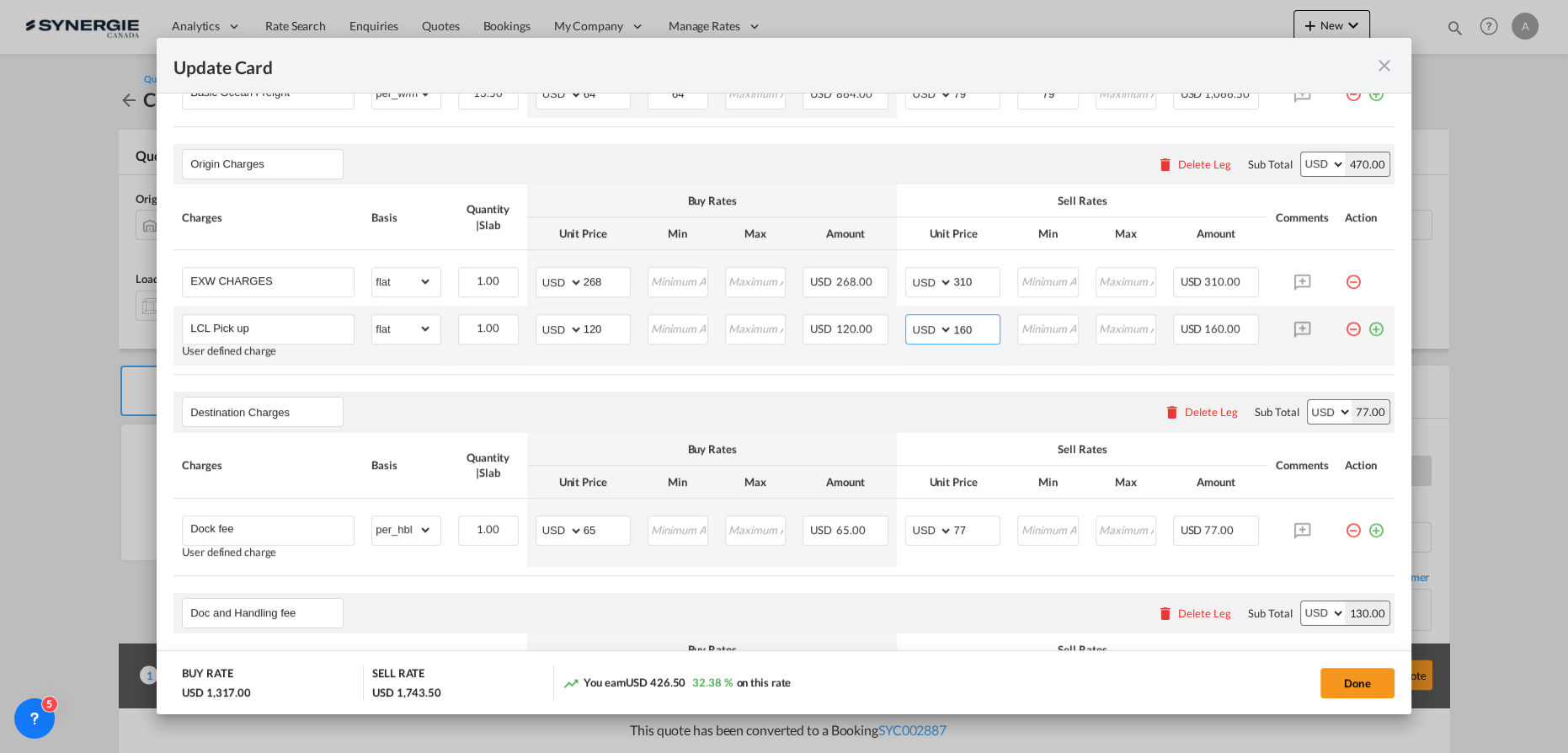
drag, startPoint x: 969, startPoint y: 325, endPoint x: 899, endPoint y: 323, distance: 70.0
click at [905, 323] on md-input-container "AED AFN ALL AMD ANG AOA ARS AUD AWG AZN BAM BBD BDT BGN BHD BIF BMD BND BOB BRL…" at bounding box center [952, 329] width 95 height 30
type input "150"
click at [979, 274] on input "310" at bounding box center [976, 281] width 46 height 25
drag, startPoint x: 984, startPoint y: 282, endPoint x: 951, endPoint y: 281, distance: 33.0
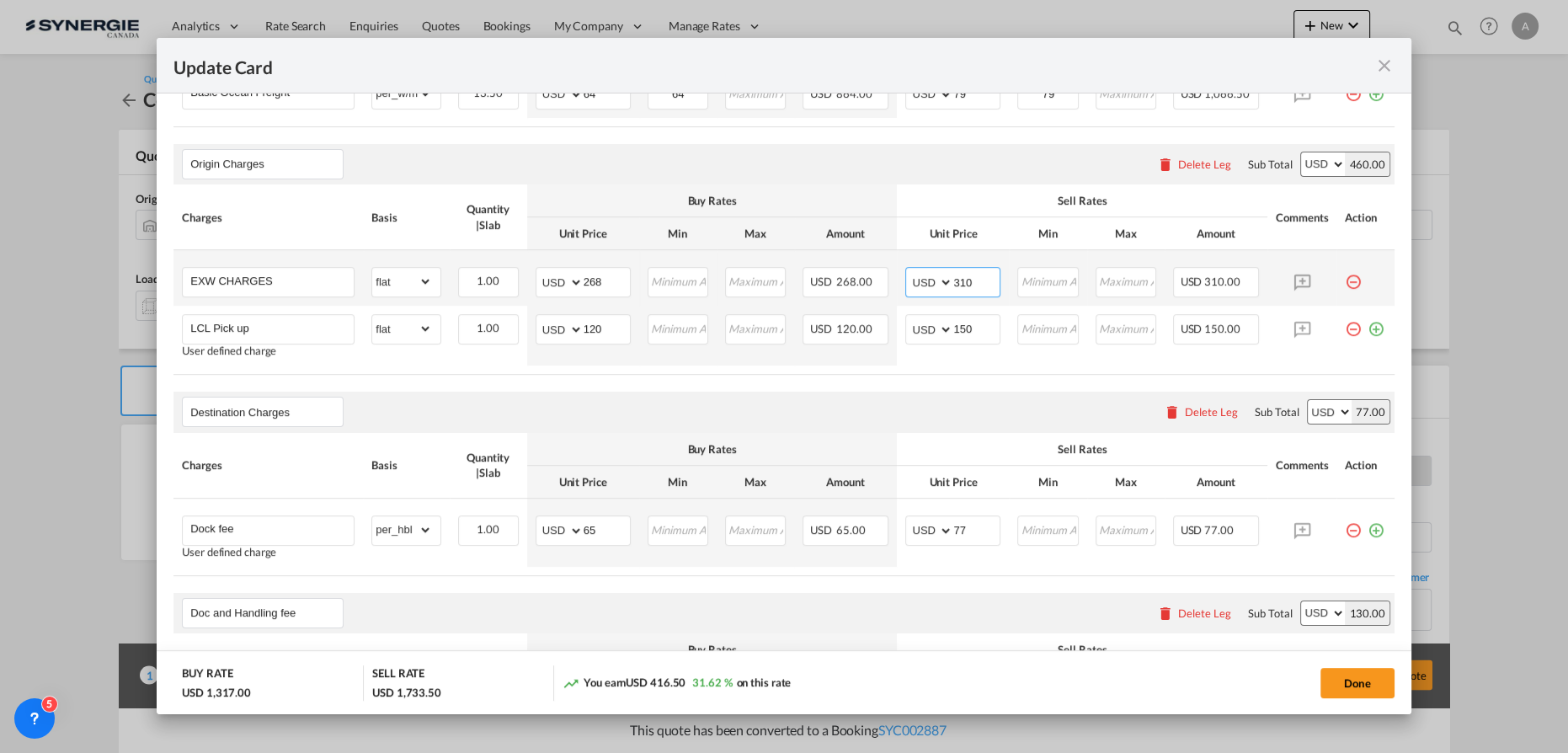
click at [953, 281] on input "310" at bounding box center [976, 281] width 46 height 25
type input "300"
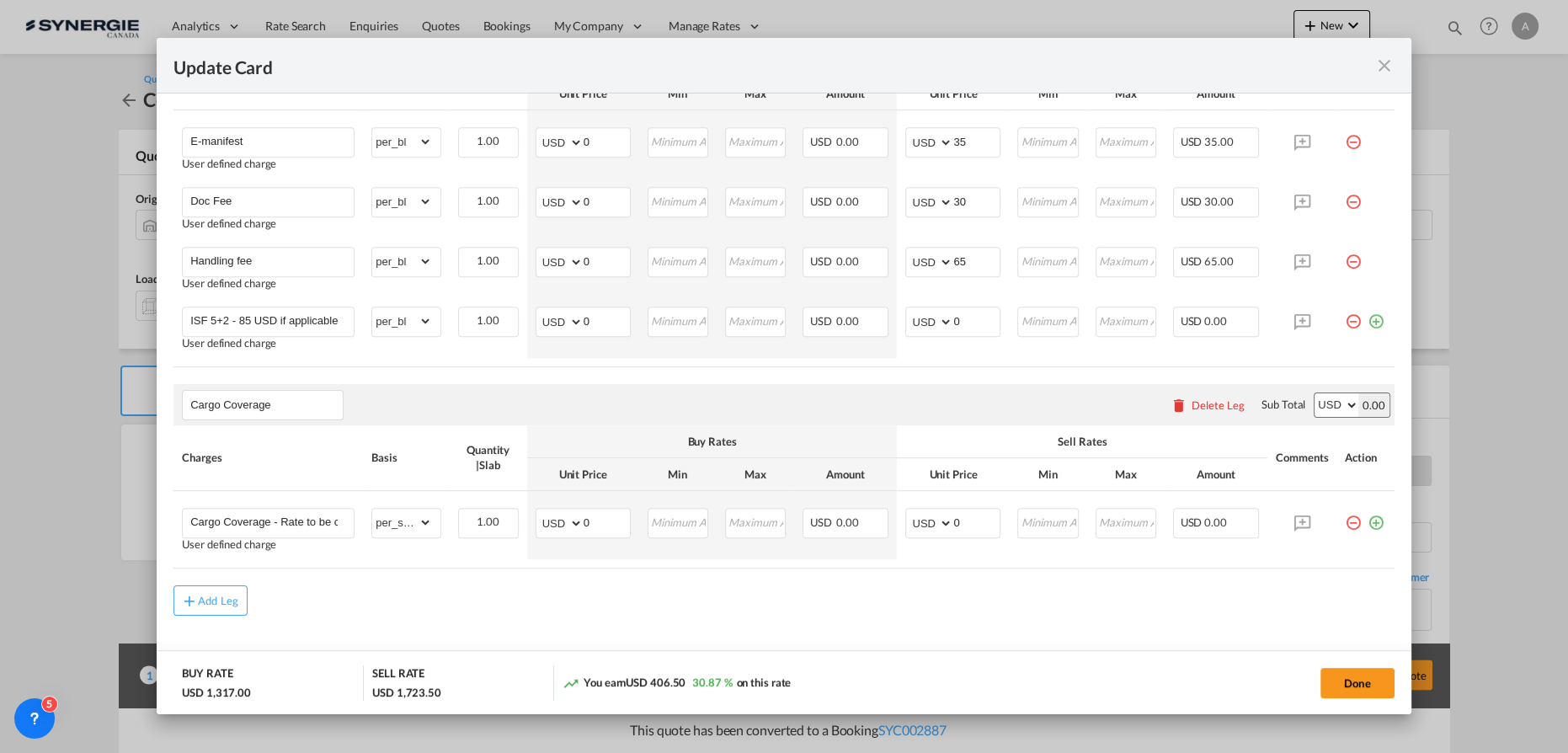
scroll to position [1134, 0]
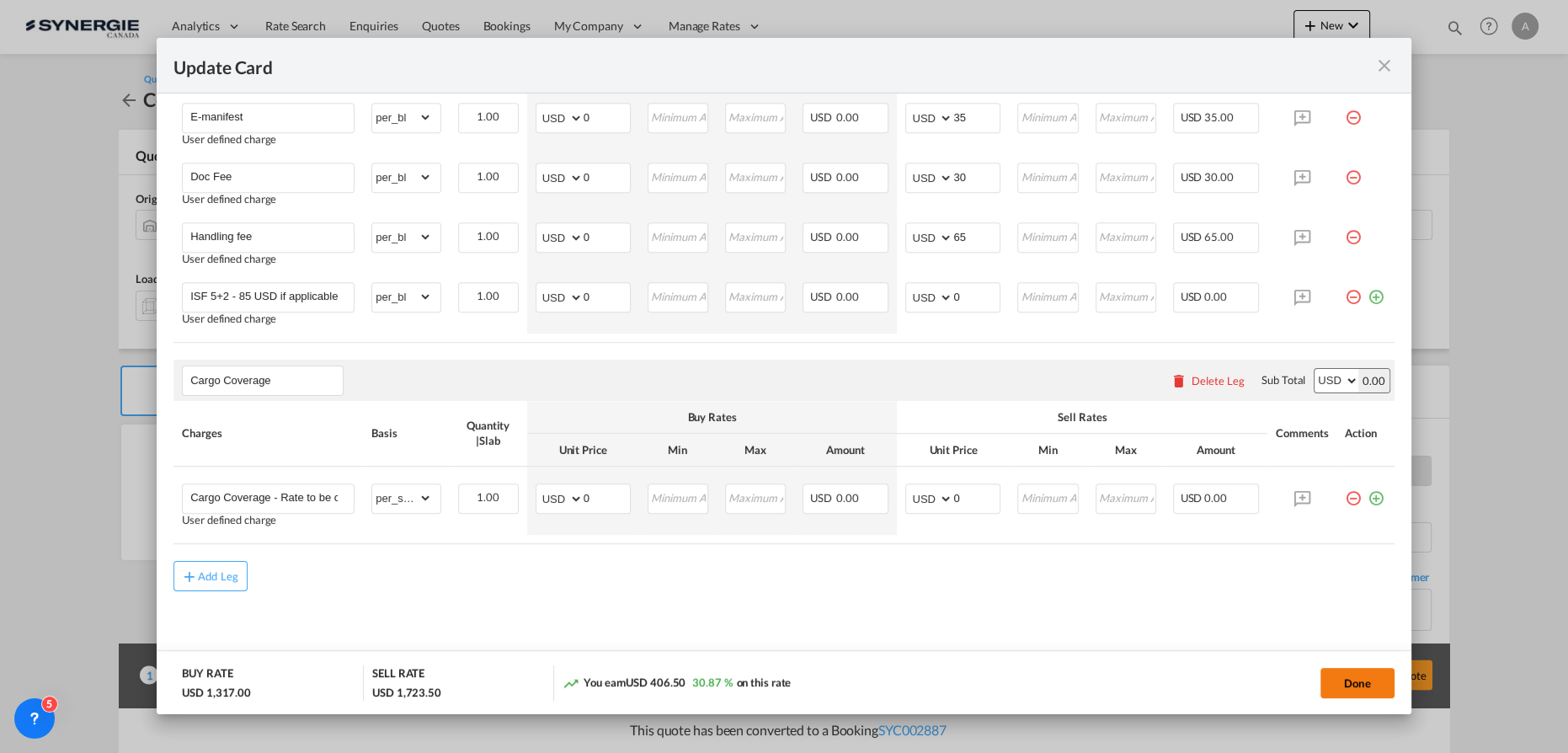
click at [1353, 683] on button "Done" at bounding box center [1357, 682] width 74 height 30
type input "[DATE]"
type input "29 Sep 2025"
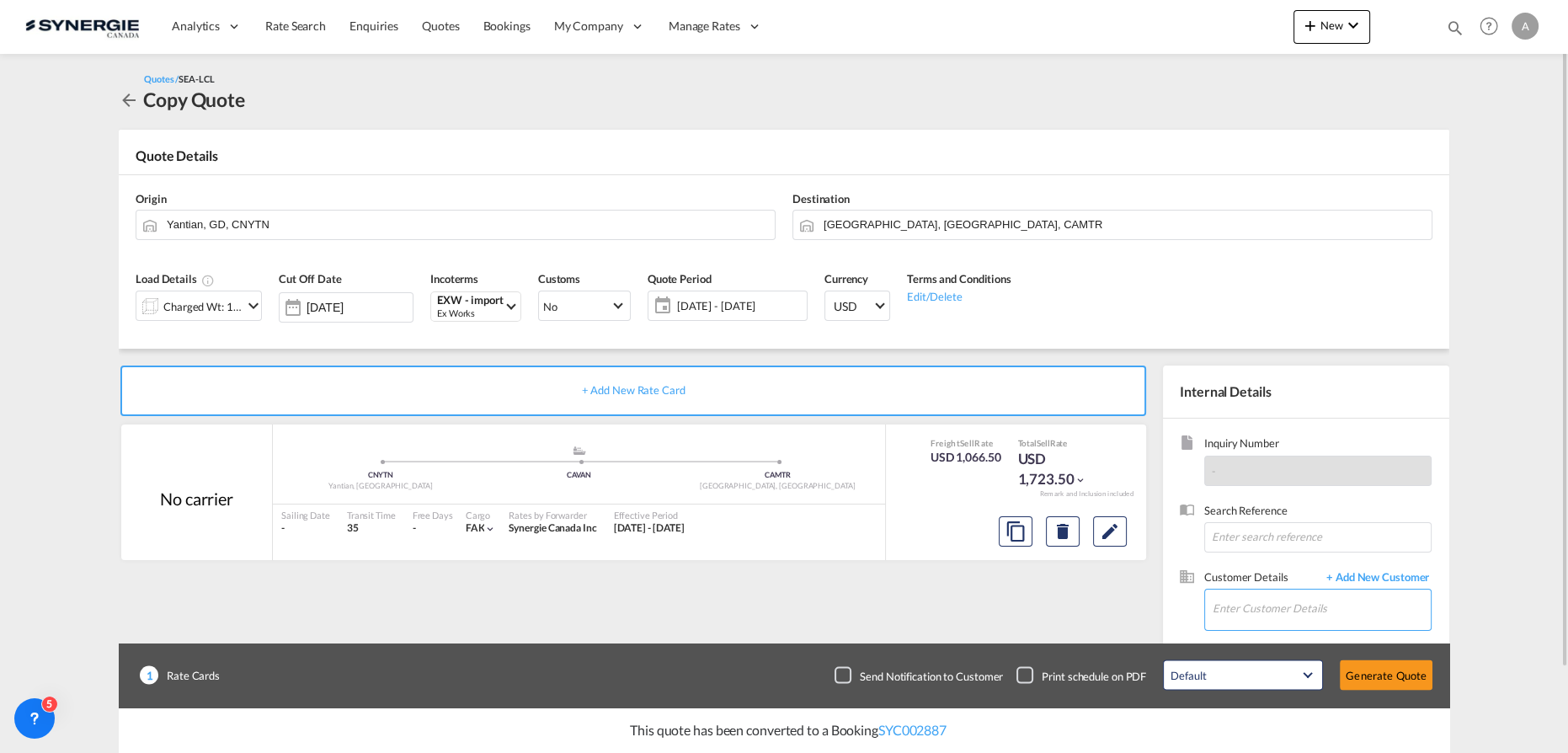
click at [1275, 614] on input "Enter Customer Details" at bounding box center [1322, 609] width 218 height 38
drag, startPoint x: 434, startPoint y: 248, endPoint x: 432, endPoint y: 236, distance: 12.2
click at [433, 248] on div "Origin Yantian, GD, CNYTN Destination Montreal, QC, CAMTR" at bounding box center [784, 215] width 1314 height 81
click at [430, 231] on input "Yantian, GD, CNYTN" at bounding box center [467, 224] width 600 height 29
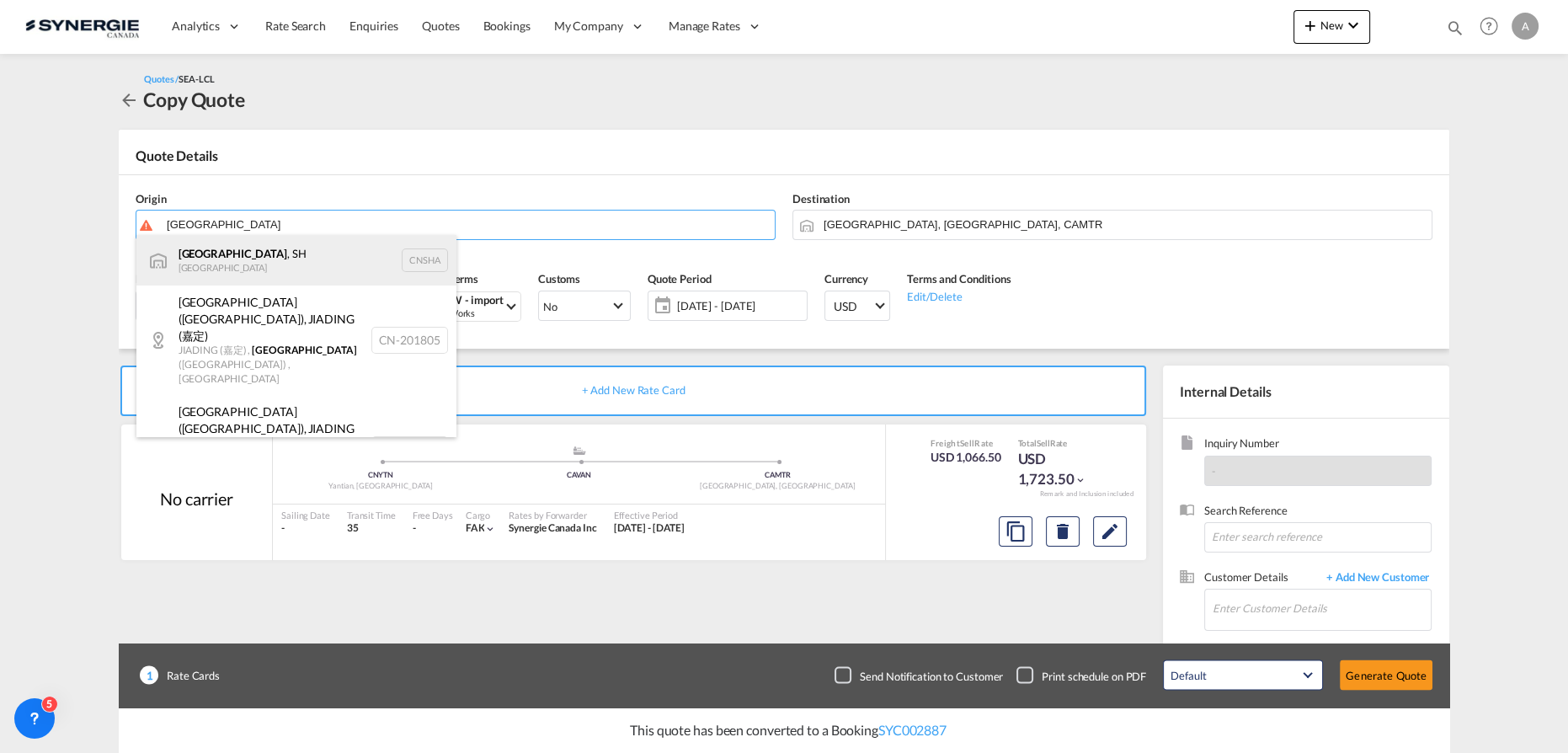
click at [195, 272] on div "Shanghai , SH China CNSHA" at bounding box center [296, 261] width 320 height 51
type input "Shanghai, SH, CNSHA"
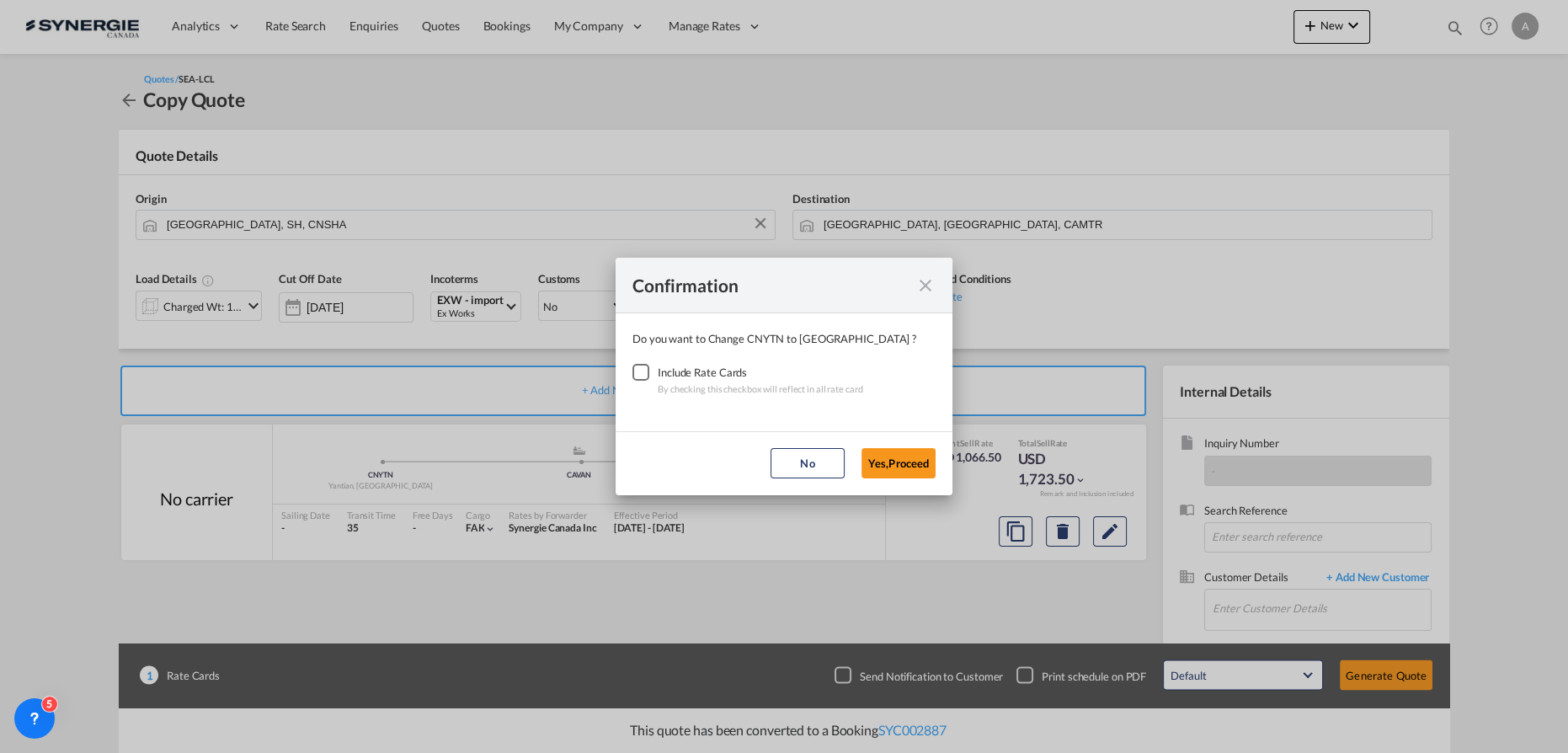
click at [641, 373] on div "Checkbox No Ink" at bounding box center [640, 372] width 17 height 17
click at [905, 461] on button "Yes,Proceed" at bounding box center [898, 462] width 74 height 30
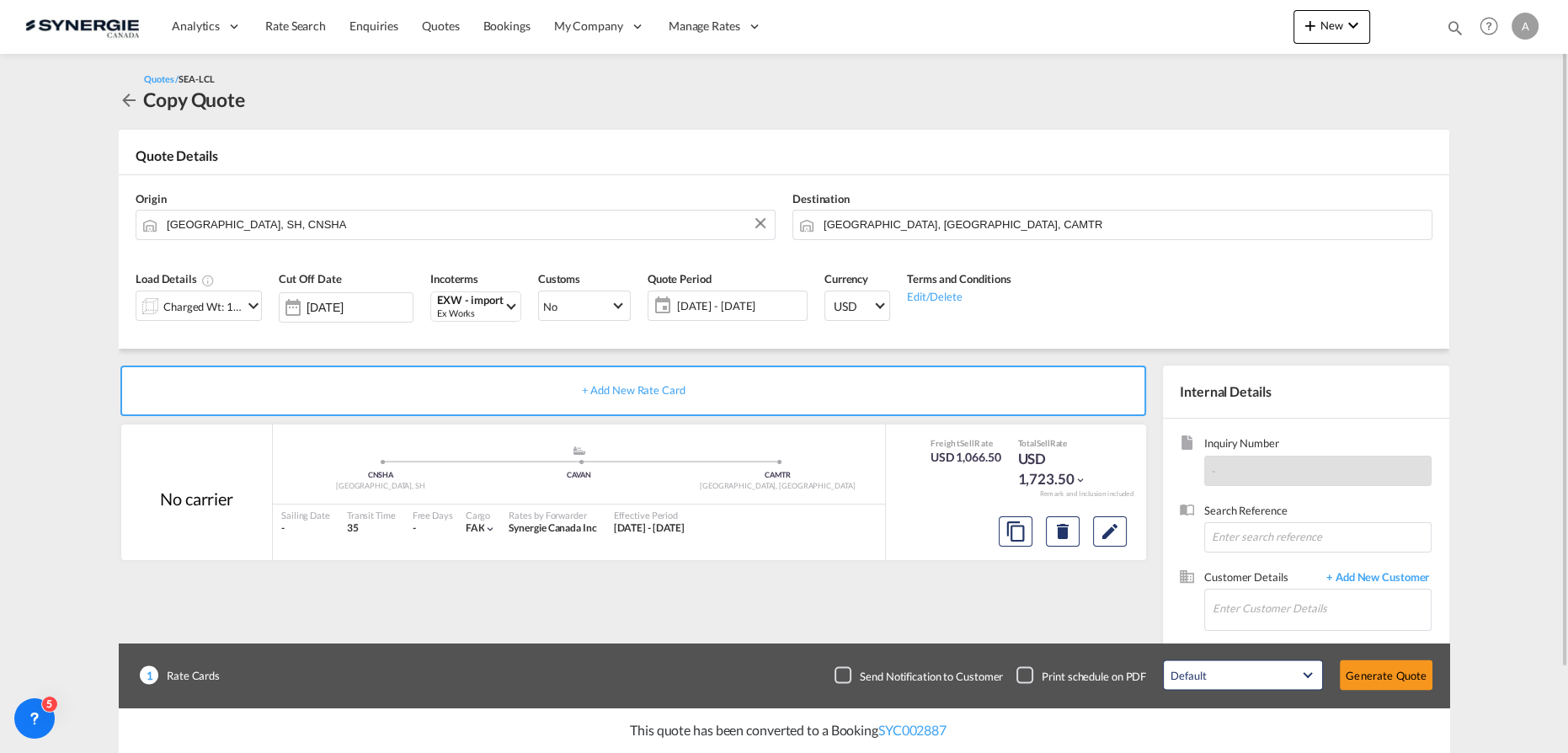
scroll to position [94, 0]
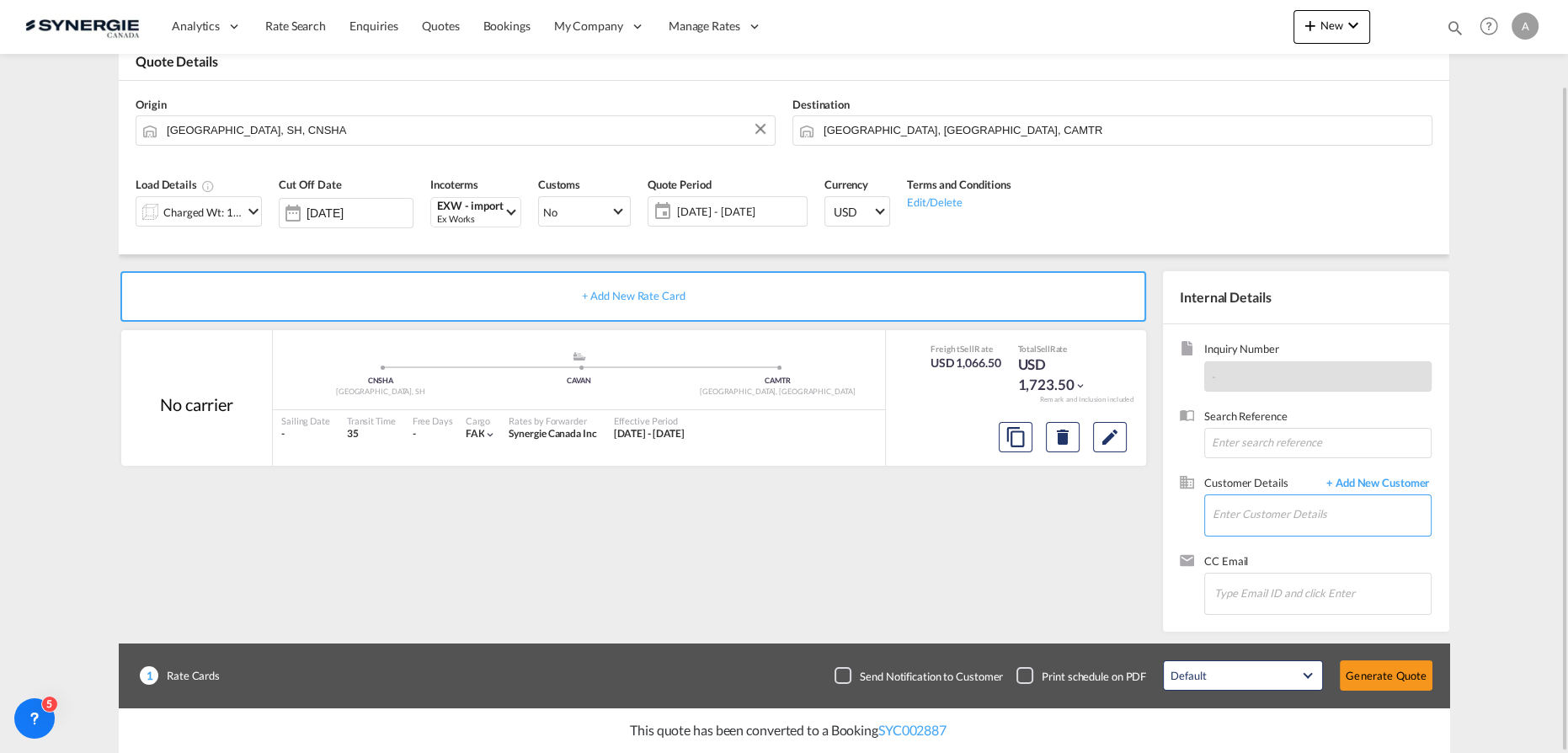
click at [1262, 524] on input "Enter Customer Details" at bounding box center [1322, 514] width 218 height 38
click at [1207, 520] on md-input-container "Enter Customer Details" at bounding box center [1317, 515] width 227 height 42
click at [1241, 515] on input "Enter Customer Details" at bounding box center [1322, 514] width 218 height 38
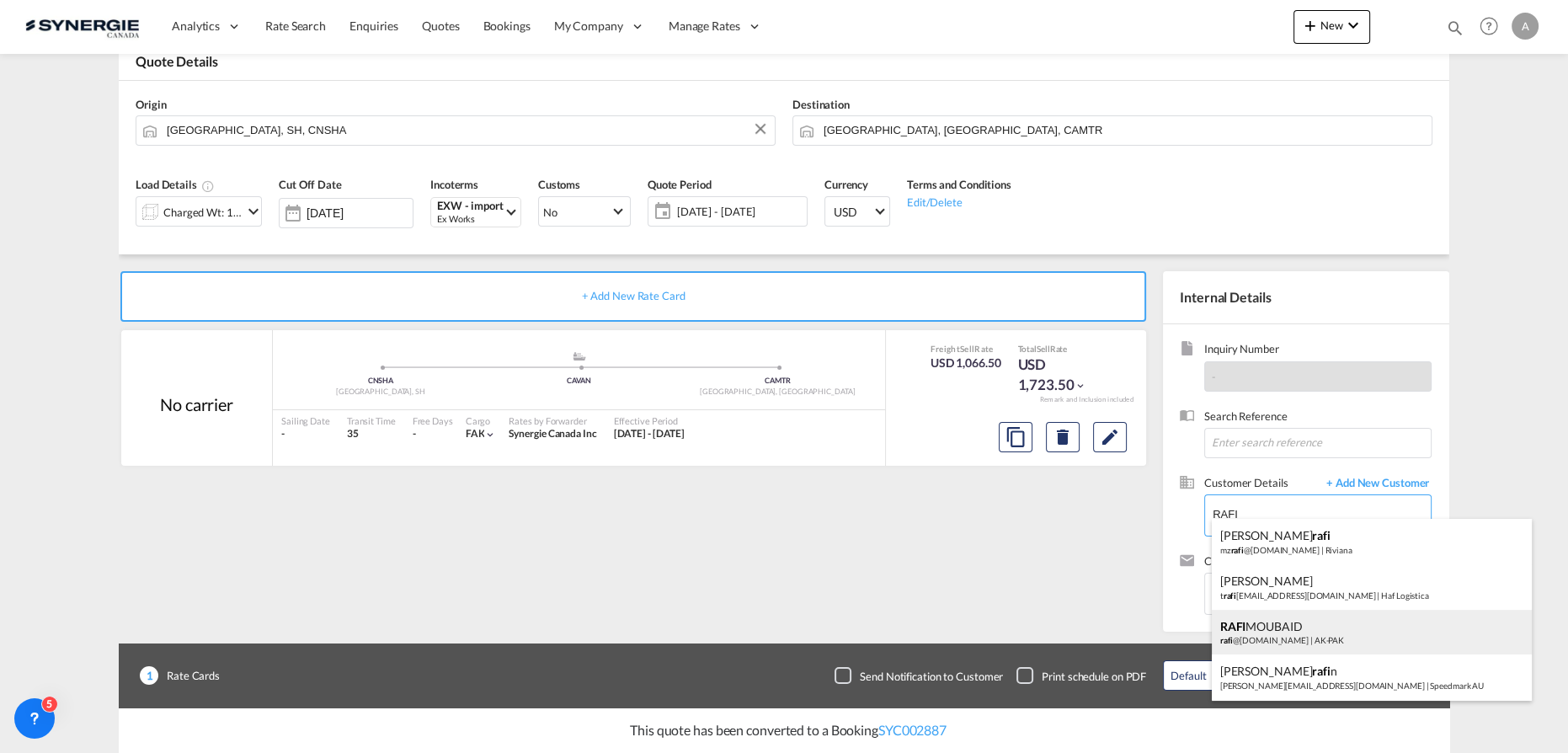
click at [1321, 631] on div "RAFI MOUBAID rafi @ak-pak.net | AK-PAK" at bounding box center [1372, 632] width 320 height 45
type input "AK-PAK, RAFI MOUBAID, rafi@ak-pak.net"
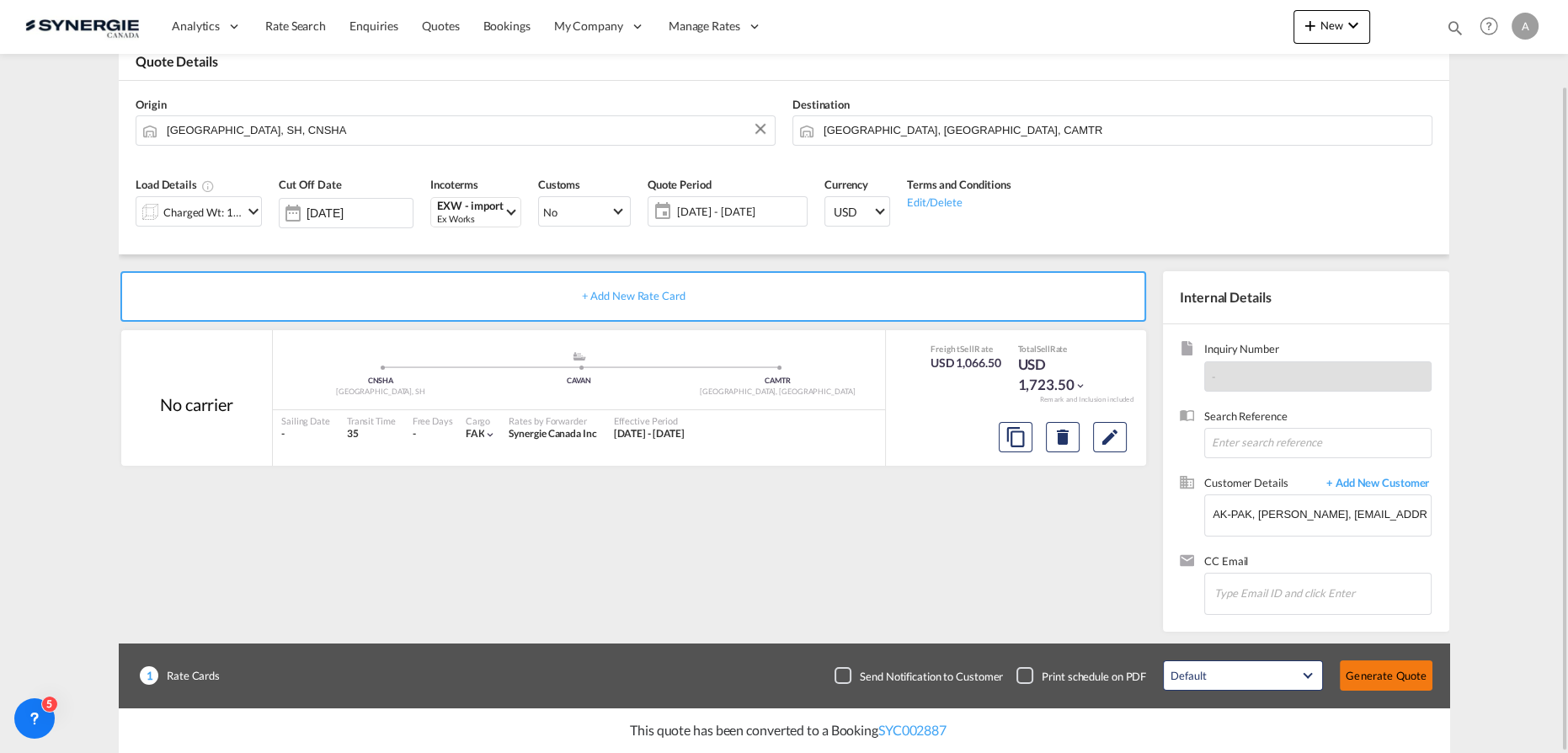
click at [1373, 679] on button "Generate Quote" at bounding box center [1386, 675] width 93 height 30
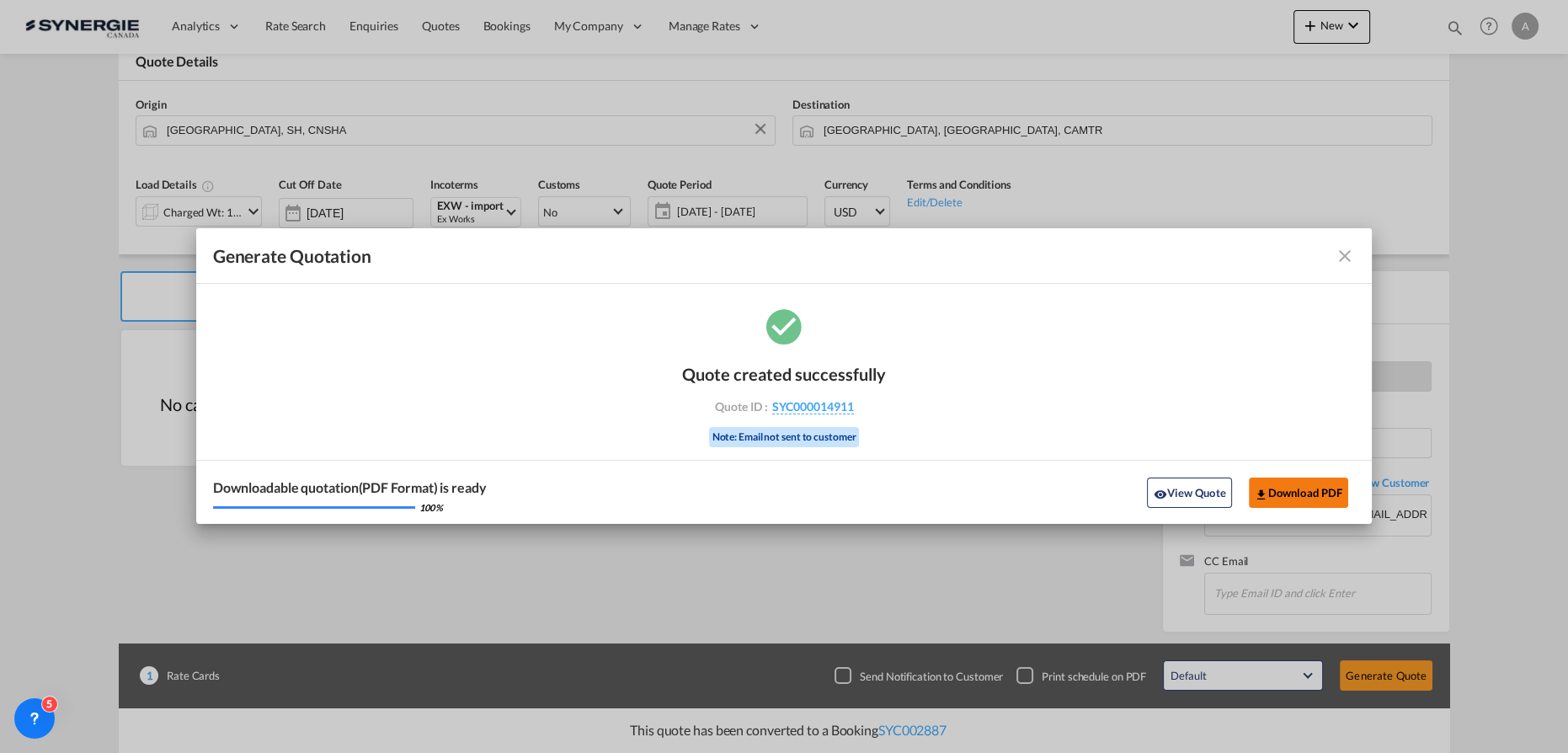
click at [1312, 493] on button "Download PDF" at bounding box center [1299, 492] width 100 height 30
click at [1195, 483] on button "View Quote" at bounding box center [1188, 492] width 84 height 30
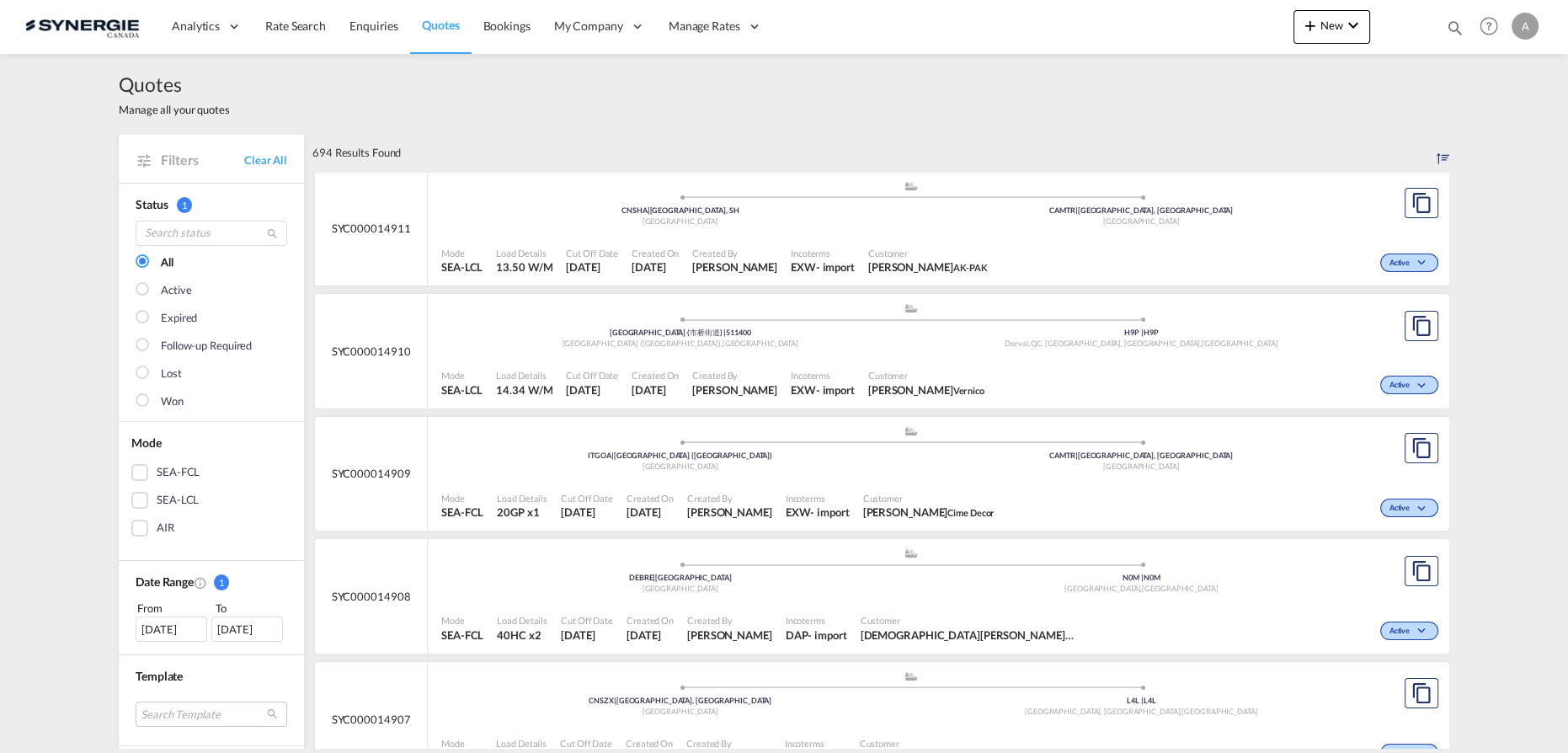
click at [1453, 27] on md-icon "icon-magnify" at bounding box center [1455, 27] width 18 height 18
click at [1183, 34] on select "Bookings Quotes Enquiries" at bounding box center [1186, 27] width 80 height 30
select select "Quotes"
click at [1146, 13] on select "Bookings Quotes Enquiries" at bounding box center [1186, 27] width 80 height 30
click at [1277, 28] on input at bounding box center [1328, 27] width 210 height 29
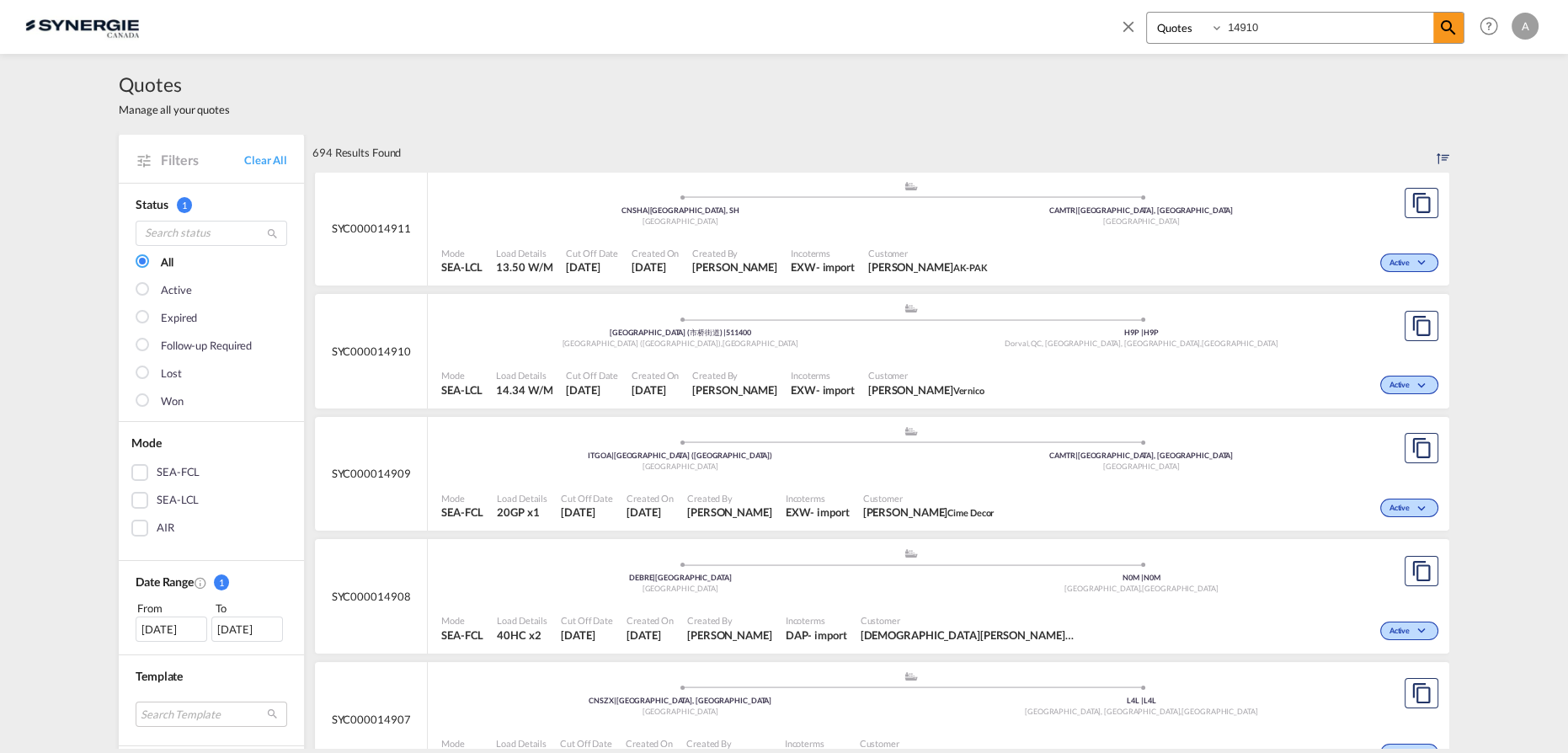
type input "14910"
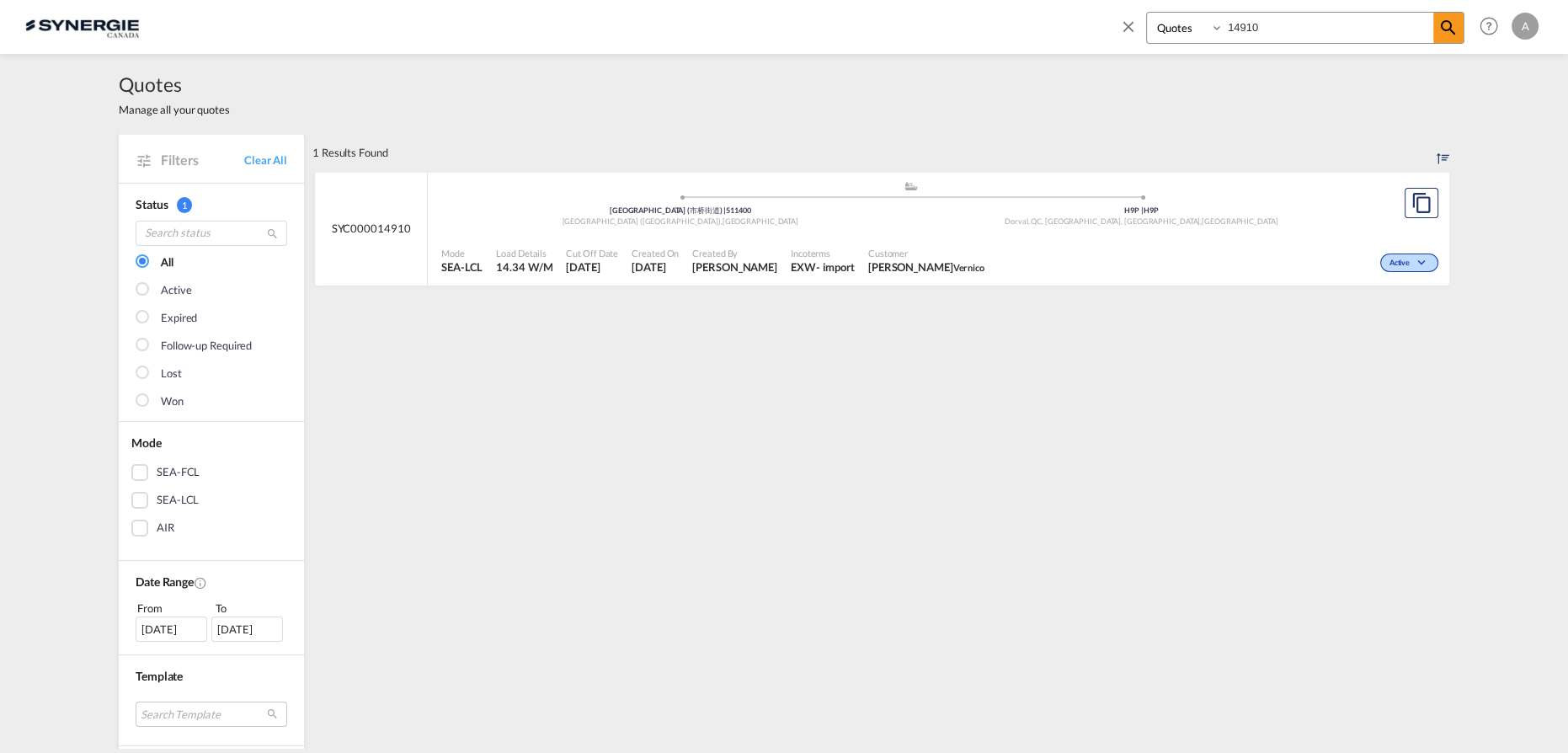
click at [956, 259] on span "Luc Lacroix Vernico" at bounding box center [927, 266] width 116 height 15
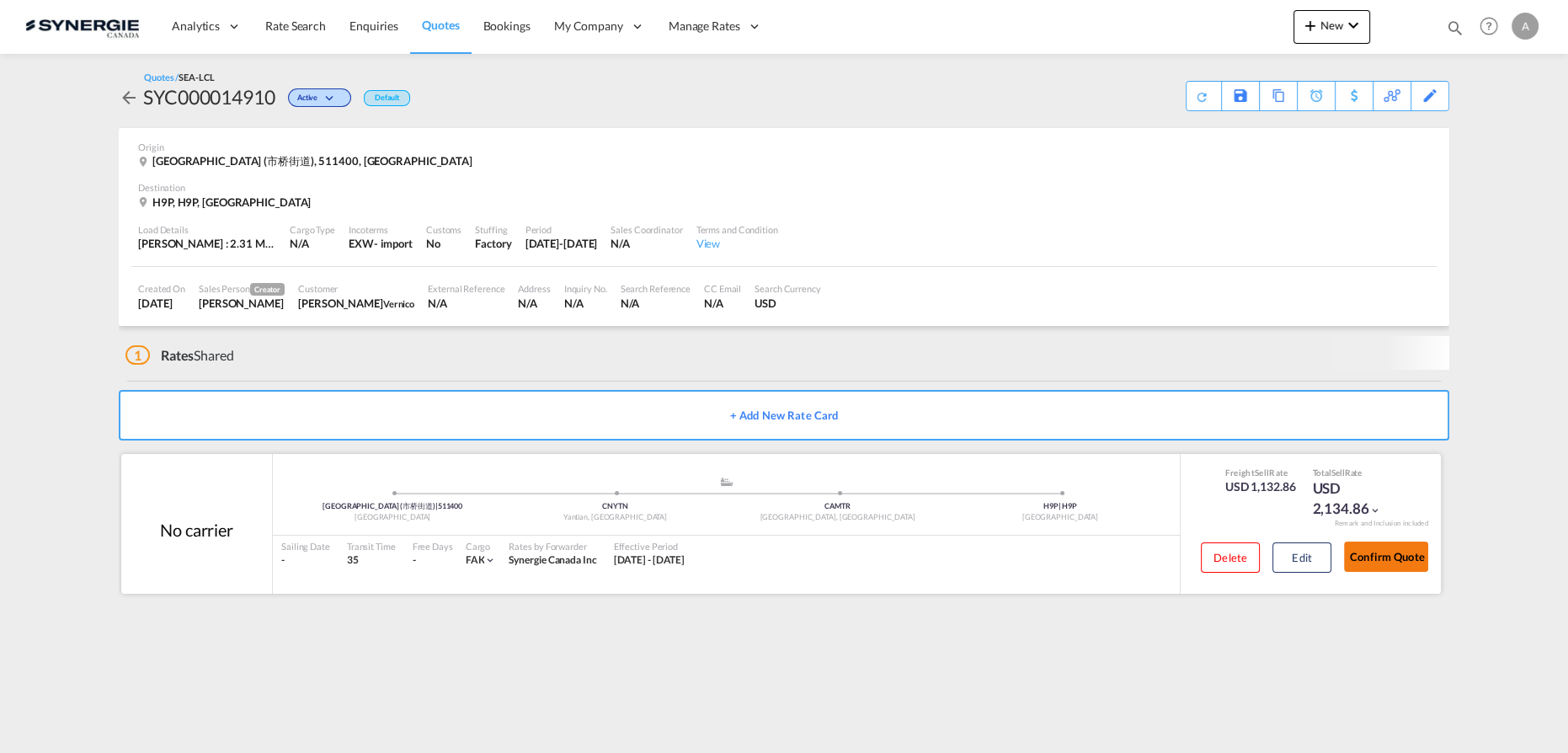
click at [1392, 558] on button "Confirm Quote" at bounding box center [1385, 556] width 84 height 30
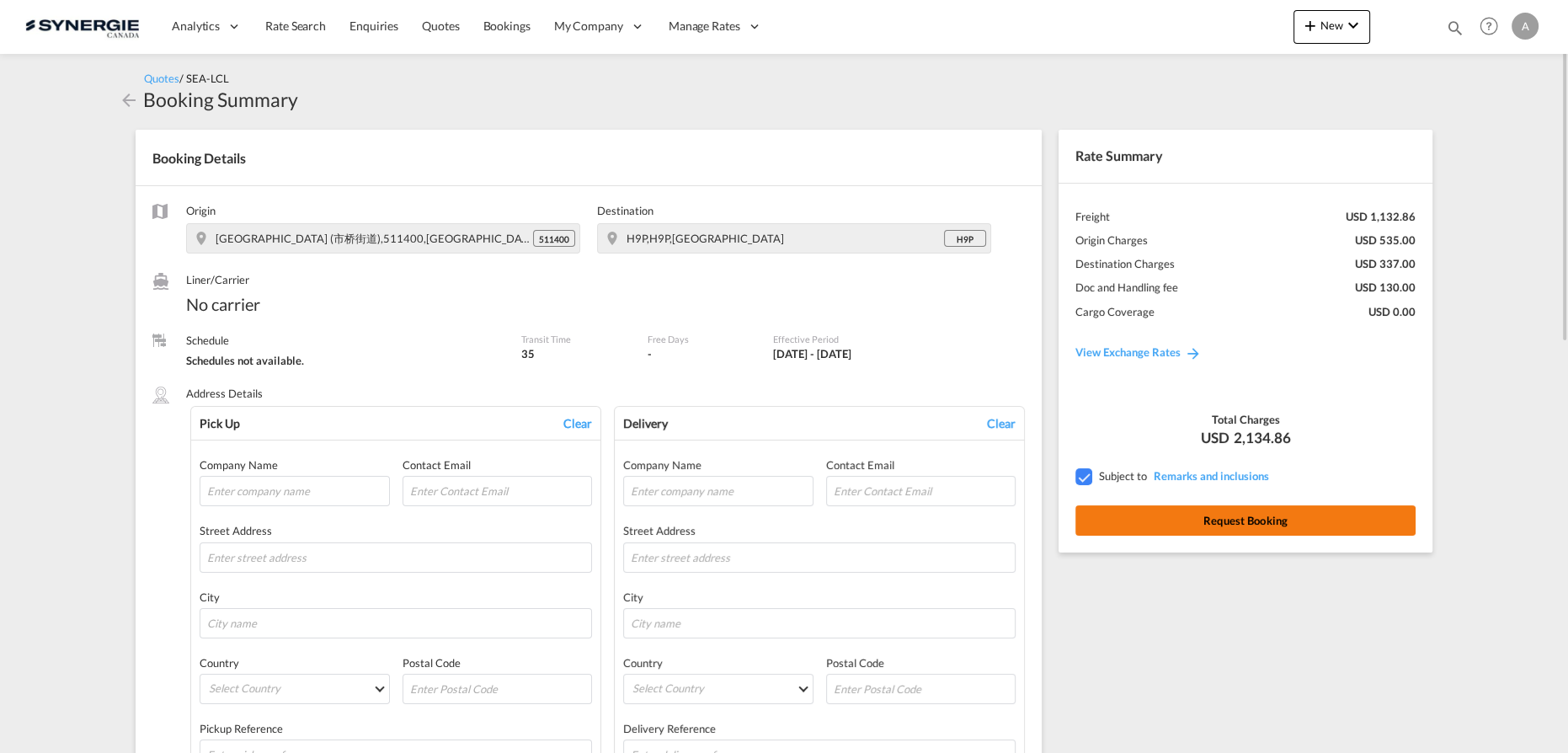
click at [1233, 522] on button "Request Booking" at bounding box center [1245, 520] width 340 height 30
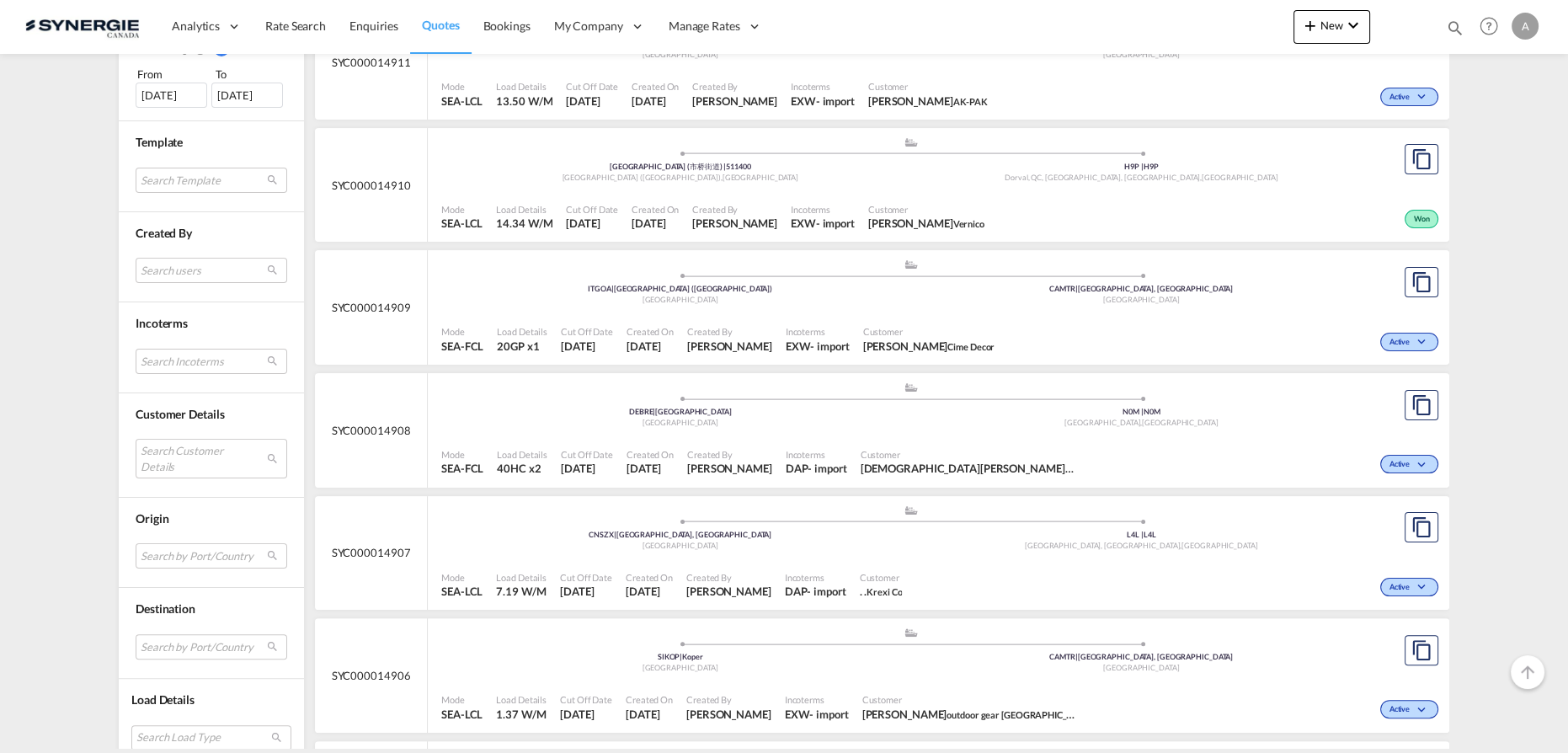
scroll to position [536, 0]
click at [174, 264] on md-select "Search users [PERSON_NAME] [PERSON_NAME][EMAIL_ADDRESS][DOMAIN_NAME] [PERSON_NA…" at bounding box center [211, 269] width 152 height 25
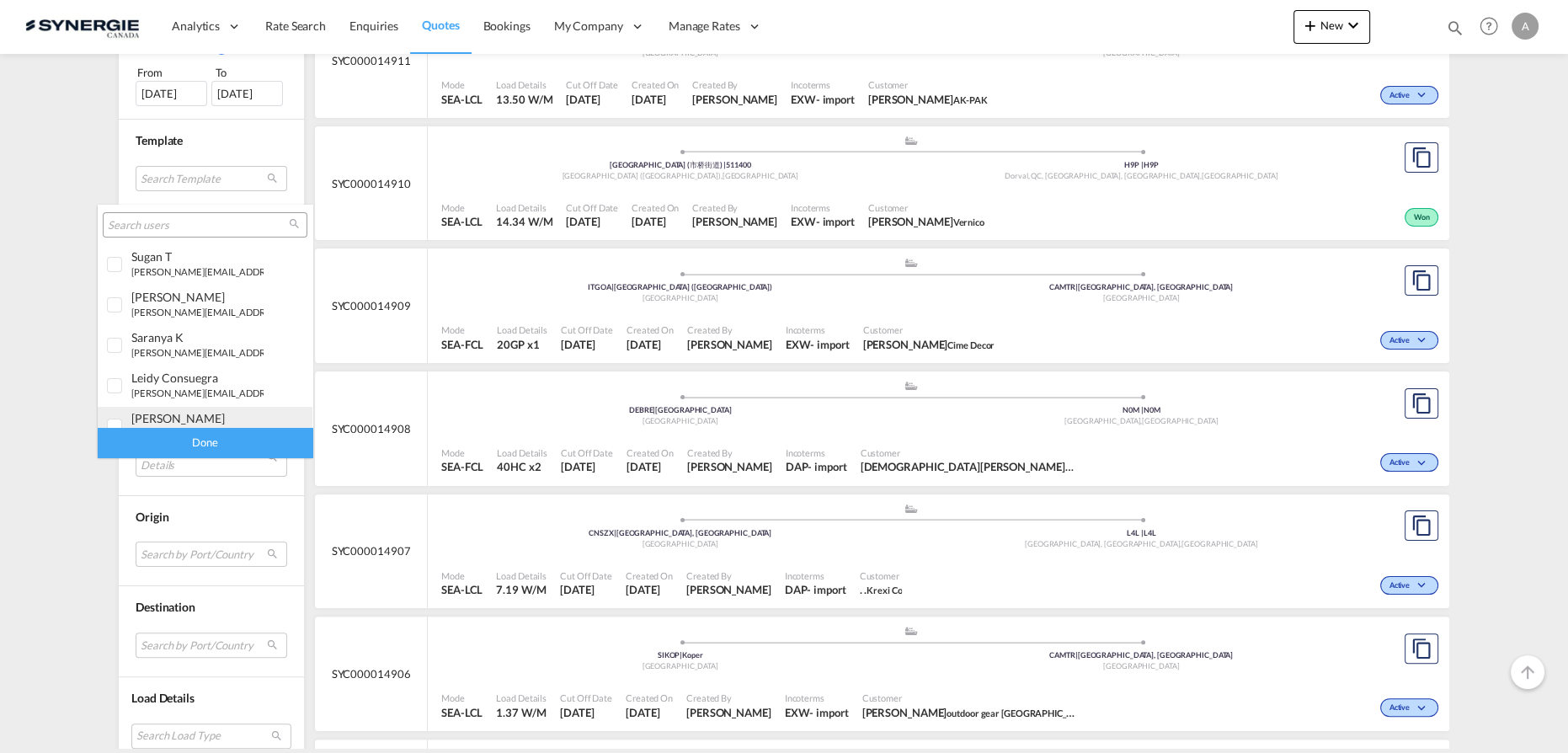
click at [155, 415] on div "[PERSON_NAME]" at bounding box center [198, 418] width 133 height 15
click at [171, 440] on div "Done" at bounding box center [205, 442] width 214 height 29
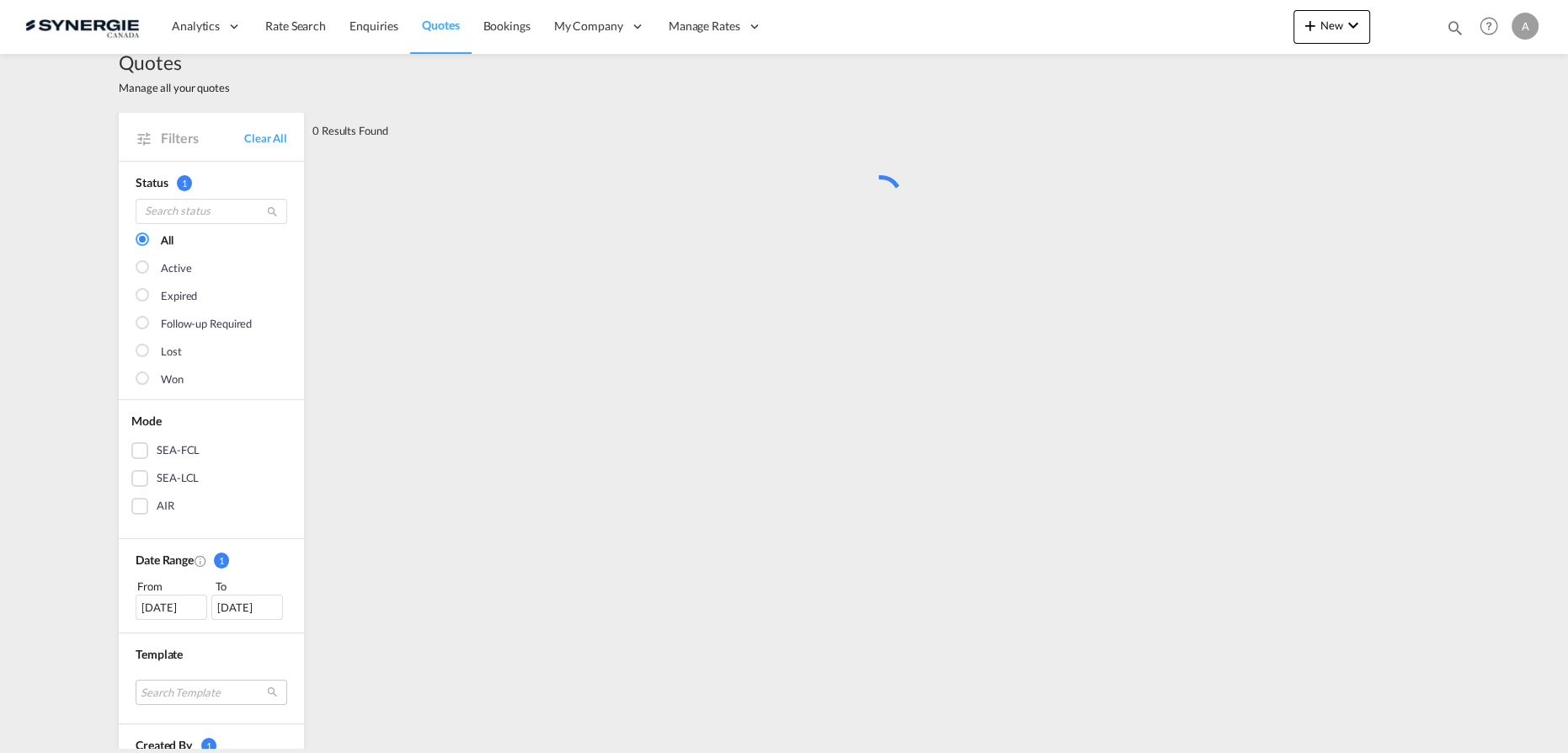
scroll to position [0, 0]
